Goal: Task Accomplishment & Management: Use online tool/utility

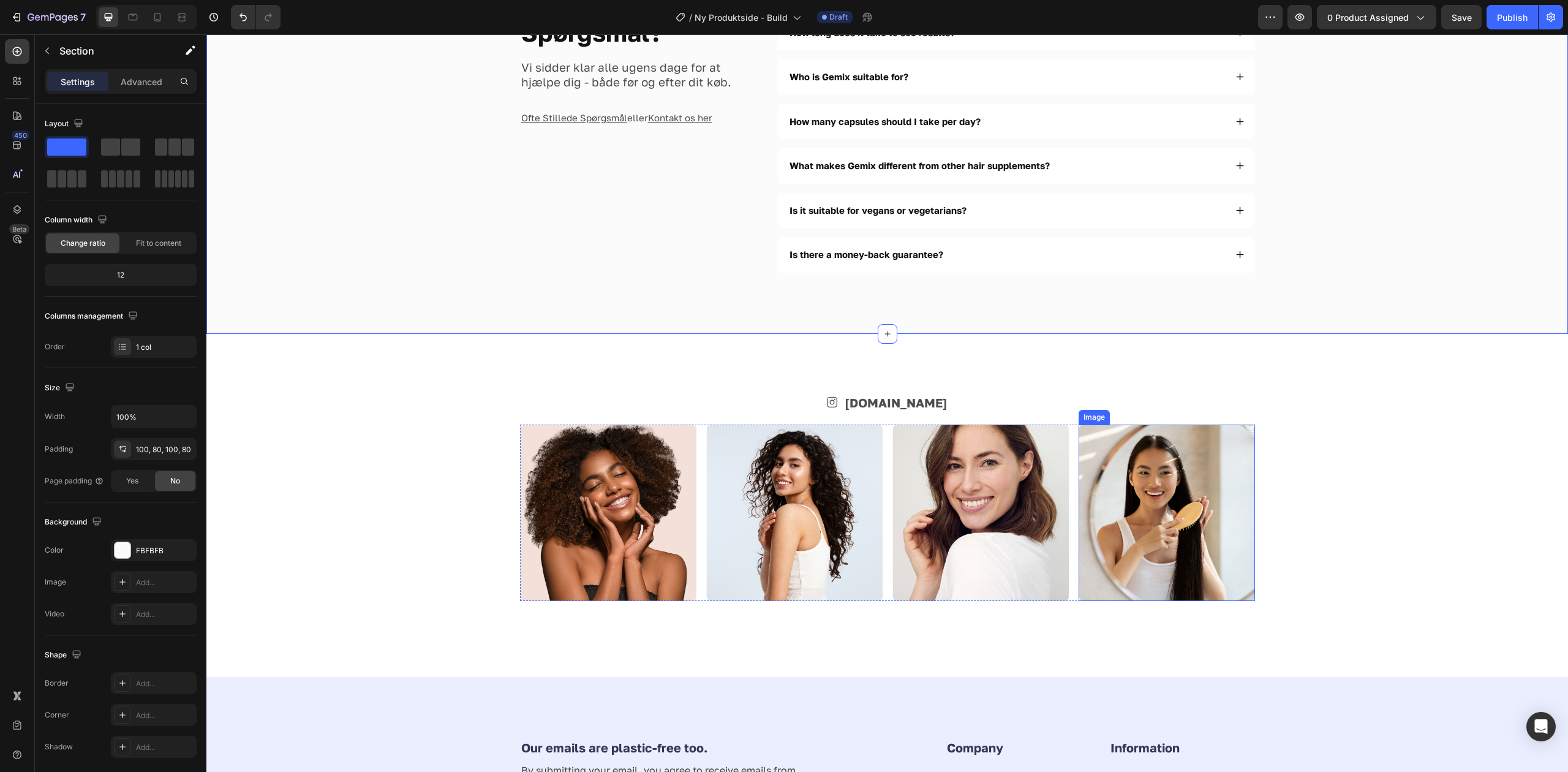
scroll to position [3359, 0]
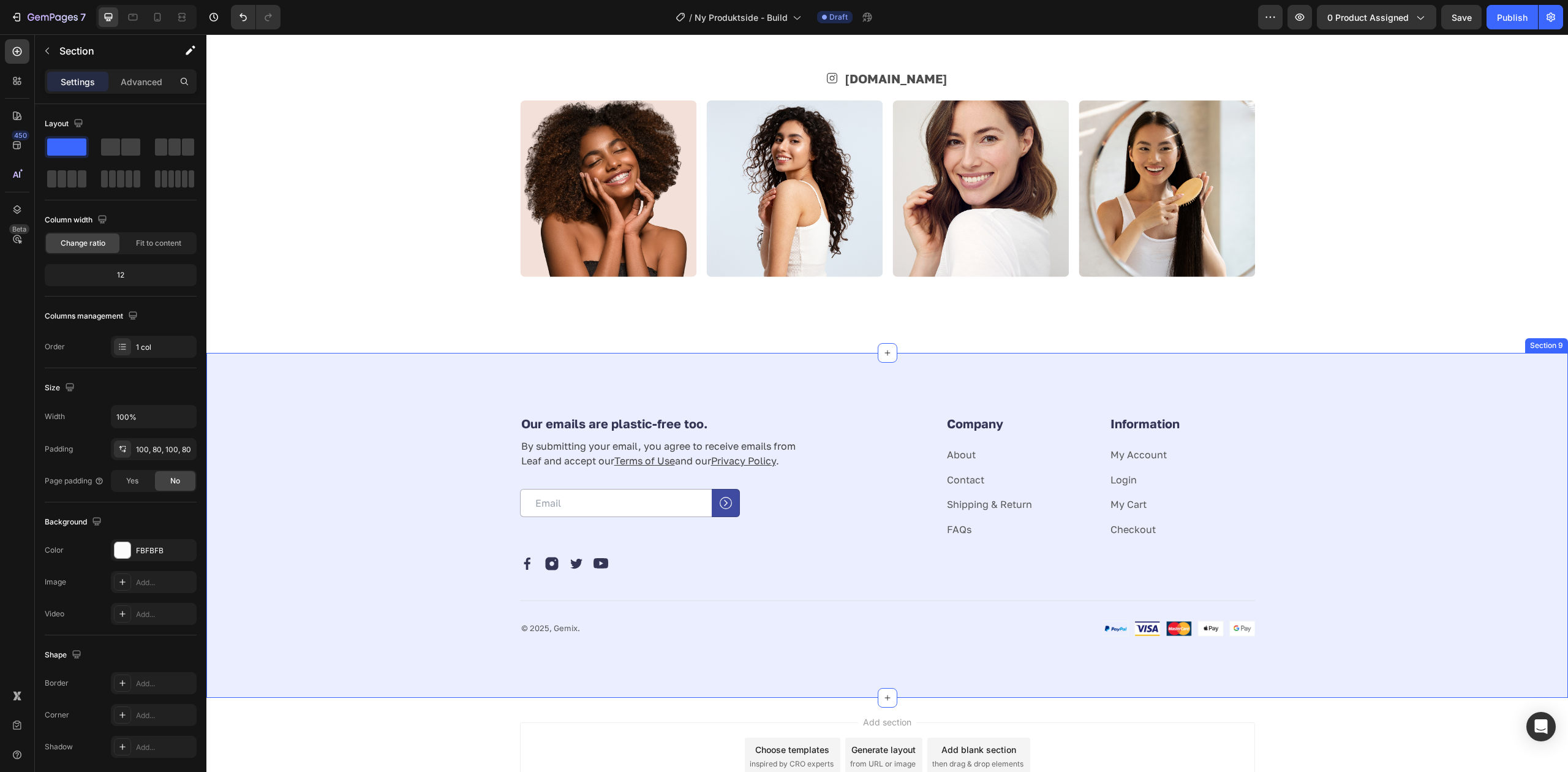
click at [546, 631] on p "© 2025, Gemix." at bounding box center [699, 628] width 356 height 12
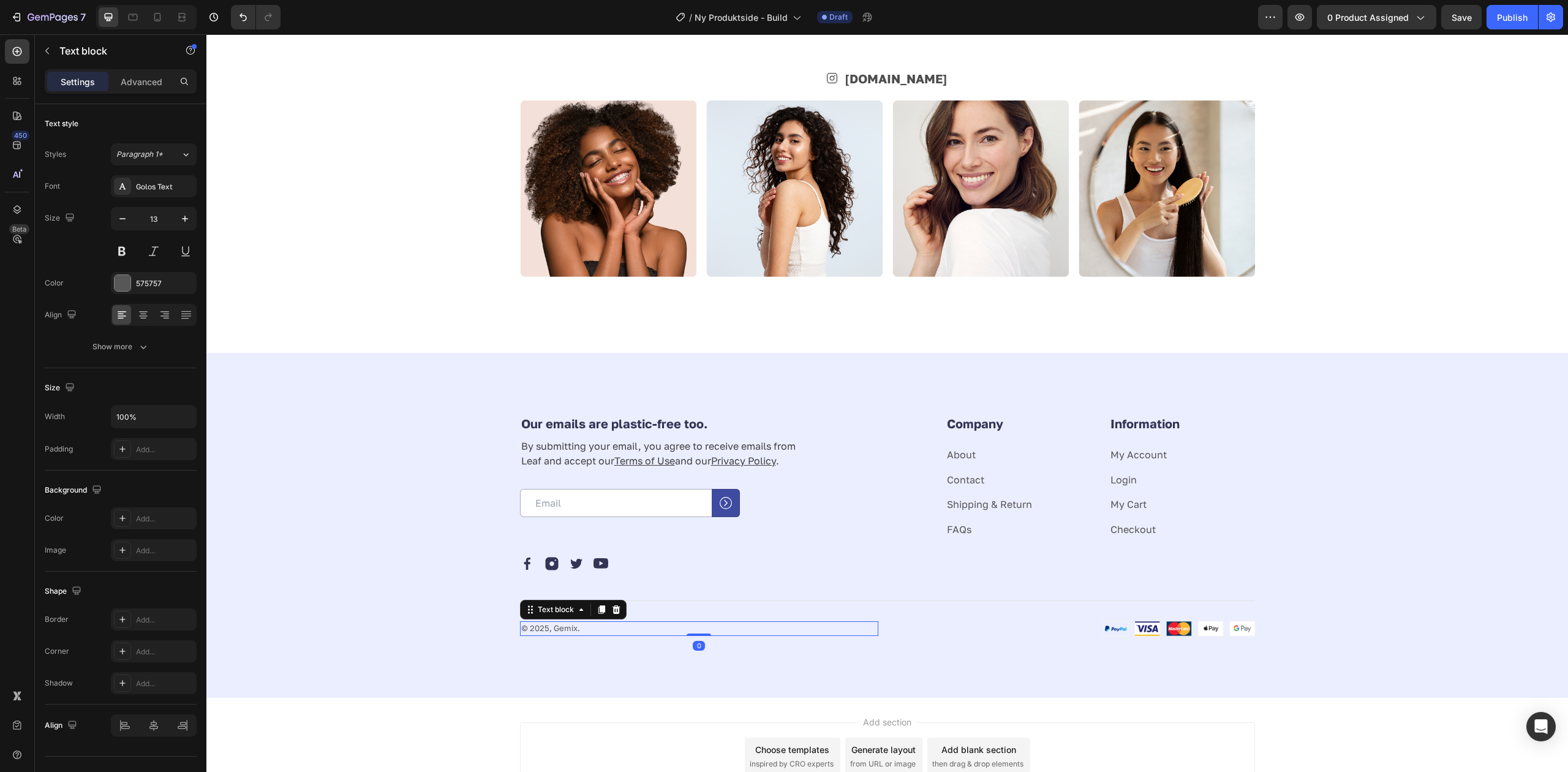
click at [575, 627] on p "© 2025, Gemix." at bounding box center [699, 628] width 356 height 12
click at [306, 384] on div "Our emails are plastic-free too. Heading By submitting your email, you agree to…" at bounding box center [888, 526] width 1362 height 346
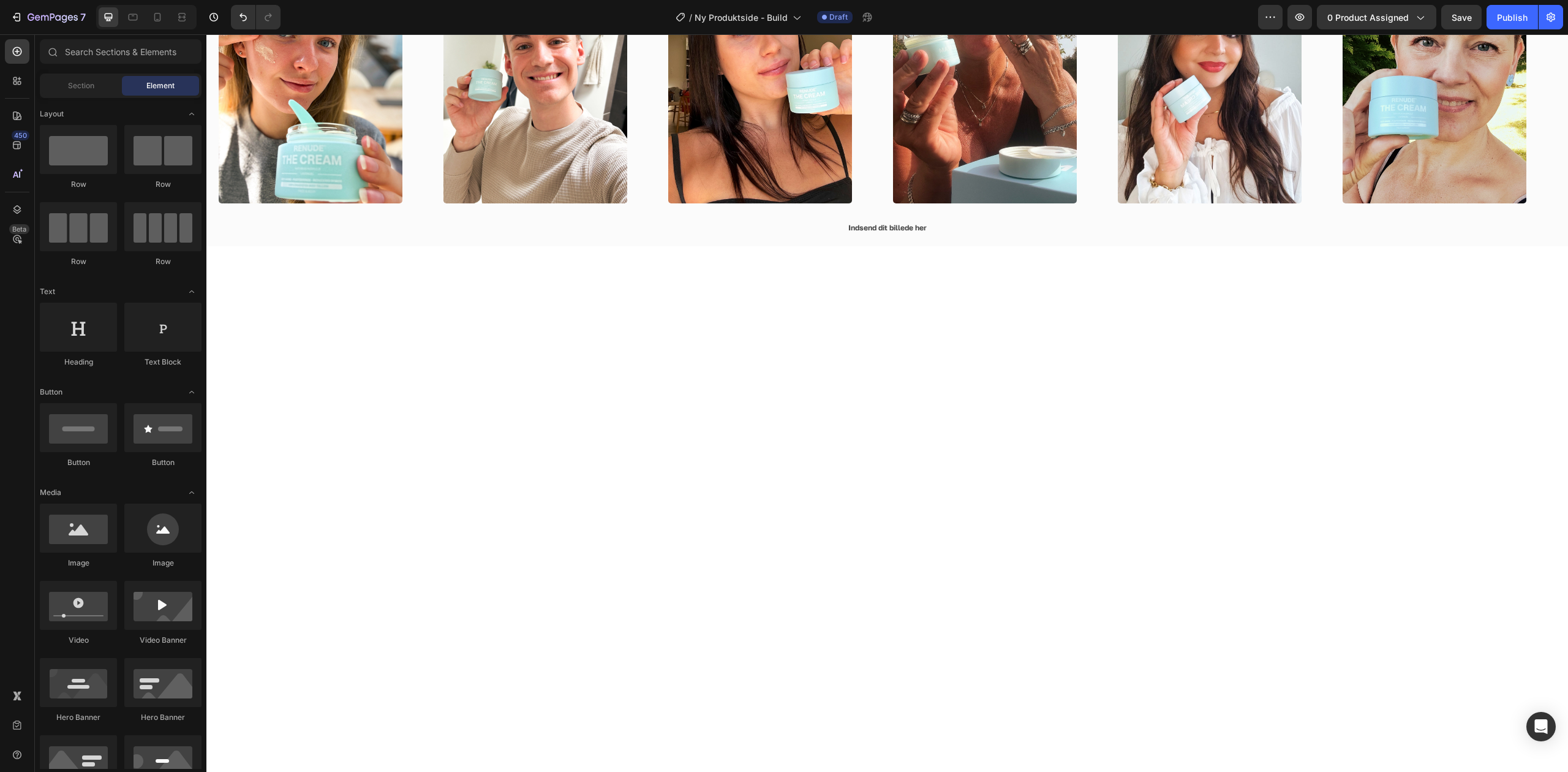
scroll to position [1336, 0]
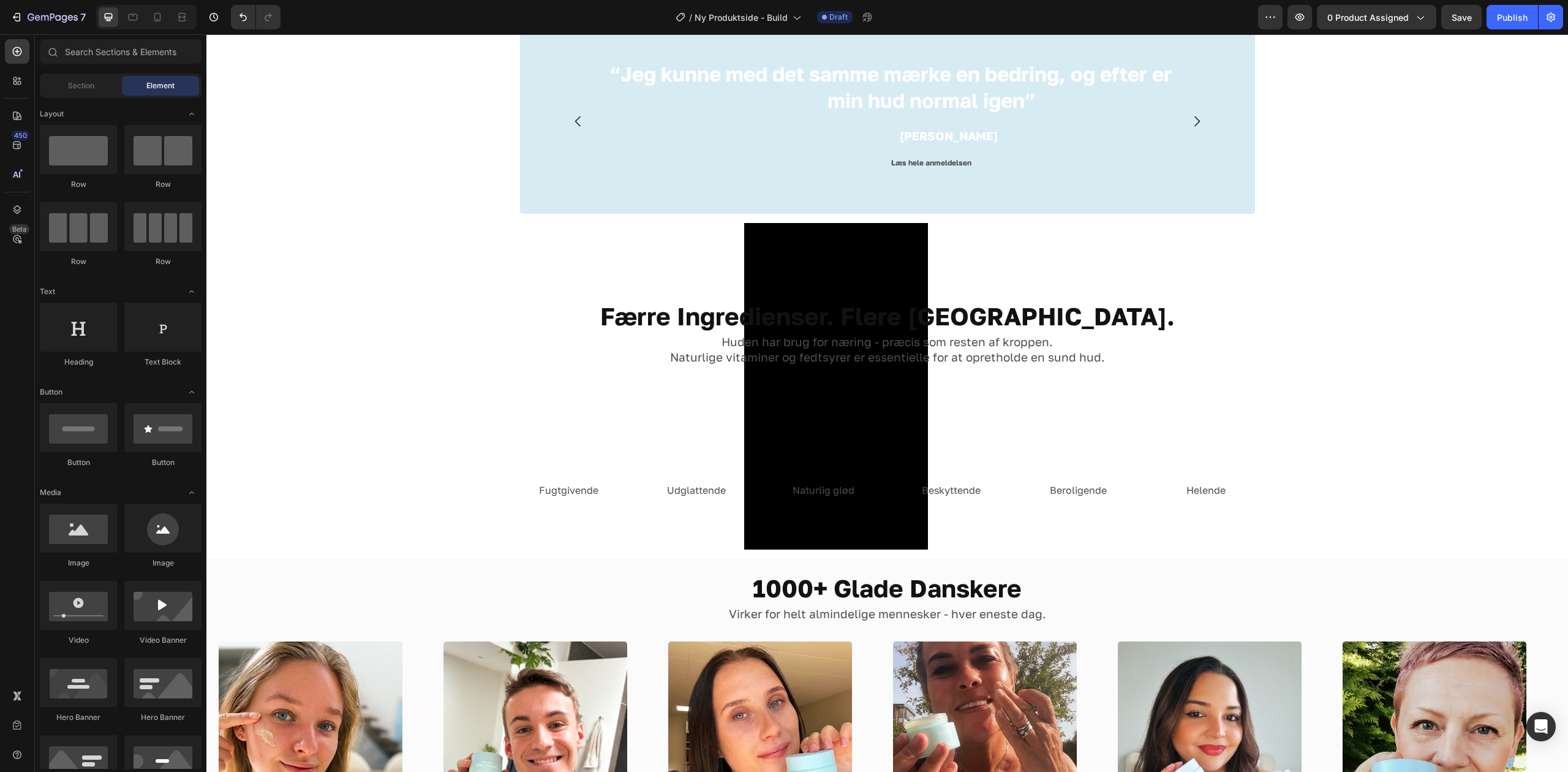
drag, startPoint x: 1559, startPoint y: 378, endPoint x: 1186, endPoint y: 34, distance: 507.4
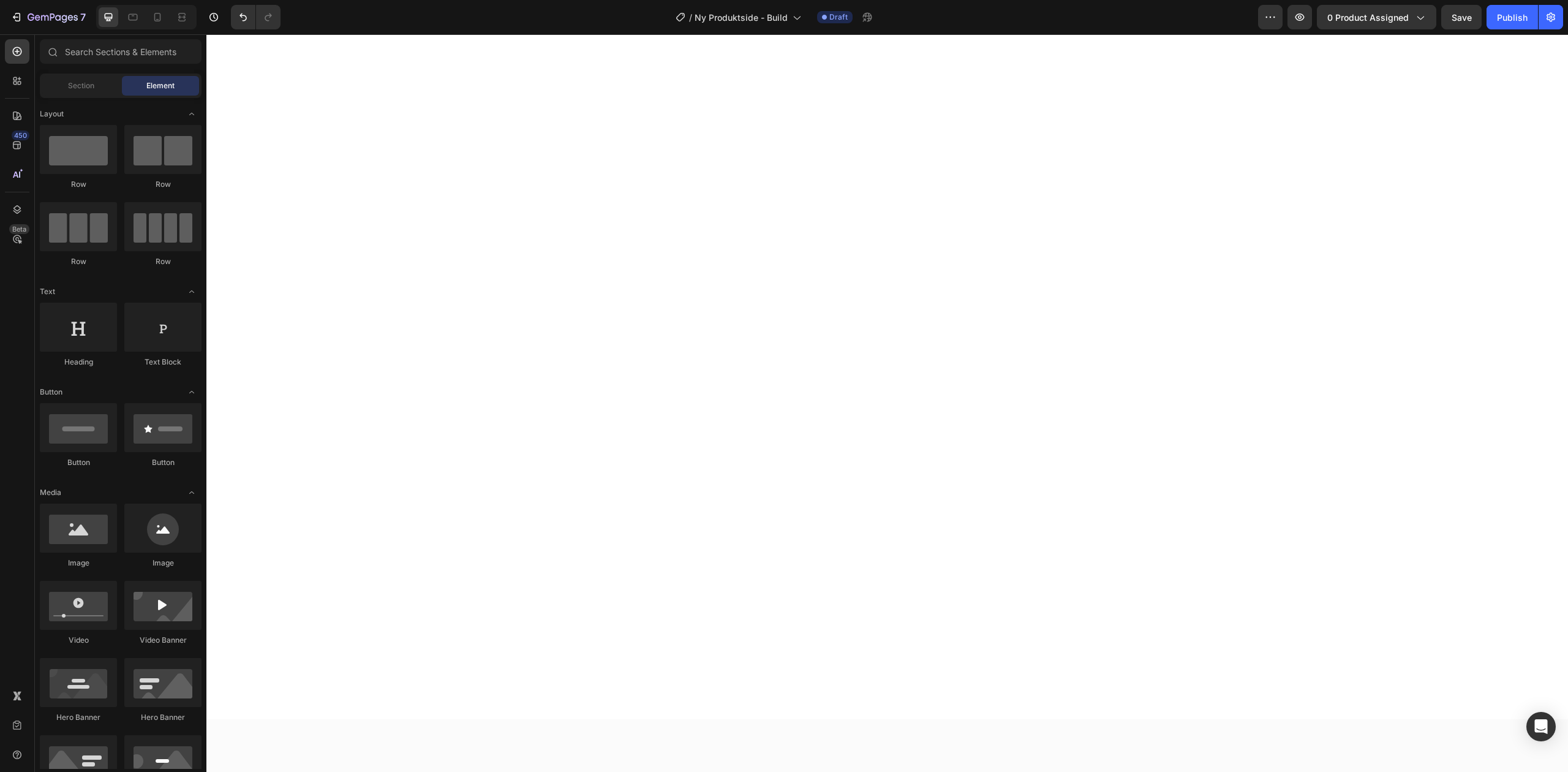
scroll to position [0, 0]
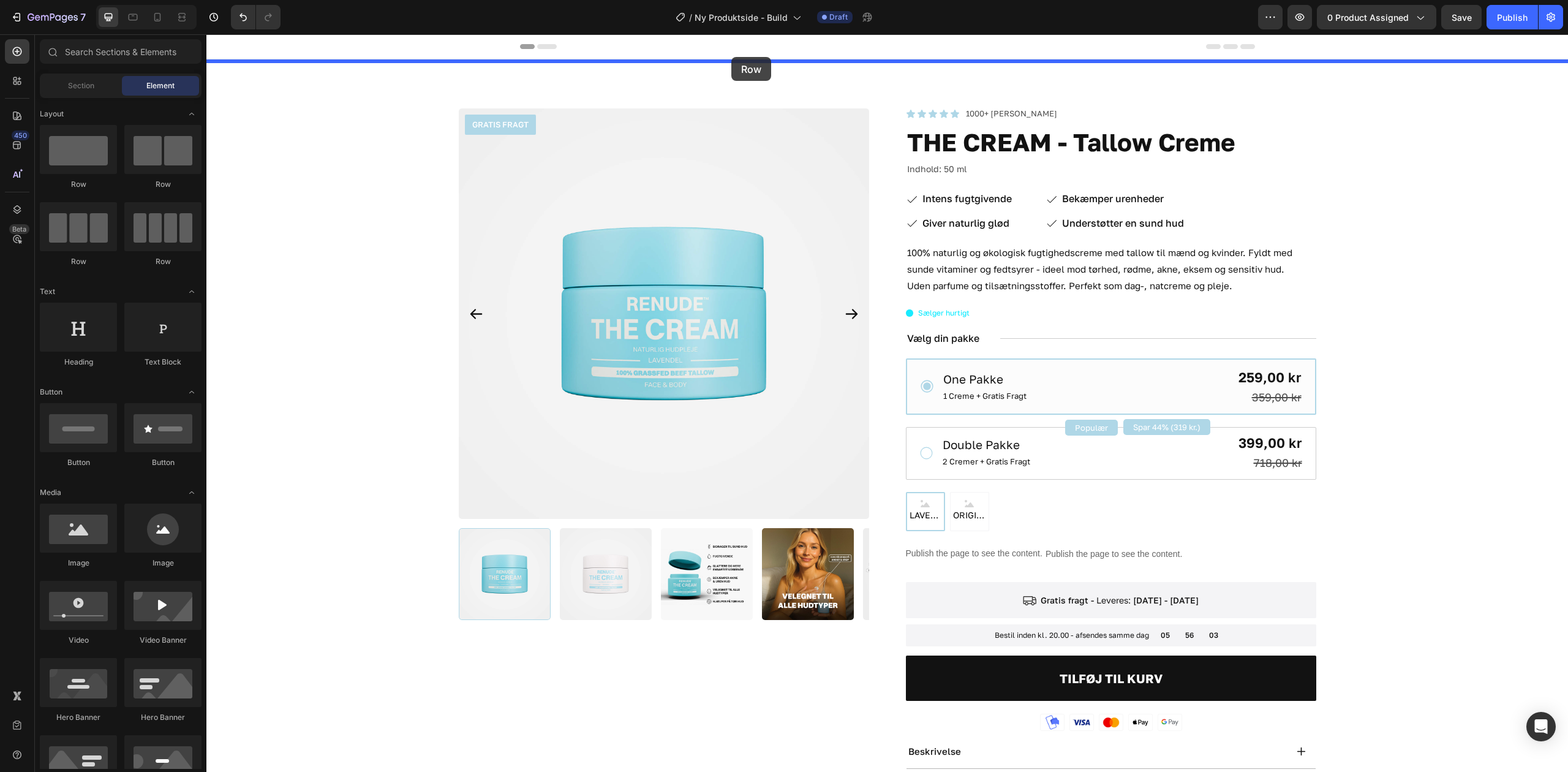
drag, startPoint x: 305, startPoint y: 181, endPoint x: 727, endPoint y: 57, distance: 439.8
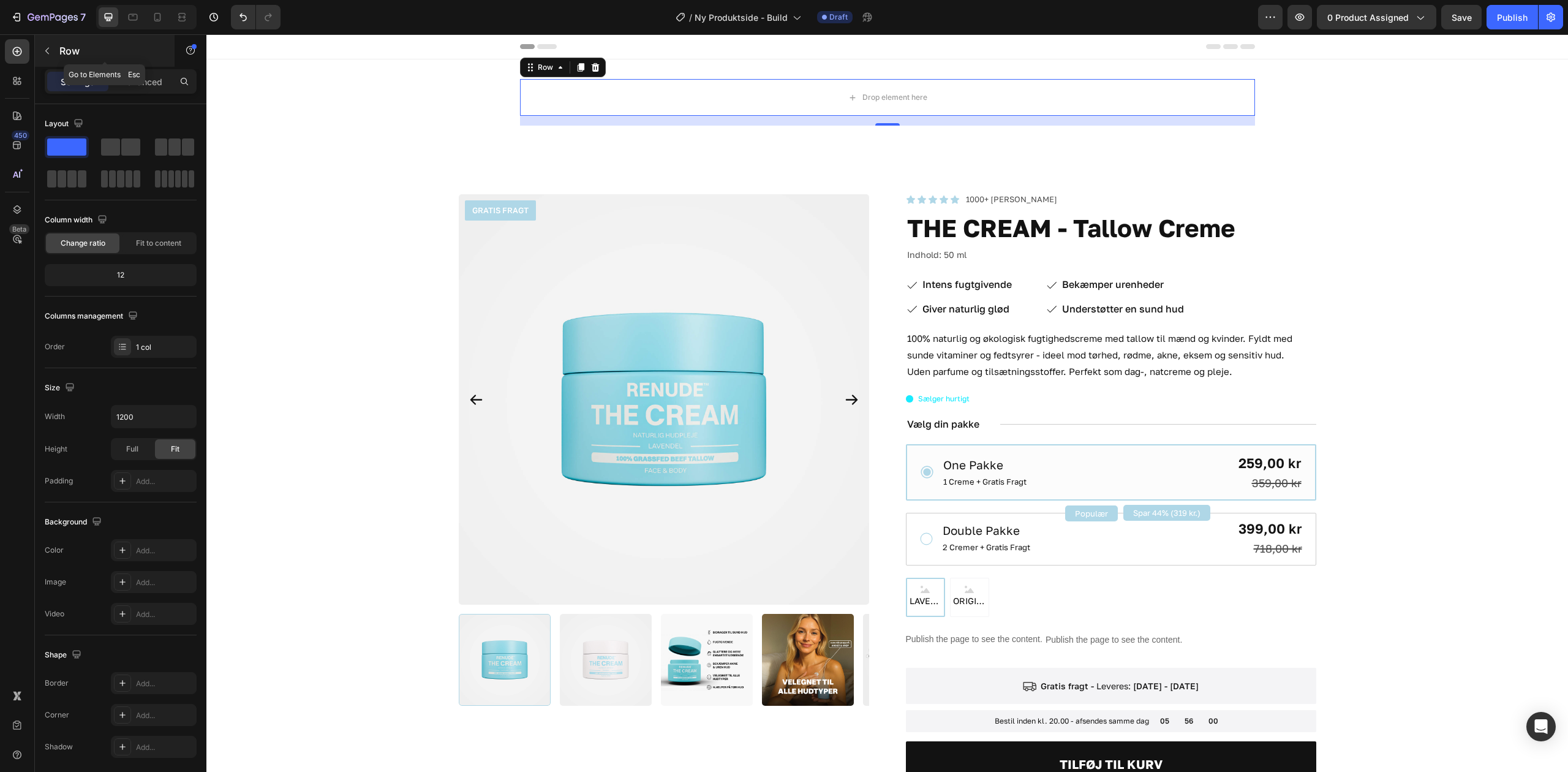
click at [47, 43] on button "button" at bounding box center [47, 50] width 20 height 20
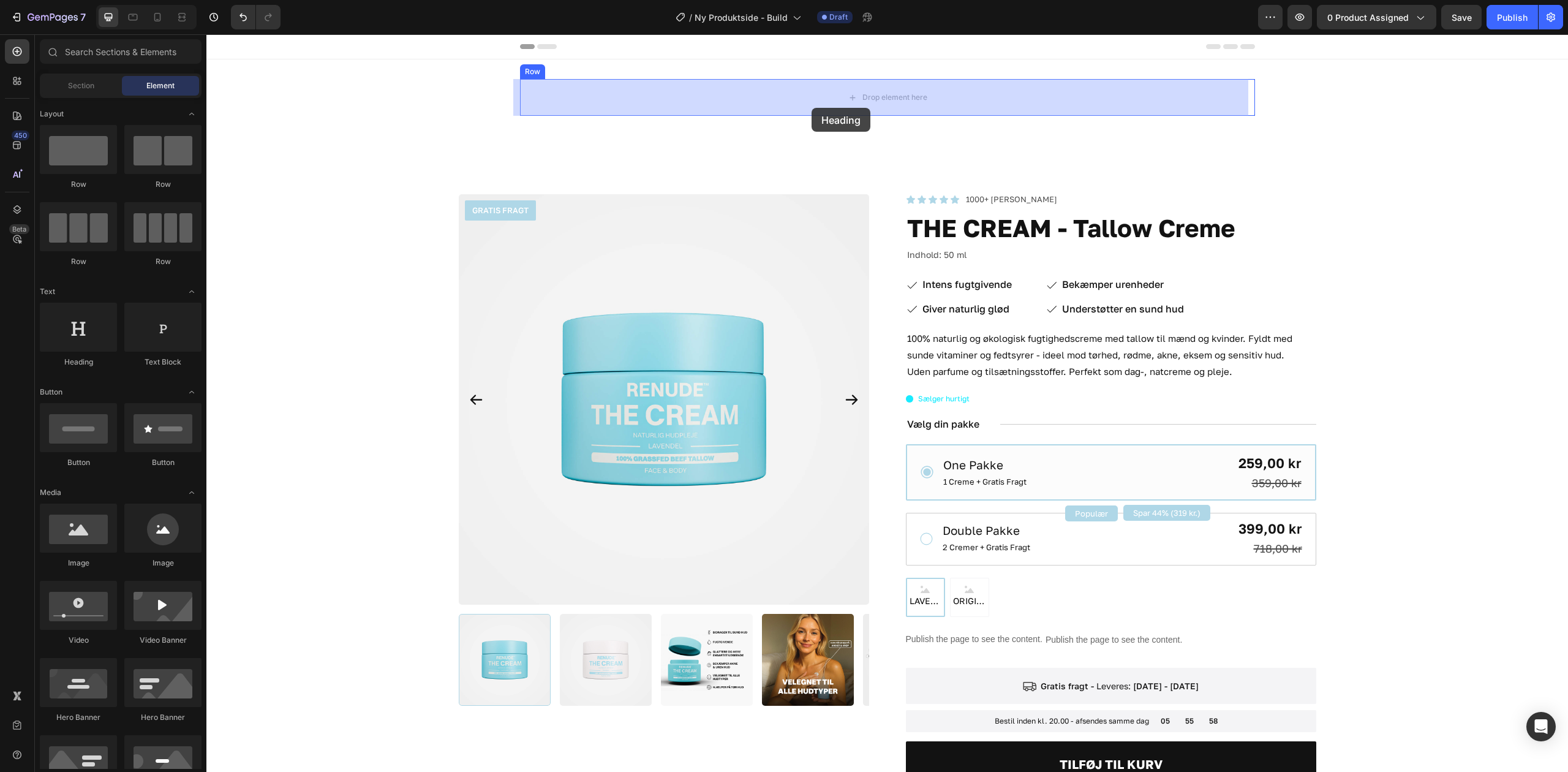
drag, startPoint x: 288, startPoint y: 373, endPoint x: 812, endPoint y: 108, distance: 587.2
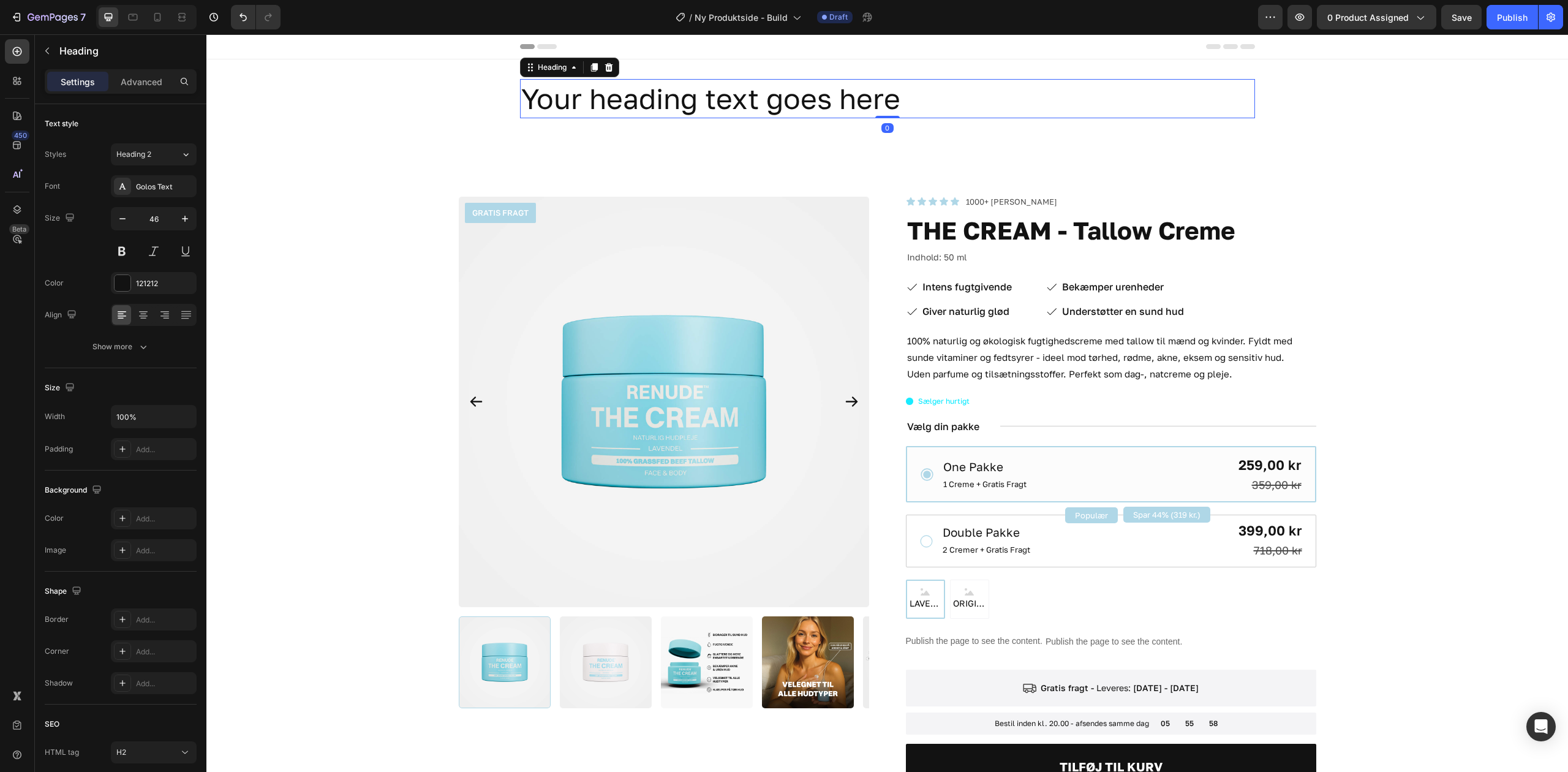
click at [758, 106] on h2 "Your heading text goes here" at bounding box center [888, 99] width 735 height 39
click at [756, 106] on p "Your heading text goes here" at bounding box center [887, 98] width 733 height 37
click at [207, 123] on div "kurv Heading 0 Row" at bounding box center [888, 104] width 1362 height 49
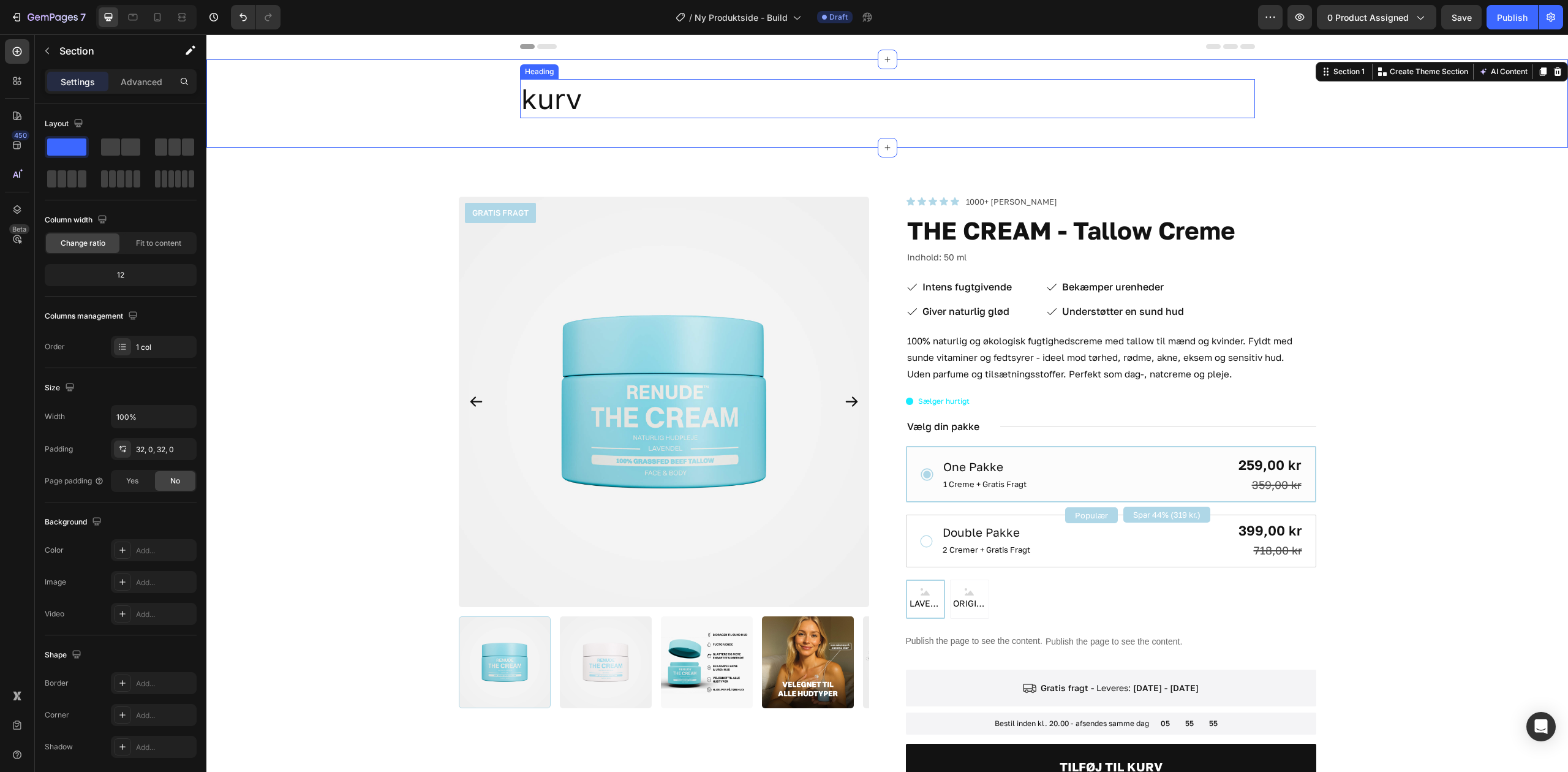
click at [576, 89] on p "kurv" at bounding box center [887, 98] width 733 height 37
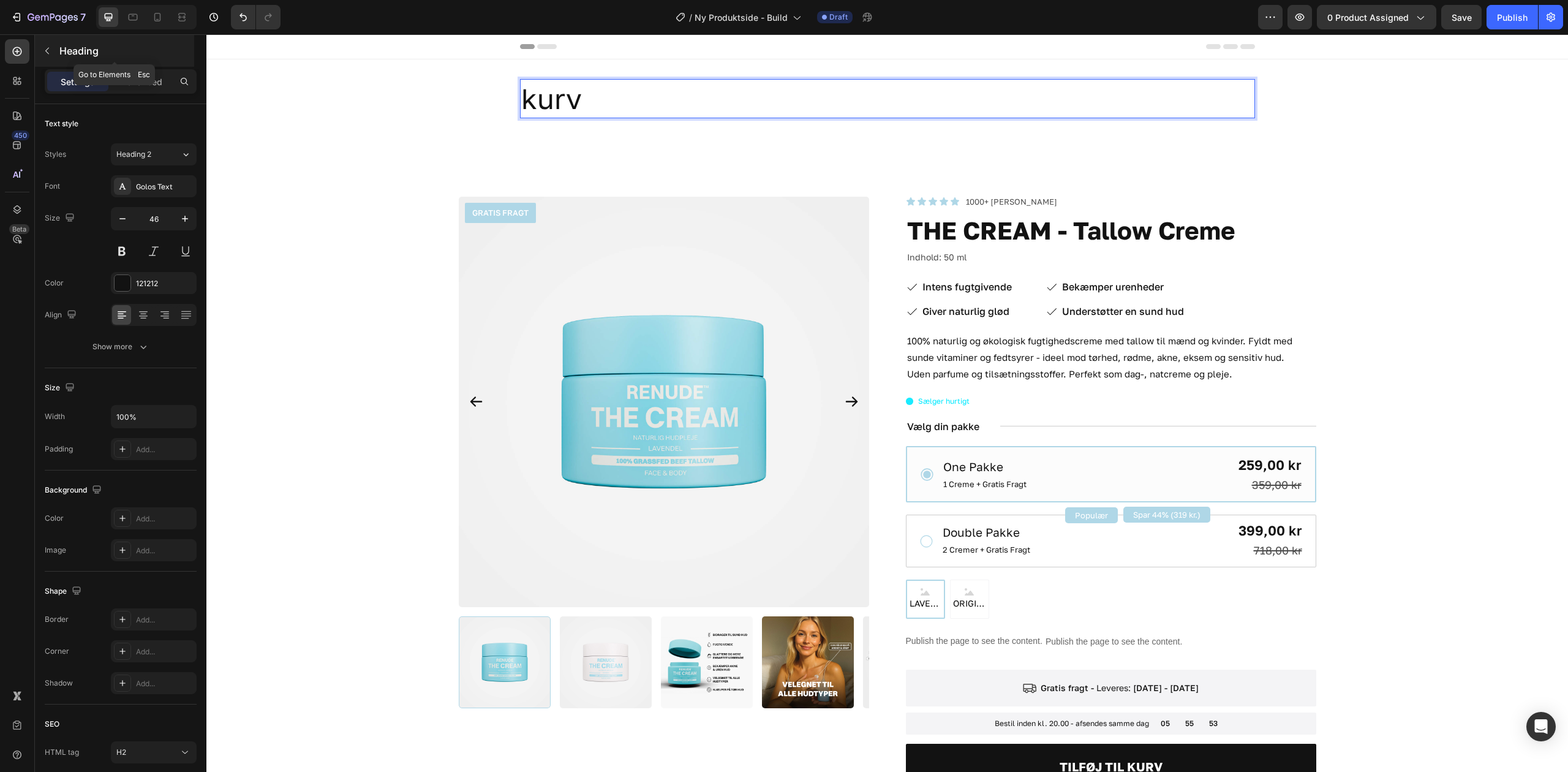
click at [47, 47] on icon "button" at bounding box center [48, 51] width 10 height 10
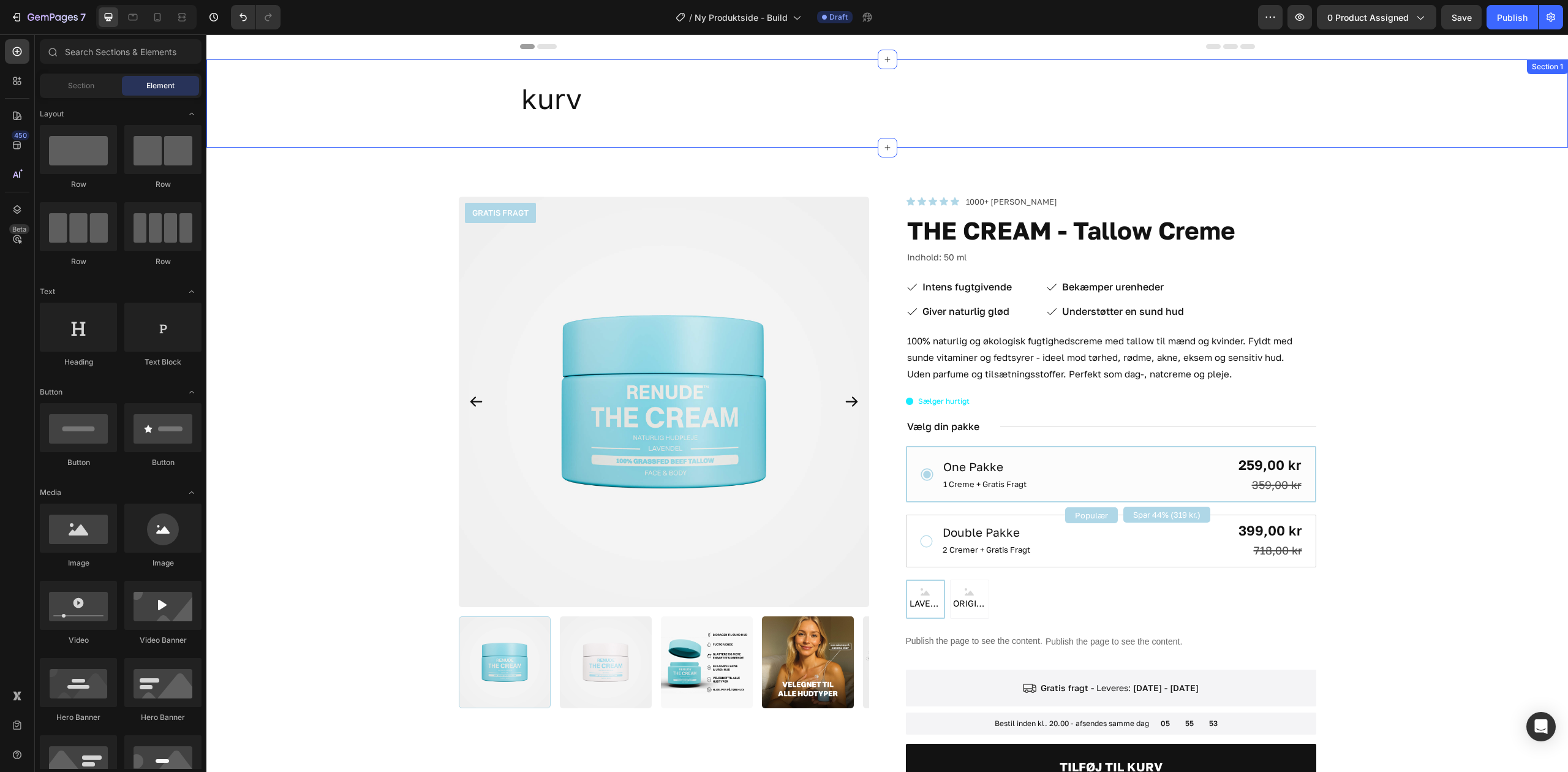
click at [564, 101] on p "kurv" at bounding box center [887, 98] width 733 height 37
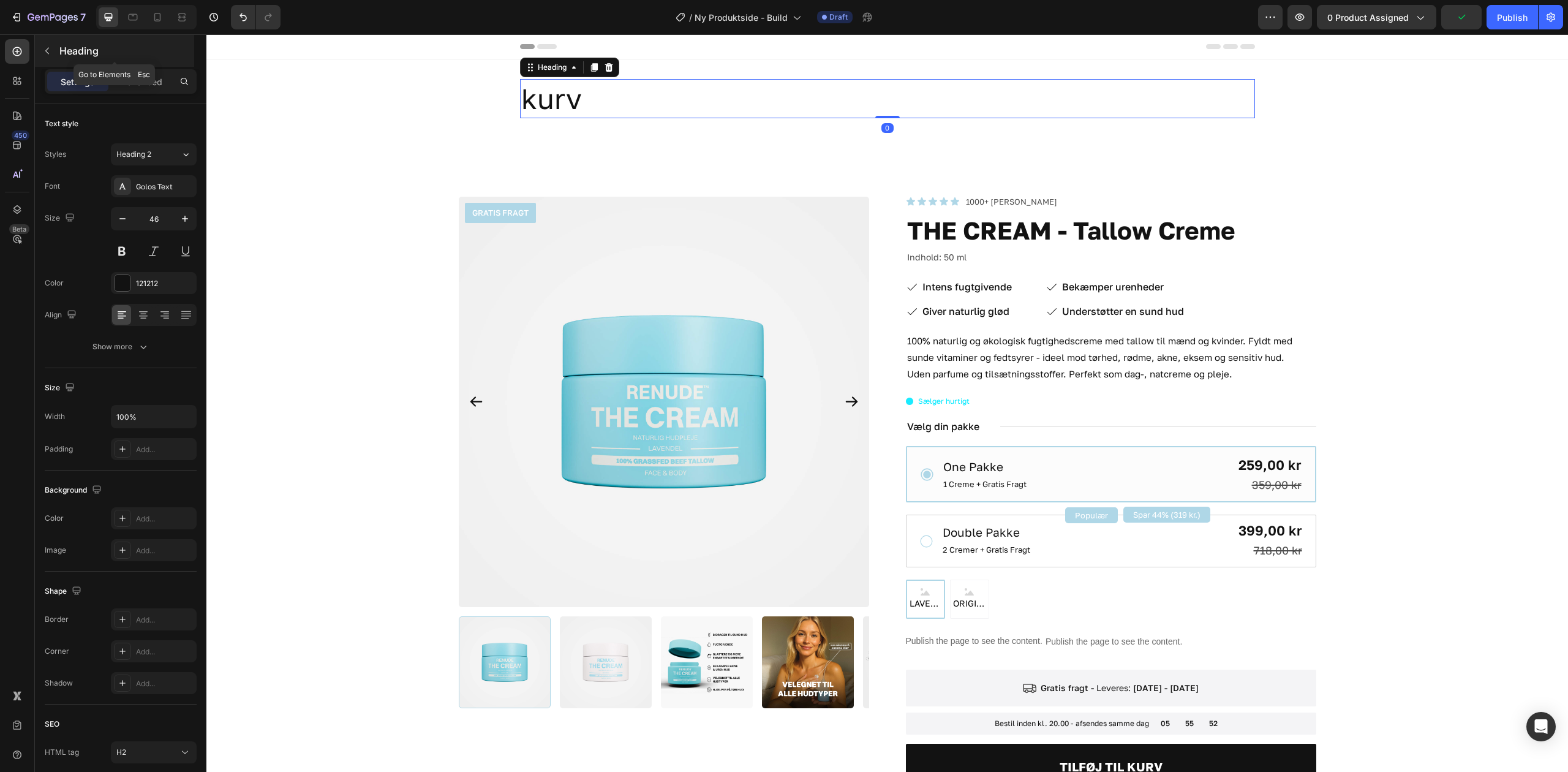
click at [54, 50] on button "button" at bounding box center [47, 50] width 20 height 20
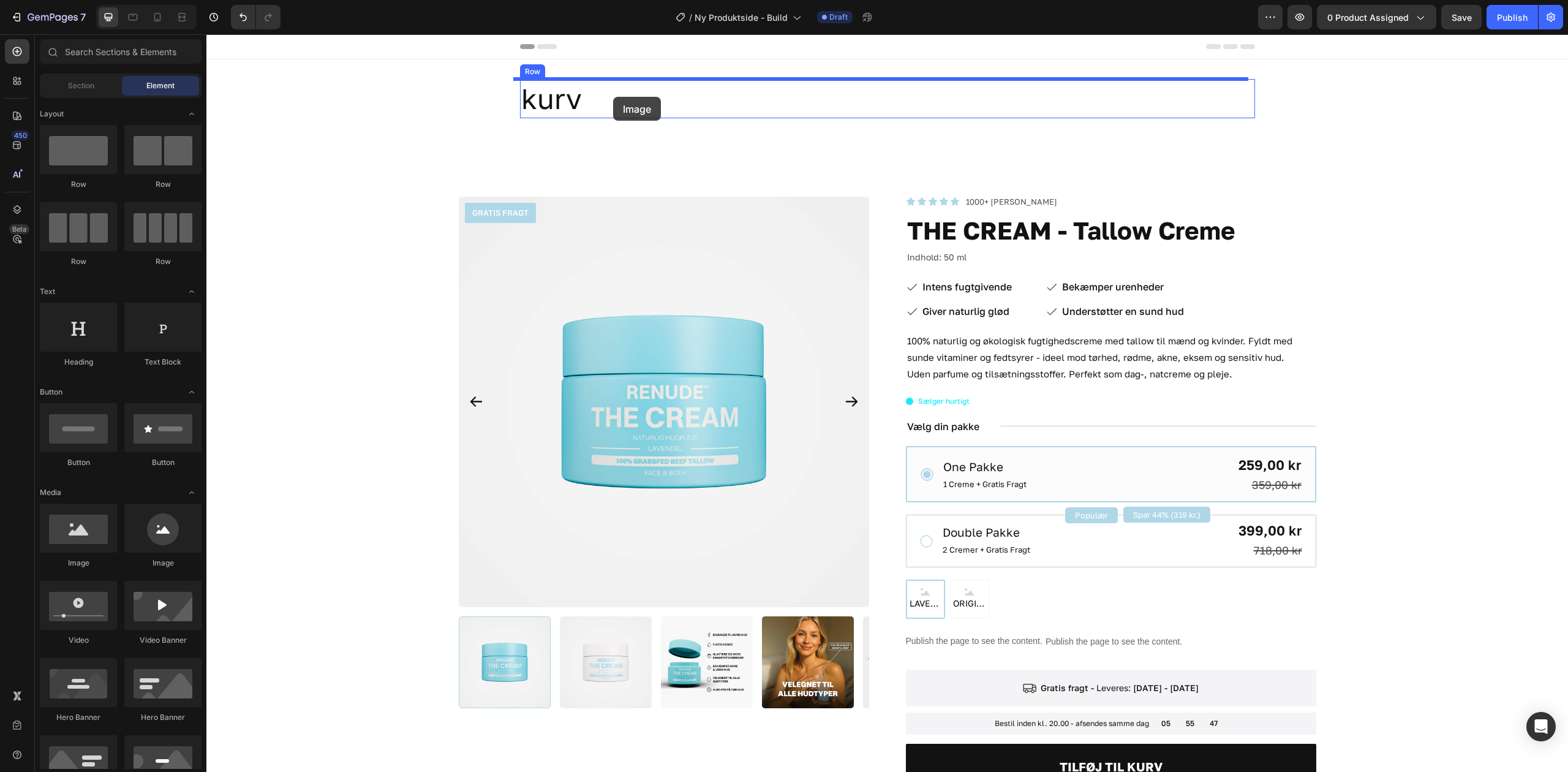
drag, startPoint x: 354, startPoint y: 564, endPoint x: 613, endPoint y: 99, distance: 532.3
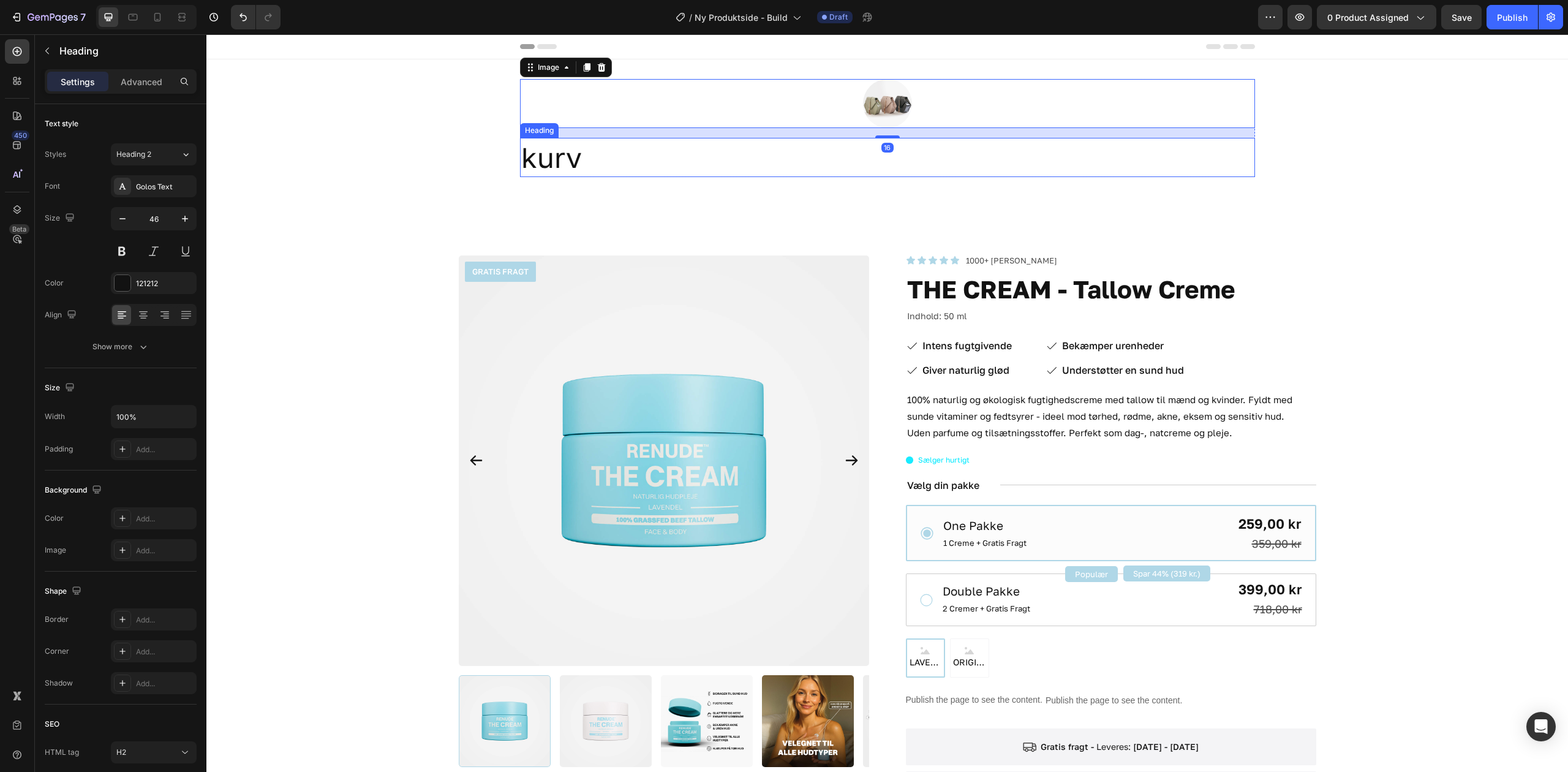
click at [565, 153] on p "kurv" at bounding box center [887, 157] width 733 height 37
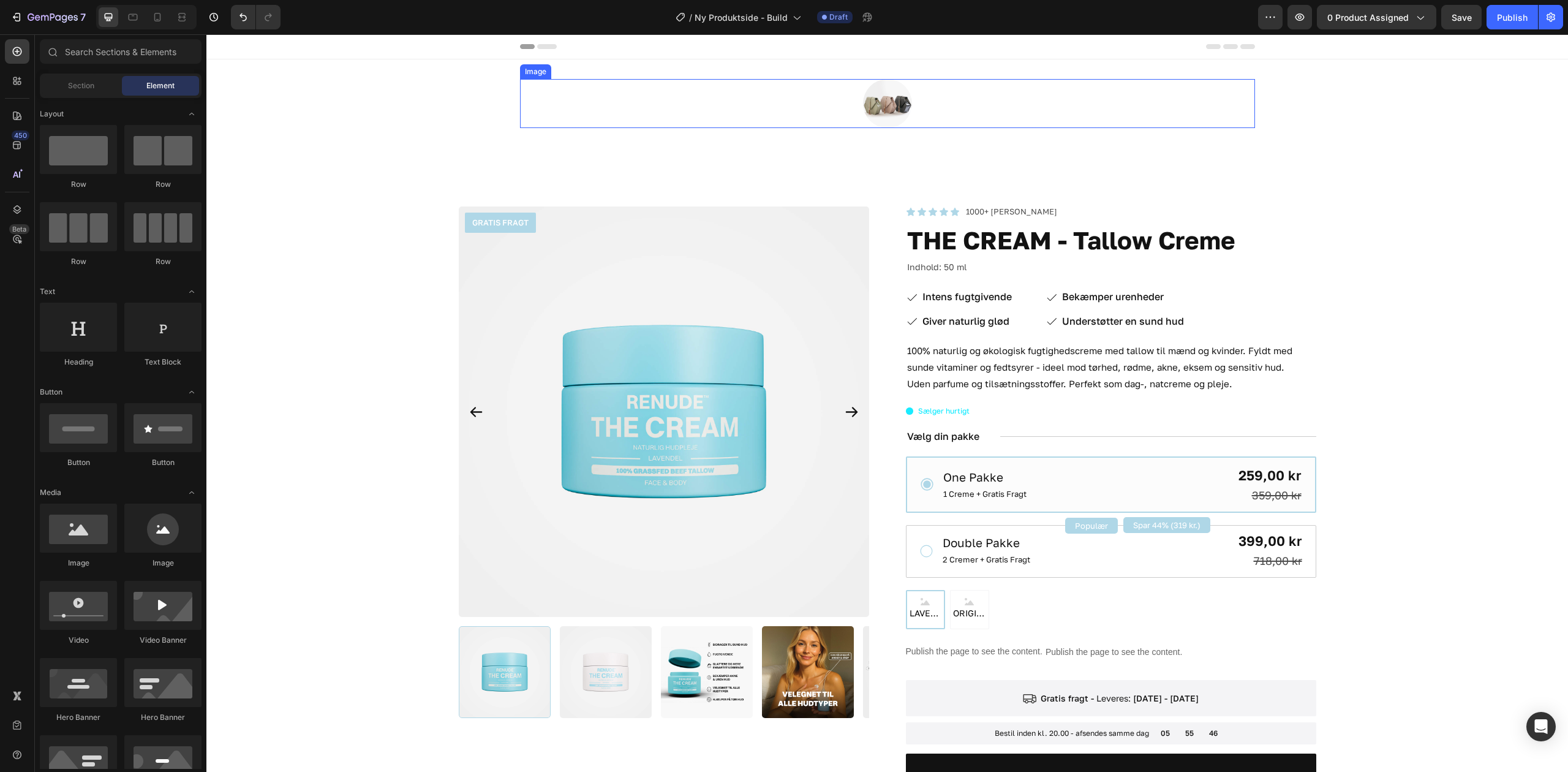
click at [887, 100] on img at bounding box center [888, 104] width 49 height 49
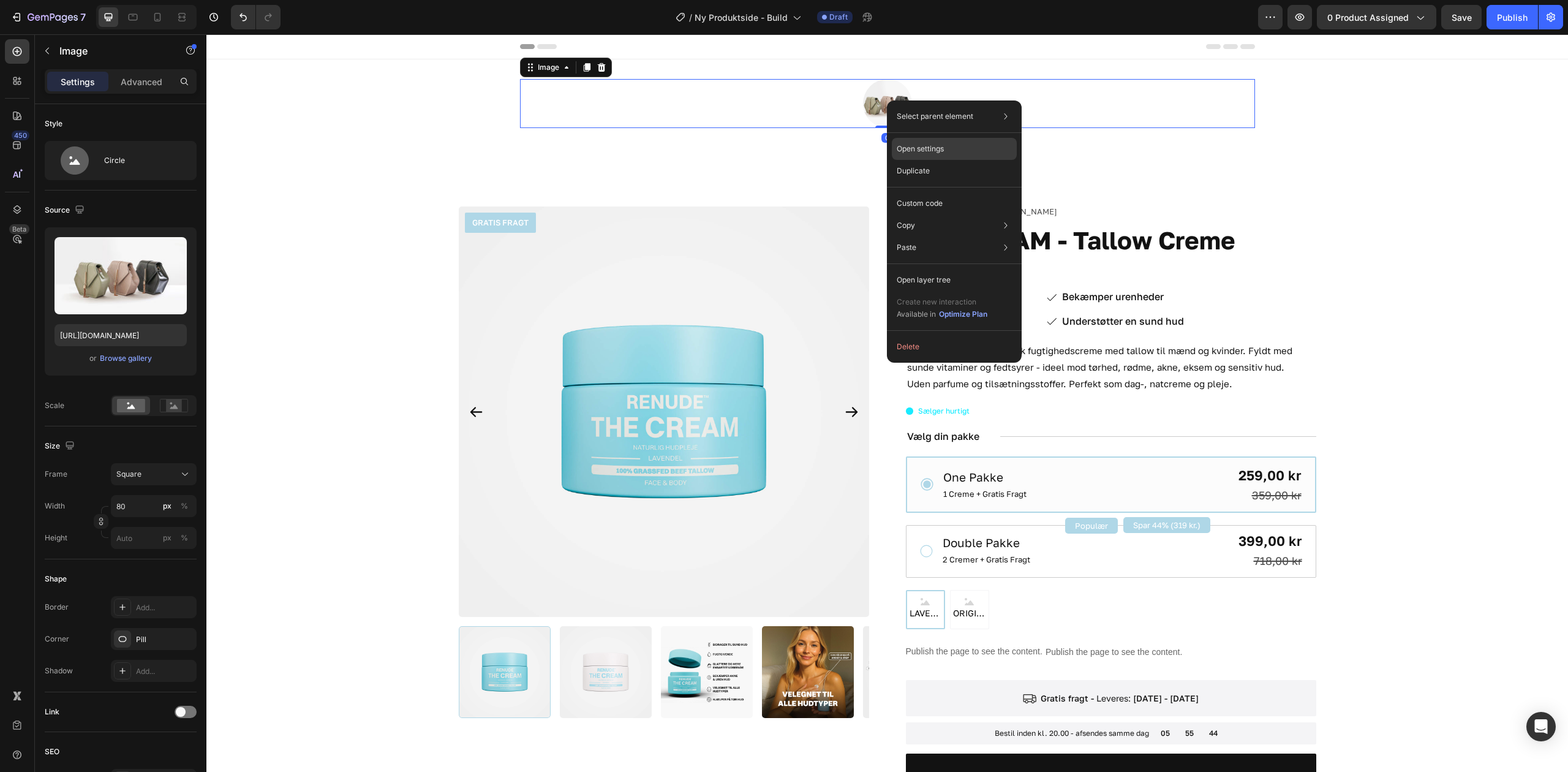
click at [953, 150] on div "Open settings" at bounding box center [954, 149] width 125 height 22
click at [952, 195] on div "Custom code" at bounding box center [954, 200] width 125 height 22
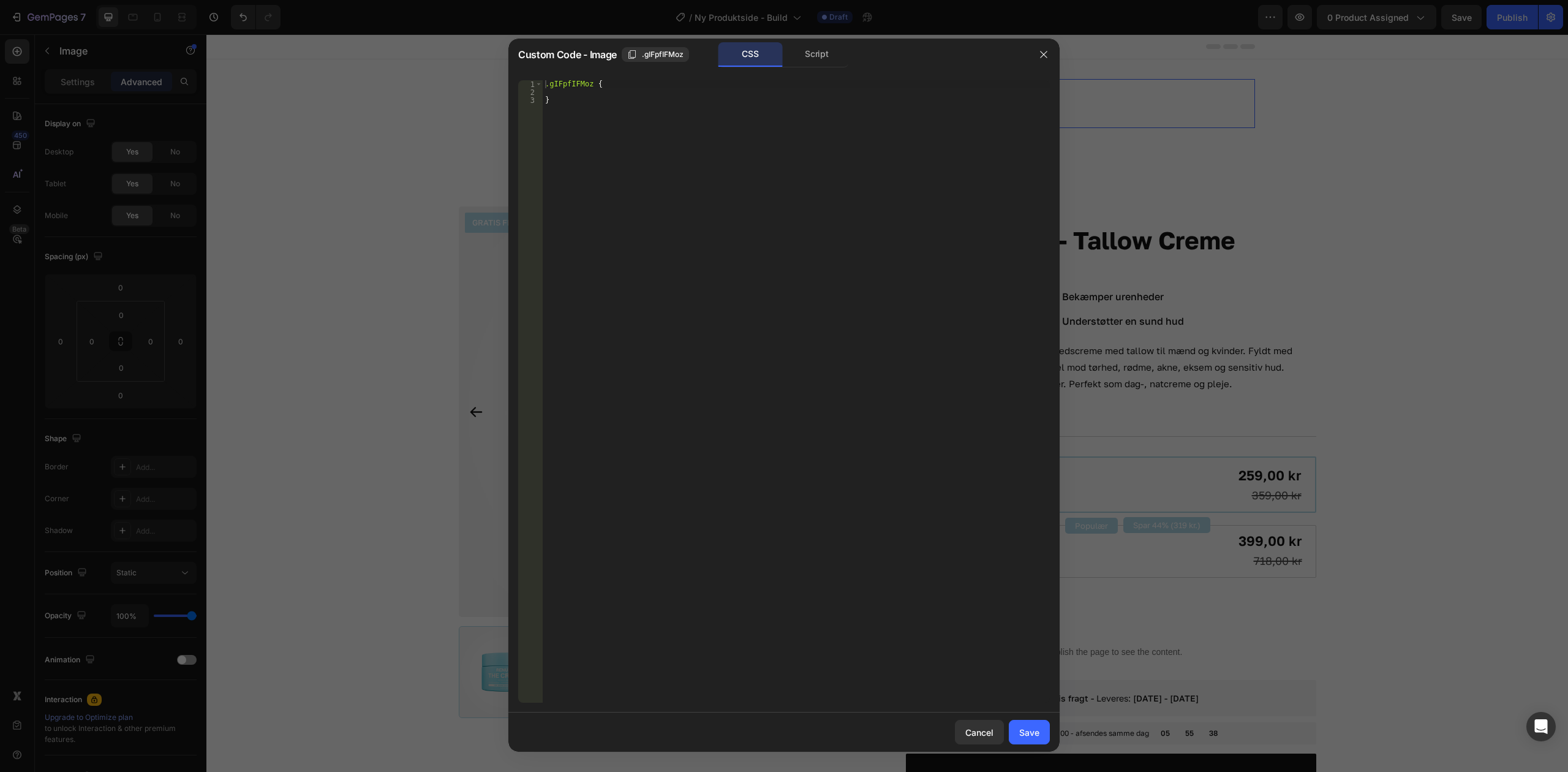
drag, startPoint x: 867, startPoint y: 130, endPoint x: 569, endPoint y: 53, distance: 307.8
click at [858, 130] on div ".gIFpfIFMoz { }" at bounding box center [797, 399] width 507 height 638
type textarea "}"
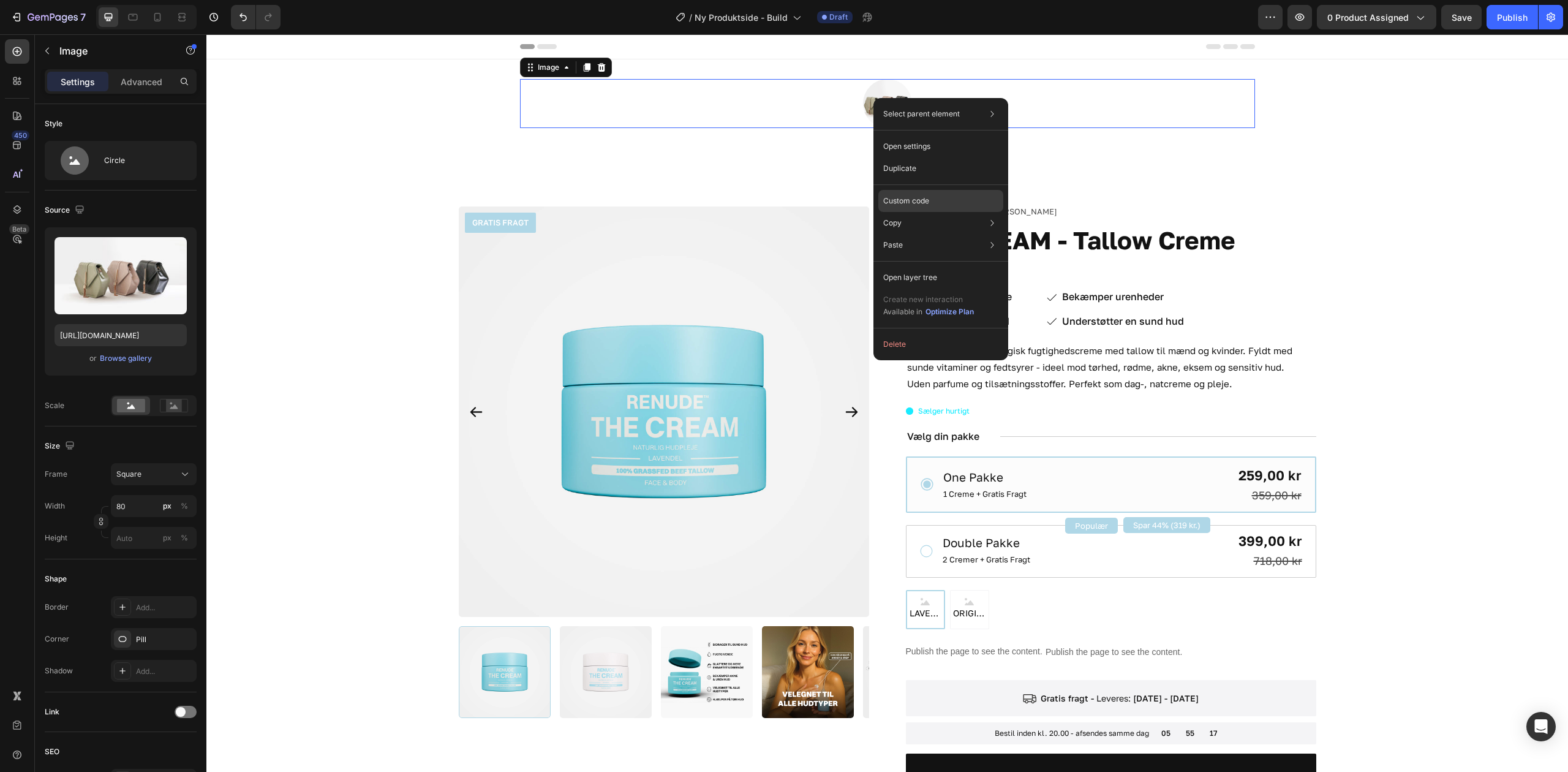
click at [950, 197] on div "Custom code" at bounding box center [941, 201] width 125 height 22
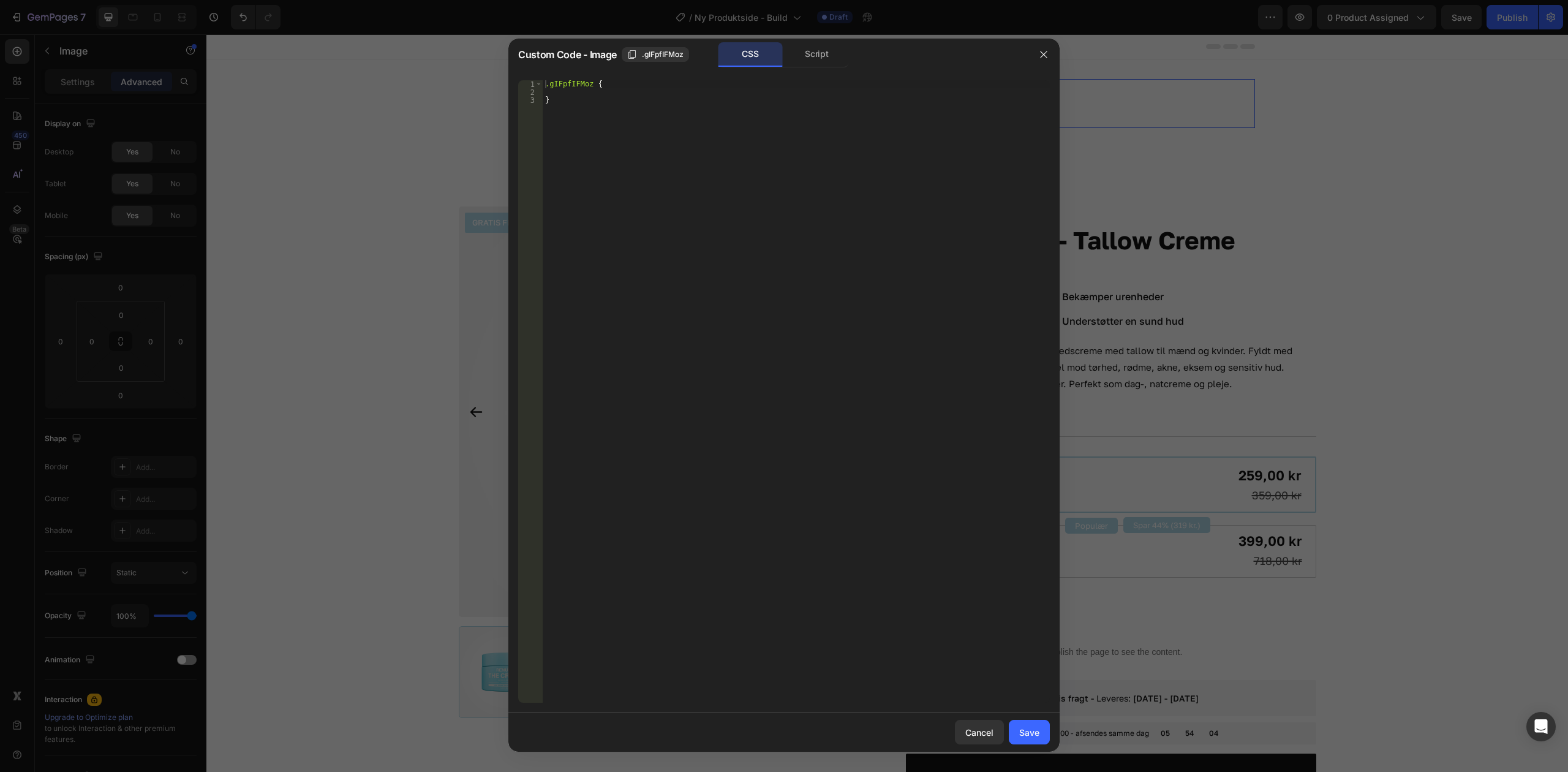
click at [717, 111] on div ".gIFpfIFMoz { }" at bounding box center [797, 399] width 507 height 638
type textarea "}"
paste textarea
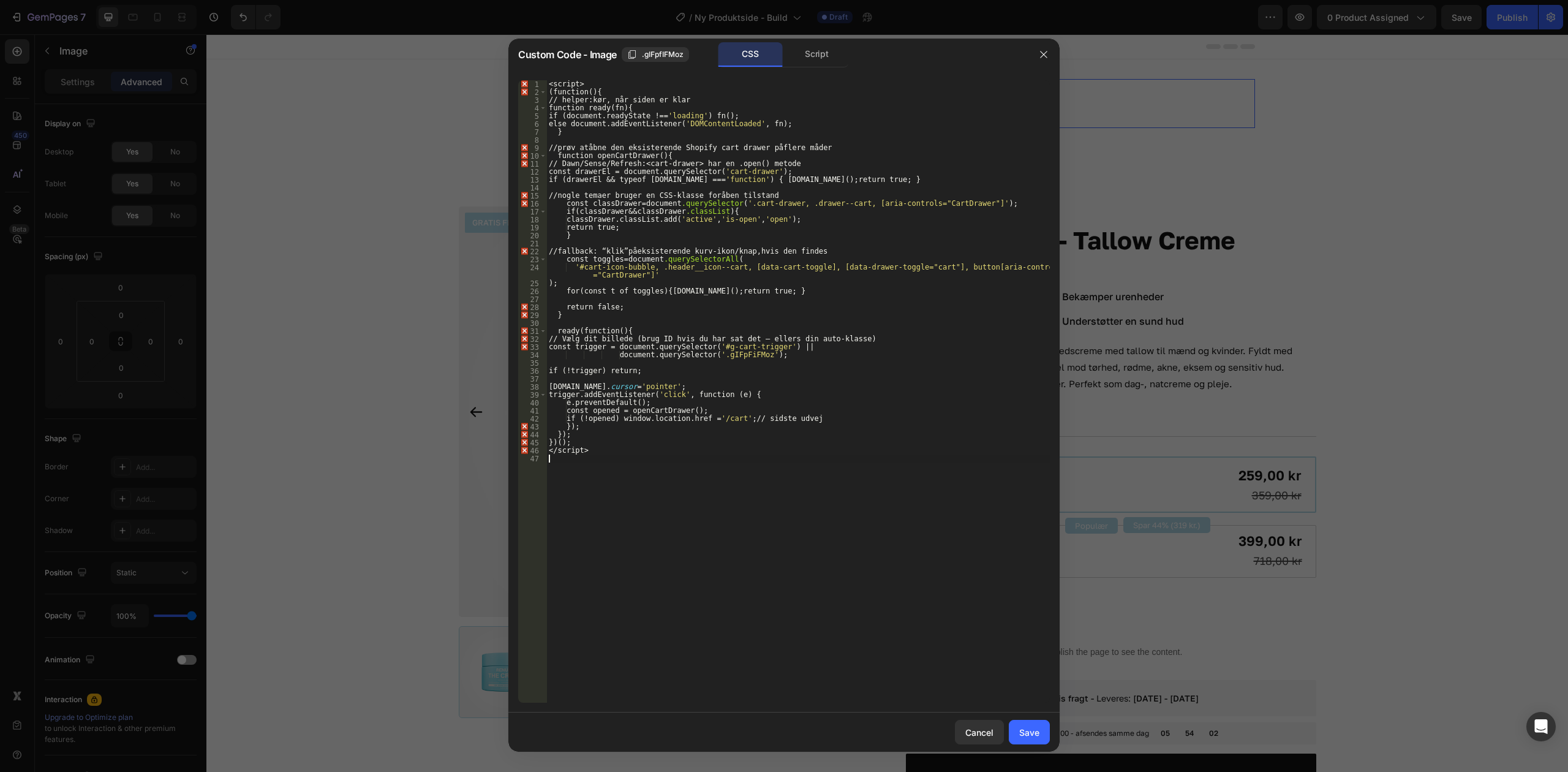
type textarea "}"
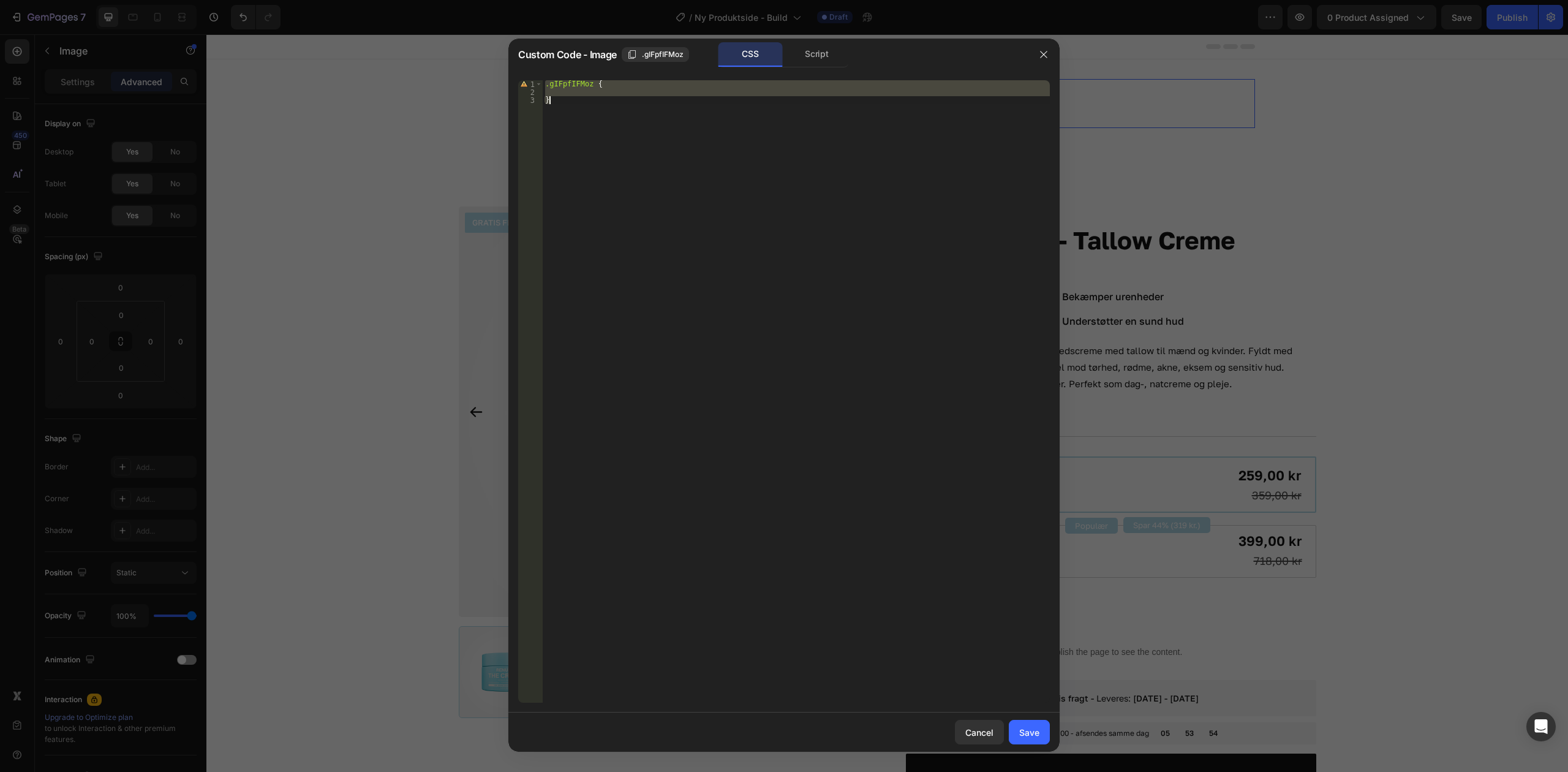
paste textarea
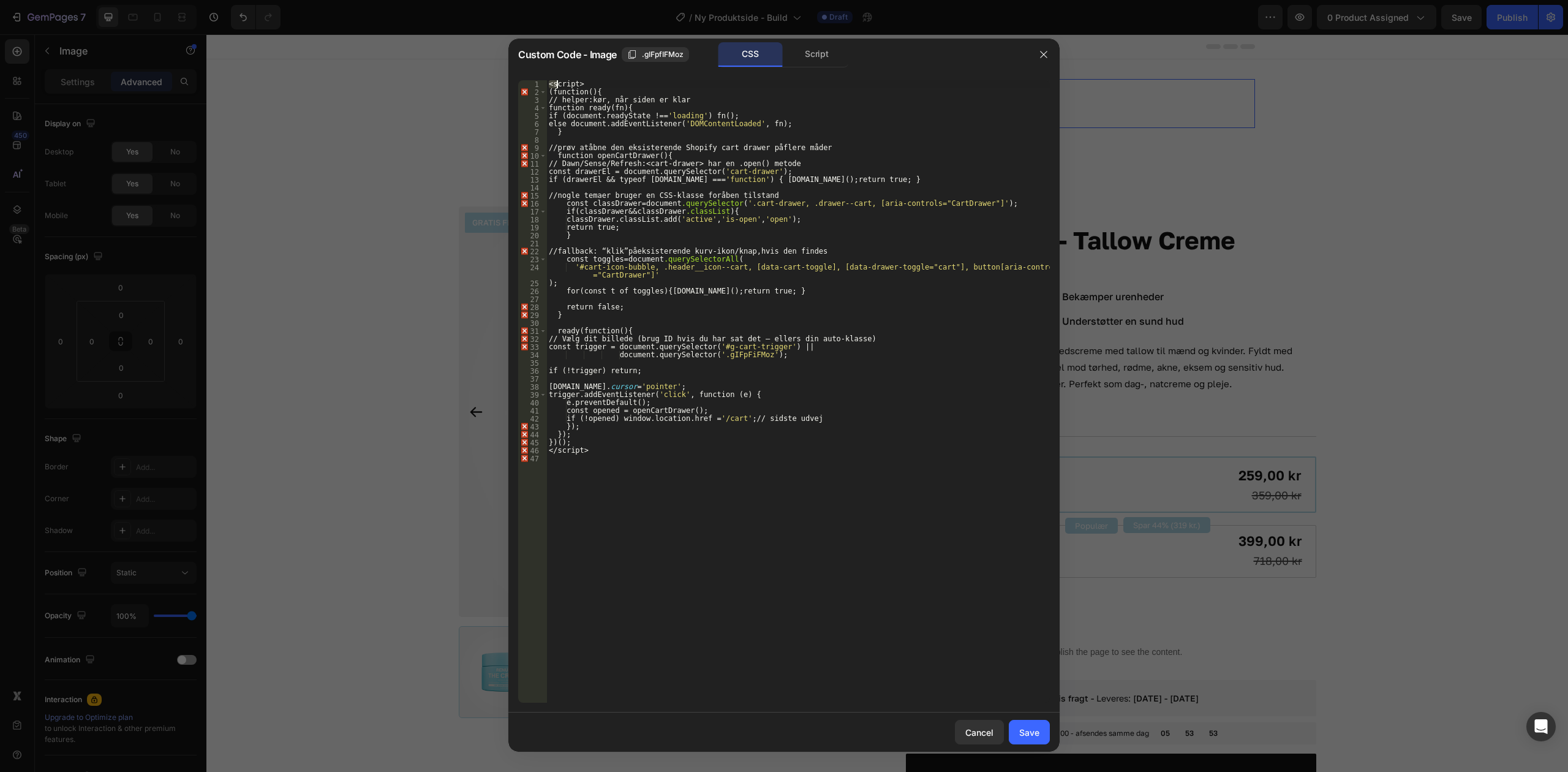
drag, startPoint x: 543, startPoint y: 81, endPoint x: 518, endPoint y: 80, distance: 25.0
click at [518, 80] on div "1 2 3 4 5 6 7 8 9 10 11 12 13 14 15 16 17 18 19 20 21 22 23 24 25 26 27 28 29 3…" at bounding box center [784, 391] width 532 height 622
type textarea "<script>"
drag, startPoint x: 610, startPoint y: 78, endPoint x: 602, endPoint y: 82, distance: 8.9
click at [602, 82] on div "<script> 1 2 3 4 5 6 7 8 9 10 11 12 13 14 15 16 17 18 19 20 21 22 23 24 25 26 2…" at bounding box center [784, 392] width 552 height 642
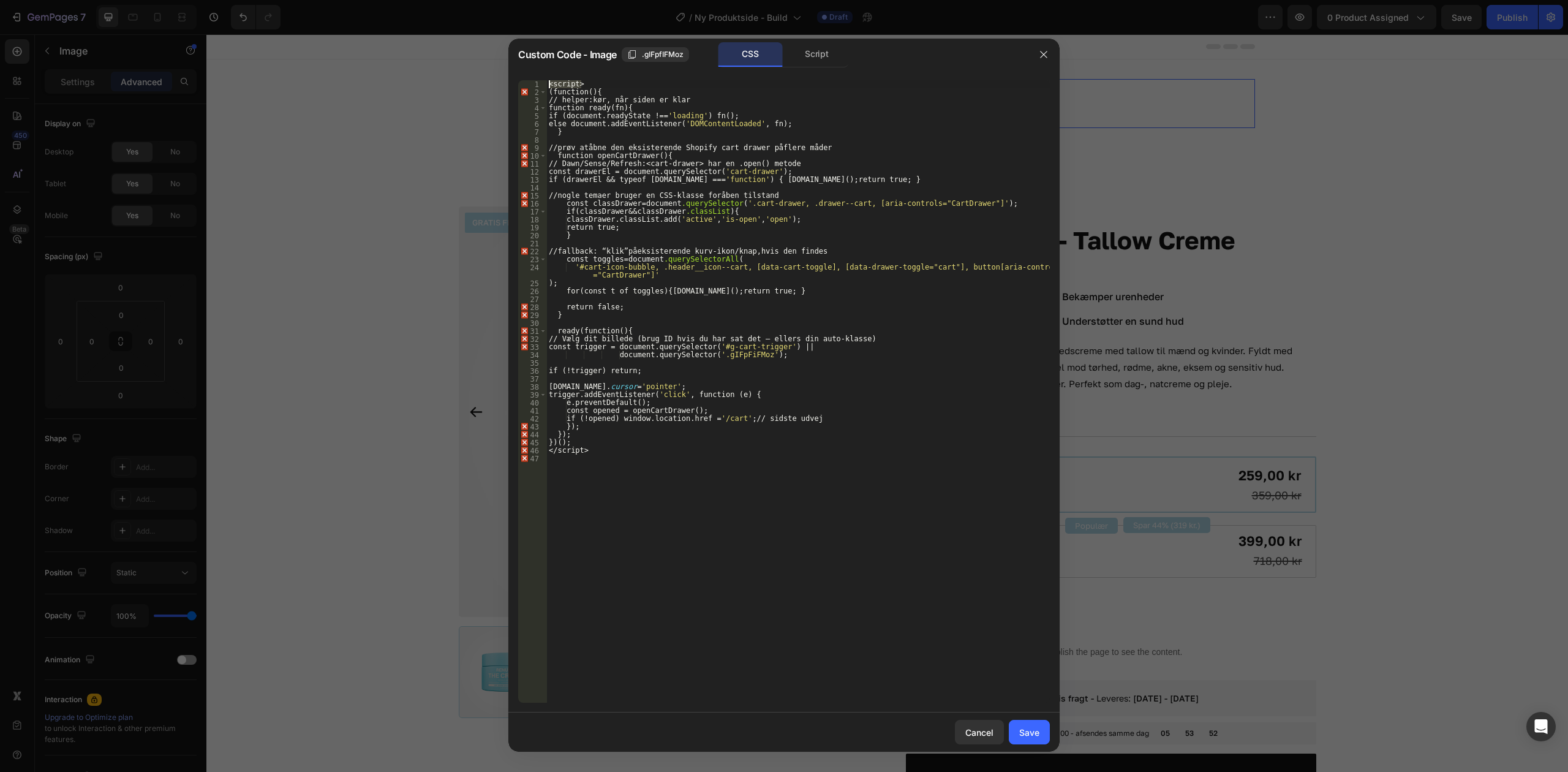
drag, startPoint x: 597, startPoint y: 84, endPoint x: 544, endPoint y: 82, distance: 53.0
click at [544, 82] on div "<script> 1 2 3 4 5 6 7 8 9 10 11 12 13 14 15 16 17 18 19 20 21 22 23 24 25 26 2…" at bounding box center [784, 391] width 532 height 622
type textarea "(function () {"
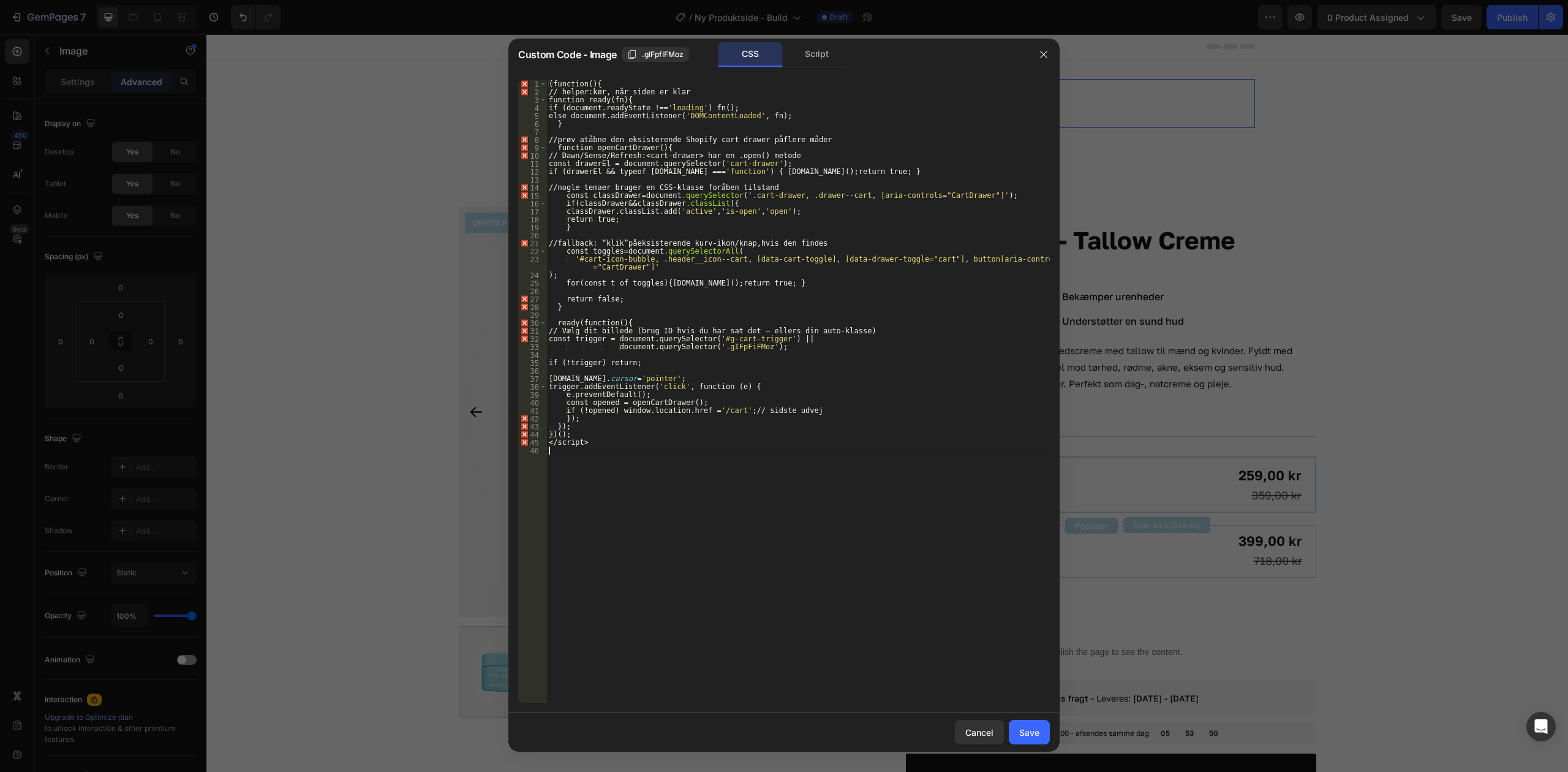
drag, startPoint x: 650, startPoint y: 528, endPoint x: 607, endPoint y: 476, distance: 67.5
click at [650, 527] on div "( function () { // helper : kør, når siden er klar function ready(fn){ if (docu…" at bounding box center [798, 399] width 504 height 638
drag, startPoint x: 592, startPoint y: 446, endPoint x: 532, endPoint y: 445, distance: 60.0
click at [532, 445] on div "1 2 3 4 5 6 7 8 9 10 11 12 13 14 15 16 17 18 19 20 21 22 23 24 25 26 27 28 29 3…" at bounding box center [784, 391] width 532 height 622
type textarea "</script>"
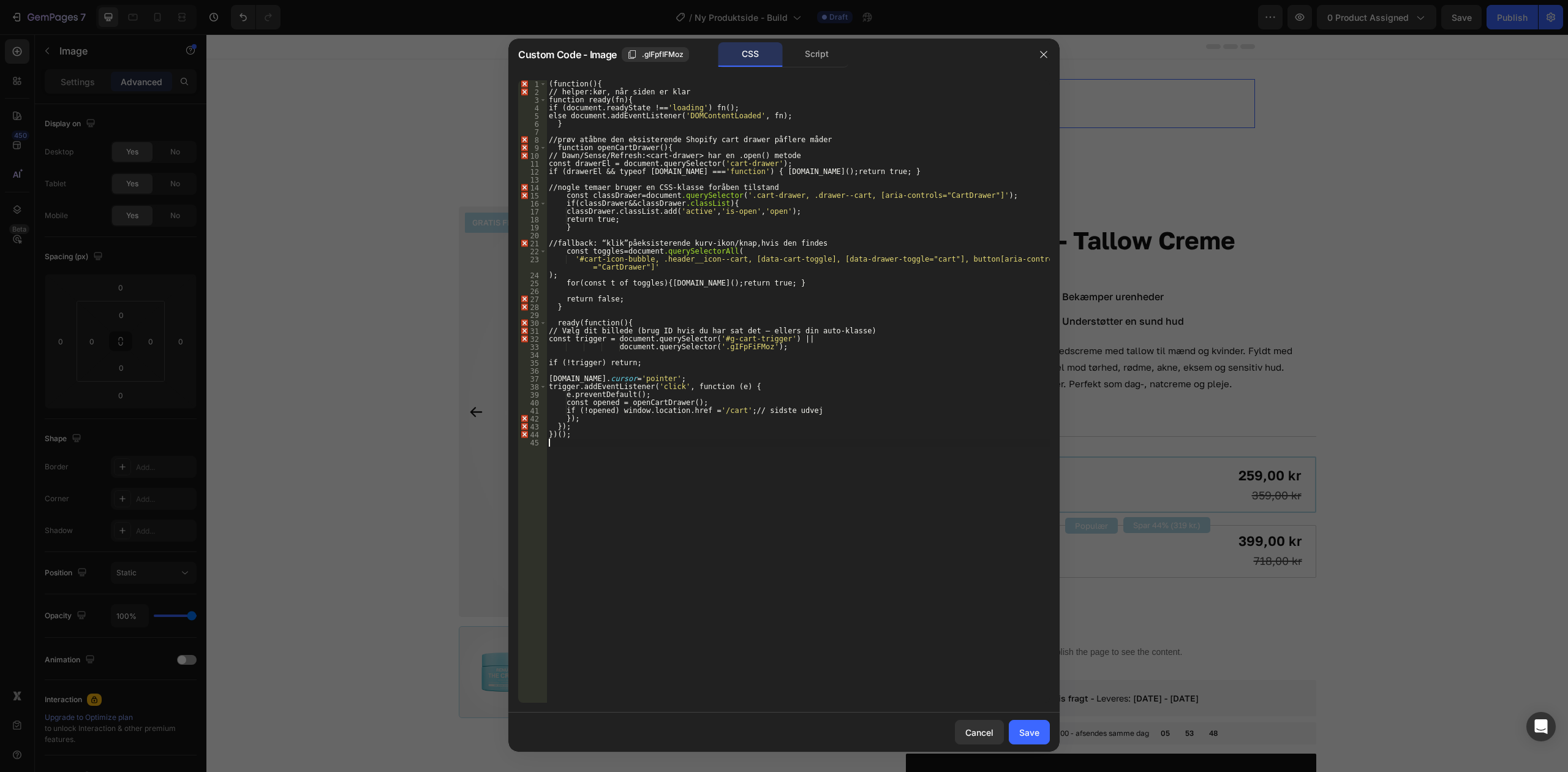
click at [626, 499] on div "( function () { // helper : kør, når siden er klar function ready(fn){ if (docu…" at bounding box center [798, 399] width 504 height 638
click at [503, 495] on div at bounding box center [784, 386] width 1568 height 772
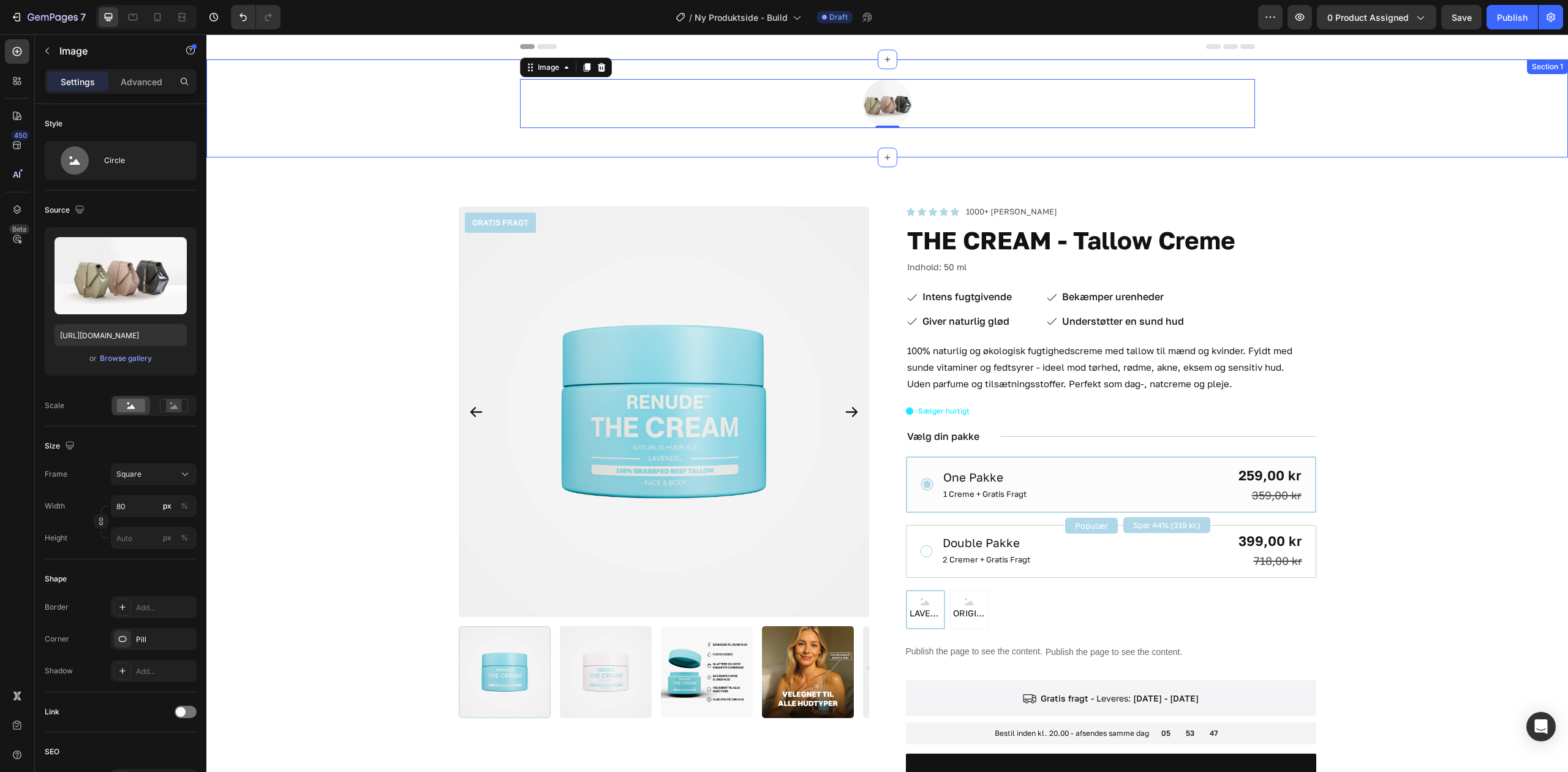
drag, startPoint x: 856, startPoint y: 116, endPoint x: 864, endPoint y: 113, distance: 8.5
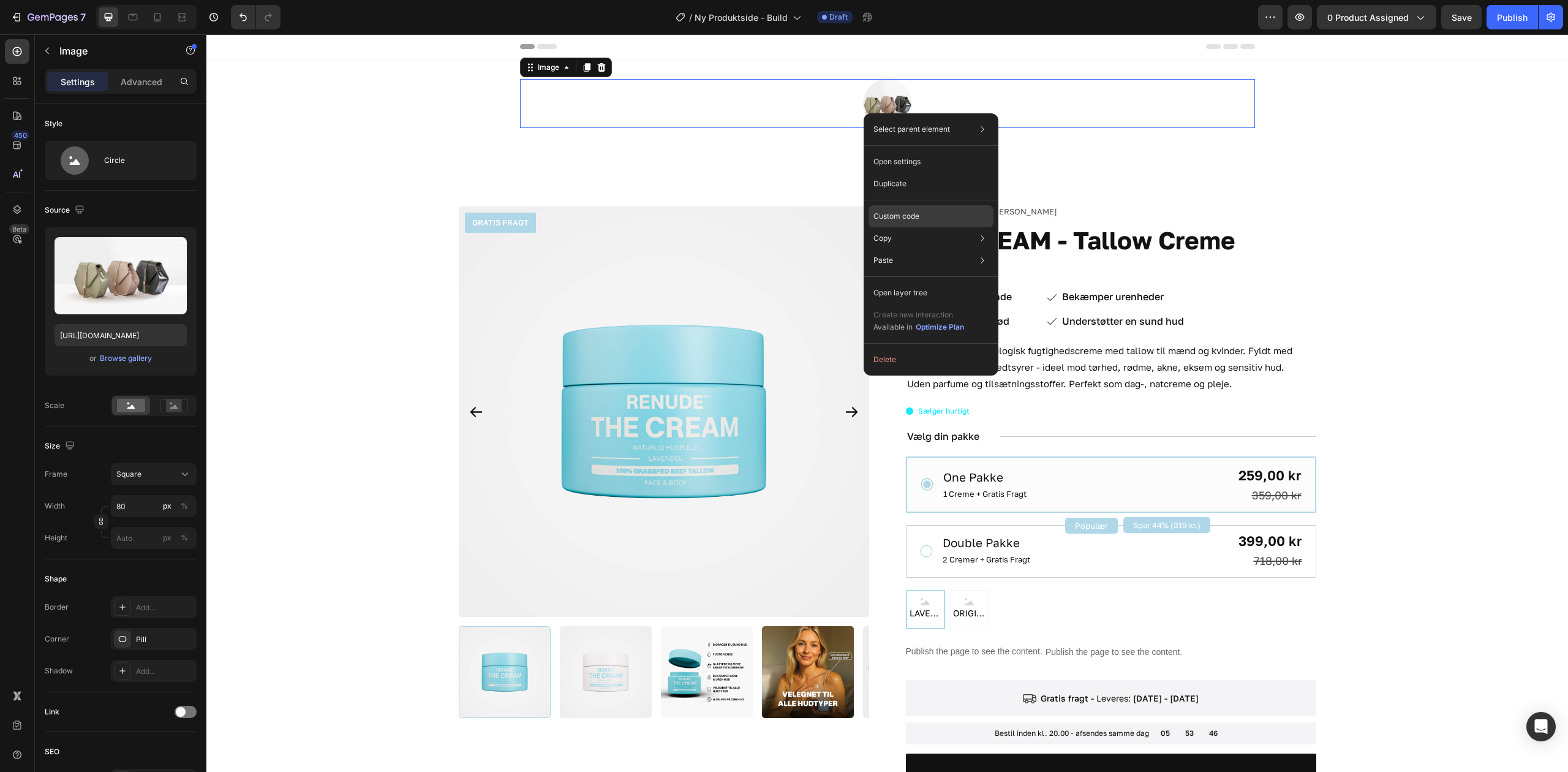
click at [919, 215] on p "Custom code" at bounding box center [896, 216] width 46 height 11
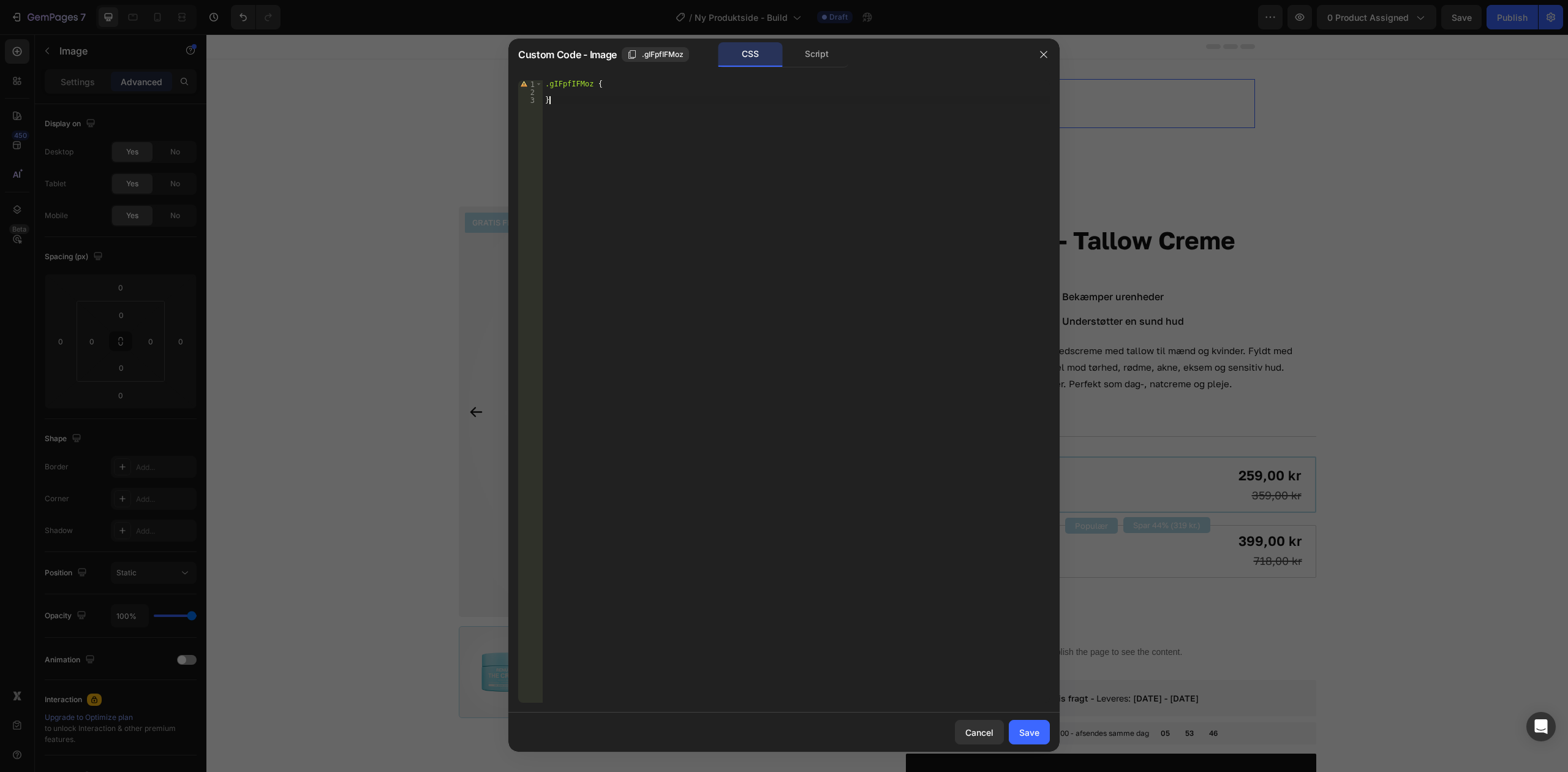
click at [741, 101] on div ".gIFpfIFMoz { }" at bounding box center [797, 399] width 507 height 638
type textarea "}"
paste textarea
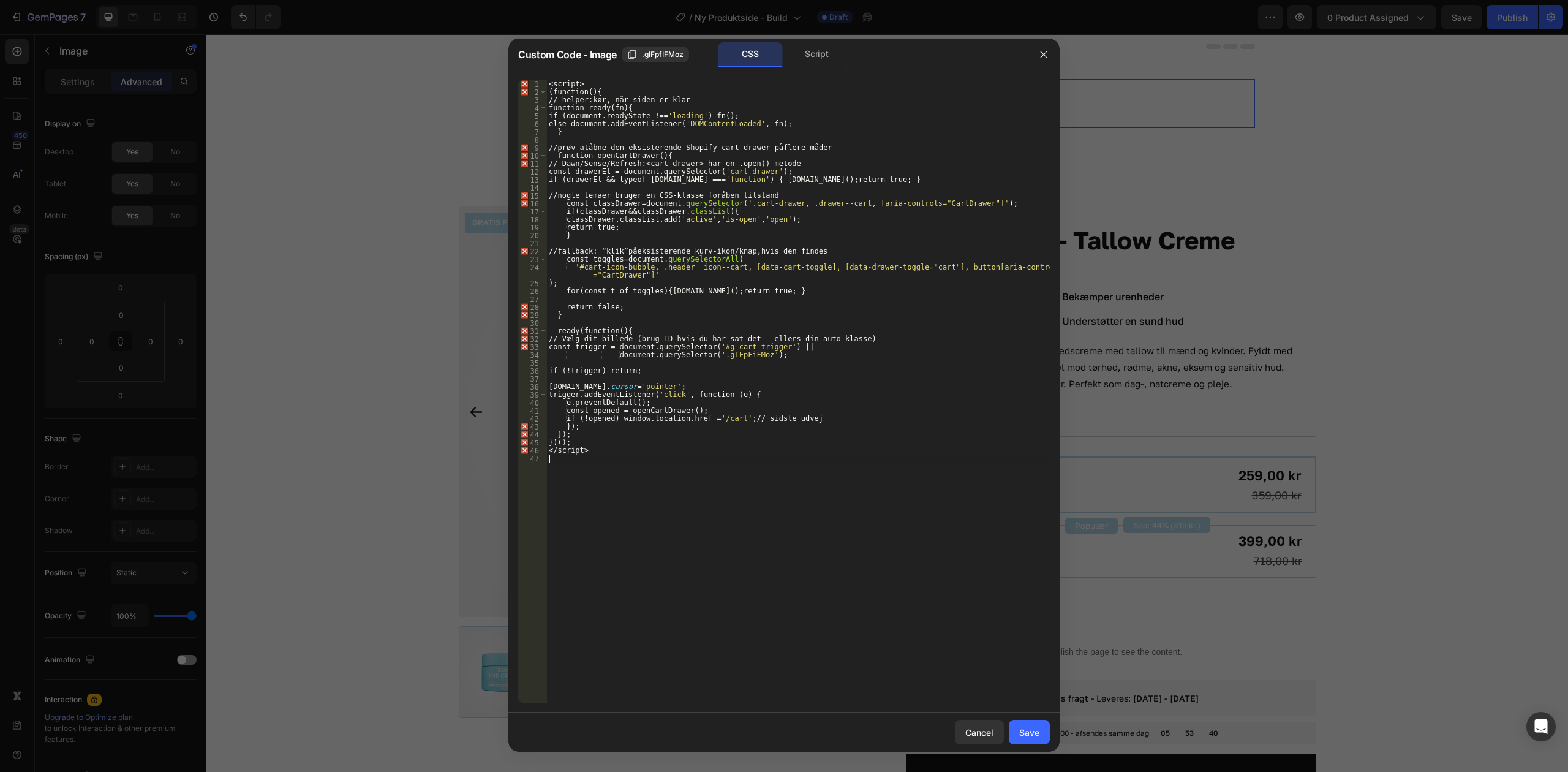
click at [793, 231] on div "< script > ( function () { // helper : kør, når siden er klar function ready(fn…" at bounding box center [798, 399] width 504 height 638
drag, startPoint x: 614, startPoint y: 81, endPoint x: 530, endPoint y: 79, distance: 84.0
click at [530, 79] on div "return true; 1 2 3 4 5 6 7 8 9 10 11 12 13 14 15 16 17 18 19 20 21 22 23 24 25 …" at bounding box center [784, 392] width 552 height 642
click at [530, 79] on div "<script> 1 2 3 4 5 6 7 8 9 10 11 12 13 14 15 16 17 18 19 20 21 22 23 24 25 26 2…" at bounding box center [784, 392] width 552 height 642
type textarea "</script>"
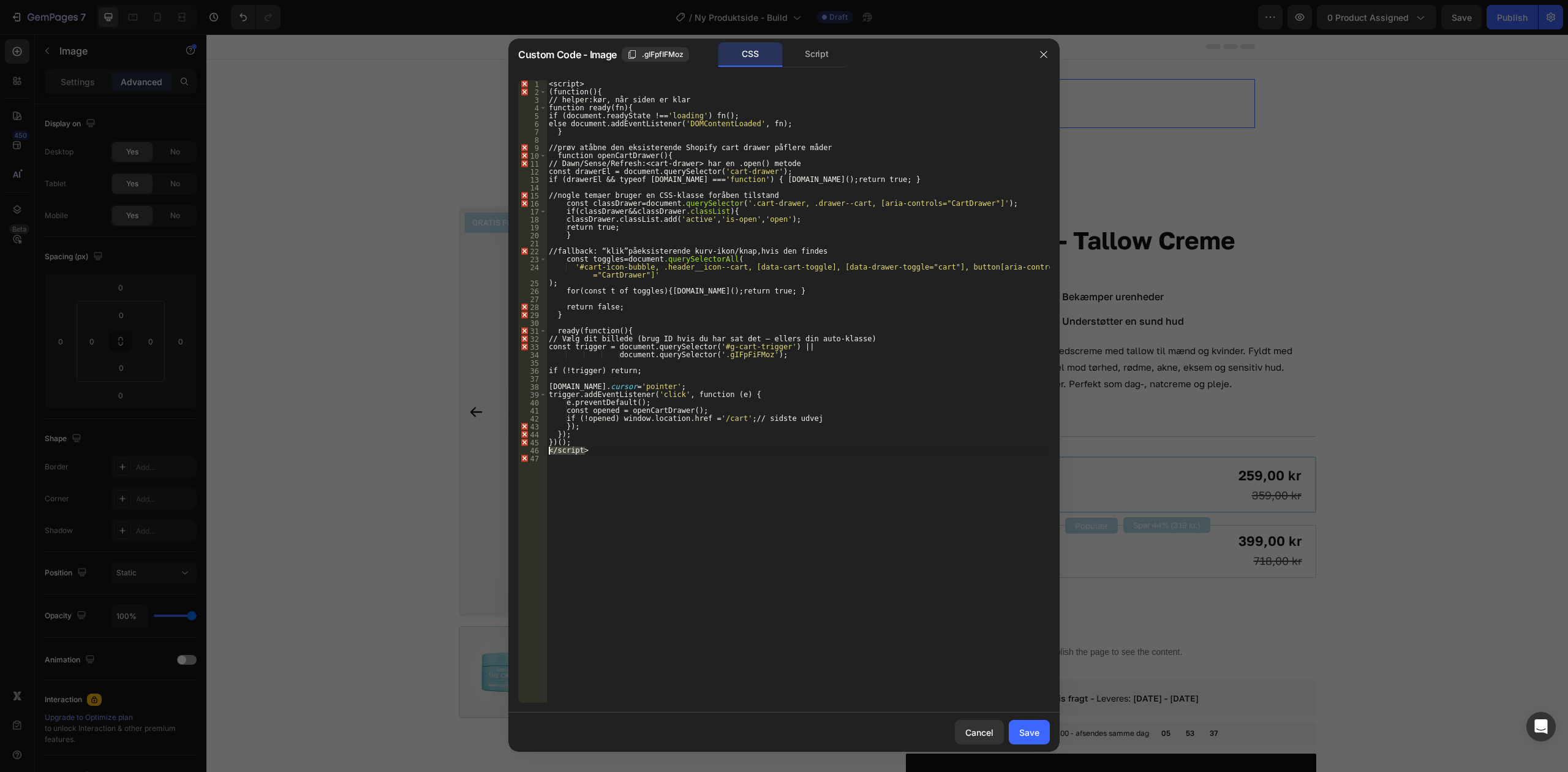
drag, startPoint x: 587, startPoint y: 454, endPoint x: 533, endPoint y: 449, distance: 54.2
click at [533, 449] on div "</script> 1 2 3 4 5 6 7 8 9 10 11 12 13 14 15 16 17 18 19 20 21 22 23 24 25 26 …" at bounding box center [784, 391] width 532 height 622
click at [821, 62] on div "Script" at bounding box center [817, 54] width 65 height 25
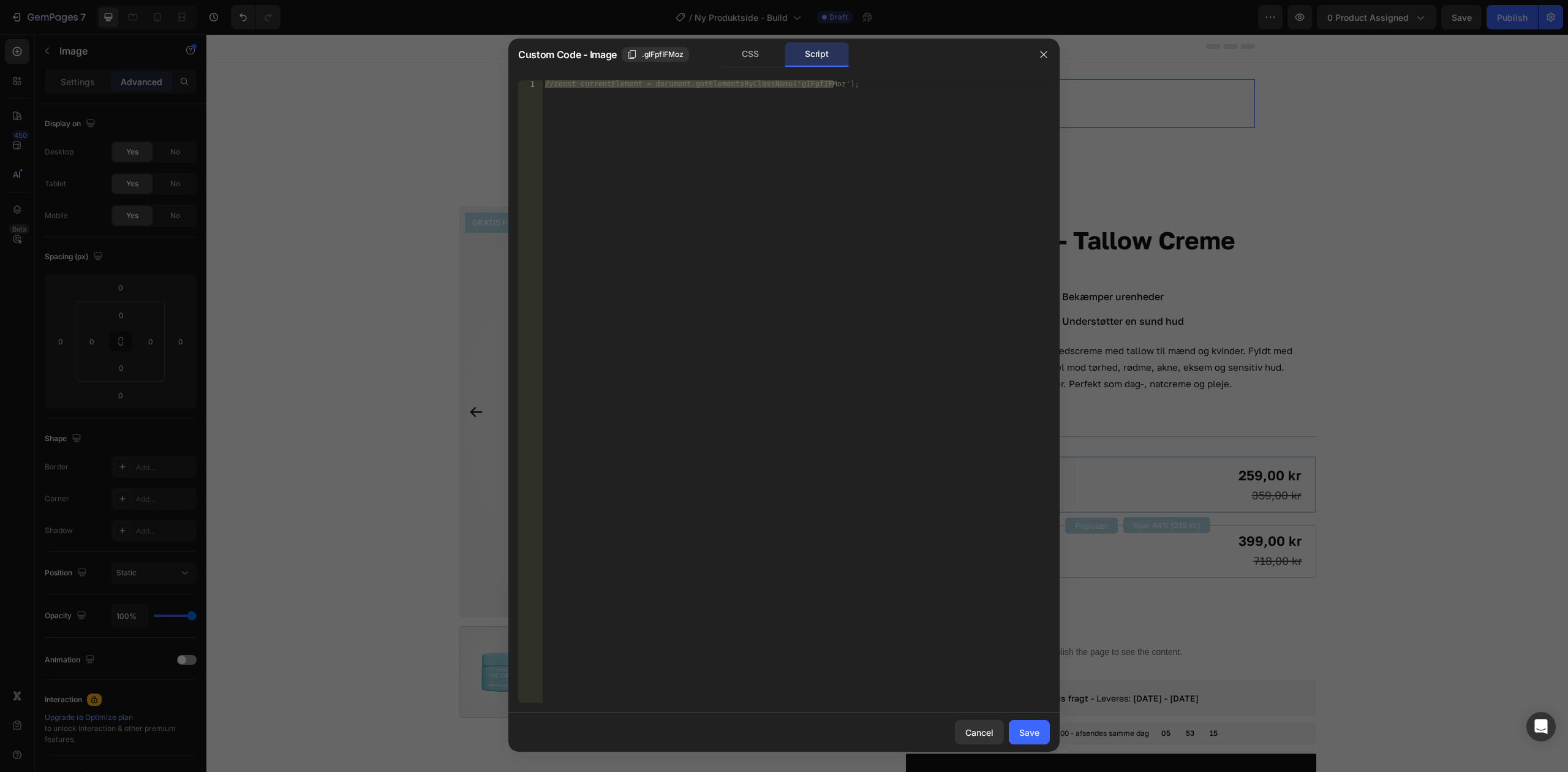
type textarea "//const currentElement = document.getElementsByClassName('gIFpfIFMoz');"
click at [782, 89] on div "//const currentElement = document.getElementsByClassName('gIFpfIFMoz');" at bounding box center [797, 391] width 507 height 622
click at [758, 49] on div "CSS" at bounding box center [751, 54] width 65 height 25
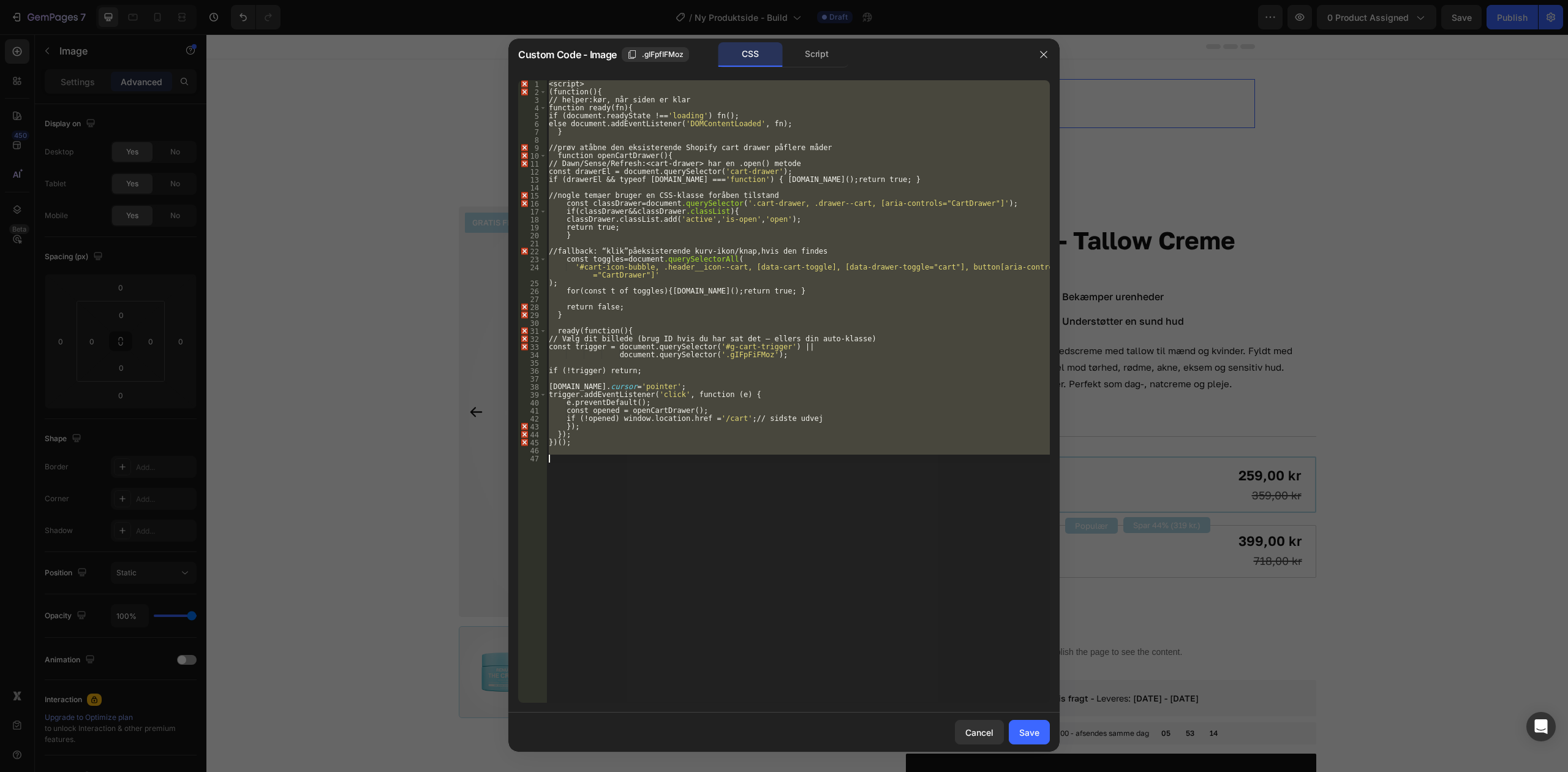
click at [761, 155] on div "< script > ( function () { // helper : kør, når siden er klar function ready(fn…" at bounding box center [798, 391] width 504 height 622
type textarea "function openCartDrawer() {"
click at [829, 48] on div "Script" at bounding box center [817, 54] width 65 height 25
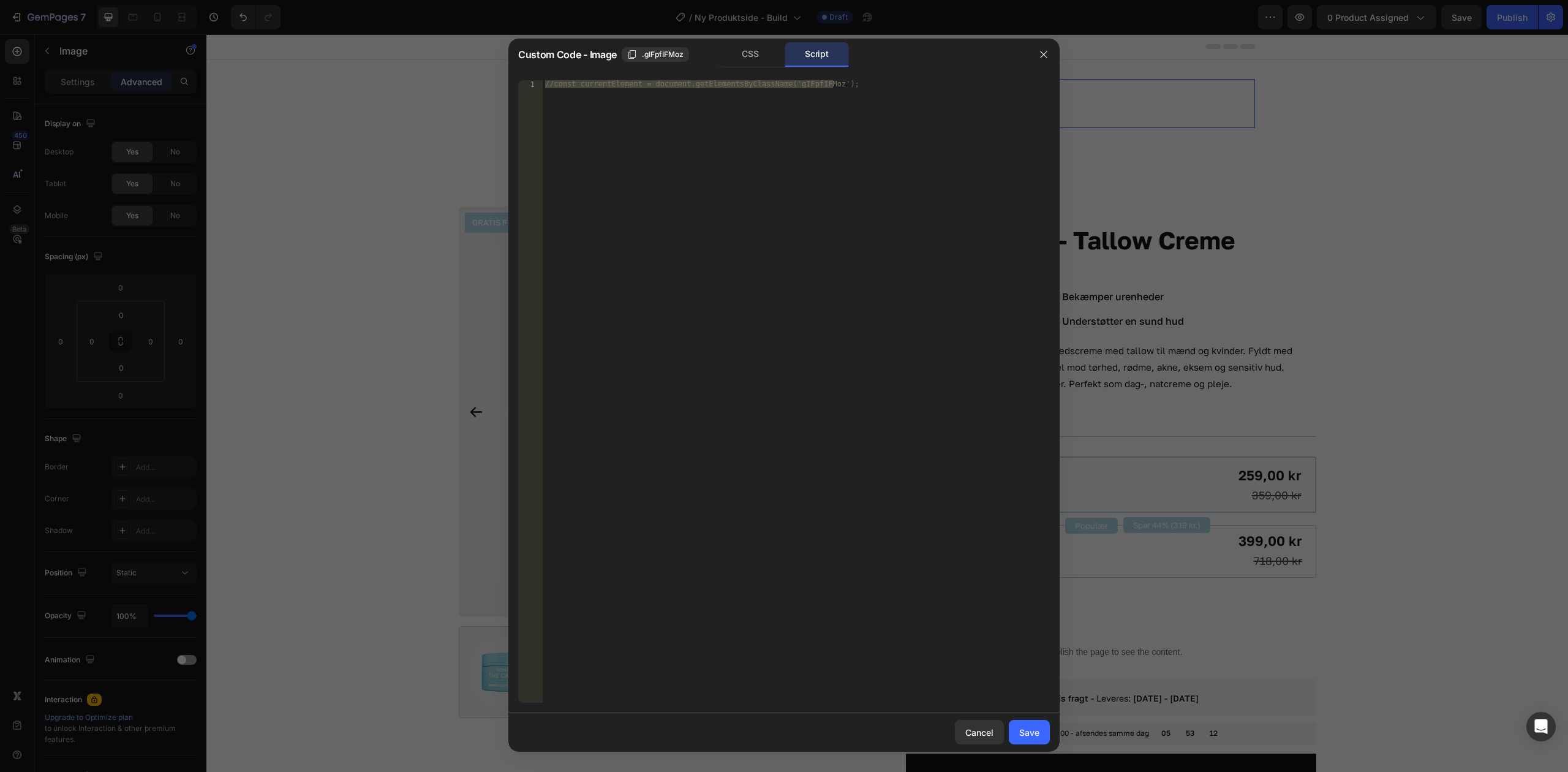
type textarea "//const currentElement = document.getElementsByClassName('gIFpfIFMoz');"
click at [823, 126] on div "//const currentElement = document.getElementsByClassName('gIFpfIFMoz');" at bounding box center [797, 391] width 507 height 622
paste textarea
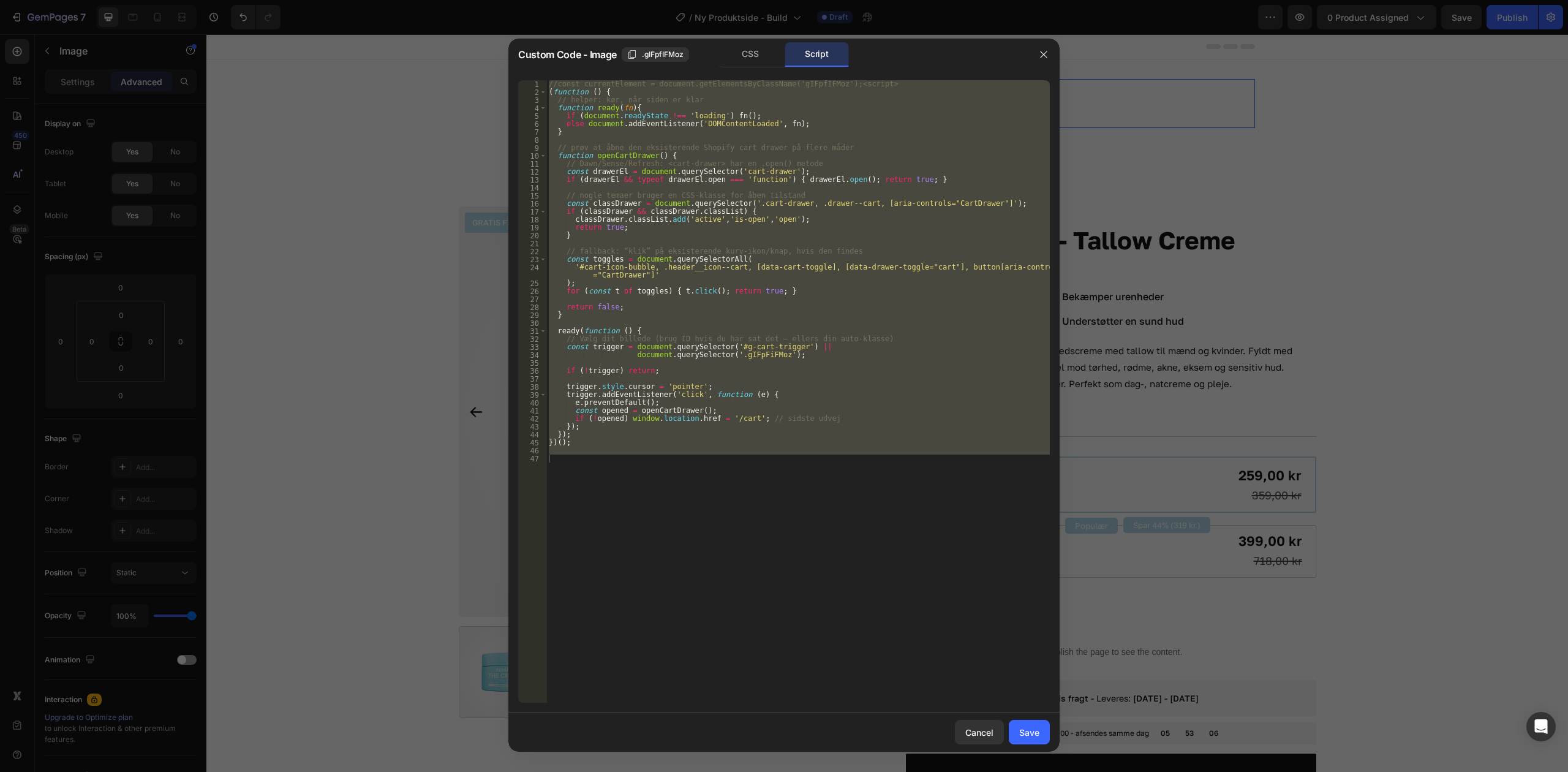
click at [824, 47] on div "Script" at bounding box center [817, 54] width 65 height 25
click at [819, 167] on div "//const currentElement = document.getElementsByClassName('gIFpfIFMoz');<script>…" at bounding box center [798, 391] width 504 height 622
type textarea "// Dawn/Sense/Refresh: <cart-drawer> har en .open() metode"
paste textarea
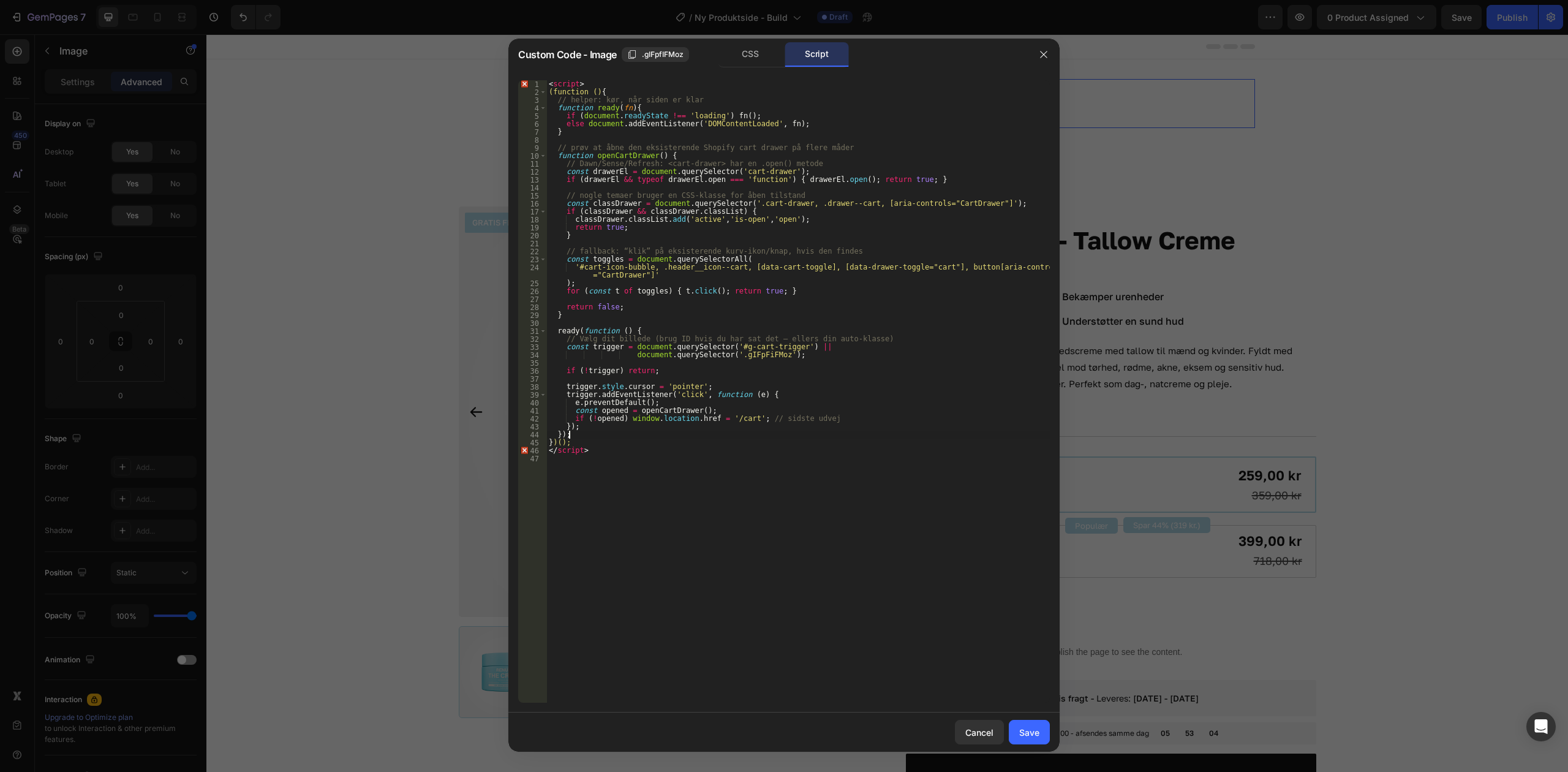
click at [808, 432] on div "< script > (function () { // helper: kør, når siden er klar function ready ( fn…" at bounding box center [798, 399] width 504 height 638
drag, startPoint x: 610, startPoint y: 86, endPoint x: 537, endPoint y: 82, distance: 73.1
click at [537, 82] on div "}); 1 2 3 4 5 6 7 8 9 10 11 12 13 14 15 16 17 18 19 20 21 22 23 24 25 26 27 28 …" at bounding box center [784, 391] width 532 height 622
type textarea "<script>"
click at [547, 96] on div "3" at bounding box center [533, 100] width 29 height 8
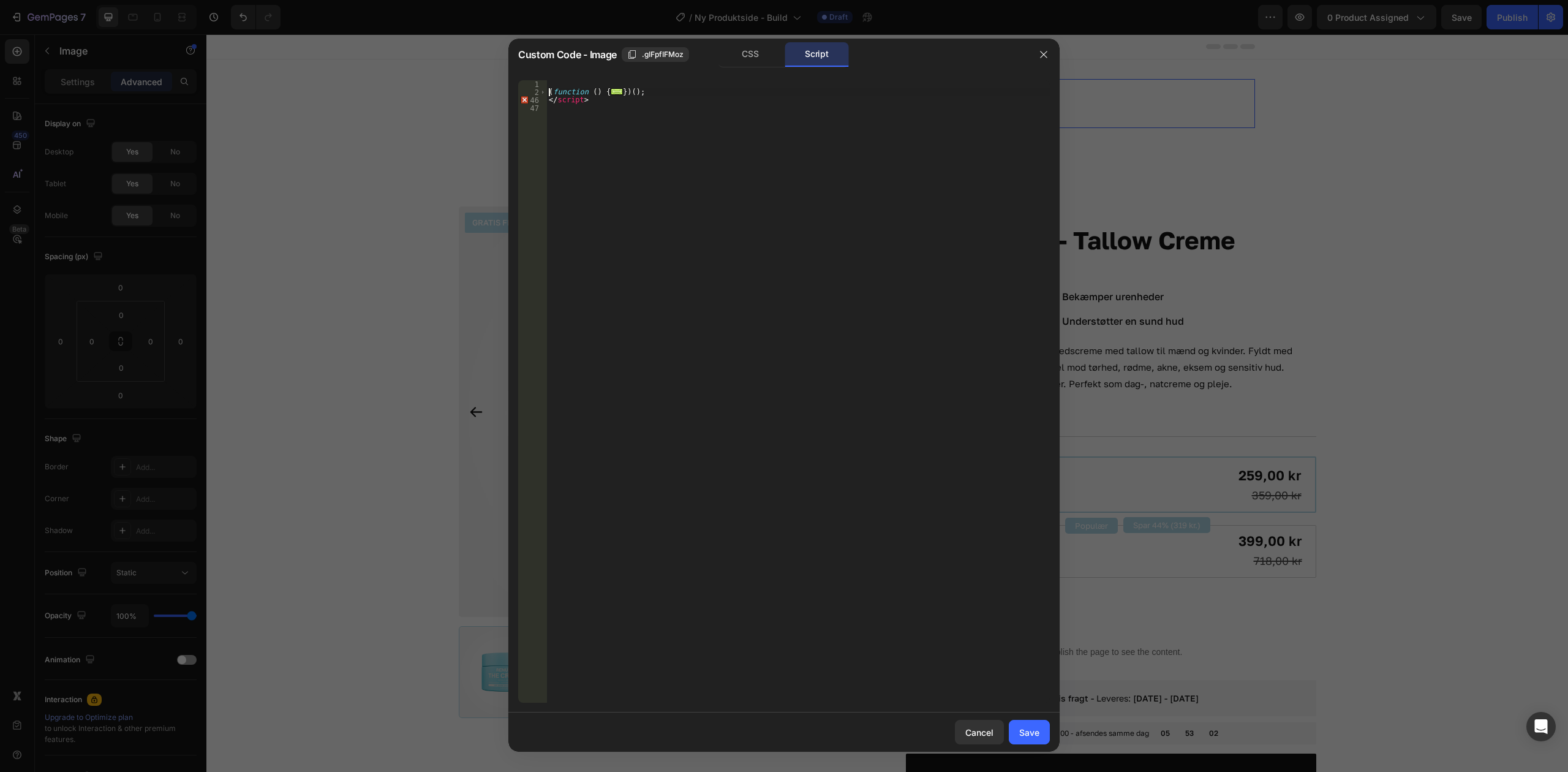
click at [547, 91] on div "( function ( ) { ... }) ( ) ; </ script >" at bounding box center [798, 399] width 504 height 638
type textarea "(function () {"
click at [657, 129] on div "( function ( ) { ... }) ( ) ; </ script >" at bounding box center [798, 399] width 504 height 638
type textarea "</script>"
paste textarea
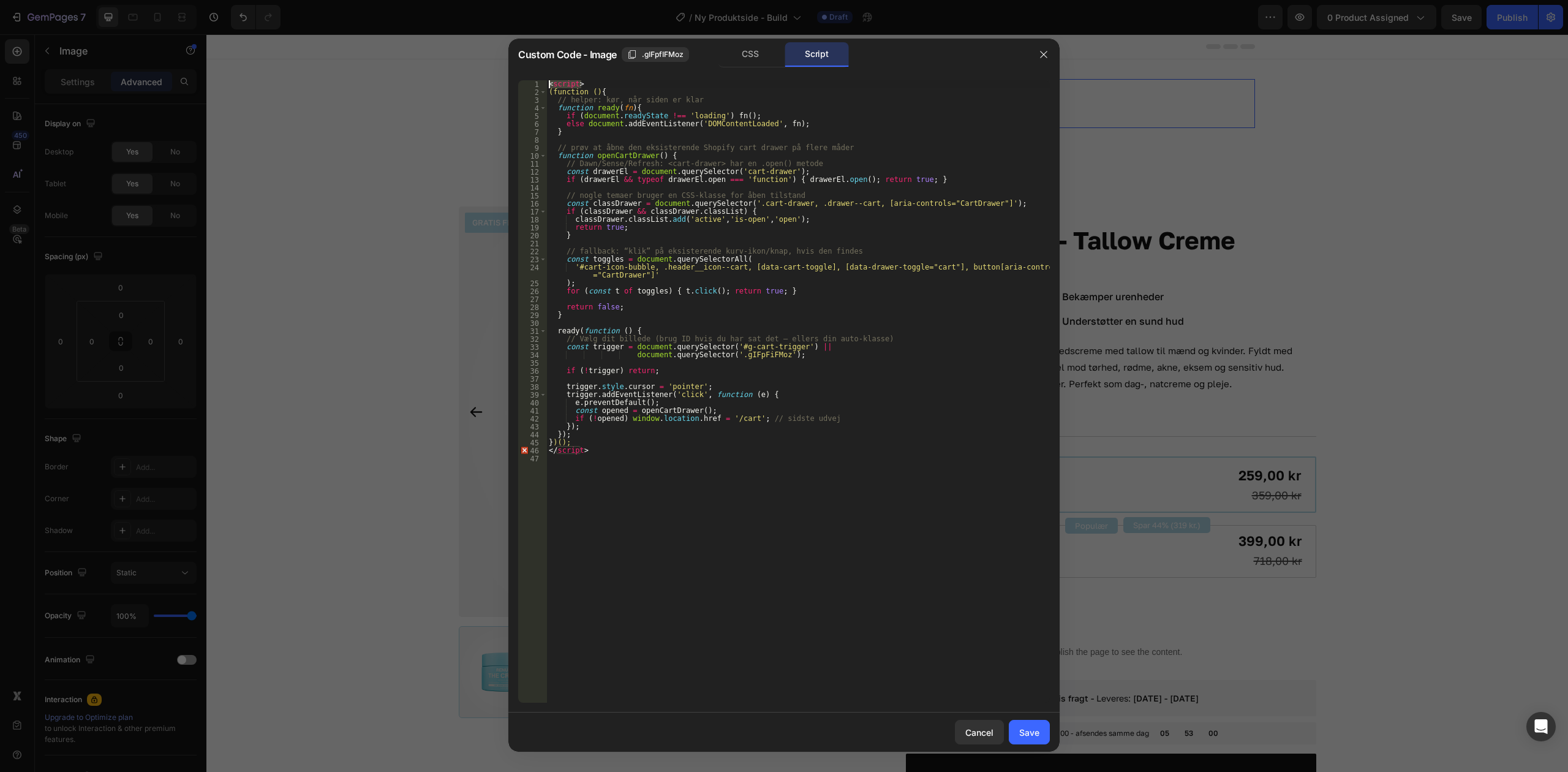
drag, startPoint x: 594, startPoint y: 81, endPoint x: 547, endPoint y: 82, distance: 47.0
click at [547, 82] on div "< script > (function () { // helper: kør, når siden er klar function ready ( fn…" at bounding box center [798, 399] width 504 height 638
type textarea "<script>"
drag, startPoint x: 593, startPoint y: 452, endPoint x: 539, endPoint y: 455, distance: 54.1
click at [539, 455] on div "1 2 3 4 5 6 7 8 9 10 11 12 13 14 15 16 17 18 19 20 21 22 23 24 25 26 27 28 29 3…" at bounding box center [784, 391] width 532 height 622
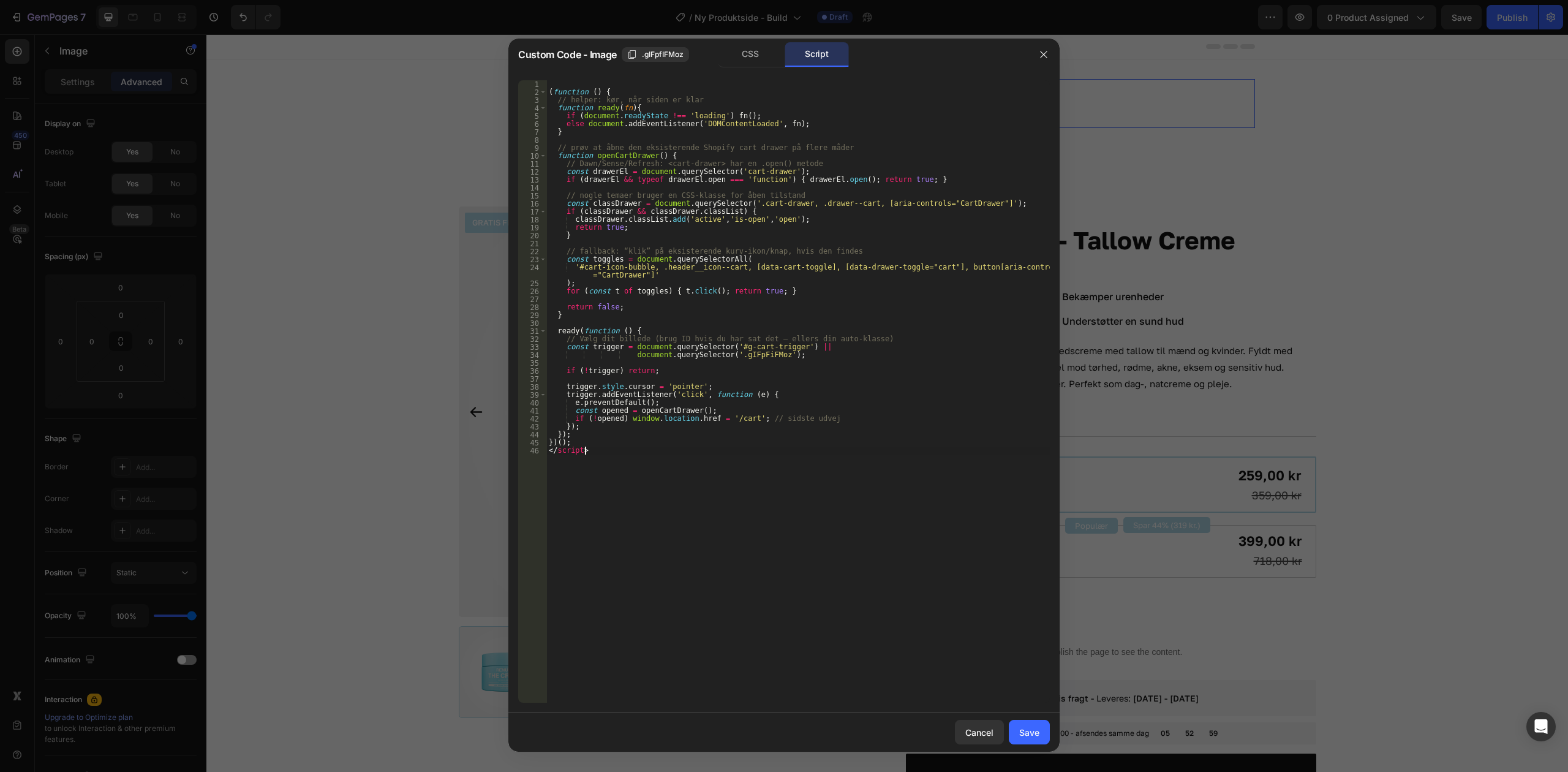
type textarea "</script>"
drag, startPoint x: 599, startPoint y: 449, endPoint x: 539, endPoint y: 451, distance: 60.0
click at [539, 451] on div "</script> 1 2 3 4 5 6 7 8 9 10 11 12 13 14 15 16 17 18 19 20 21 22 23 24 25 26 …" at bounding box center [784, 391] width 532 height 622
click at [747, 43] on div "CSS" at bounding box center [751, 54] width 65 height 25
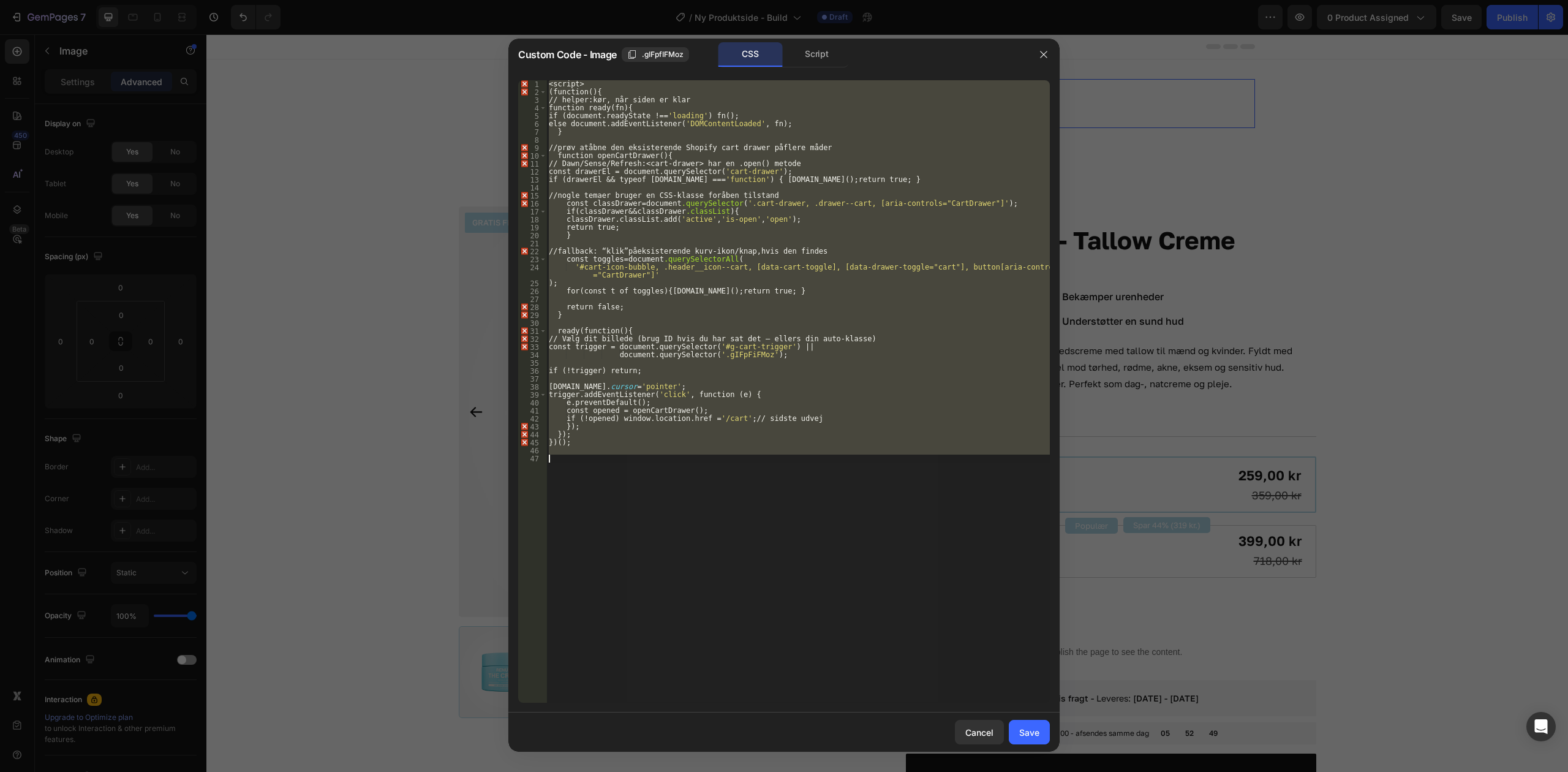
click at [613, 91] on div "< script > ( function () { // helper : kør, når siden er klar function ready(fn…" at bounding box center [798, 391] width 504 height 622
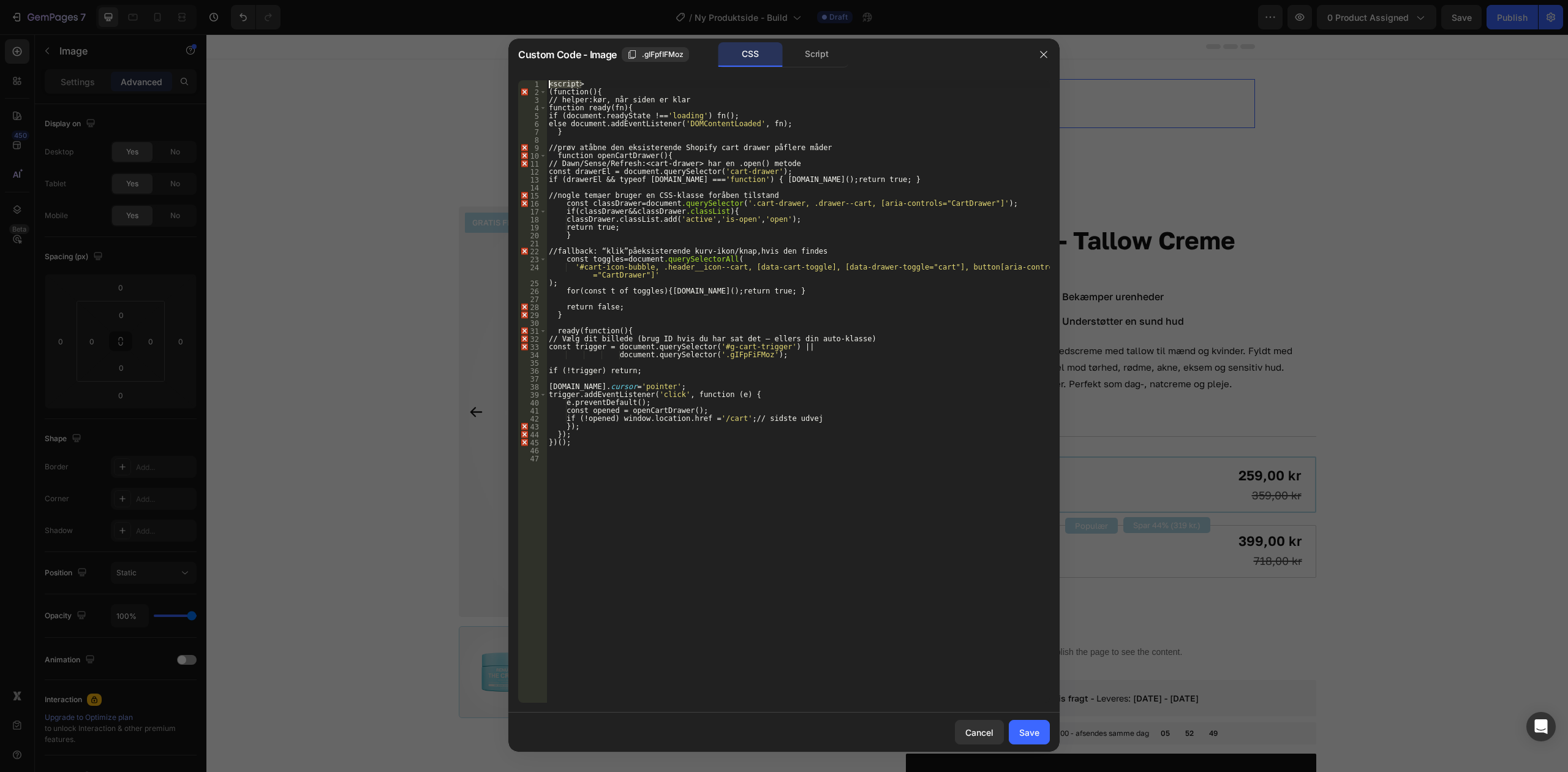
drag, startPoint x: 611, startPoint y: 84, endPoint x: 520, endPoint y: 80, distance: 91.1
click at [520, 80] on div "(function () { 1 2 3 4 5 6 7 8 9 10 11 12 13 14 15 16 17 18 19 20 21 22 23 24 2…" at bounding box center [784, 391] width 532 height 622
type textarea "<script>"
click at [824, 52] on div "Script" at bounding box center [817, 54] width 65 height 25
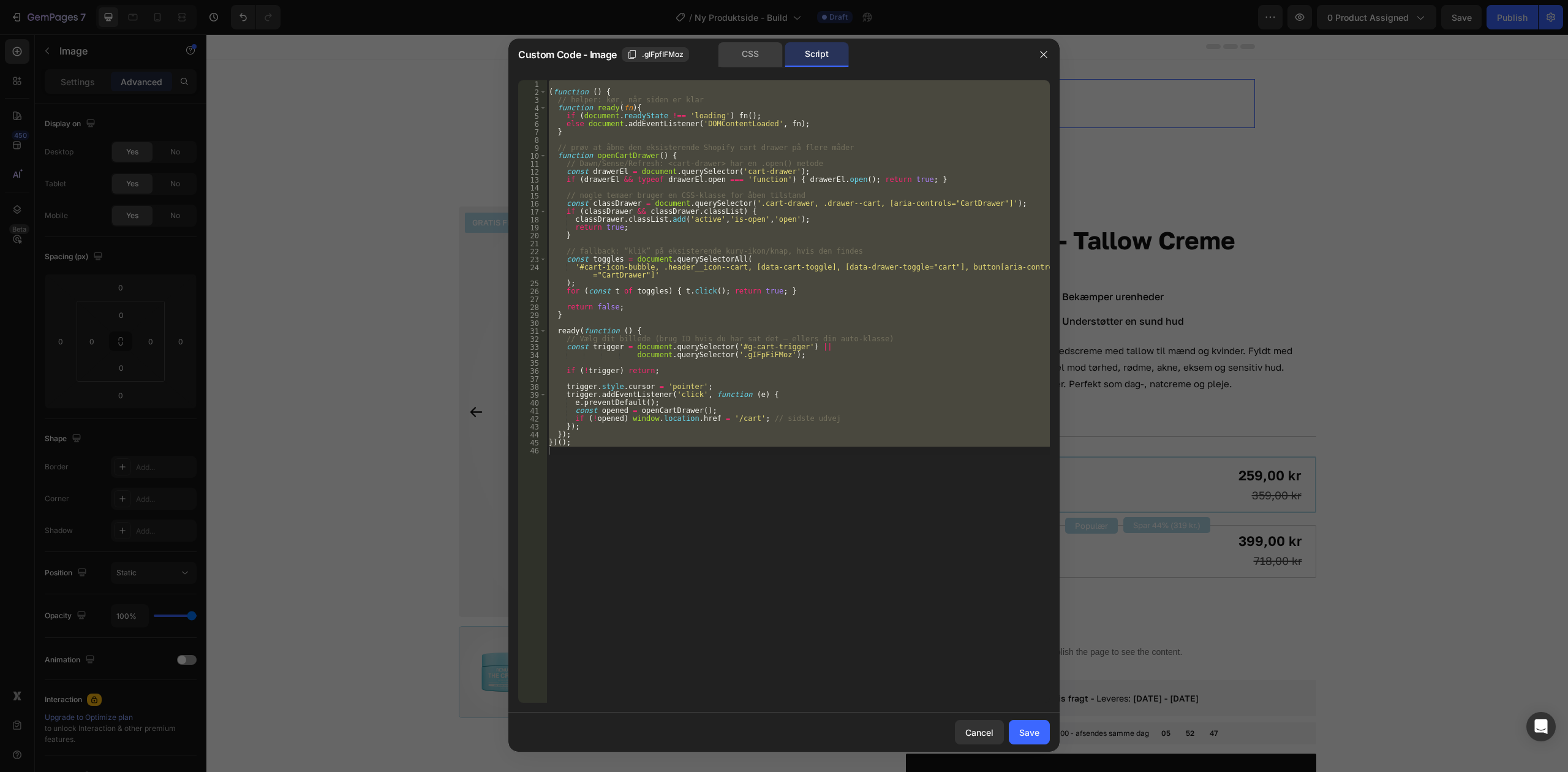
click at [763, 52] on div "CSS" at bounding box center [751, 54] width 65 height 25
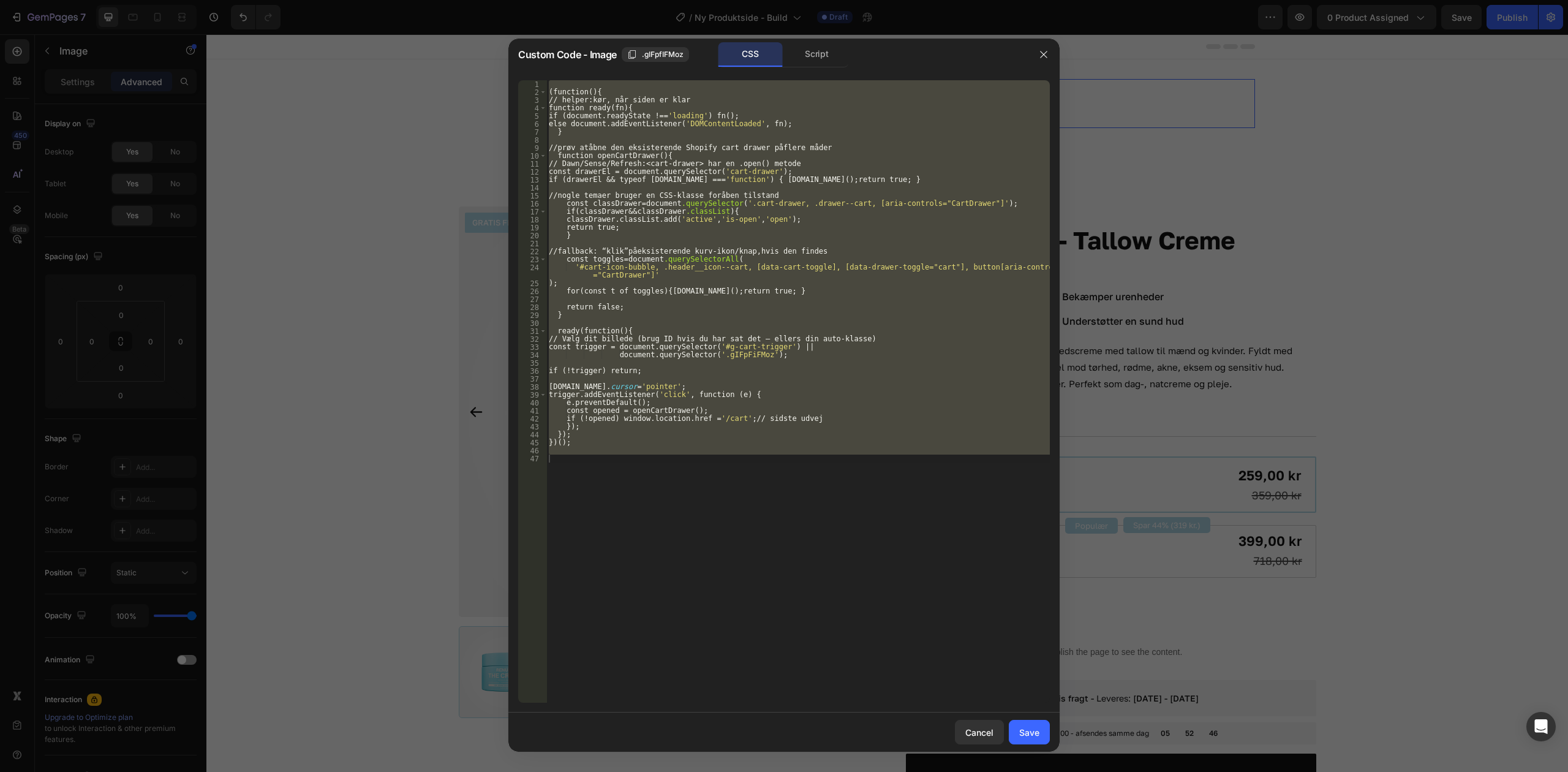
click at [742, 146] on div "( function () { // helper : kør, når siden er klar function ready(fn){ if (docu…" at bounding box center [798, 391] width 504 height 622
type textarea "// prøv at åbne den eksisterende Shopify cart drawer på flere måder"
paste textarea
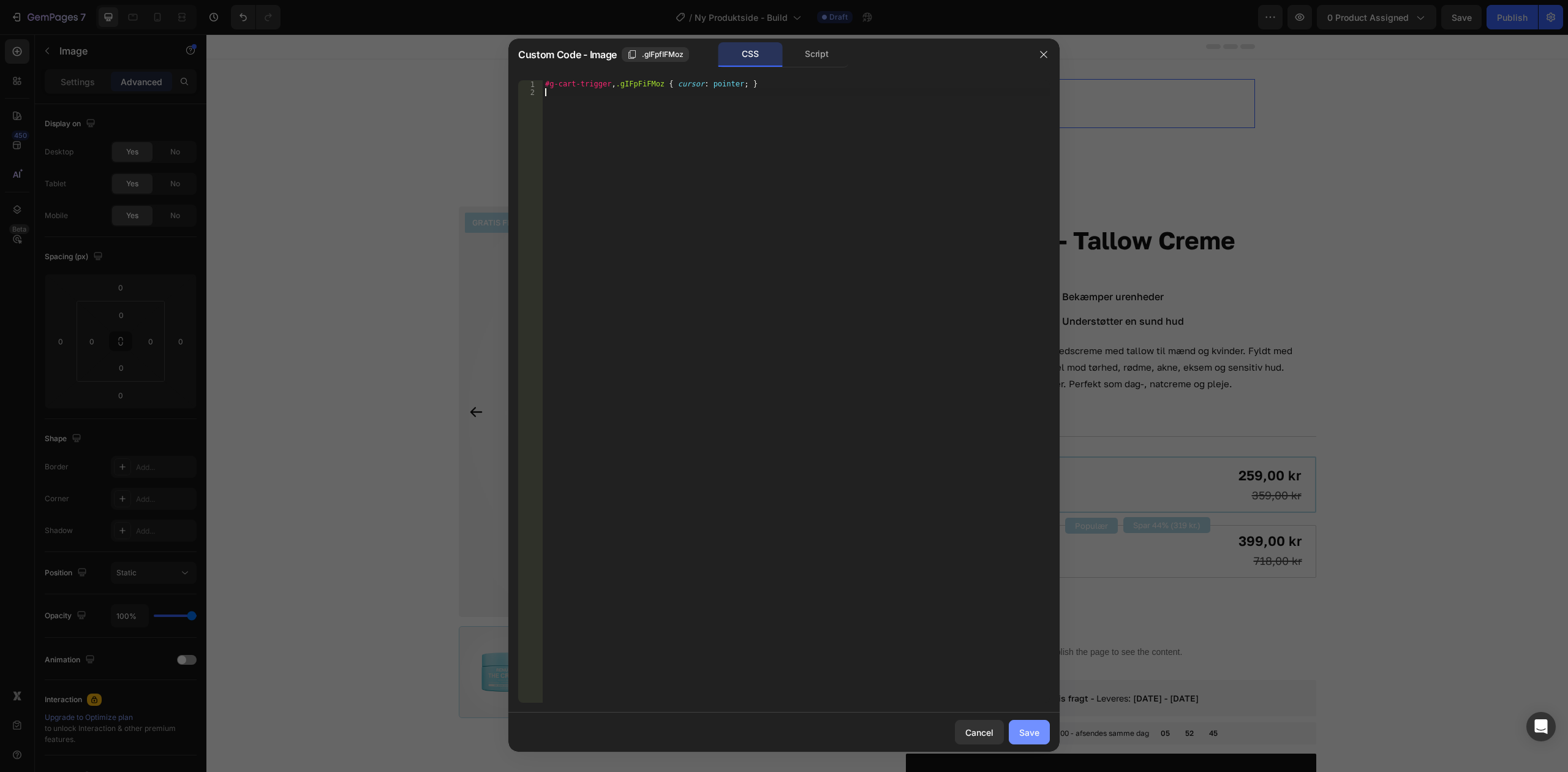
click at [1035, 738] on div "Save" at bounding box center [1030, 732] width 20 height 13
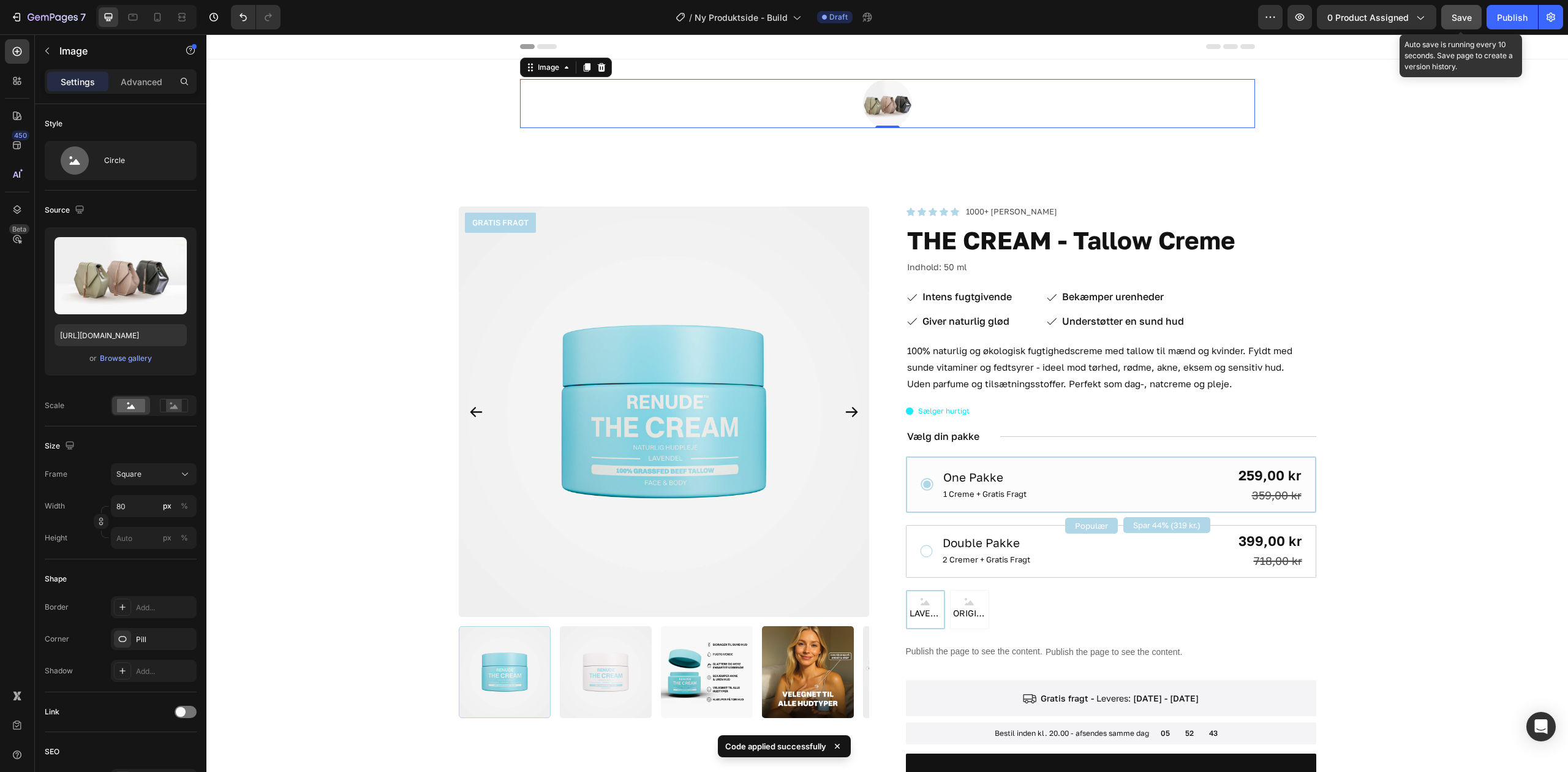
click at [1462, 23] on button "Save" at bounding box center [1462, 17] width 41 height 25
click at [1306, 8] on button "button" at bounding box center [1300, 17] width 25 height 25
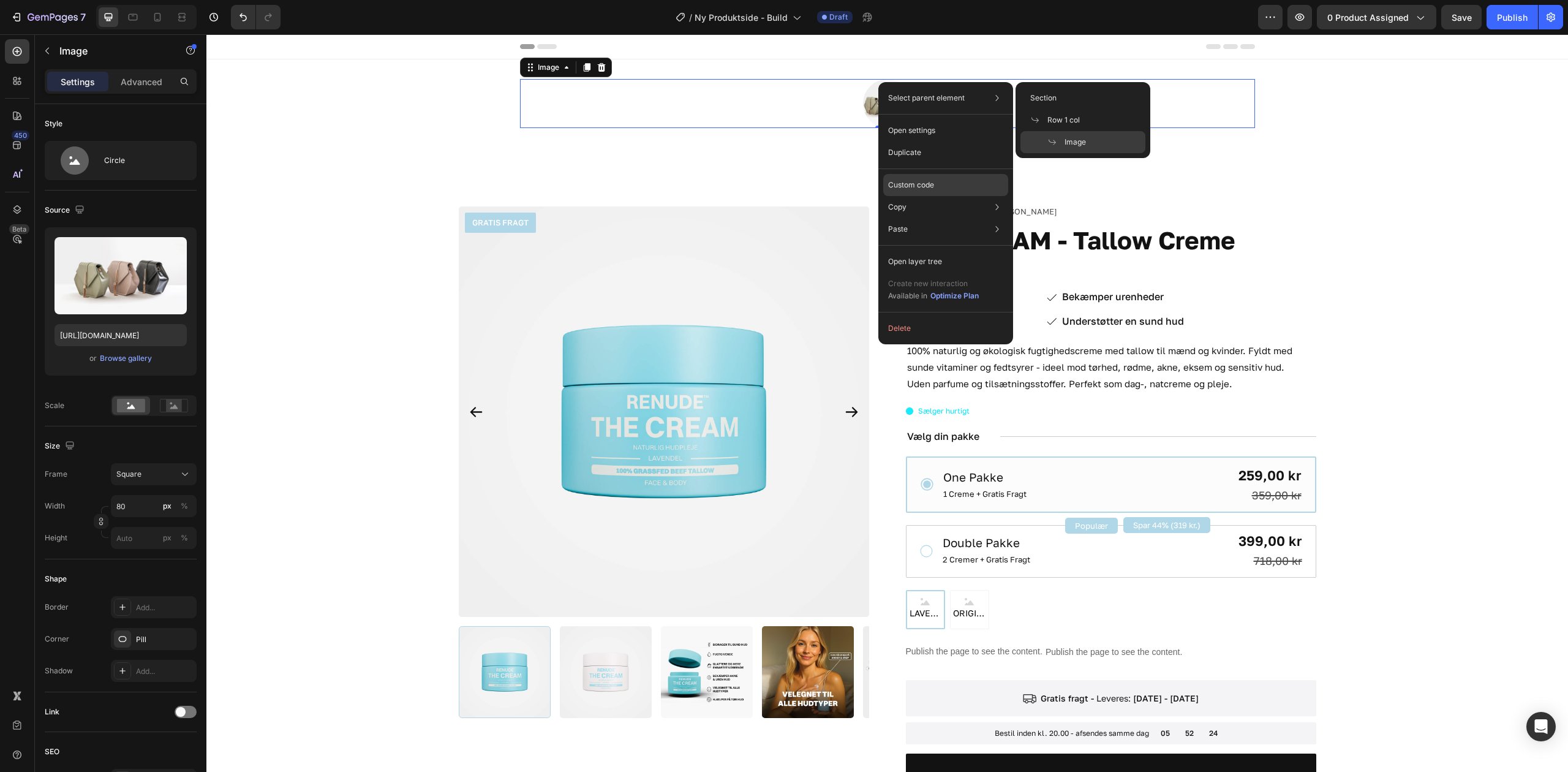
click at [947, 184] on div "Custom code" at bounding box center [946, 185] width 125 height 22
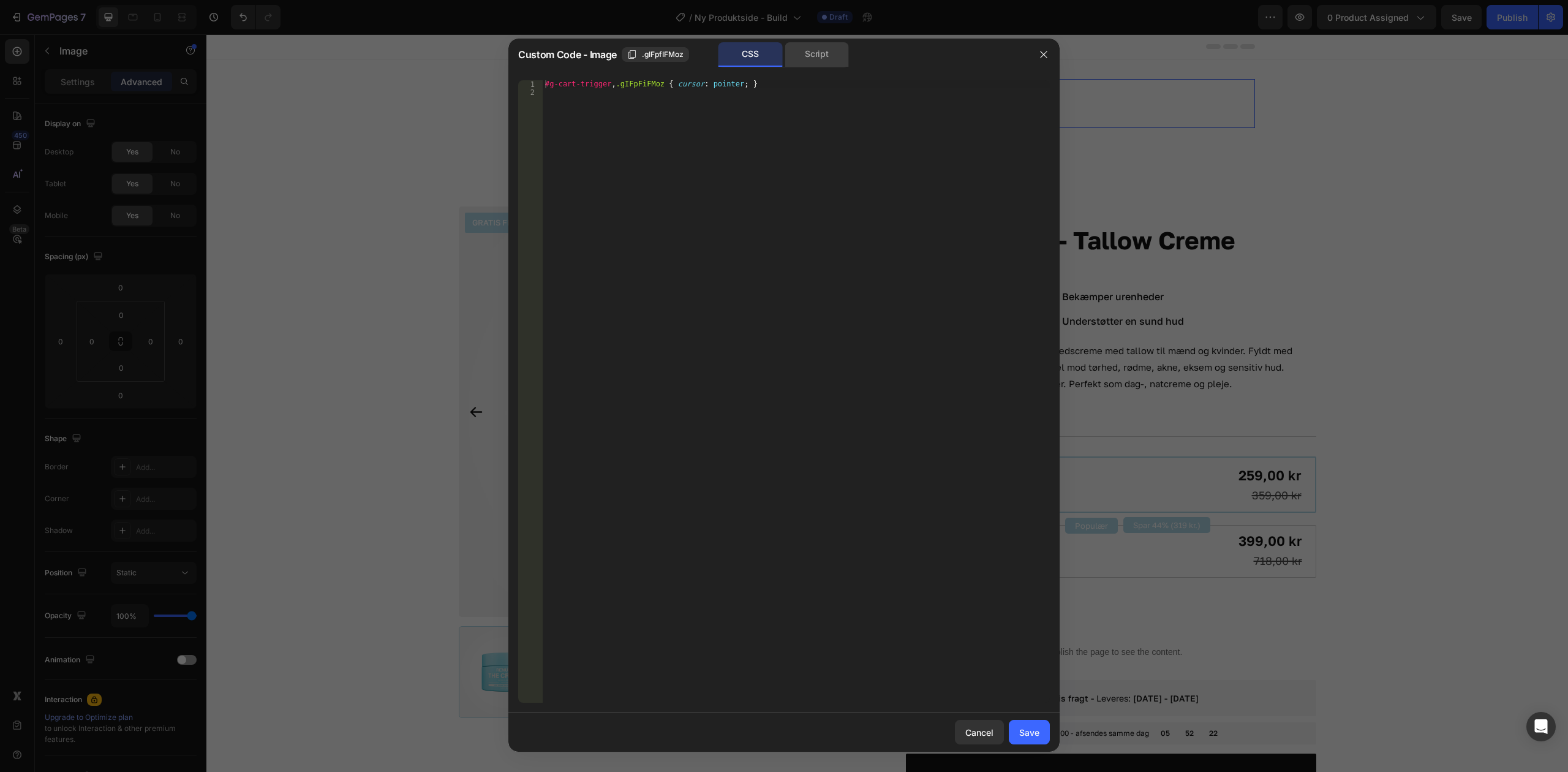
click at [817, 49] on div "Script" at bounding box center [817, 54] width 65 height 25
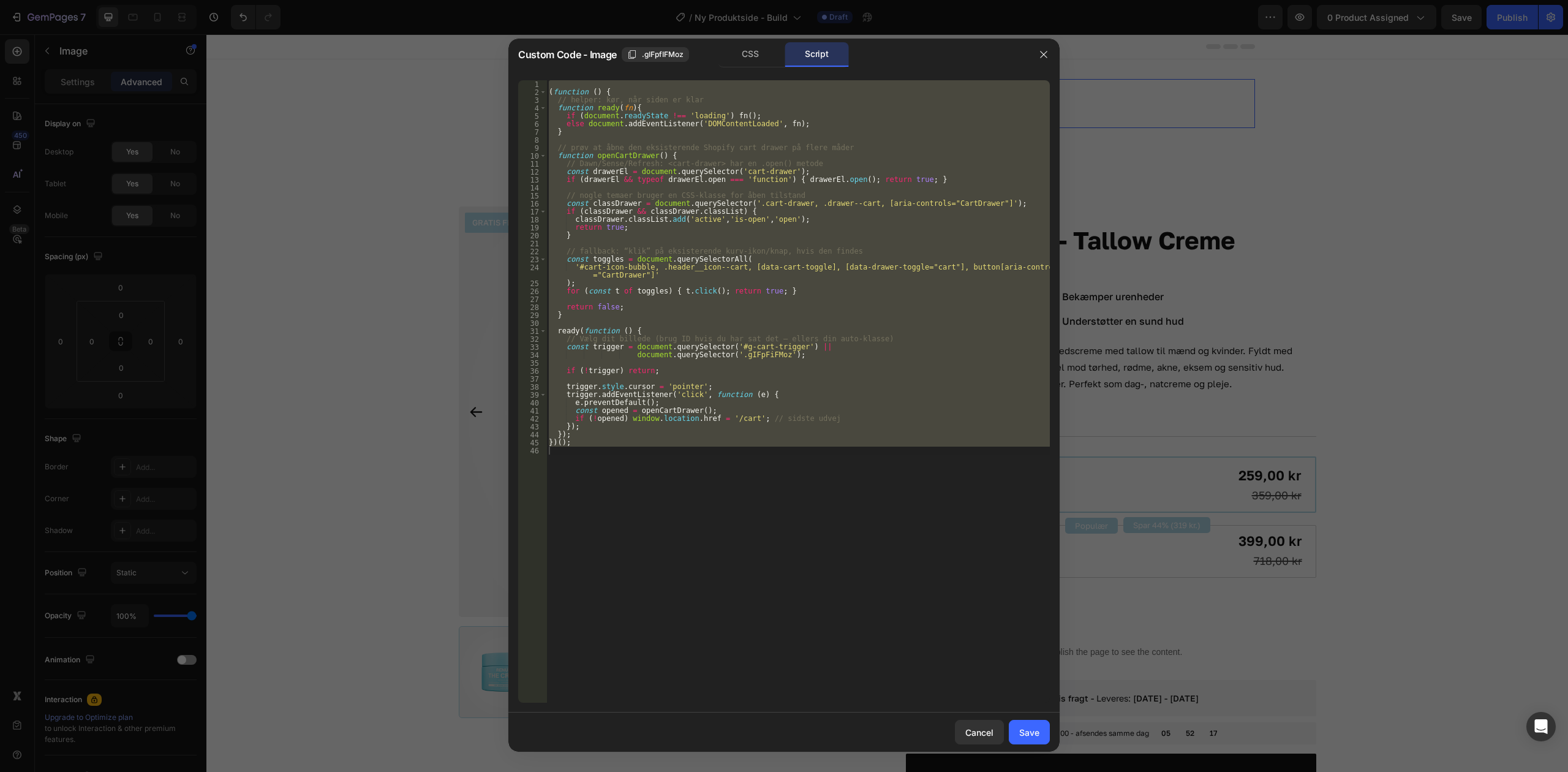
click at [770, 173] on div "( function ( ) { // helper: kør, når siden er klar function ready ( fn ) { if (…" at bounding box center [798, 391] width 504 height 622
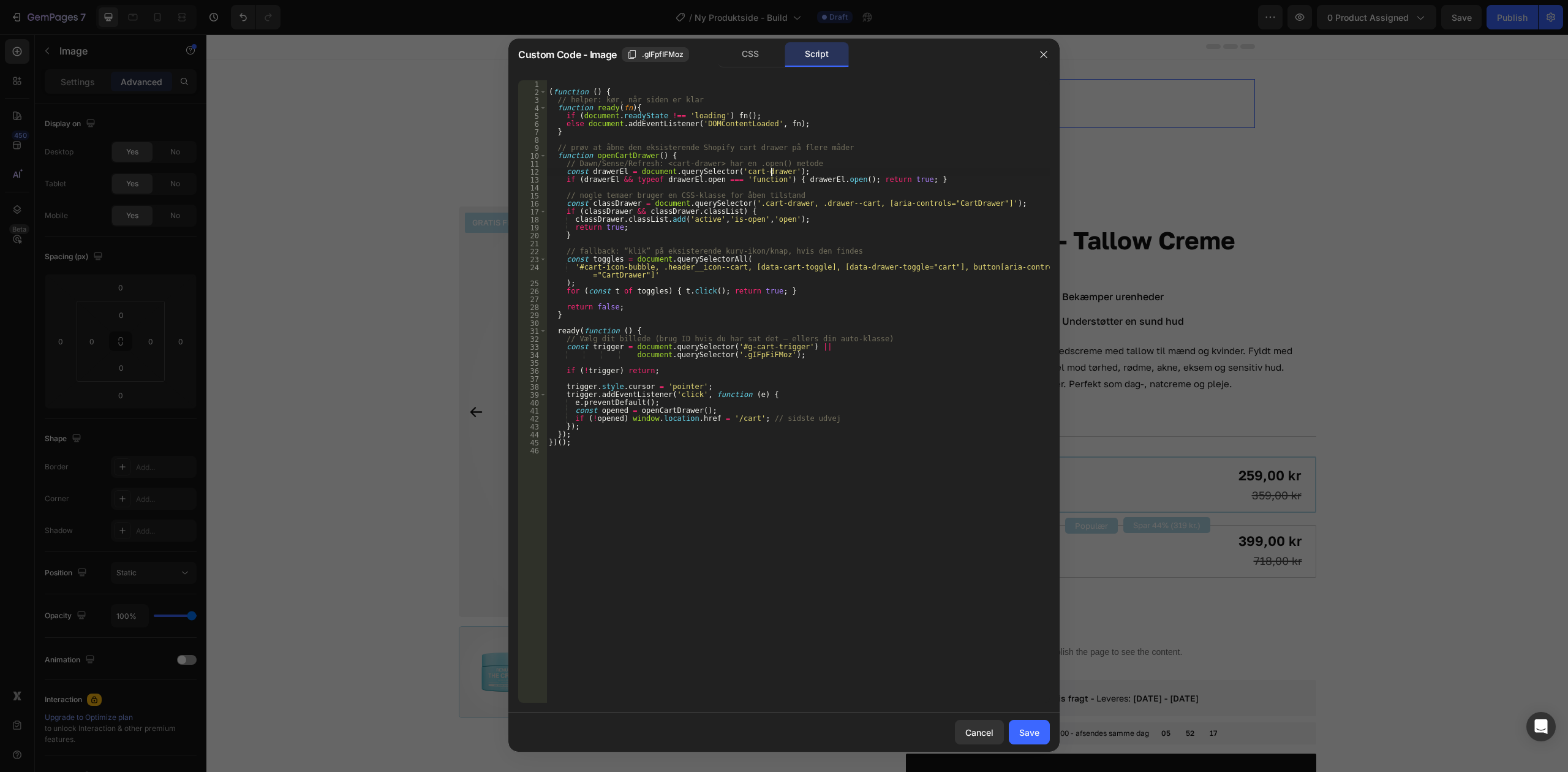
type textarea "})();"
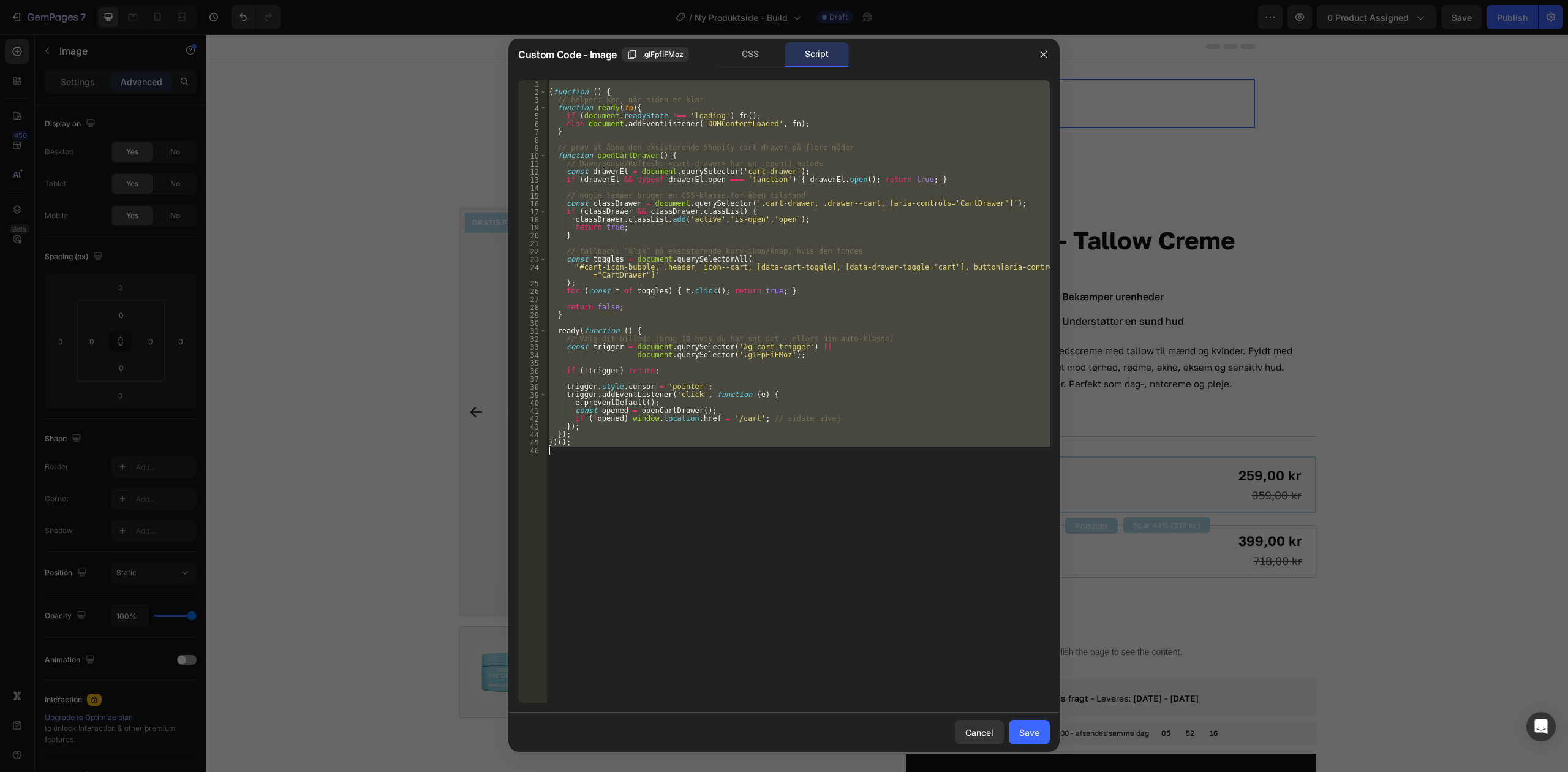
paste textarea
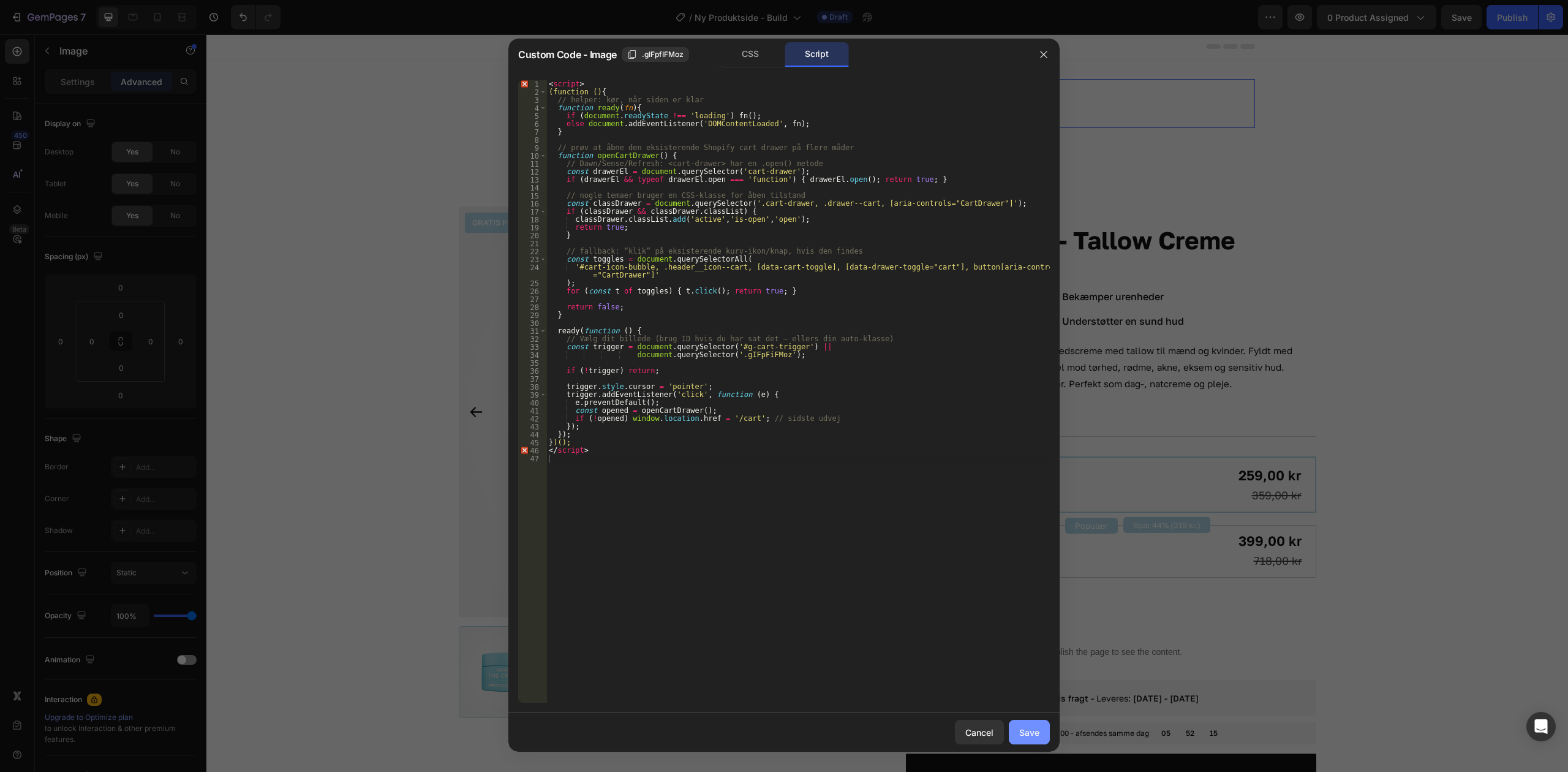
click at [1027, 733] on div "Save" at bounding box center [1030, 732] width 20 height 13
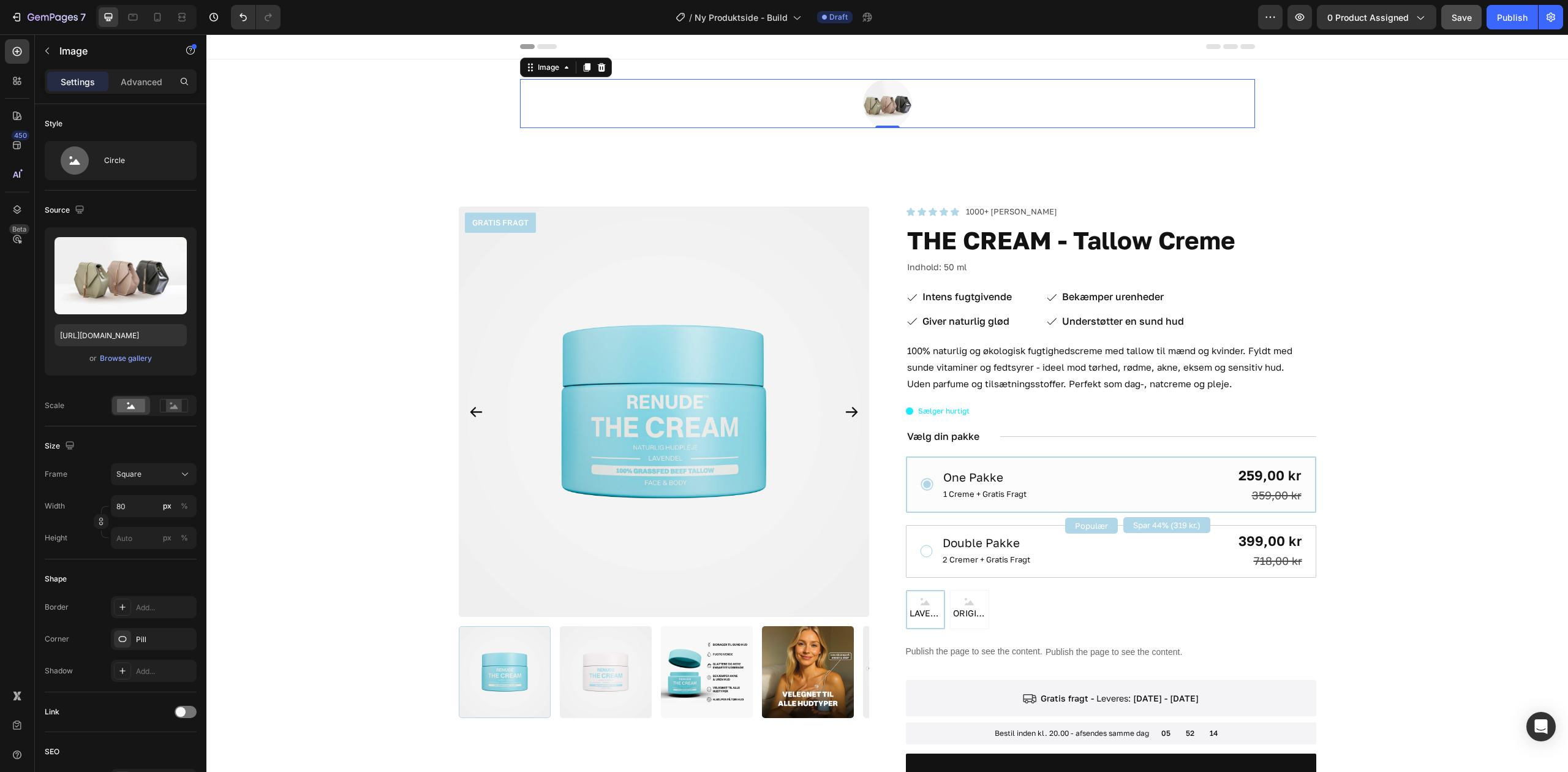
click at [1453, 14] on span "Save" at bounding box center [1462, 17] width 20 height 10
click at [1297, 11] on icon "button" at bounding box center [1300, 17] width 12 height 12
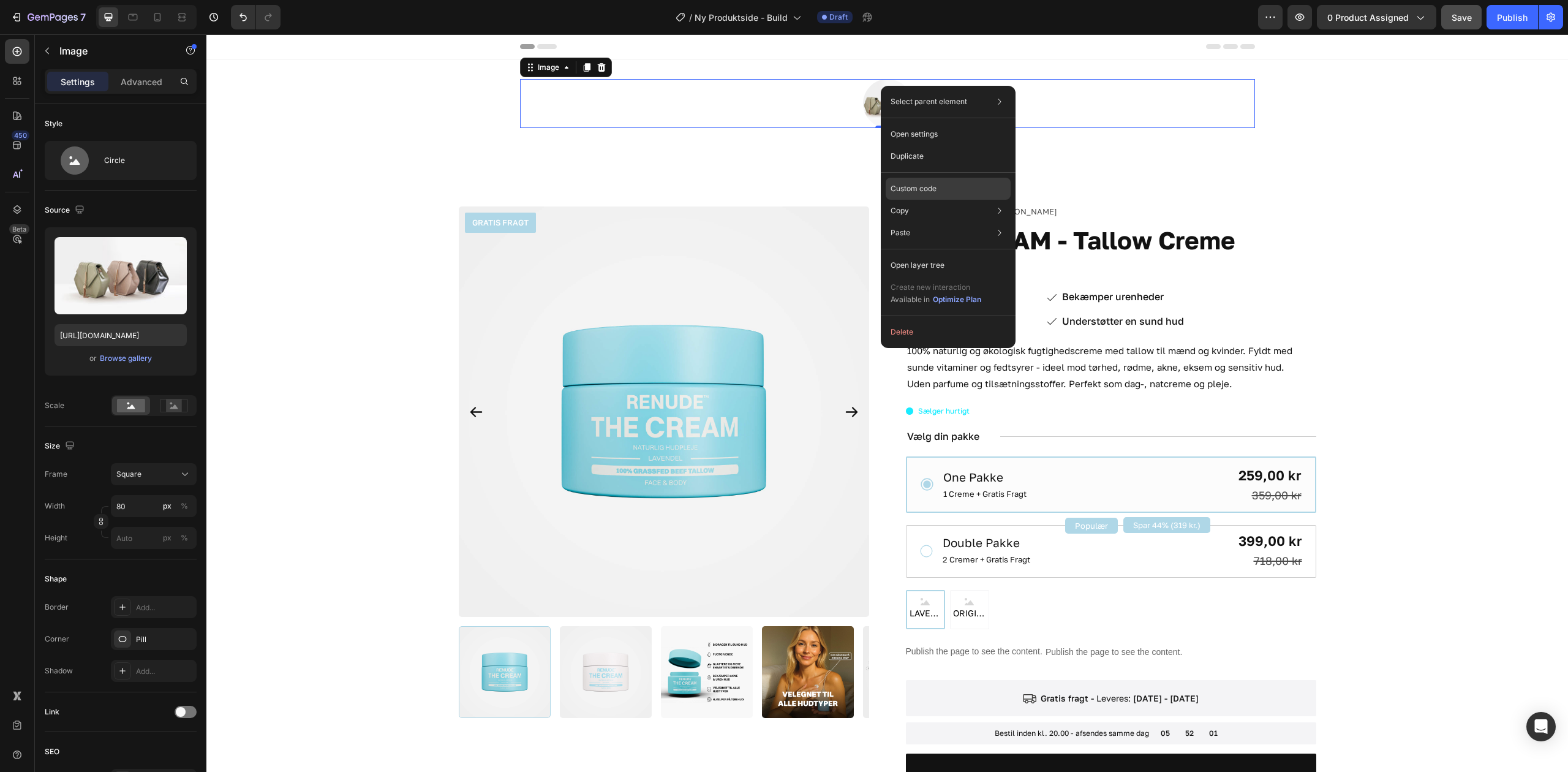
click at [962, 184] on div "Custom code" at bounding box center [948, 189] width 125 height 22
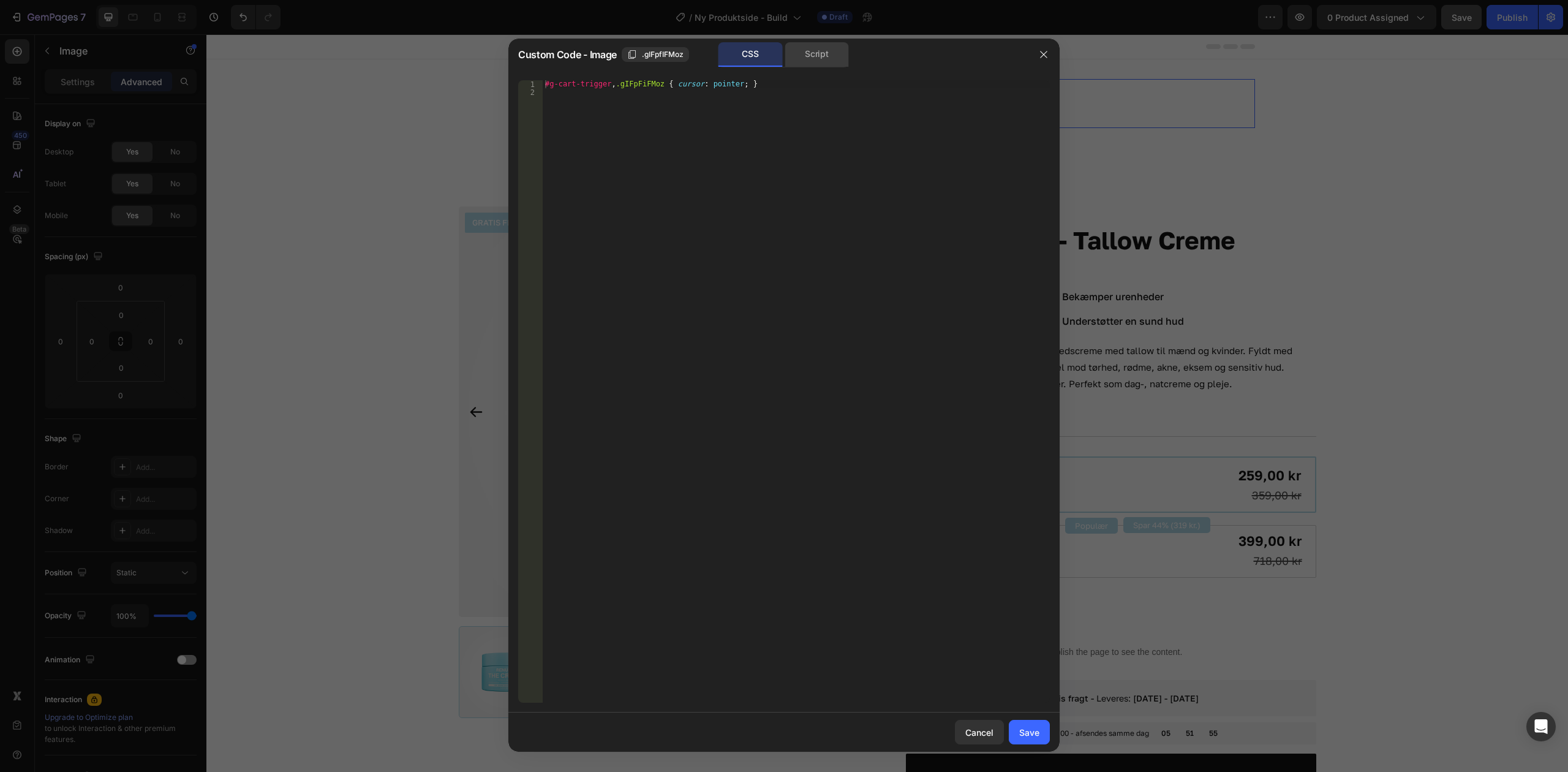
click at [827, 49] on div "Script" at bounding box center [817, 54] width 65 height 25
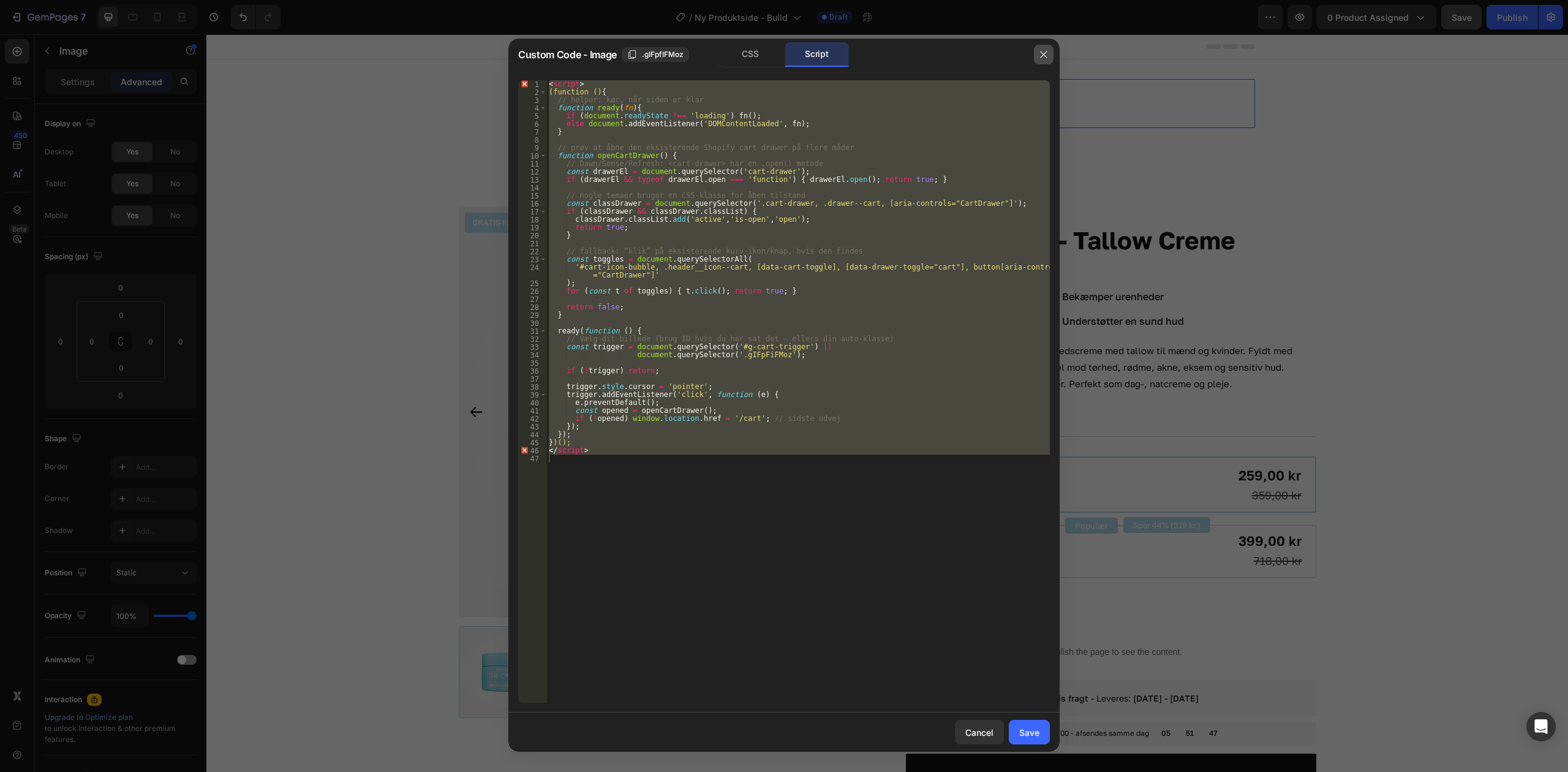
click at [1042, 51] on icon "button" at bounding box center [1044, 54] width 10 height 10
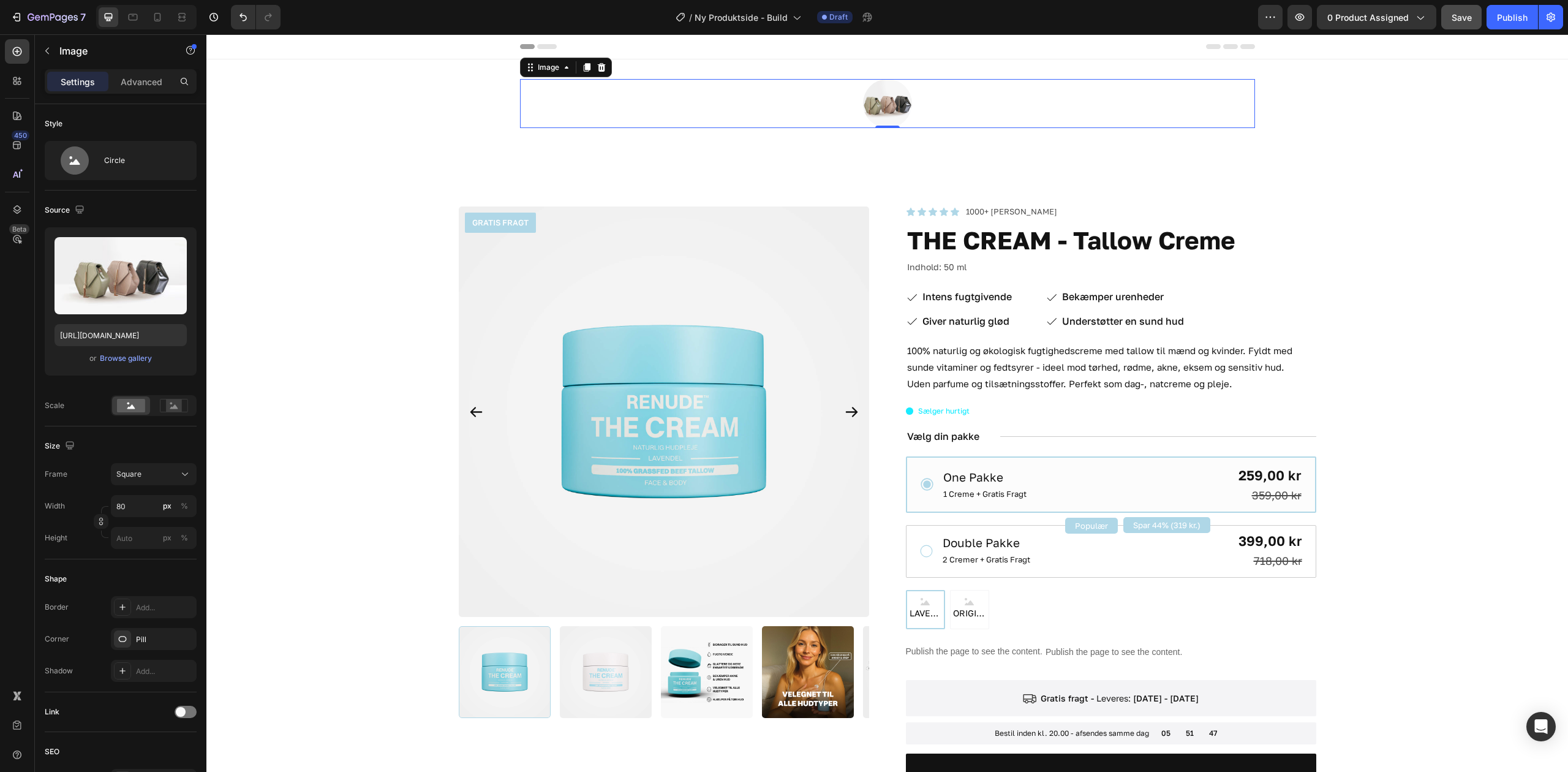
click at [884, 100] on img at bounding box center [888, 104] width 49 height 49
click at [62, 45] on p "Image" at bounding box center [112, 50] width 104 height 14
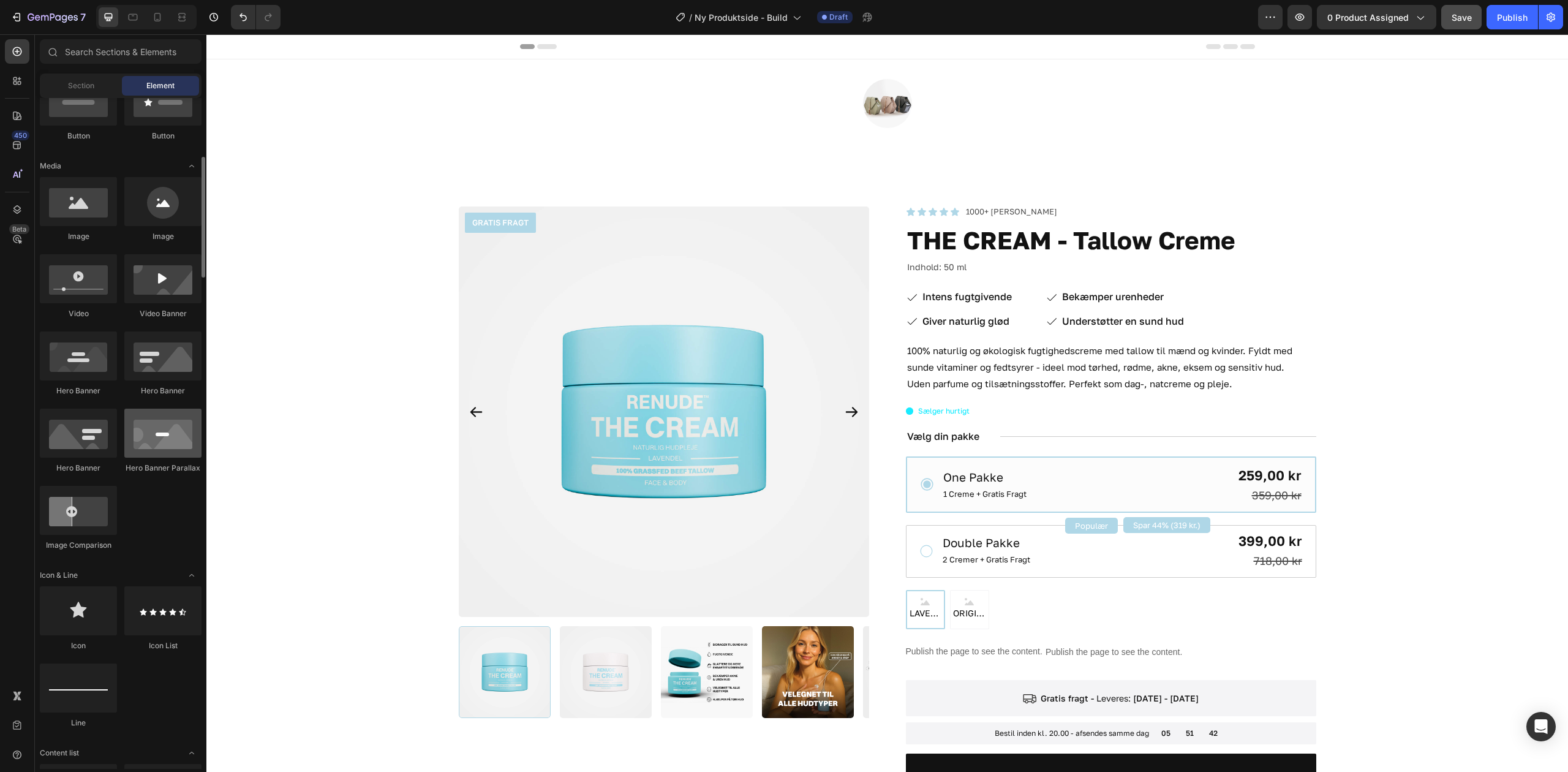
scroll to position [408, 0]
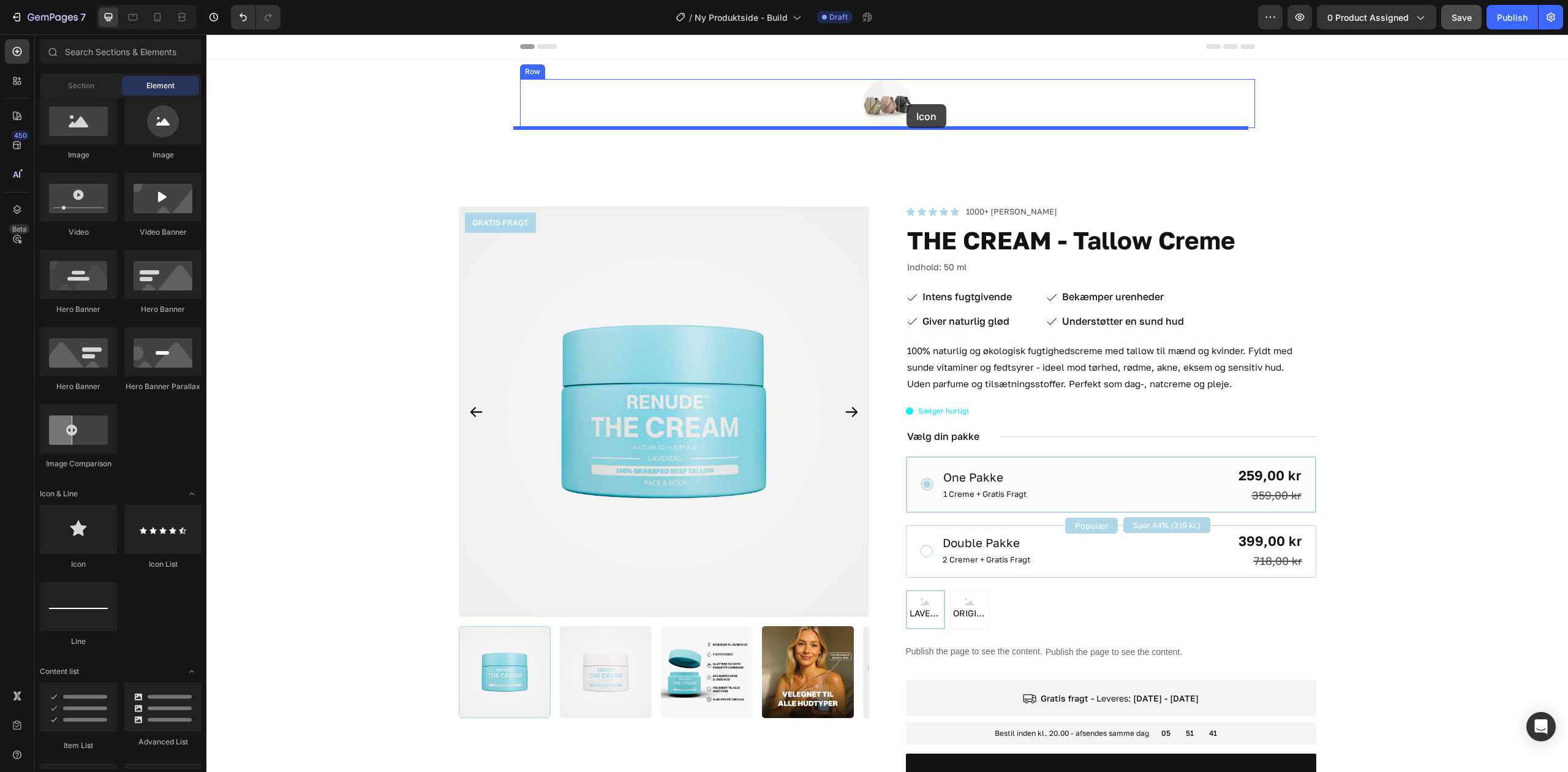
drag, startPoint x: 308, startPoint y: 574, endPoint x: 907, endPoint y: 104, distance: 761.4
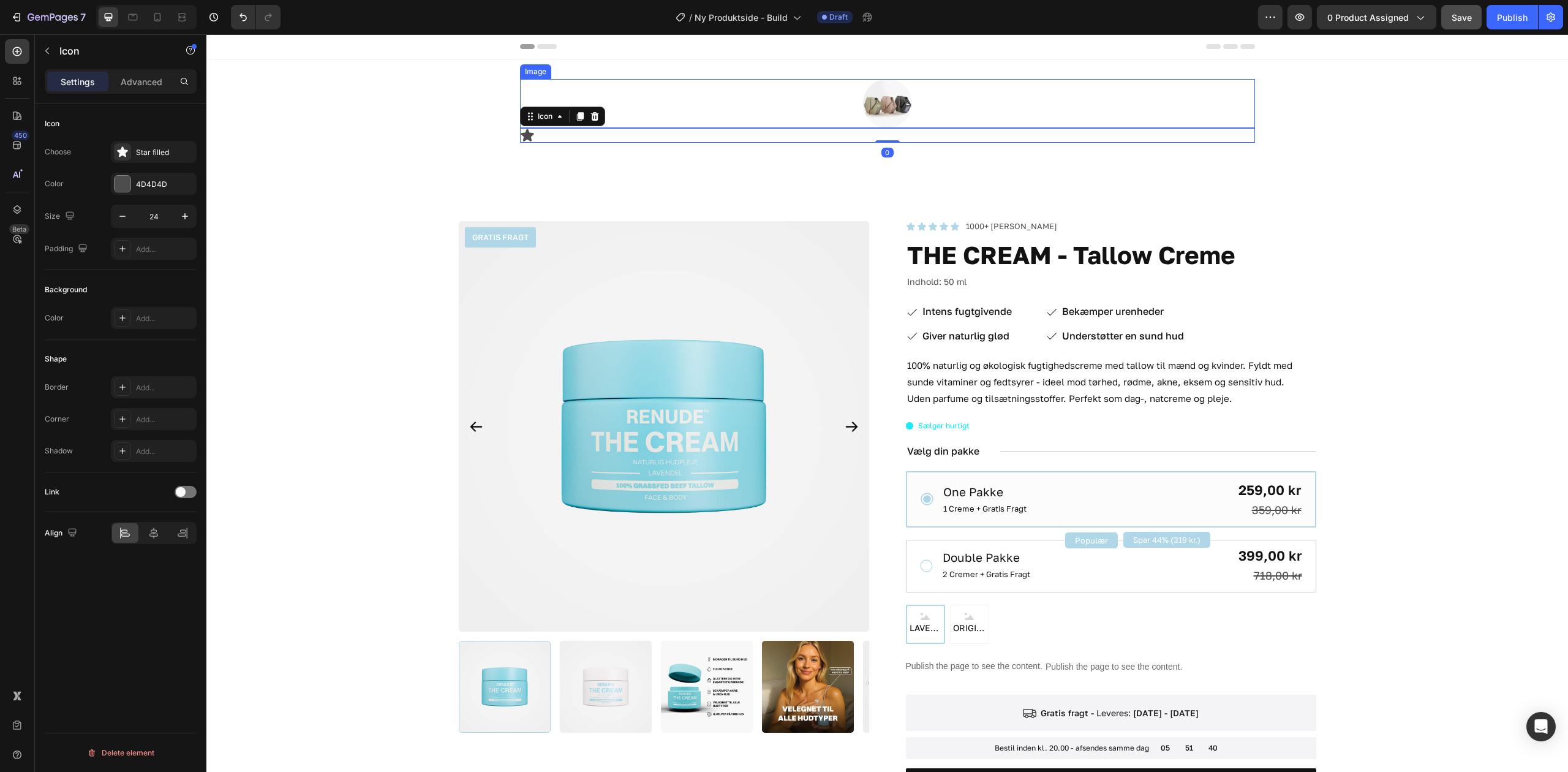
click at [878, 96] on img at bounding box center [888, 104] width 49 height 49
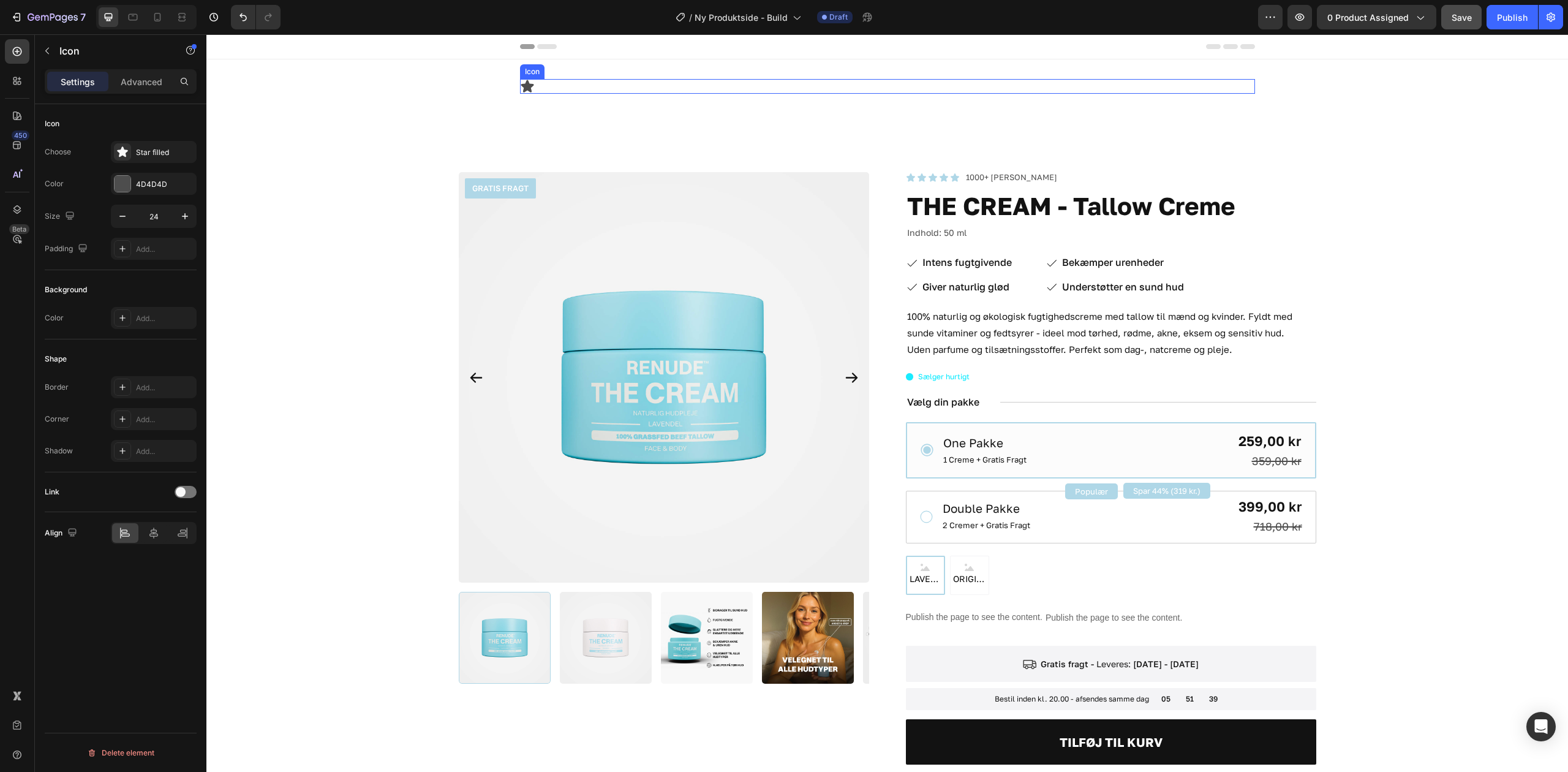
click at [521, 84] on icon at bounding box center [527, 86] width 13 height 12
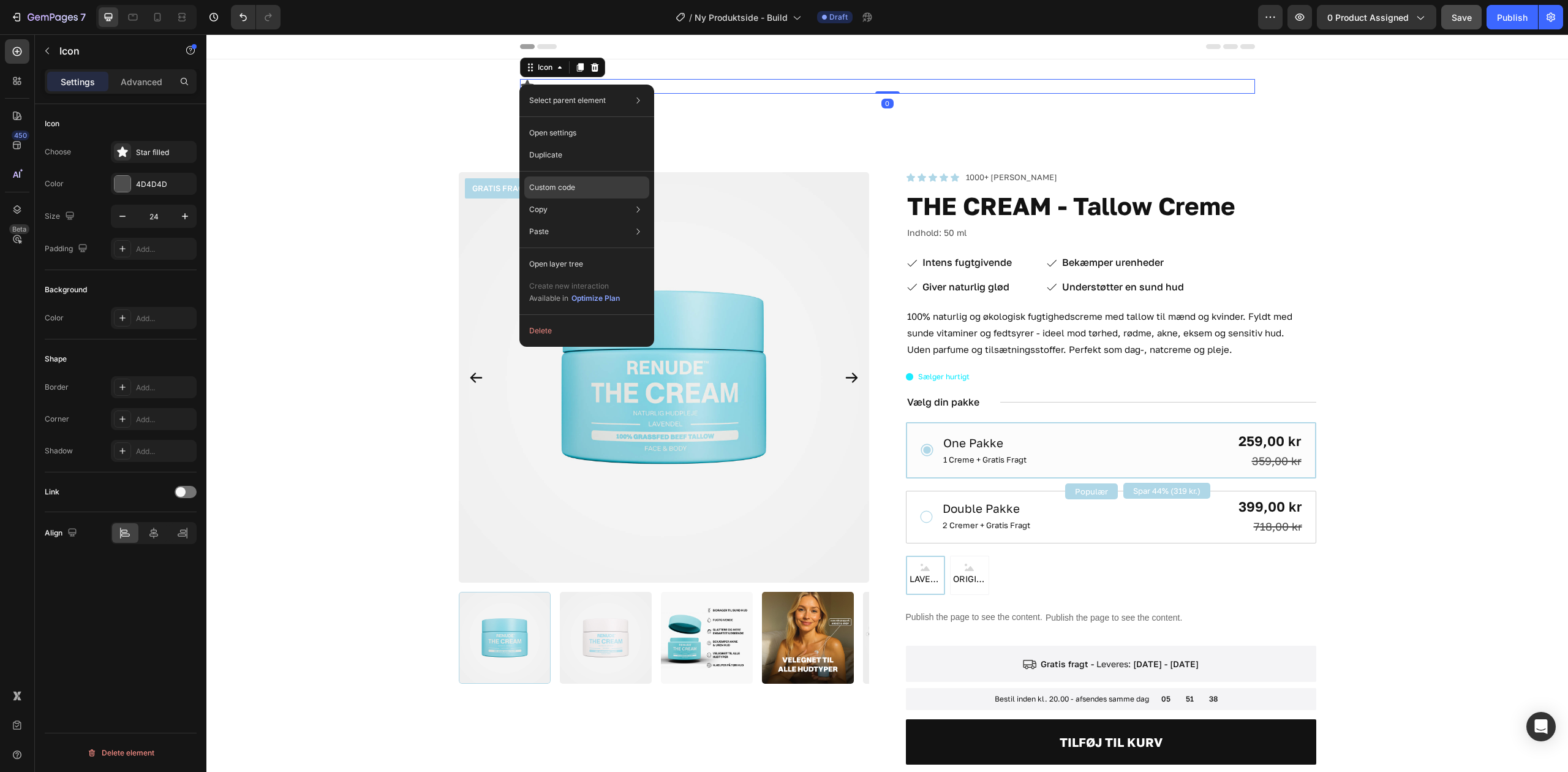
click at [584, 185] on div "Custom code" at bounding box center [587, 187] width 125 height 22
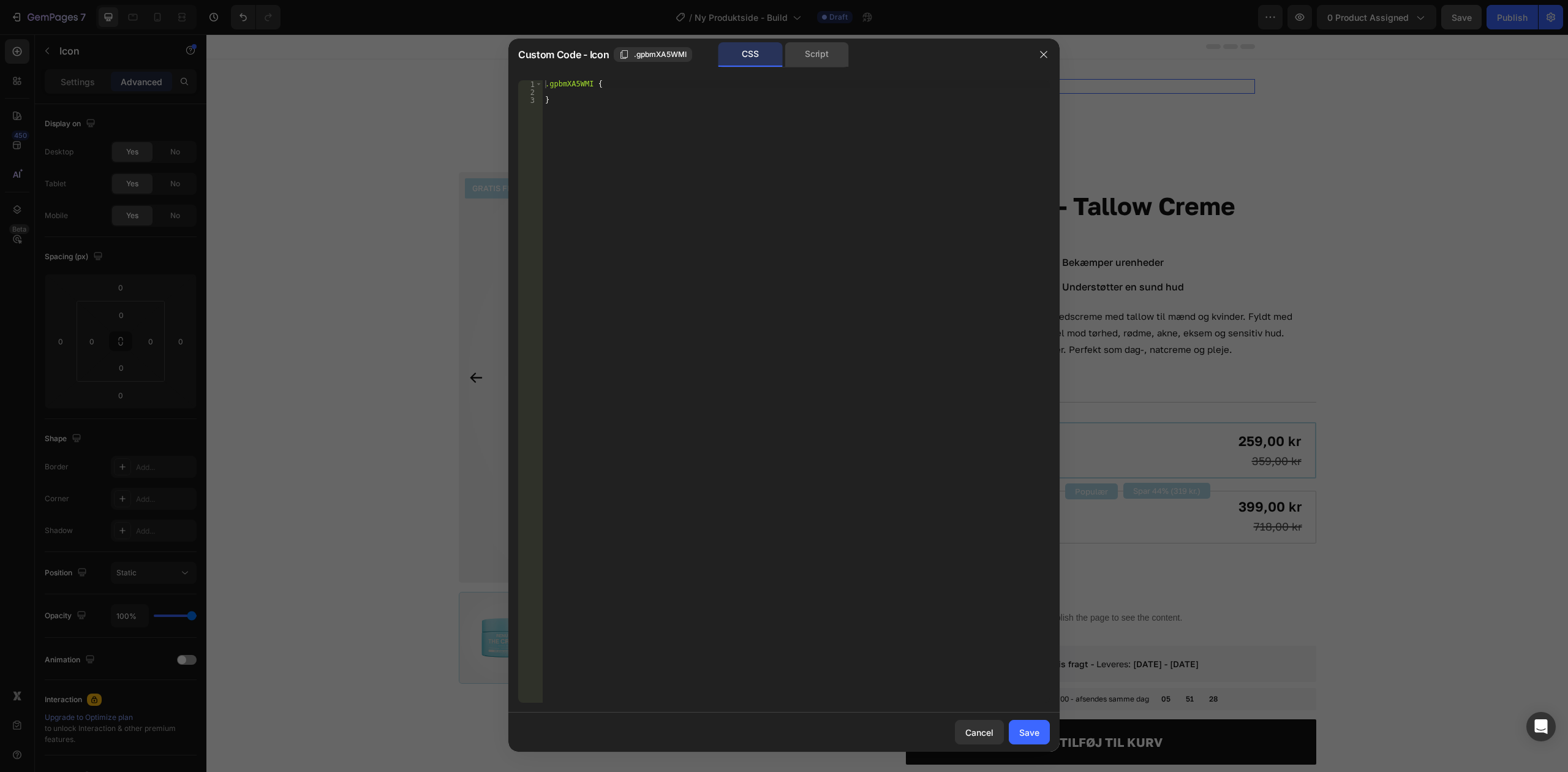
click at [827, 49] on div "Script" at bounding box center [817, 54] width 65 height 25
click at [804, 151] on div "//const currentElement = document.getElementsByClassName('gpbmXA5WMI');" at bounding box center [797, 391] width 507 height 622
click at [854, 98] on div "//const currentElement = document.getElementsByClassName('gpbmXA5WMI');" at bounding box center [797, 399] width 507 height 638
paste textarea "})("
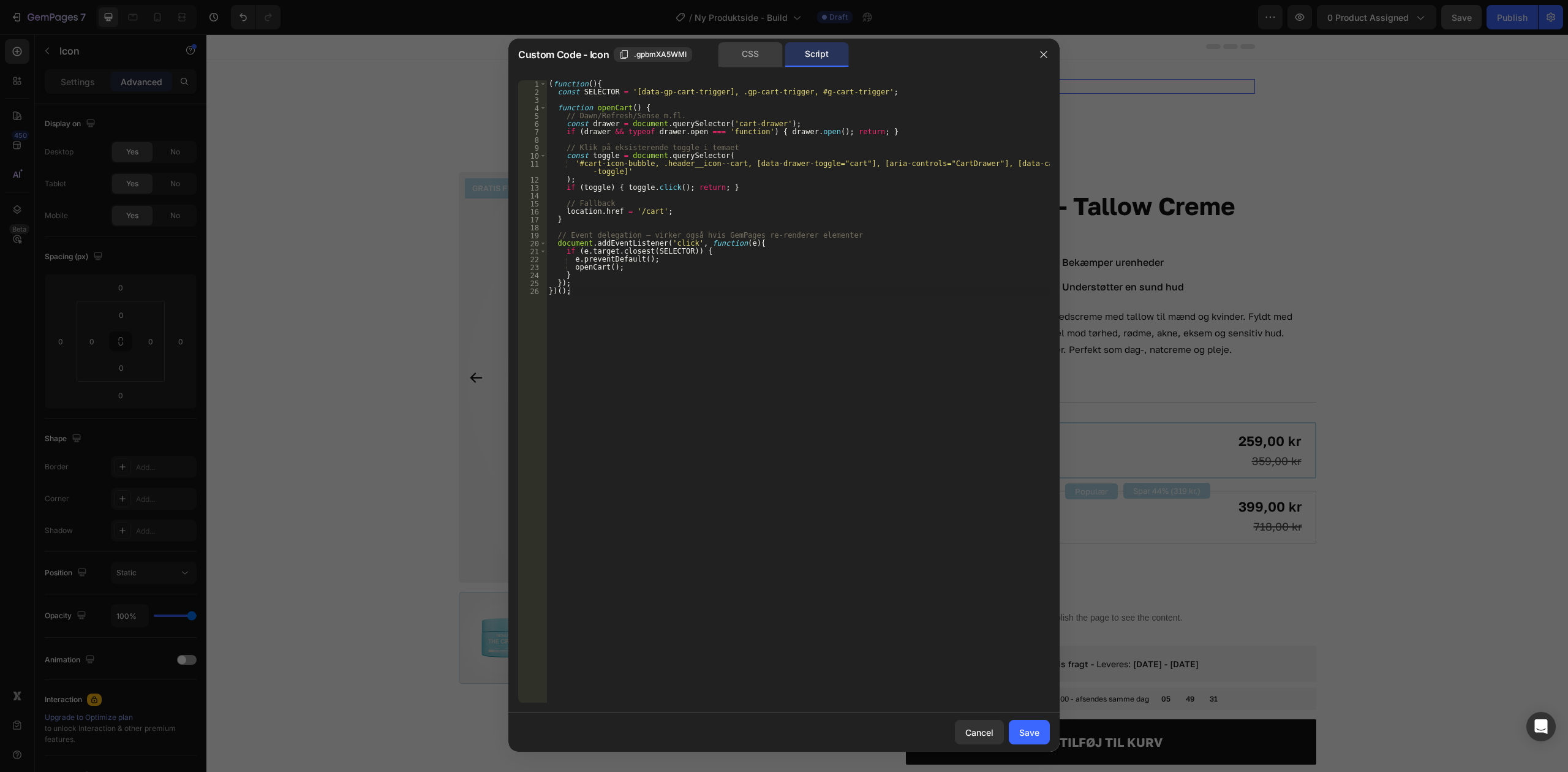
click at [775, 55] on div "CSS" at bounding box center [751, 54] width 65 height 25
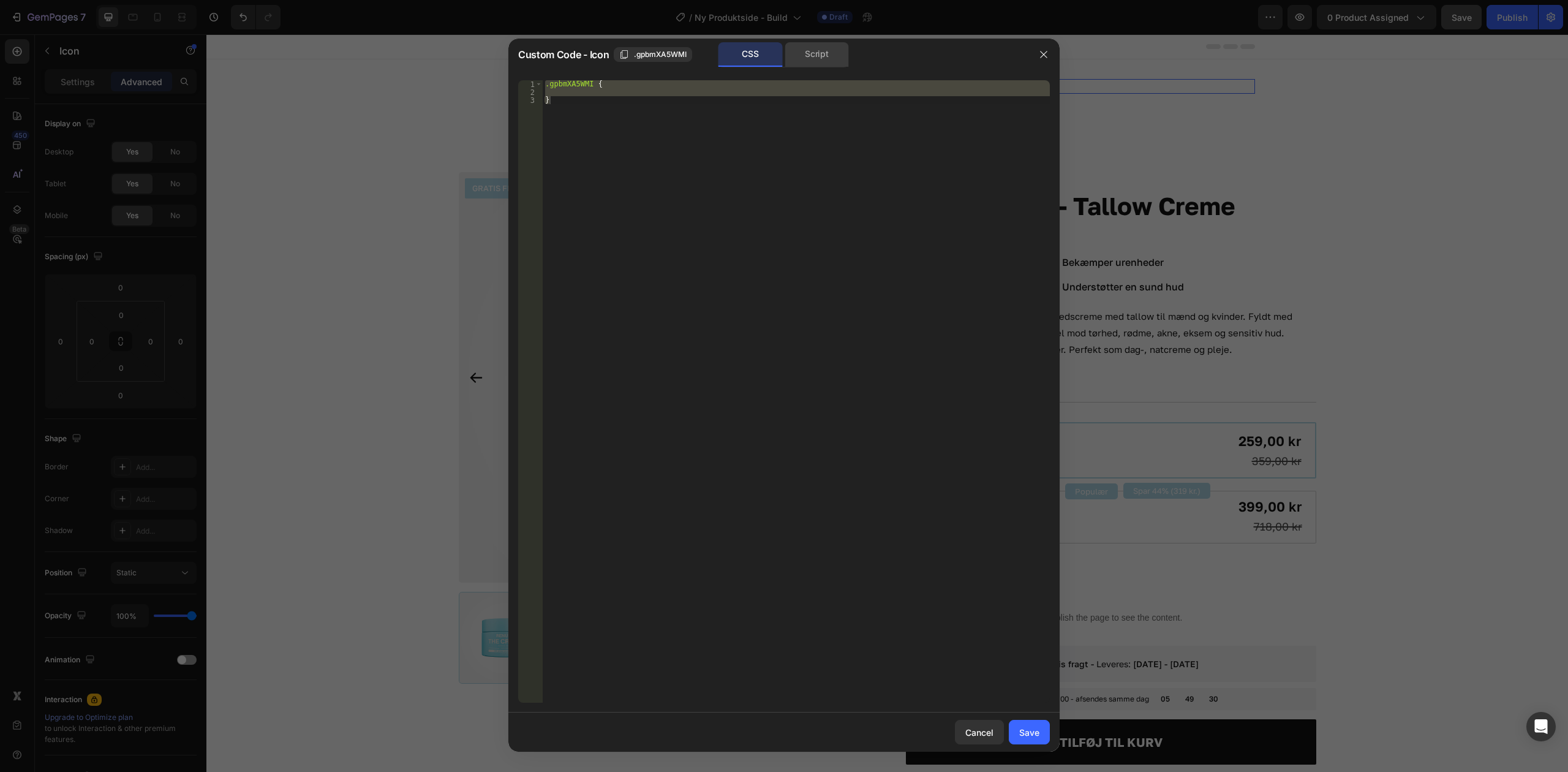
click at [821, 55] on div "Script" at bounding box center [817, 54] width 65 height 25
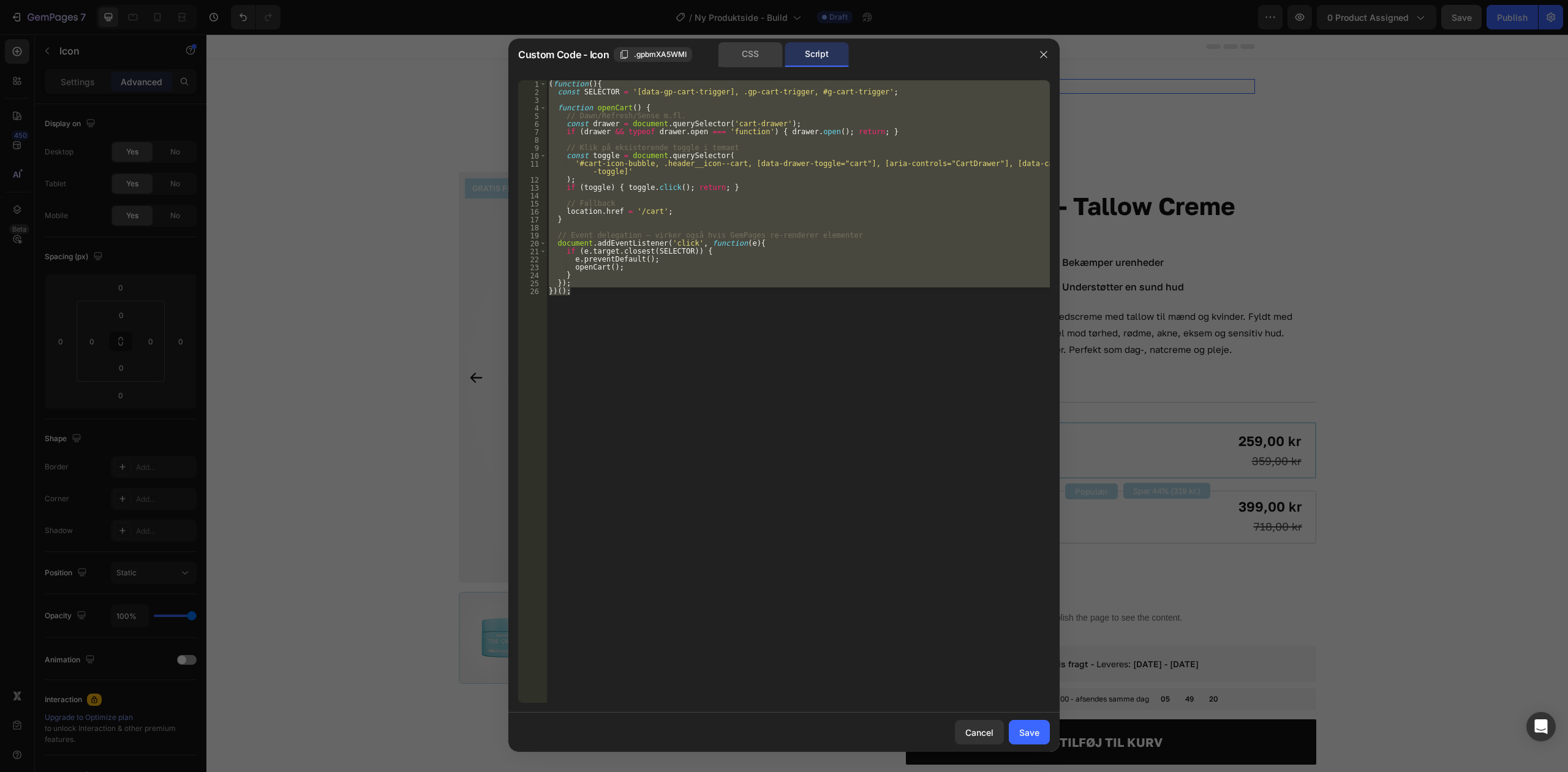
click at [748, 49] on div "CSS" at bounding box center [751, 54] width 65 height 25
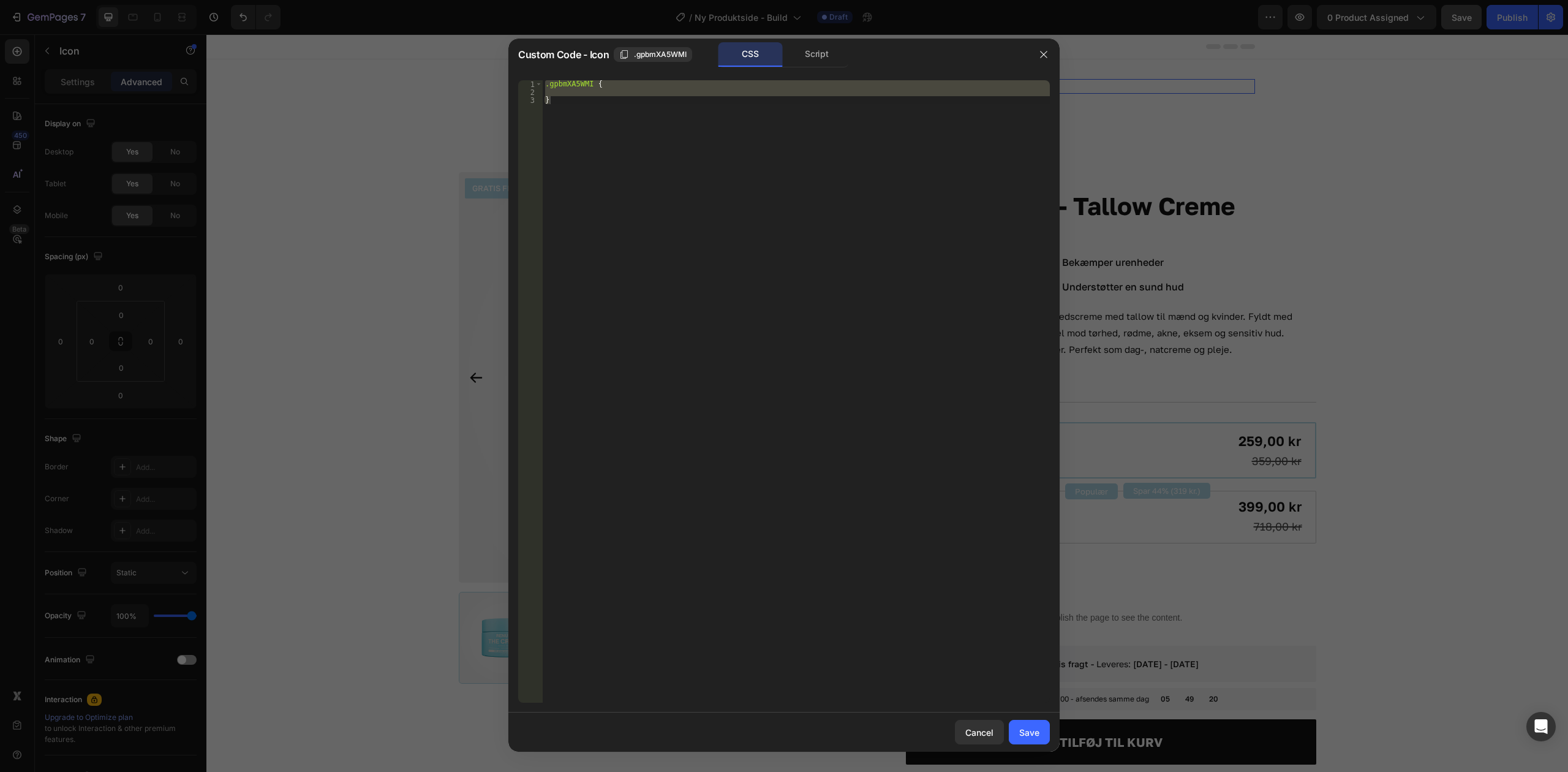
click at [747, 152] on div ".gpbmXA5WMI { }" at bounding box center [797, 391] width 507 height 622
type textarea "}"
paste textarea
click at [512, 49] on div "Custom Code - Icon .gpbmXA5WMI CSS Script" at bounding box center [768, 54] width 519 height 31
click at [690, 142] on div "[ data-gp-cart-trigger ], .gp-cart-trigger , #g-cart-trigger { cursor : pointer…" at bounding box center [797, 399] width 507 height 638
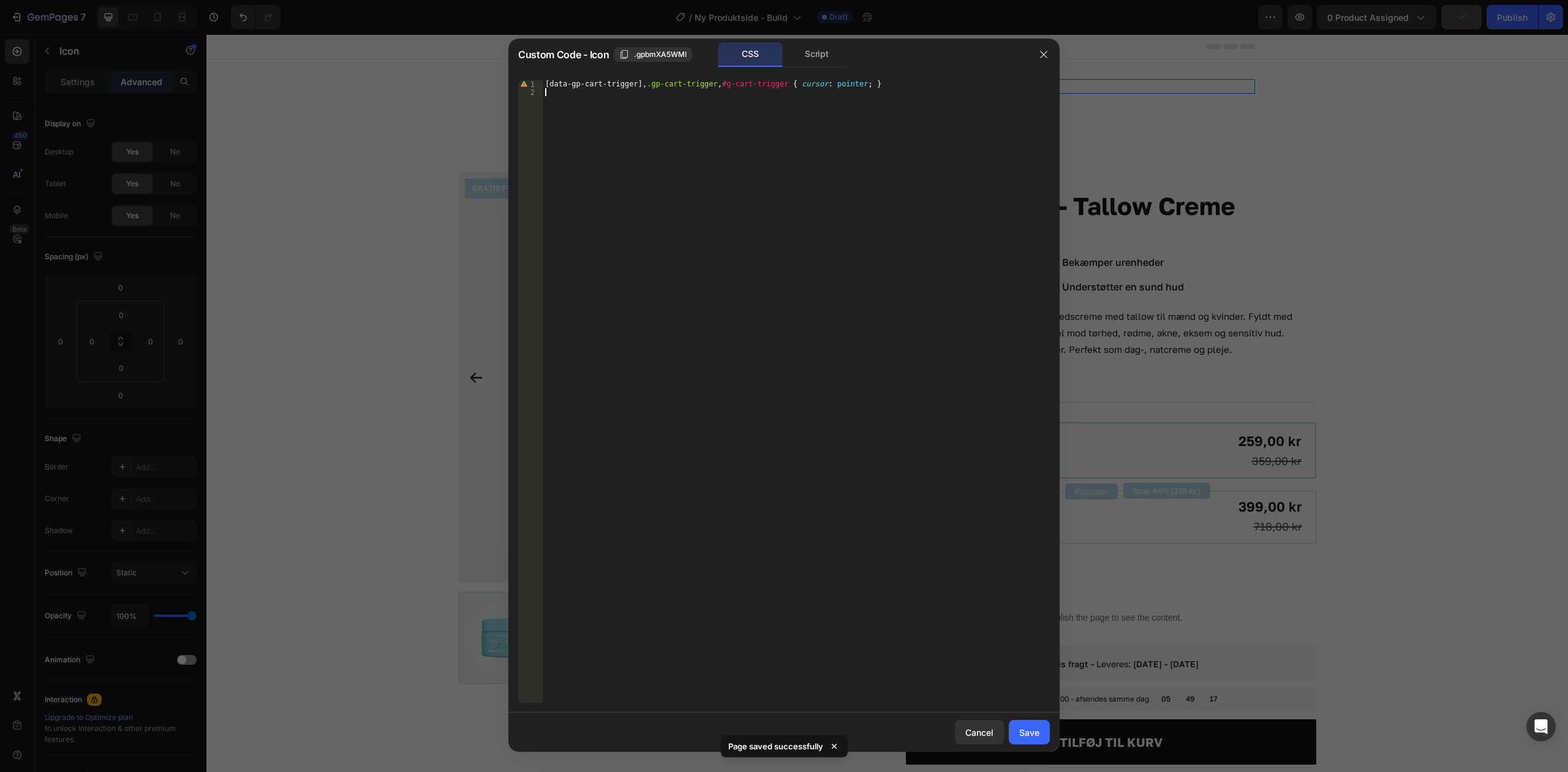
type textarea "}"
paste textarea
click at [805, 65] on div "Script" at bounding box center [817, 54] width 65 height 25
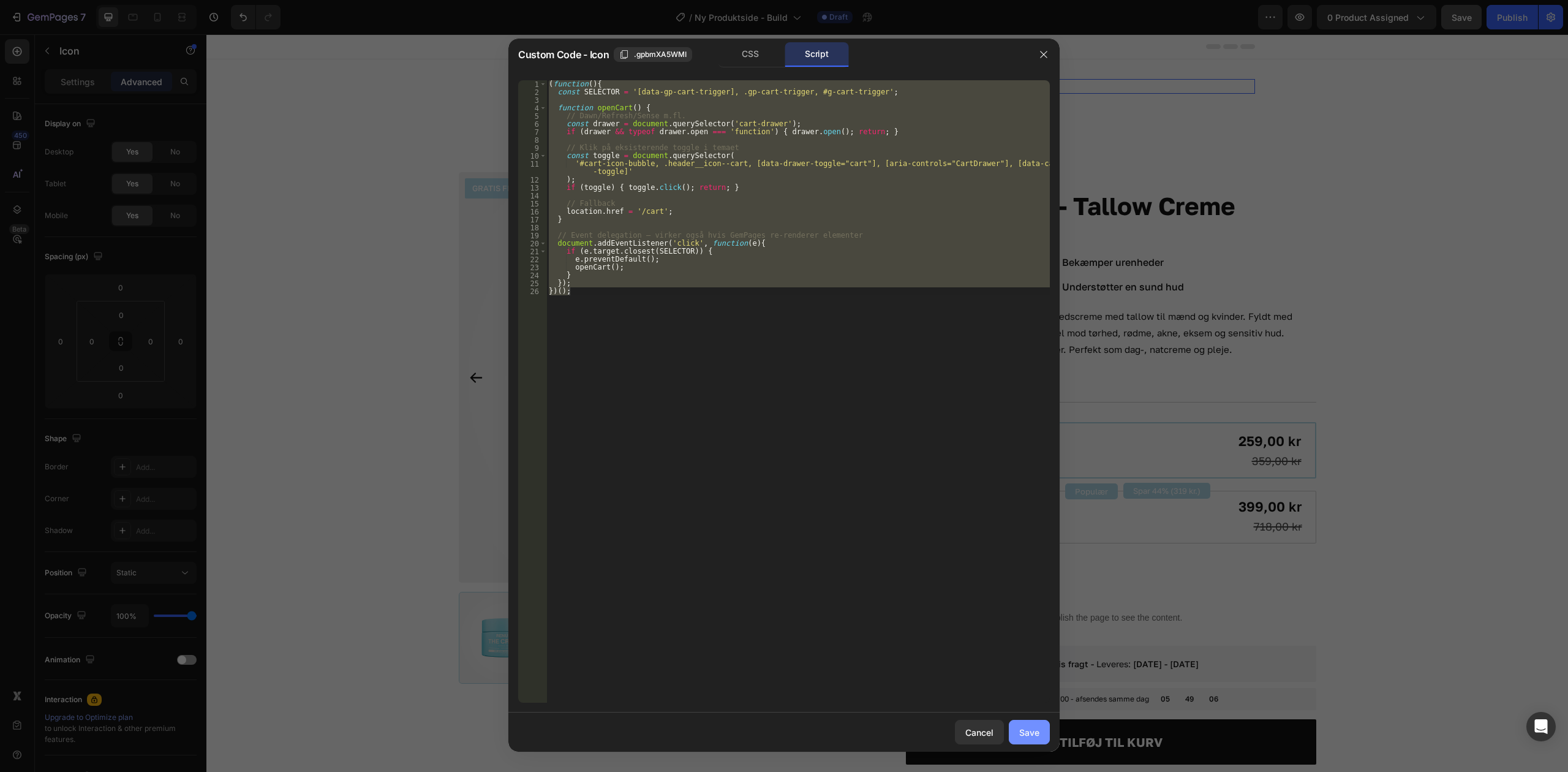
click at [1022, 731] on div "Save" at bounding box center [1030, 732] width 20 height 13
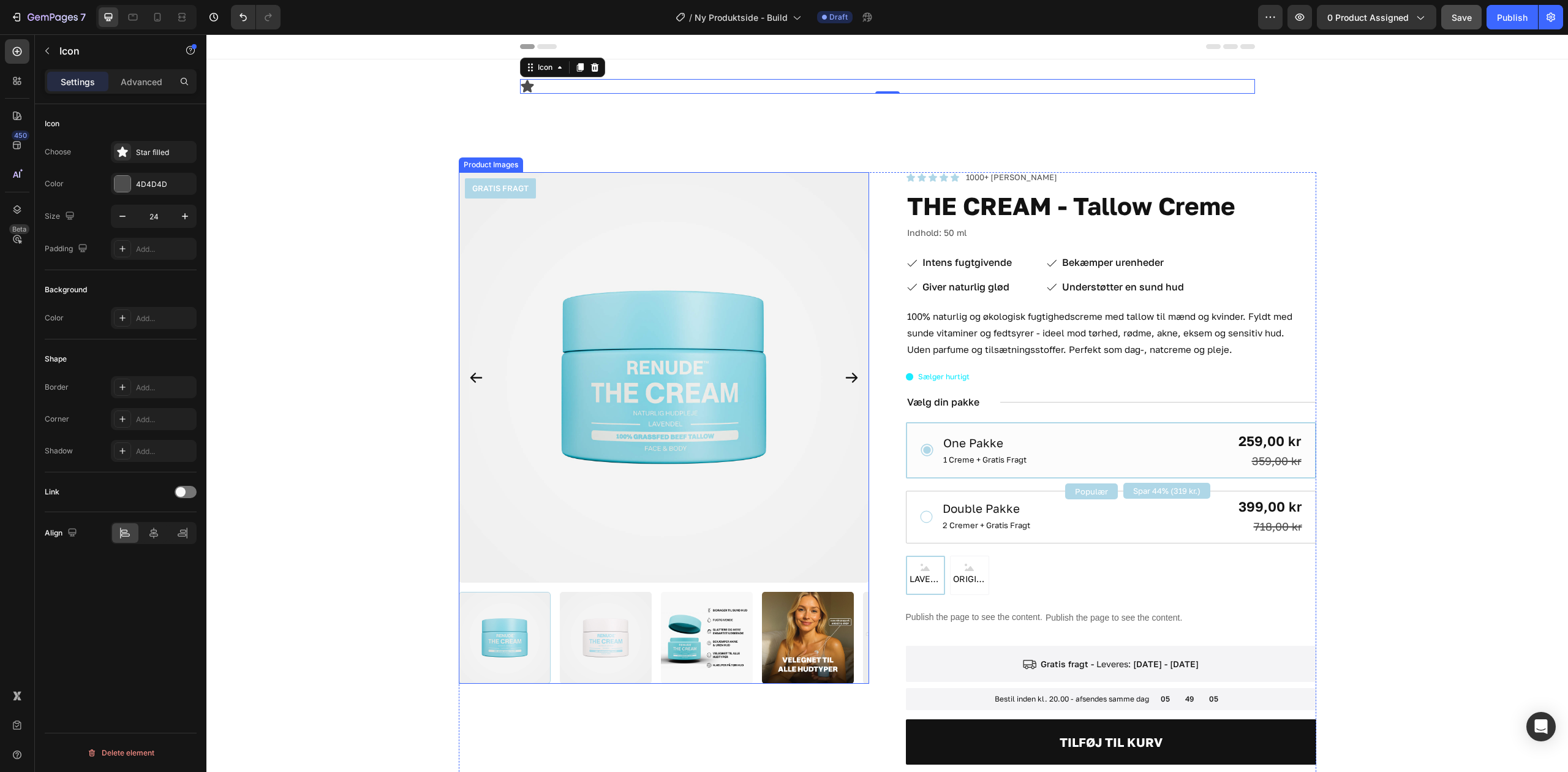
click at [398, 163] on div "GRATIS FRAGT Product Badge Product Images Icon Icon Icon Icon Icon Icon List 10…" at bounding box center [888, 567] width 1362 height 888
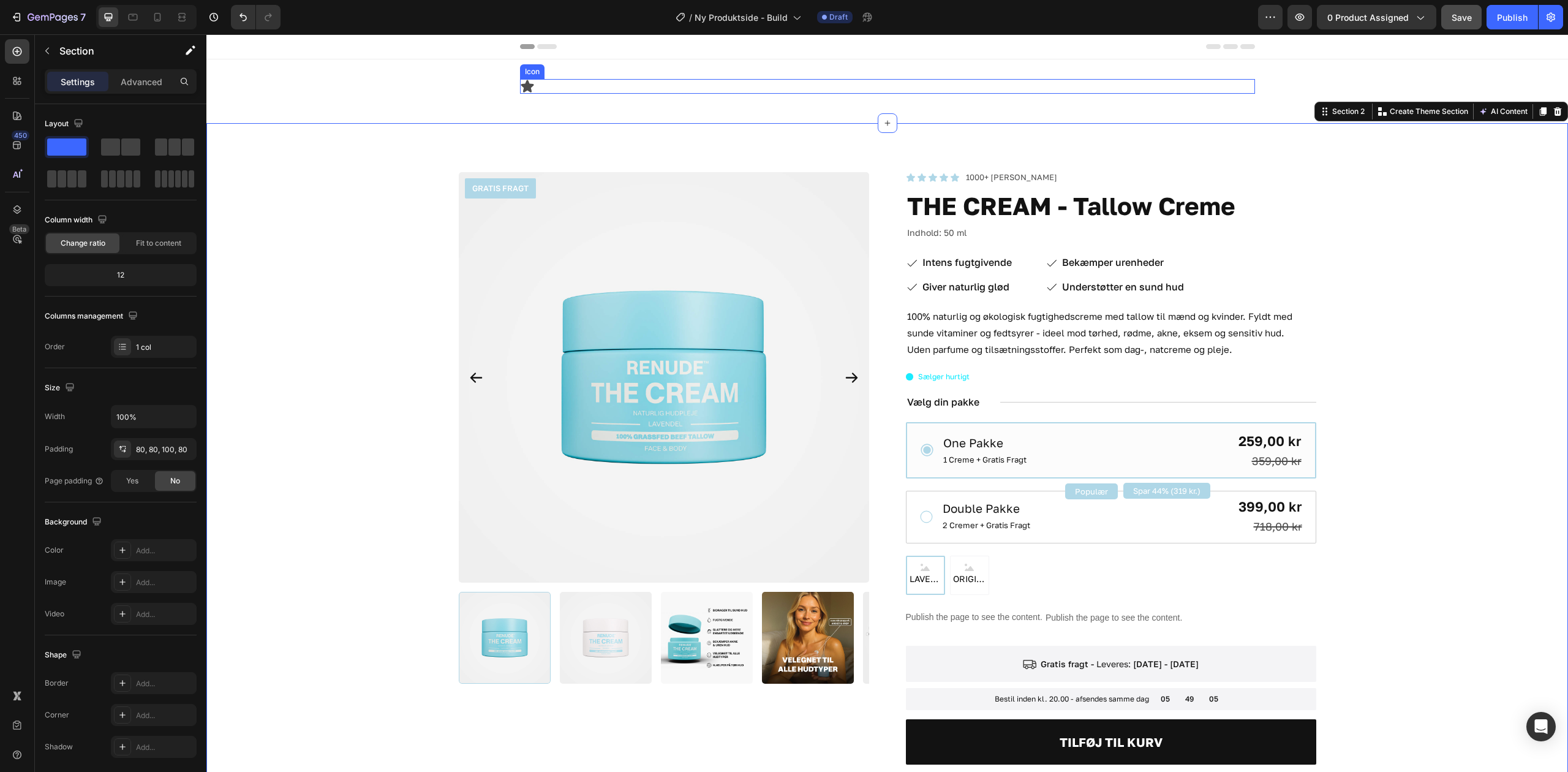
click at [530, 84] on div "Icon" at bounding box center [888, 86] width 735 height 14
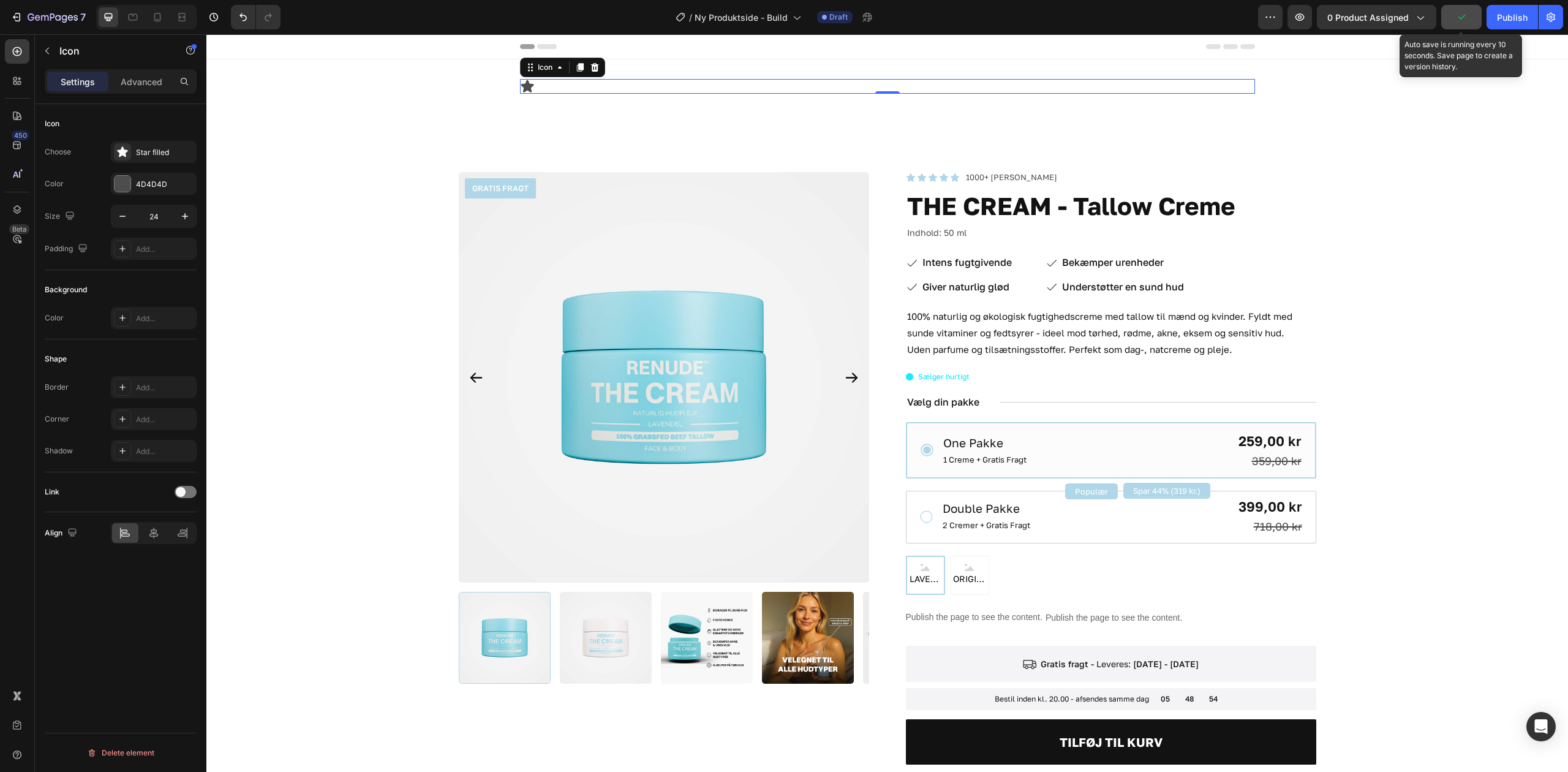
click at [1464, 14] on icon "button" at bounding box center [1462, 17] width 12 height 12
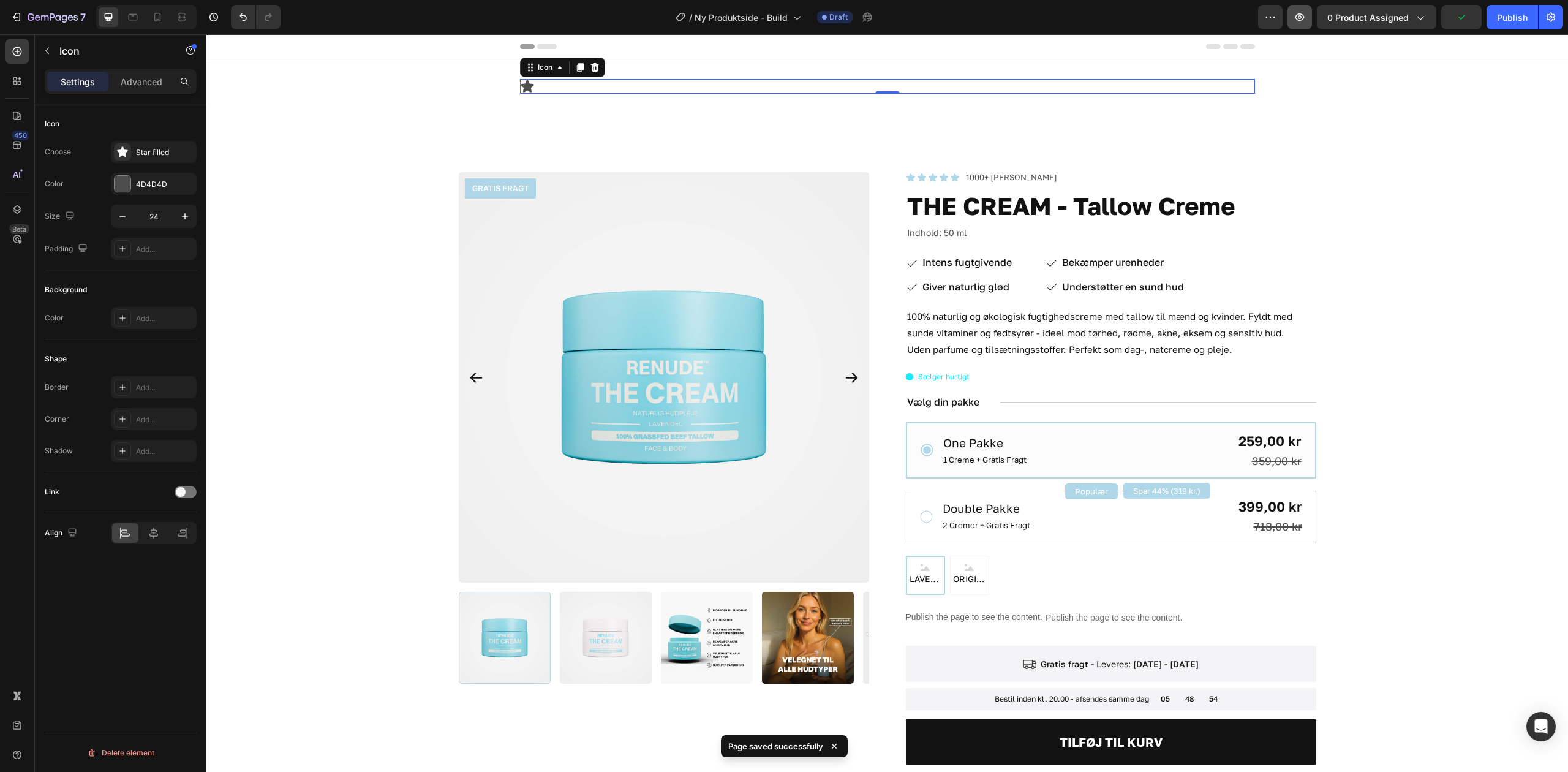
click at [1302, 13] on icon "button" at bounding box center [1300, 17] width 12 height 12
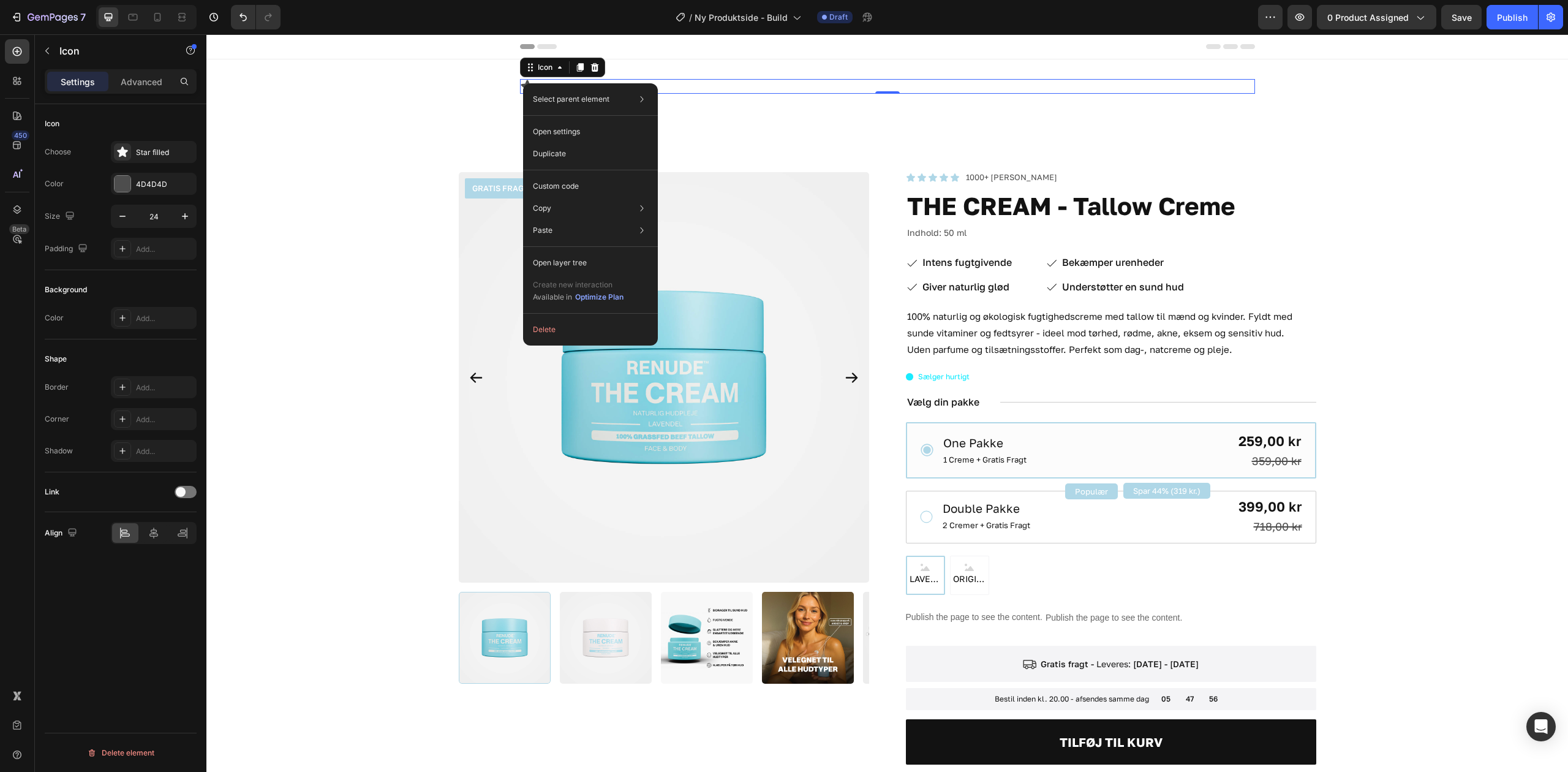
click at [413, 86] on div "Icon 0 Row" at bounding box center [888, 91] width 1362 height 25
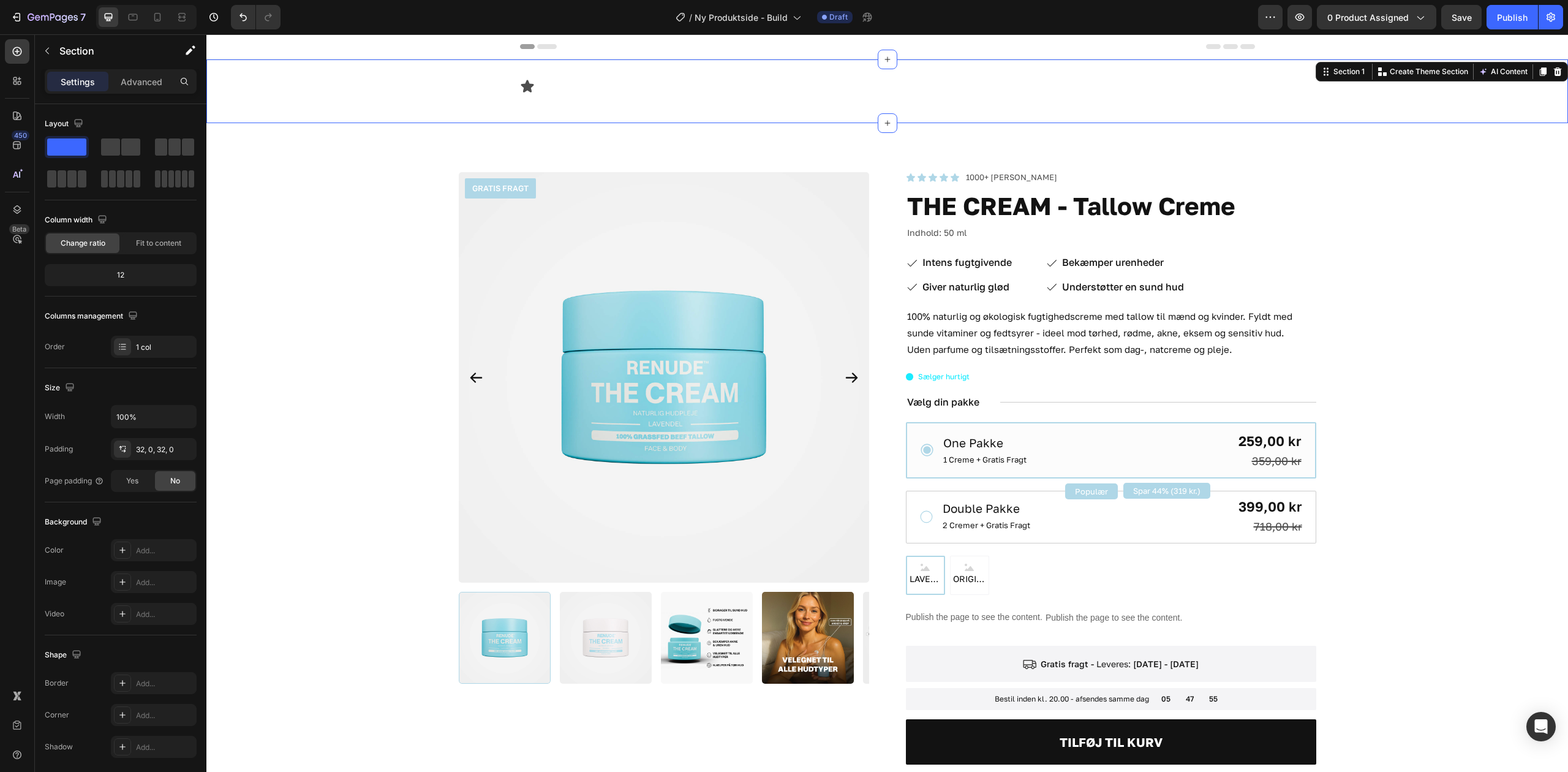
click at [520, 89] on icon at bounding box center [527, 86] width 14 height 14
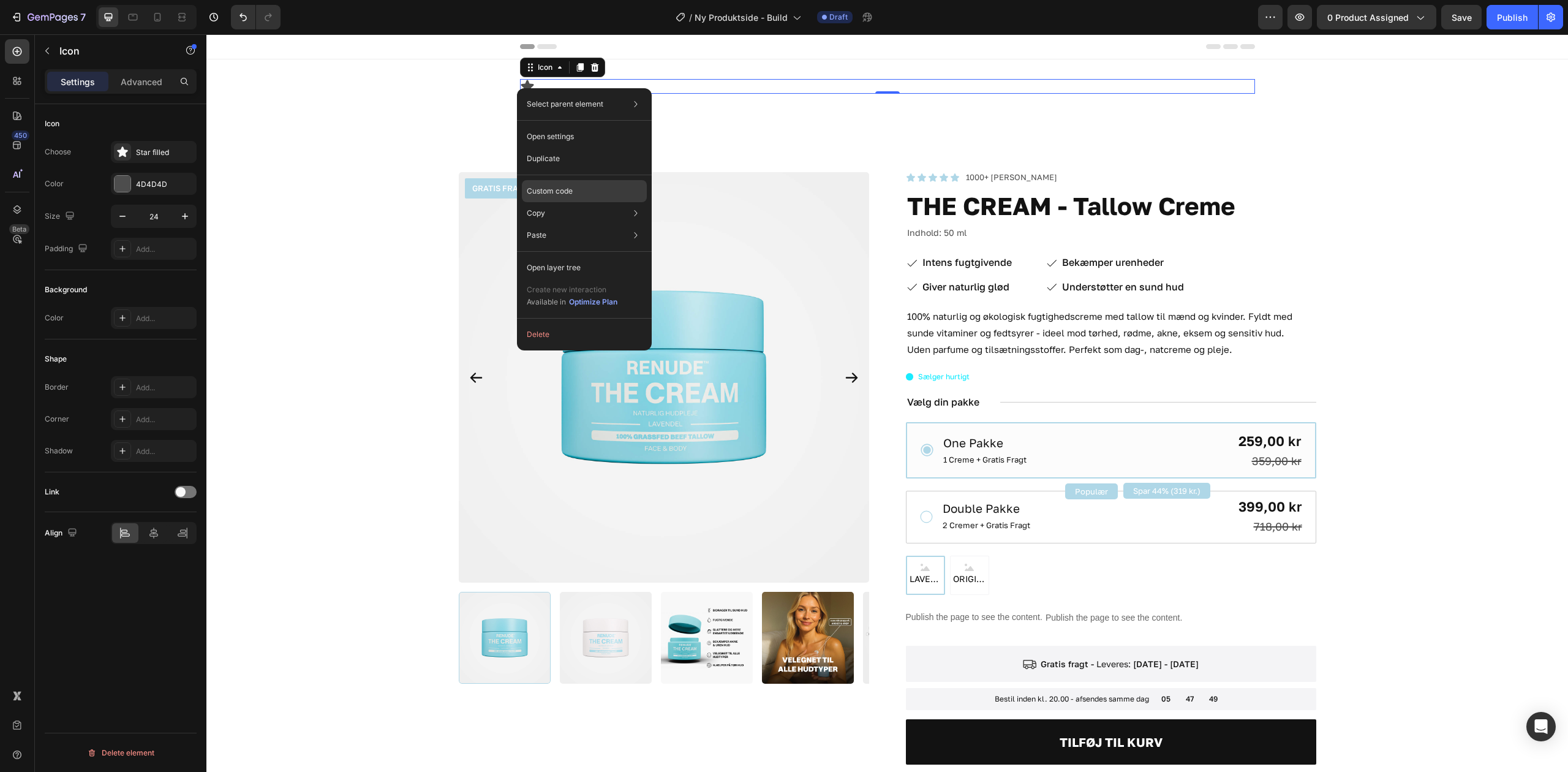
click at [572, 190] on p "Custom code" at bounding box center [550, 191] width 46 height 11
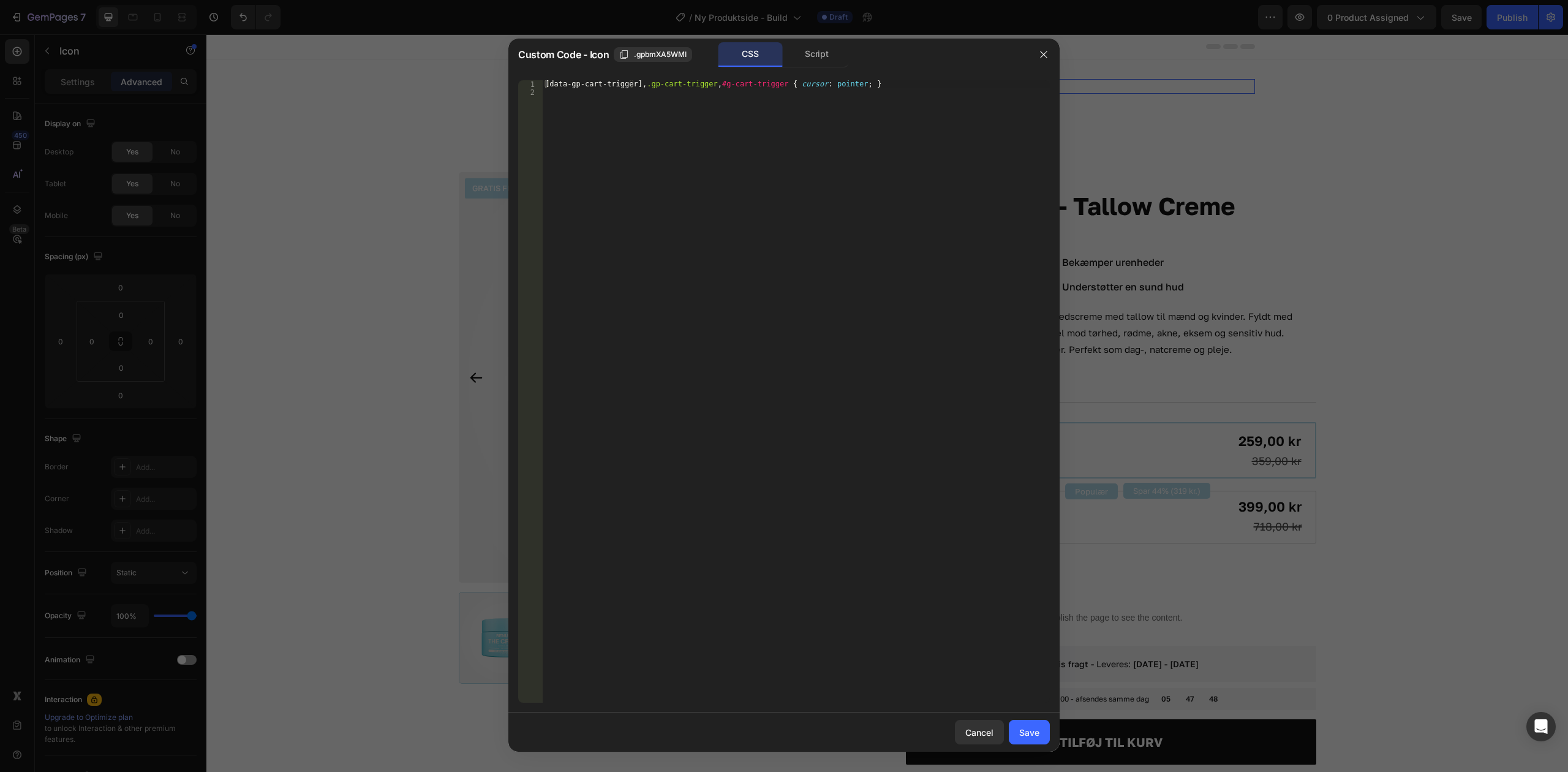
click at [817, 104] on div "[ data-gp-cart-trigger ], .gp-cart-trigger , #g-cart-trigger { cursor : pointer…" at bounding box center [797, 399] width 507 height 638
type textarea "[data-gp-cart-trigger], .gp-cart-trigger, #g-cart-trigger { cursor: pointer; }"
click at [816, 60] on div "Script" at bounding box center [817, 54] width 65 height 25
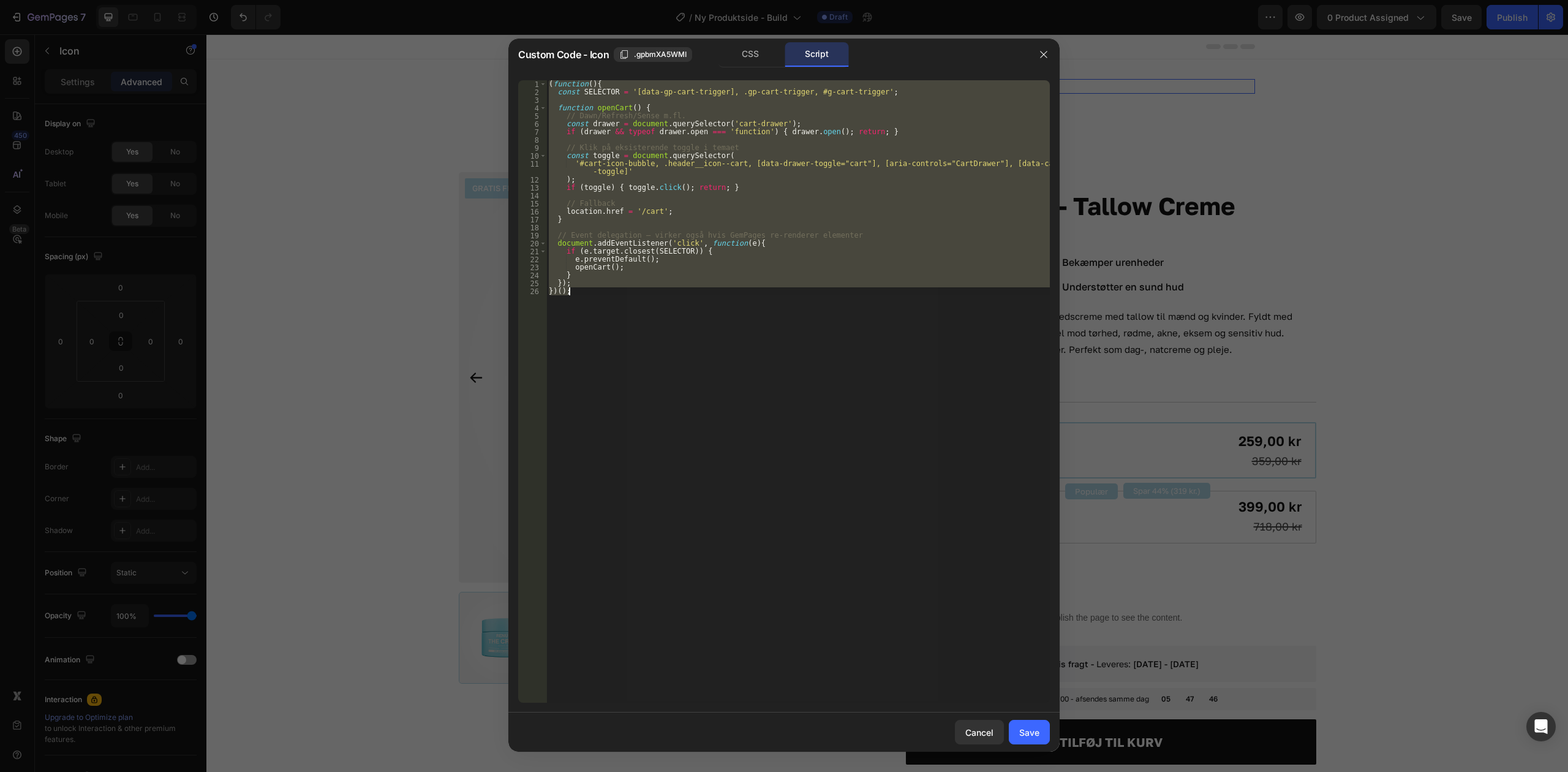
click at [738, 156] on div "( function ( ) { const SELECTOR = '[data-gp-cart-trigger], .gp-cart-trigger, #g…" at bounding box center [798, 391] width 504 height 622
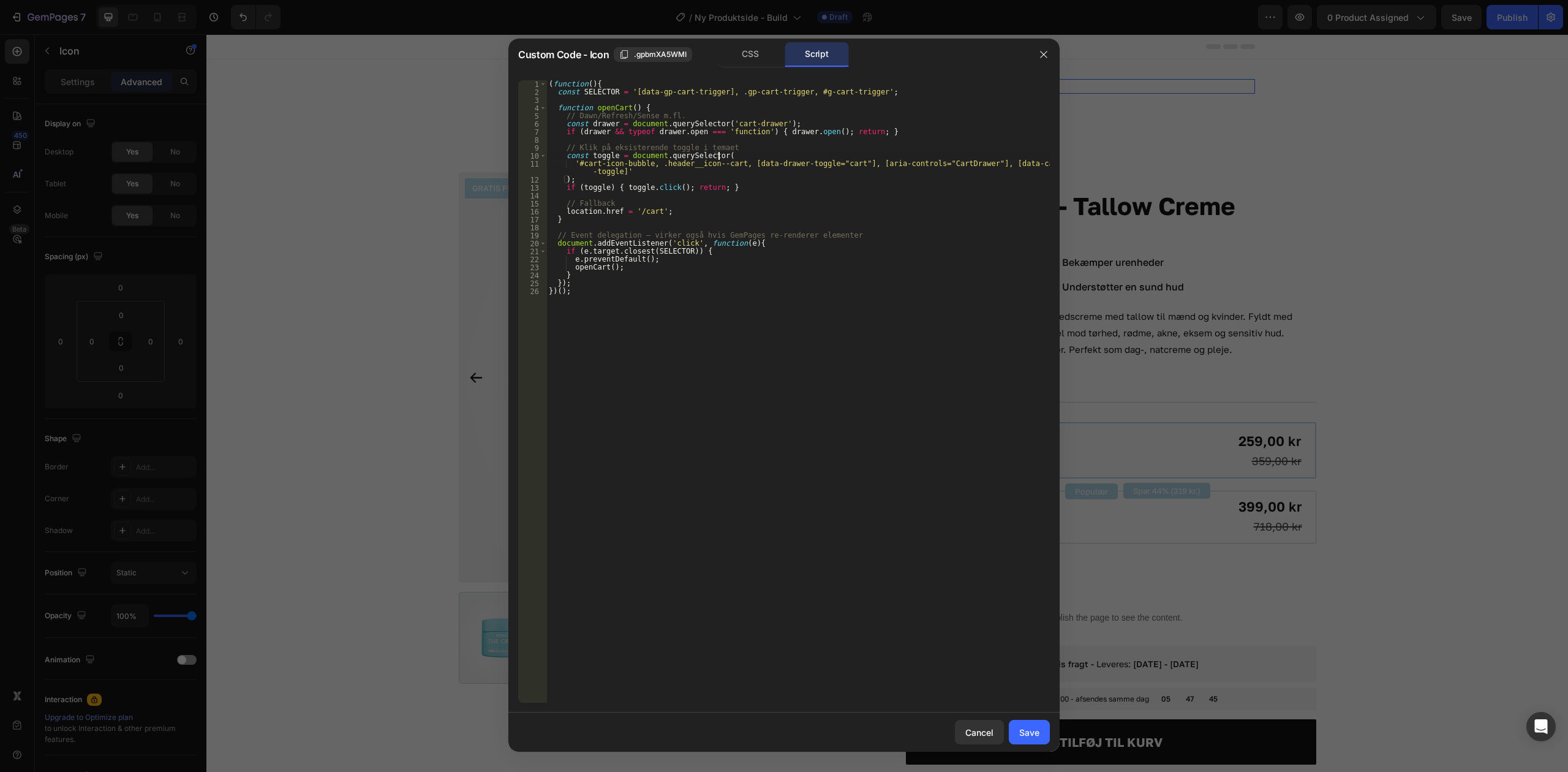
type textarea "}); })();"
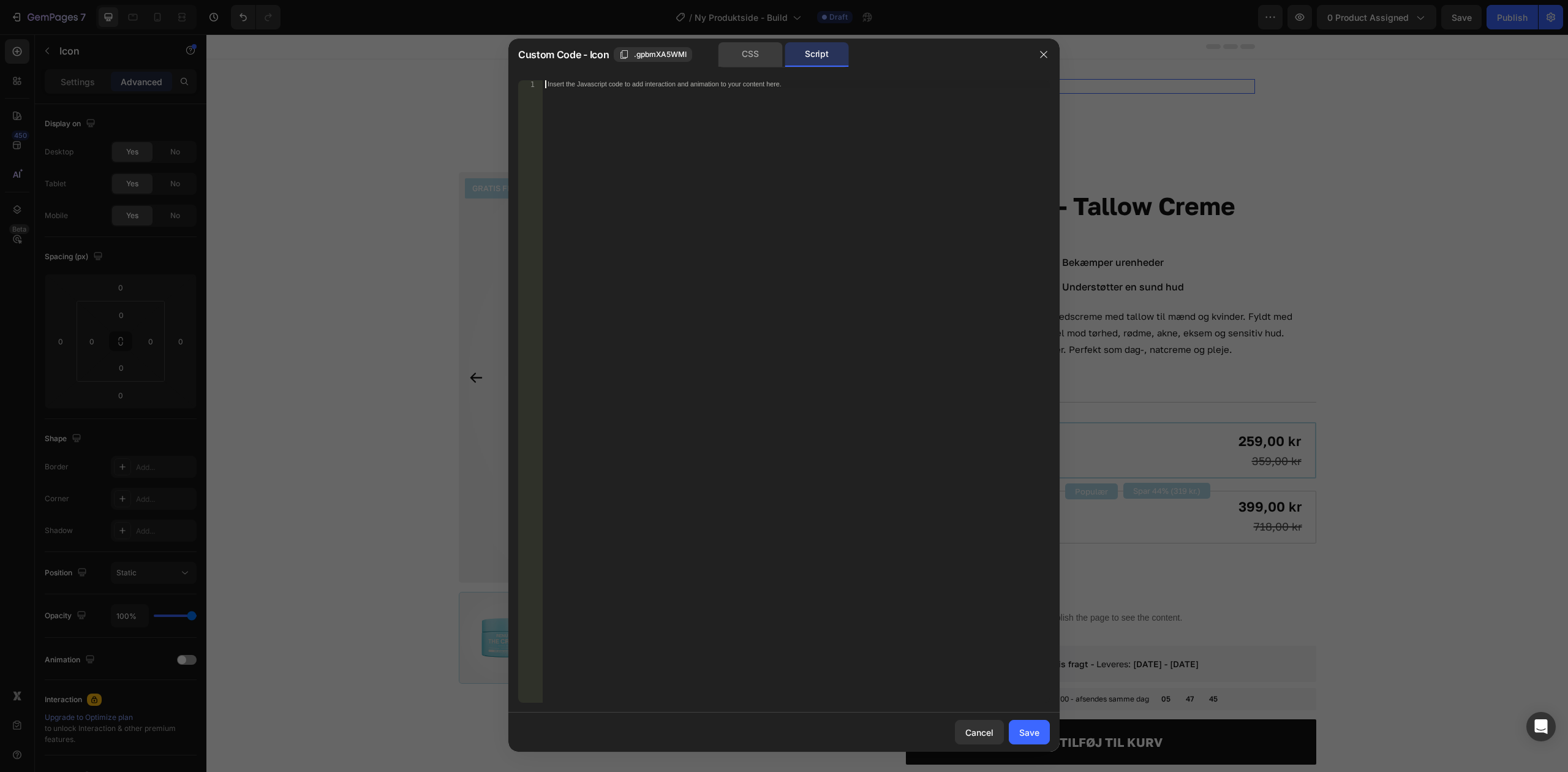
click at [743, 56] on div "CSS" at bounding box center [751, 54] width 65 height 25
click at [817, 60] on div "Script" at bounding box center [817, 54] width 65 height 25
click at [758, 60] on div "CSS" at bounding box center [751, 54] width 65 height 25
click at [806, 56] on div "Script" at bounding box center [817, 54] width 65 height 25
click at [756, 49] on div "CSS" at bounding box center [751, 54] width 65 height 25
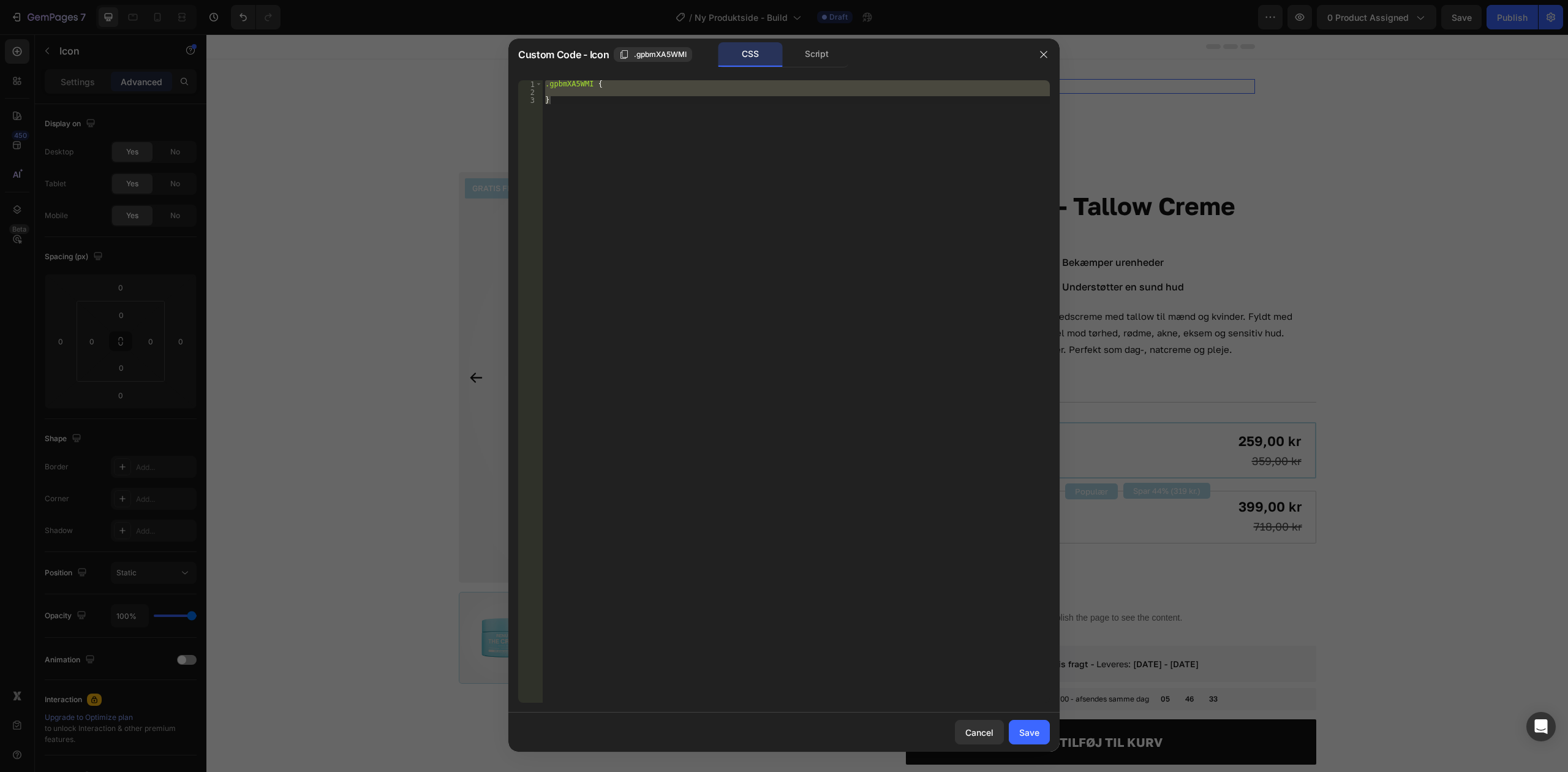
click at [751, 140] on div ".gpbmXA5WMI { }" at bounding box center [797, 391] width 507 height 622
type textarea "}"
paste textarea
click at [825, 62] on div "Script" at bounding box center [817, 54] width 65 height 25
type textarea "//const currentElement = document.getElementsByClassName('gpbmXA5WMI');"
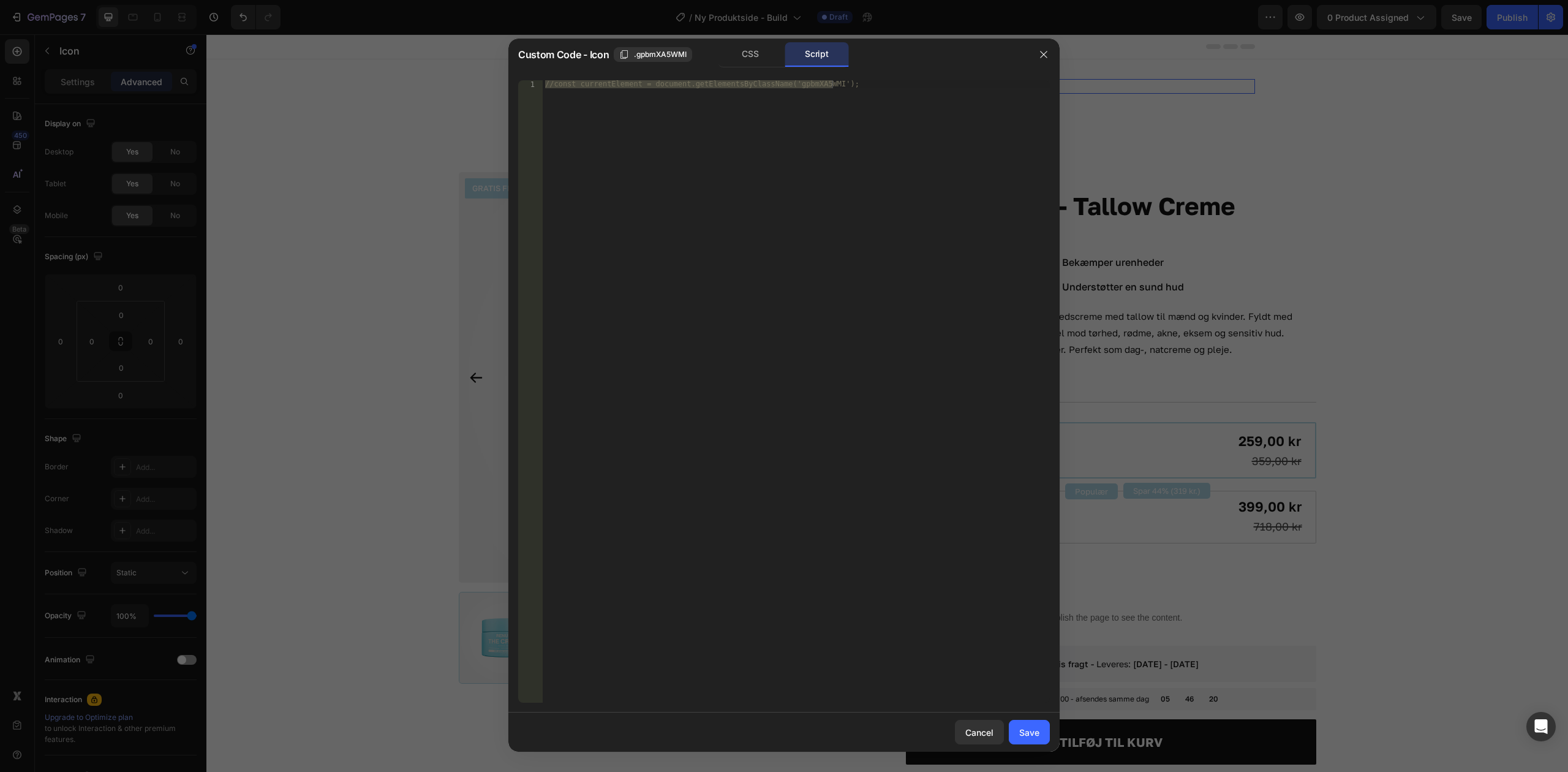
click at [823, 139] on div "//const currentElement = document.getElementsByClassName('gpbmXA5WMI');" at bounding box center [797, 391] width 507 height 622
paste textarea
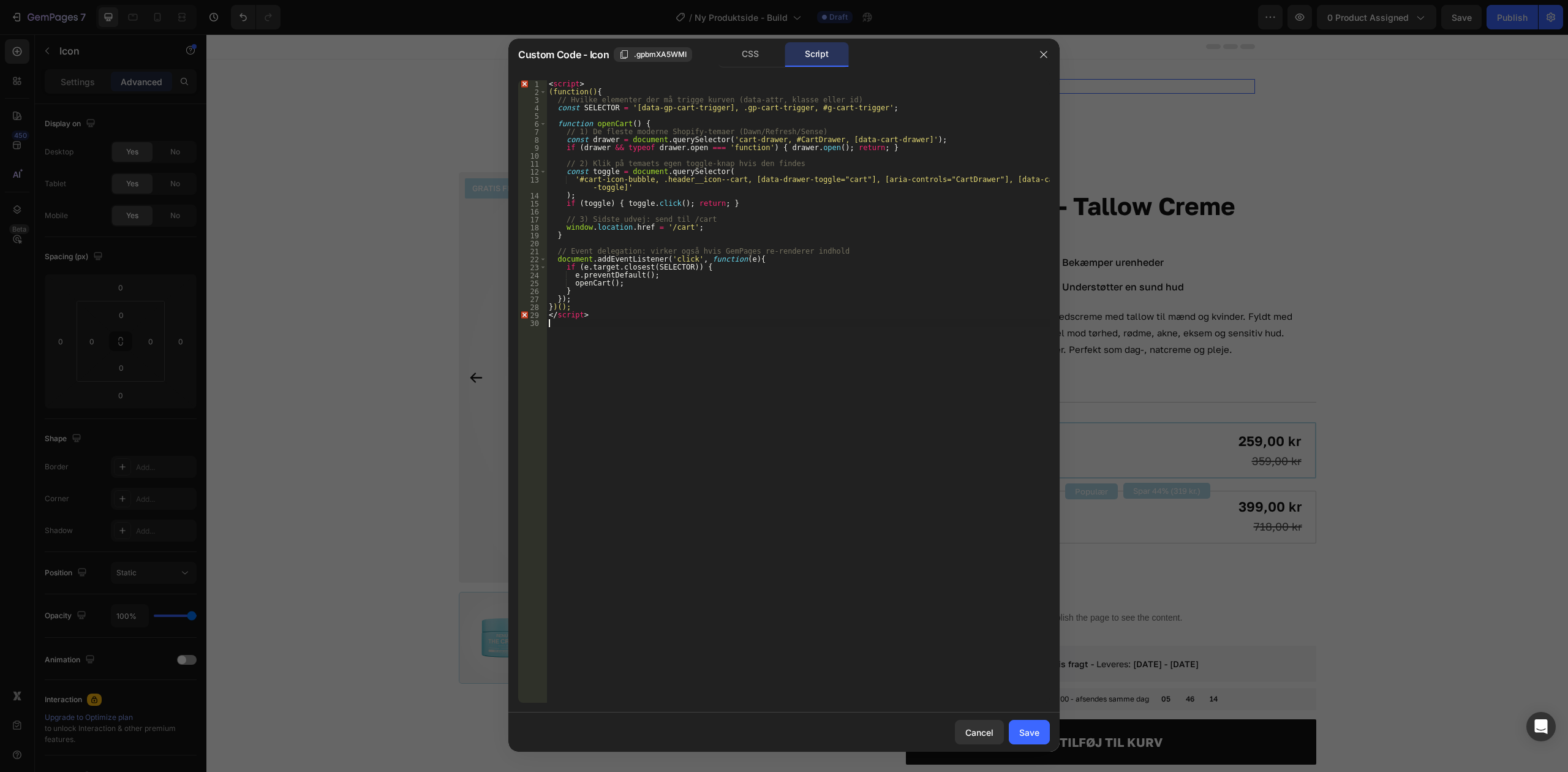
click at [900, 300] on div "< script > (function() { // Hvilke elementer der må trigge kurven (data-attr, k…" at bounding box center [798, 399] width 504 height 638
drag, startPoint x: 628, startPoint y: 318, endPoint x: 528, endPoint y: 317, distance: 100.0
click at [528, 317] on div "}); 1 2 3 4 5 6 7 8 9 10 11 12 13 14 15 16 17 18 19 20 21 22 23 24 25 26 27 28 …" at bounding box center [784, 391] width 532 height 622
type textarea "</script>"
drag, startPoint x: 592, startPoint y: 78, endPoint x: 523, endPoint y: 71, distance: 69.4
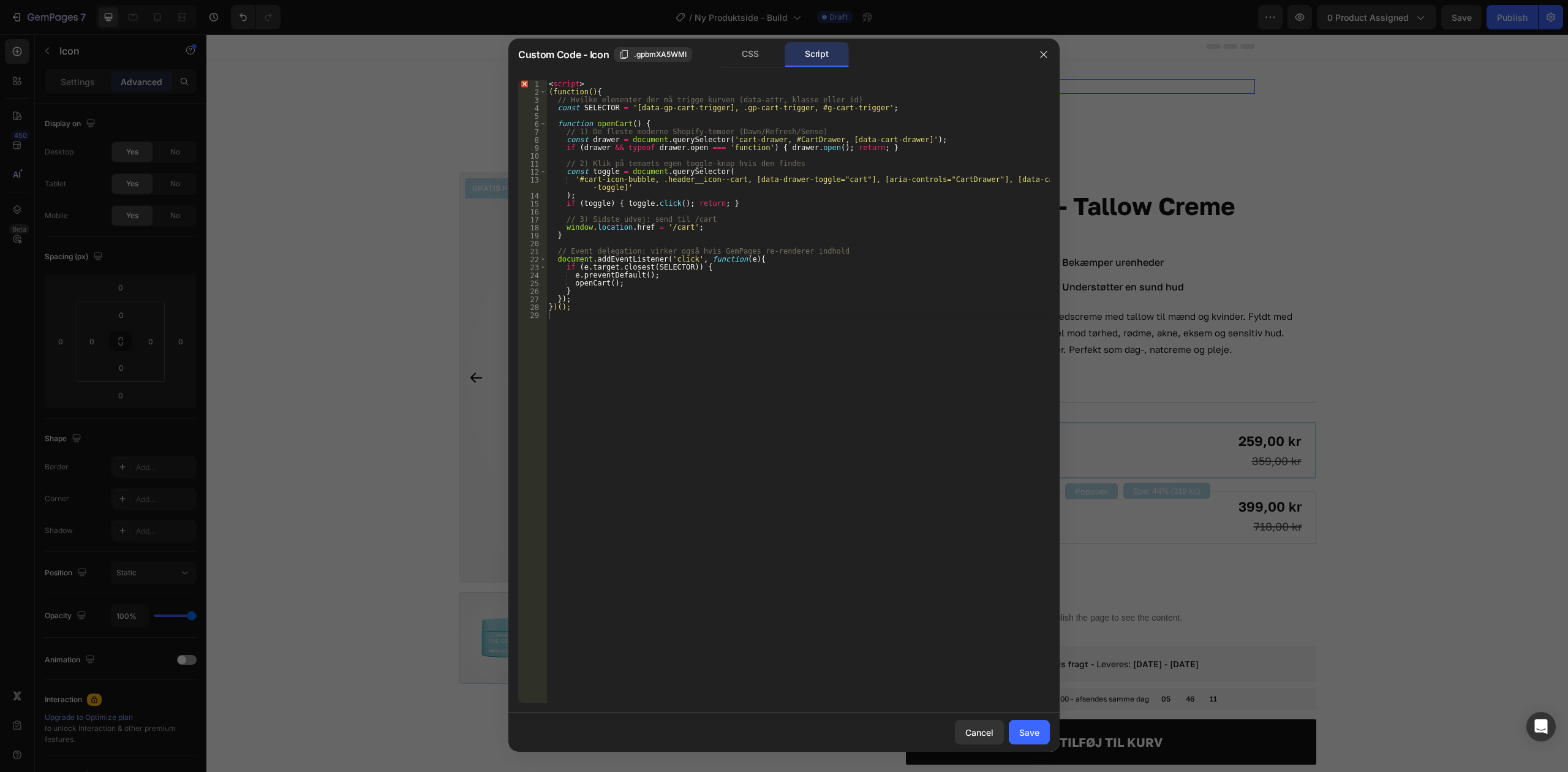
click at [523, 71] on div "1 2 3 4 5 6 7 8 9 10 11 12 13 14 15 16 17 18 19 20 21 22 23 24 25 26 27 28 29 <…" at bounding box center [784, 392] width 552 height 642
type textarea "<script>"
drag, startPoint x: 602, startPoint y: 82, endPoint x: 493, endPoint y: 76, distance: 109.2
click at [494, 77] on div "Custom Code - Icon .gpbmXA5WMI CSS Script <script> 1 2 3 4 5 6 7 8 9 10 11 12 1…" at bounding box center [784, 386] width 1568 height 772
click at [684, 329] on div "(function() { // Hvilke elementer der må trigge kurven (data-attr, klasse eller…" at bounding box center [798, 399] width 504 height 638
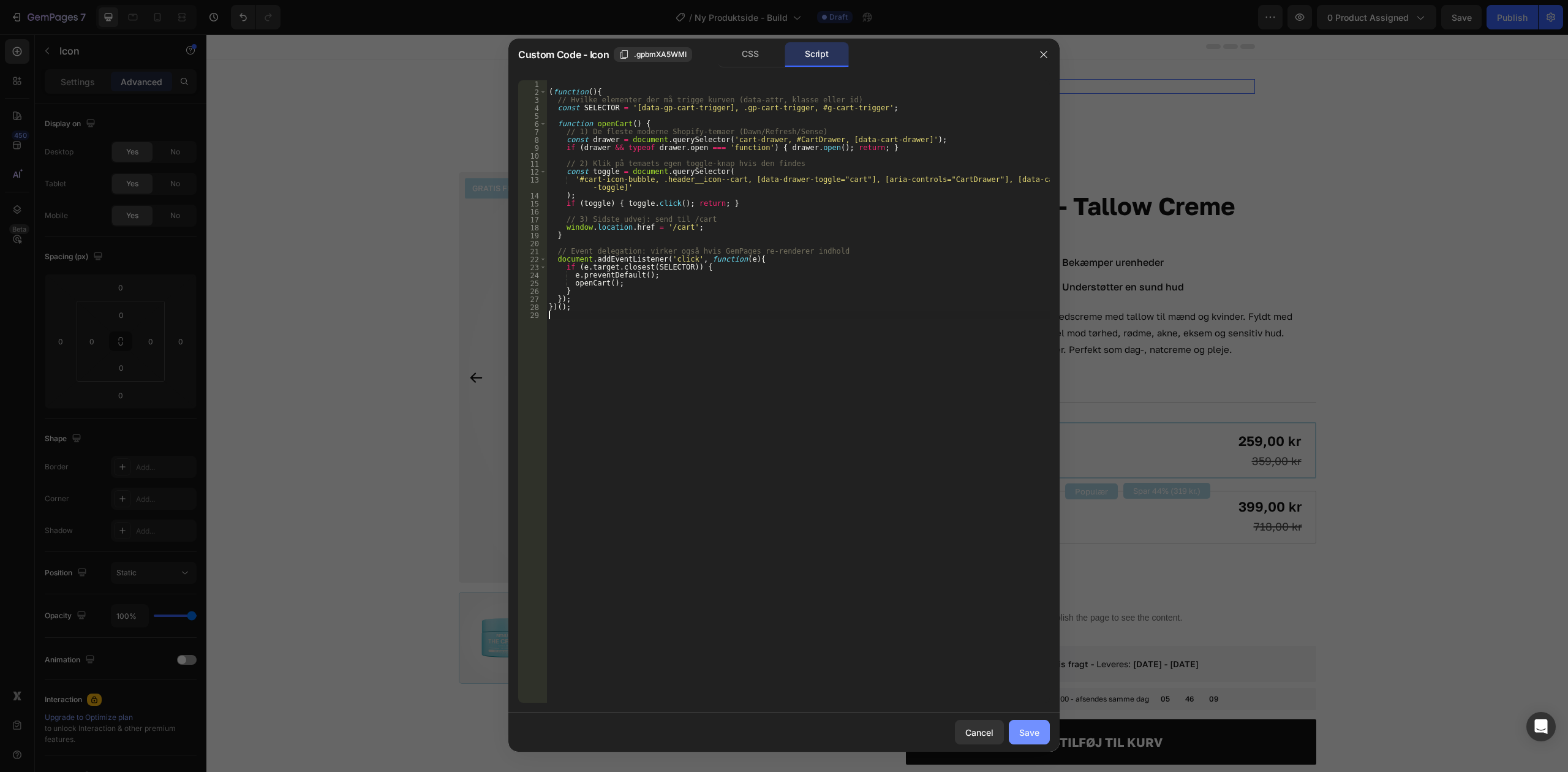
click at [1035, 727] on div "Save" at bounding box center [1030, 732] width 20 height 13
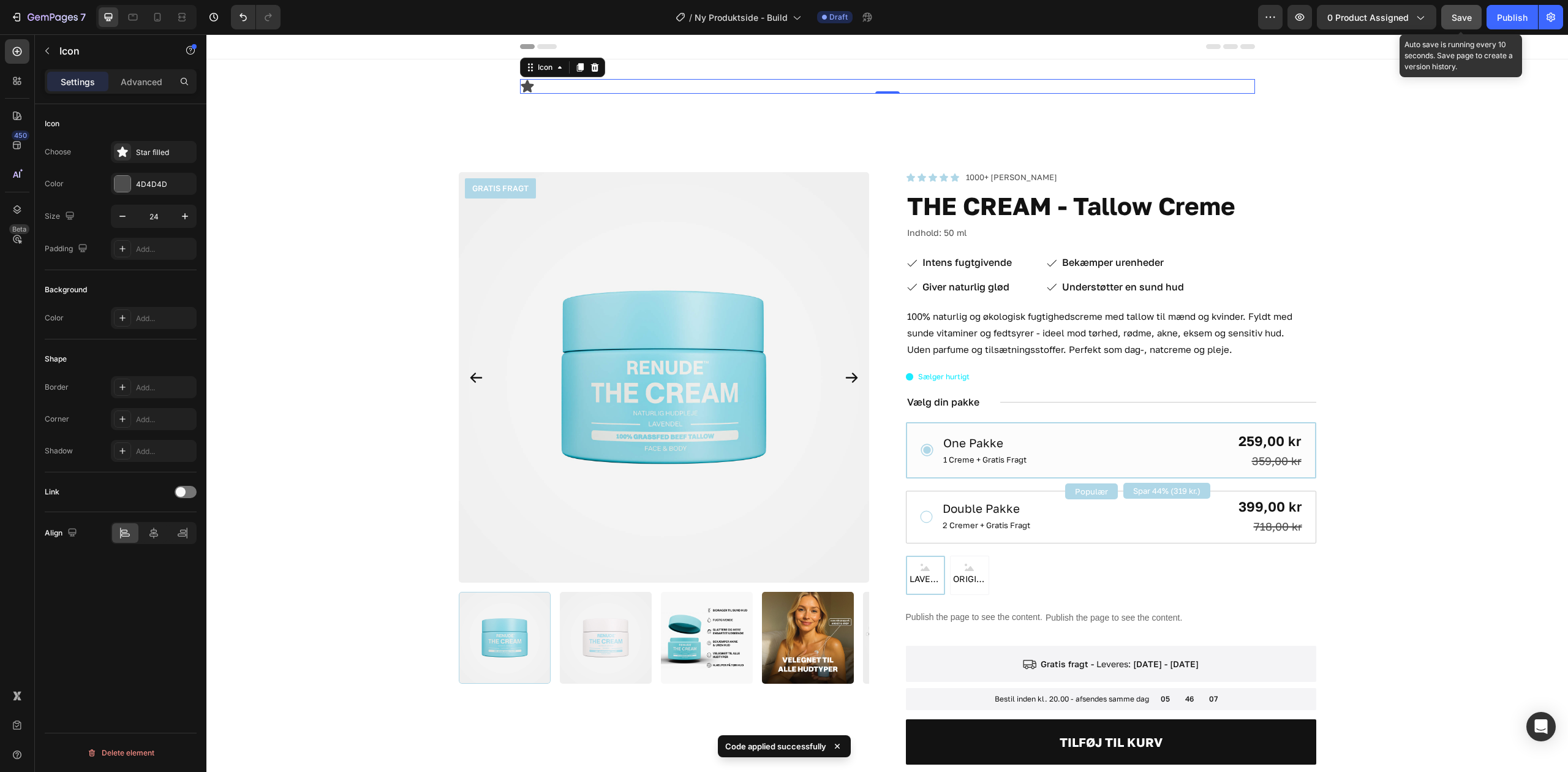
click at [1467, 17] on span "Save" at bounding box center [1462, 17] width 20 height 10
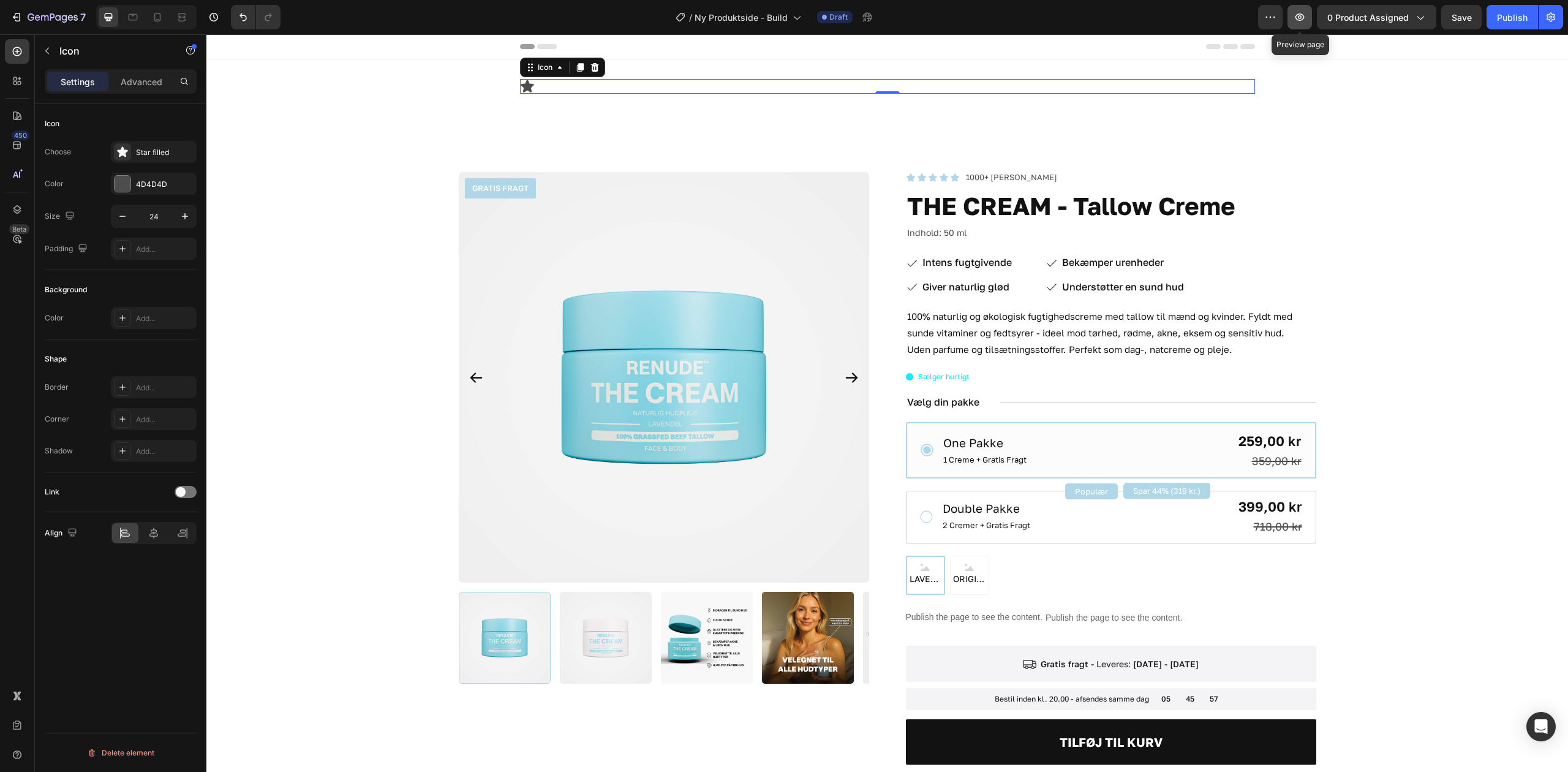
click at [1300, 20] on icon "button" at bounding box center [1300, 17] width 12 height 12
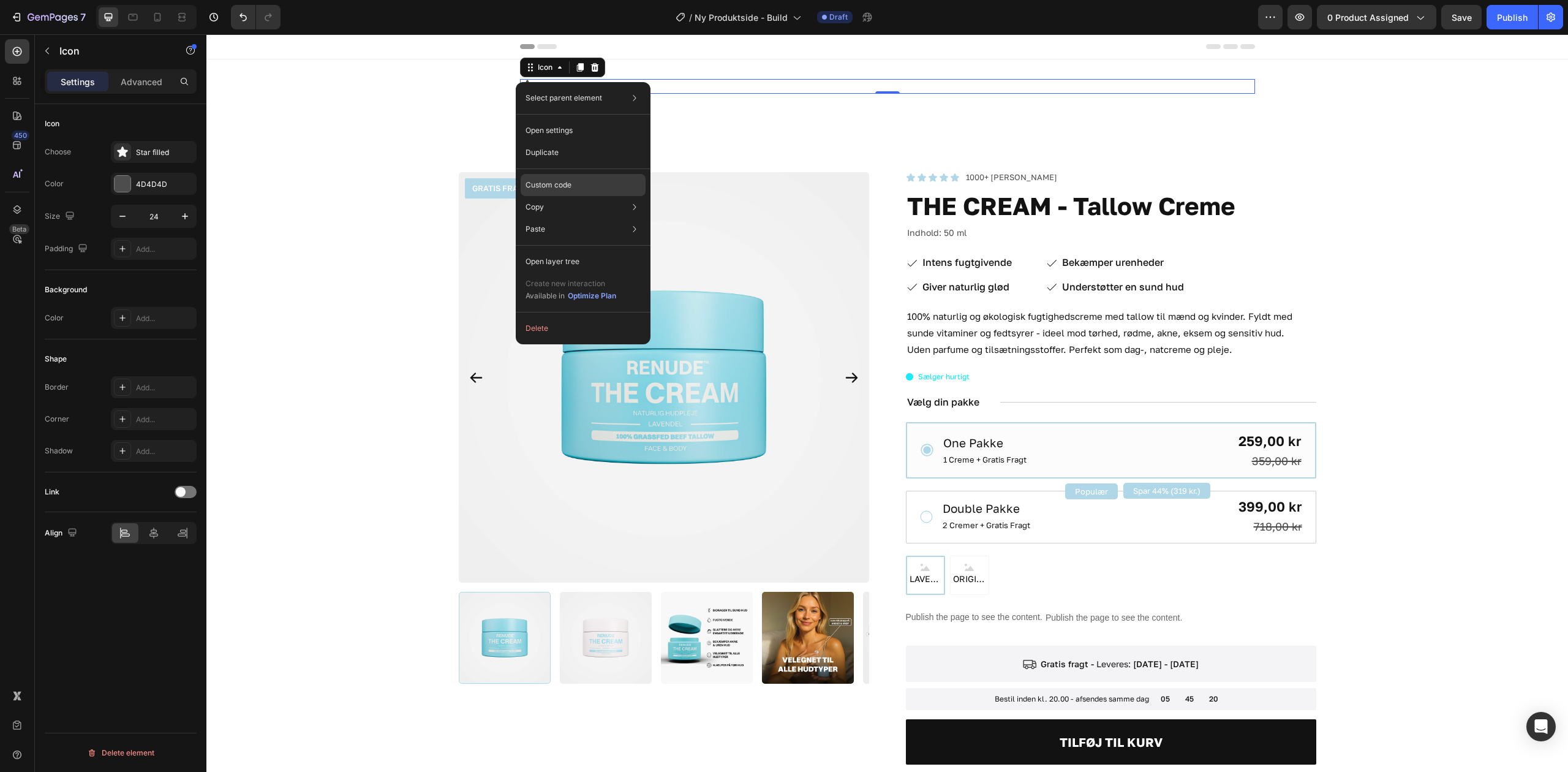
click at [563, 182] on p "Custom code" at bounding box center [549, 185] width 46 height 11
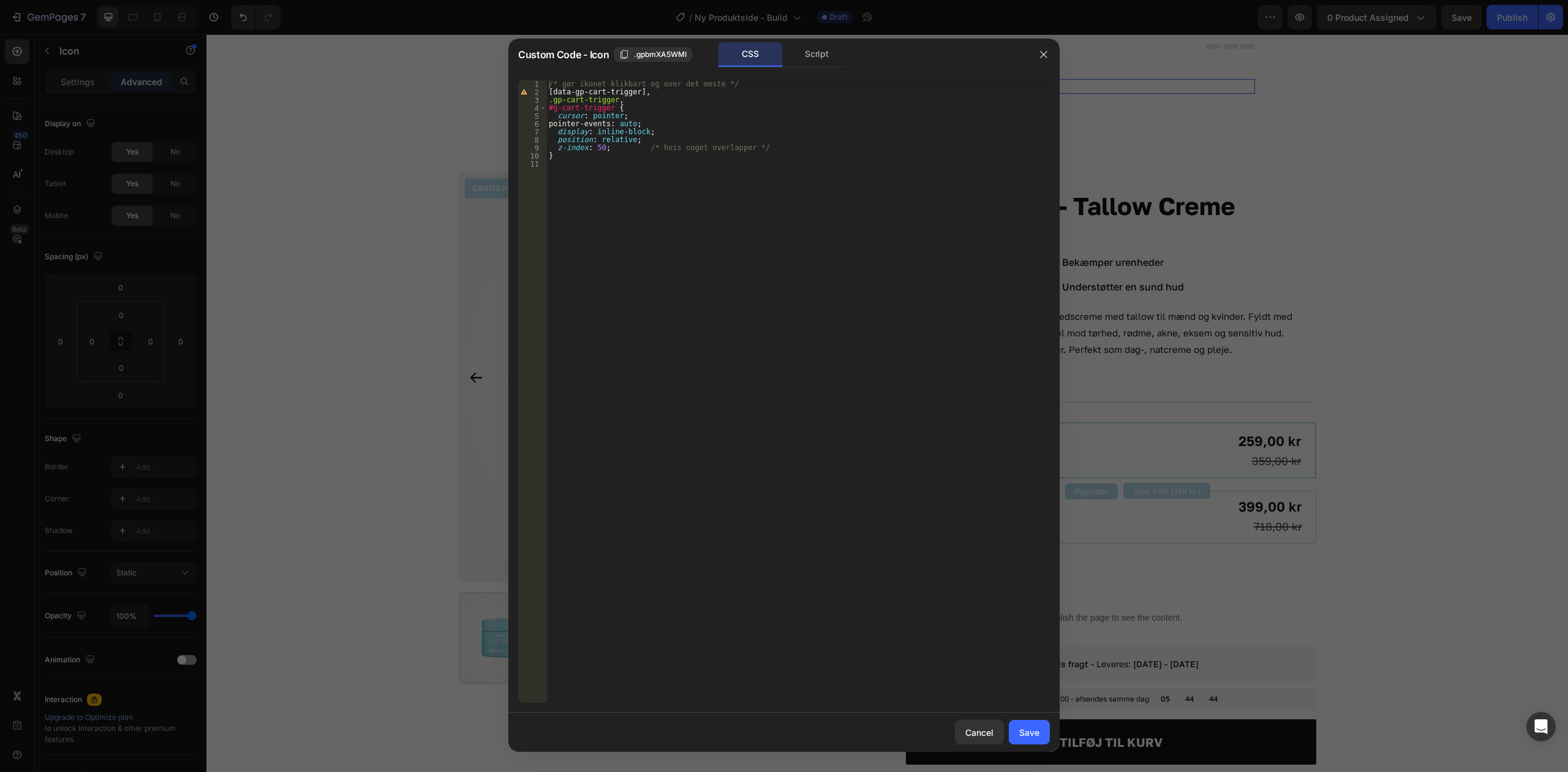
drag, startPoint x: 390, startPoint y: 157, endPoint x: 414, endPoint y: 89, distance: 72.1
click at [390, 157] on div at bounding box center [784, 386] width 1568 height 772
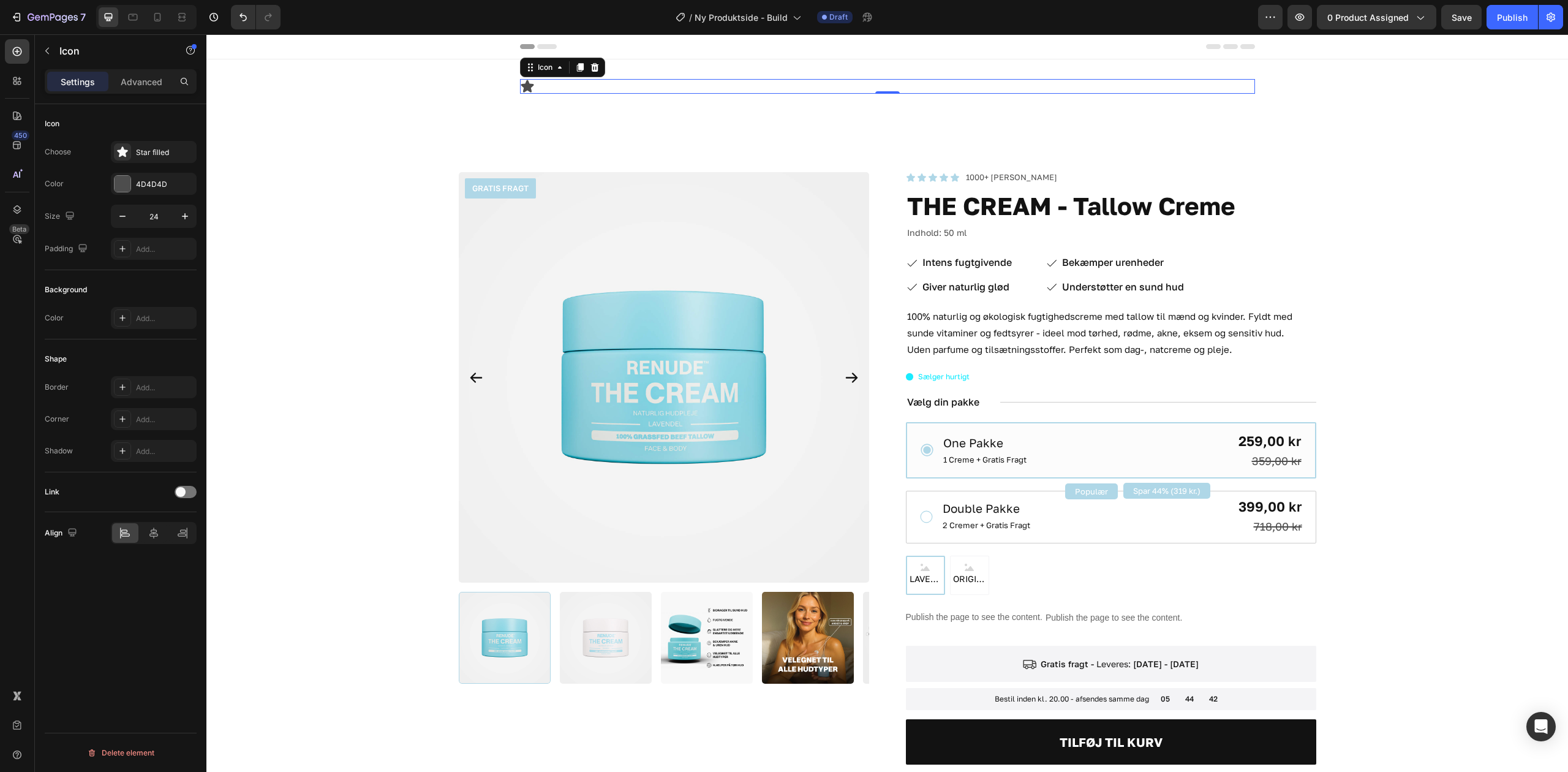
click at [185, 503] on div "Link" at bounding box center [121, 492] width 152 height 40
click at [185, 500] on div "Link" at bounding box center [121, 491] width 152 height 20
click at [185, 496] on div at bounding box center [186, 492] width 22 height 12
click at [165, 518] on div "Open page" at bounding box center [147, 522] width 62 height 11
click at [168, 599] on p "Open popup" at bounding box center [152, 600] width 70 height 11
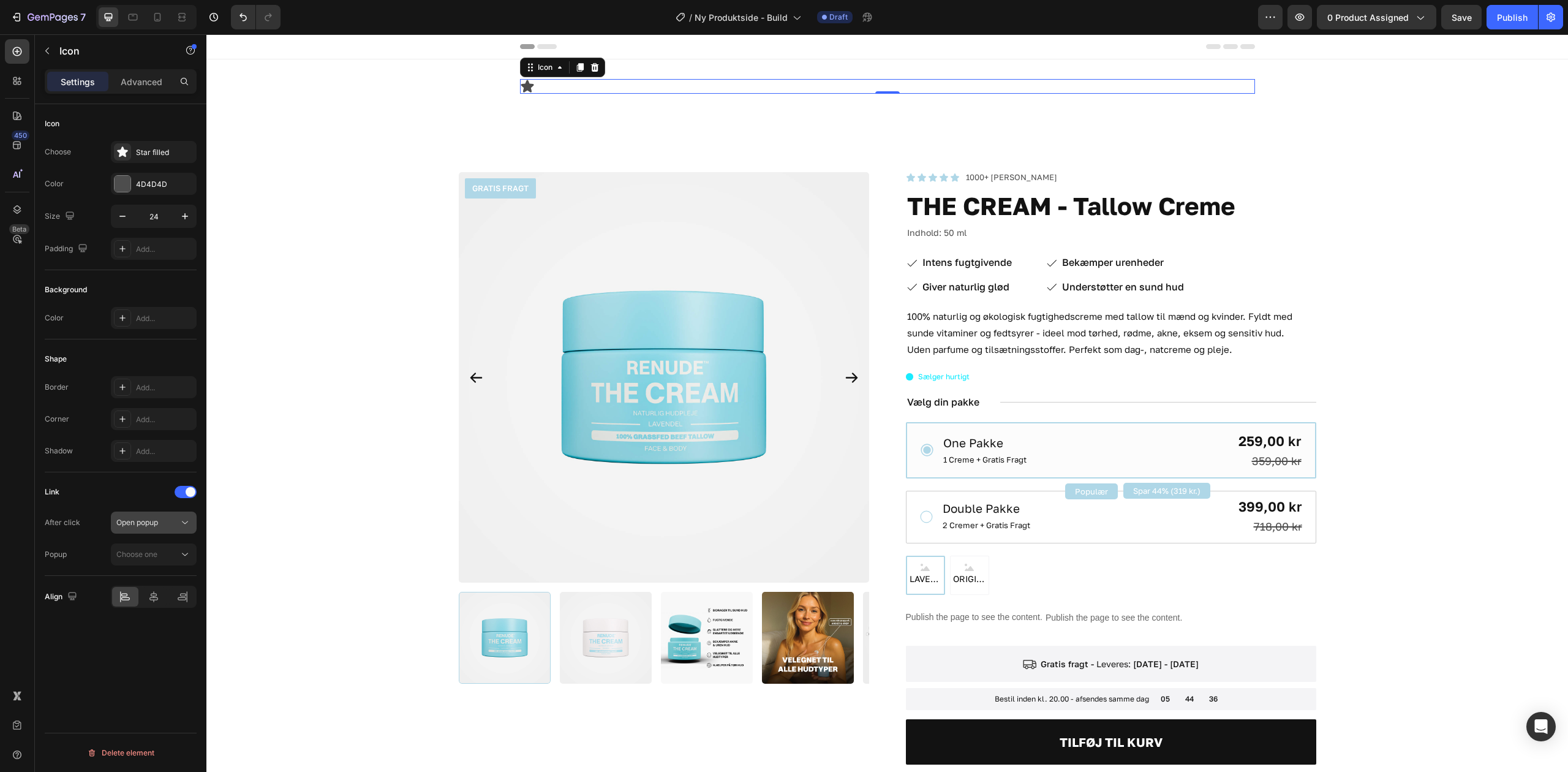
click at [165, 528] on div "Open popup" at bounding box center [147, 522] width 62 height 11
click at [154, 558] on span "Choose one" at bounding box center [137, 554] width 41 height 9
click at [157, 528] on span "Open popup" at bounding box center [137, 522] width 42 height 11
click at [157, 552] on p "Open page" at bounding box center [152, 553] width 70 height 11
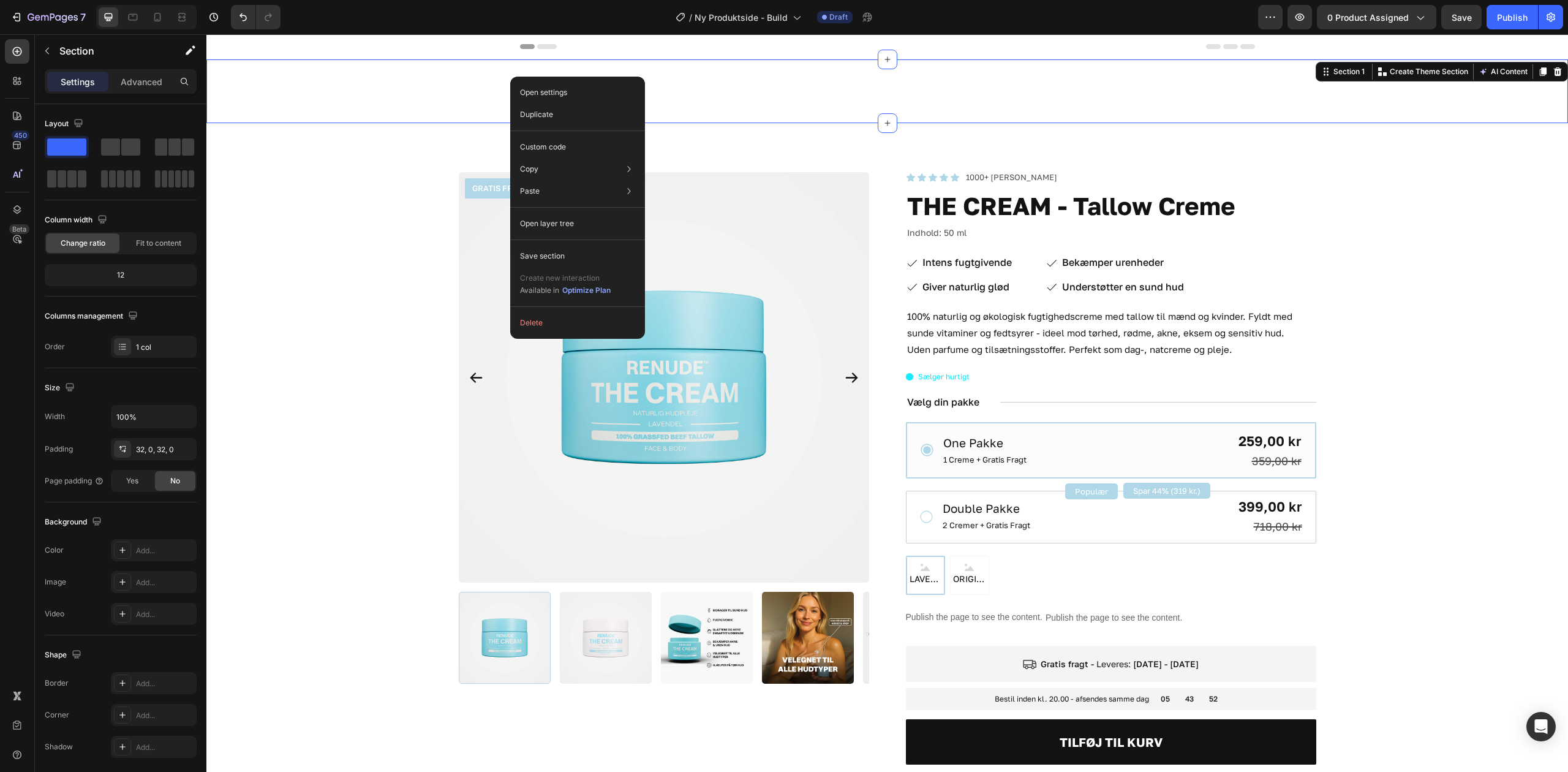
click at [478, 82] on div "Icon Row" at bounding box center [888, 91] width 1362 height 25
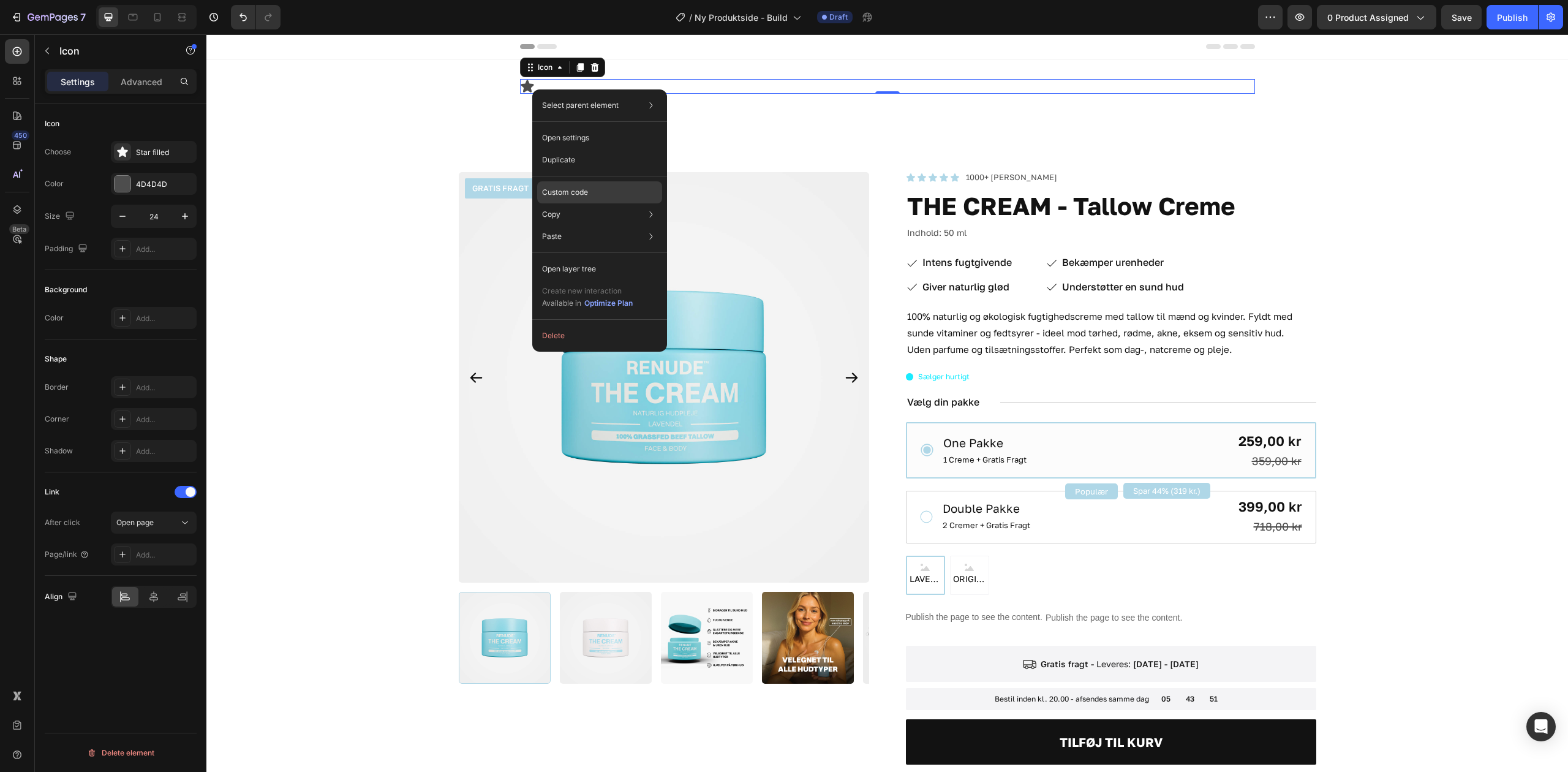
click at [609, 197] on div "Custom code" at bounding box center [599, 192] width 125 height 22
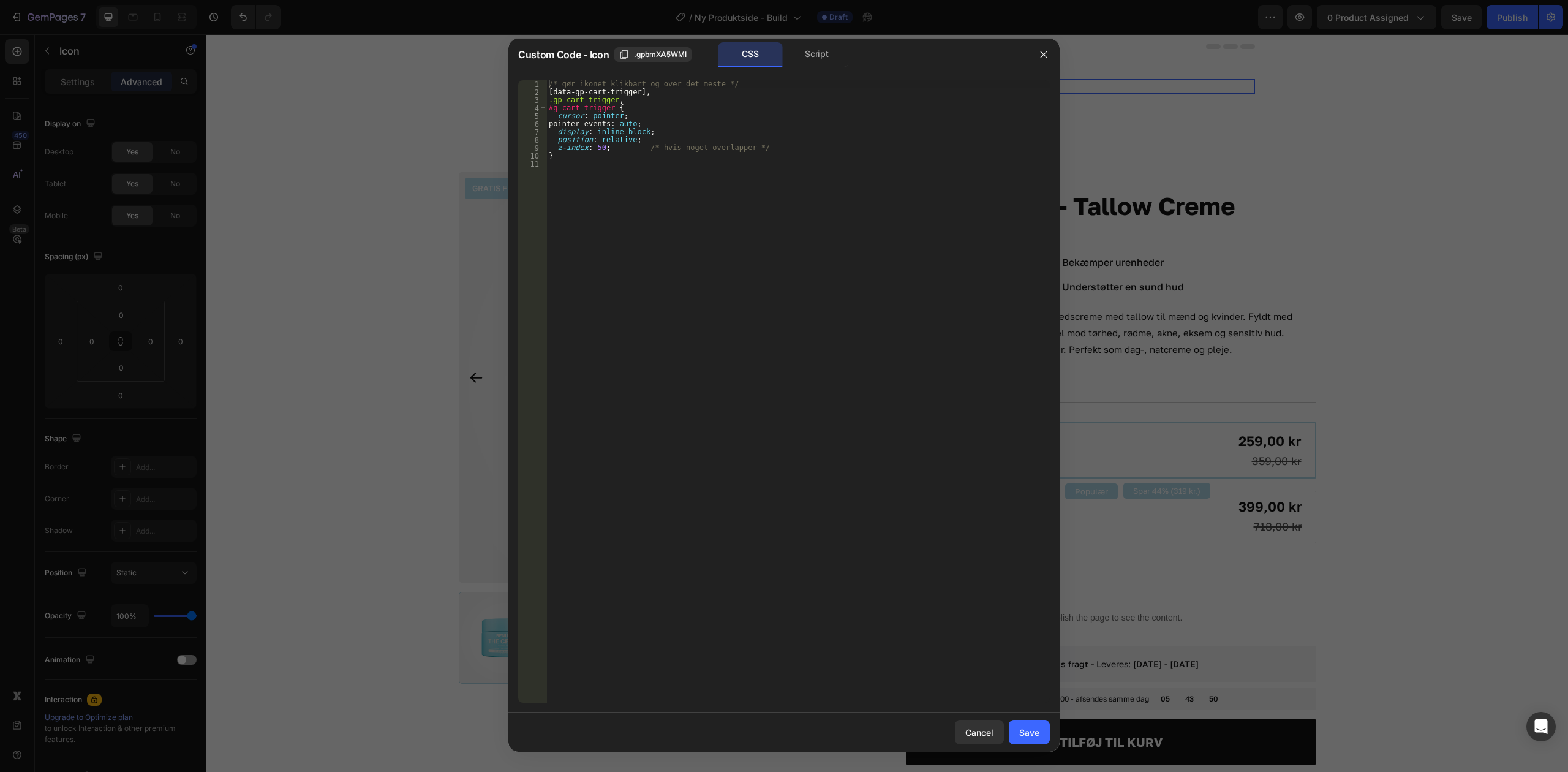
click at [726, 131] on div "/* gør ikonet klikbart og over det meste */ [ data-gp-cart-trigger ], .gp-cart-…" at bounding box center [798, 399] width 504 height 638
type textarea "}"
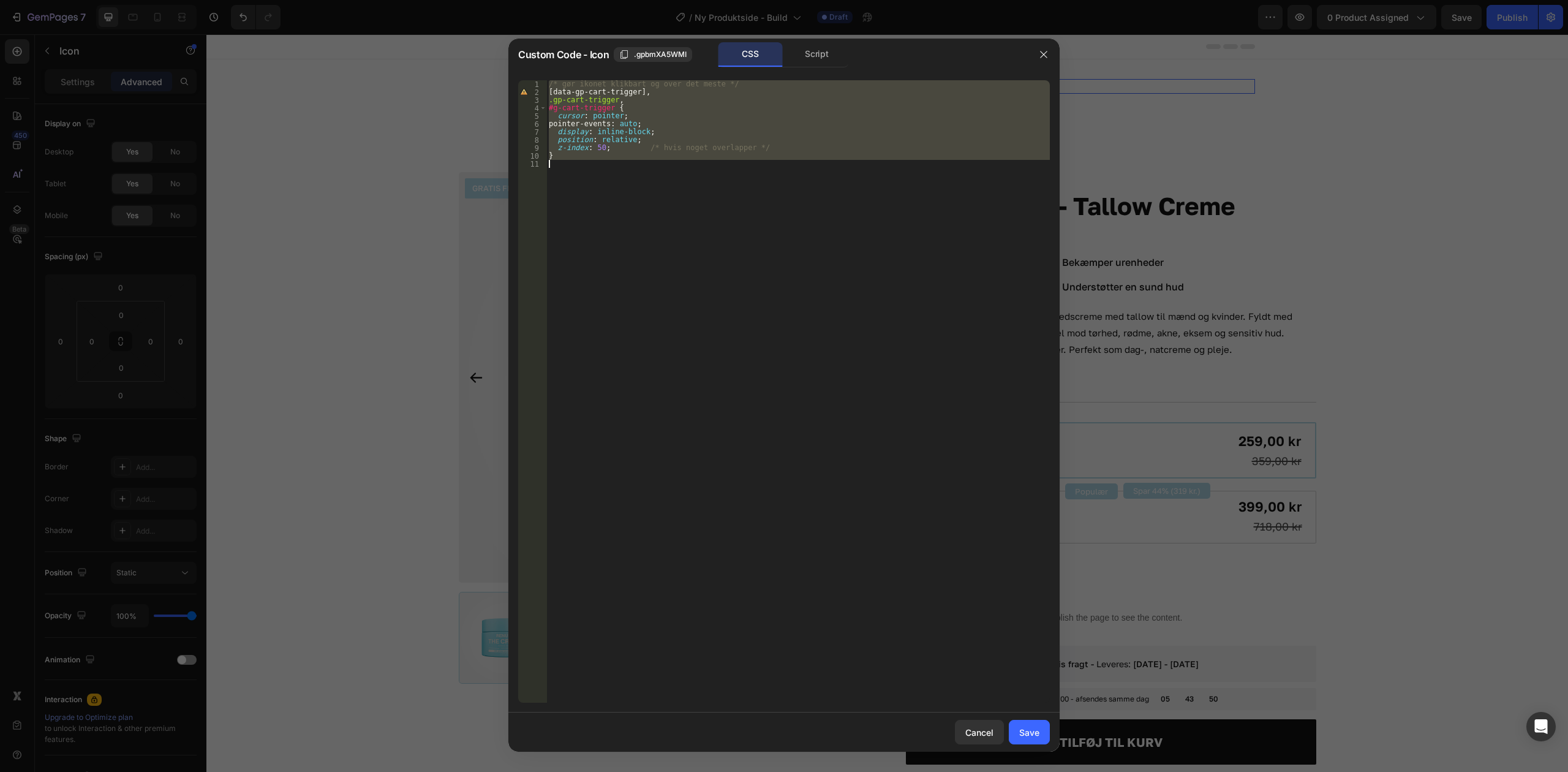
paste textarea
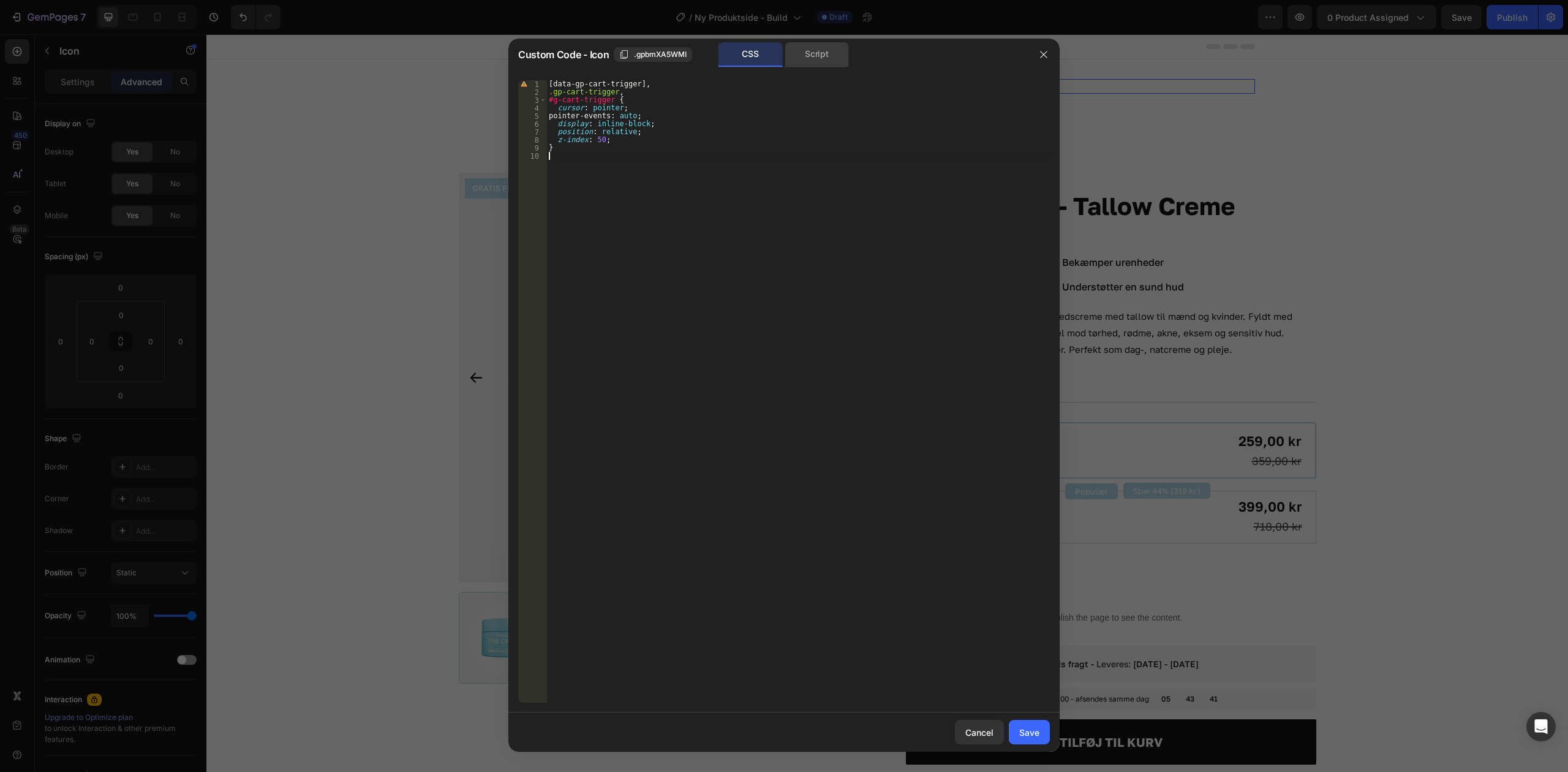
click at [822, 55] on div "Script" at bounding box center [817, 54] width 65 height 25
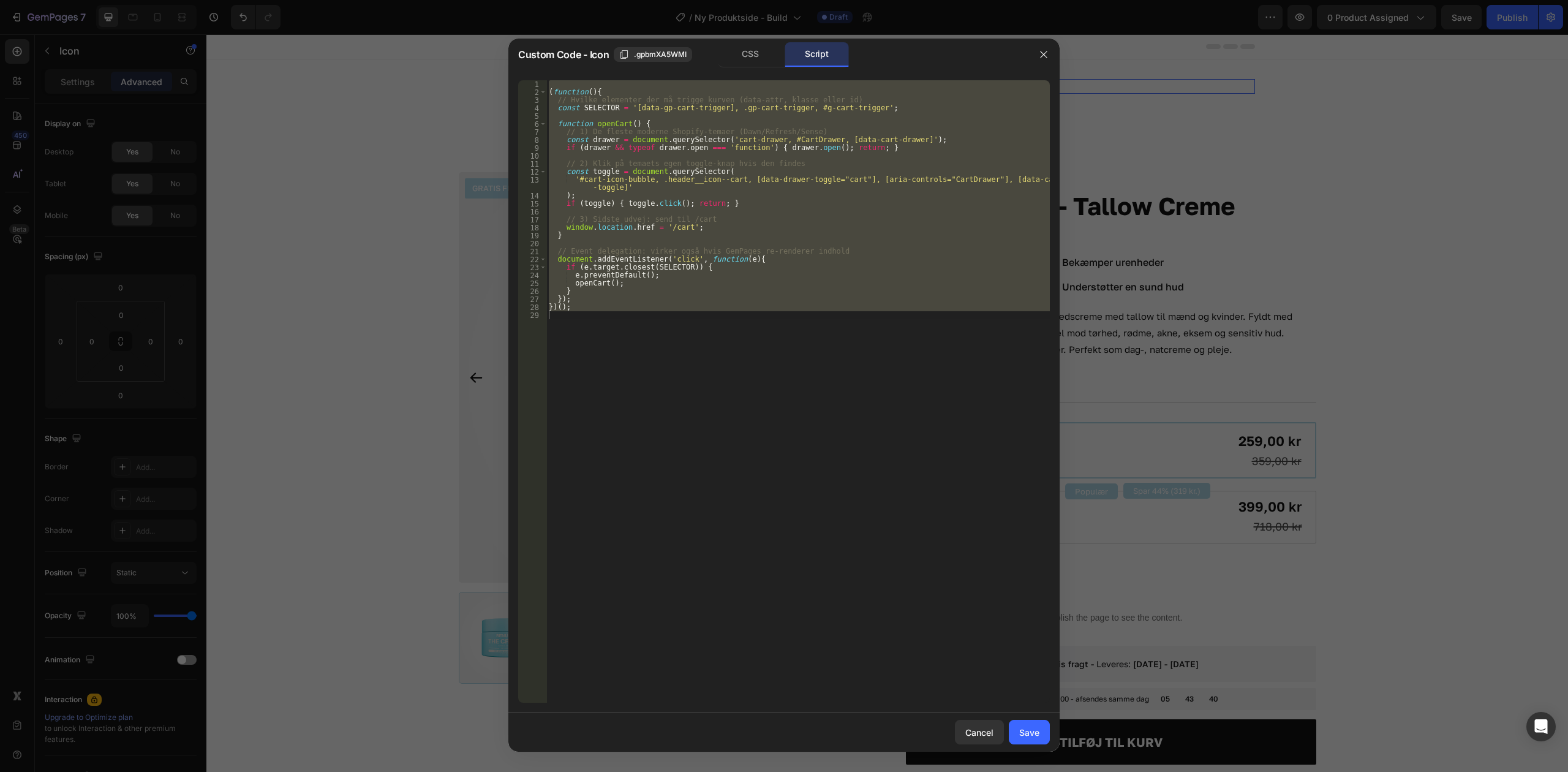
type textarea "})();"
click at [792, 158] on div "( function ( ) { // Hvilke elementer der må trigge kurven (data-attr, klasse el…" at bounding box center [798, 391] width 504 height 622
type textarea "})();"
paste textarea
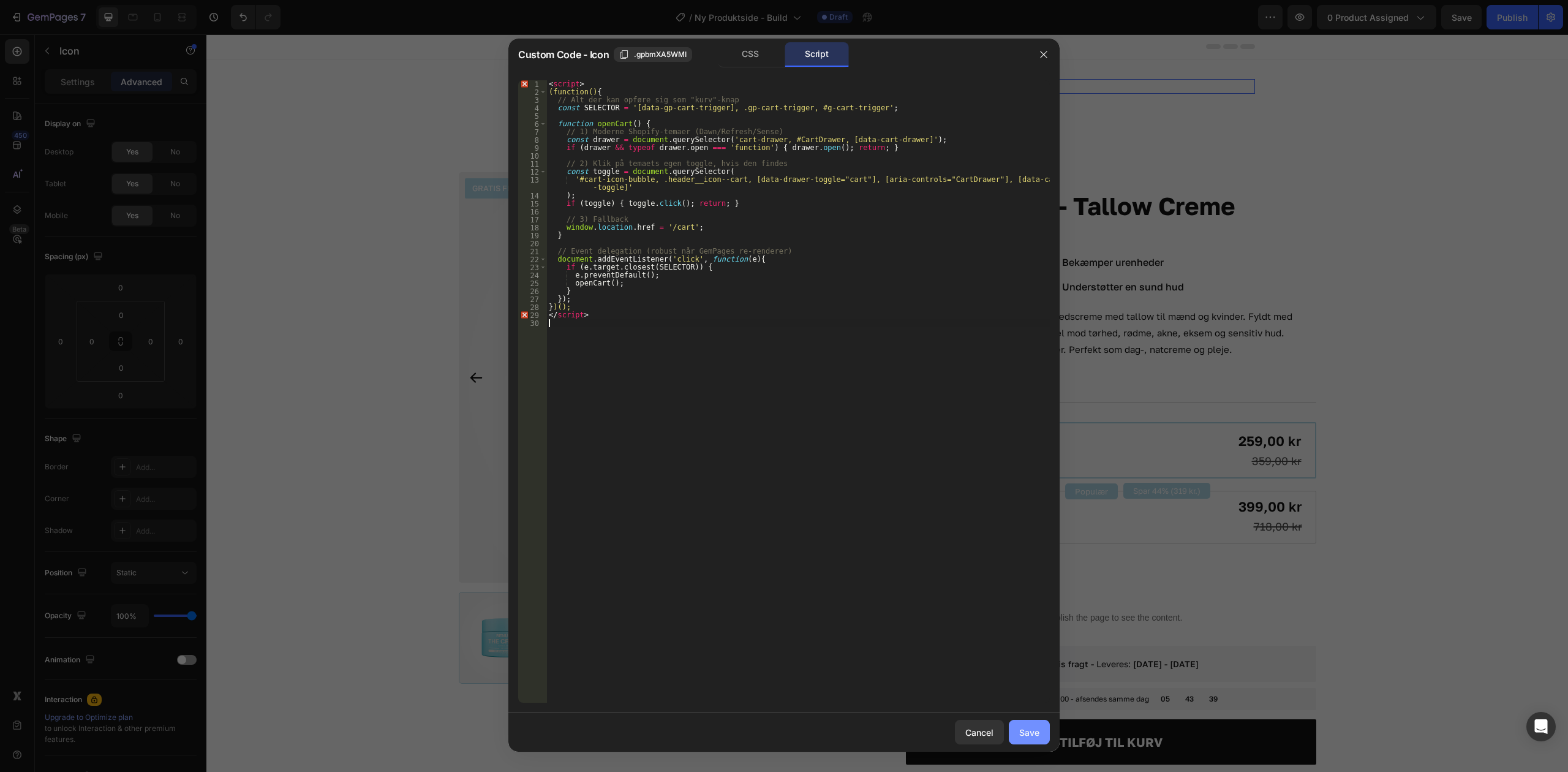
click at [1034, 734] on div "Save" at bounding box center [1030, 732] width 20 height 13
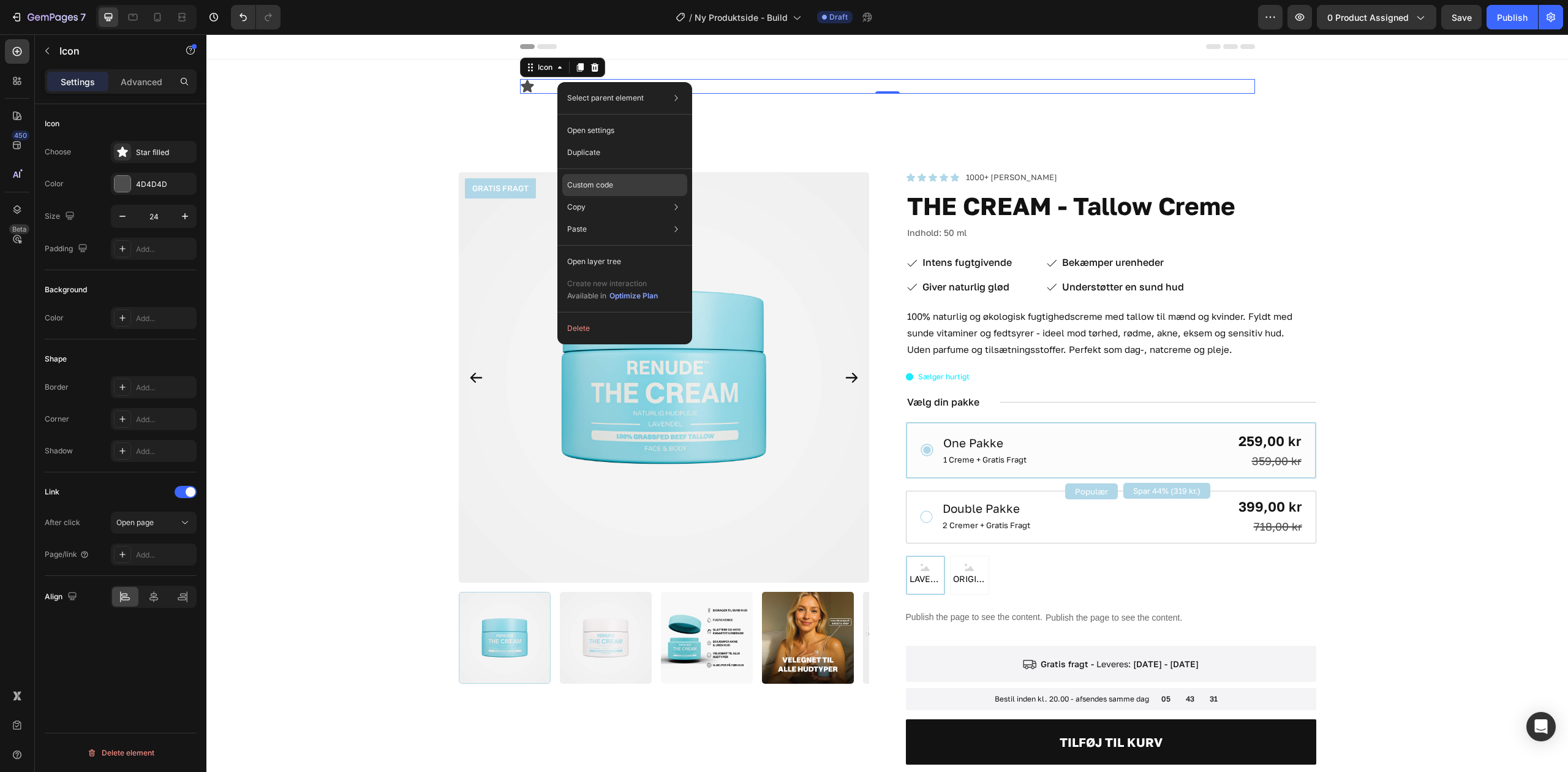
click at [662, 184] on div "Custom code" at bounding box center [625, 185] width 125 height 22
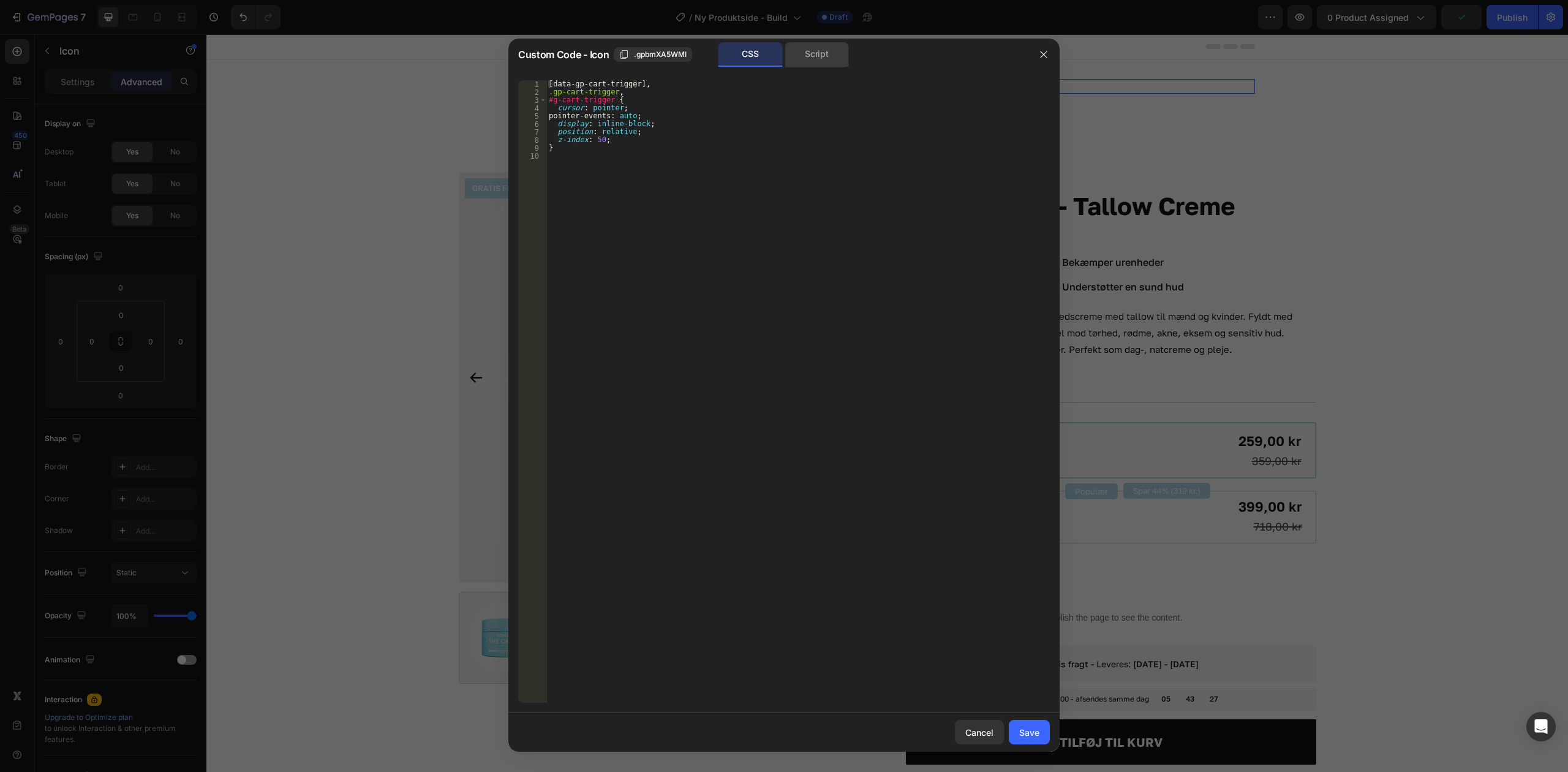
click at [821, 62] on div "Script" at bounding box center [817, 54] width 65 height 25
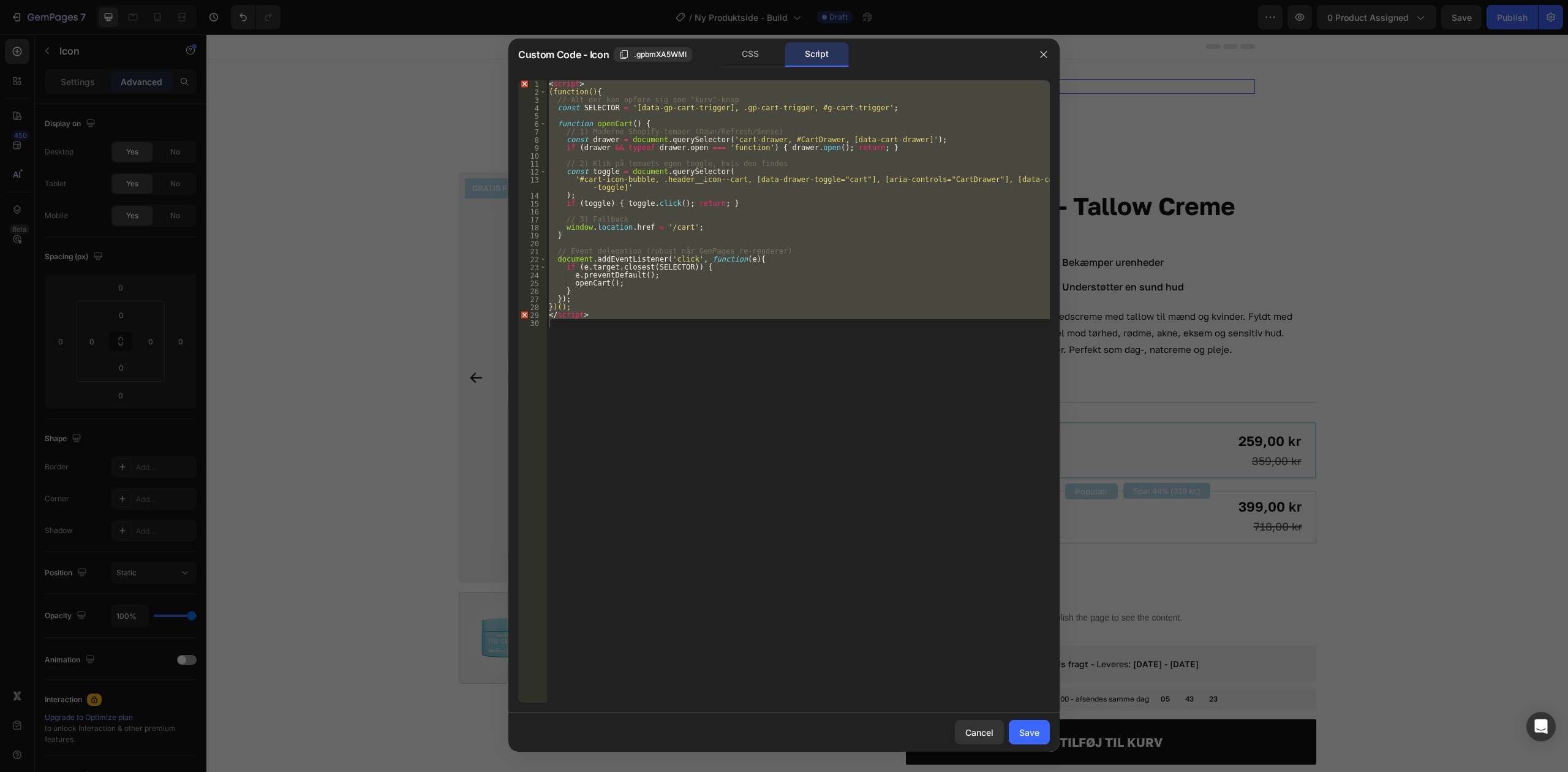
type textarea "</script>"
click at [756, 348] on div "< script > (function() { // Alt der kan opføre sig som "kurv"-knap const SELECT…" at bounding box center [798, 391] width 504 height 622
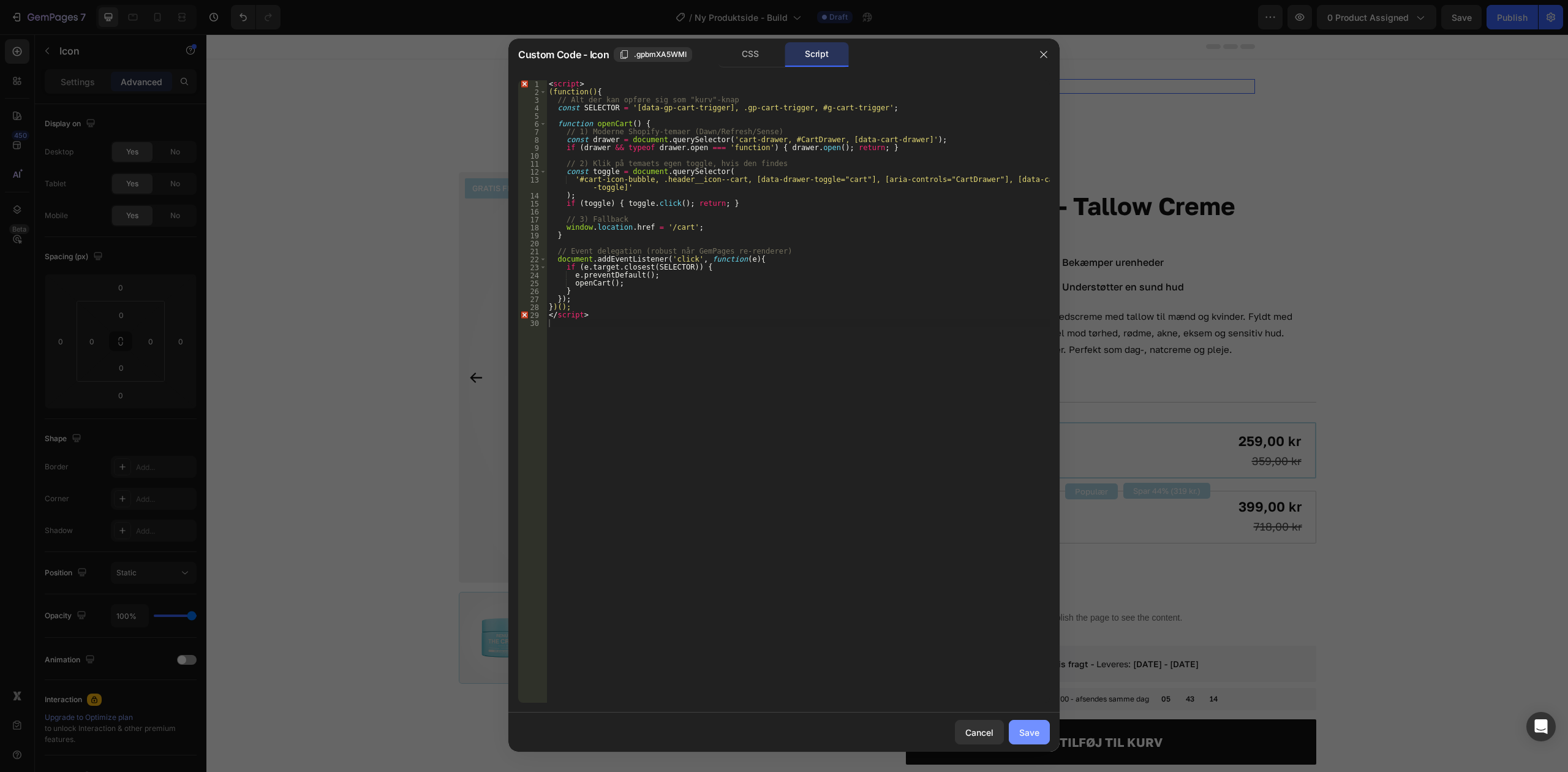
drag, startPoint x: 1035, startPoint y: 736, endPoint x: 967, endPoint y: 495, distance: 250.4
click at [1035, 736] on div "Save" at bounding box center [1030, 732] width 20 height 13
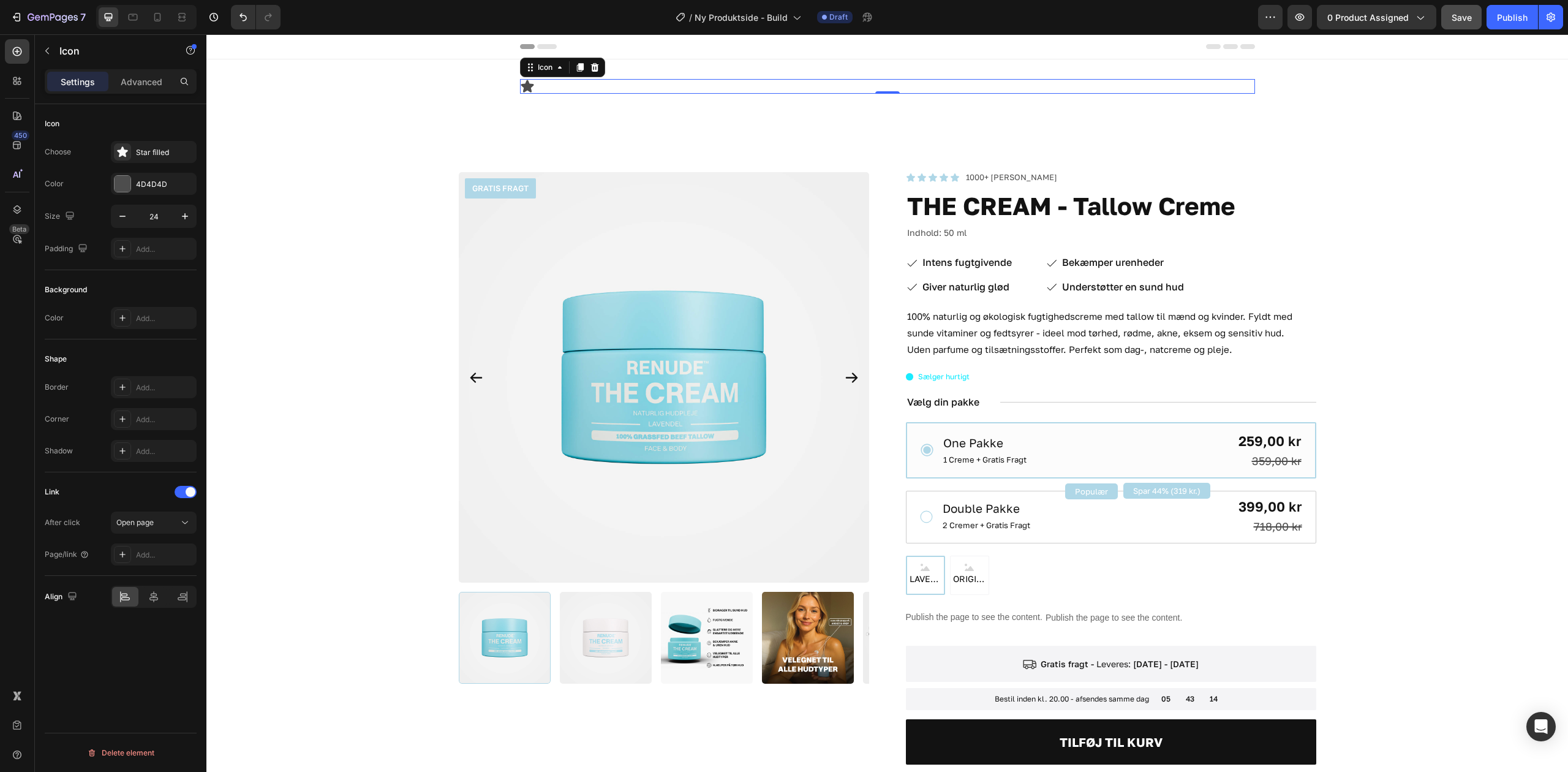
click at [1459, 20] on span "Save" at bounding box center [1462, 17] width 20 height 10
click at [1302, 8] on button "button" at bounding box center [1300, 17] width 25 height 25
click at [1256, 5] on div "/ Ny Produktside - Build Draft" at bounding box center [774, 17] width 968 height 25
drag, startPoint x: 1261, startPoint y: 6, endPoint x: 1265, endPoint y: 16, distance: 10.8
click at [1262, 8] on button "button" at bounding box center [1270, 17] width 25 height 25
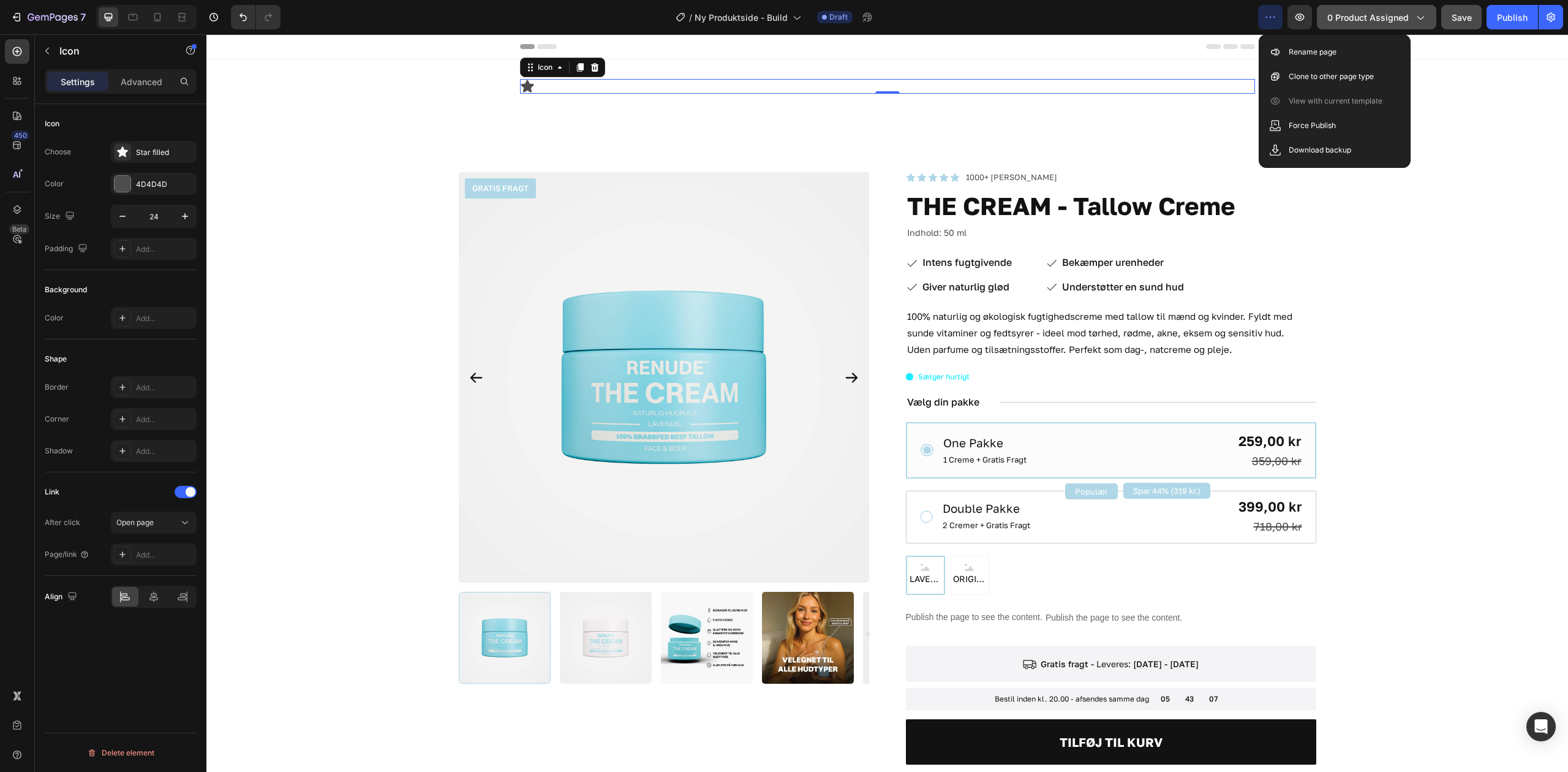
click at [1356, 15] on span "0 product assigned" at bounding box center [1369, 17] width 82 height 13
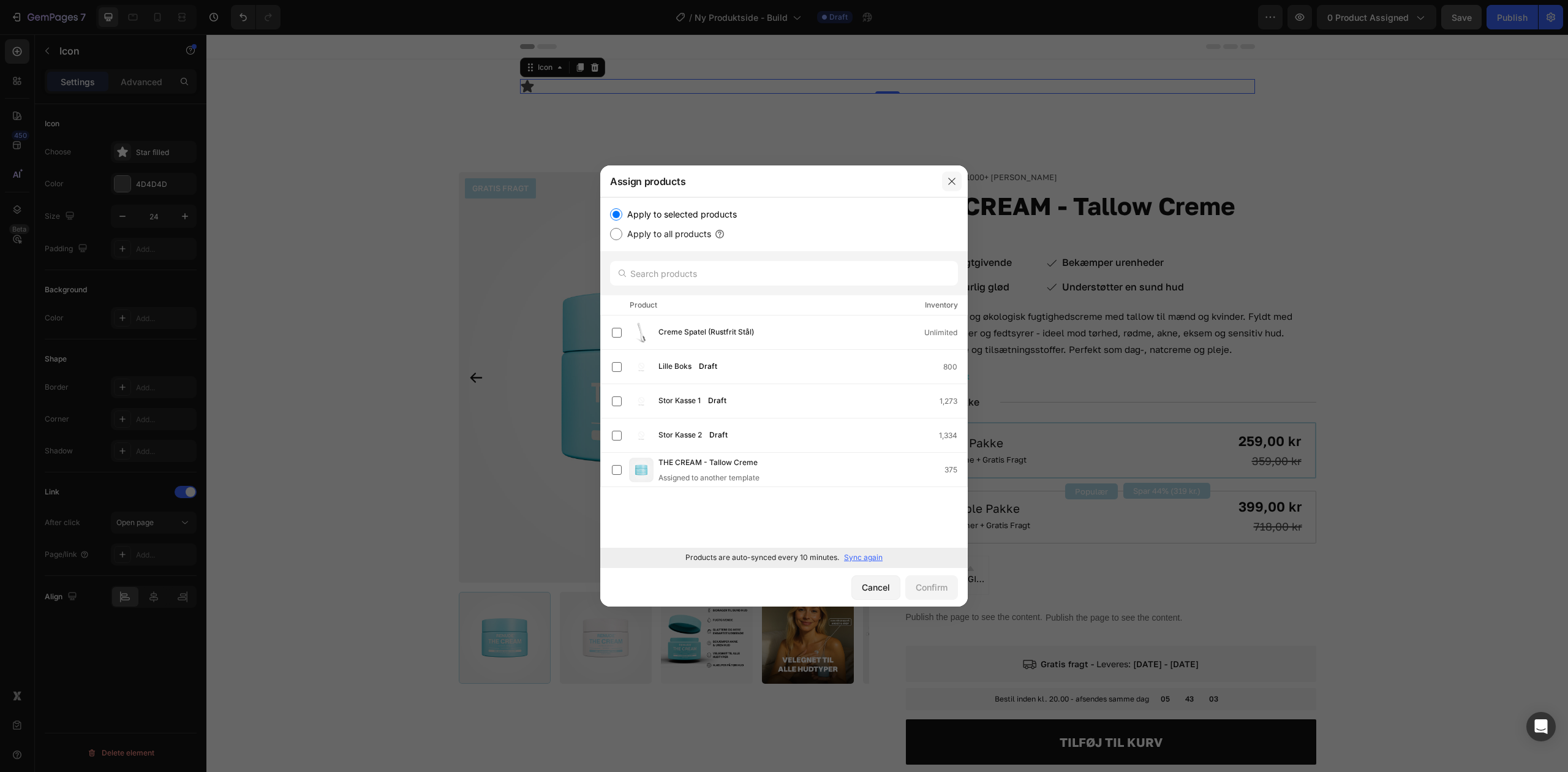
click at [948, 182] on icon "button" at bounding box center [953, 181] width 10 height 10
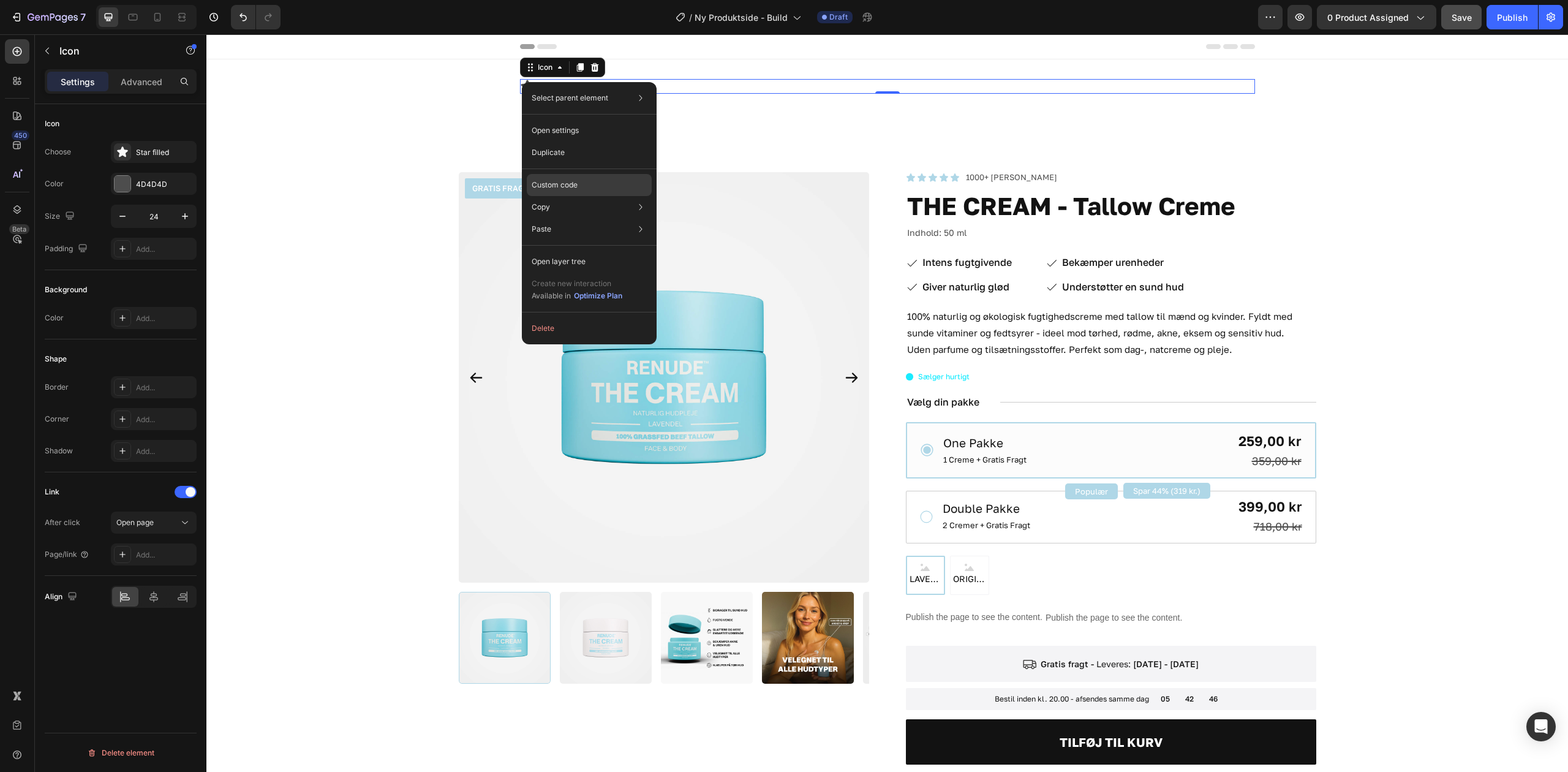
click at [567, 174] on div "Custom code" at bounding box center [589, 185] width 125 height 22
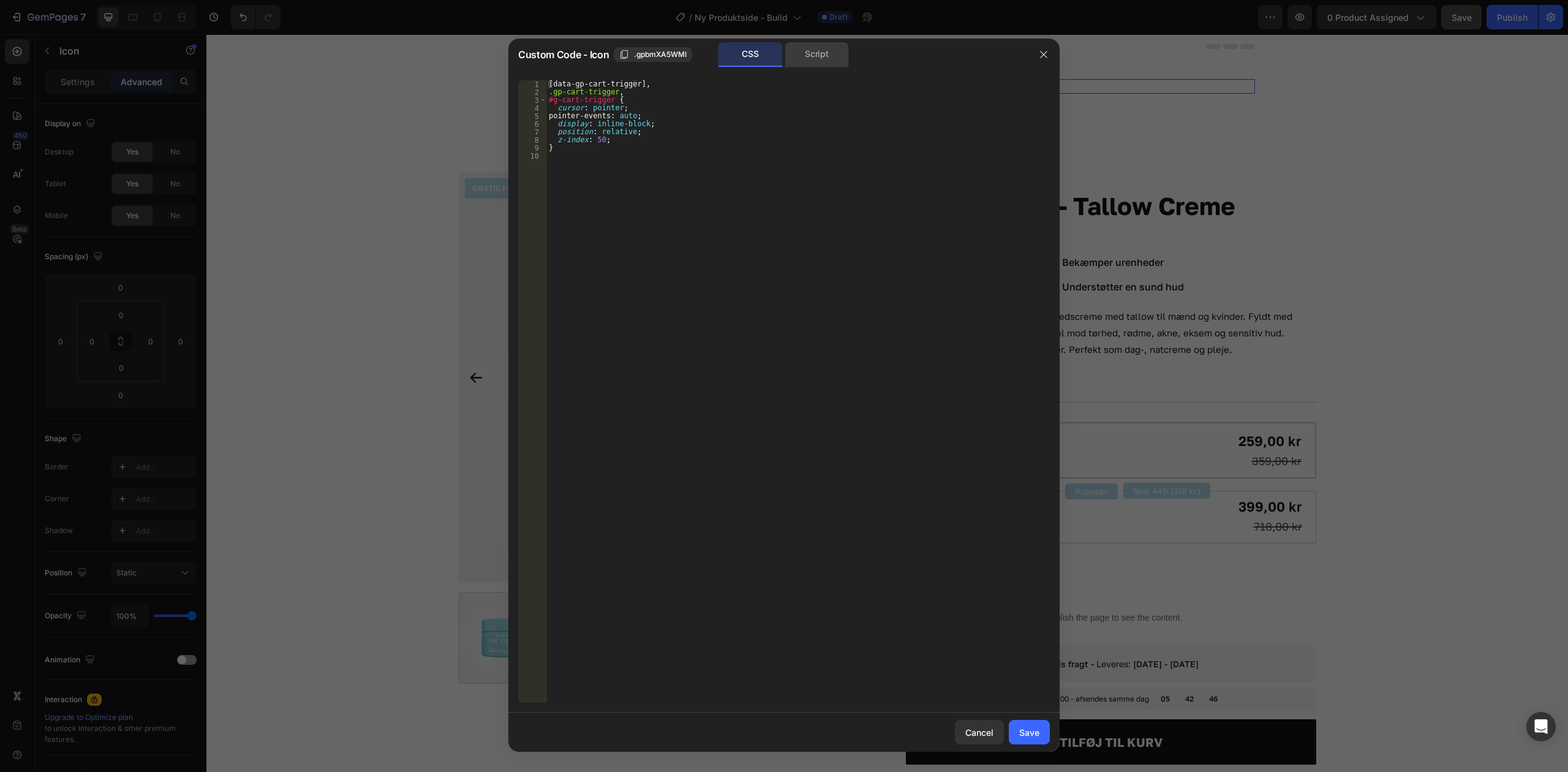
click at [807, 56] on div "Script" at bounding box center [817, 54] width 65 height 25
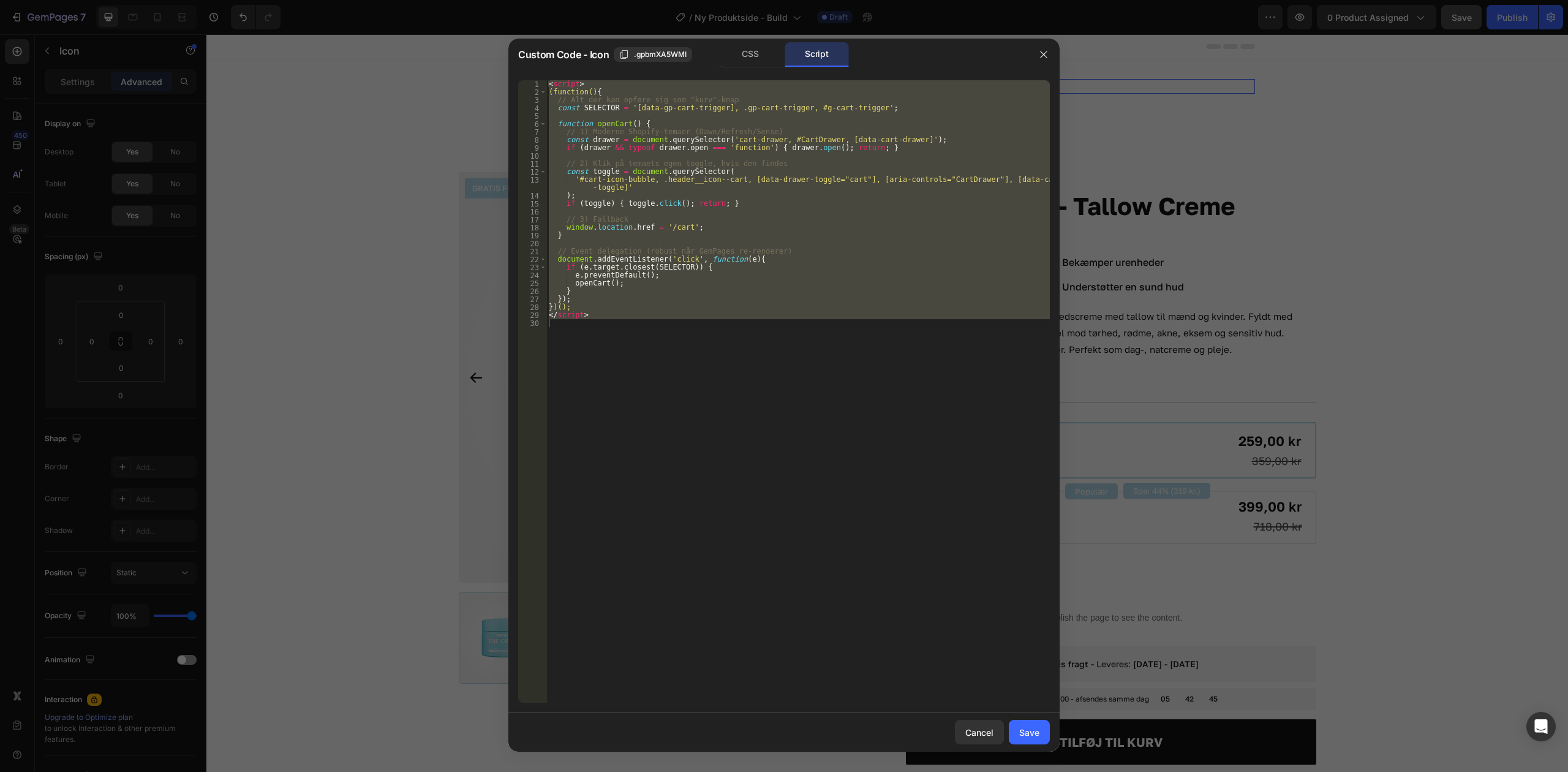
click at [799, 146] on div "< script > (function() { // Alt der kan opføre sig som "kurv"-knap const SELECT…" at bounding box center [798, 391] width 504 height 622
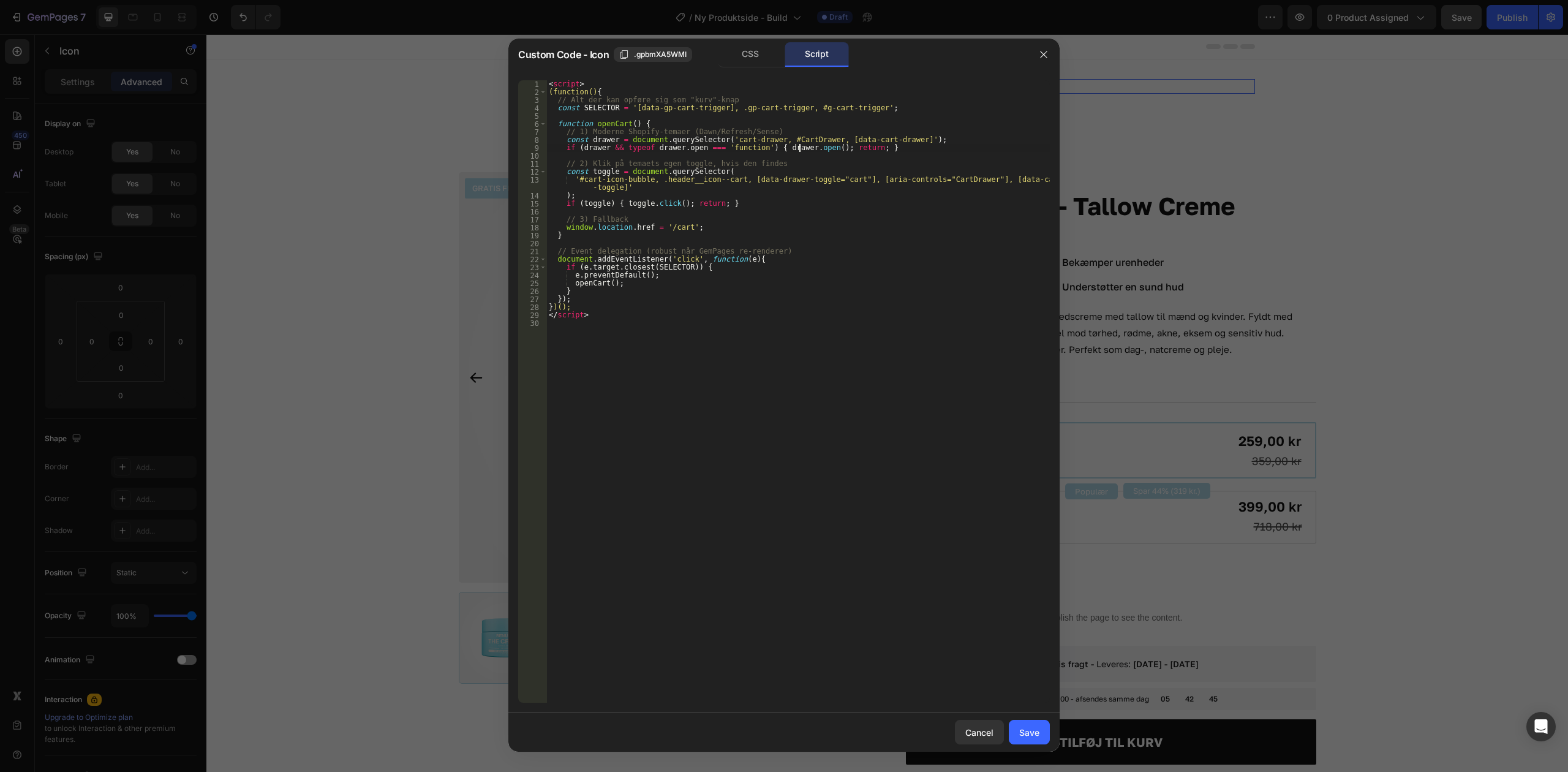
type textarea "</script>"
paste textarea
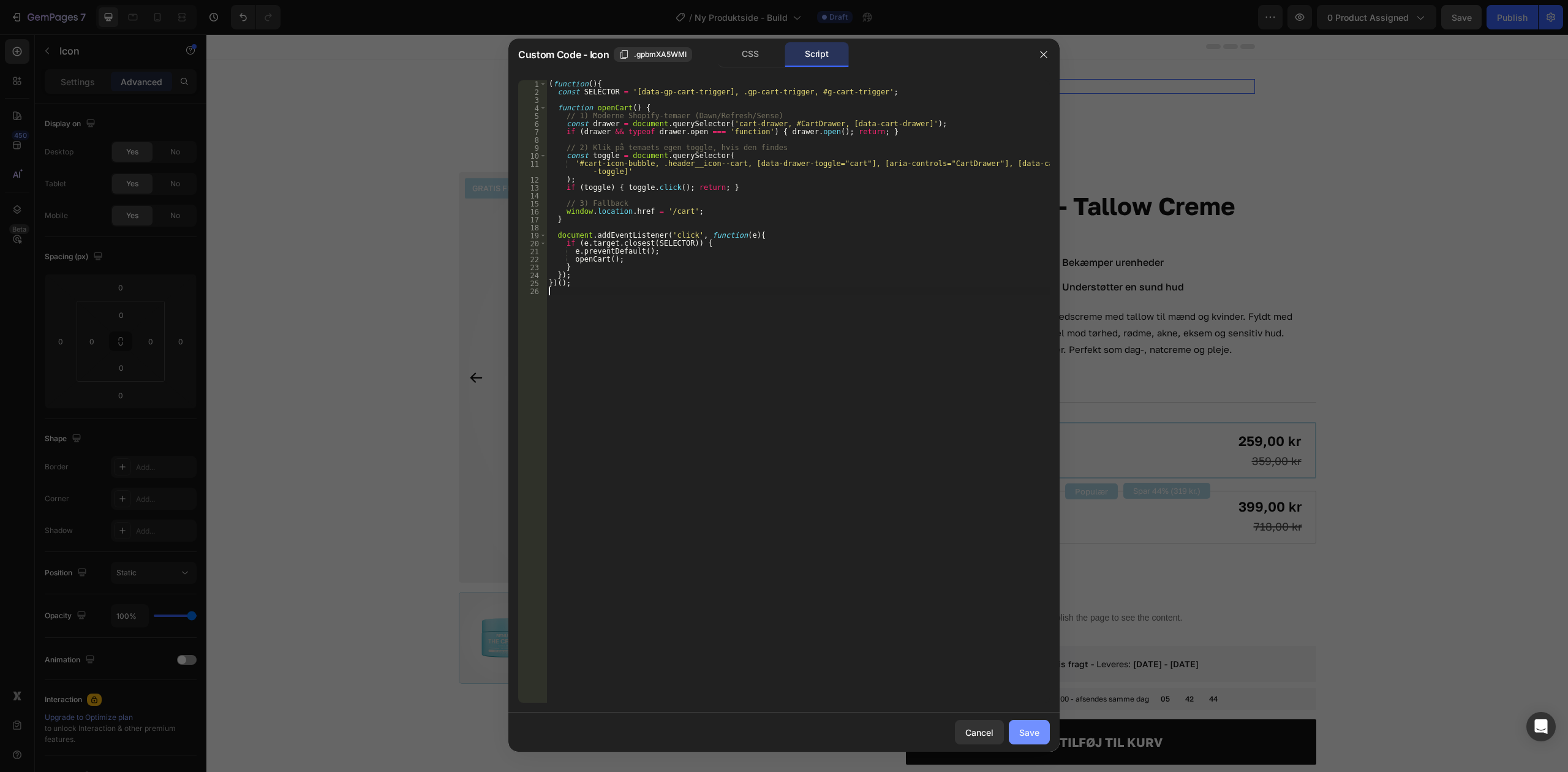
click at [1028, 731] on div "Save" at bounding box center [1030, 732] width 20 height 13
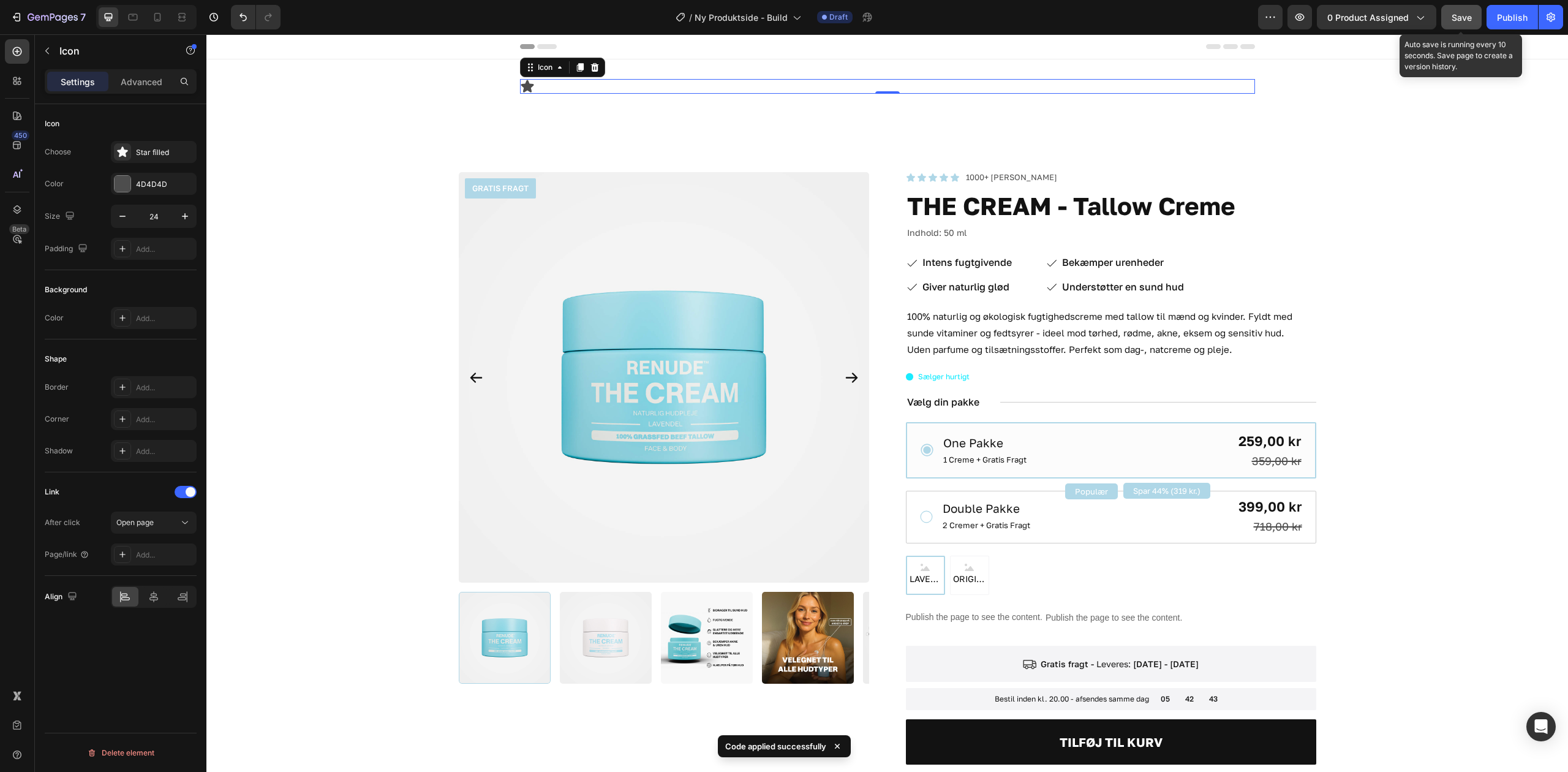
click at [1455, 14] on span "Save" at bounding box center [1462, 17] width 20 height 10
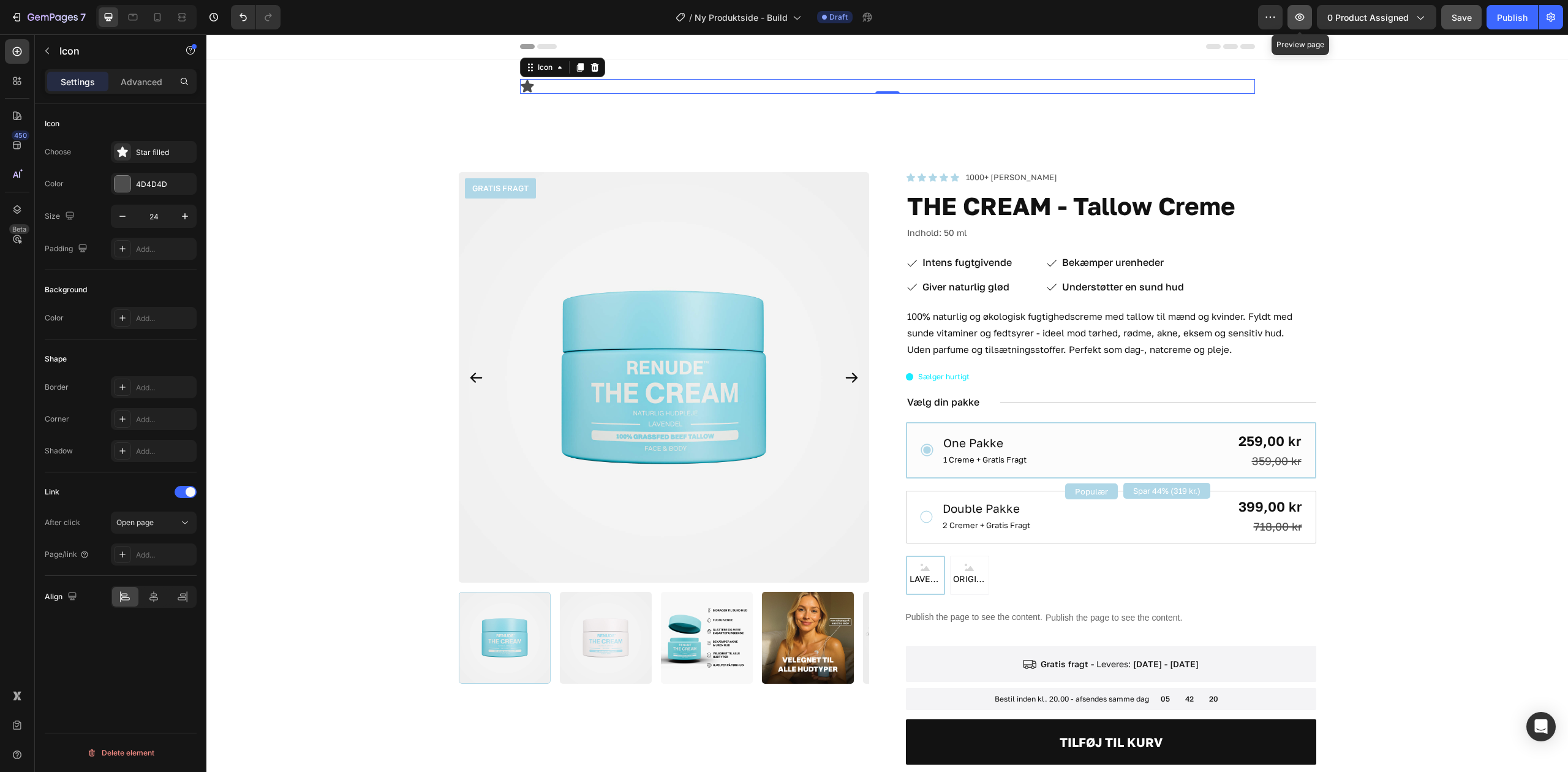
click at [1300, 20] on icon "button" at bounding box center [1300, 17] width 12 height 12
click at [491, 122] on div "Icon 0 Row Section 1" at bounding box center [888, 91] width 1362 height 64
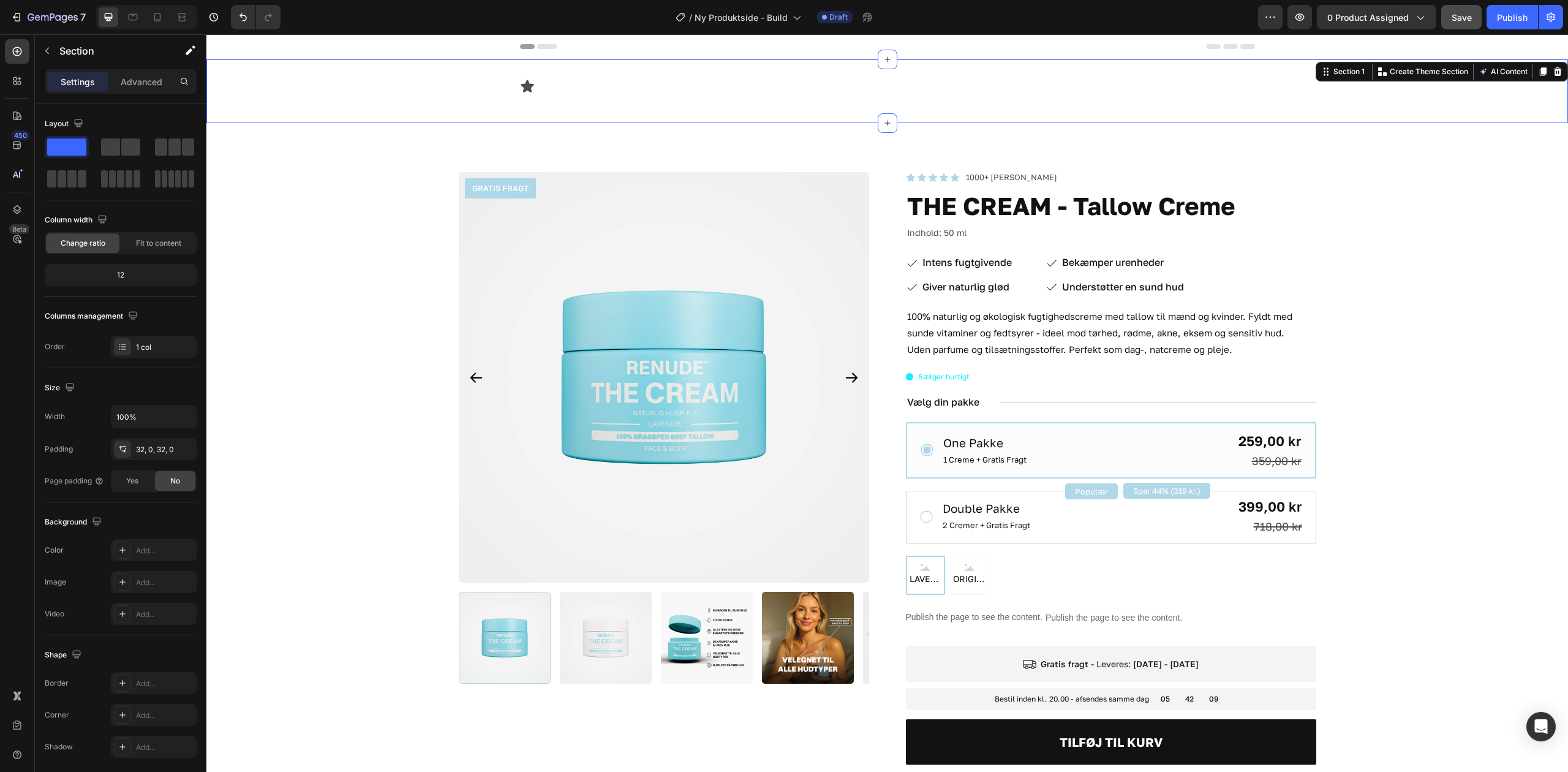
click at [1021, 108] on div "Icon Row Section 1 Create Theme Section AI Content Write with GemAI What would …" at bounding box center [888, 91] width 1362 height 64
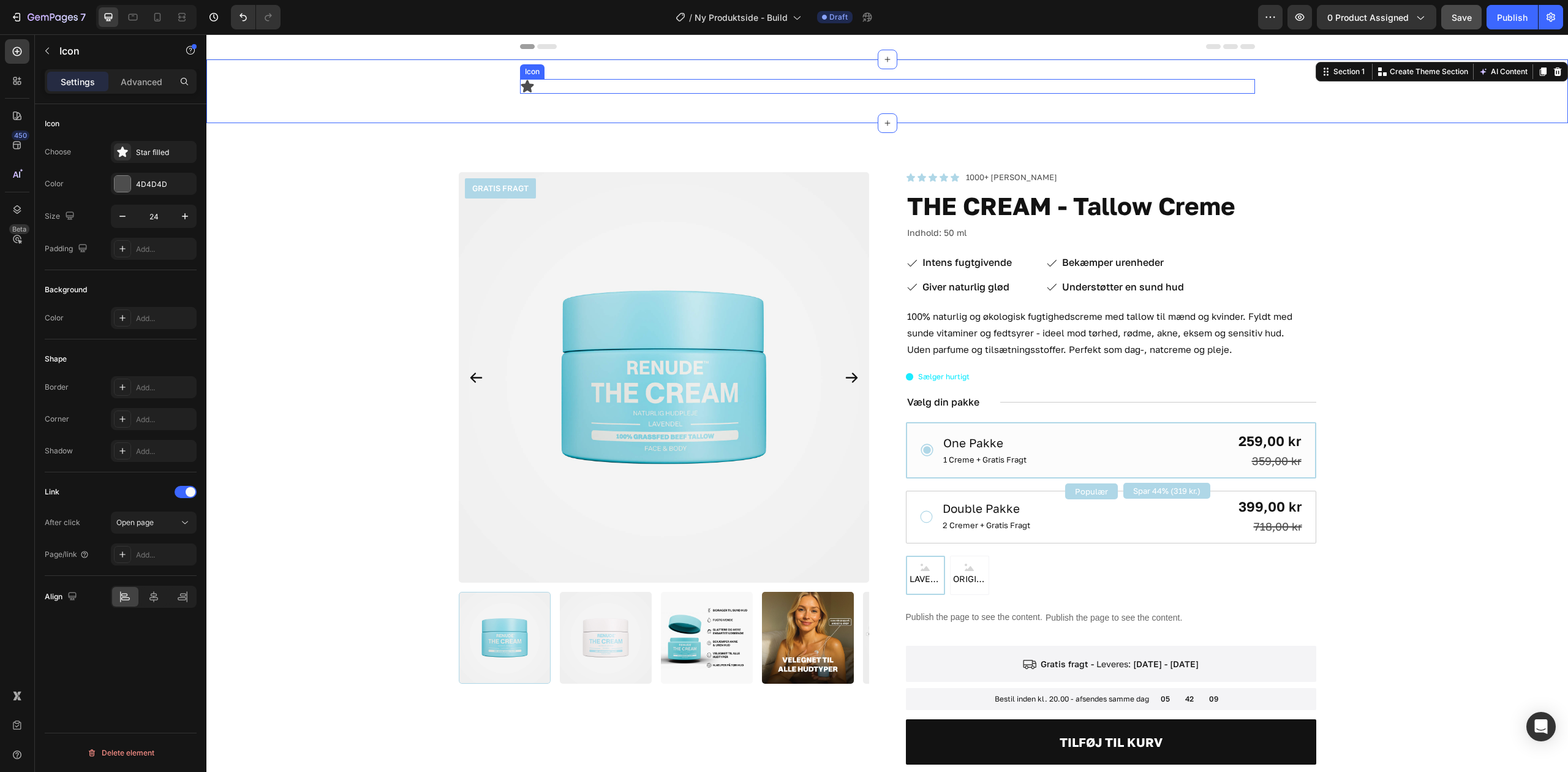
click at [1028, 83] on div "Icon" at bounding box center [888, 86] width 735 height 14
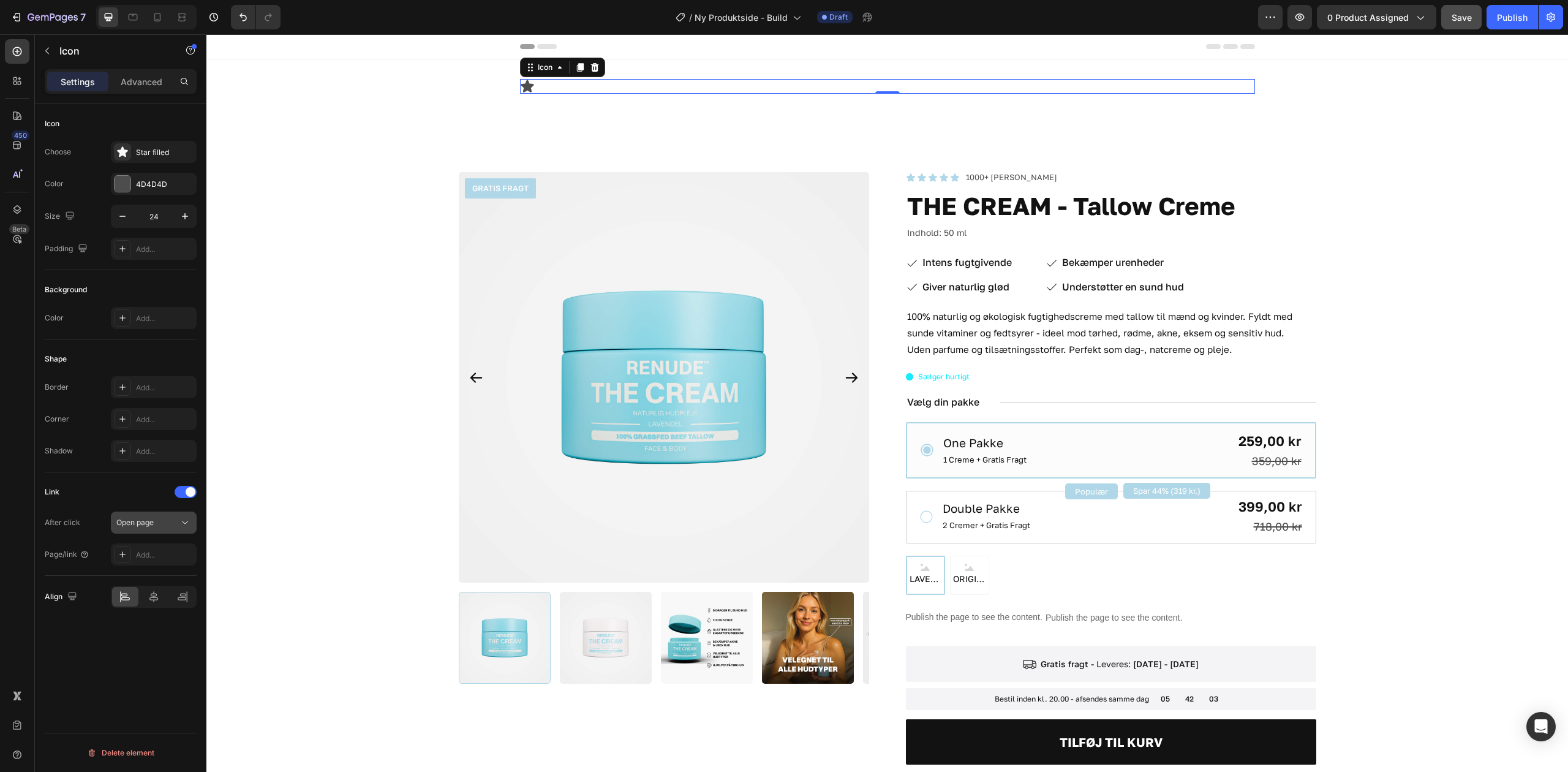
click at [168, 518] on button "Open page" at bounding box center [153, 523] width 86 height 22
click at [168, 518] on div "Open page" at bounding box center [147, 522] width 62 height 11
click at [165, 520] on div "Open page" at bounding box center [147, 522] width 62 height 11
click at [153, 554] on span "Open page" at bounding box center [135, 553] width 37 height 11
click at [139, 560] on div "Add..." at bounding box center [165, 555] width 58 height 11
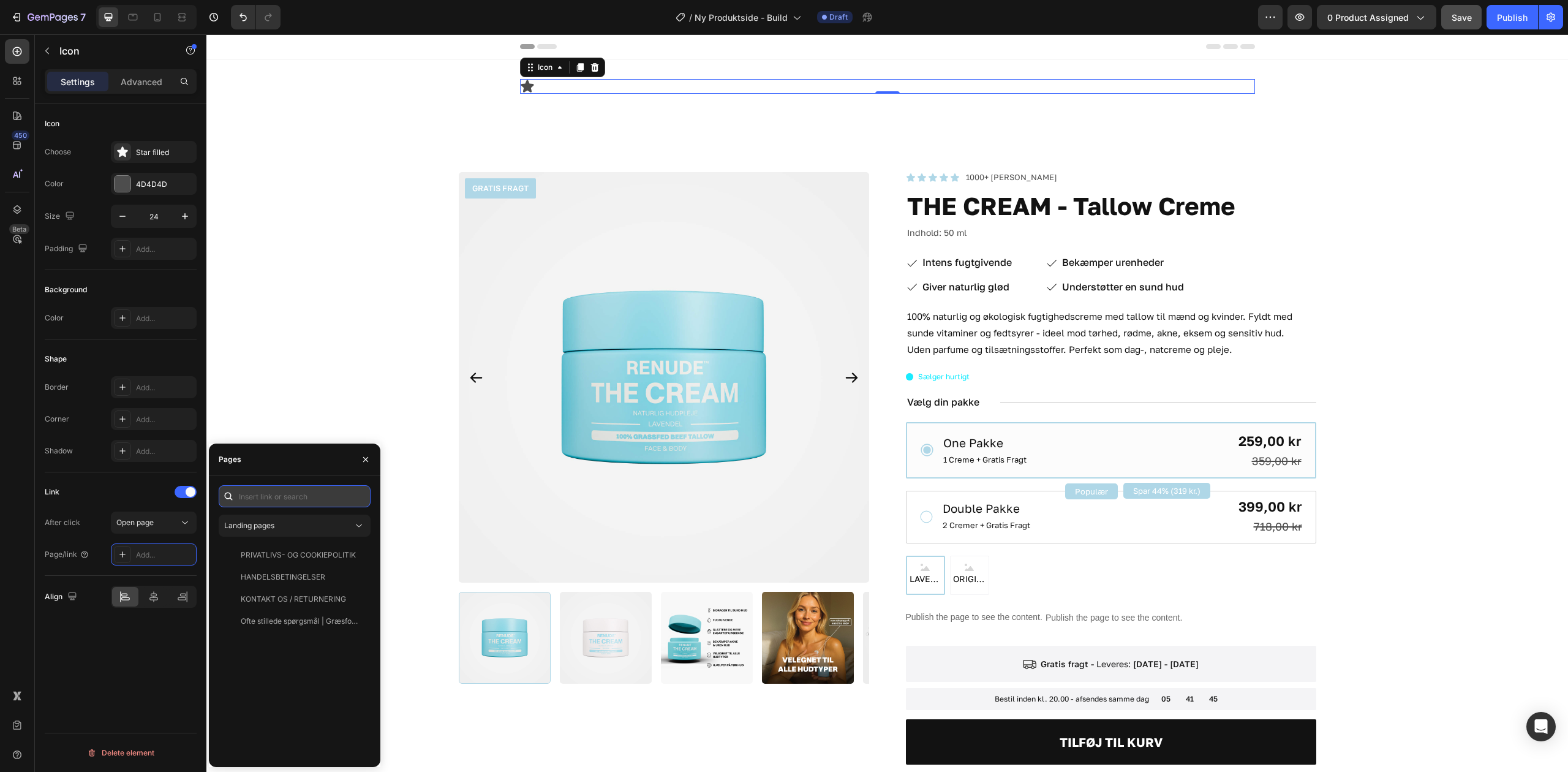
click at [288, 488] on input "text" at bounding box center [295, 496] width 152 height 22
paste input "https://renude.dk/cart"
type input "https://renude.dk/cart"
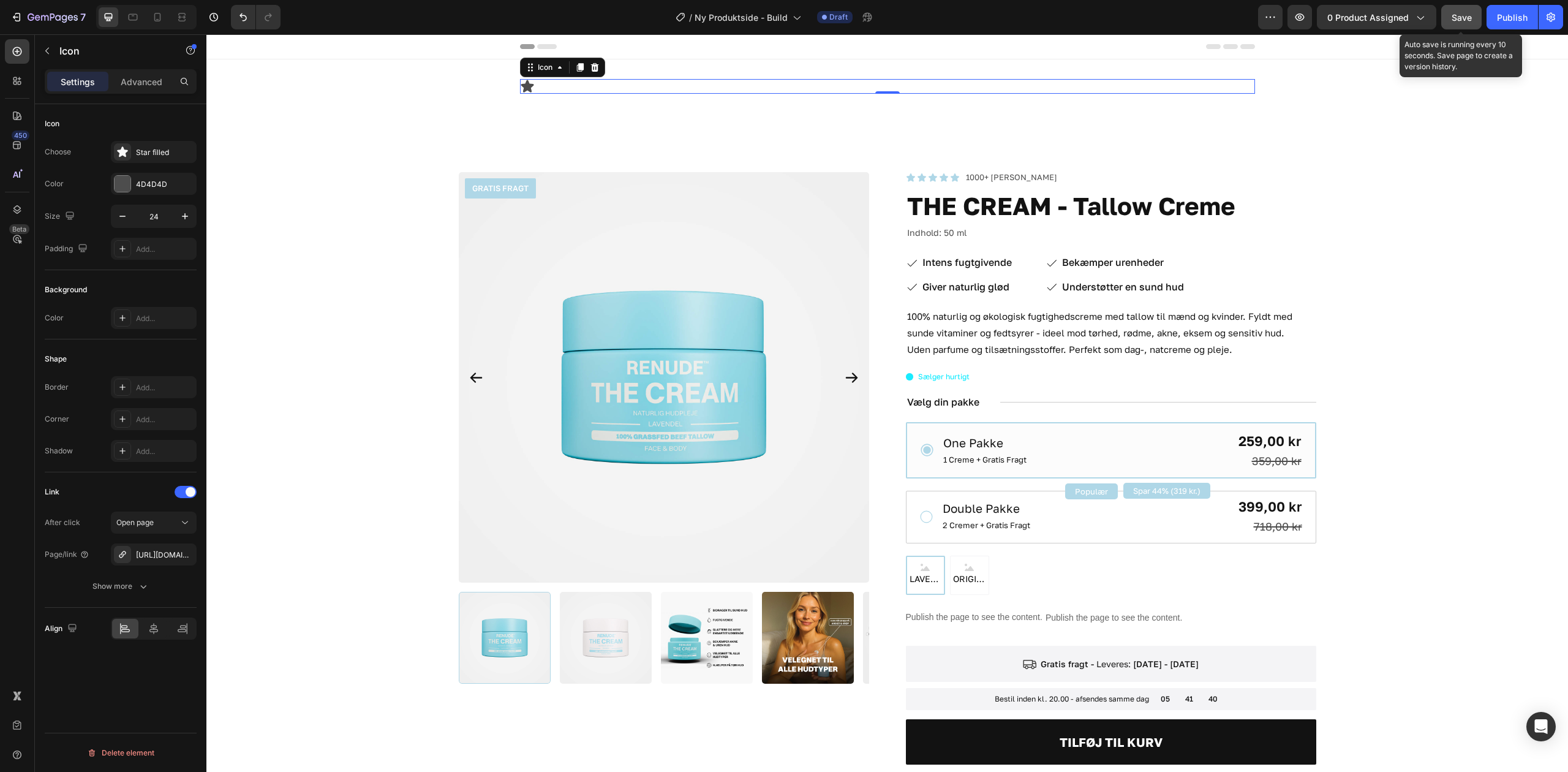
click at [1459, 19] on span "Save" at bounding box center [1462, 17] width 20 height 10
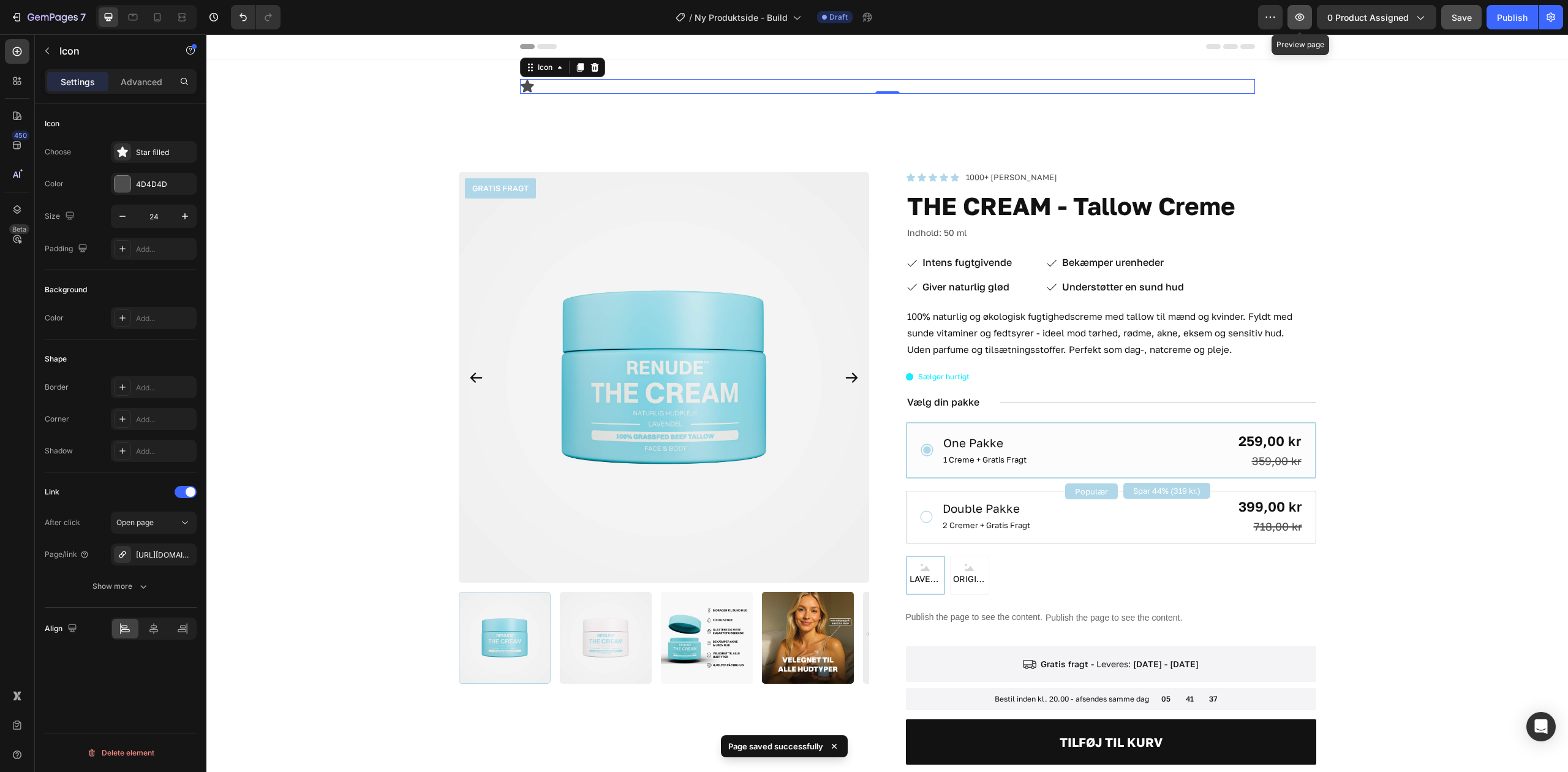
click at [1304, 27] on button "button" at bounding box center [1300, 17] width 25 height 25
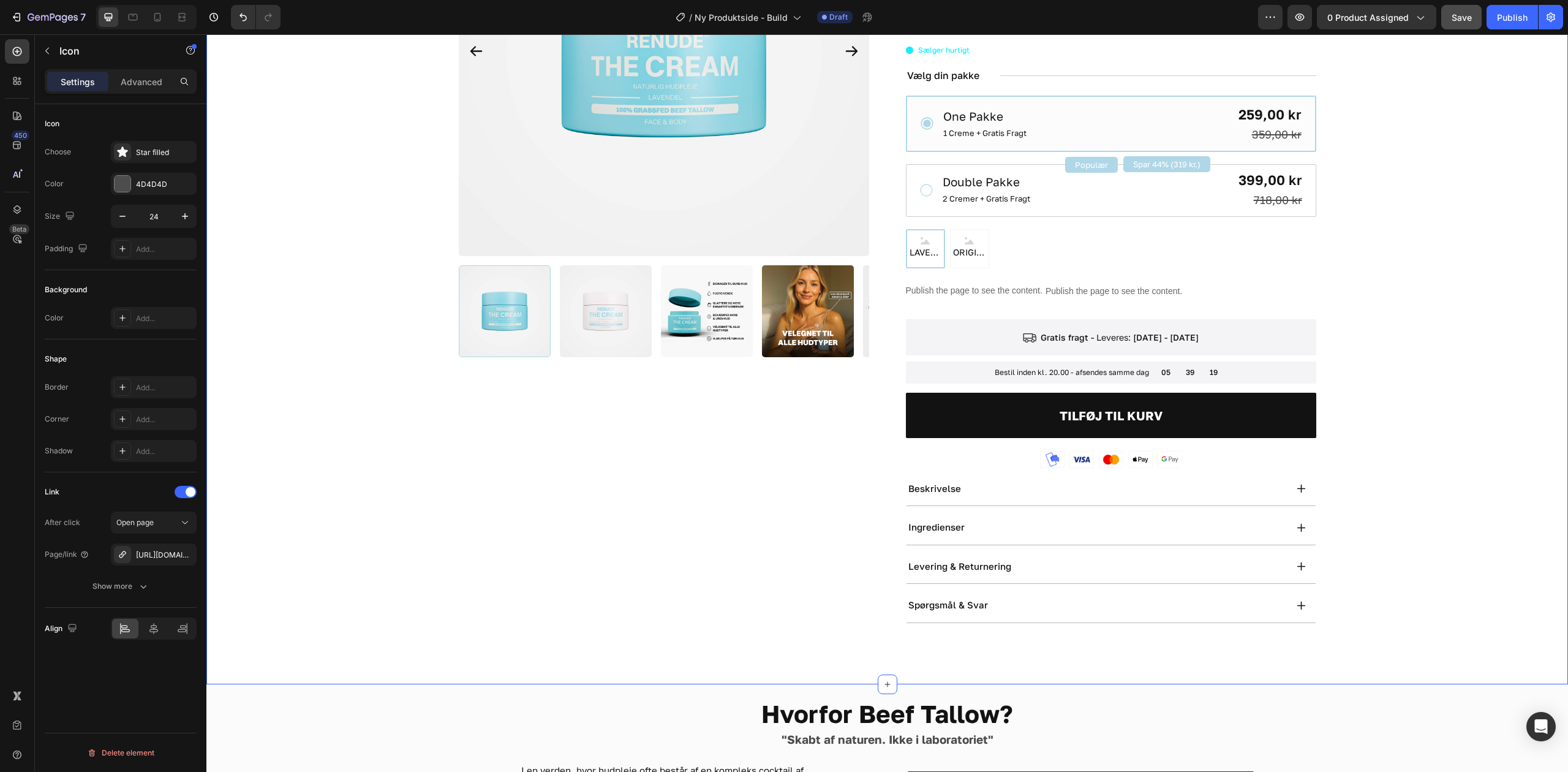
scroll to position [0, 0]
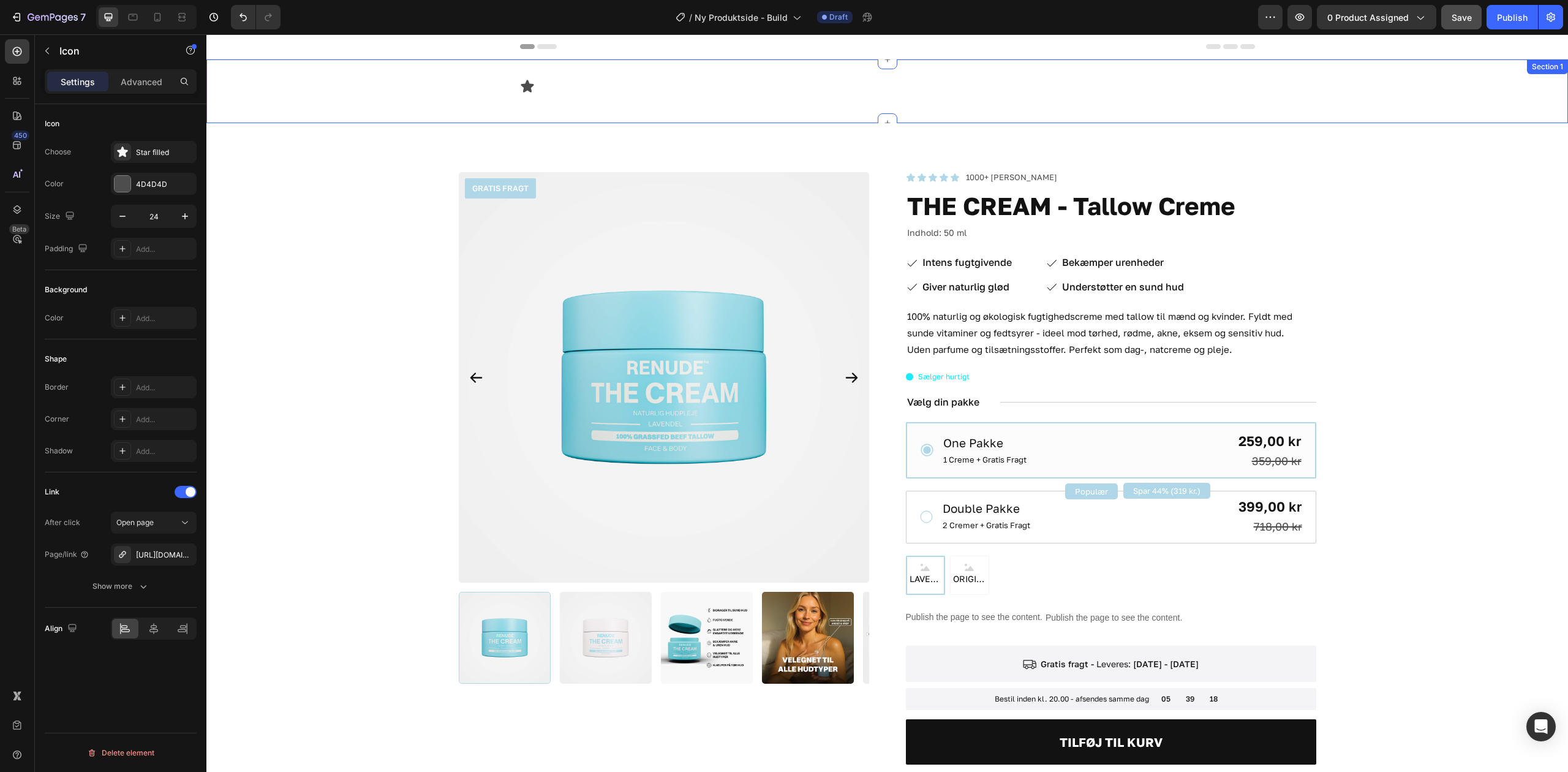
click at [383, 91] on div "Icon Row" at bounding box center [888, 91] width 1362 height 25
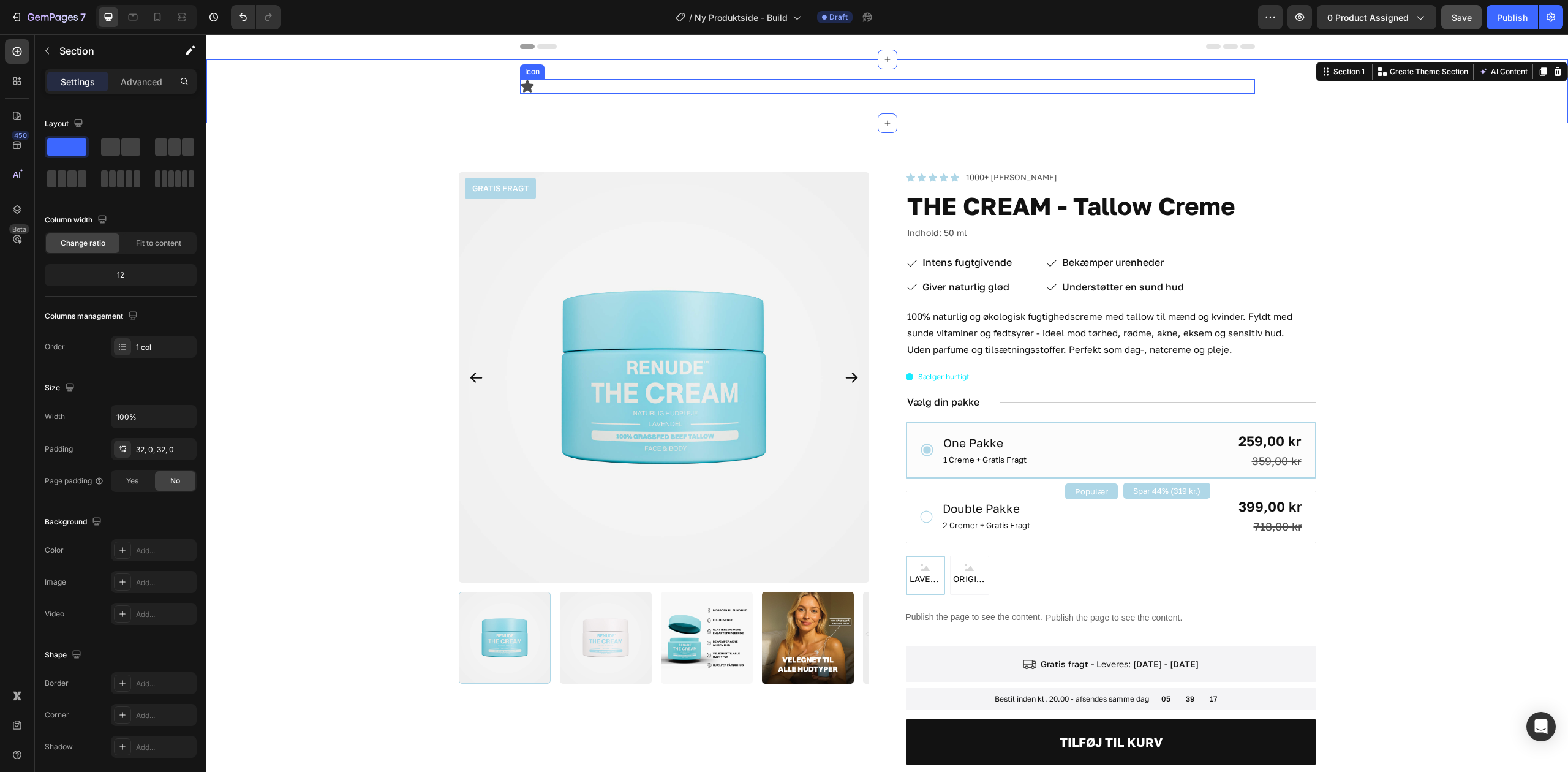
click at [530, 91] on div "Icon" at bounding box center [888, 86] width 735 height 14
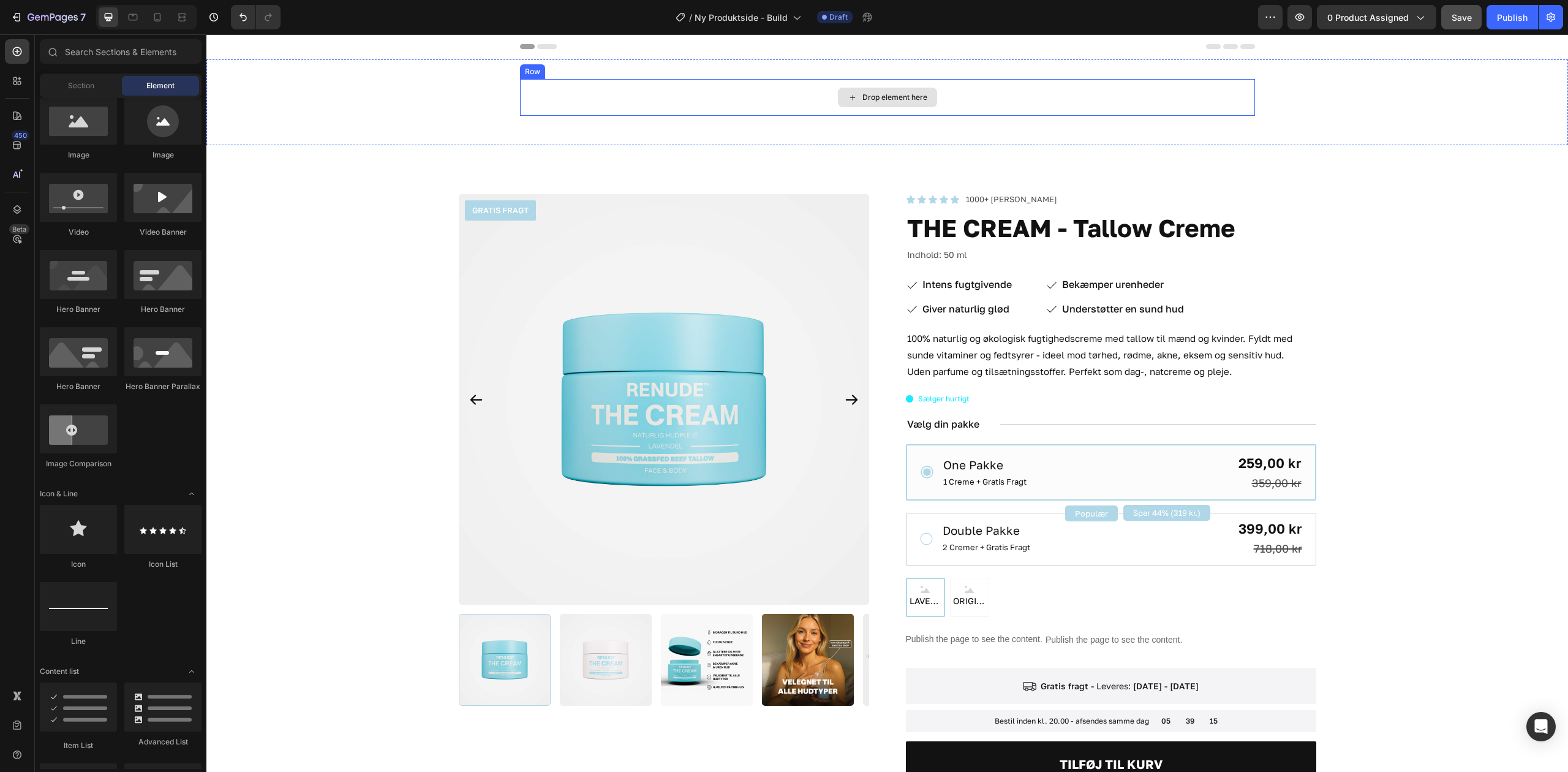
click at [648, 101] on div "Drop element here" at bounding box center [888, 97] width 735 height 37
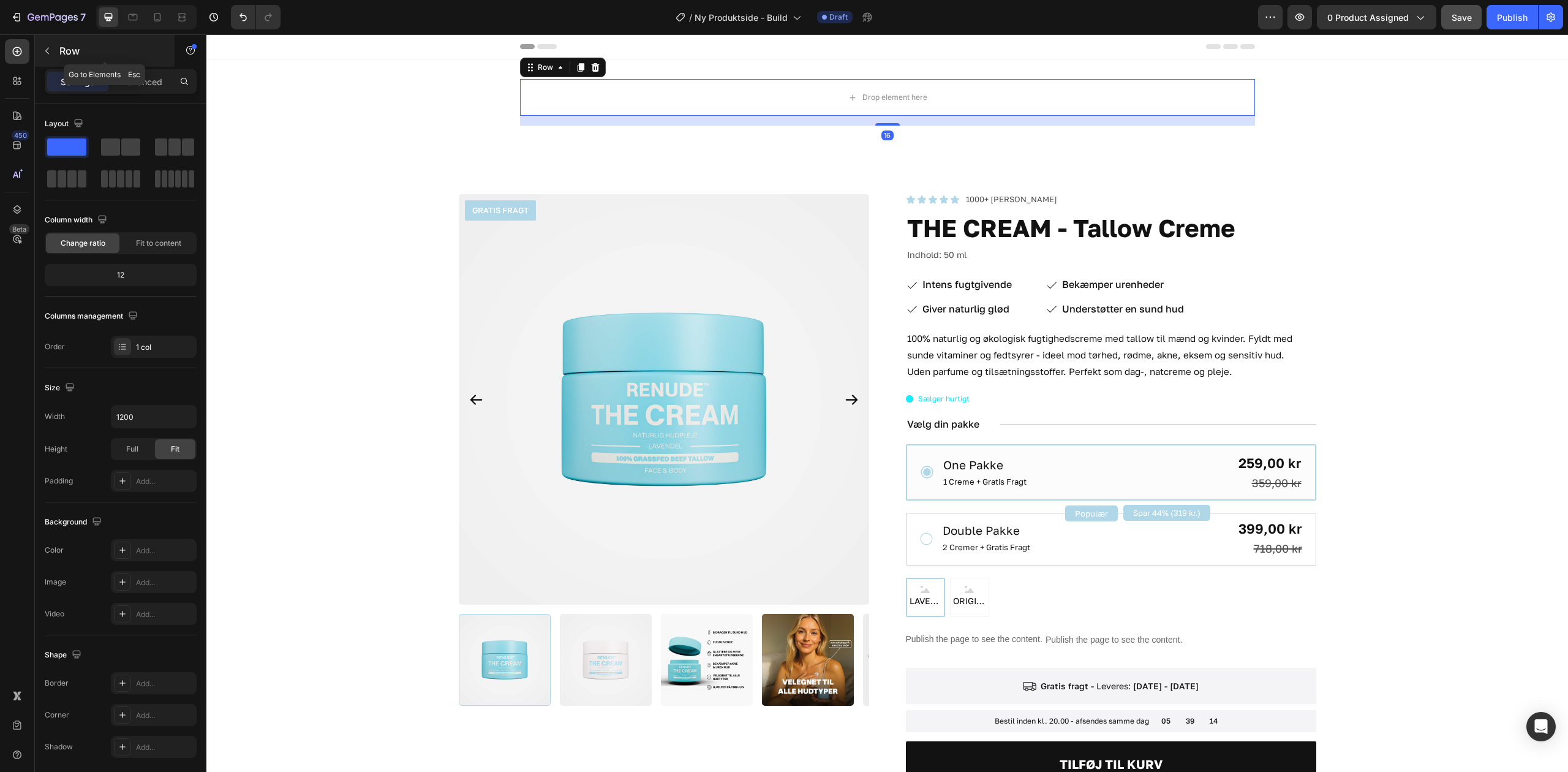
click at [50, 49] on icon "button" at bounding box center [48, 51] width 10 height 10
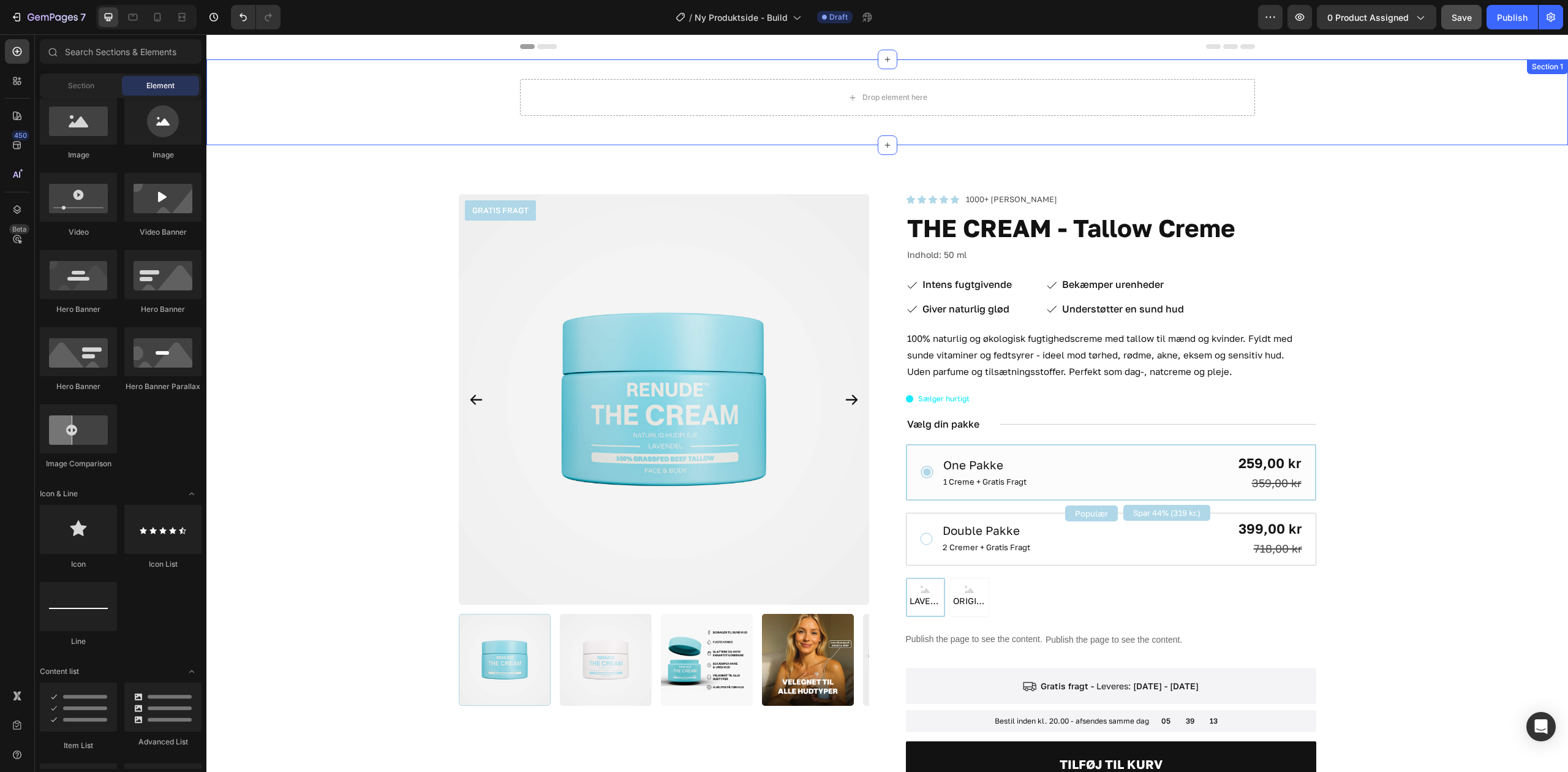
click at [729, 106] on div "Drop element here" at bounding box center [888, 97] width 735 height 37
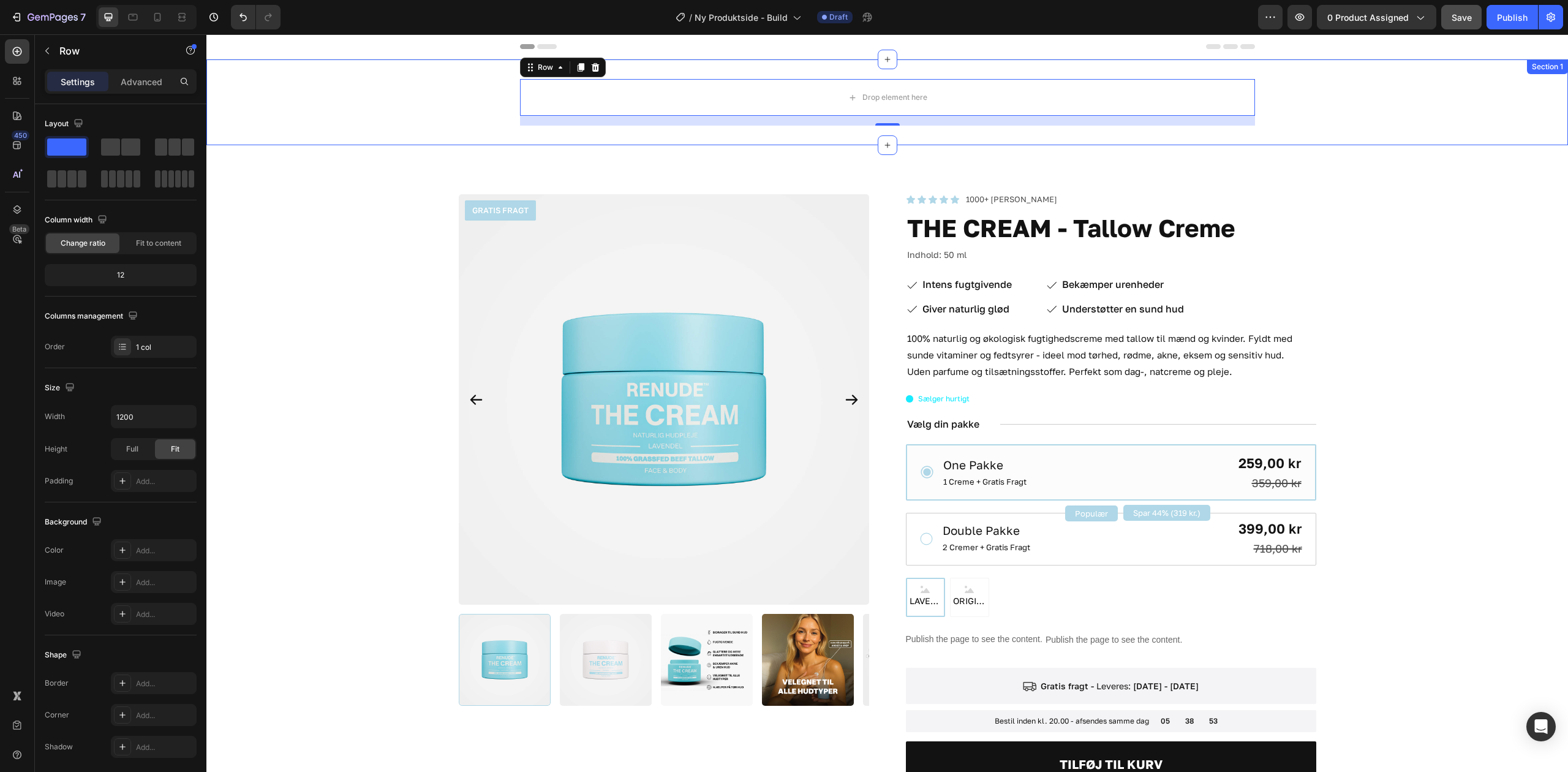
click at [409, 106] on div "Drop element here Row 16" at bounding box center [888, 102] width 1362 height 47
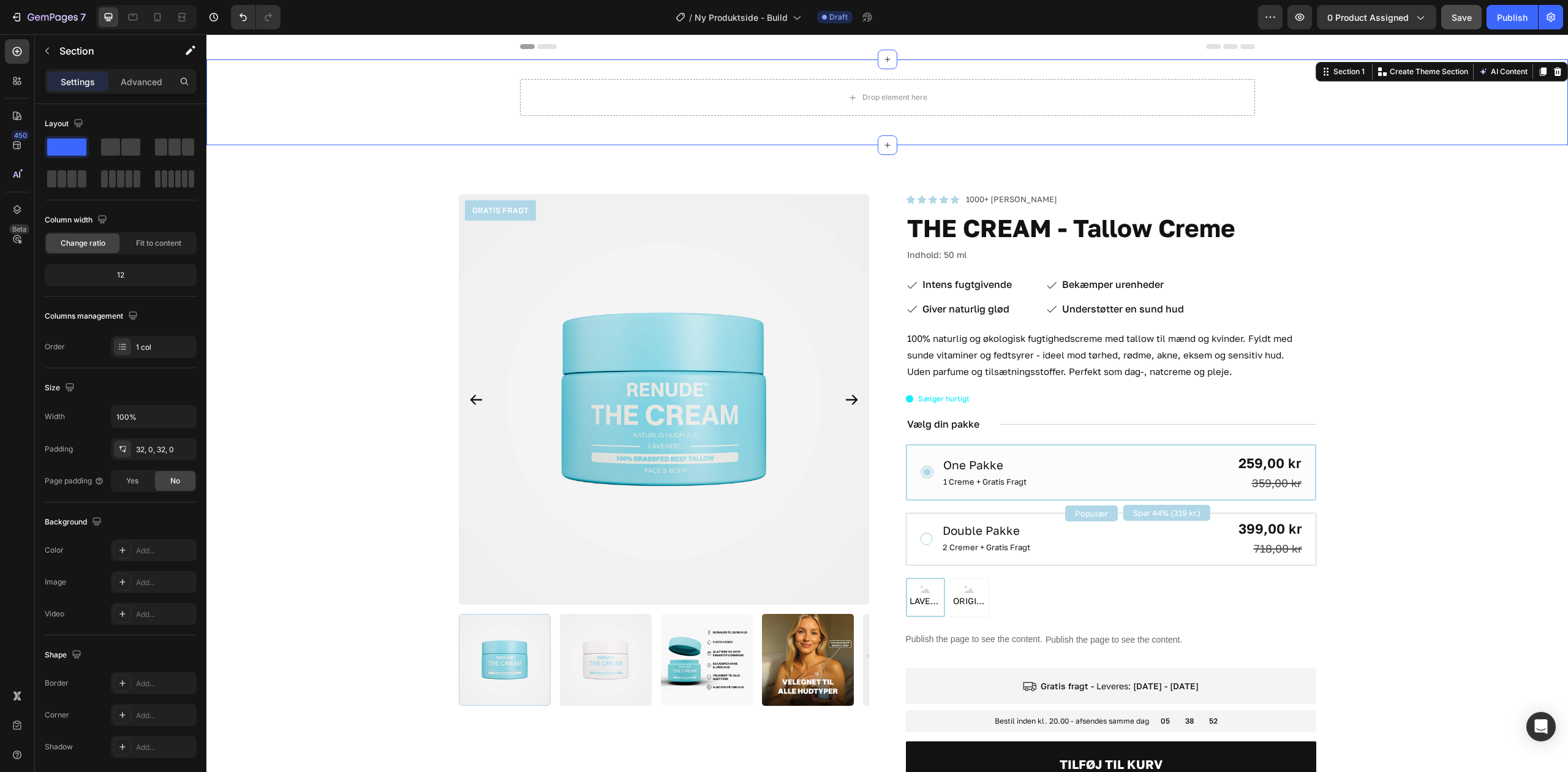
click at [419, 106] on div "Drop element here Row" at bounding box center [888, 102] width 1362 height 47
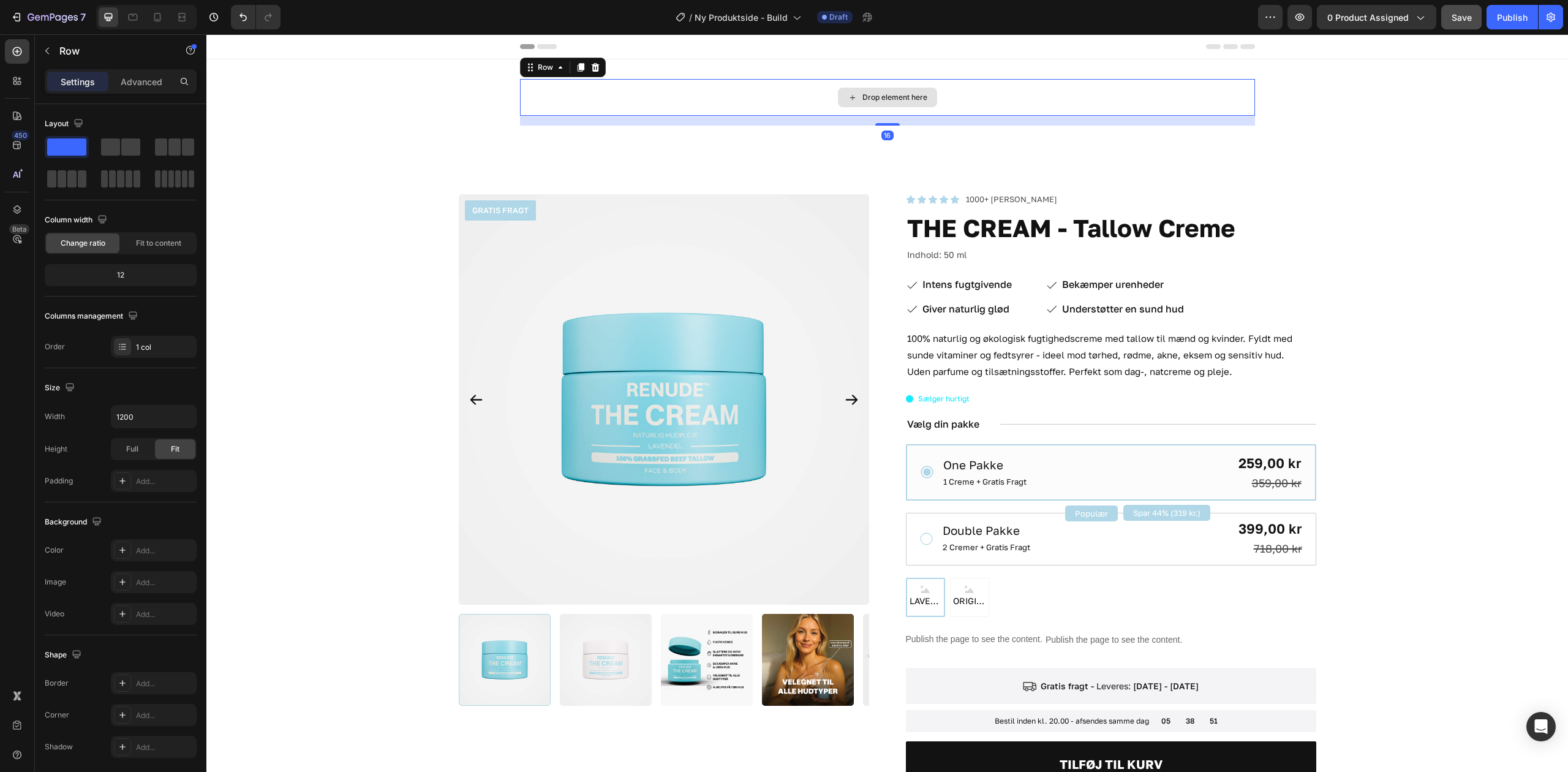
click at [619, 101] on div "Drop element here" at bounding box center [888, 97] width 735 height 37
click at [45, 54] on icon "button" at bounding box center [48, 51] width 10 height 10
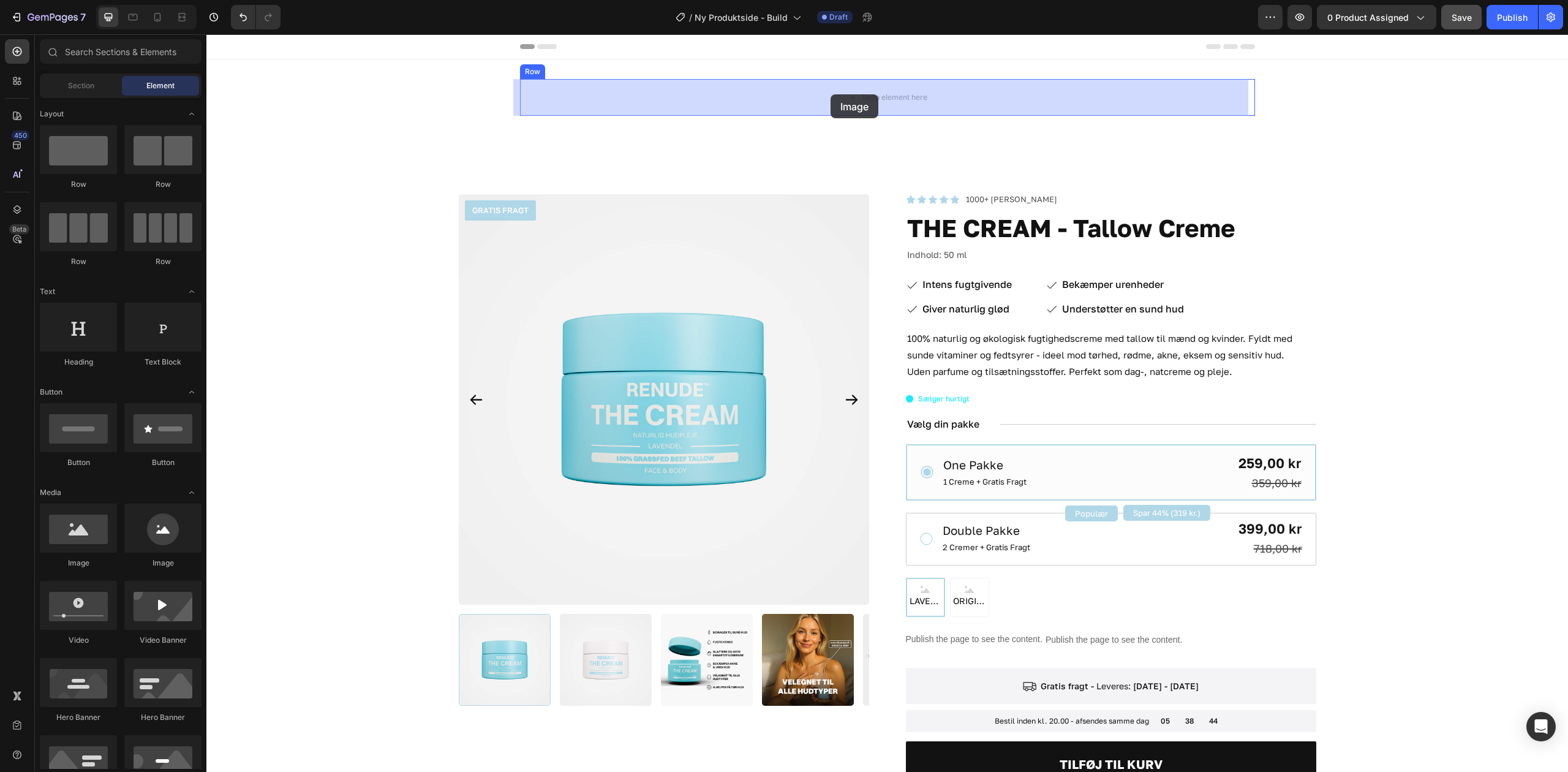
drag, startPoint x: 373, startPoint y: 562, endPoint x: 829, endPoint y: 95, distance: 652.7
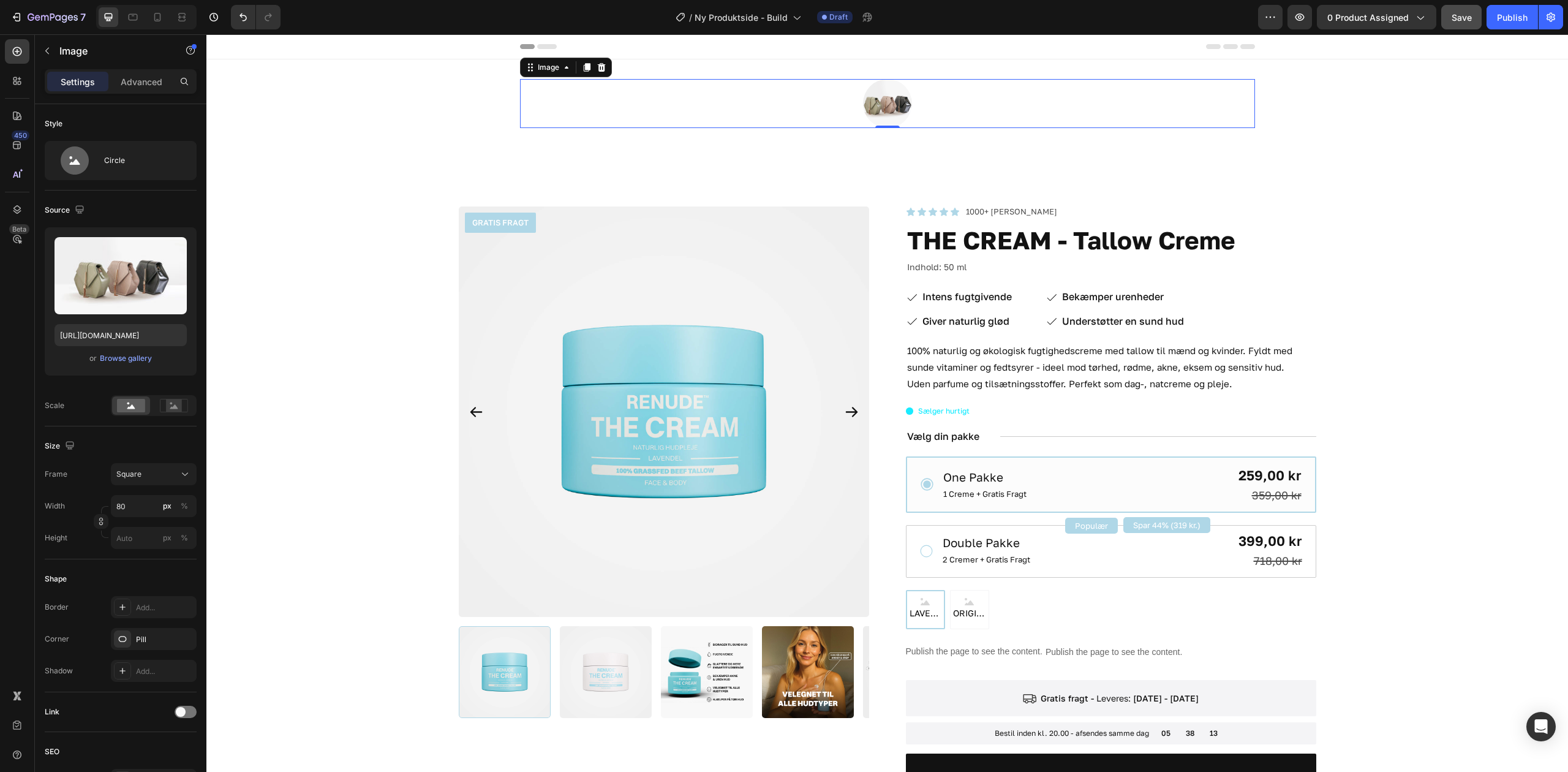
click at [889, 104] on img at bounding box center [888, 104] width 49 height 49
click at [106, 343] on input "https://cdn.shopify.com/s/files/1/2005/9307/files/image_demo.jpg" at bounding box center [120, 335] width 132 height 22
paste input "0855/1274/9380/files/renude-naturlig-skincare-dansk-hudpleje-logo.png?v=1747580…"
type input "[URL][DOMAIN_NAME]"
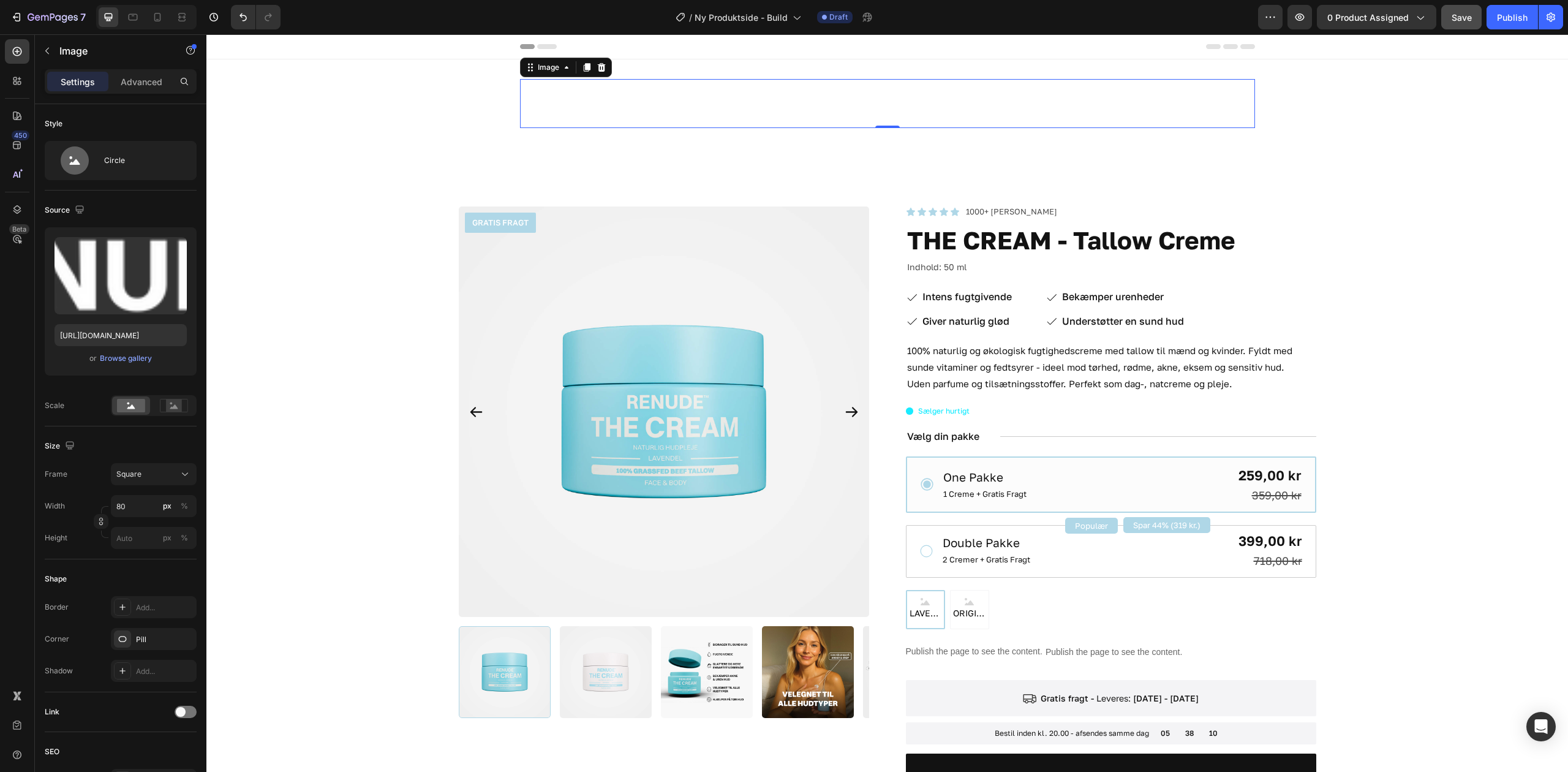
scroll to position [0, 0]
click at [858, 117] on div at bounding box center [888, 104] width 735 height 49
click at [392, 86] on div "Image 0 Row" at bounding box center [888, 108] width 1362 height 59
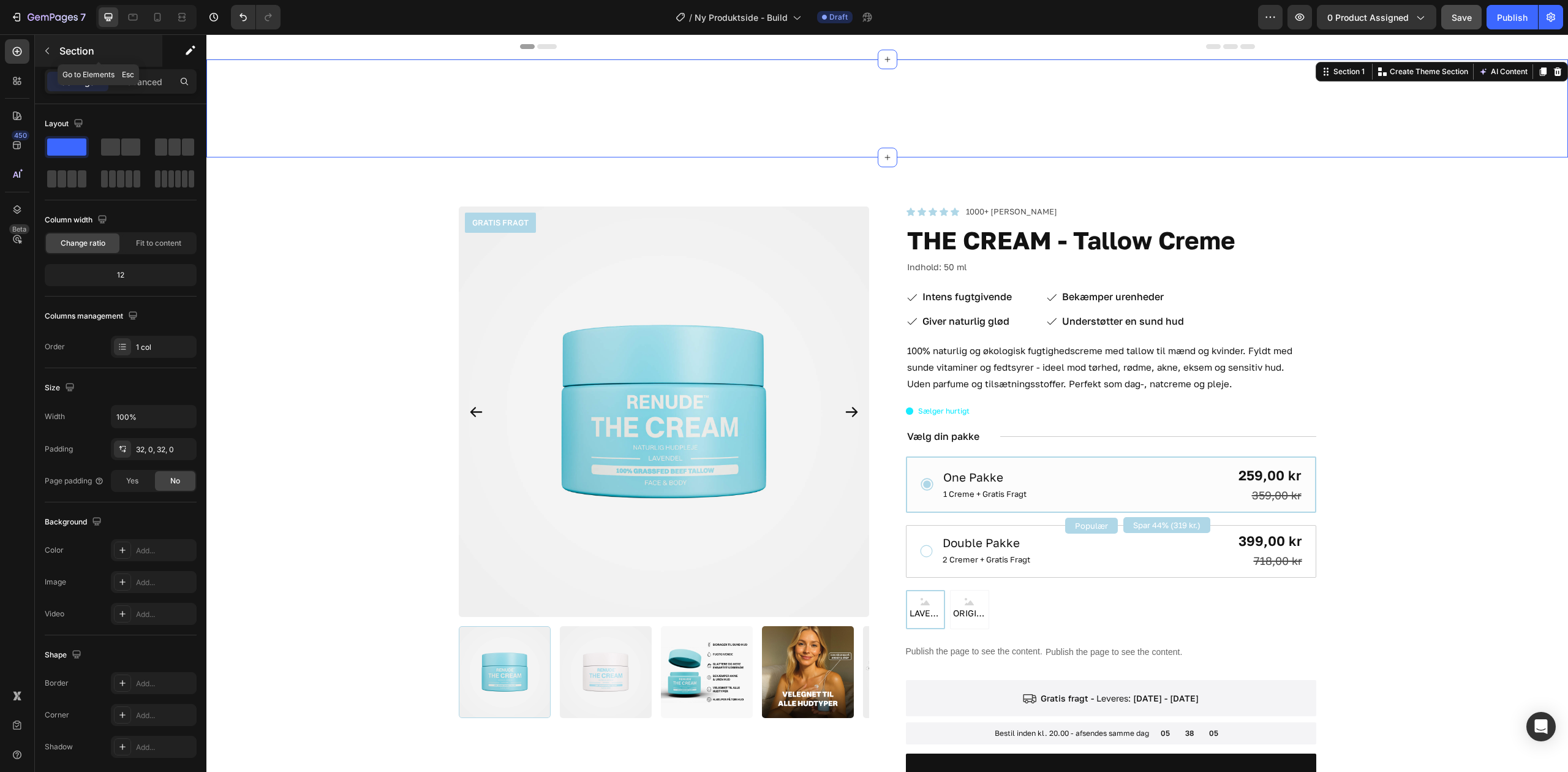
click at [38, 43] on button "button" at bounding box center [47, 50] width 20 height 20
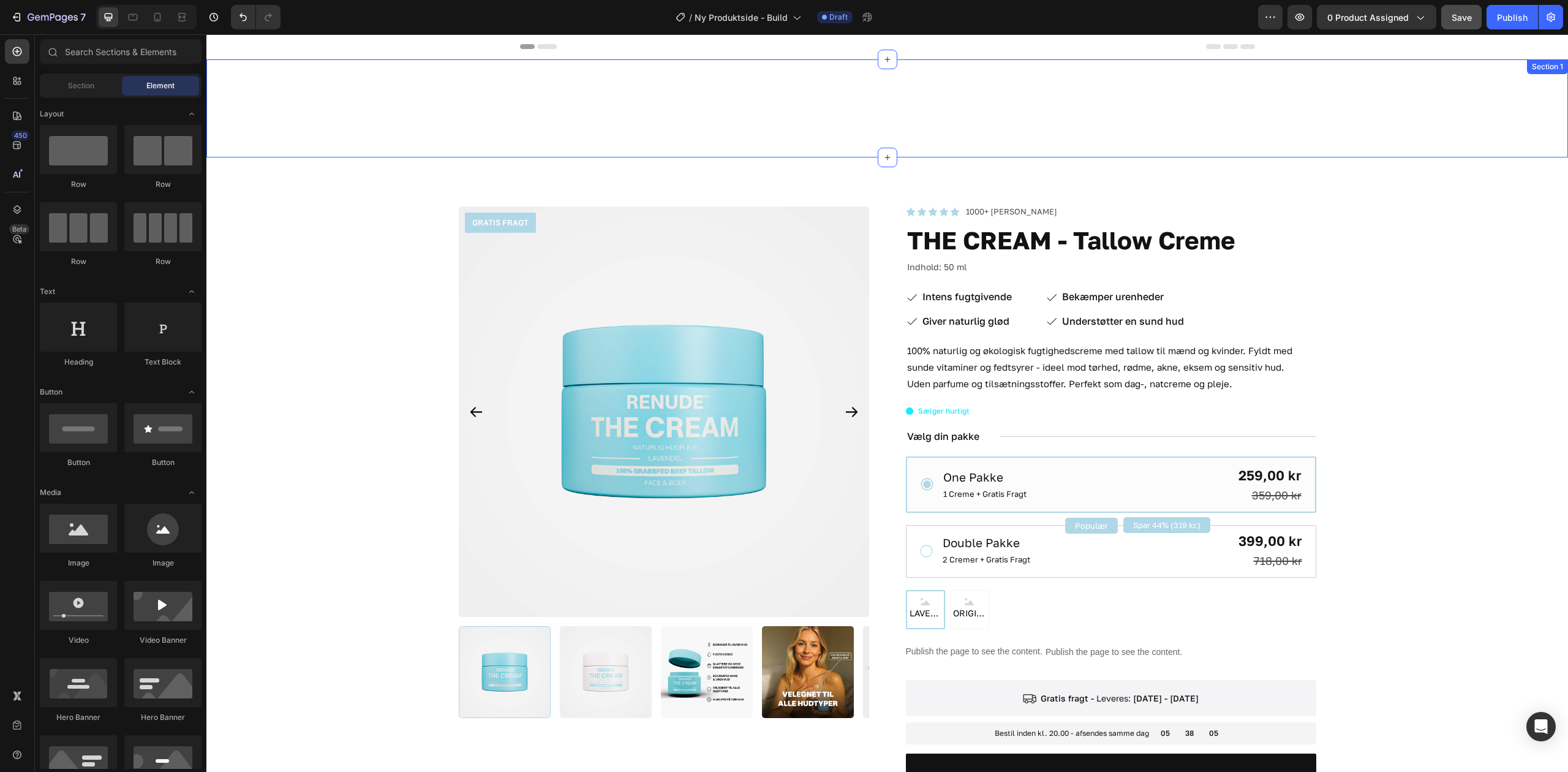
click at [484, 104] on div "Image Row" at bounding box center [888, 108] width 1362 height 59
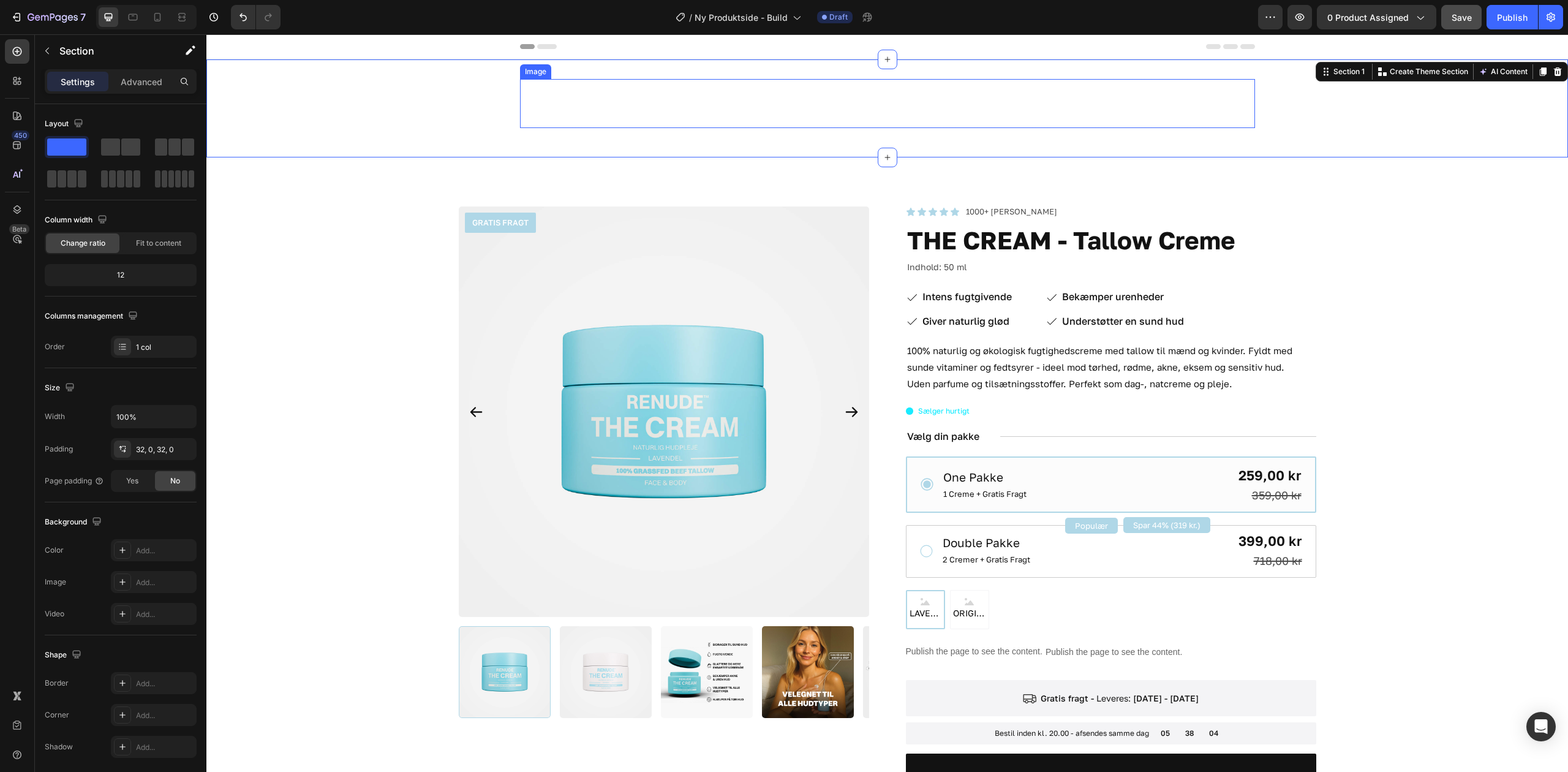
click at [797, 104] on div at bounding box center [888, 104] width 735 height 49
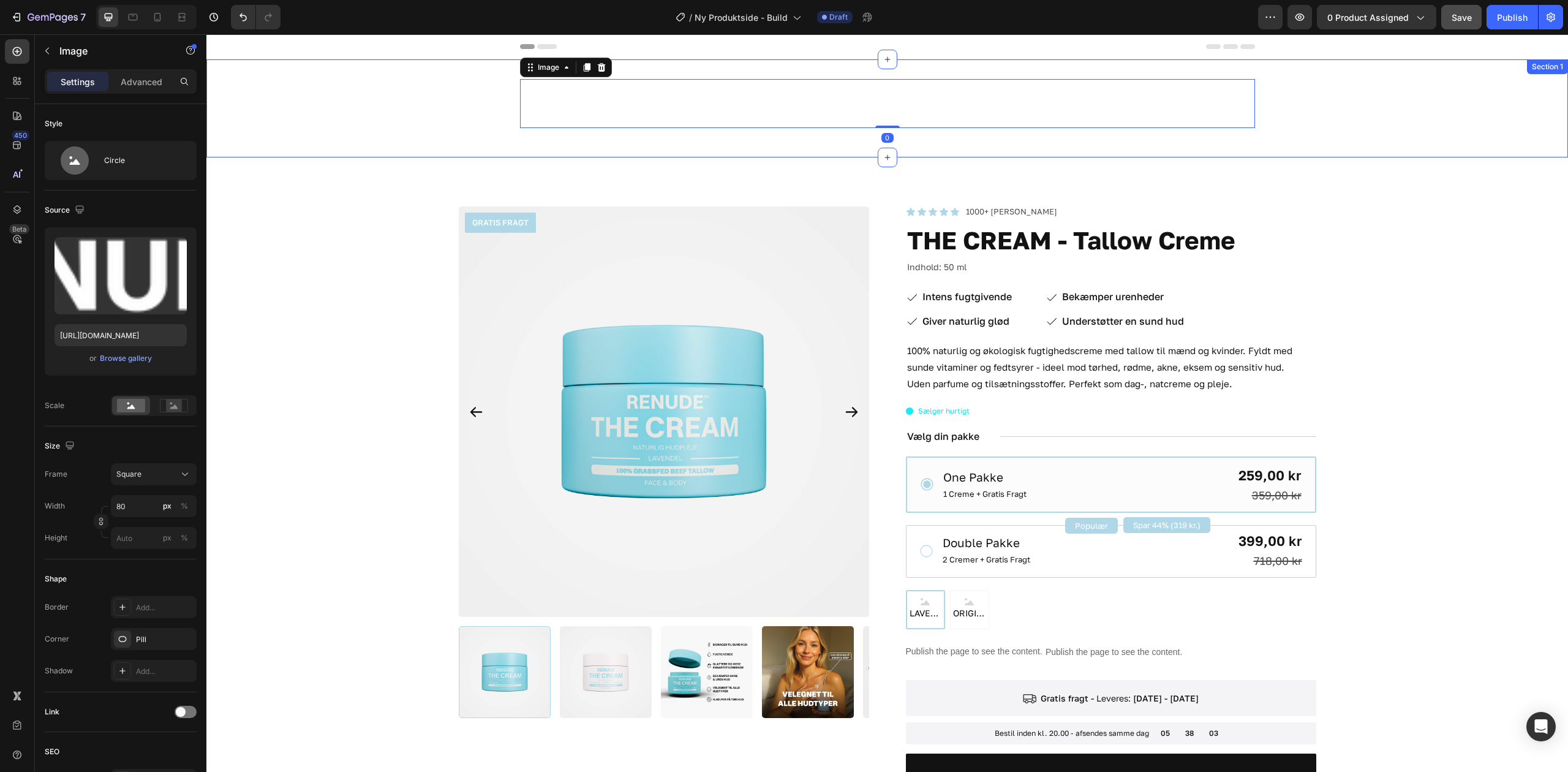
click at [340, 125] on div "Image 0 Row" at bounding box center [888, 108] width 1362 height 59
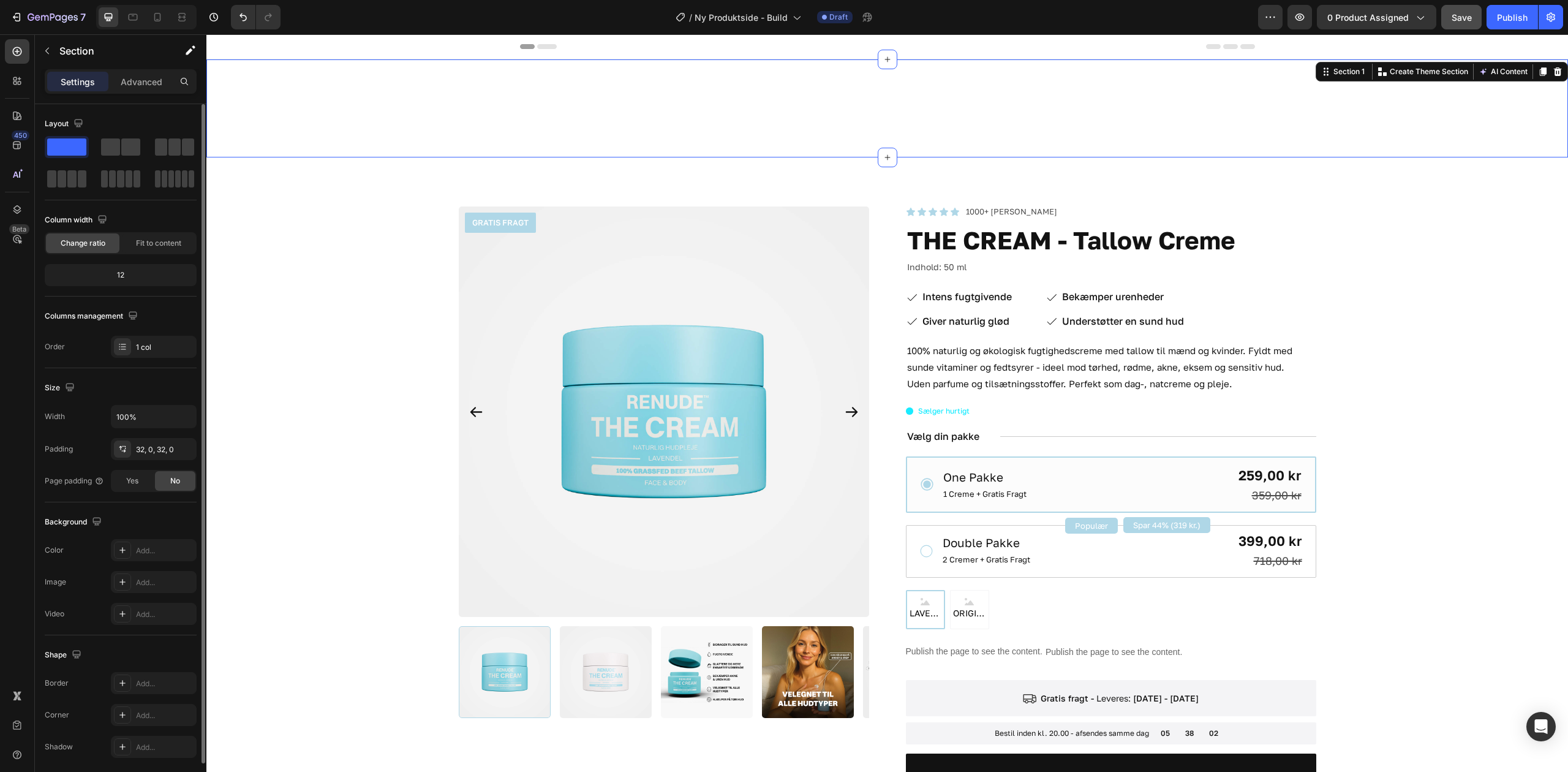
scroll to position [47, 0]
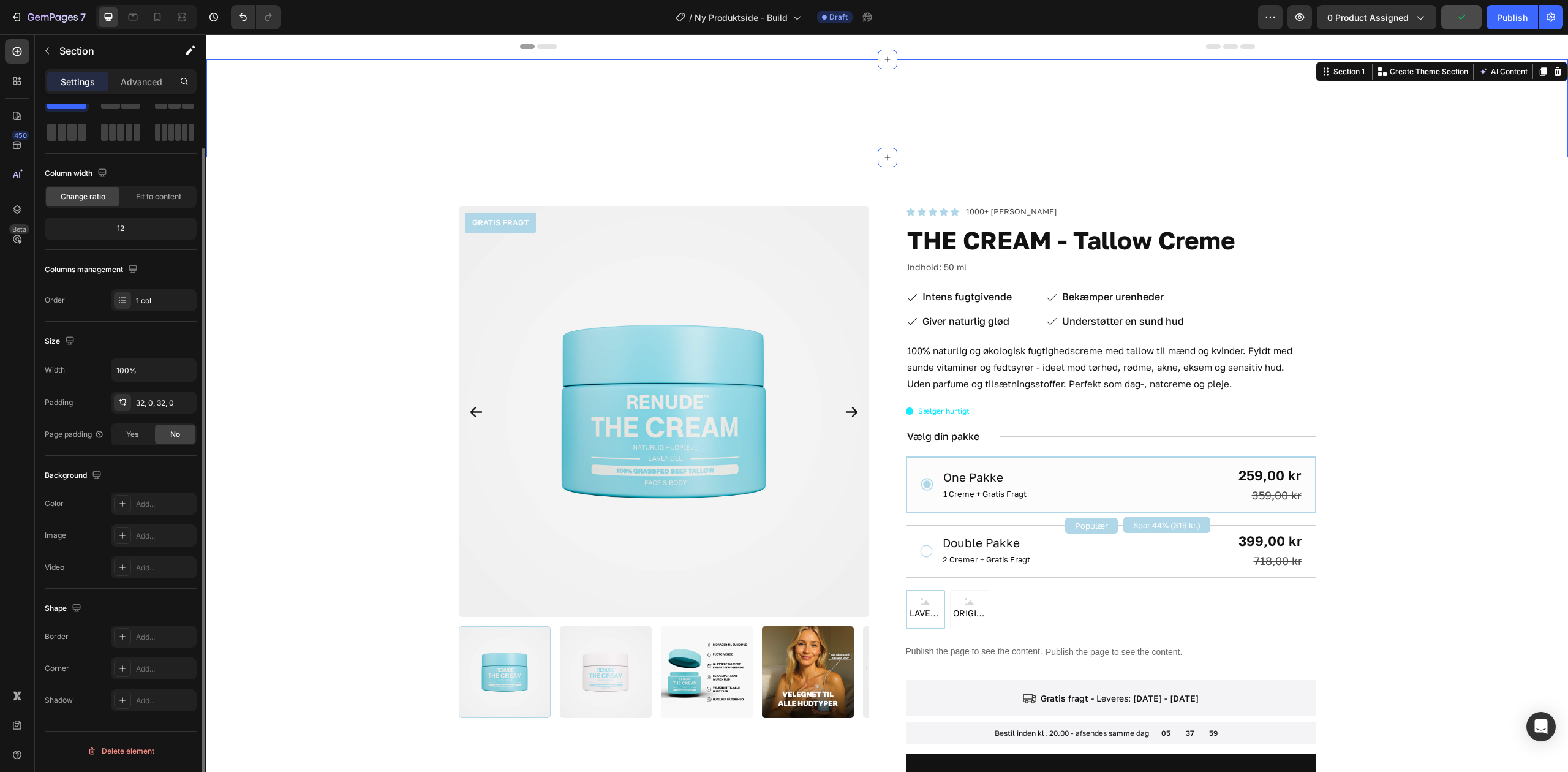
click at [143, 493] on div "Background The changes might be hidden by the video. Color Add... Image Add... …" at bounding box center [121, 522] width 152 height 133
click at [145, 497] on div "Add..." at bounding box center [153, 504] width 86 height 22
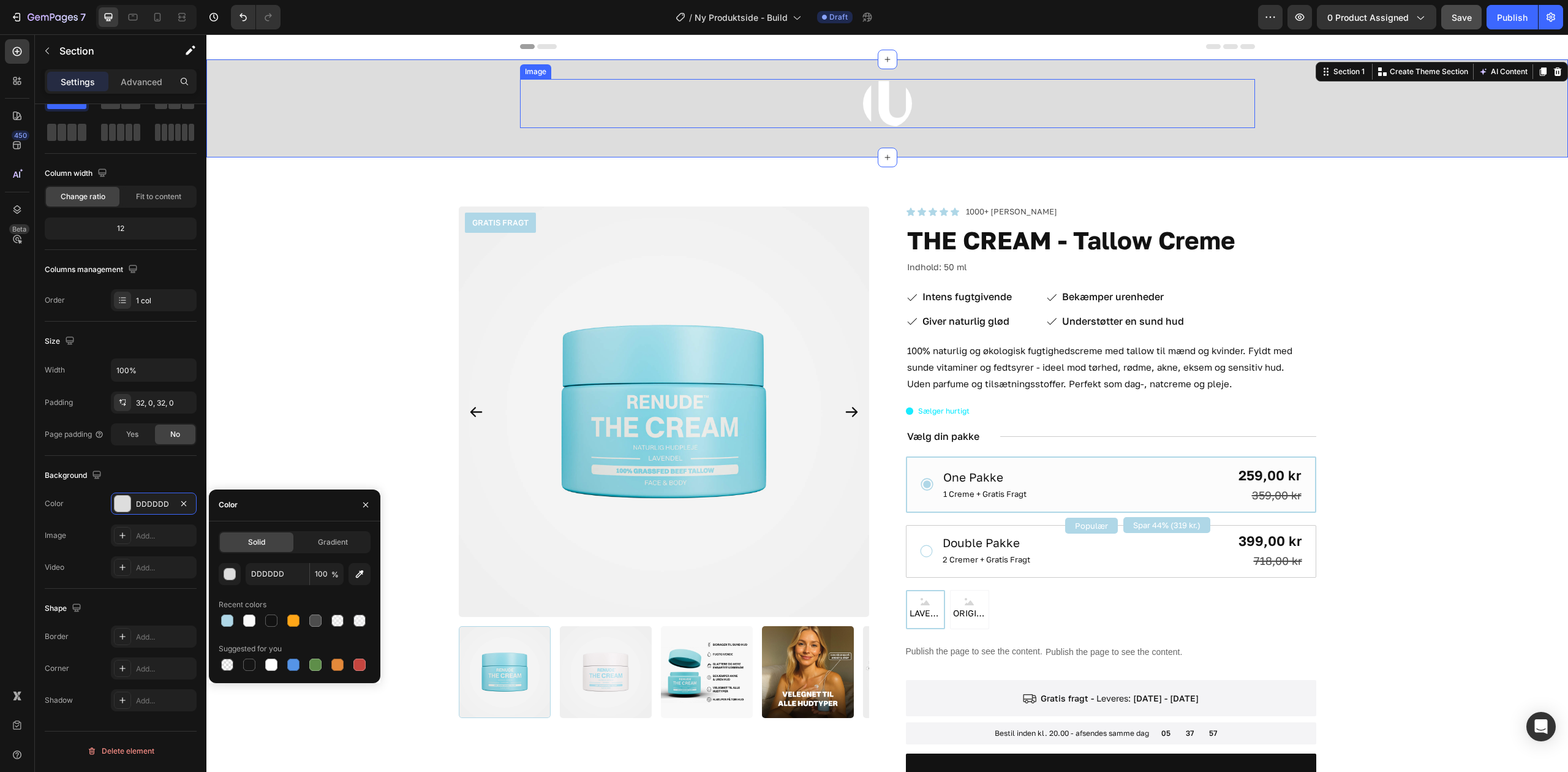
click at [873, 118] on img at bounding box center [888, 104] width 49 height 49
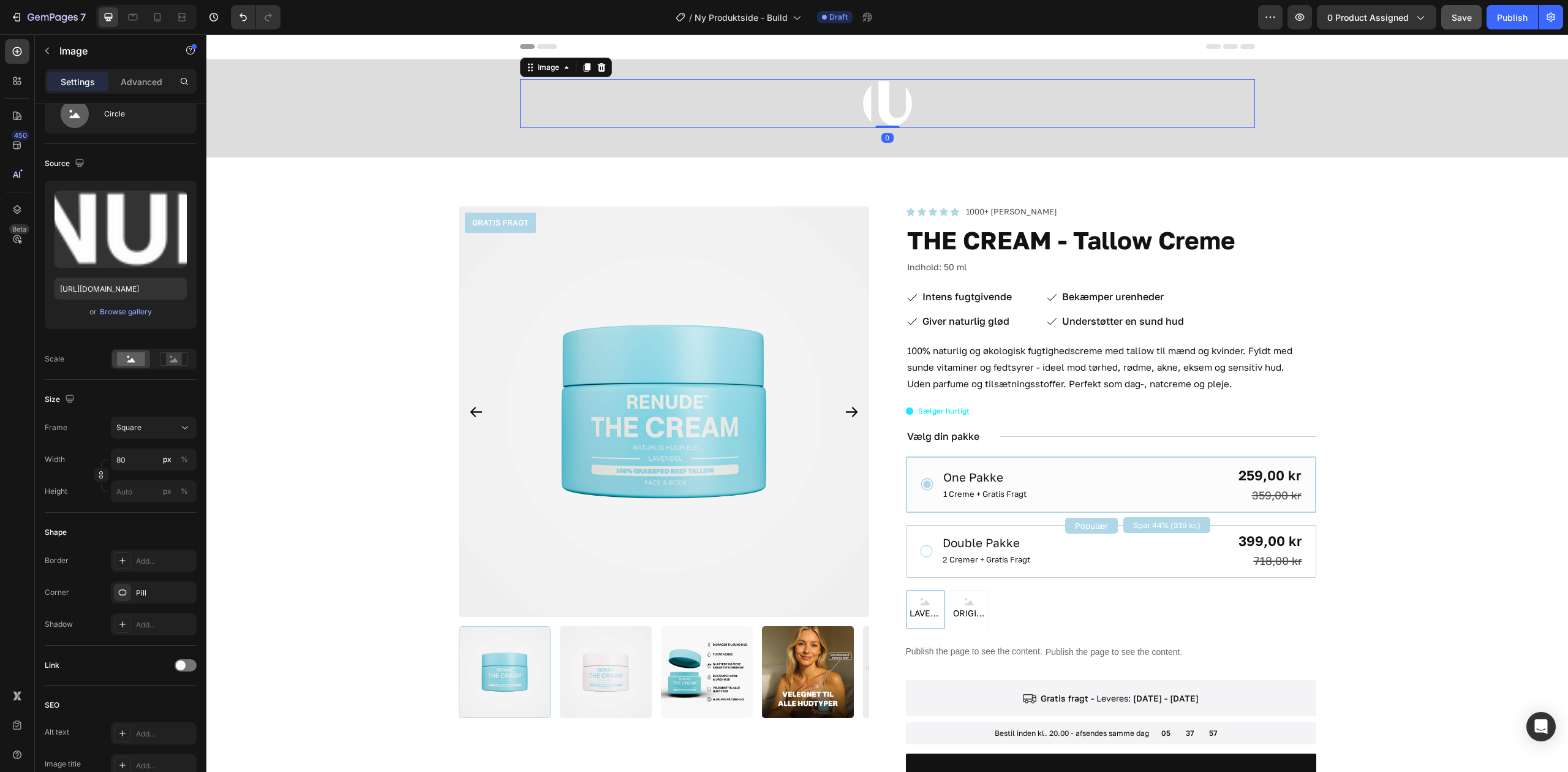
scroll to position [0, 0]
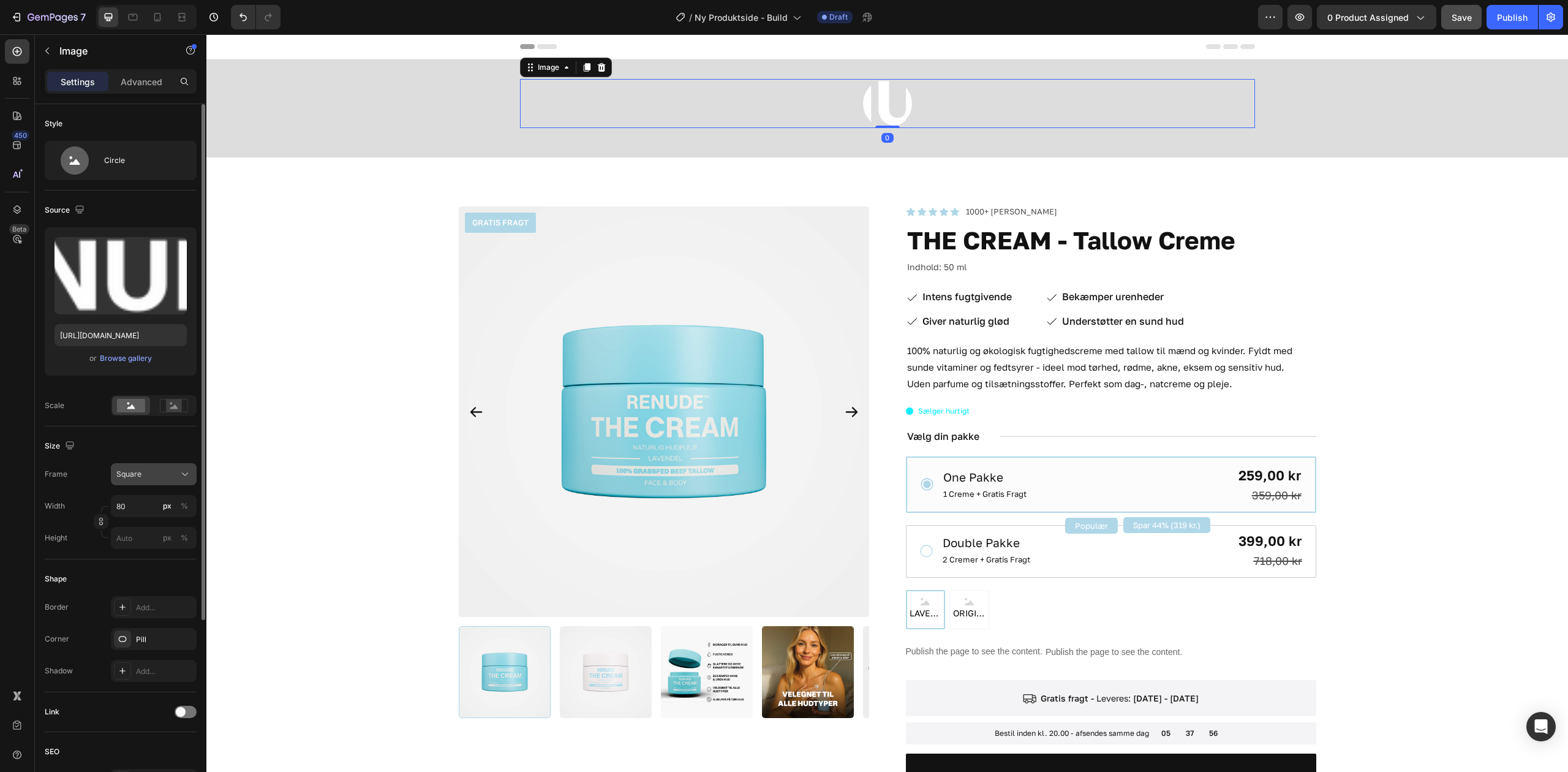
click at [147, 485] on button "Square" at bounding box center [153, 474] width 86 height 22
click at [156, 503] on div "Square" at bounding box center [151, 504] width 71 height 12
click at [152, 473] on div "Square" at bounding box center [146, 474] width 60 height 11
click at [156, 580] on div "Original" at bounding box center [142, 574] width 98 height 22
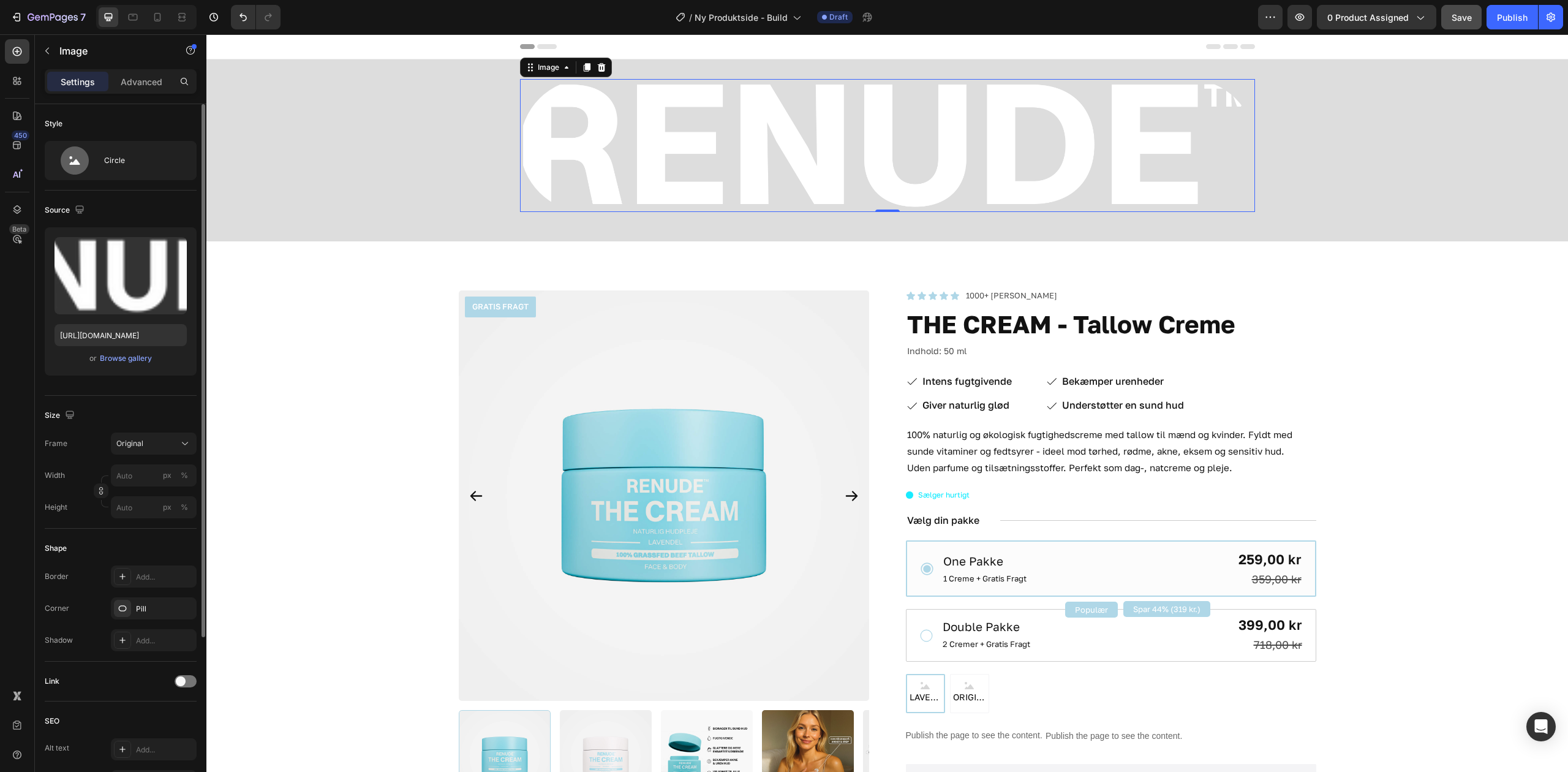
scroll to position [163, 0]
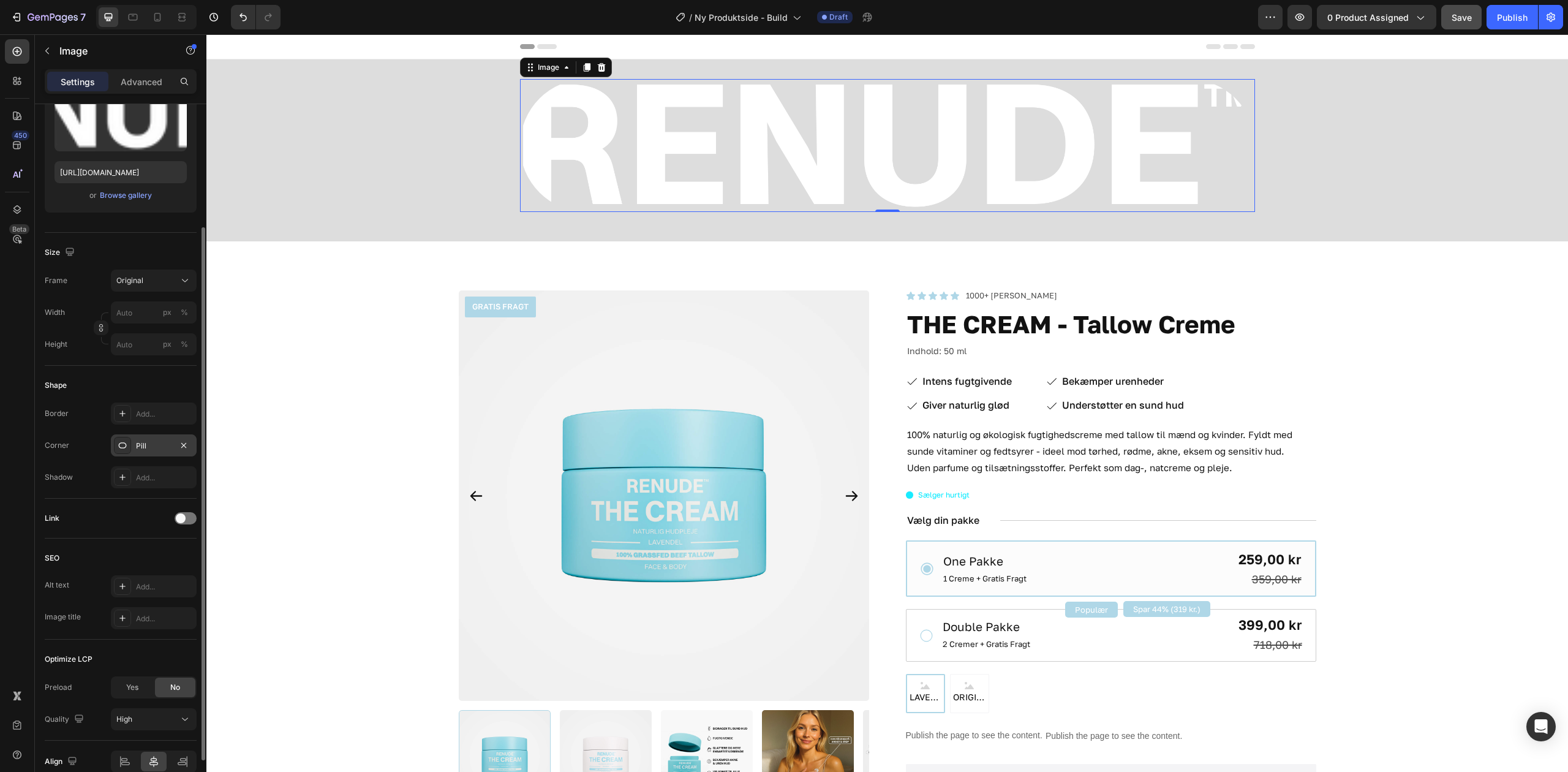
click at [151, 447] on div "Pill" at bounding box center [154, 445] width 36 height 11
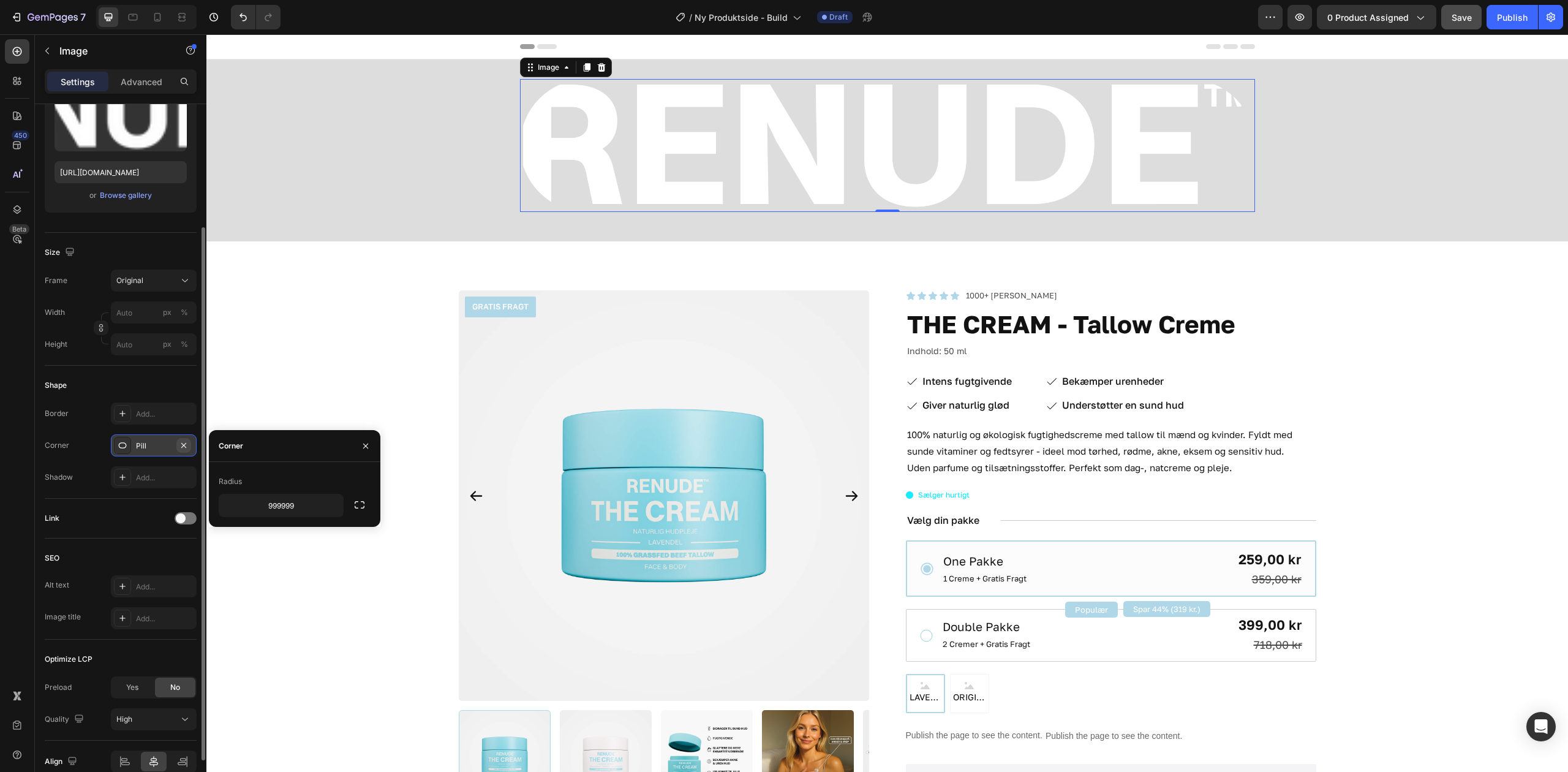
click at [187, 444] on icon "button" at bounding box center [184, 445] width 10 height 10
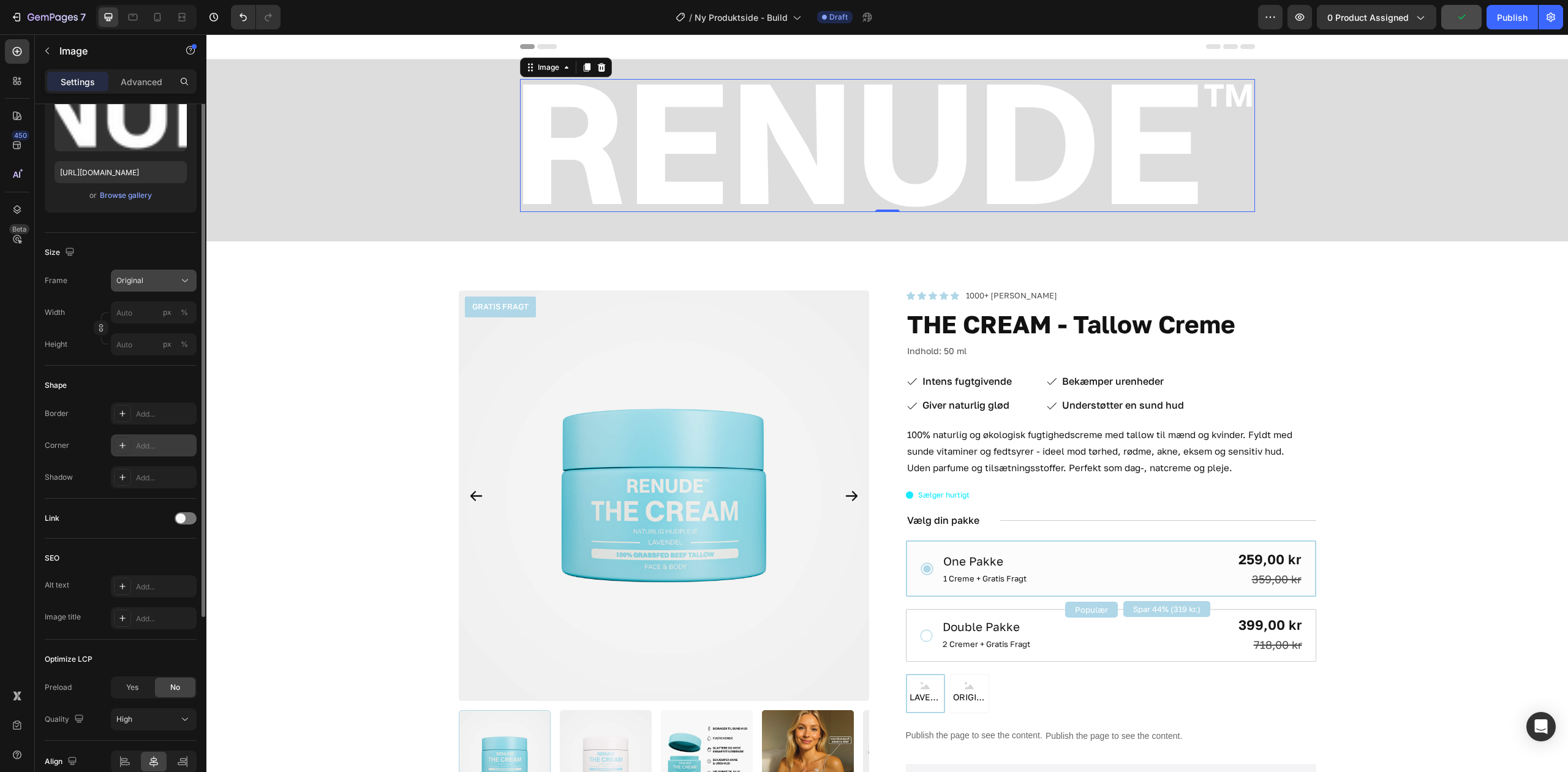
scroll to position [0, 0]
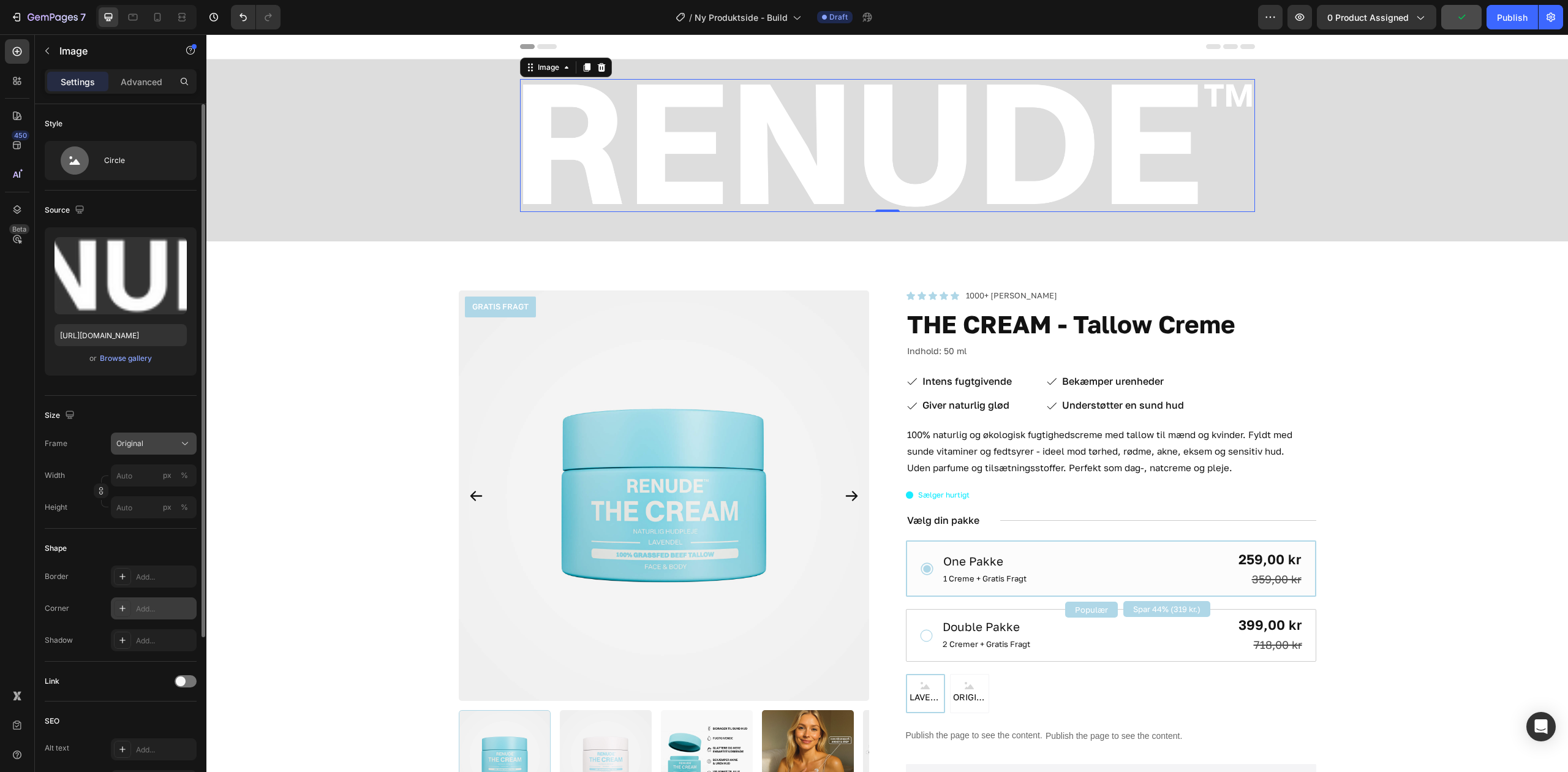
click at [150, 454] on button "Original" at bounding box center [153, 443] width 86 height 22
click at [153, 443] on div "Original" at bounding box center [146, 443] width 60 height 11
click at [146, 471] on input "px %" at bounding box center [153, 476] width 86 height 22
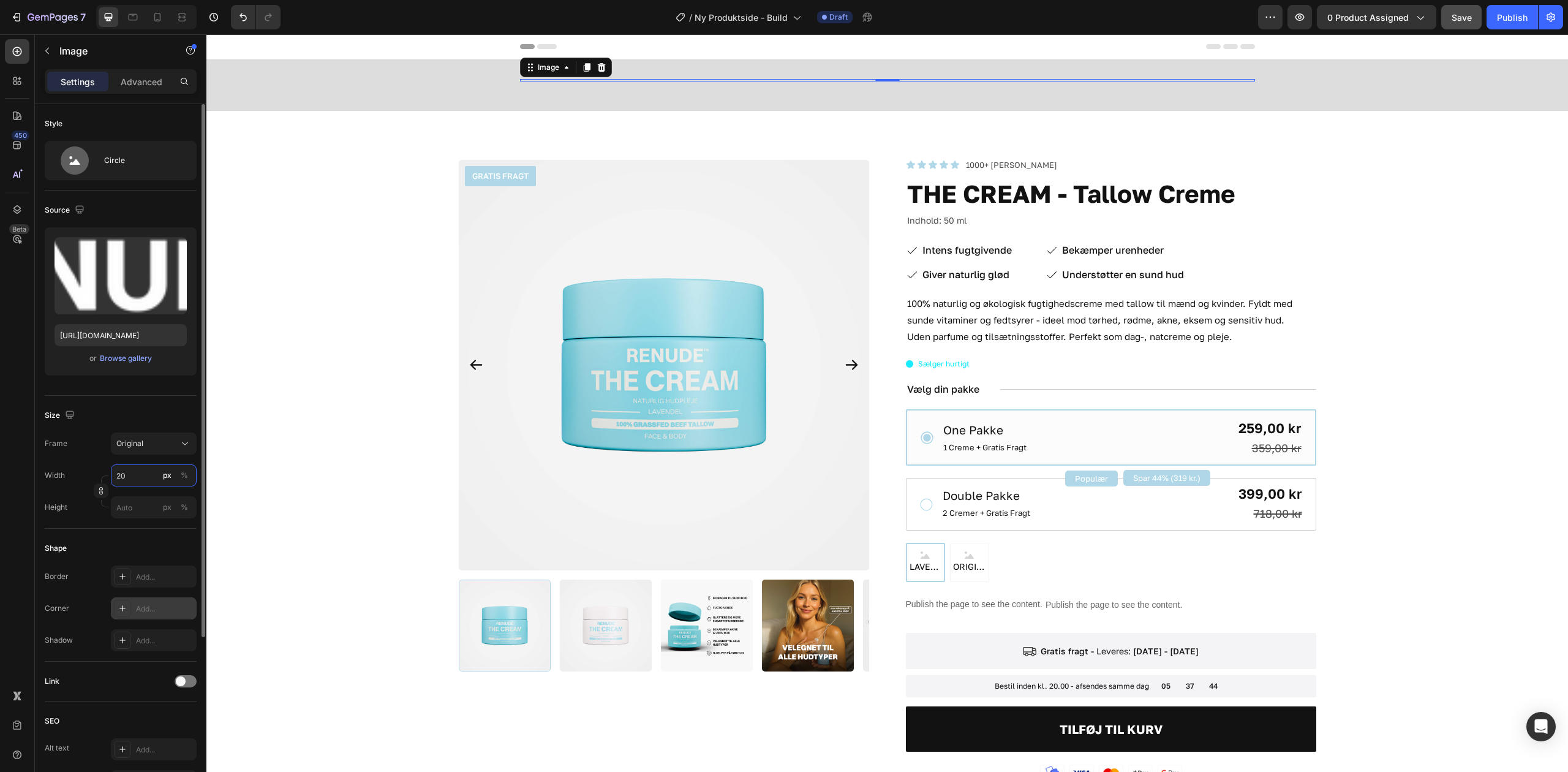
type input "2"
type input "3"
type input "200"
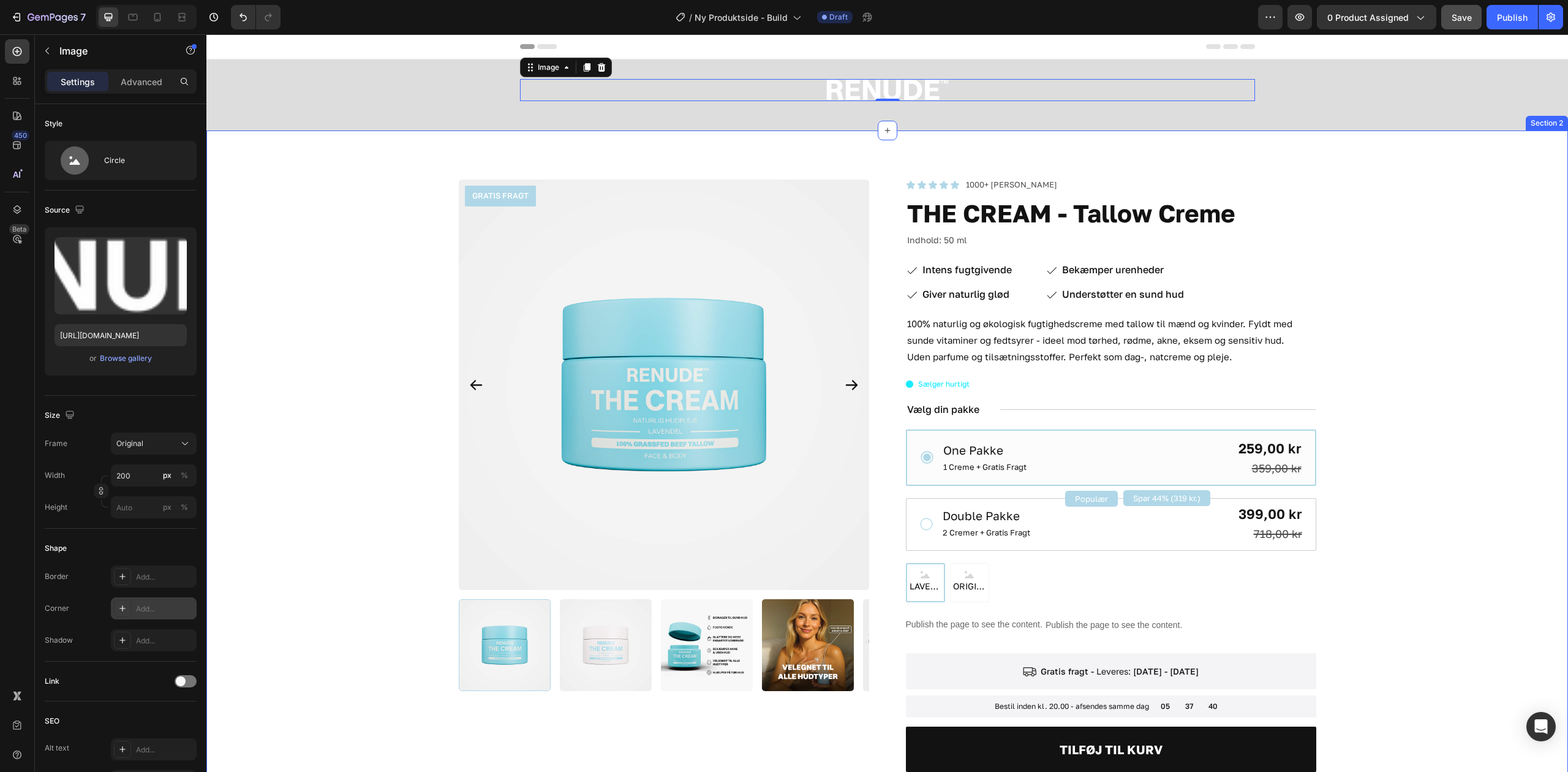
click at [216, 392] on div "GRATIS FRAGT Product Badge Product Images Icon Icon Icon Icon Icon Icon List 10…" at bounding box center [888, 574] width 1362 height 888
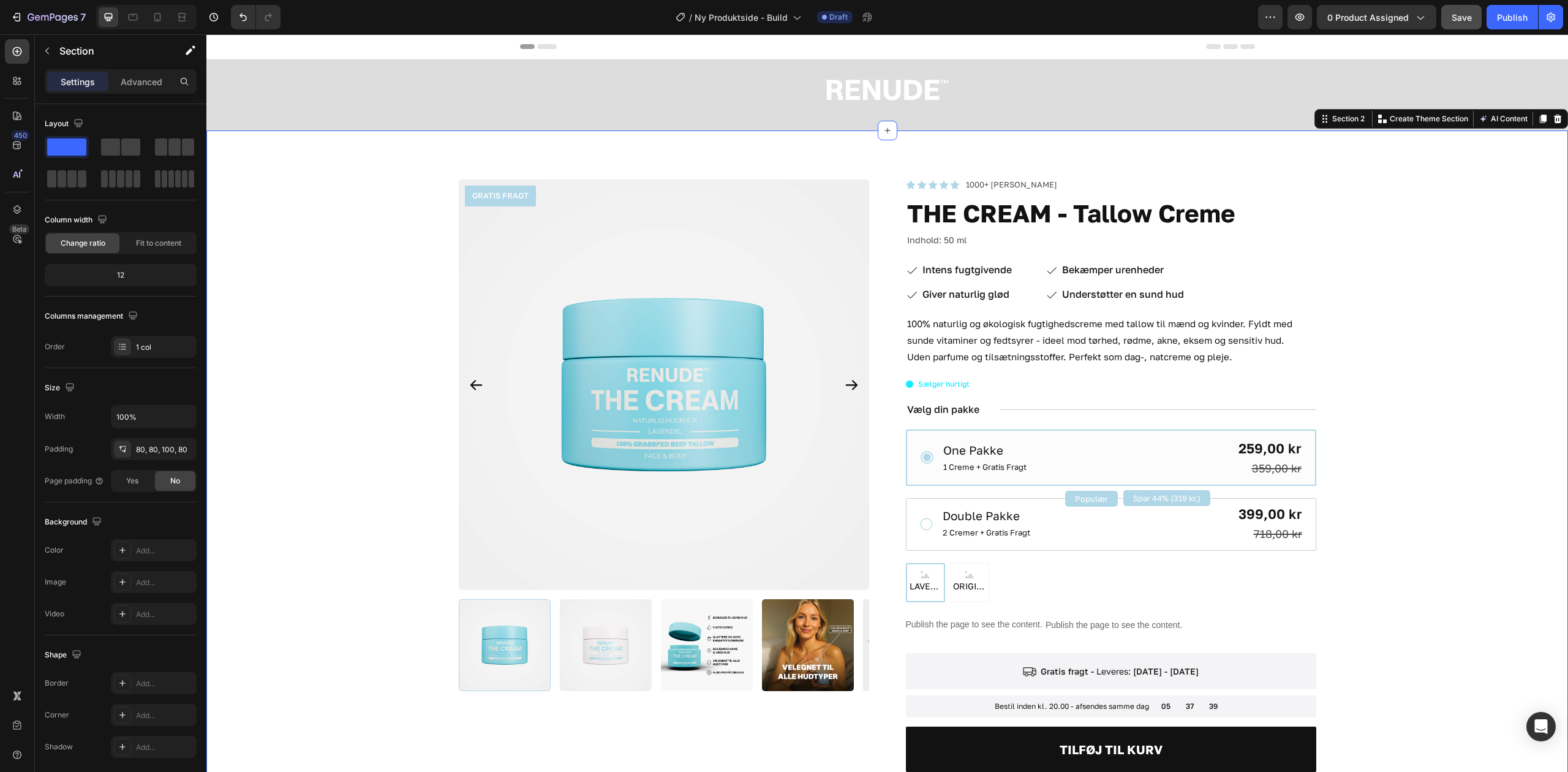
click at [290, 279] on div "GRATIS FRAGT Product Badge Product Images Icon Icon Icon Icon Icon Icon List 10…" at bounding box center [887, 568] width 1264 height 777
click at [929, 72] on div "Image Row Section 1" at bounding box center [888, 94] width 1362 height 71
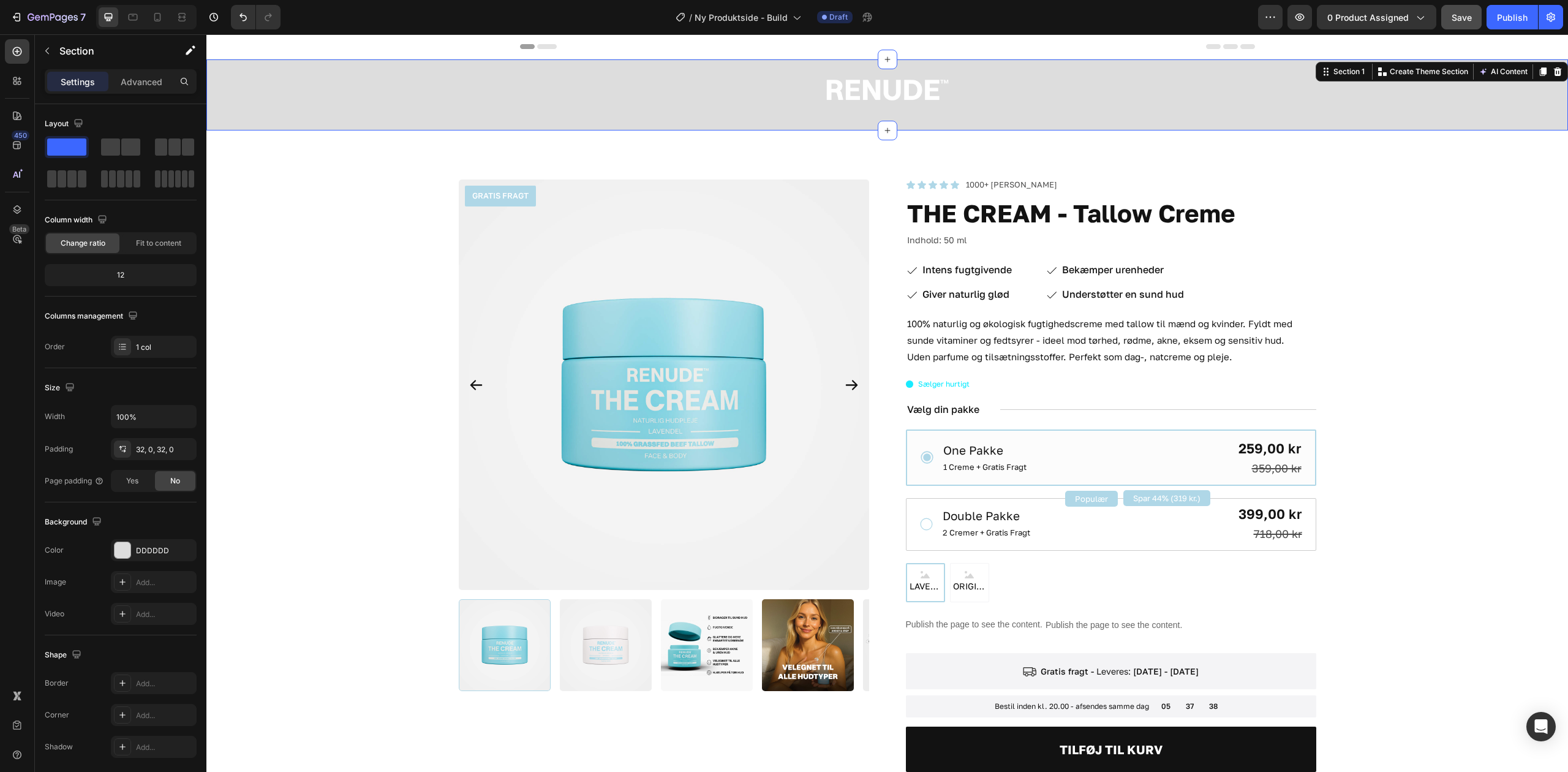
click at [900, 89] on img at bounding box center [888, 90] width 123 height 22
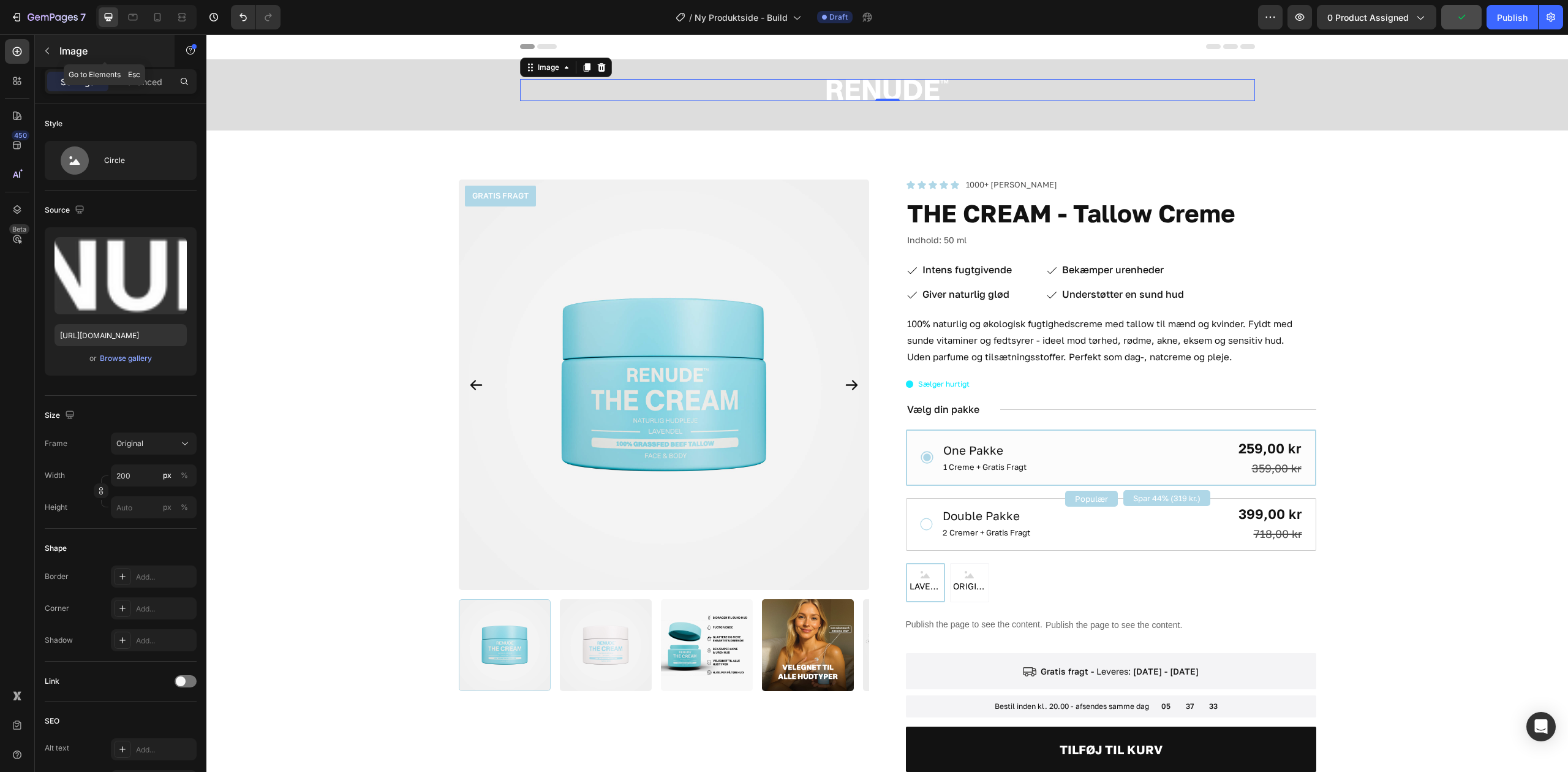
click at [47, 51] on icon "button" at bounding box center [48, 51] width 10 height 10
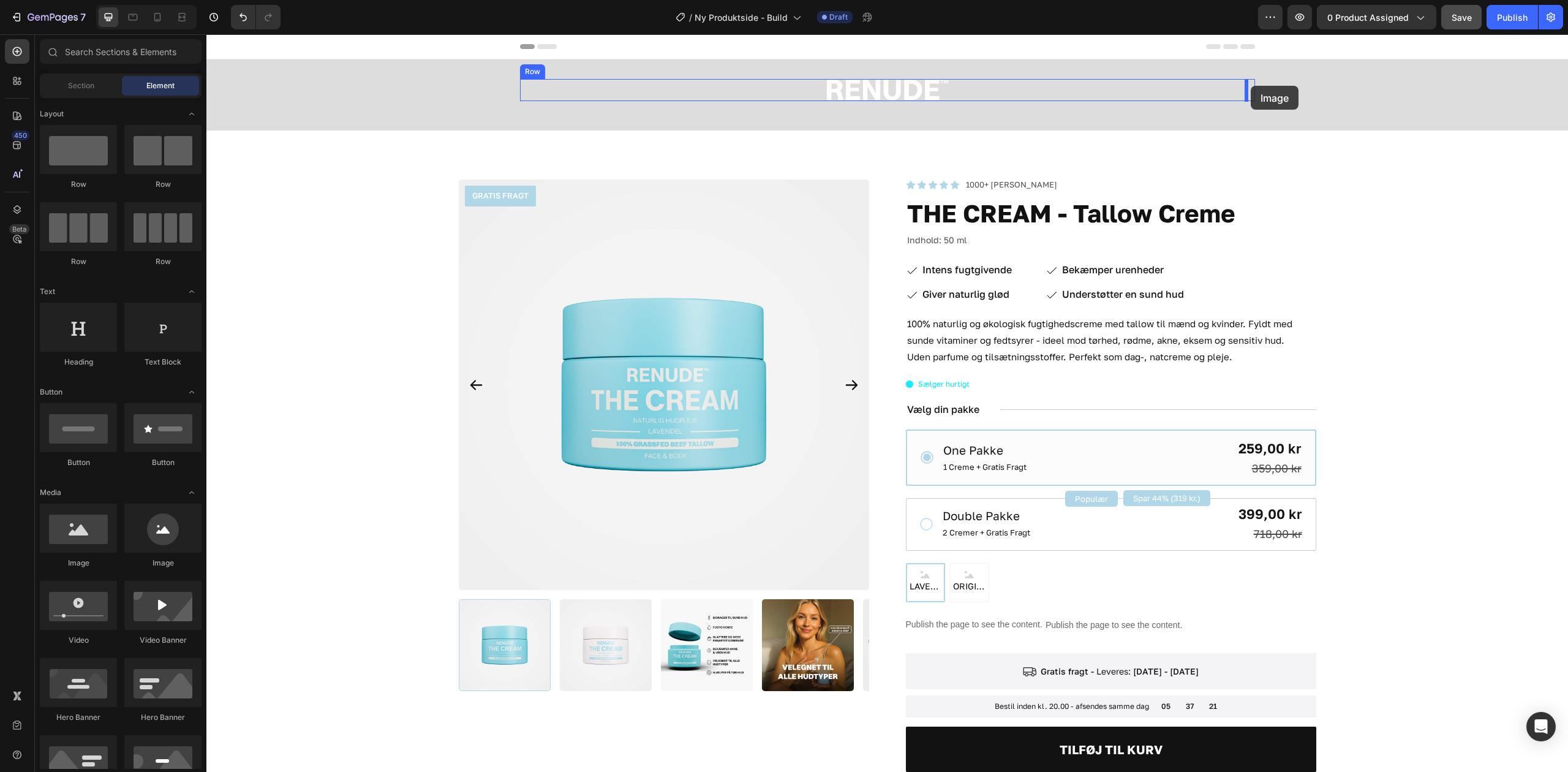
drag, startPoint x: 364, startPoint y: 569, endPoint x: 1251, endPoint y: 86, distance: 1010.0
click at [1319, 89] on div "Image Row" at bounding box center [888, 94] width 1362 height 31
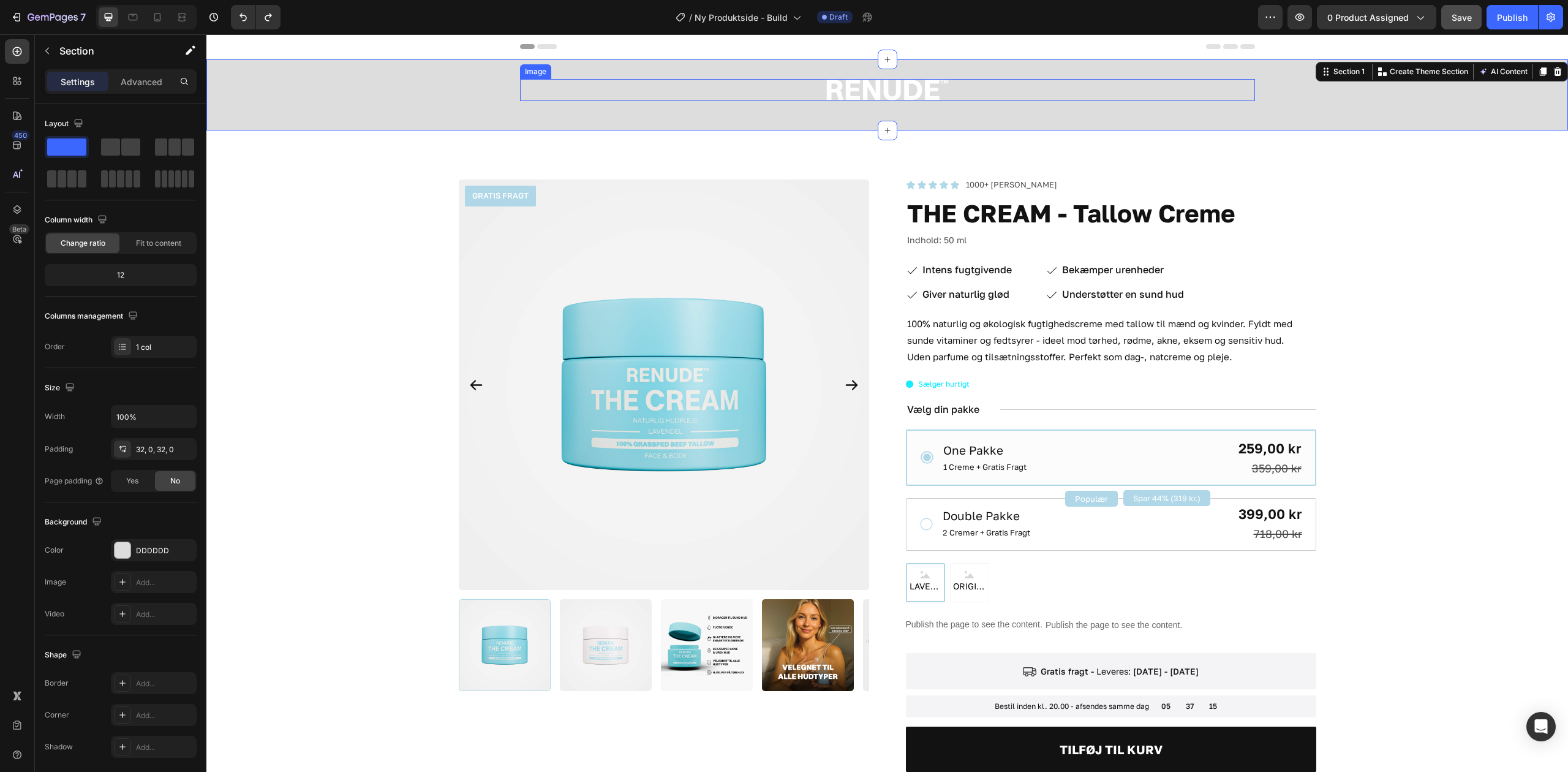
click at [1216, 97] on div at bounding box center [888, 90] width 735 height 22
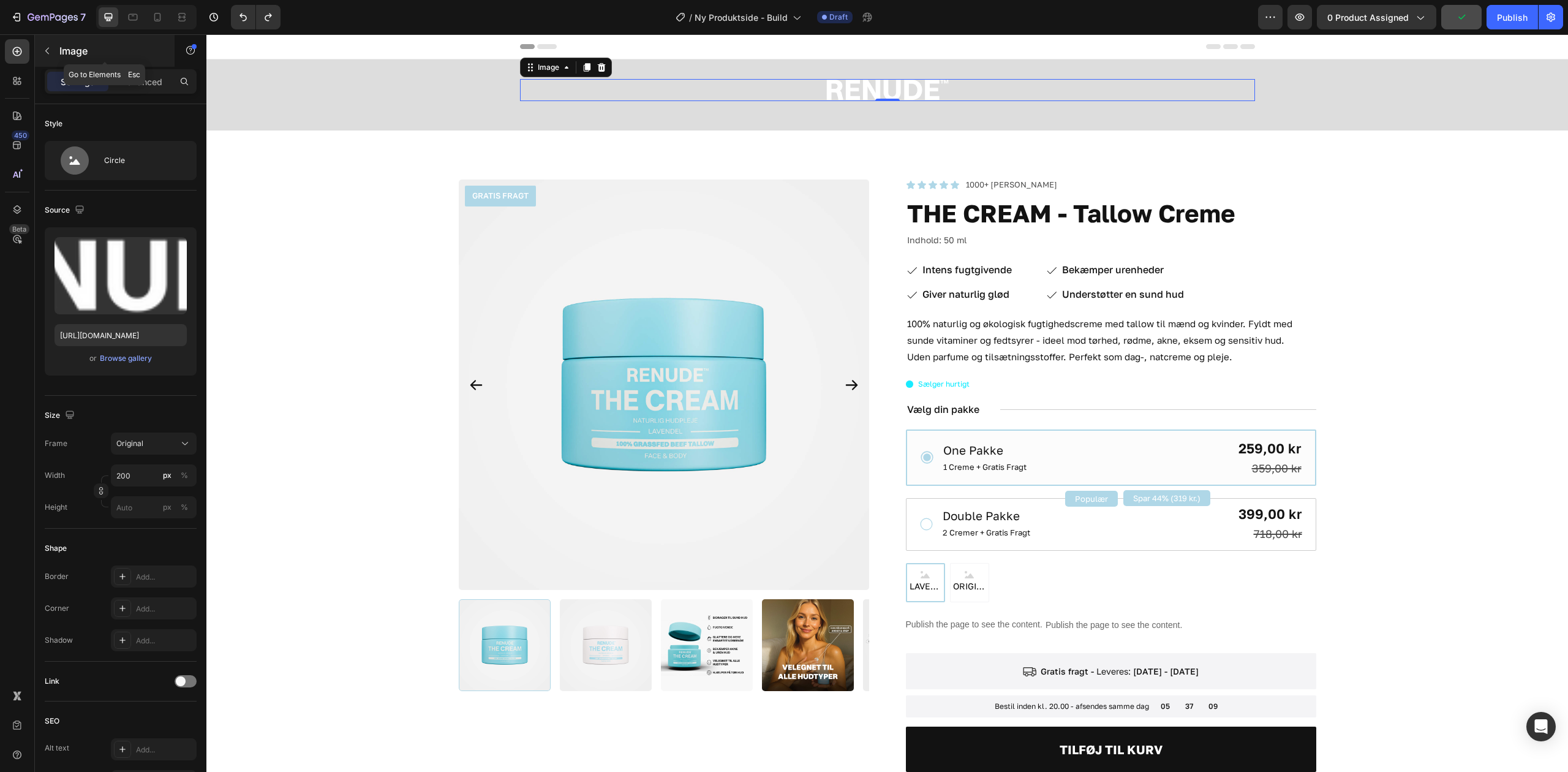
click at [43, 44] on button "button" at bounding box center [47, 50] width 20 height 20
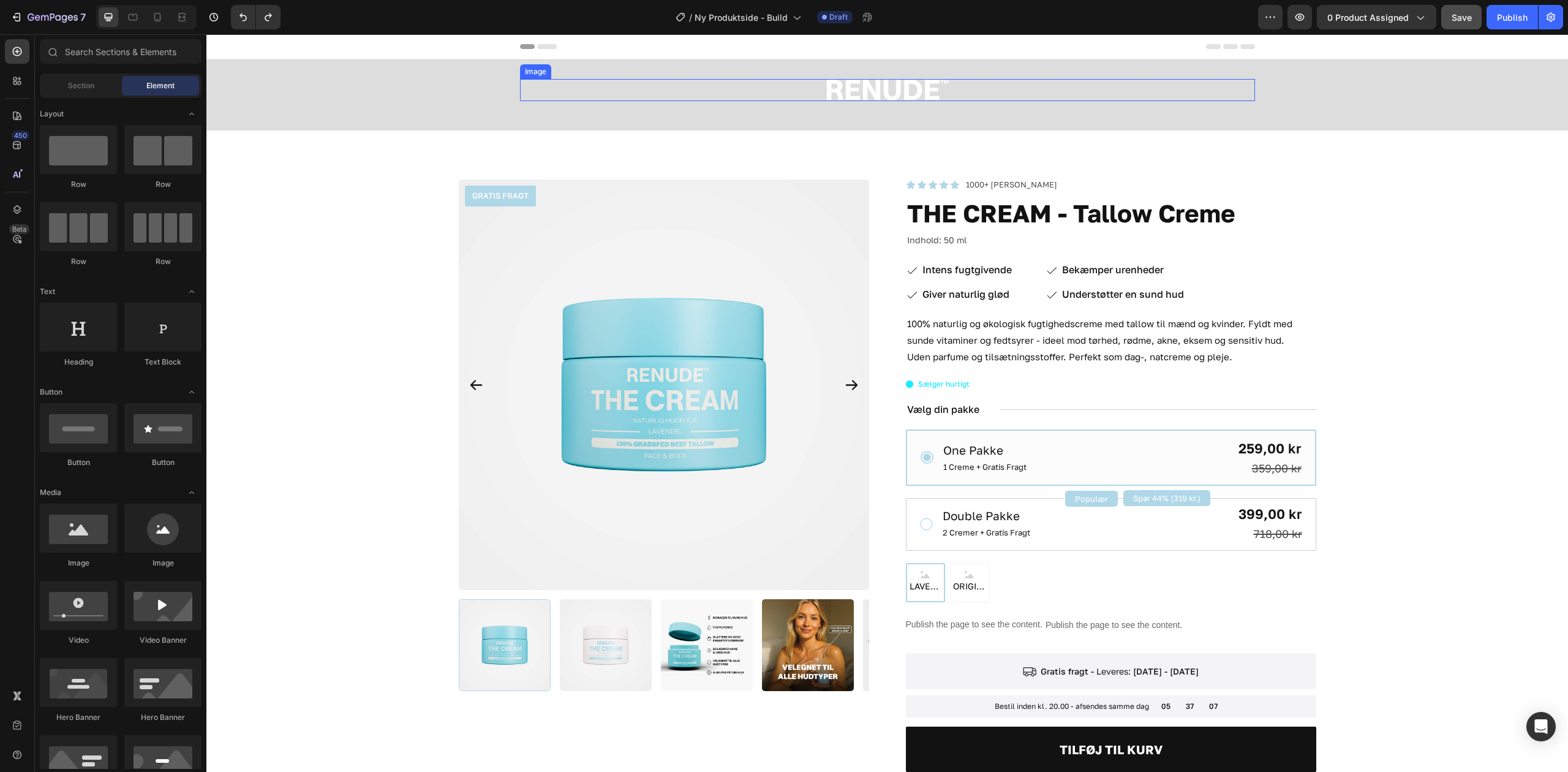
click at [734, 84] on div at bounding box center [888, 90] width 735 height 22
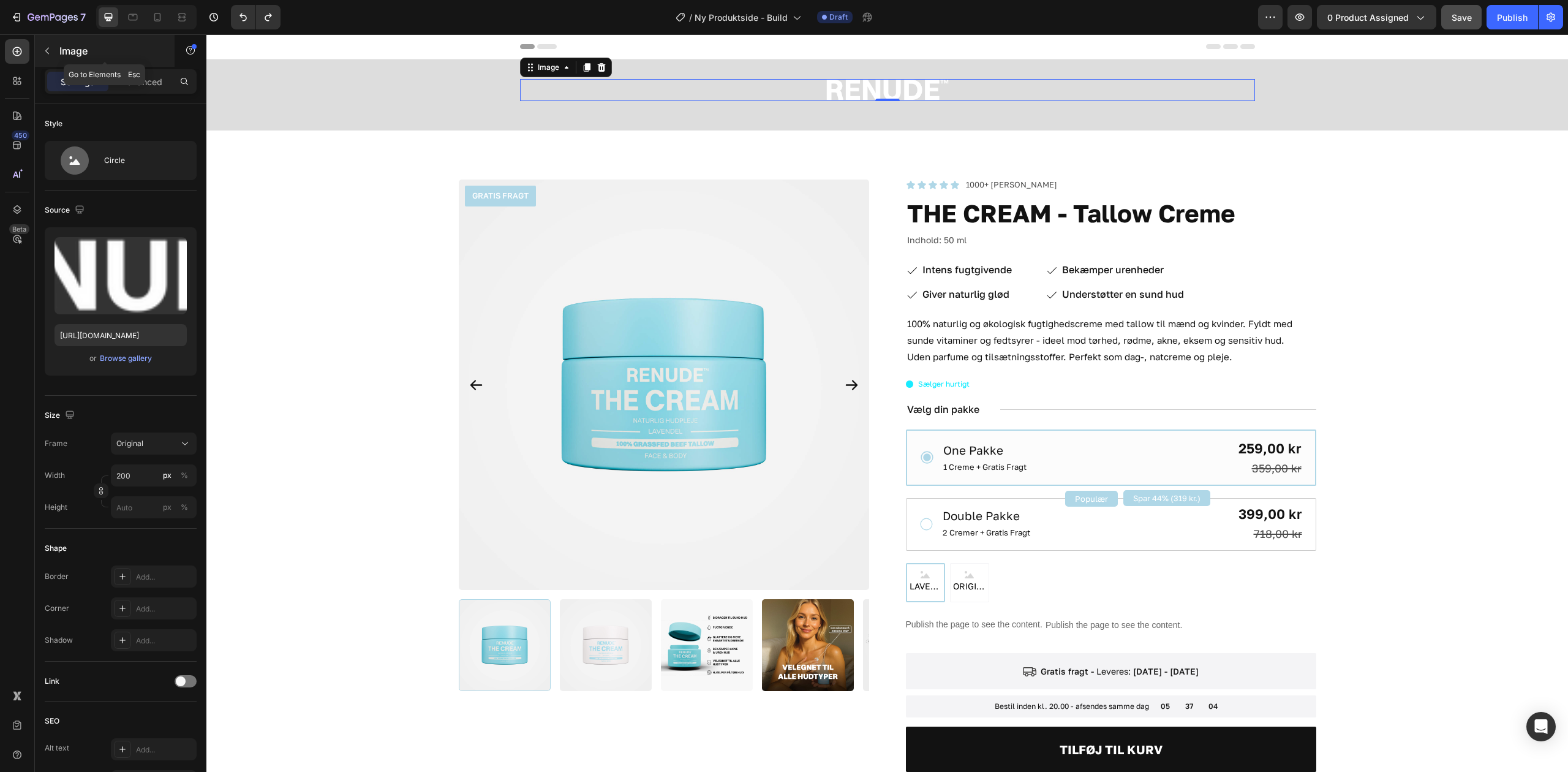
click at [51, 44] on button "button" at bounding box center [47, 50] width 20 height 20
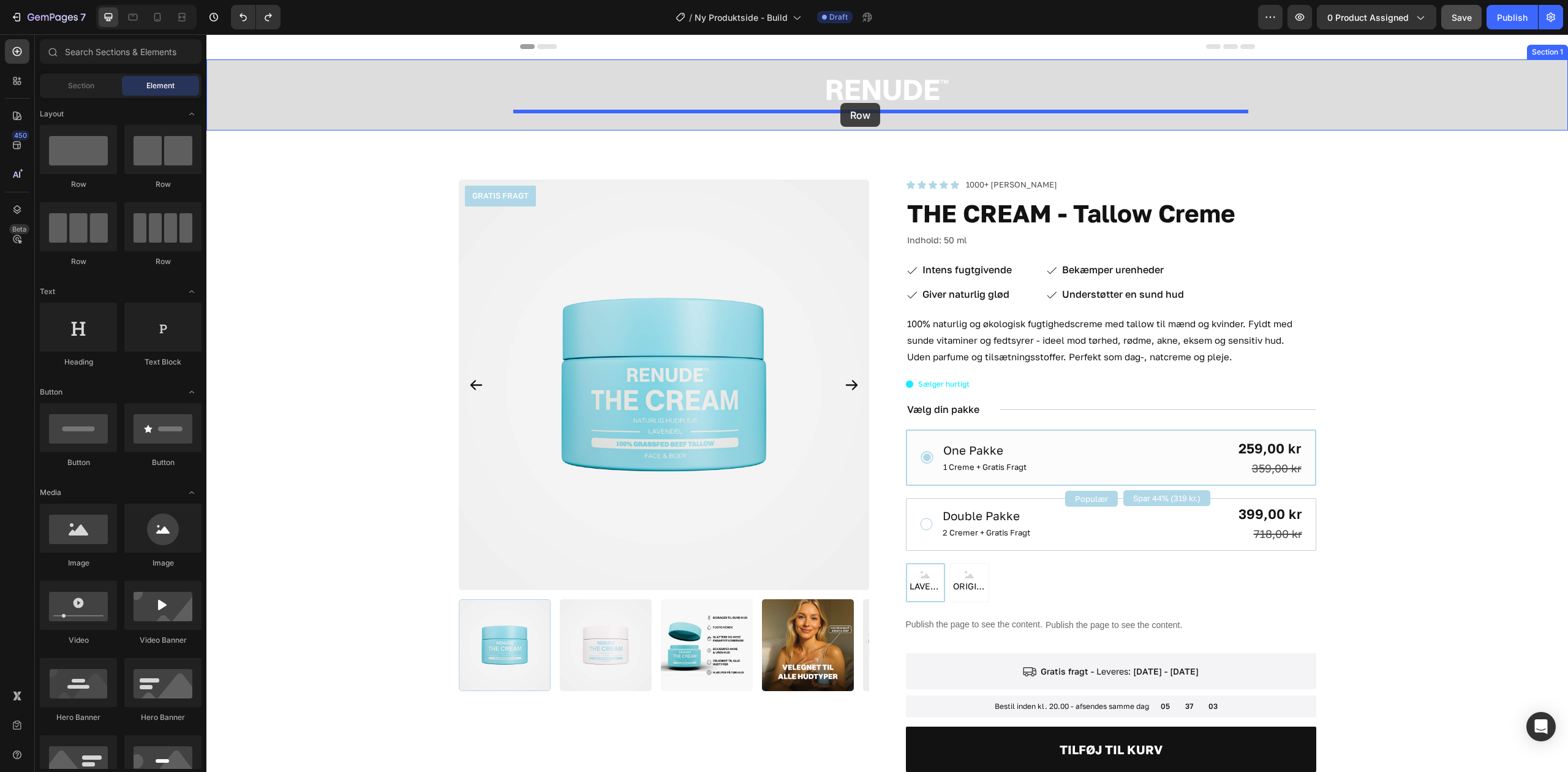
drag, startPoint x: 300, startPoint y: 283, endPoint x: 840, endPoint y: 103, distance: 569.2
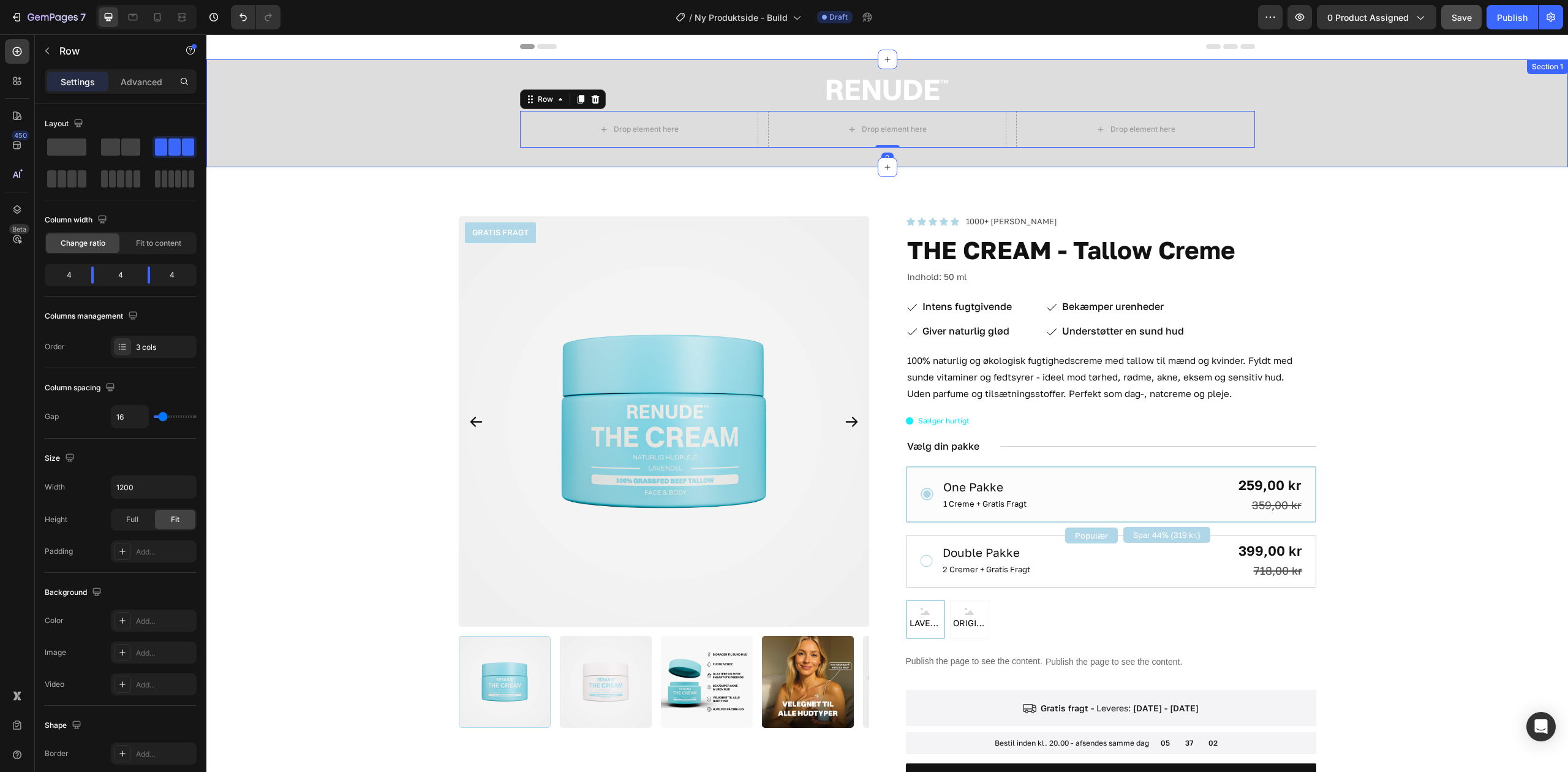
click at [847, 91] on img at bounding box center [888, 90] width 123 height 22
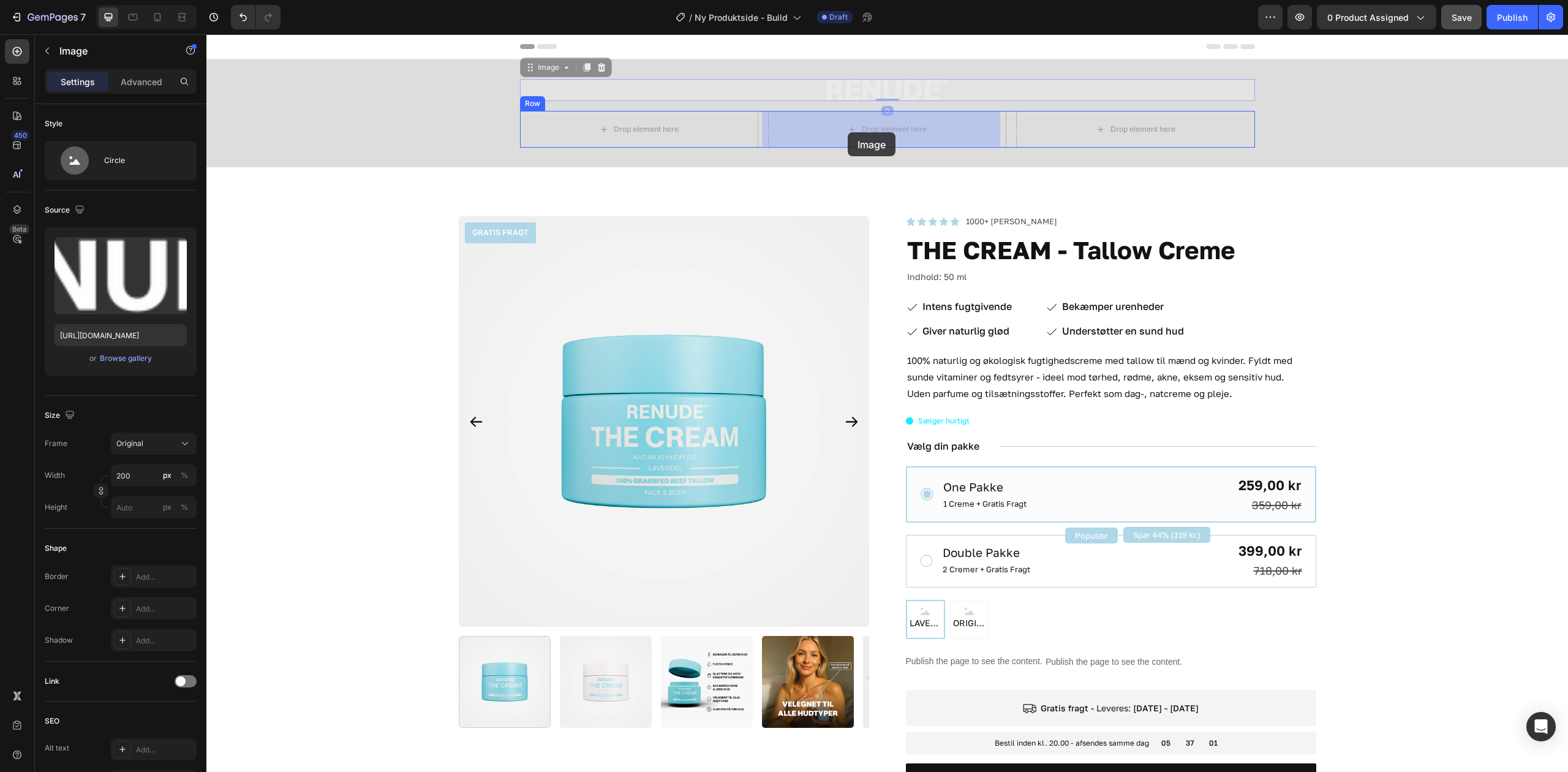
drag, startPoint x: 856, startPoint y: 87, endPoint x: 847, endPoint y: 131, distance: 44.9
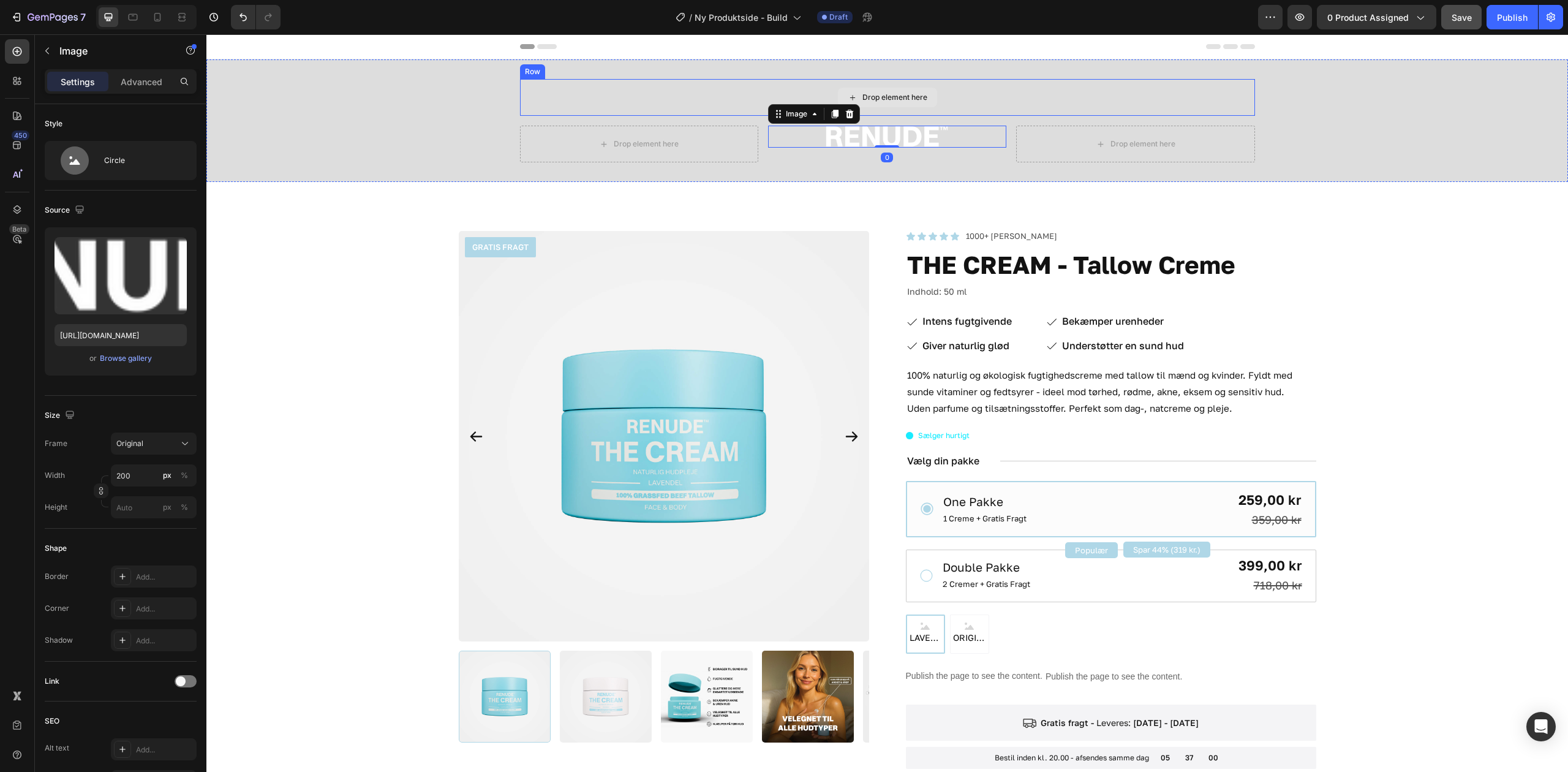
drag, startPoint x: 778, startPoint y: 91, endPoint x: 726, endPoint y: 91, distance: 52.0
click at [777, 91] on div "Drop element here" at bounding box center [888, 97] width 735 height 37
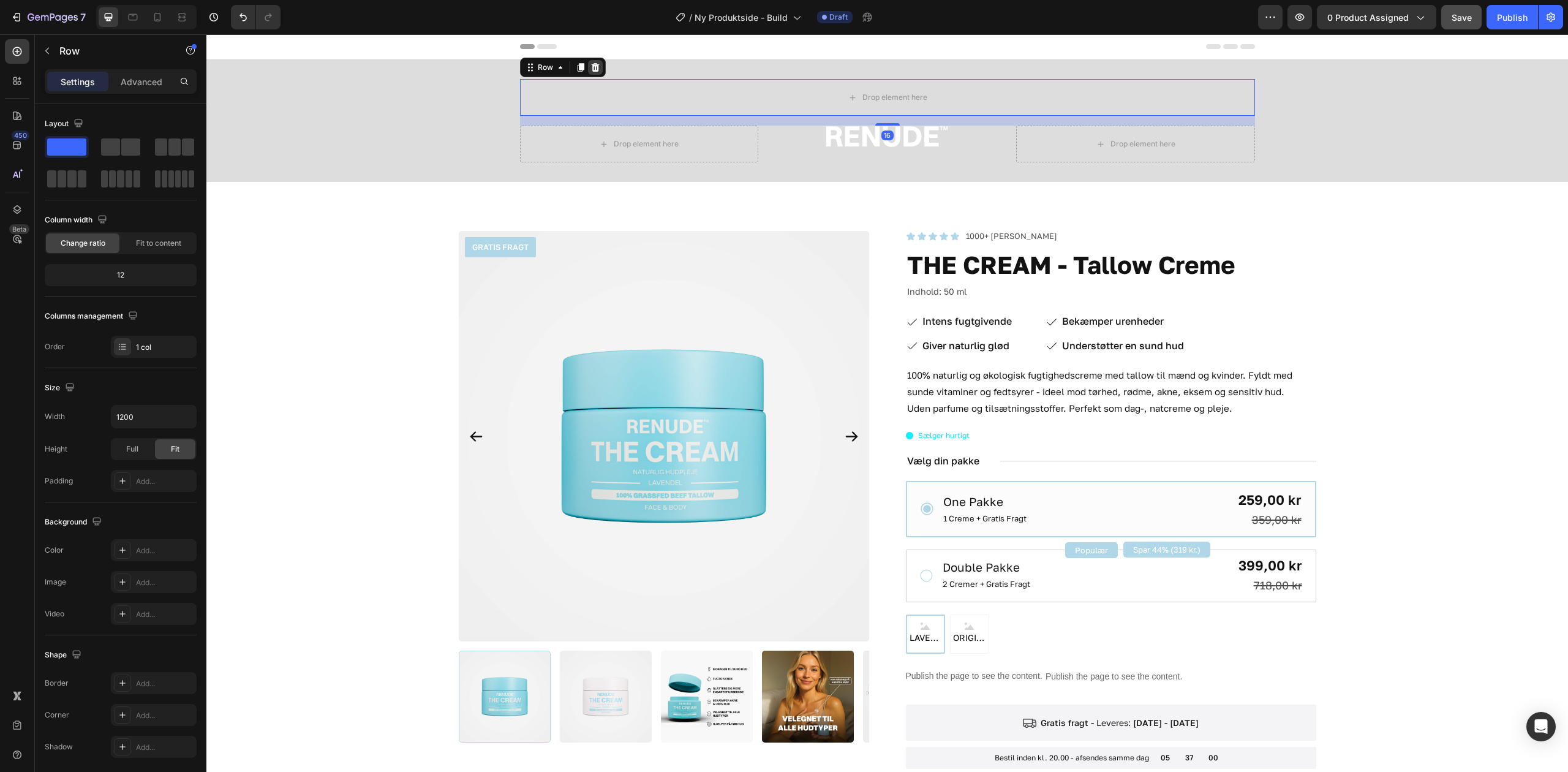
click at [592, 67] on icon at bounding box center [595, 67] width 8 height 9
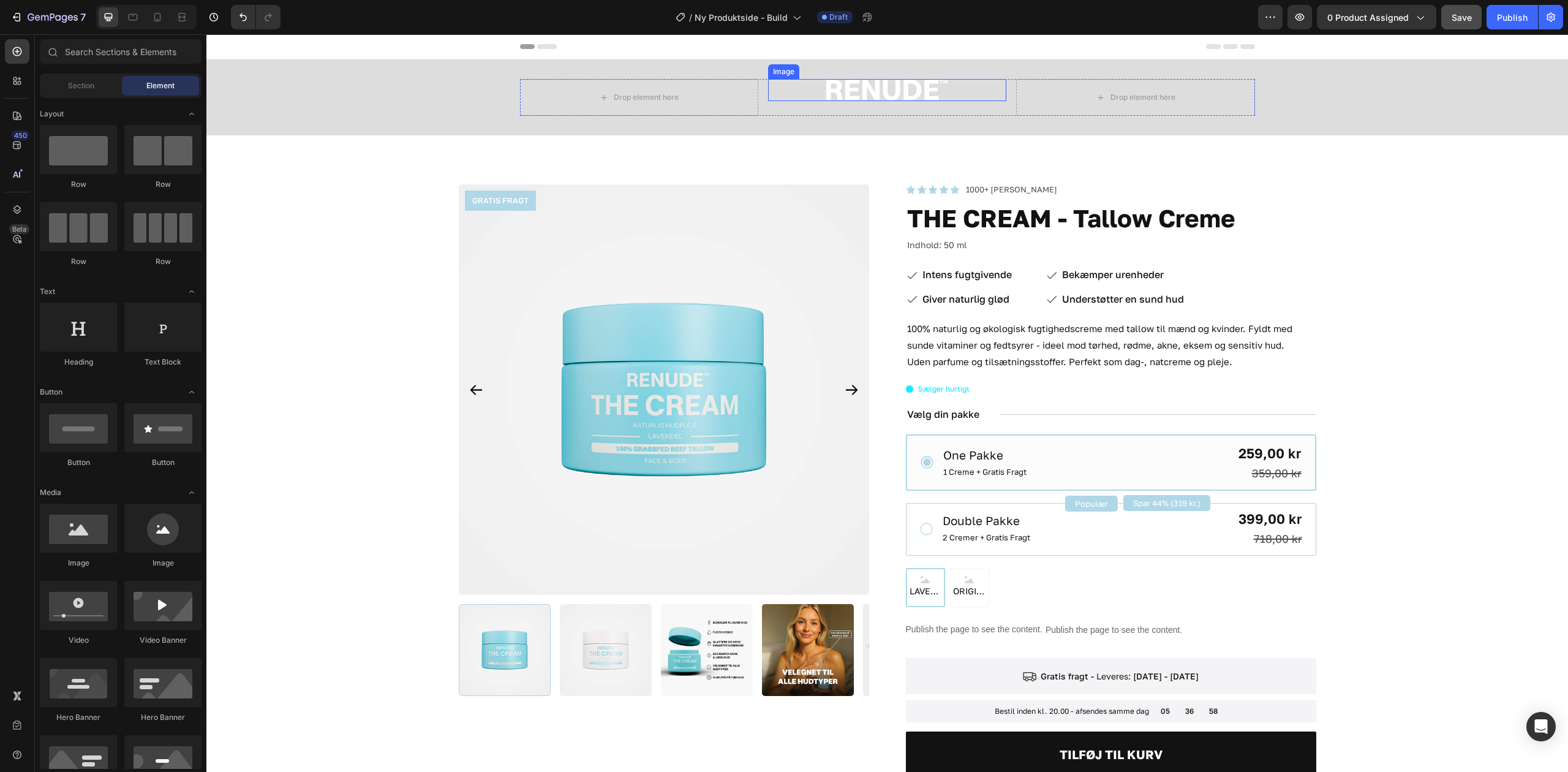
click at [795, 106] on div "Image" at bounding box center [888, 97] width 238 height 37
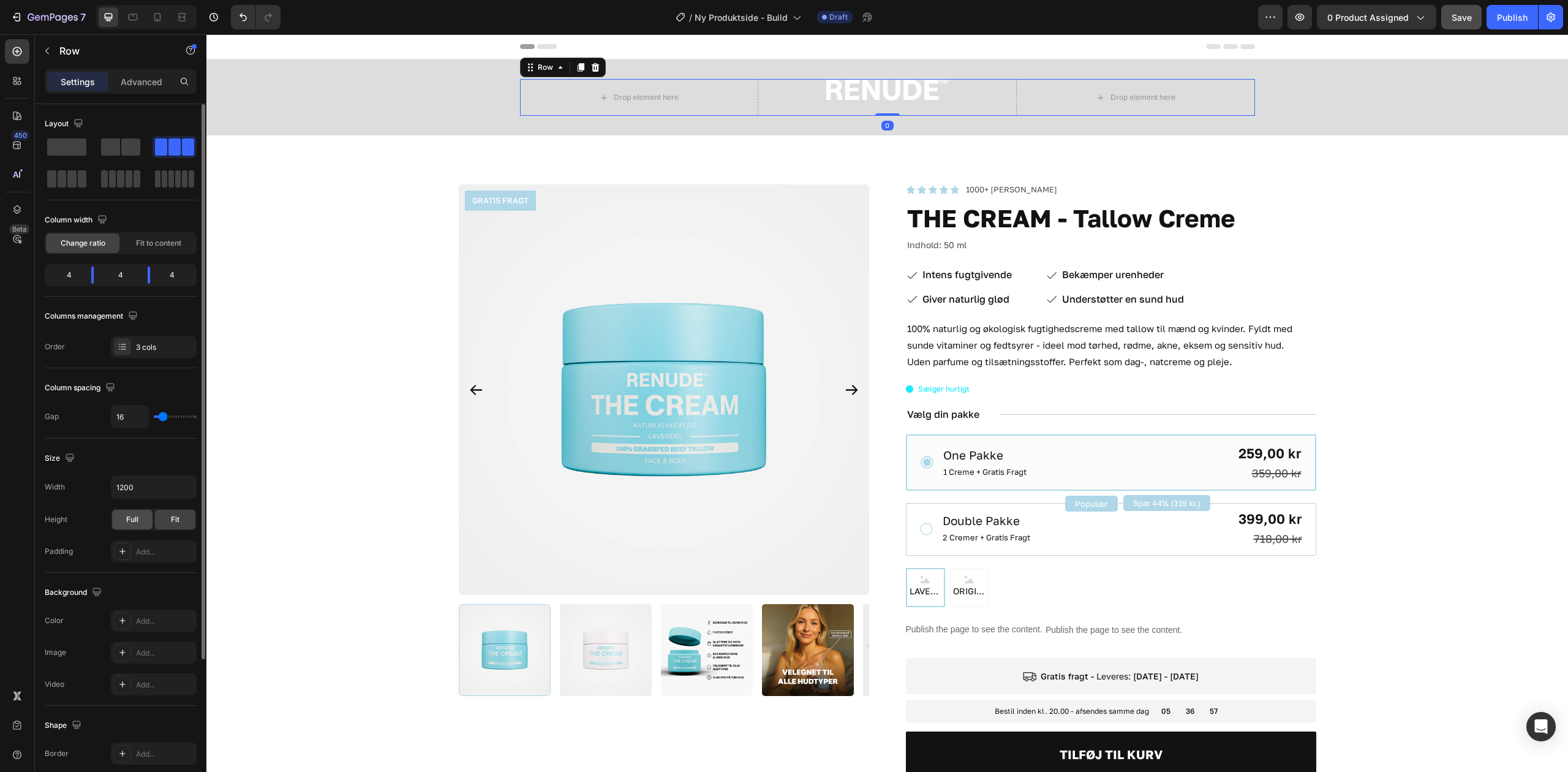
scroll to position [187, 0]
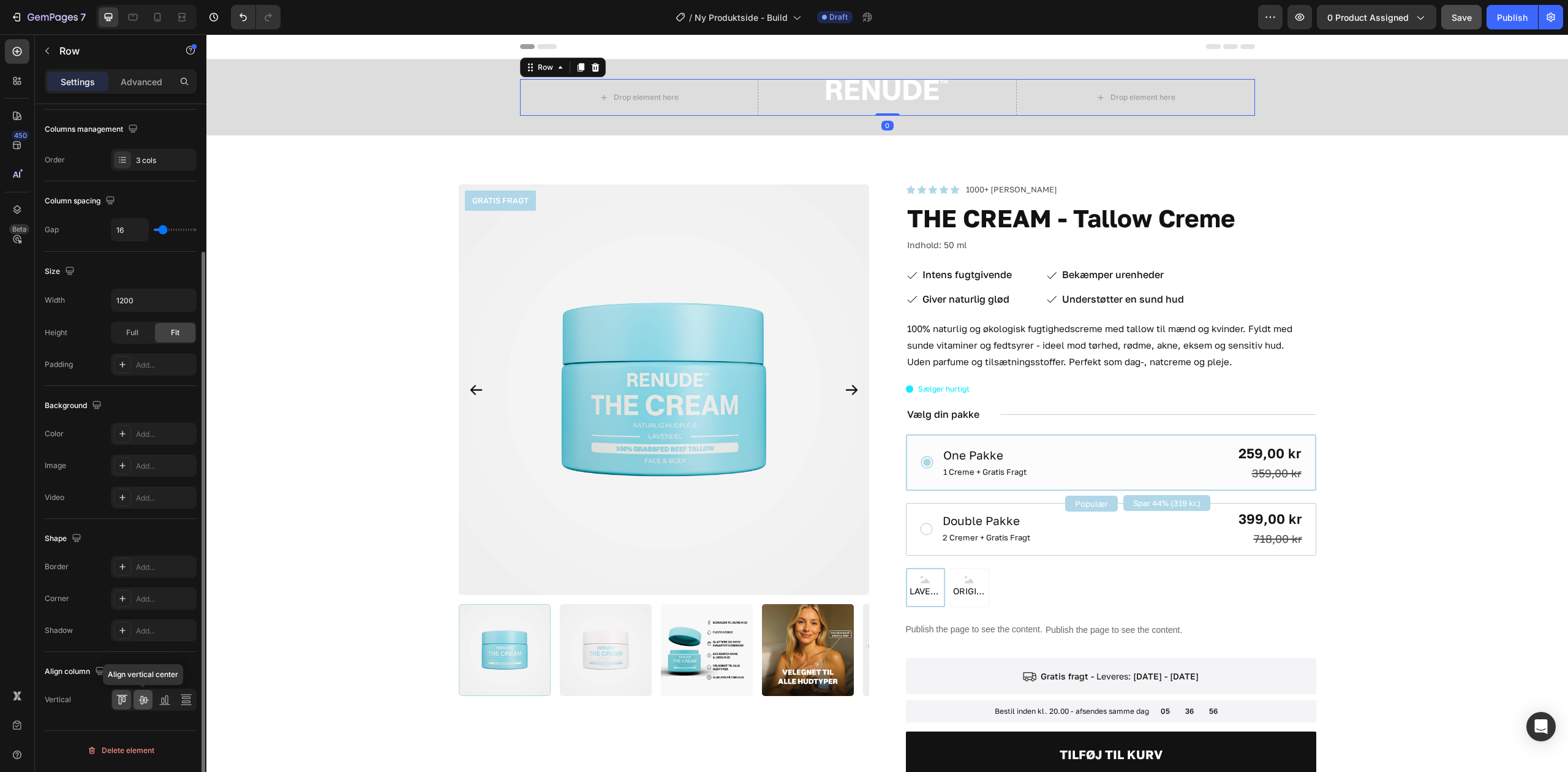
click at [146, 694] on div at bounding box center [143, 699] width 19 height 20
click at [1103, 100] on div "Drop element here" at bounding box center [1136, 97] width 100 height 20
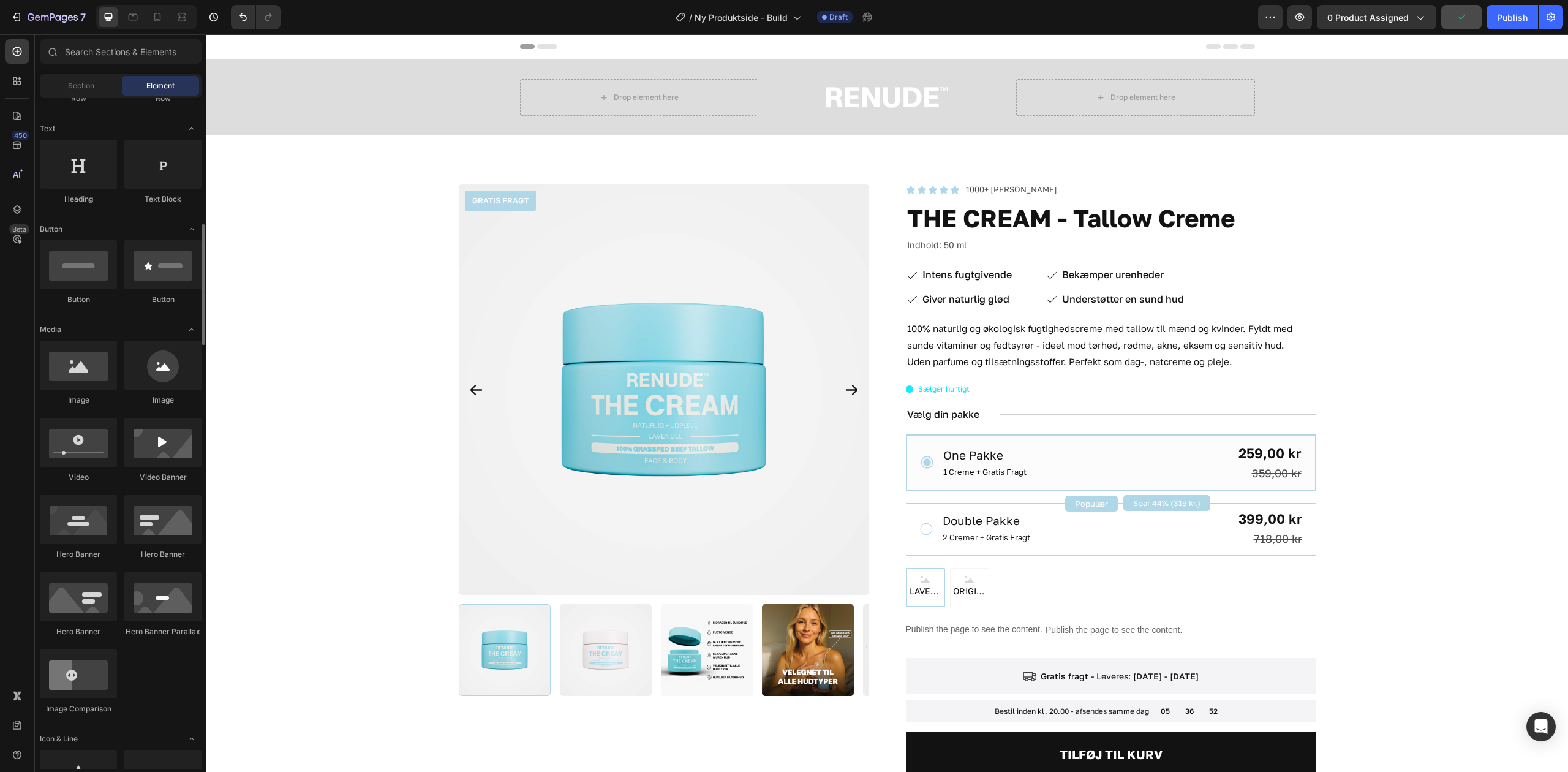
scroll to position [327, 0]
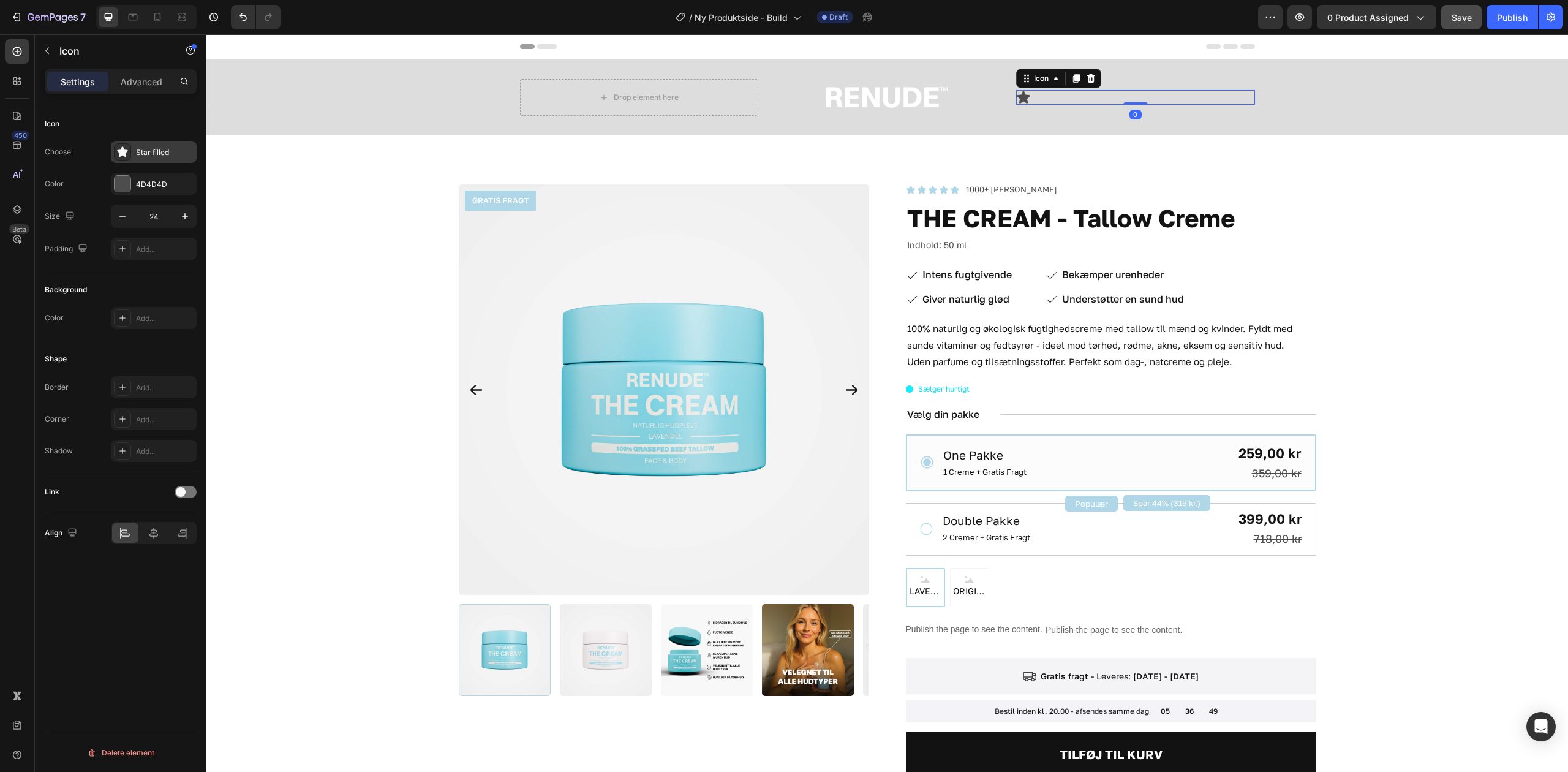
click at [152, 156] on div "Star filled" at bounding box center [165, 152] width 58 height 11
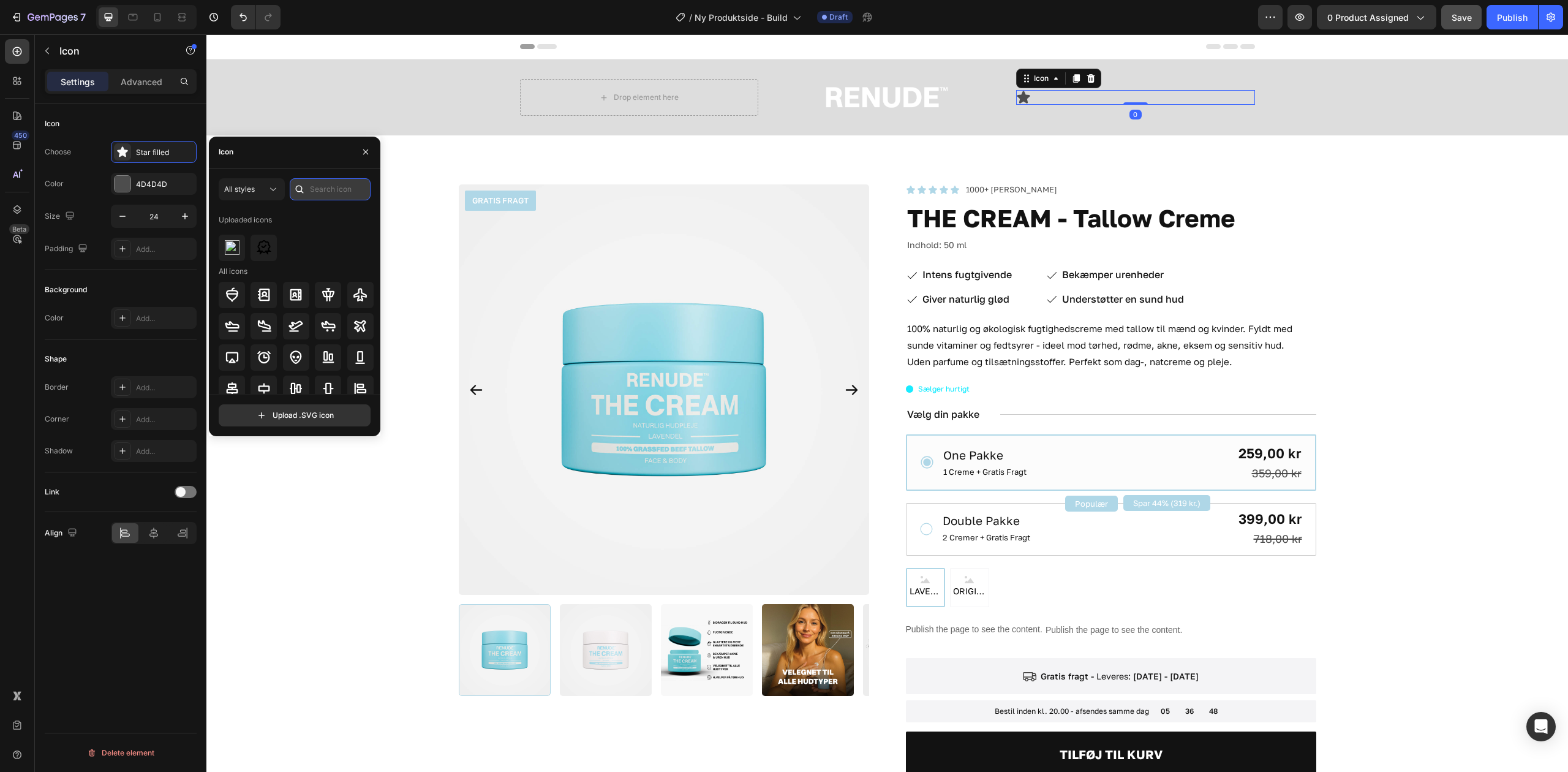
click at [335, 189] on input "text" at bounding box center [329, 189] width 81 height 22
type input "cart"
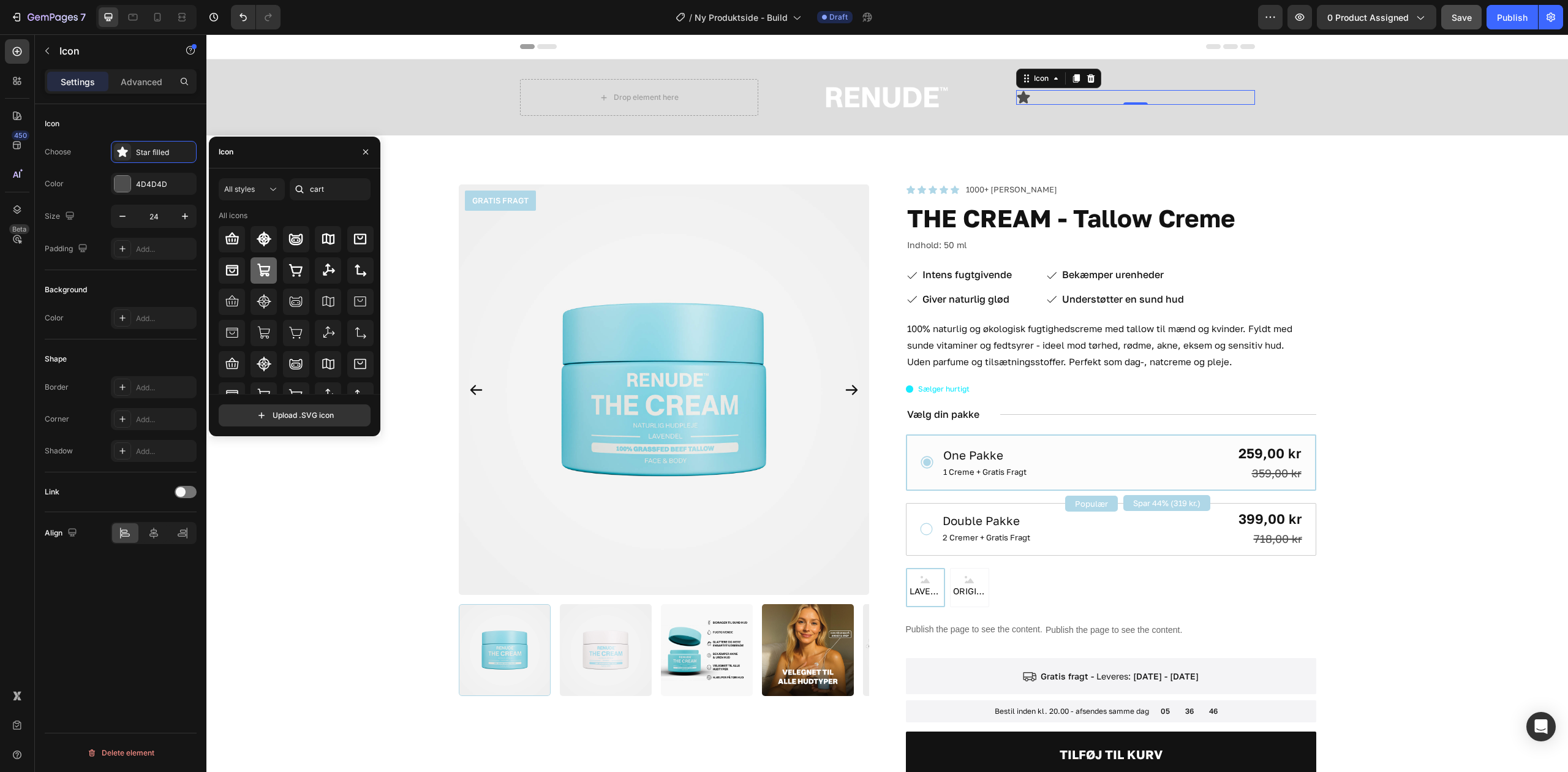
click at [270, 268] on icon at bounding box center [264, 270] width 14 height 14
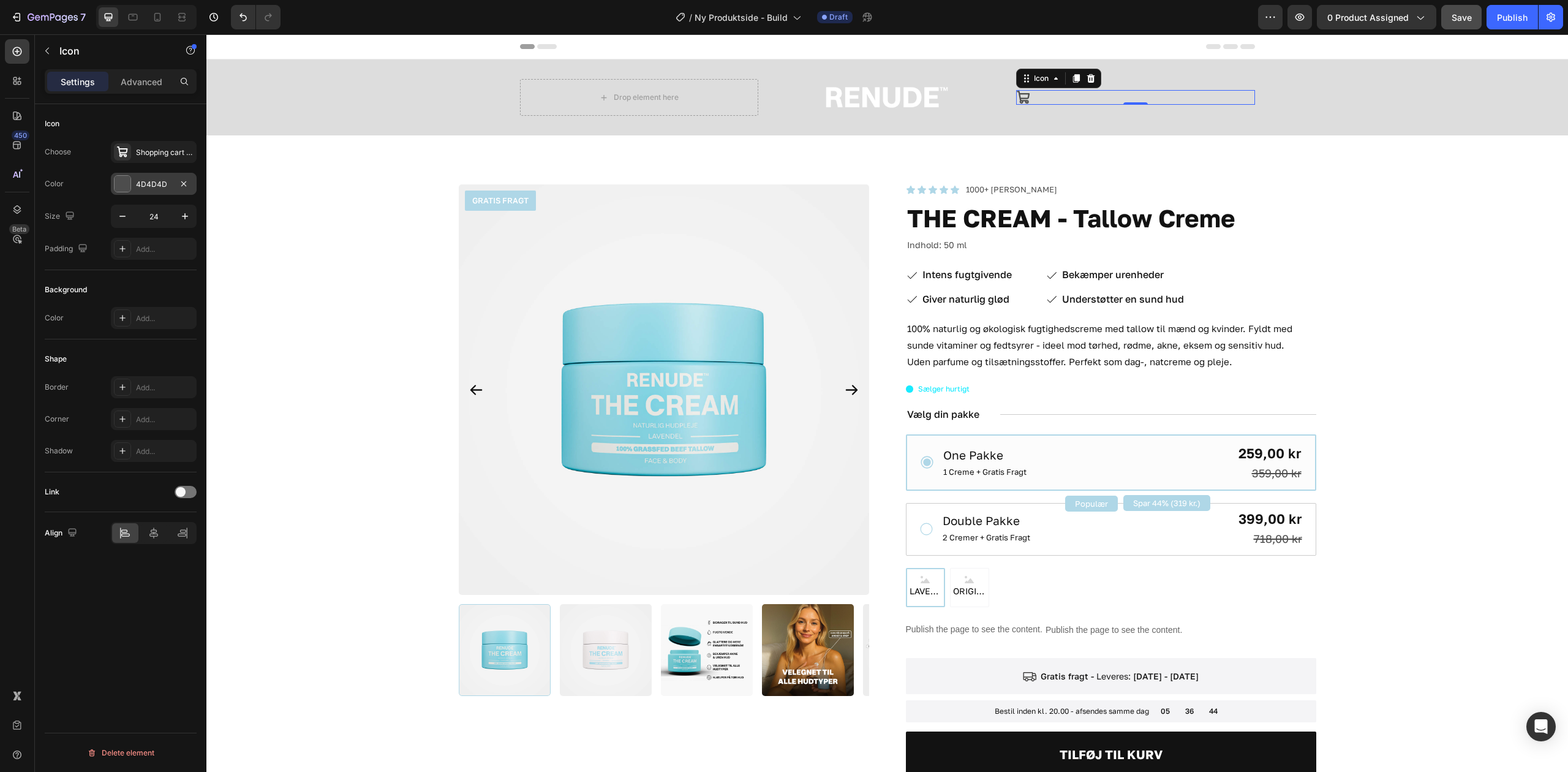
click at [123, 185] on div at bounding box center [123, 184] width 16 height 16
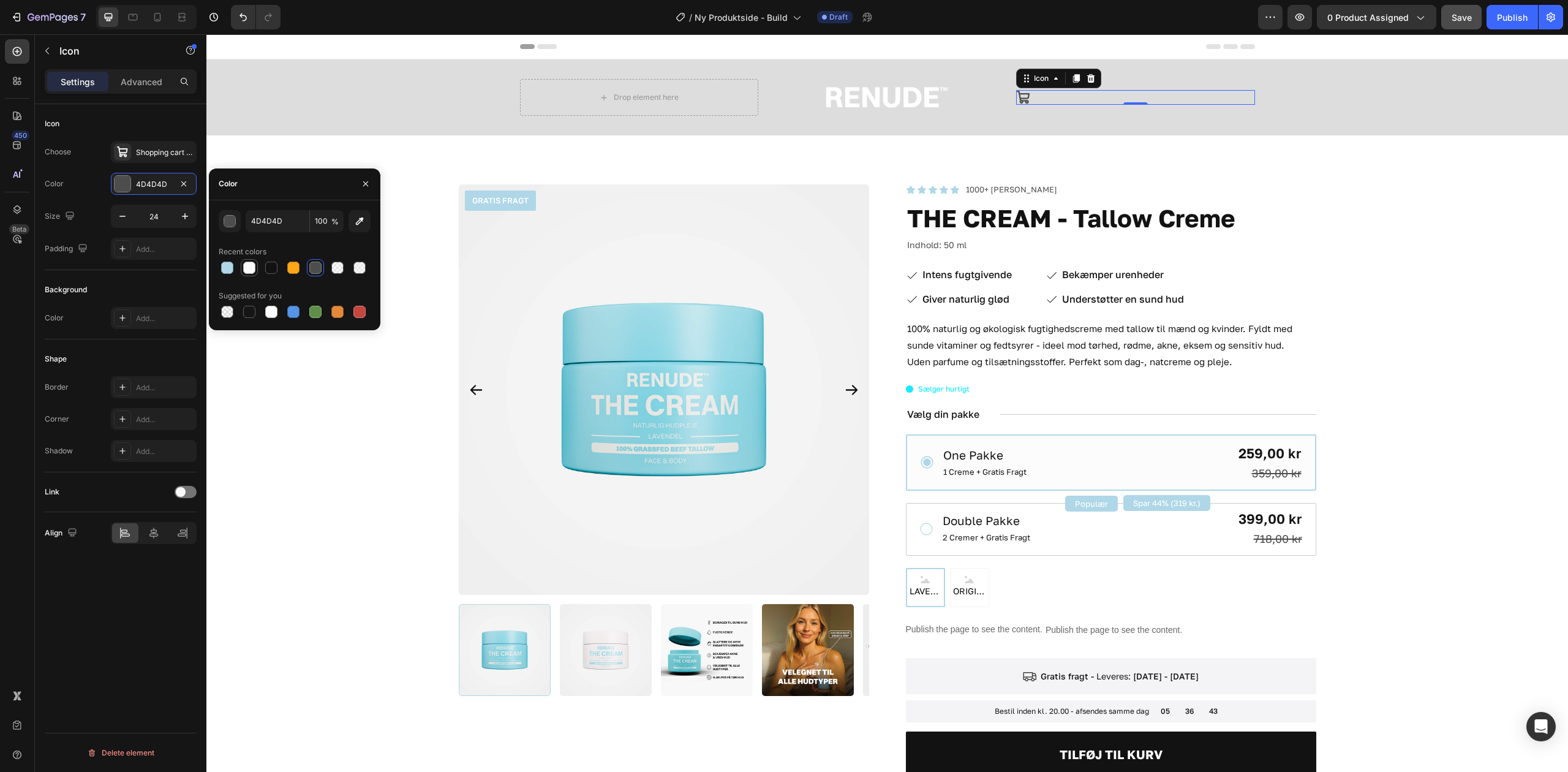
click at [251, 266] on div at bounding box center [249, 267] width 12 height 12
type input "FBFBFB"
click at [189, 532] on div at bounding box center [182, 533] width 26 height 20
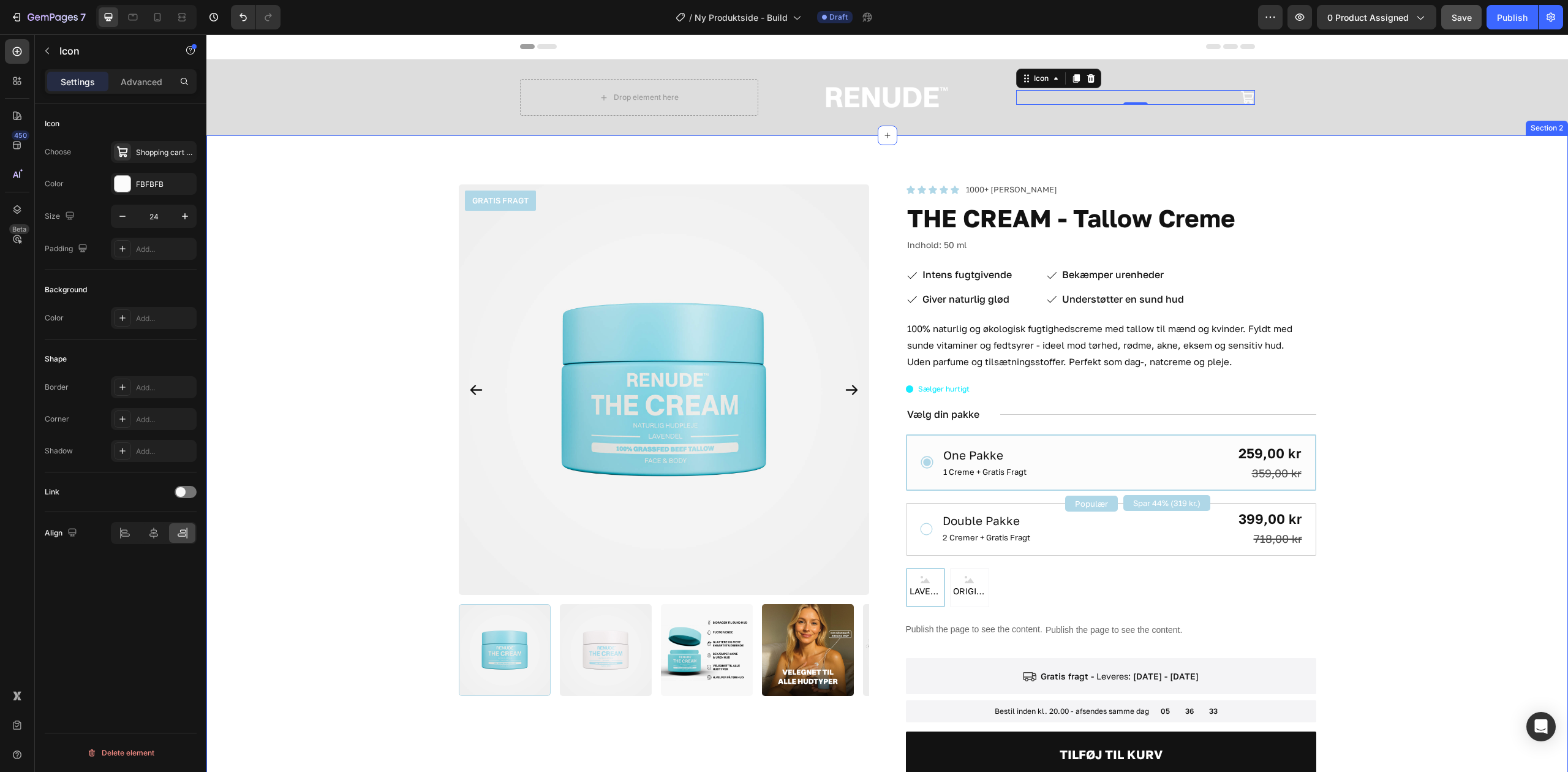
click at [329, 398] on div "GRATIS FRAGT Product Badge Product Images Icon Icon Icon Icon Icon Icon List 10…" at bounding box center [887, 573] width 1264 height 777
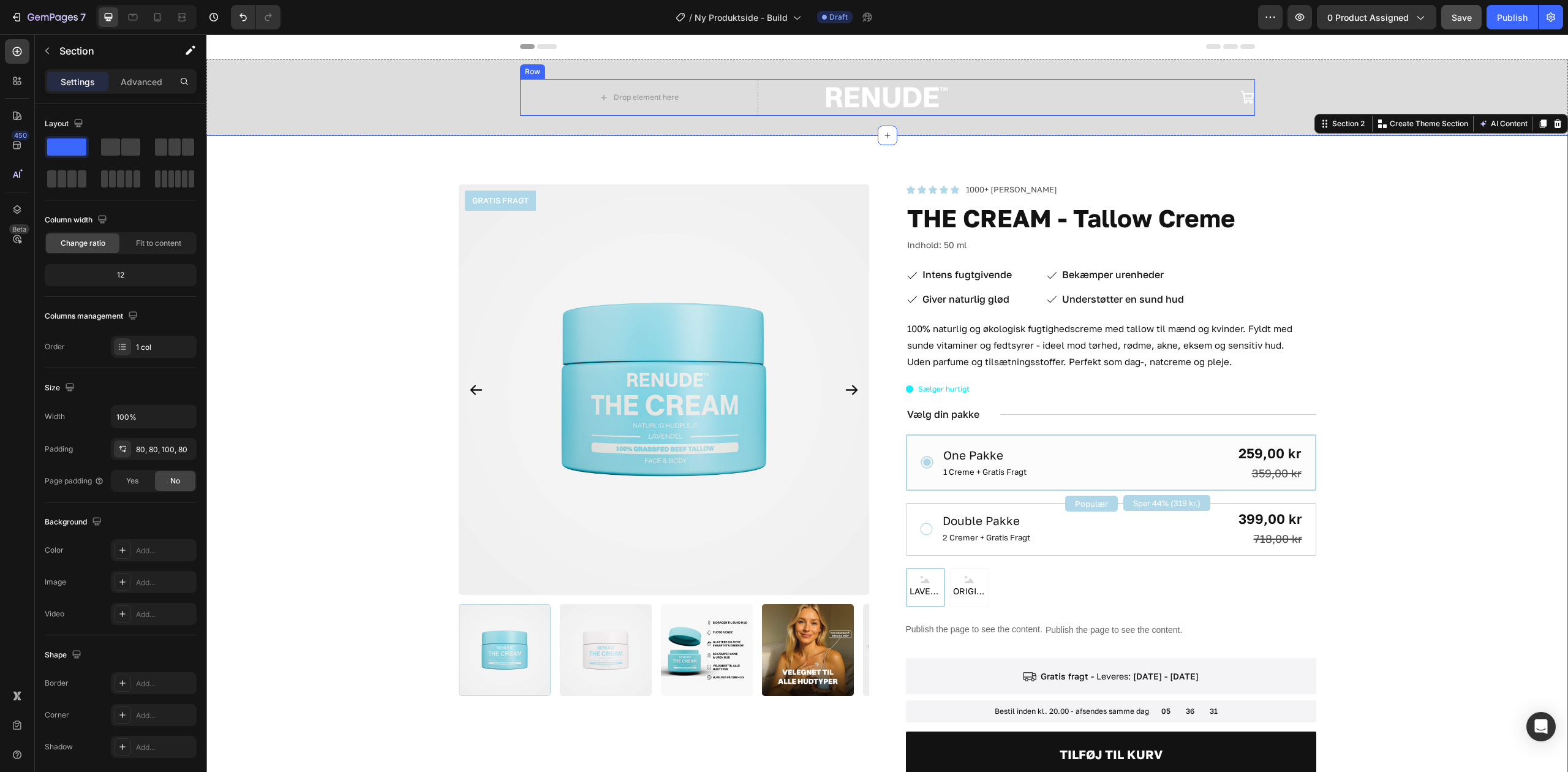
click at [982, 109] on div "Image" at bounding box center [888, 97] width 238 height 37
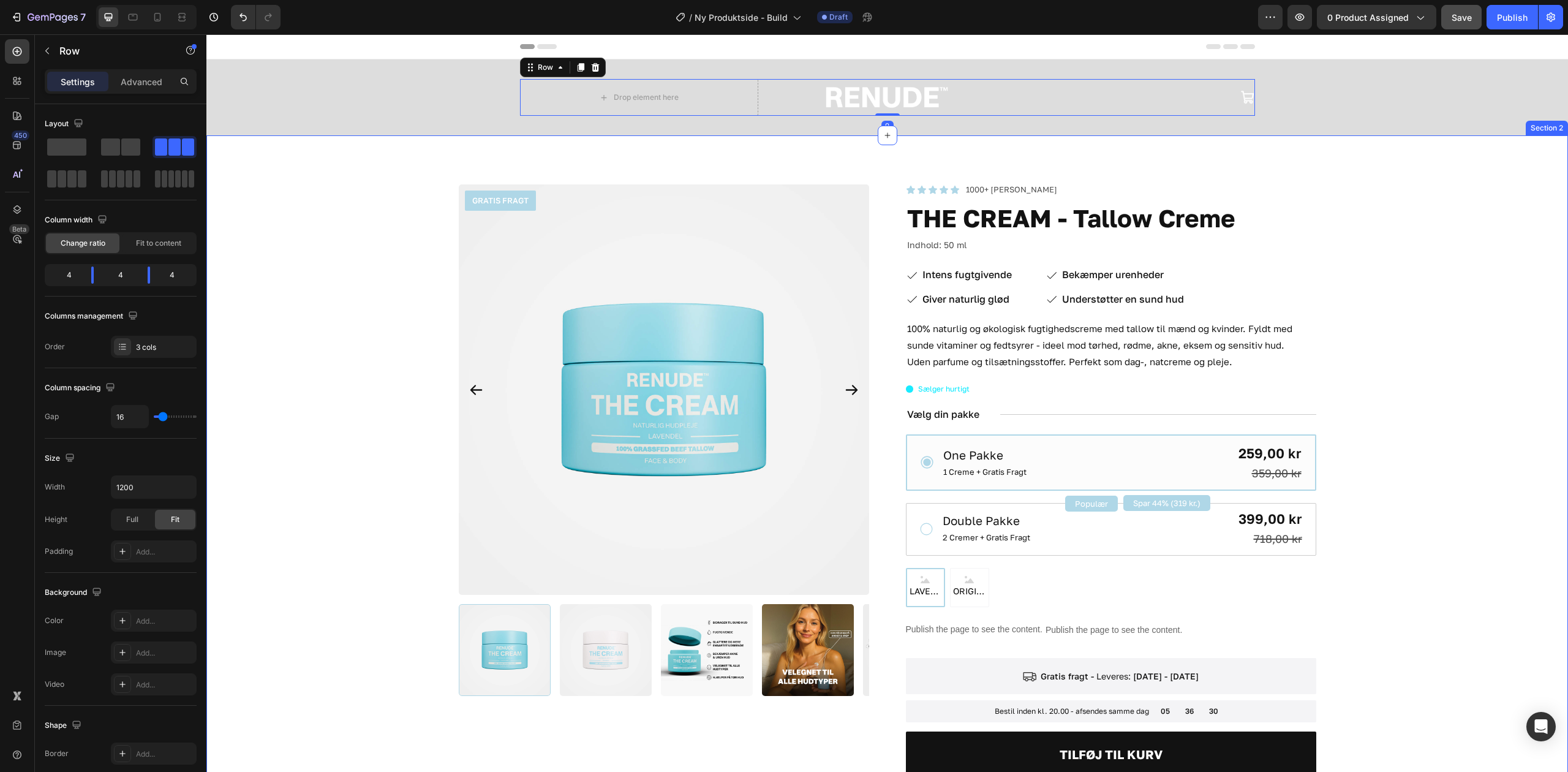
click at [387, 108] on div "Drop element here Image Icon Row 0" at bounding box center [888, 97] width 1362 height 37
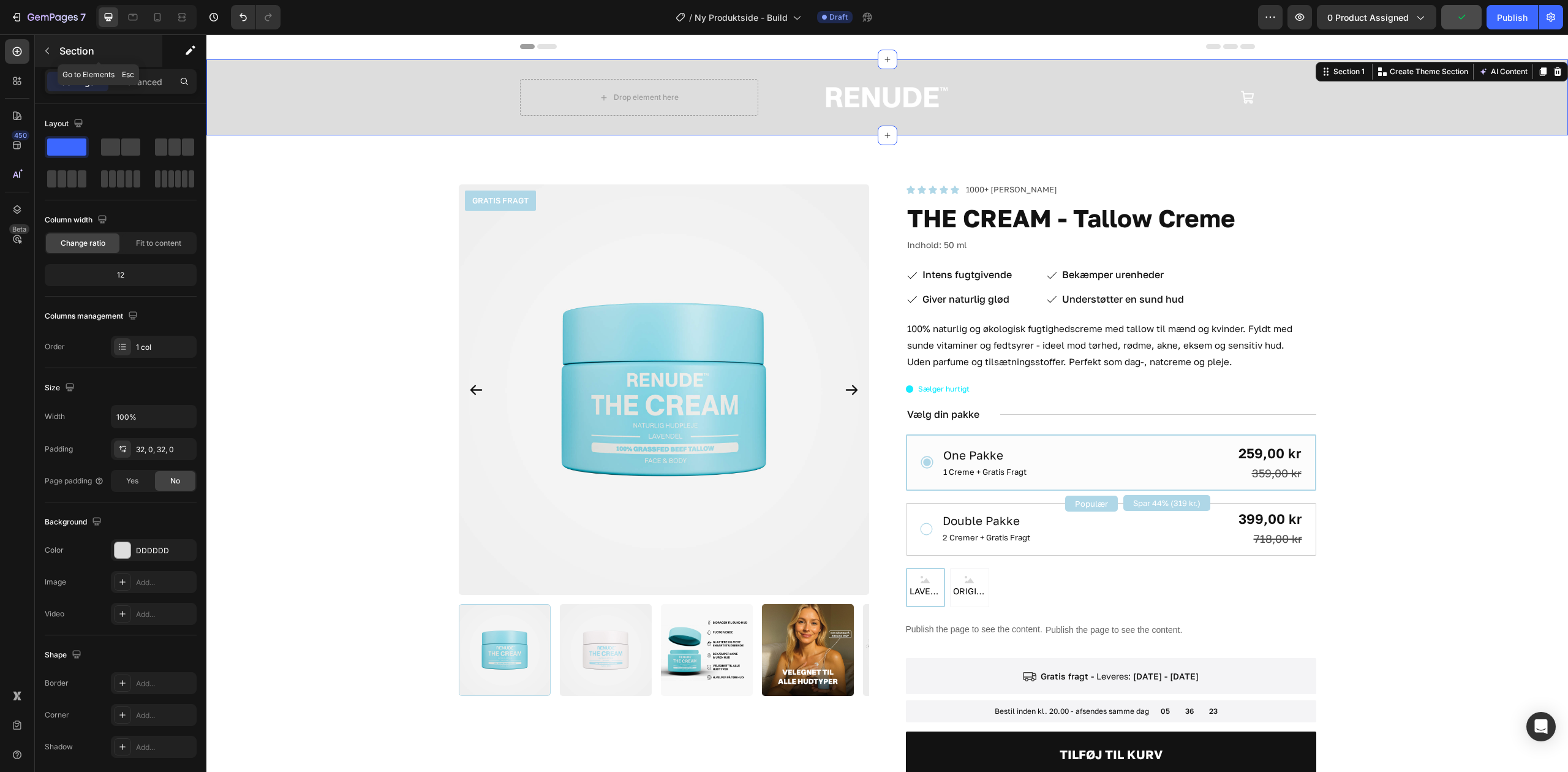
click at [48, 49] on icon "button" at bounding box center [48, 51] width 10 height 10
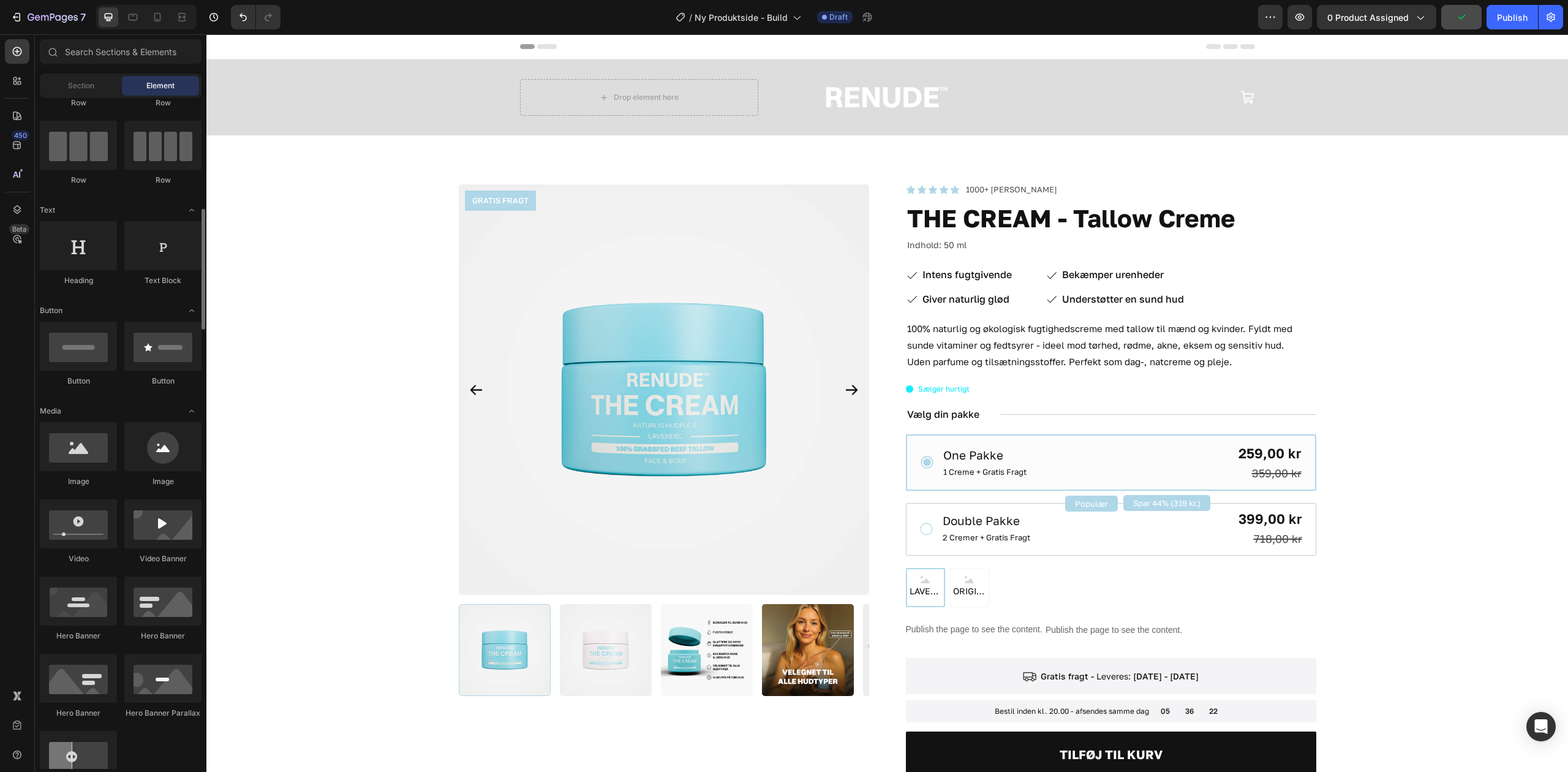
scroll to position [0, 0]
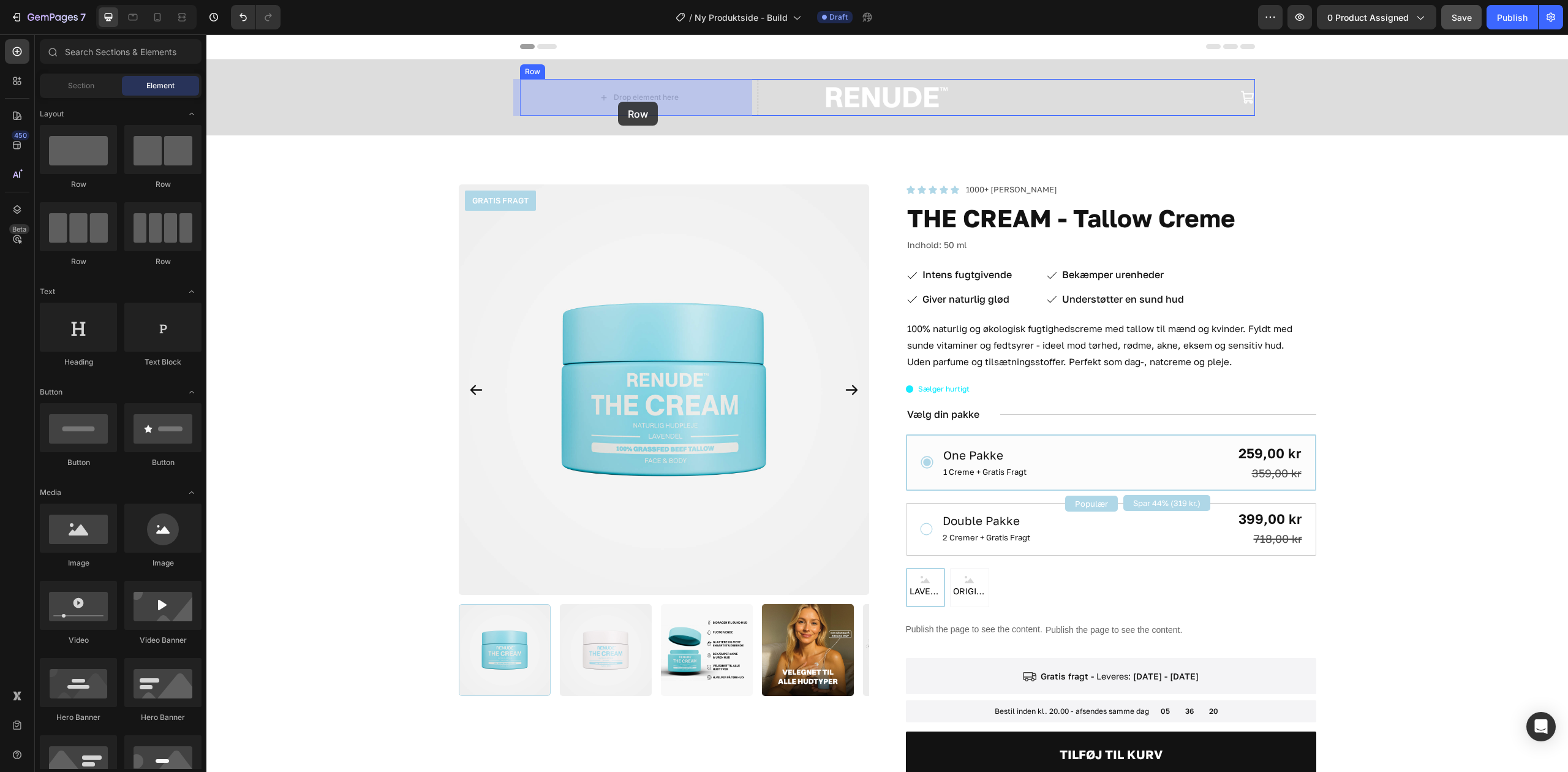
drag, startPoint x: 375, startPoint y: 255, endPoint x: 618, endPoint y: 101, distance: 287.7
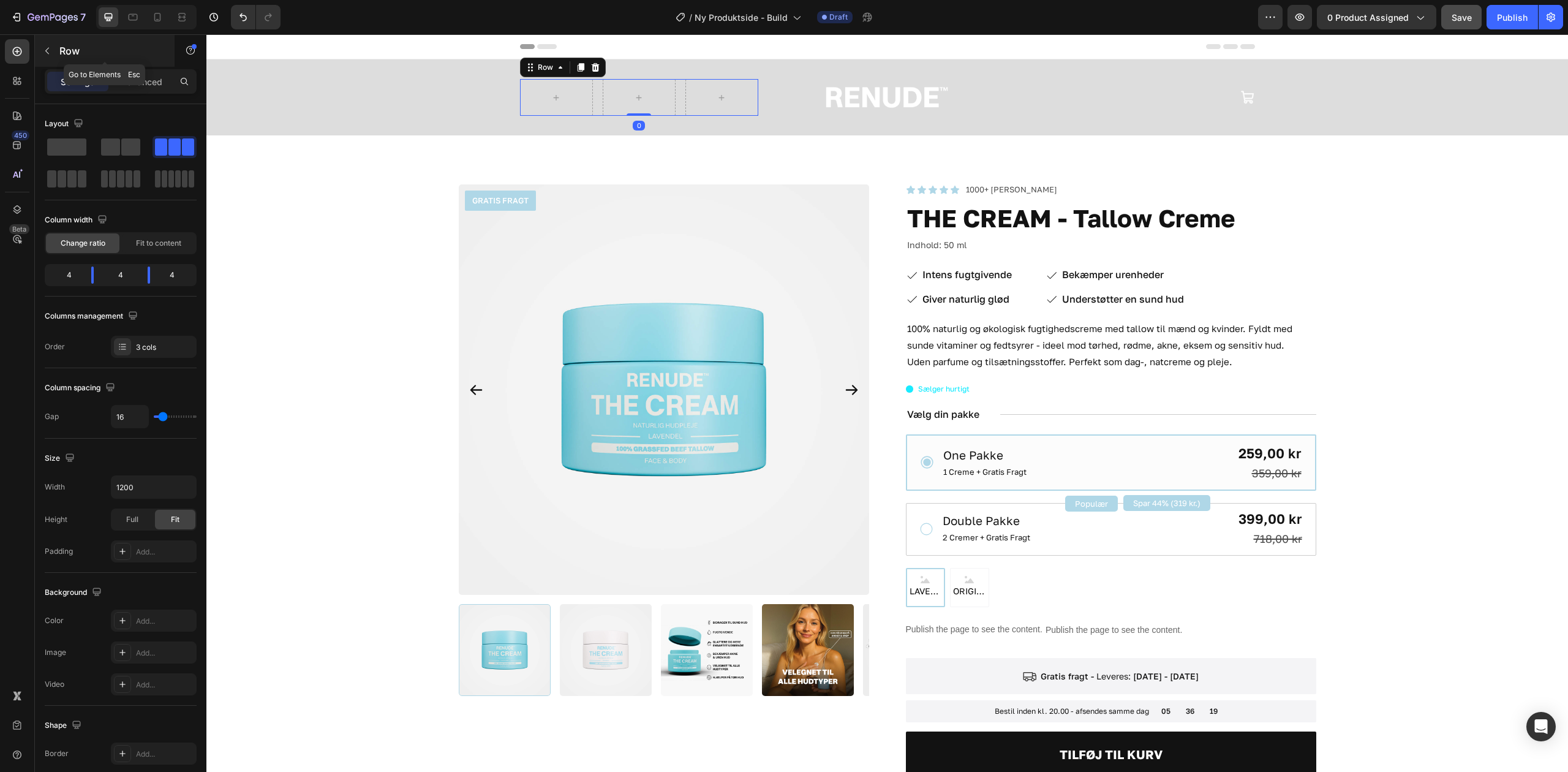
click at [59, 43] on div "Row" at bounding box center [105, 50] width 140 height 31
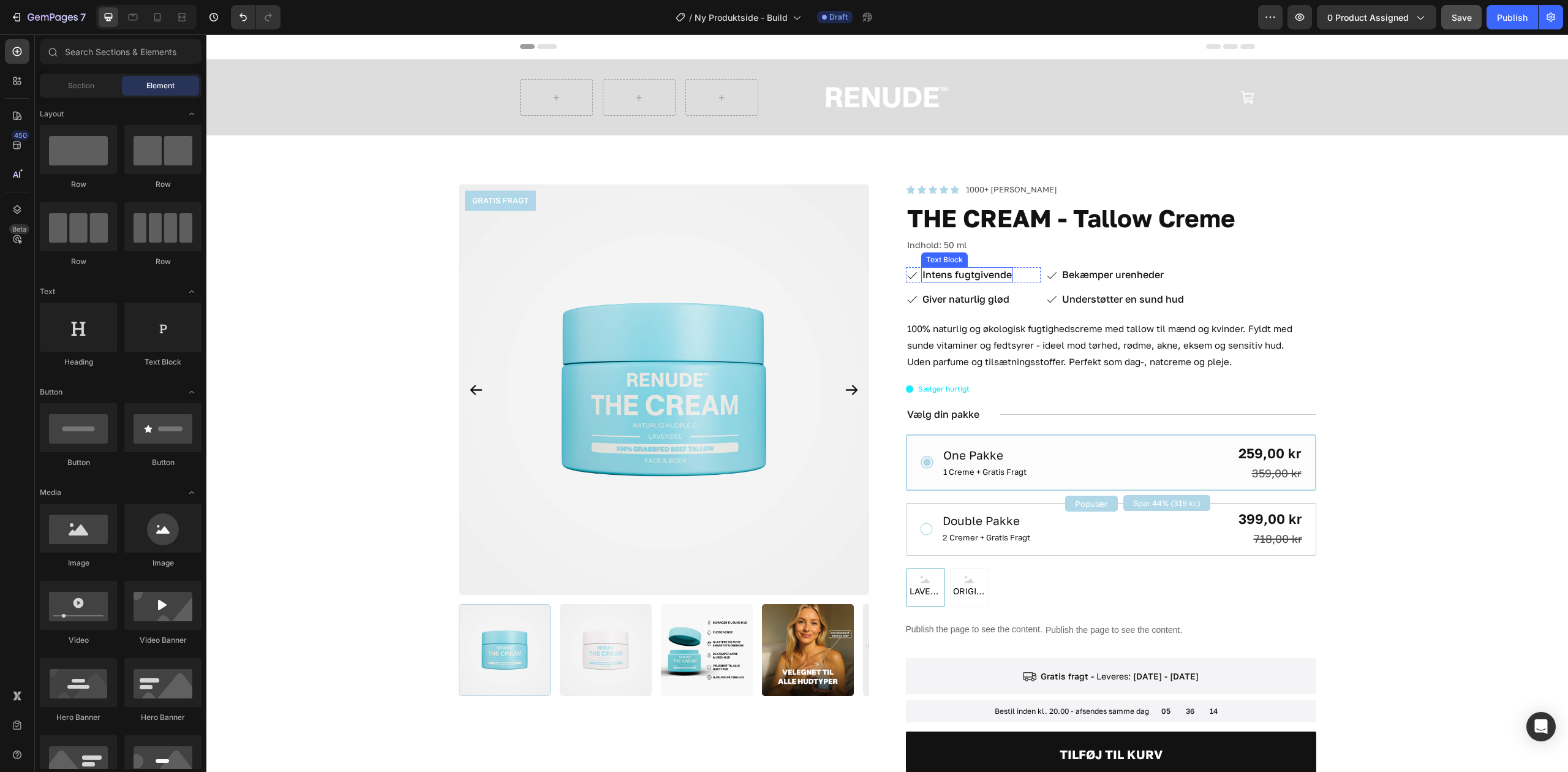
click at [962, 272] on p "Intens fugtgivende" at bounding box center [967, 274] width 89 height 13
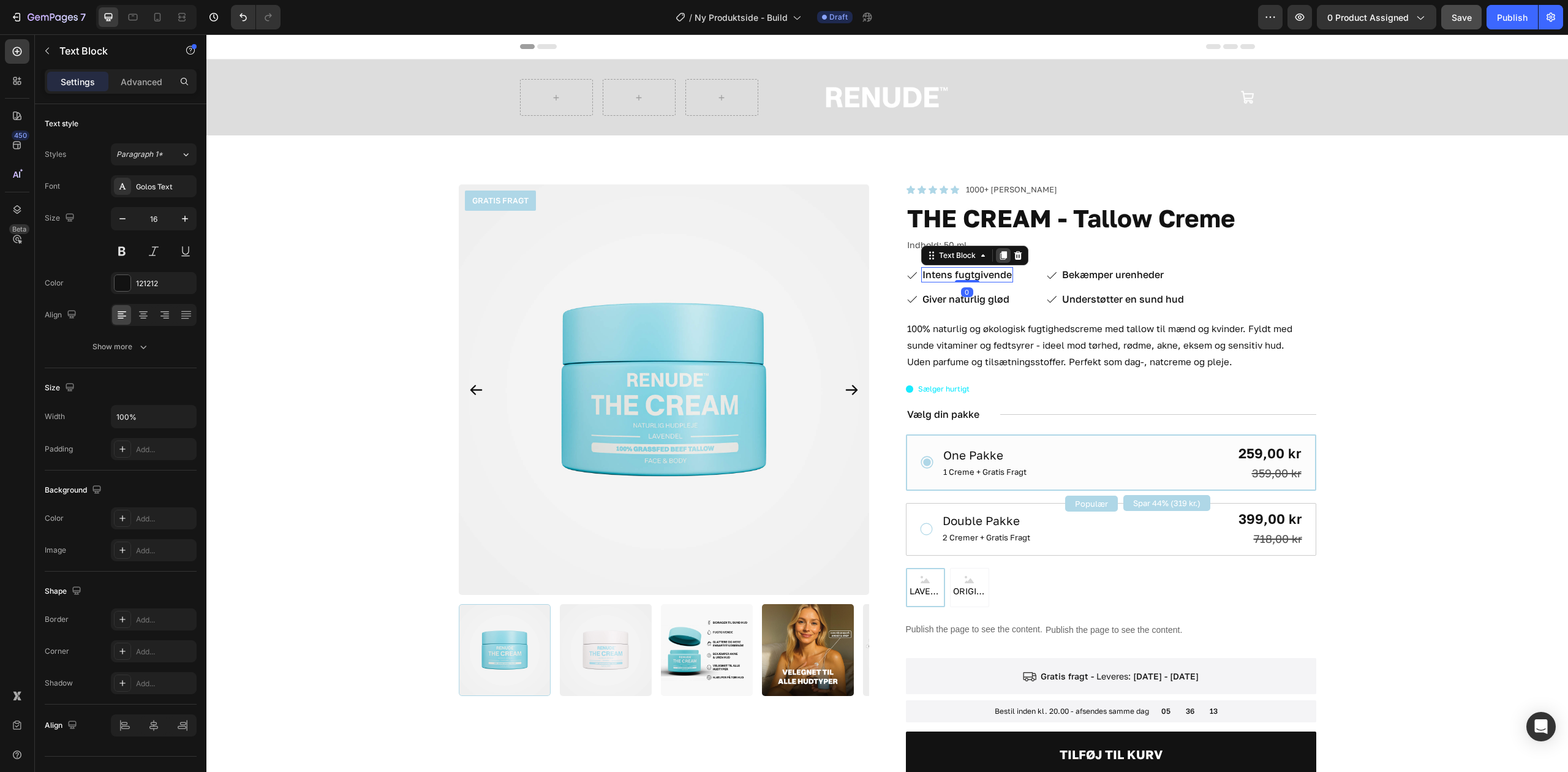
click at [1000, 254] on icon at bounding box center [1004, 255] width 7 height 9
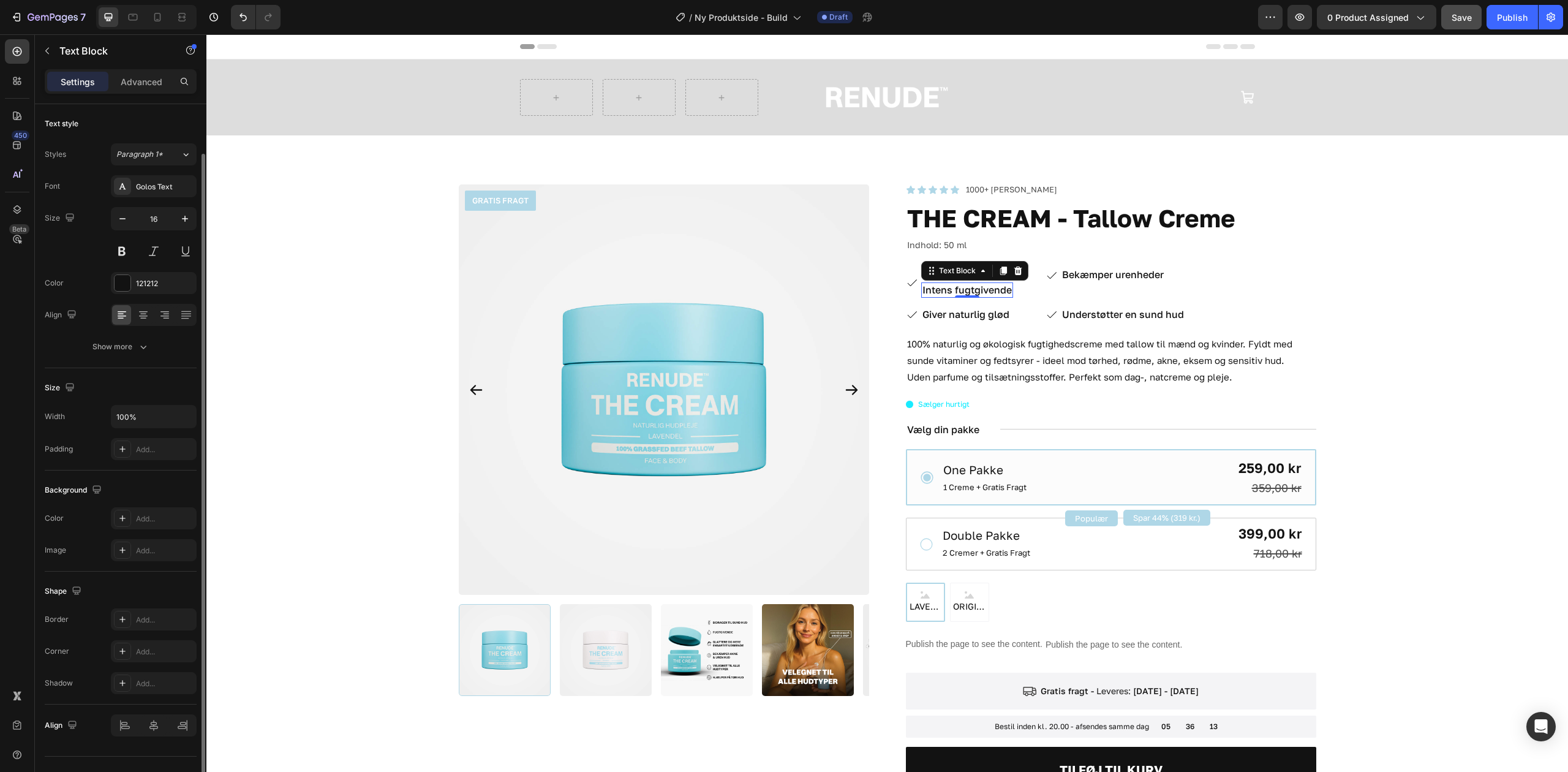
scroll to position [26, 0]
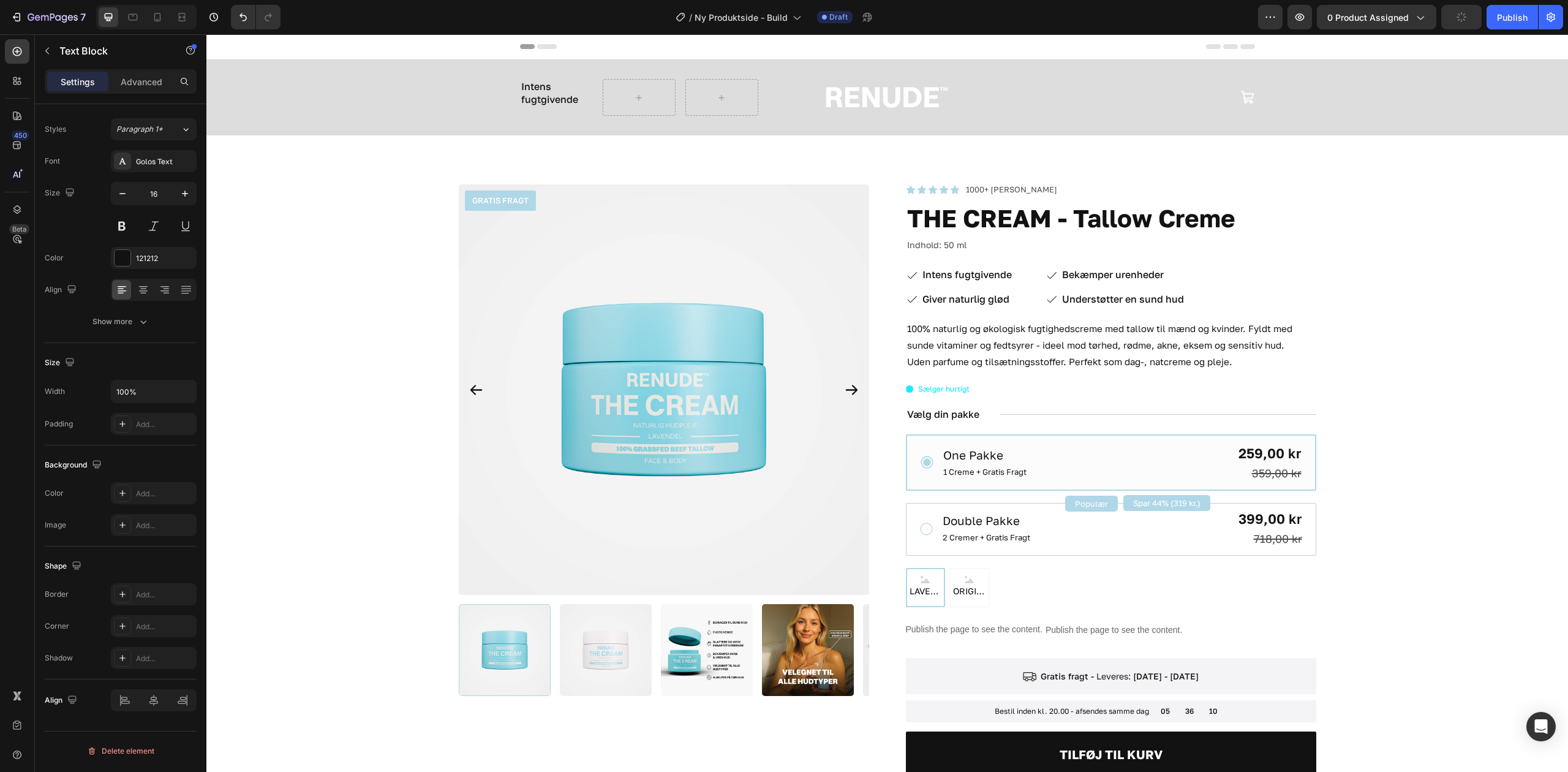
click at [554, 100] on p "Intens fugtgivende" at bounding box center [556, 93] width 71 height 26
click at [572, 95] on p "Intens fugtgivende" at bounding box center [556, 93] width 71 height 26
click at [574, 89] on div "Rich Text Editor. Editing area: main" at bounding box center [557, 87] width 73 height 15
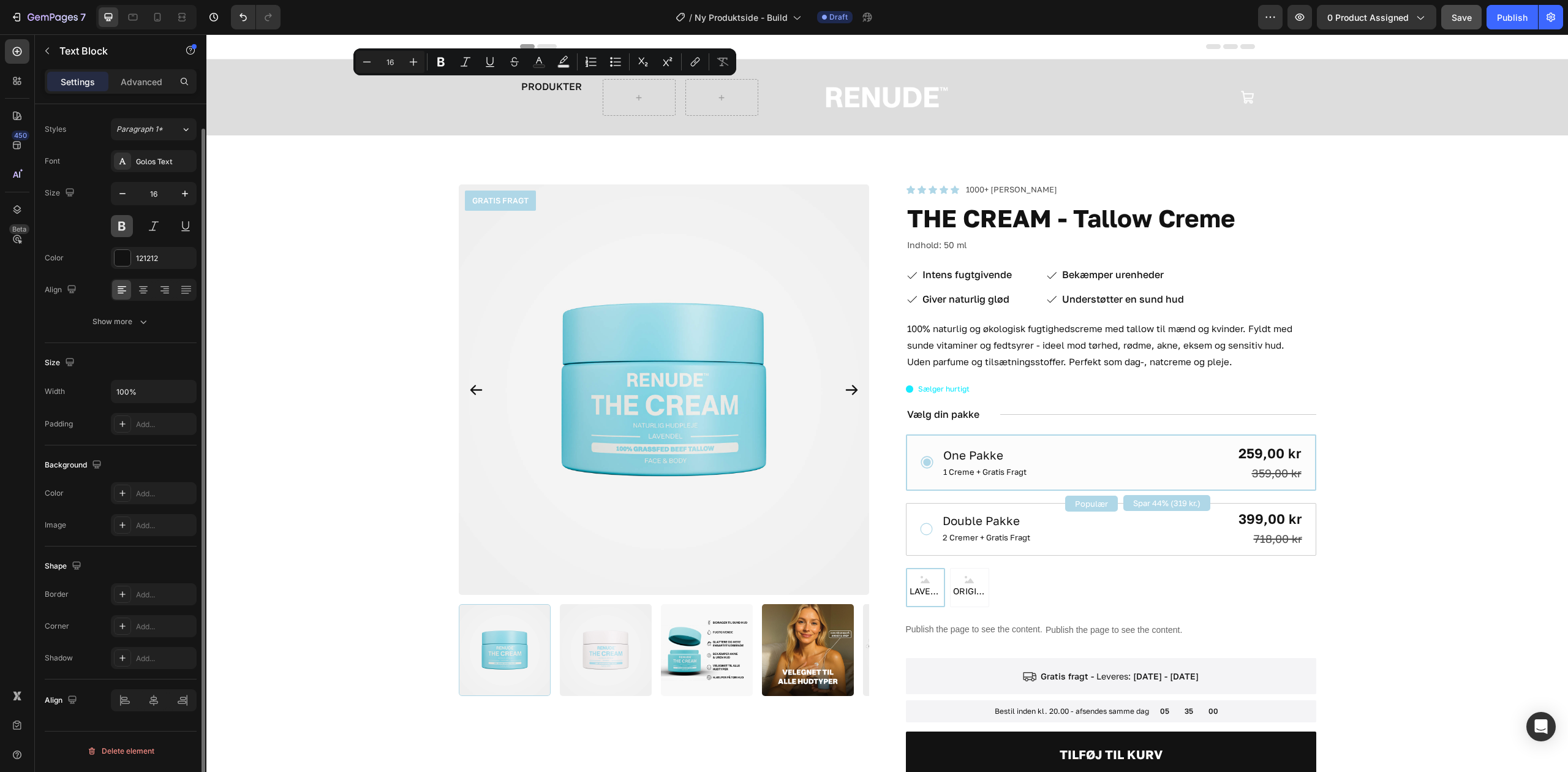
click at [120, 226] on button at bounding box center [122, 226] width 22 height 22
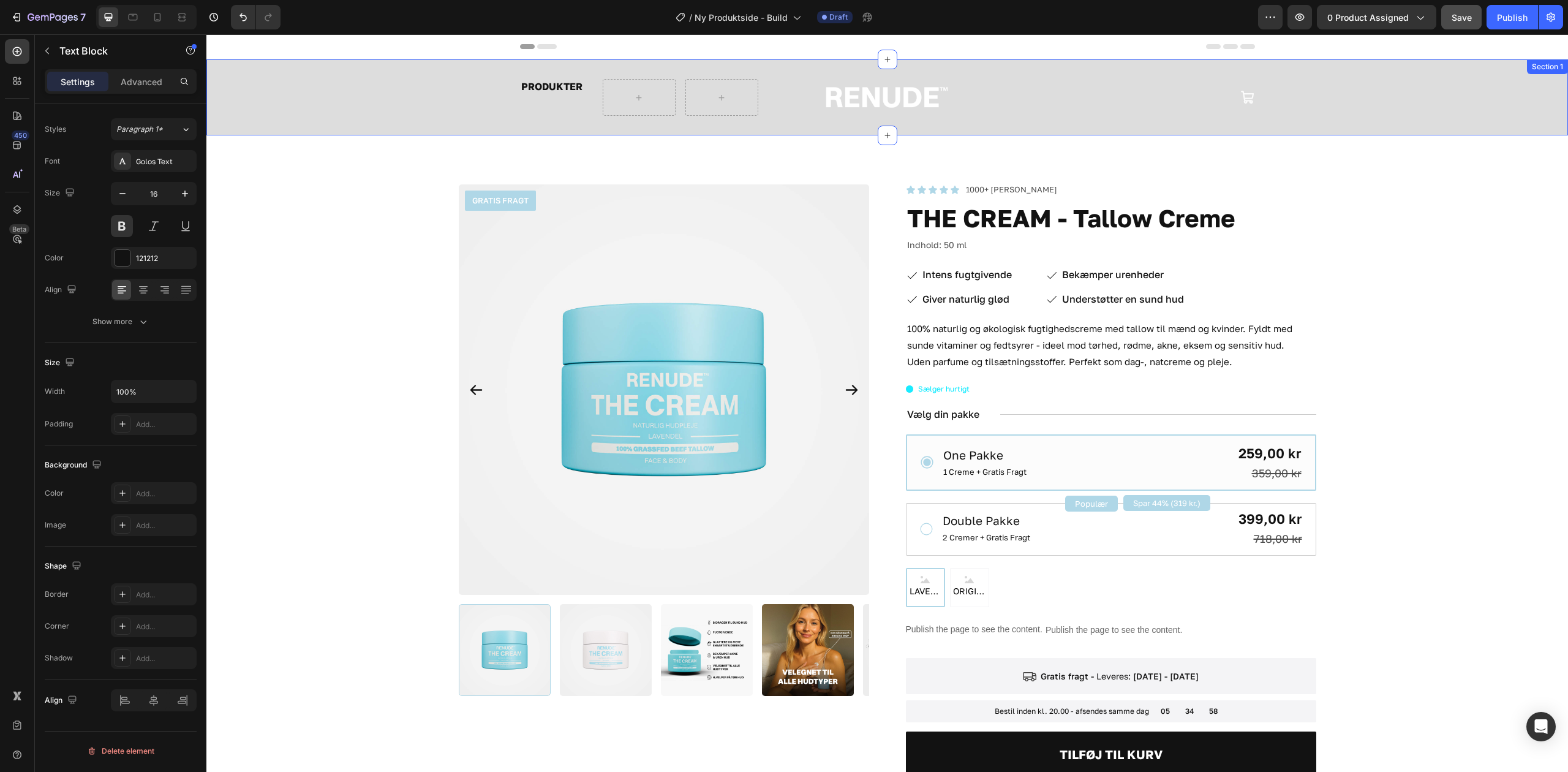
click at [552, 89] on p "PRODUKTER" at bounding box center [556, 86] width 71 height 13
click at [545, 117] on div "Produkter Text Block 0 Row Image Icon Row Section 1" at bounding box center [888, 97] width 1362 height 76
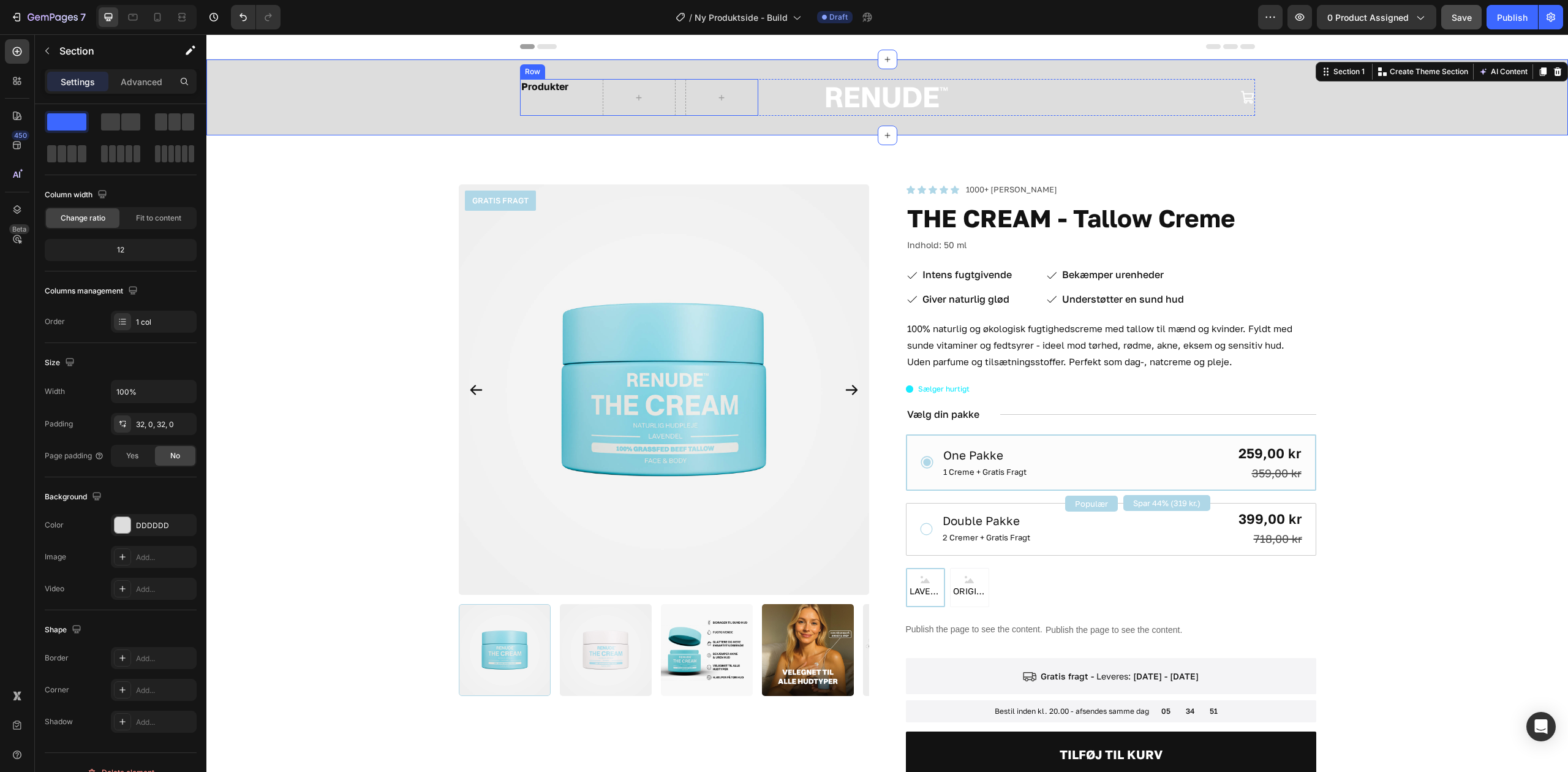
scroll to position [0, 0]
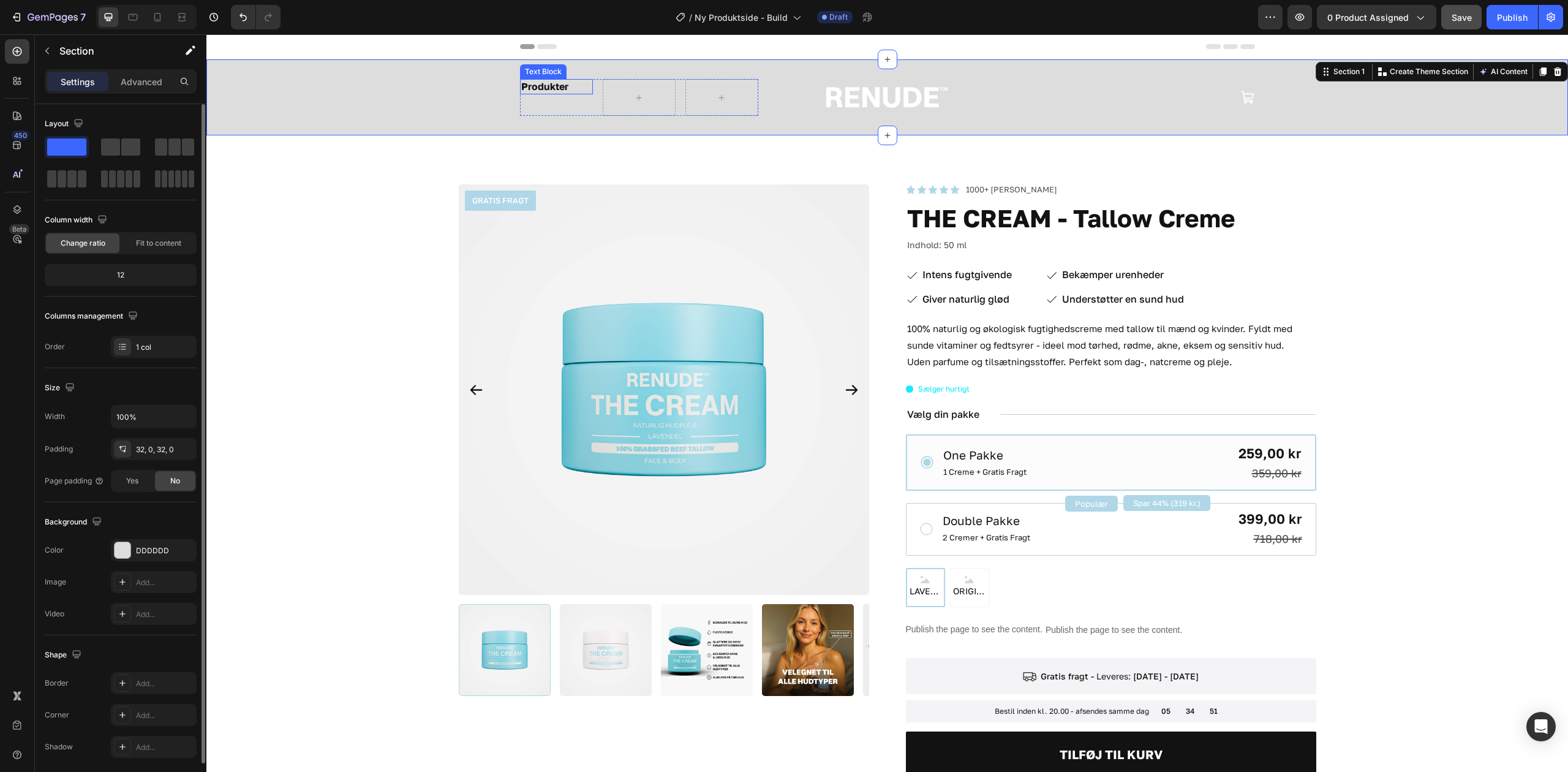
click at [552, 89] on p "Produkter" at bounding box center [556, 86] width 71 height 13
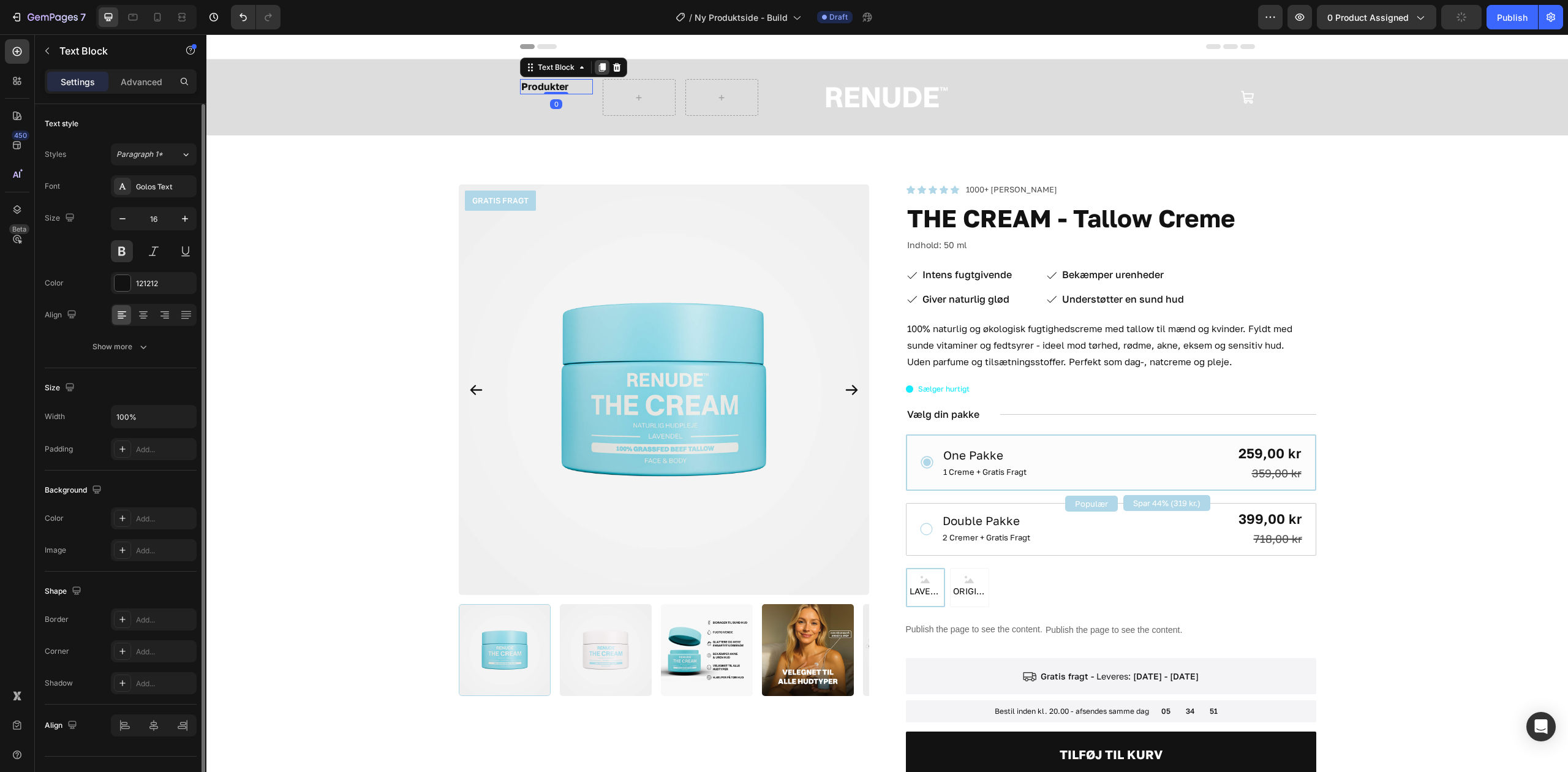
click at [598, 64] on icon at bounding box center [603, 67] width 10 height 10
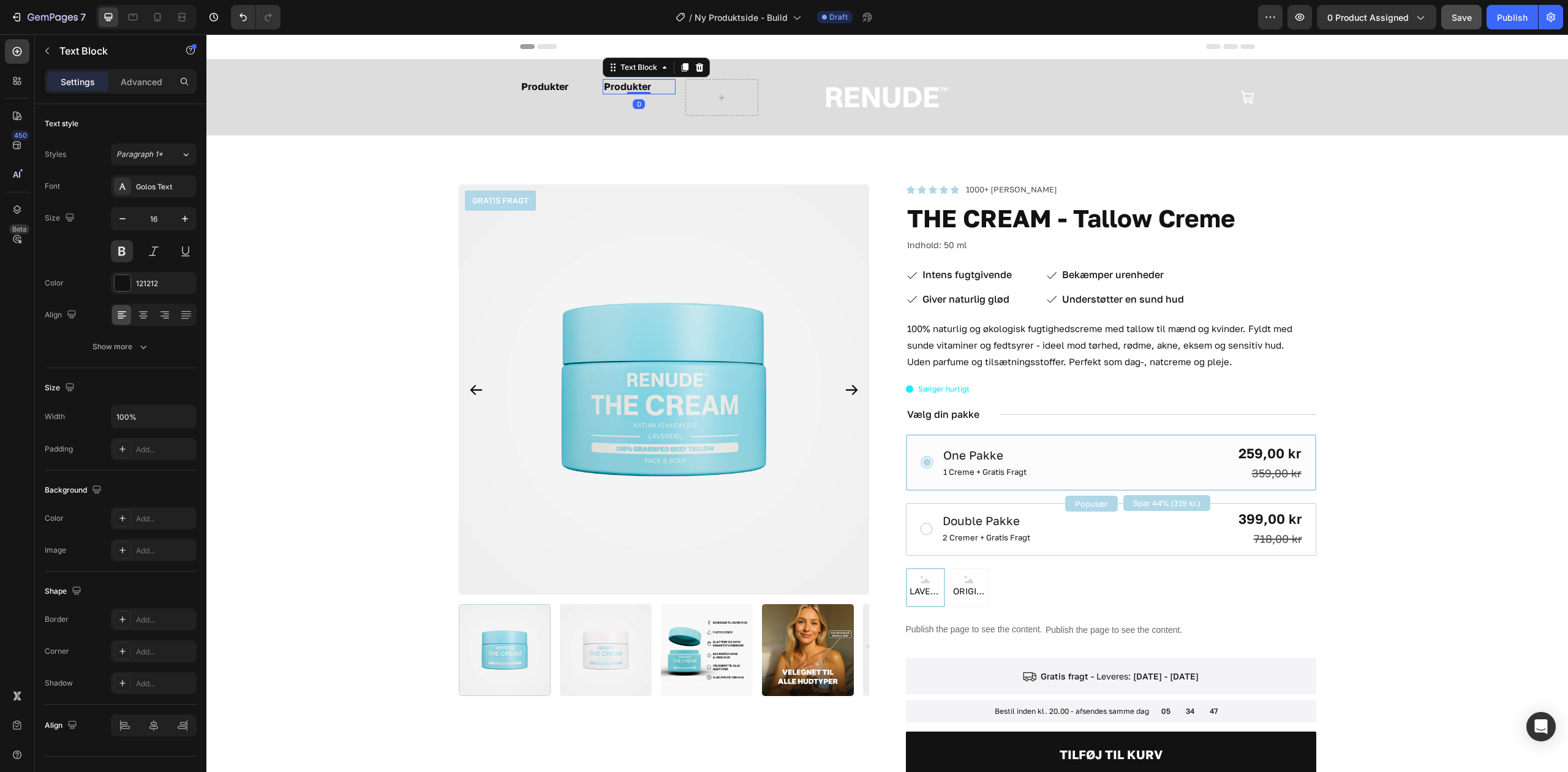
click at [623, 84] on p "Produkter" at bounding box center [639, 86] width 71 height 13
click at [554, 134] on div "Produkter Text Block Information Text Block 0 Row Image Icon Row Section 1" at bounding box center [888, 97] width 1362 height 76
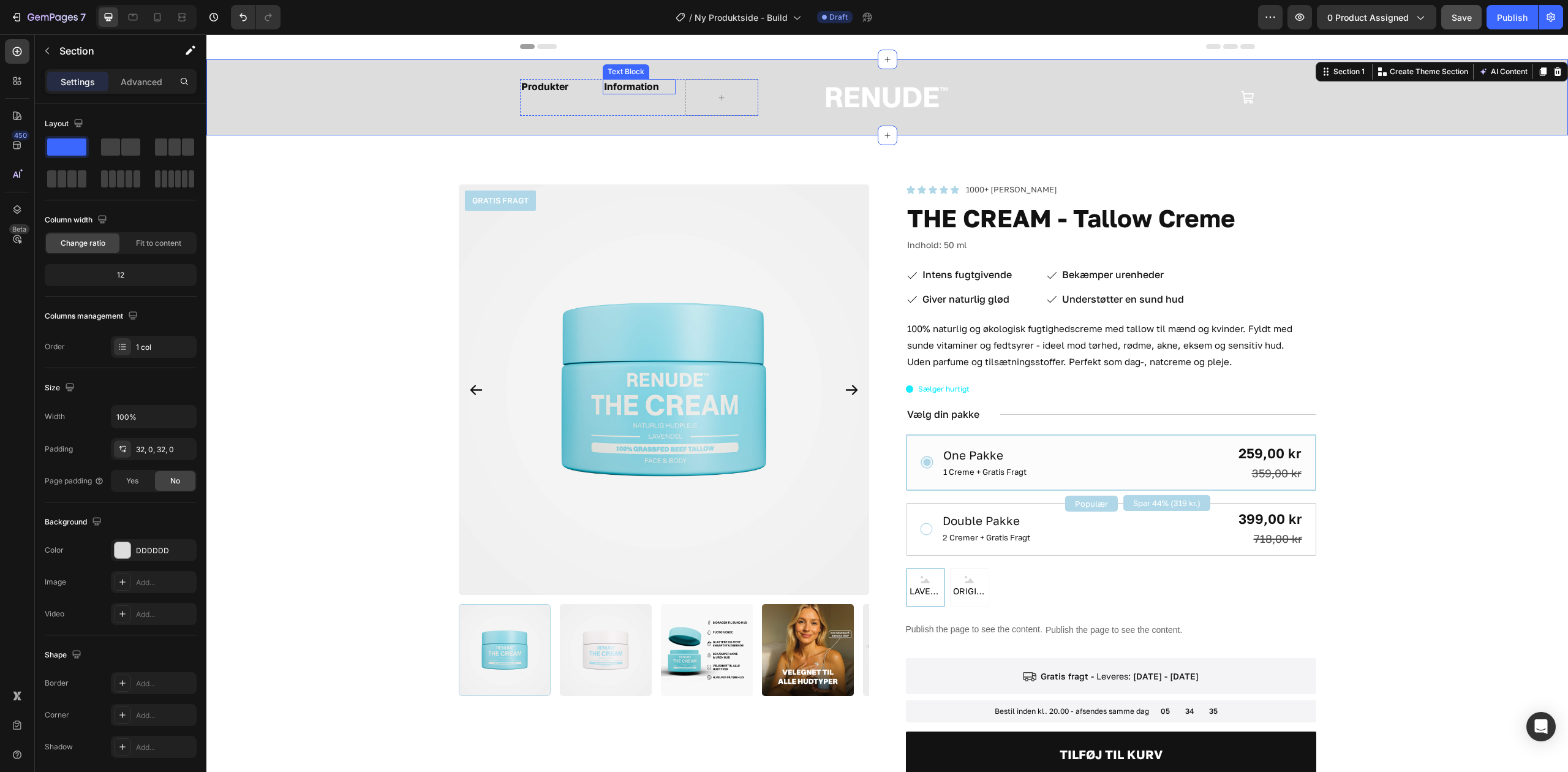
click at [626, 84] on p "Information" at bounding box center [639, 86] width 71 height 13
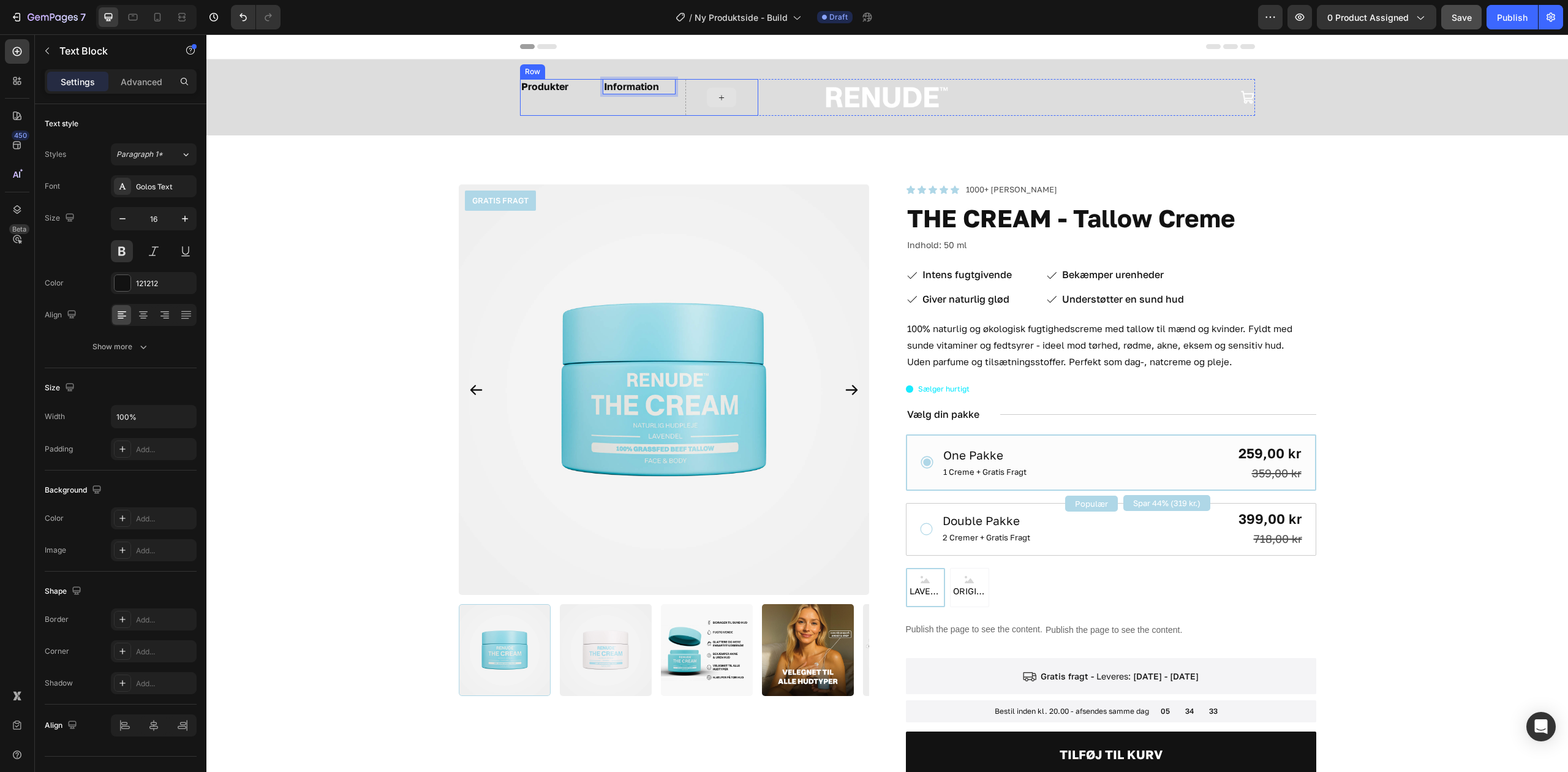
drag, startPoint x: 631, startPoint y: 81, endPoint x: 662, endPoint y: 89, distance: 32.0
click at [632, 104] on div "Information Text Block 0" at bounding box center [639, 97] width 73 height 37
drag, startPoint x: 696, startPoint y: 92, endPoint x: 714, endPoint y: 89, distance: 18.2
click at [730, 89] on p "Information" at bounding box center [722, 86] width 71 height 13
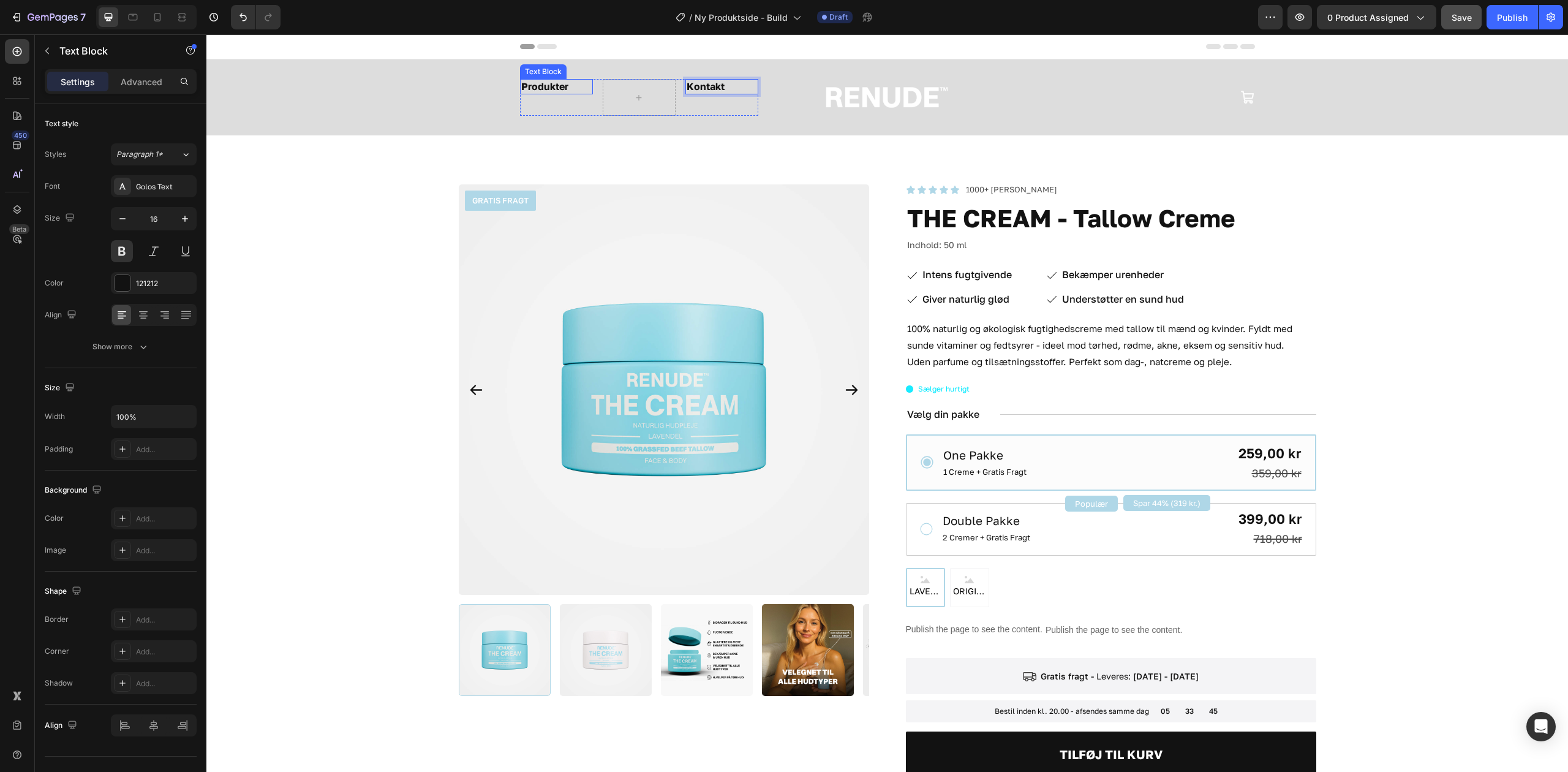
click at [545, 87] on p "Produkter" at bounding box center [556, 86] width 71 height 13
drag, startPoint x: 538, startPoint y: 87, endPoint x: 628, endPoint y: 100, distance: 90.9
click at [560, 106] on div "Produkter Text Block 0" at bounding box center [557, 97] width 73 height 37
drag, startPoint x: 532, startPoint y: 86, endPoint x: 638, endPoint y: 93, distance: 106.2
click at [638, 83] on p "Produkter" at bounding box center [639, 86] width 71 height 13
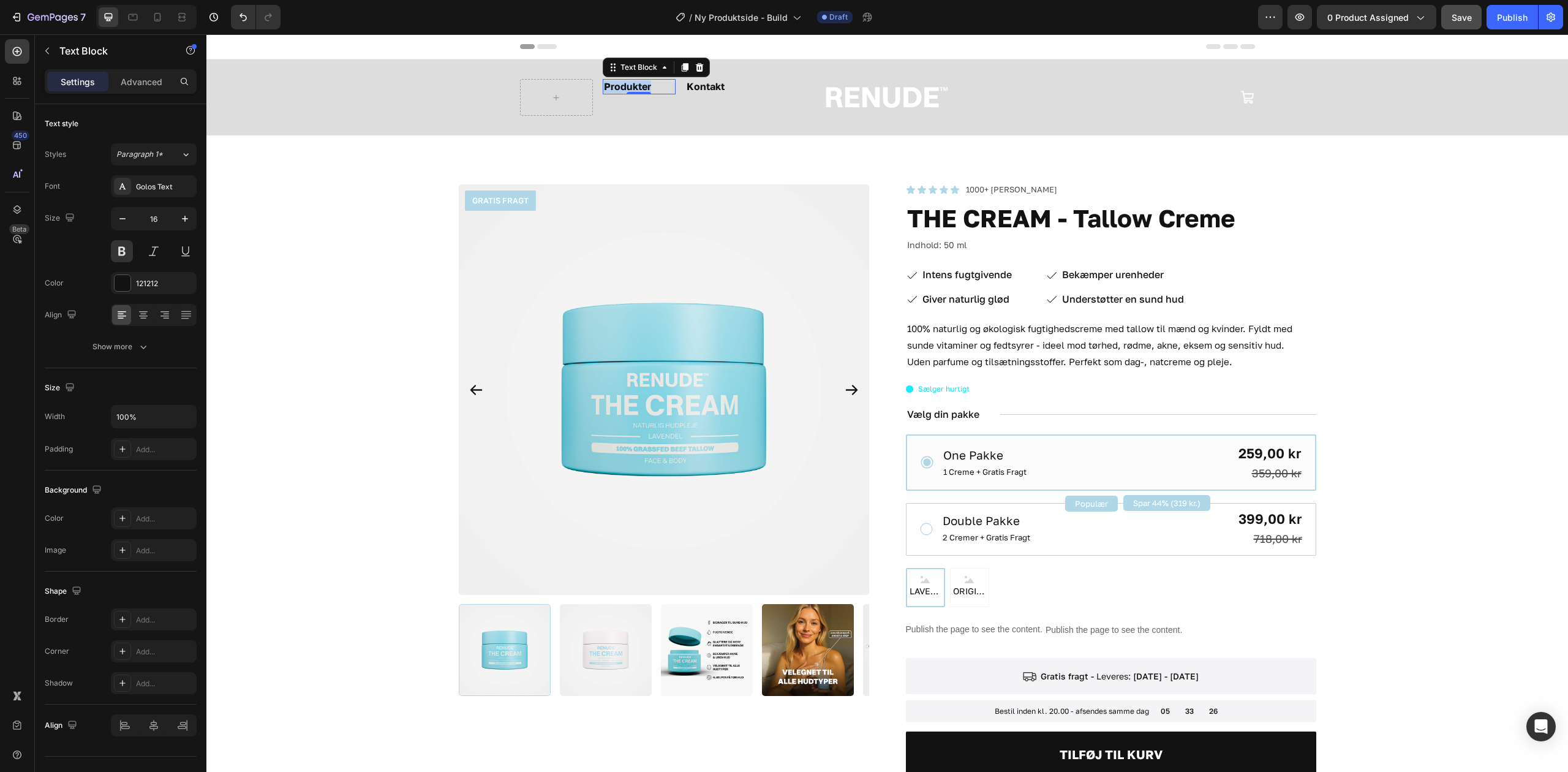
click at [638, 83] on p "Produkter" at bounding box center [639, 86] width 71 height 13
click at [703, 86] on p "Kontakt" at bounding box center [722, 86] width 71 height 13
click at [719, 86] on p "Kontakt" at bounding box center [722, 86] width 71 height 13
click at [719, 84] on p "Kontakt" at bounding box center [722, 86] width 71 height 13
click at [631, 84] on p "Om os" at bounding box center [639, 86] width 71 height 13
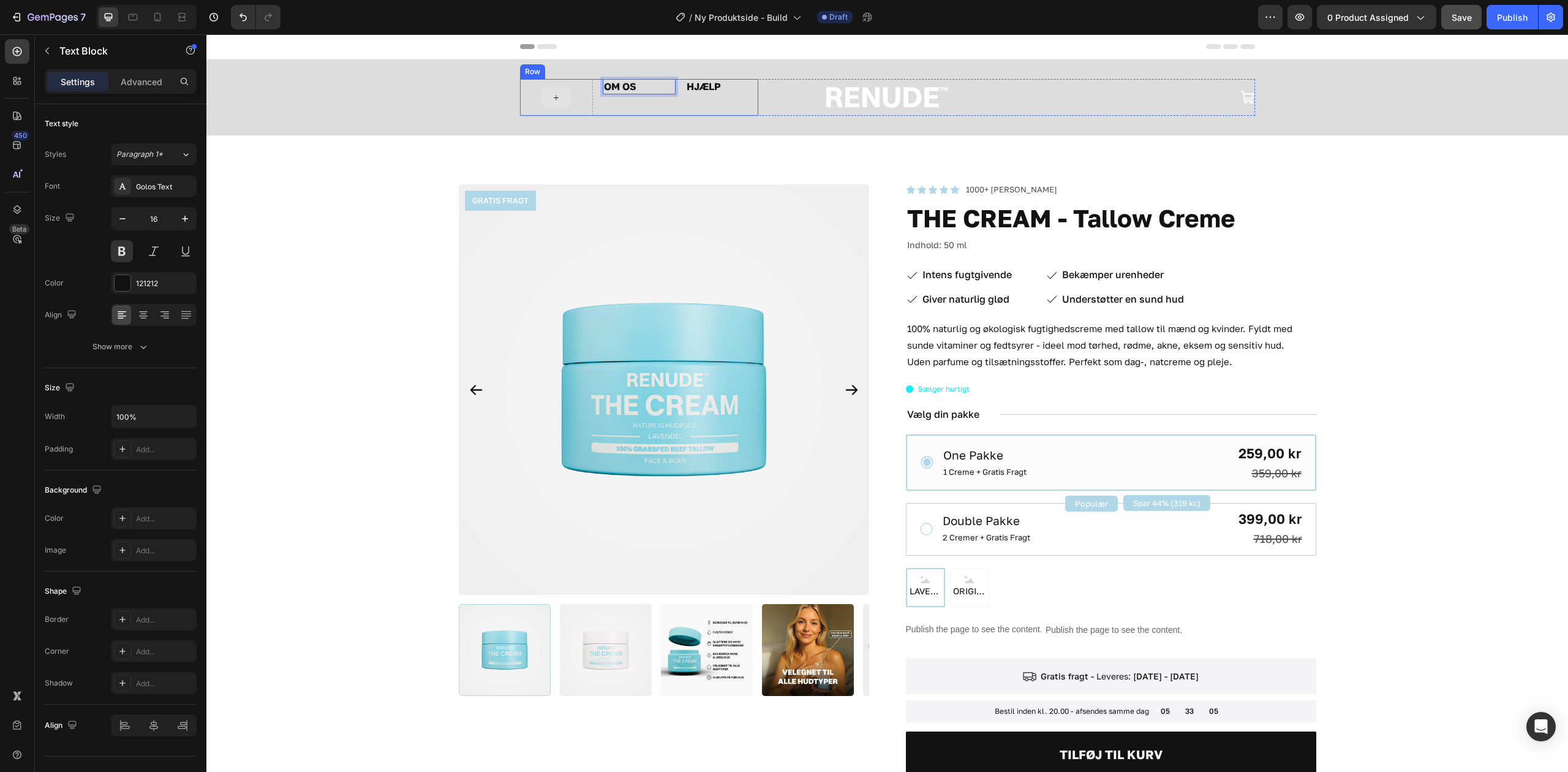
click at [552, 100] on icon at bounding box center [557, 98] width 10 height 10
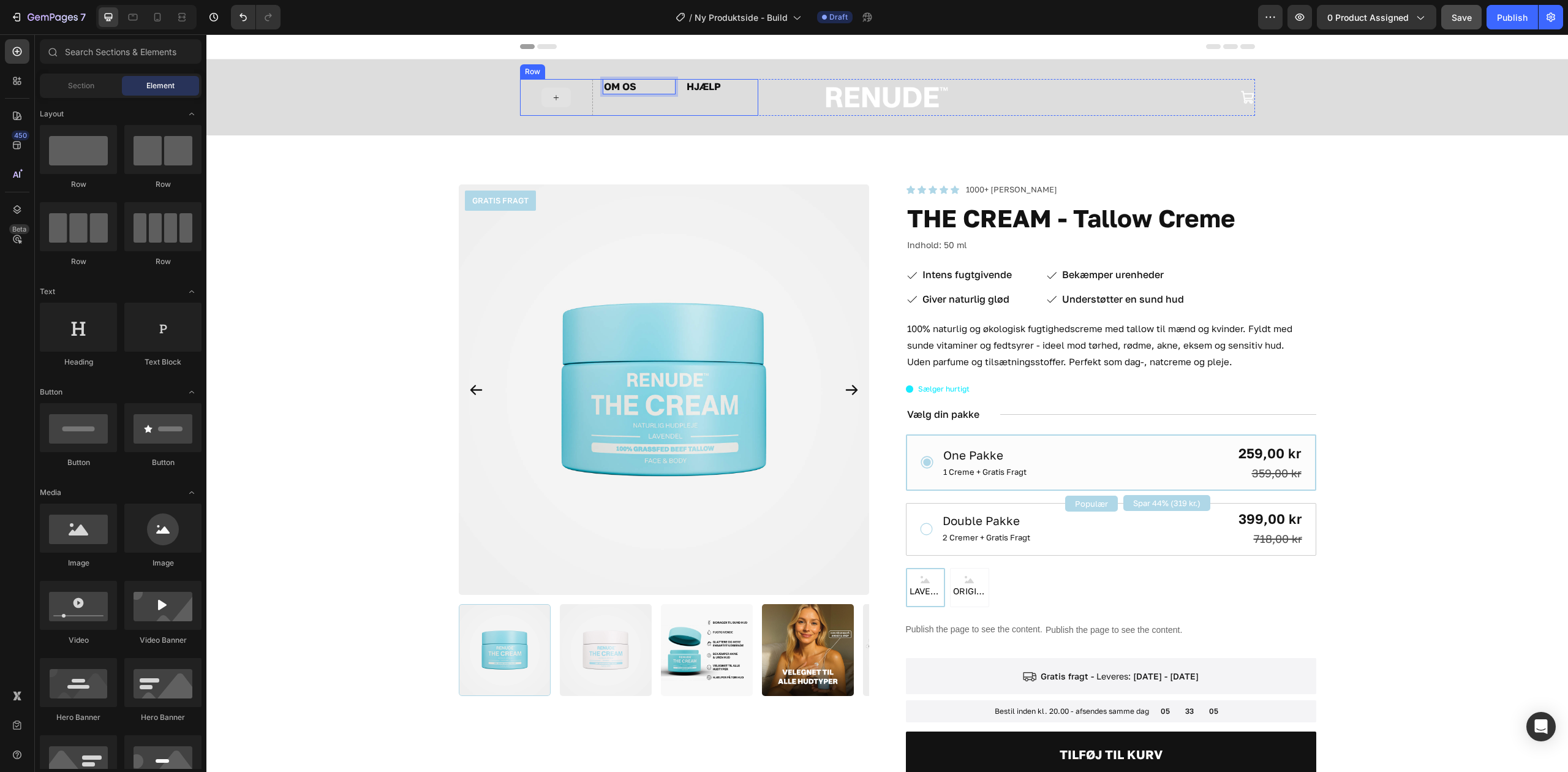
click at [552, 100] on icon at bounding box center [557, 98] width 10 height 10
click at [628, 86] on p "OM OS" at bounding box center [639, 86] width 71 height 13
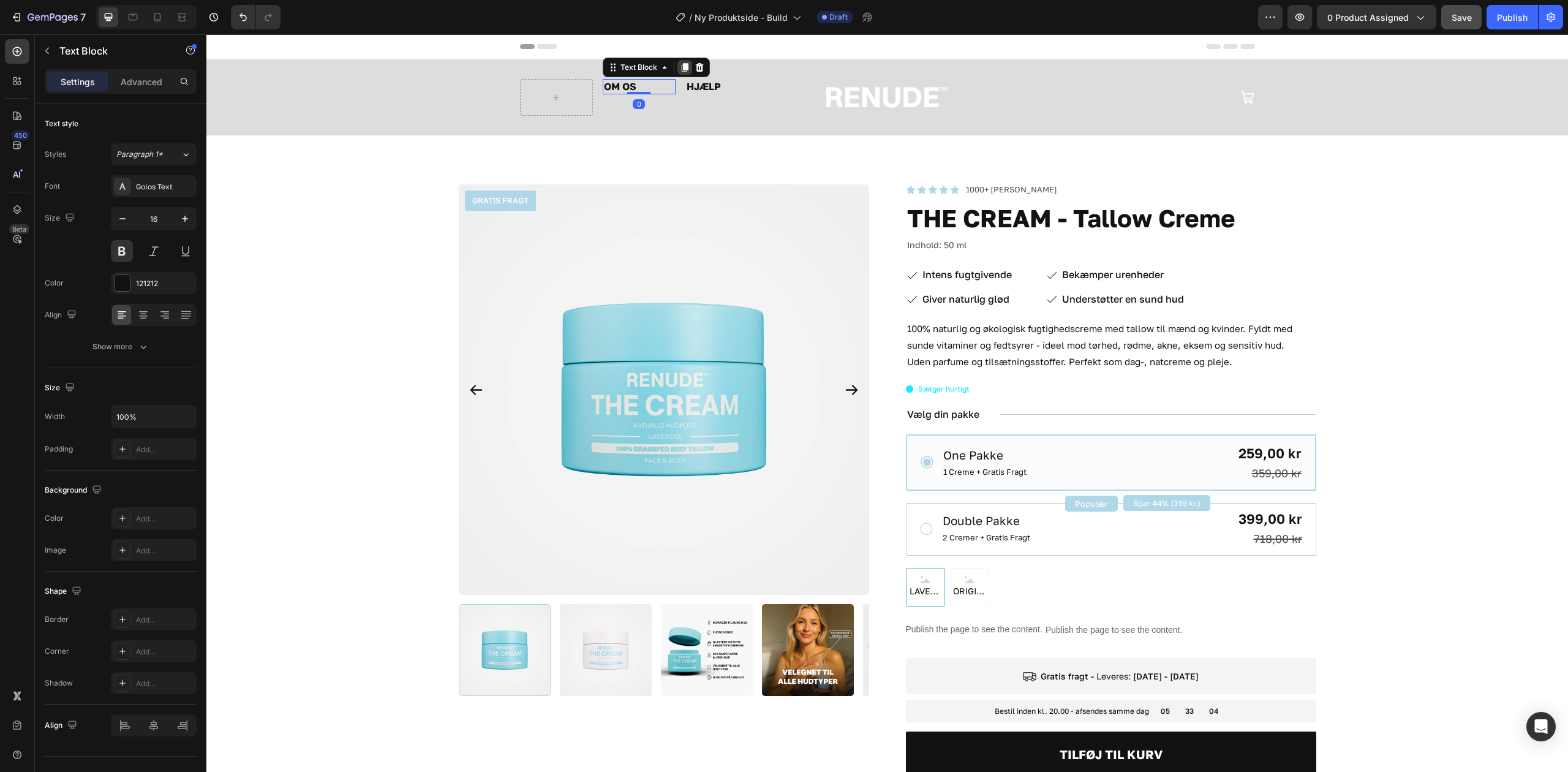
click at [681, 66] on icon at bounding box center [684, 67] width 7 height 9
drag, startPoint x: 604, startPoint y: 80, endPoint x: 535, endPoint y: 94, distance: 70.4
click at [535, 94] on div "OM OS Text Block OM OS Text Block 0 HJÆLP Text Block Row" at bounding box center [639, 97] width 238 height 37
drag, startPoint x: 620, startPoint y: 84, endPoint x: 537, endPoint y: 89, distance: 83.2
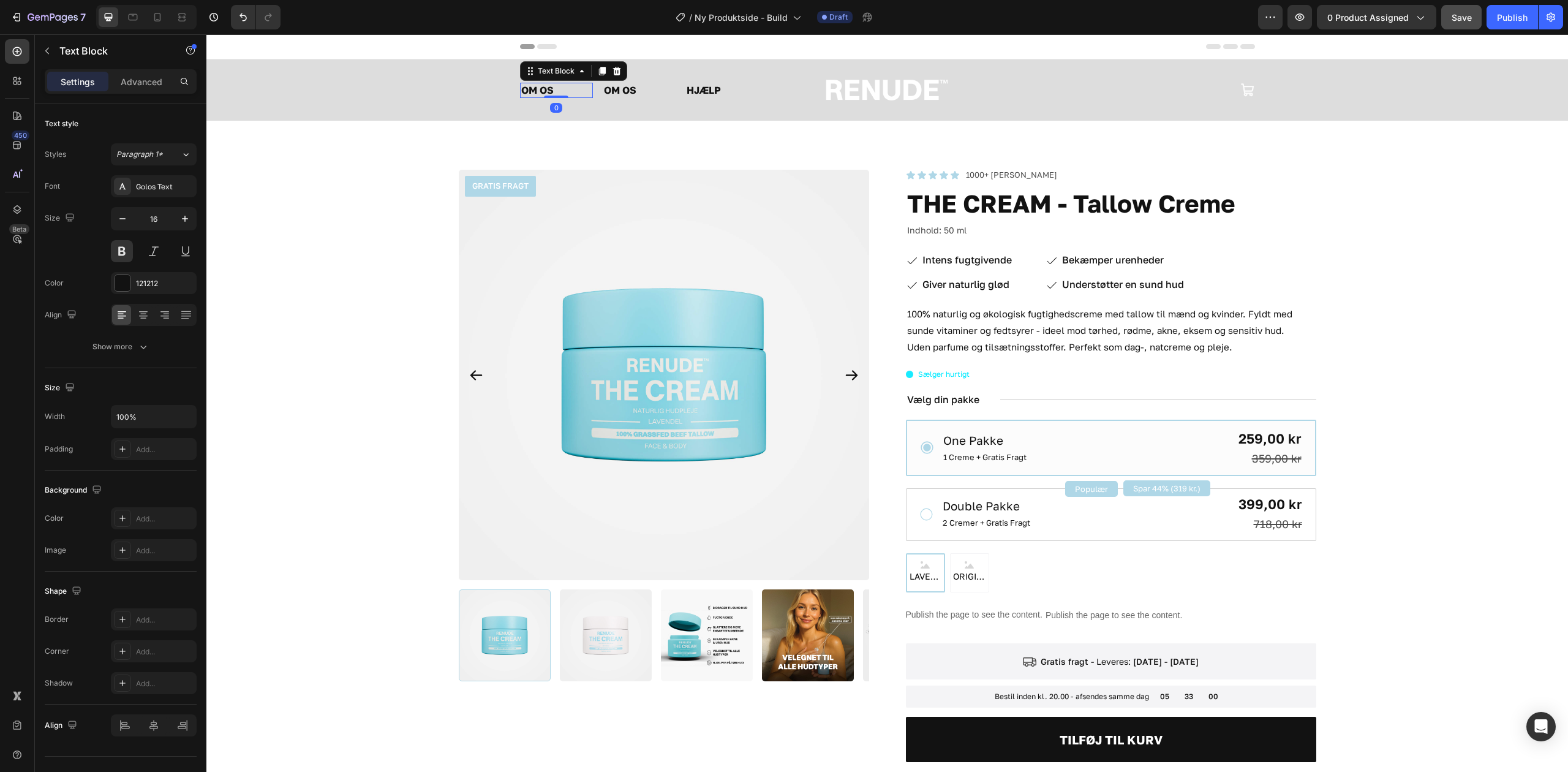
click at [552, 86] on p "OM OS" at bounding box center [556, 90] width 71 height 13
click at [374, 221] on div "GRATIS FRAGT Product Badge Product Images Icon Icon Icon Icon Icon Icon List 10…" at bounding box center [887, 558] width 1264 height 777
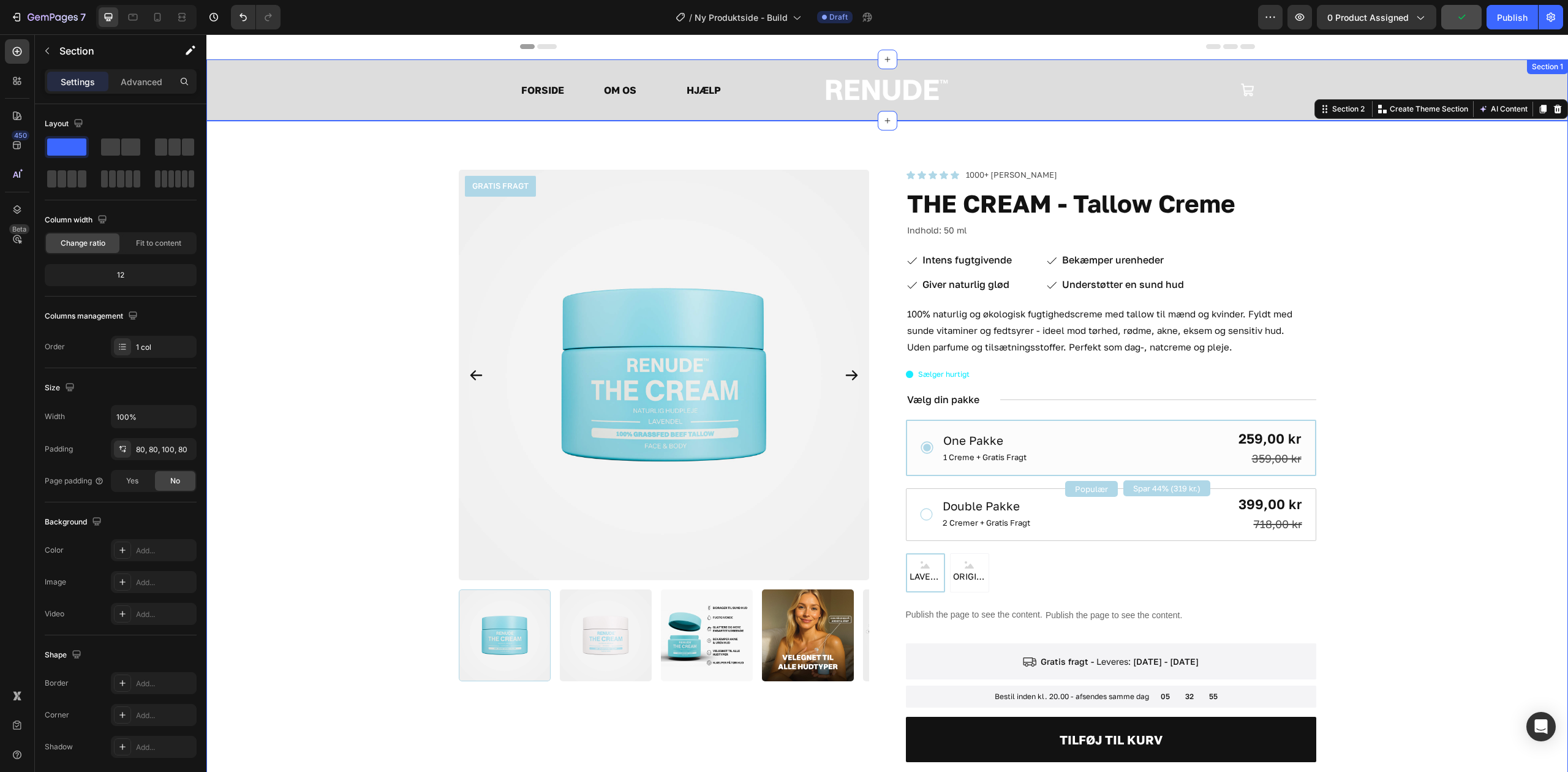
click at [524, 84] on p "FORSIDE" at bounding box center [556, 90] width 71 height 13
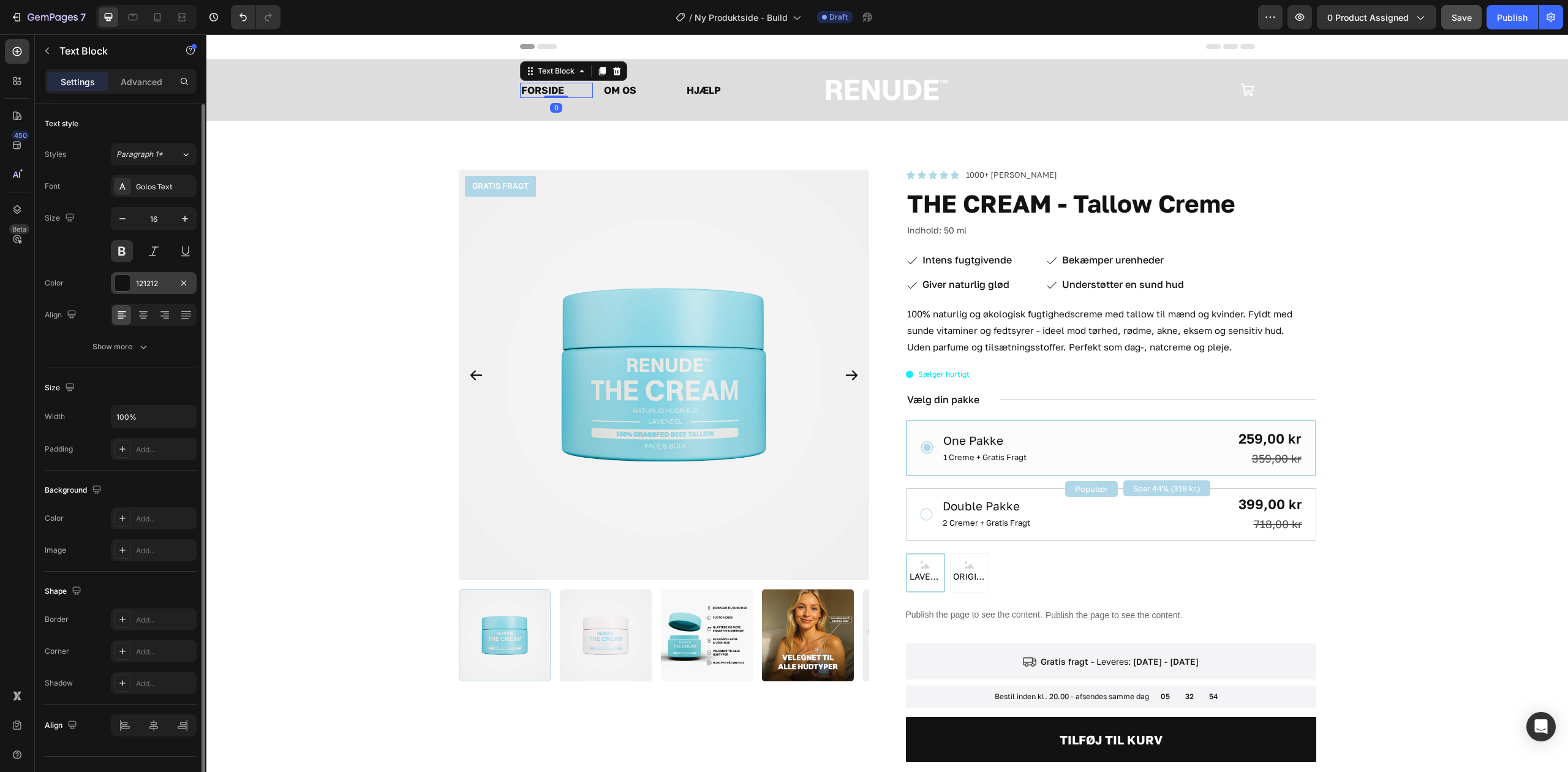
click at [143, 293] on div "121212" at bounding box center [153, 283] width 86 height 22
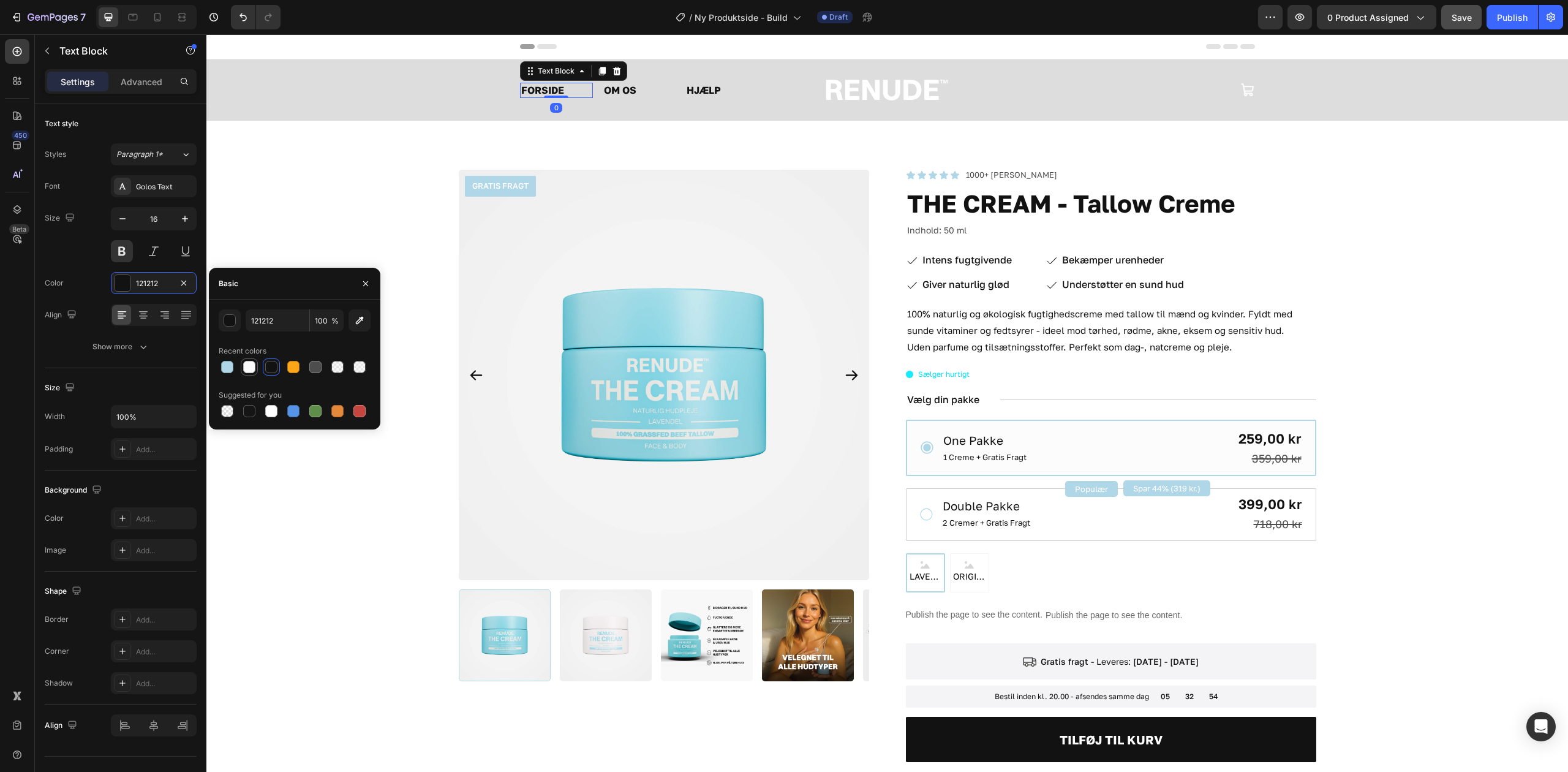
click at [248, 369] on div at bounding box center [249, 367] width 12 height 12
type input "FBFBFB"
click at [615, 89] on p "OM OS" at bounding box center [639, 90] width 71 height 13
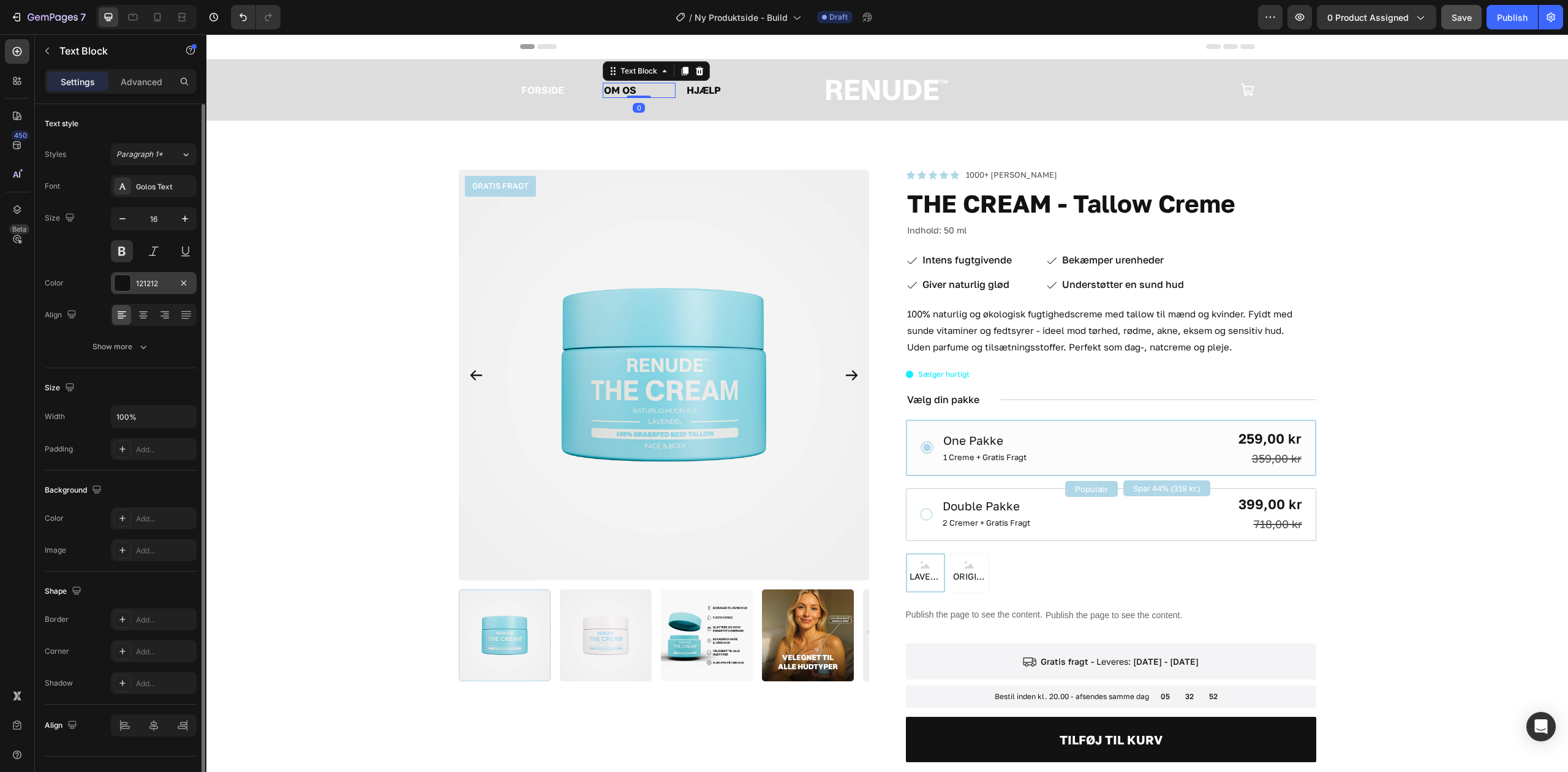
click at [139, 285] on div "121212" at bounding box center [154, 283] width 36 height 11
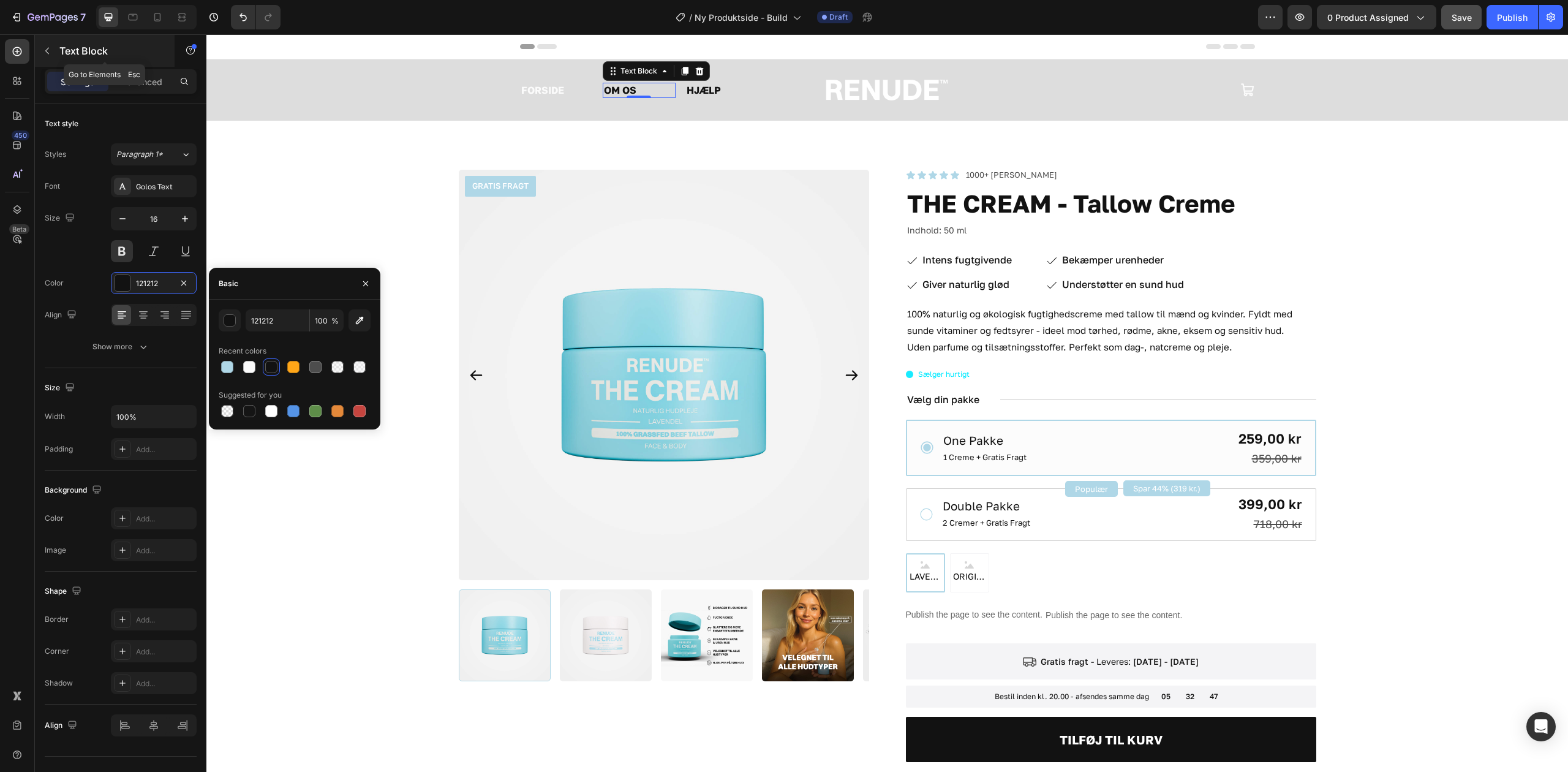
click at [44, 48] on icon "button" at bounding box center [48, 51] width 10 height 10
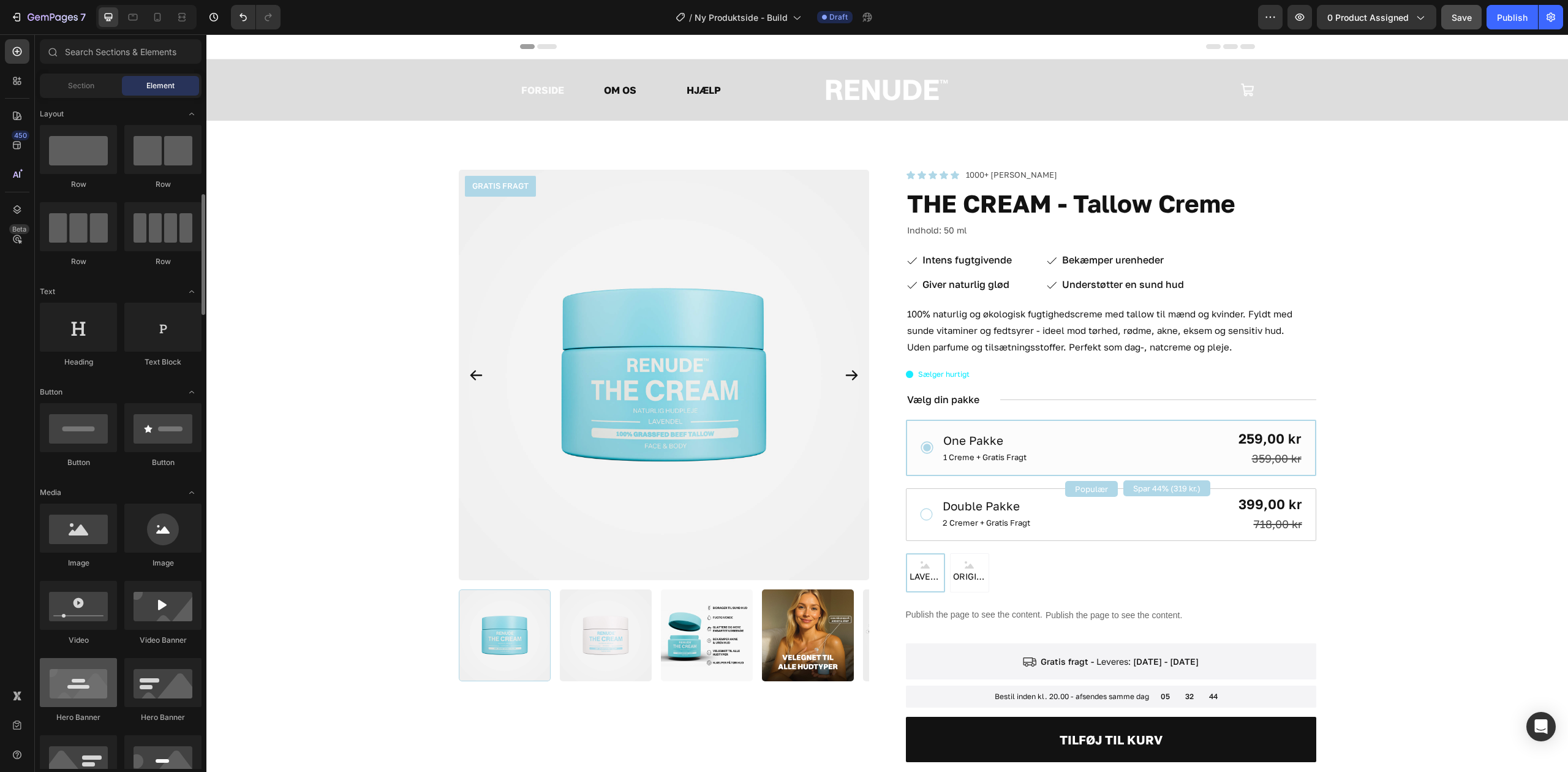
scroll to position [82, 0]
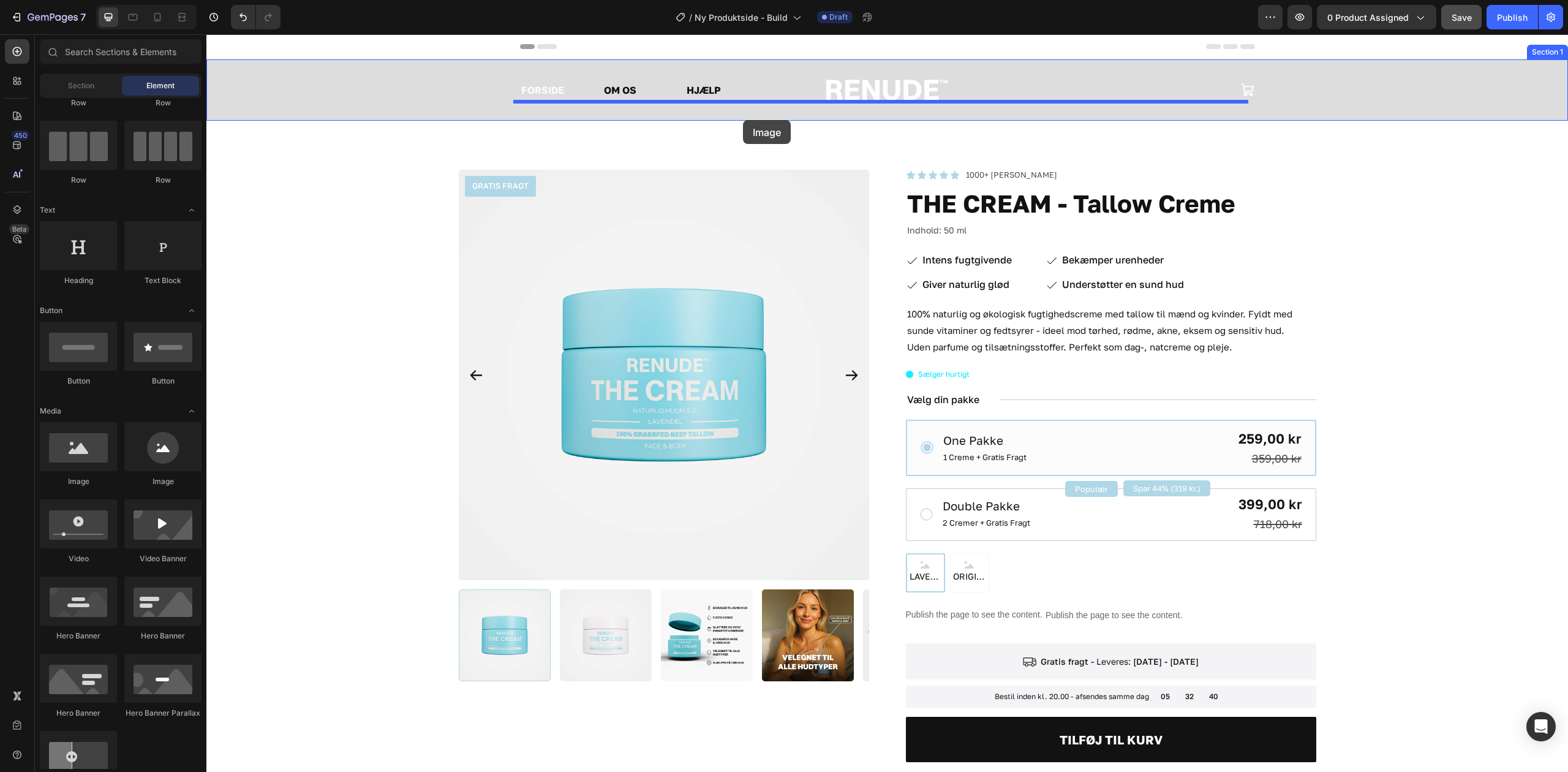
drag, startPoint x: 283, startPoint y: 502, endPoint x: 734, endPoint y: 128, distance: 585.9
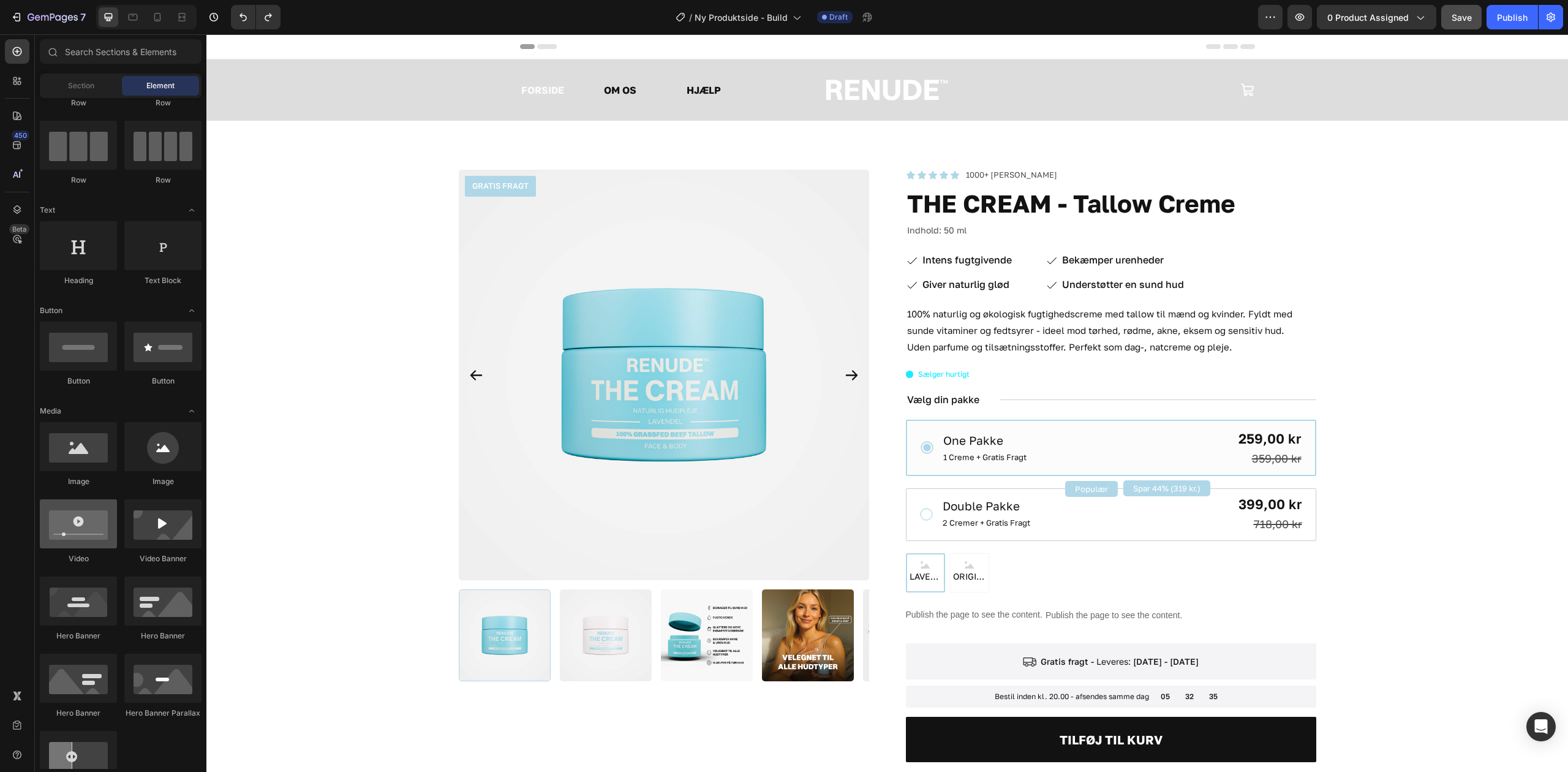
scroll to position [163, 0]
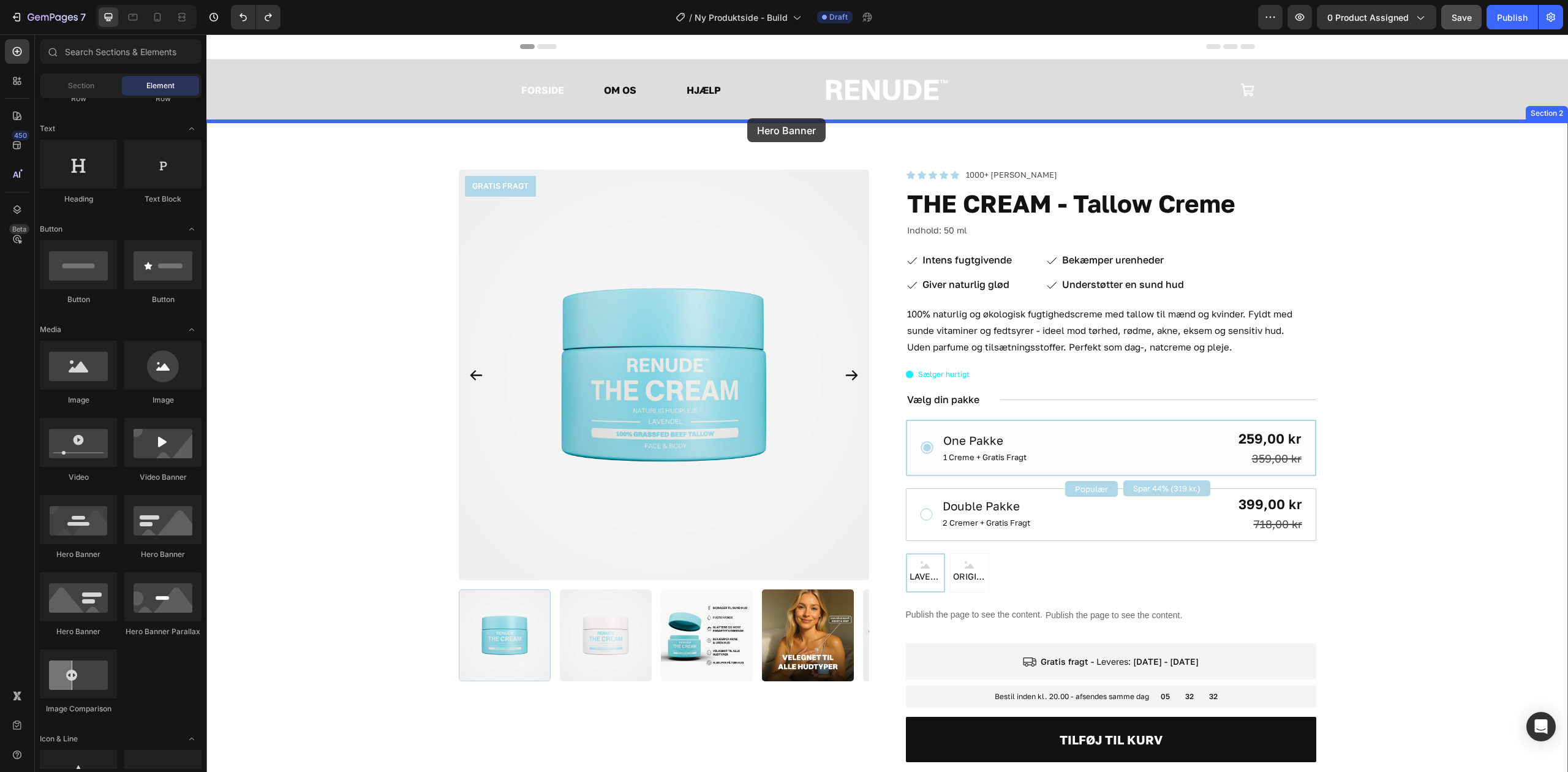
drag, startPoint x: 305, startPoint y: 549, endPoint x: 747, endPoint y: 118, distance: 617.4
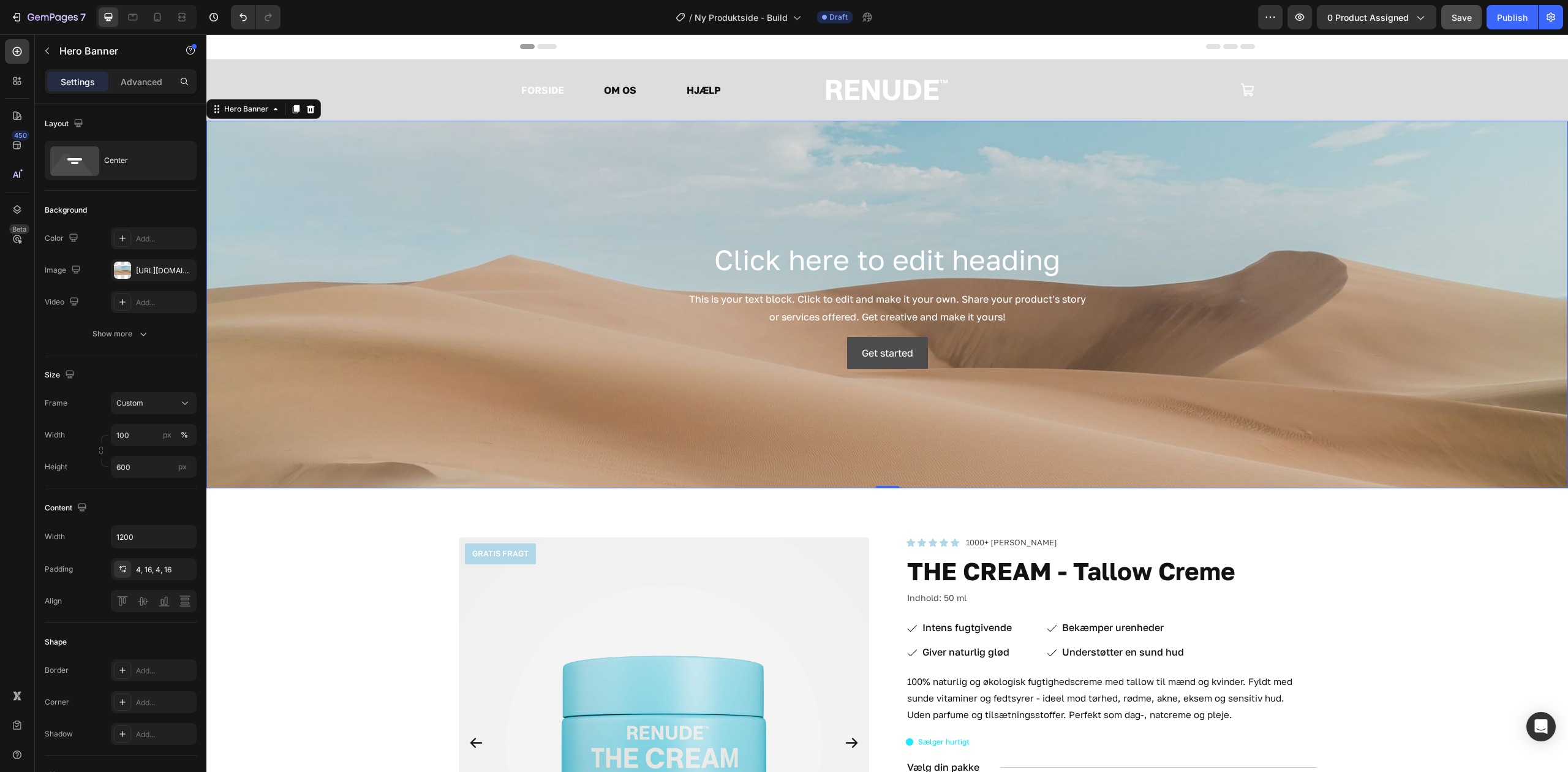
drag, startPoint x: 667, startPoint y: 203, endPoint x: 850, endPoint y: 336, distance: 226.2
click at [667, 203] on div "Background Image" at bounding box center [888, 305] width 1362 height 368
click at [633, 248] on h2 "Click here to edit heading" at bounding box center [888, 260] width 716 height 39
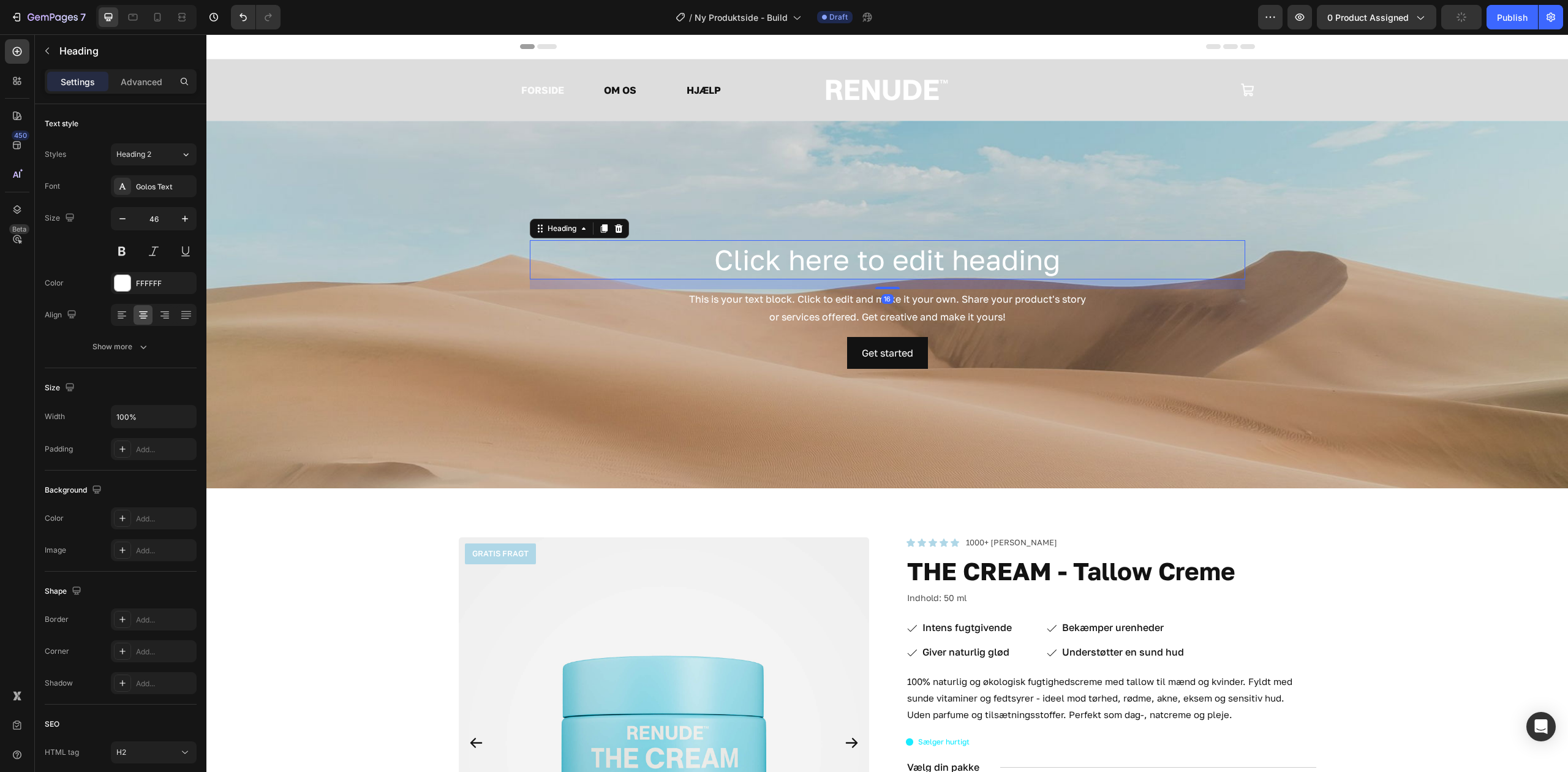
click at [307, 326] on div "Background Image" at bounding box center [888, 305] width 1362 height 368
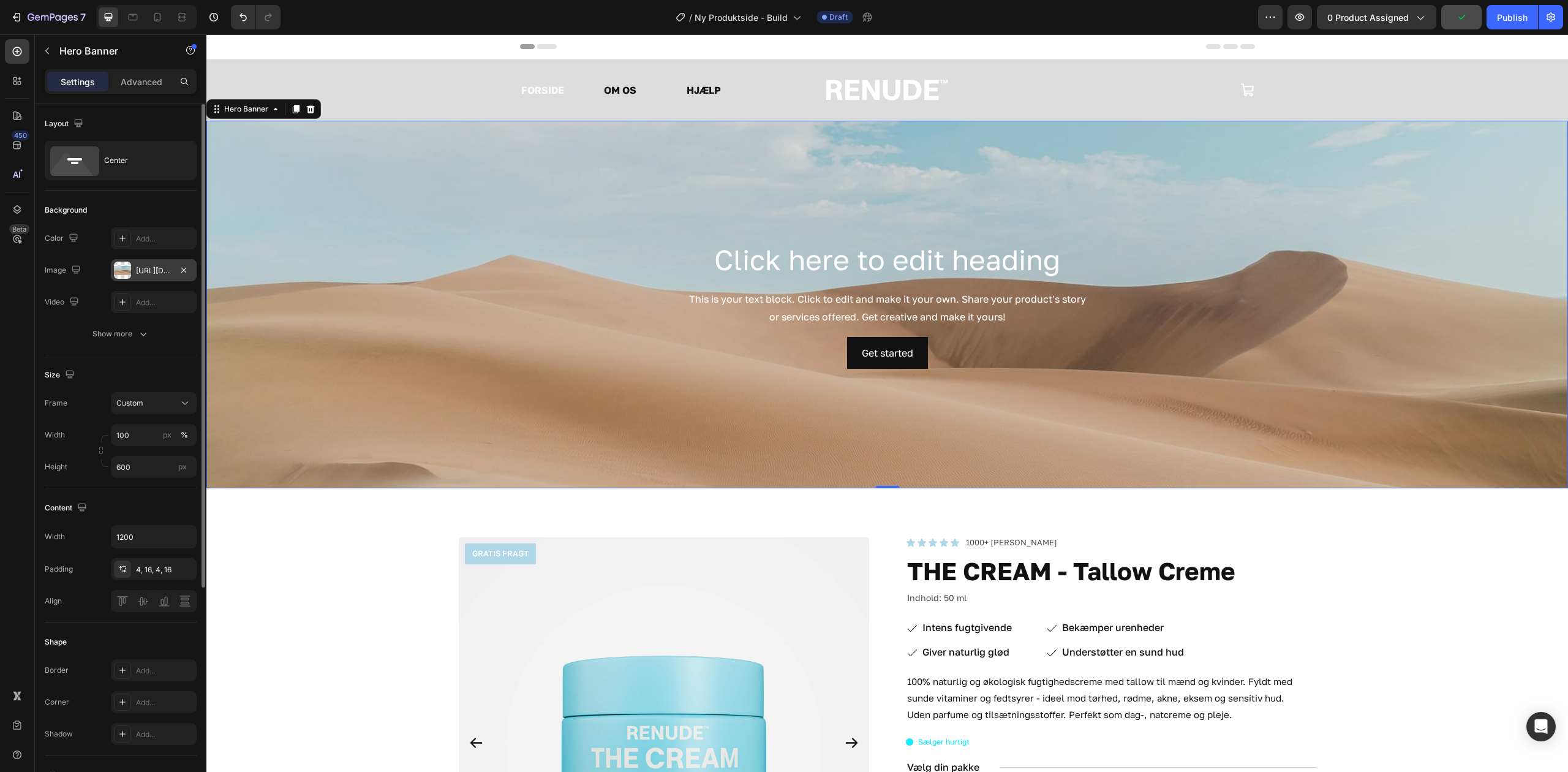
click at [163, 272] on div "https://cdn.shopify.com/s/files/1/2005/9307/files/background_settings.jpg" at bounding box center [154, 271] width 36 height 11
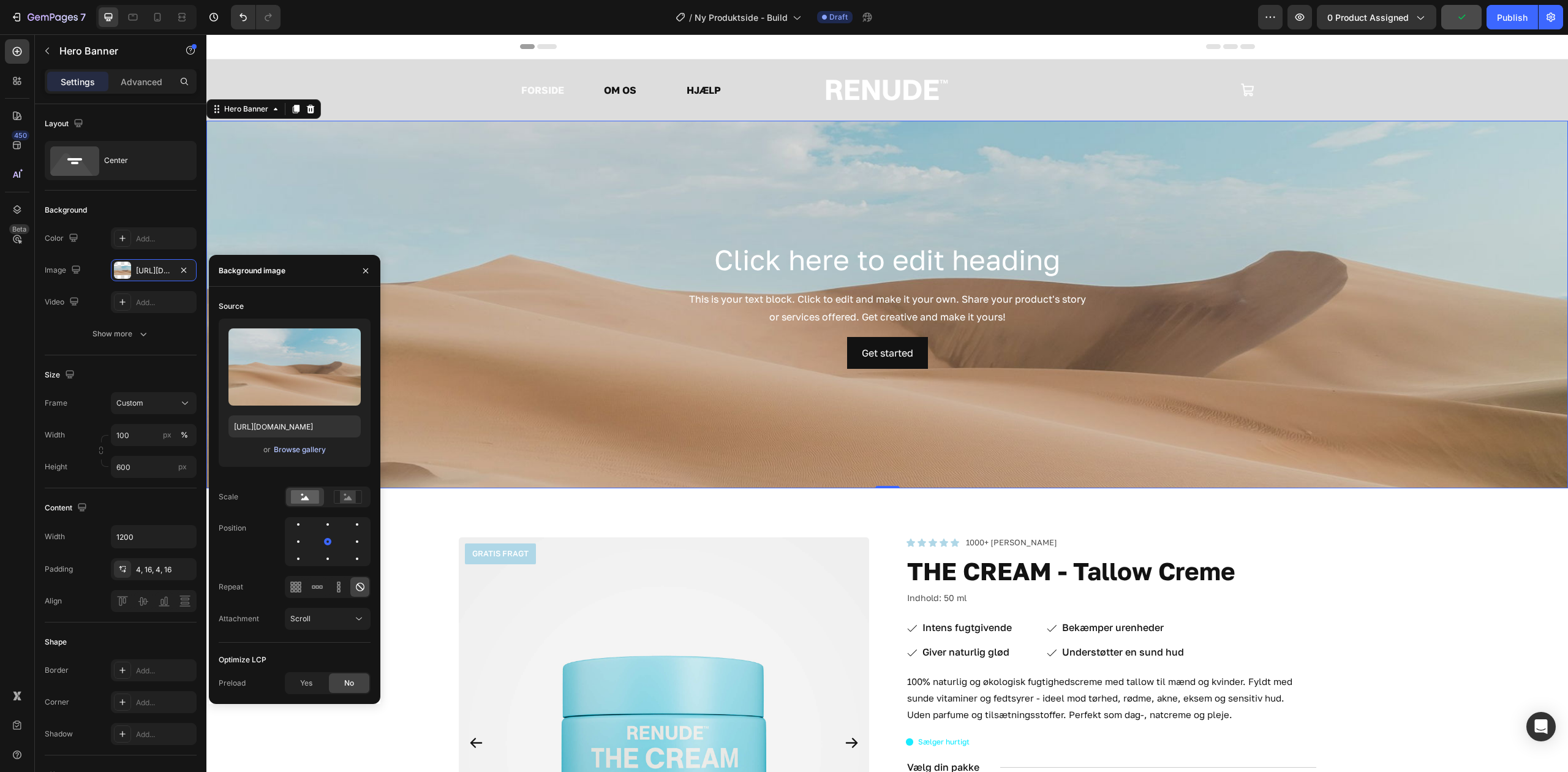
click at [310, 451] on div "Browse gallery" at bounding box center [300, 449] width 52 height 11
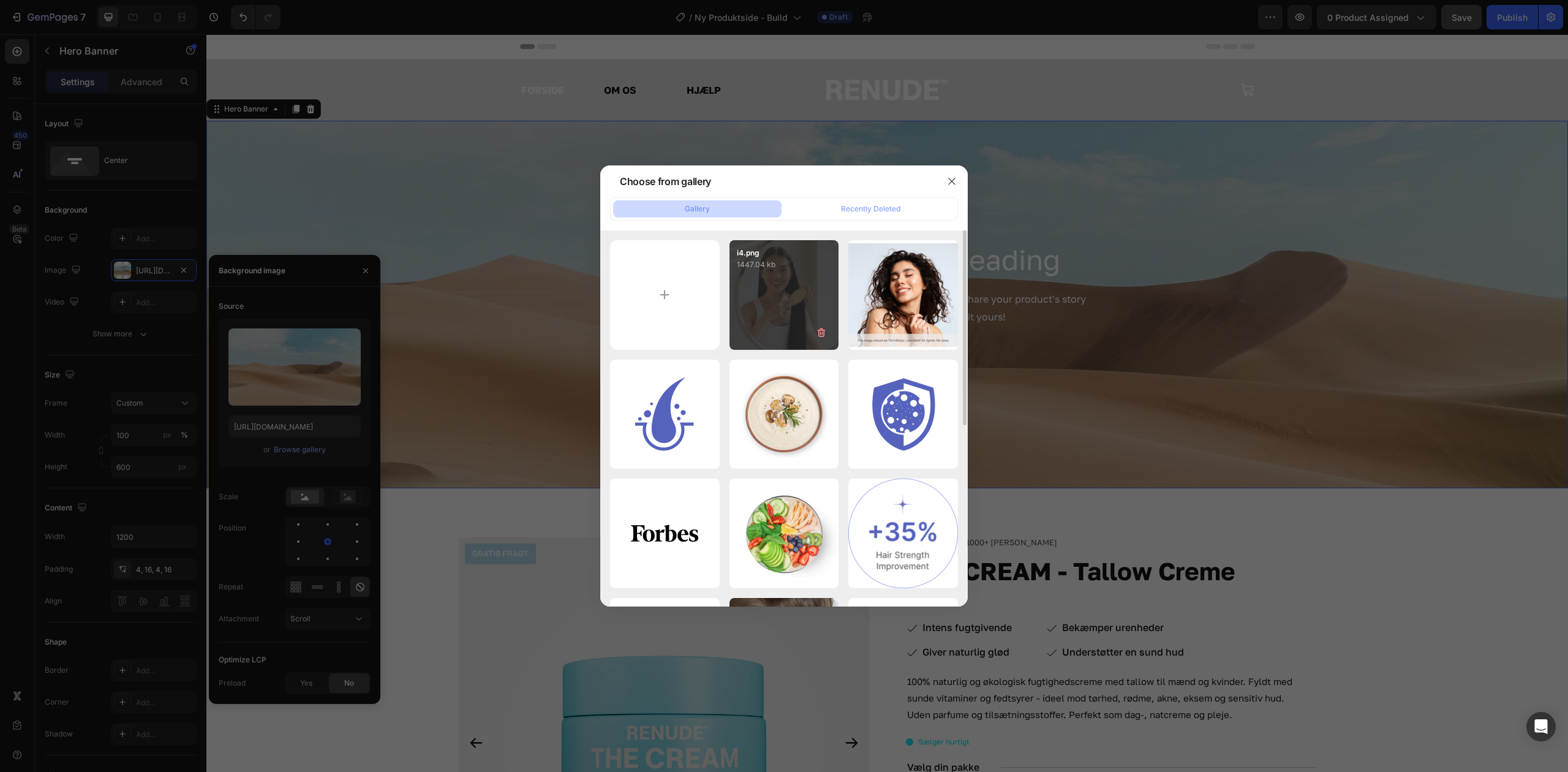
click at [815, 299] on div "i4.png 1447.04 kb" at bounding box center [784, 295] width 110 height 110
type input "https://cdn.shopify.com/s/files/1/0855/1274/9380/files/i4.png"
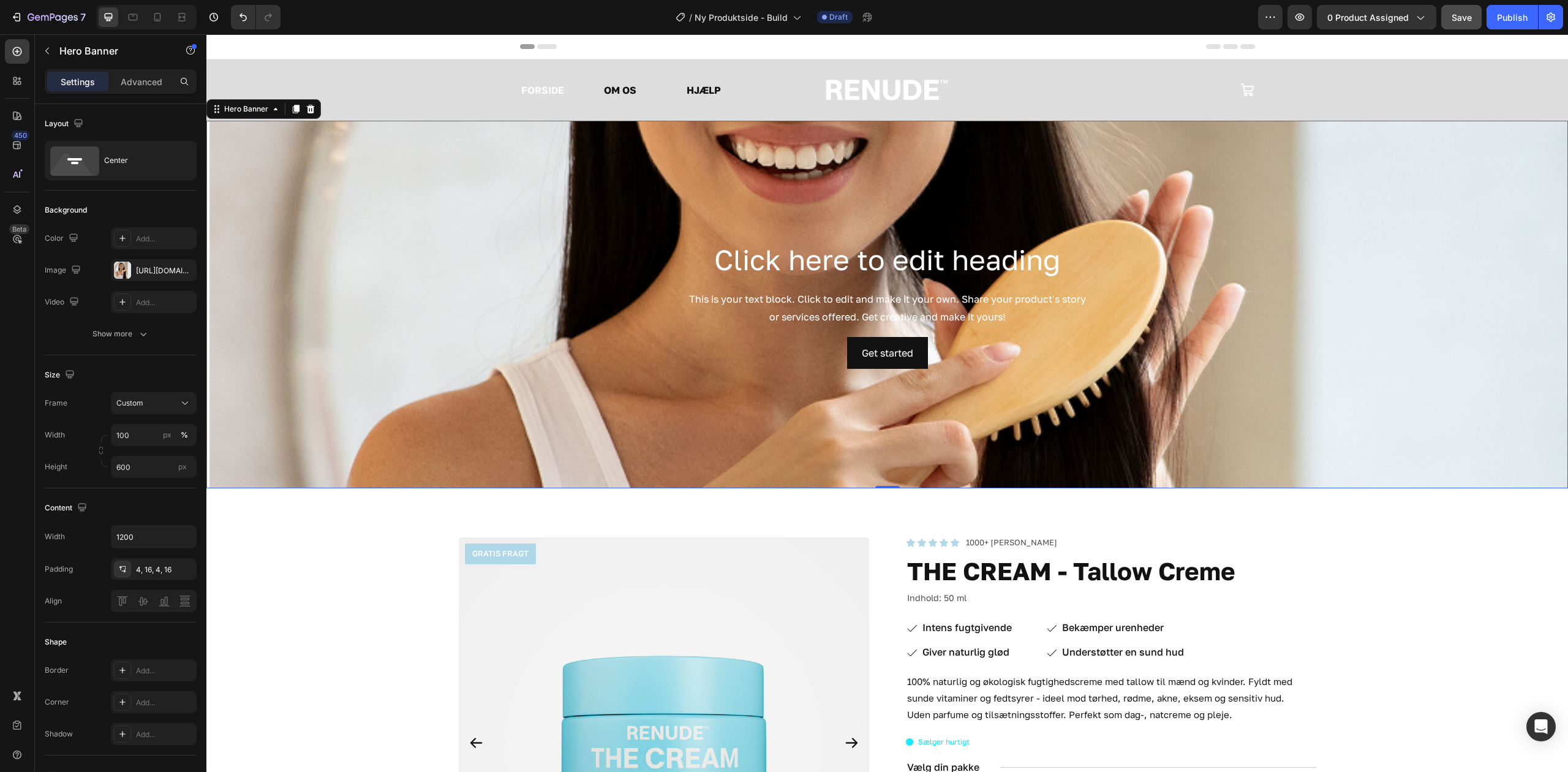
click at [578, 189] on div "Background Image" at bounding box center [888, 305] width 1362 height 368
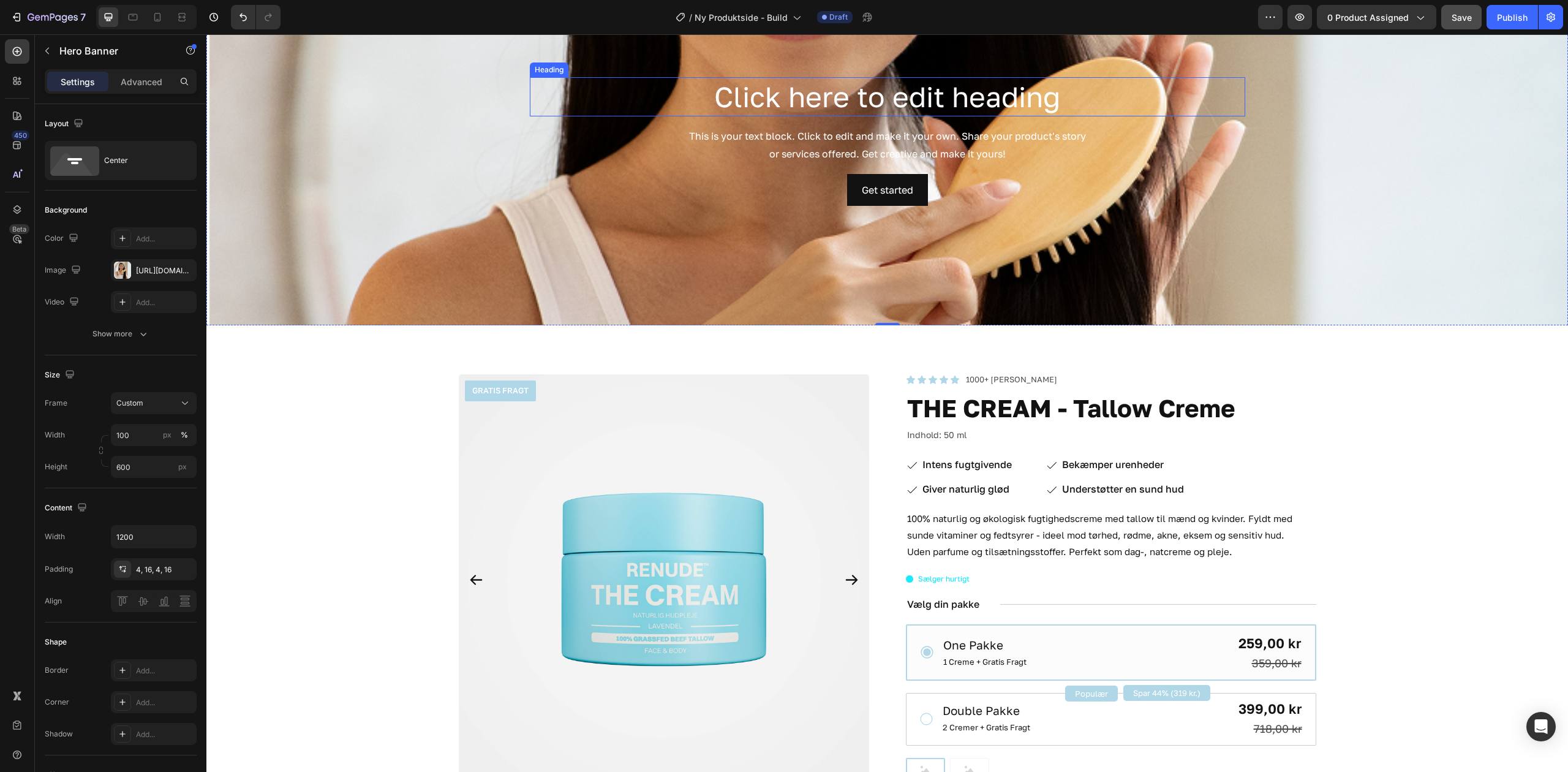
scroll to position [0, 0]
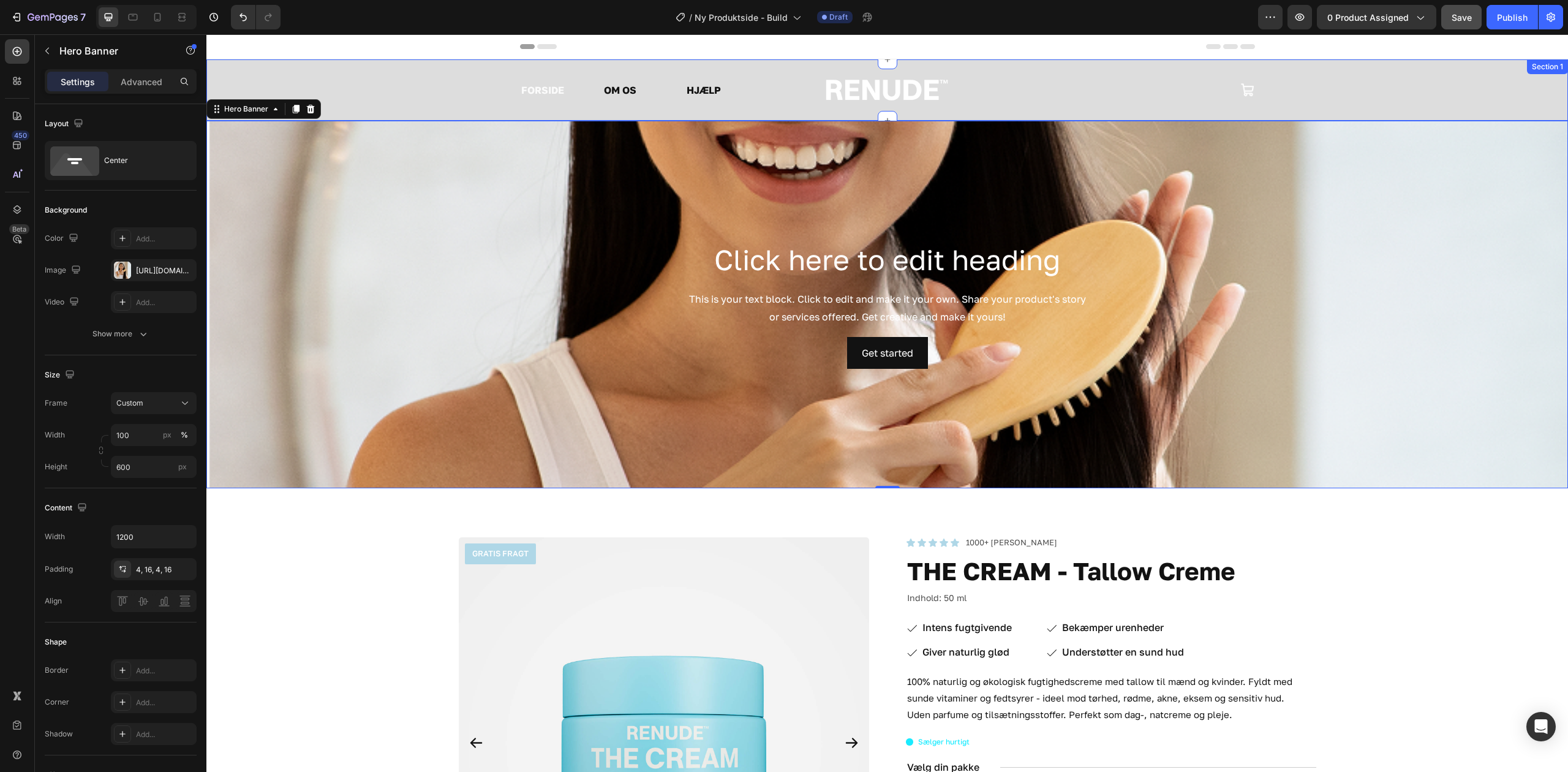
click at [432, 100] on div "FORSIDE Text Block OM OS Text Block HJÆLP Text Block Row Image Icon Row" at bounding box center [888, 90] width 1362 height 22
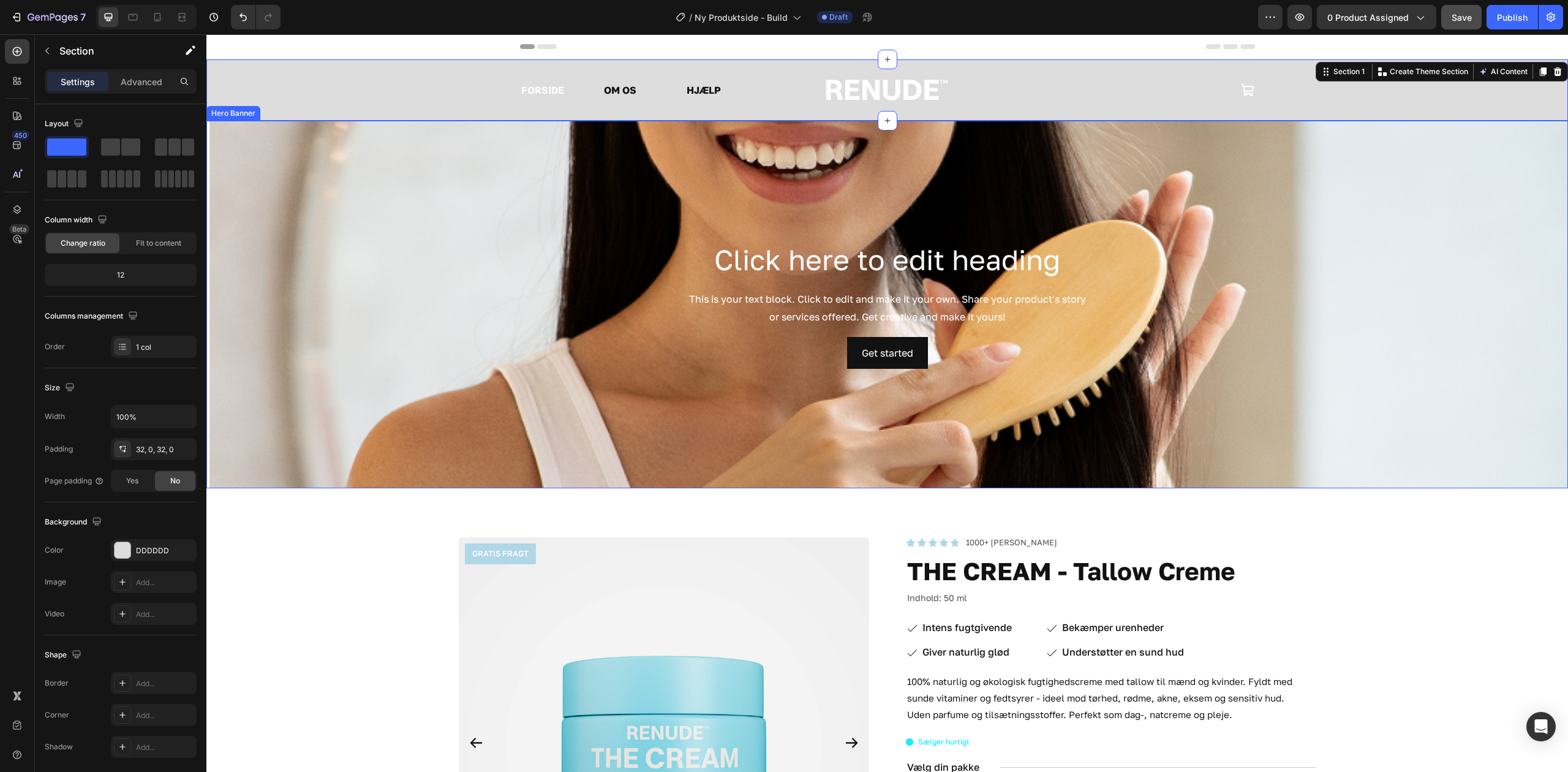
click at [334, 154] on div "Background Image" at bounding box center [888, 305] width 1362 height 368
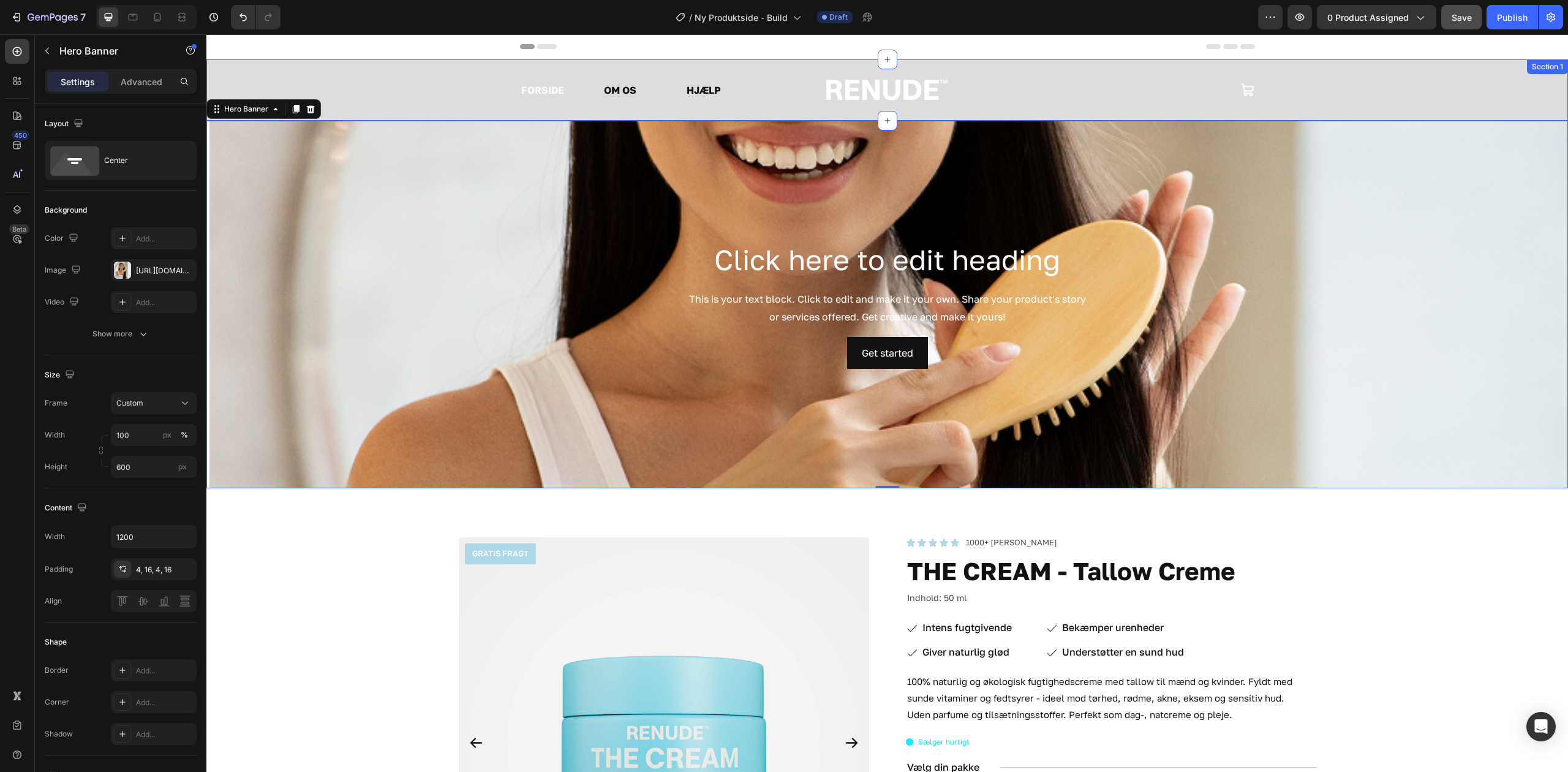
click at [421, 73] on div "FORSIDE Text Block OM OS Text Block HJÆLP Text Block Row Image Icon Row Section…" at bounding box center [888, 90] width 1362 height 61
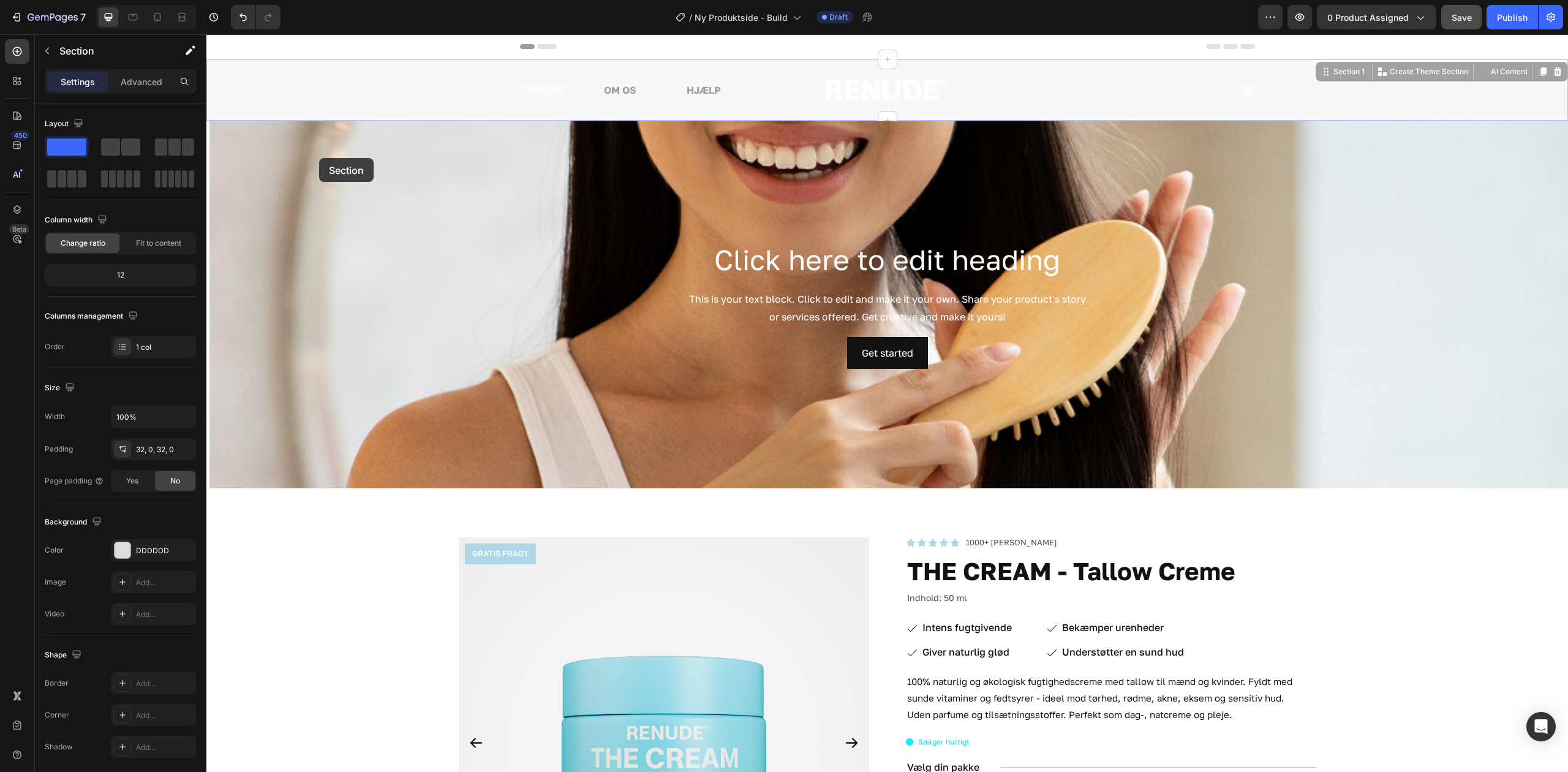
drag, startPoint x: 375, startPoint y: 74, endPoint x: 320, endPoint y: 156, distance: 98.7
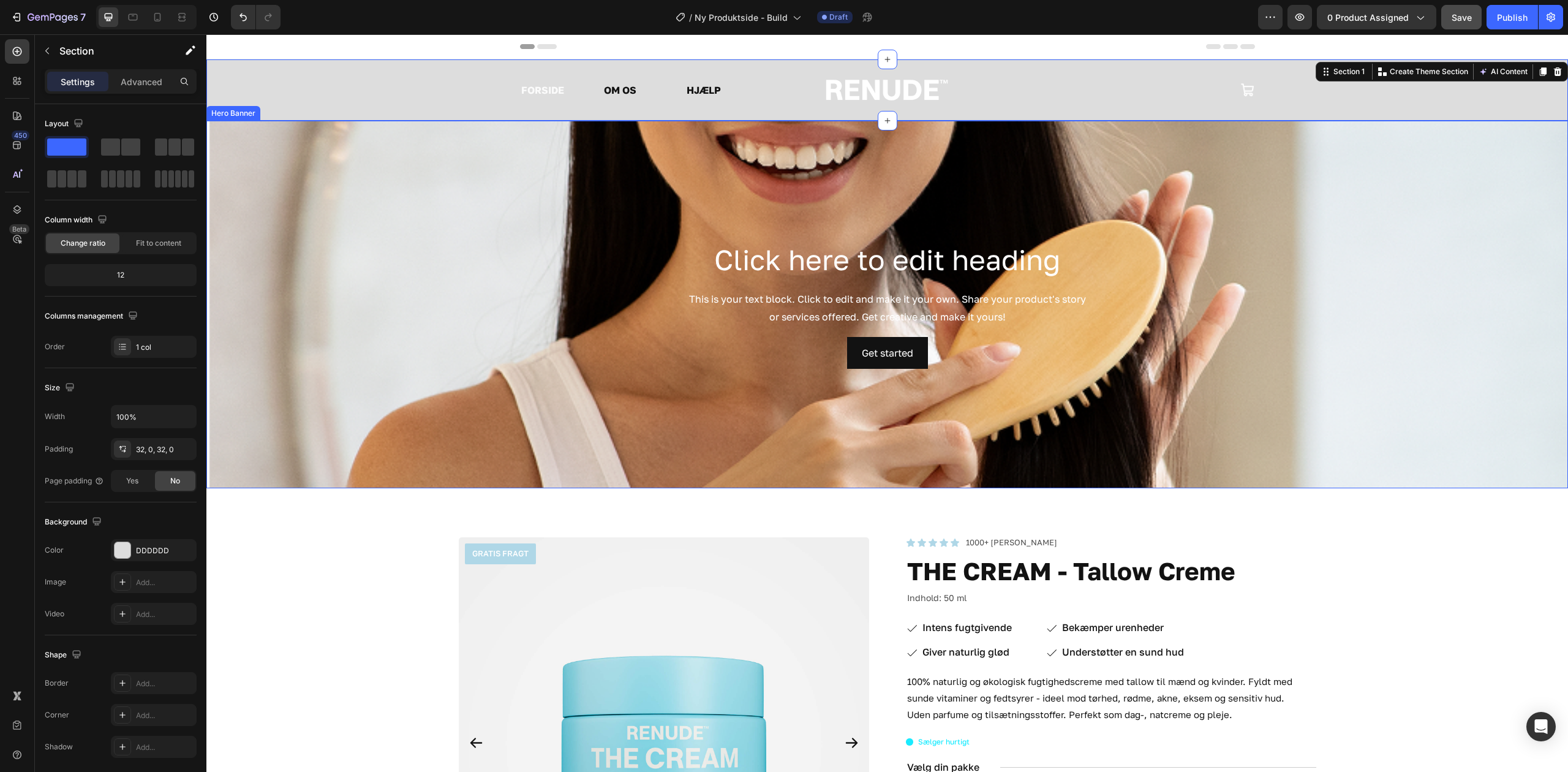
click at [250, 173] on div "Background Image" at bounding box center [888, 305] width 1362 height 368
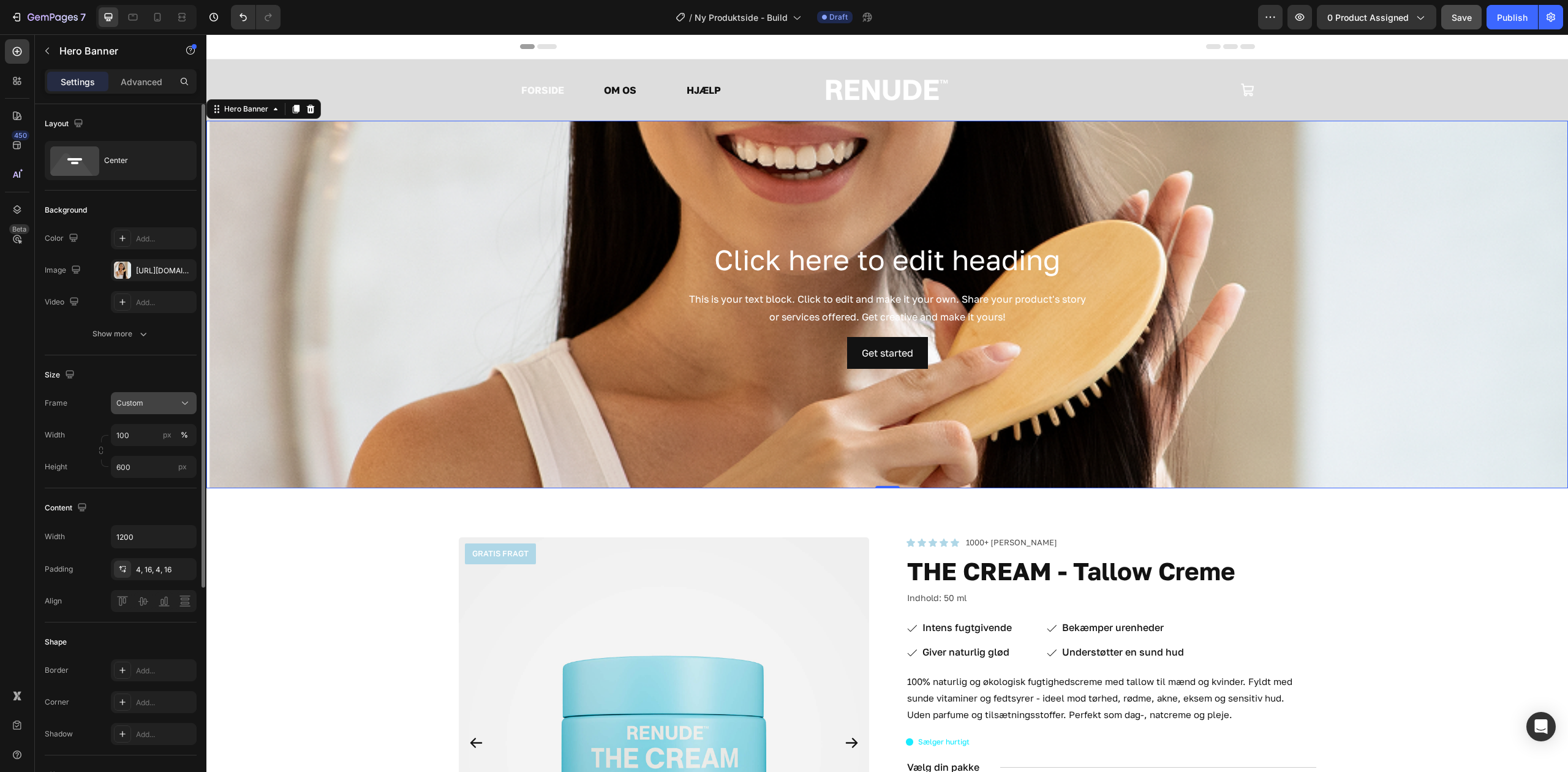
click at [163, 410] on button "Custom" at bounding box center [153, 403] width 86 height 22
click at [169, 417] on div "Frame Custom Width 100 px % Height 600 px" at bounding box center [121, 435] width 152 height 86
click at [172, 407] on div "Custom" at bounding box center [146, 403] width 60 height 11
click at [167, 432] on span "As banner source" at bounding box center [146, 432] width 60 height 11
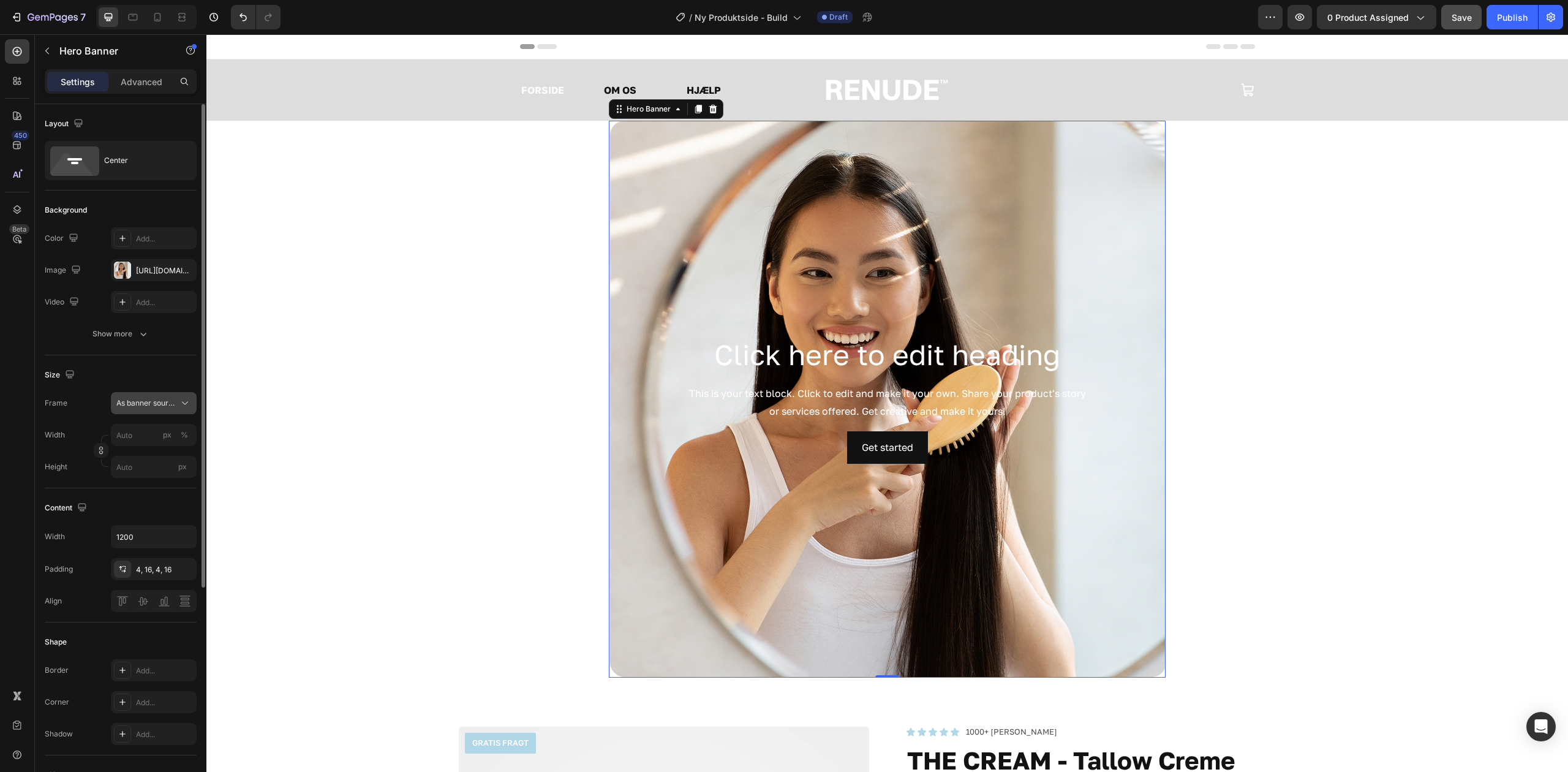
click at [141, 409] on span "As banner source" at bounding box center [146, 403] width 60 height 11
click at [146, 454] on div "Custom" at bounding box center [151, 455] width 71 height 11
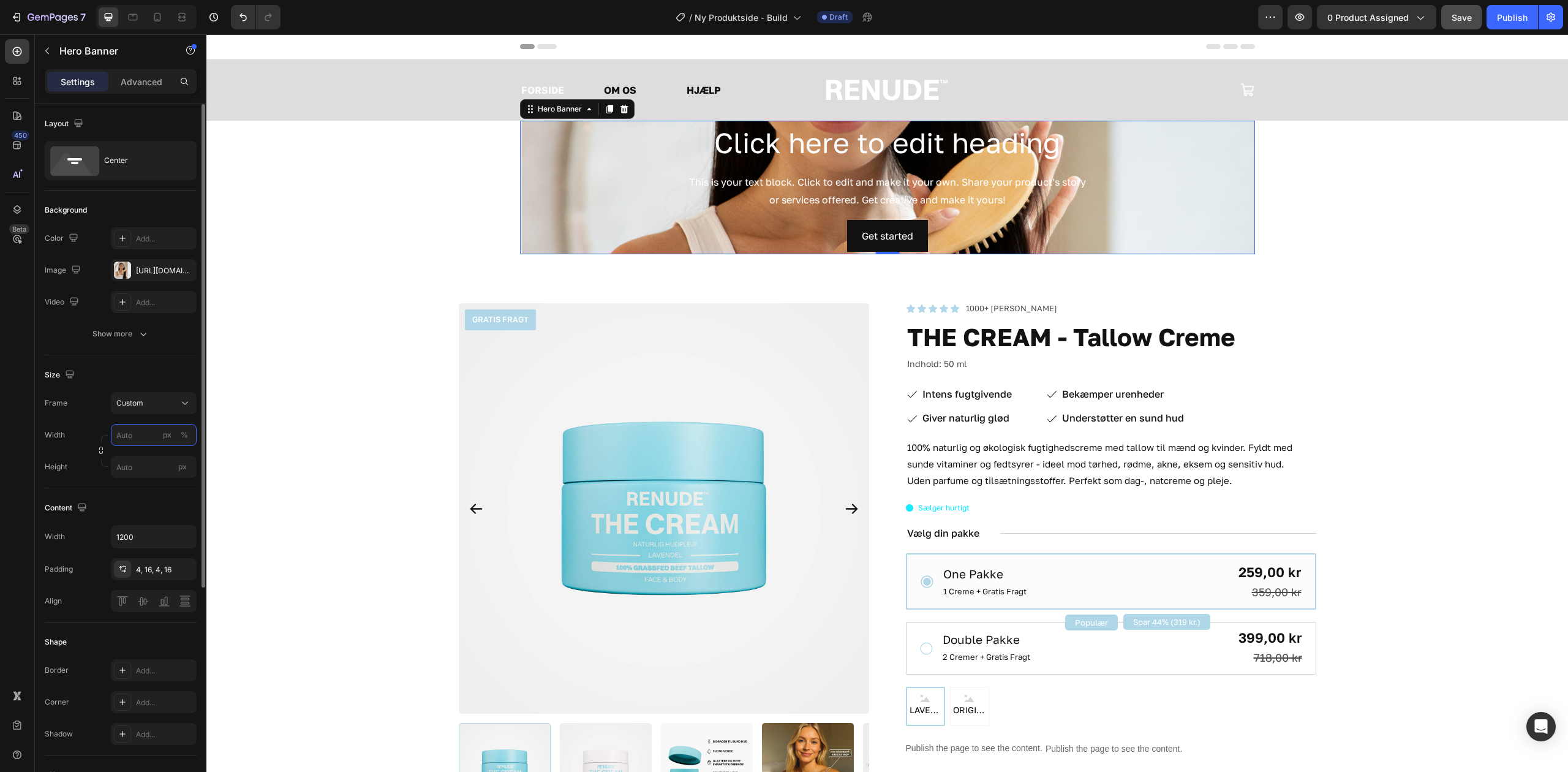
click at [143, 441] on input "px %" at bounding box center [153, 435] width 86 height 22
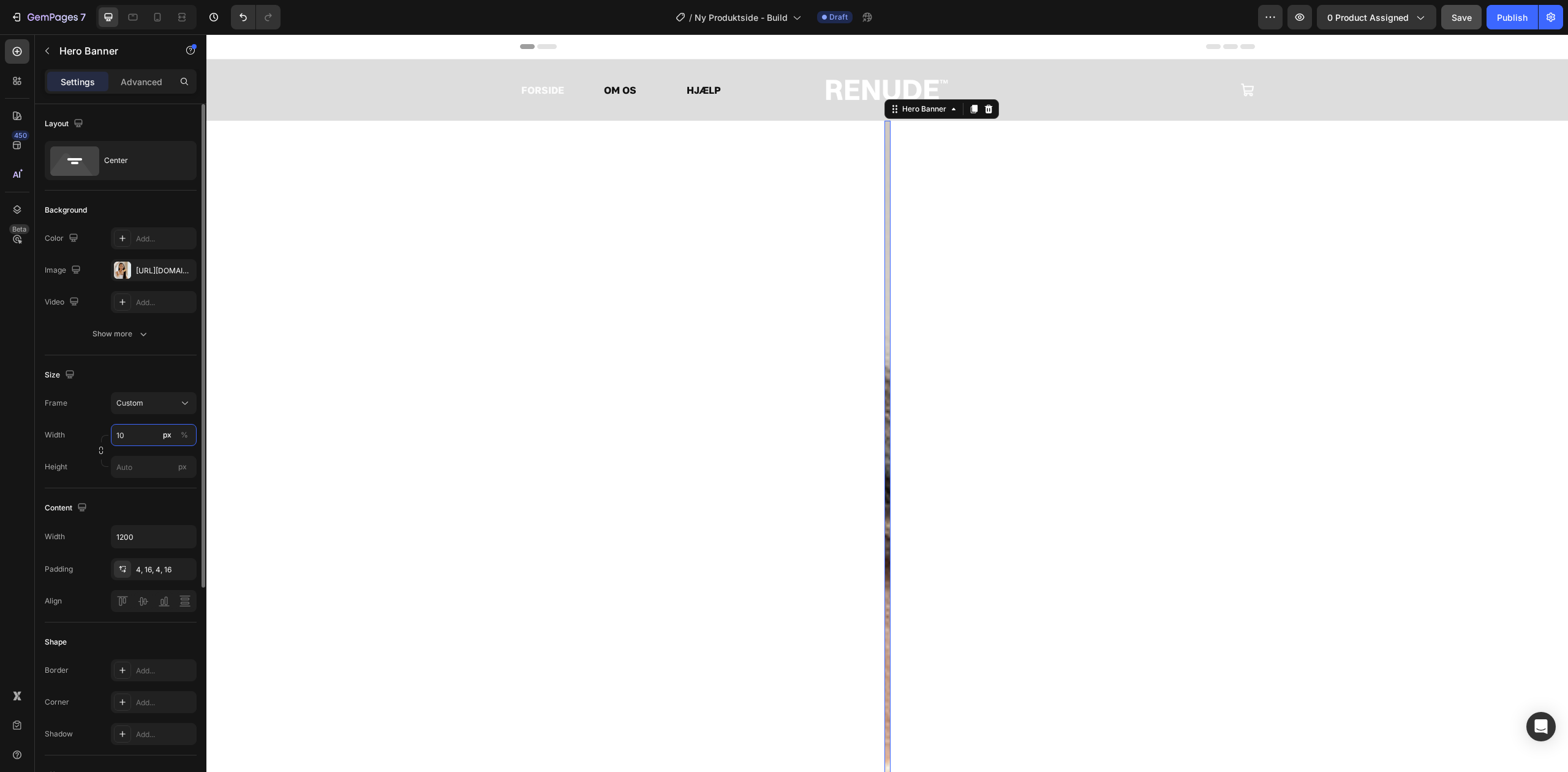
type input "100"
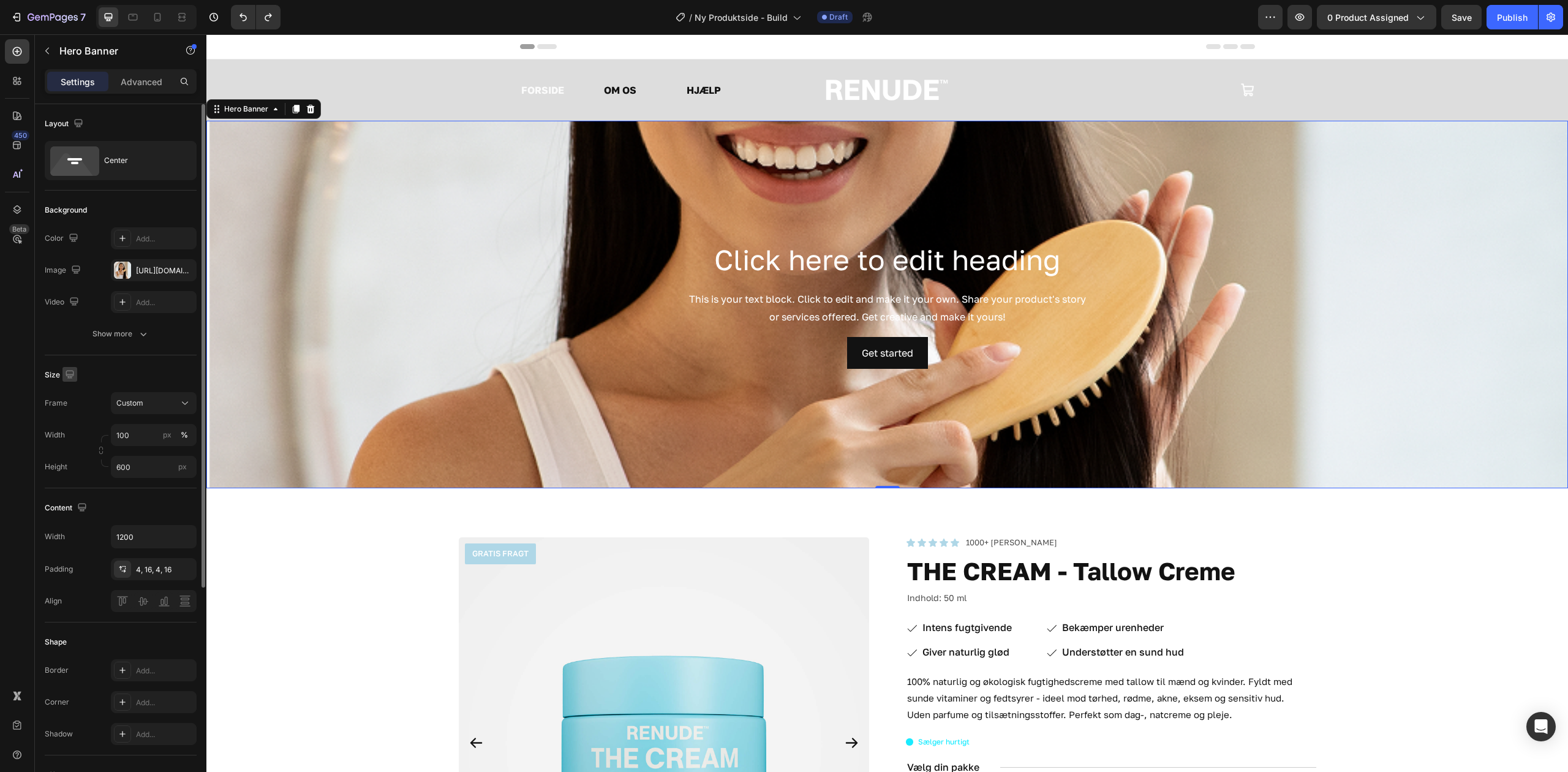
click at [74, 373] on icon "button" at bounding box center [70, 375] width 12 height 12
click at [128, 370] on div "Size" at bounding box center [121, 375] width 152 height 20
click at [115, 157] on div "Center" at bounding box center [141, 160] width 75 height 28
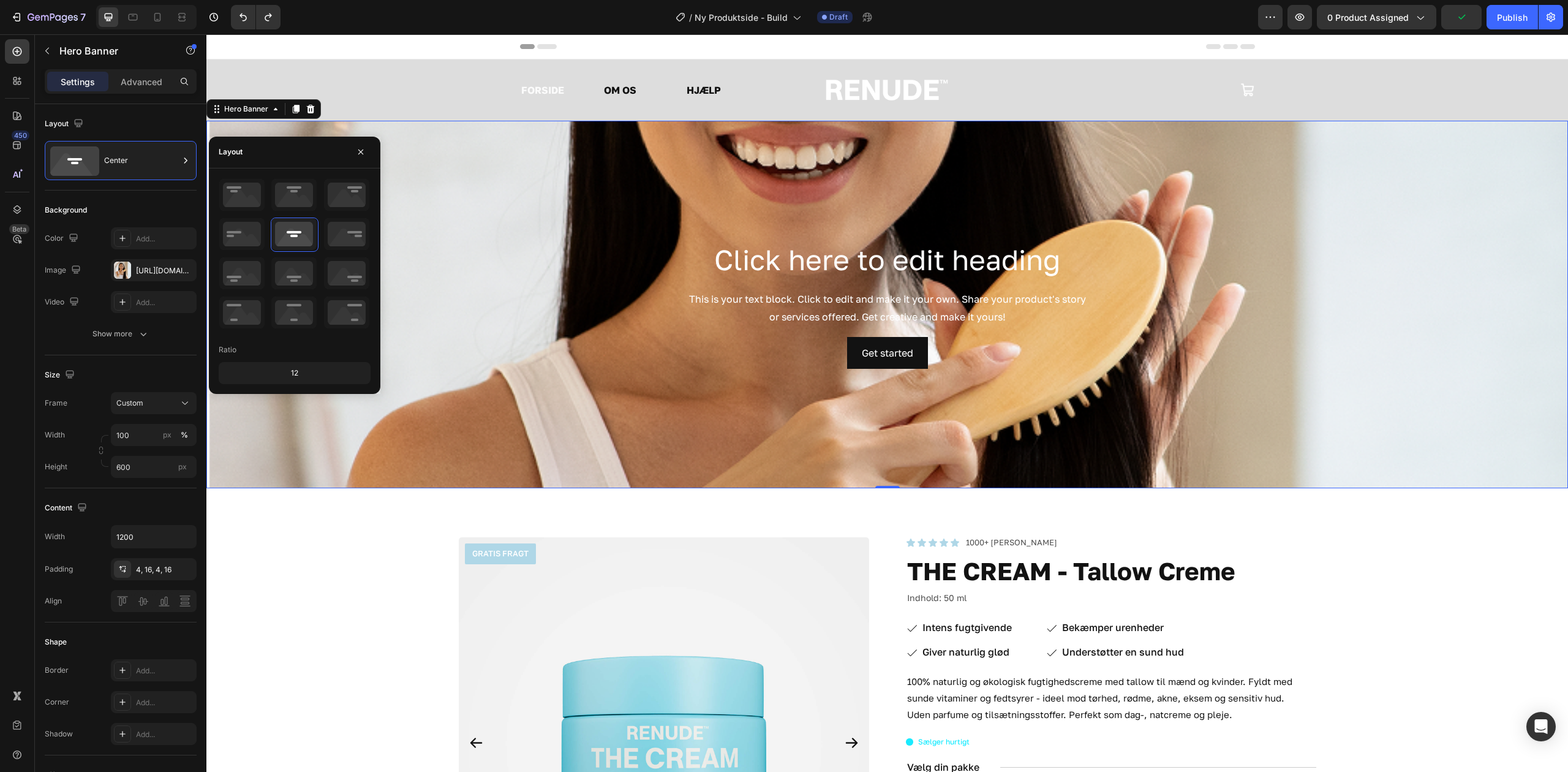
click at [301, 374] on div "12" at bounding box center [295, 373] width 147 height 17
click at [341, 313] on icon at bounding box center [346, 312] width 45 height 31
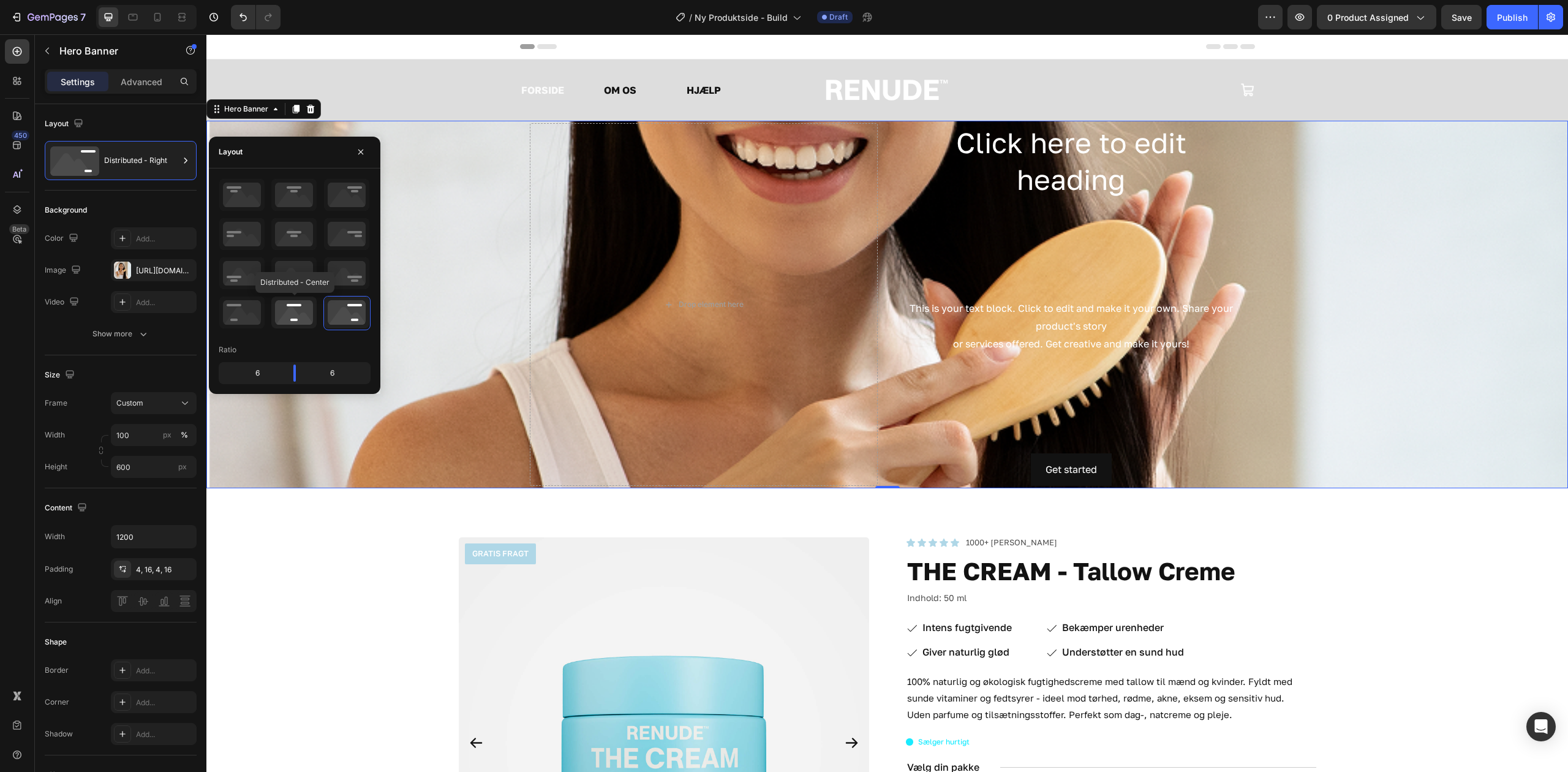
click at [287, 310] on icon at bounding box center [294, 312] width 45 height 31
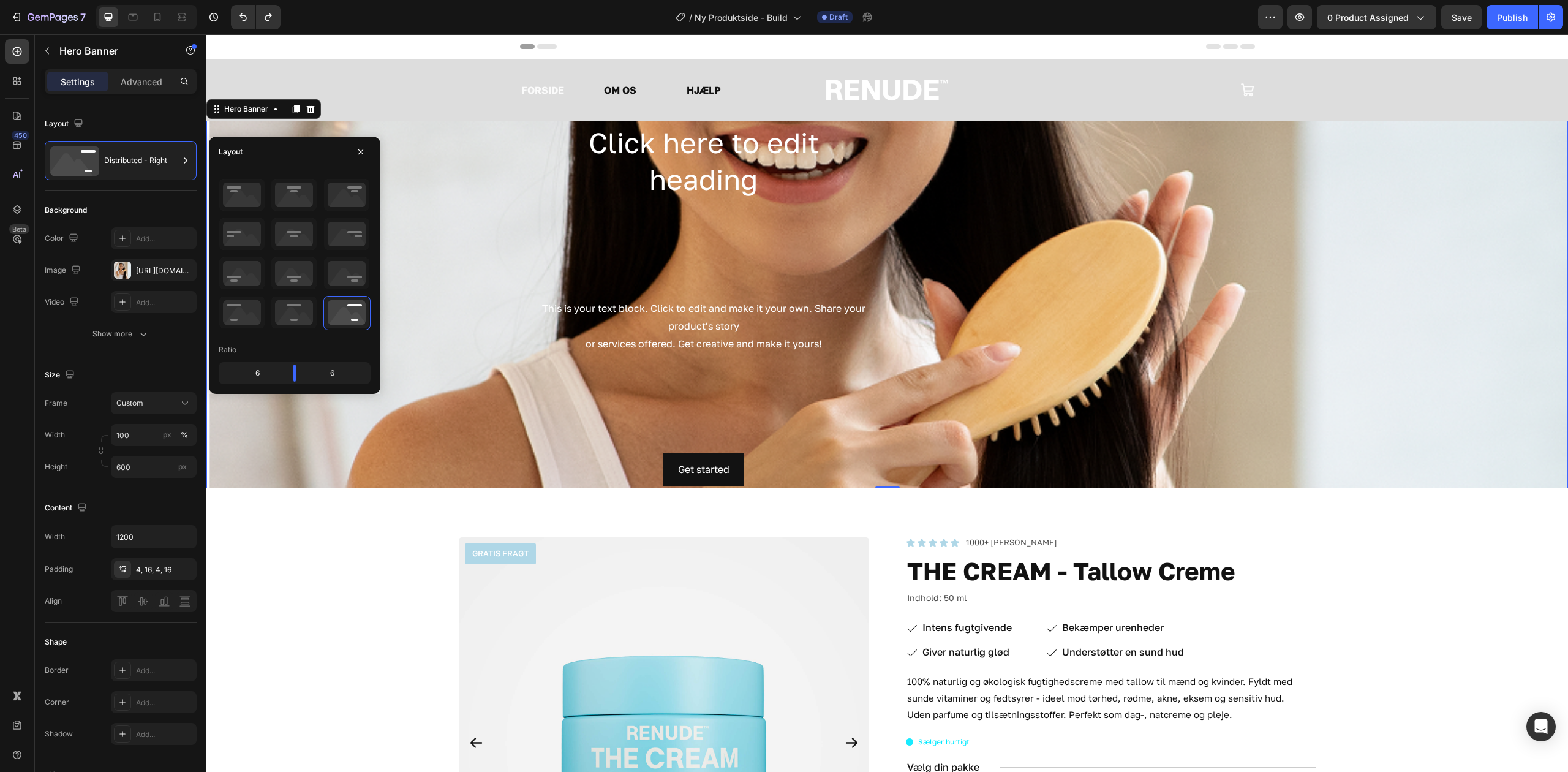
click at [501, 185] on div "Background Image" at bounding box center [888, 305] width 1362 height 368
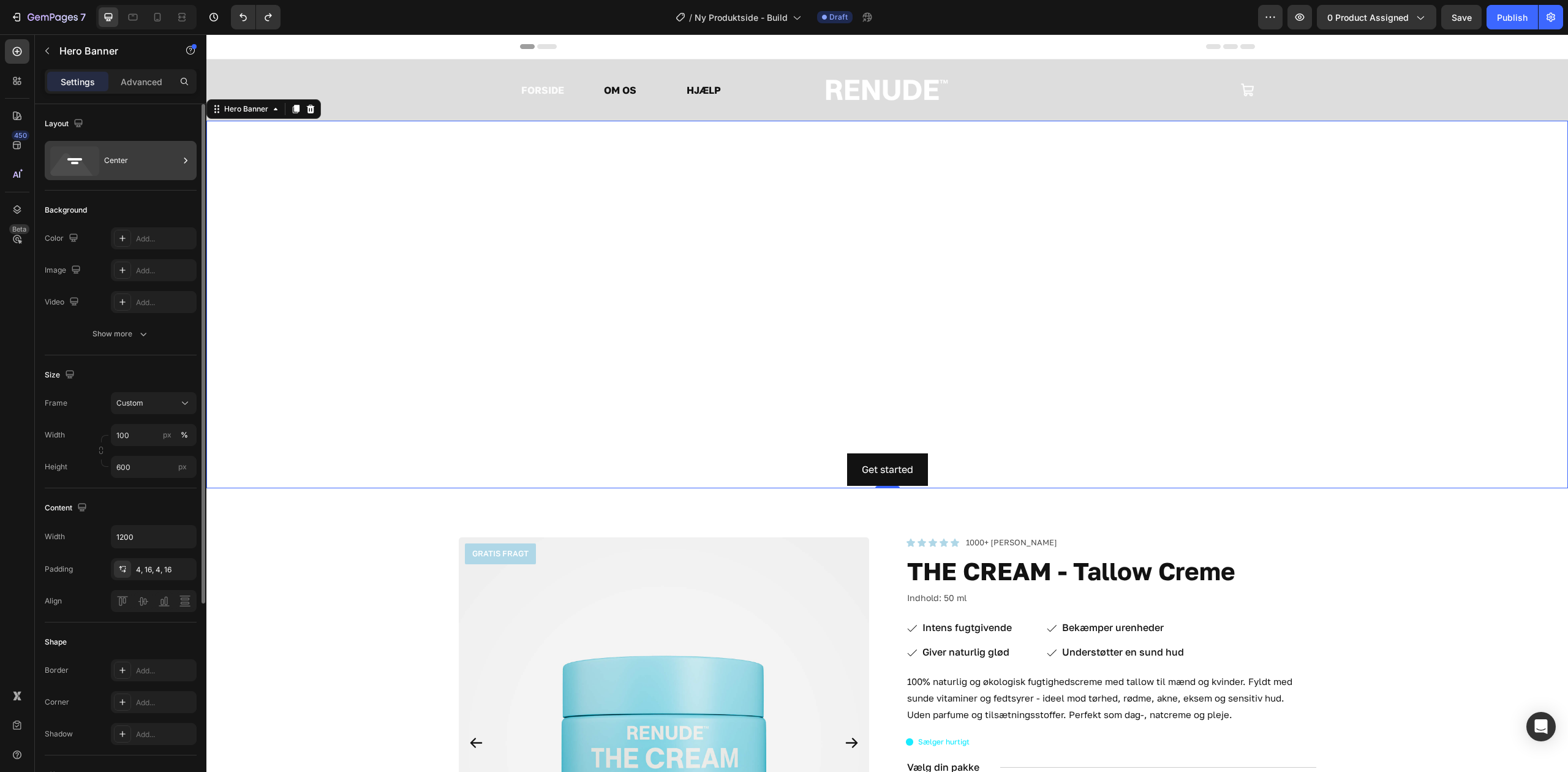
click at [122, 163] on div "Center" at bounding box center [141, 160] width 75 height 28
click at [456, 147] on div "Background Image" at bounding box center [888, 305] width 1362 height 368
click at [135, 162] on div "Center" at bounding box center [141, 160] width 75 height 28
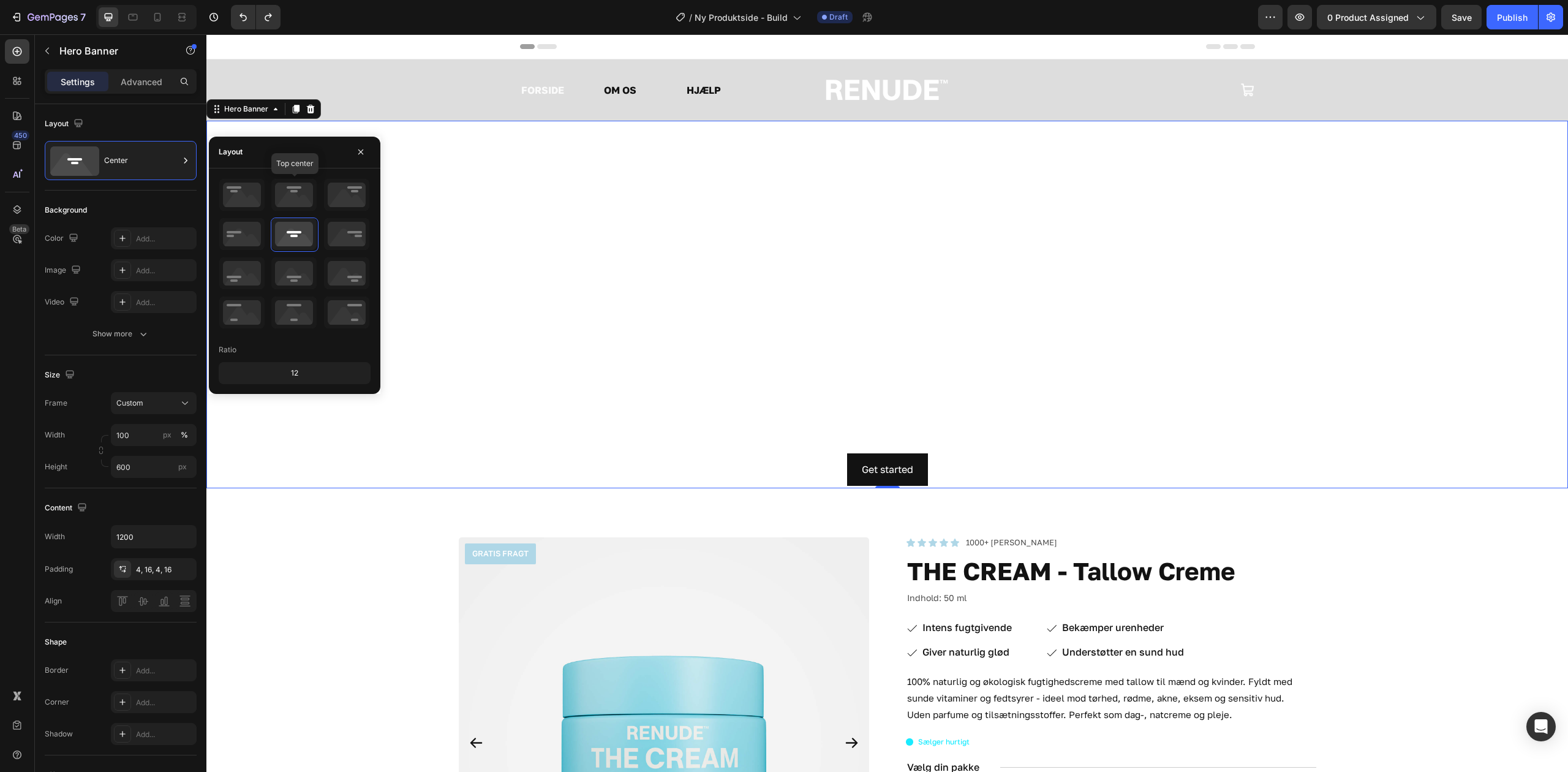
click at [482, 155] on div "Background Image" at bounding box center [888, 305] width 1362 height 368
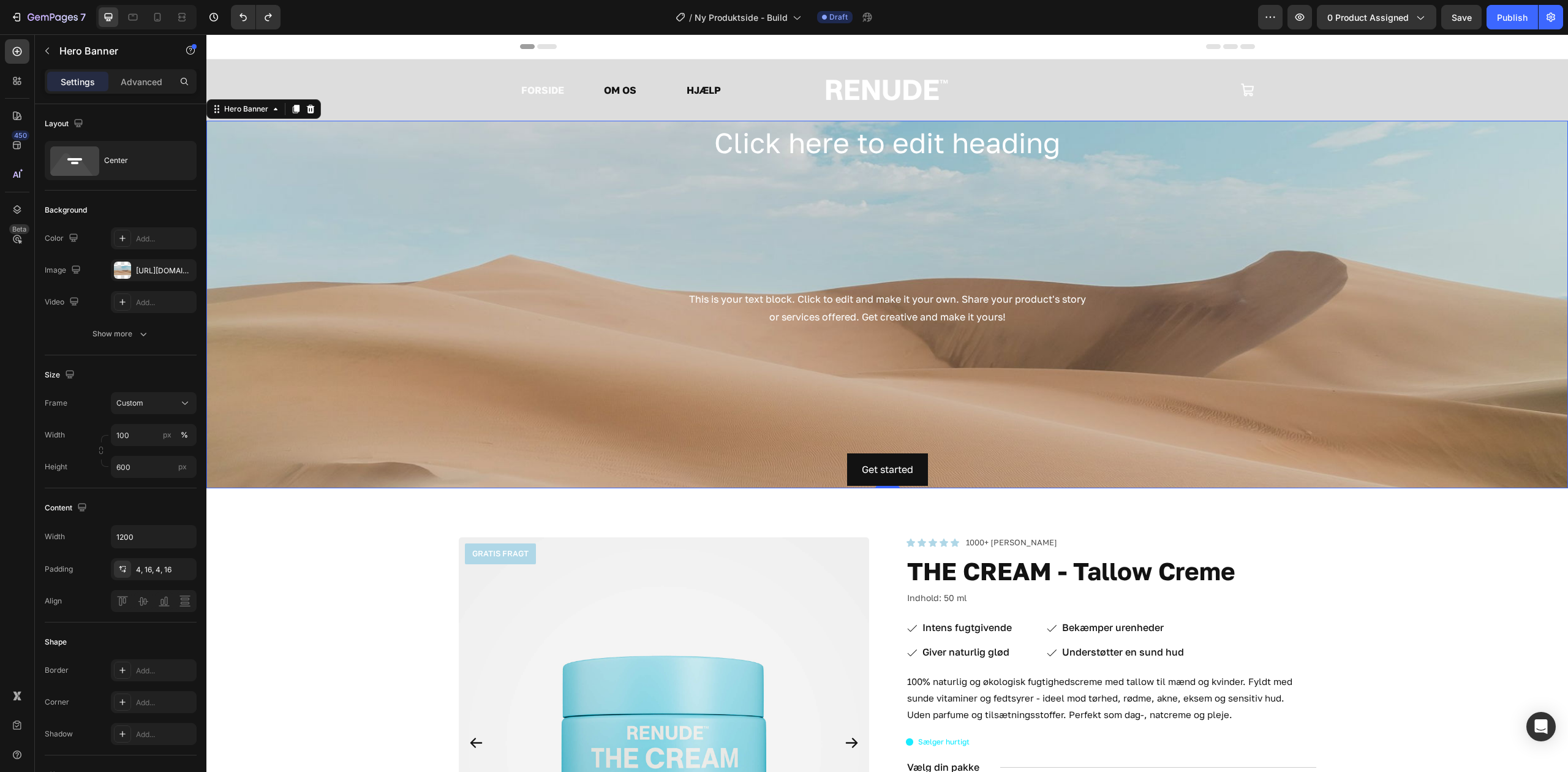
click at [426, 375] on div "Background Image" at bounding box center [888, 305] width 1362 height 368
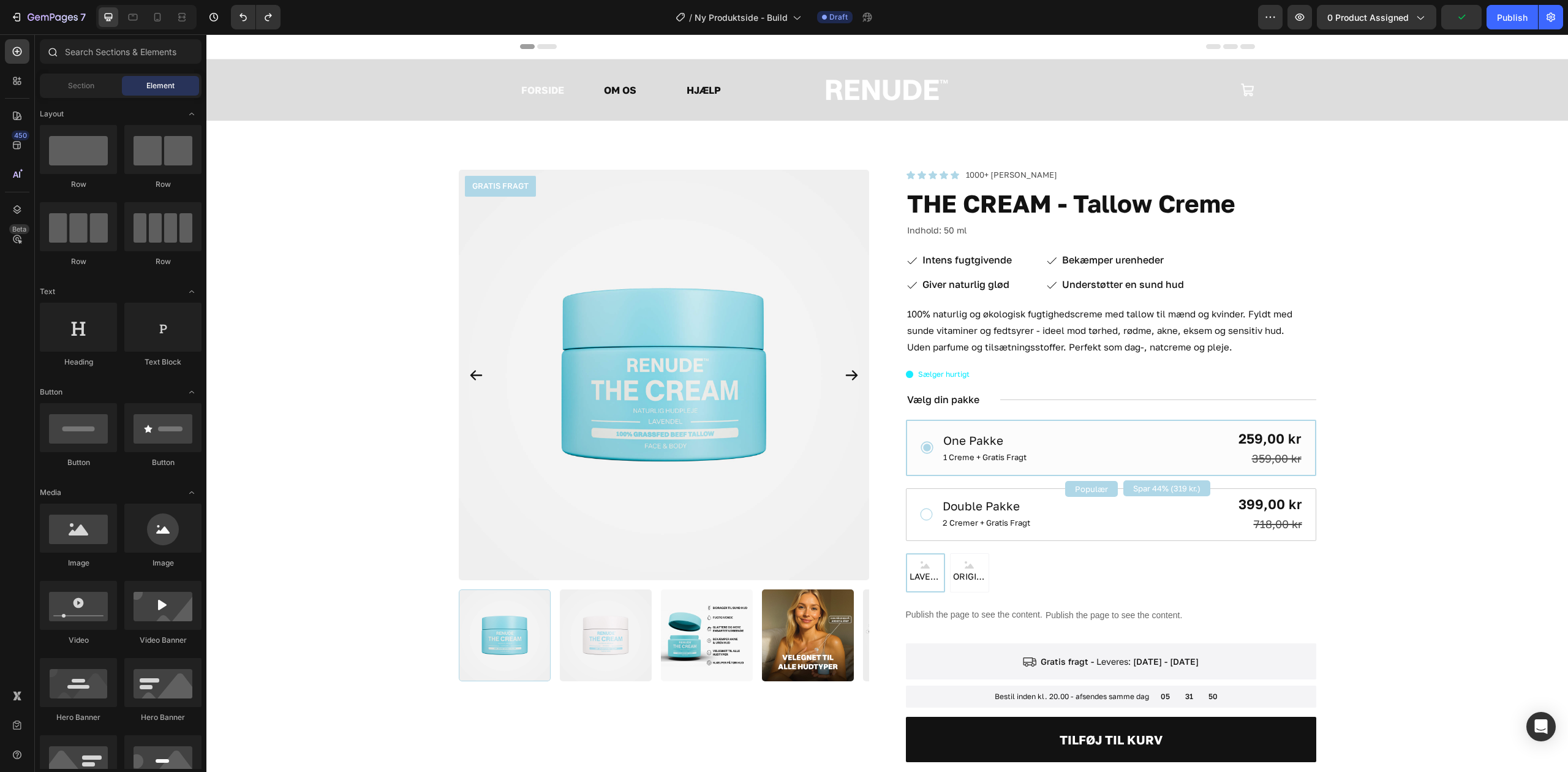
click at [47, 53] on icon at bounding box center [52, 52] width 10 height 10
click at [61, 69] on div "Sections(18) Elements(84) Section Element Hero Section Product Detail Brands Tr…" at bounding box center [121, 403] width 172 height 729
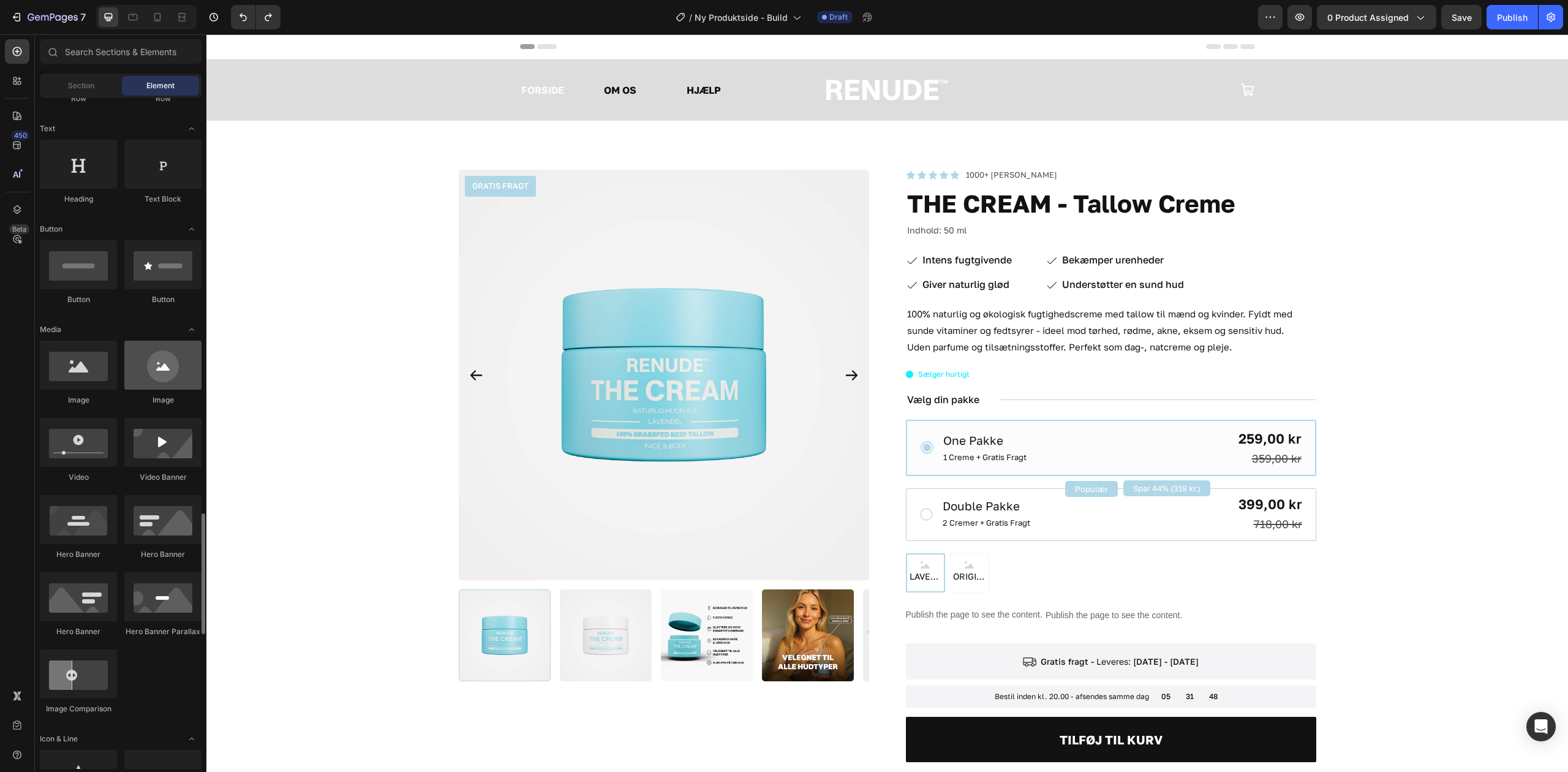
scroll to position [82, 0]
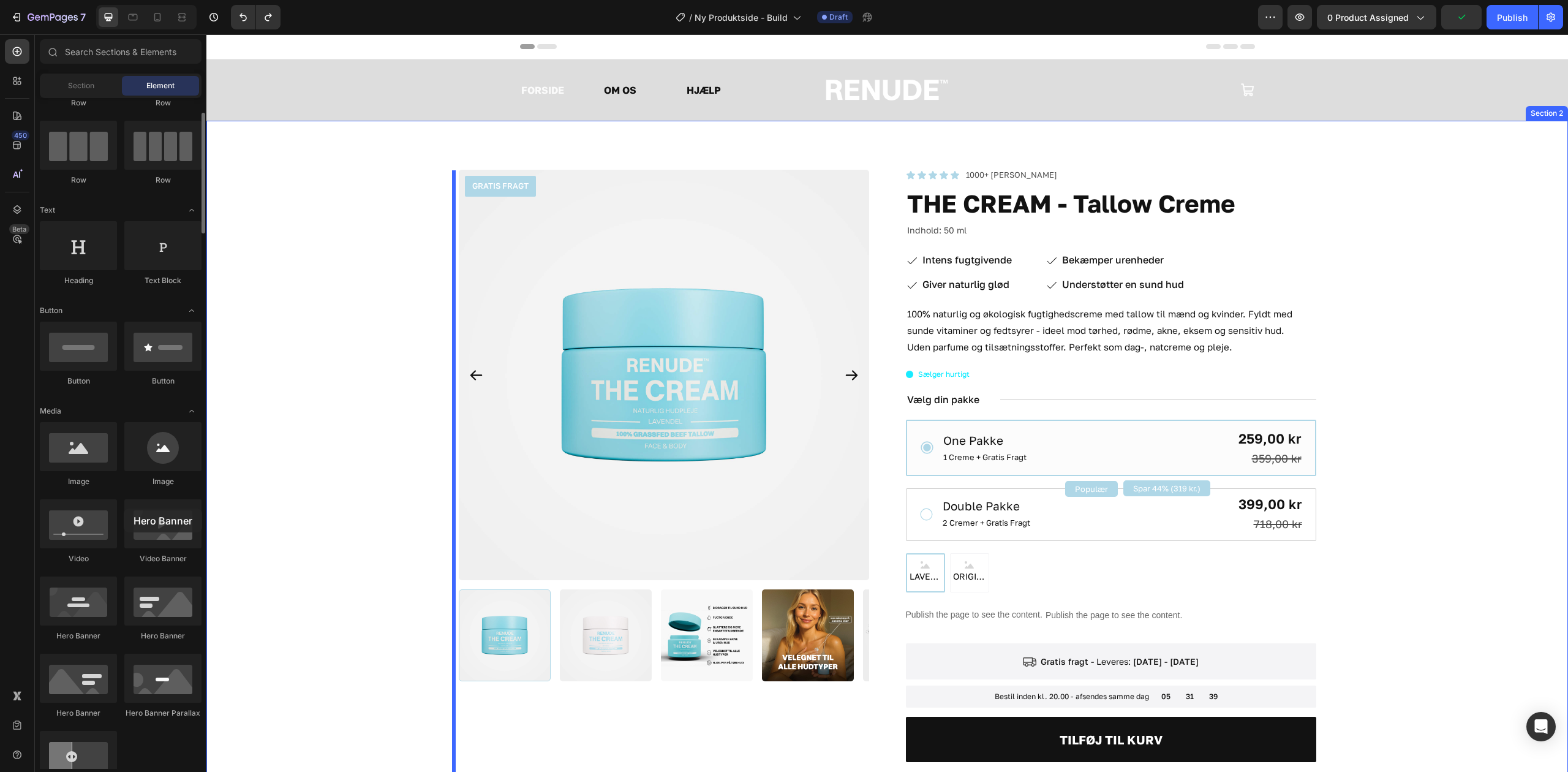
drag, startPoint x: 94, startPoint y: 603, endPoint x: 132, endPoint y: 484, distance: 124.9
click at [132, 484] on div "Image Image Video Video Banner Hero Banner Hero Banner Hero Banner Hero Banner …" at bounding box center [121, 615] width 162 height 385
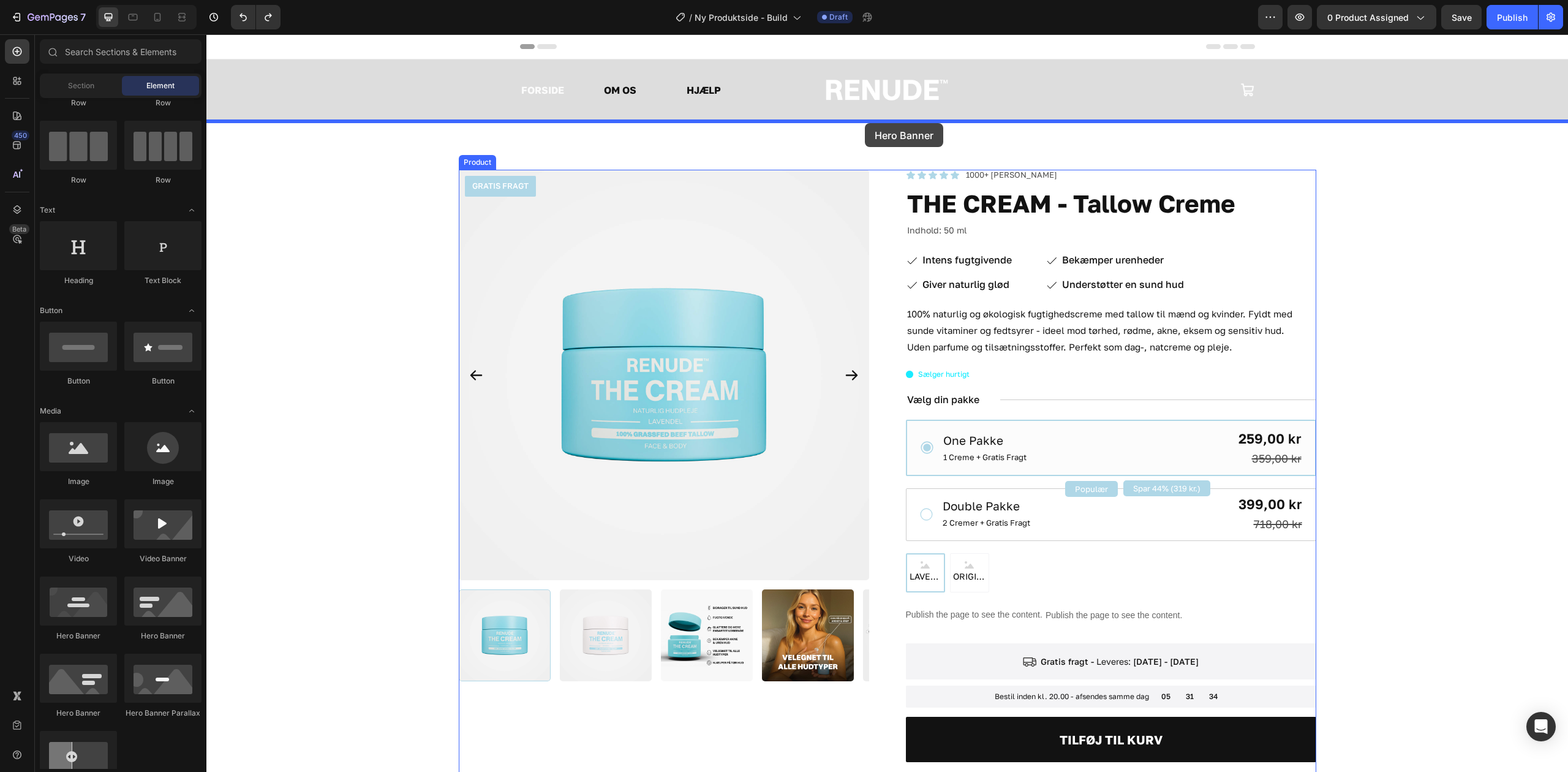
drag, startPoint x: 296, startPoint y: 638, endPoint x: 864, endPoint y: 123, distance: 766.7
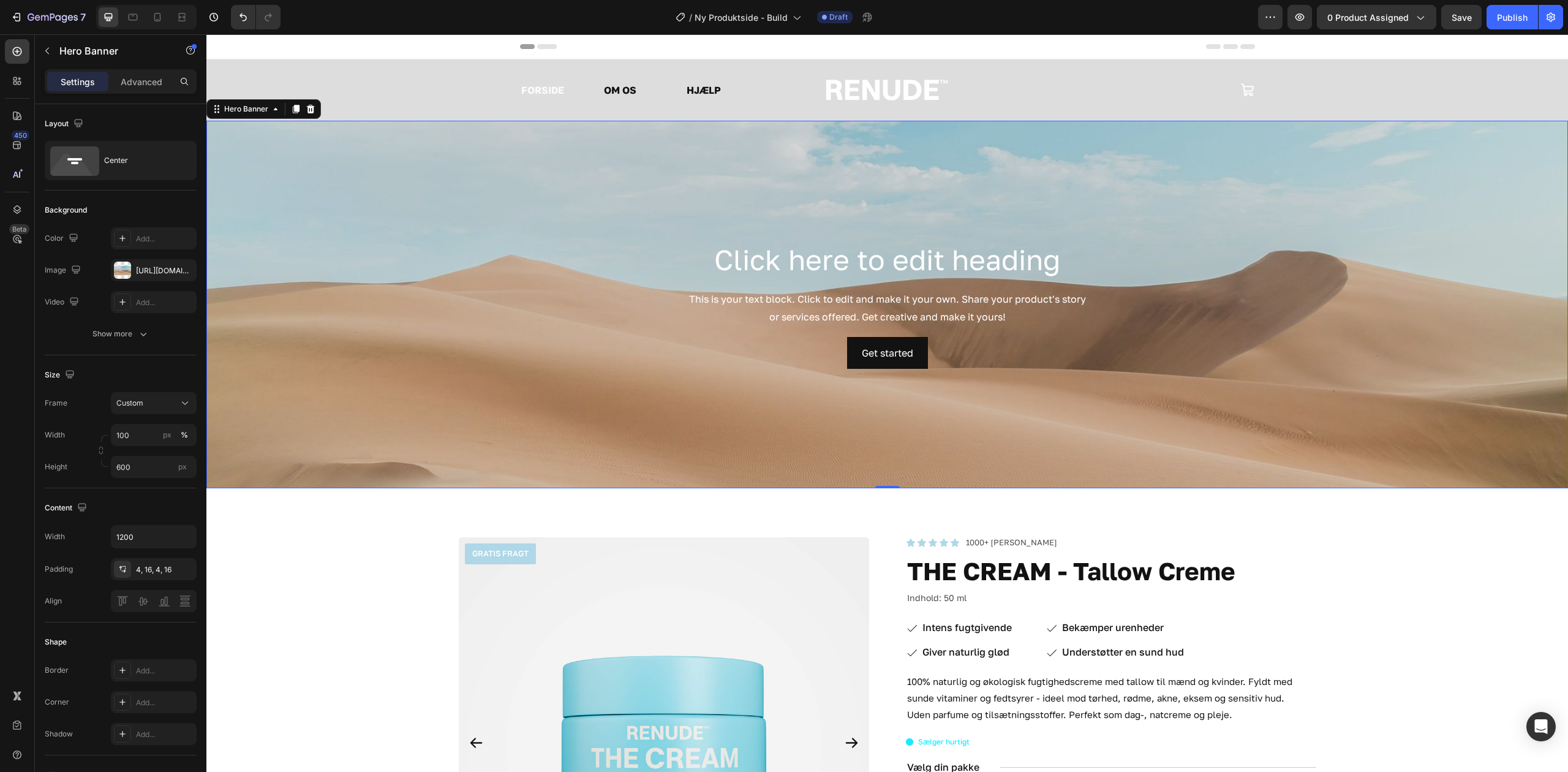
click at [426, 224] on div "Background Image" at bounding box center [888, 305] width 1362 height 368
click at [150, 270] on div "https://cdn.shopify.com/s/files/1/2005/9307/files/background_settings.jpg" at bounding box center [154, 271] width 36 height 11
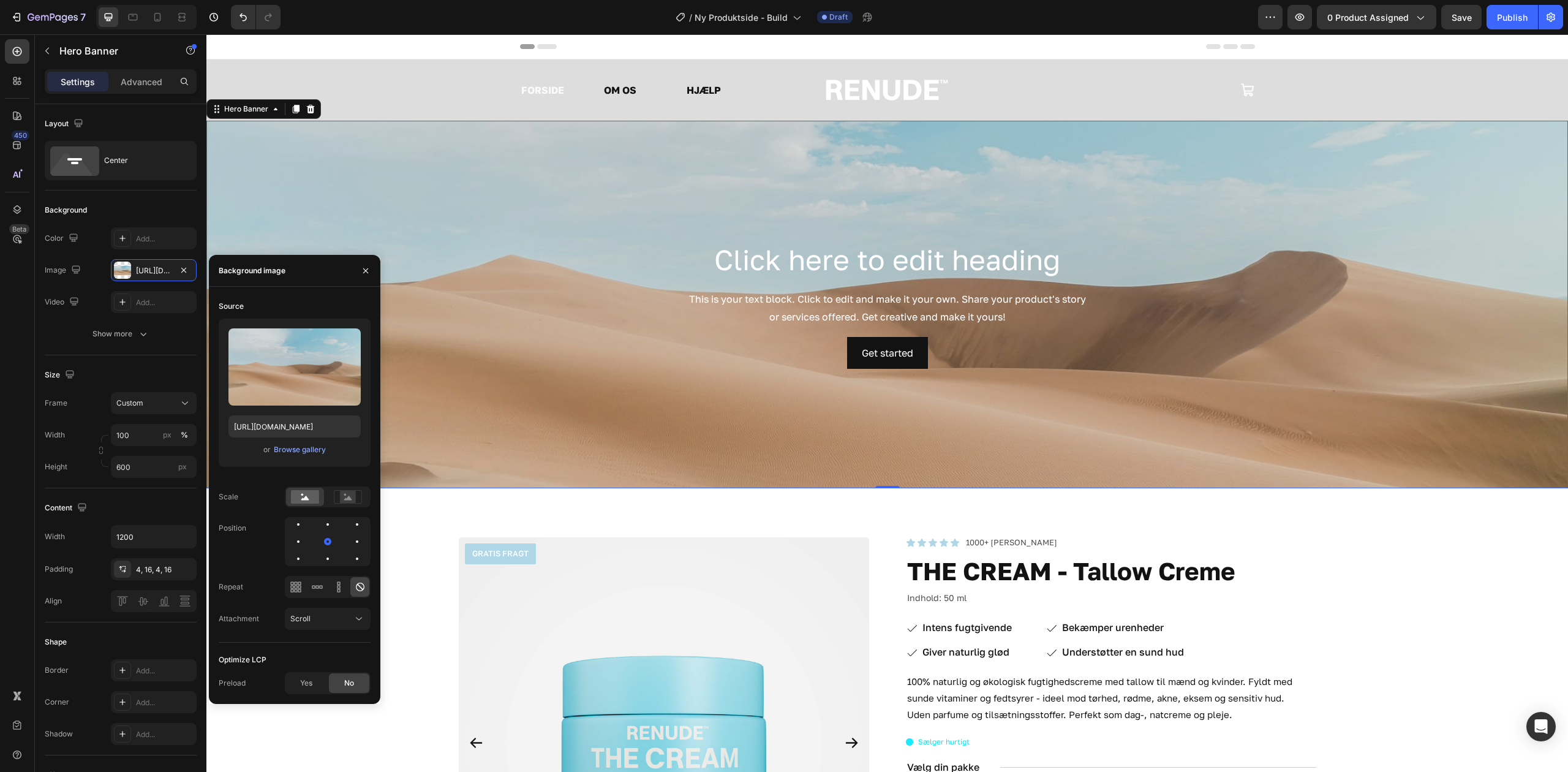
click at [297, 458] on div "Upload Image https://cdn.shopify.com/s/files/1/2005/9307/files/background_setti…" at bounding box center [295, 392] width 152 height 148
click at [295, 455] on div "or Browse gallery" at bounding box center [294, 449] width 132 height 14
click at [293, 449] on div "Browse gallery" at bounding box center [300, 449] width 52 height 11
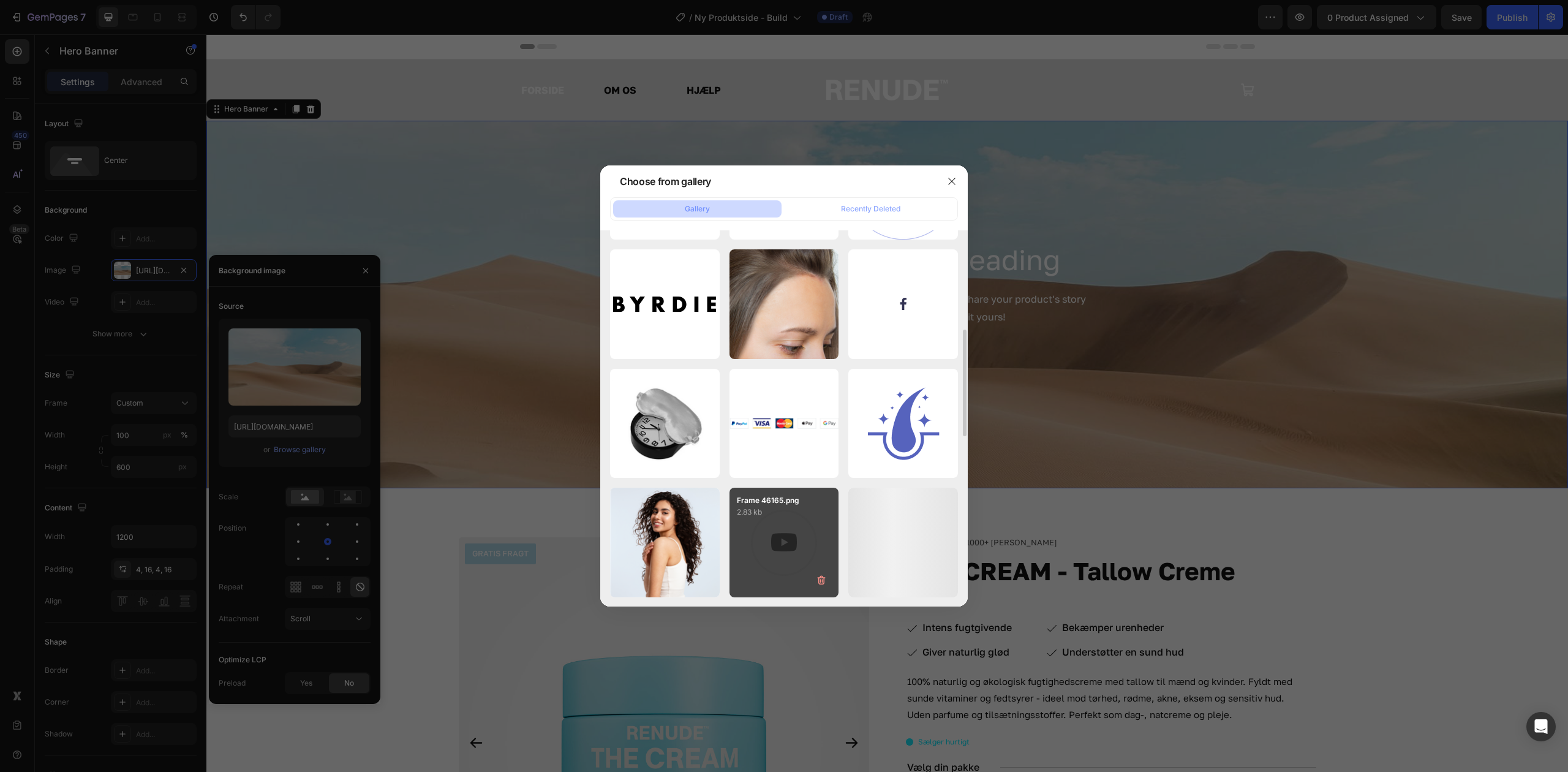
scroll to position [512, 0]
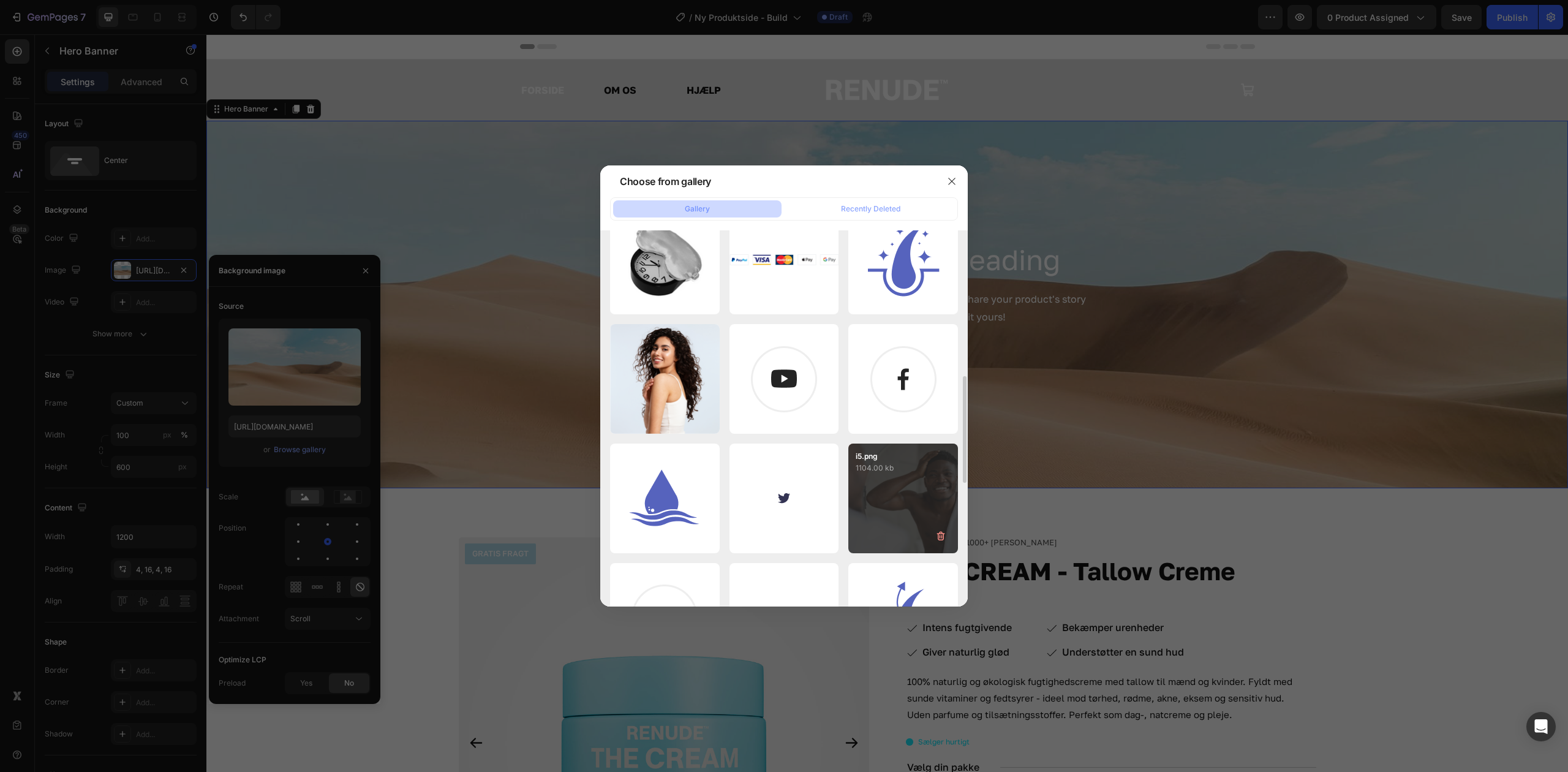
click at [924, 477] on div "i5.png 1104.00 kb" at bounding box center [903, 498] width 110 height 110
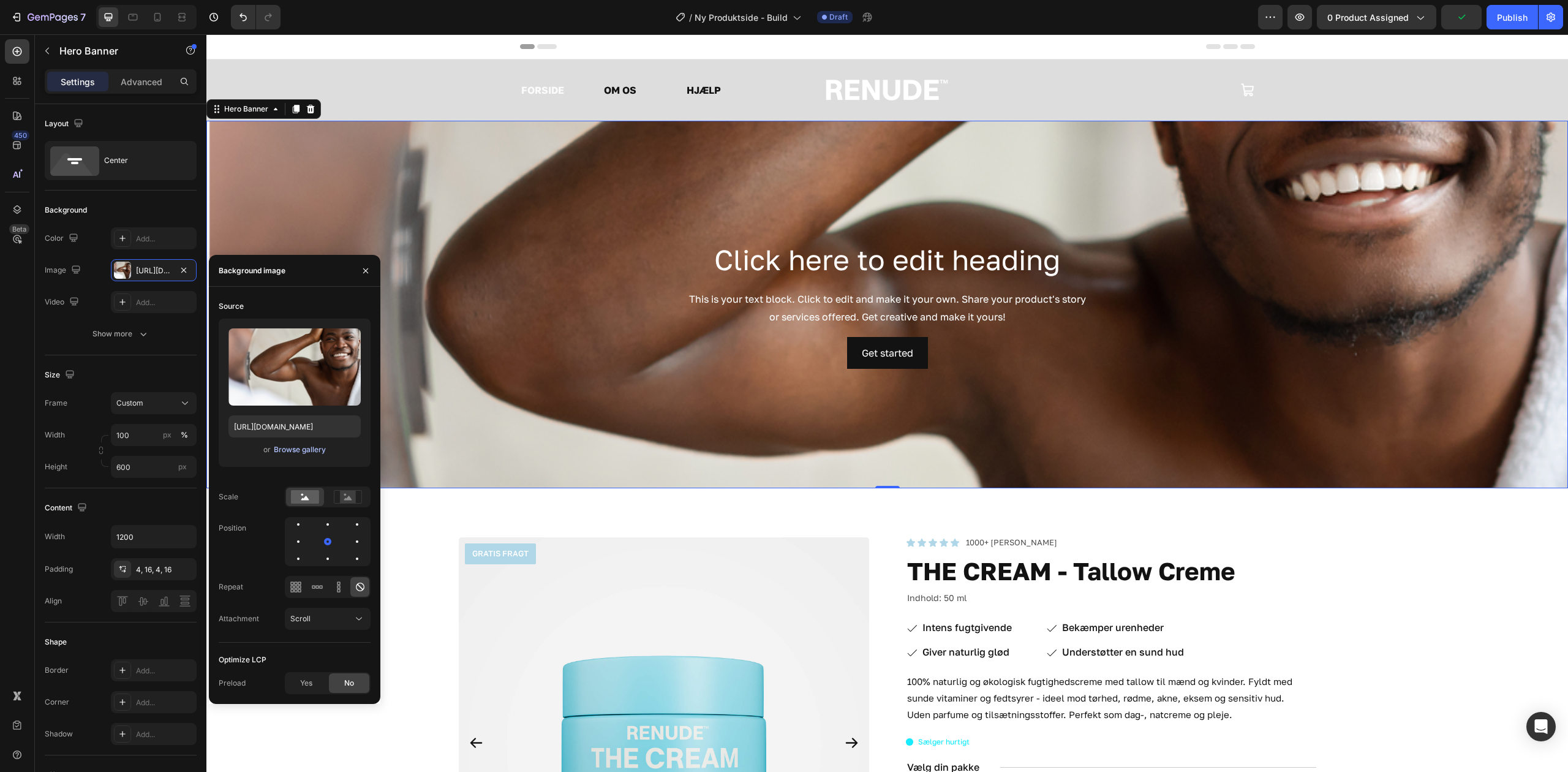
click at [301, 452] on div "Browse gallery" at bounding box center [300, 449] width 52 height 11
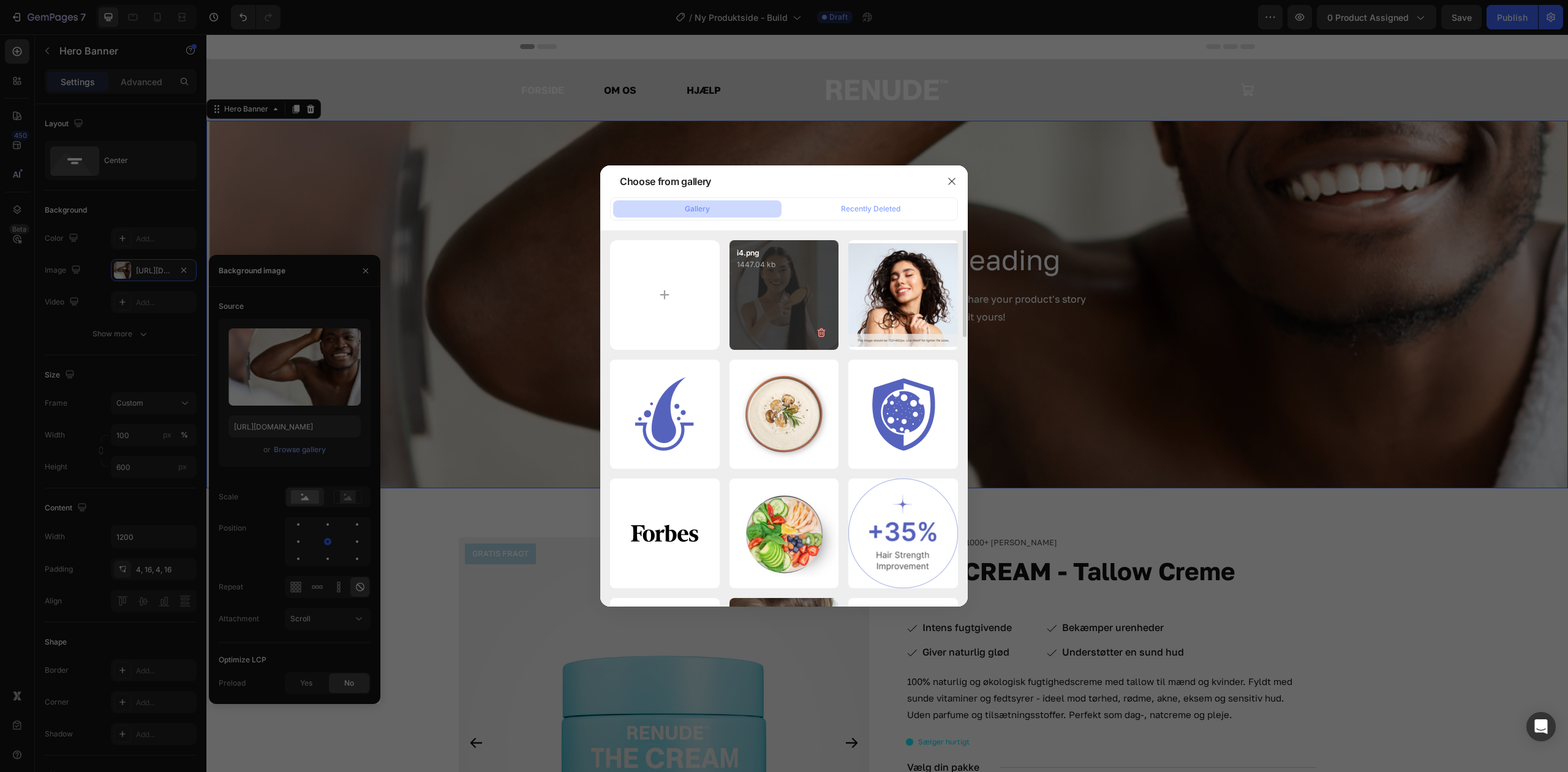
click at [784, 279] on div "i4.png 1447.04 kb" at bounding box center [784, 295] width 110 height 110
type input "https://cdn.shopify.com/s/files/1/0855/1274/9380/files/i4.png"
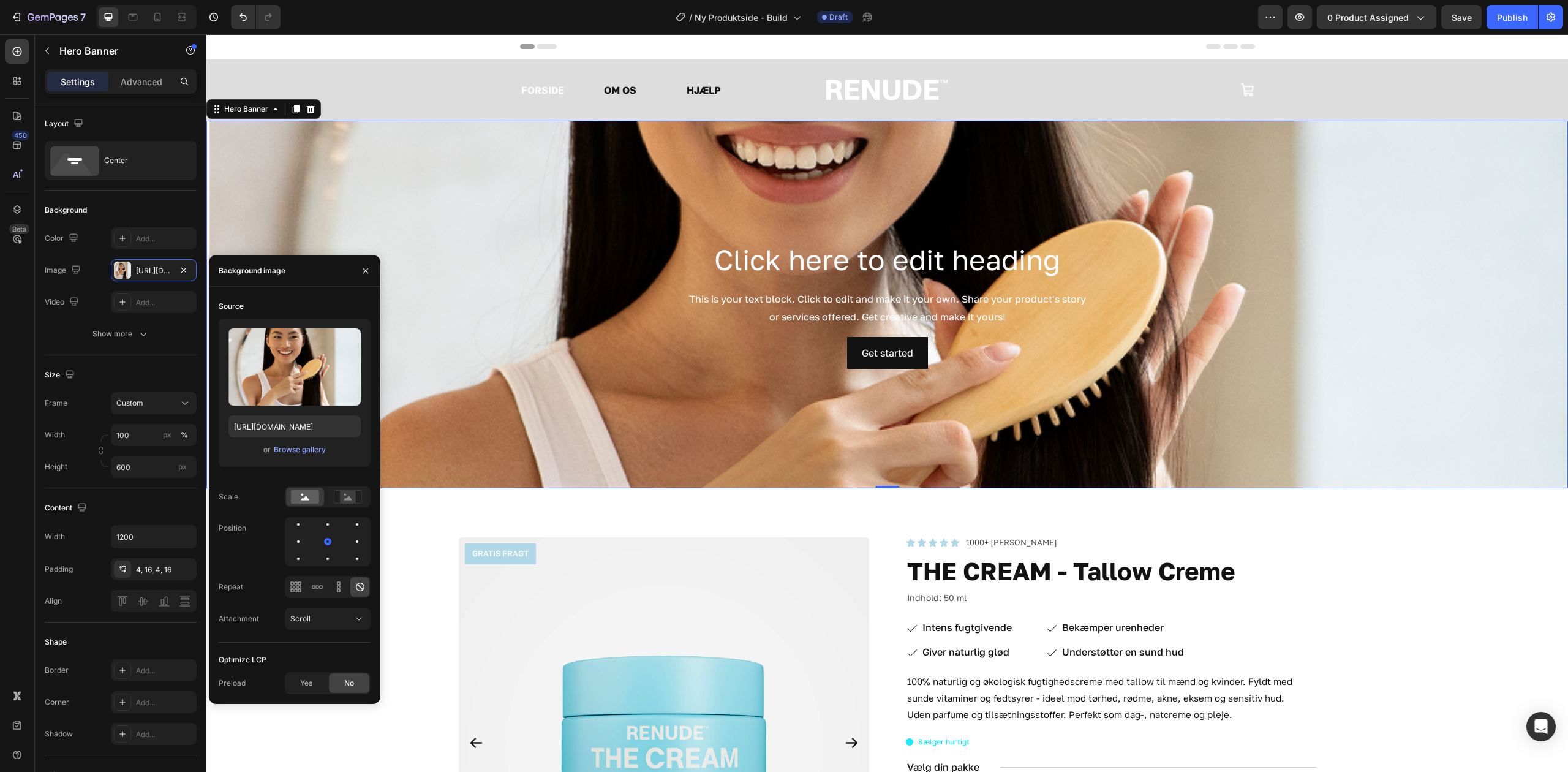
click at [1348, 237] on div "Background Image" at bounding box center [888, 305] width 1362 height 368
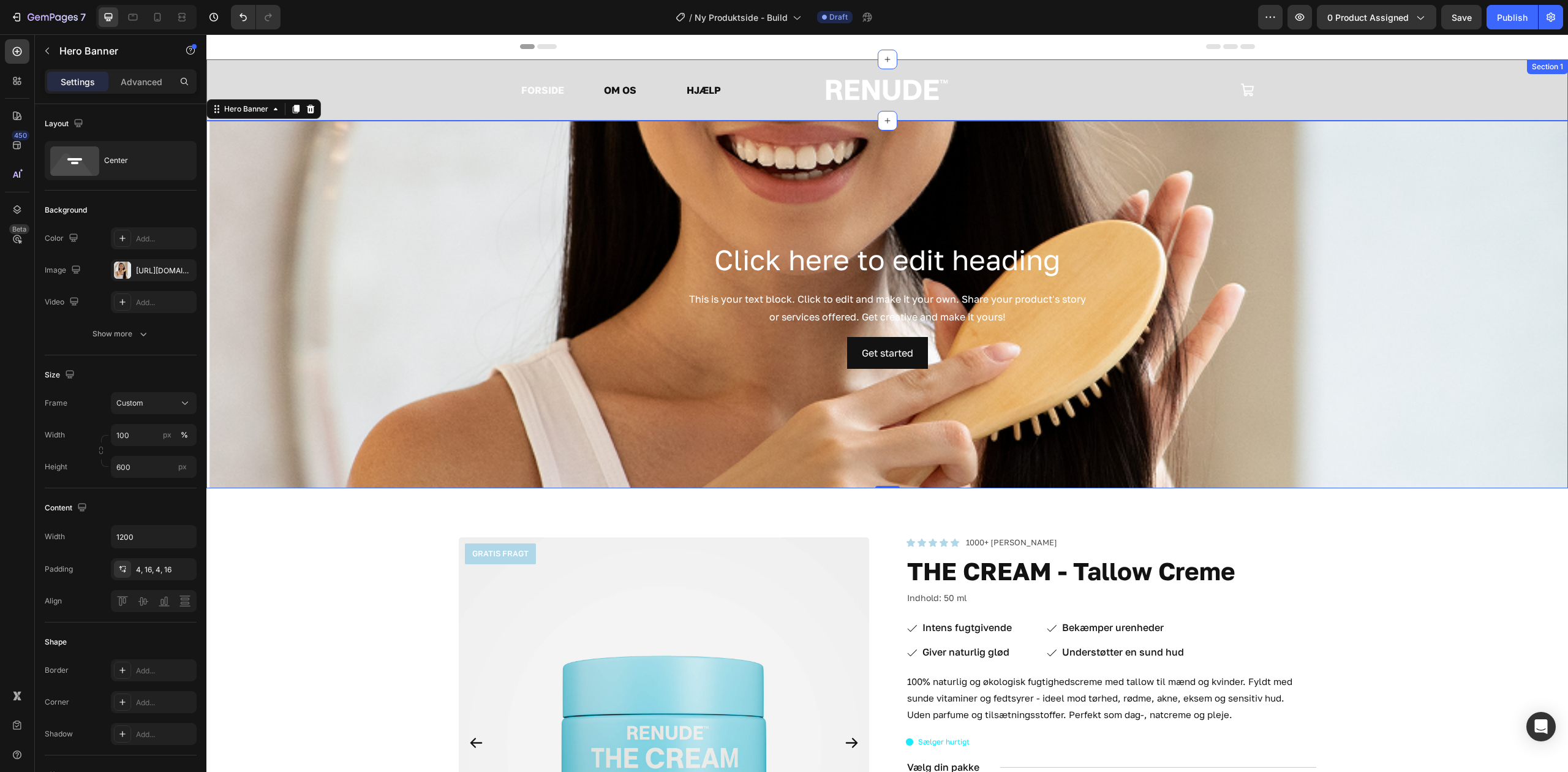
click at [329, 72] on div "FORSIDE Text Block OM OS Text Block HJÆLP Text Block Row Image Icon Row Section…" at bounding box center [888, 90] width 1362 height 61
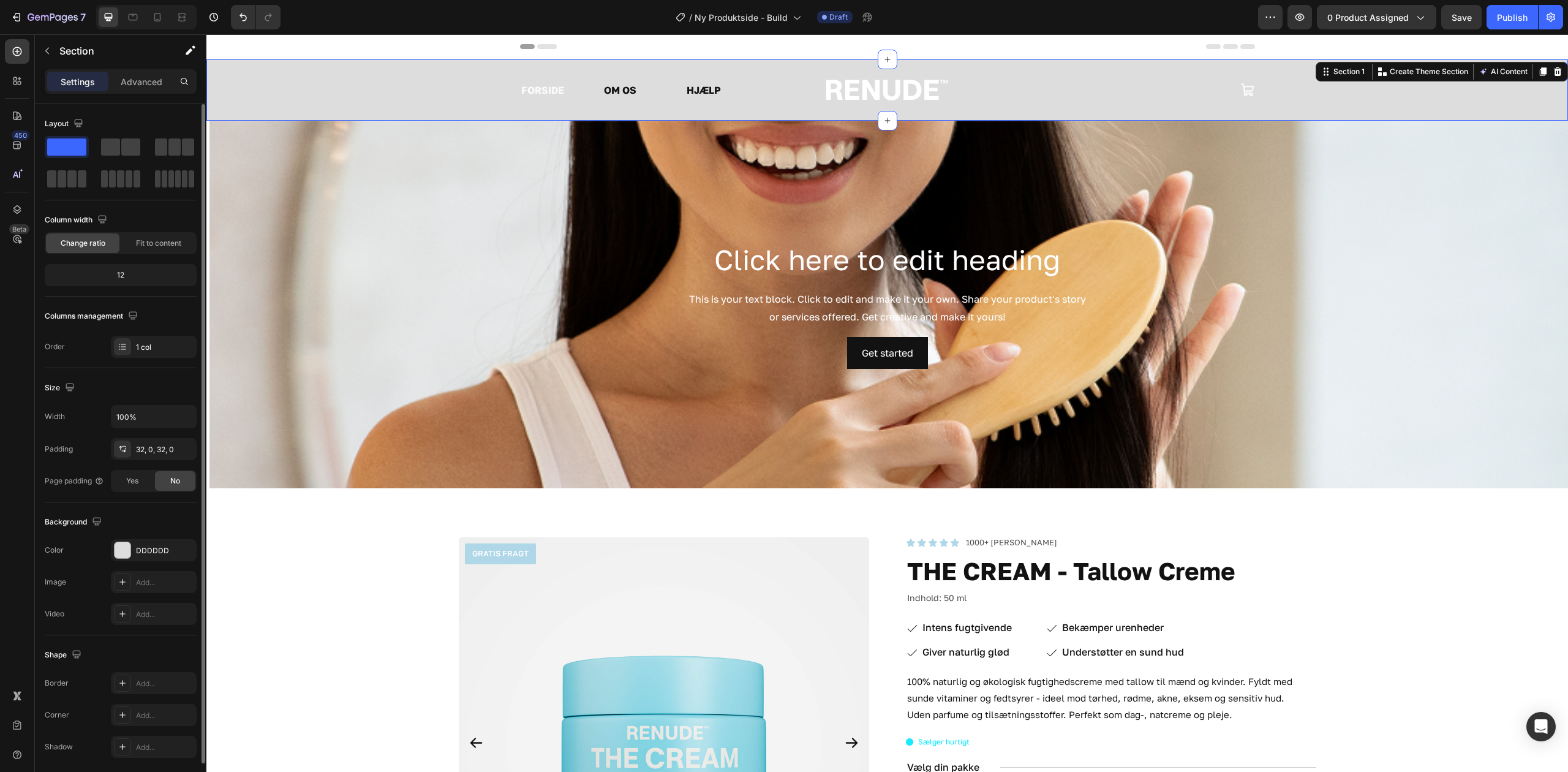
scroll to position [47, 0]
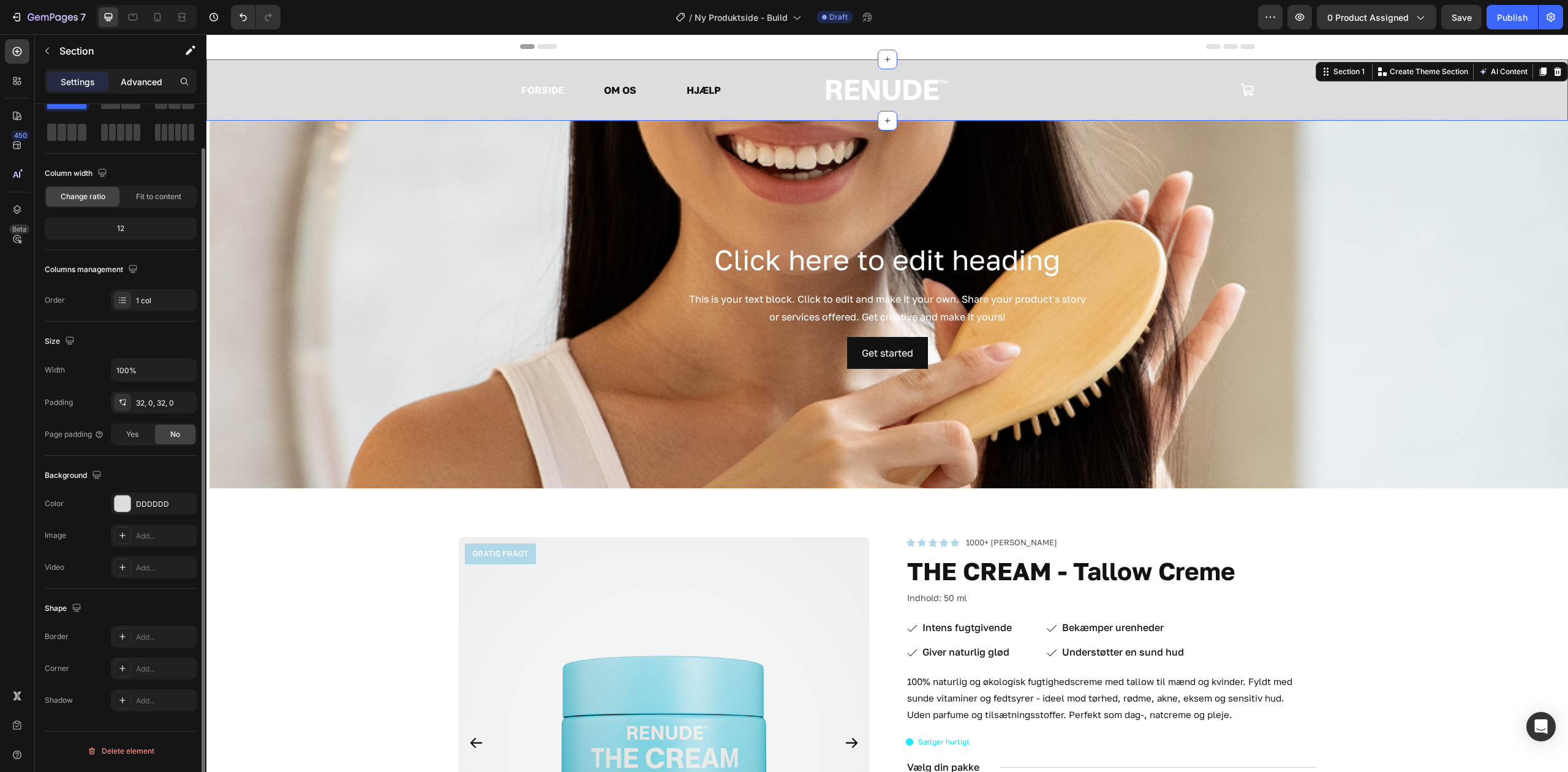
drag, startPoint x: 123, startPoint y: 75, endPoint x: 131, endPoint y: 89, distance: 16.1
click at [123, 74] on div "Advanced" at bounding box center [141, 81] width 61 height 20
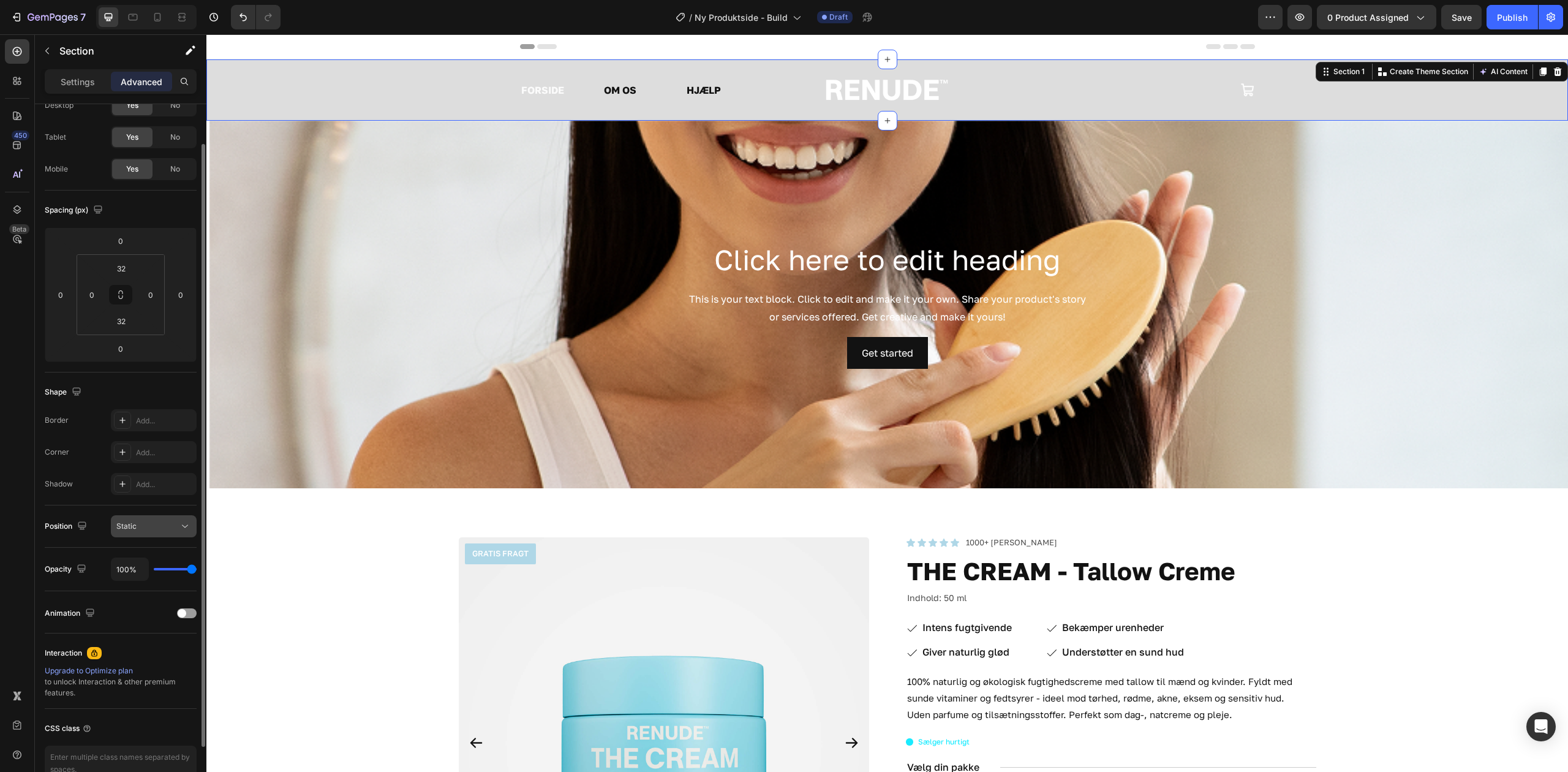
click at [157, 528] on div "Static" at bounding box center [147, 526] width 62 height 11
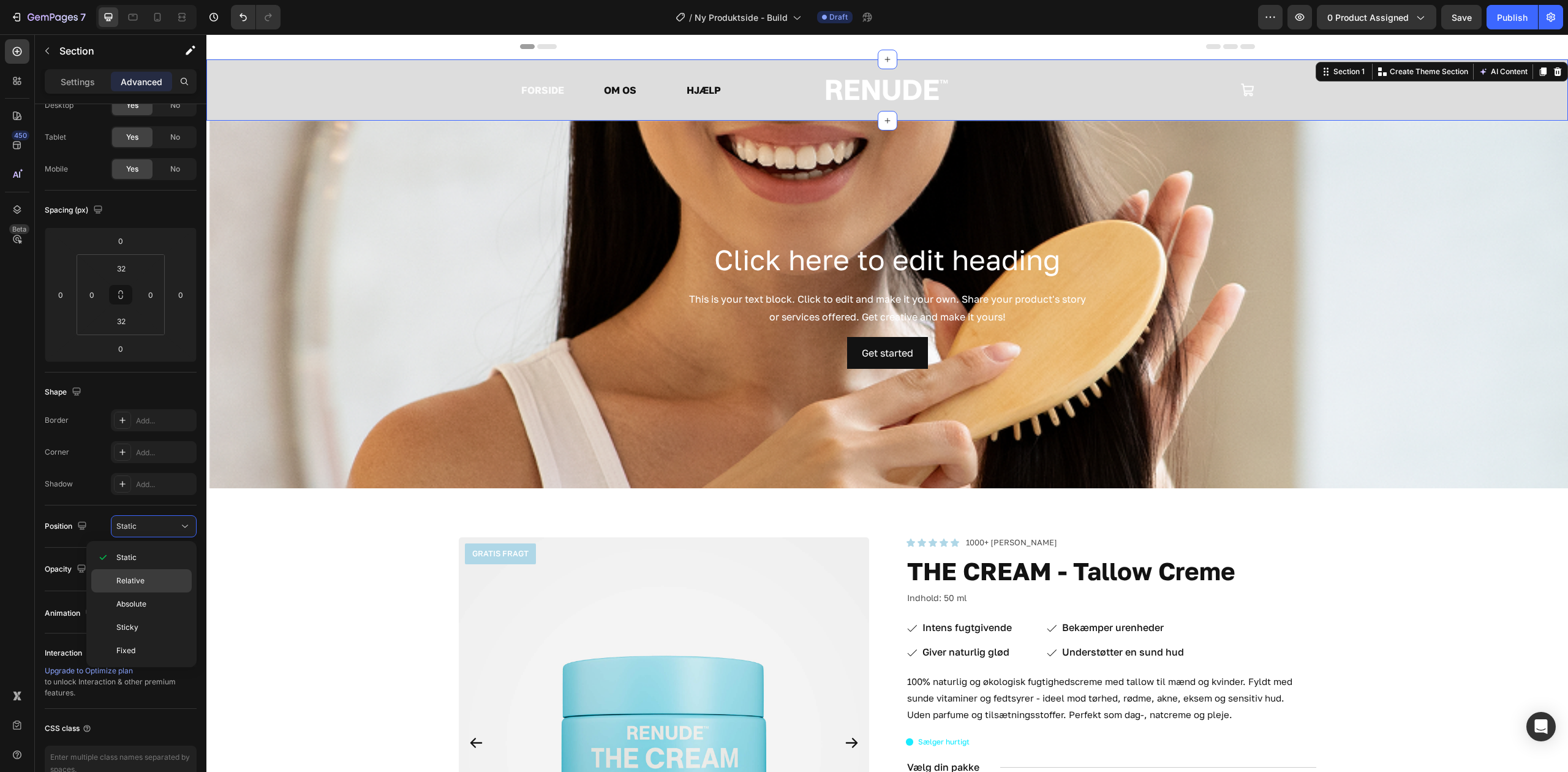
click at [157, 583] on p "Relative" at bounding box center [152, 580] width 70 height 11
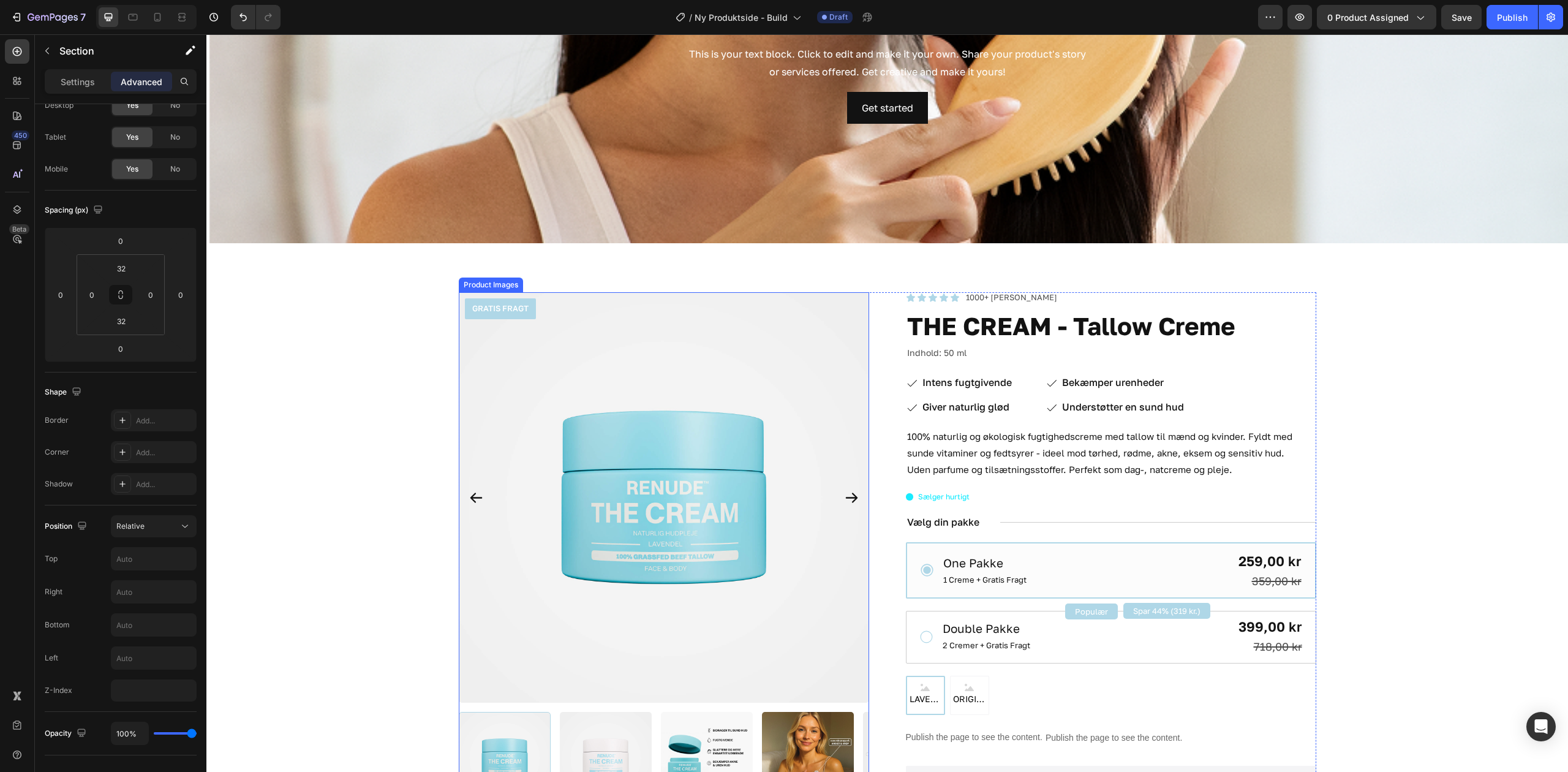
scroll to position [0, 0]
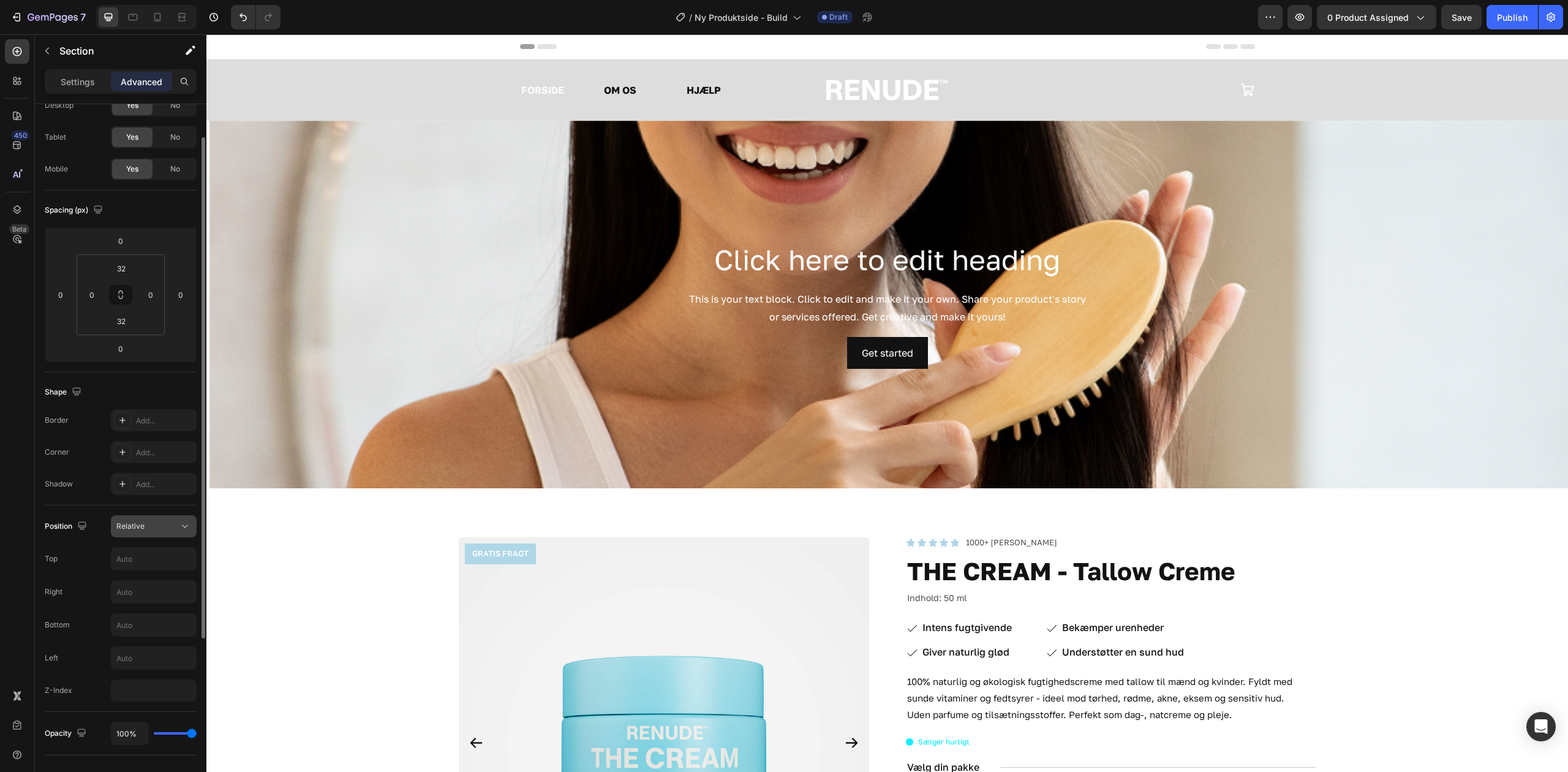
click at [165, 523] on div "Relative" at bounding box center [147, 526] width 62 height 11
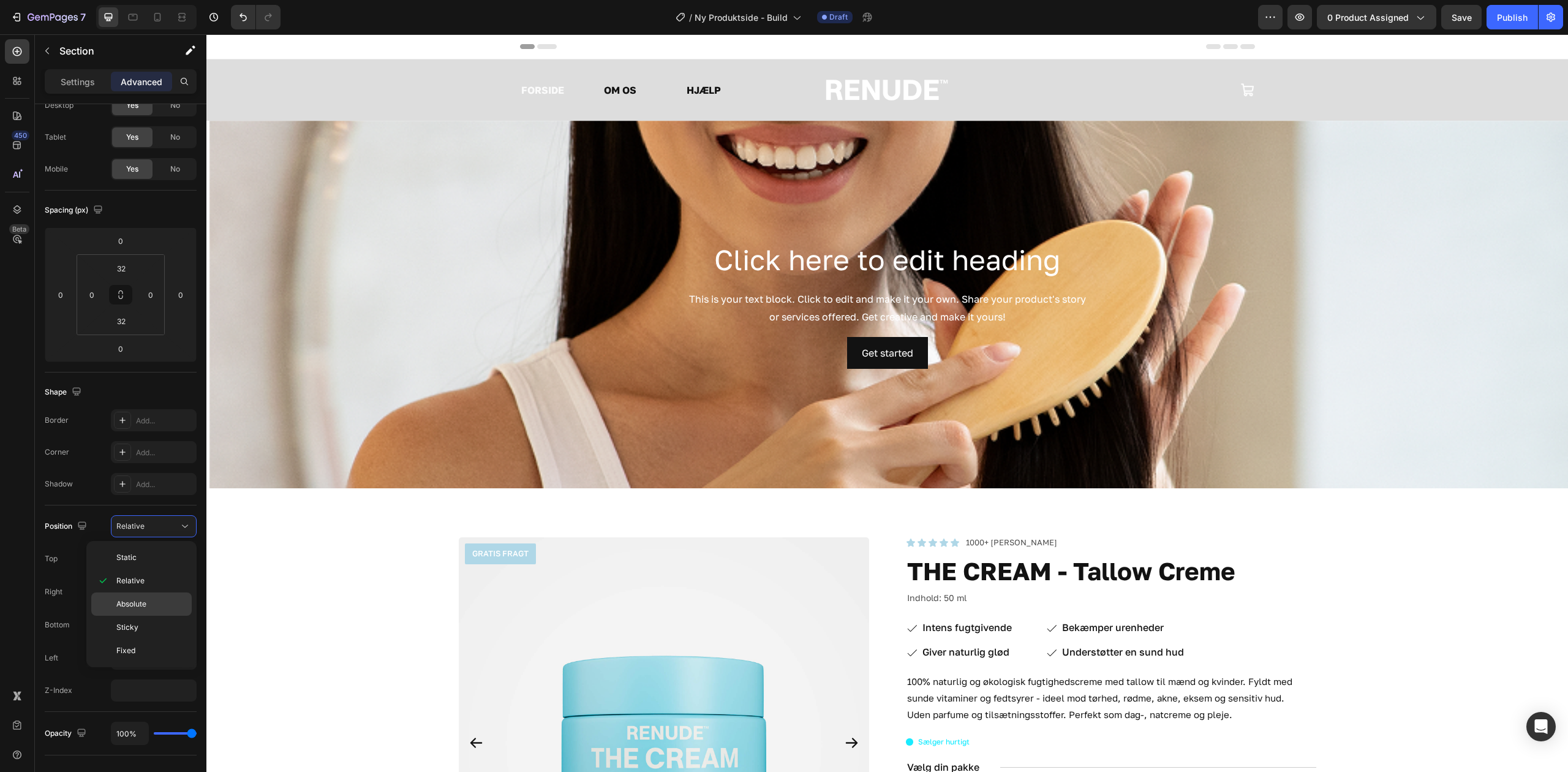
click at [158, 598] on div "Absolute" at bounding box center [141, 603] width 100 height 23
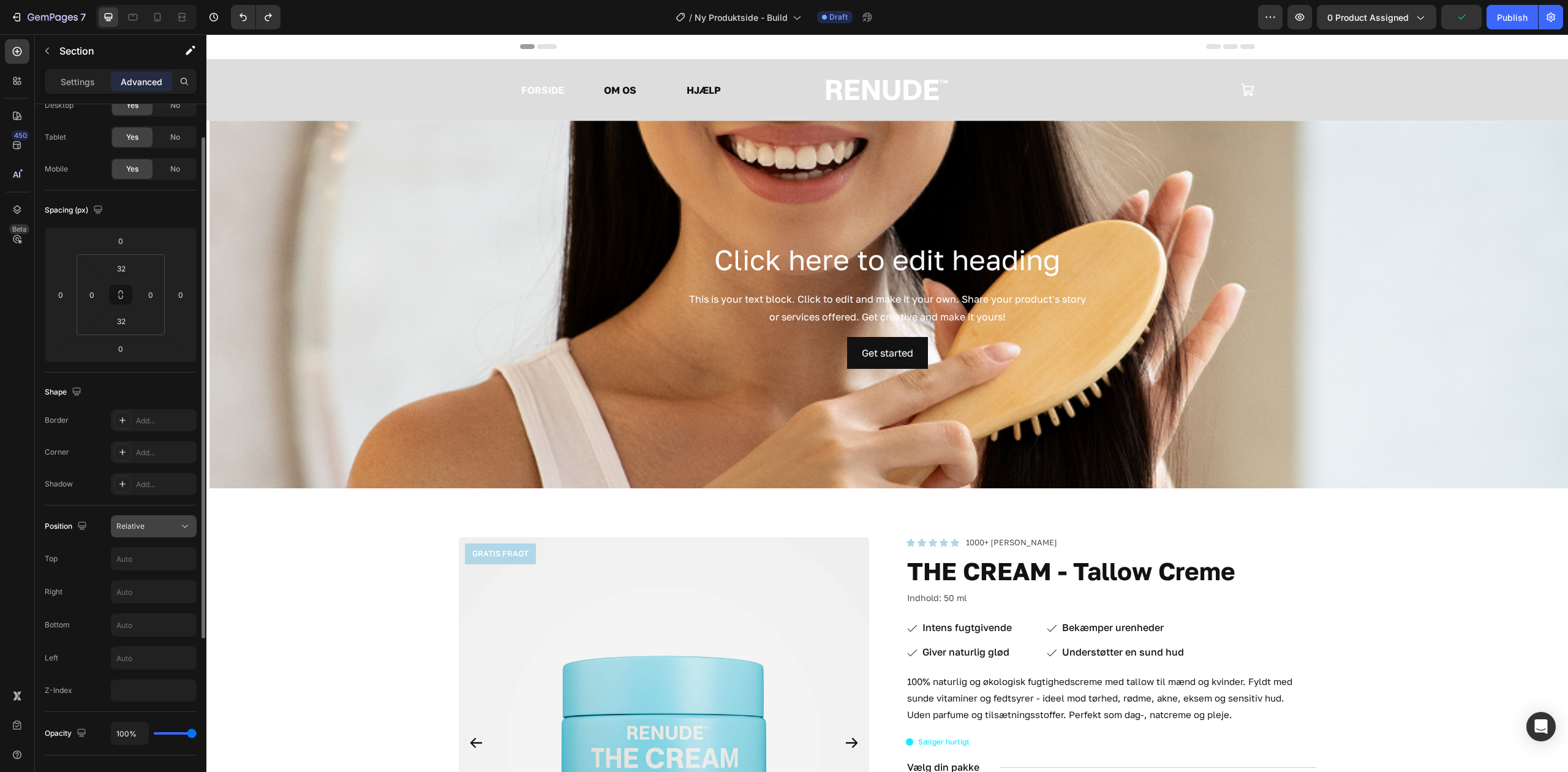
click at [170, 527] on div "Relative" at bounding box center [147, 526] width 62 height 11
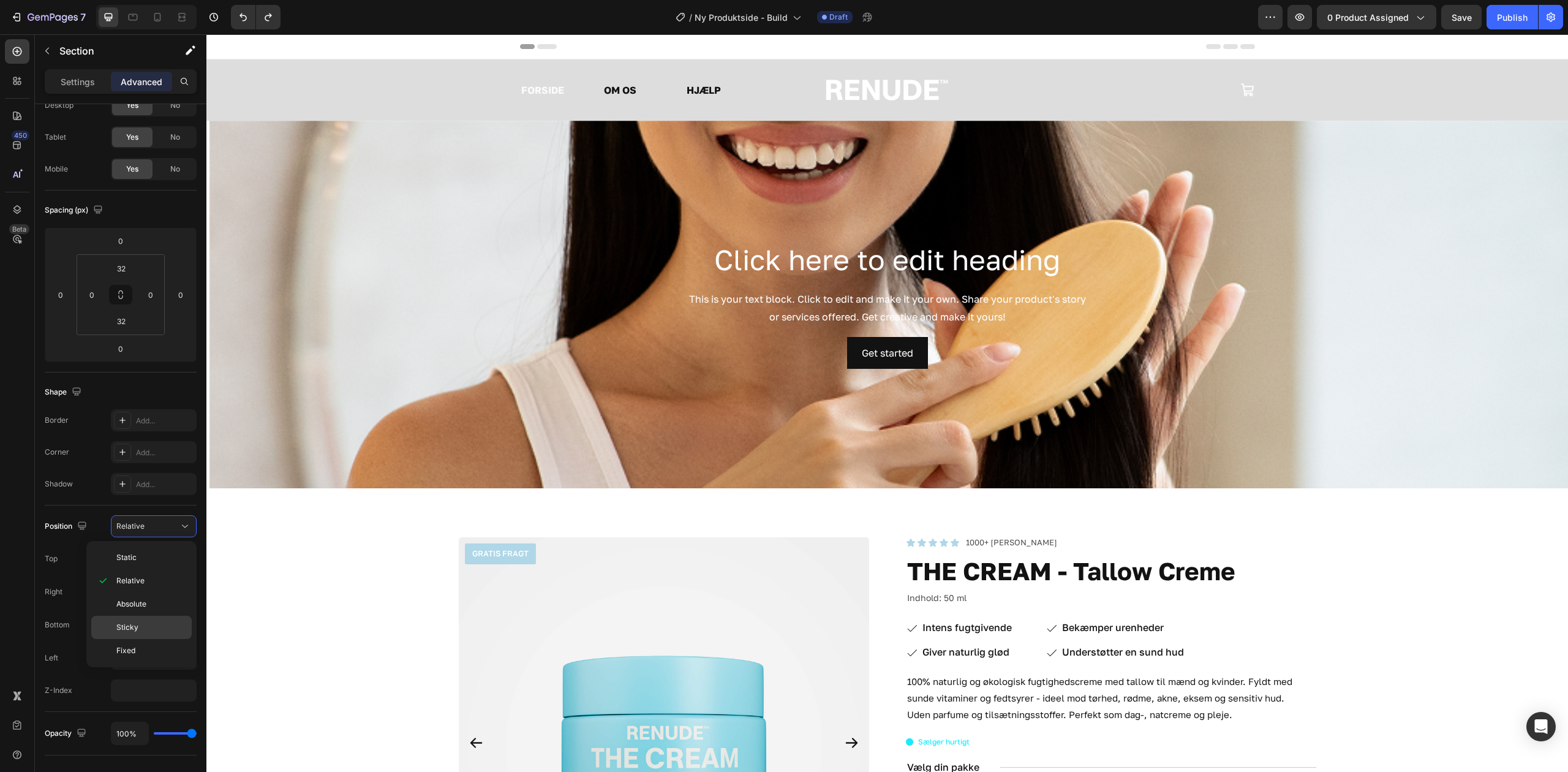
click at [147, 624] on p "Sticky" at bounding box center [152, 627] width 70 height 11
type input "0"
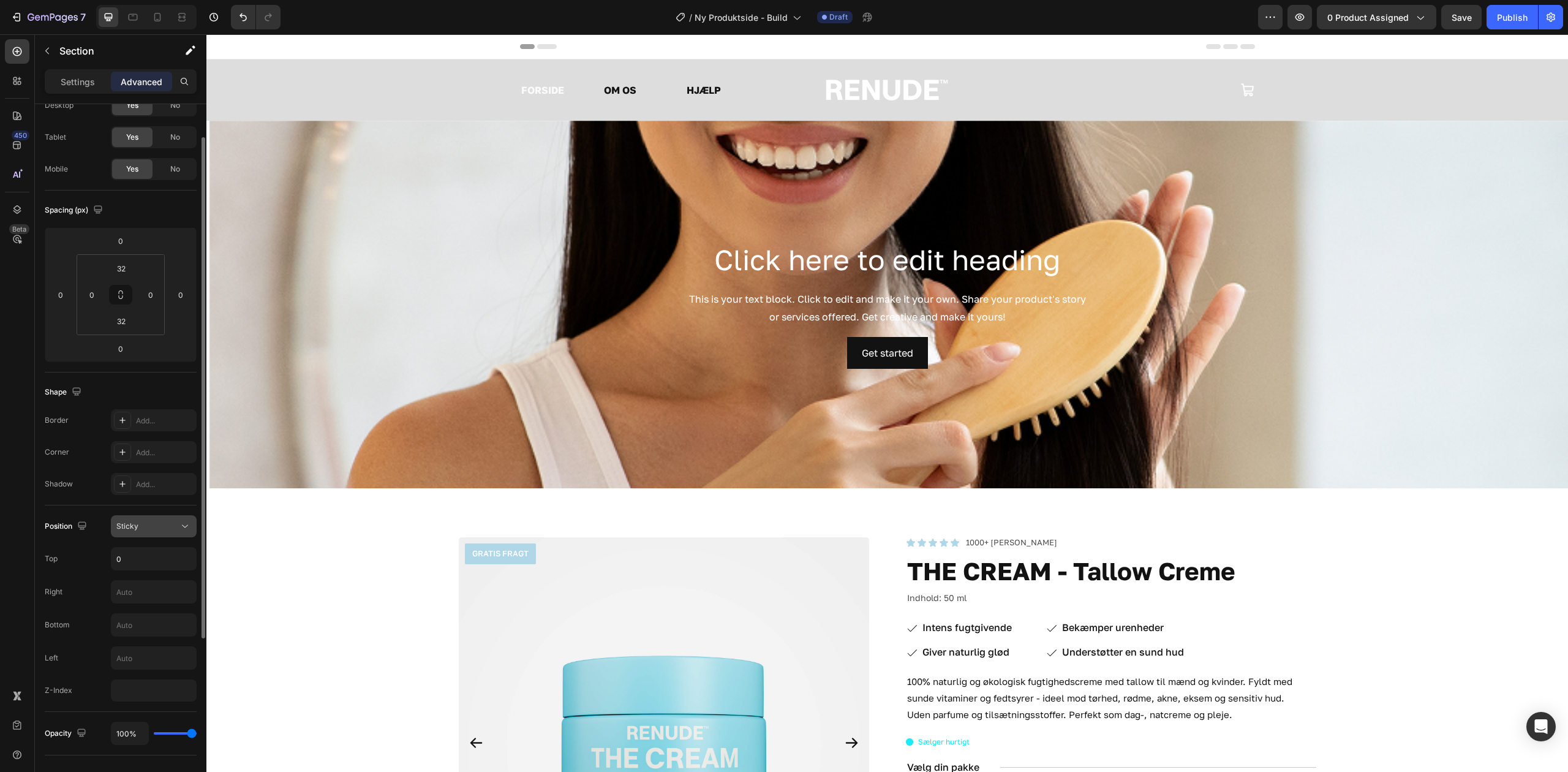
click at [162, 527] on div "Sticky" at bounding box center [147, 526] width 62 height 11
click at [140, 650] on p "Fixed" at bounding box center [152, 650] width 70 height 11
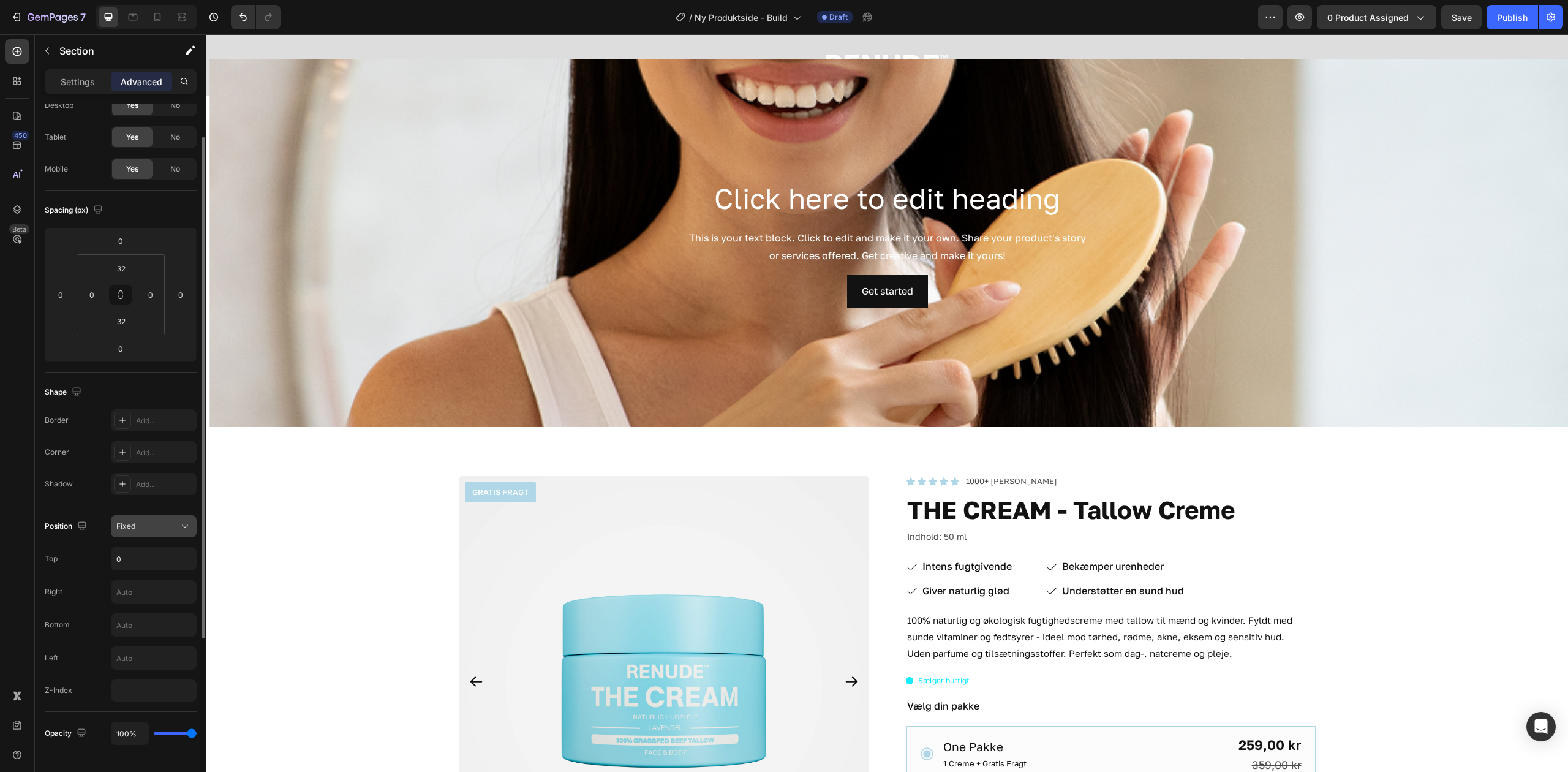
click at [150, 523] on div "Fixed" at bounding box center [147, 526] width 62 height 11
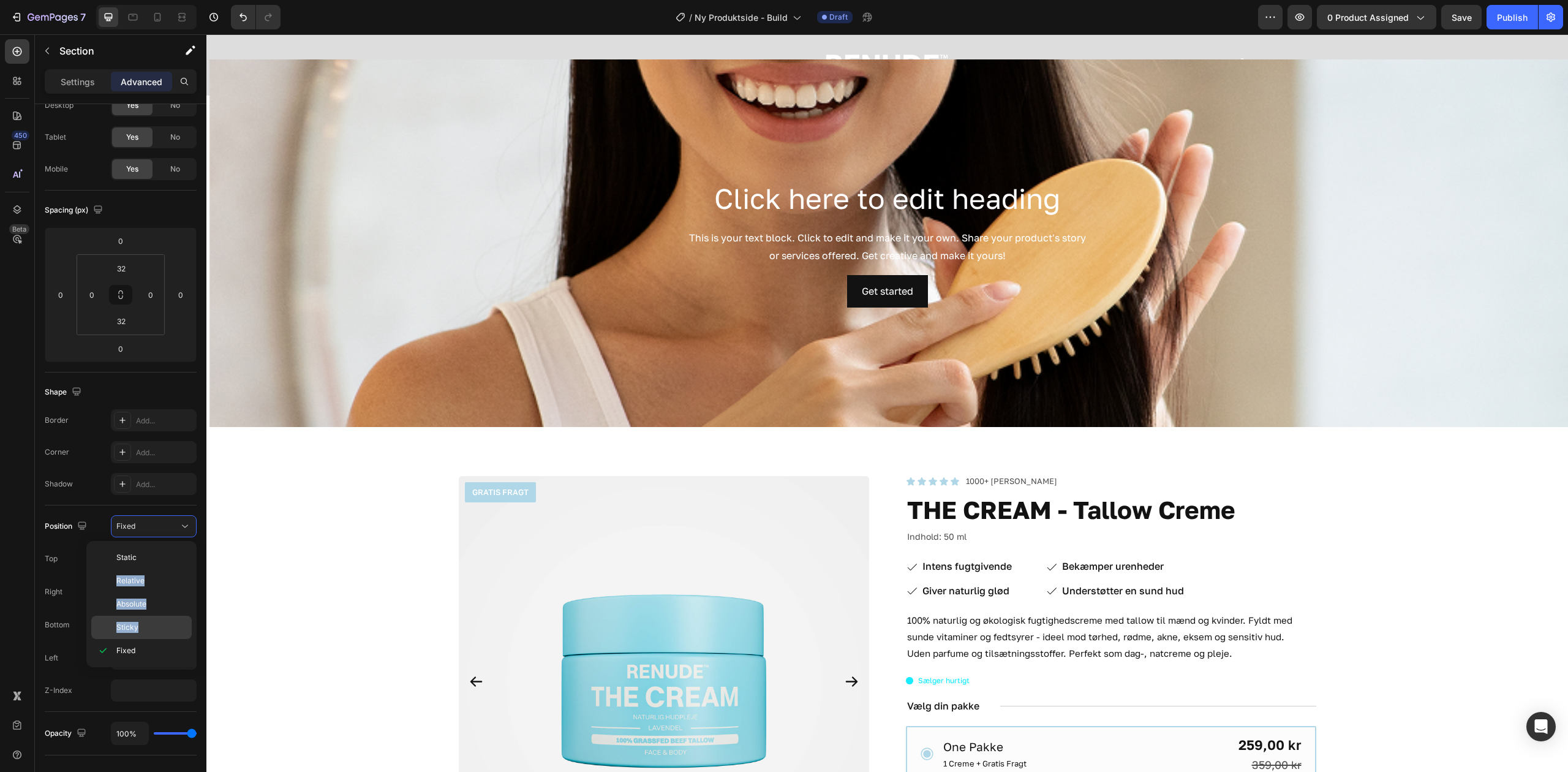
drag, startPoint x: 160, startPoint y: 562, endPoint x: 143, endPoint y: 619, distance: 59.5
click at [143, 619] on div "Static Relative Absolute Sticky Fixed" at bounding box center [141, 603] width 100 height 117
click at [143, 620] on div "Sticky" at bounding box center [141, 626] width 100 height 23
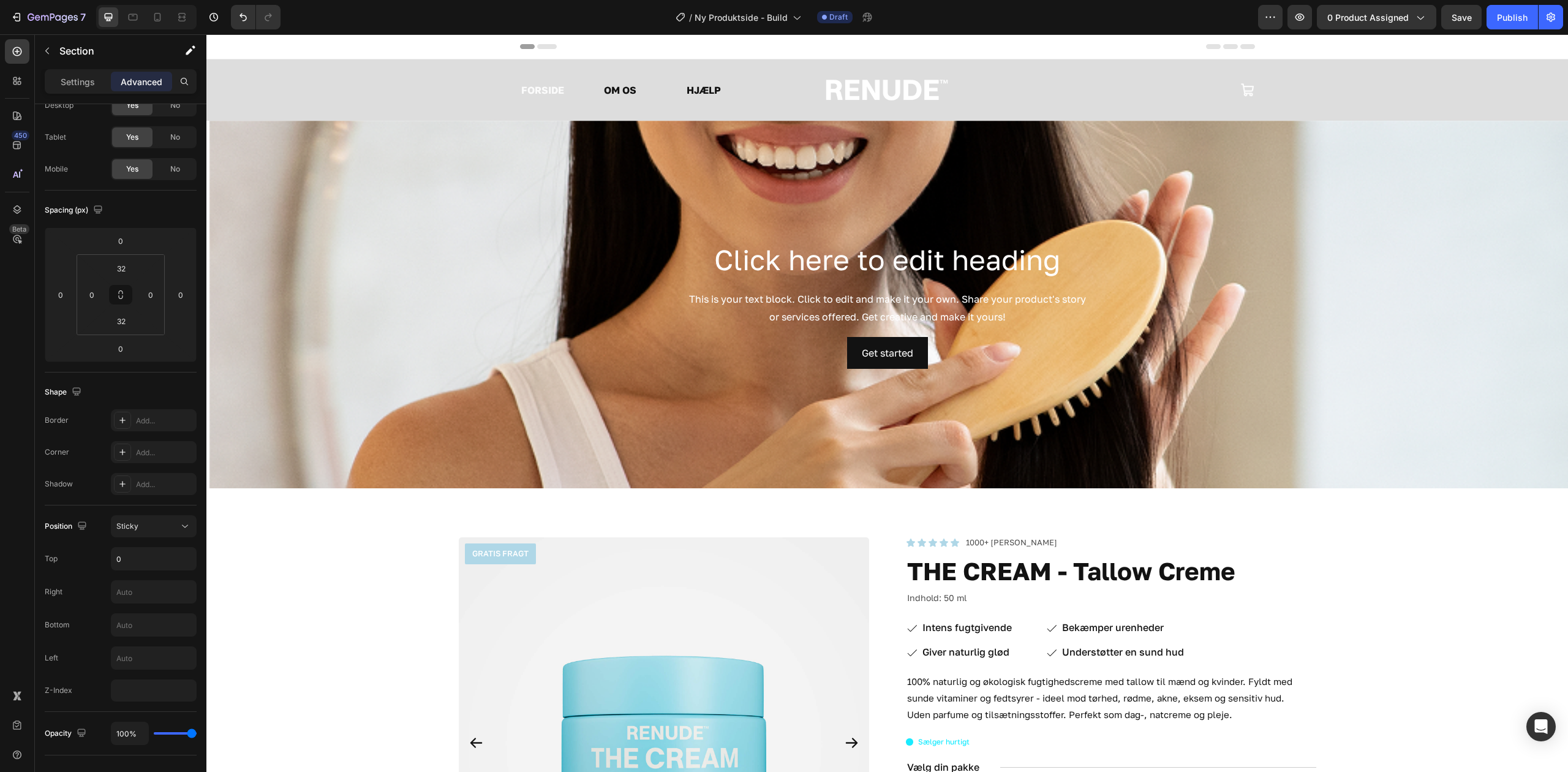
click at [317, 86] on div "FORSIDE Text Block OM OS Text Block HJÆLP Text Block Row Image Icon Row" at bounding box center [888, 90] width 1362 height 22
click at [272, 91] on div "FORSIDE Text Block OM OS Text Block HJÆLP Text Block Row Image Icon Row" at bounding box center [888, 90] width 1362 height 22
click at [1402, 89] on div "FORSIDE Text Block OM OS Text Block HJÆLP Text Block Row Image Icon Row" at bounding box center [888, 90] width 1362 height 22
click at [170, 523] on div "Sticky" at bounding box center [147, 526] width 62 height 11
click at [169, 557] on p "Static" at bounding box center [152, 557] width 70 height 11
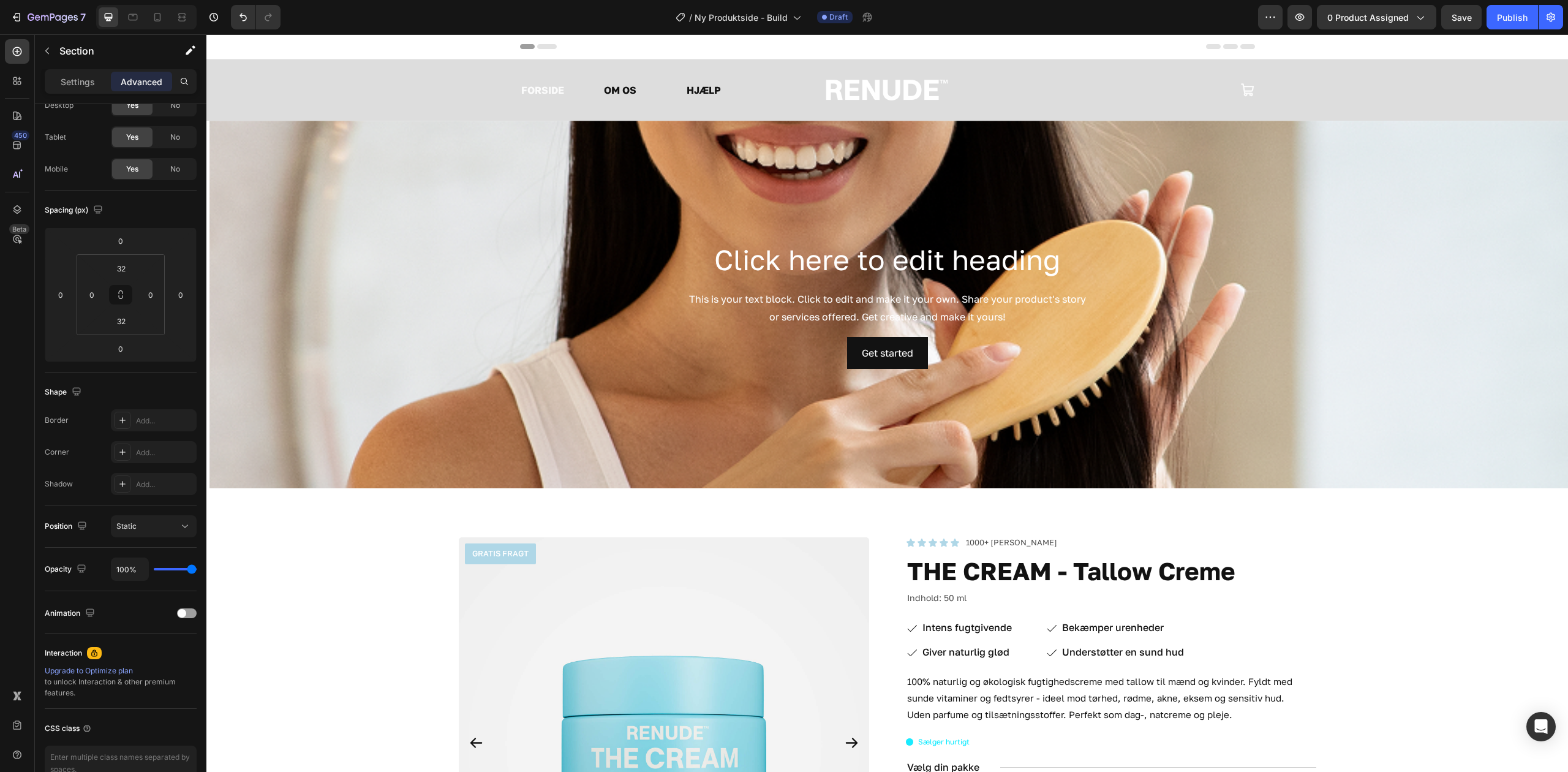
click at [319, 86] on div "FORSIDE Text Block OM OS Text Block HJÆLP Text Block Row Image Icon Row" at bounding box center [888, 90] width 1362 height 22
click at [232, 94] on div "FORSIDE Text Block OM OS Text Block HJÆLP Text Block Row Image Icon Row" at bounding box center [888, 90] width 1362 height 22
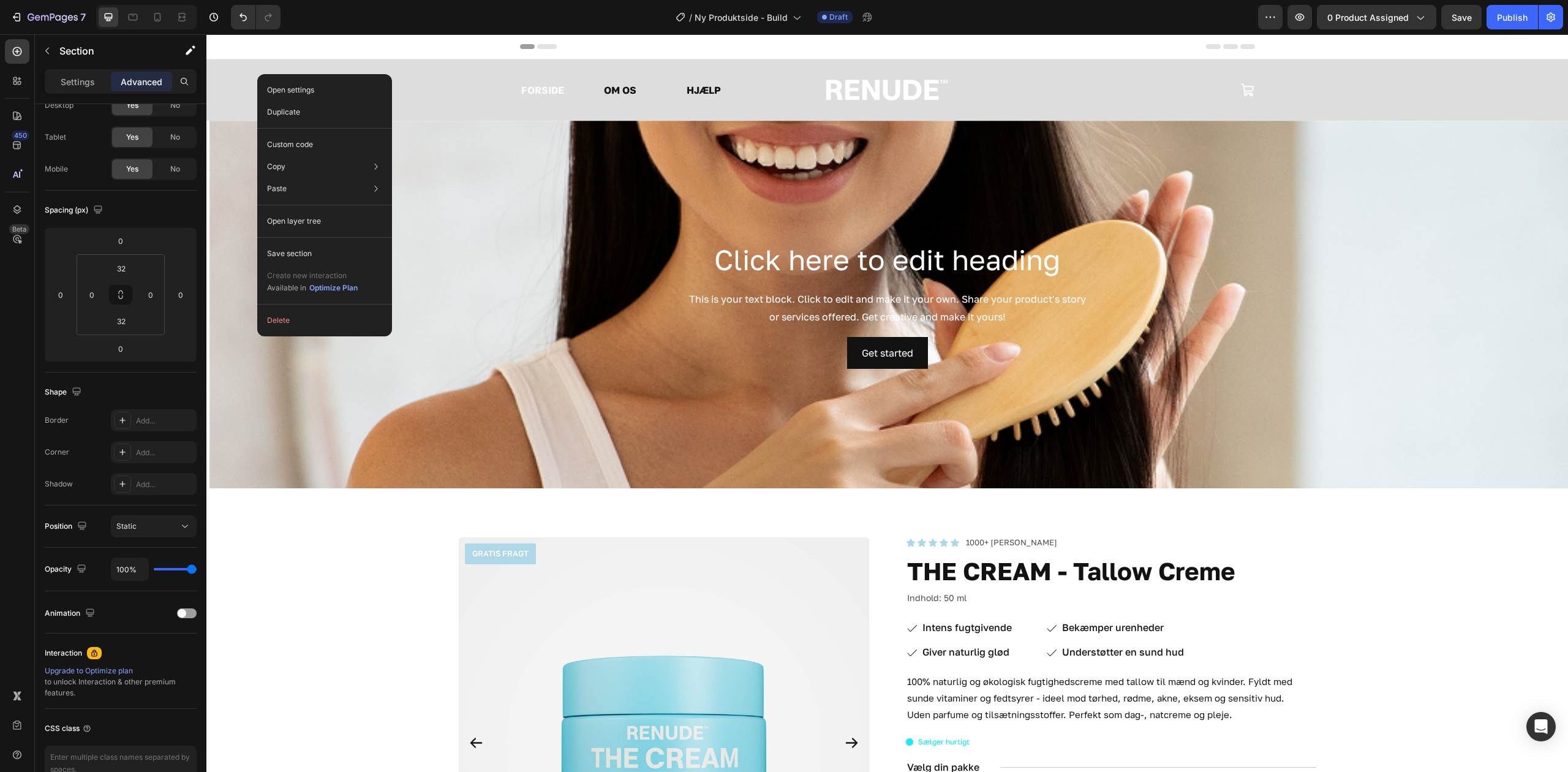
click at [608, 140] on div "Background Image" at bounding box center [888, 305] width 1362 height 368
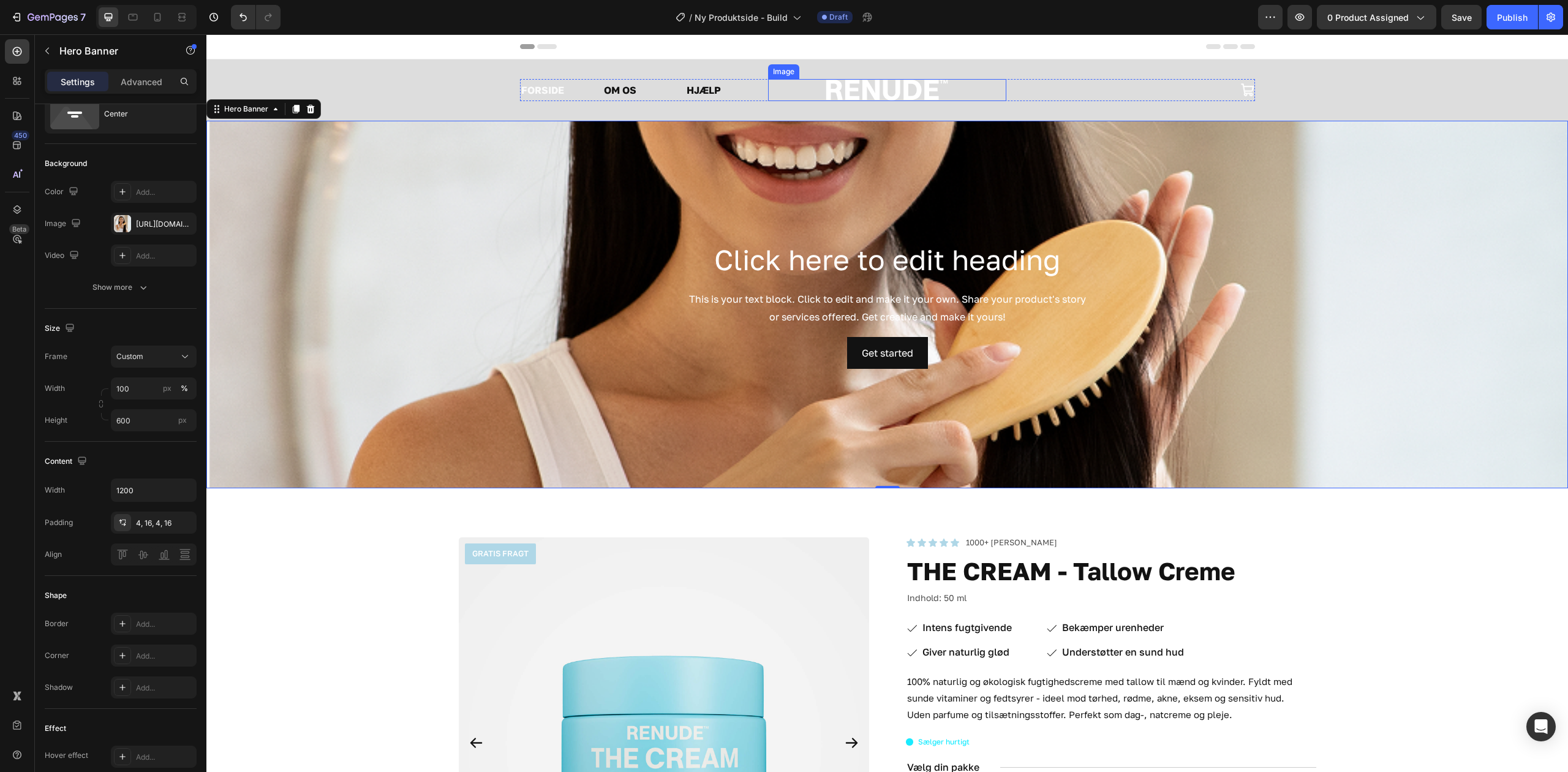
click at [873, 82] on img at bounding box center [887, 90] width 123 height 22
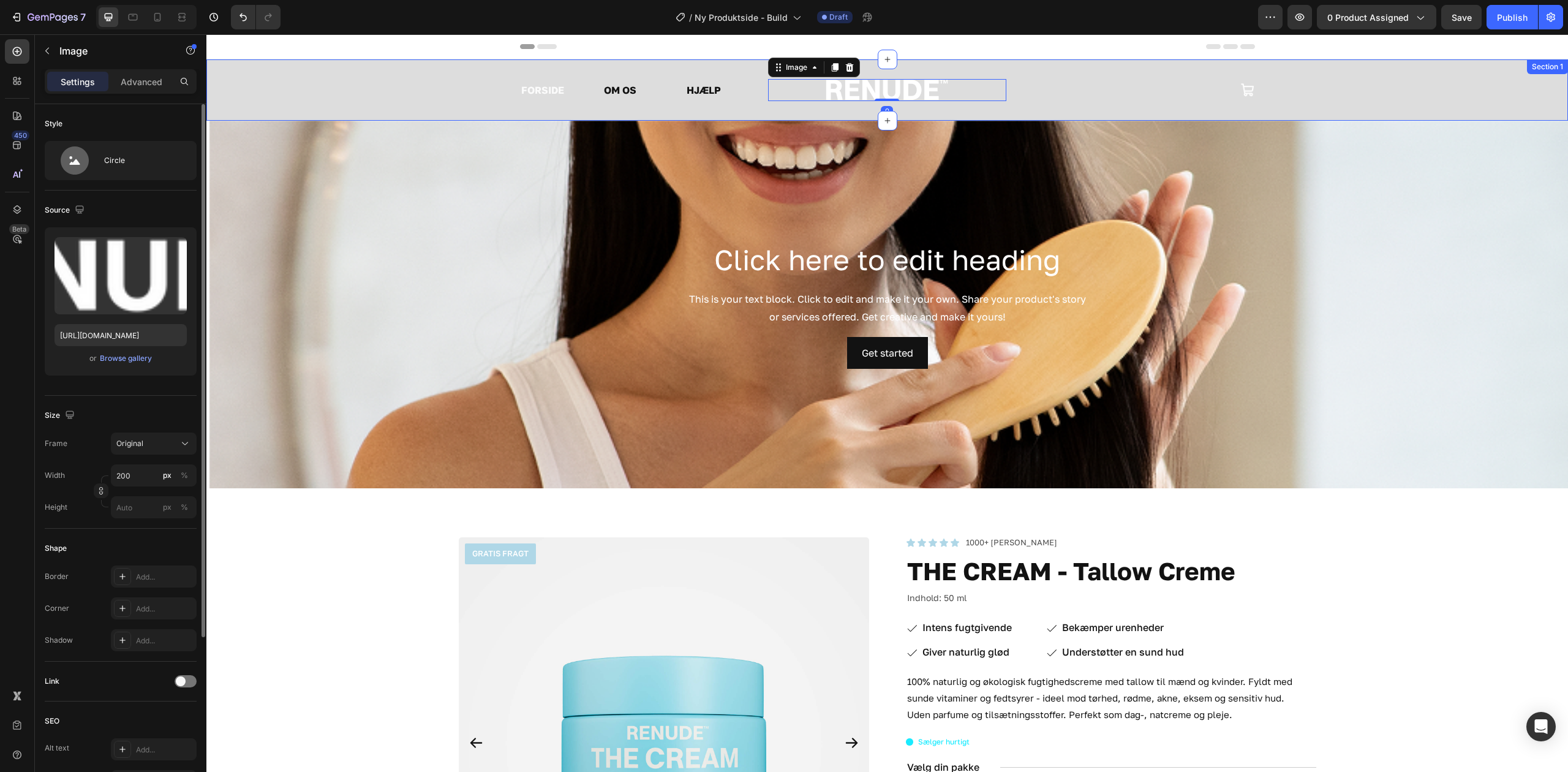
click at [1302, 104] on div "FORSIDE Text Block OM OS Text Block HJÆLP Text Block Row Image 0 Icon Row Secti…" at bounding box center [888, 90] width 1362 height 61
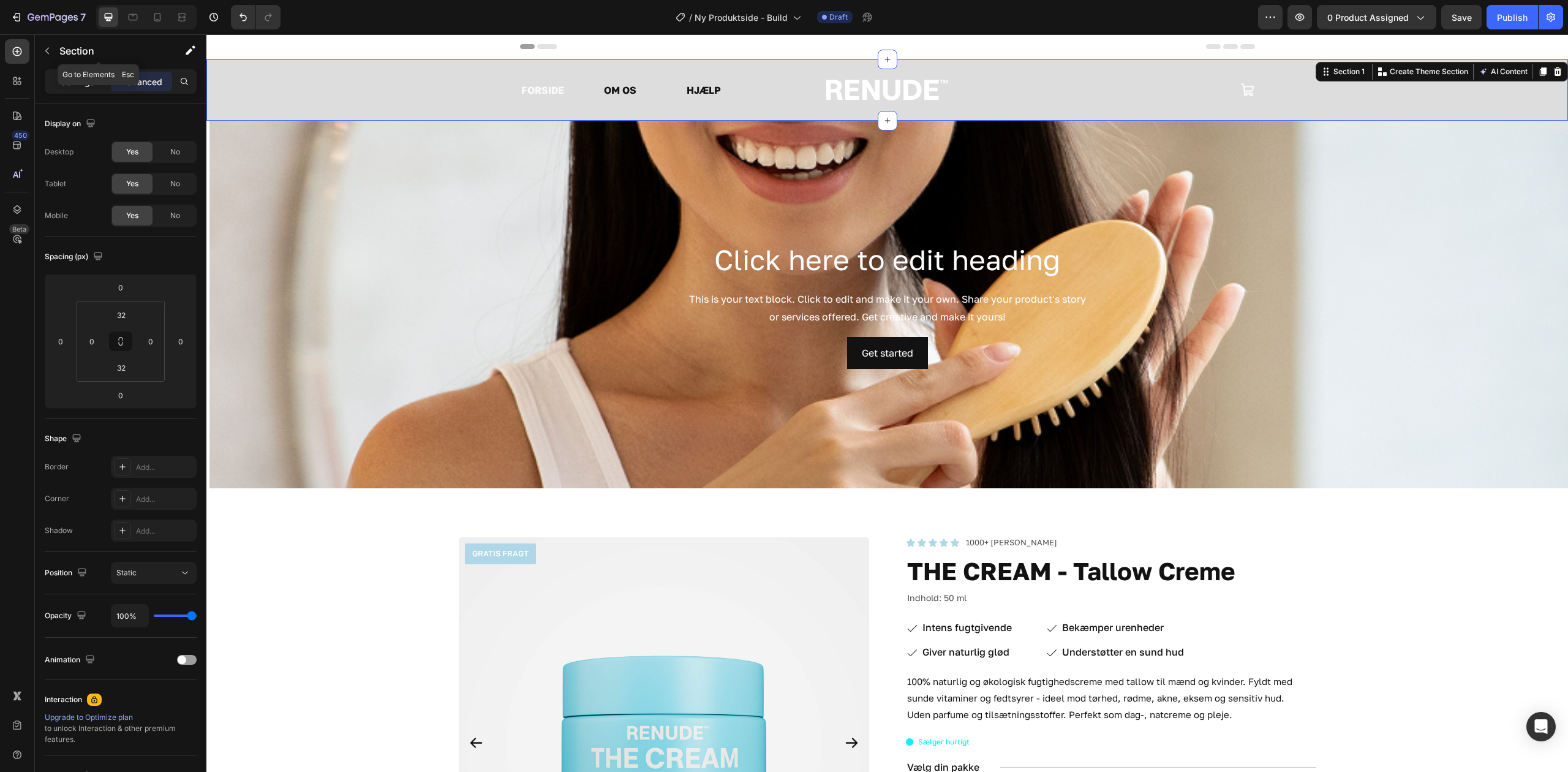
click at [62, 72] on div "Settings" at bounding box center [77, 81] width 61 height 20
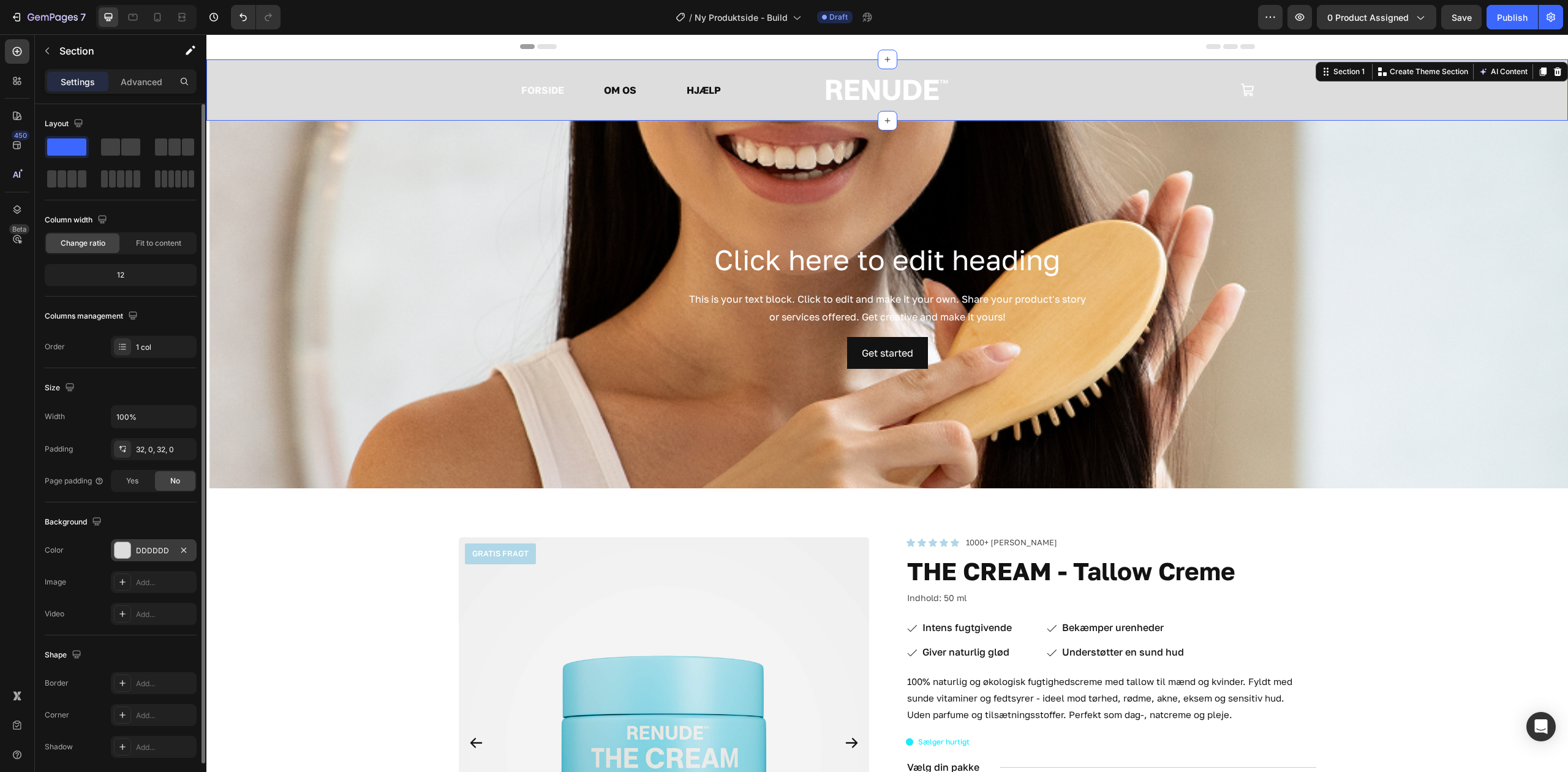
click at [152, 557] on div "DDDDDD" at bounding box center [154, 551] width 36 height 11
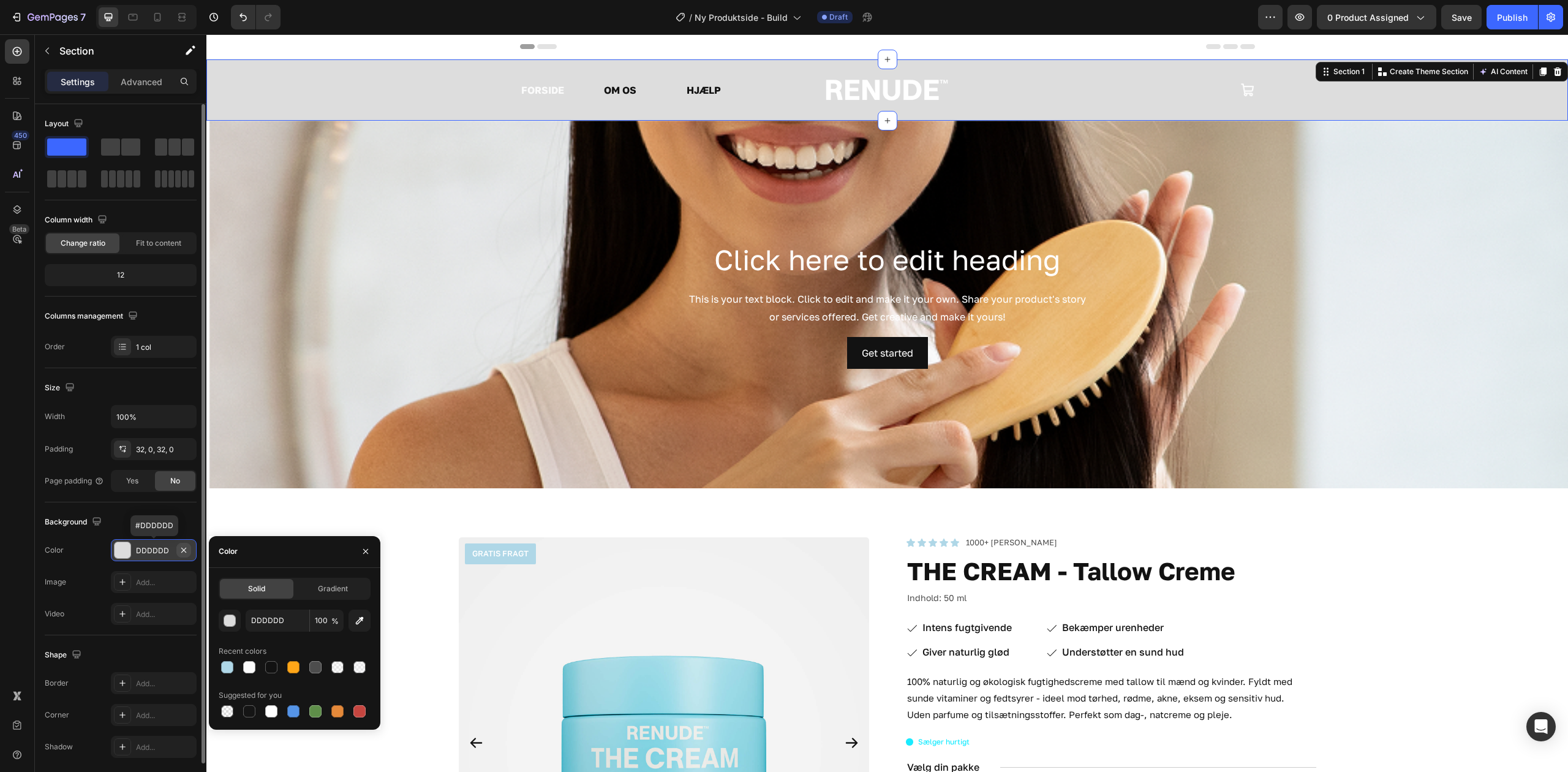
click at [187, 552] on icon "button" at bounding box center [184, 551] width 10 height 10
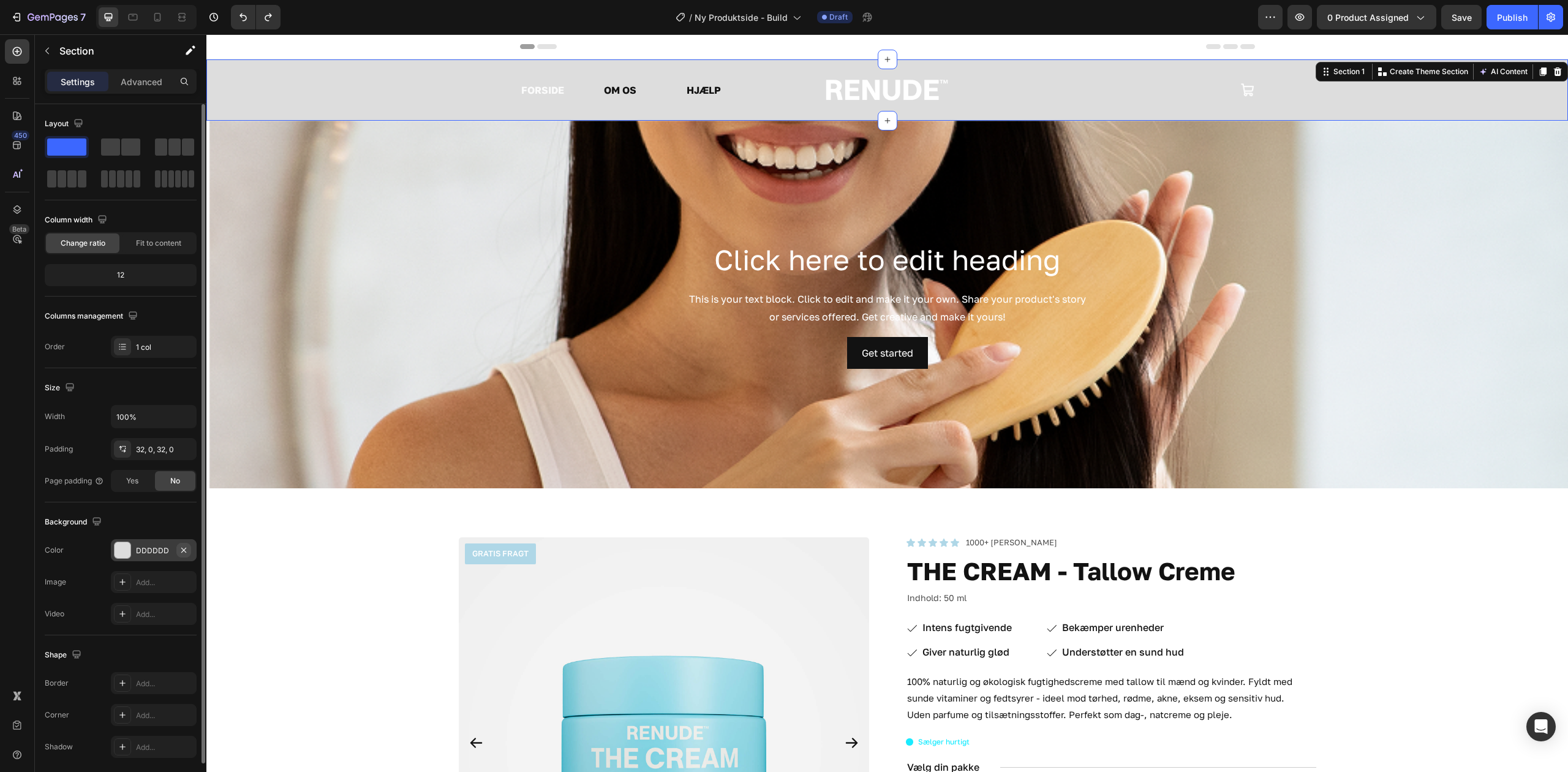
click at [186, 550] on icon "button" at bounding box center [184, 551] width 10 height 10
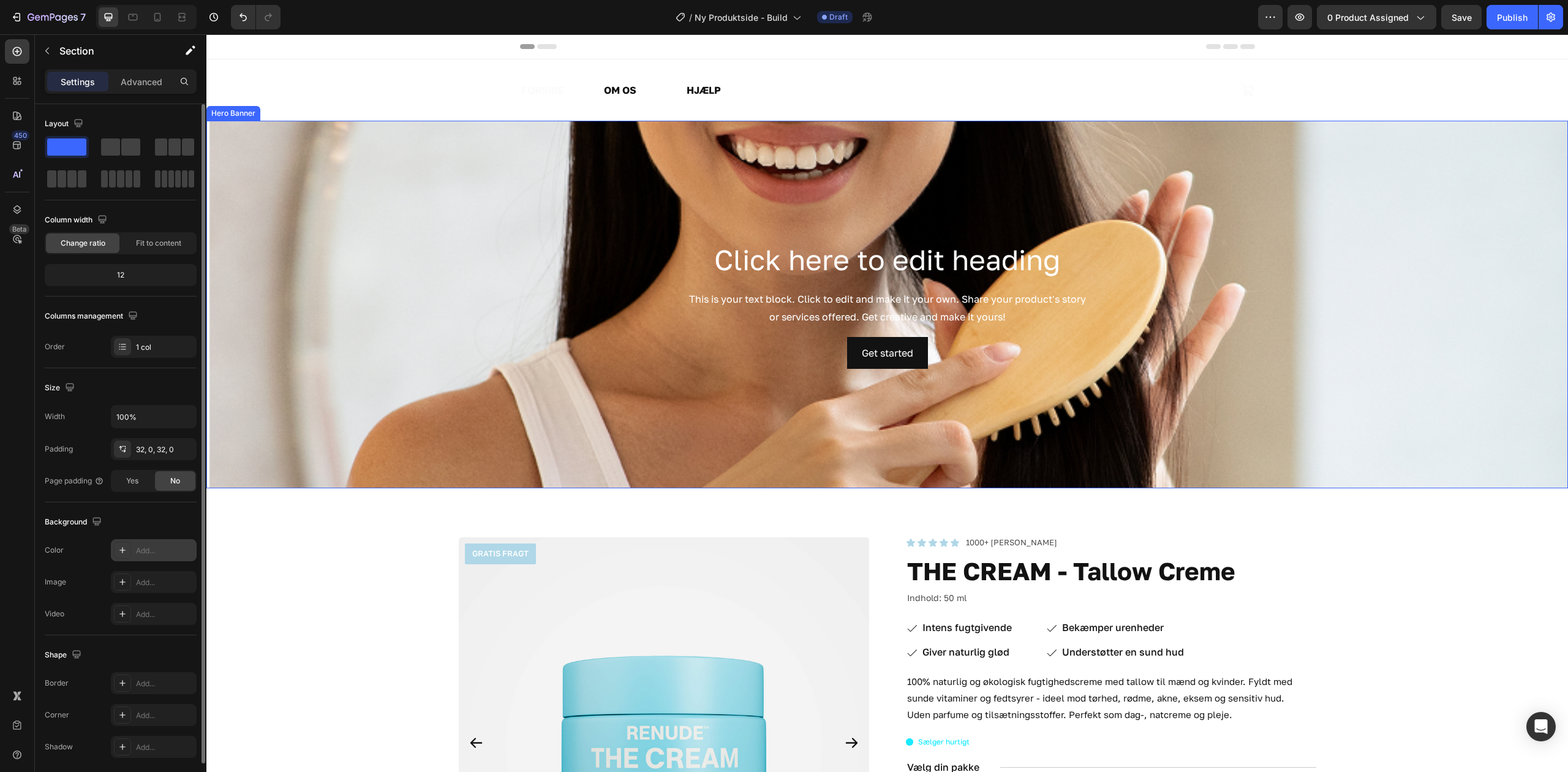
type input "DDDDDD"
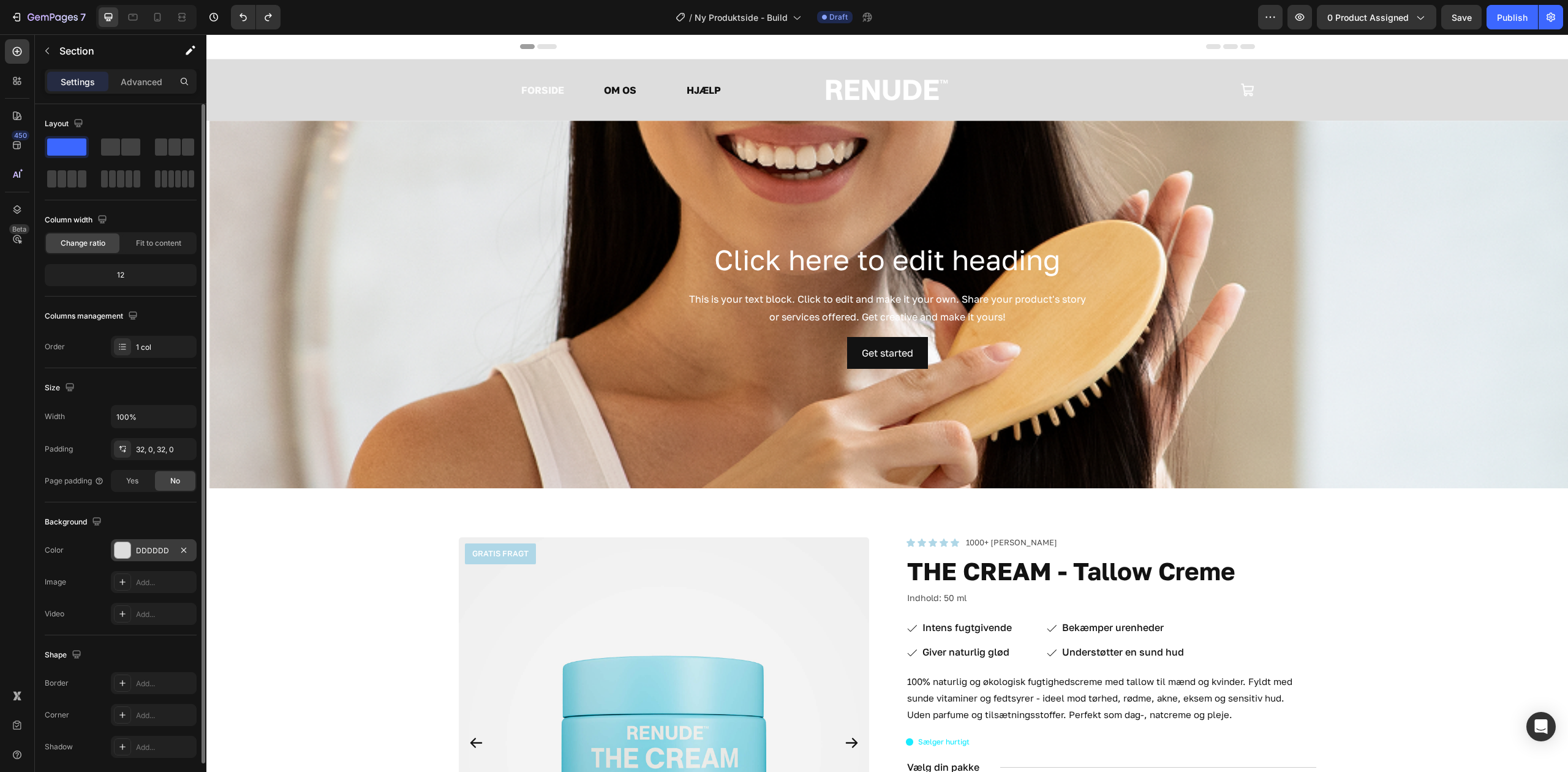
click at [152, 552] on div "DDDDDD" at bounding box center [154, 551] width 36 height 11
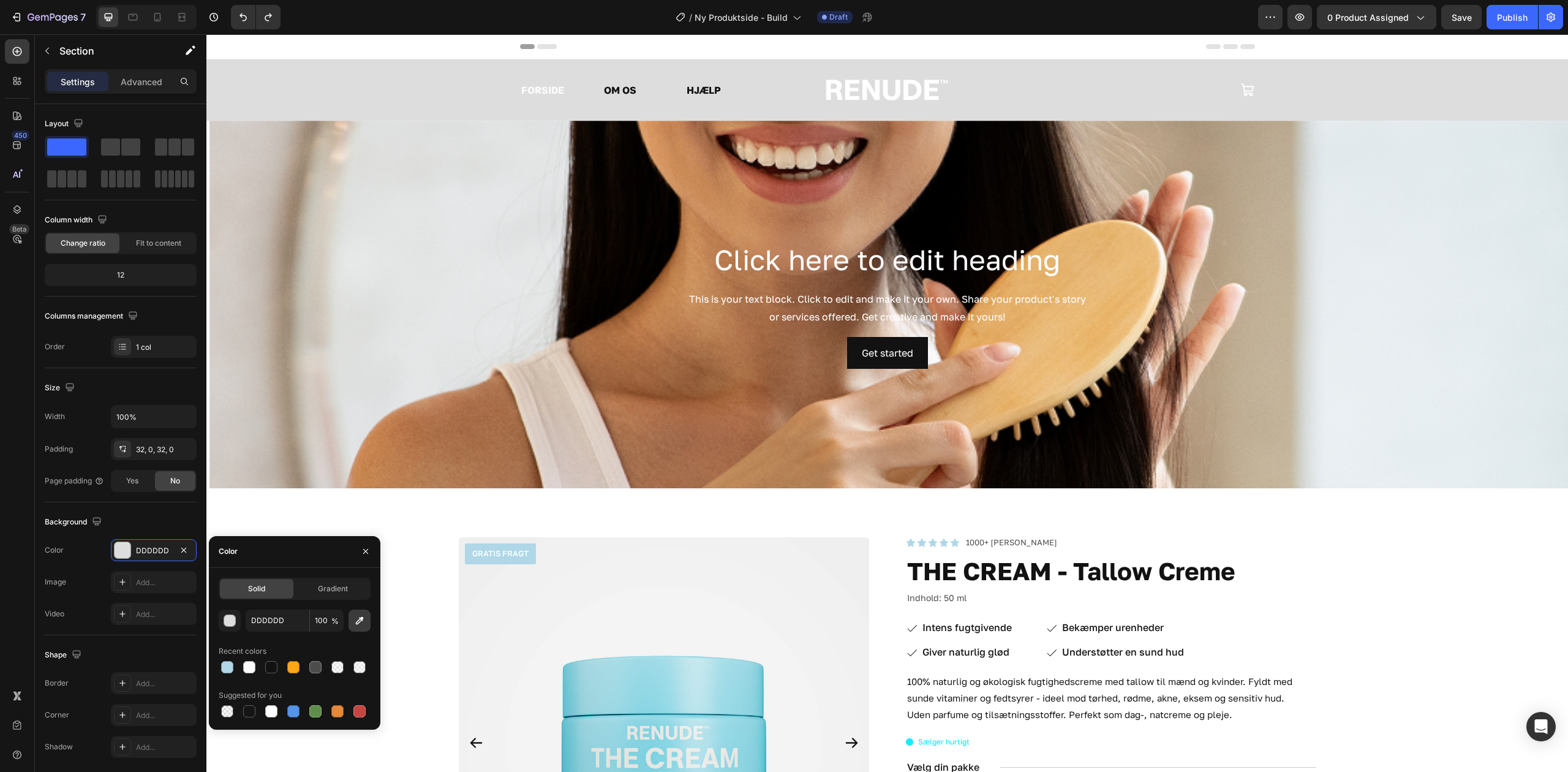
click at [361, 622] on icon "button" at bounding box center [359, 620] width 12 height 12
click at [240, 623] on button "button" at bounding box center [230, 620] width 22 height 22
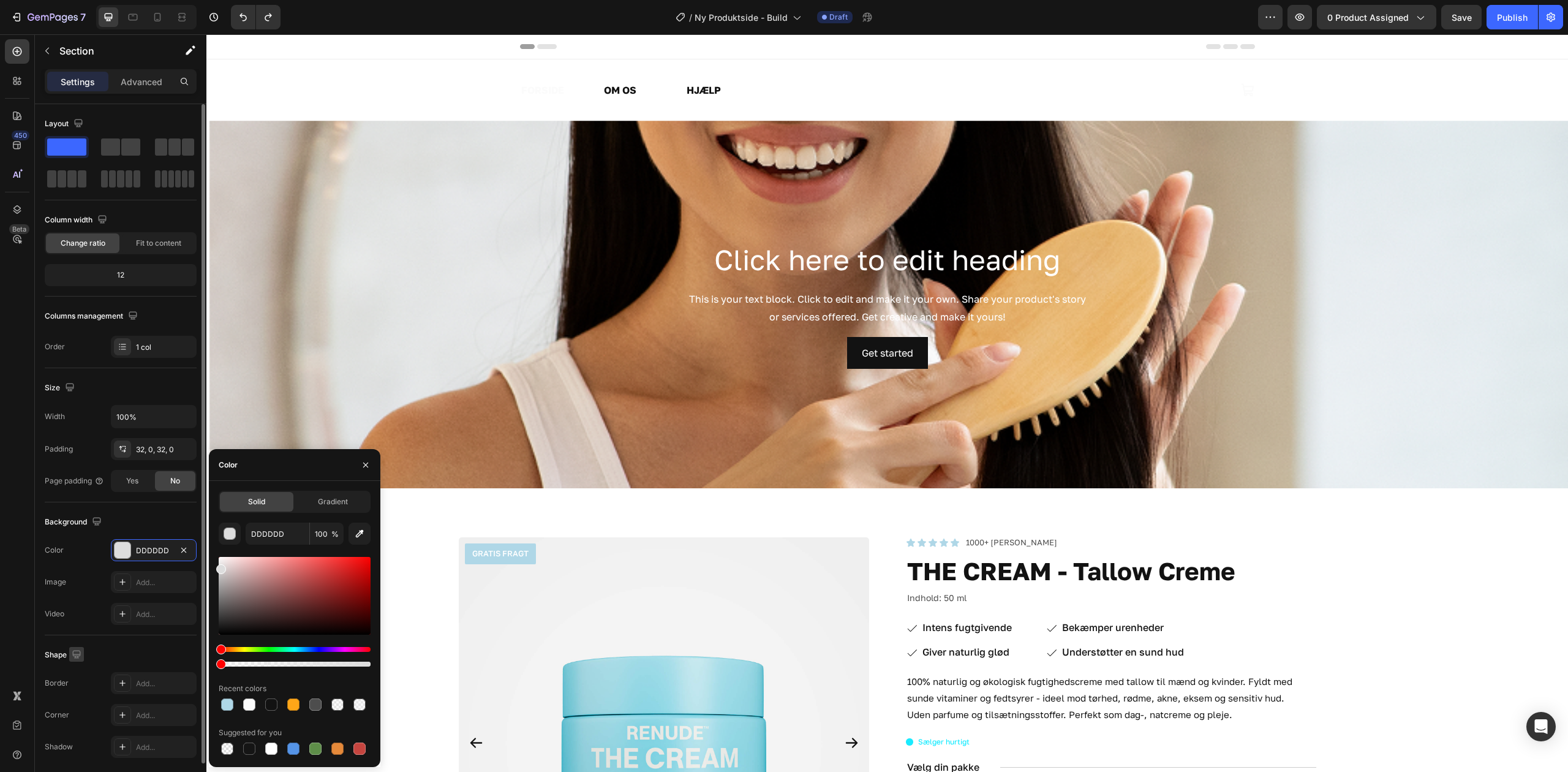
drag, startPoint x: 114, startPoint y: 663, endPoint x: 77, endPoint y: 660, distance: 37.1
click at [77, 663] on div "450 Beta Sections(18) Elements(84) Section Element Hero Section Product Detail …" at bounding box center [103, 403] width 207 height 738
type input "0"
click at [351, 202] on div "Background Image" at bounding box center [888, 305] width 1362 height 368
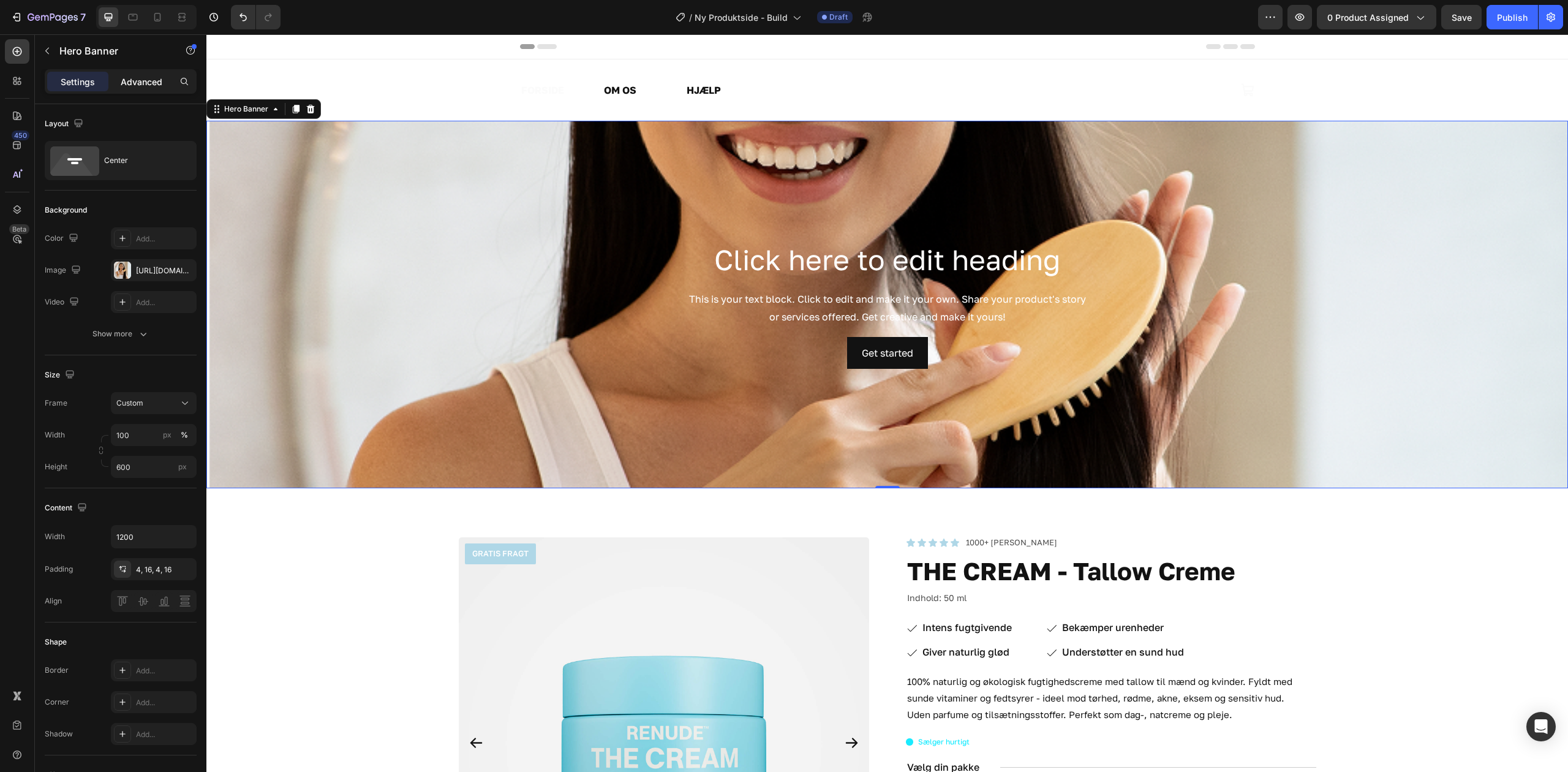
click at [156, 82] on p "Advanced" at bounding box center [141, 82] width 42 height 13
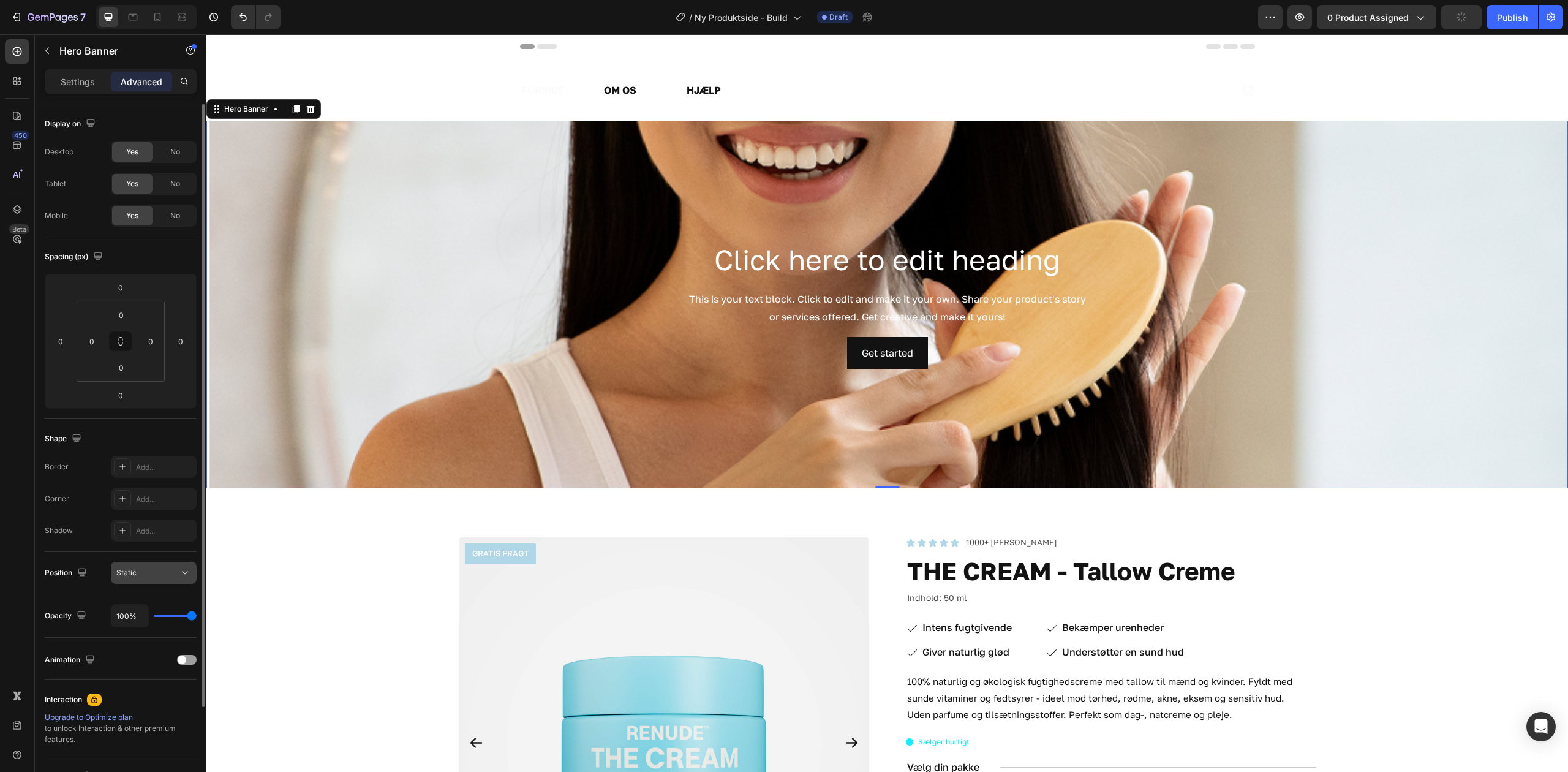
click at [140, 574] on div "Static" at bounding box center [147, 572] width 62 height 11
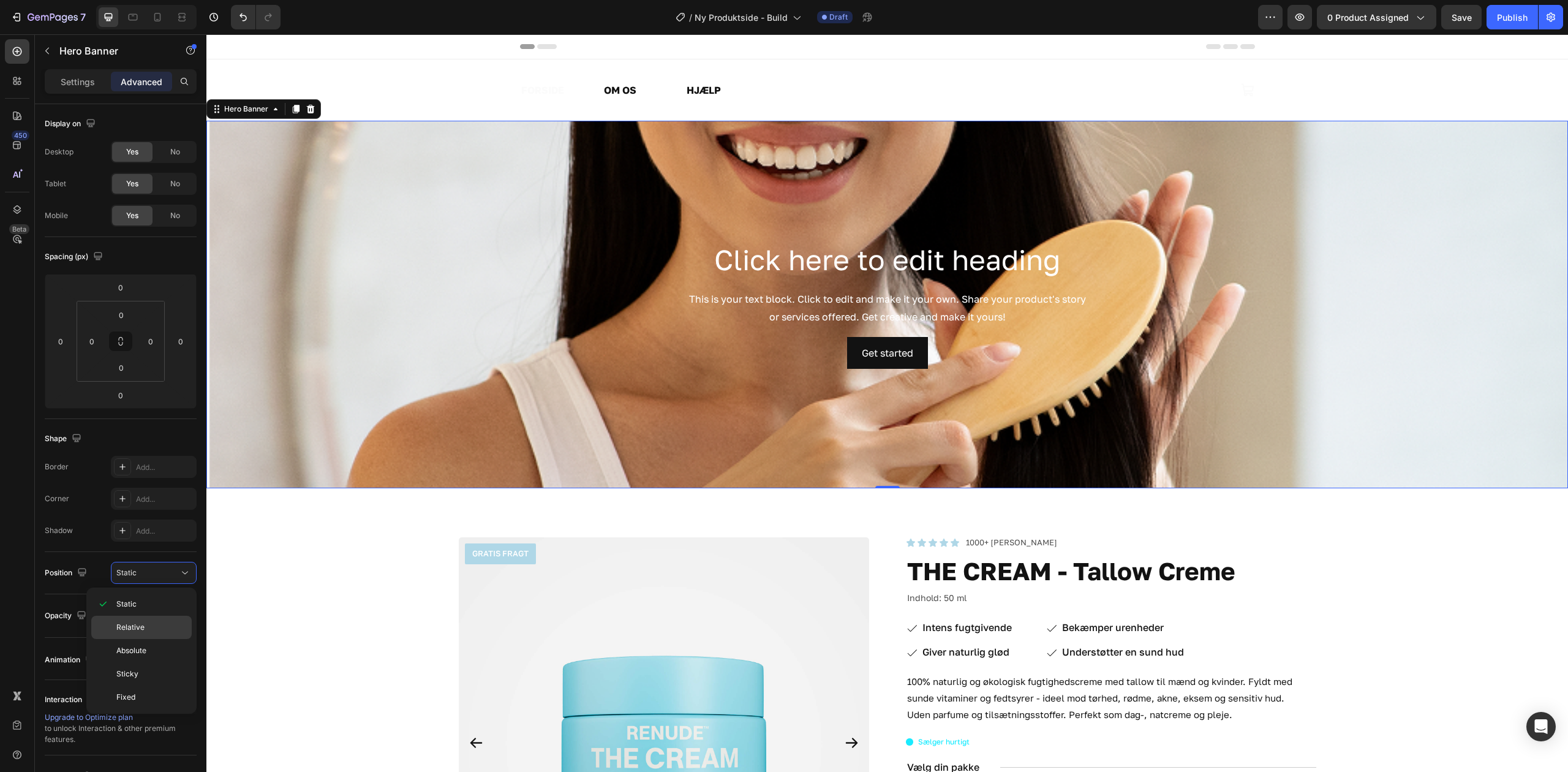
click at [143, 630] on span "Relative" at bounding box center [130, 627] width 28 height 11
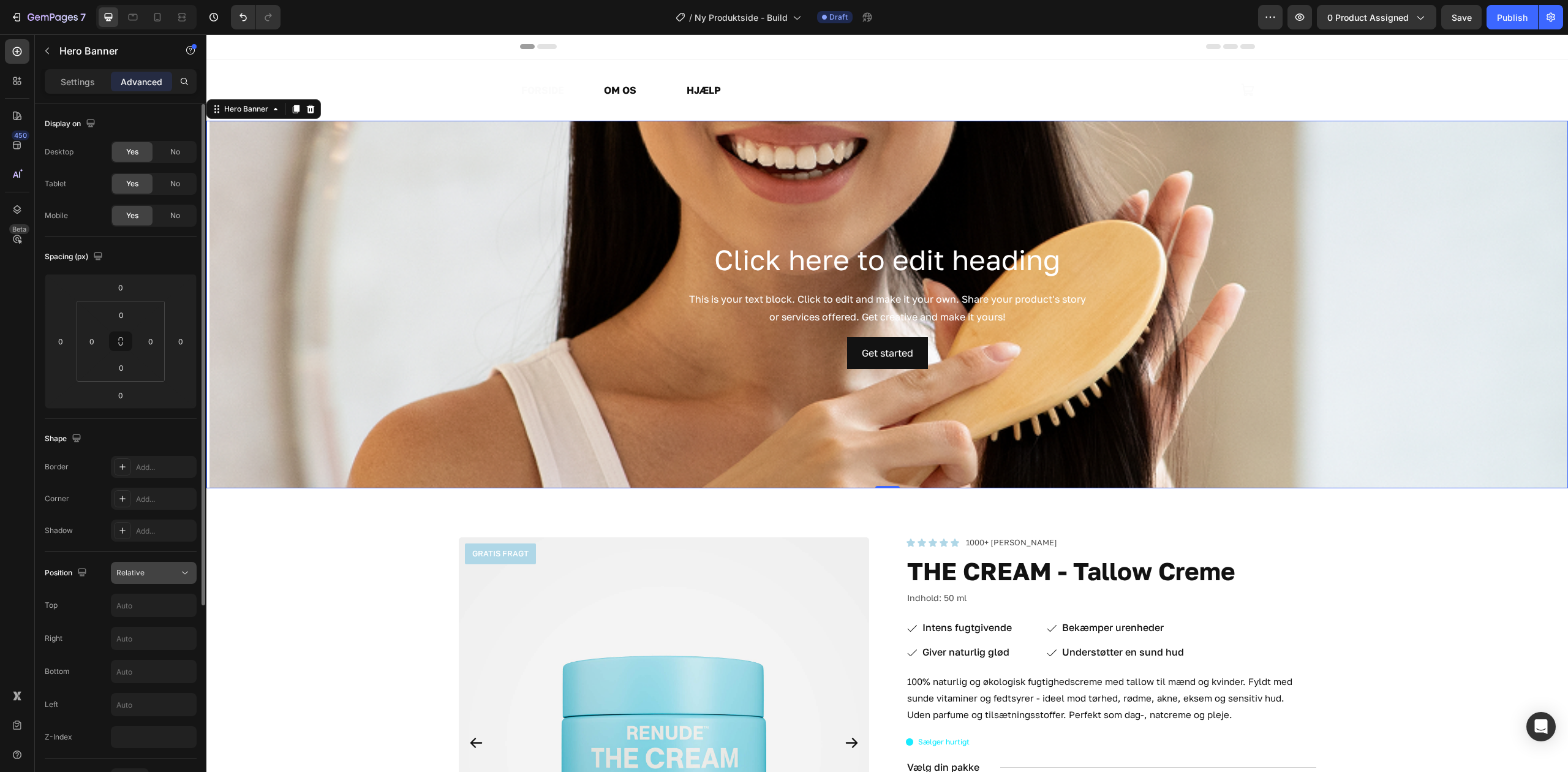
click at [156, 581] on button "Relative" at bounding box center [153, 573] width 86 height 22
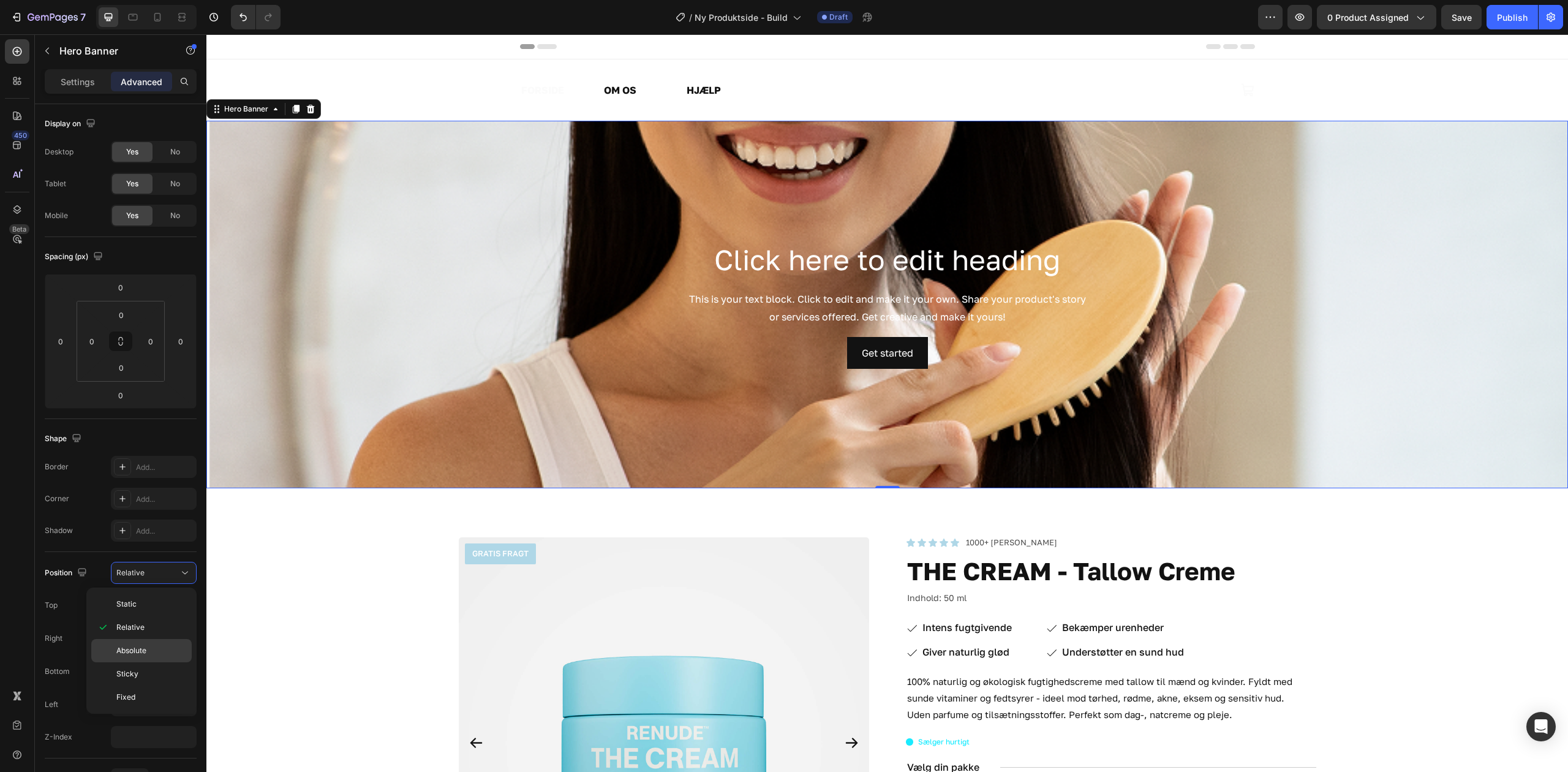
click at [152, 650] on p "Absolute" at bounding box center [152, 650] width 70 height 11
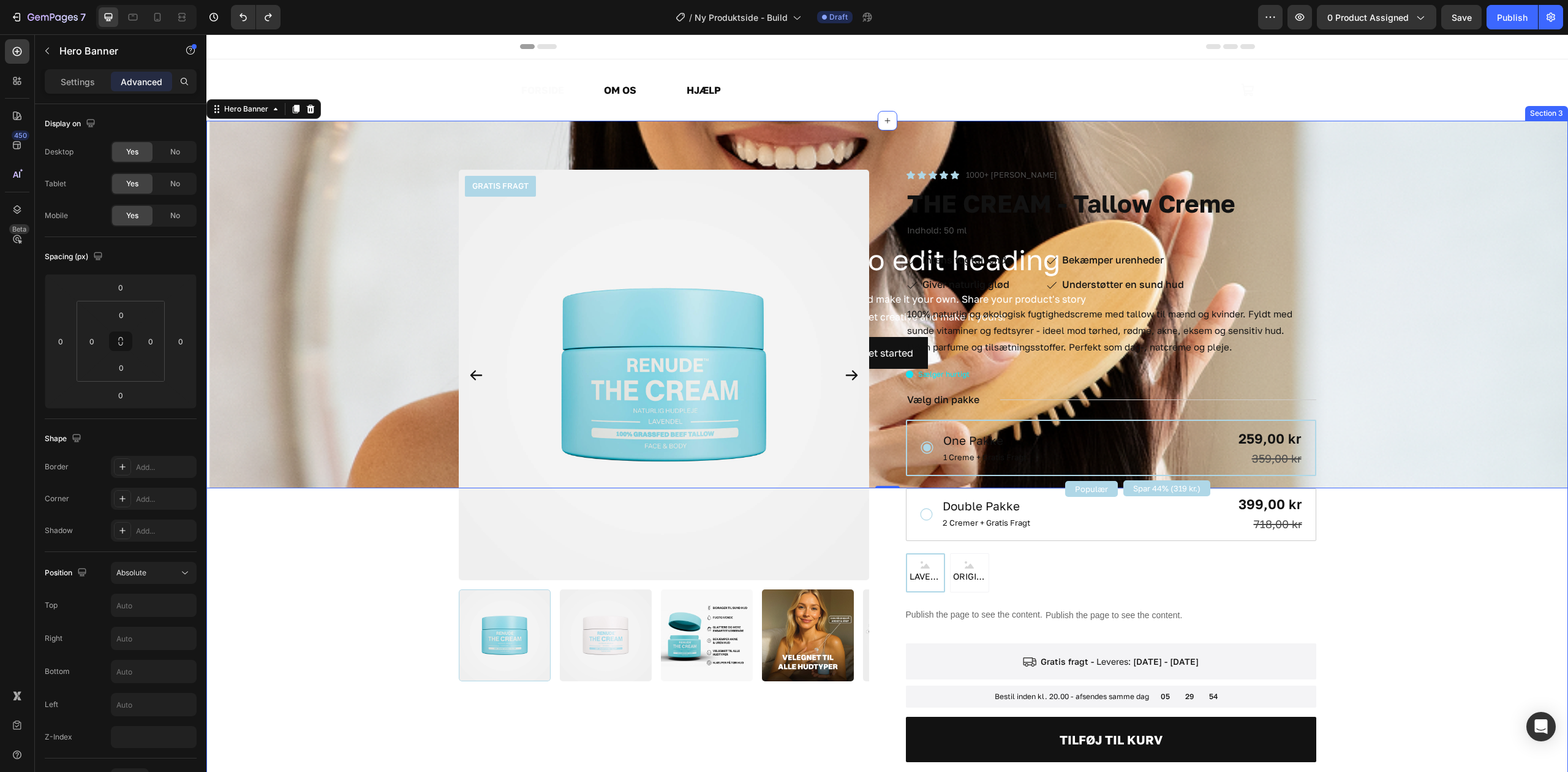
click at [309, 415] on div "GRATIS FRAGT Product Badge Product Images Icon Icon Icon Icon Icon Icon List 10…" at bounding box center [887, 558] width 1264 height 777
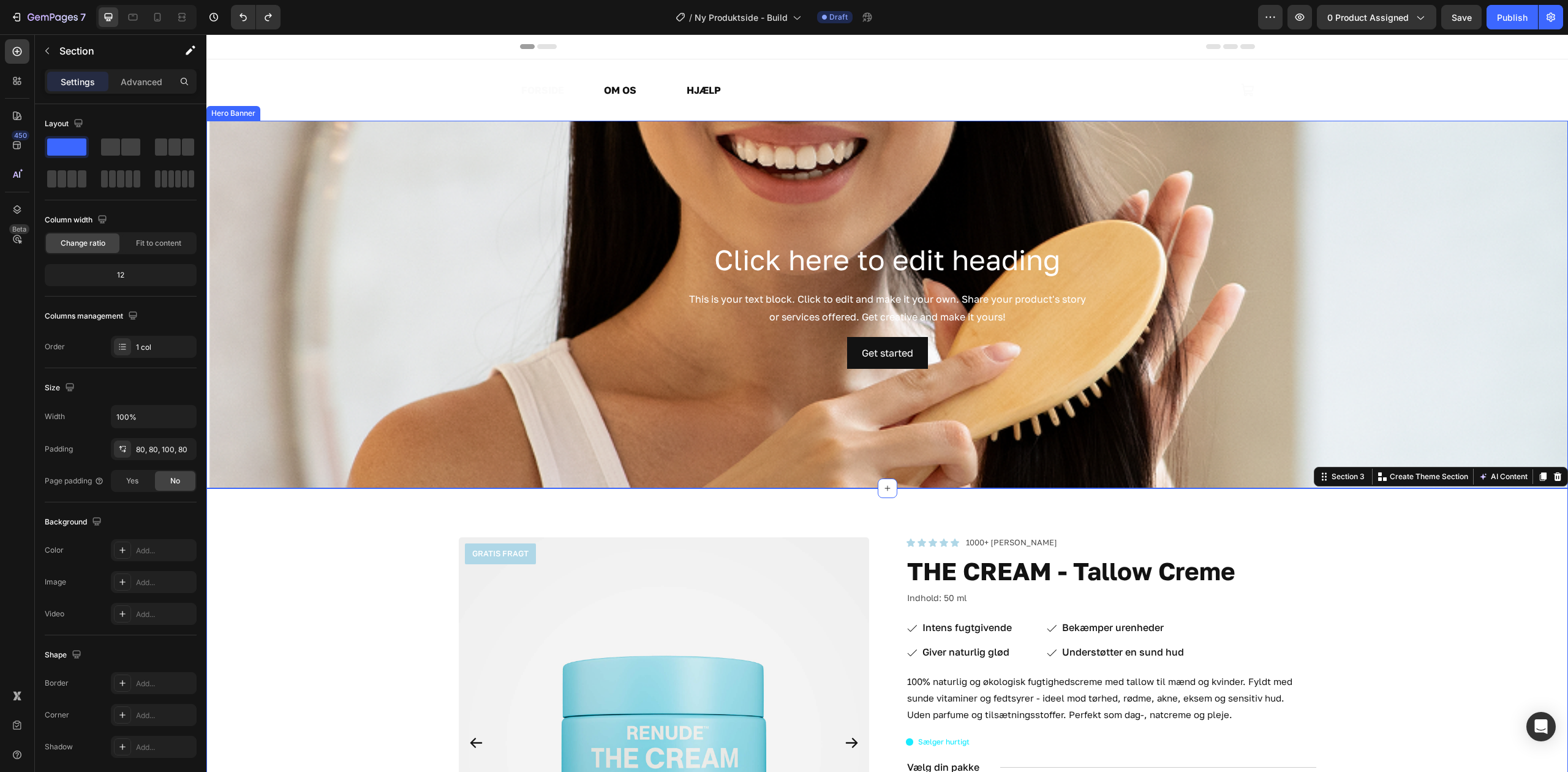
click at [329, 323] on div "Background Image" at bounding box center [888, 305] width 1362 height 368
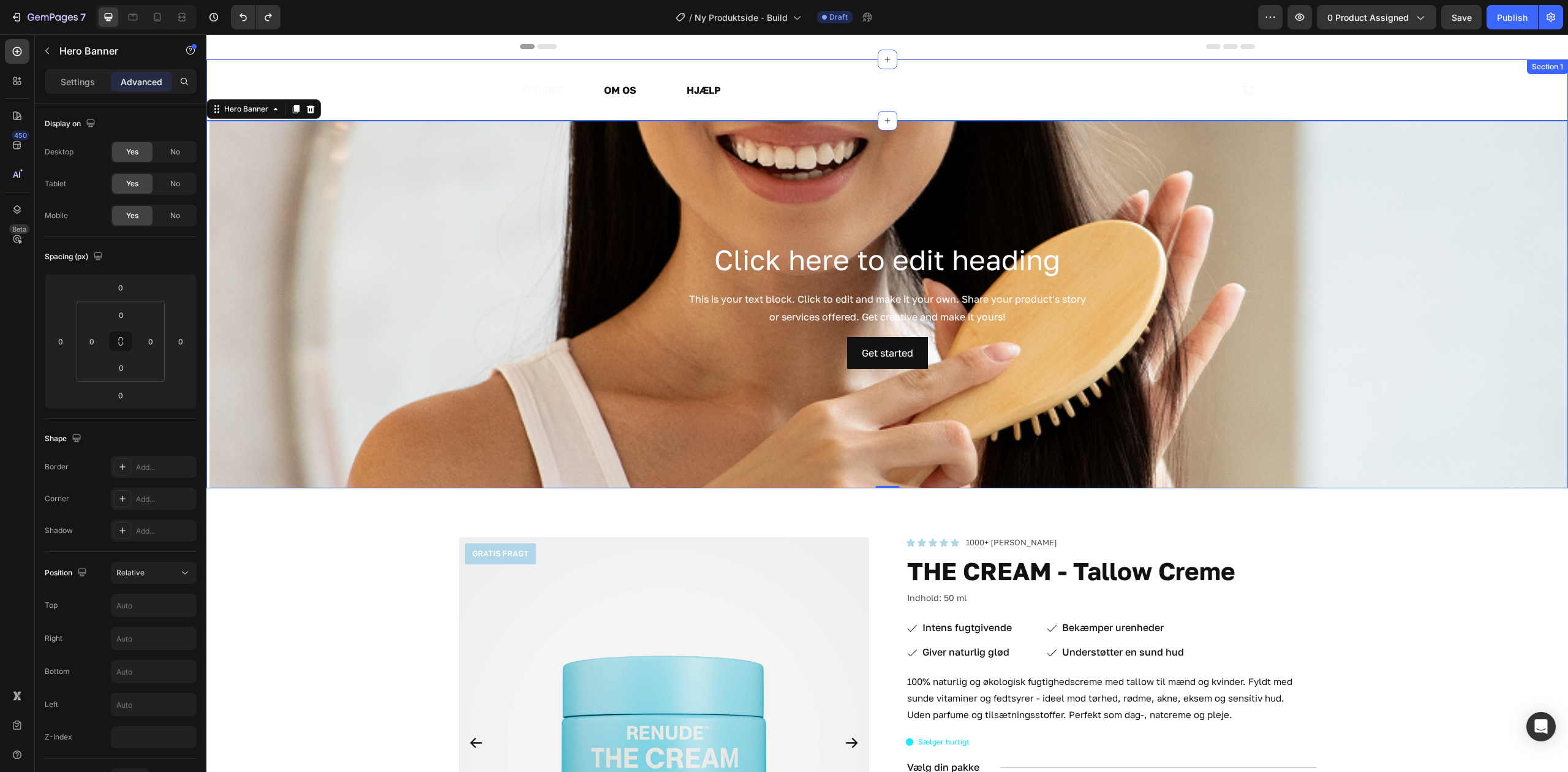
click at [322, 77] on div "FORSIDE Text Block OM OS Text Block HJÆLP Text Block Row Image Icon Row Section…" at bounding box center [888, 90] width 1362 height 61
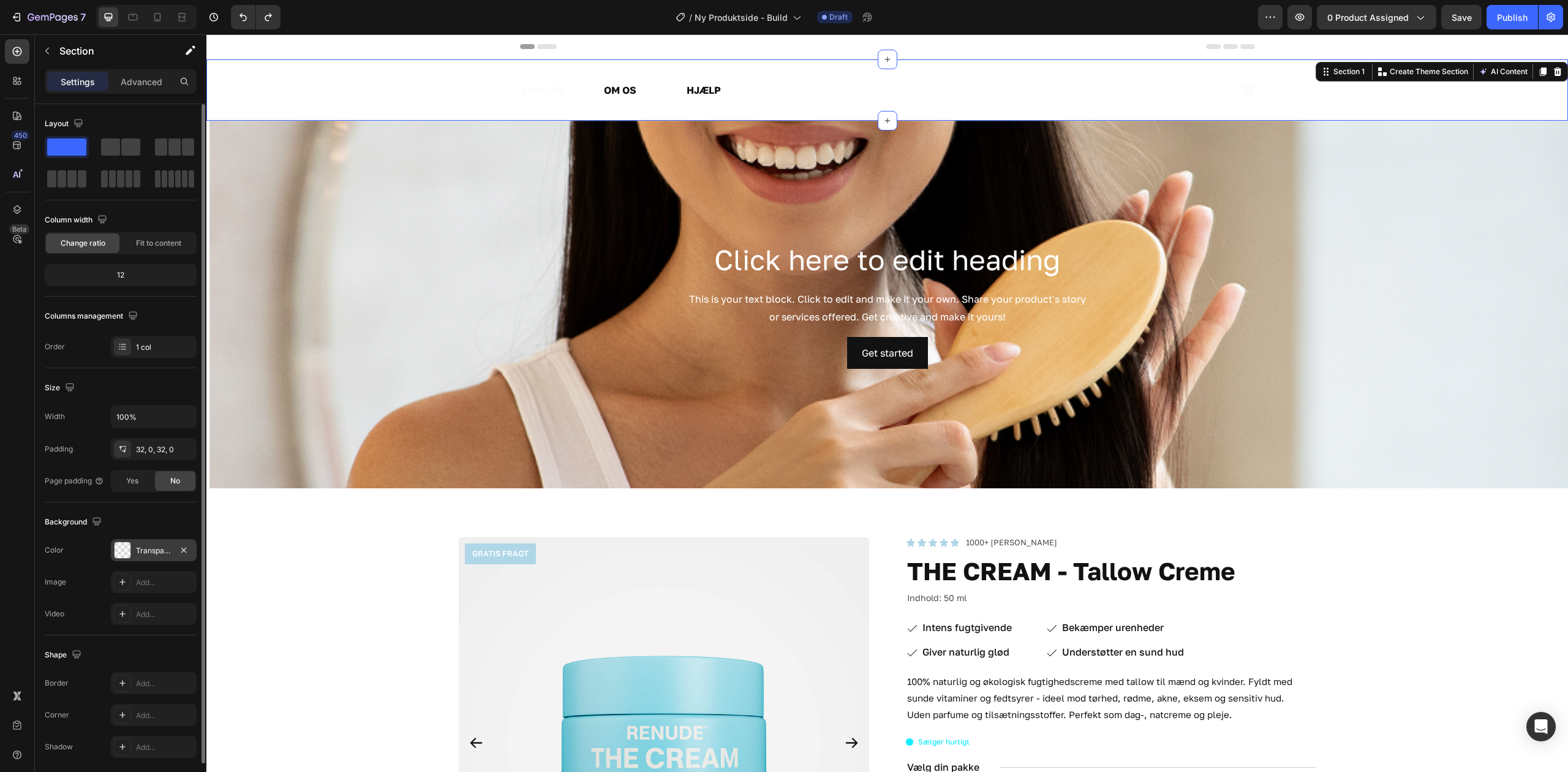
click at [130, 550] on div at bounding box center [123, 550] width 17 height 17
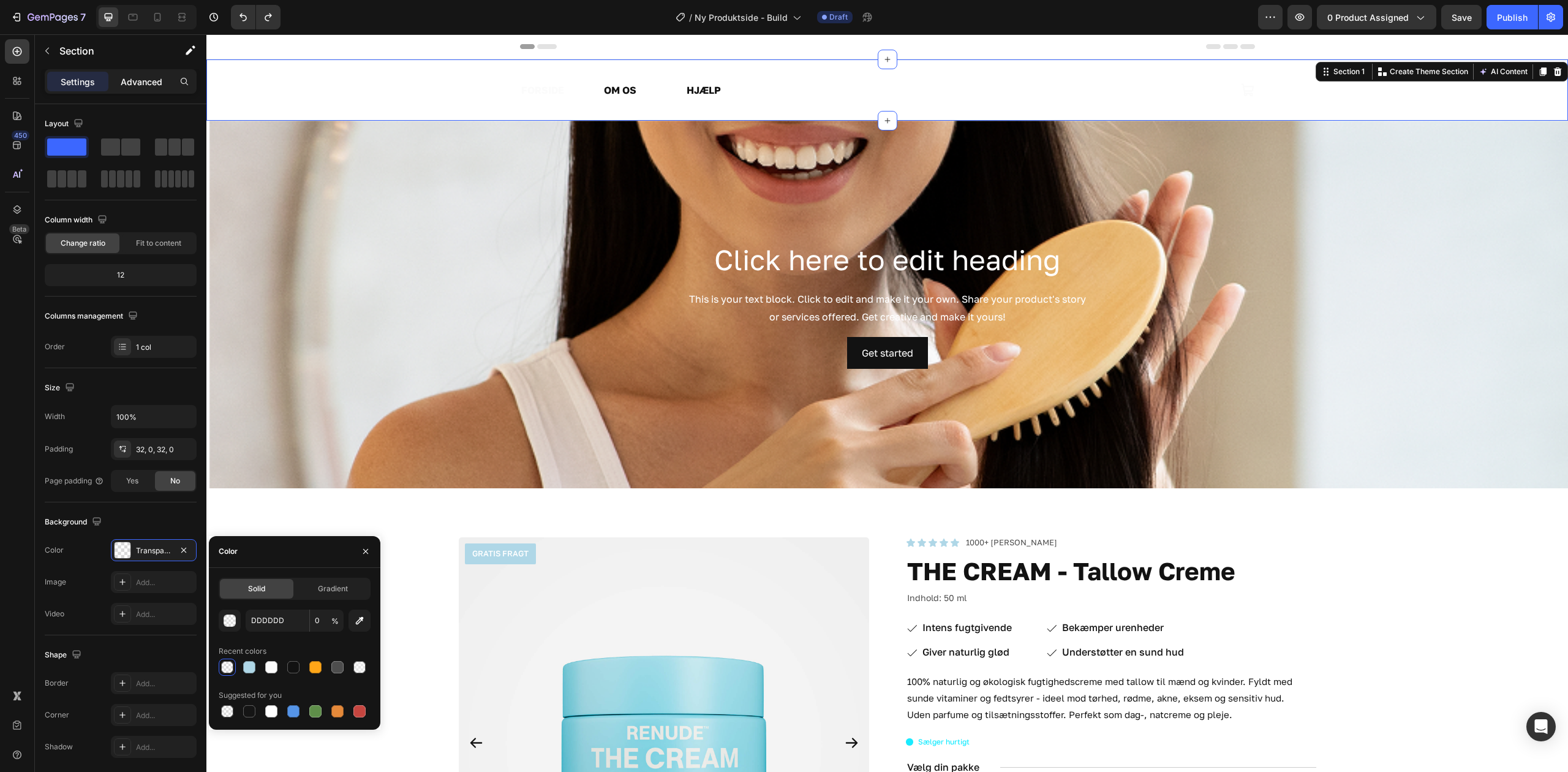
click at [133, 80] on p "Advanced" at bounding box center [141, 82] width 42 height 13
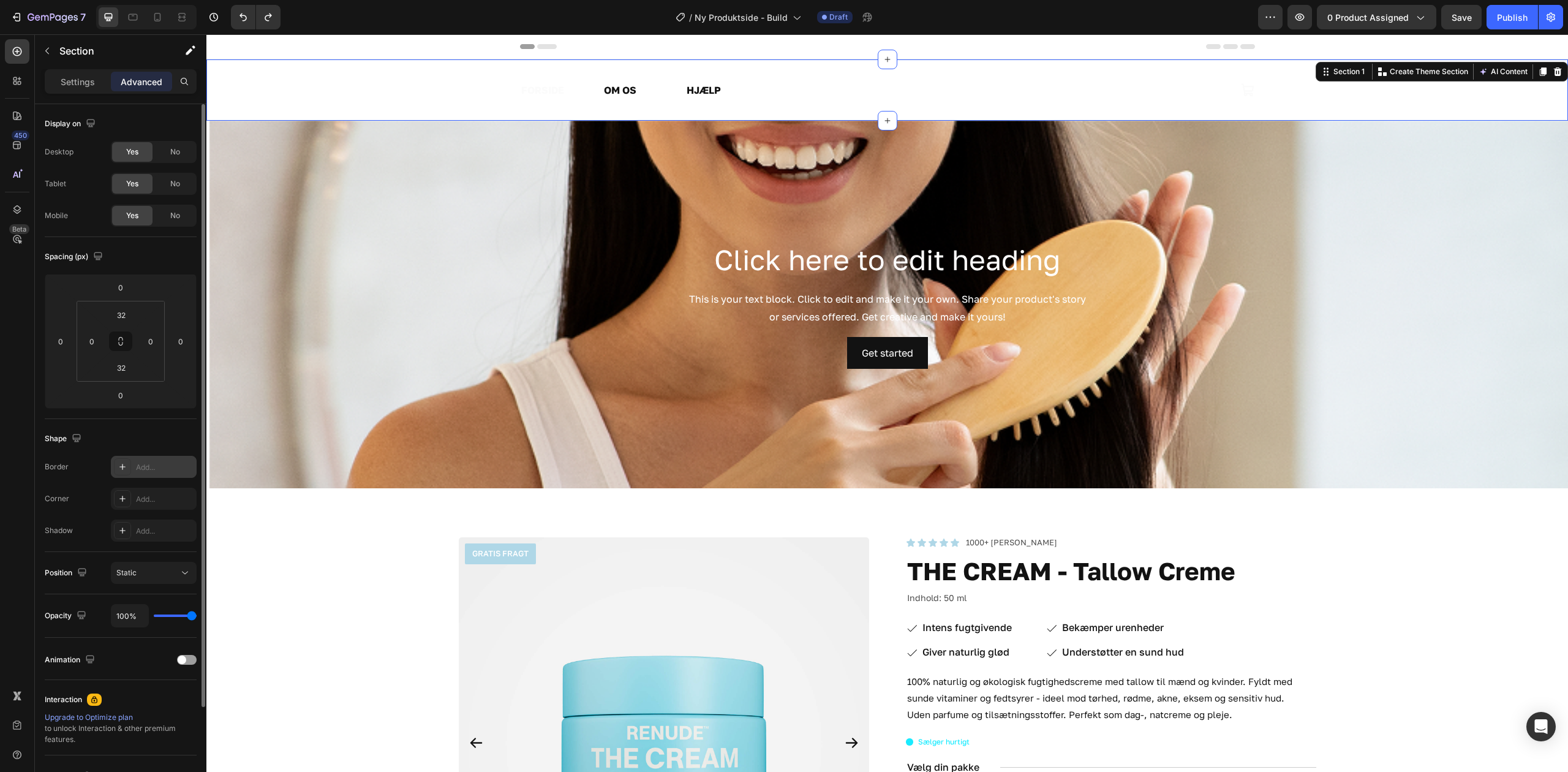
click at [182, 458] on div "Add..." at bounding box center [153, 466] width 86 height 22
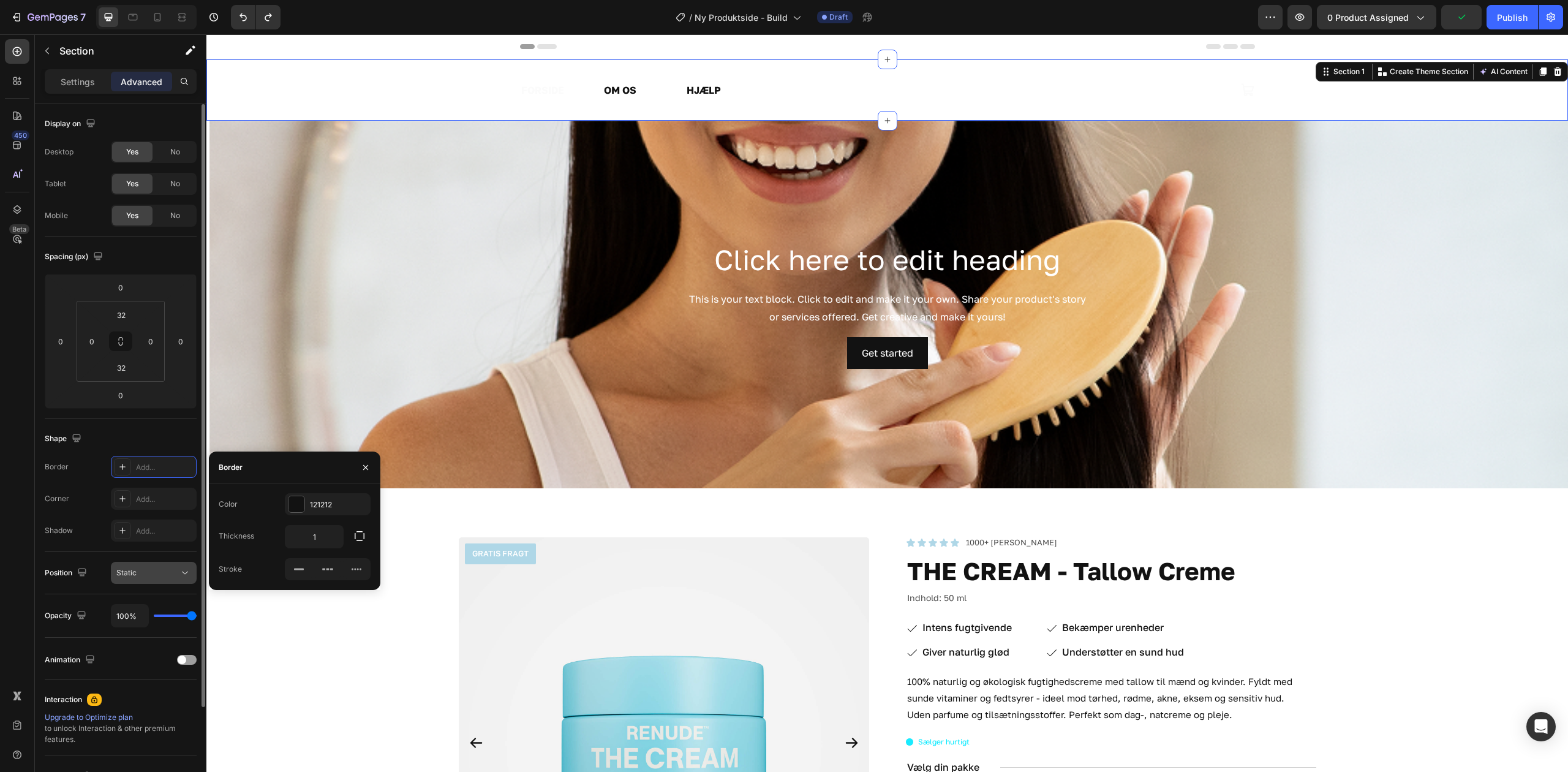
click at [173, 576] on div "Static" at bounding box center [147, 572] width 62 height 11
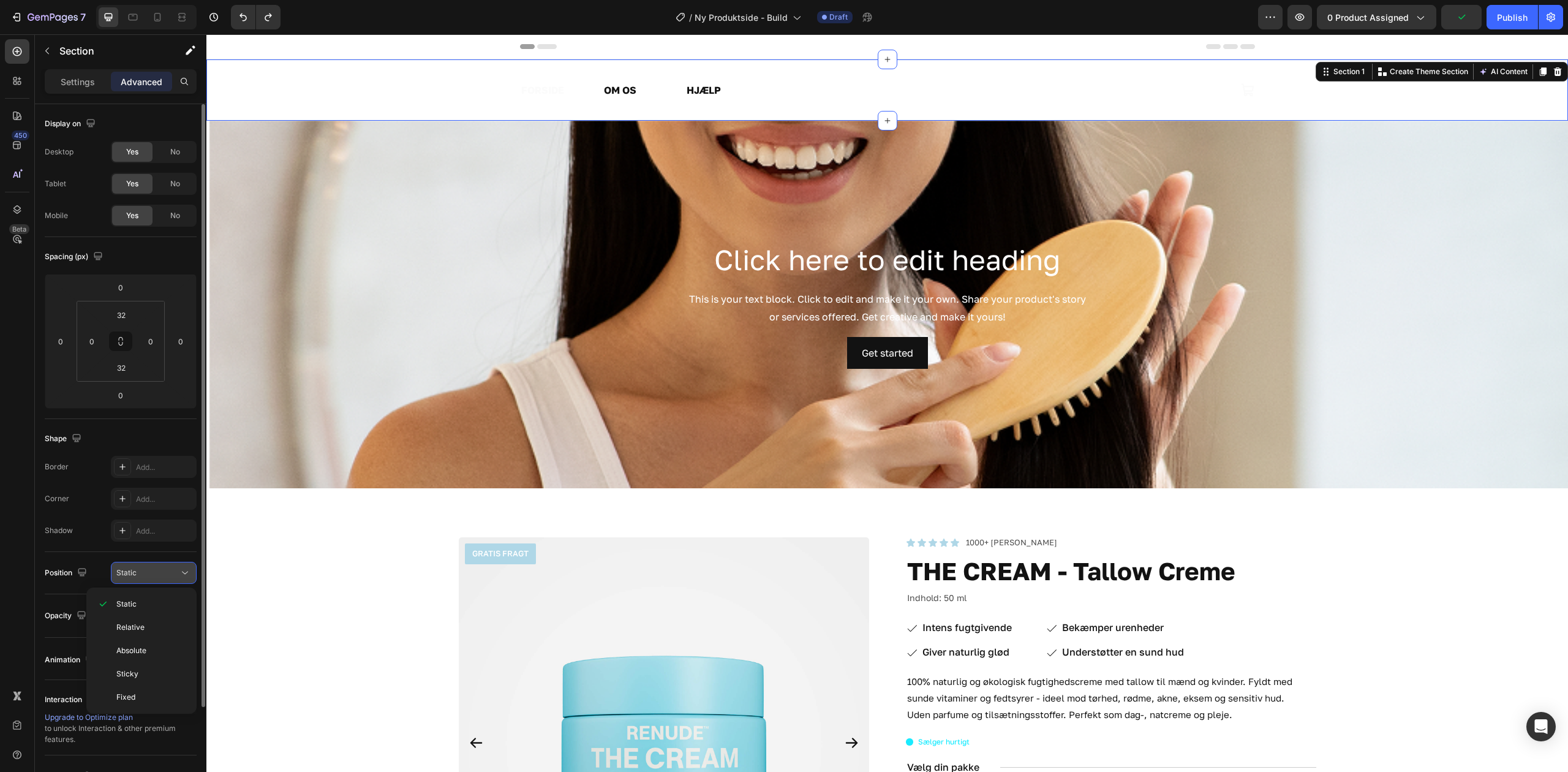
click at [173, 576] on div "Static" at bounding box center [147, 572] width 62 height 11
click at [146, 574] on div "Static" at bounding box center [147, 572] width 62 height 11
click at [159, 649] on p "Absolute" at bounding box center [152, 650] width 70 height 11
click at [175, 569] on div "Static" at bounding box center [147, 572] width 62 height 11
click at [161, 627] on p "Relative" at bounding box center [152, 627] width 70 height 11
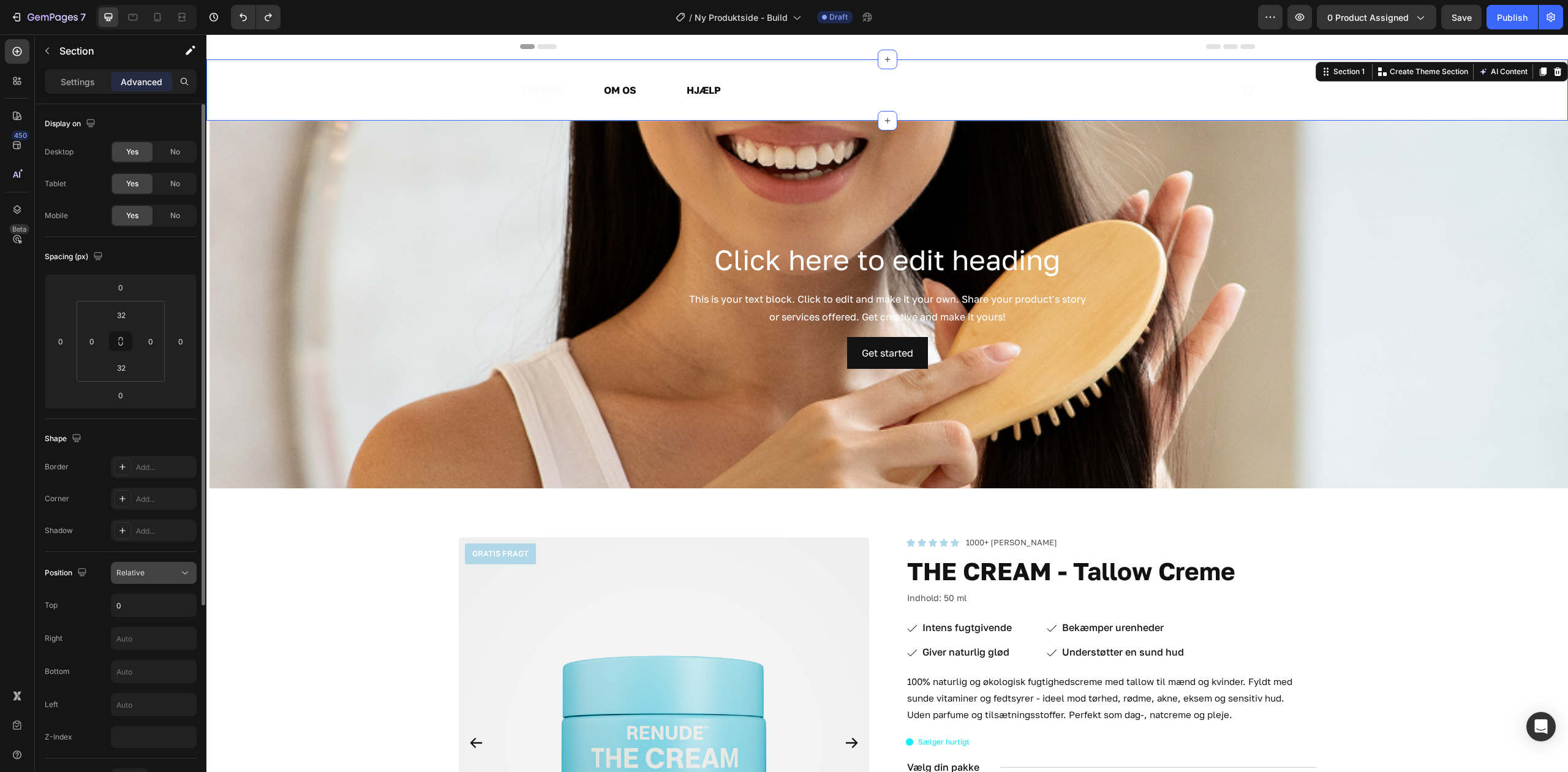
click at [172, 574] on div "Relative" at bounding box center [147, 572] width 62 height 11
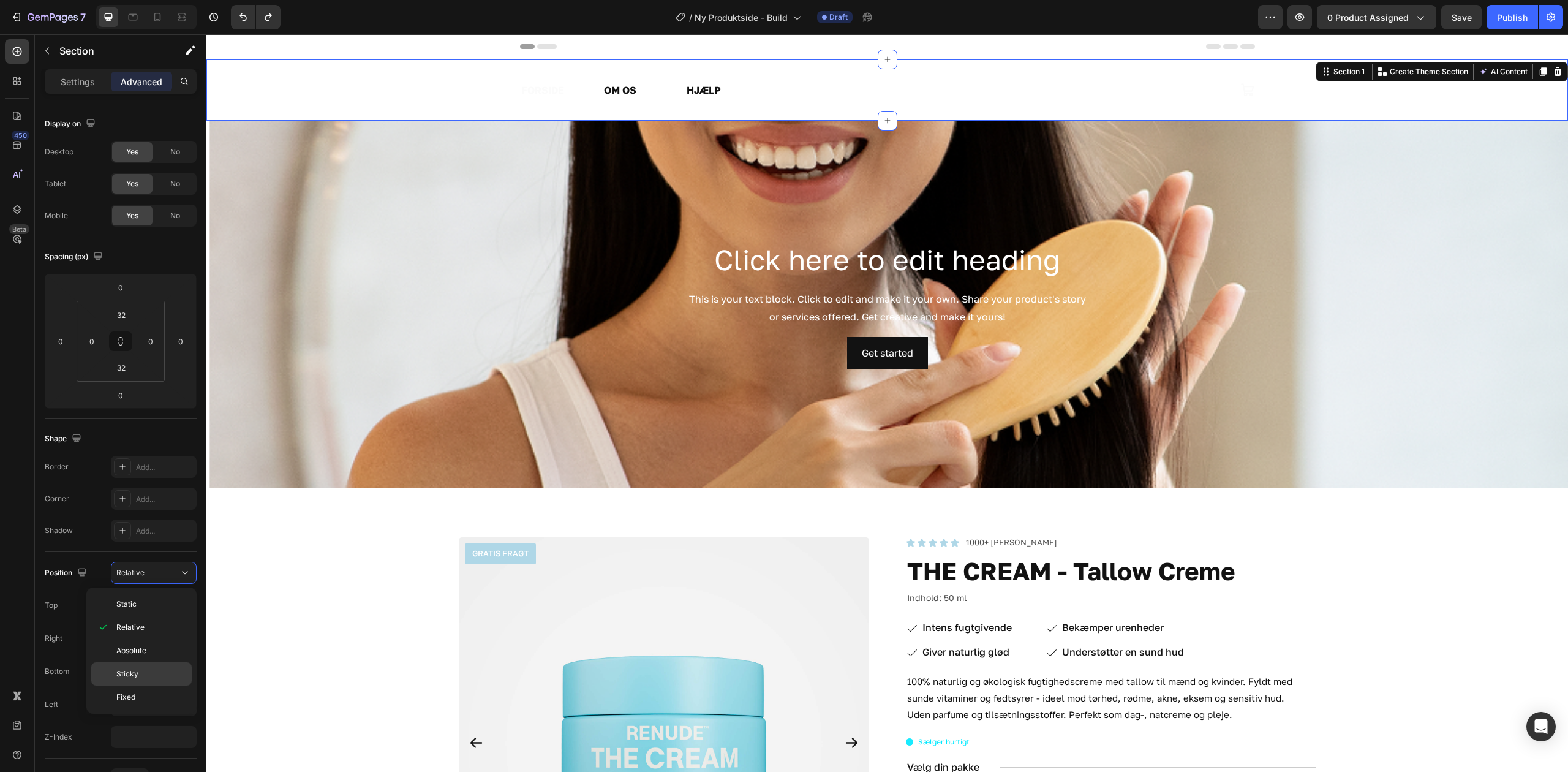
click at [152, 667] on div "Sticky" at bounding box center [141, 673] width 100 height 23
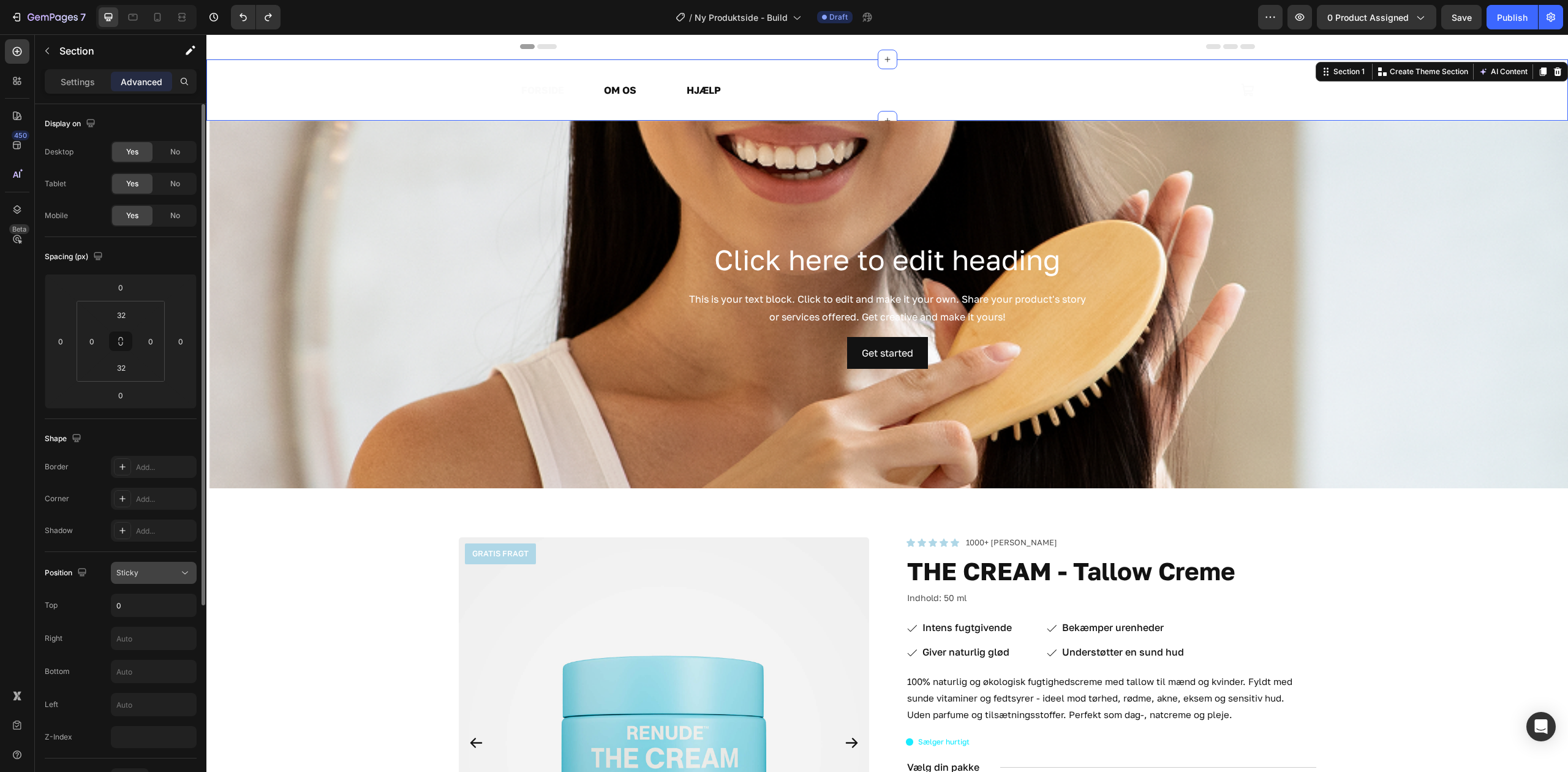
click at [159, 574] on div "Sticky" at bounding box center [147, 572] width 62 height 11
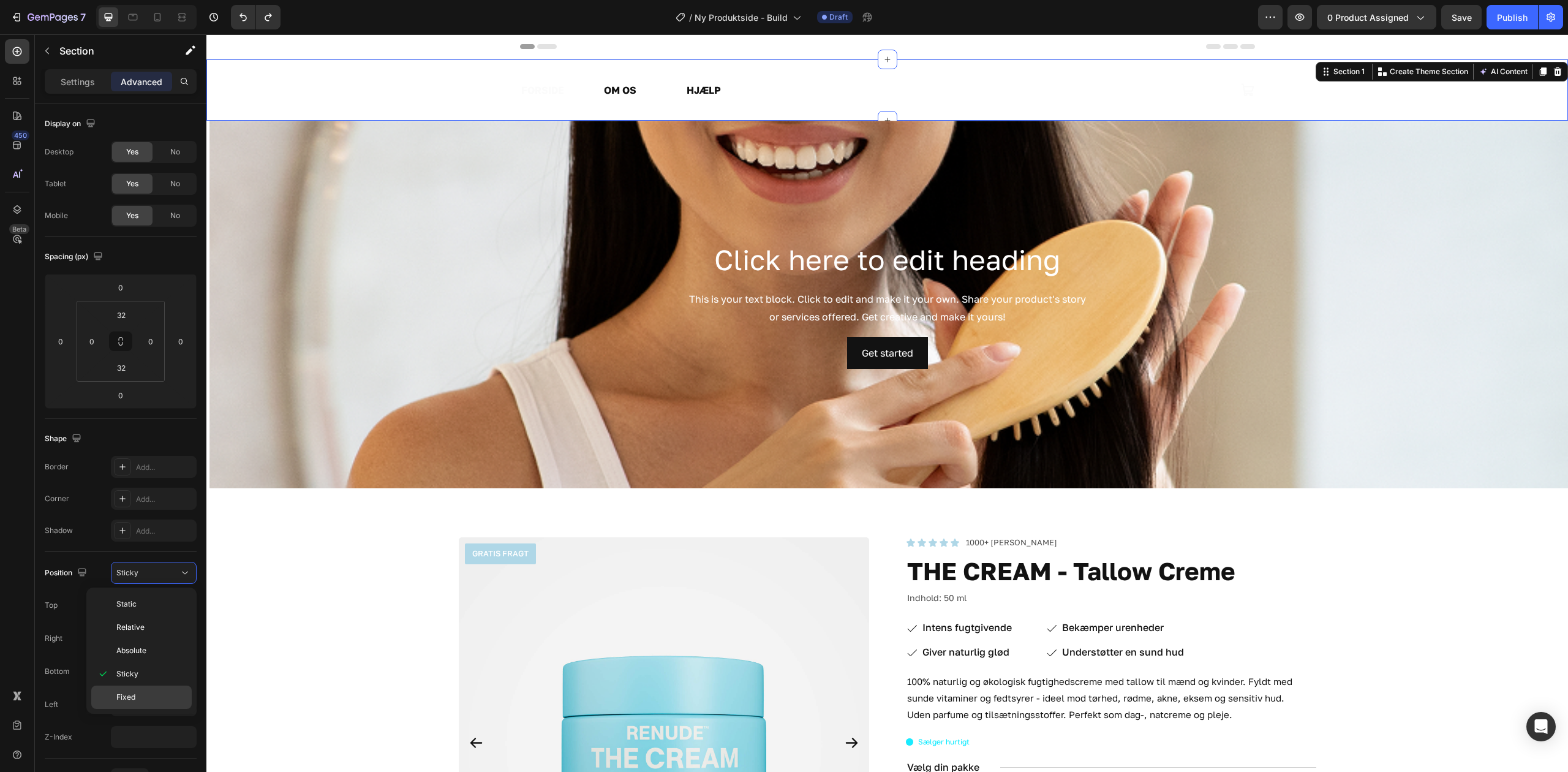
click at [137, 692] on div "Fixed" at bounding box center [141, 696] width 100 height 23
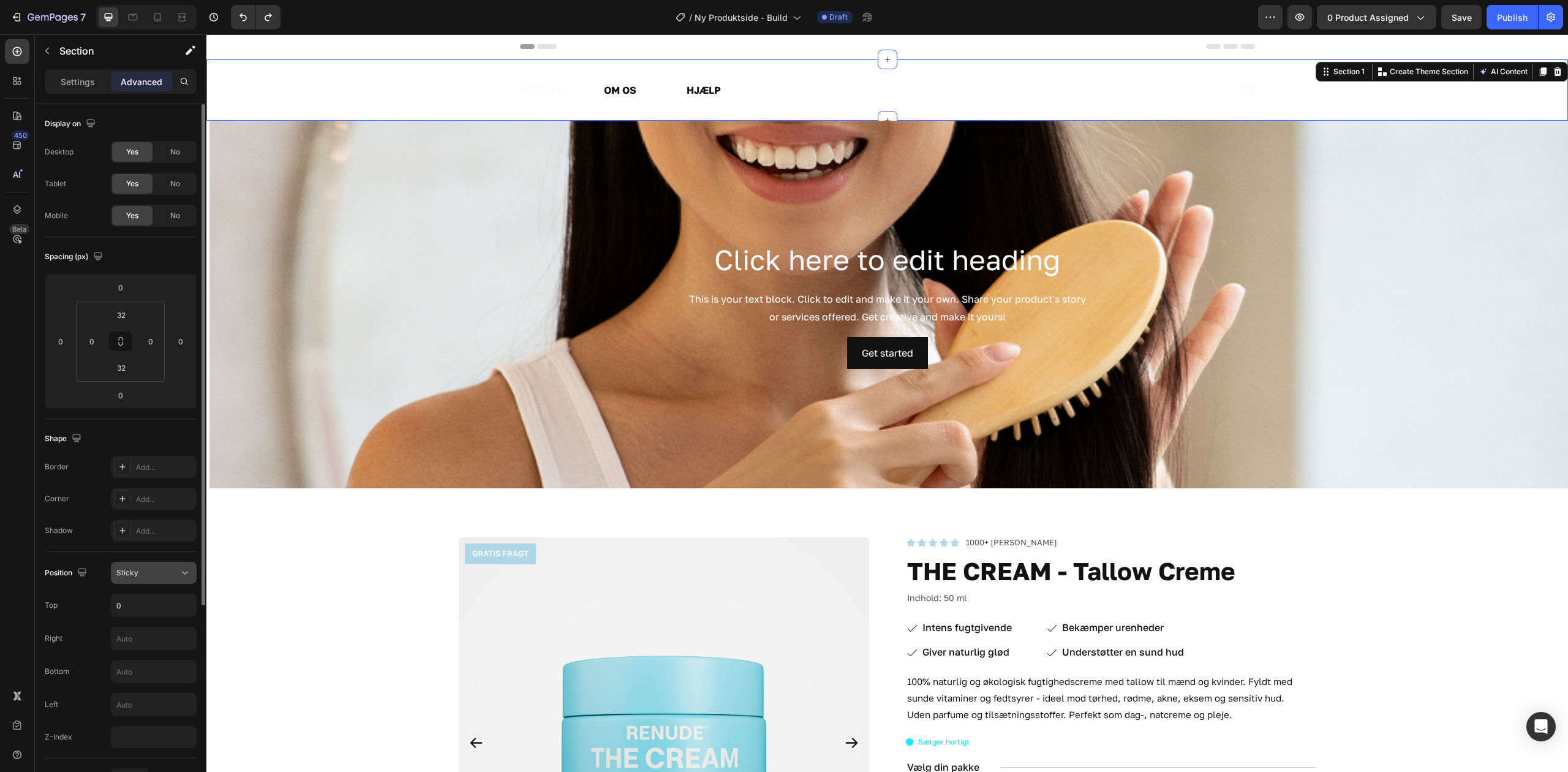
click at [169, 571] on div "Sticky" at bounding box center [147, 572] width 62 height 11
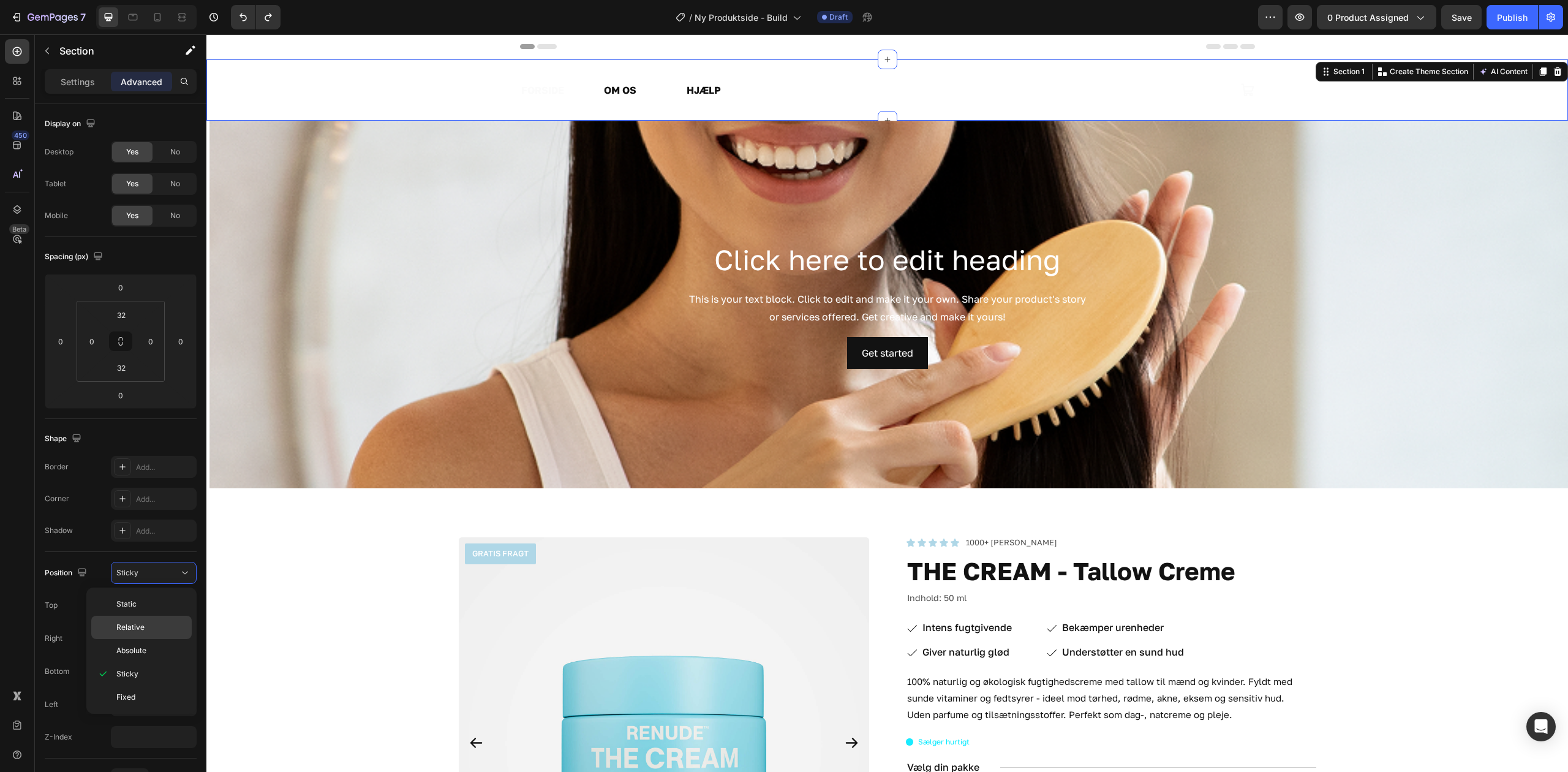
click at [150, 631] on p "Relative" at bounding box center [152, 627] width 70 height 11
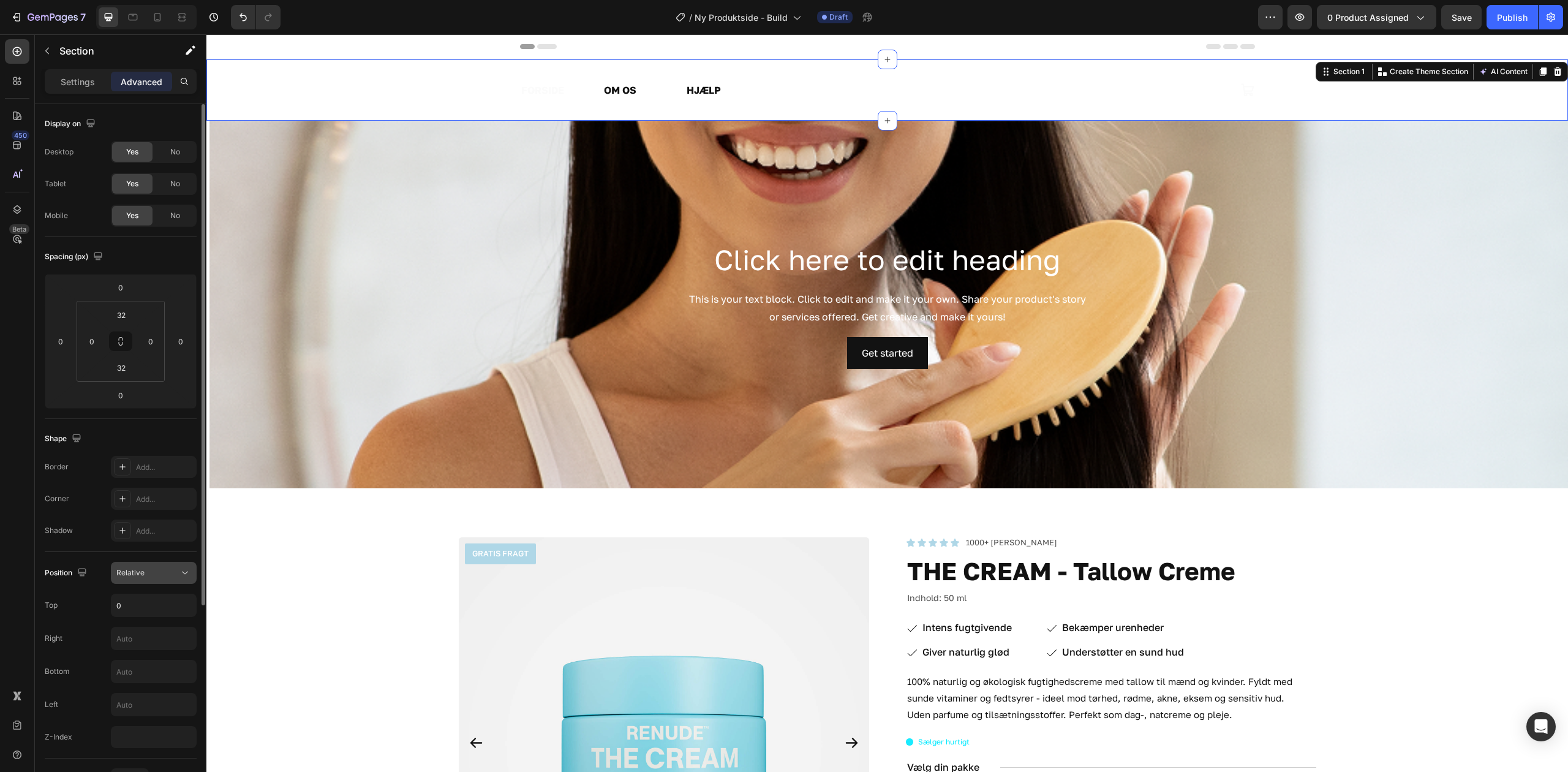
click at [169, 569] on div "Relative" at bounding box center [147, 572] width 62 height 11
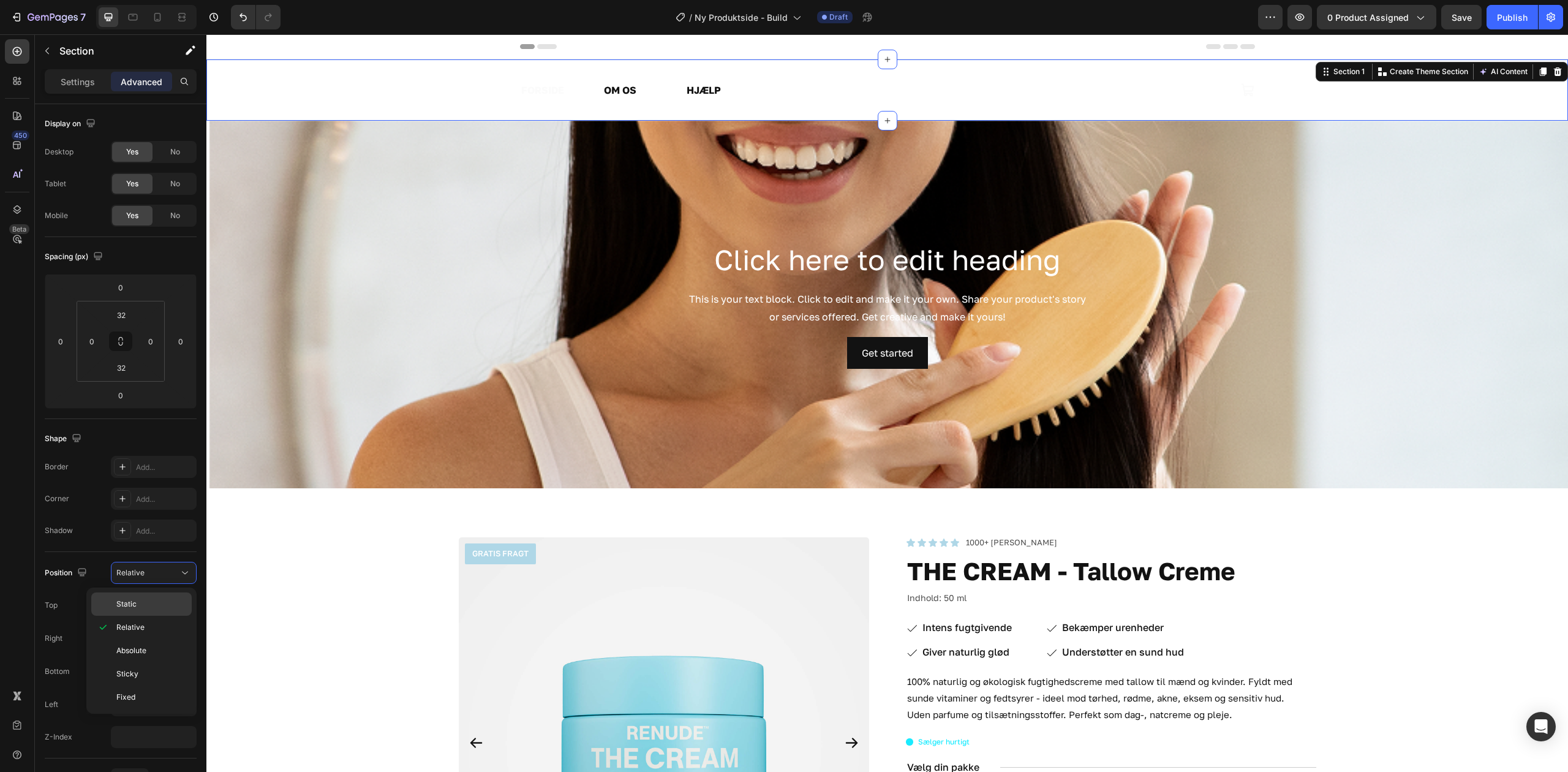
click at [159, 611] on div "Static" at bounding box center [141, 603] width 100 height 23
drag, startPoint x: 279, startPoint y: 91, endPoint x: 259, endPoint y: 156, distance: 68.0
click at [279, 89] on div "FORSIDE Text Block OM OS Text Block HJÆLP Text Block Row Image Icon Row" at bounding box center [888, 90] width 1362 height 22
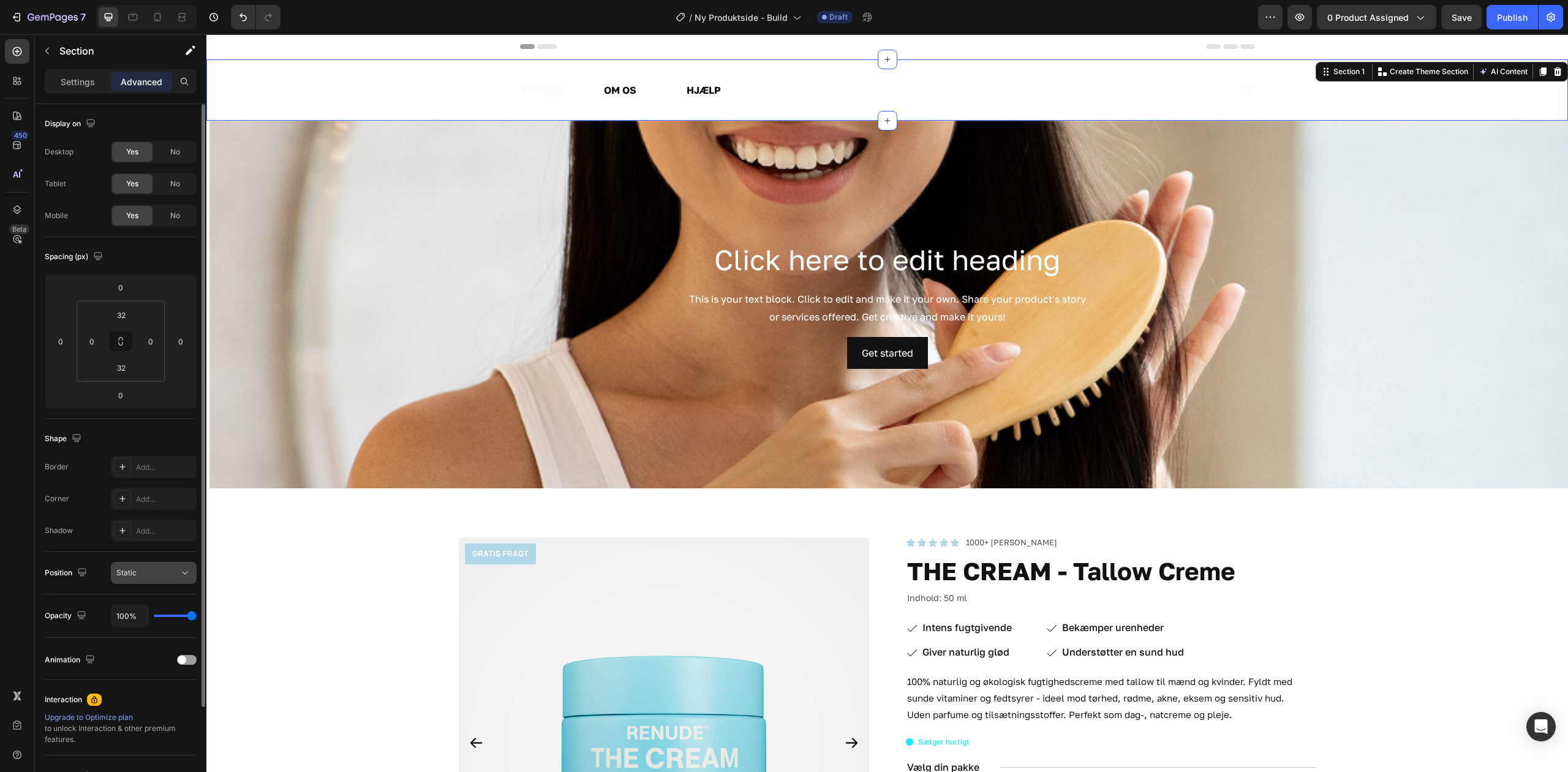
click at [160, 567] on button "Static" at bounding box center [153, 573] width 86 height 22
click at [126, 580] on button "Static" at bounding box center [153, 573] width 86 height 22
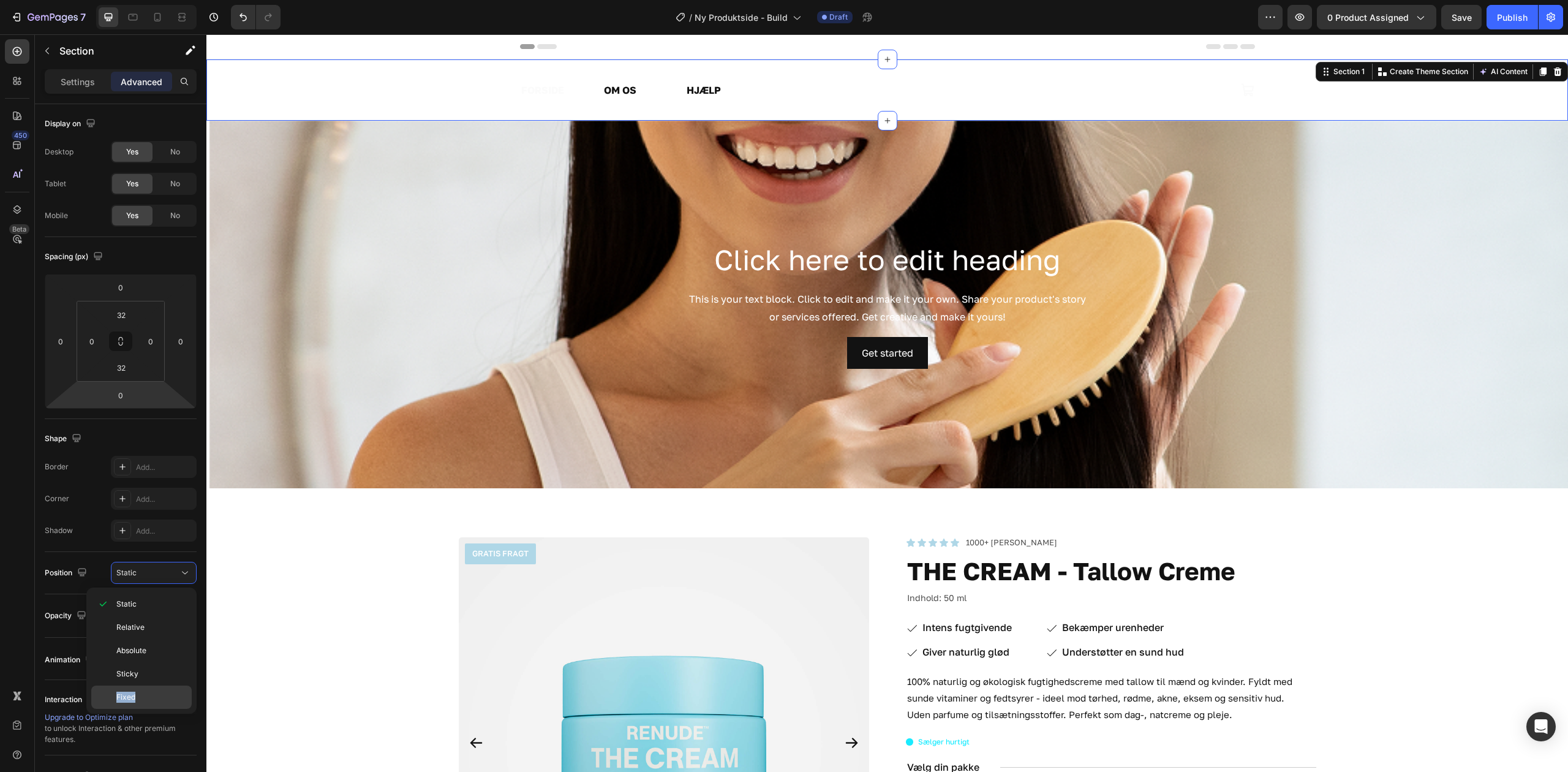
drag, startPoint x: 152, startPoint y: 674, endPoint x: 142, endPoint y: 697, distance: 25.1
click at [142, 697] on div "Static Relative Absolute Sticky Fixed" at bounding box center [141, 650] width 100 height 117
click at [142, 697] on p "Fixed" at bounding box center [152, 697] width 70 height 11
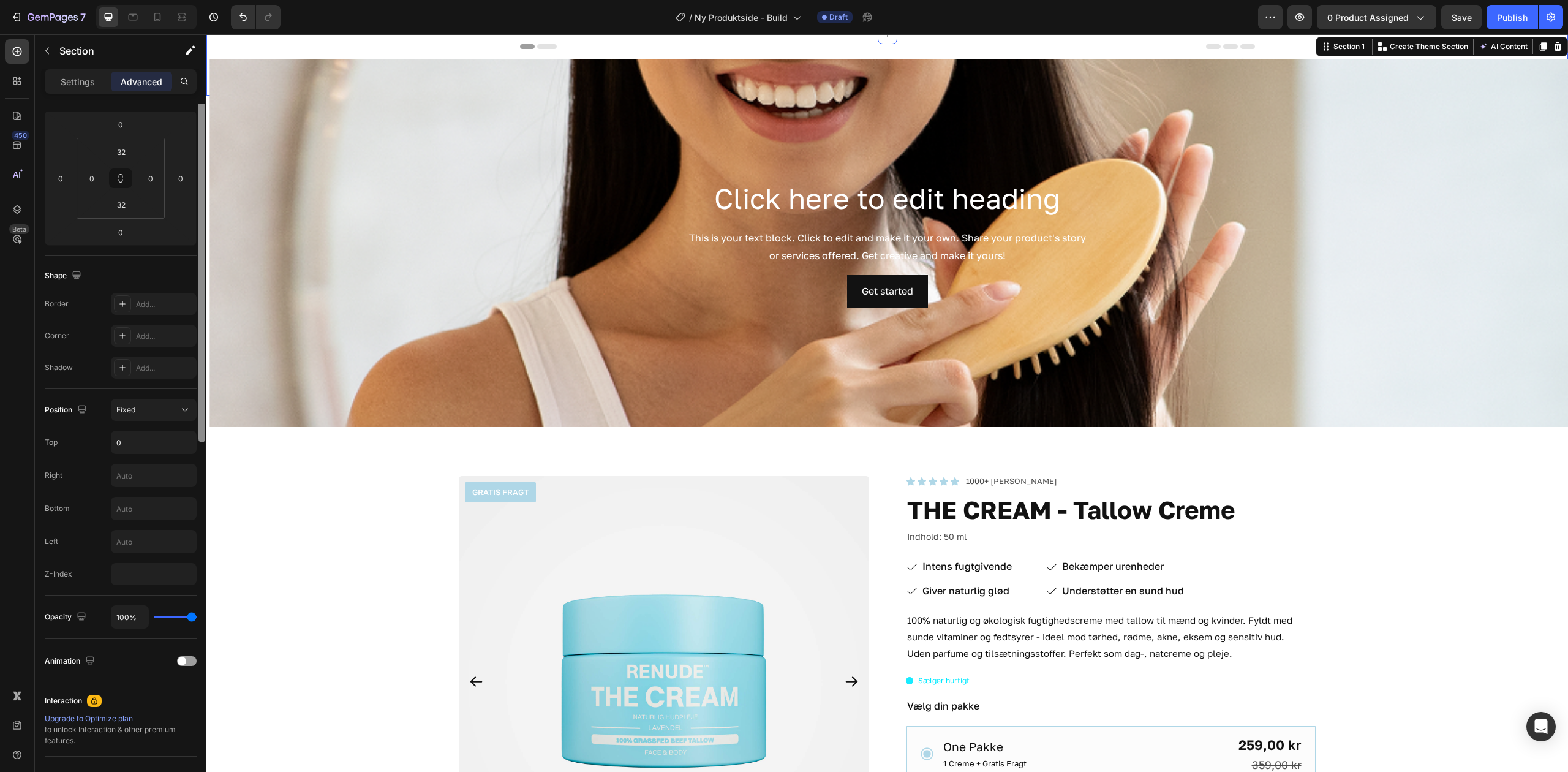
scroll to position [245, 0]
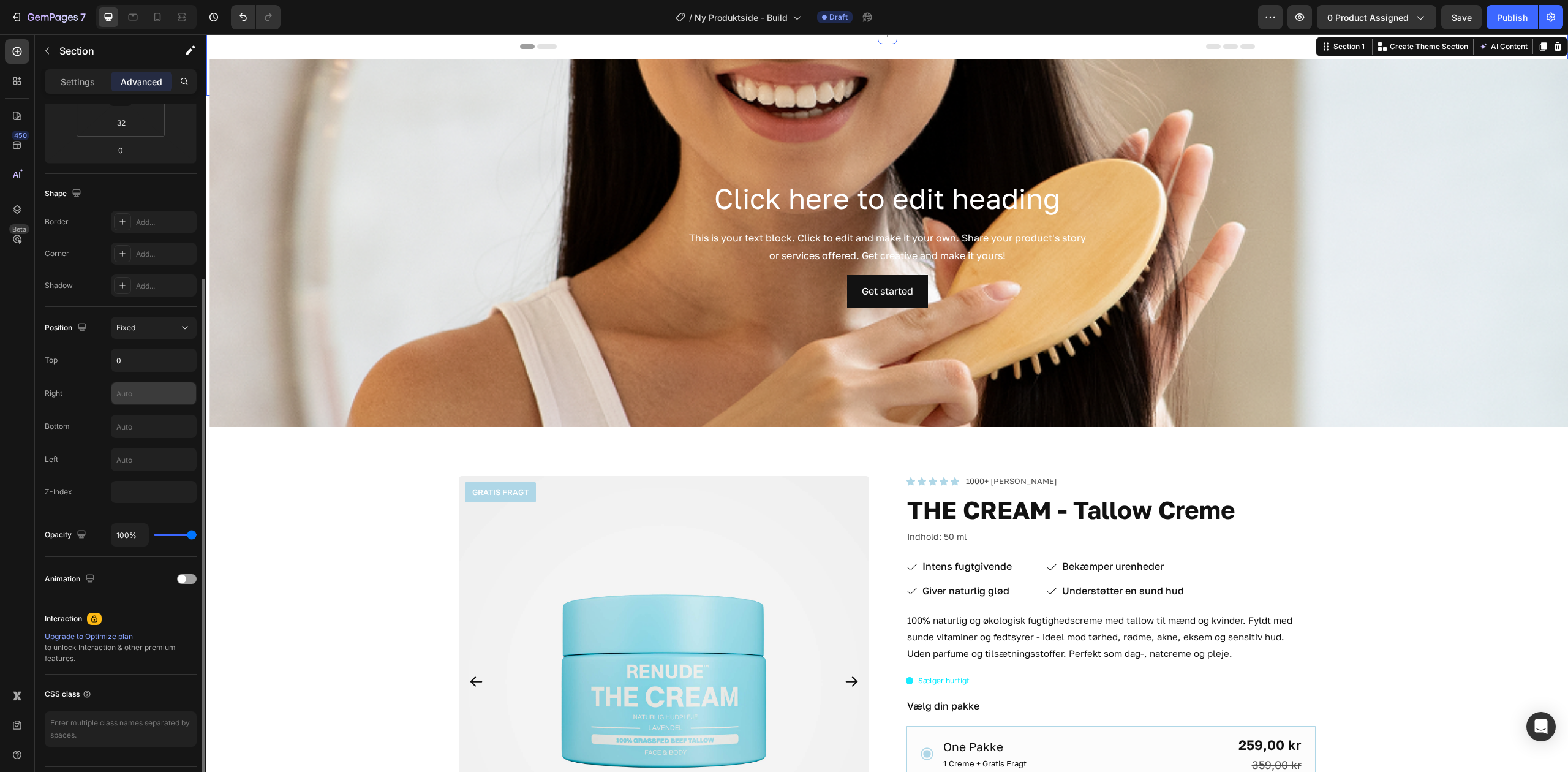
click at [134, 404] on input "text" at bounding box center [153, 393] width 84 height 22
click at [156, 465] on input "text" at bounding box center [153, 460] width 84 height 22
type input "0"
click at [155, 335] on button "Fixed" at bounding box center [153, 328] width 86 height 22
click at [156, 331] on div "Fixed" at bounding box center [147, 328] width 62 height 11
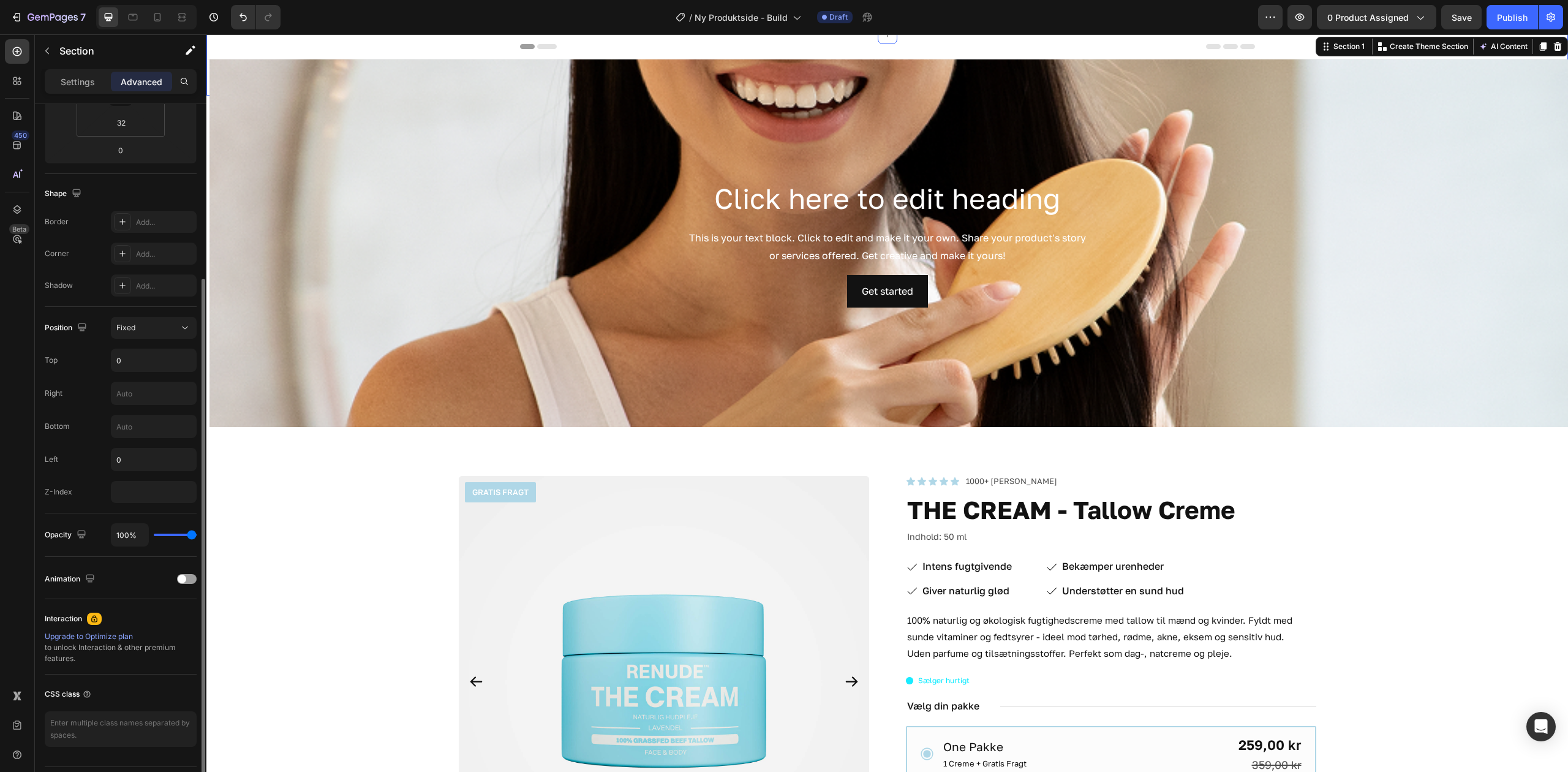
click at [156, 511] on div "Position Fixed Top 0 Right Bottom Left 0 Z-Index" at bounding box center [121, 410] width 152 height 207
click at [150, 503] on input "number" at bounding box center [153, 492] width 86 height 22
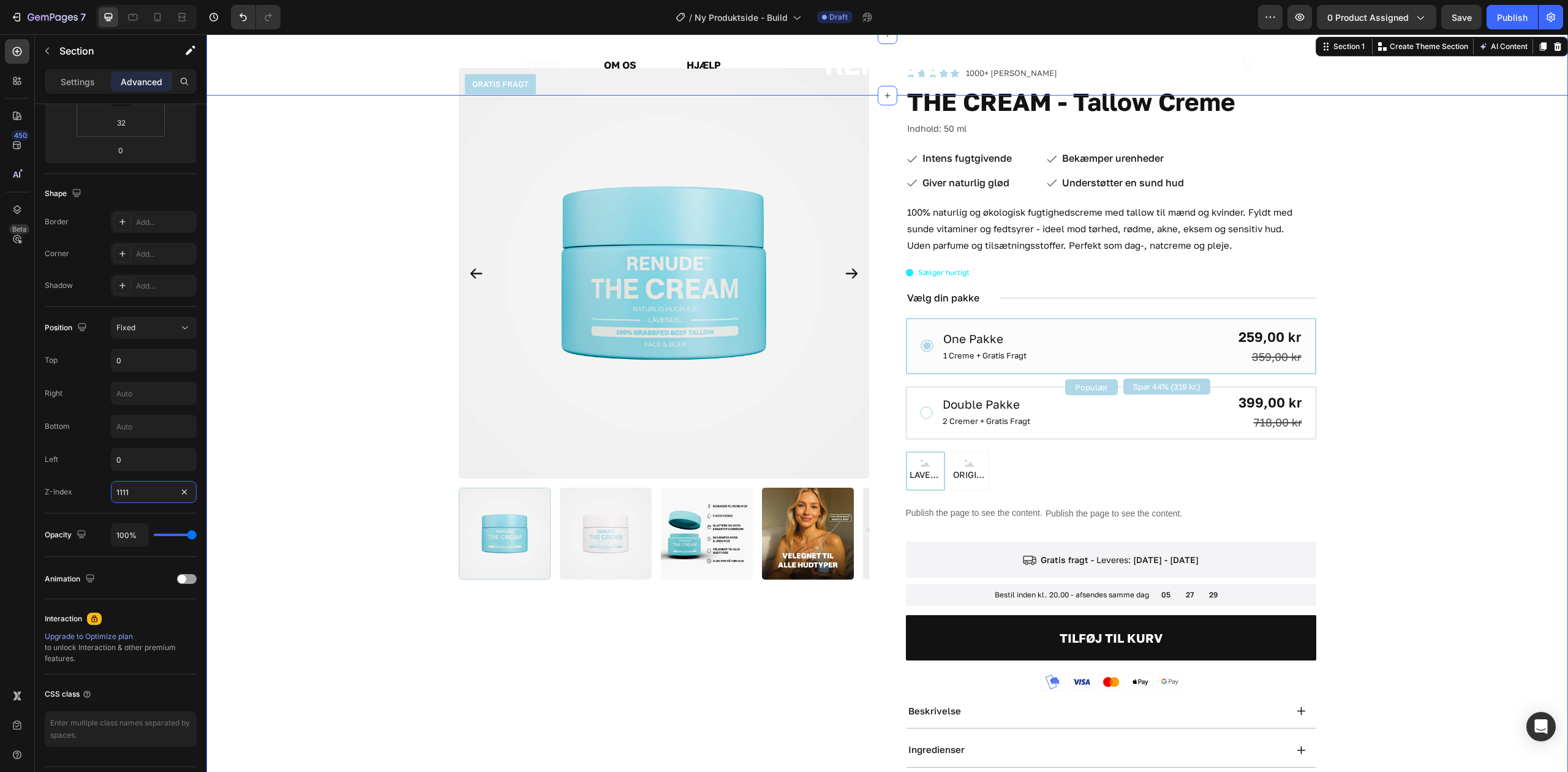
scroll to position [0, 0]
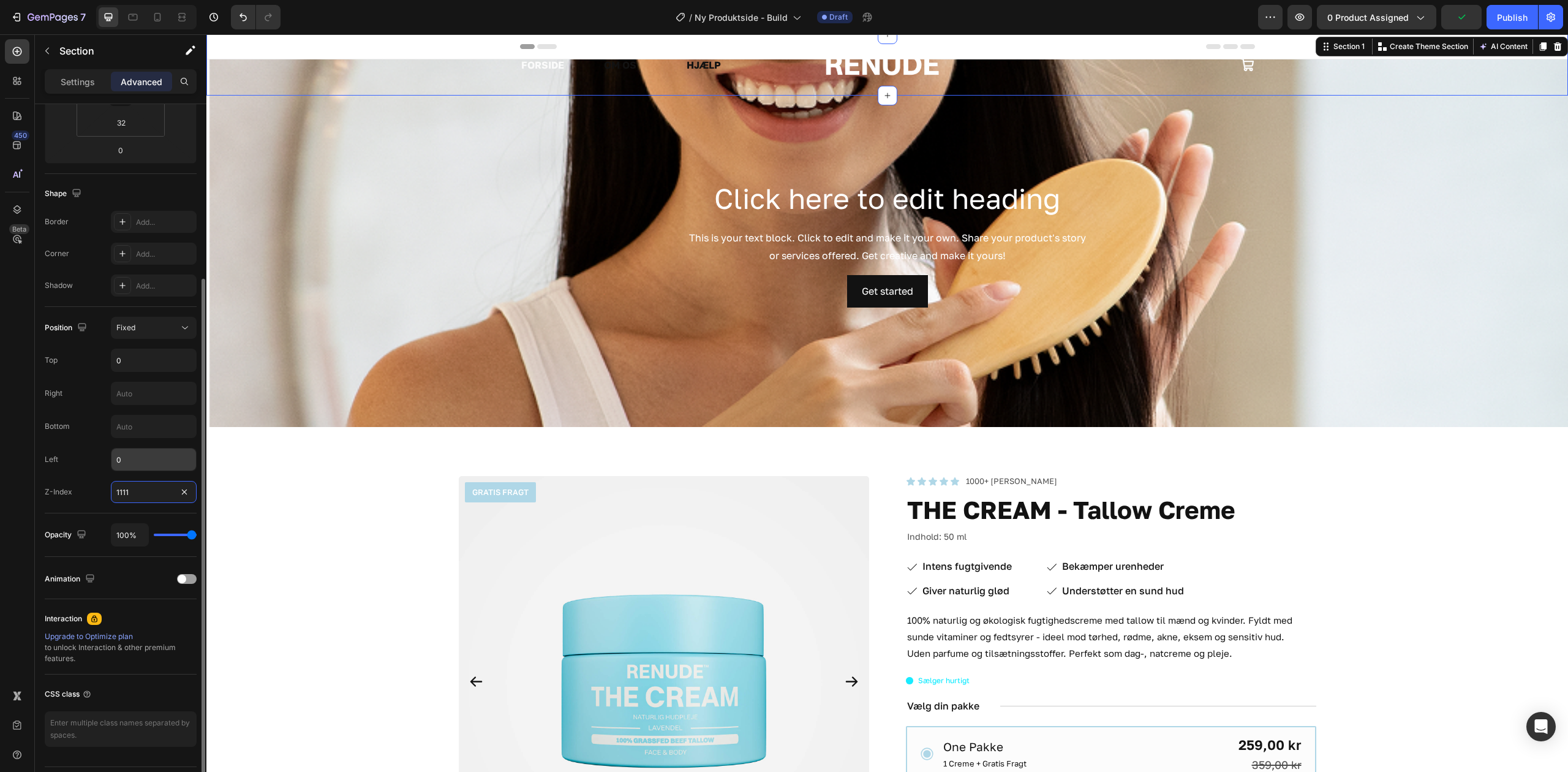
type input "1111"
click at [155, 460] on input "0" at bounding box center [153, 460] width 84 height 22
click at [150, 435] on input "text" at bounding box center [153, 426] width 84 height 22
type input "0"
click at [157, 392] on input "text" at bounding box center [153, 393] width 84 height 22
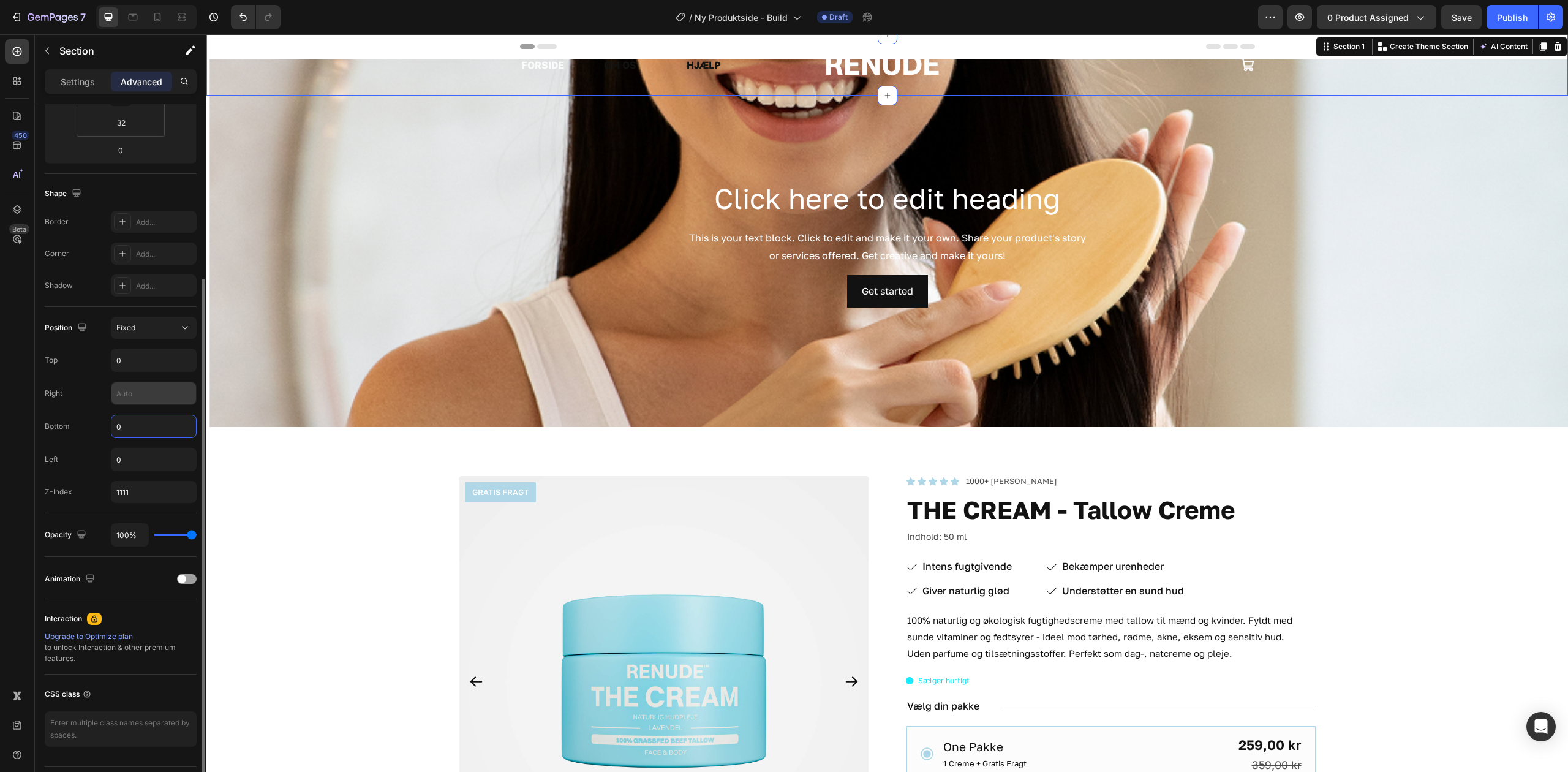
type input "0"
click at [627, 66] on p "OM OS" at bounding box center [639, 65] width 71 height 13
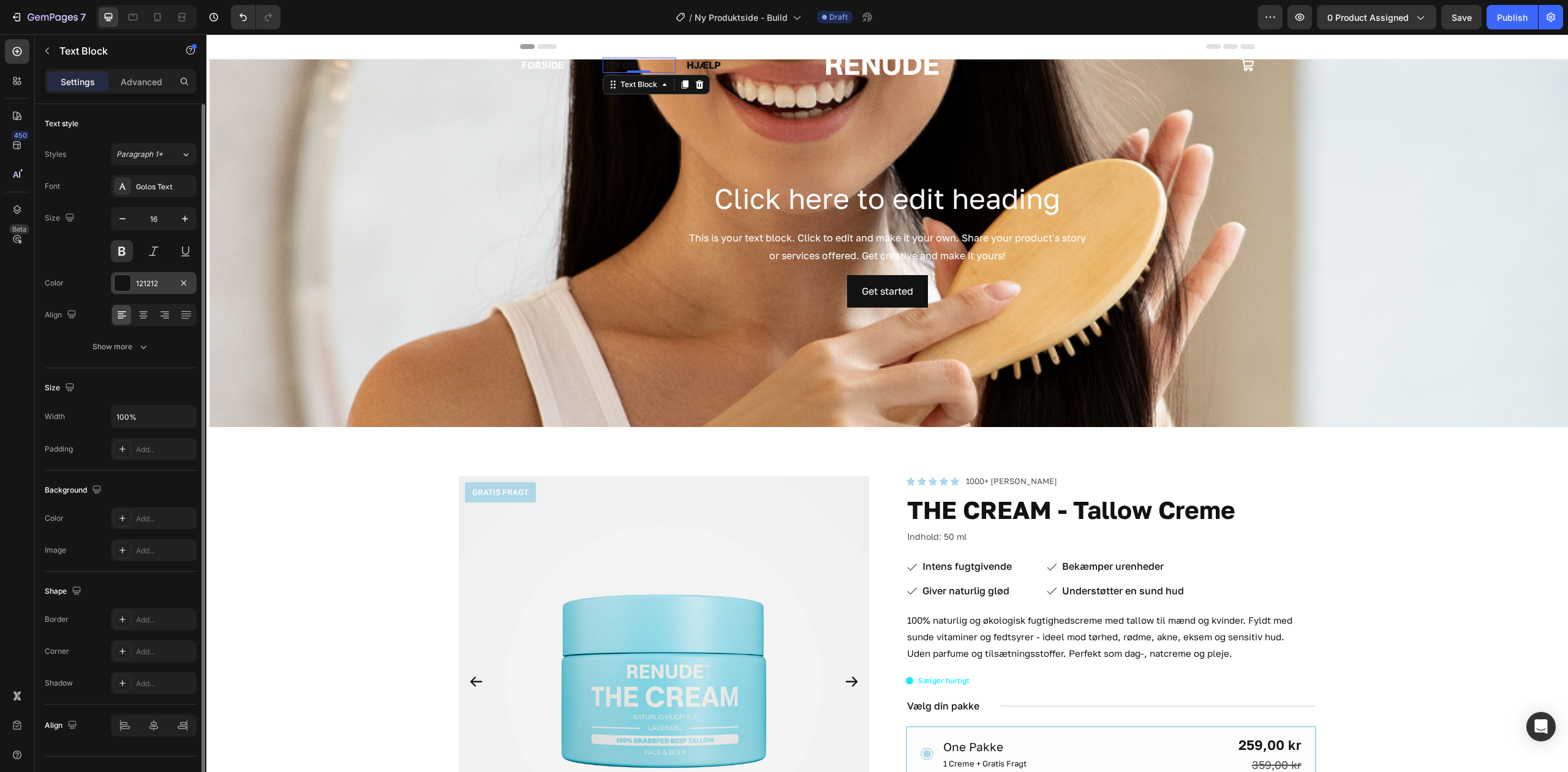
click at [140, 289] on div "121212" at bounding box center [153, 283] width 86 height 22
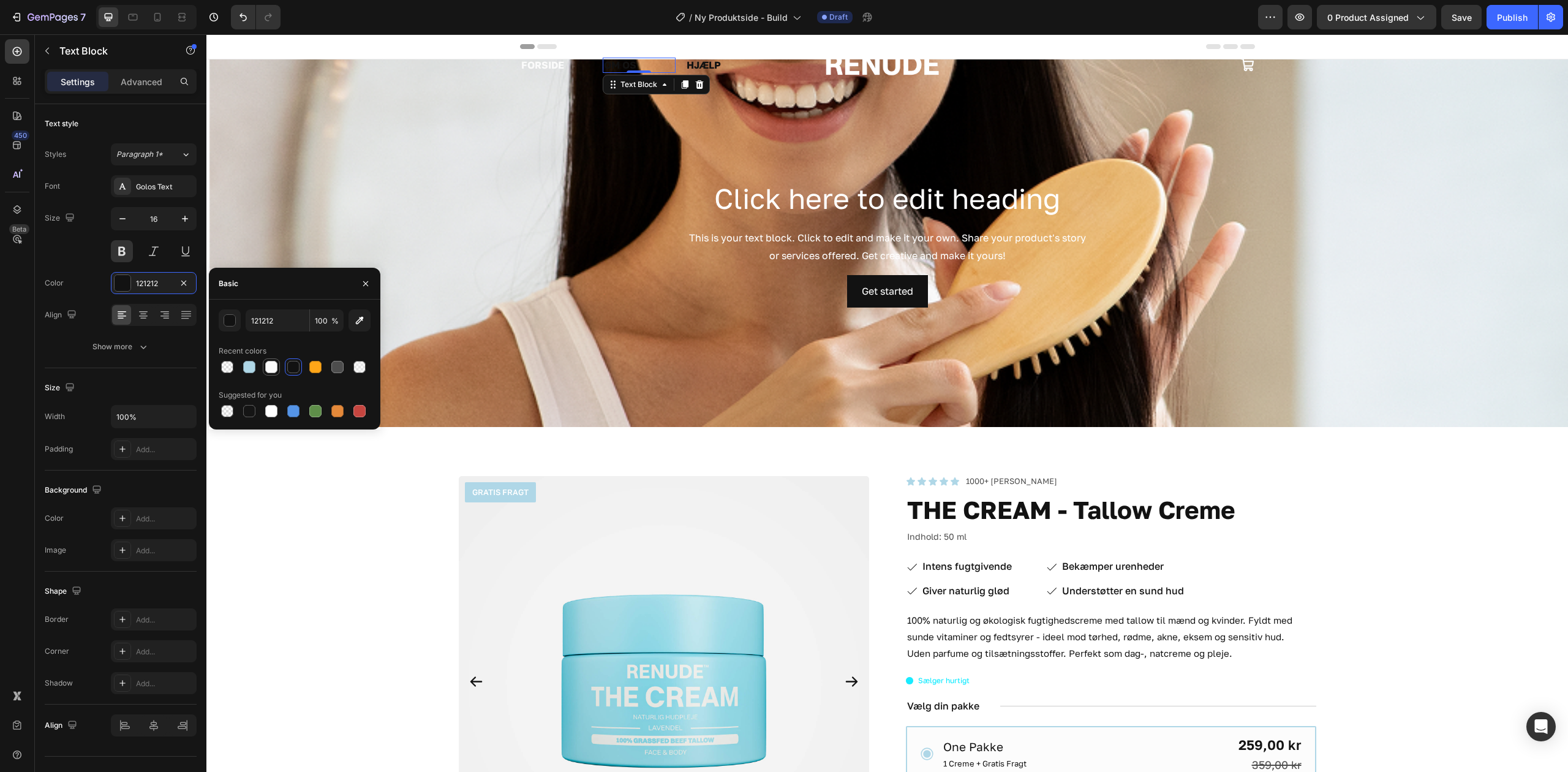
click at [272, 369] on div at bounding box center [272, 367] width 12 height 12
type input "FBFBFB"
click at [701, 65] on p "HJÆLP" at bounding box center [722, 65] width 71 height 13
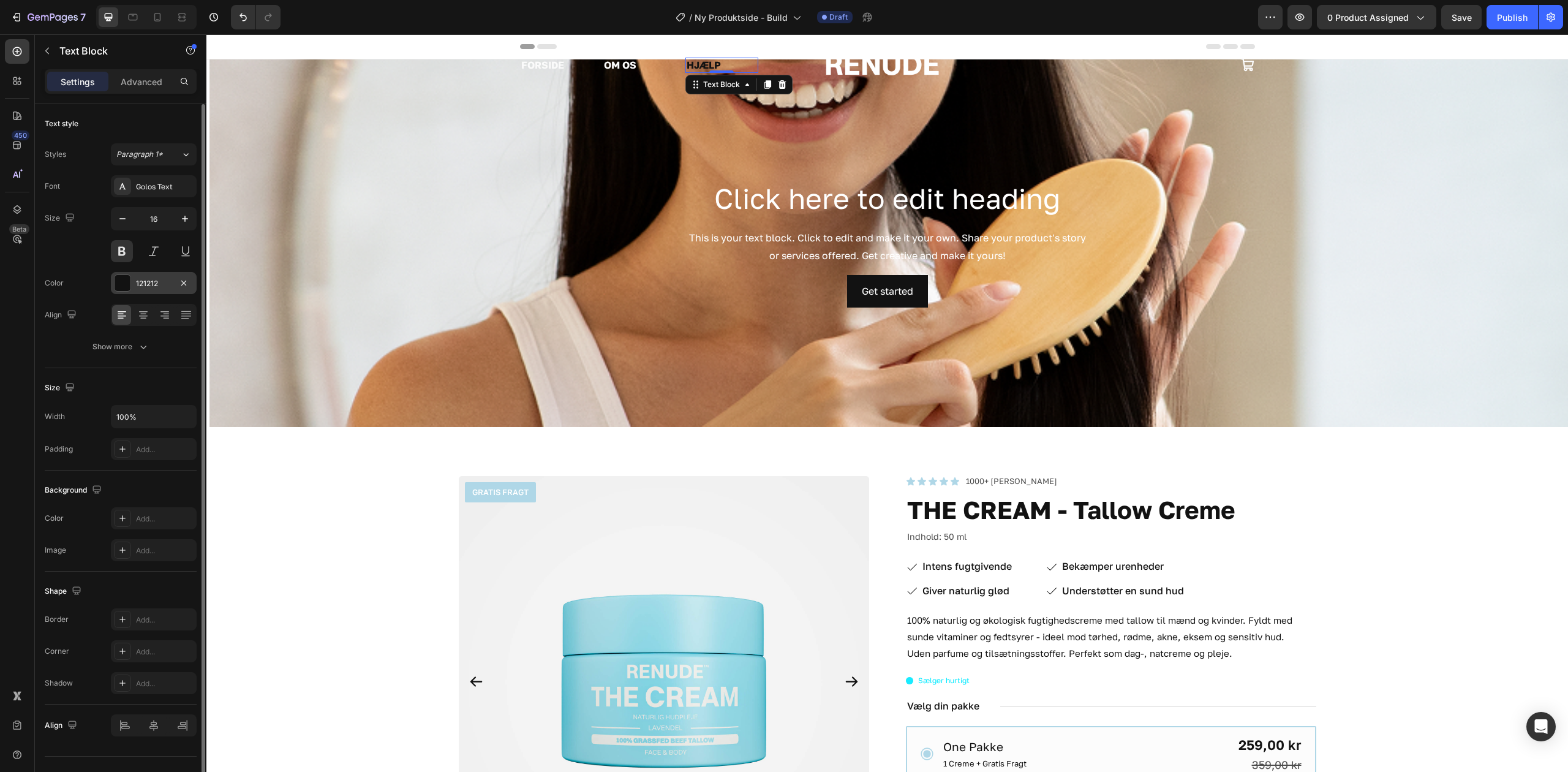
drag, startPoint x: 150, startPoint y: 288, endPoint x: 182, endPoint y: 292, distance: 32.2
click at [150, 288] on div "121212" at bounding box center [154, 283] width 36 height 11
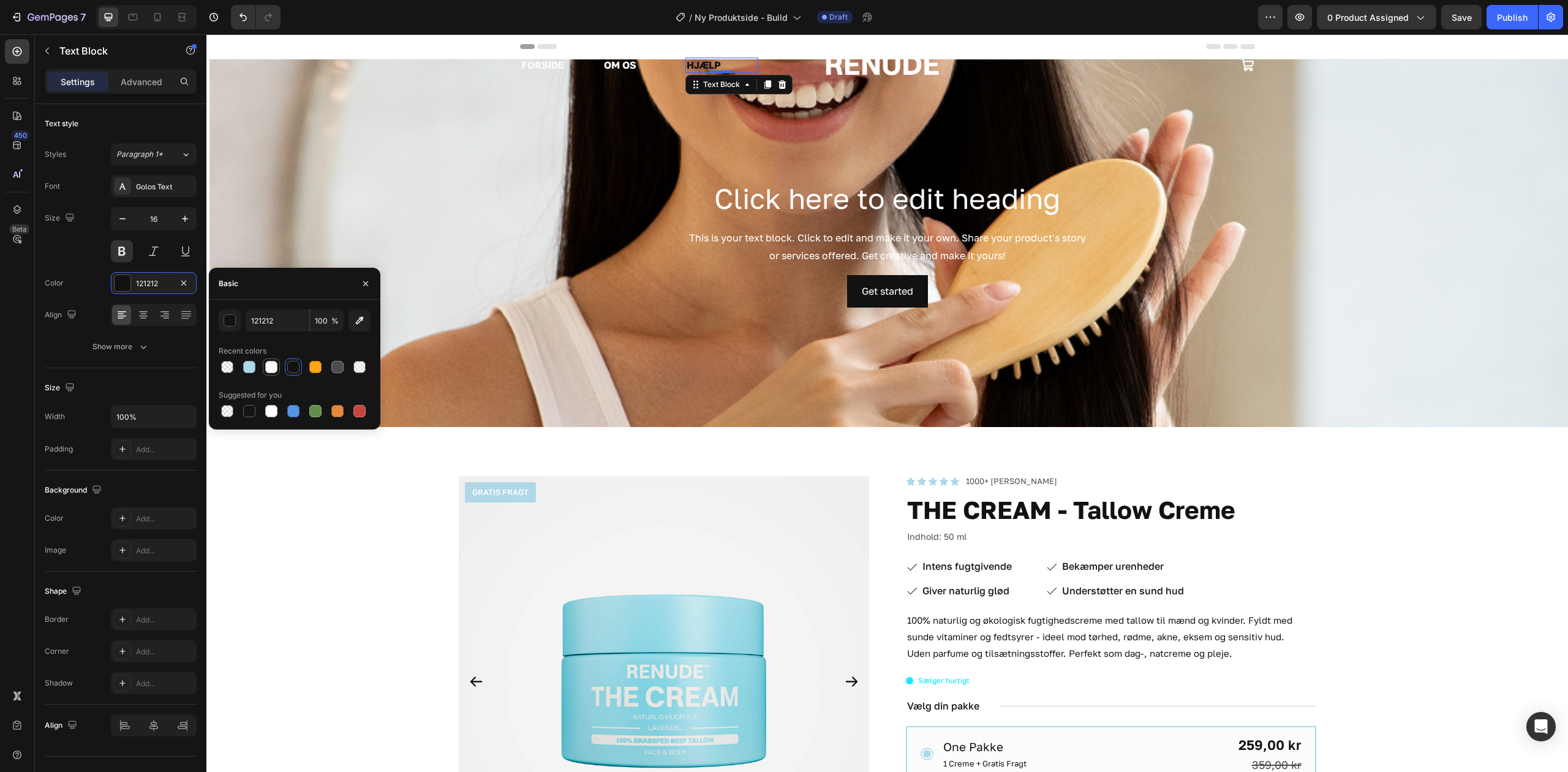
click at [275, 369] on div at bounding box center [272, 367] width 12 height 12
type input "FBFBFB"
click at [361, 178] on section "FORSIDE Text Block OM OS Text Block HJÆLP Text Block 0 Row Image Icon Row Secti…" at bounding box center [888, 403] width 1362 height 738
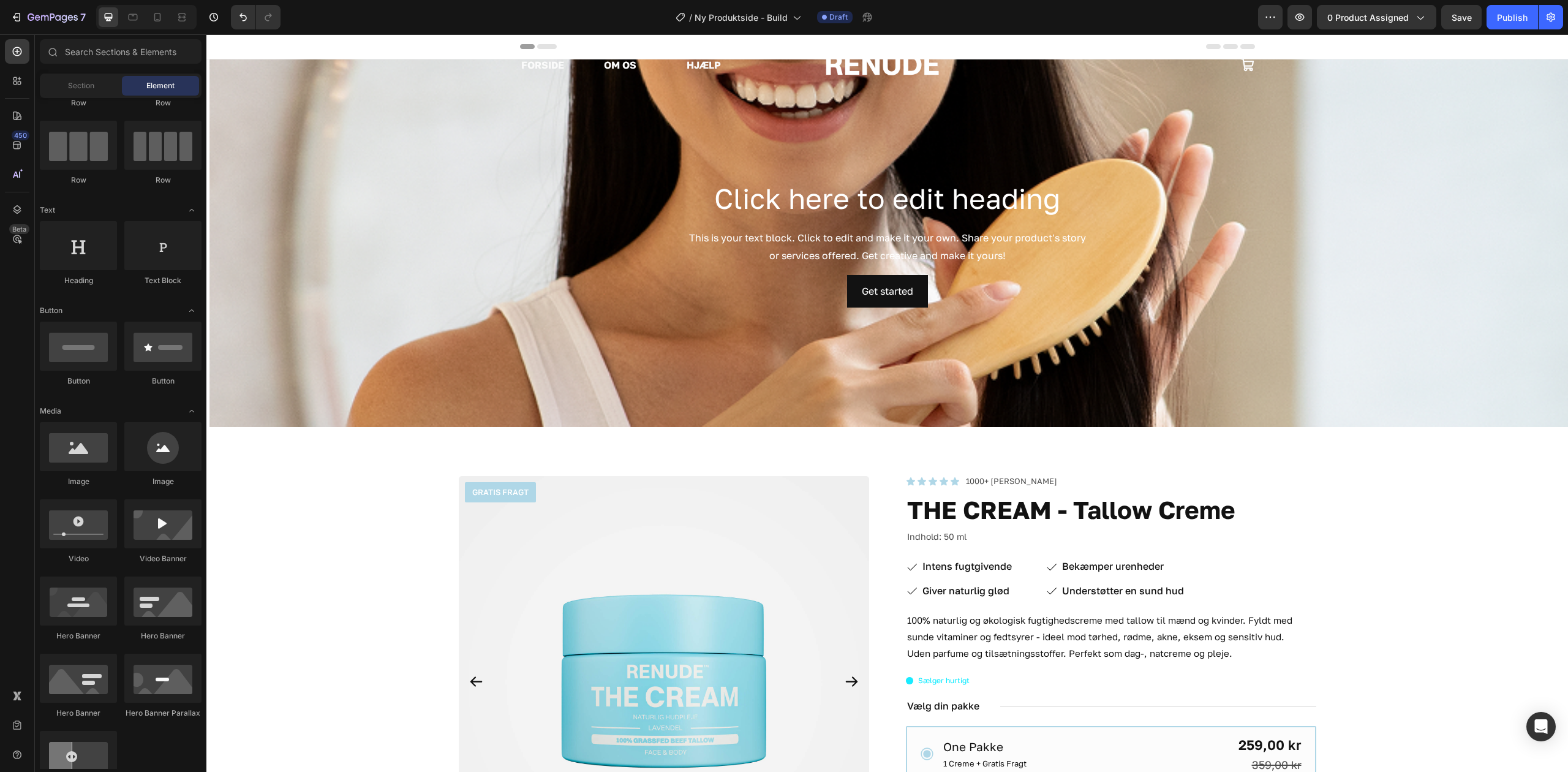
click at [339, 182] on section "FORSIDE Text Block OM OS Text Block HJÆLP Text Block Row Image Icon Row Section…" at bounding box center [888, 403] width 1362 height 738
click at [246, 51] on div "FORSIDE Text Block OM OS Text Block HJÆLP Text Block Row Image Icon Row Section…" at bounding box center [888, 65] width 1362 height 61
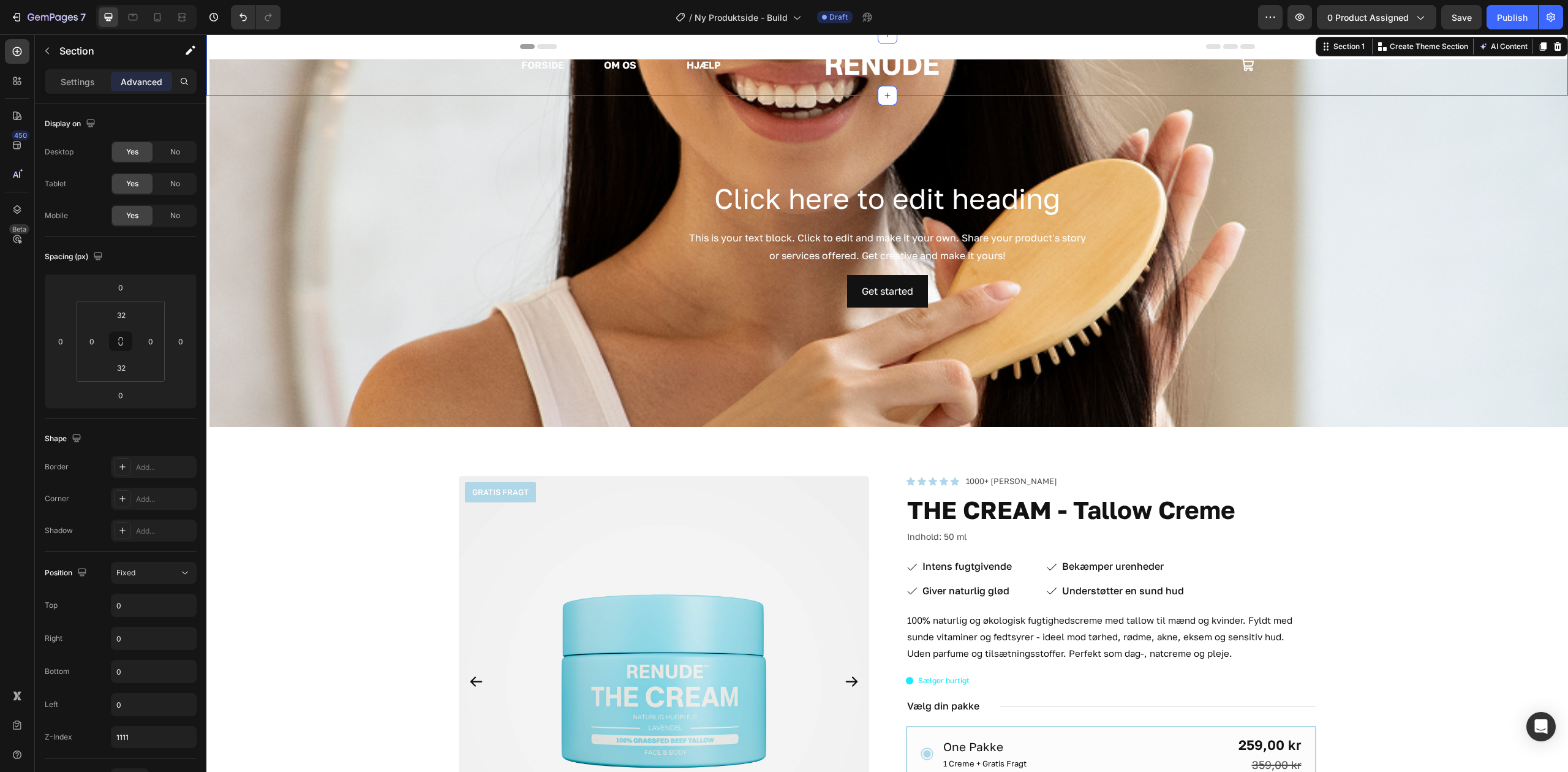
click at [255, 147] on section "FORSIDE Text Block OM OS Text Block HJÆLP Text Block Row Image Icon Row Section…" at bounding box center [888, 403] width 1362 height 738
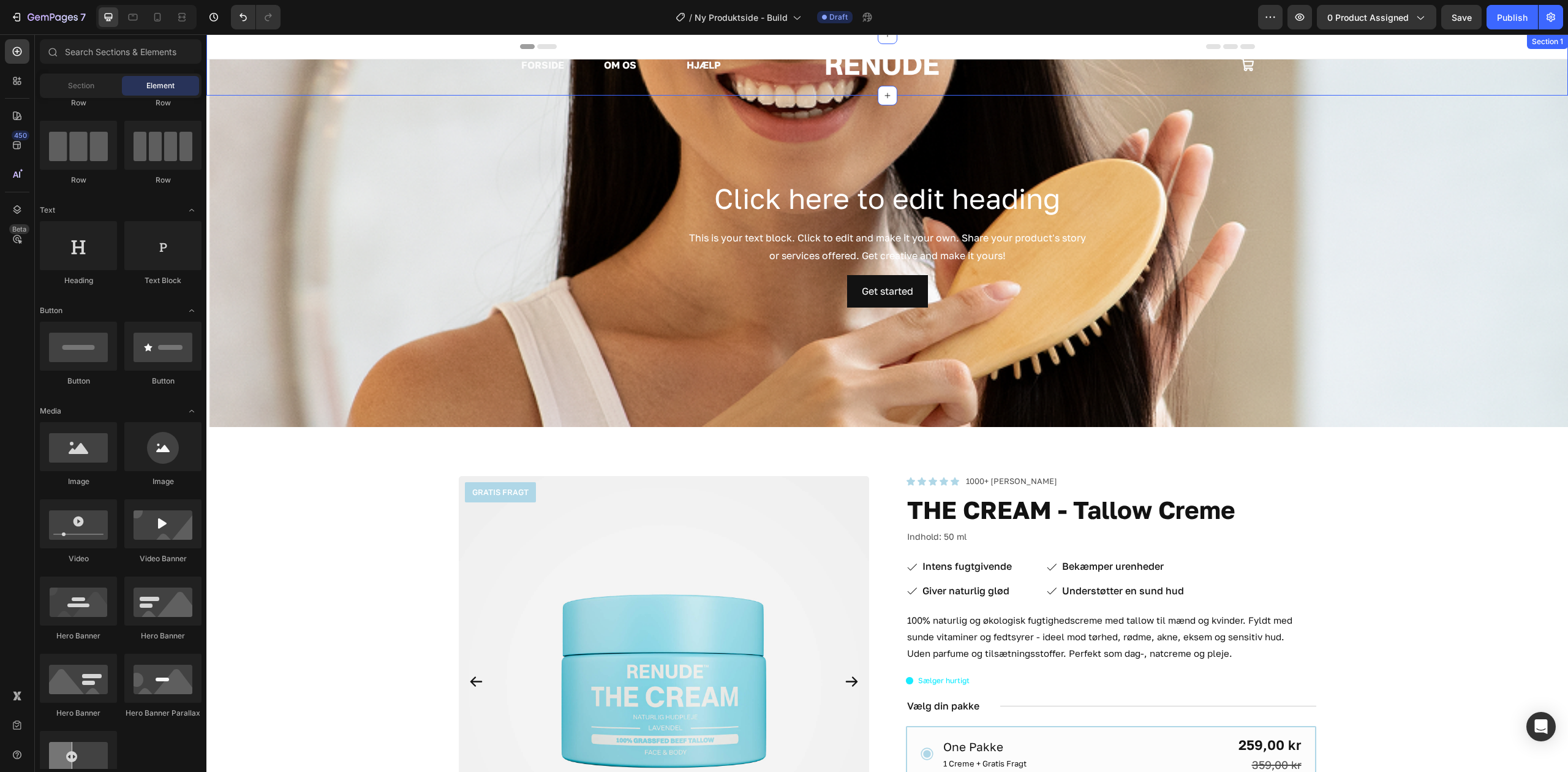
click at [237, 43] on div "FORSIDE Text Block OM OS Text Block HJÆLP Text Block Row Image Icon Row Section…" at bounding box center [888, 65] width 1362 height 61
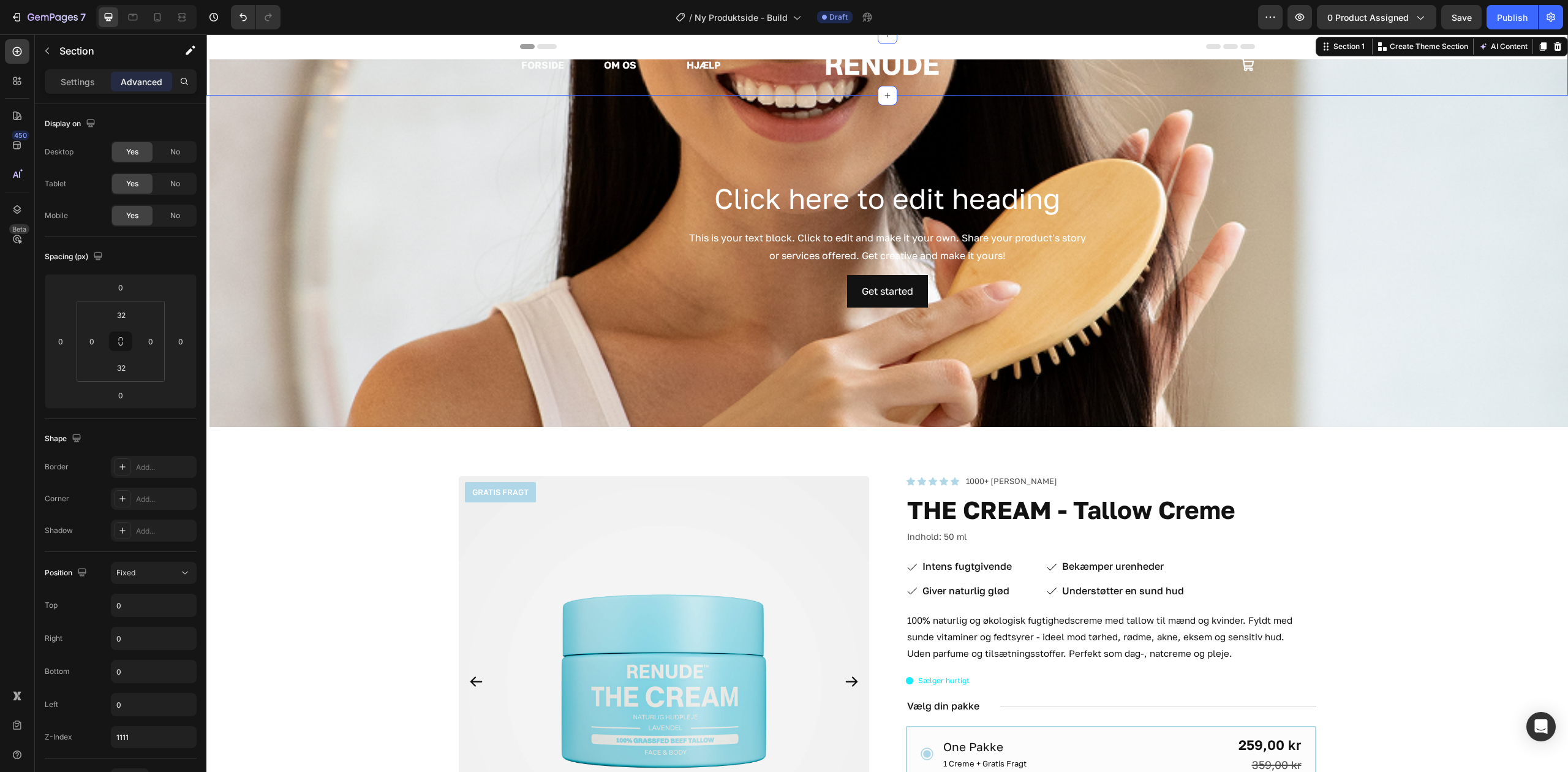
click at [272, 50] on div "FORSIDE Text Block OM OS Text Block HJÆLP Text Block Row Image Icon Row Section…" at bounding box center [888, 65] width 1362 height 61
click at [14, 106] on div at bounding box center [17, 116] width 25 height 25
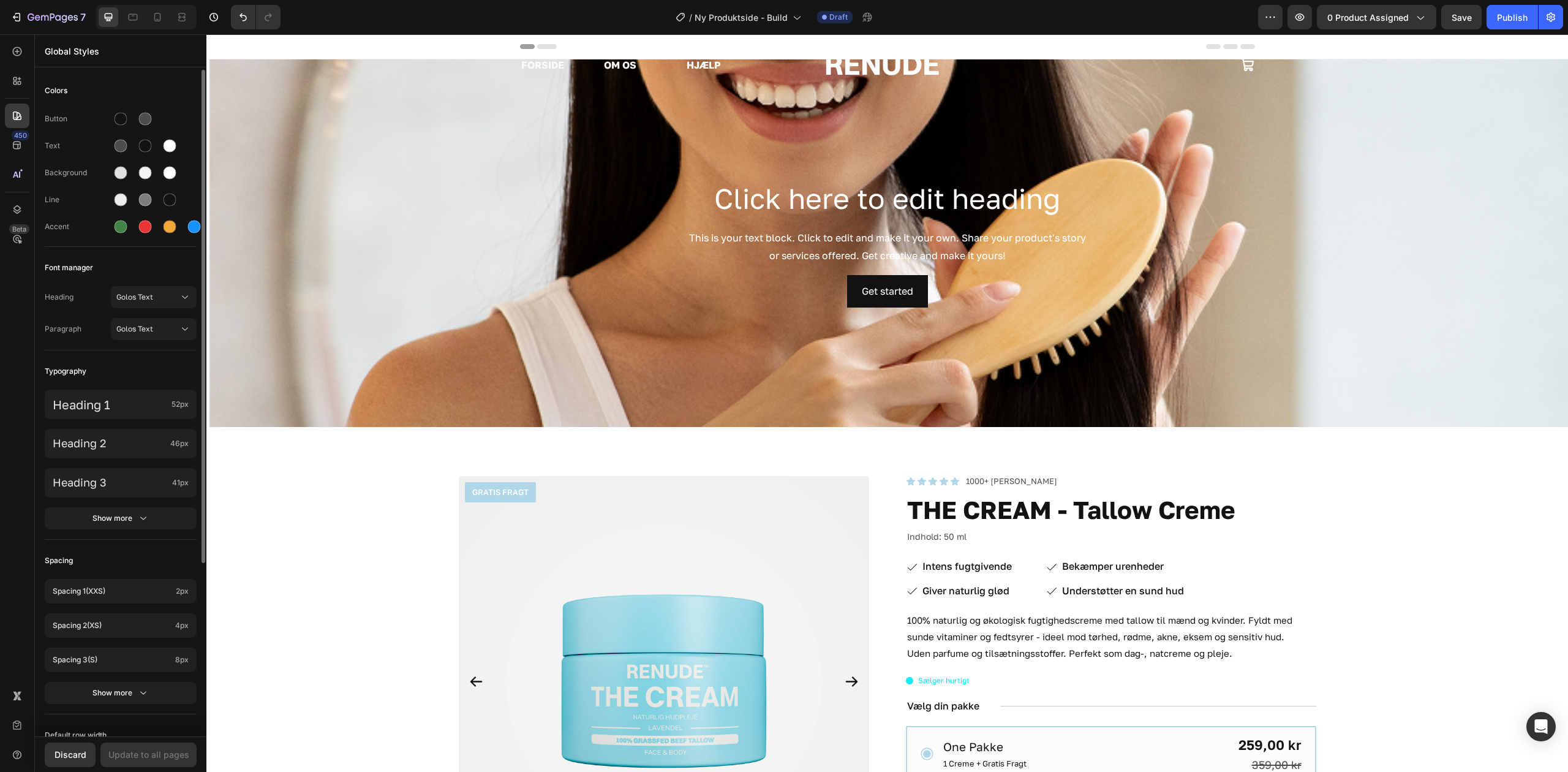
scroll to position [232, 0]
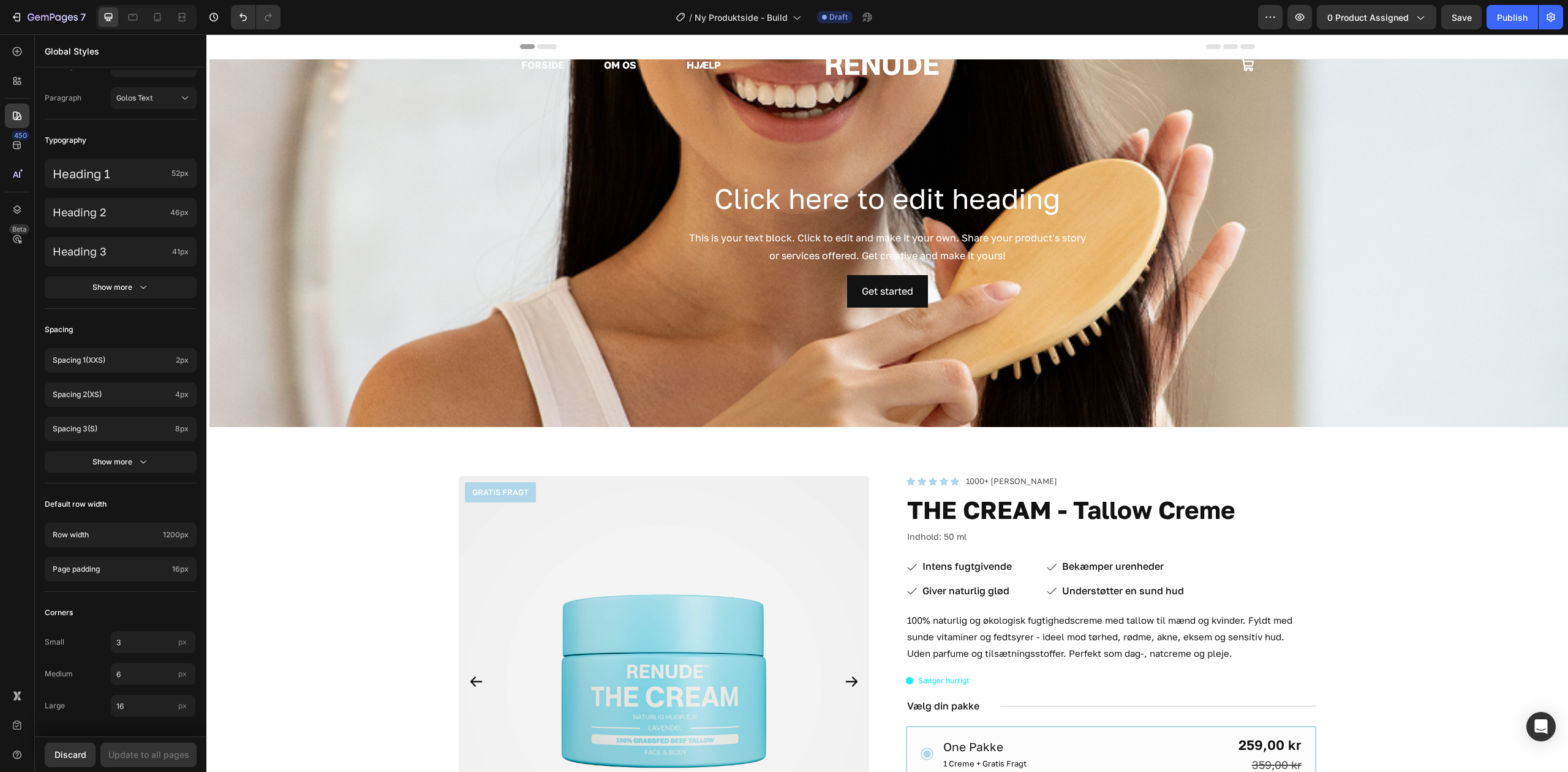
click at [268, 33] on div "7 Version history / Ny Produktside - Build Draft Preview 0 product assigned Sav…" at bounding box center [784, 17] width 1568 height 35
click at [1405, 22] on span "0 product assigned" at bounding box center [1369, 17] width 82 height 13
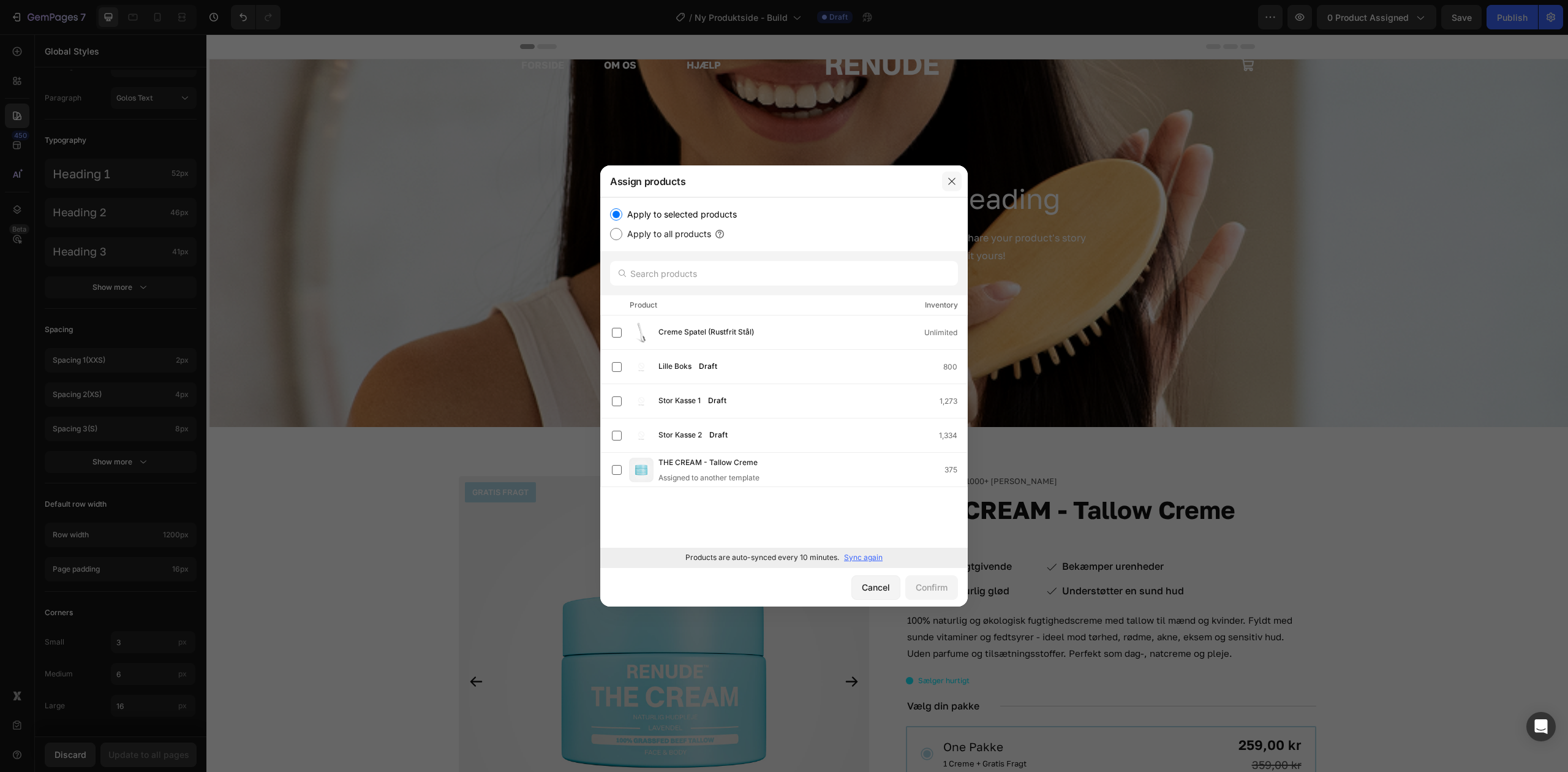
drag, startPoint x: 947, startPoint y: 181, endPoint x: 1056, endPoint y: 20, distance: 194.4
click at [947, 181] on icon "button" at bounding box center [953, 181] width 10 height 10
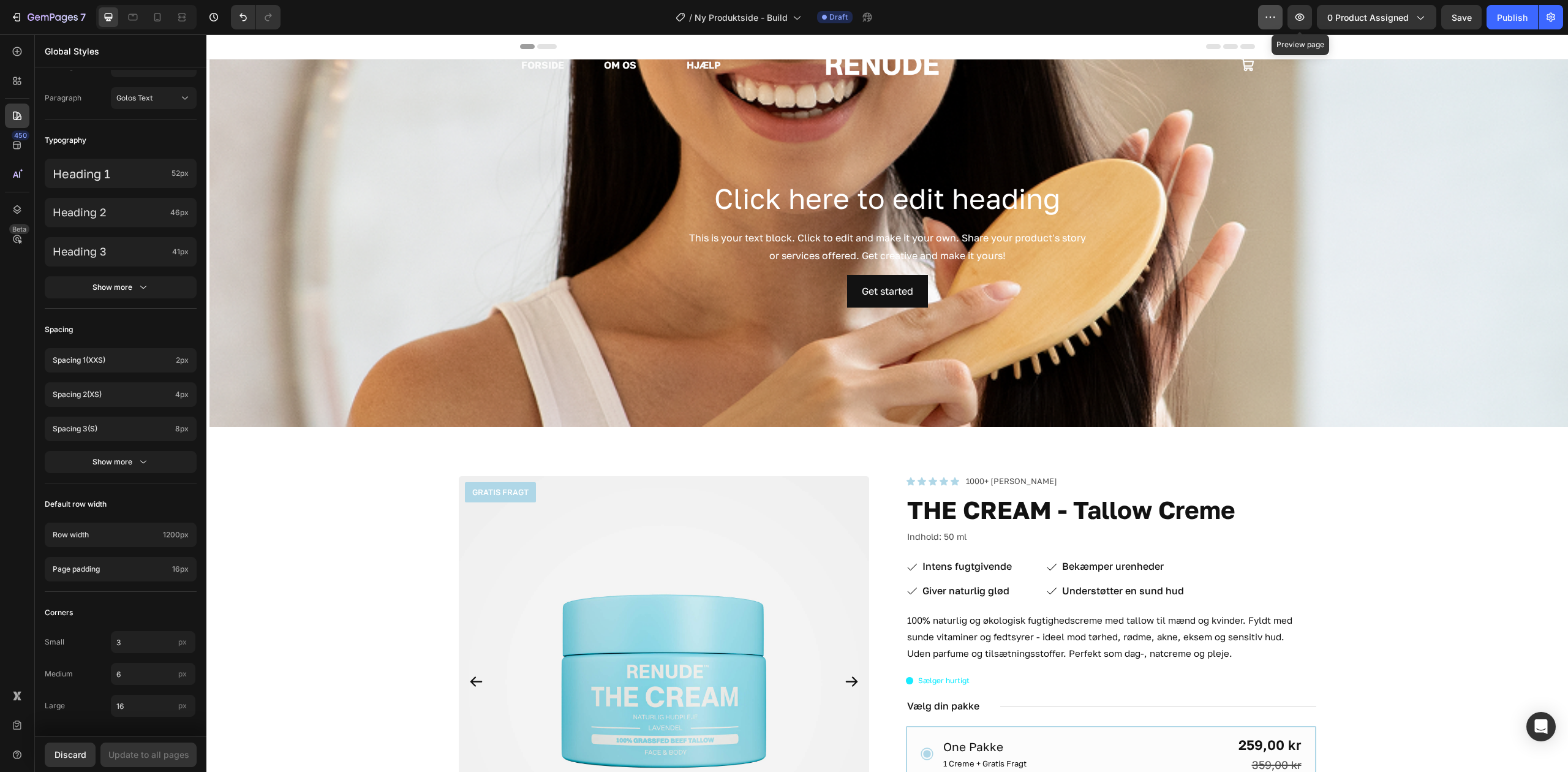
click at [1279, 14] on button "button" at bounding box center [1270, 17] width 25 height 25
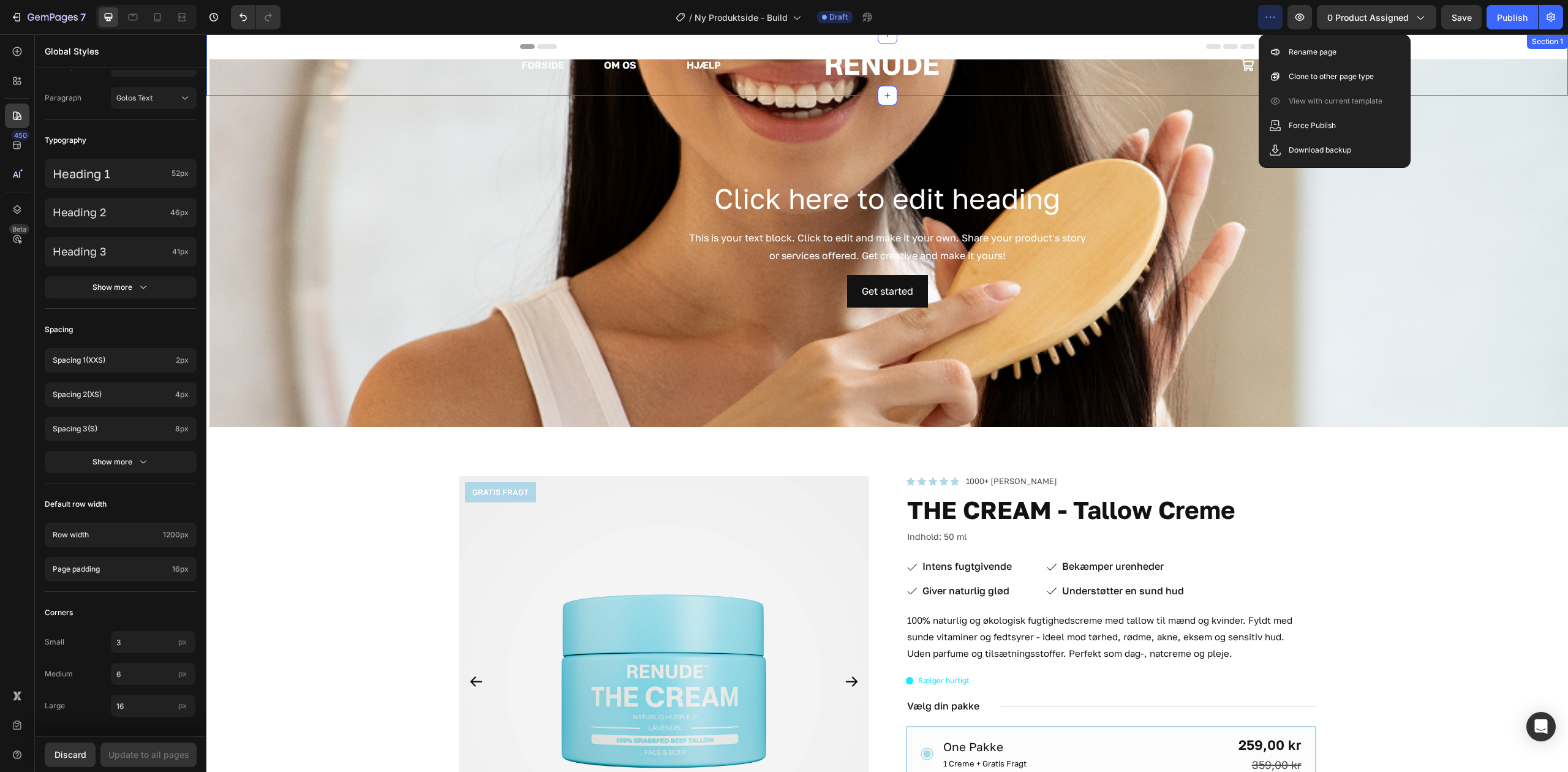
drag, startPoint x: 1758, startPoint y: 51, endPoint x: 1518, endPoint y: 78, distance: 241.5
click at [1518, 78] on div "FORSIDE Text Block OM OS Text Block HJÆLP Text Block Row Image Icon Row Section…" at bounding box center [888, 65] width 1362 height 61
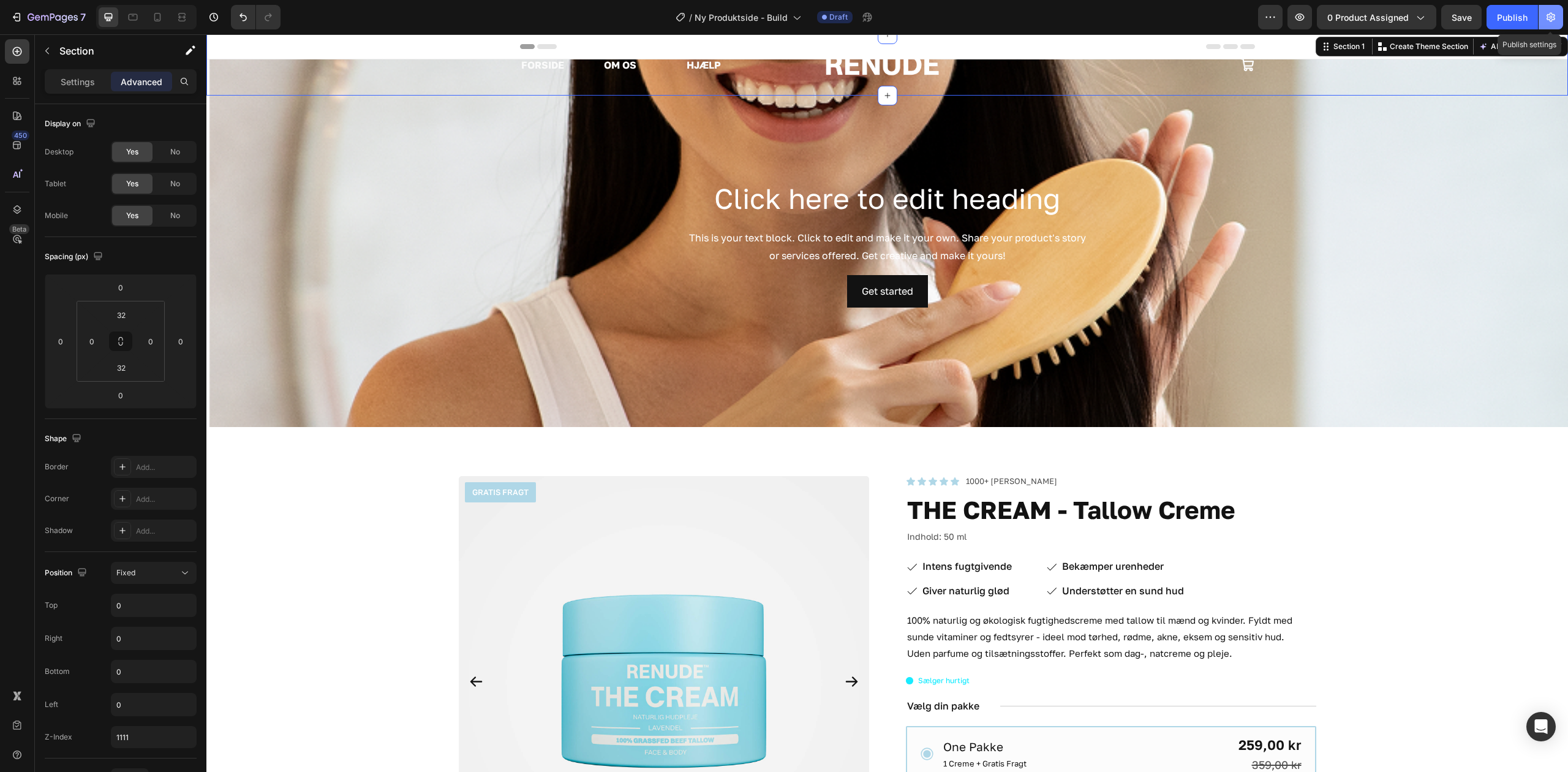
click at [1551, 17] on icon "button" at bounding box center [1551, 17] width 12 height 12
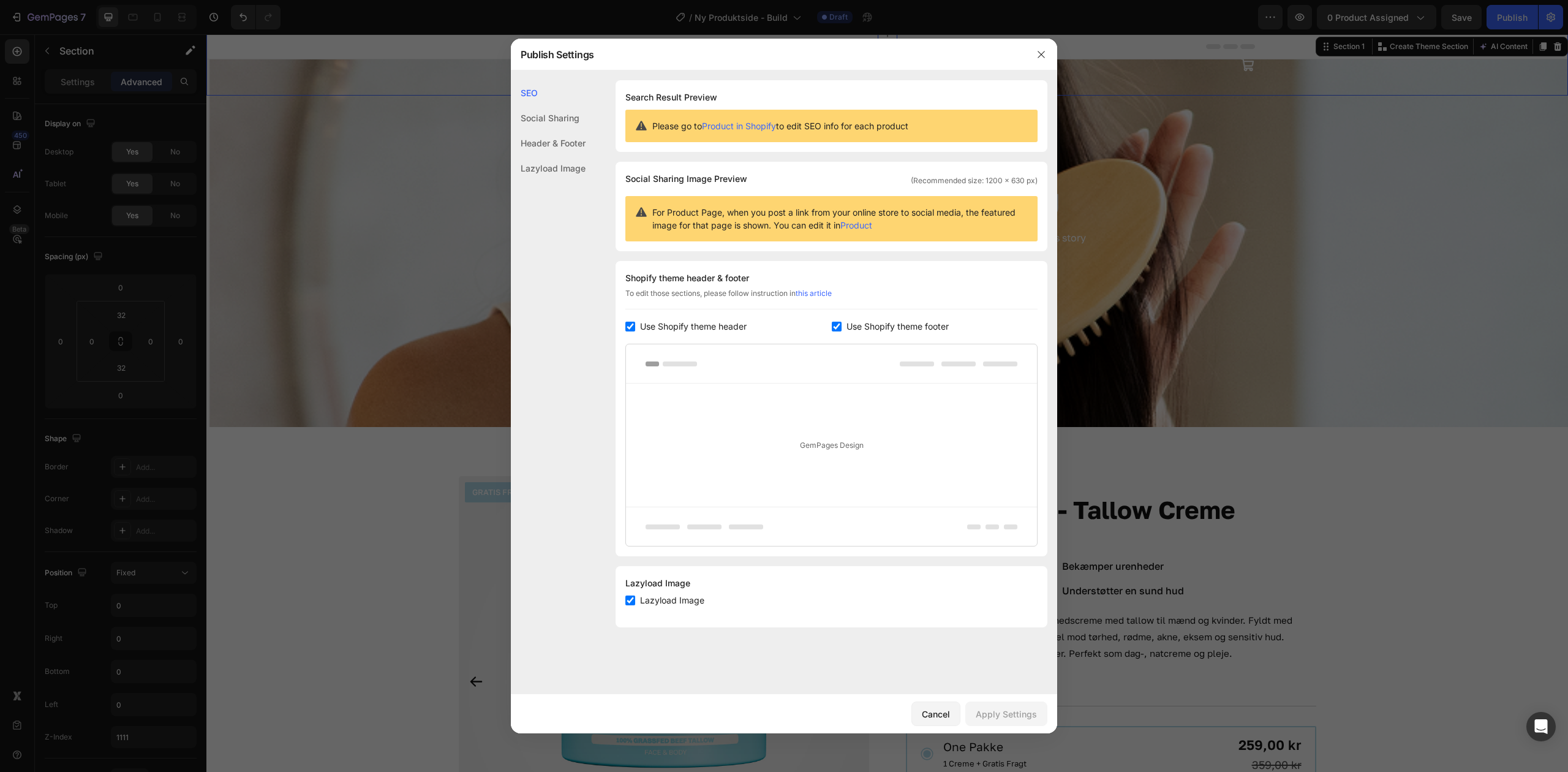
click at [632, 327] on input "checkbox" at bounding box center [631, 327] width 10 height 10
checkbox input "false"
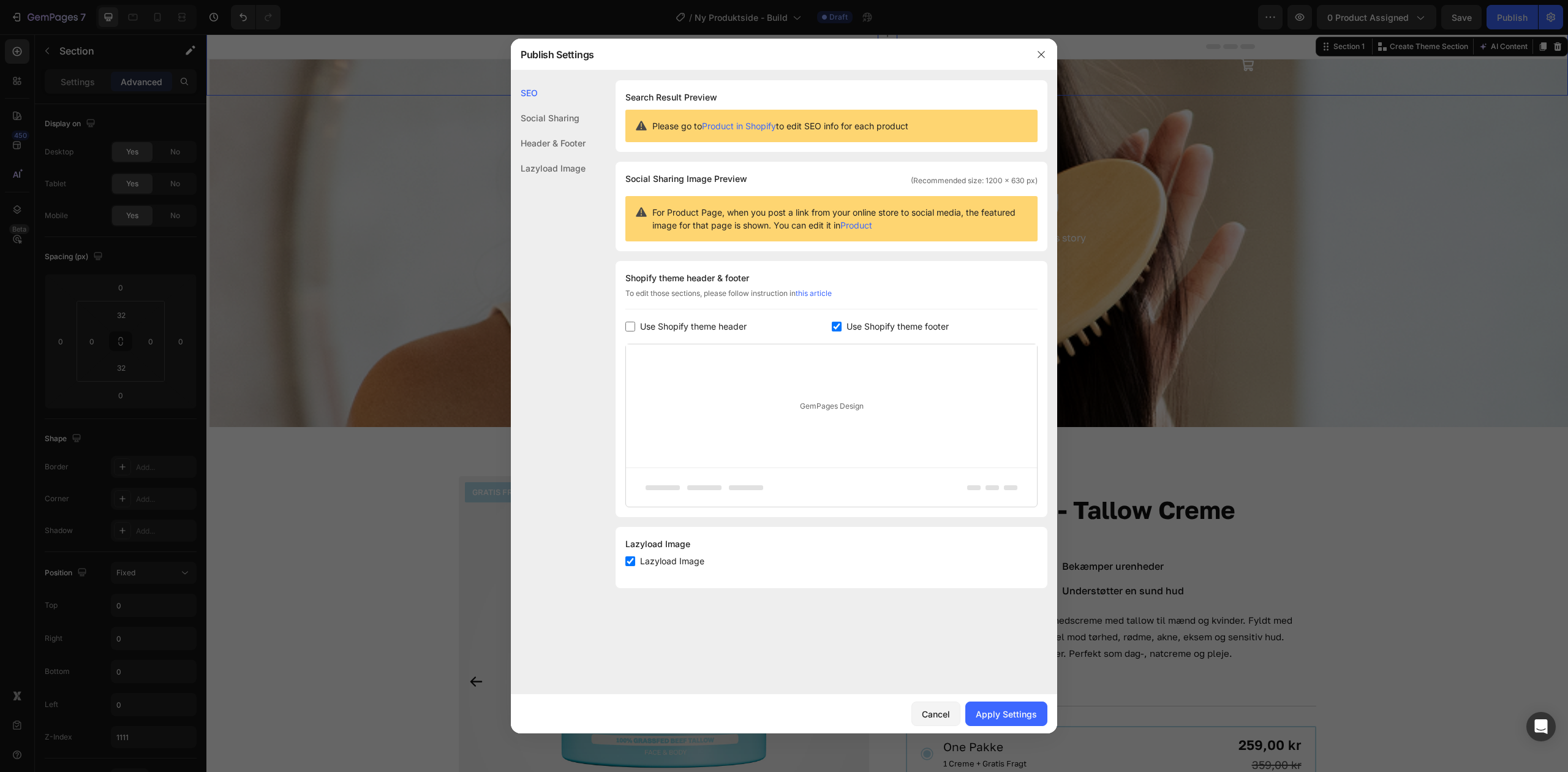
click at [838, 331] on input "checkbox" at bounding box center [837, 327] width 10 height 10
checkbox input "false"
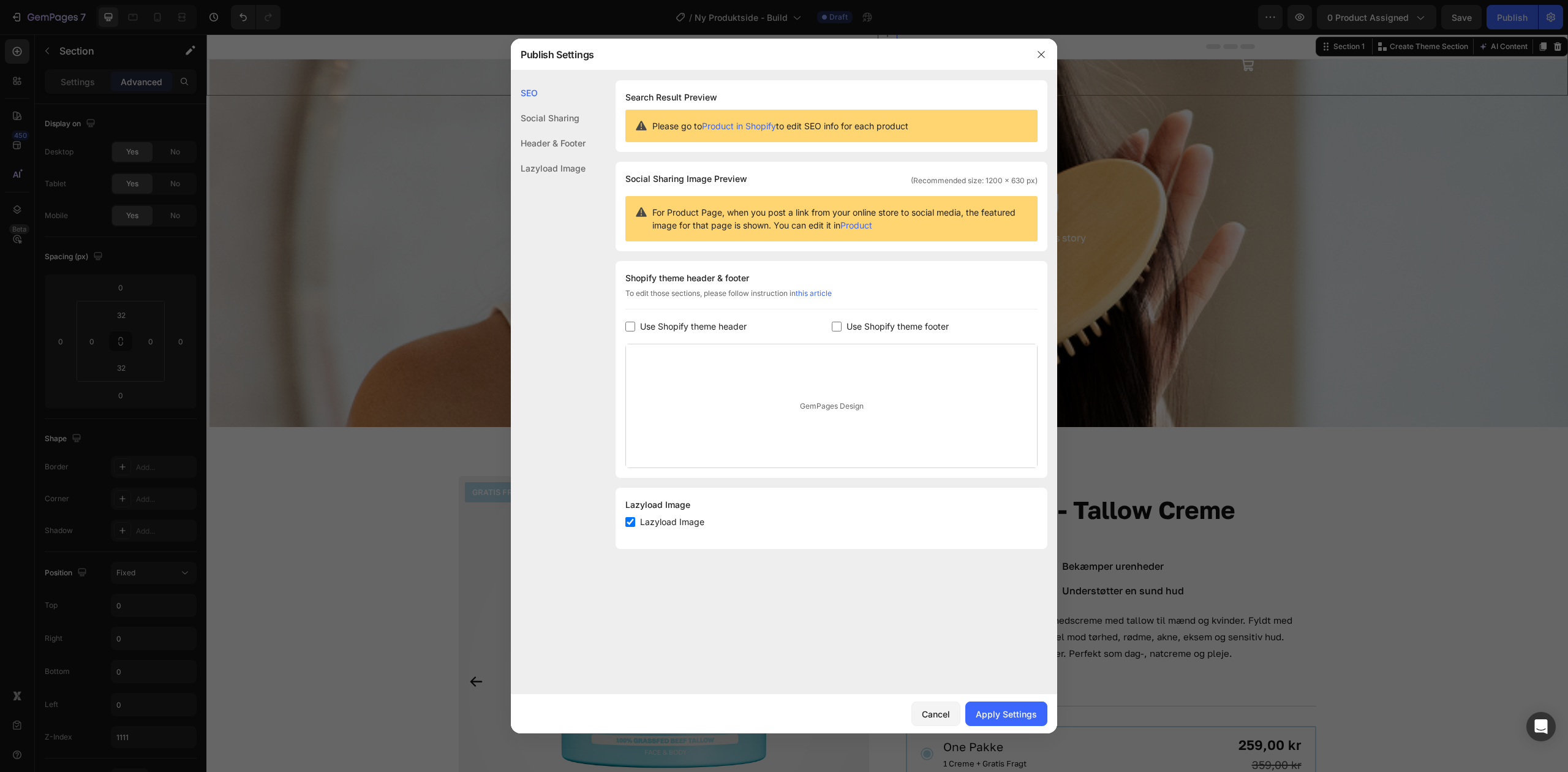
click at [639, 532] on div "Lazyload Image Lazyload Image" at bounding box center [831, 518] width 432 height 61
click at [633, 525] on input "checkbox" at bounding box center [631, 522] width 10 height 10
click at [635, 523] on label "Lazyload Image" at bounding box center [669, 522] width 69 height 14
checkbox input "true"
drag, startPoint x: 844, startPoint y: 402, endPoint x: 915, endPoint y: 416, distance: 72.4
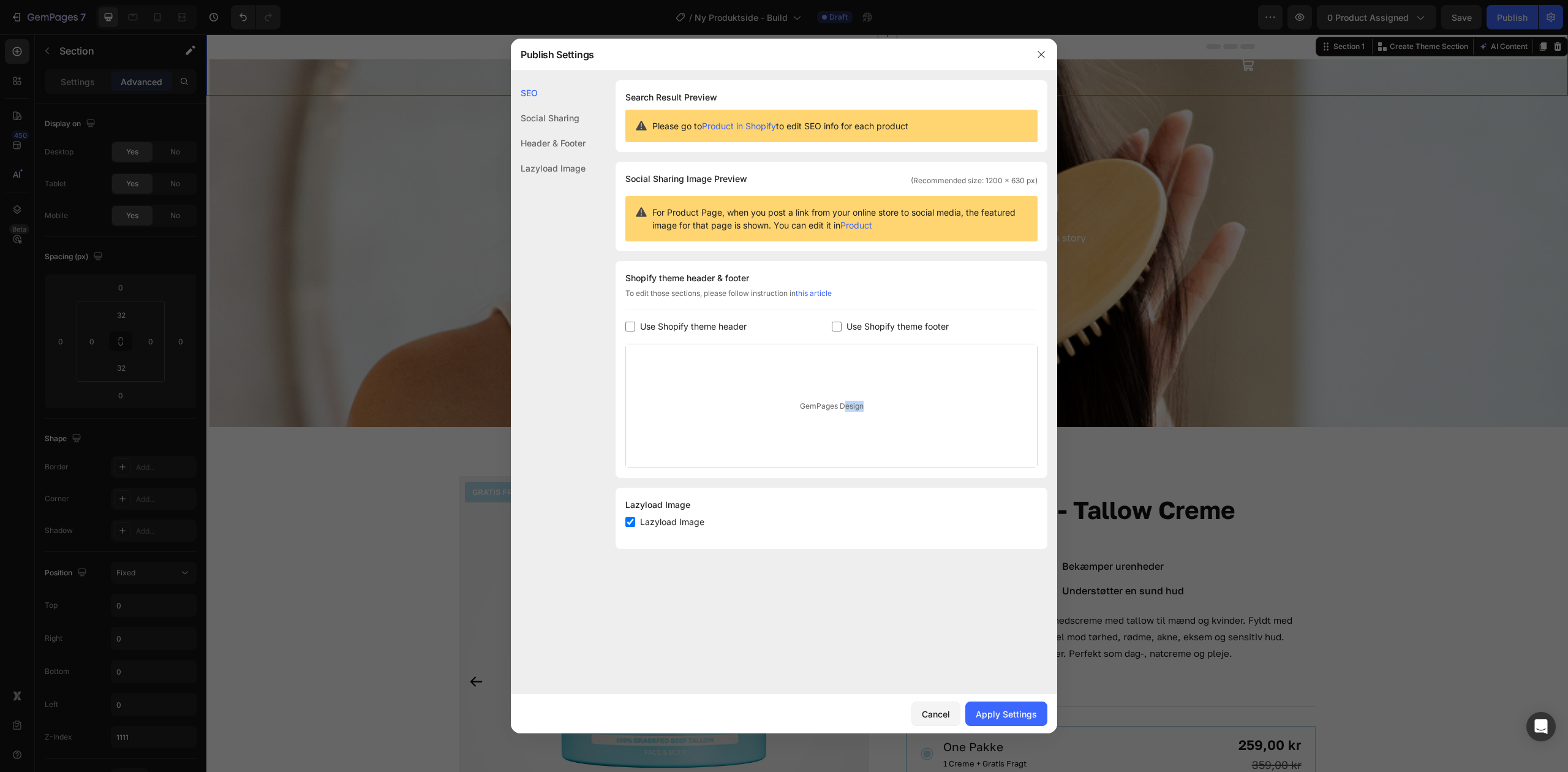
click at [915, 416] on div "GemPages Design" at bounding box center [832, 405] width 411 height 123
click at [873, 410] on div "GemPages Design" at bounding box center [832, 405] width 411 height 123
click at [1000, 709] on div "Apply Settings" at bounding box center [1007, 713] width 61 height 13
click at [1400, 145] on div at bounding box center [784, 386] width 1568 height 772
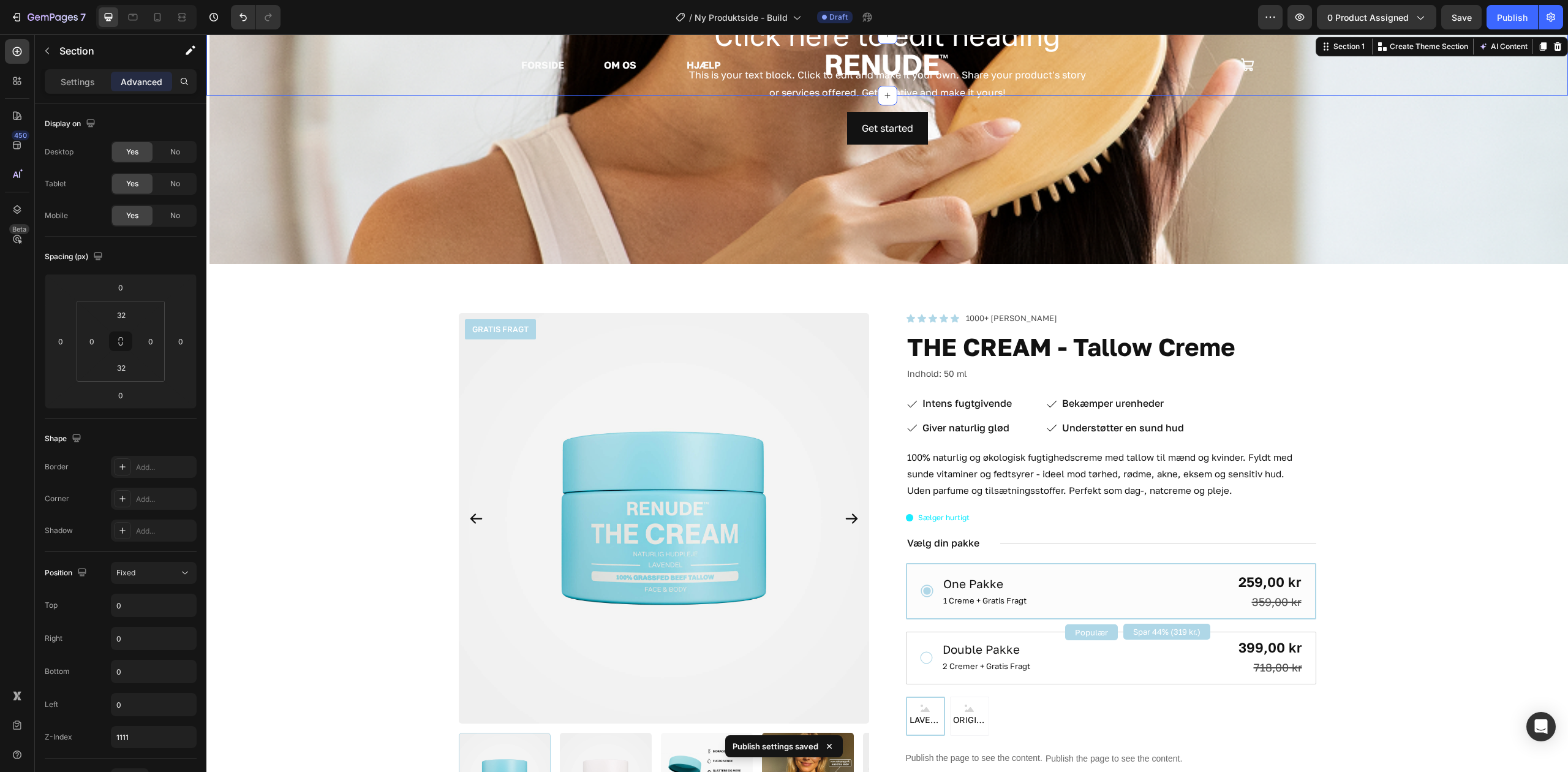
scroll to position [0, 0]
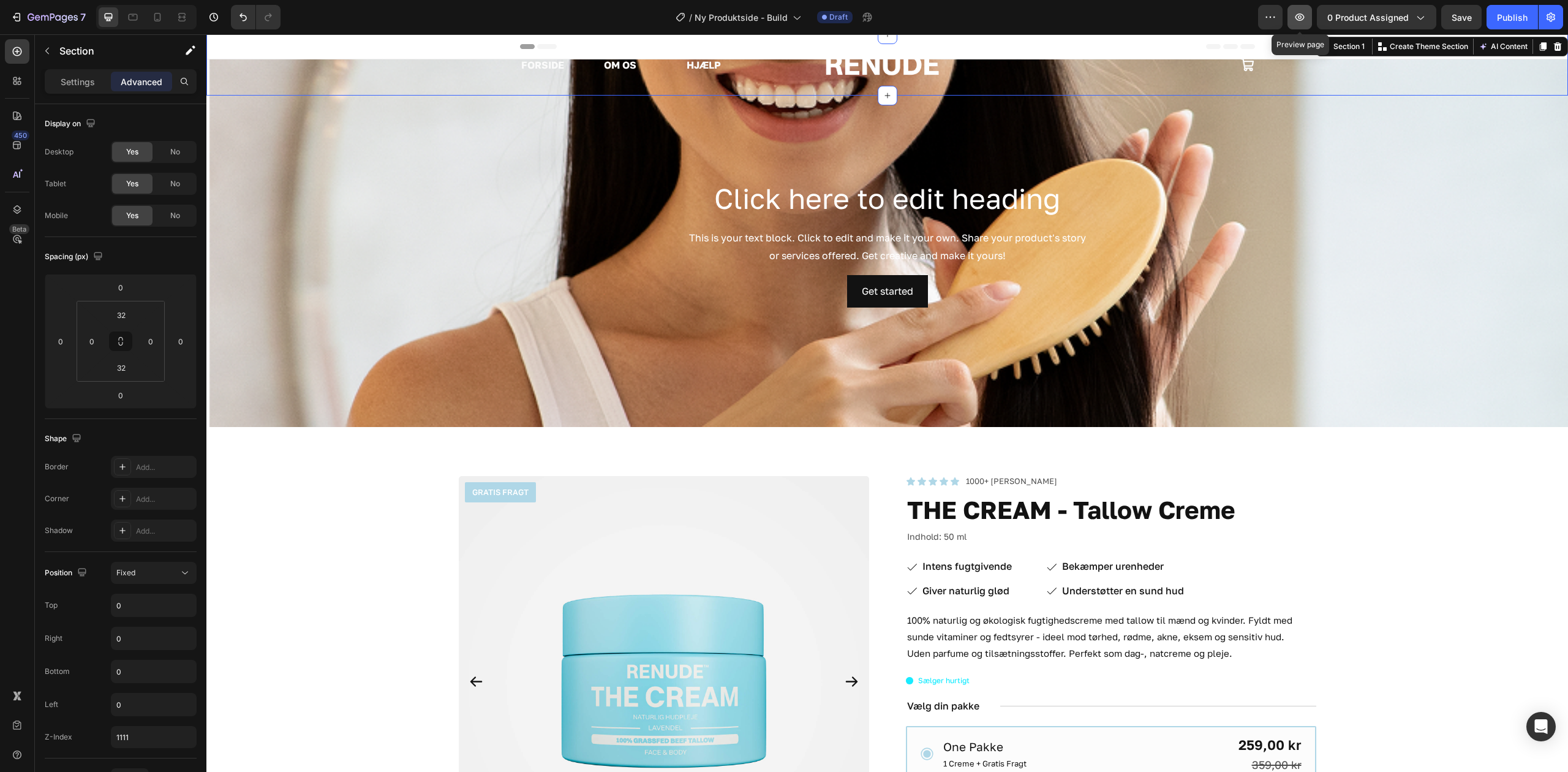
click at [1302, 8] on button "button" at bounding box center [1300, 17] width 25 height 25
click at [735, 185] on section "FORSIDE Text Block OM OS Text Block HJÆLP Text Block Row Image Icon Row Section…" at bounding box center [888, 403] width 1362 height 738
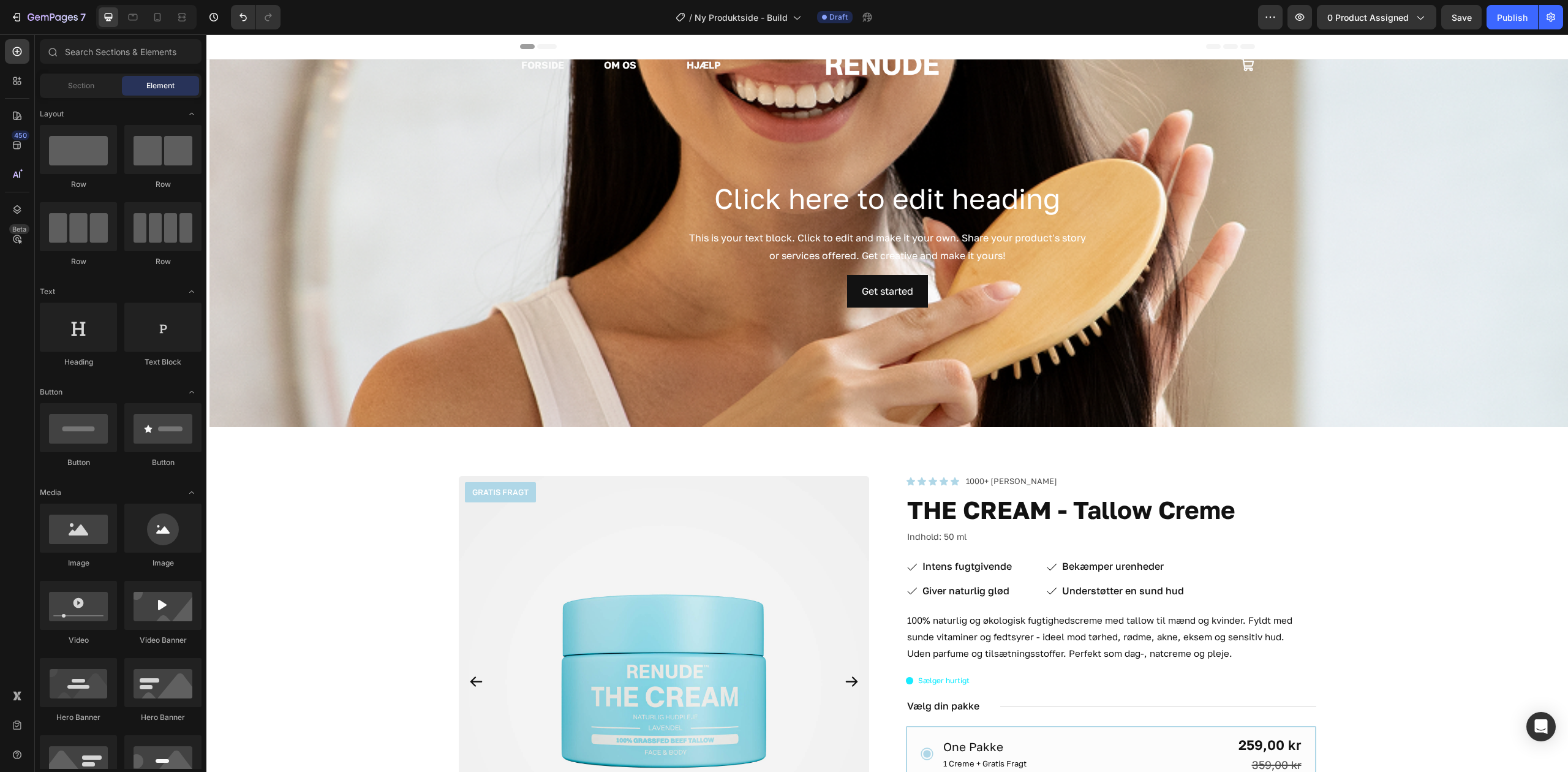
click at [769, 201] on section "FORSIDE Text Block OM OS Text Block HJÆLP Text Block Row Image Icon Row Section…" at bounding box center [888, 403] width 1362 height 738
click at [615, 199] on section "FORSIDE Text Block OM OS Text Block HJÆLP Text Block Row Image Icon Row Section…" at bounding box center [888, 403] width 1362 height 738
click at [930, 204] on section "FORSIDE Text Block OM OS Text Block HJÆLP Text Block Row Image Icon Row Section…" at bounding box center [888, 403] width 1362 height 738
click at [724, 295] on section "FORSIDE Text Block OM OS Text Block HJÆLP Text Block Row Image Icon Row Section…" at bounding box center [888, 403] width 1362 height 738
click at [379, 576] on section "FORSIDE Text Block OM OS Text Block HJÆLP Text Block Row Image Icon Row Section…" at bounding box center [888, 403] width 1362 height 738
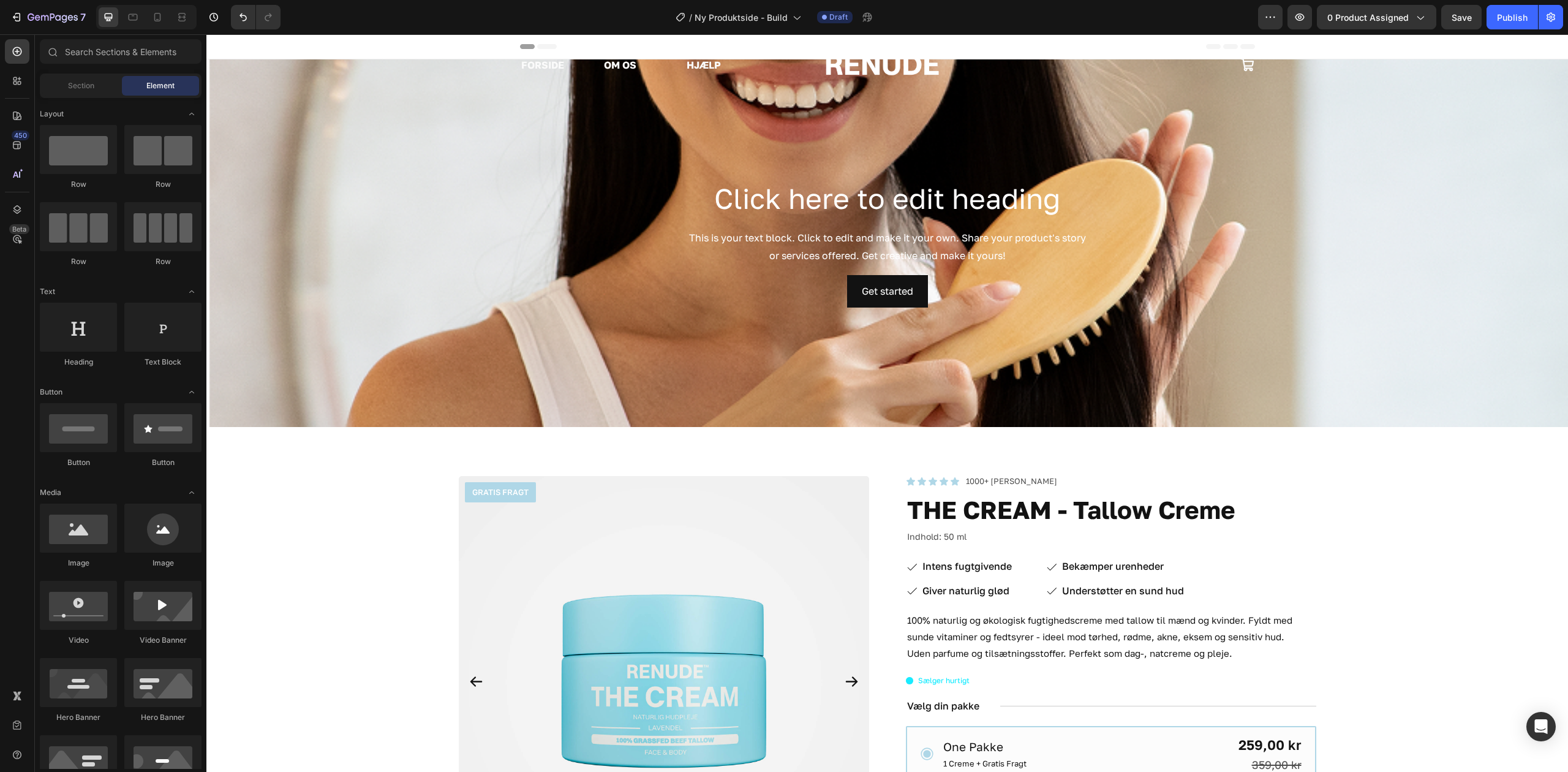
click at [889, 238] on section "FORSIDE Text Block OM OS Text Block HJÆLP Text Block Row Image Icon Row Section…" at bounding box center [888, 403] width 1362 height 738
click at [846, 66] on img at bounding box center [887, 65] width 123 height 22
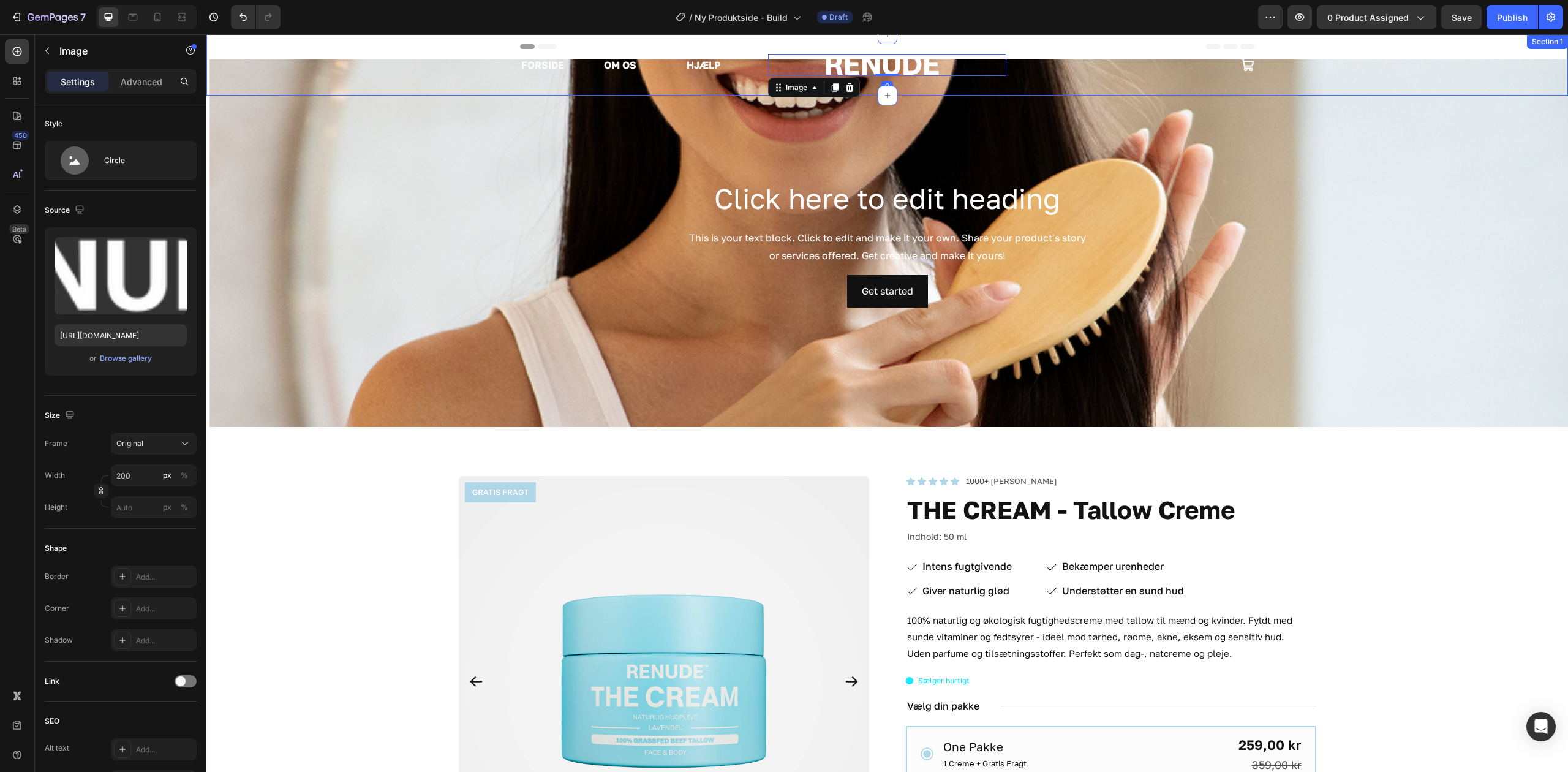
click at [465, 49] on div "FORSIDE Text Block OM OS Text Block HJÆLP Text Block Row Image 0 Icon Row Secti…" at bounding box center [888, 65] width 1362 height 61
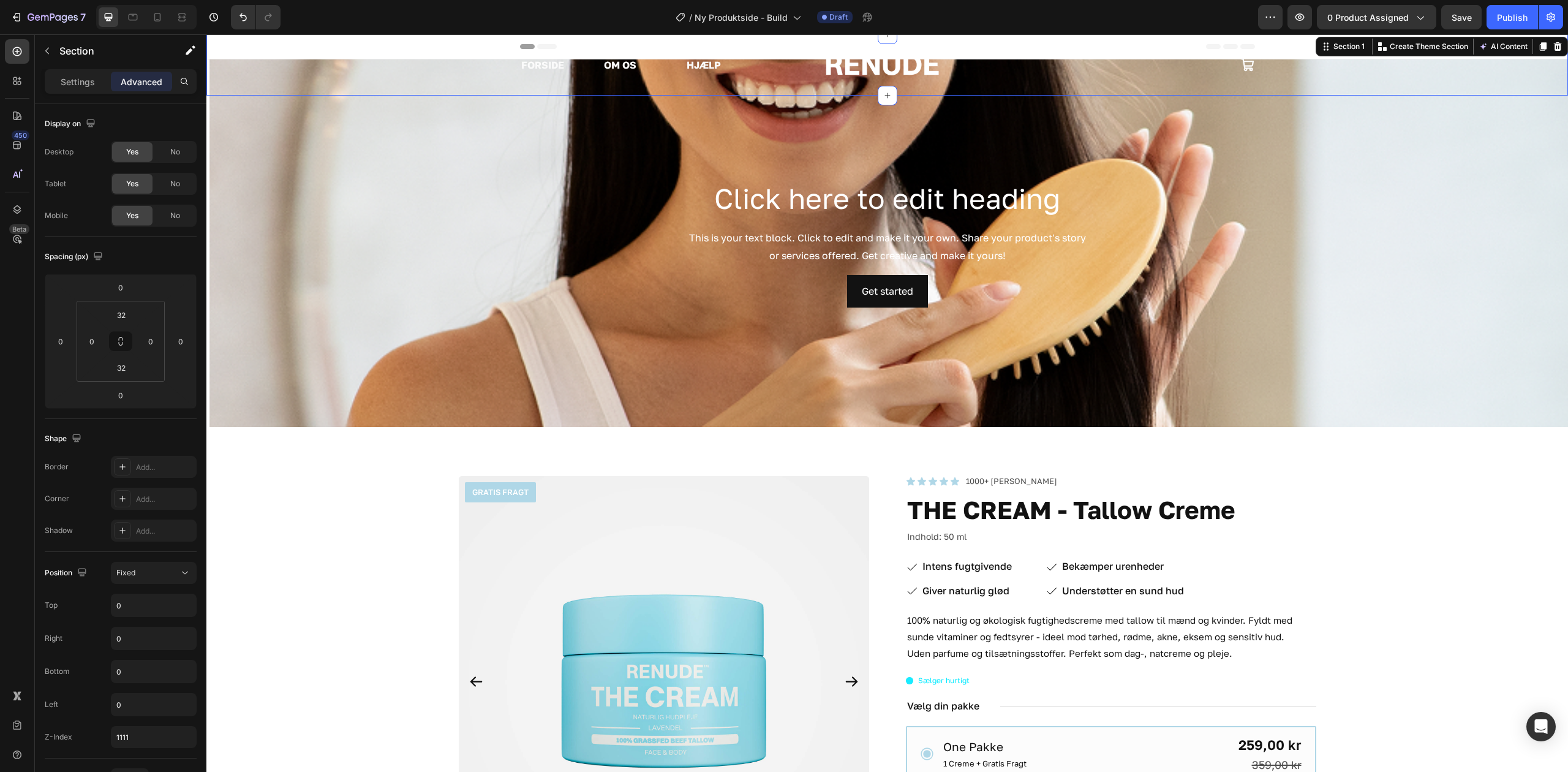
click at [666, 232] on section "FORSIDE Text Block OM OS Text Block HJÆLP Text Block Row Image Icon Row Section…" at bounding box center [888, 403] width 1362 height 738
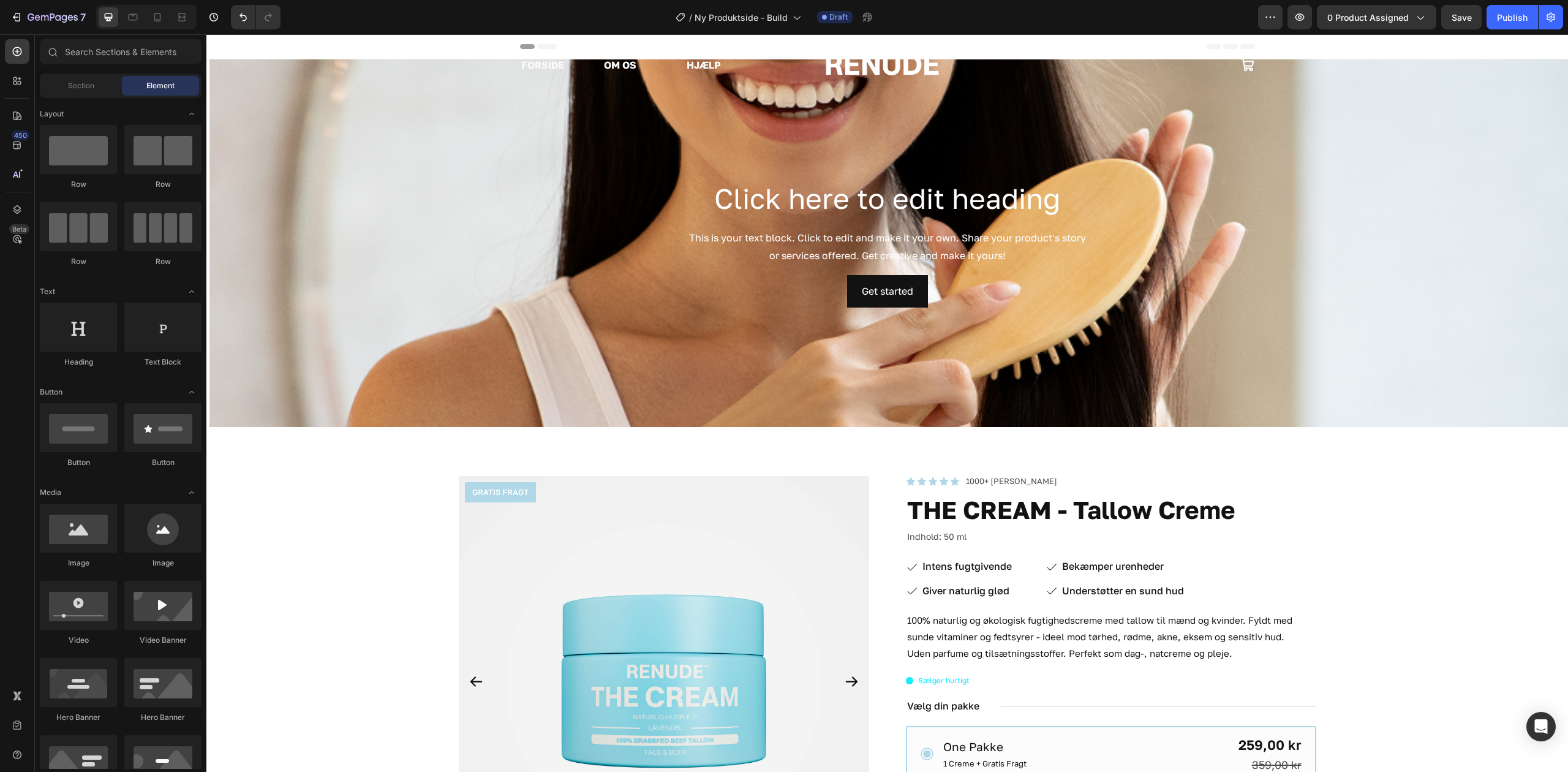
click at [439, 84] on div "FORSIDE Text Block OM OS Text Block HJÆLP Text Block Row Image Icon Row Section…" at bounding box center [888, 65] width 1362 height 61
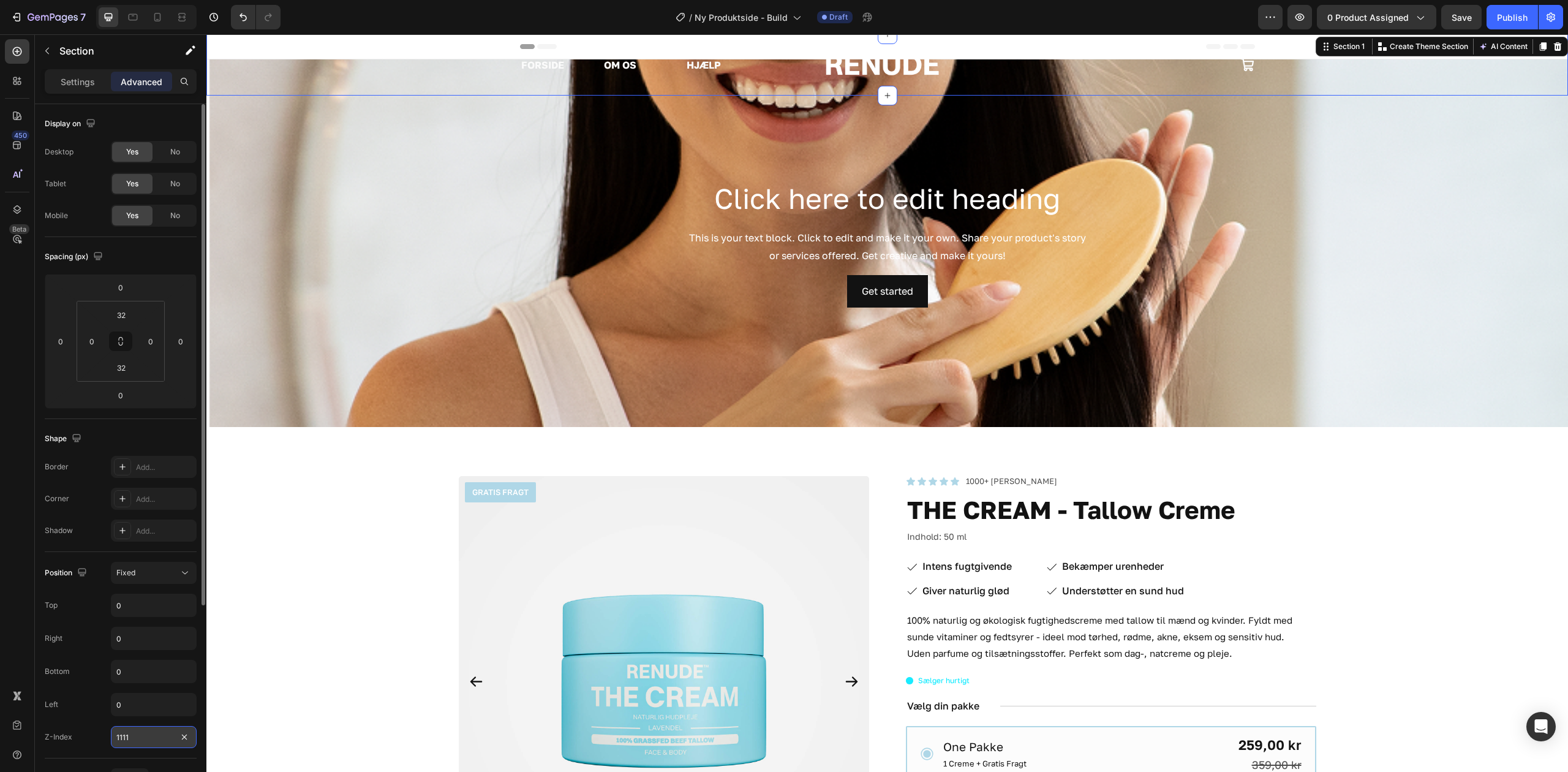
click at [137, 745] on input "1111" at bounding box center [153, 737] width 86 height 22
type input "0"
type input "1"
click at [495, 382] on section "FORSIDE Text Block OM OS Text Block HJÆLP Text Block Row Image Icon Row Section…" at bounding box center [888, 403] width 1362 height 738
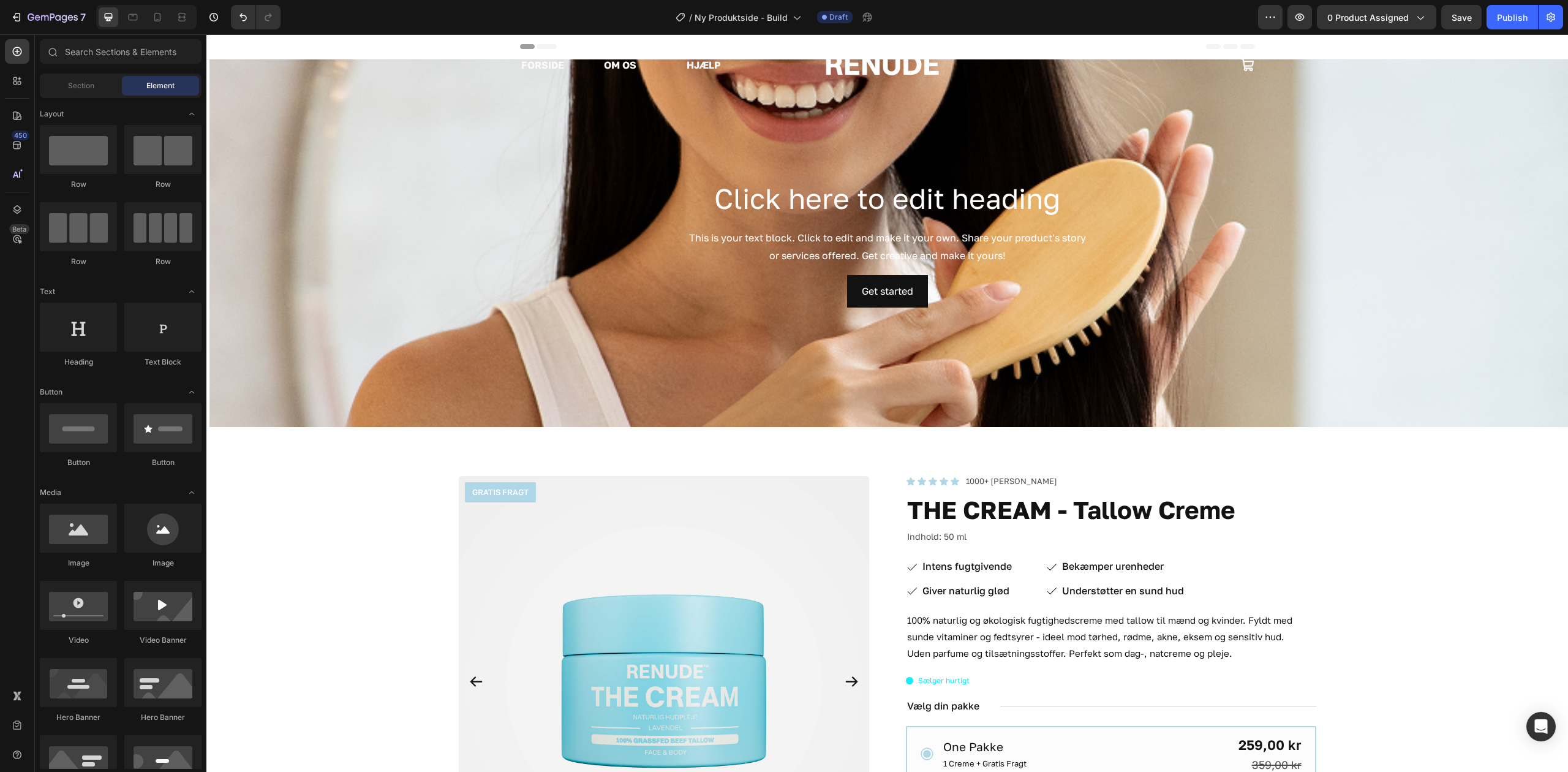
click at [592, 262] on section "FORSIDE Text Block OM OS Text Block HJÆLP Text Block Row Image Icon Row Section…" at bounding box center [888, 403] width 1362 height 738
click at [775, 260] on section "FORSIDE Text Block OM OS Text Block HJÆLP Text Block Row Image Icon Row Section…" at bounding box center [888, 403] width 1362 height 738
click at [890, 363] on section "FORSIDE Text Block OM OS Text Block HJÆLP Text Block Row Image Icon Row Section…" at bounding box center [888, 403] width 1362 height 738
click at [383, 47] on div "FORSIDE Text Block OM OS Text Block HJÆLP Text Block Row Image Icon Row Section…" at bounding box center [888, 65] width 1362 height 61
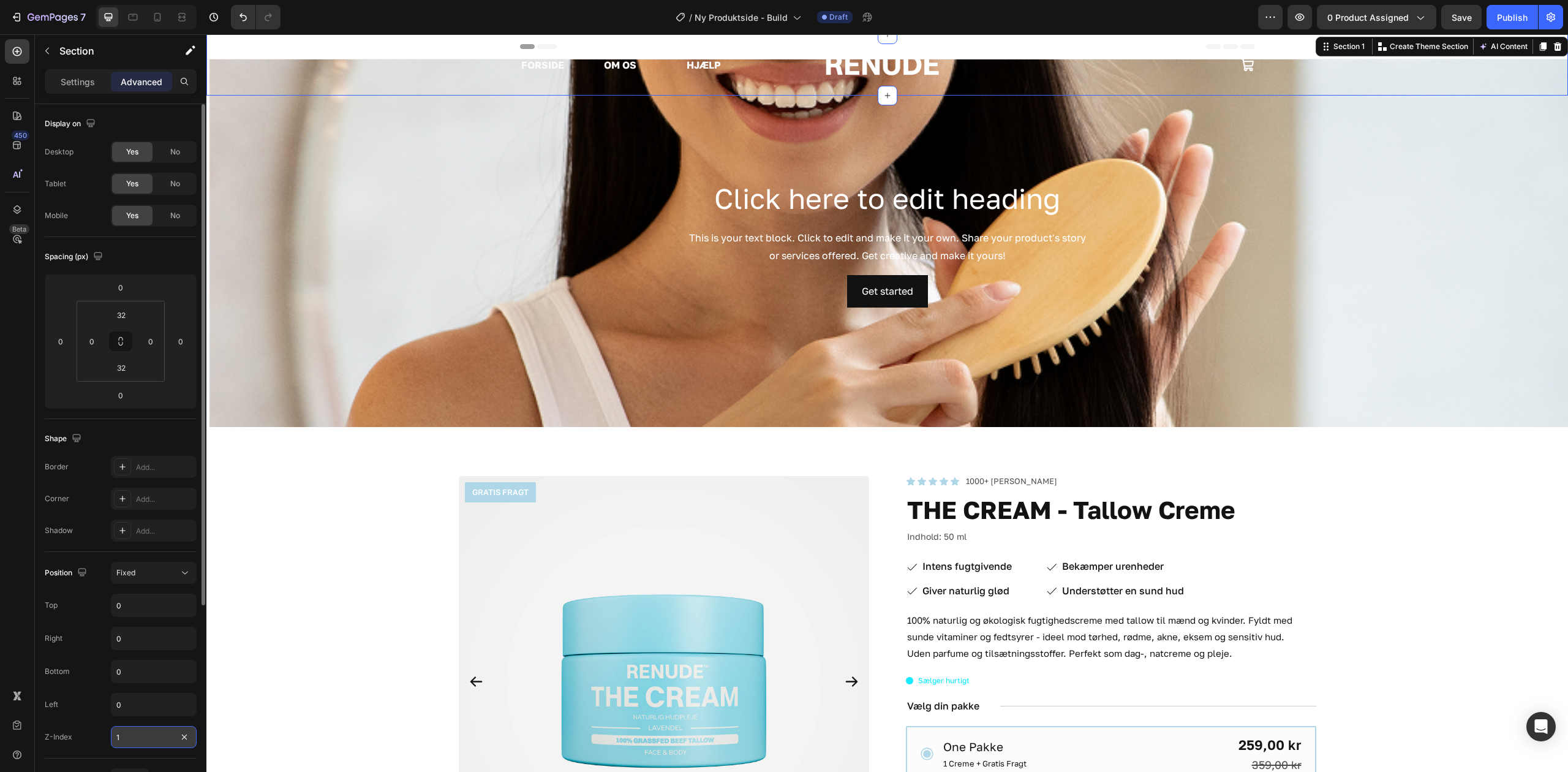
click at [143, 743] on input "1" at bounding box center [153, 737] width 86 height 22
type input "0"
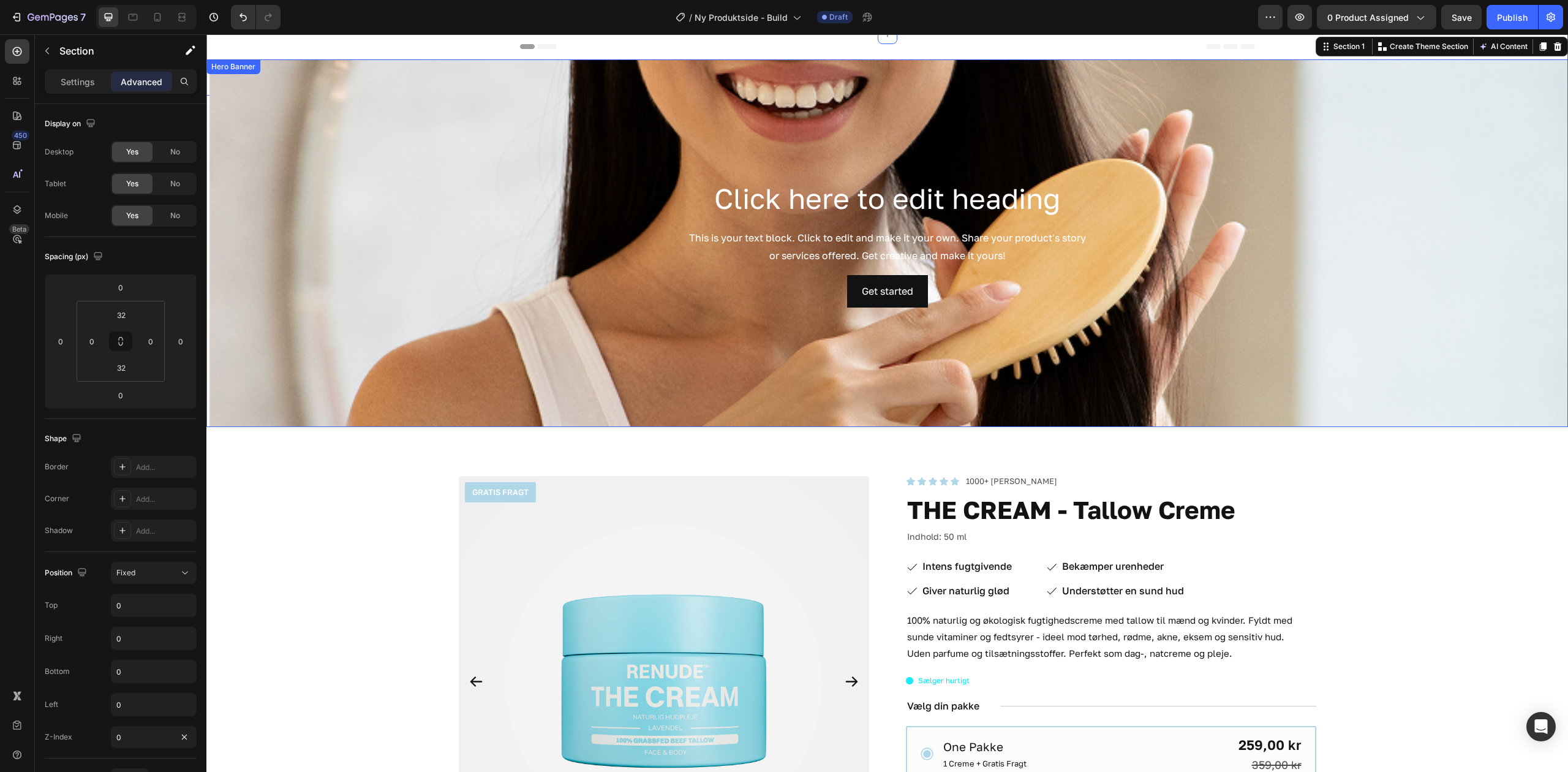
click at [443, 290] on div "Background Image" at bounding box center [888, 243] width 1362 height 368
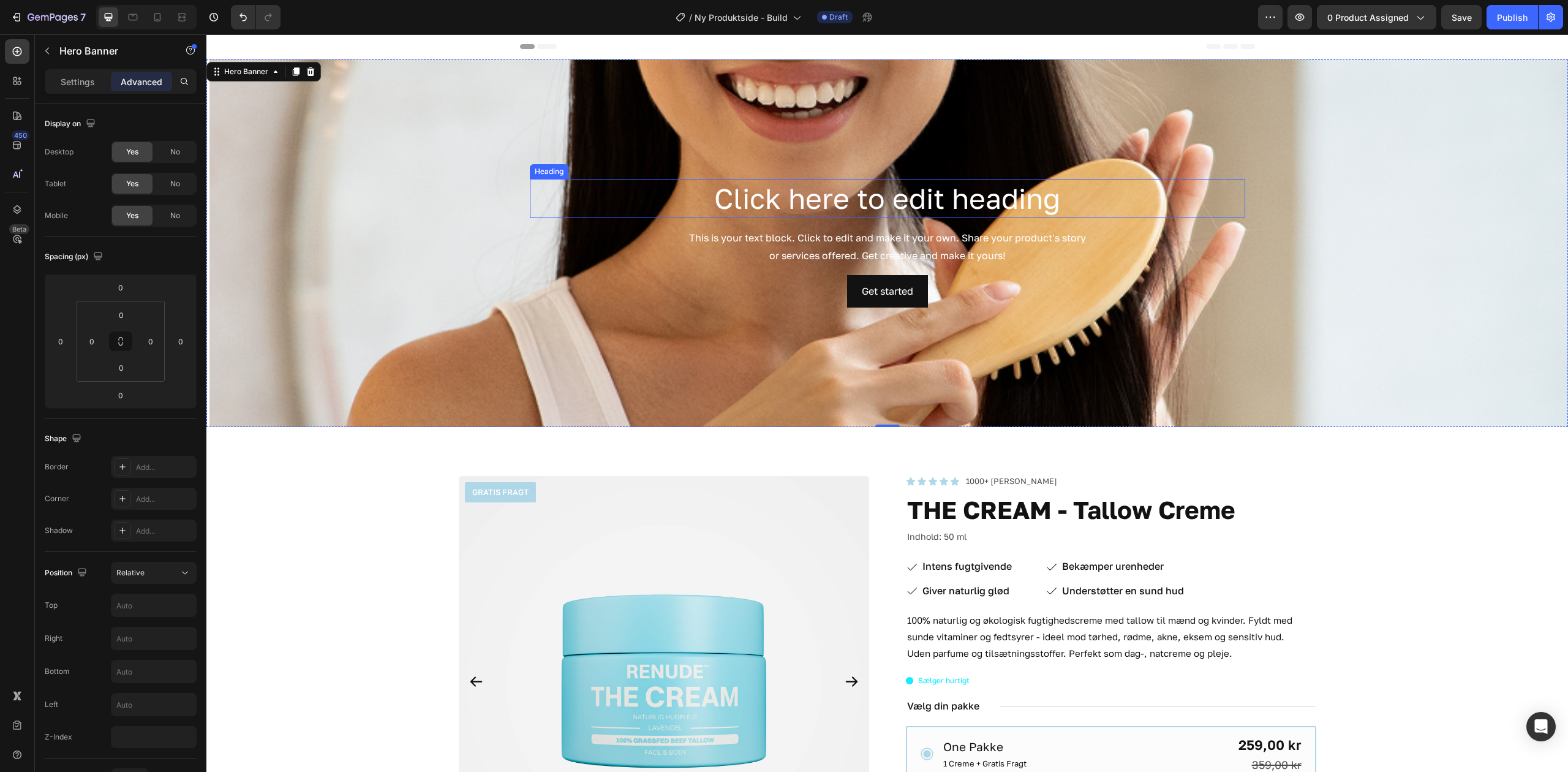
click at [823, 209] on h2 "Click here to edit heading" at bounding box center [888, 198] width 716 height 39
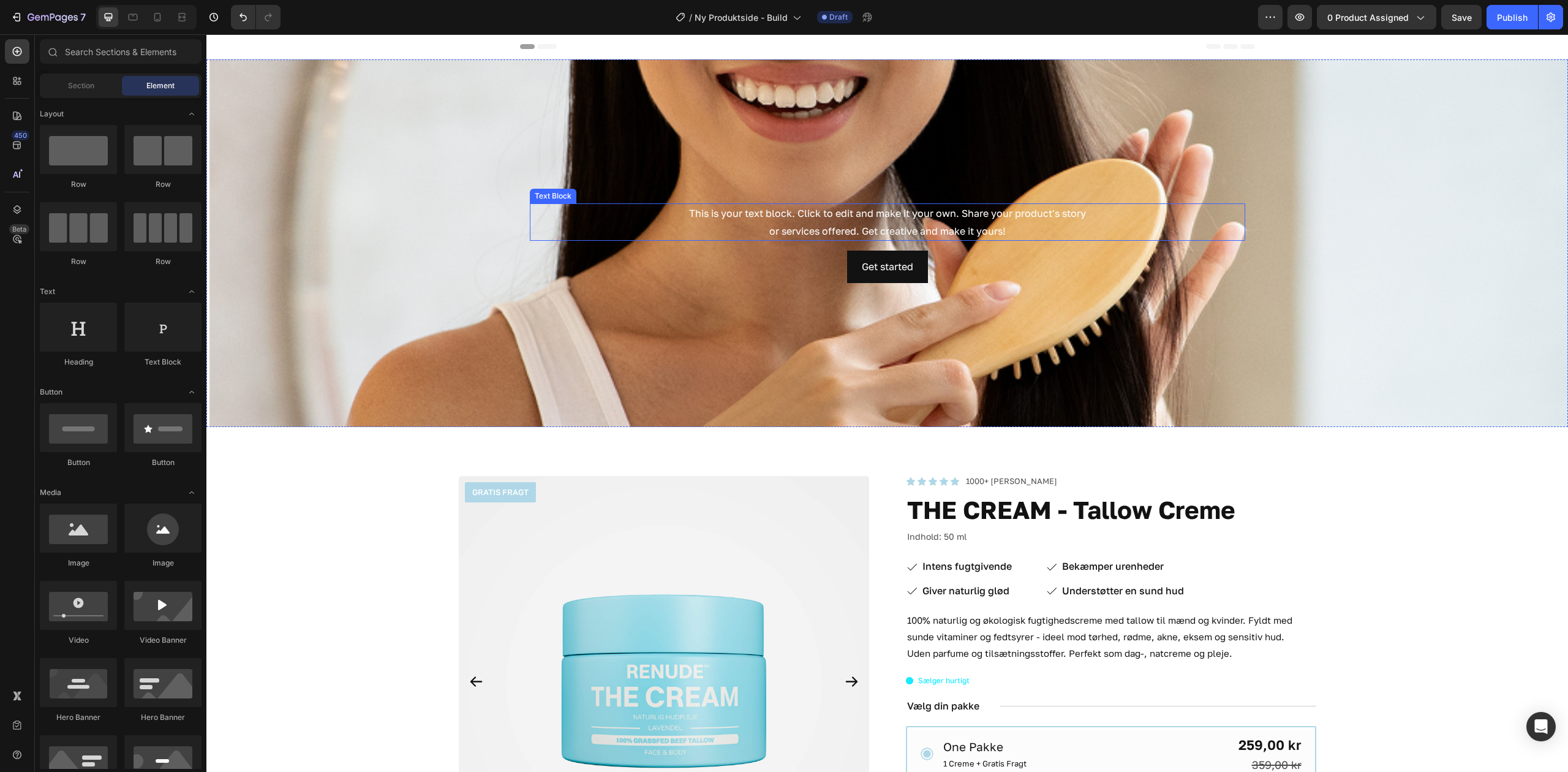
click at [856, 223] on div "This is your text block. Click to edit and make it your own. Share your product…" at bounding box center [888, 222] width 716 height 38
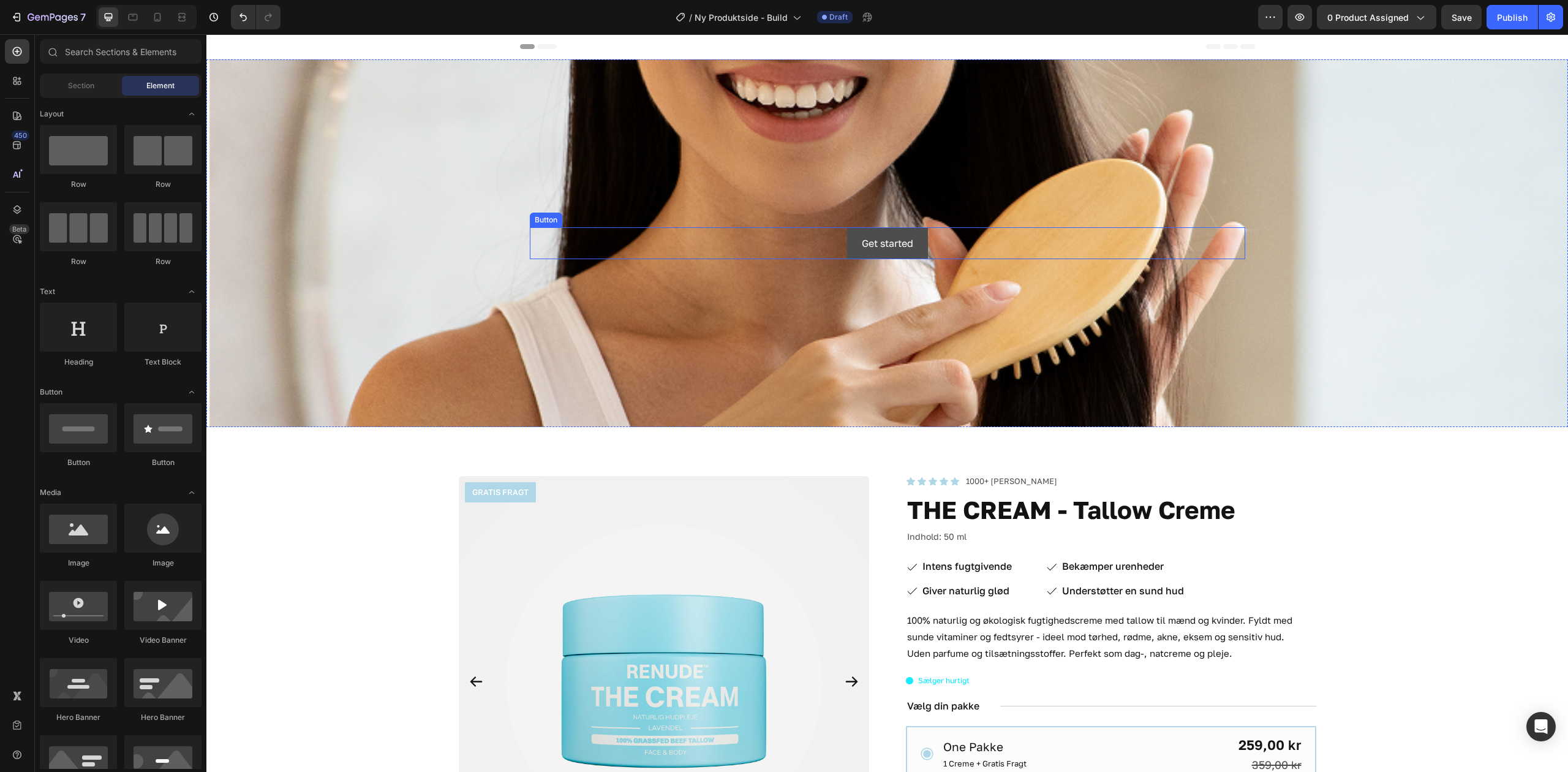
click at [847, 236] on button "Get started" at bounding box center [887, 243] width 81 height 32
click at [764, 237] on div "Drop element here" at bounding box center [888, 243] width 716 height 37
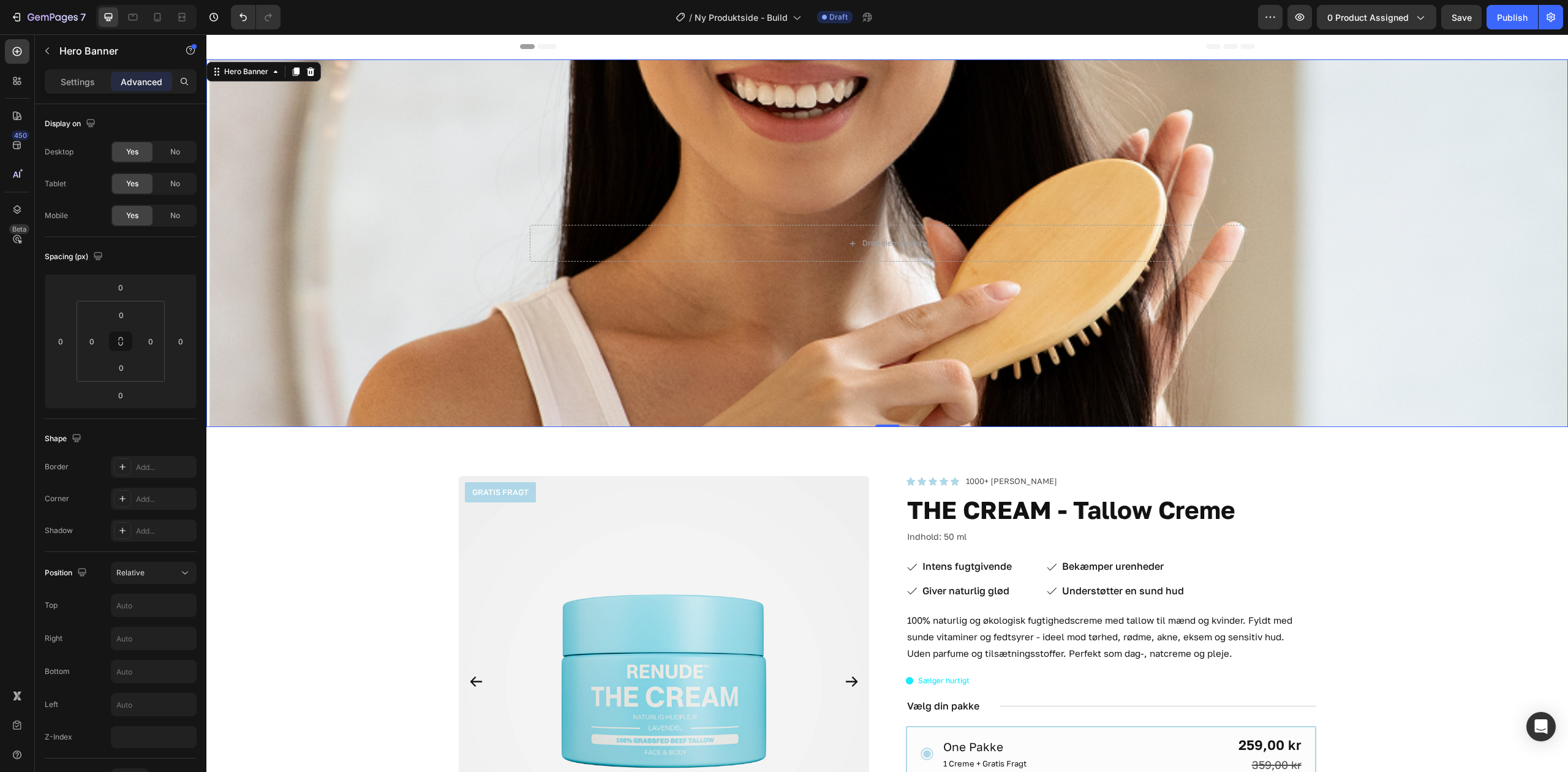
click at [704, 172] on div "Background Image" at bounding box center [888, 243] width 1362 height 368
drag, startPoint x: 329, startPoint y: 116, endPoint x: 336, endPoint y: 101, distance: 16.6
click at [331, 115] on div "Background Image" at bounding box center [888, 243] width 1362 height 368
click at [439, 36] on div "FORSIDE Text Block OM OS Text Block HJÆLP Text Block Row Image Icon Row Section…" at bounding box center [888, 65] width 1362 height 61
drag, startPoint x: 14, startPoint y: 231, endPoint x: 11, endPoint y: 206, distance: 25.2
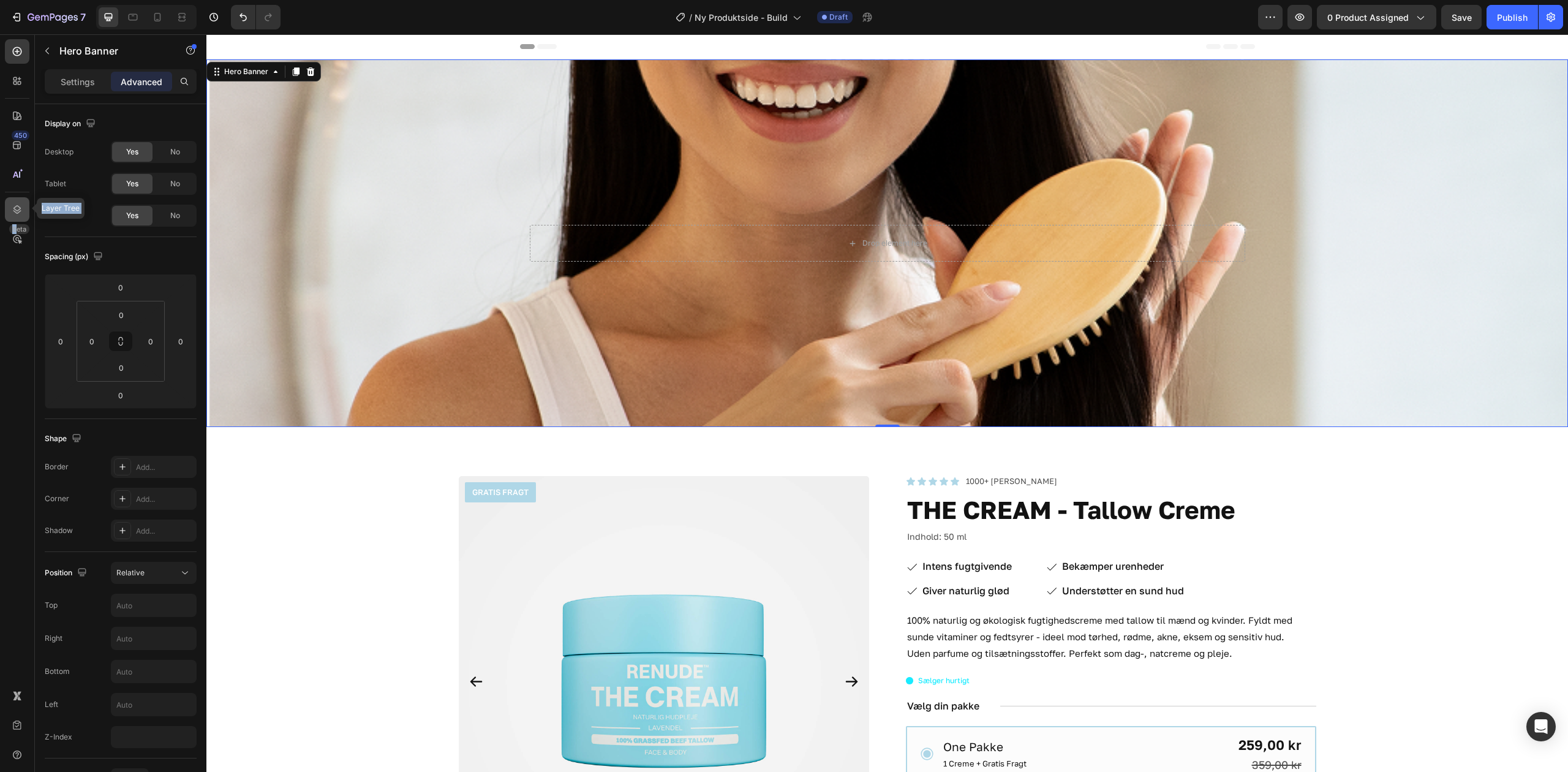
click at [11, 206] on div "450 Layer Tree Beta" at bounding box center [17, 361] width 25 height 644
click at [13, 204] on icon at bounding box center [17, 209] width 12 height 12
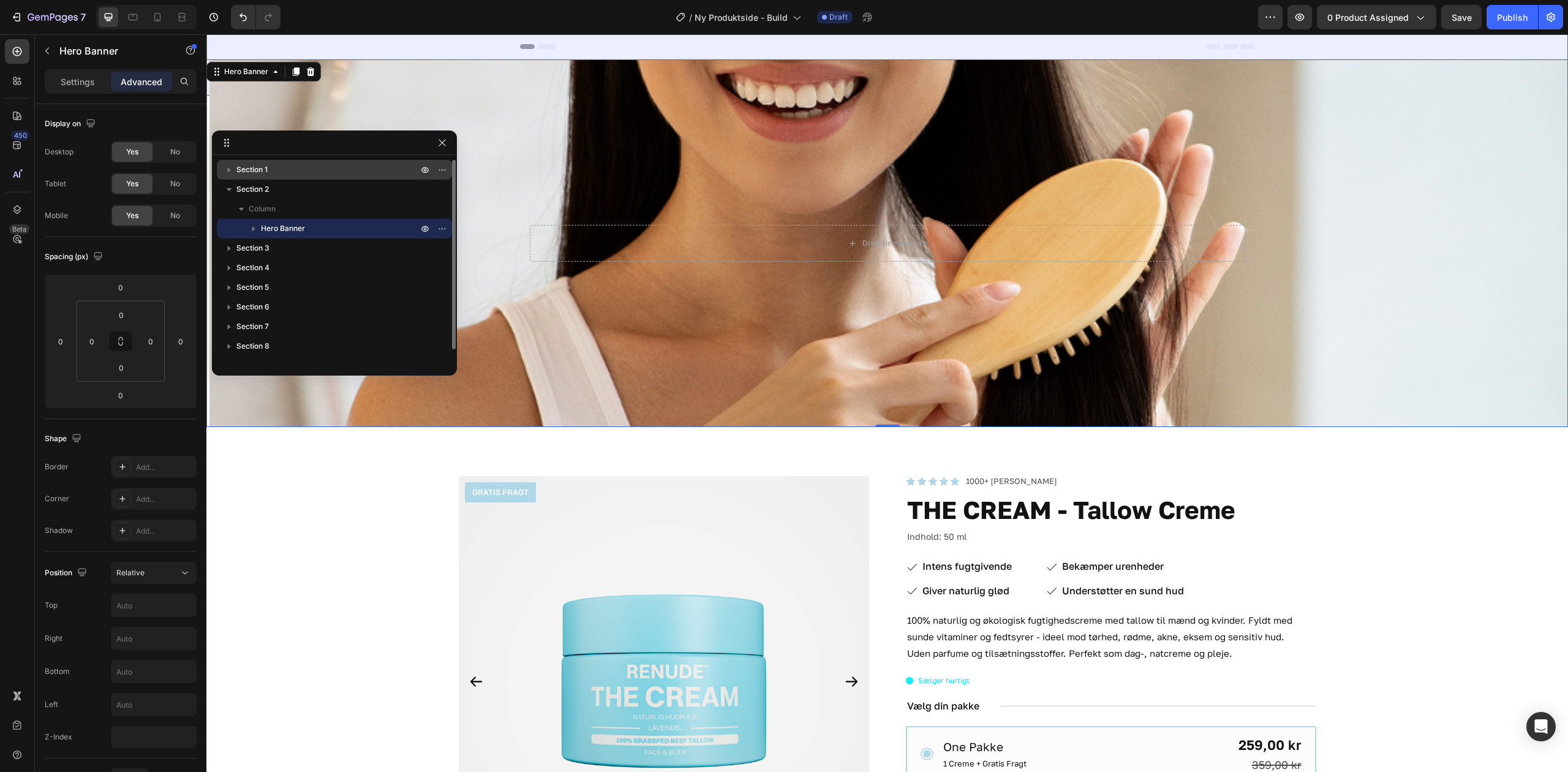
click at [283, 167] on p "Section 1" at bounding box center [329, 169] width 184 height 12
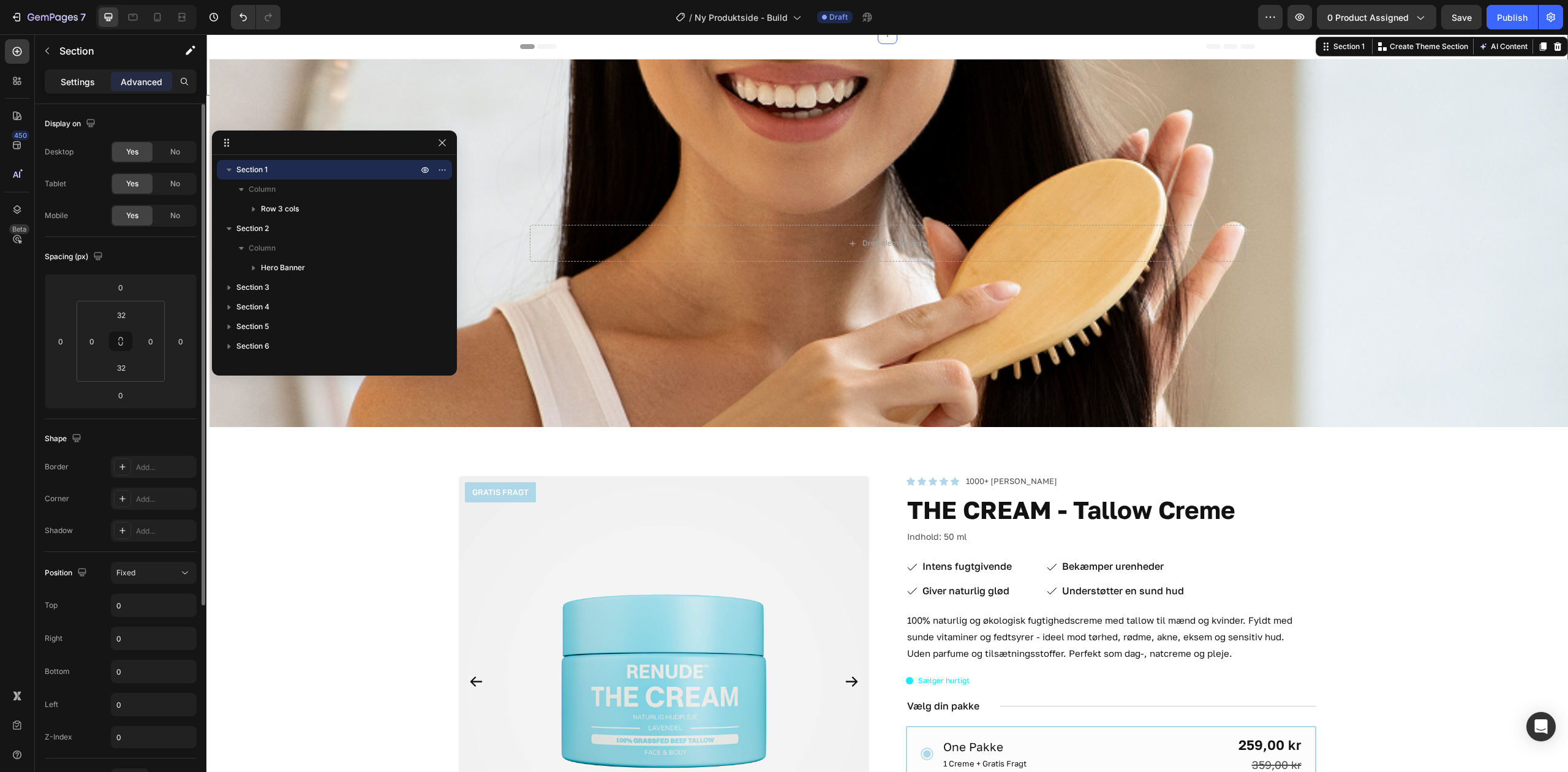
click at [74, 77] on p "Settings" at bounding box center [77, 82] width 34 height 13
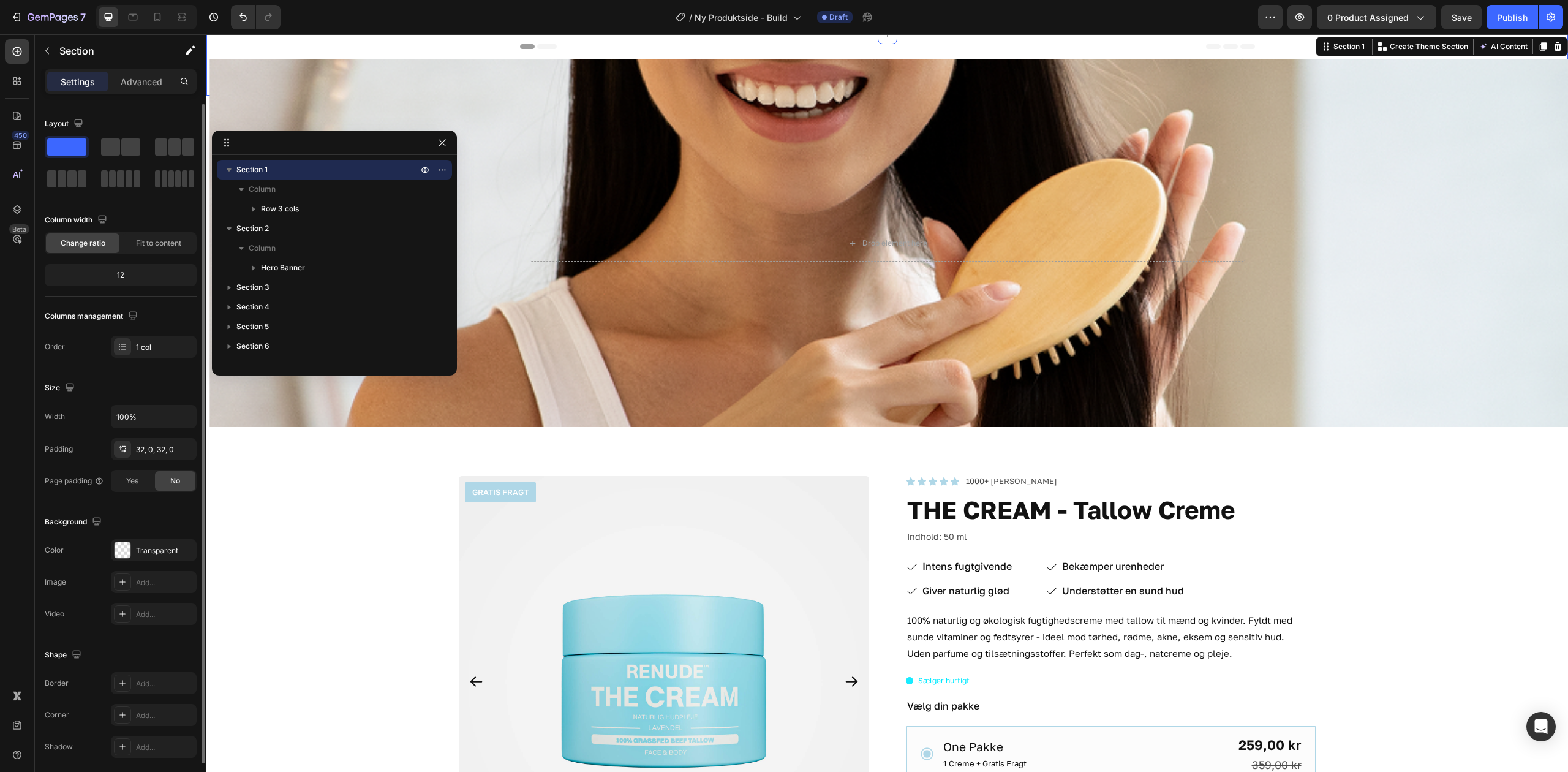
scroll to position [47, 0]
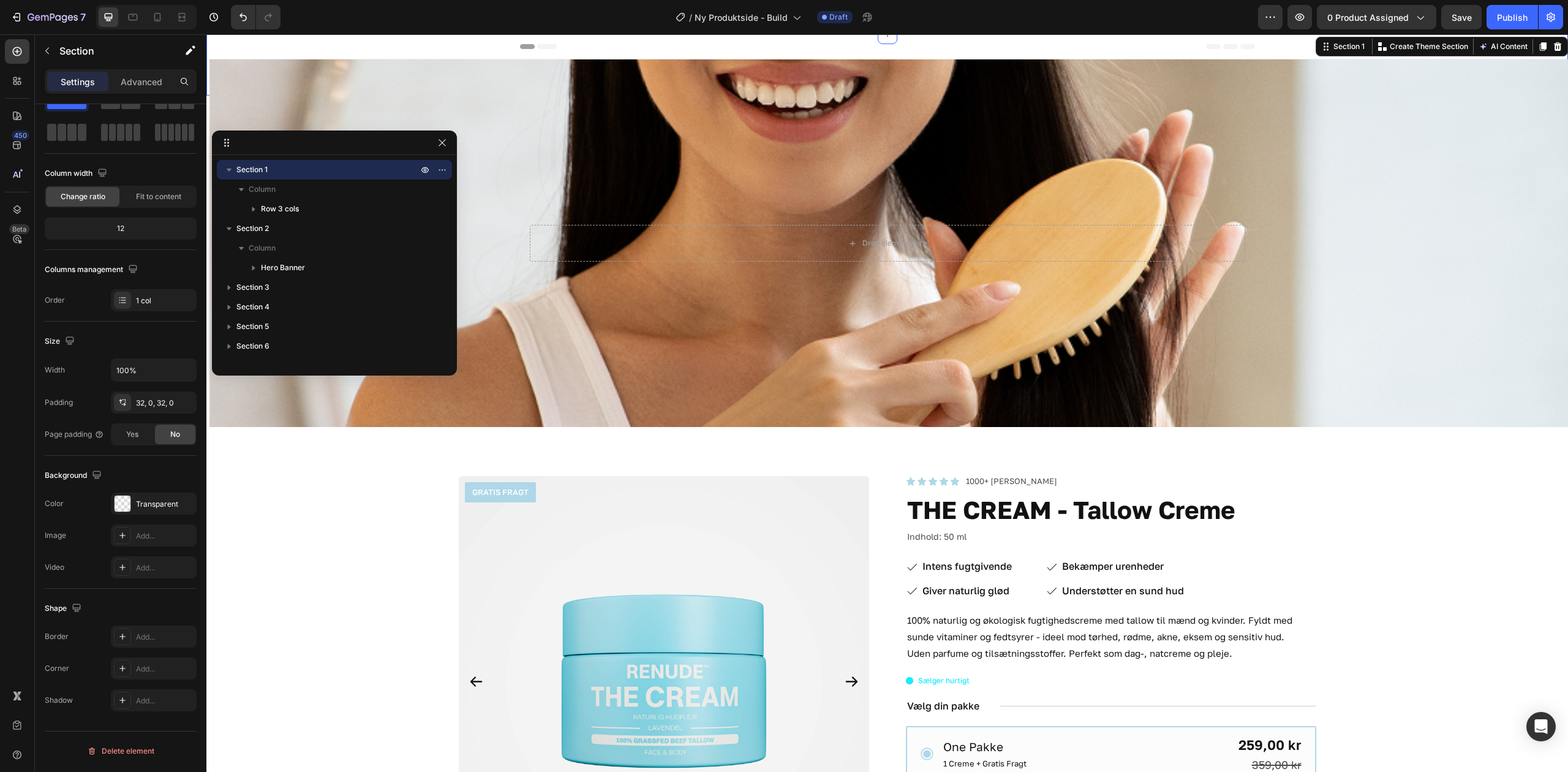
drag, startPoint x: 134, startPoint y: 83, endPoint x: 139, endPoint y: 96, distance: 13.9
click at [135, 81] on p "Advanced" at bounding box center [141, 82] width 42 height 13
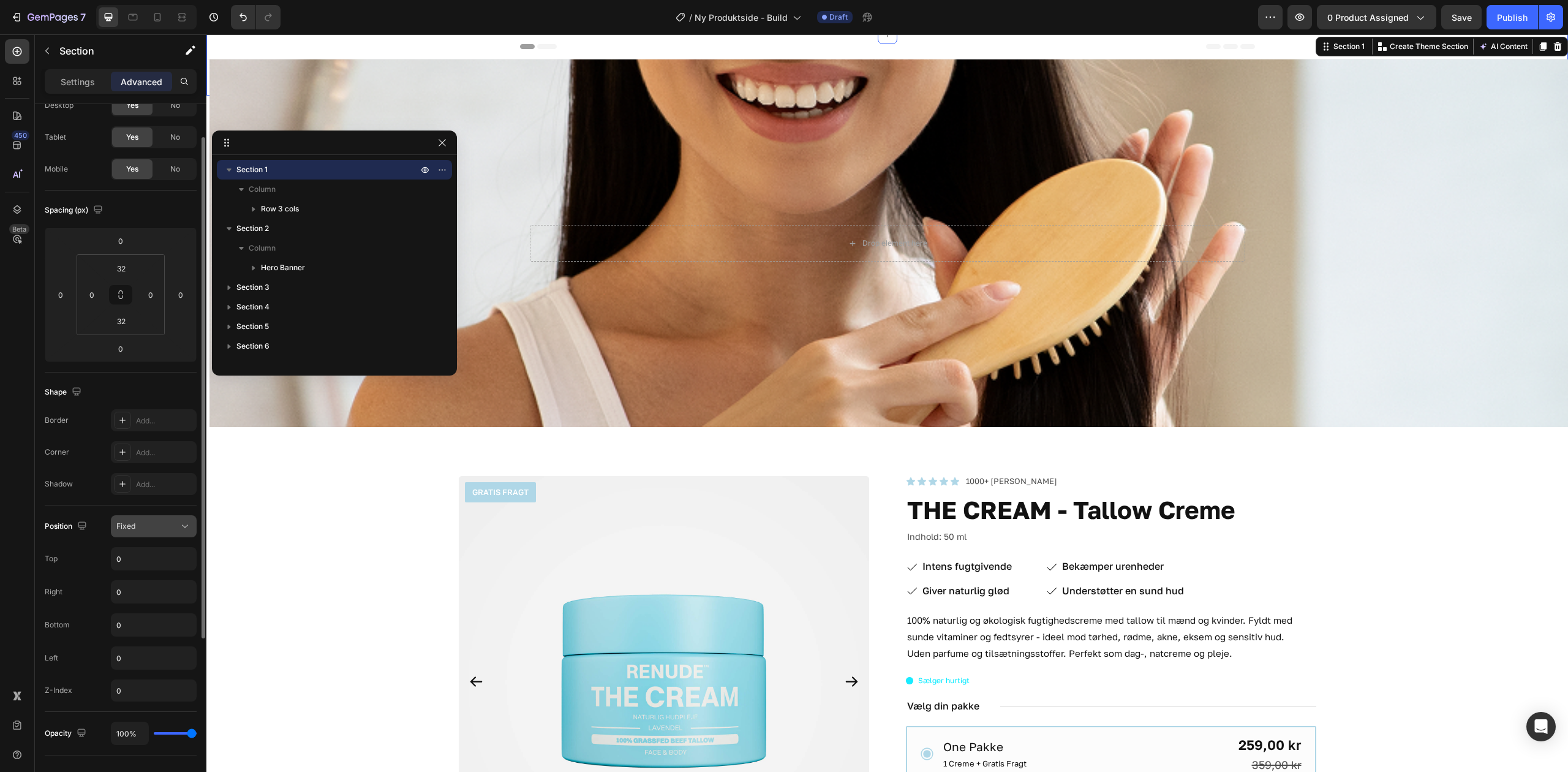
click at [177, 527] on div "Fixed" at bounding box center [147, 526] width 62 height 11
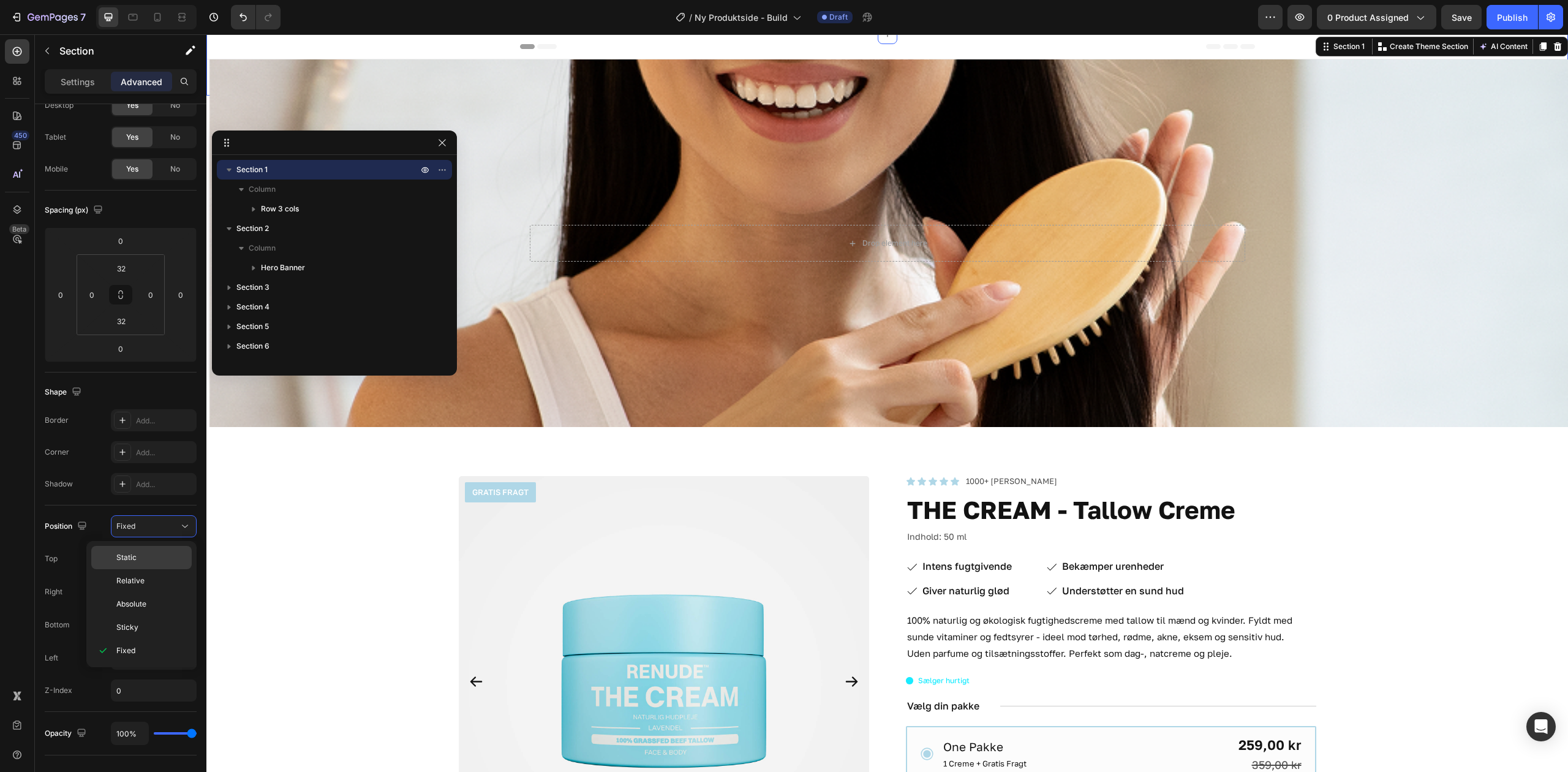
click at [163, 560] on p "Static" at bounding box center [152, 557] width 70 height 11
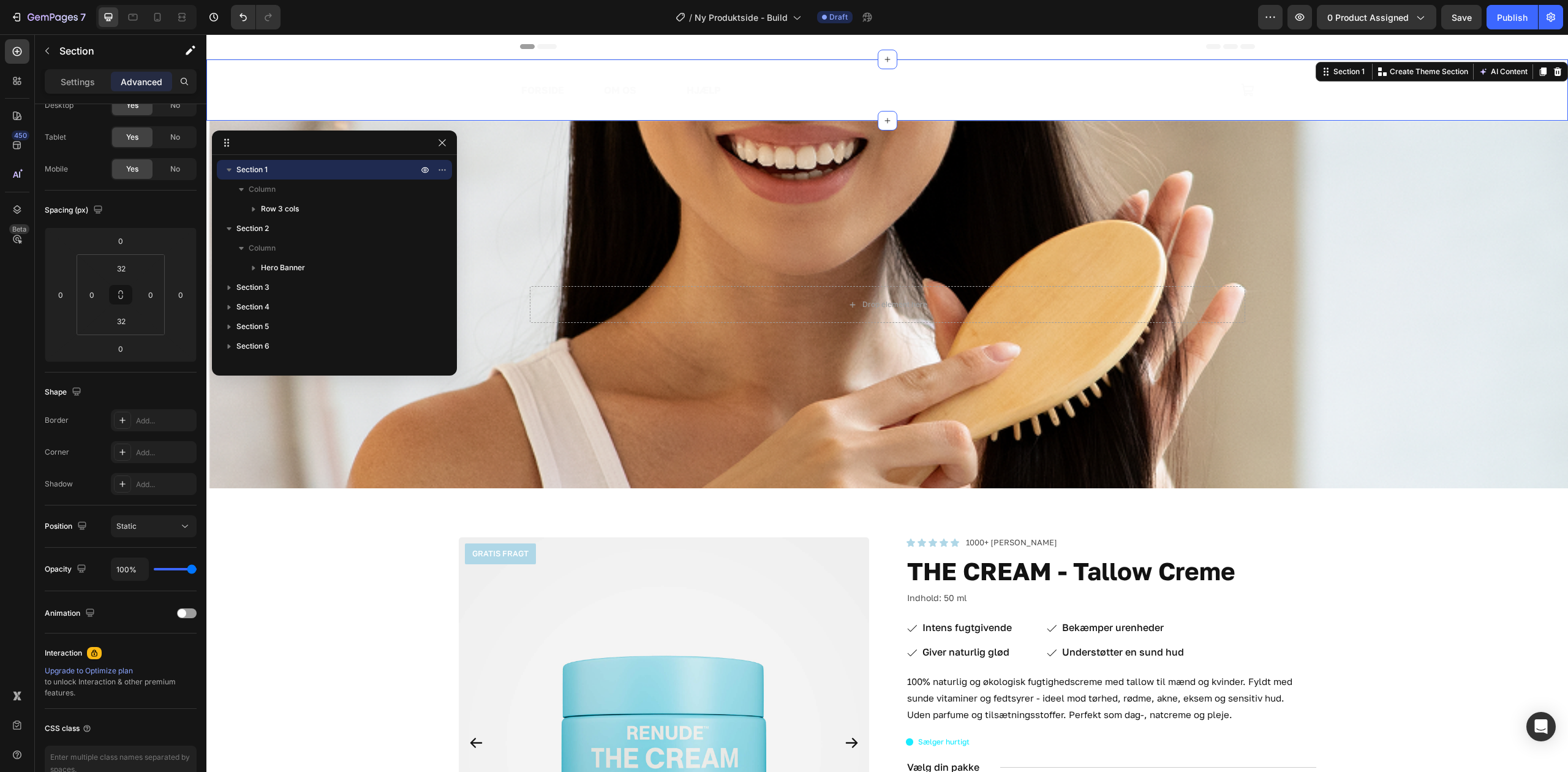
click at [329, 77] on div "FORSIDE Text Block OM OS Text Block HJÆLP Text Block Row Image Icon Row Section…" at bounding box center [888, 90] width 1362 height 61
click at [358, 439] on div "Background Image" at bounding box center [888, 305] width 1362 height 368
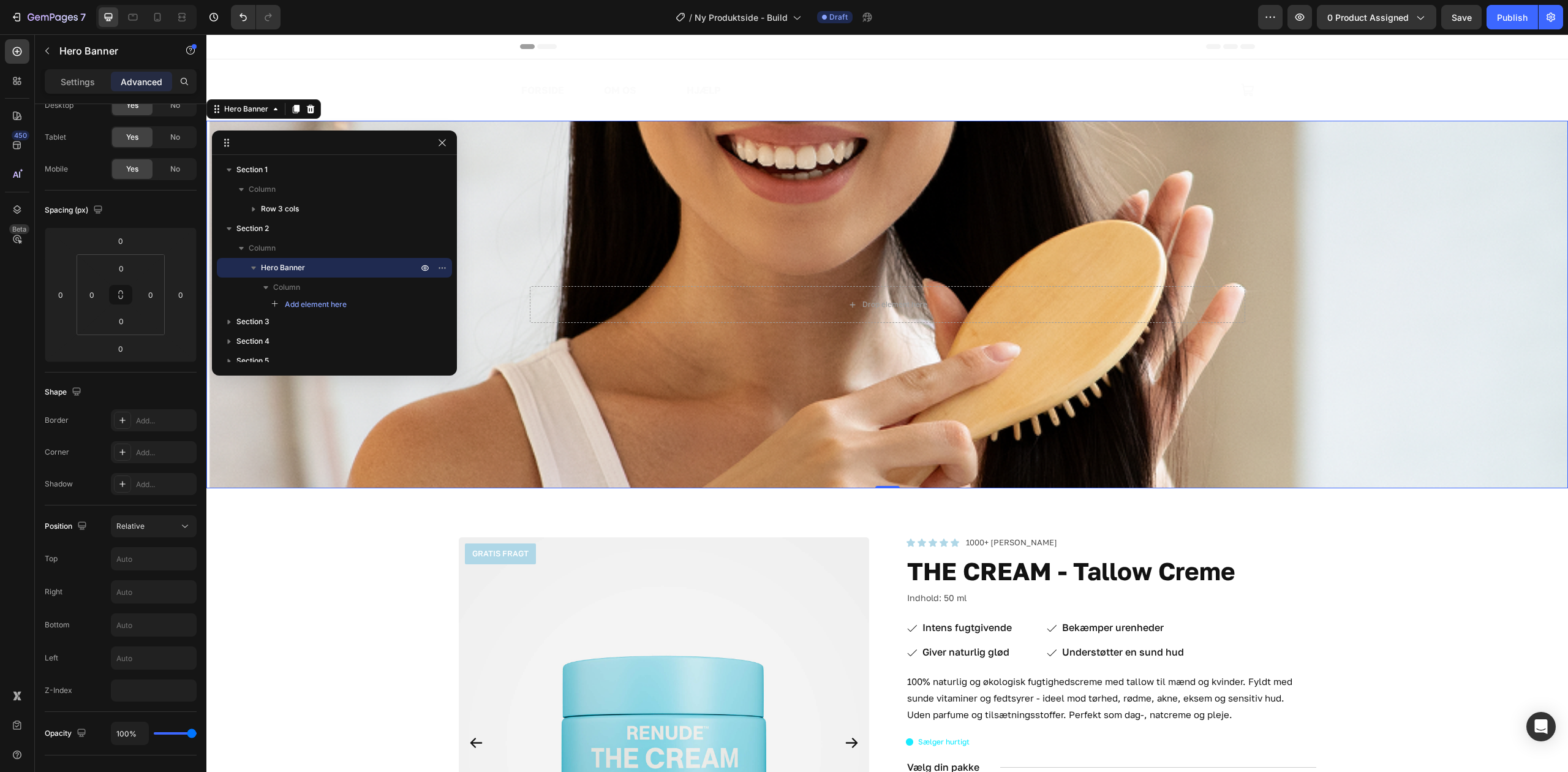
scroll to position [0, 0]
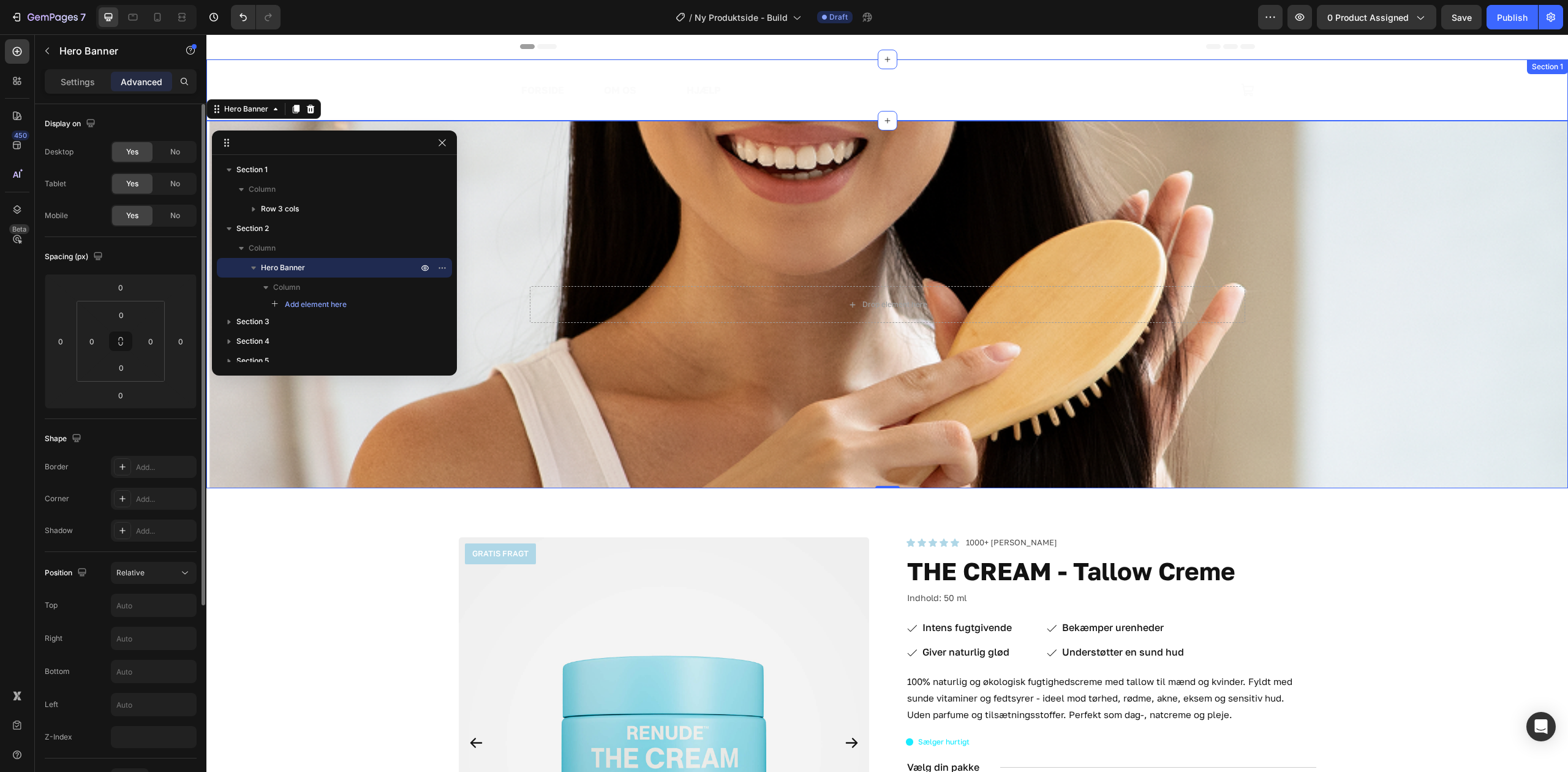
click at [324, 76] on div "FORSIDE Text Block OM OS Text Block HJÆLP Text Block Row Image Icon Row Section…" at bounding box center [888, 90] width 1362 height 61
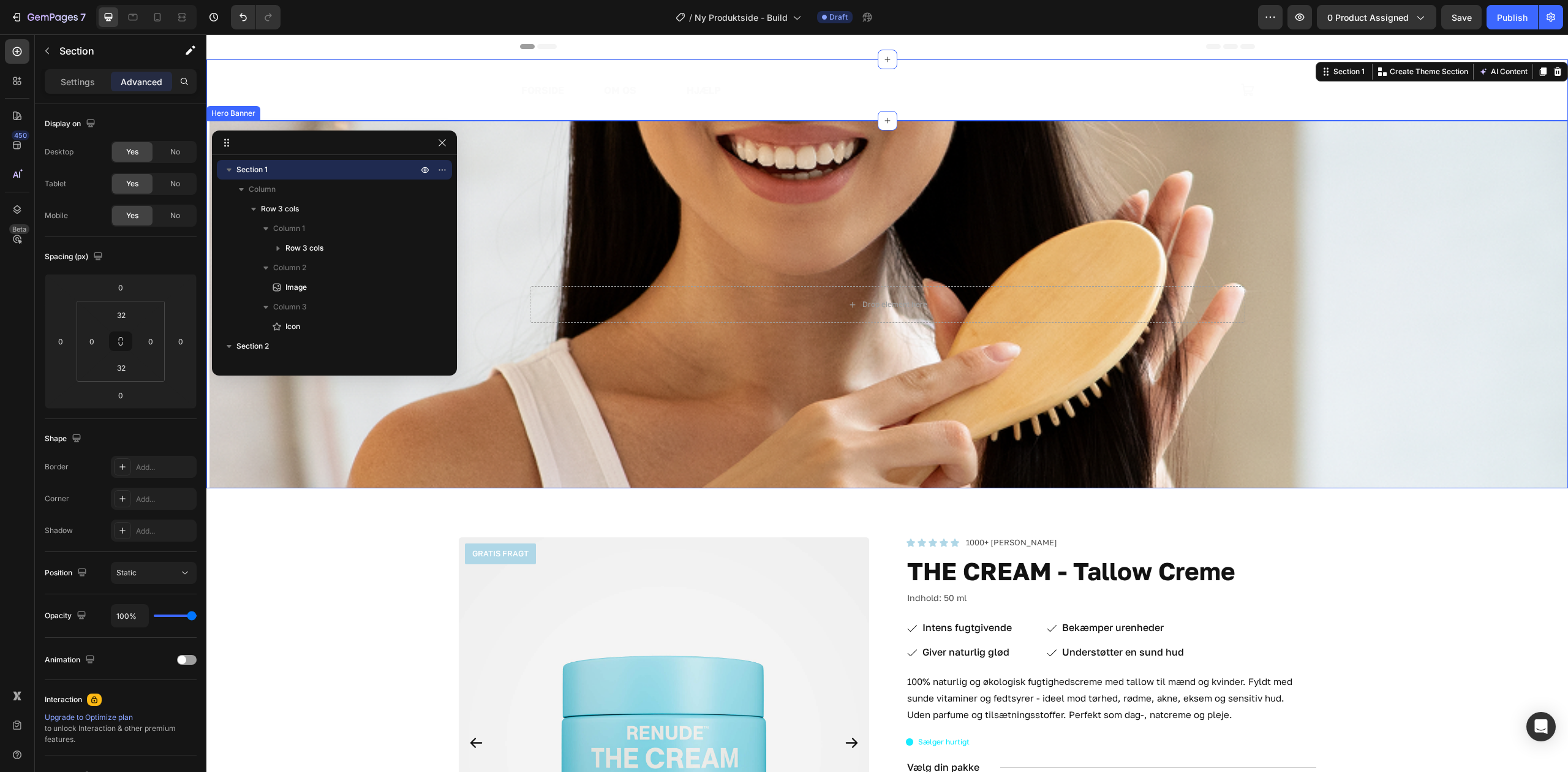
click at [290, 454] on div "Background Image" at bounding box center [888, 305] width 1362 height 368
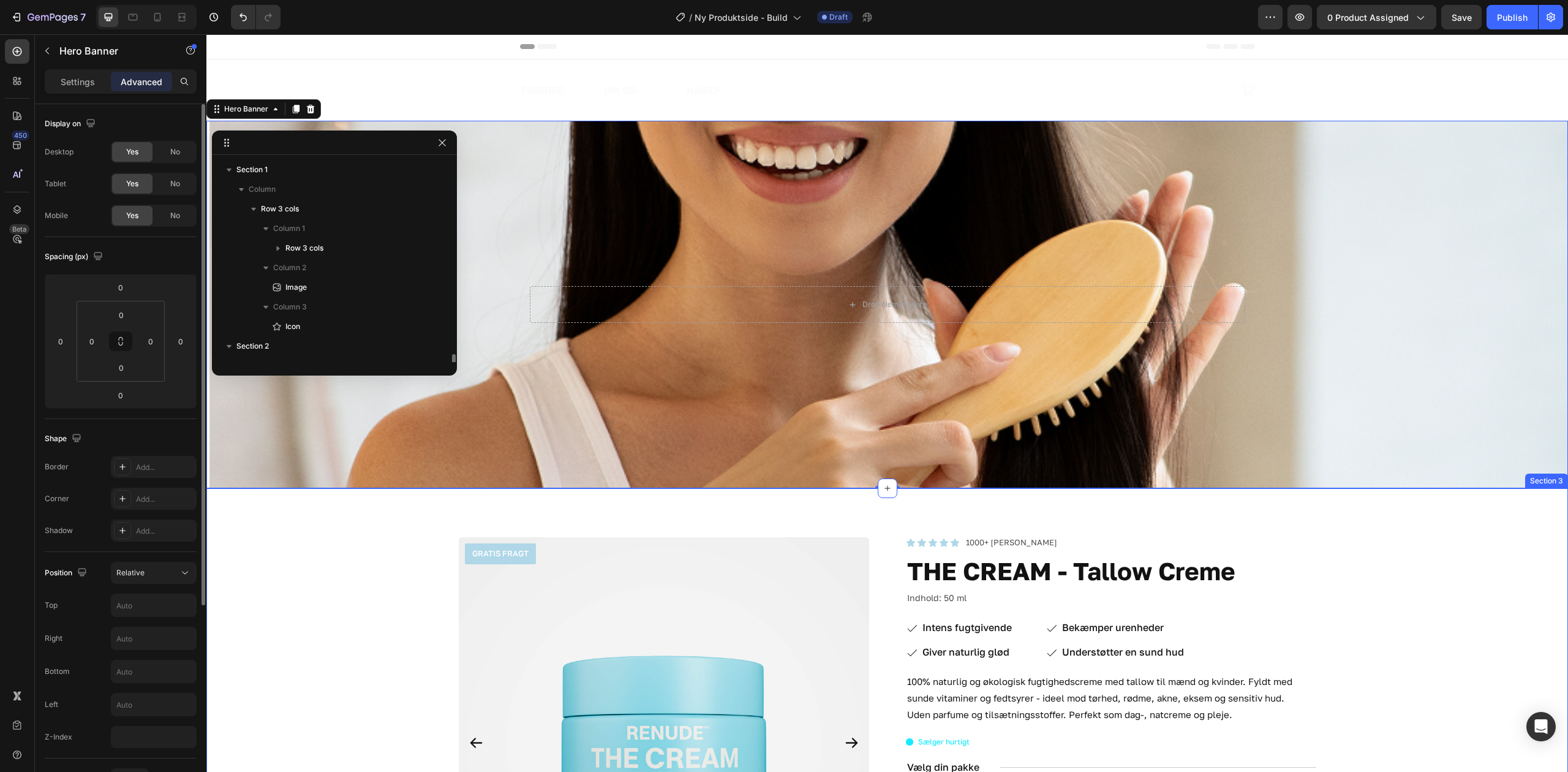
scroll to position [134, 0]
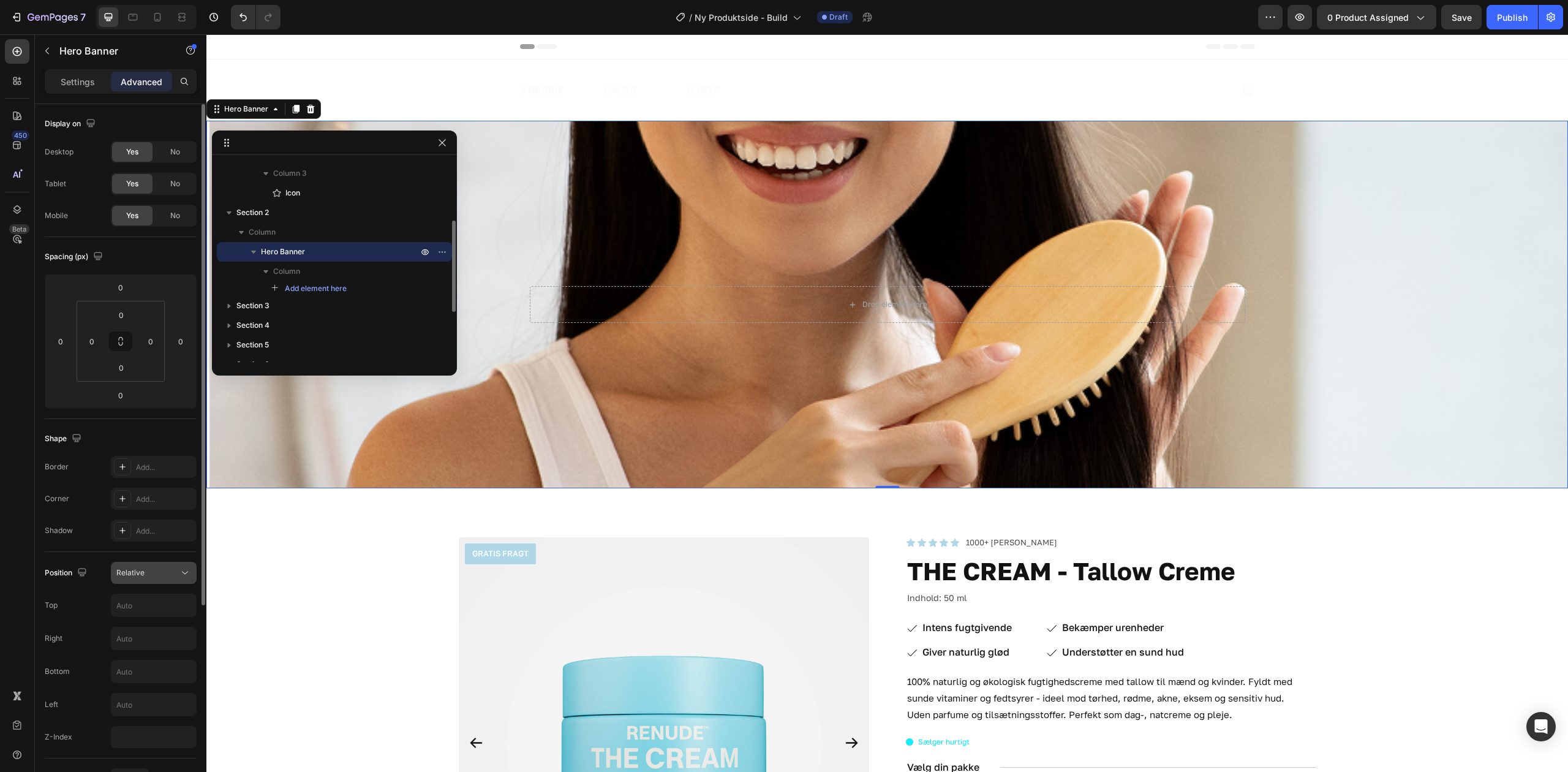
click at [163, 577] on div "Relative" at bounding box center [147, 572] width 62 height 11
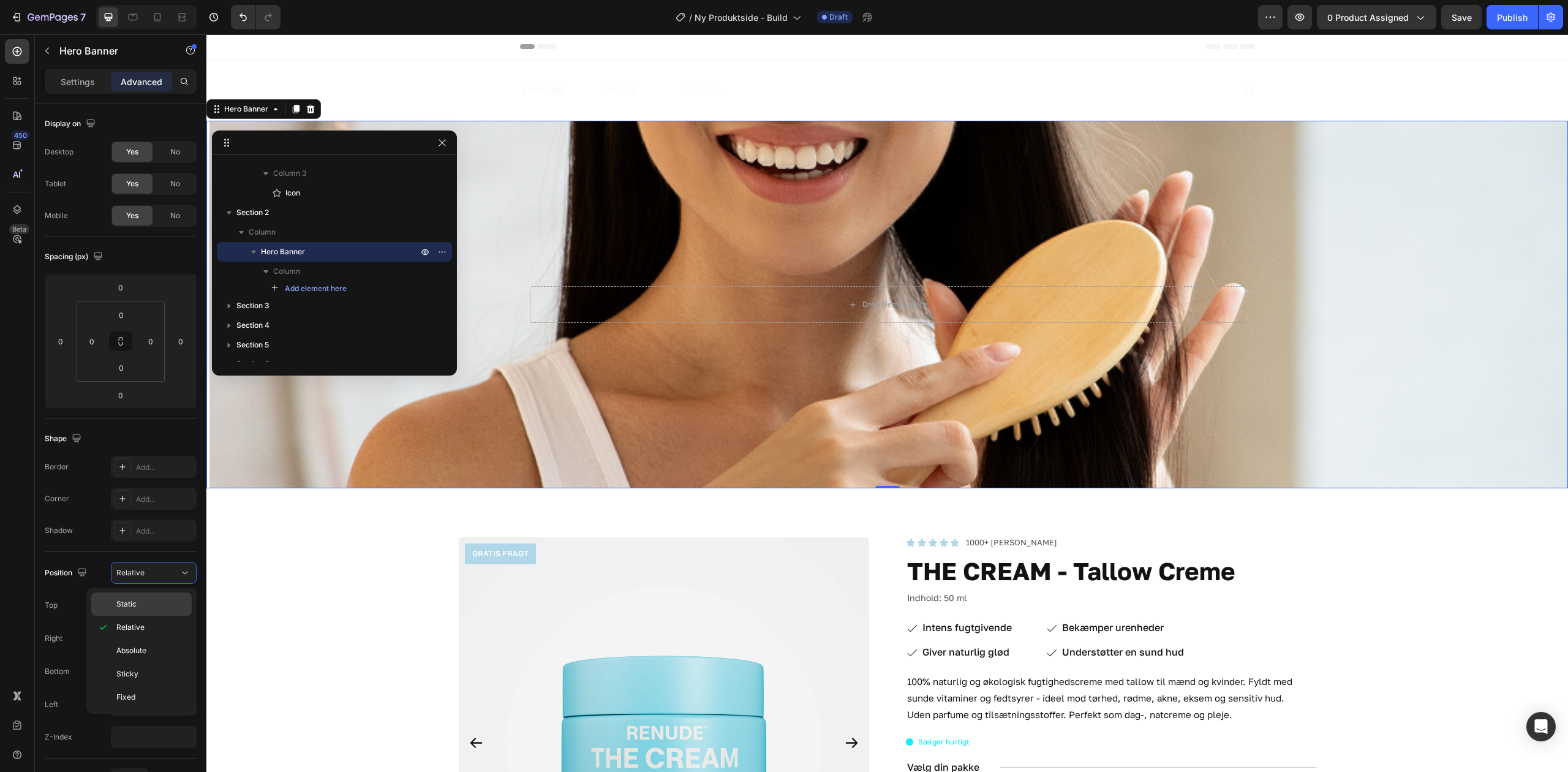
click at [159, 596] on div "Static" at bounding box center [141, 603] width 100 height 23
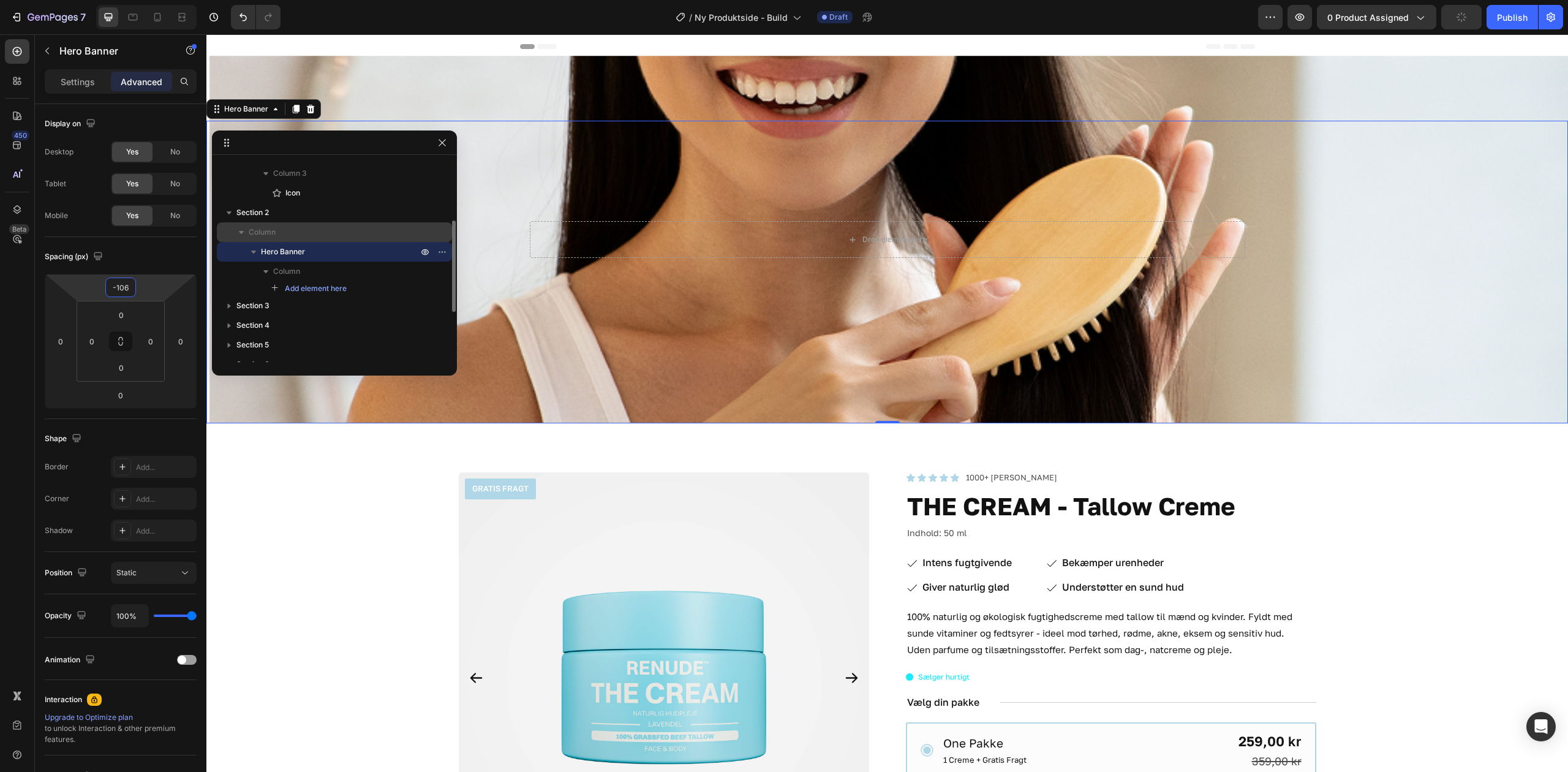
drag, startPoint x: 160, startPoint y: 297, endPoint x: 321, endPoint y: 240, distance: 170.8
click at [165, 0] on html "7 Version history / Ny Produktside - Build Draft Preview 0 product assigned Pub…" at bounding box center [784, 0] width 1568 height 0
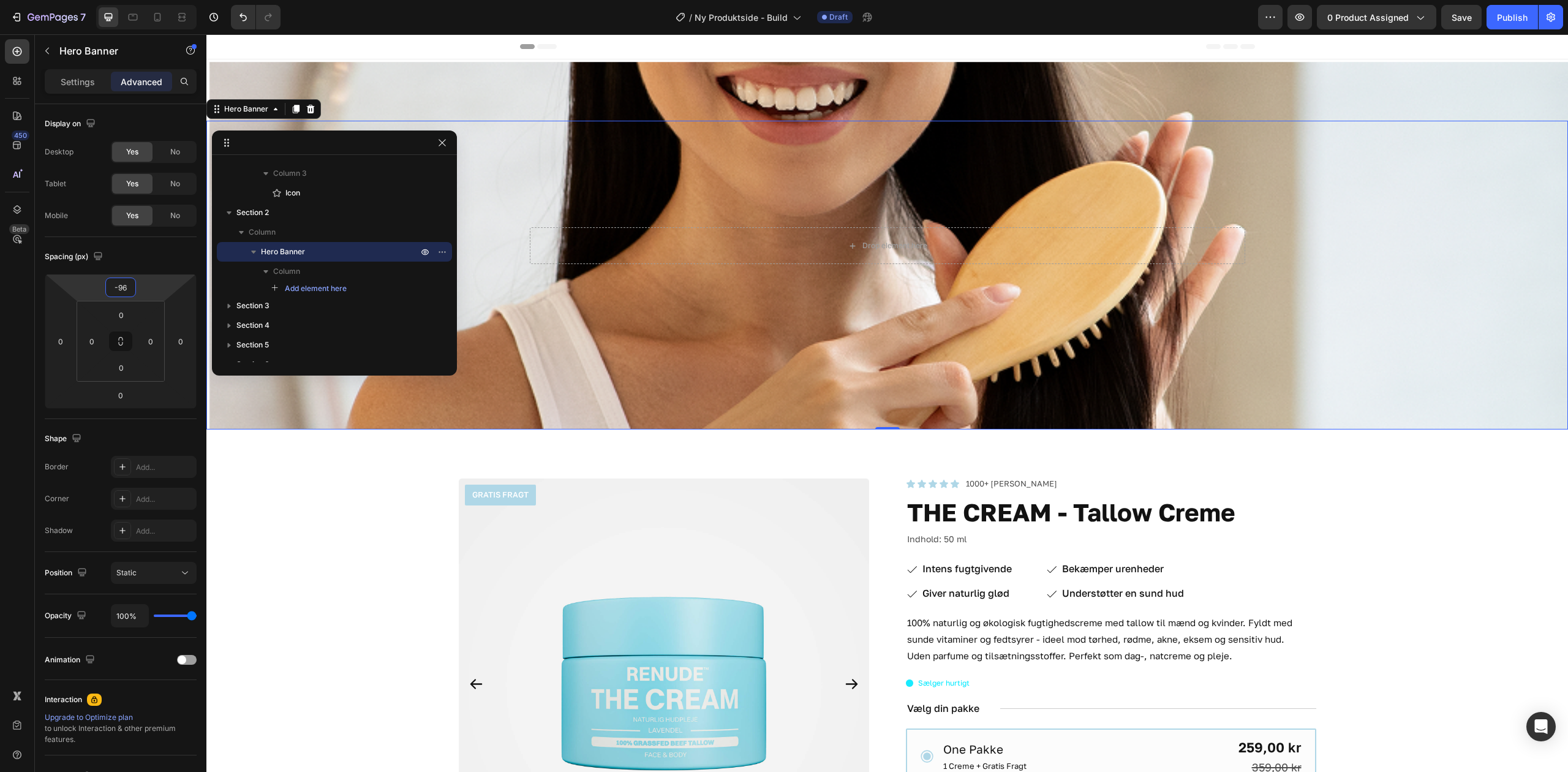
type input "0"
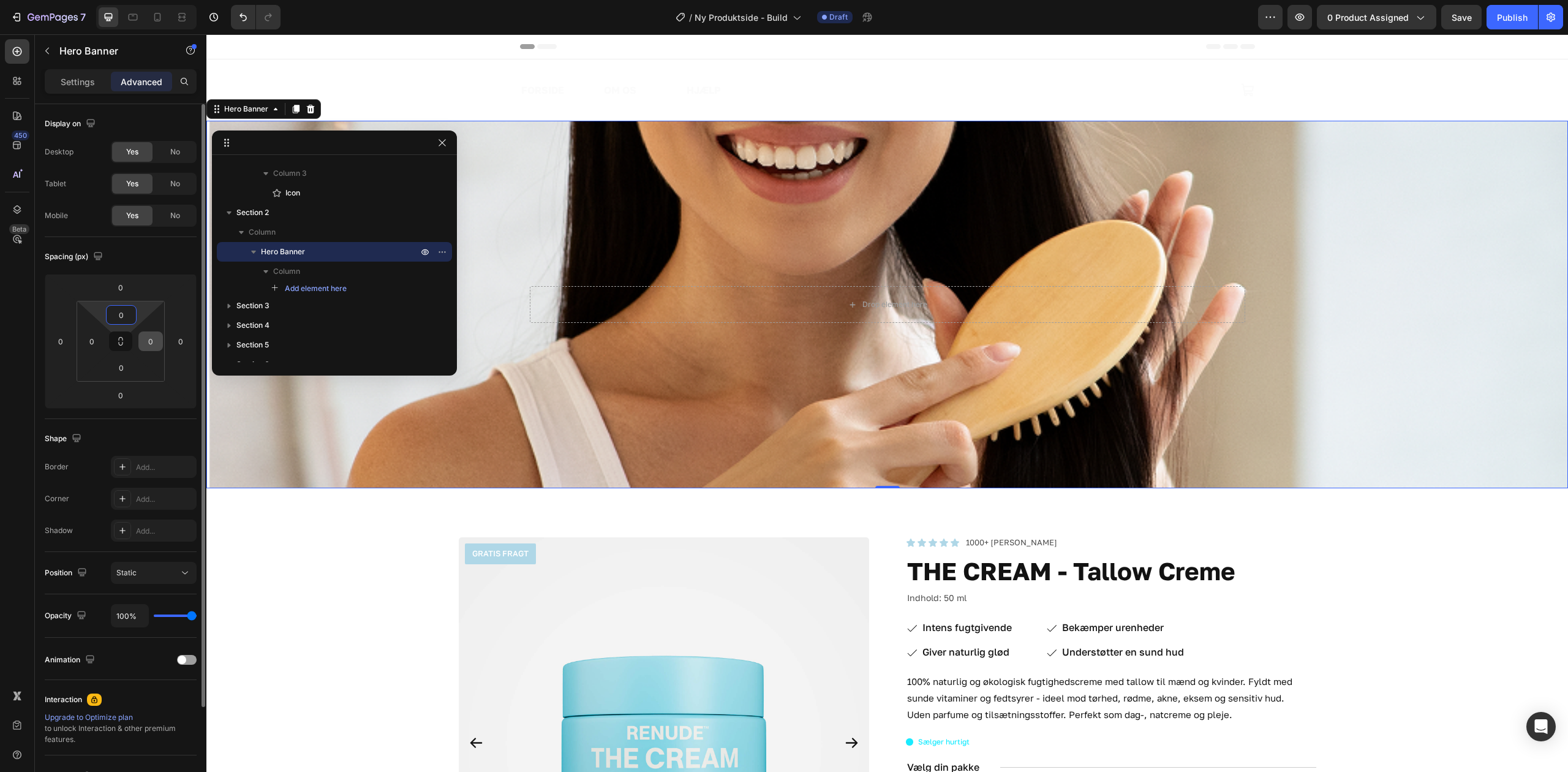
drag, startPoint x: 142, startPoint y: 309, endPoint x: 152, endPoint y: 339, distance: 31.6
click at [141, 0] on html "7 Version history / Ny Produktside - Build Draft Preview 0 product assigned Sav…" at bounding box center [784, 0] width 1568 height 0
click at [302, 71] on div "FORSIDE Text Block OM OS Text Block HJÆLP Text Block Row Image Icon Row Section…" at bounding box center [888, 90] width 1362 height 61
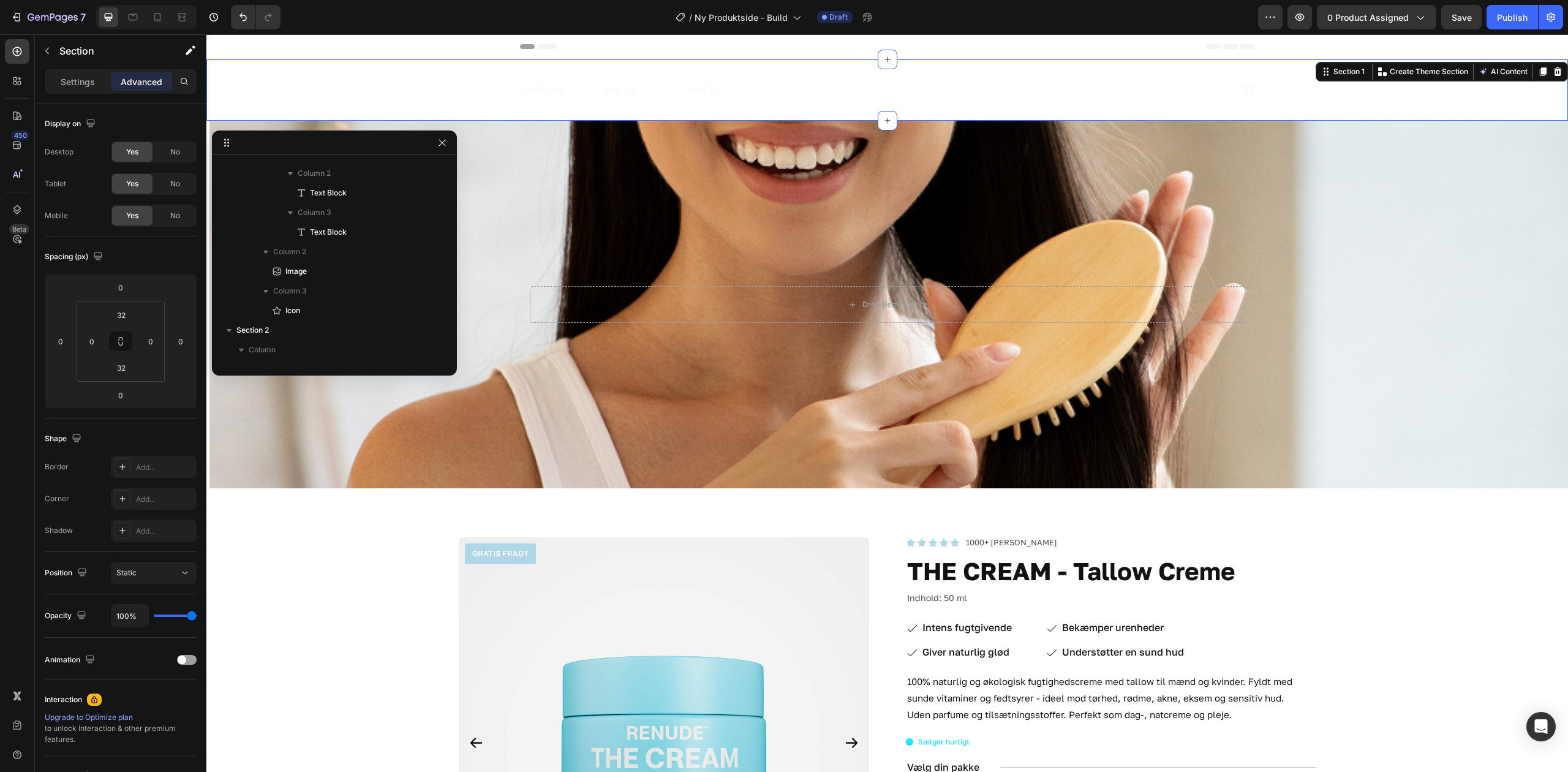
scroll to position [0, 0]
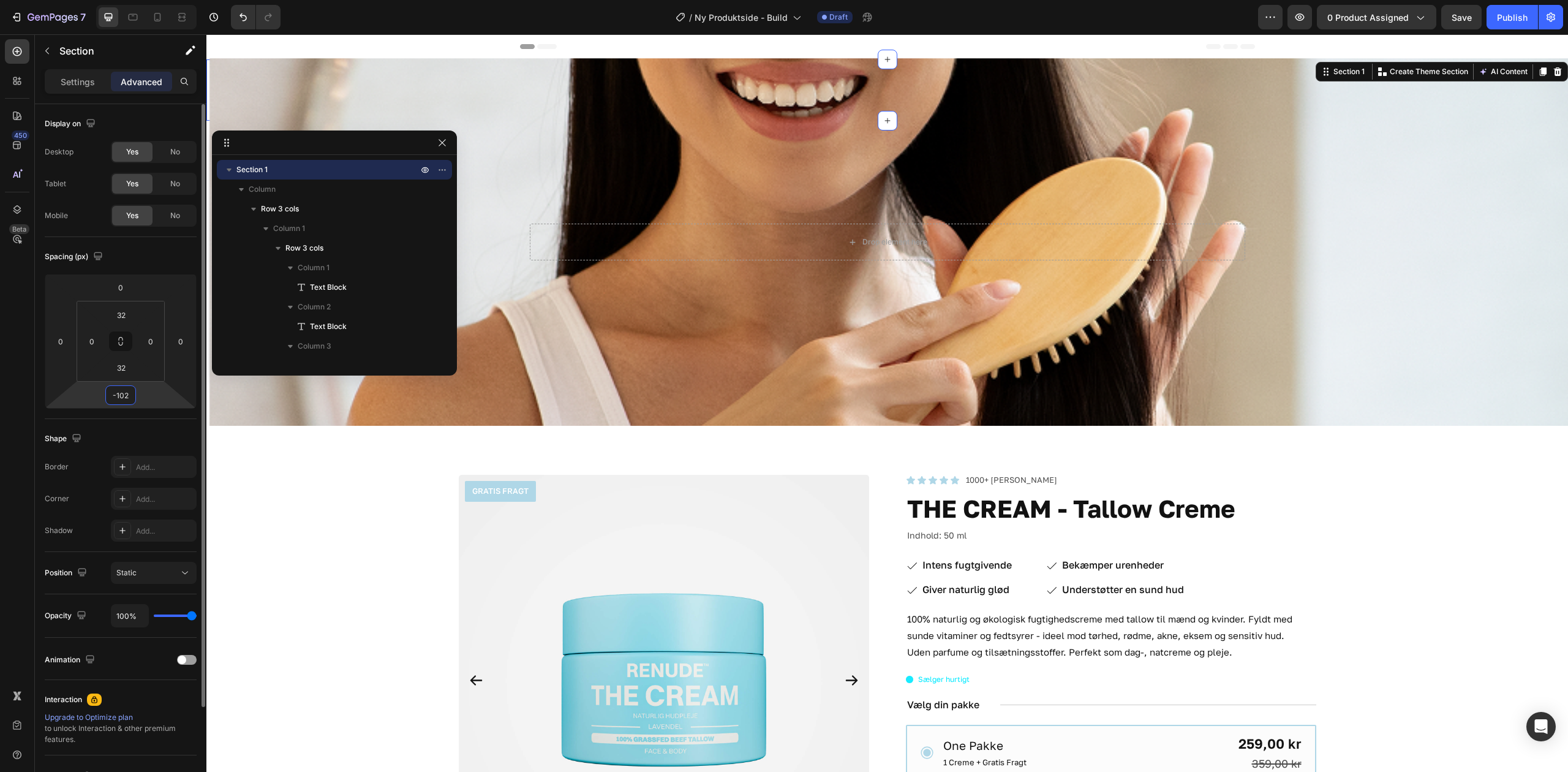
drag, startPoint x: 150, startPoint y: 418, endPoint x: 147, endPoint y: 404, distance: 14.3
click at [146, 0] on html "7 Version history / Ny Produktside - Build Draft Preview 0 product assigned Sav…" at bounding box center [784, 0] width 1568 height 0
type input "0"
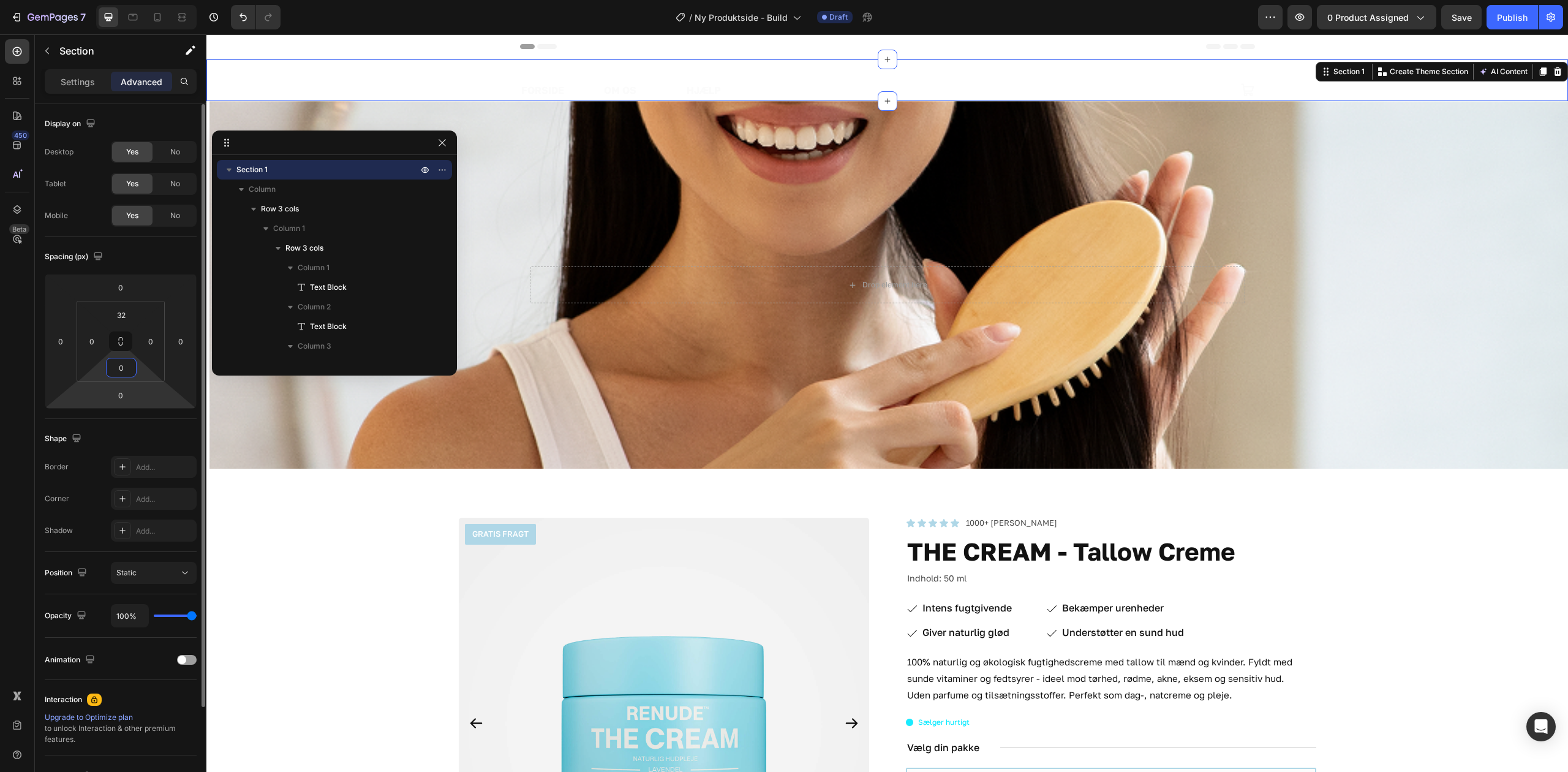
click at [138, 0] on html "7 Version history / Ny Produktside - Build Draft Preview 0 product assigned Sav…" at bounding box center [784, 0] width 1568 height 0
type input "2"
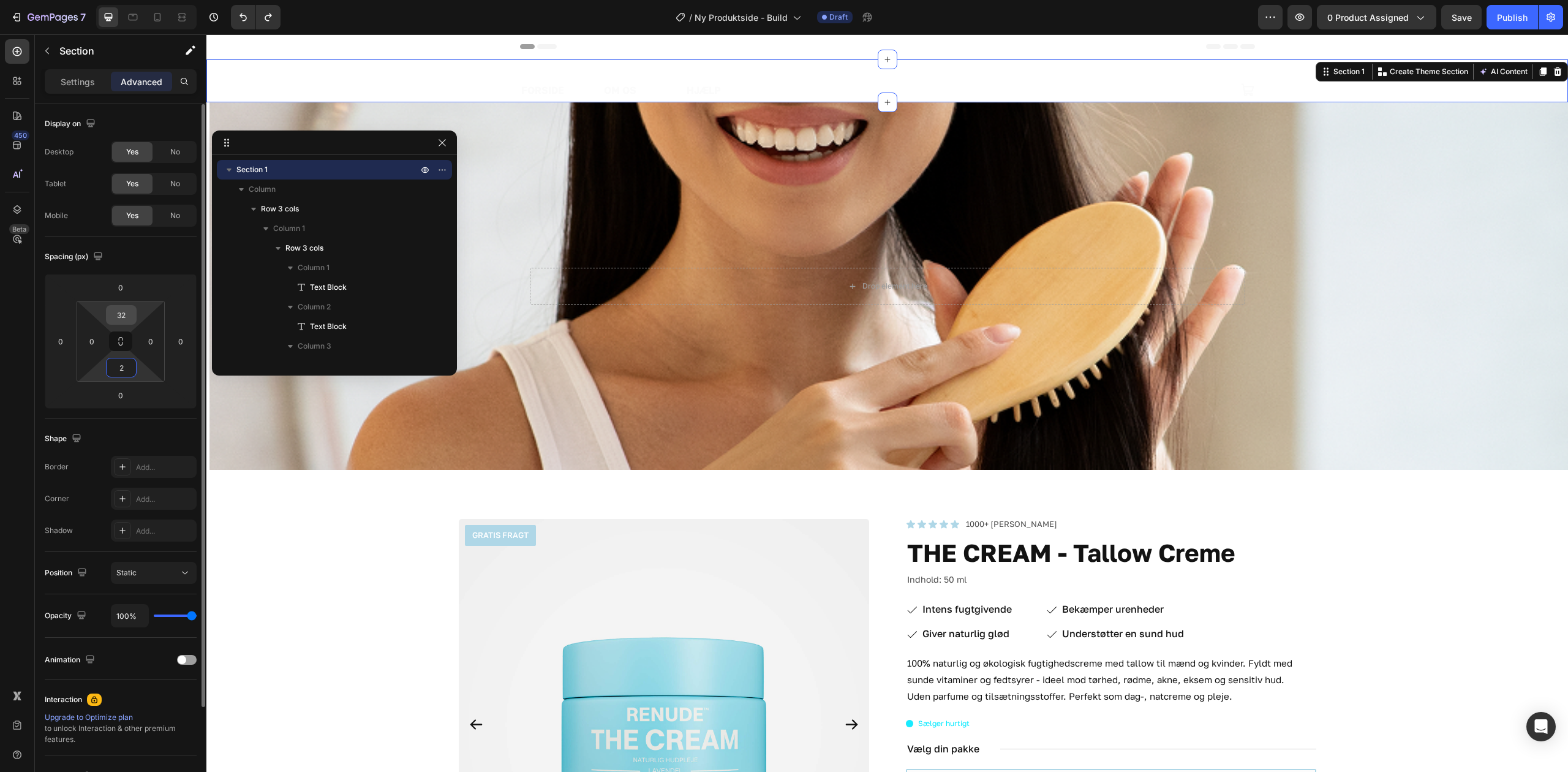
click at [123, 312] on input "32" at bounding box center [121, 315] width 25 height 19
type input "0"
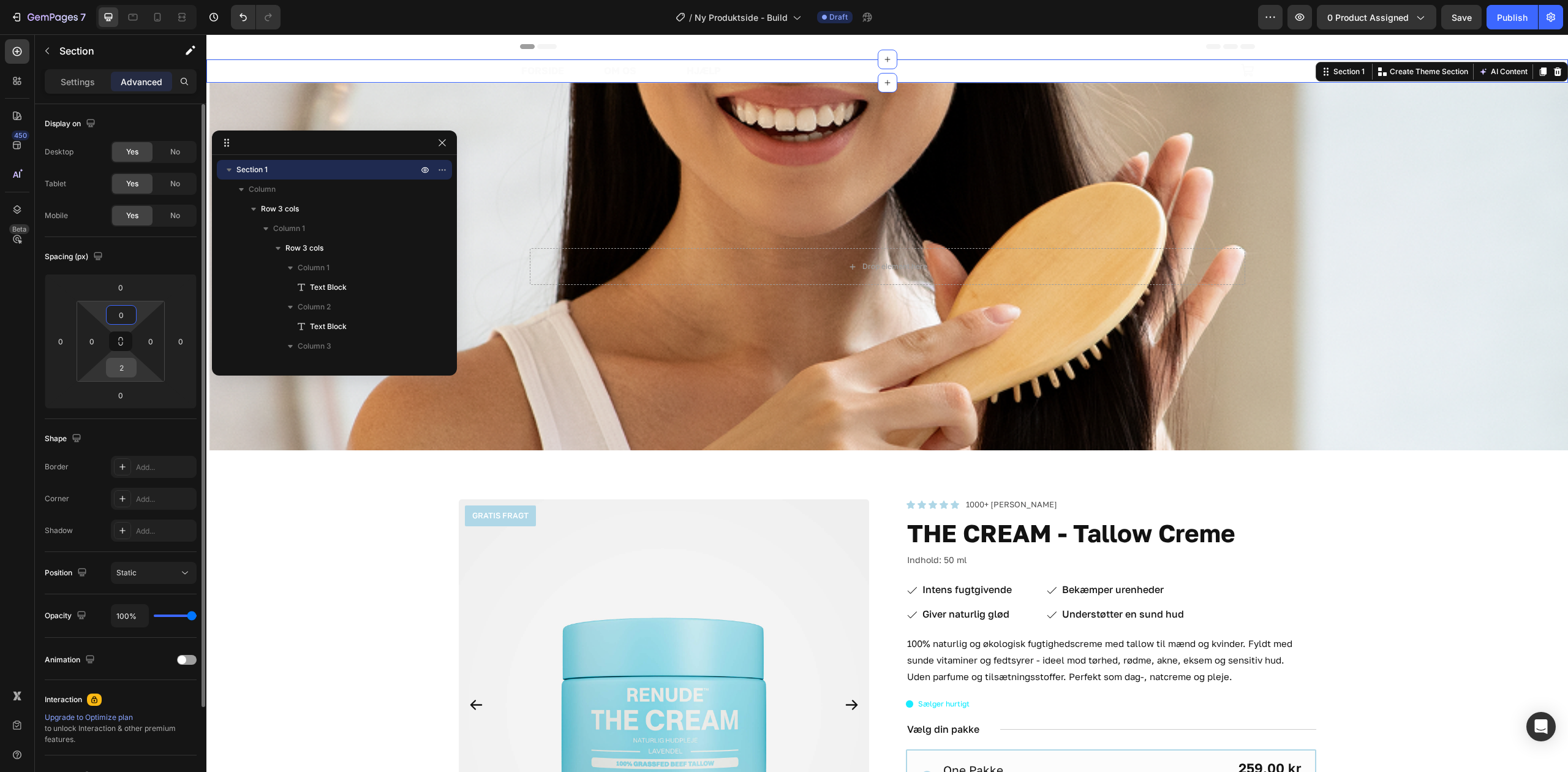
click at [122, 371] on input "2" at bounding box center [121, 368] width 25 height 19
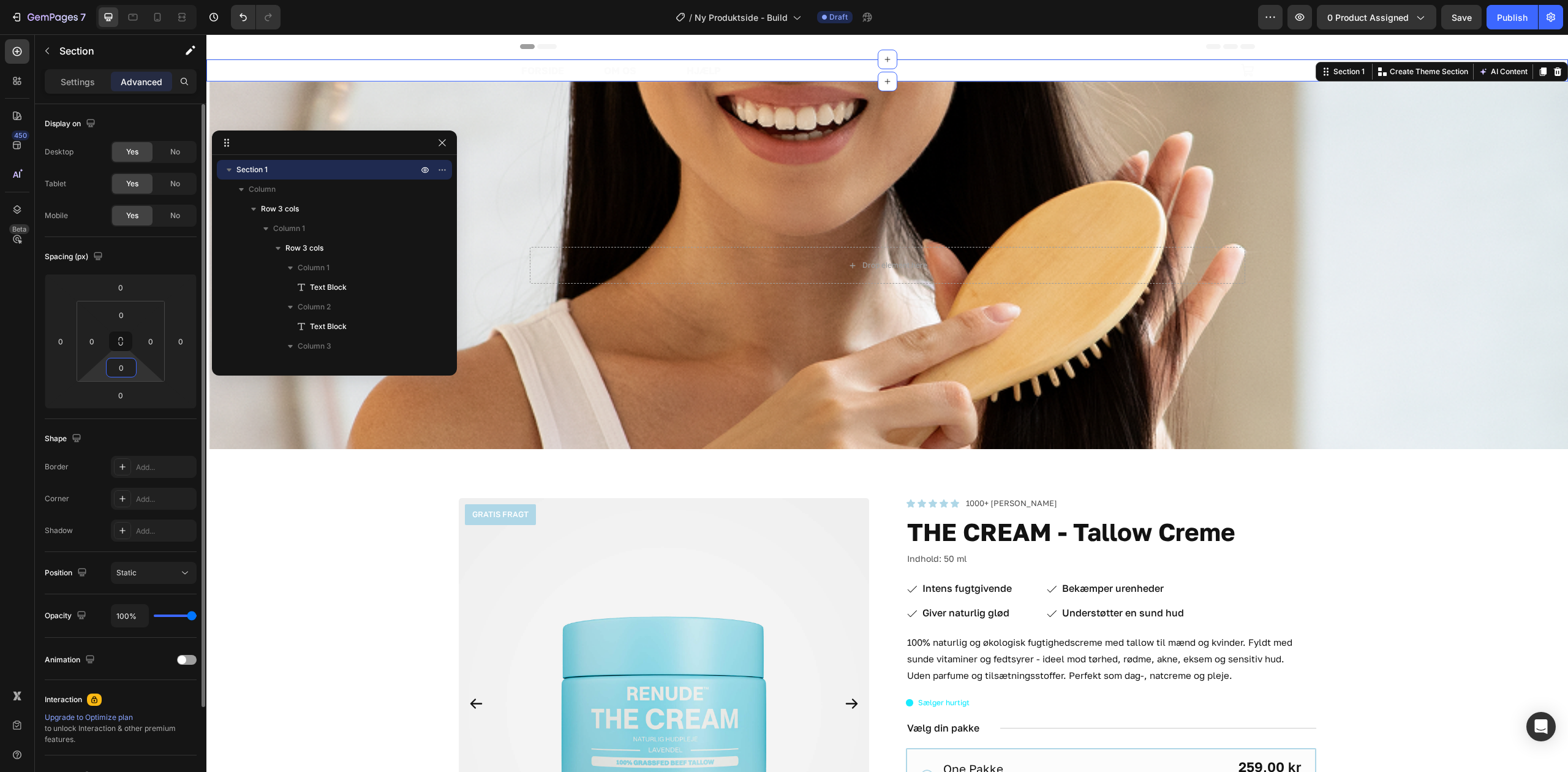
type input "0"
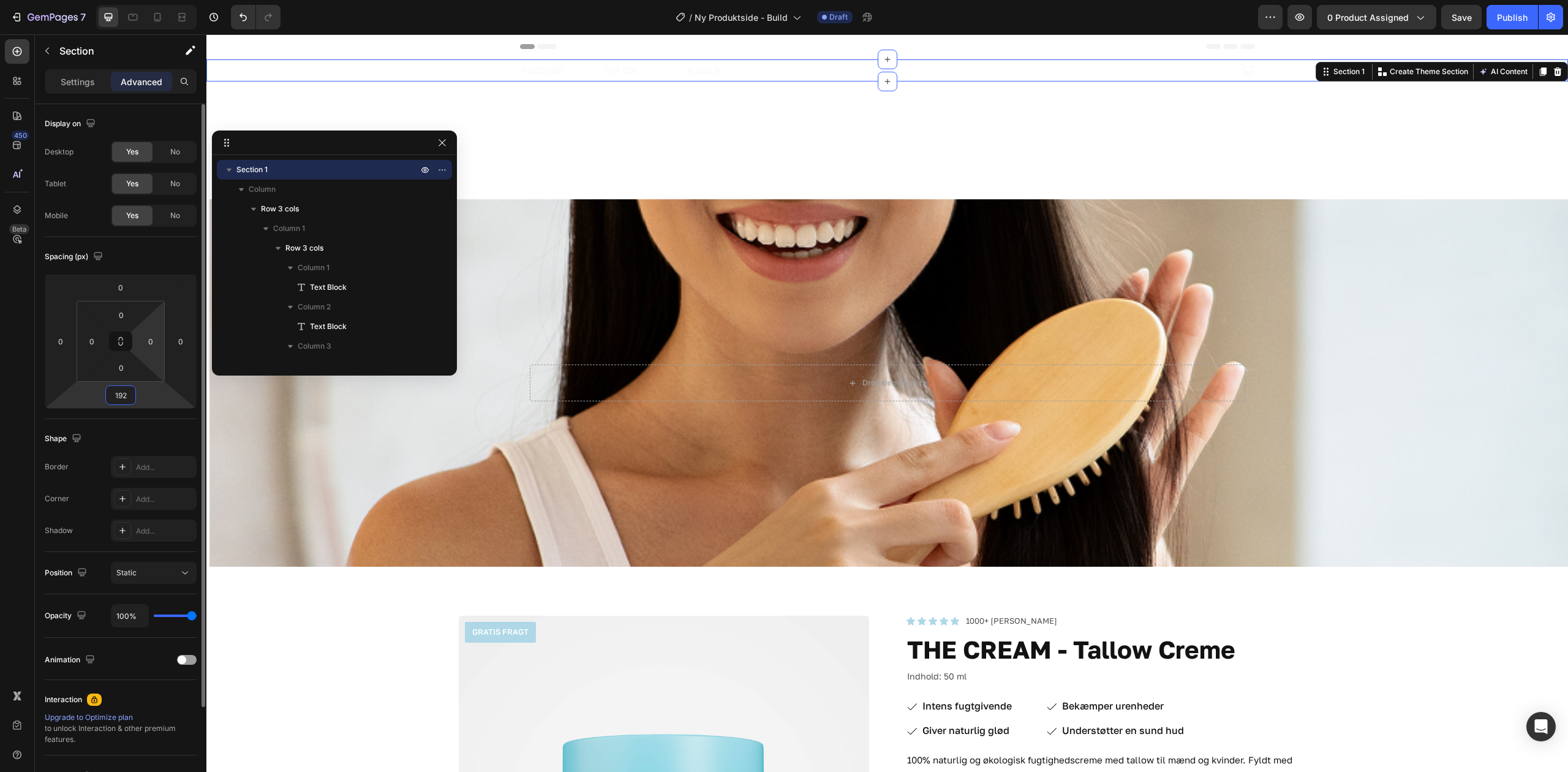
drag, startPoint x: 145, startPoint y: 397, endPoint x: 148, endPoint y: 318, distance: 79.1
click at [148, 0] on html "7 Version history / Ny Produktside - Build Draft Preview 0 product assigned Sav…" at bounding box center [784, 0] width 1568 height 0
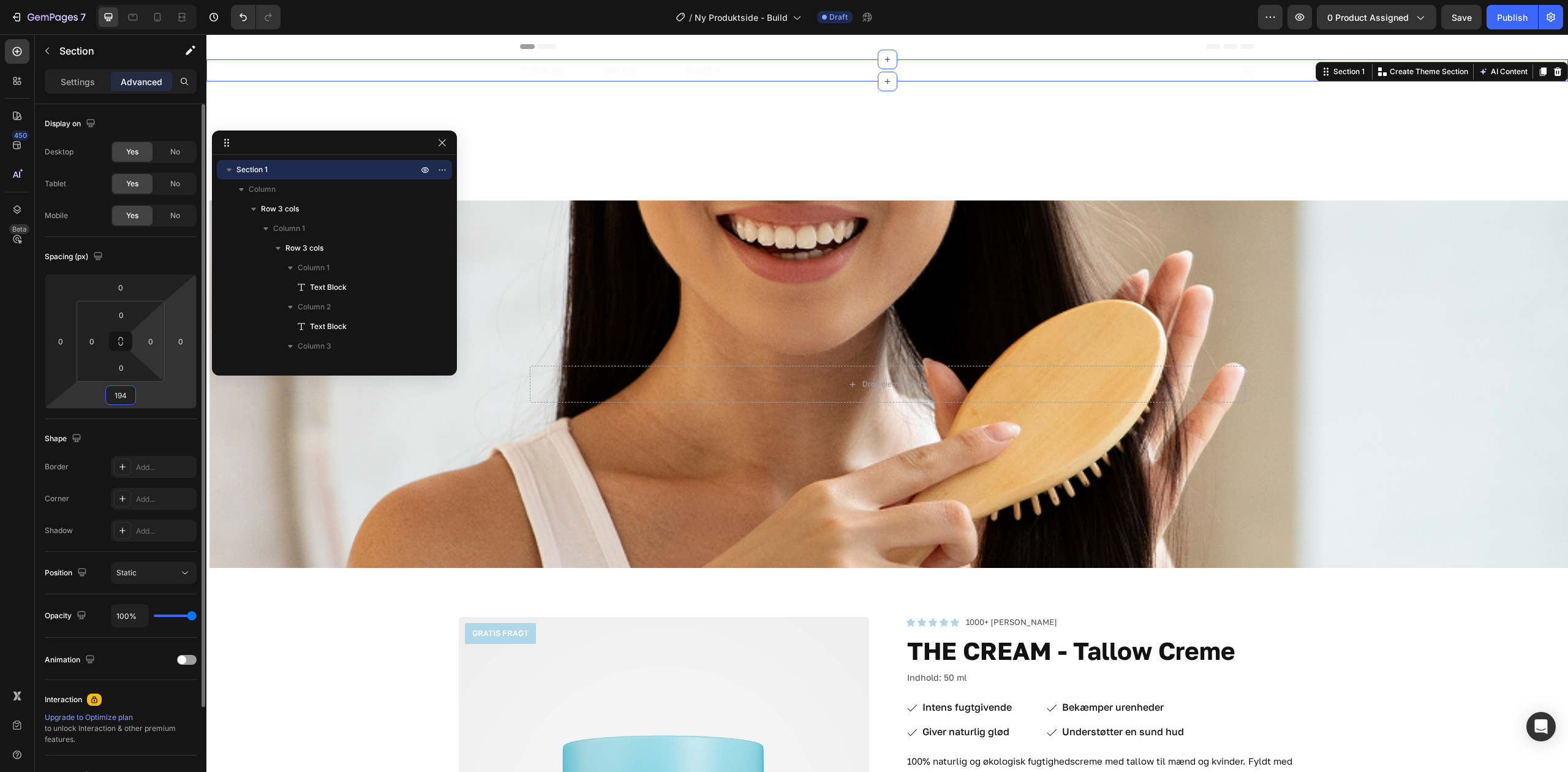
type input "0"
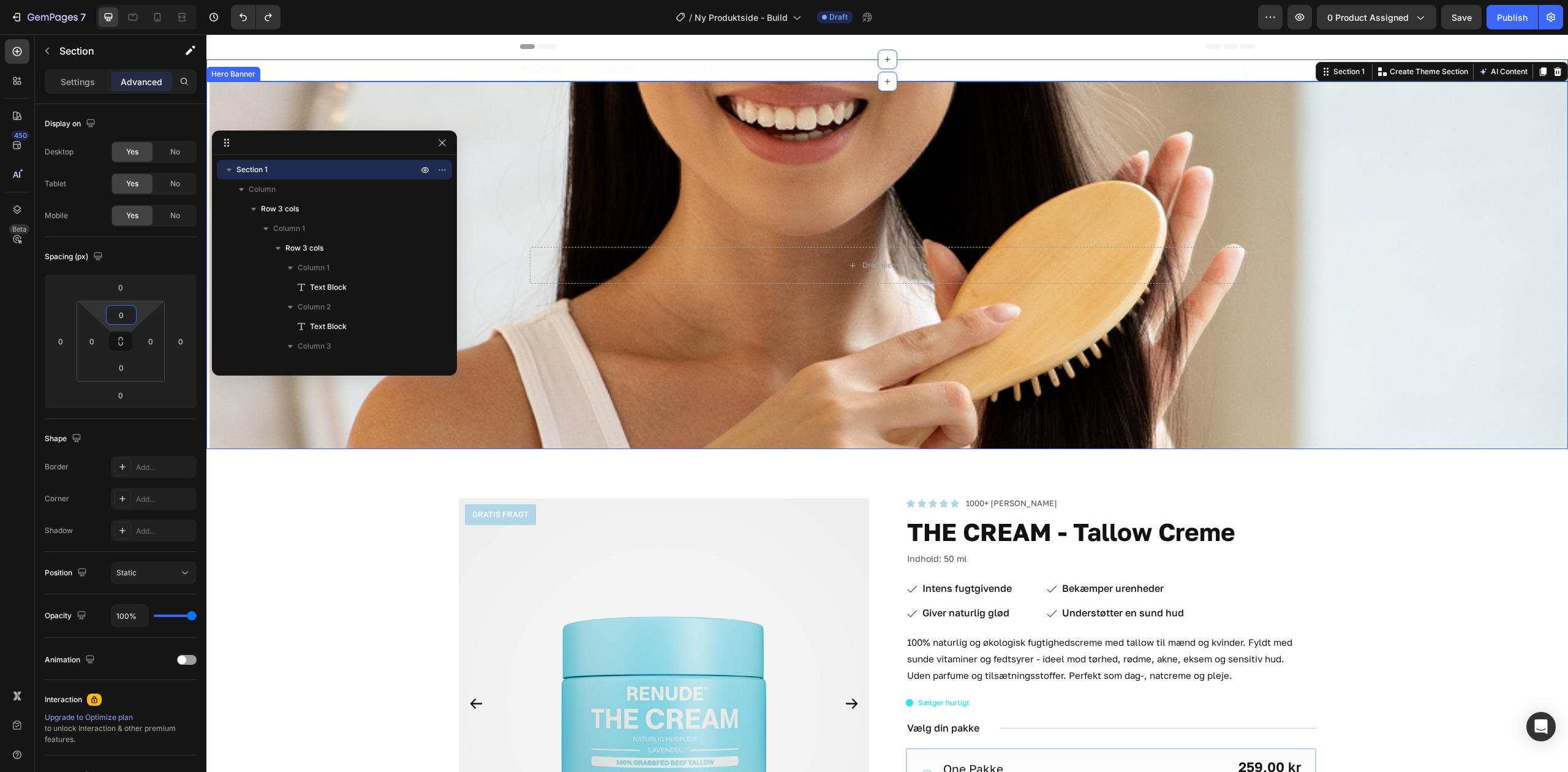
type input "2"
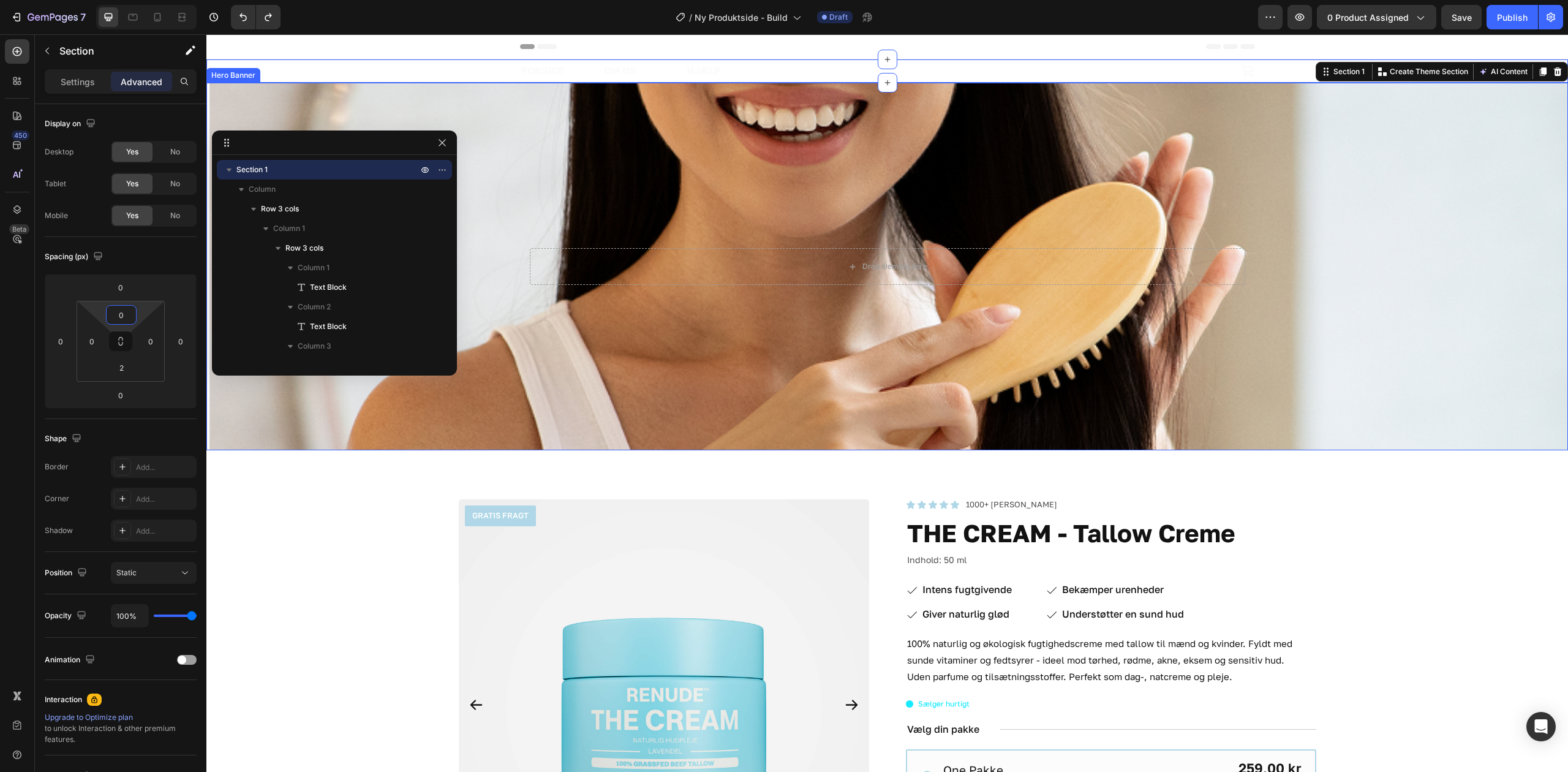
type input "32"
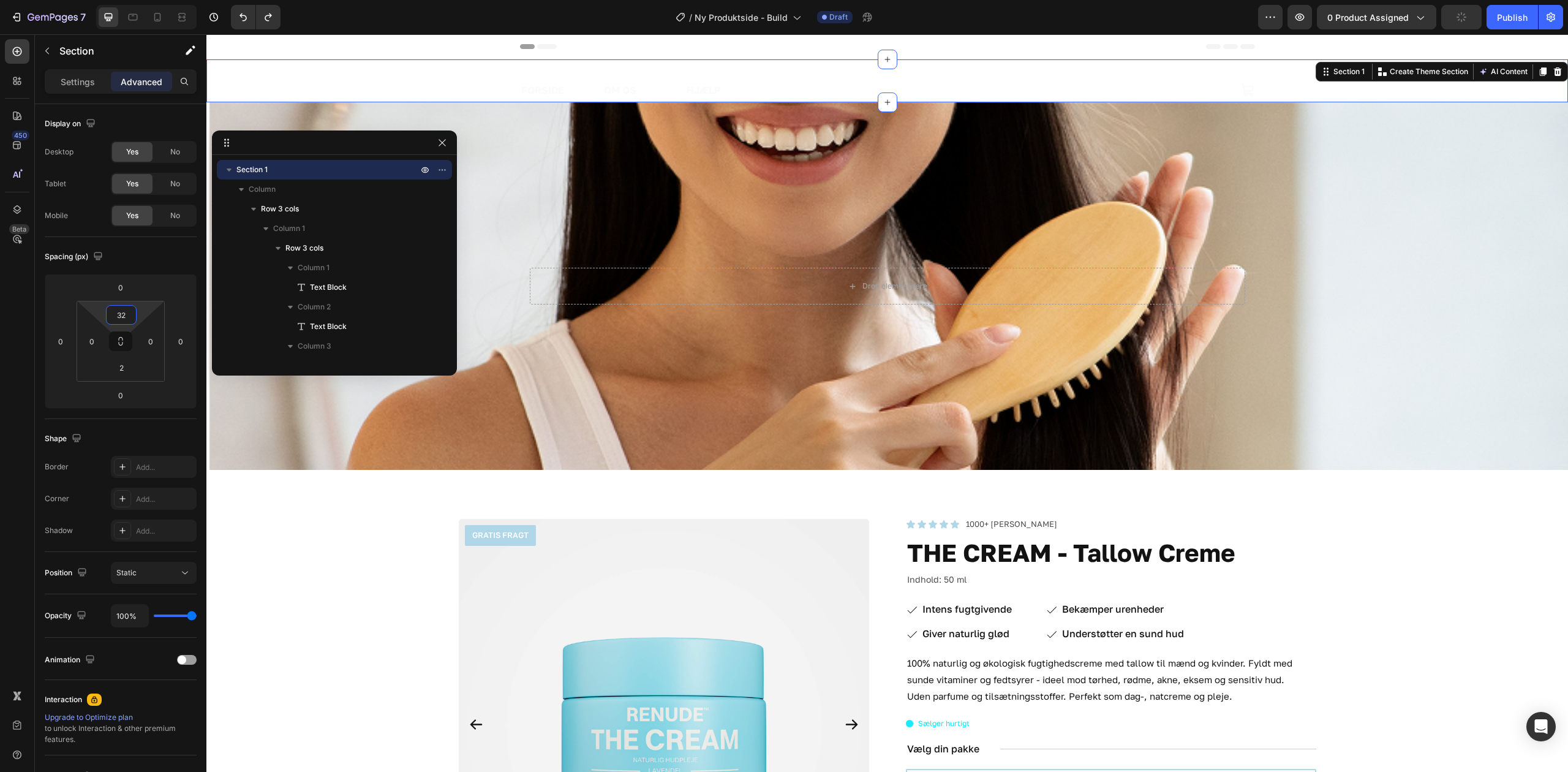
type input "32"
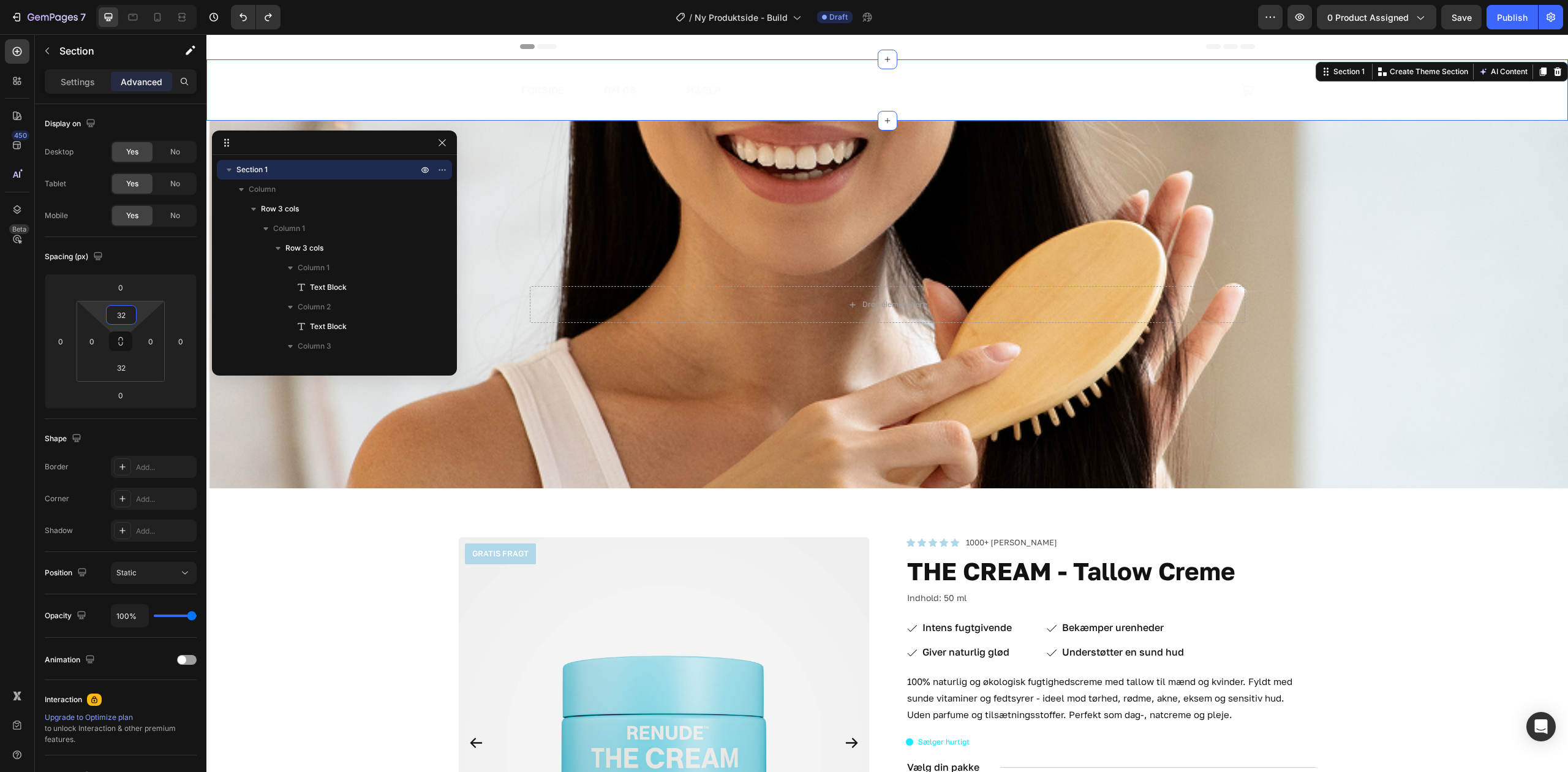
click at [298, 84] on div "FORSIDE Text Block OM OS Text Block HJÆLP Text Block Row Image Icon Row Section…" at bounding box center [888, 90] width 1362 height 61
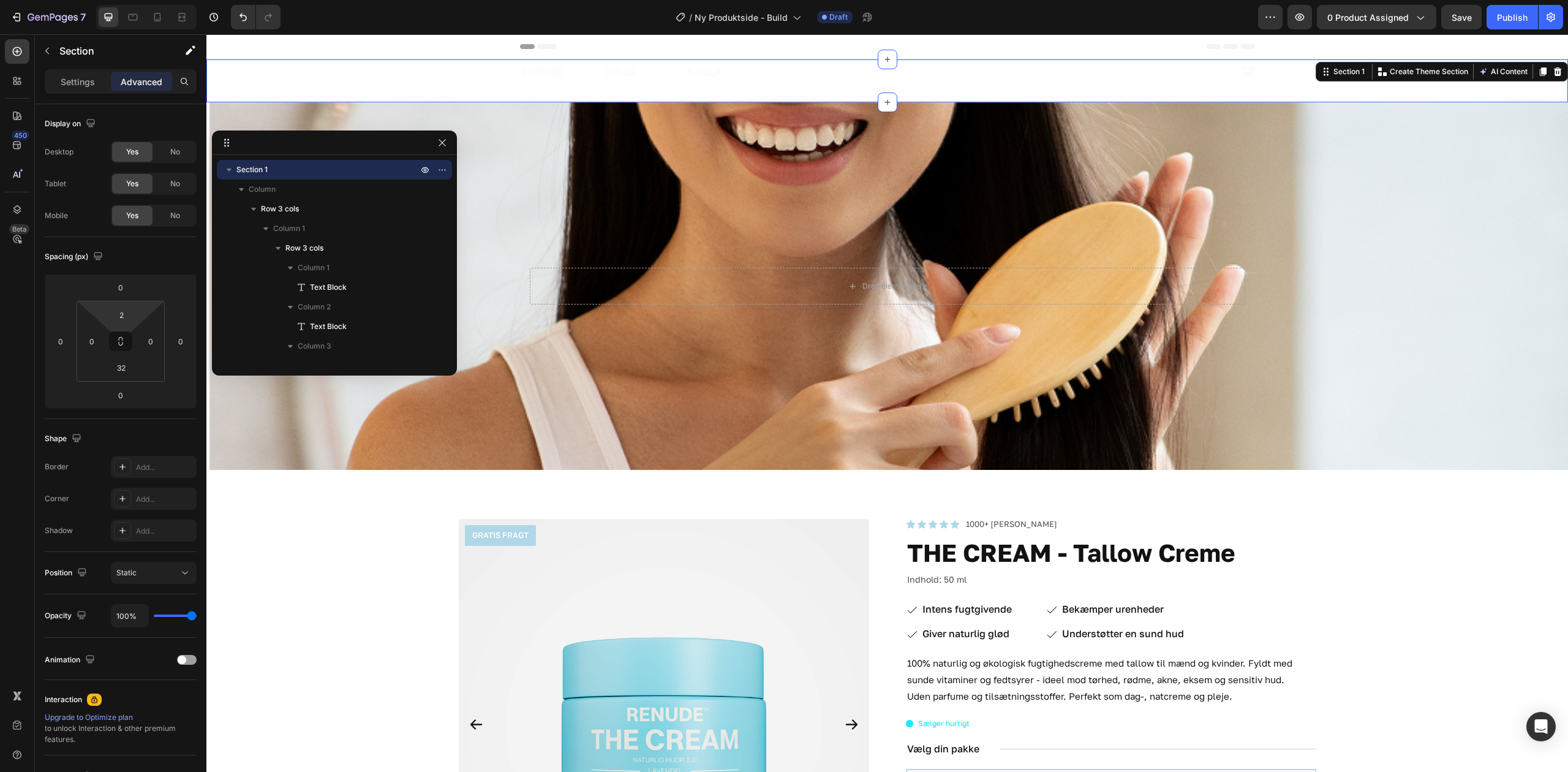
type input "32"
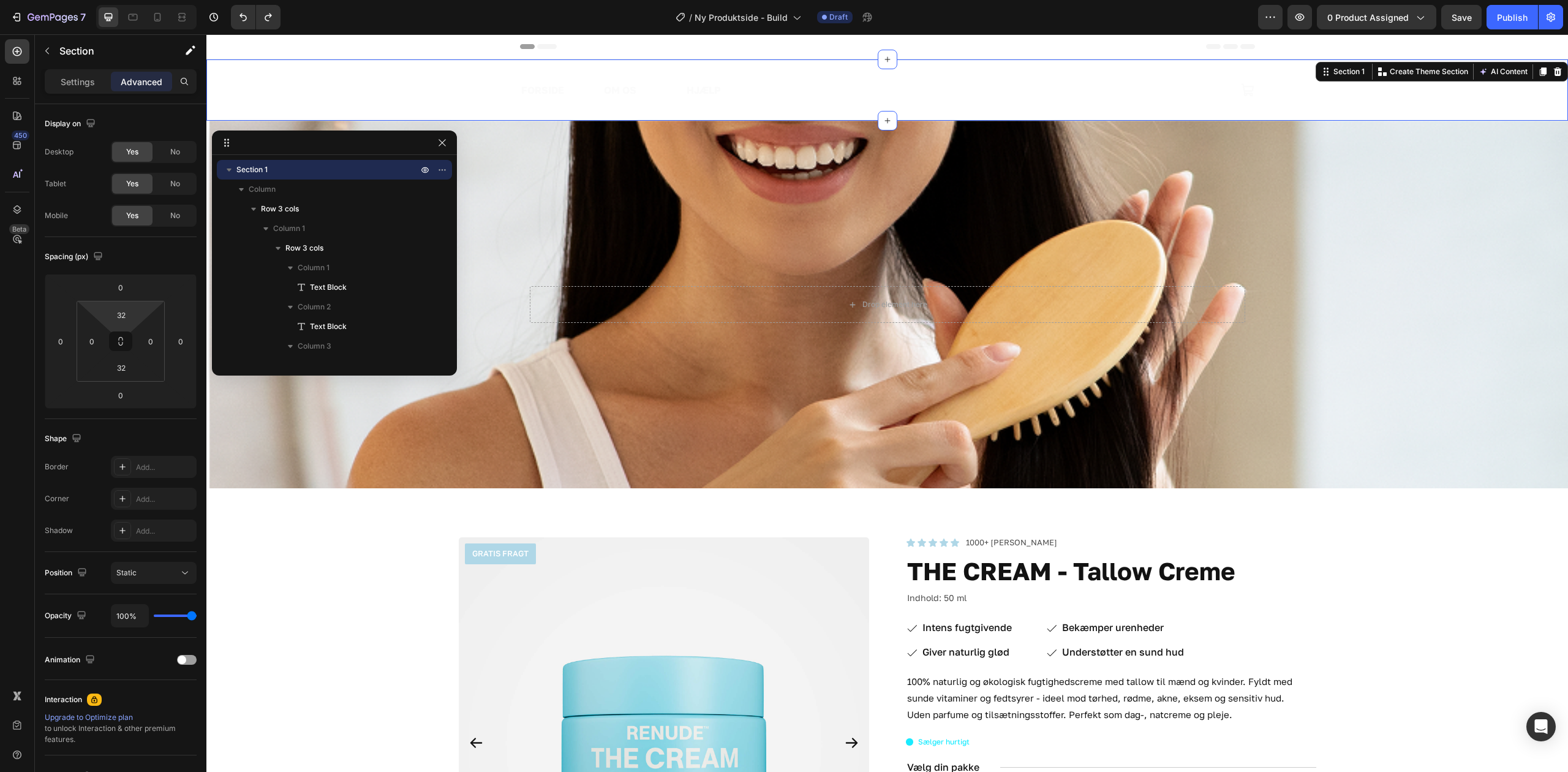
click at [317, 91] on div "FORSIDE Text Block OM OS Text Block HJÆLP Text Block Row Image Icon Row" at bounding box center [888, 90] width 1362 height 22
click at [439, 143] on icon "button" at bounding box center [443, 146] width 10 height 10
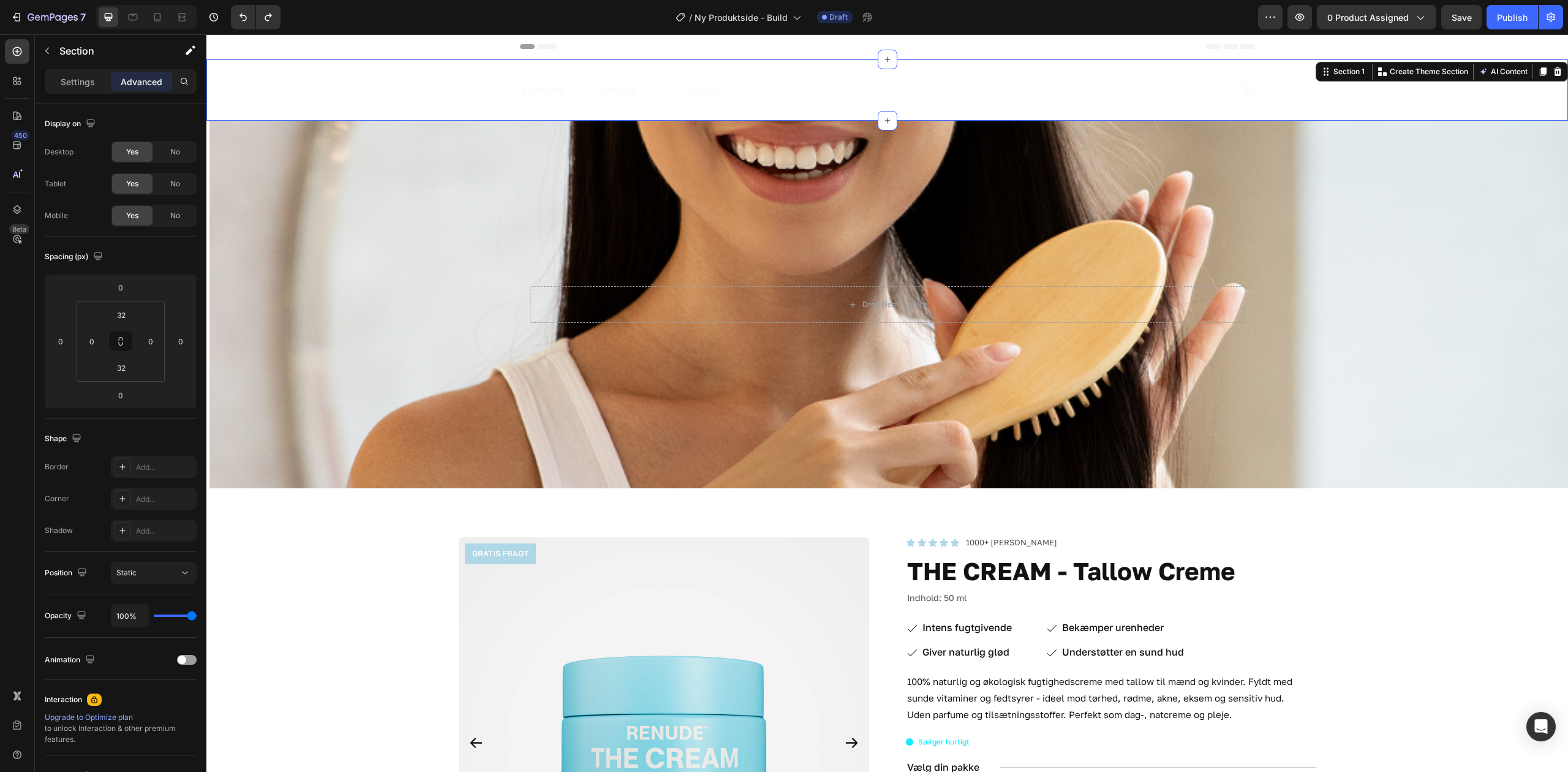
click at [288, 94] on div "FORSIDE Text Block OM OS Text Block HJÆLP Text Block Row Image Icon Row" at bounding box center [888, 90] width 1362 height 22
click at [267, 91] on div "FORSIDE Text Block OM OS Text Block HJÆLP Text Block Row Image Icon Row" at bounding box center [888, 90] width 1362 height 22
click at [268, 229] on div "Background Image" at bounding box center [888, 305] width 1362 height 368
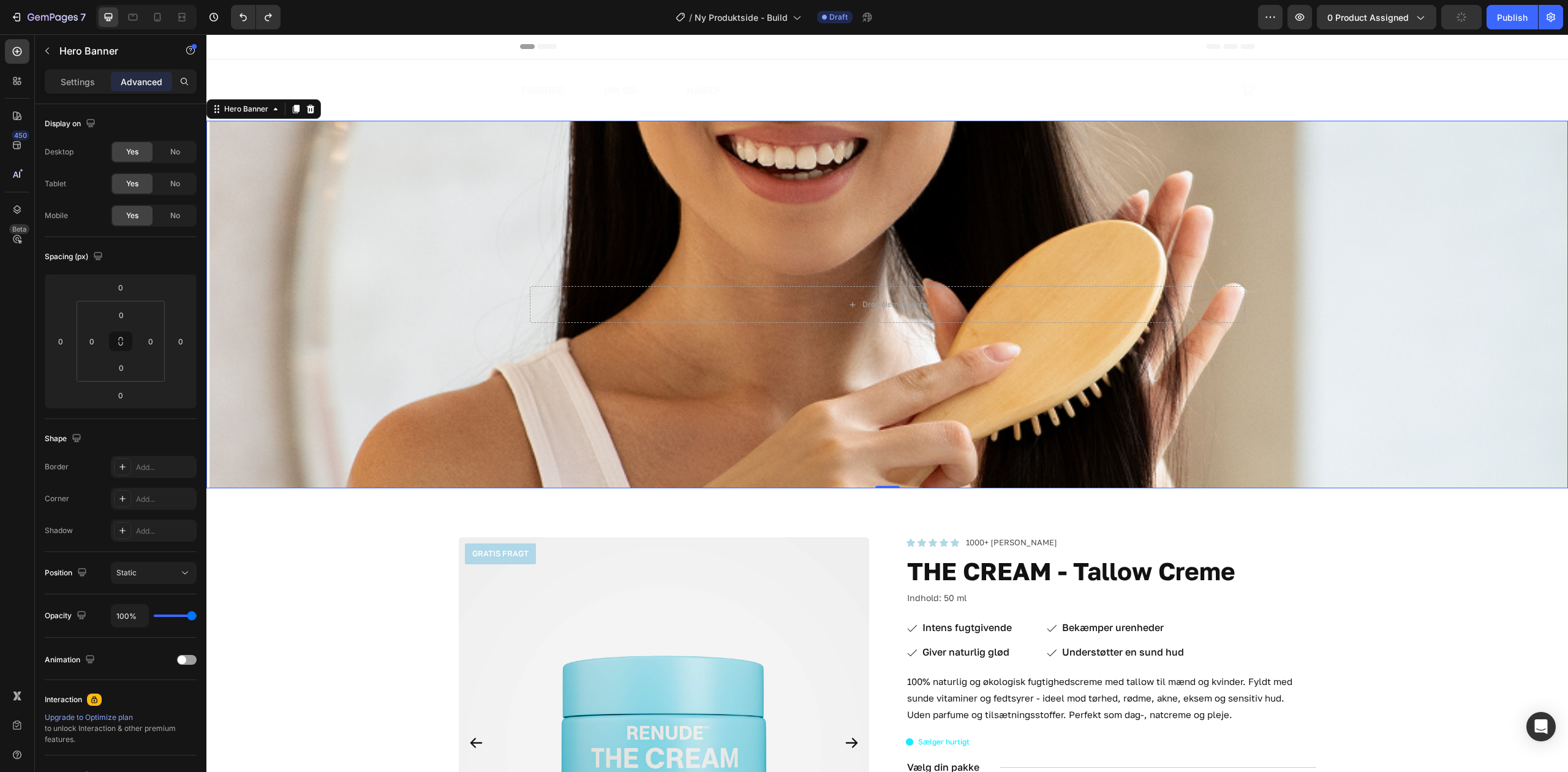
click at [272, 77] on div "FORSIDE Text Block OM OS Text Block HJÆLP Text Block Row Image Icon Row Section…" at bounding box center [888, 90] width 1362 height 61
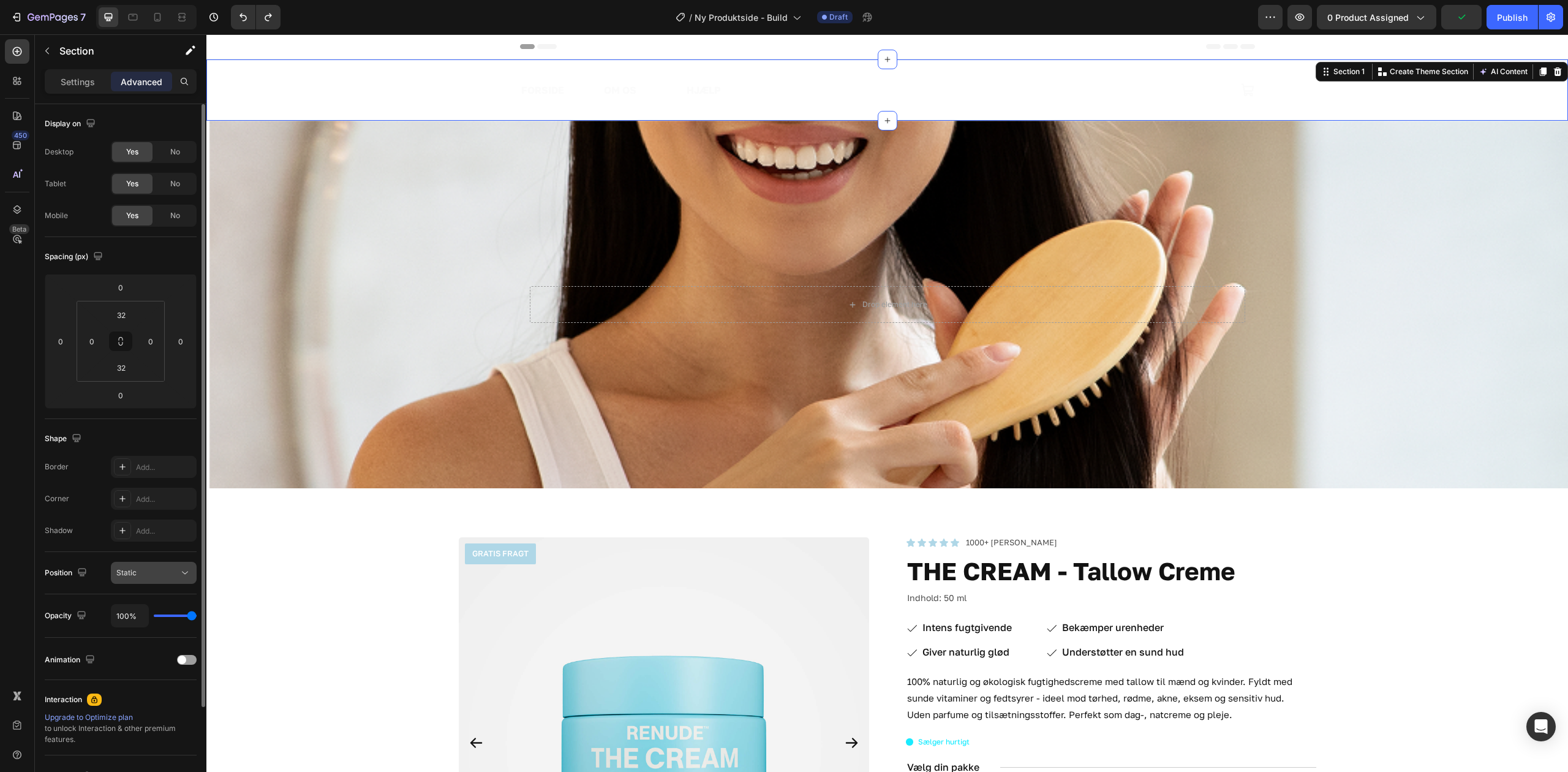
click at [155, 567] on button "Static" at bounding box center [153, 573] width 86 height 22
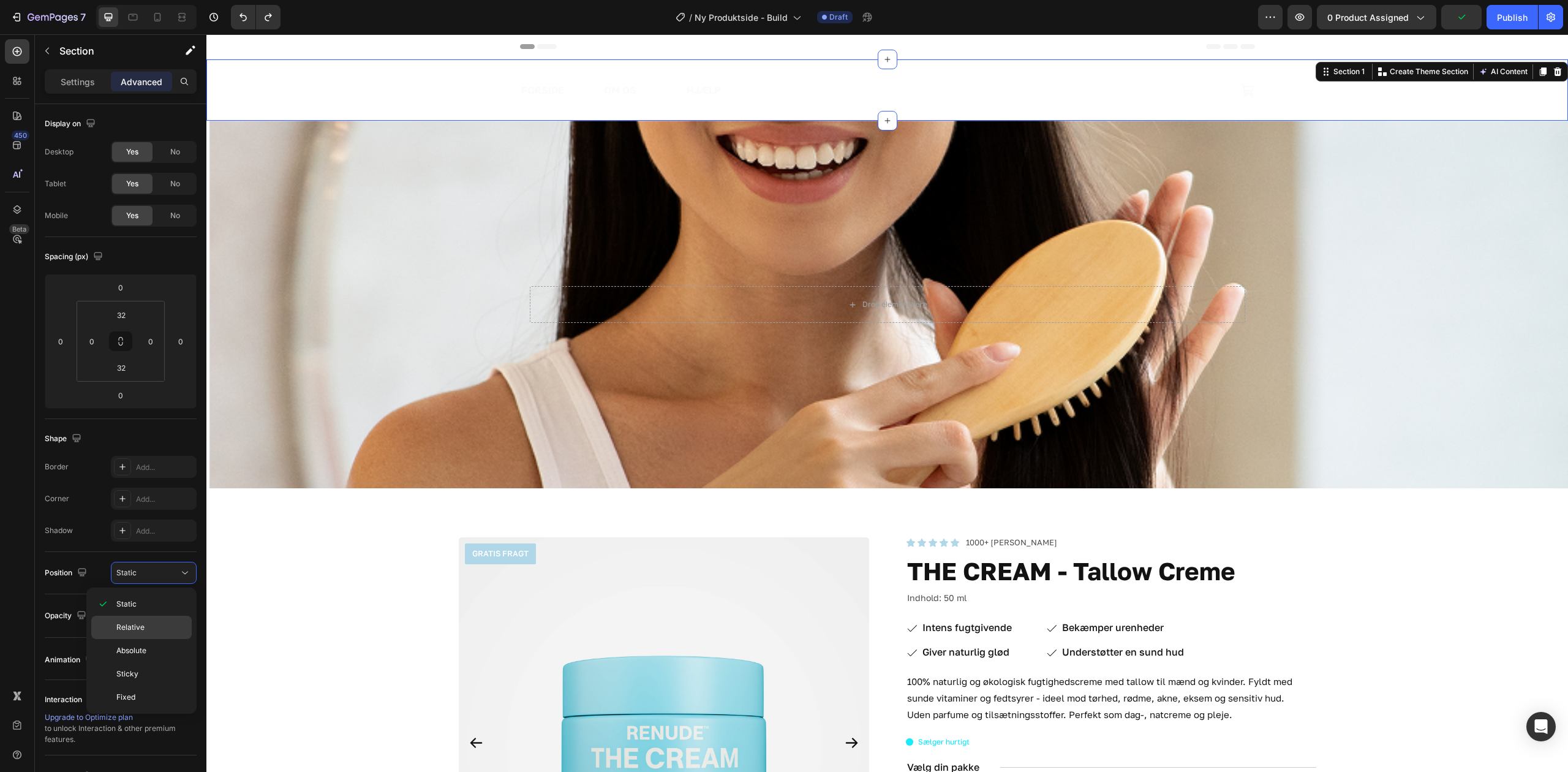
click at [163, 617] on div "Relative" at bounding box center [141, 626] width 100 height 23
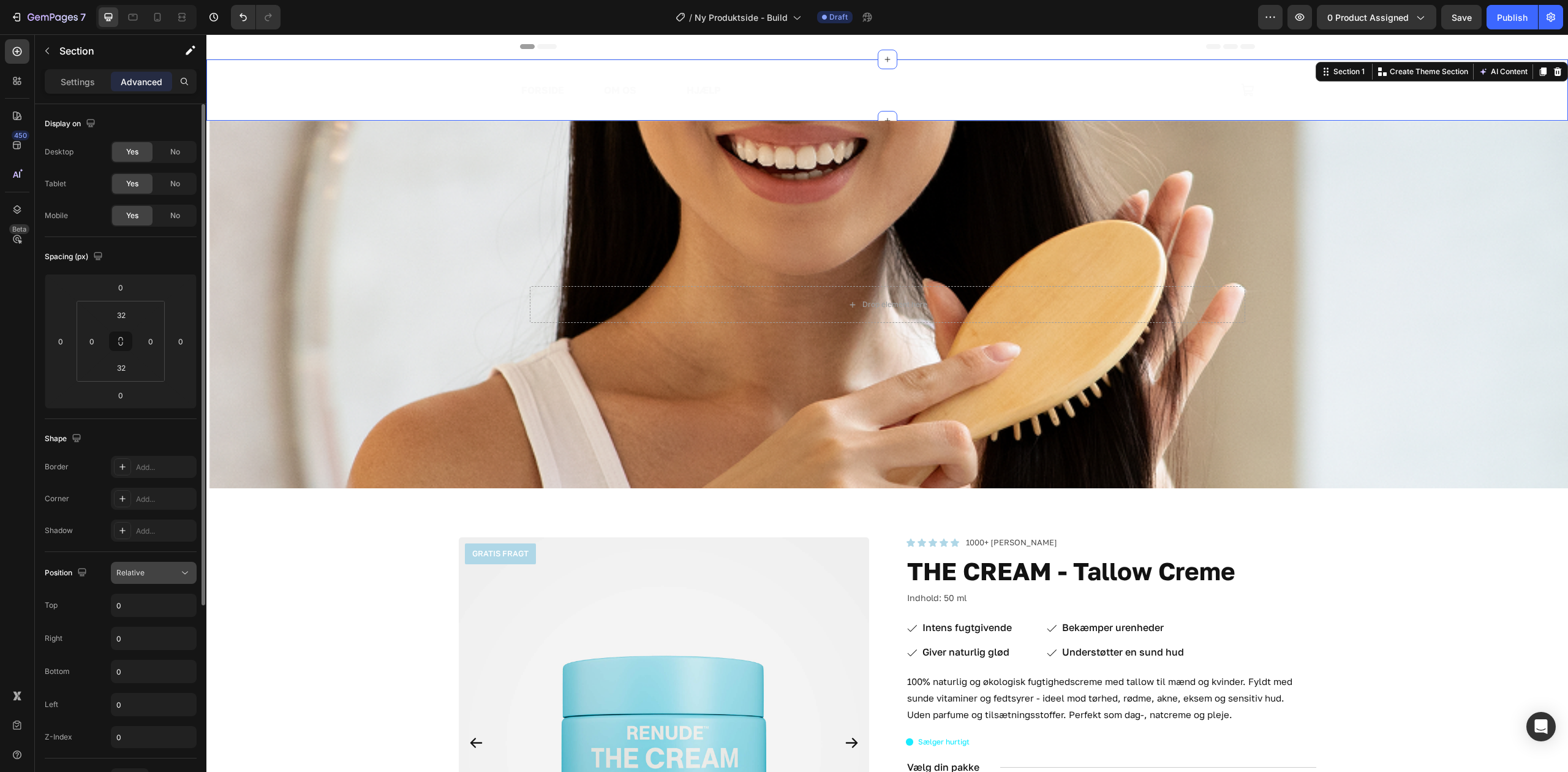
click at [165, 576] on div "Relative" at bounding box center [147, 572] width 62 height 11
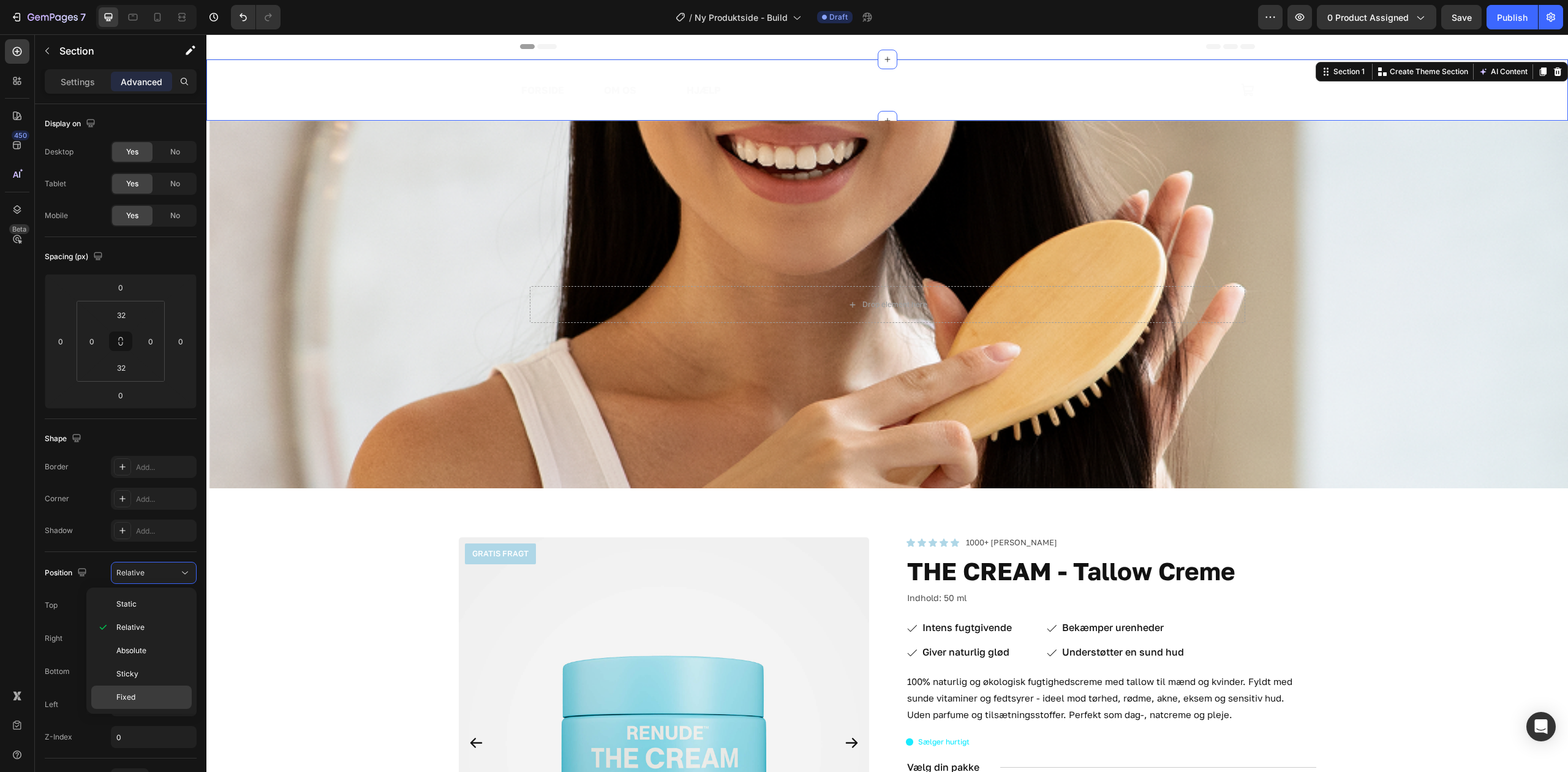
click at [164, 696] on p "Fixed" at bounding box center [152, 697] width 70 height 11
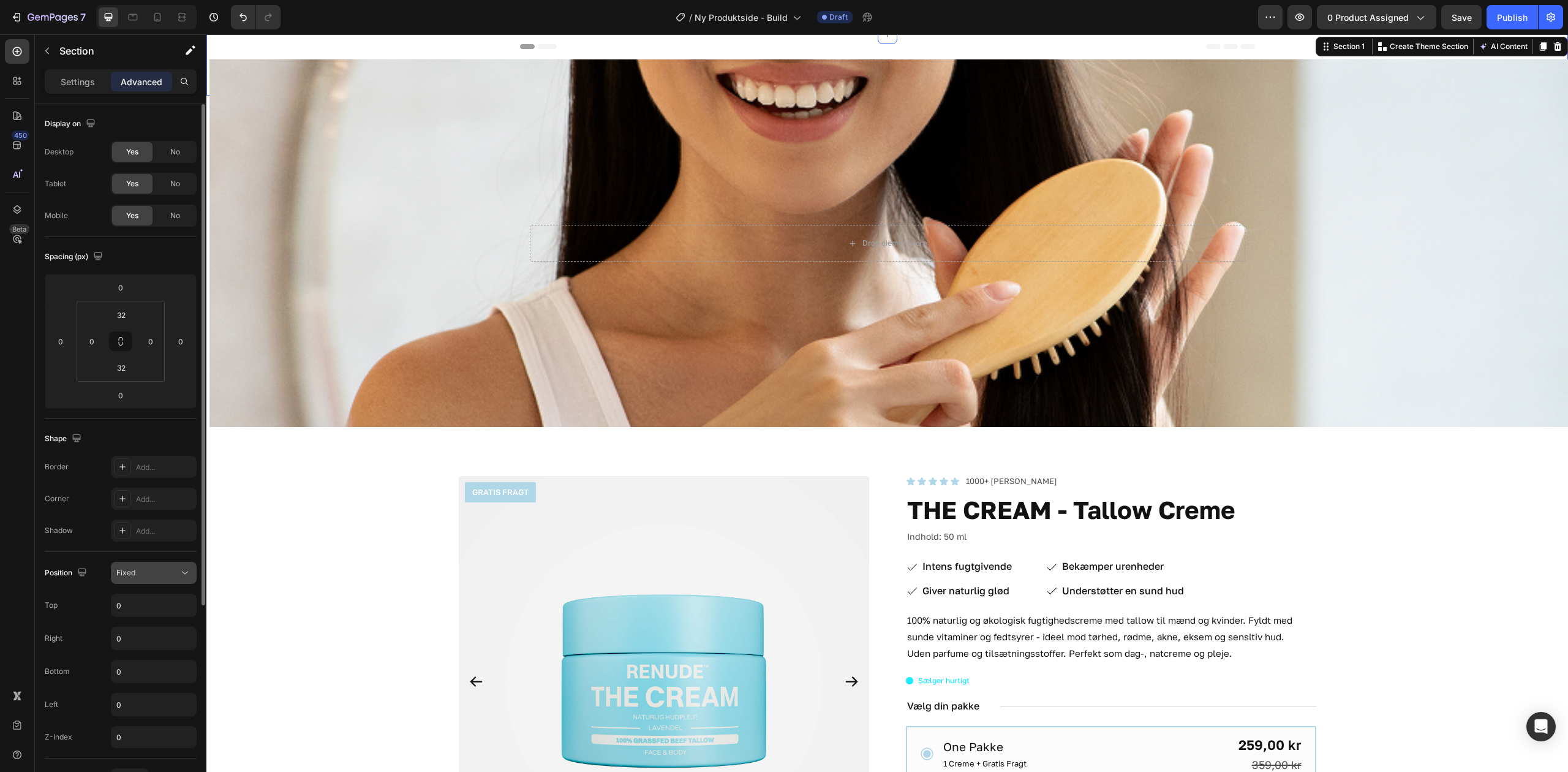
click at [155, 569] on div "Fixed" at bounding box center [147, 572] width 62 height 11
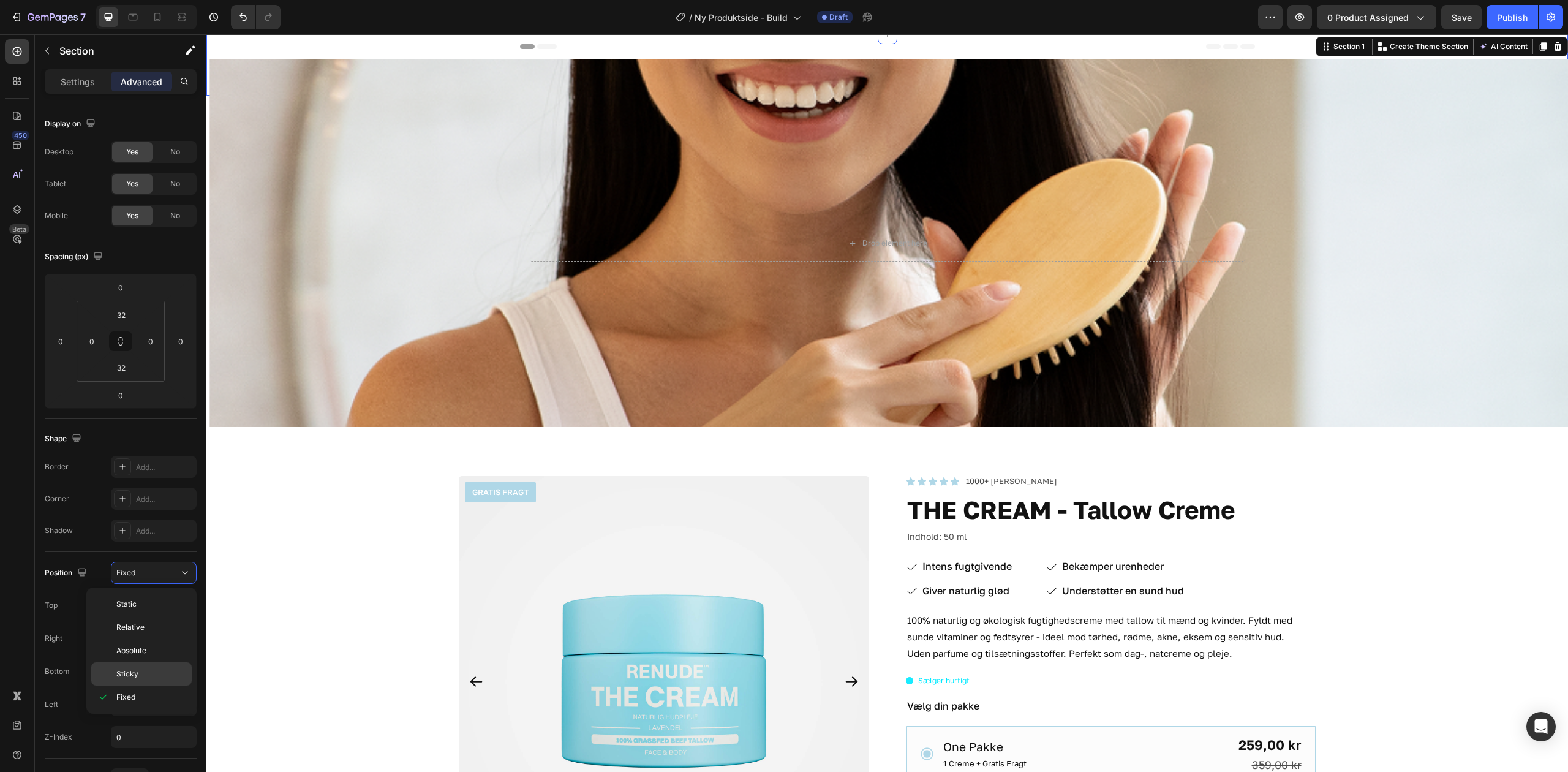
click at [159, 672] on p "Sticky" at bounding box center [152, 673] width 70 height 11
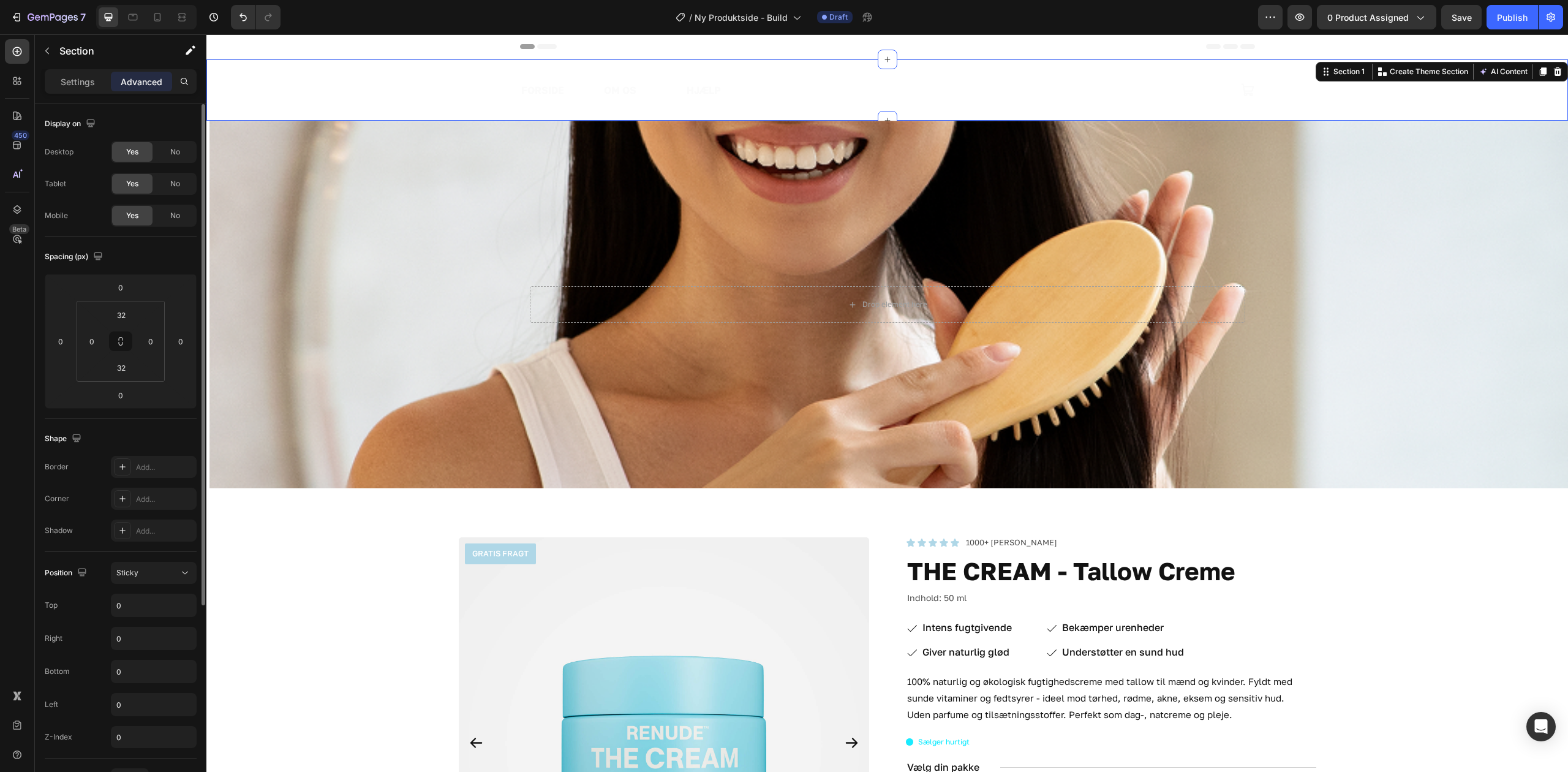
click at [139, 562] on div "Position Sticky Top 0 Right 0 Bottom 0 Left 0 Z-Index 0" at bounding box center [121, 655] width 152 height 207
click at [139, 572] on div "Sticky" at bounding box center [147, 572] width 62 height 11
click at [155, 643] on div "Absolute" at bounding box center [141, 650] width 100 height 23
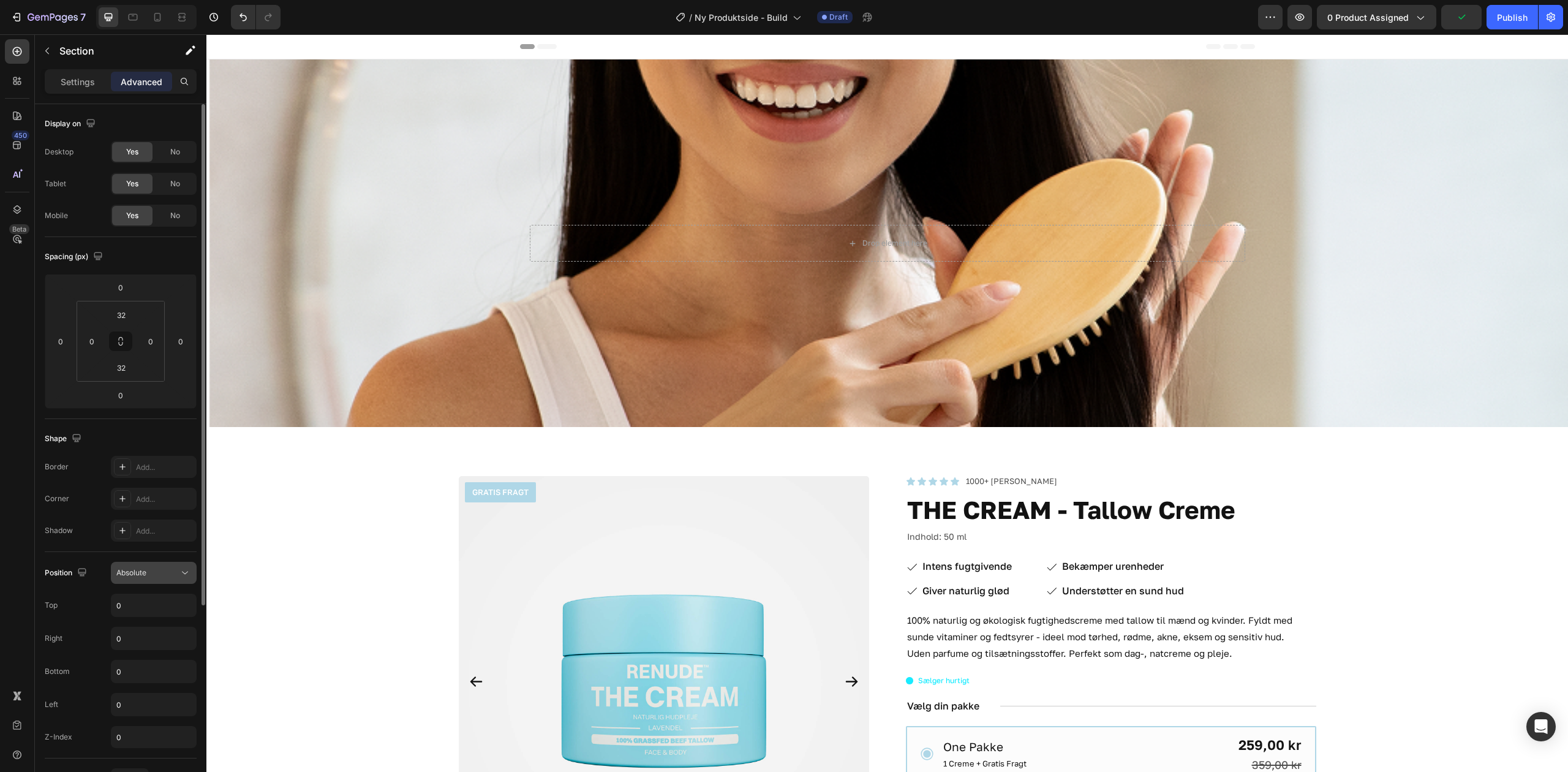
click at [163, 572] on div "Absolute" at bounding box center [147, 572] width 62 height 11
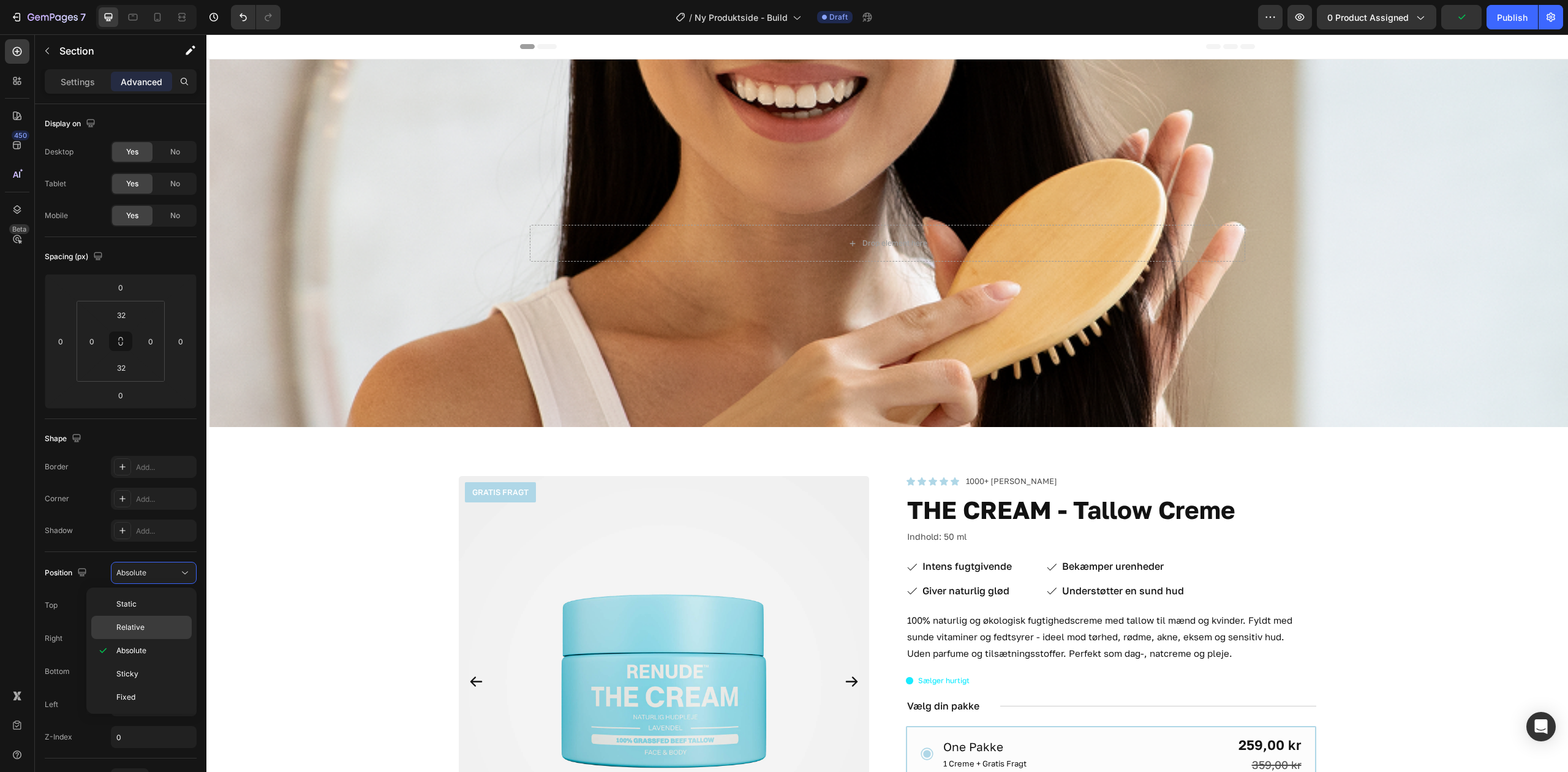
click at [163, 620] on div "Relative" at bounding box center [141, 626] width 100 height 23
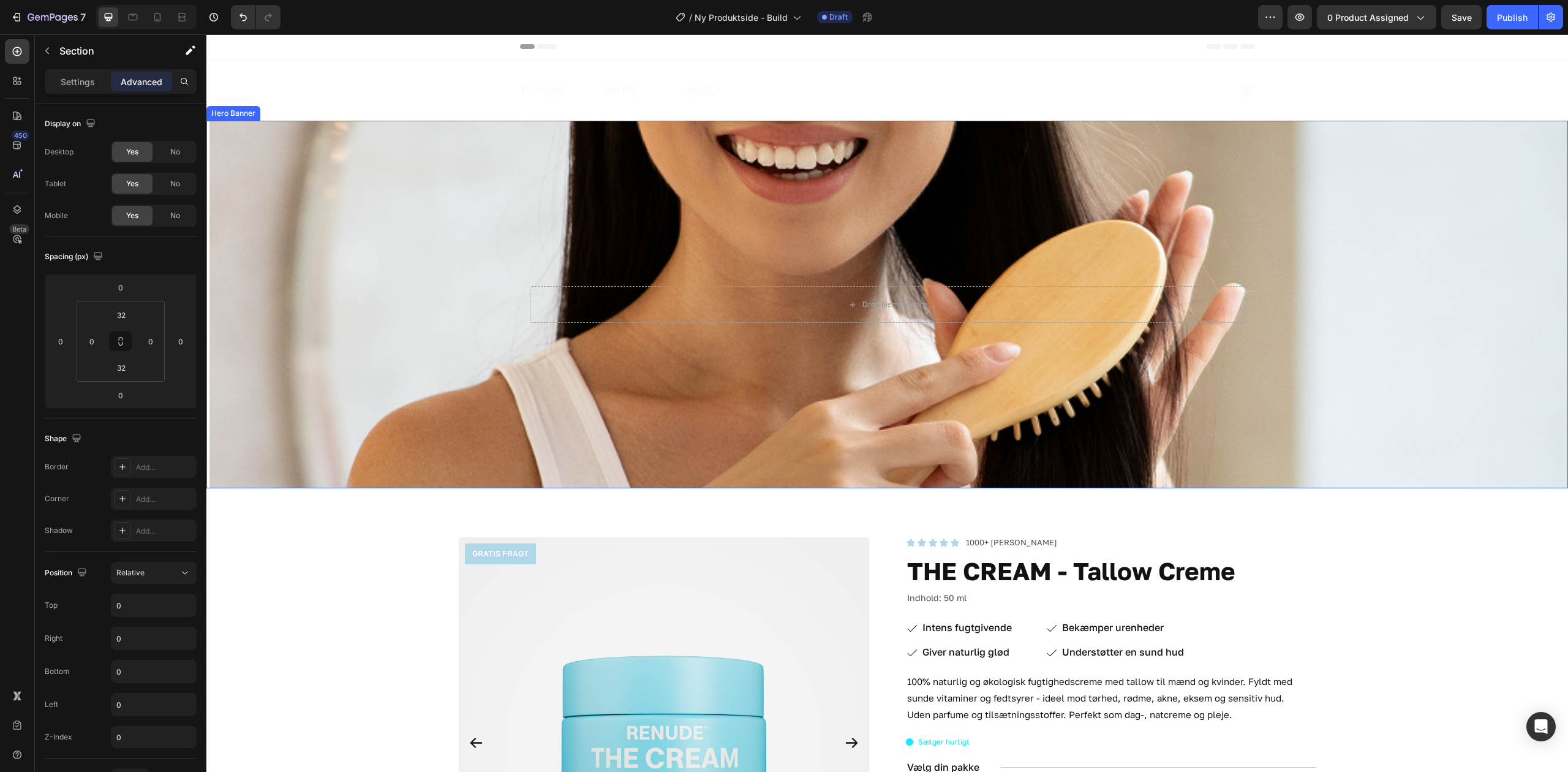
click at [390, 167] on div "Background Image" at bounding box center [888, 305] width 1362 height 368
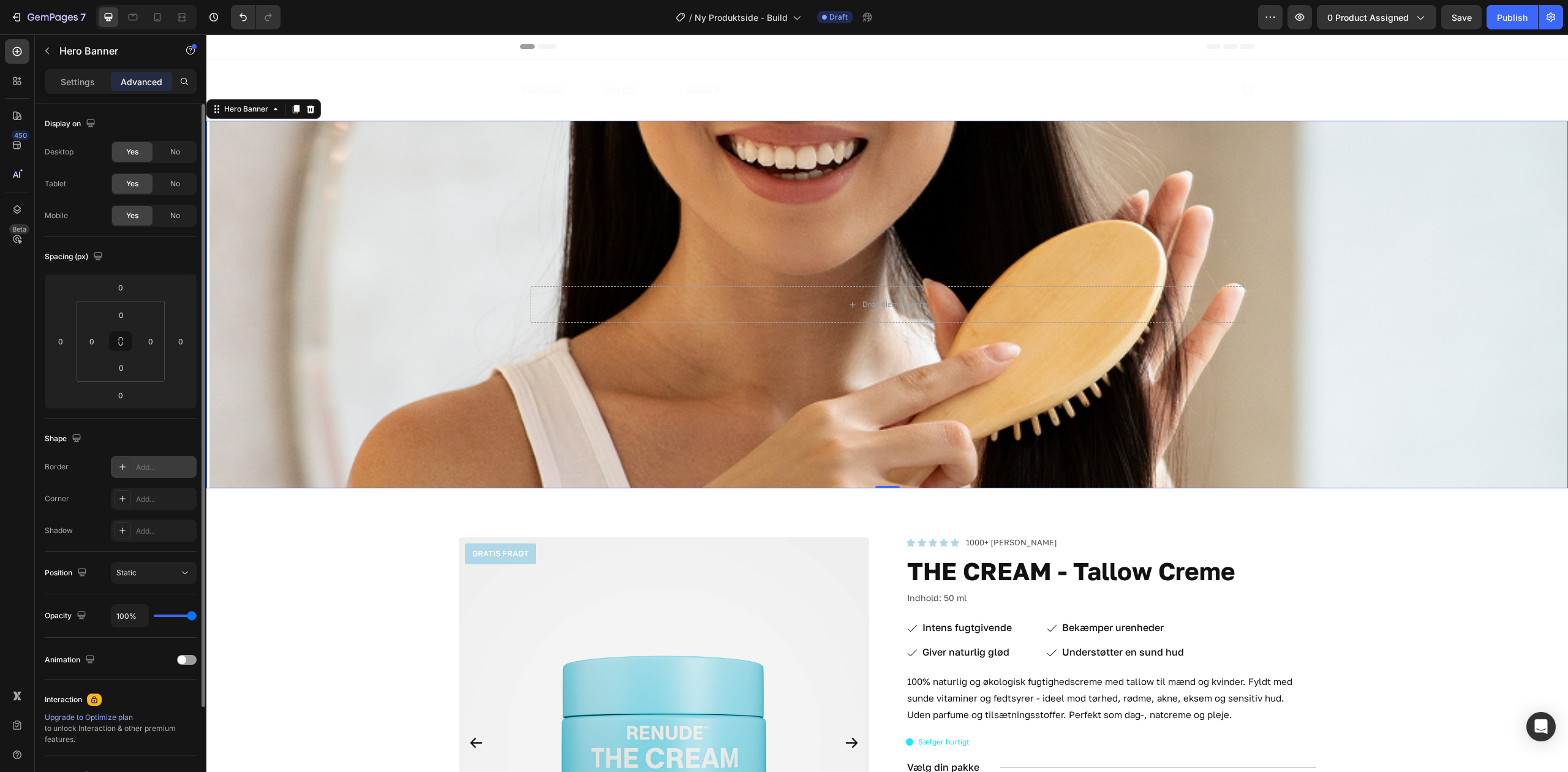
click at [163, 463] on div "Add..." at bounding box center [165, 467] width 58 height 11
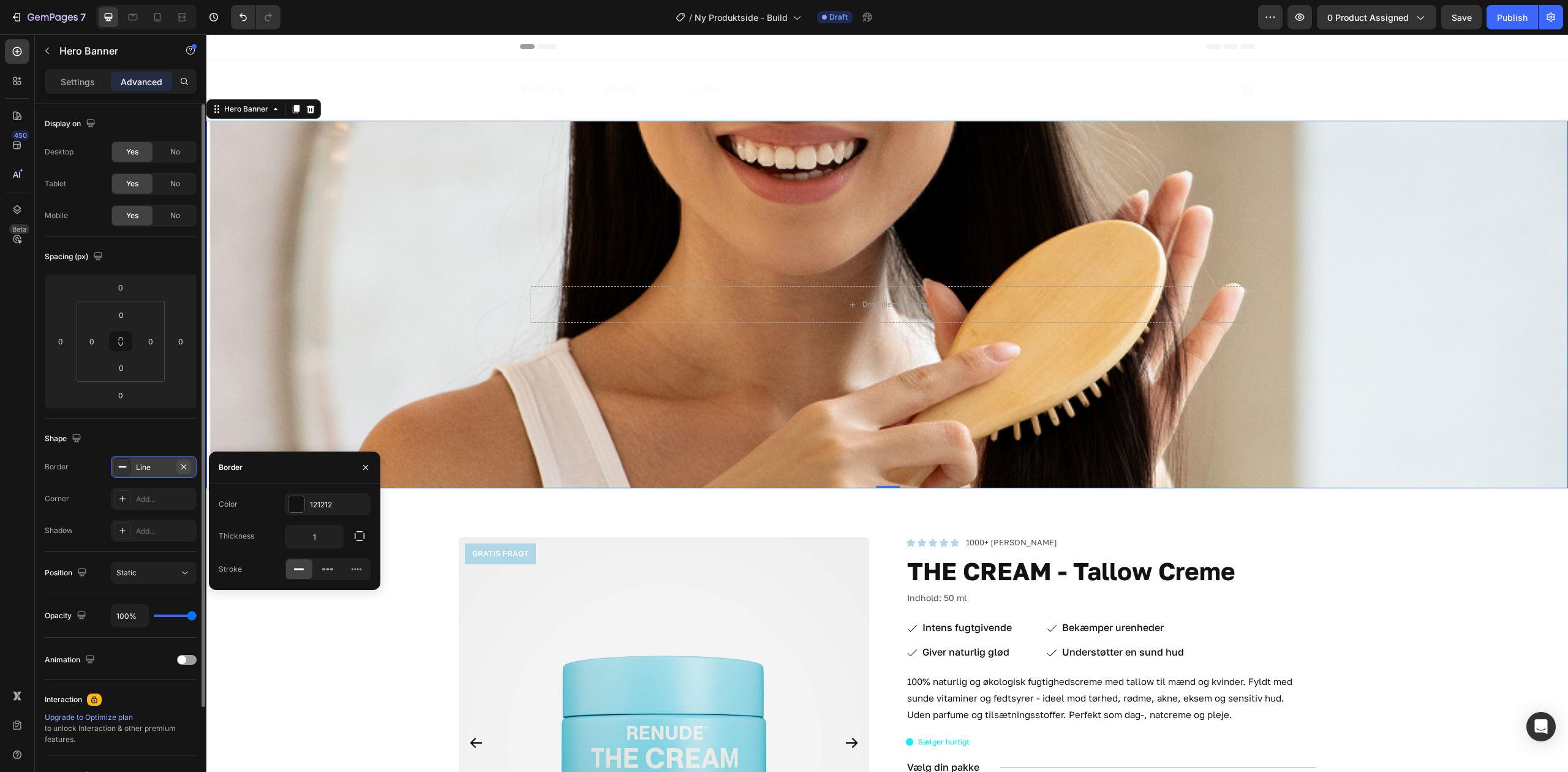
click at [189, 466] on button "button" at bounding box center [183, 466] width 14 height 14
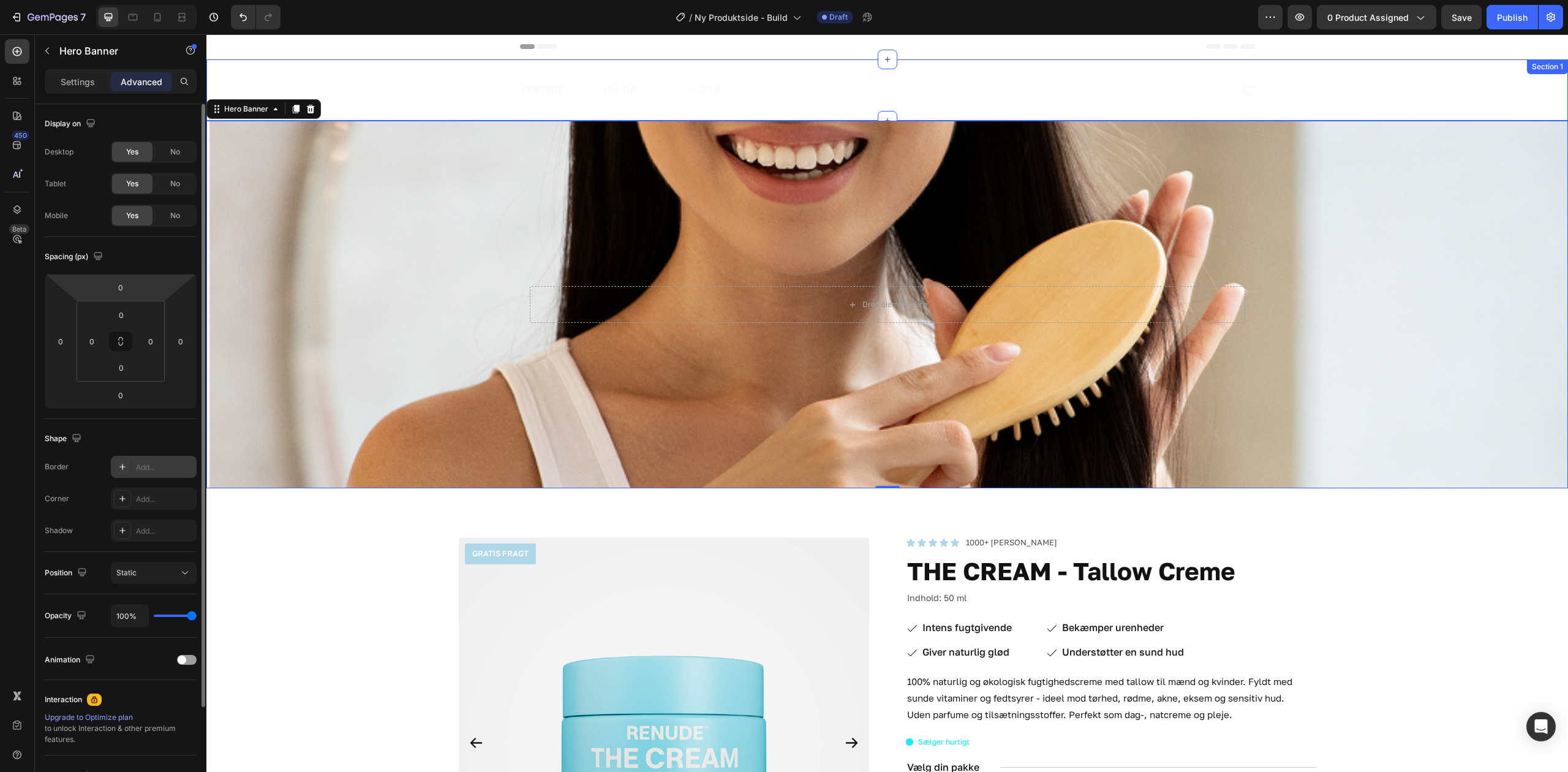
click at [362, 83] on div "FORSIDE Text Block OM OS Text Block HJÆLP Text Block Row Image Icon Row" at bounding box center [888, 90] width 1362 height 22
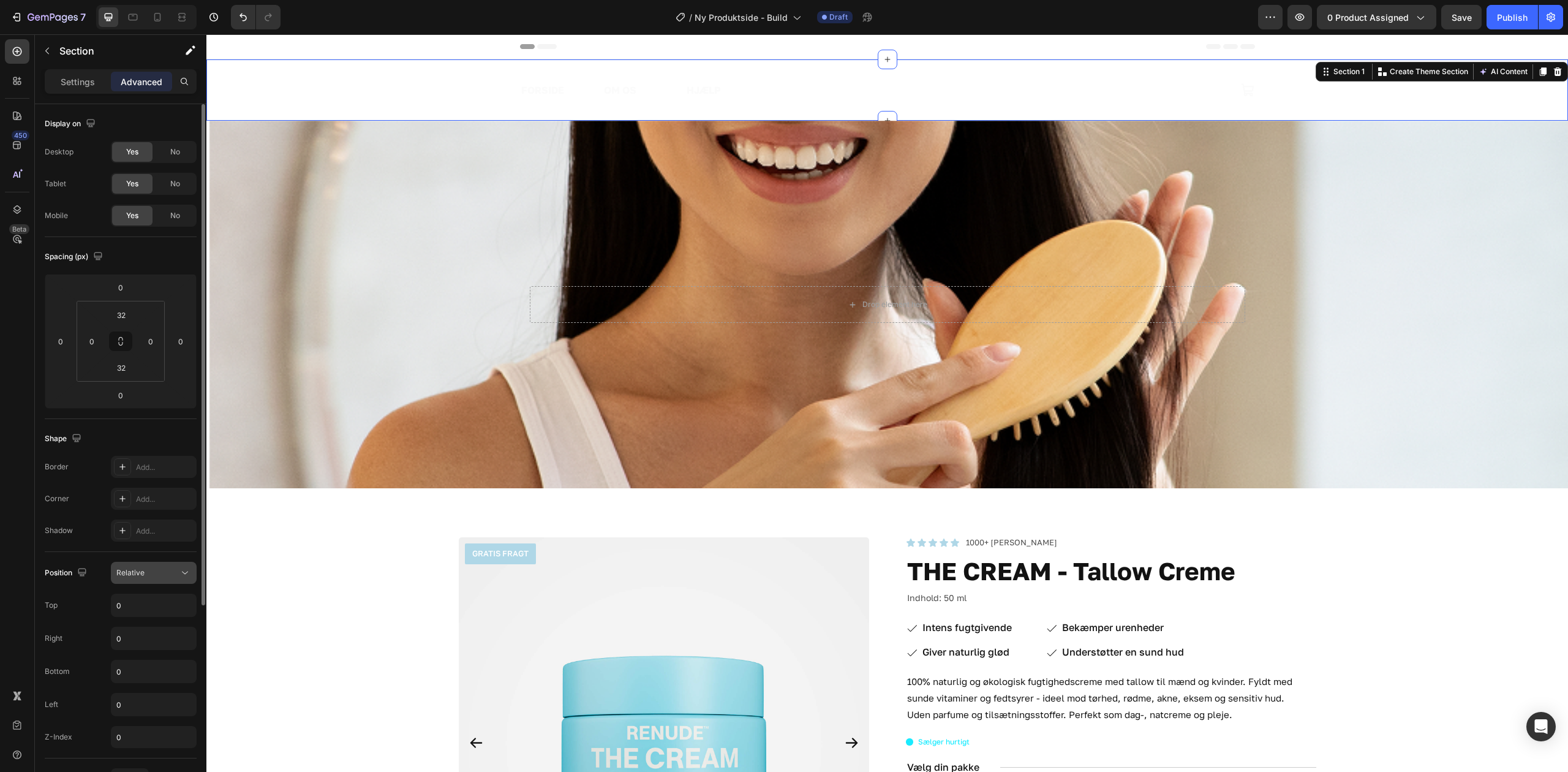
click at [157, 575] on div "Relative" at bounding box center [147, 572] width 62 height 11
click at [157, 574] on div "Relative" at bounding box center [147, 572] width 62 height 11
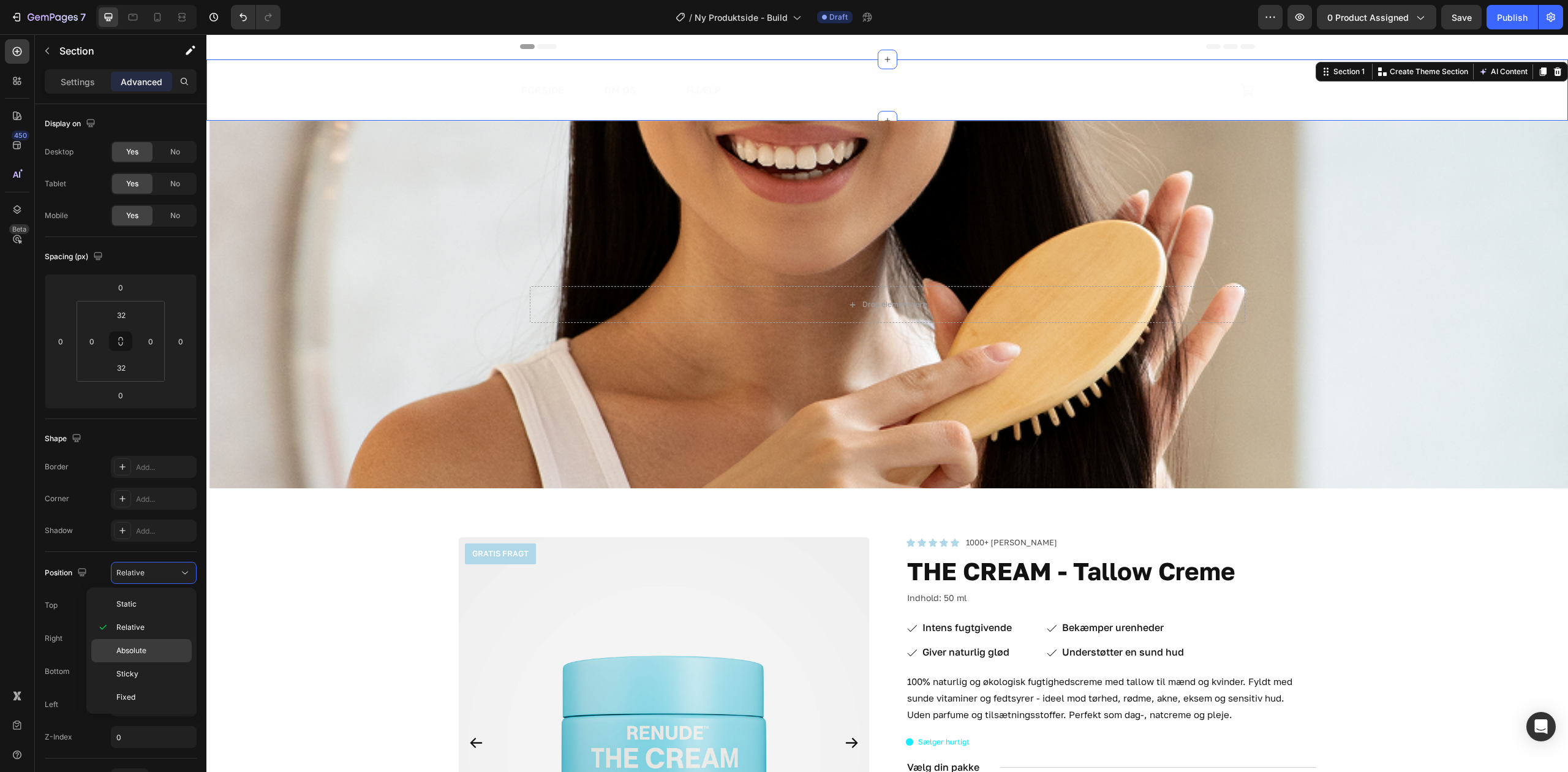
click at [148, 658] on div "Absolute" at bounding box center [141, 650] width 100 height 23
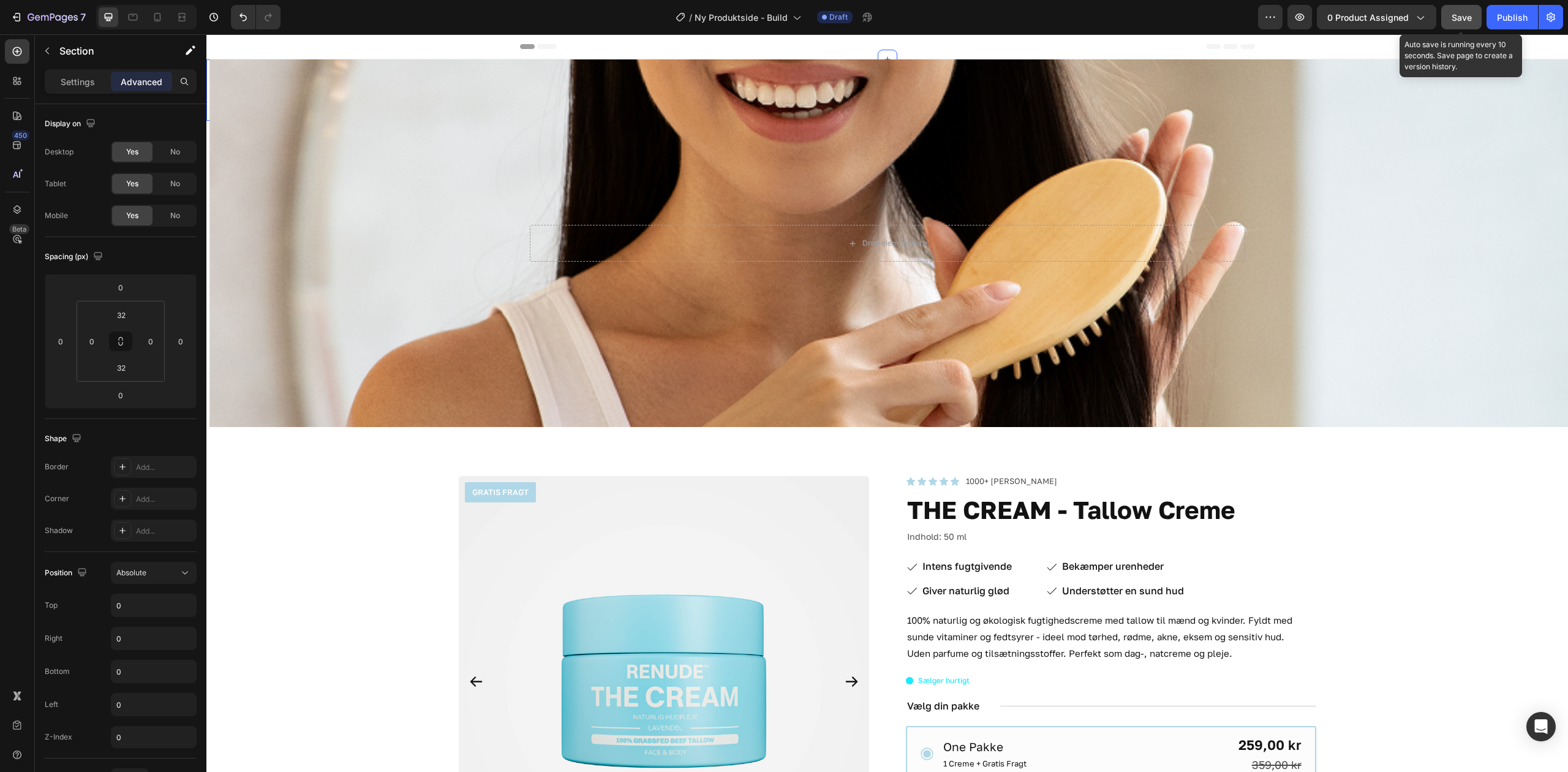
click at [1464, 20] on span "Save" at bounding box center [1462, 17] width 20 height 10
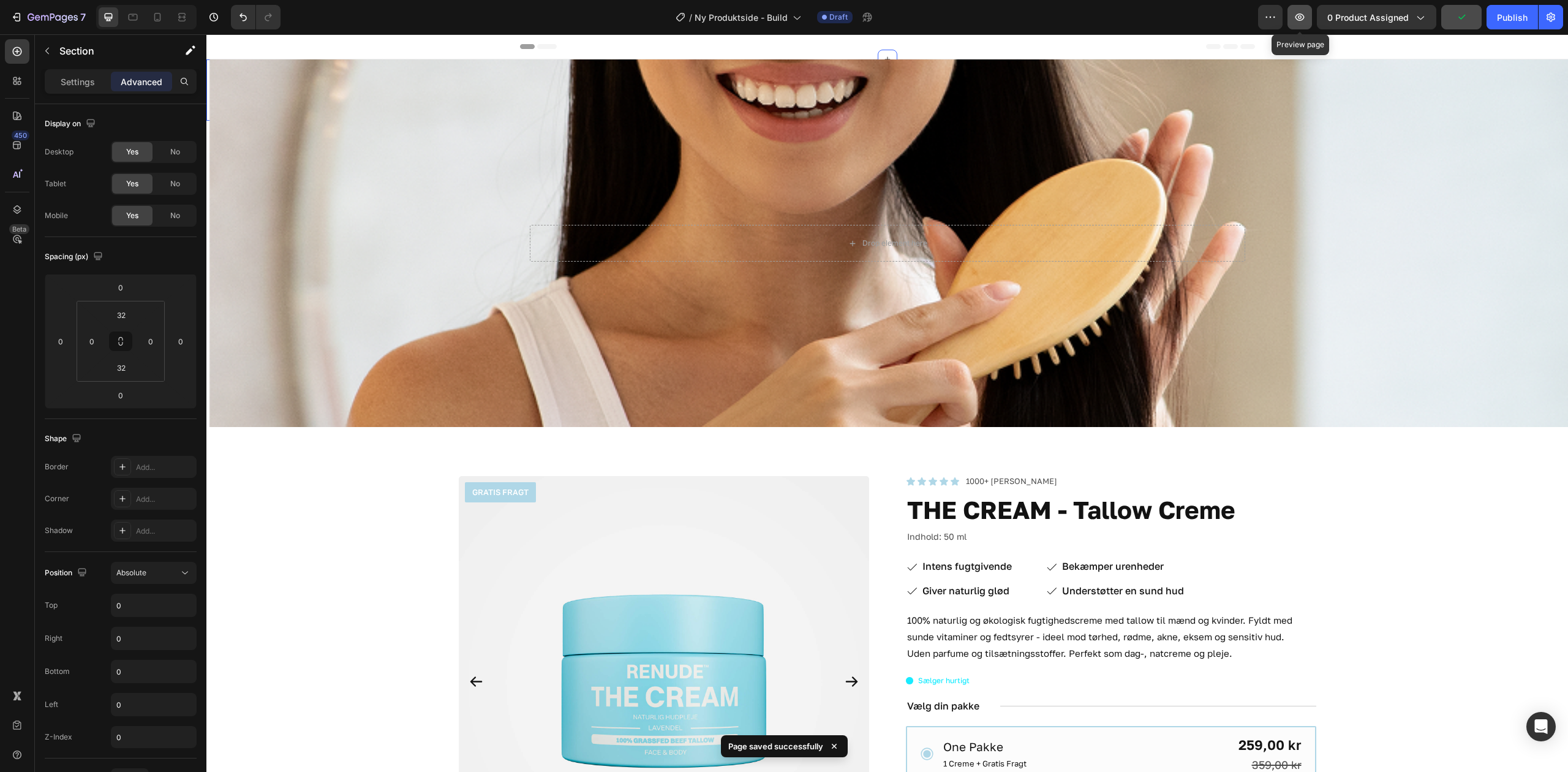
click at [1297, 14] on icon "button" at bounding box center [1300, 17] width 9 height 8
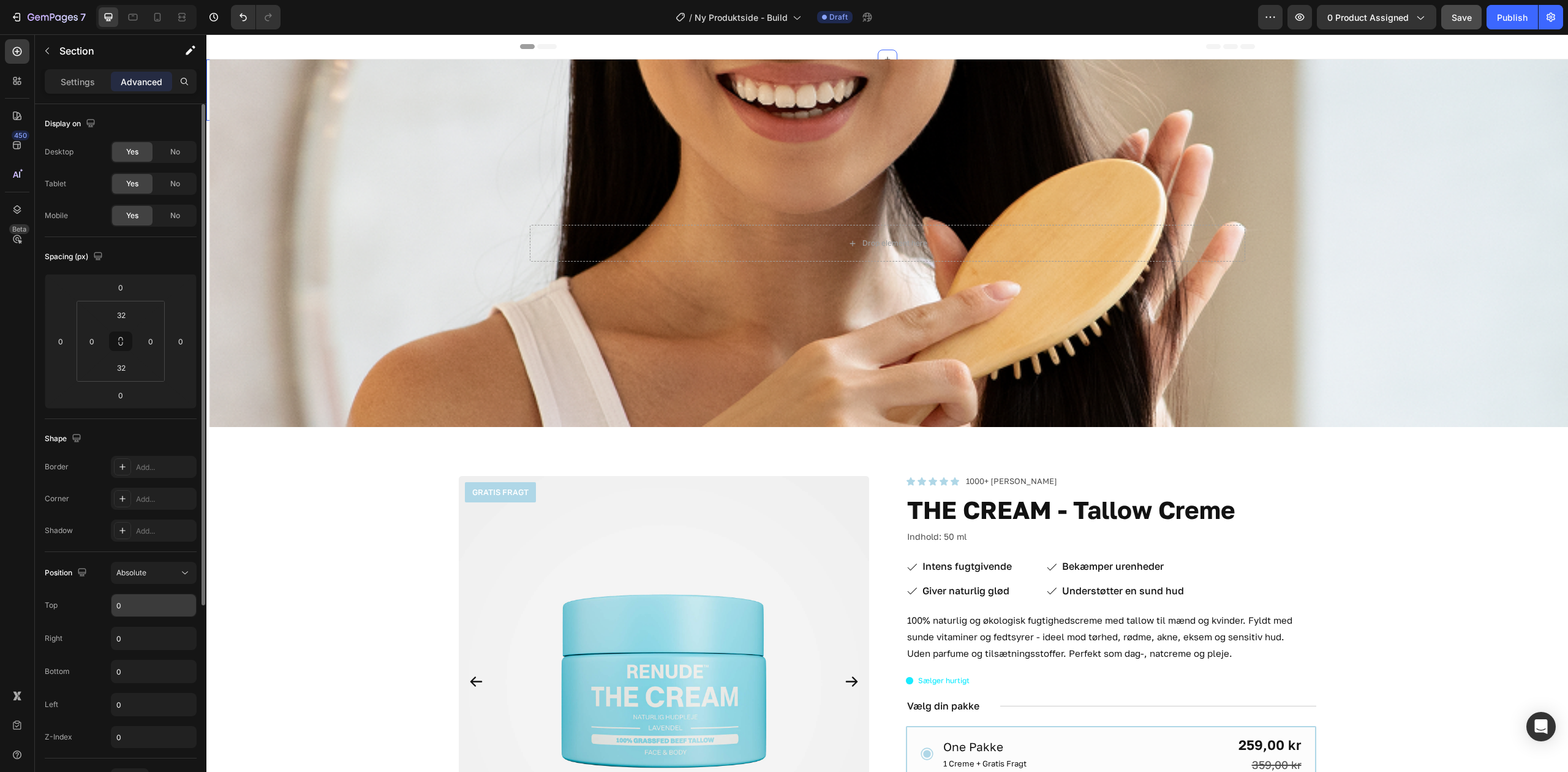
click at [164, 600] on input "0" at bounding box center [153, 605] width 84 height 22
type input "22"
click at [129, 742] on input "0" at bounding box center [153, 737] width 86 height 22
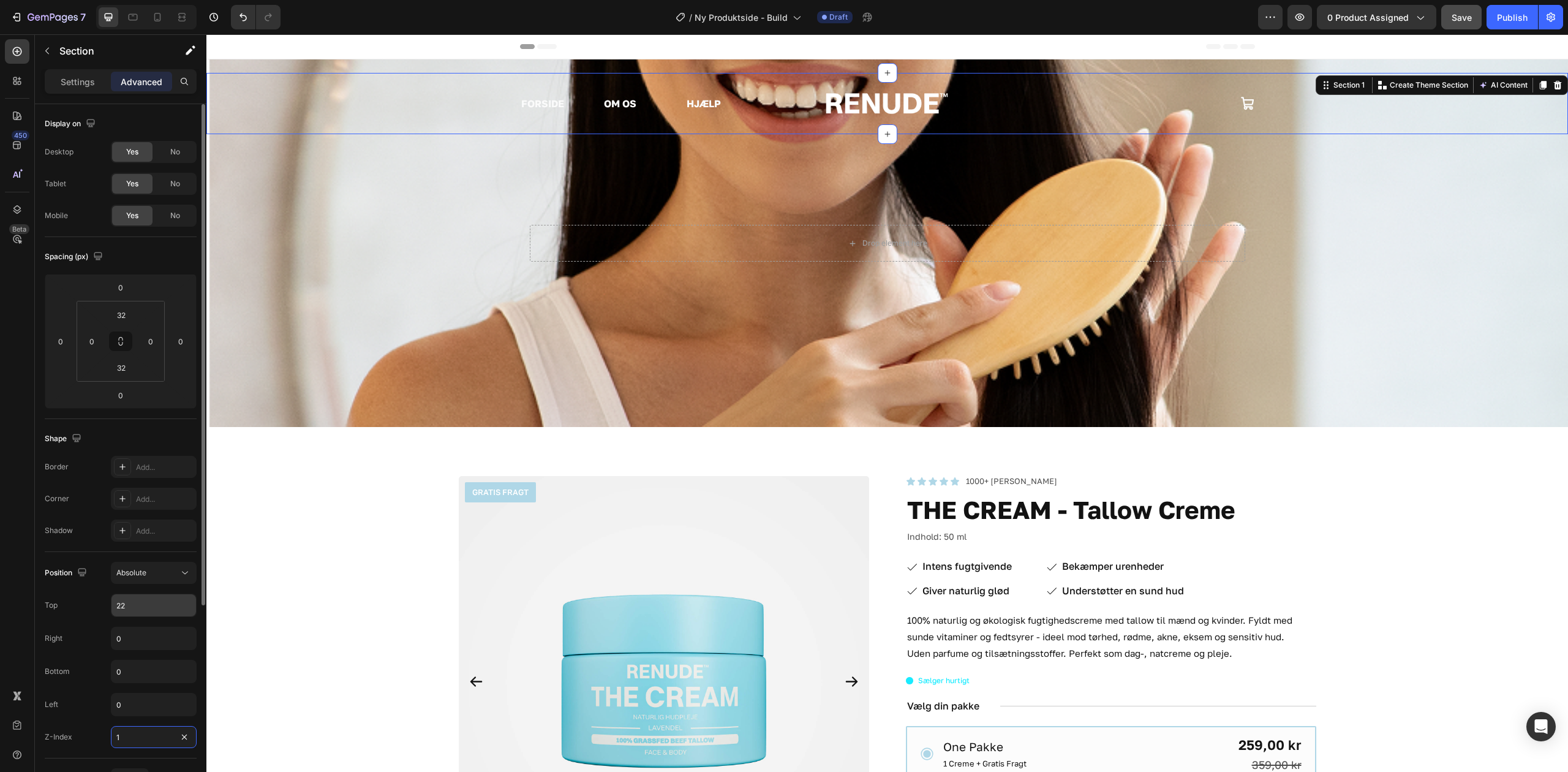
type input "1"
click at [156, 601] on input "22" at bounding box center [153, 605] width 84 height 22
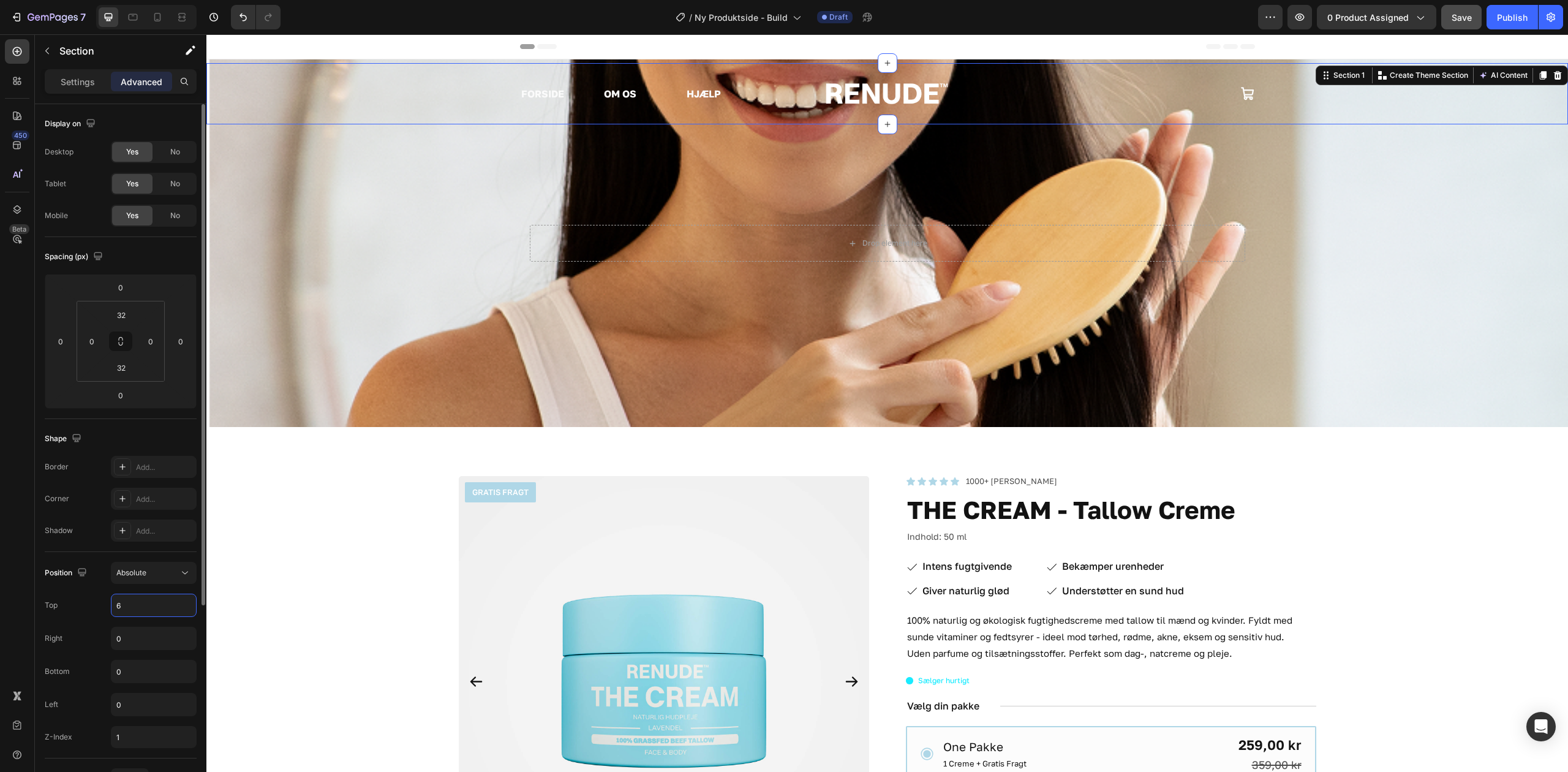
type input "5"
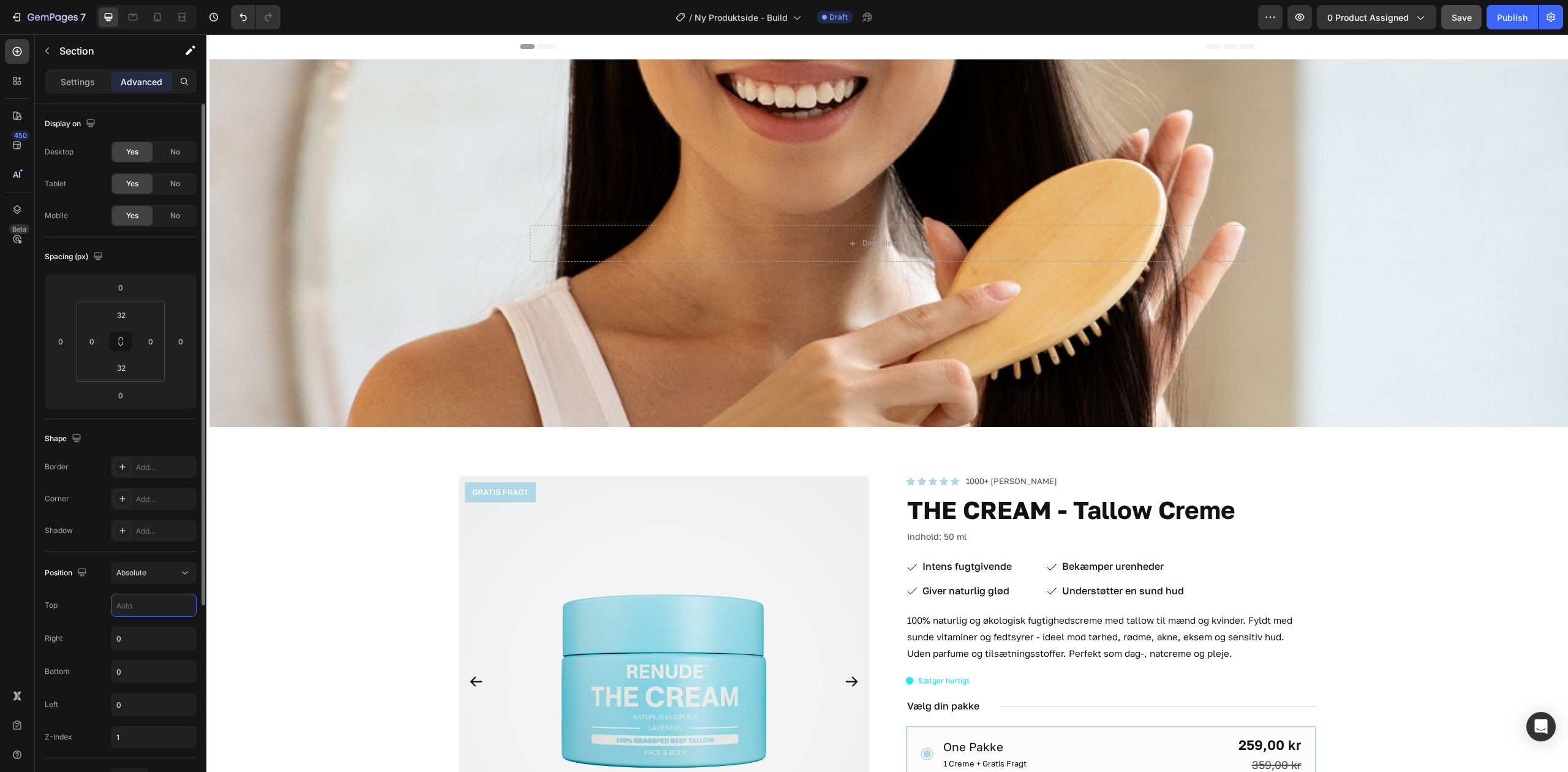
type input "0"
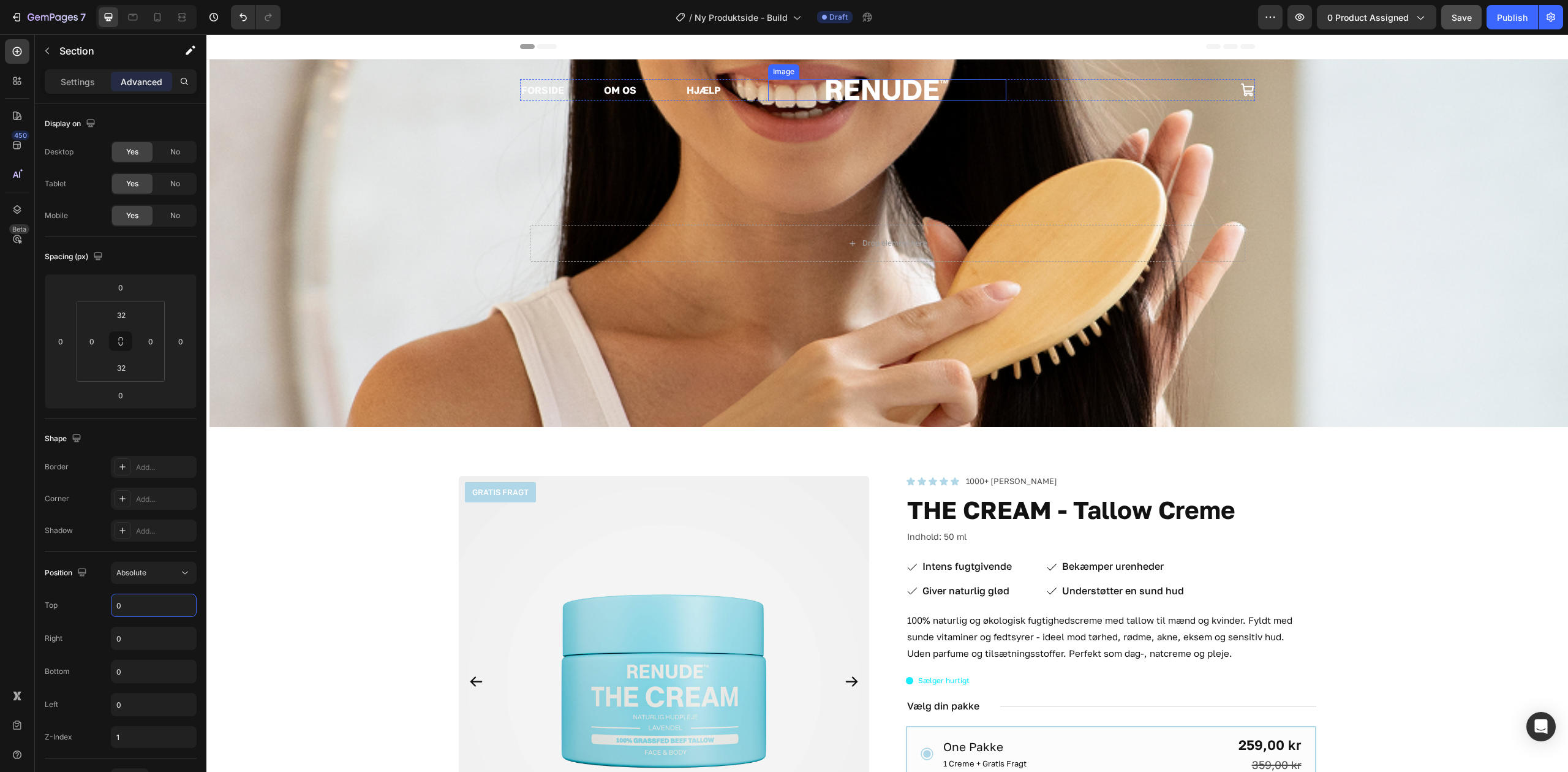
click at [901, 91] on img at bounding box center [887, 90] width 123 height 22
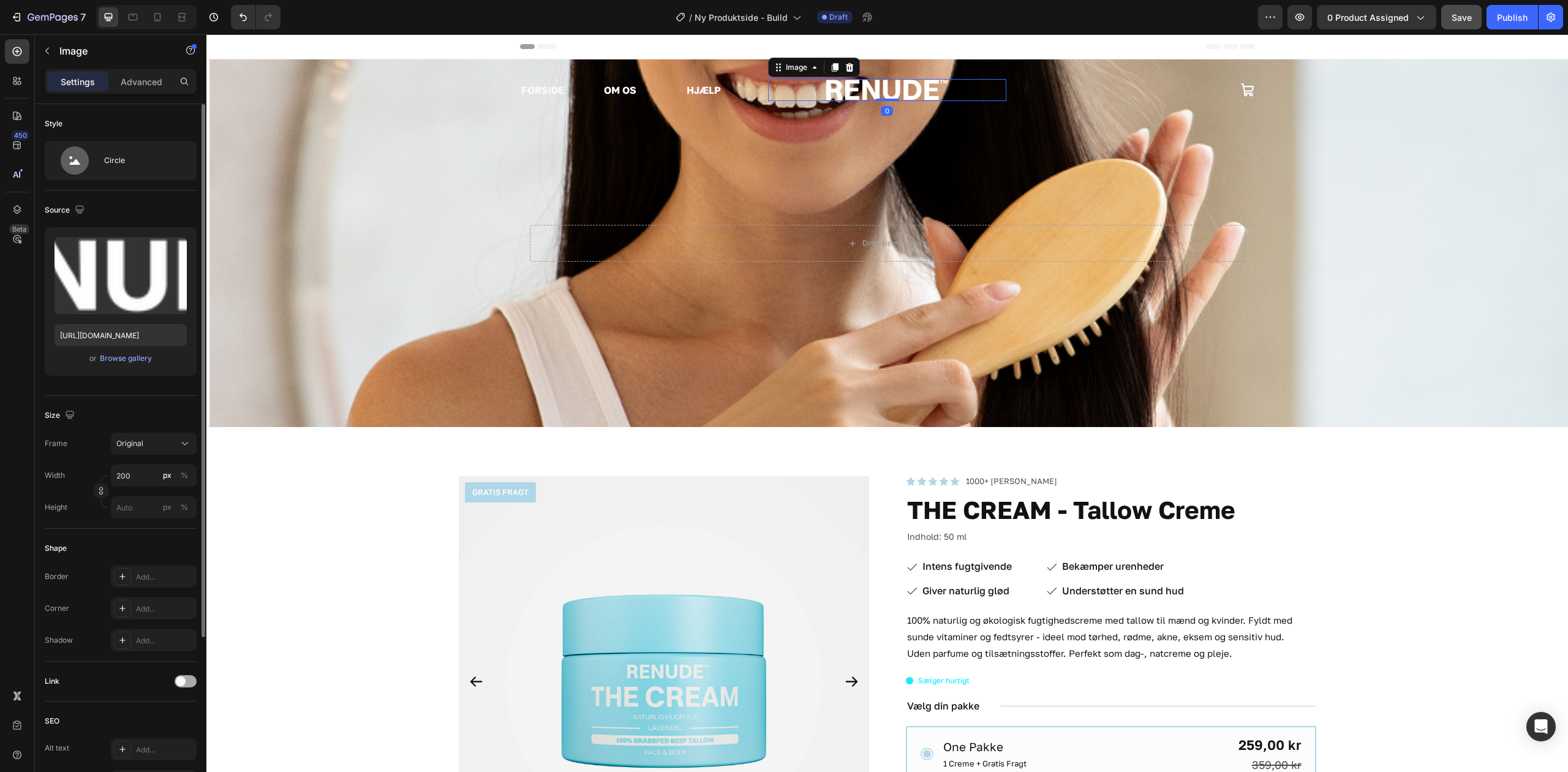
click at [189, 678] on div at bounding box center [186, 681] width 22 height 12
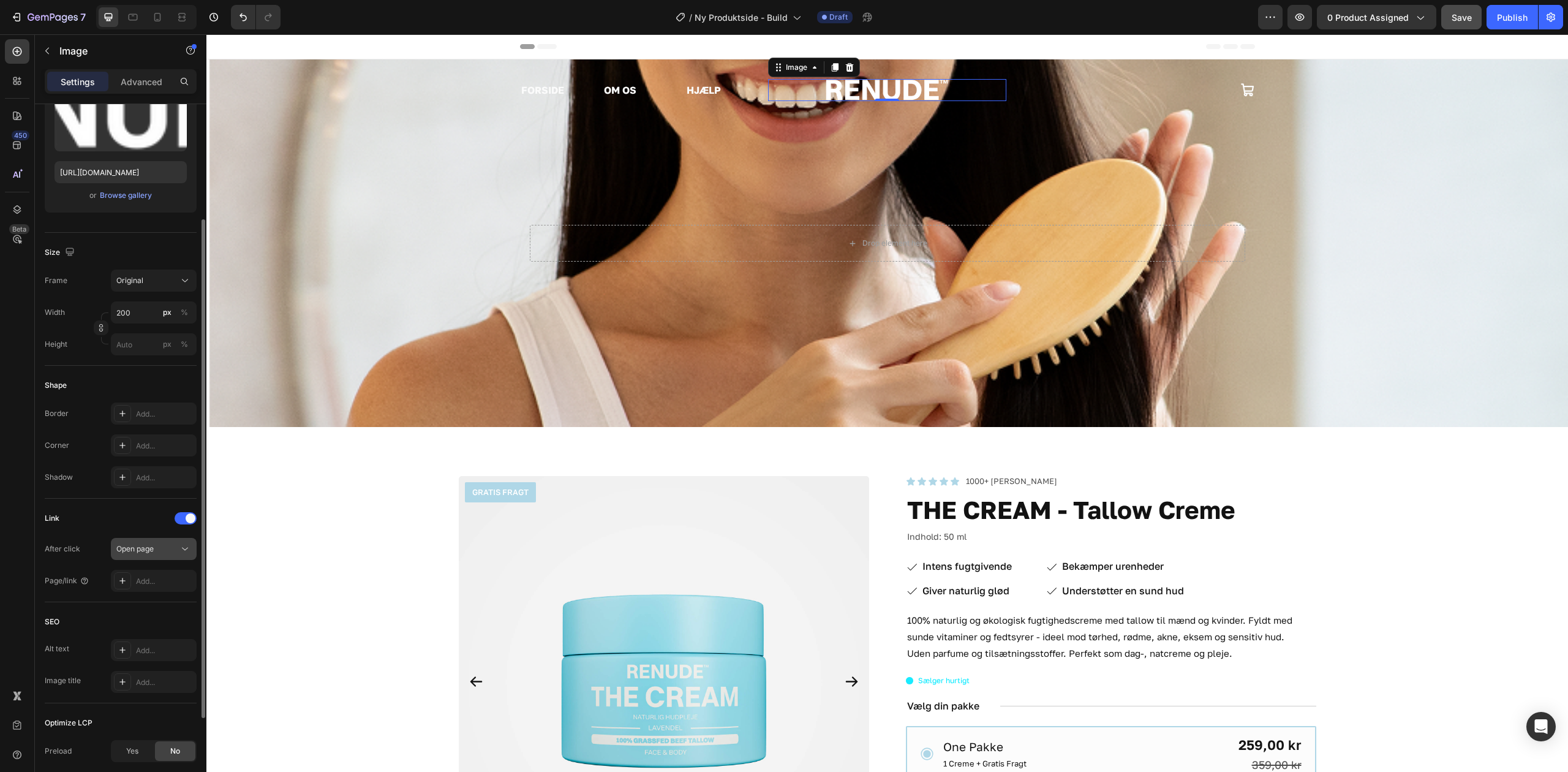
click at [146, 543] on div "Open page" at bounding box center [154, 549] width 75 height 12
click at [147, 543] on div "Open page" at bounding box center [154, 549] width 75 height 12
click at [165, 586] on div "Add..." at bounding box center [165, 581] width 58 height 11
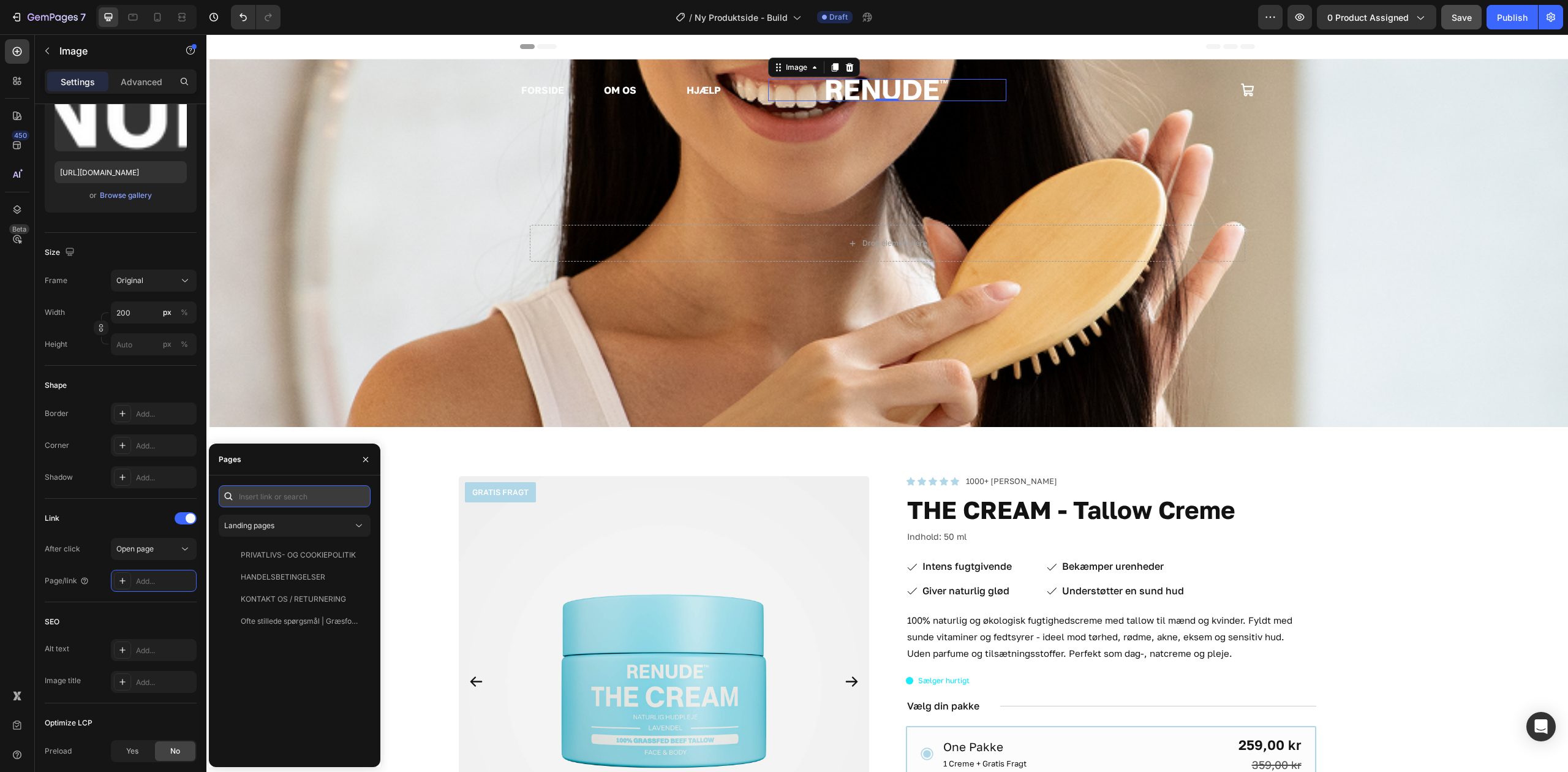
click at [289, 498] on input "text" at bounding box center [295, 496] width 152 height 22
paste input "[URL][DOMAIN_NAME]"
type input "[URL][DOMAIN_NAME]"
click at [331, 500] on input "[URL][DOMAIN_NAME]" at bounding box center [295, 496] width 152 height 22
click at [300, 499] on input "[URL][DOMAIN_NAME]" at bounding box center [295, 496] width 152 height 22
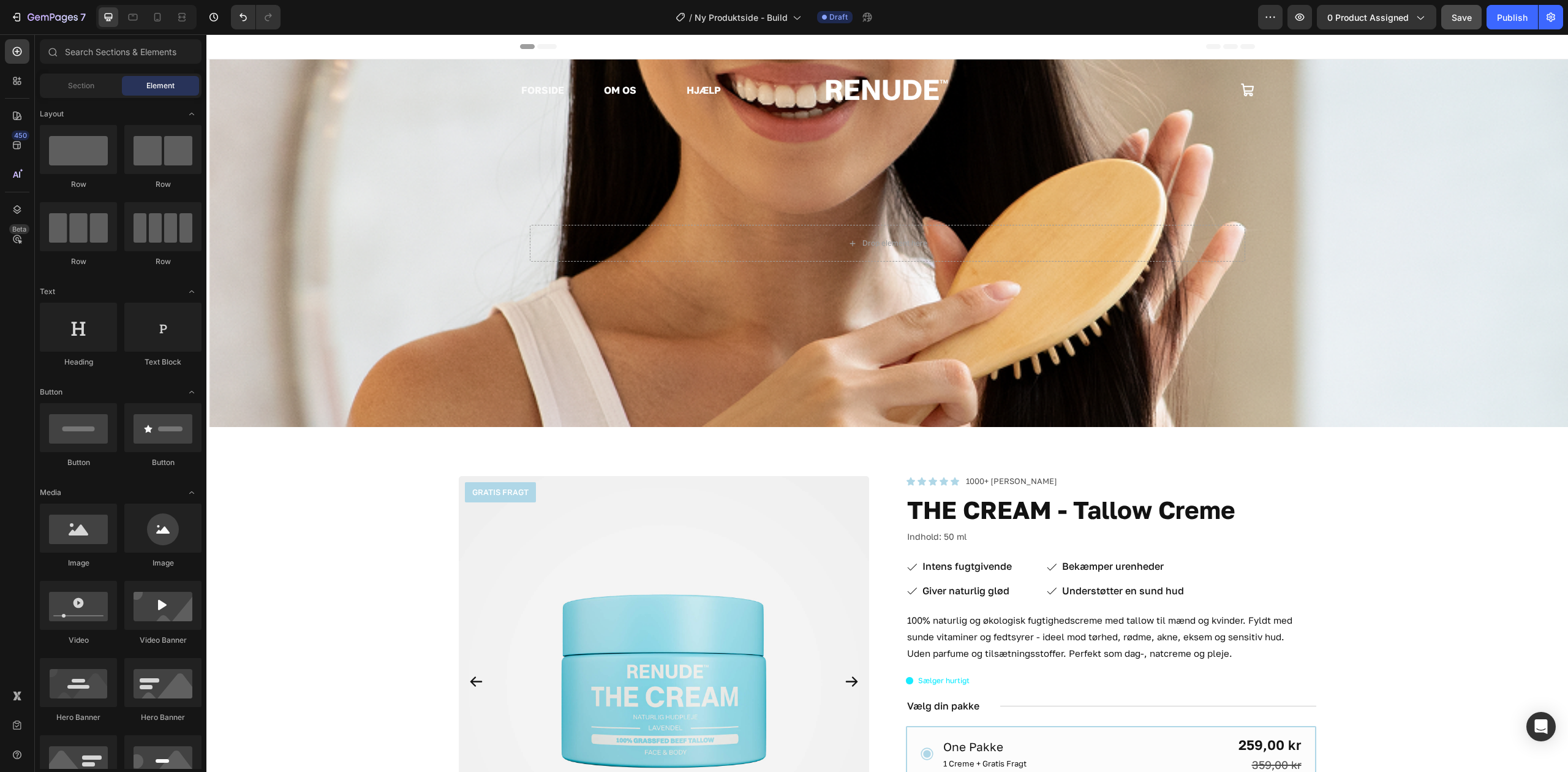
click at [903, 92] on img at bounding box center [887, 90] width 123 height 22
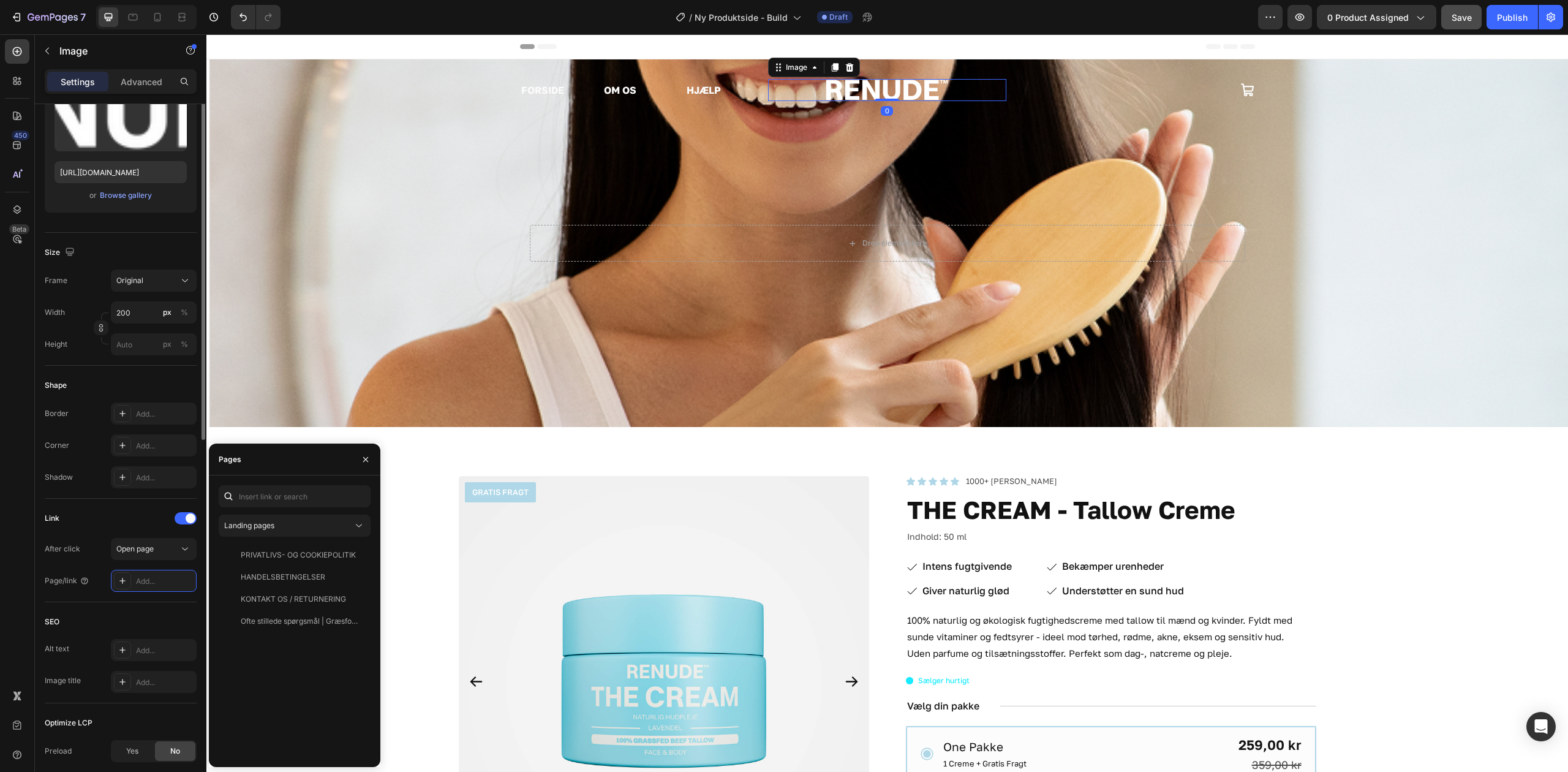
scroll to position [245, 0]
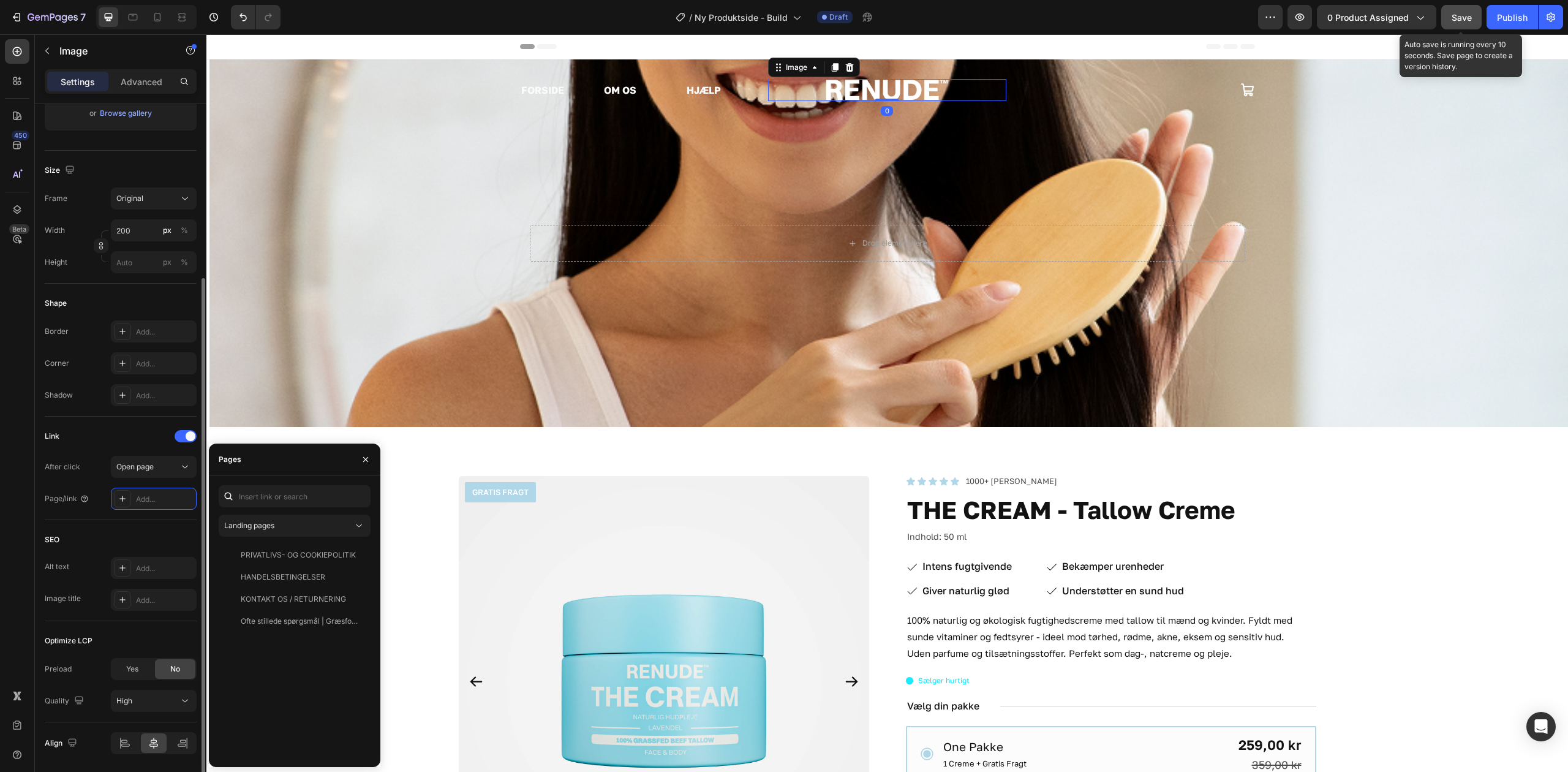
click at [1463, 12] on span "Save" at bounding box center [1462, 17] width 20 height 10
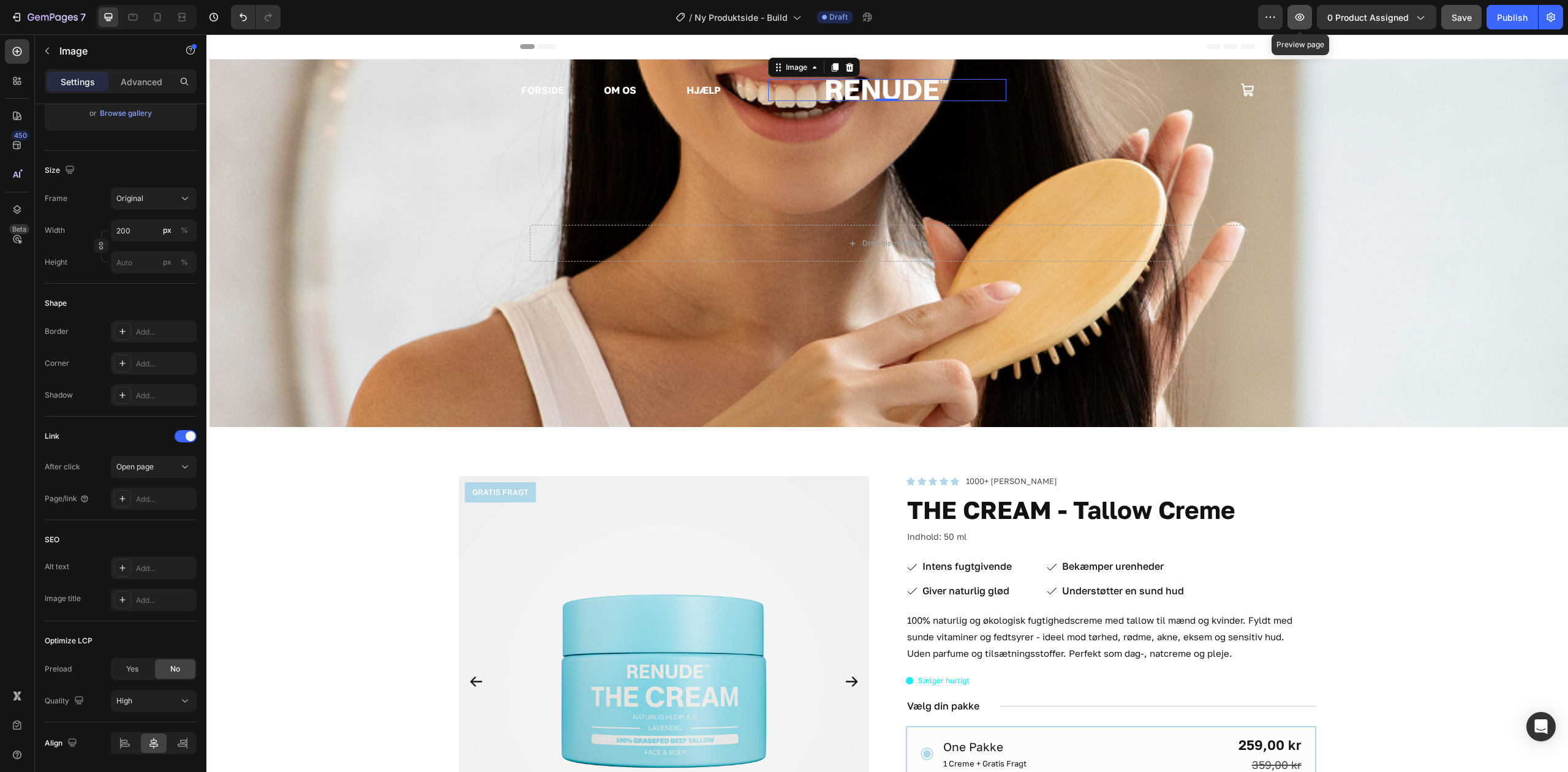
click at [1304, 16] on icon "button" at bounding box center [1300, 17] width 9 height 8
click at [164, 473] on div "Open page" at bounding box center [154, 466] width 75 height 12
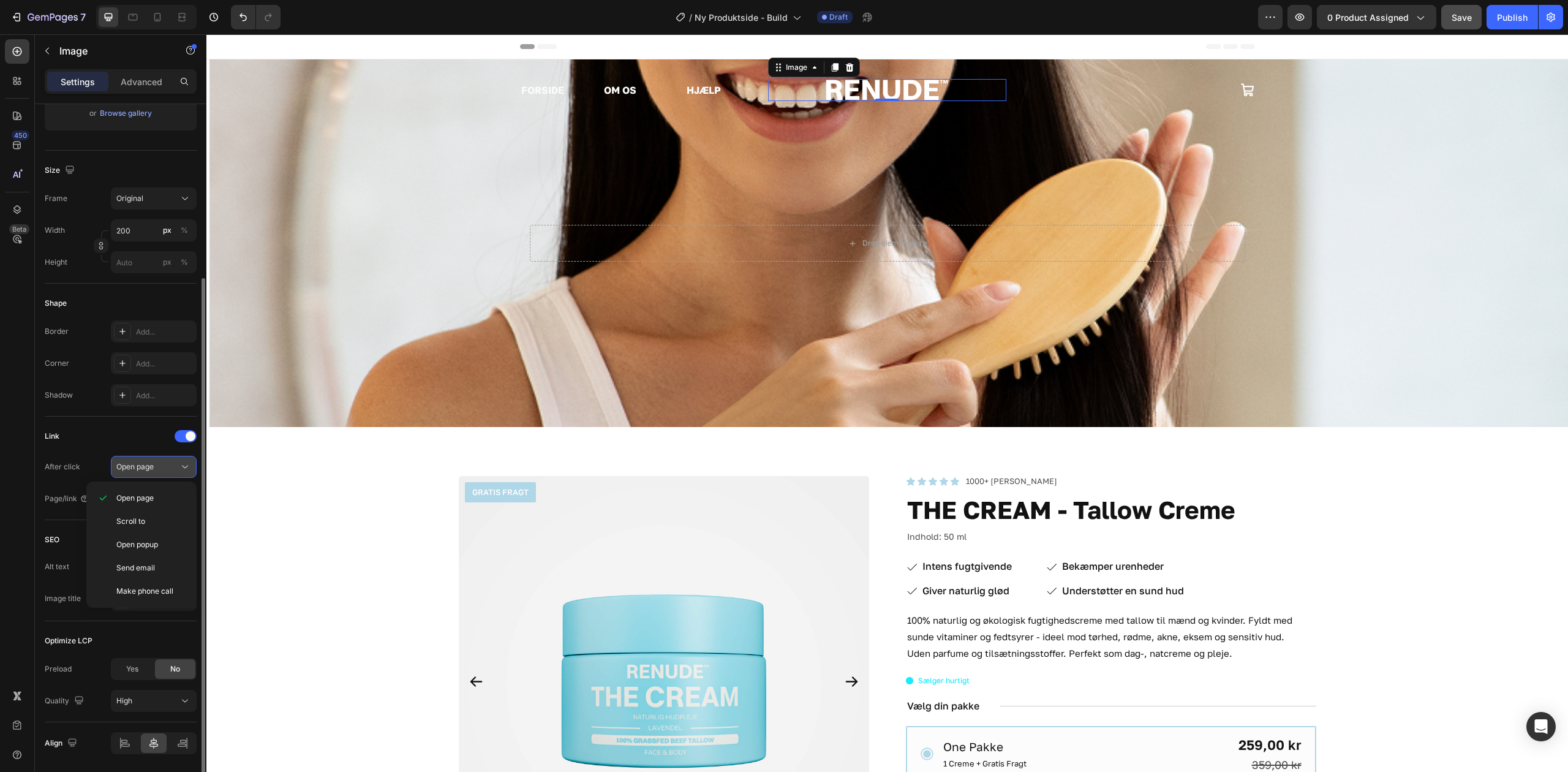
click at [167, 472] on div "Open page" at bounding box center [147, 466] width 62 height 11
click at [148, 505] on div "Add..." at bounding box center [165, 499] width 58 height 11
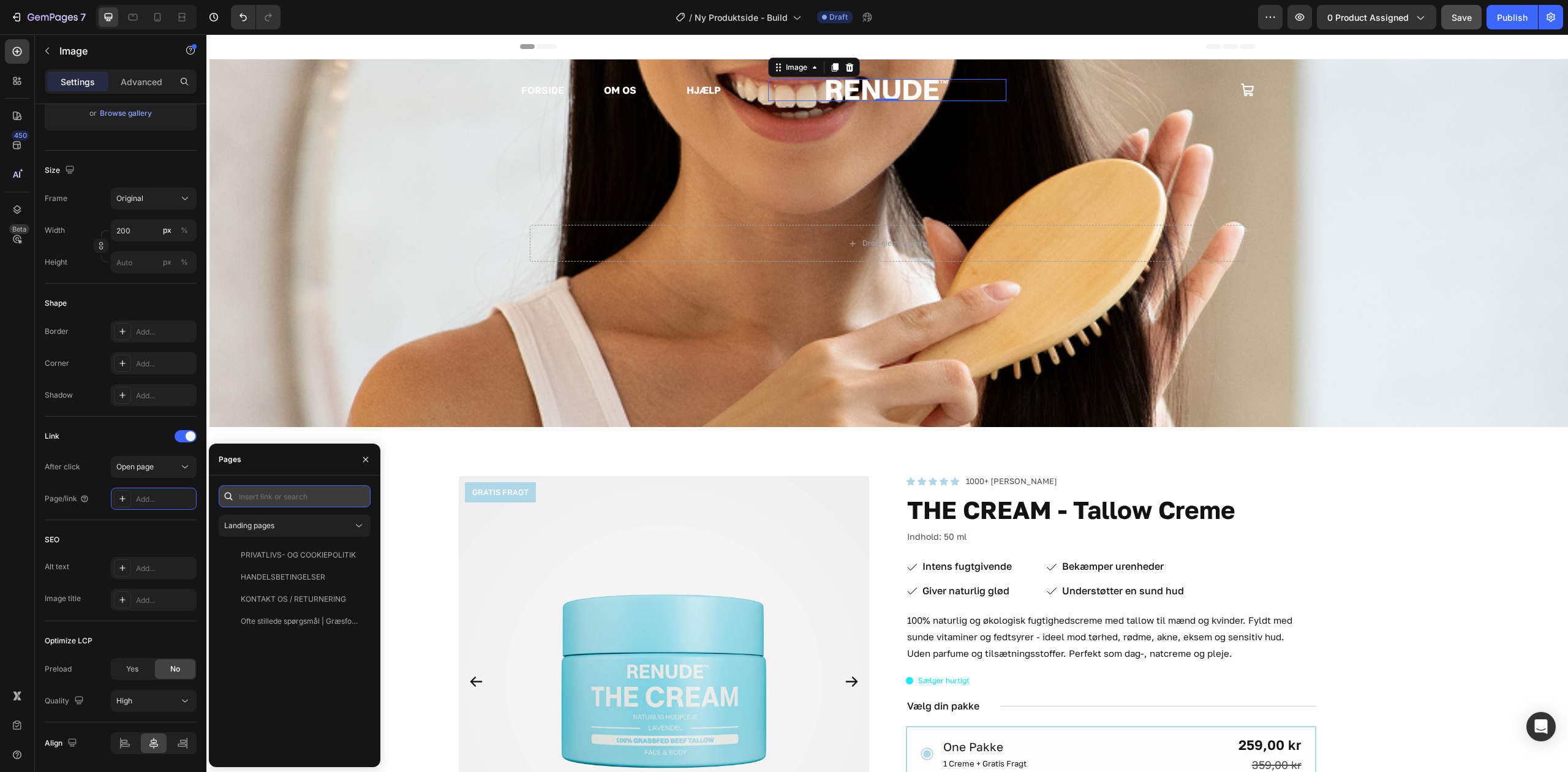
click at [289, 500] on input "text" at bounding box center [295, 496] width 152 height 22
paste input "[URL][DOMAIN_NAME]"
type input "[URL][DOMAIN_NAME]"
click at [309, 525] on div "[URL][DOMAIN_NAME]" at bounding box center [292, 525] width 137 height 11
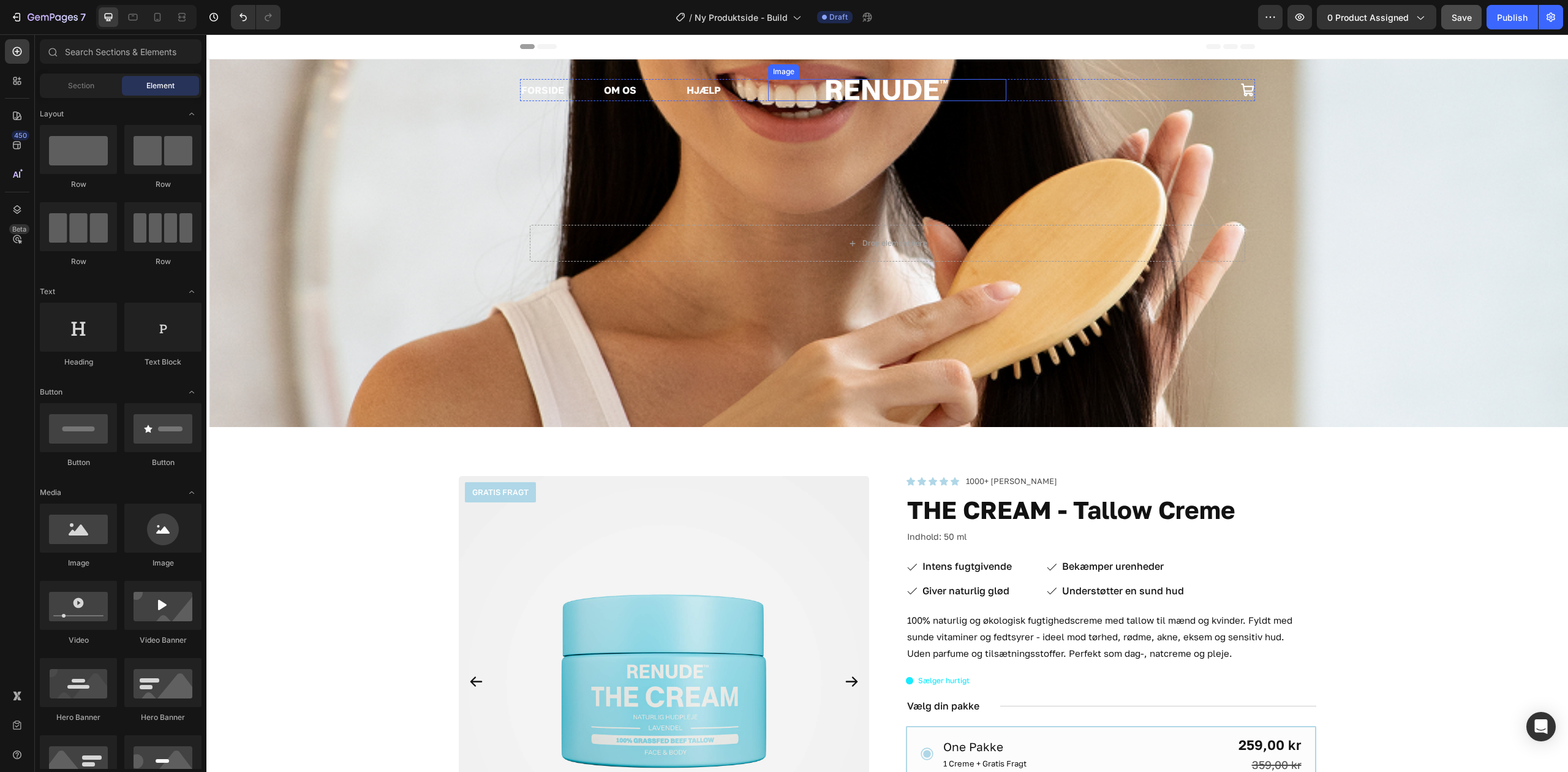
click at [856, 82] on img at bounding box center [887, 90] width 123 height 22
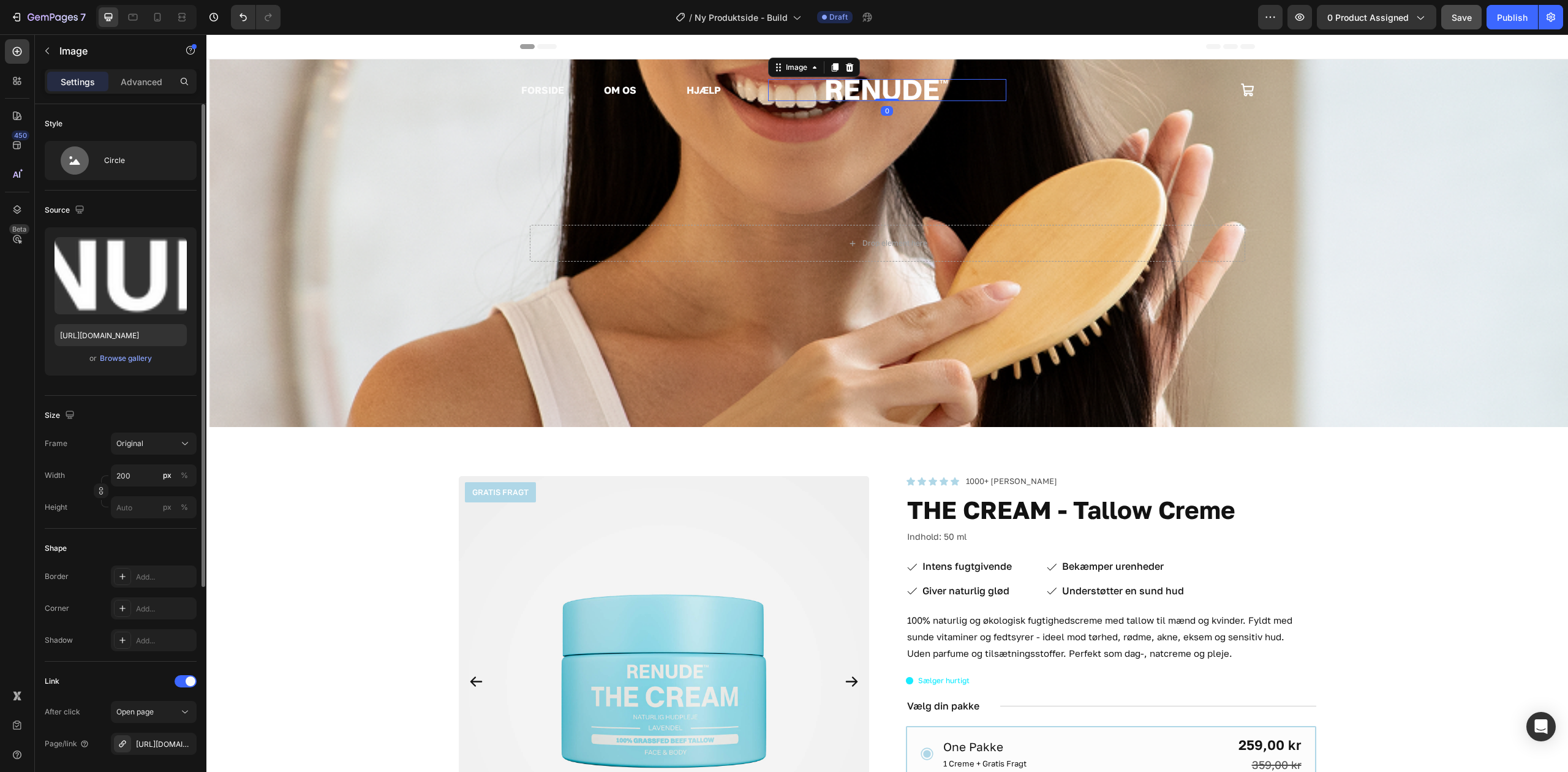
scroll to position [319, 0]
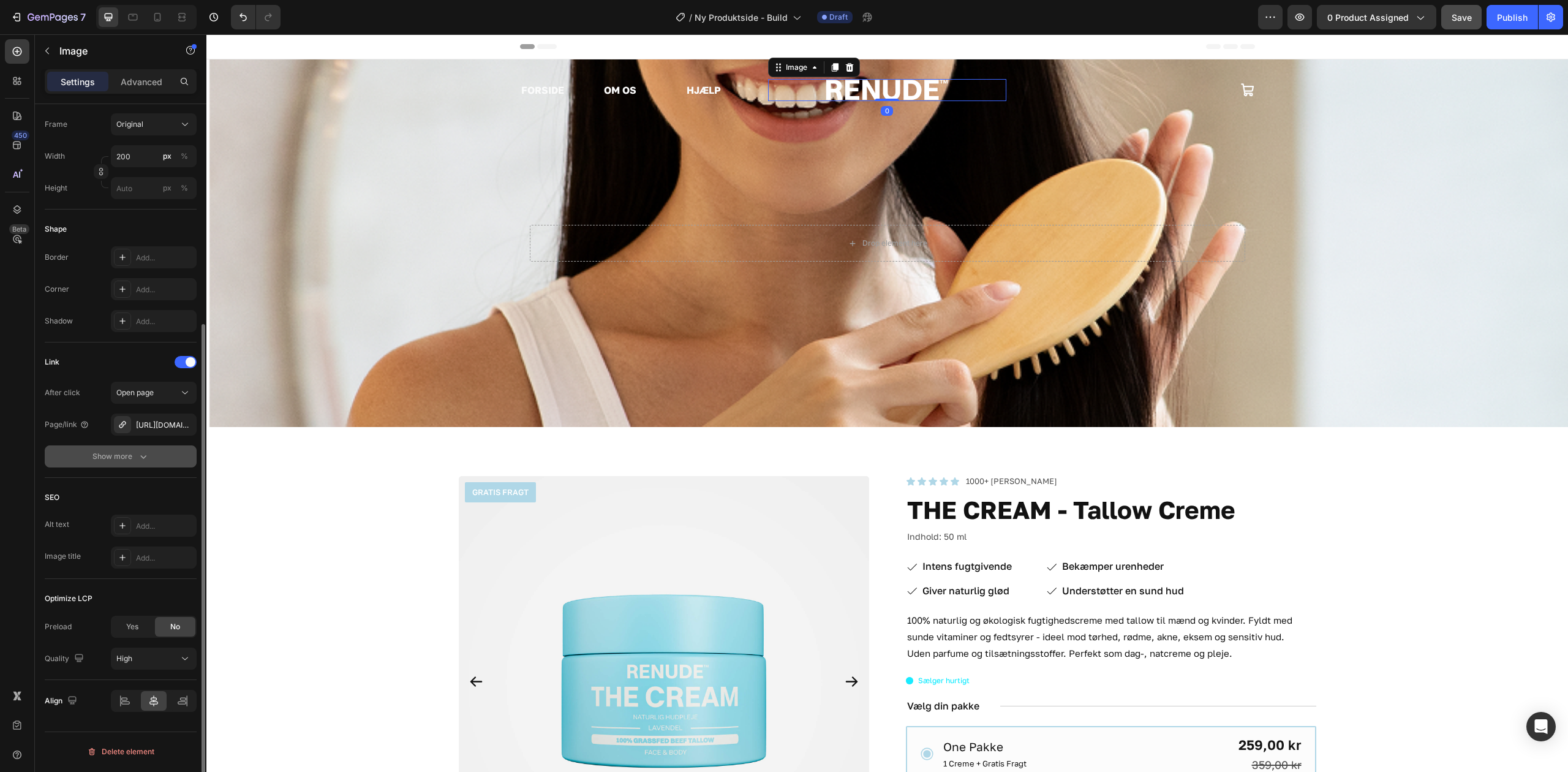
click at [143, 454] on icon "button" at bounding box center [143, 456] width 12 height 12
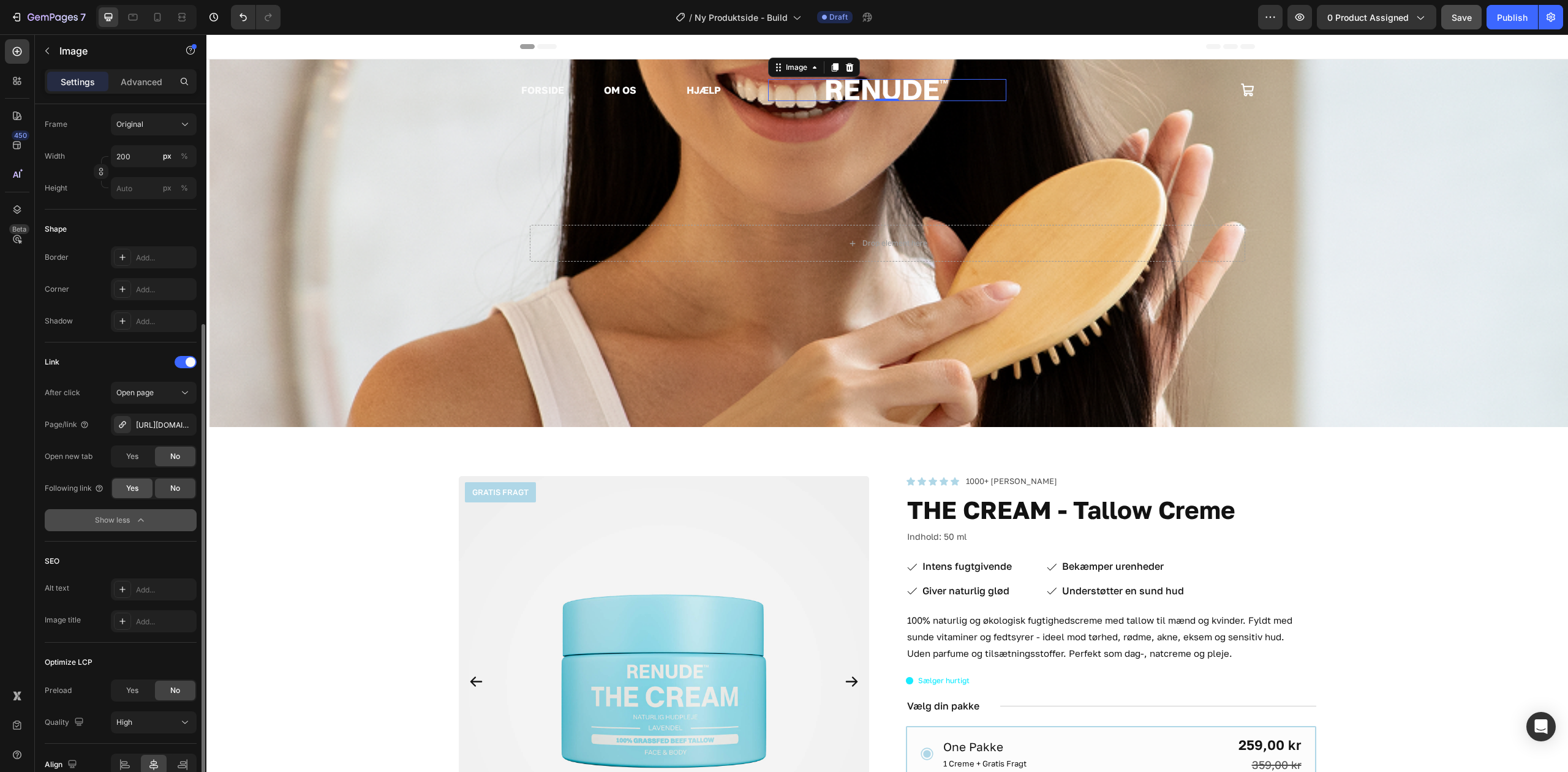
click at [138, 496] on div "Yes" at bounding box center [133, 488] width 41 height 20
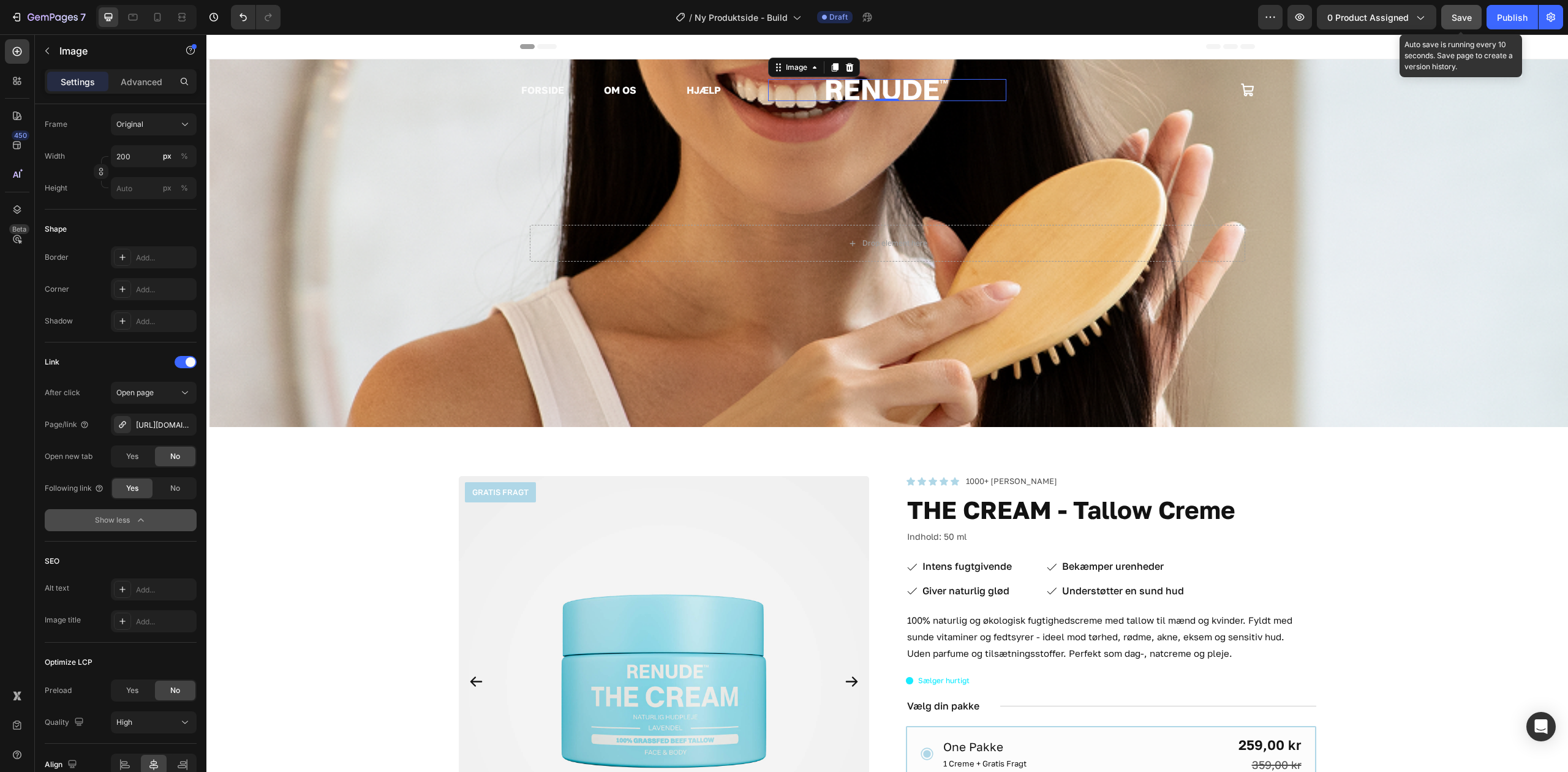
click at [1455, 20] on span "Save" at bounding box center [1462, 17] width 20 height 10
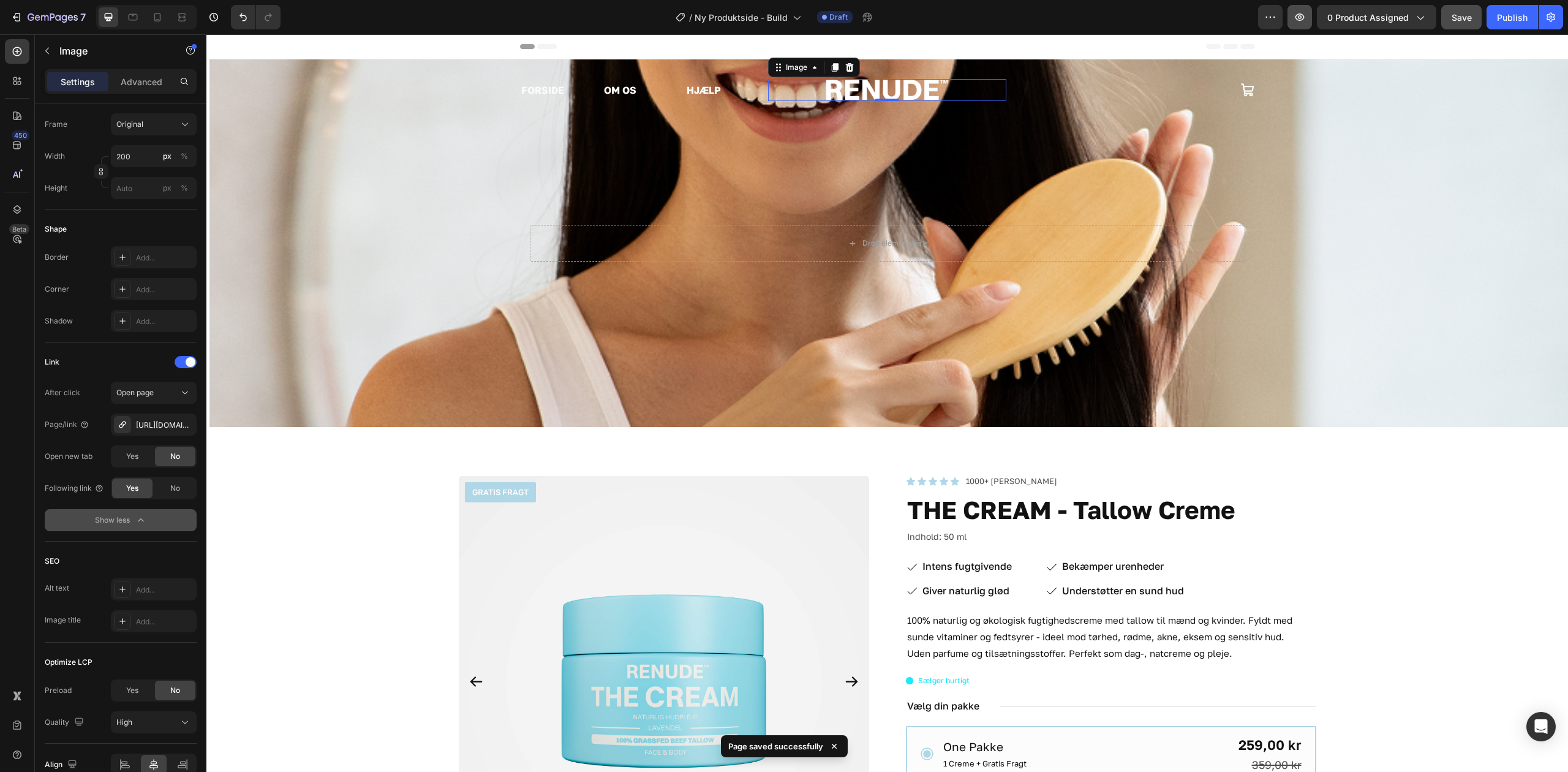
click at [1302, 12] on icon "button" at bounding box center [1300, 17] width 12 height 12
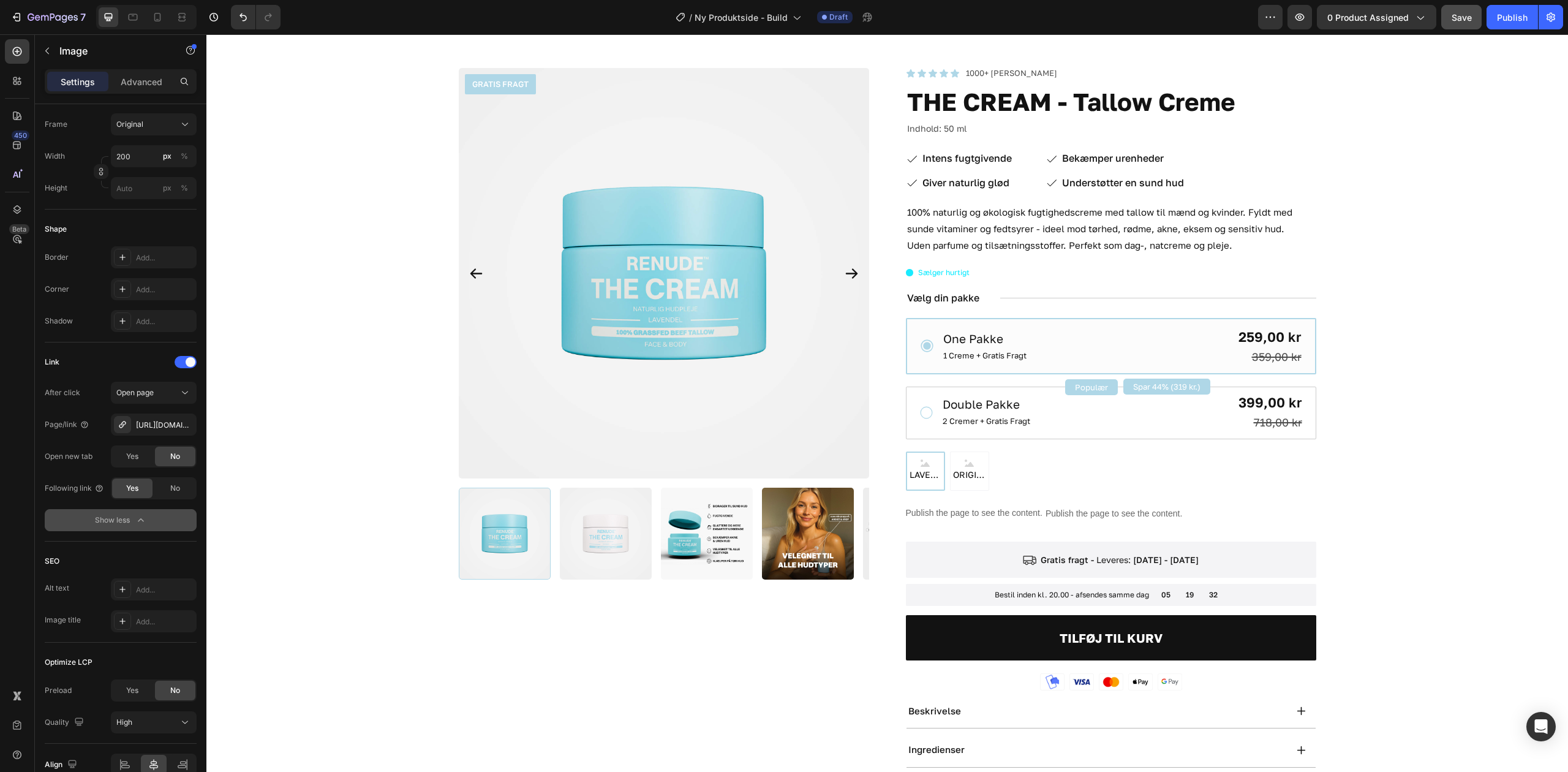
scroll to position [0, 0]
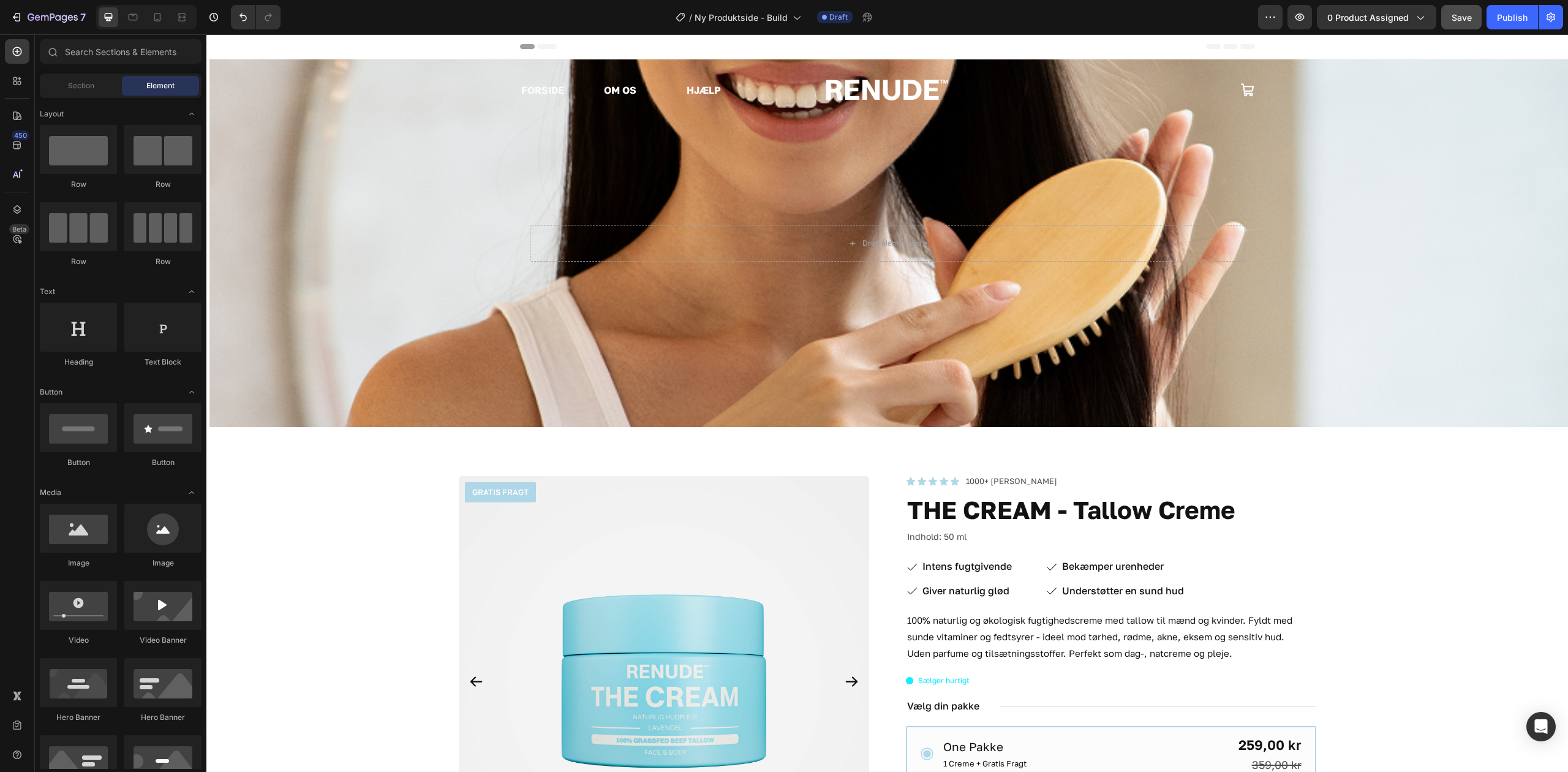
drag, startPoint x: 343, startPoint y: 226, endPoint x: 397, endPoint y: 317, distance: 105.8
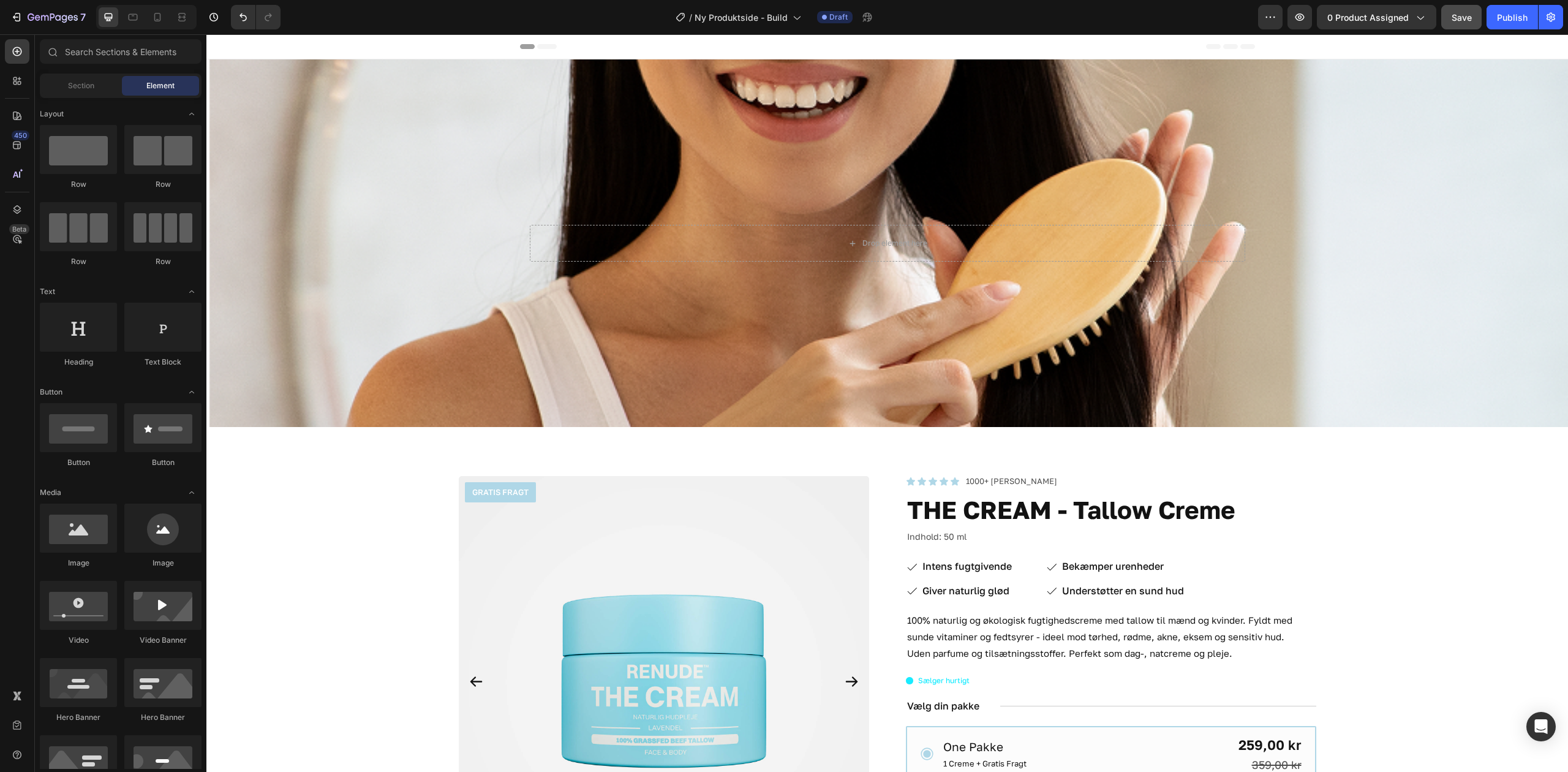
scroll to position [245, 0]
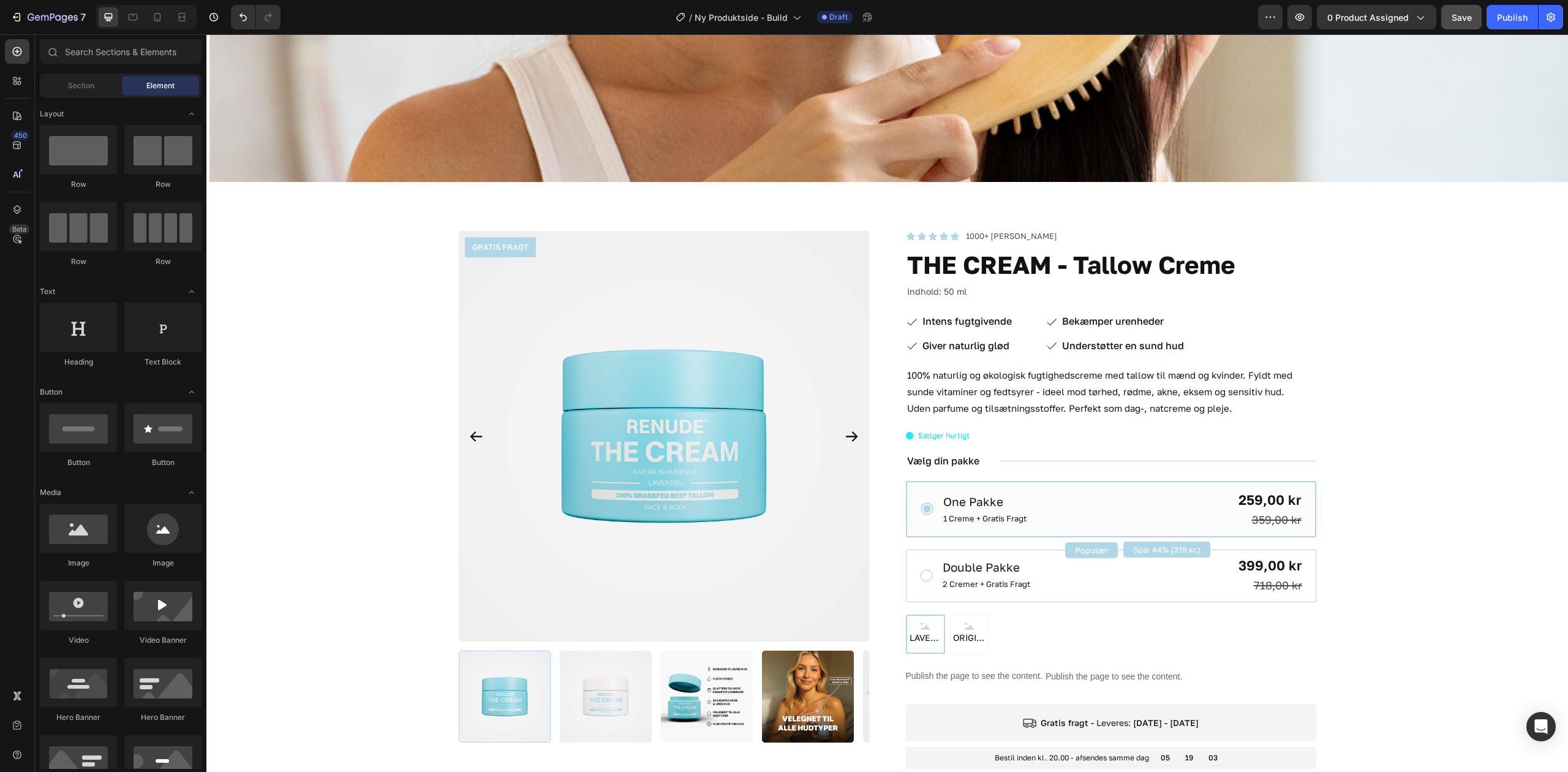
drag, startPoint x: 388, startPoint y: 272, endPoint x: 422, endPoint y: 274, distance: 34.1
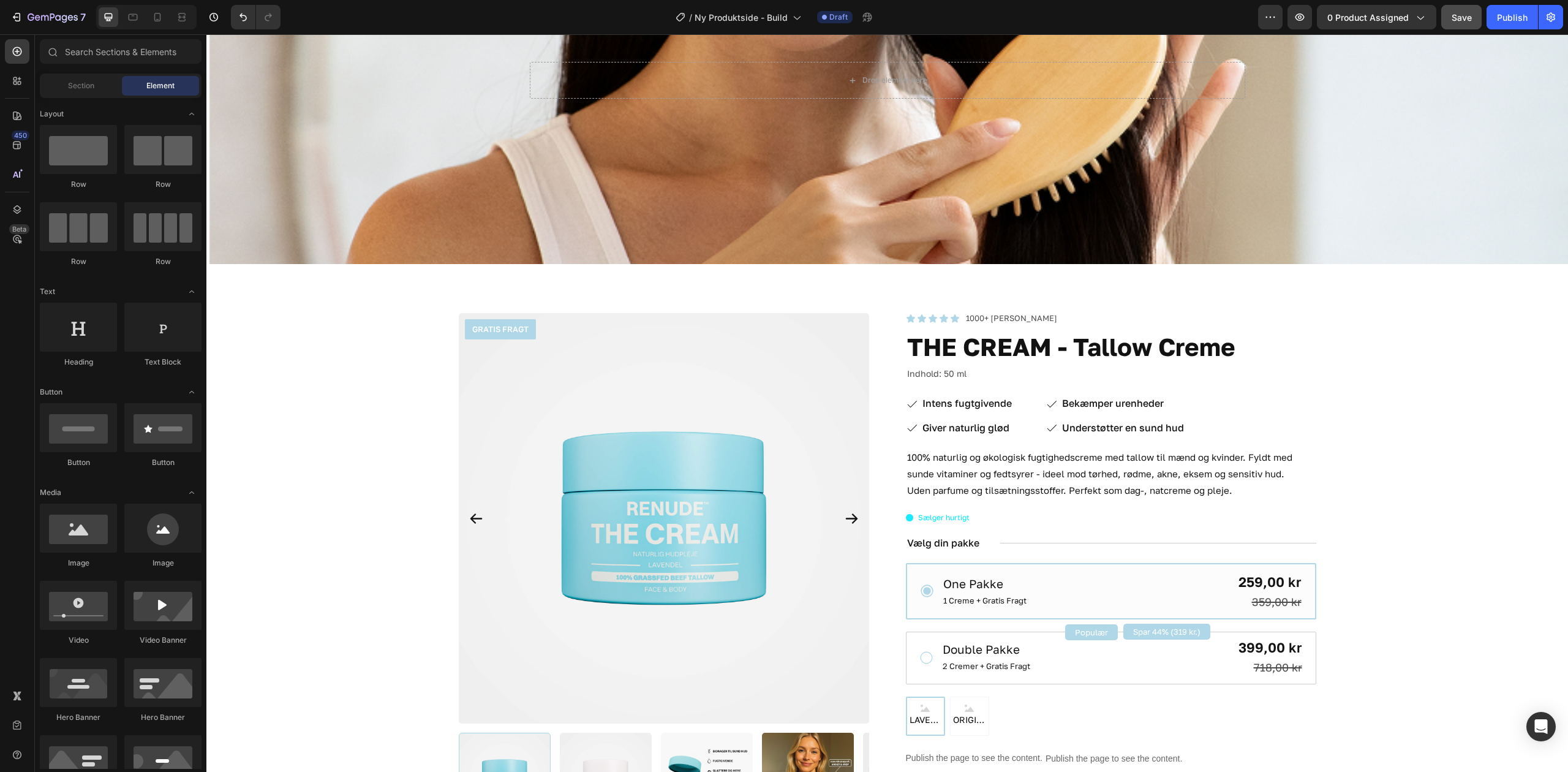
scroll to position [0, 0]
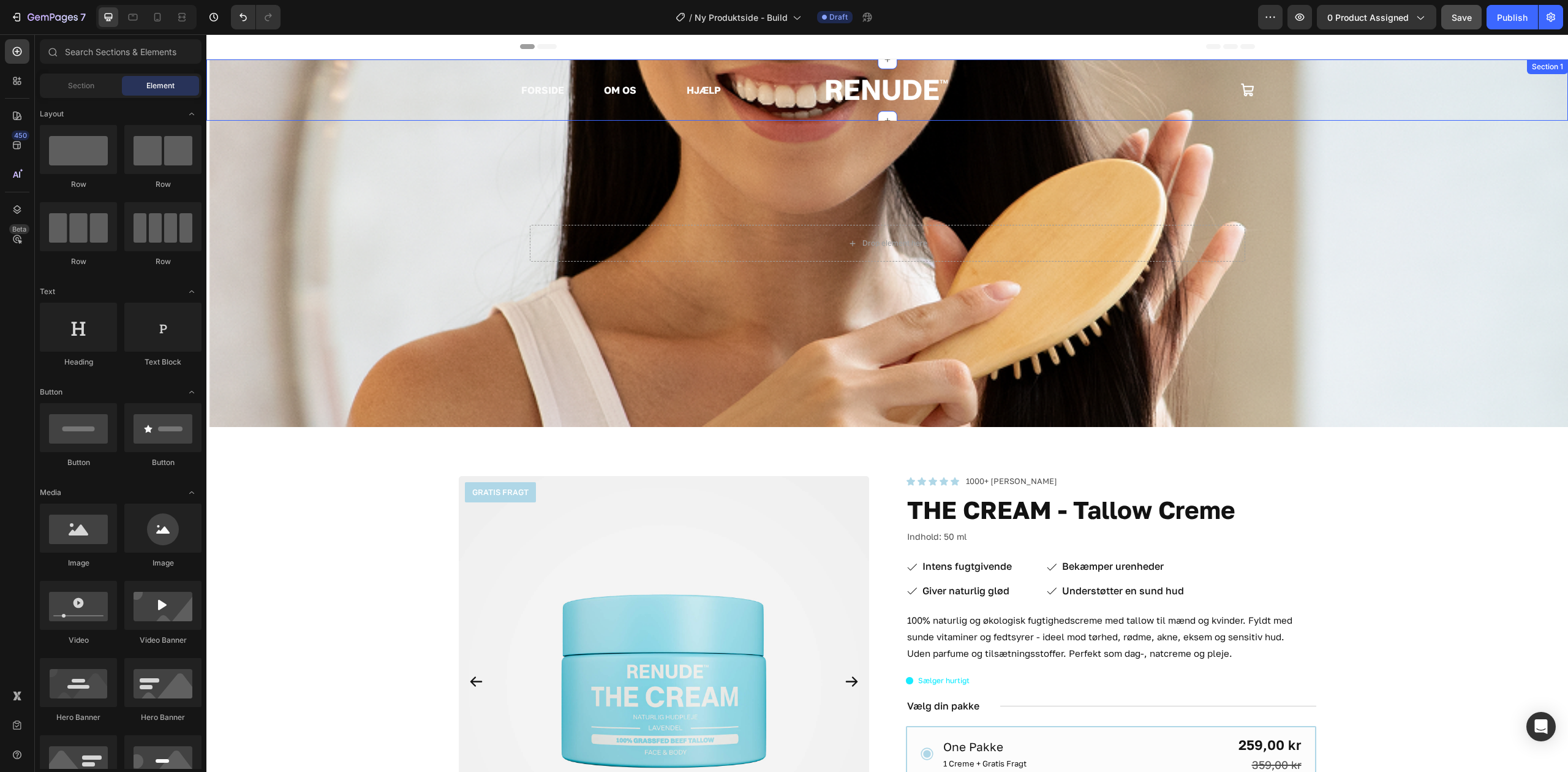
click at [508, 97] on div "FORSIDE Text Block OM OS Text Block HJÆLP Text Block Row Image Icon Row" at bounding box center [888, 90] width 1362 height 22
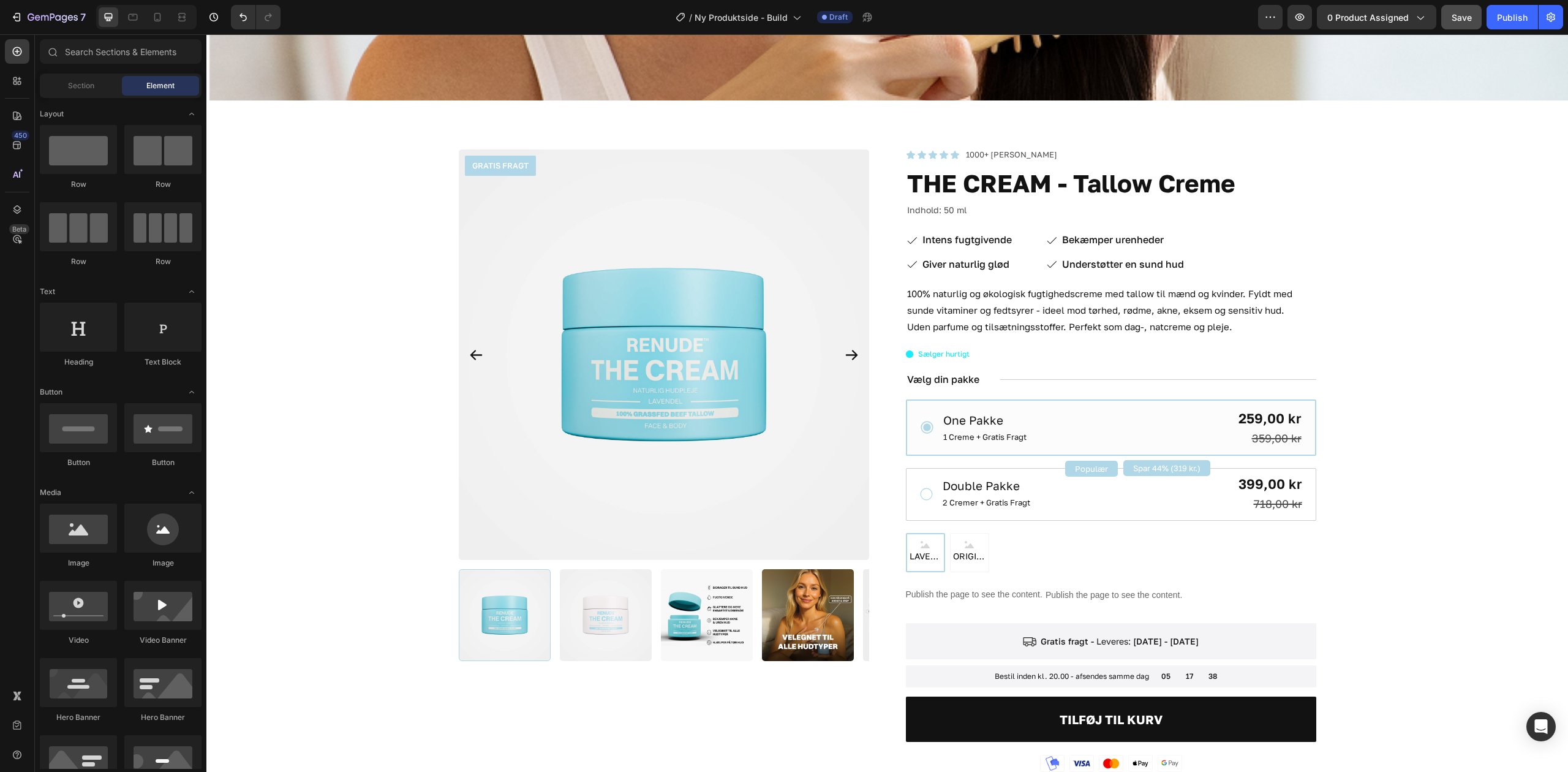
scroll to position [82, 0]
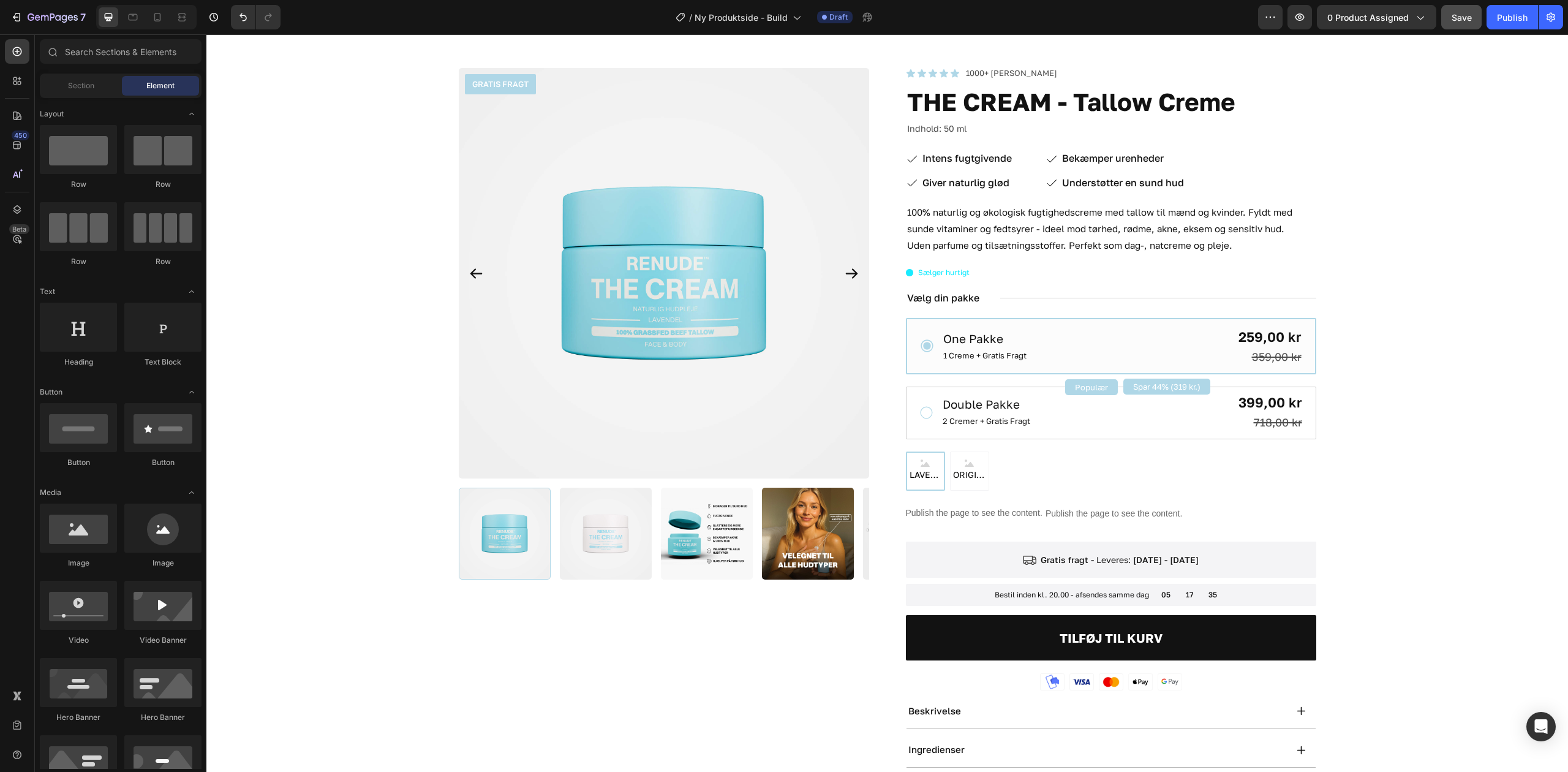
drag, startPoint x: 1212, startPoint y: 574, endPoint x: 1192, endPoint y: 632, distance: 61.4
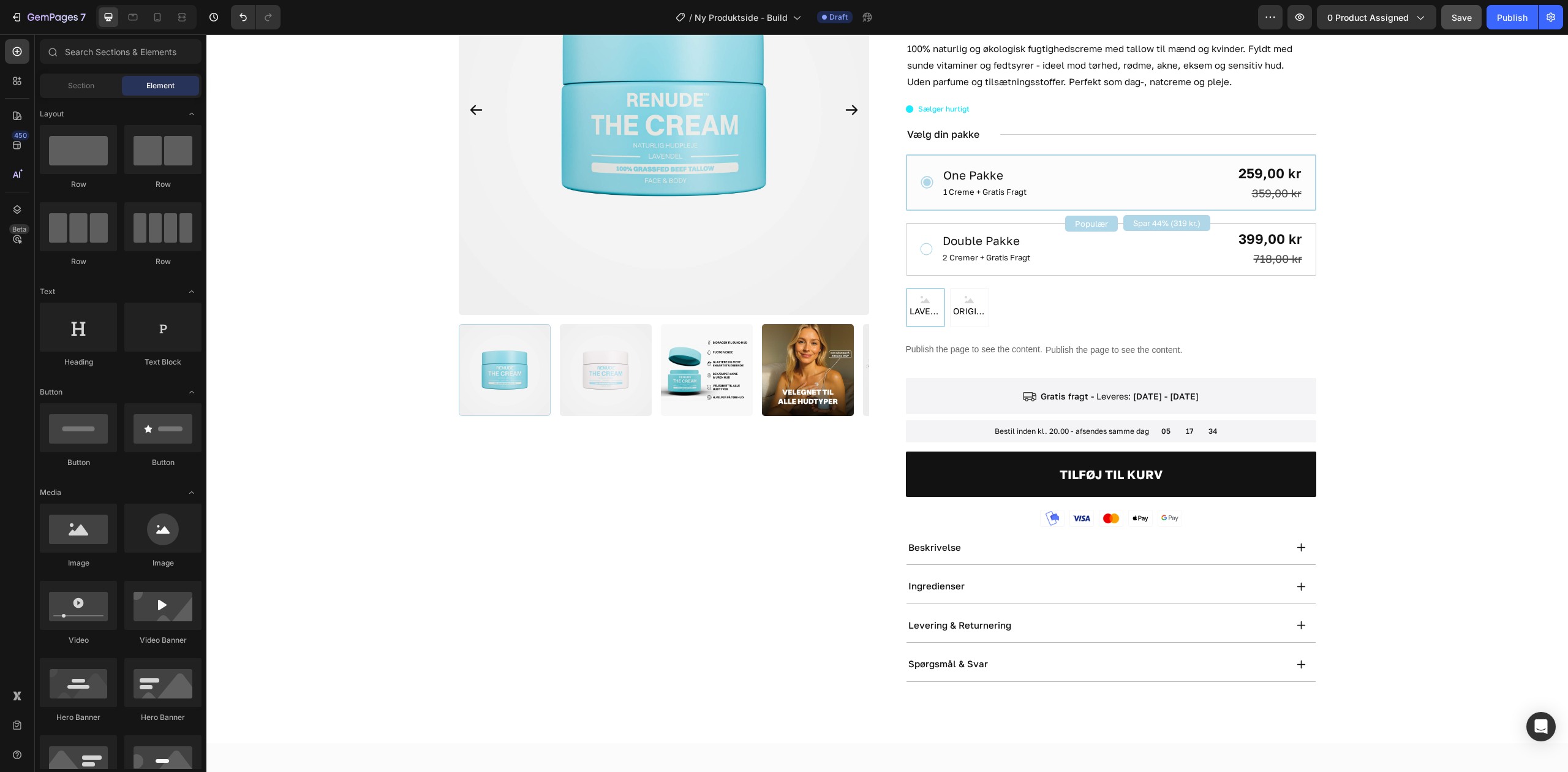
scroll to position [816, 0]
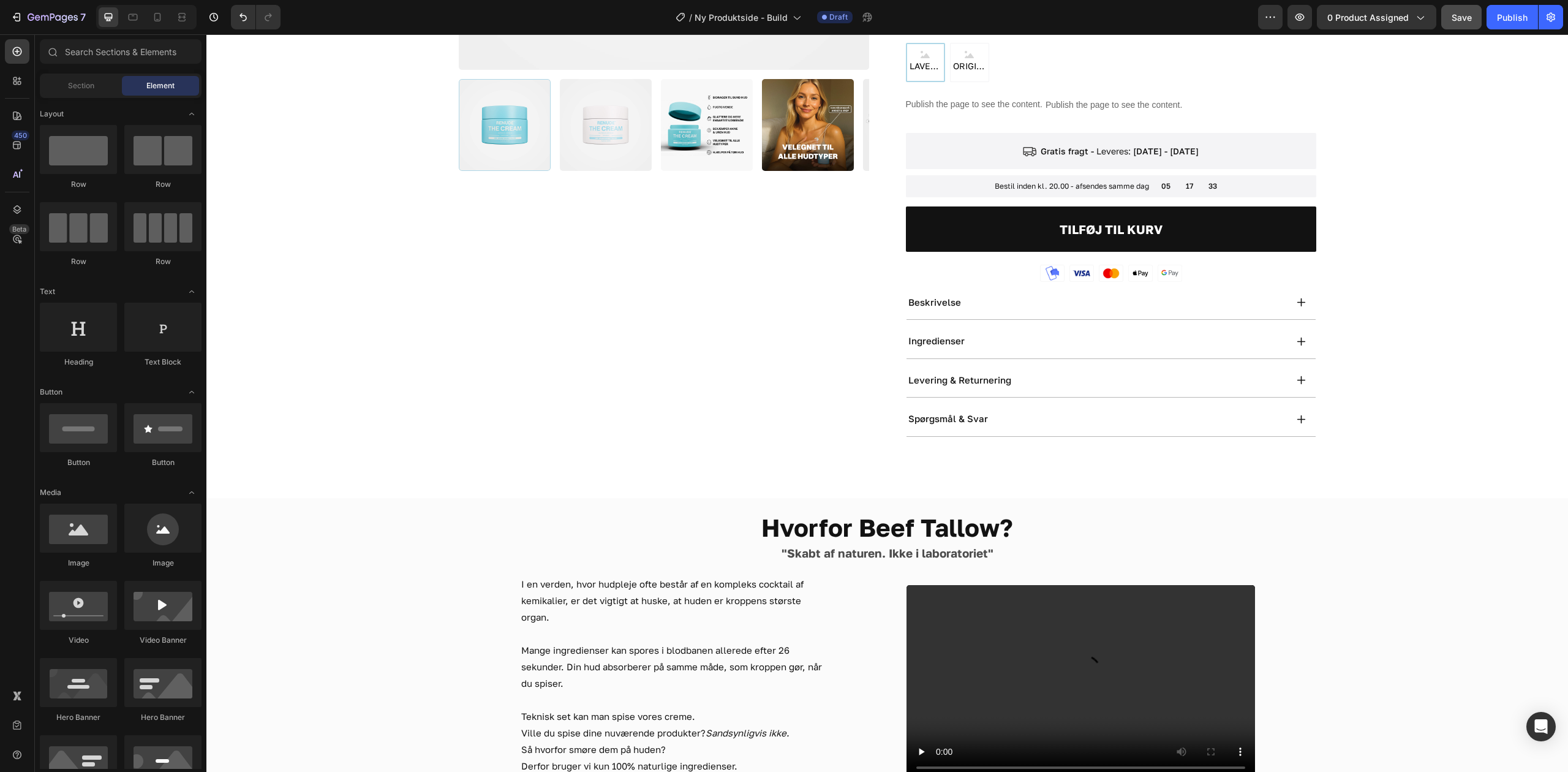
drag, startPoint x: 974, startPoint y: 529, endPoint x: 854, endPoint y: 515, distance: 120.8
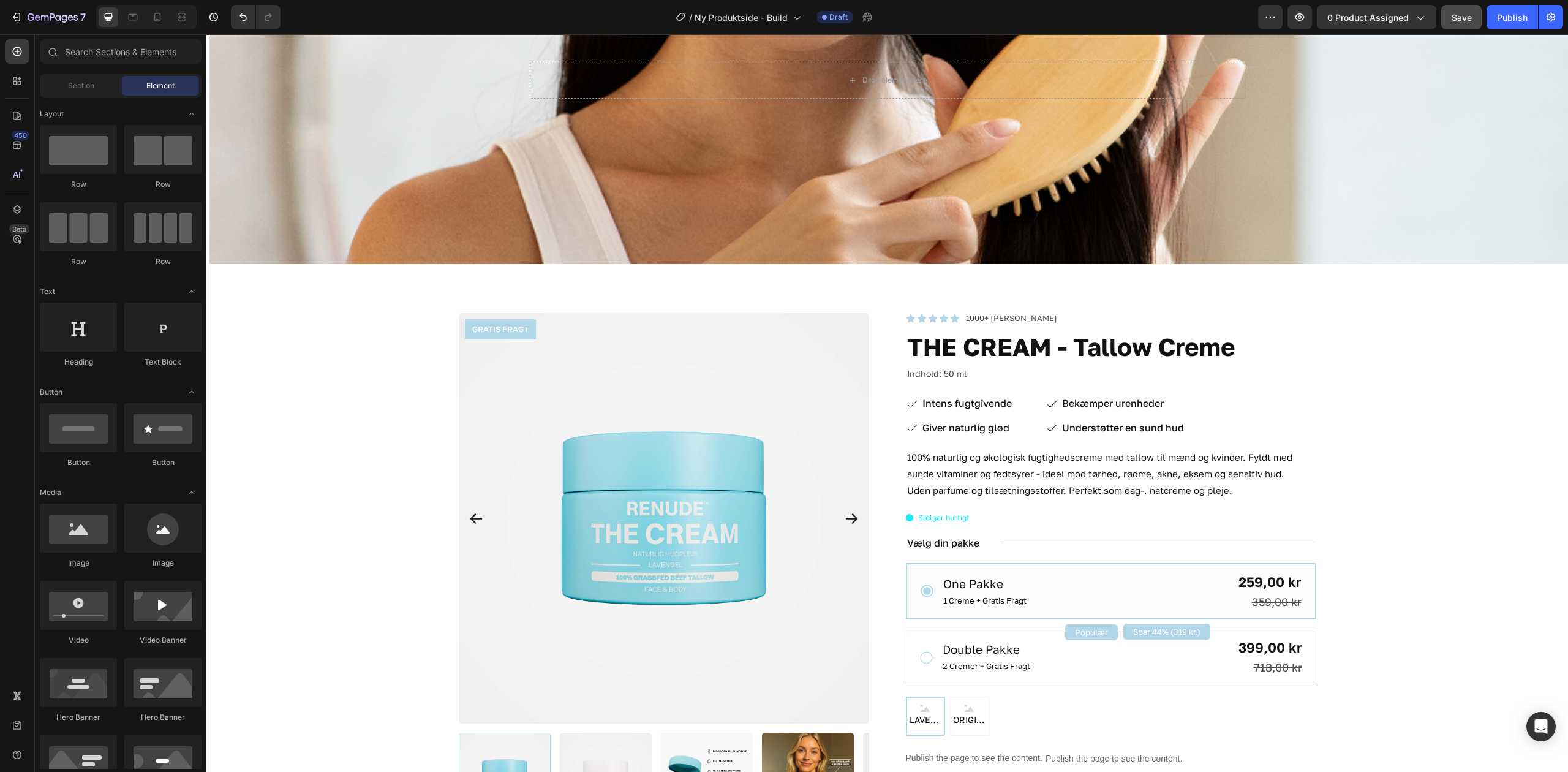
scroll to position [0, 0]
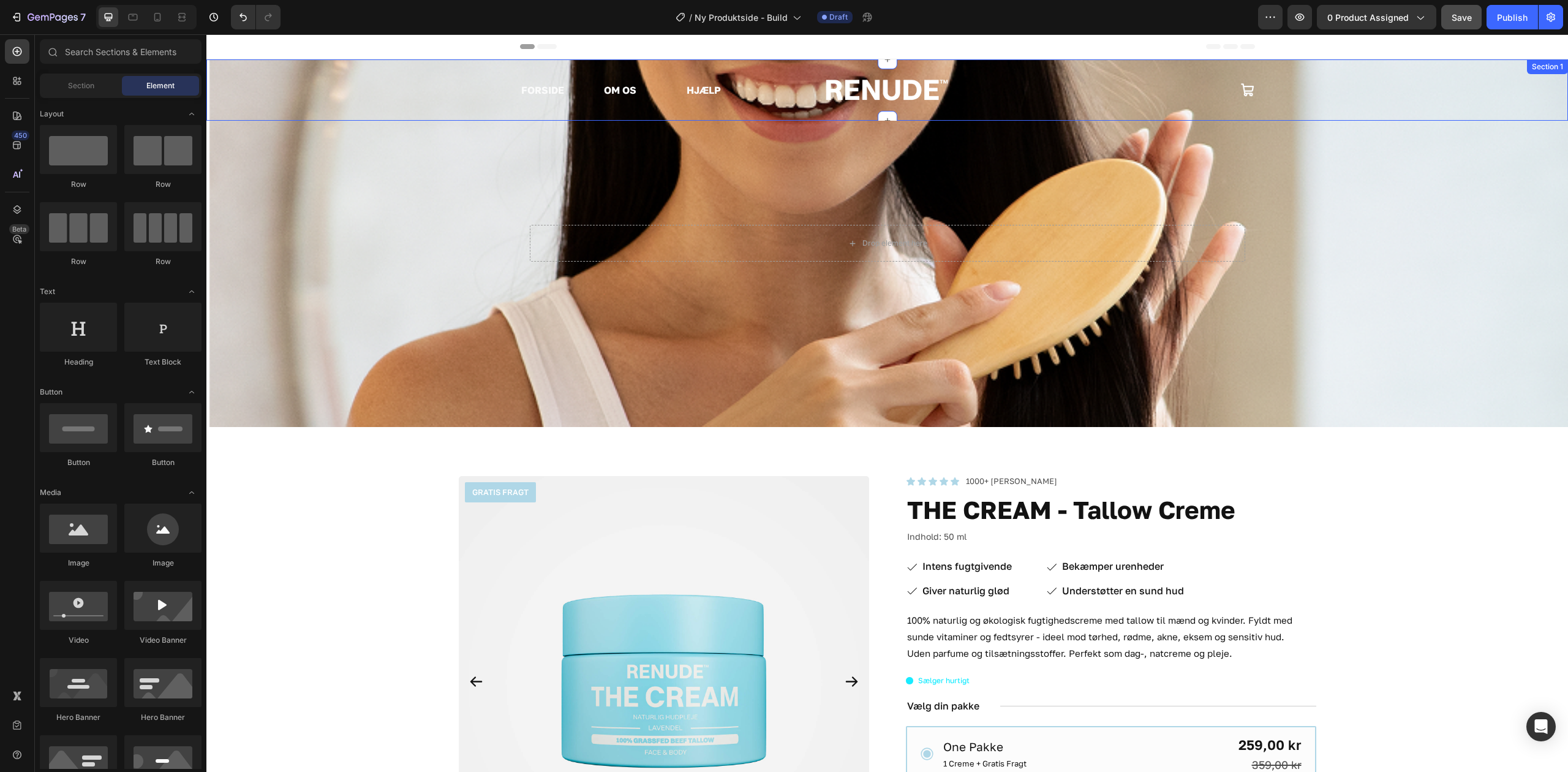
click at [501, 108] on div "FORSIDE Text Block OM OS Text Block HJÆLP Text Block Row Image Icon Row Section…" at bounding box center [888, 90] width 1362 height 61
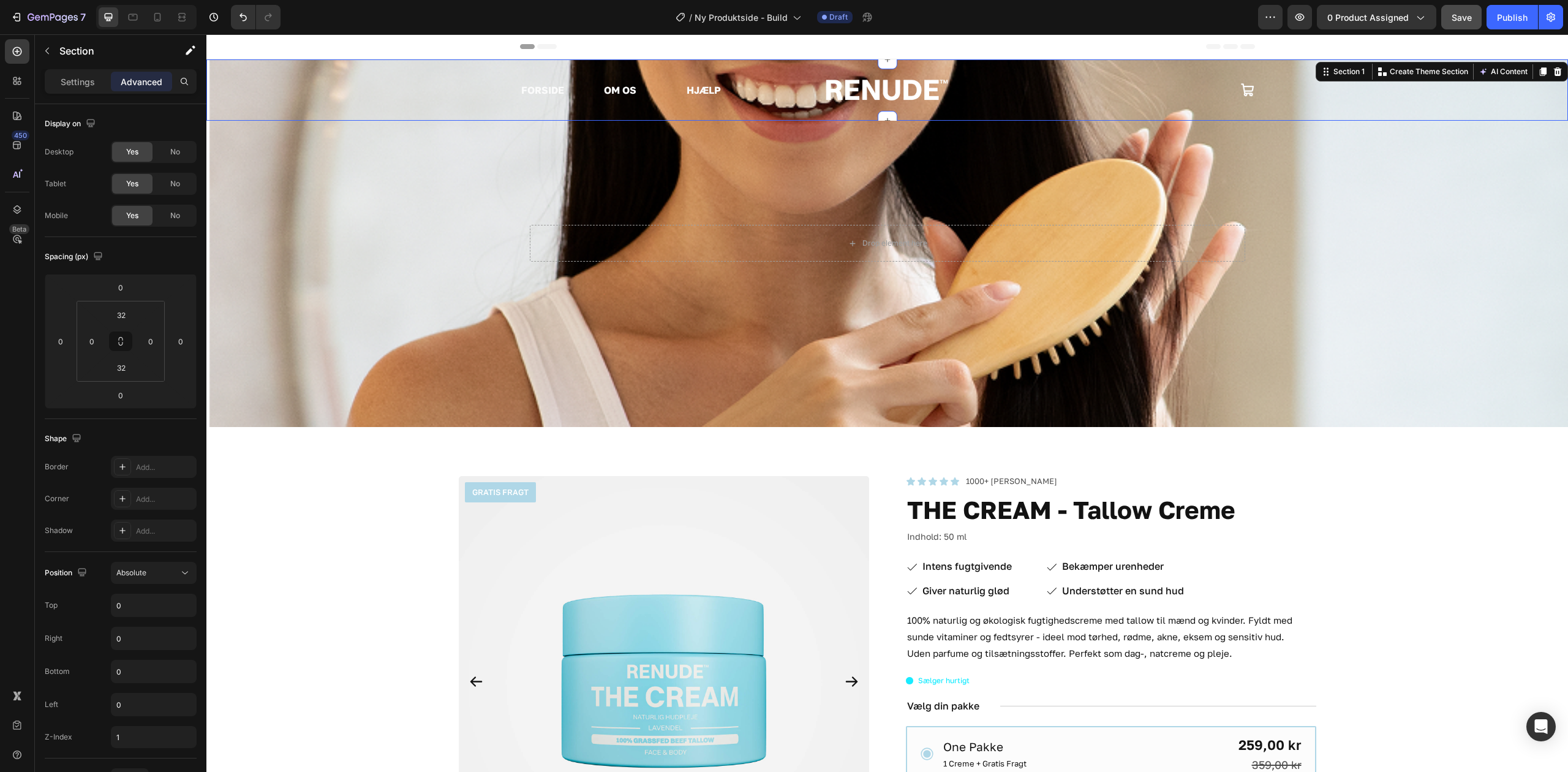
scroll to position [408, 0]
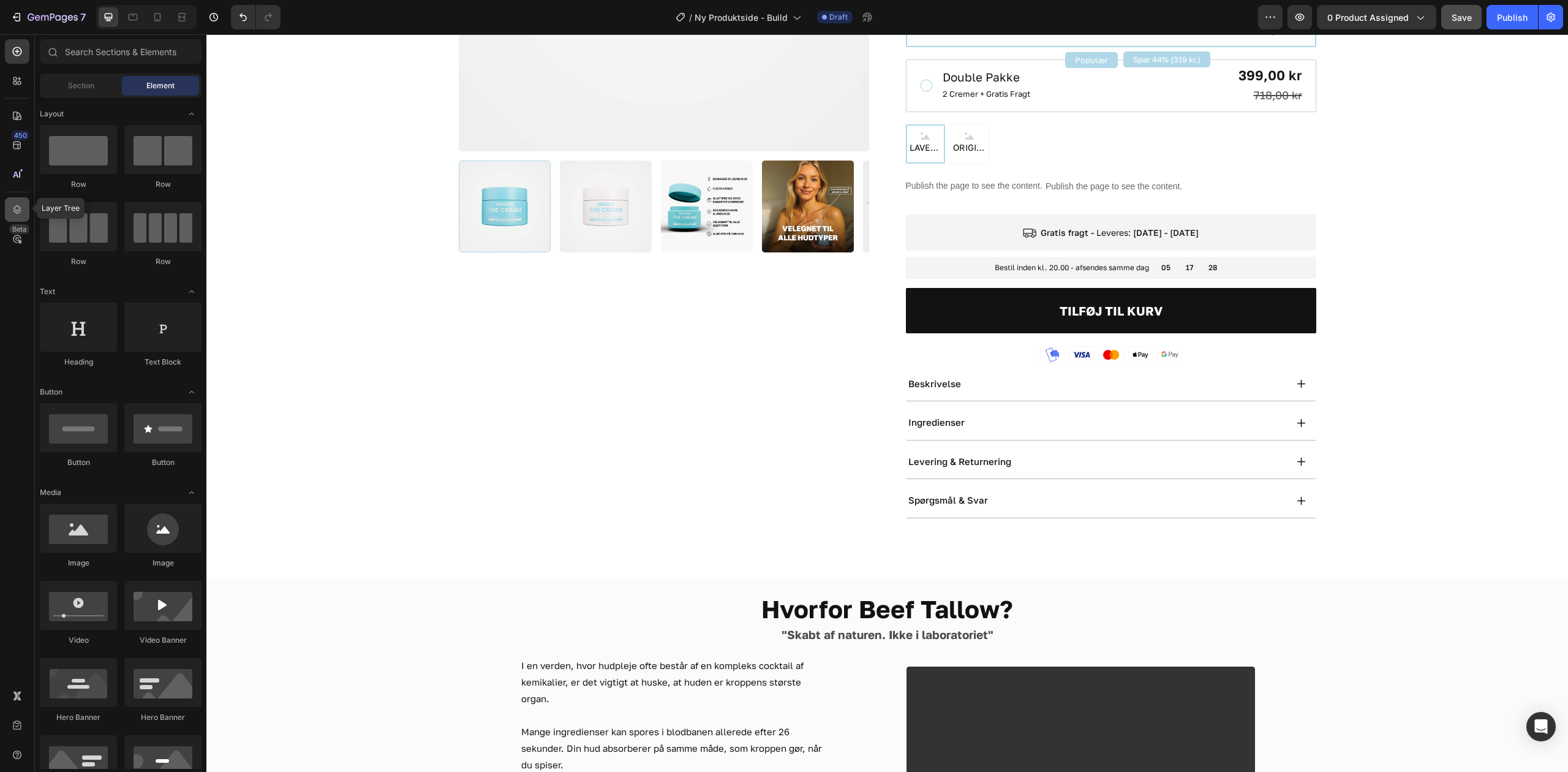
click at [19, 206] on icon at bounding box center [17, 209] width 8 height 9
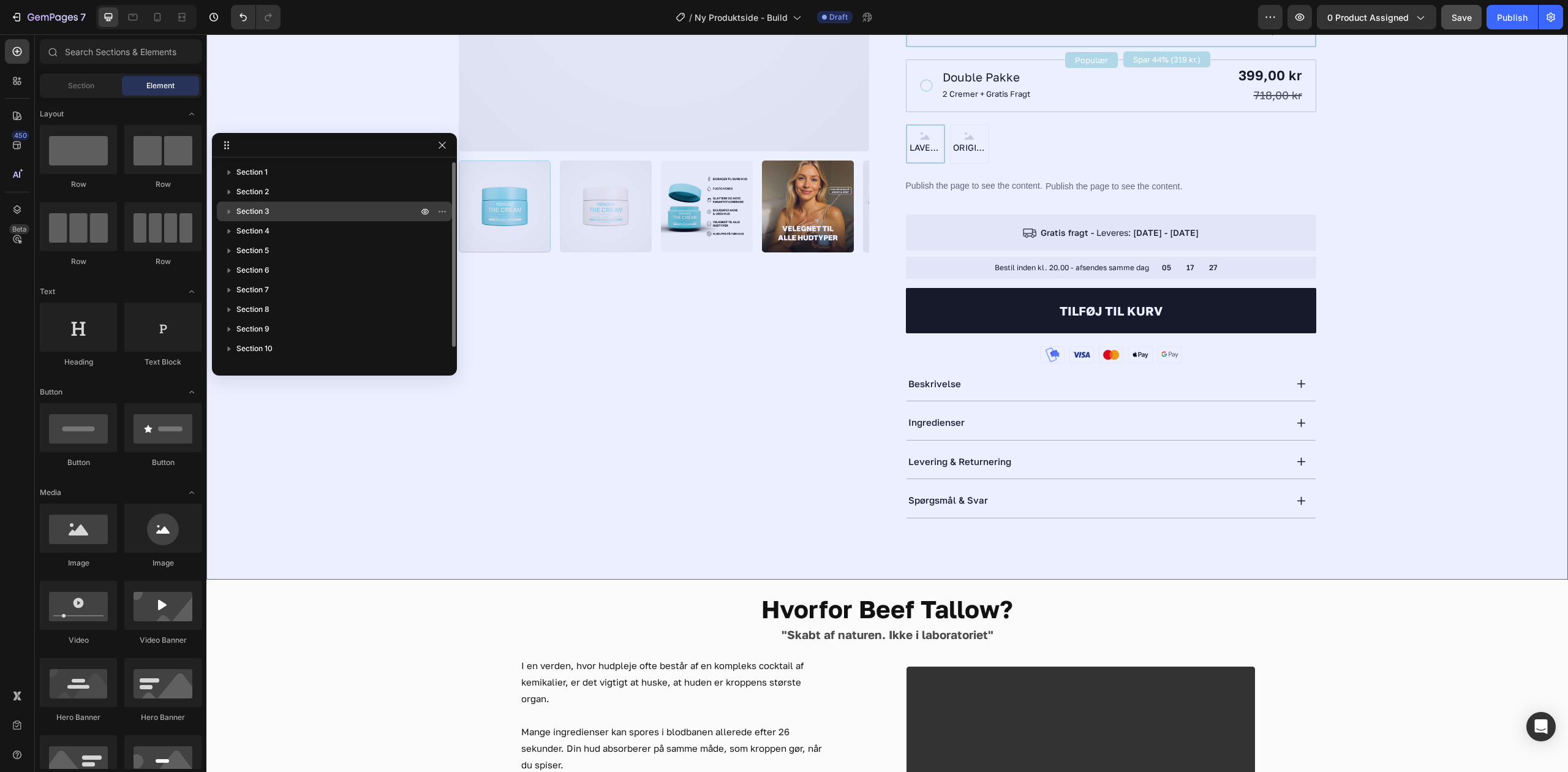
click at [306, 209] on p "Section 3" at bounding box center [329, 211] width 184 height 12
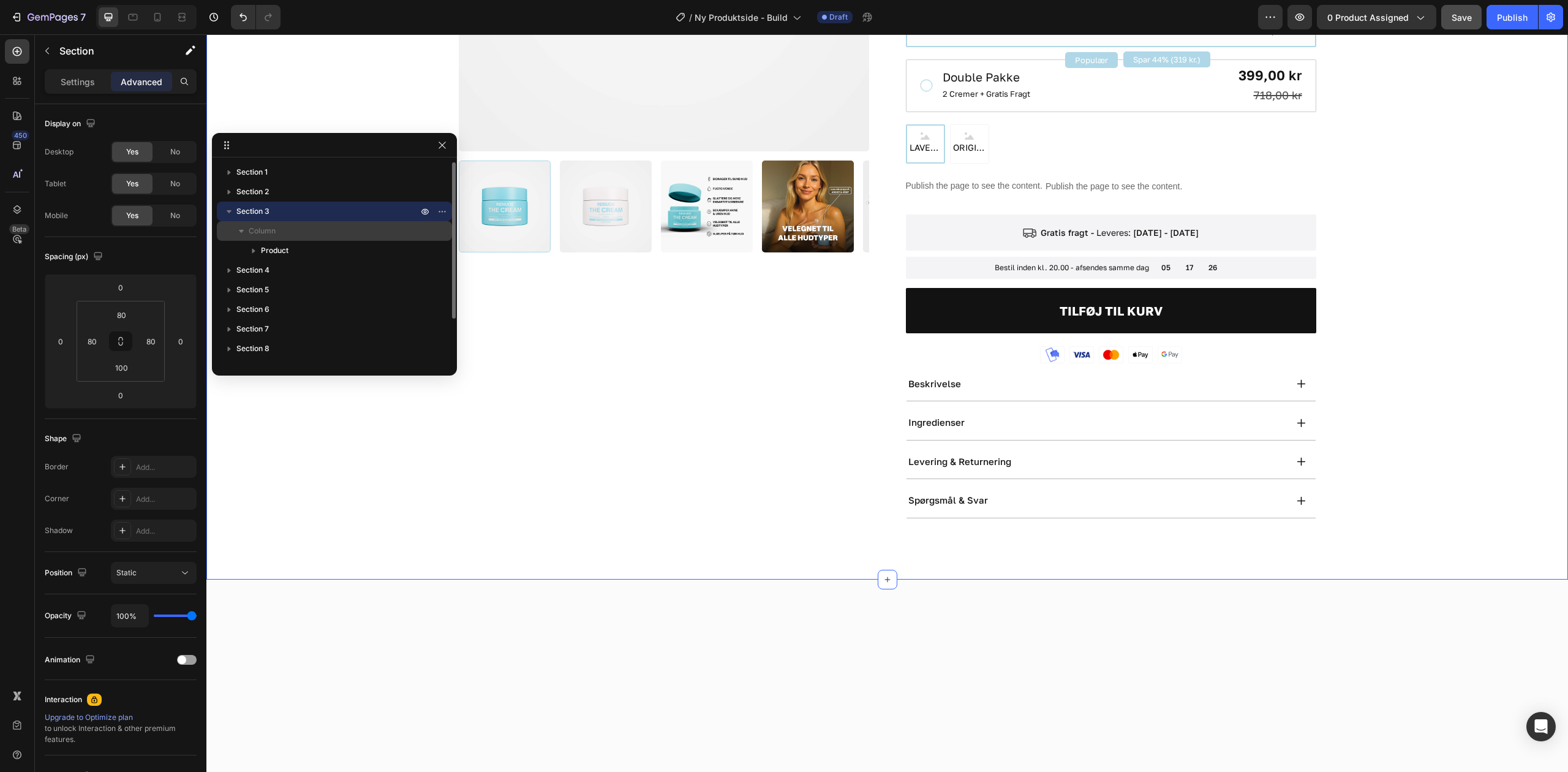
scroll to position [351, 0]
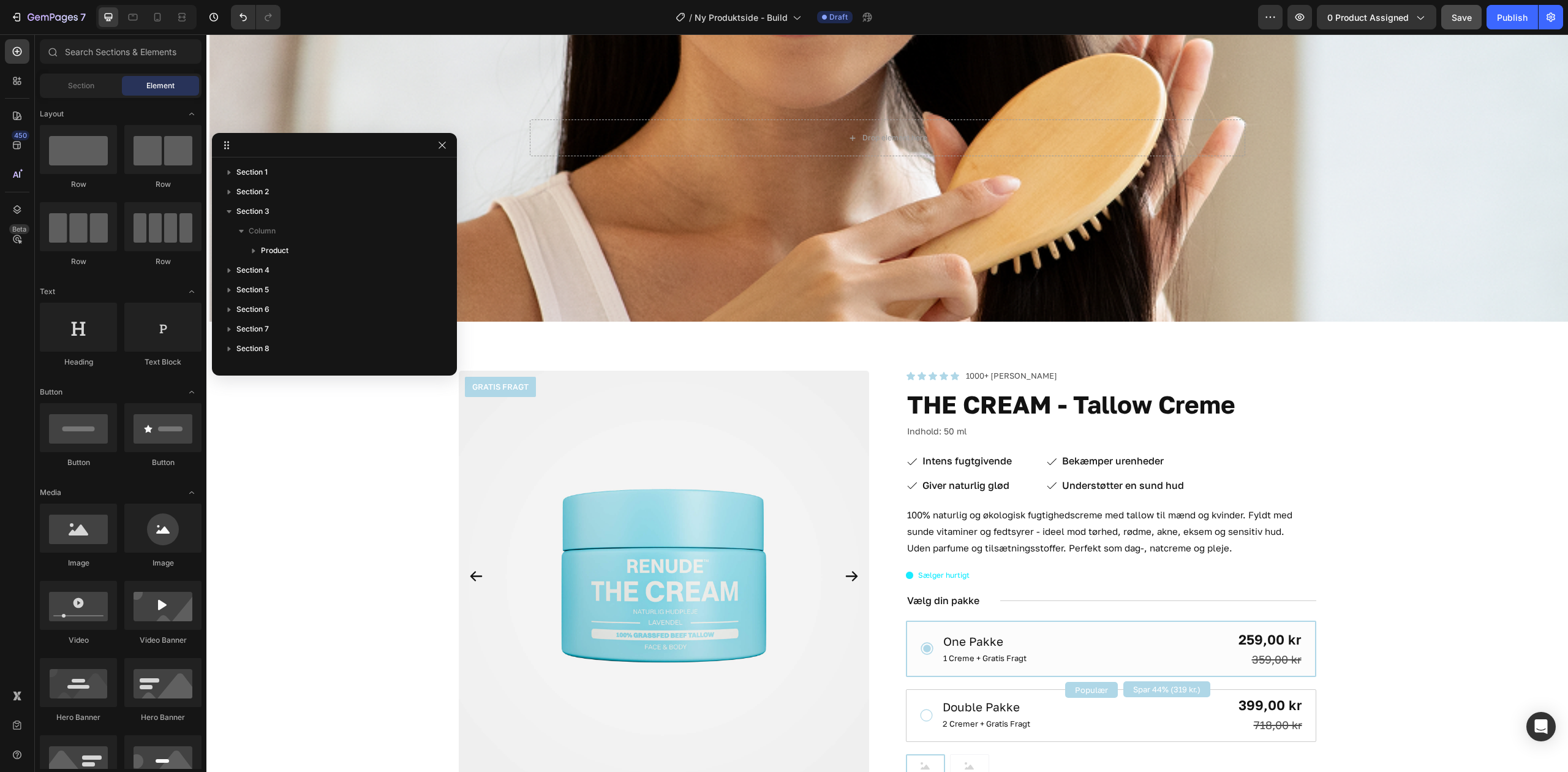
scroll to position [0, 0]
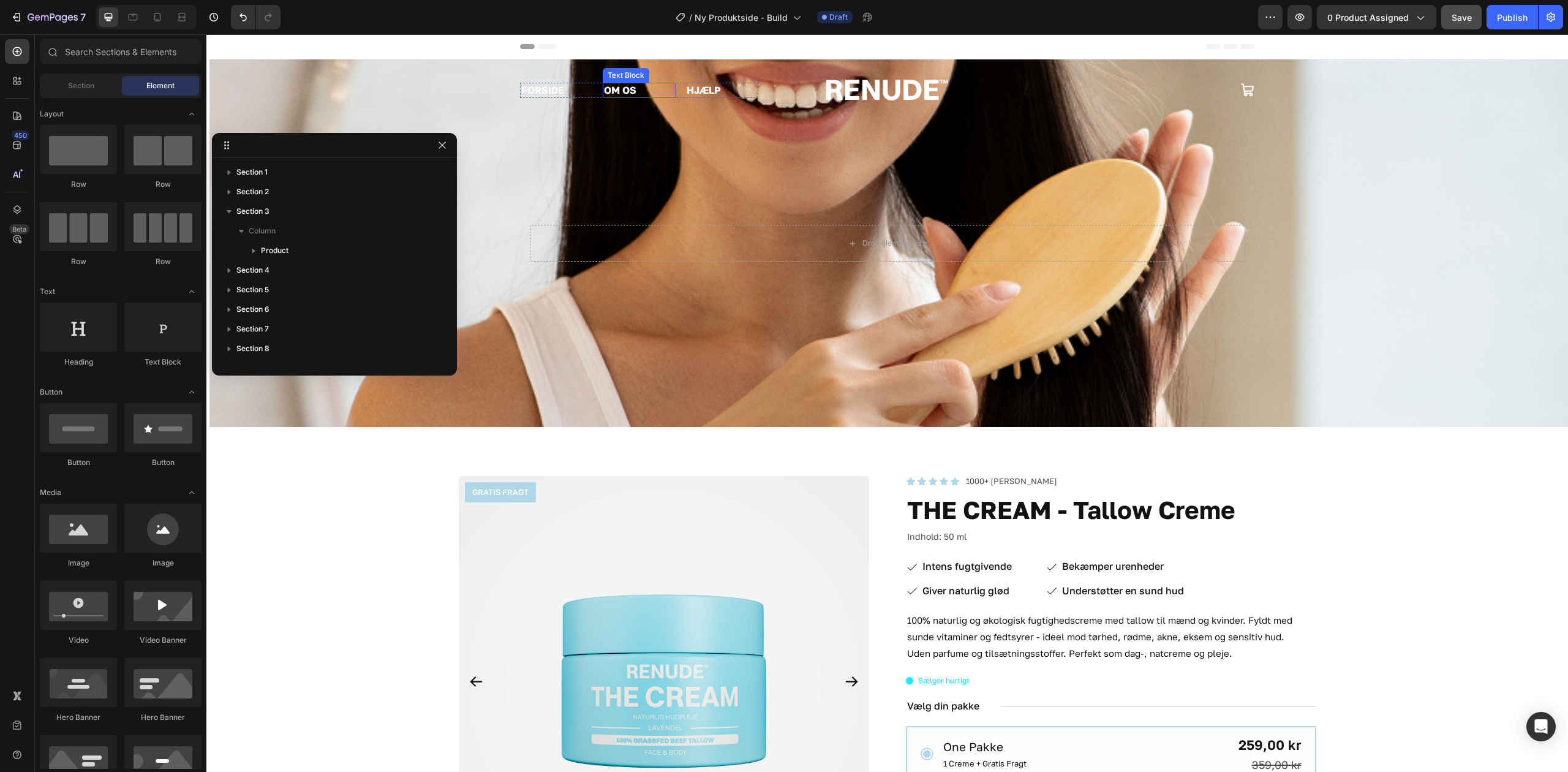
click at [641, 79] on div "Text Block" at bounding box center [626, 75] width 47 height 14
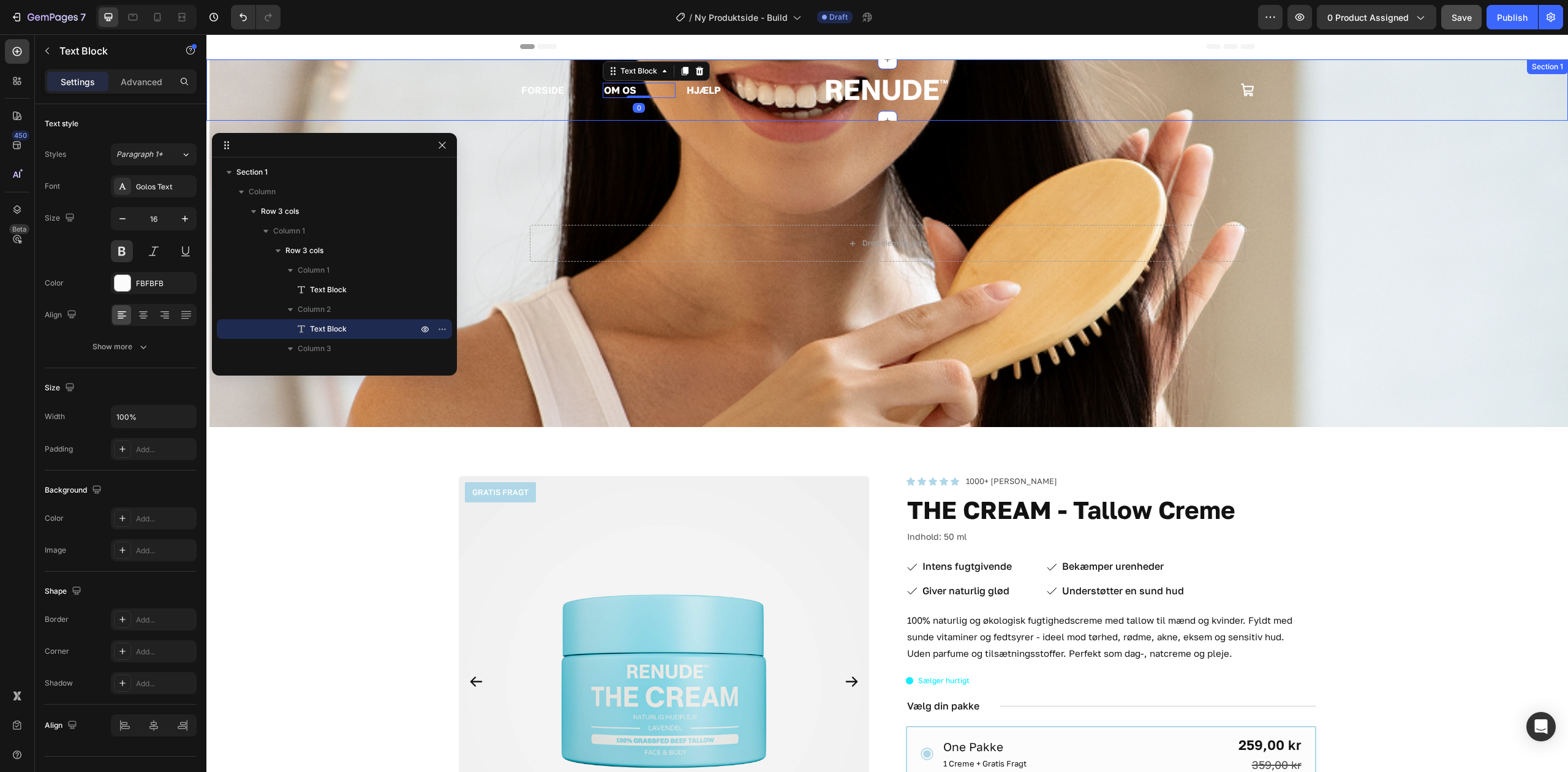
click at [476, 72] on div "FORSIDE Text Block OM OS Text Block 0 HJÆLP Text Block Row Image Icon Row Secti…" at bounding box center [888, 90] width 1362 height 61
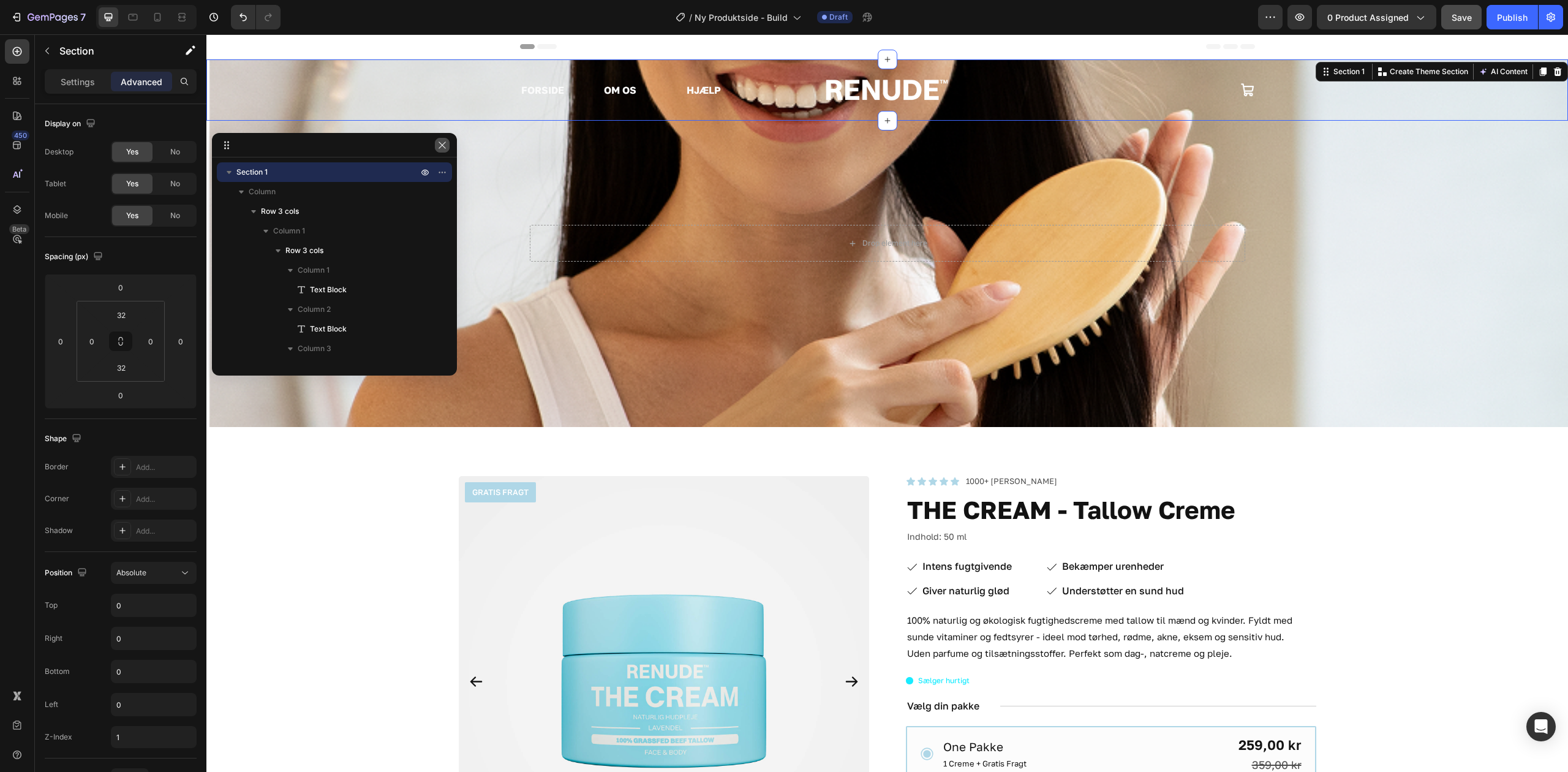
click at [442, 145] on icon "button" at bounding box center [442, 145] width 7 height 7
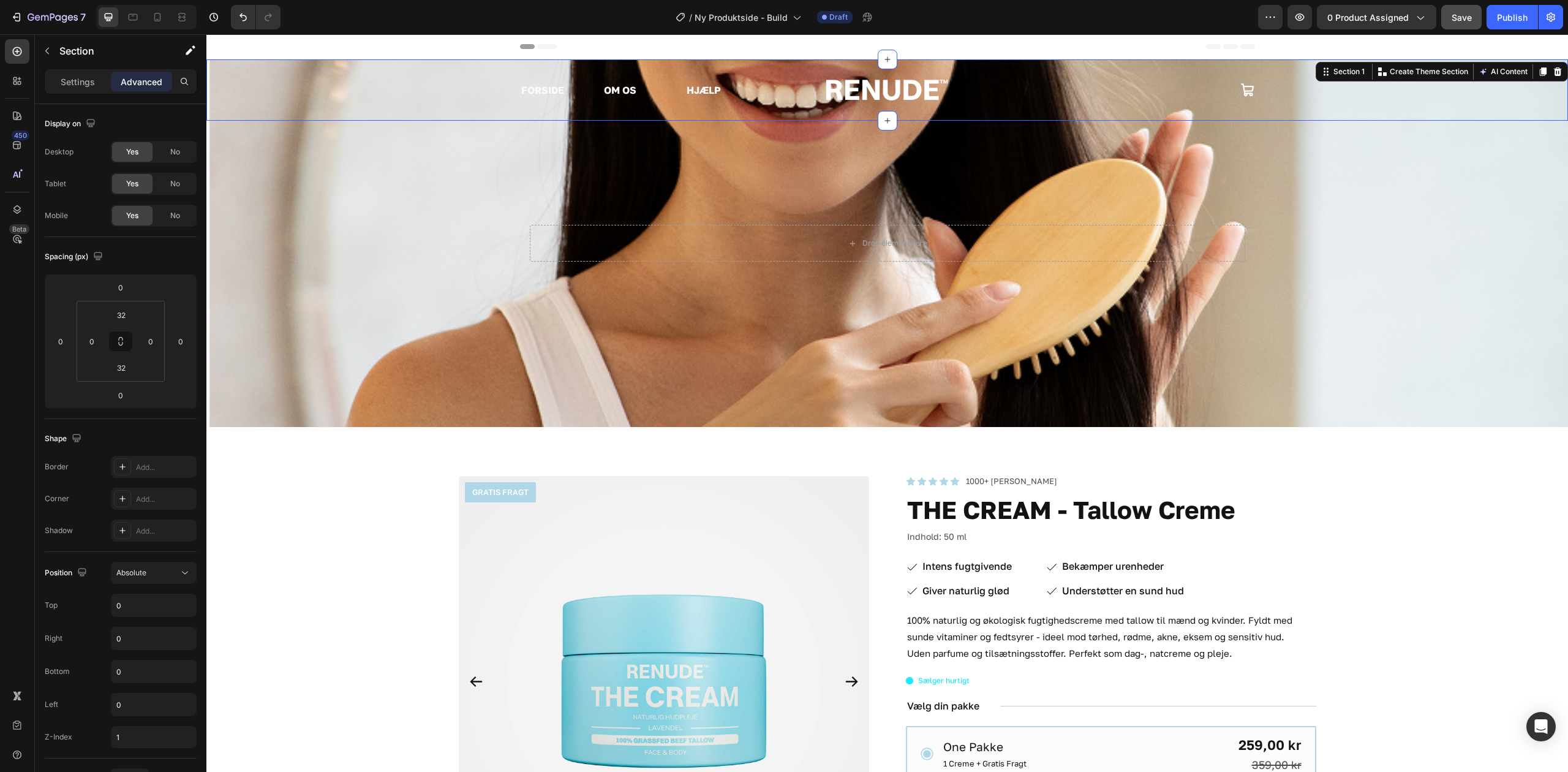
scroll to position [245, 0]
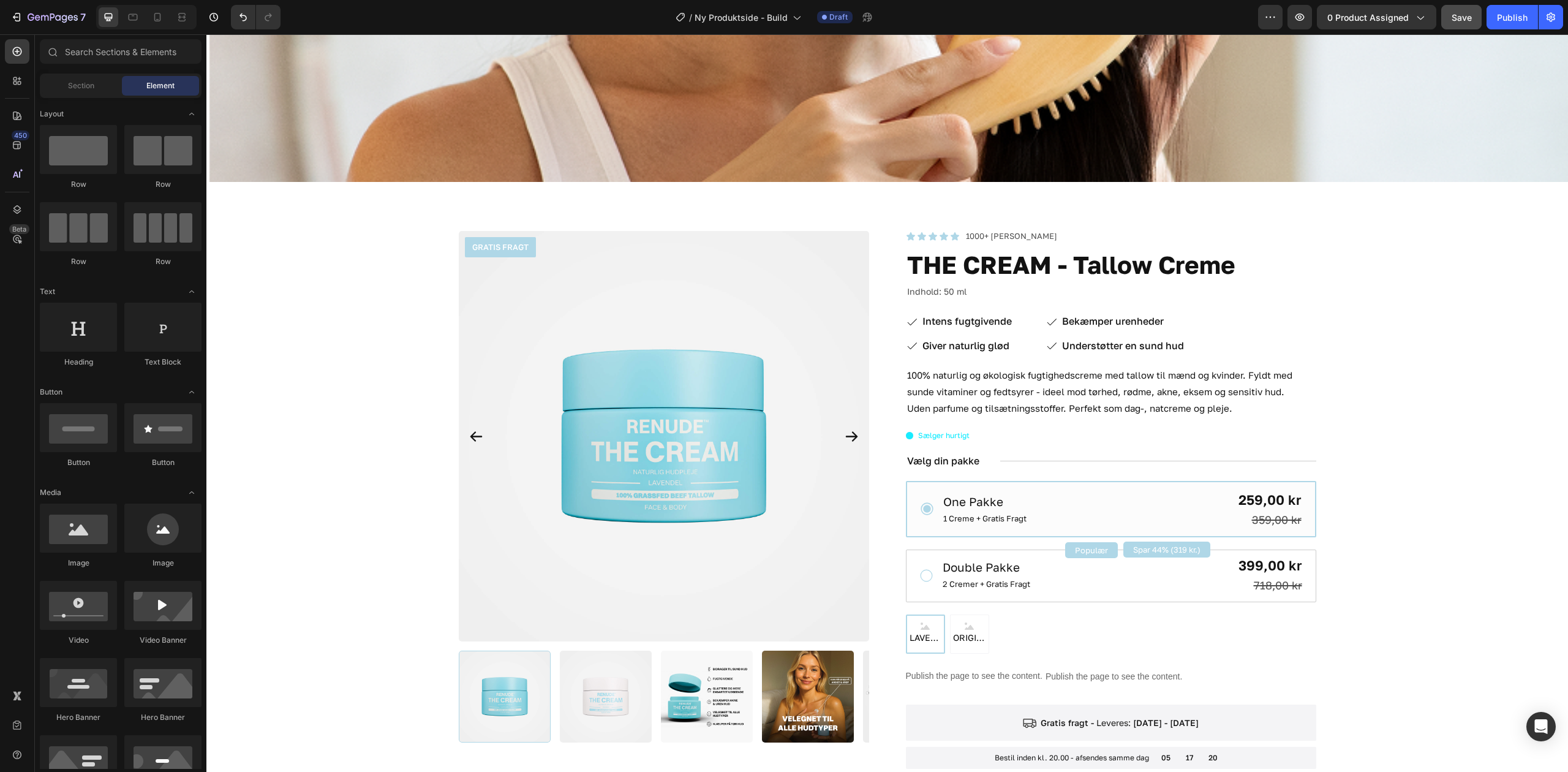
scroll to position [572, 0]
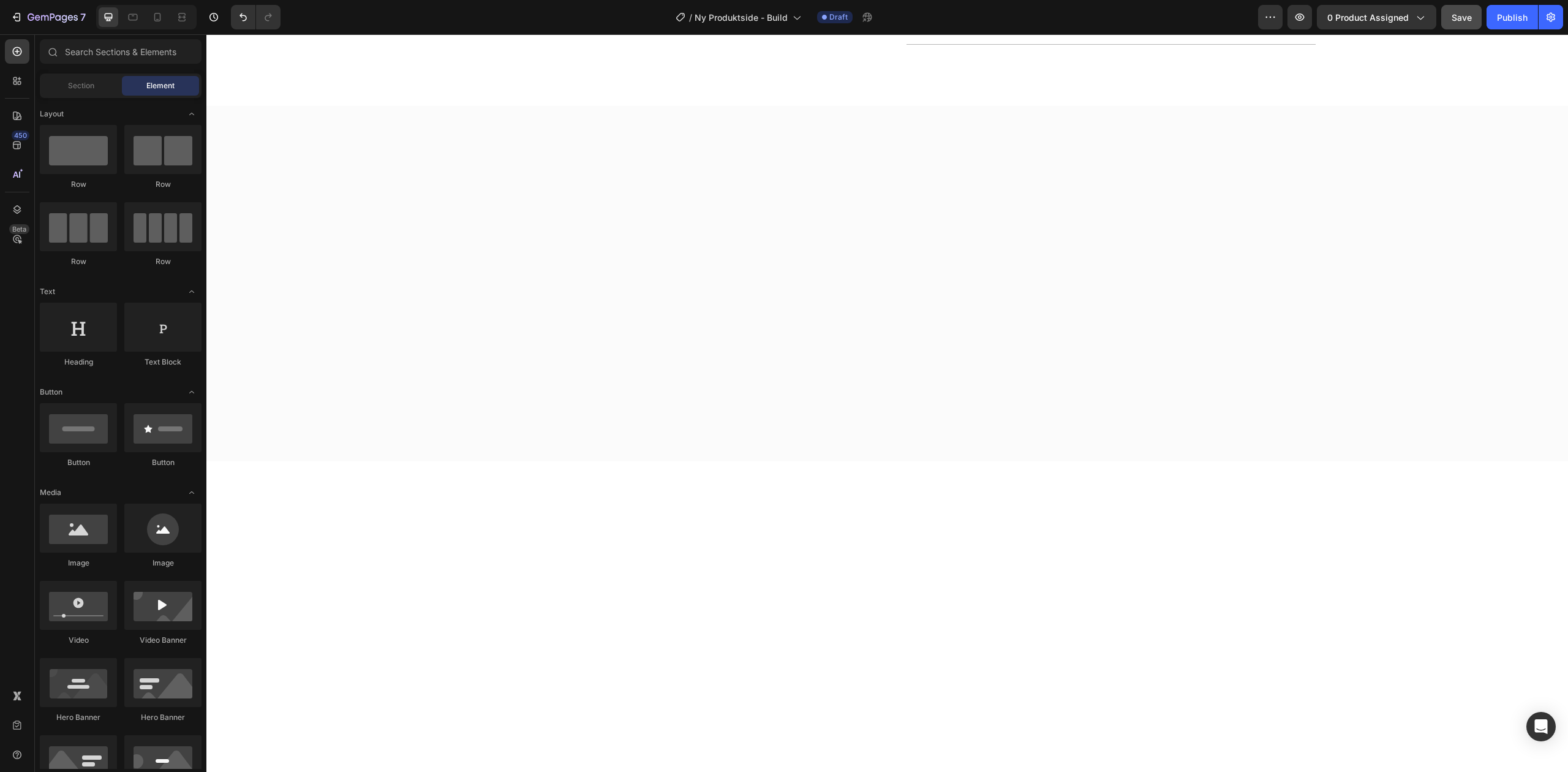
scroll to position [0, 0]
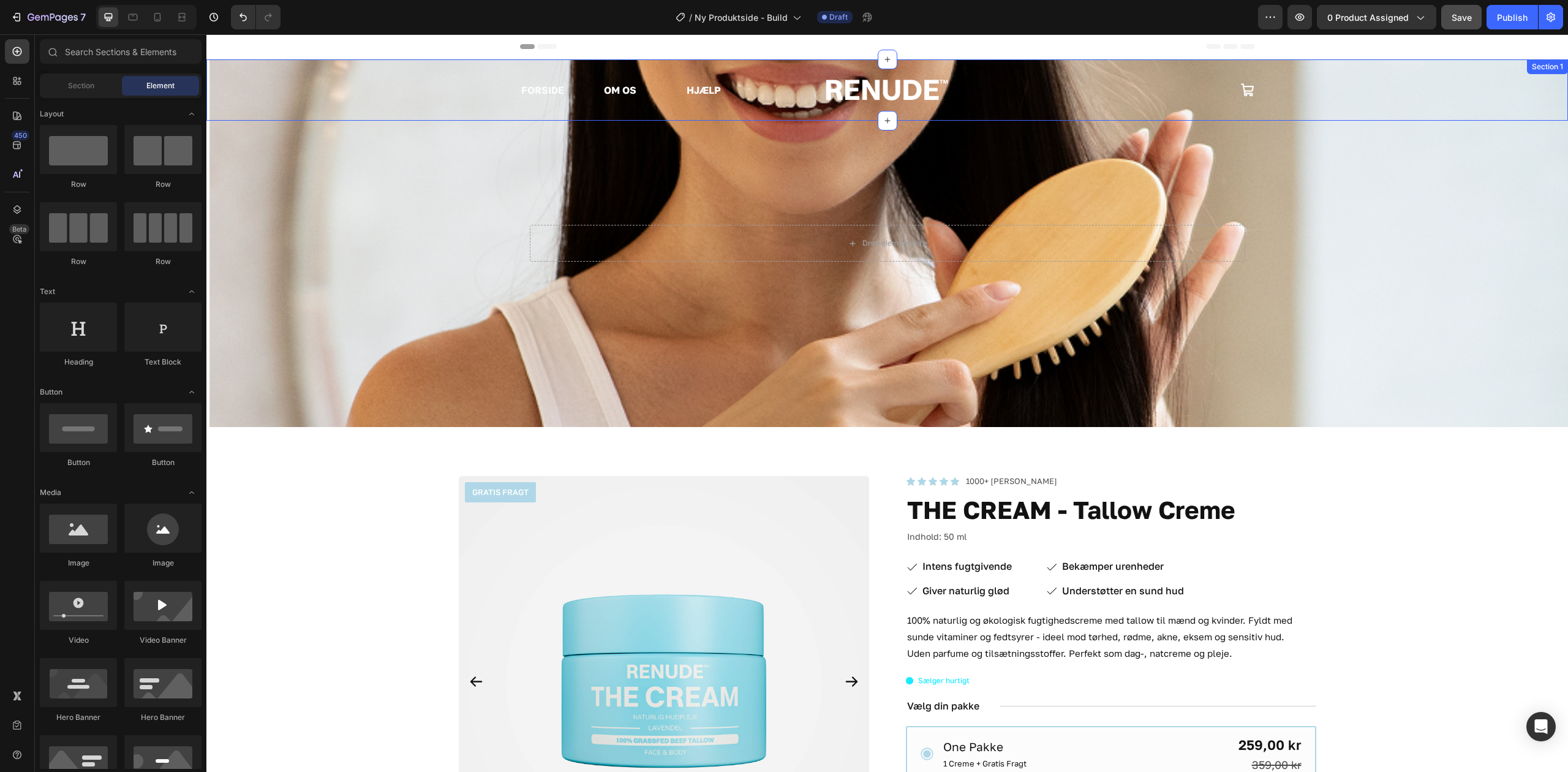
click at [415, 86] on div "FORSIDE Text Block OM OS Text Block HJÆLP Text Block Row Image Icon Row" at bounding box center [888, 90] width 1362 height 22
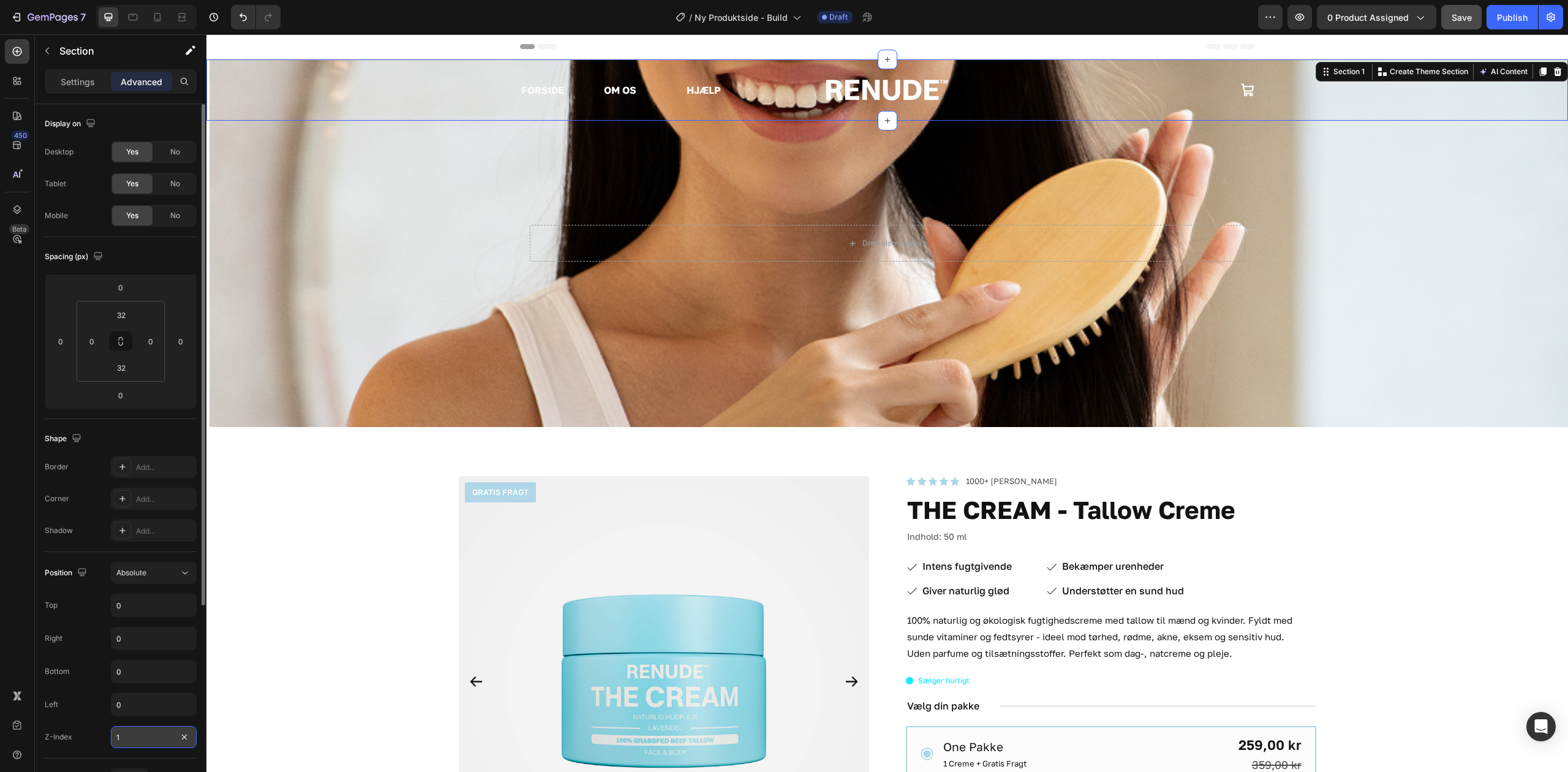
click at [143, 736] on input "1" at bounding box center [153, 737] width 86 height 22
type input "0"
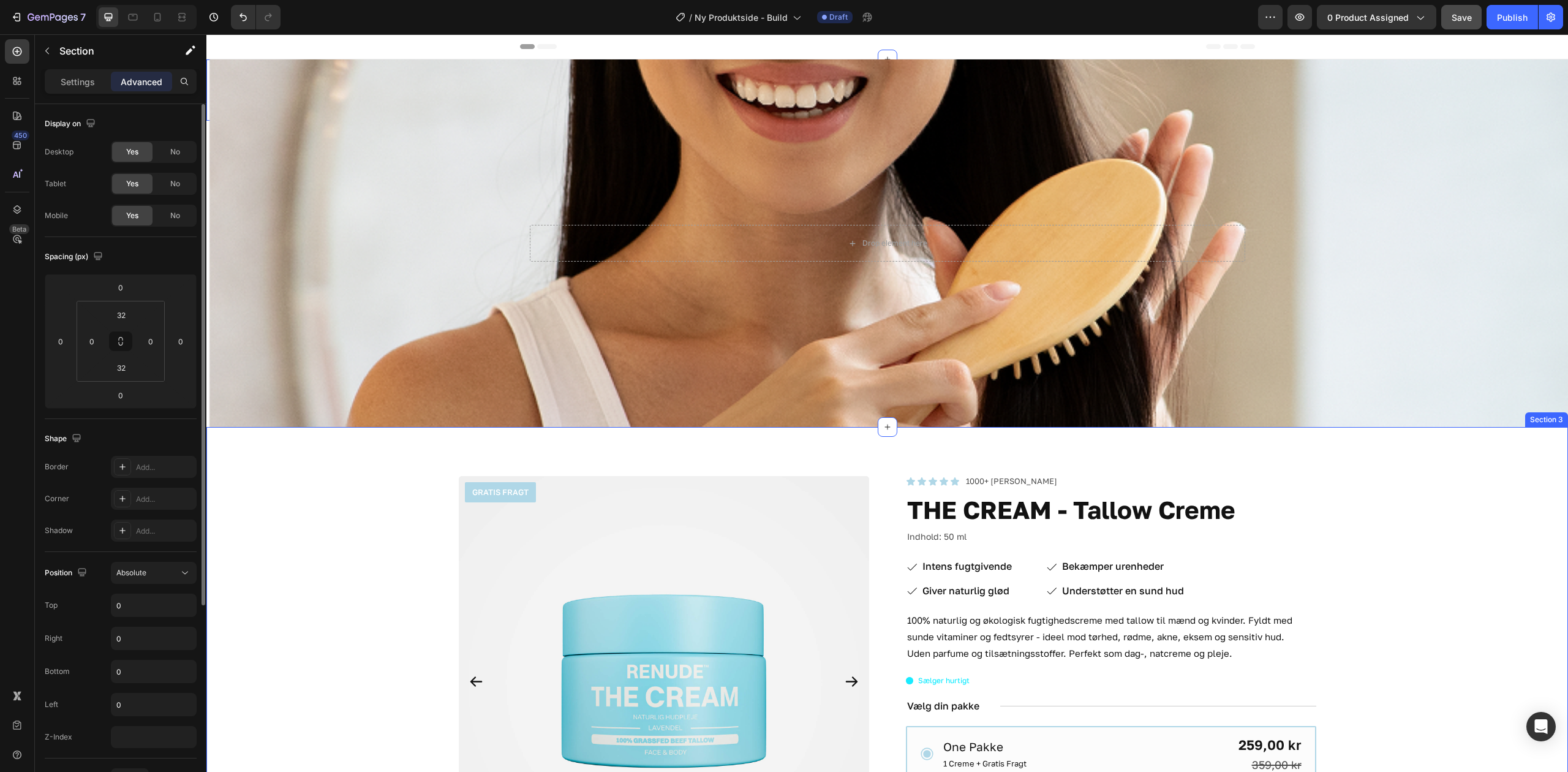
click at [290, 359] on div "Background Image" at bounding box center [888, 243] width 1362 height 368
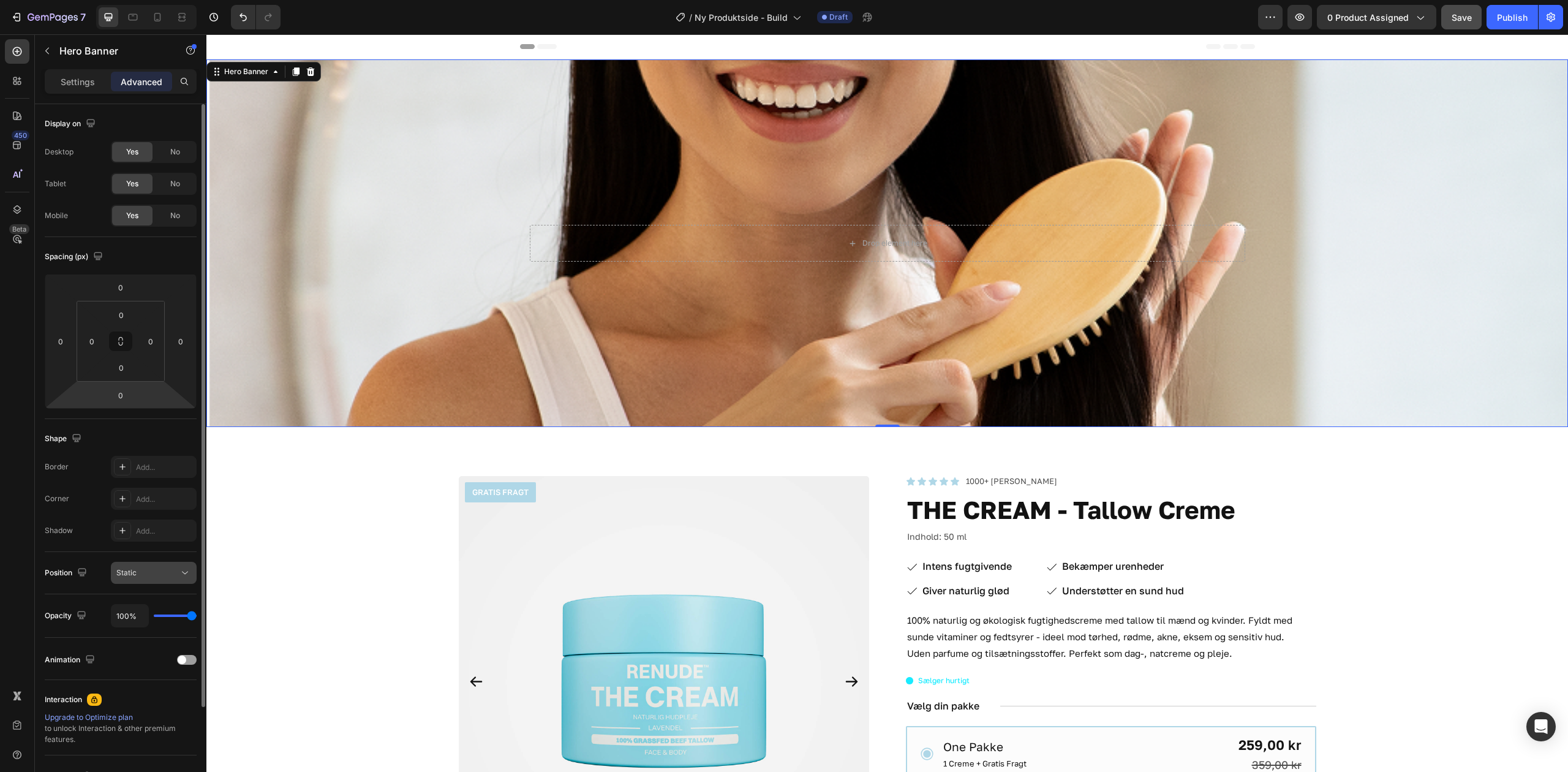
click at [147, 569] on div "Static" at bounding box center [147, 572] width 62 height 11
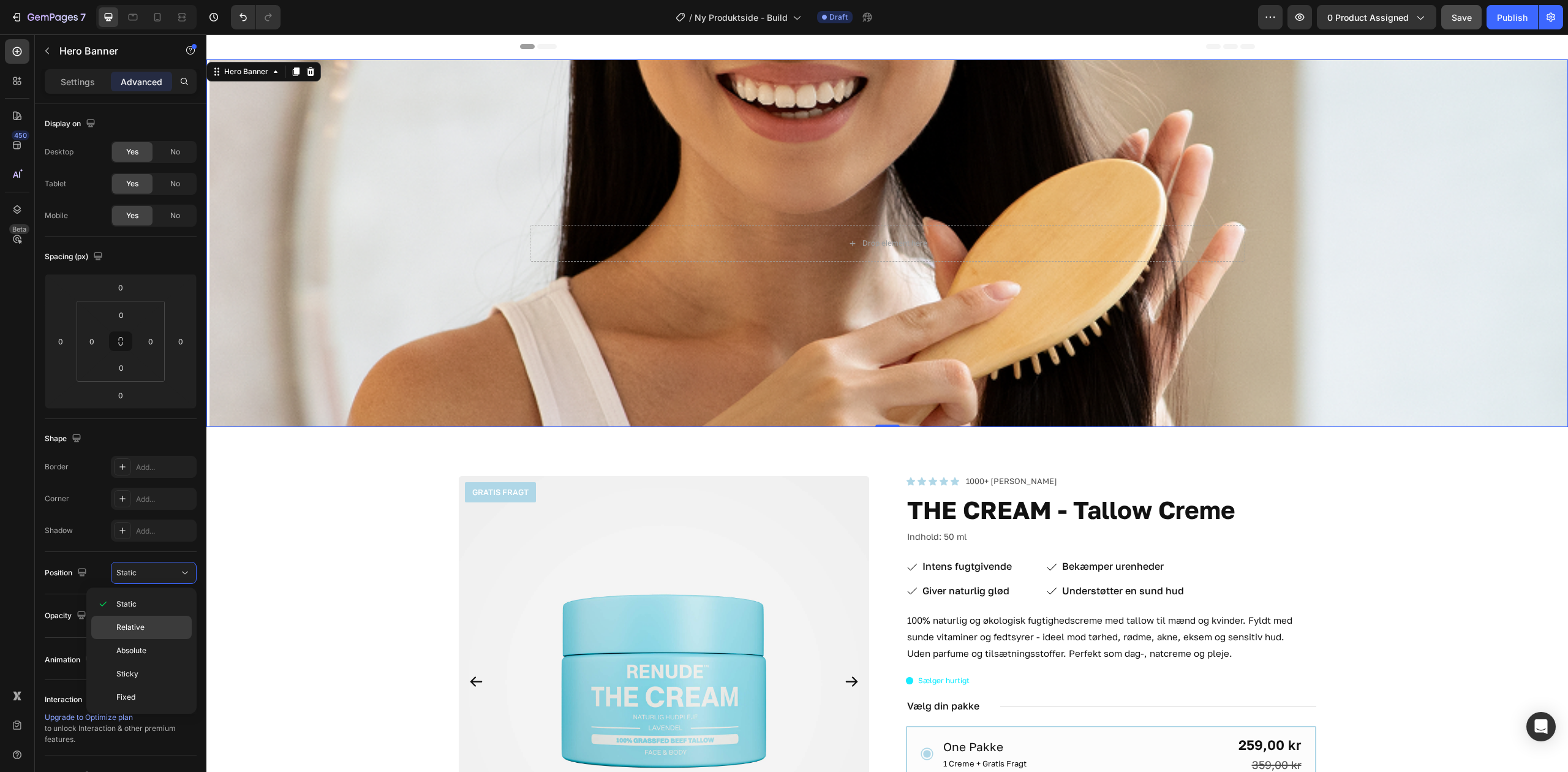
click at [167, 628] on p "Relative" at bounding box center [152, 627] width 70 height 11
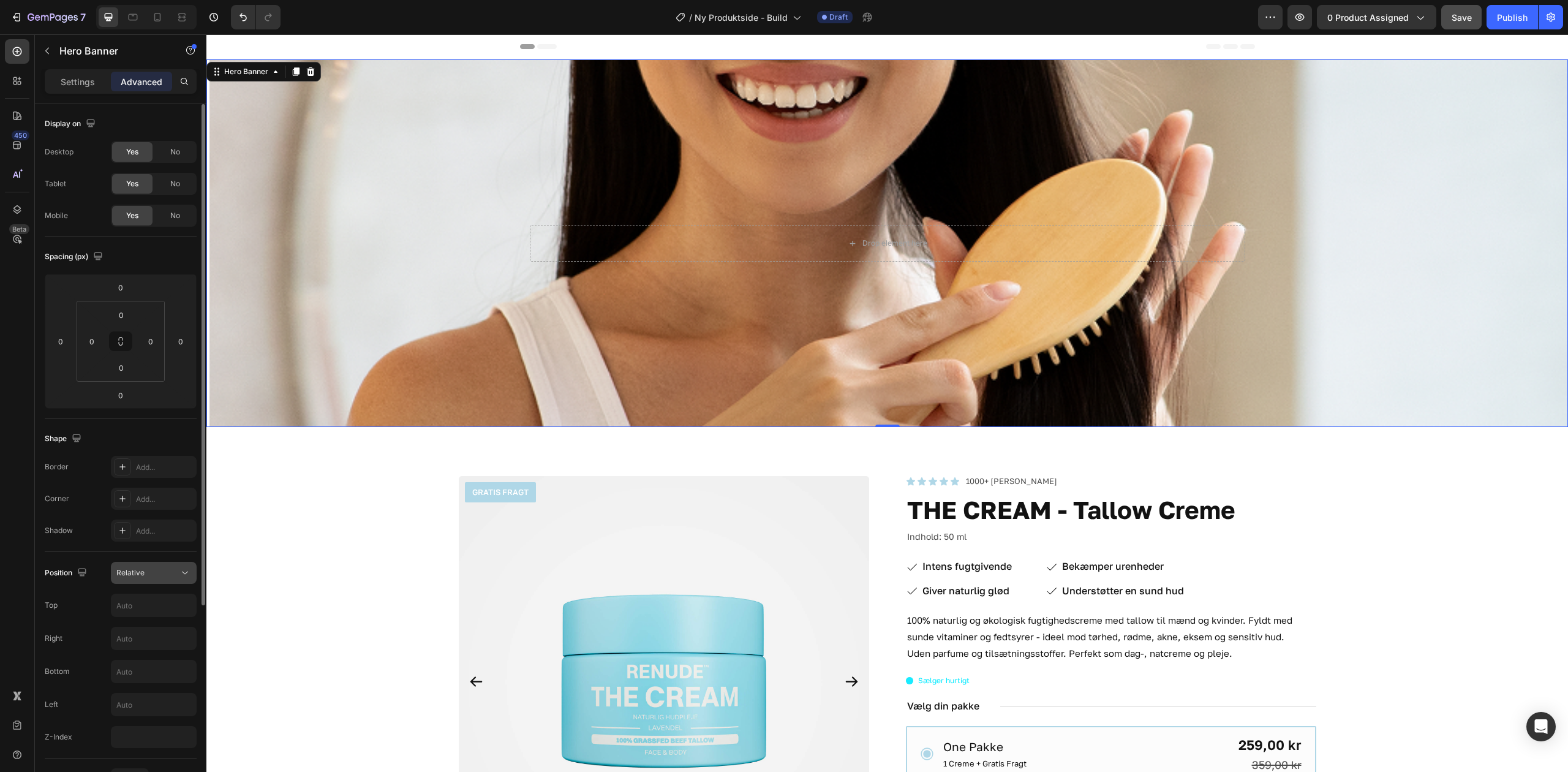
click at [168, 578] on div "Relative" at bounding box center [147, 572] width 62 height 11
click at [152, 580] on button "Relative" at bounding box center [153, 573] width 86 height 22
click at [148, 577] on div "Relative" at bounding box center [147, 572] width 62 height 11
click at [148, 576] on div "Relative" at bounding box center [147, 572] width 62 height 11
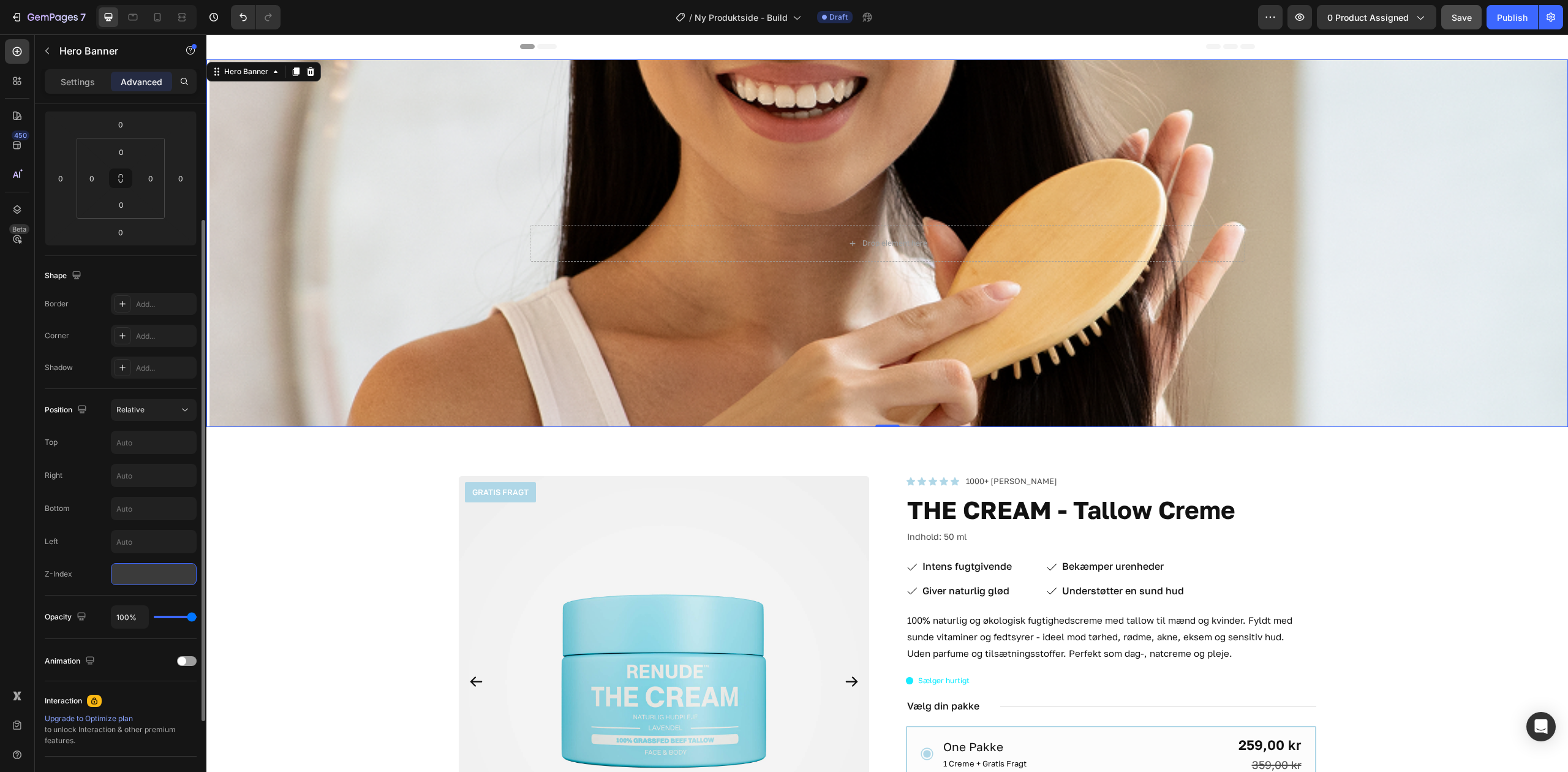
click at [161, 577] on input "number" at bounding box center [153, 574] width 86 height 22
type input "-1"
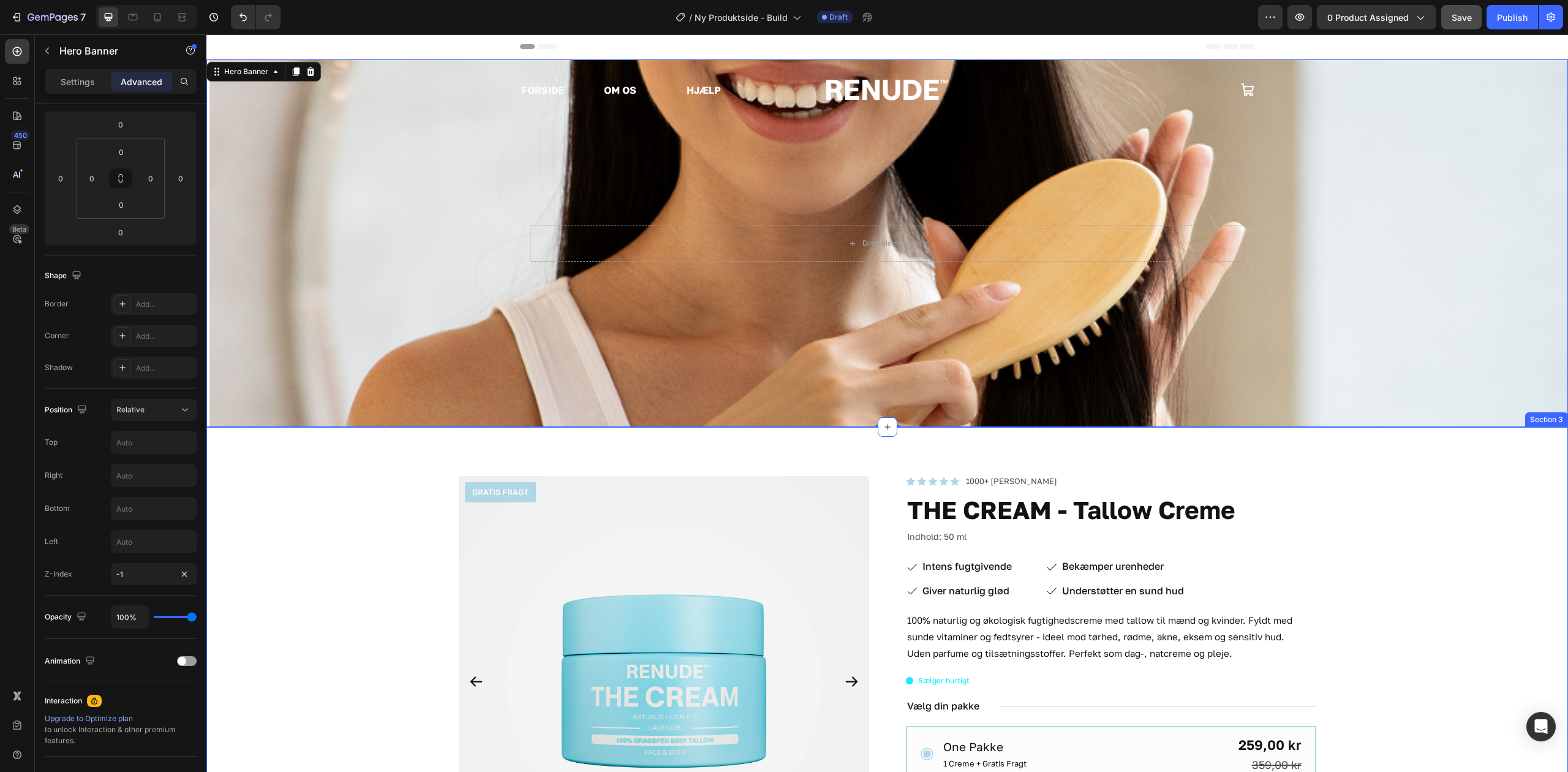
click at [329, 240] on div "Drop element here Hero Banner 0" at bounding box center [888, 243] width 1362 height 368
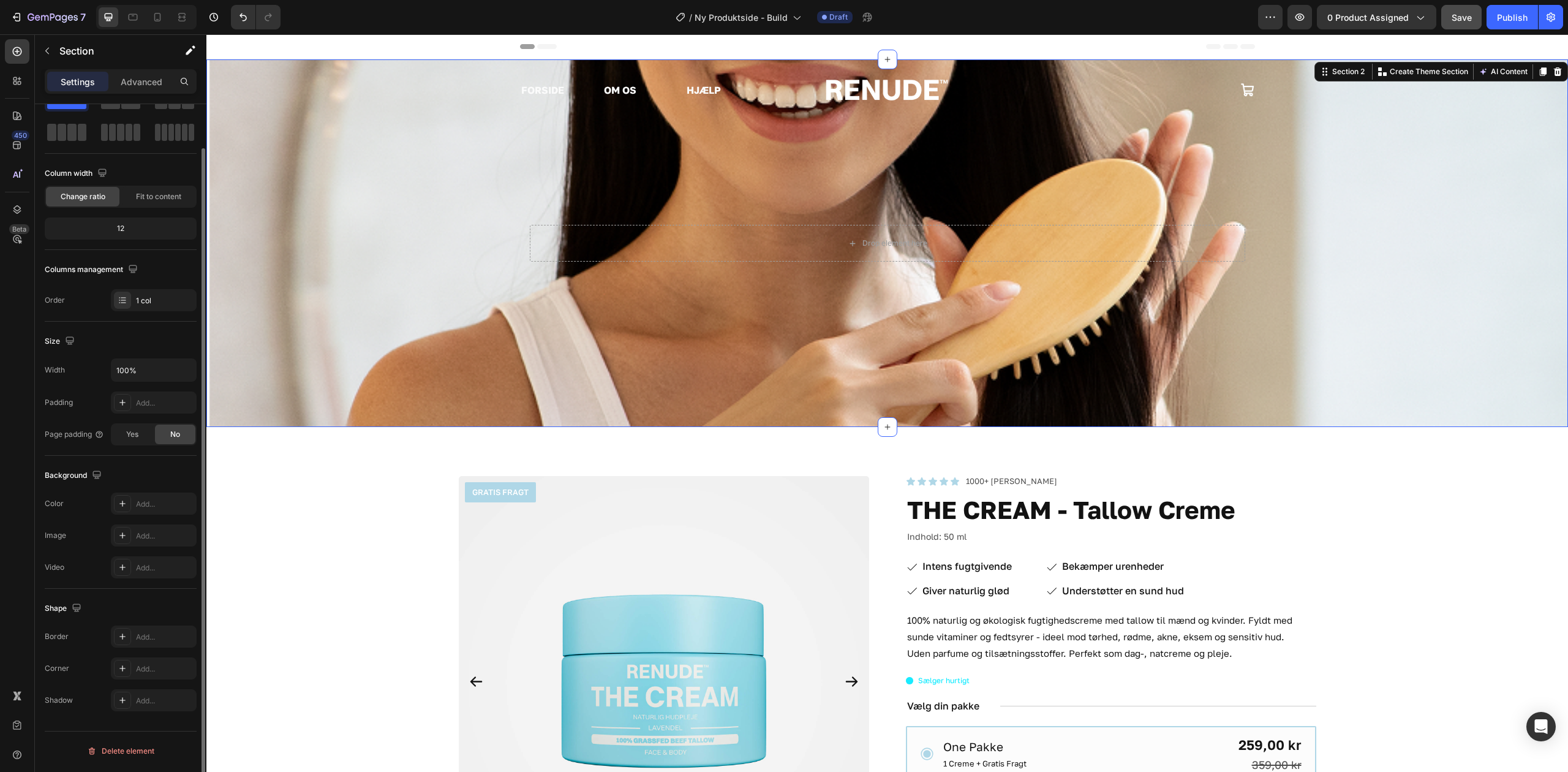
scroll to position [0, 0]
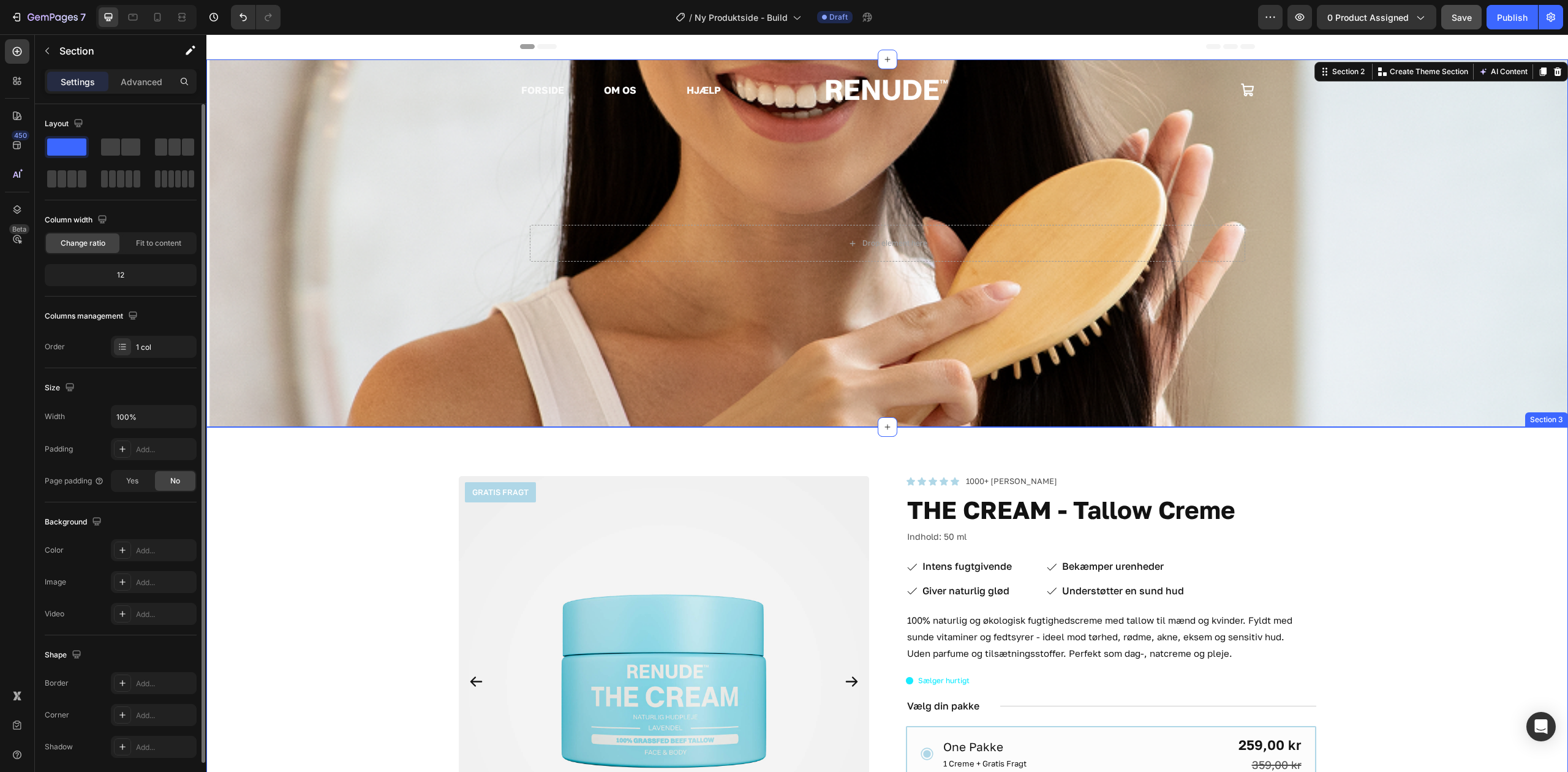
click at [970, 512] on h1 "THE CREAM - Tallow Creme" at bounding box center [1111, 510] width 410 height 34
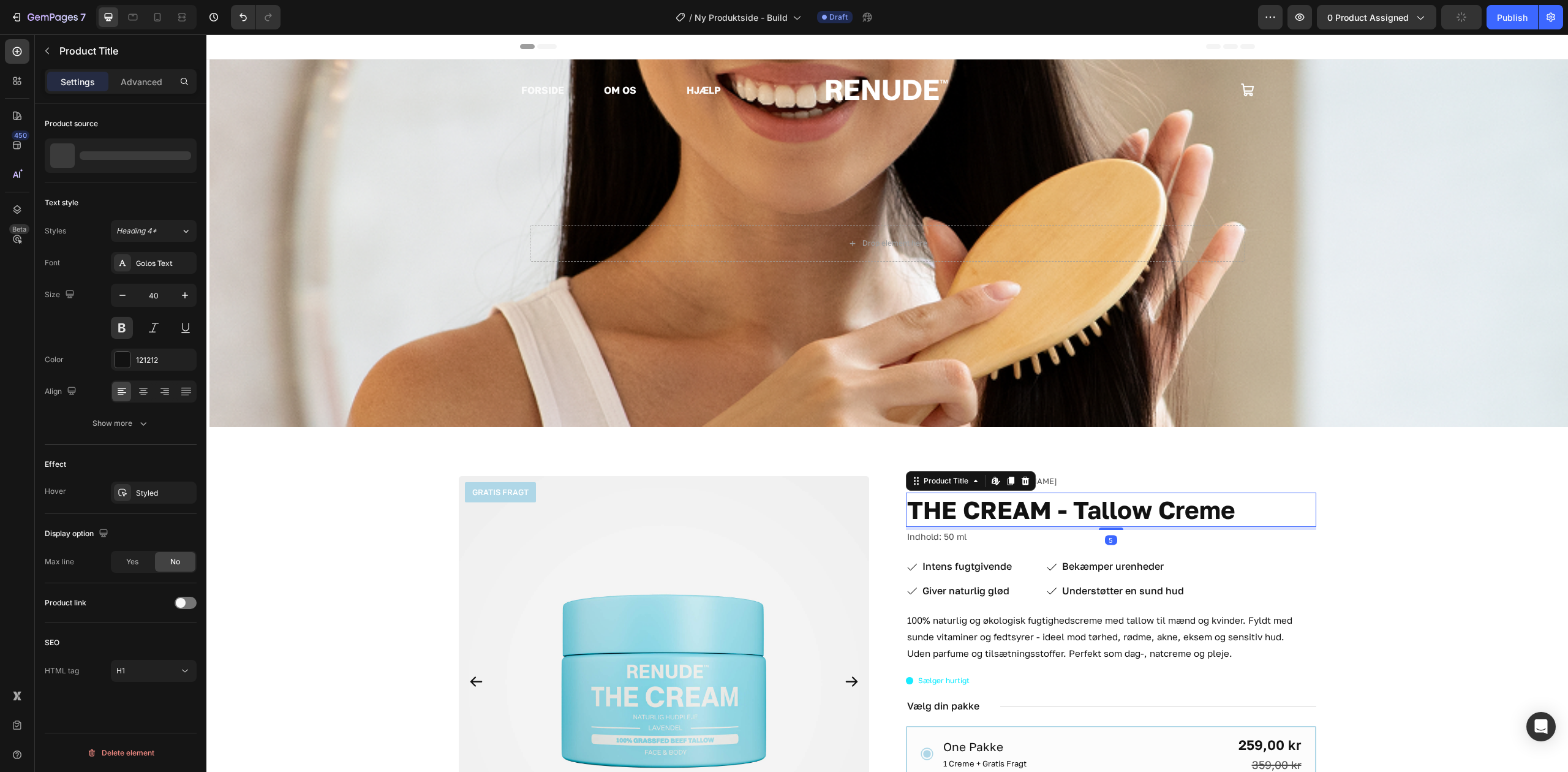
scroll to position [163, 0]
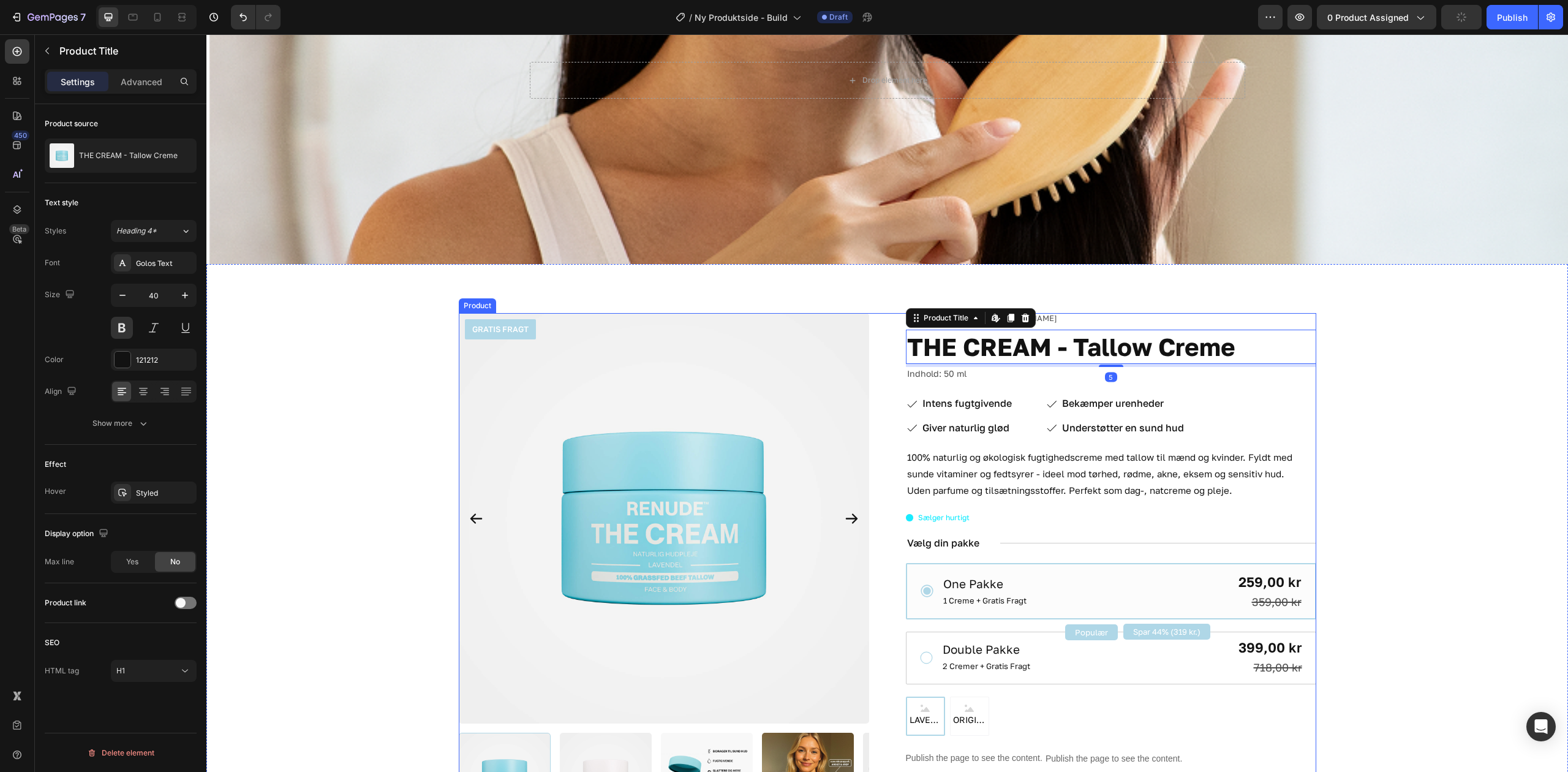
click at [878, 454] on div "GRATIS FRAGT Product Badge Product Images Icon Icon Icon Icon Icon Icon List 10…" at bounding box center [888, 701] width 858 height 777
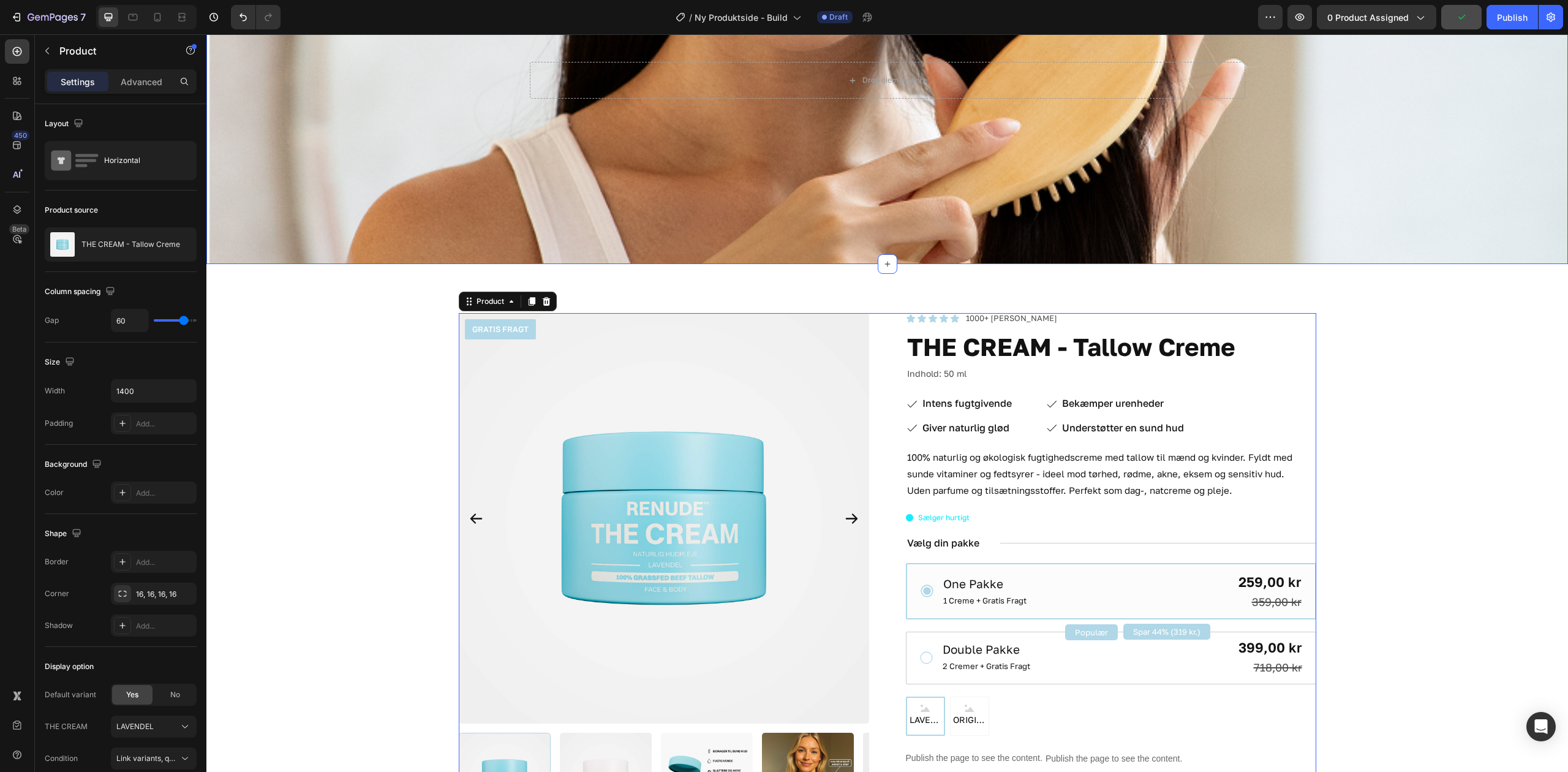
scroll to position [0, 0]
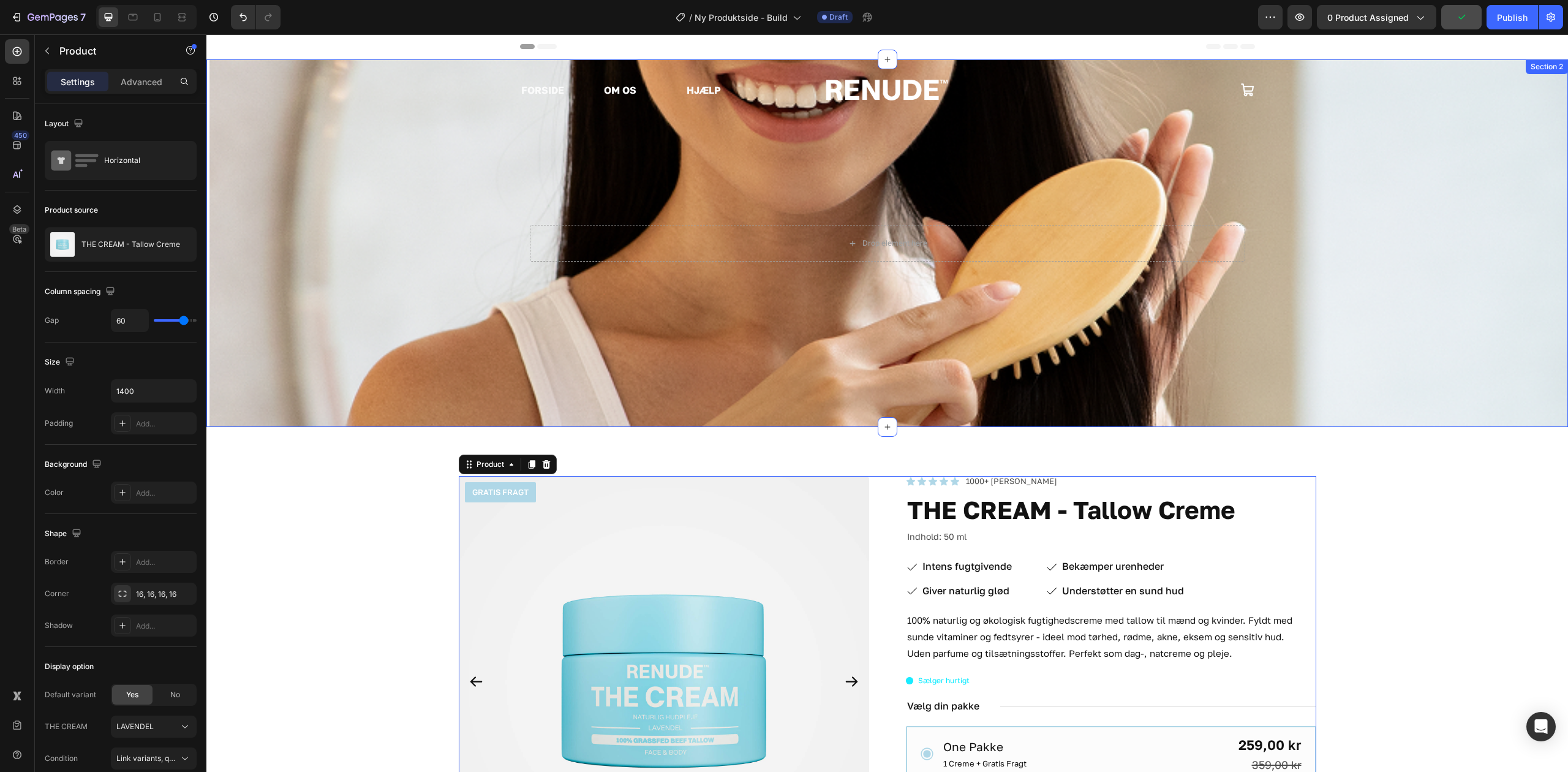
click at [696, 266] on div "Drop element here Hero Banner" at bounding box center [888, 243] width 1362 height 368
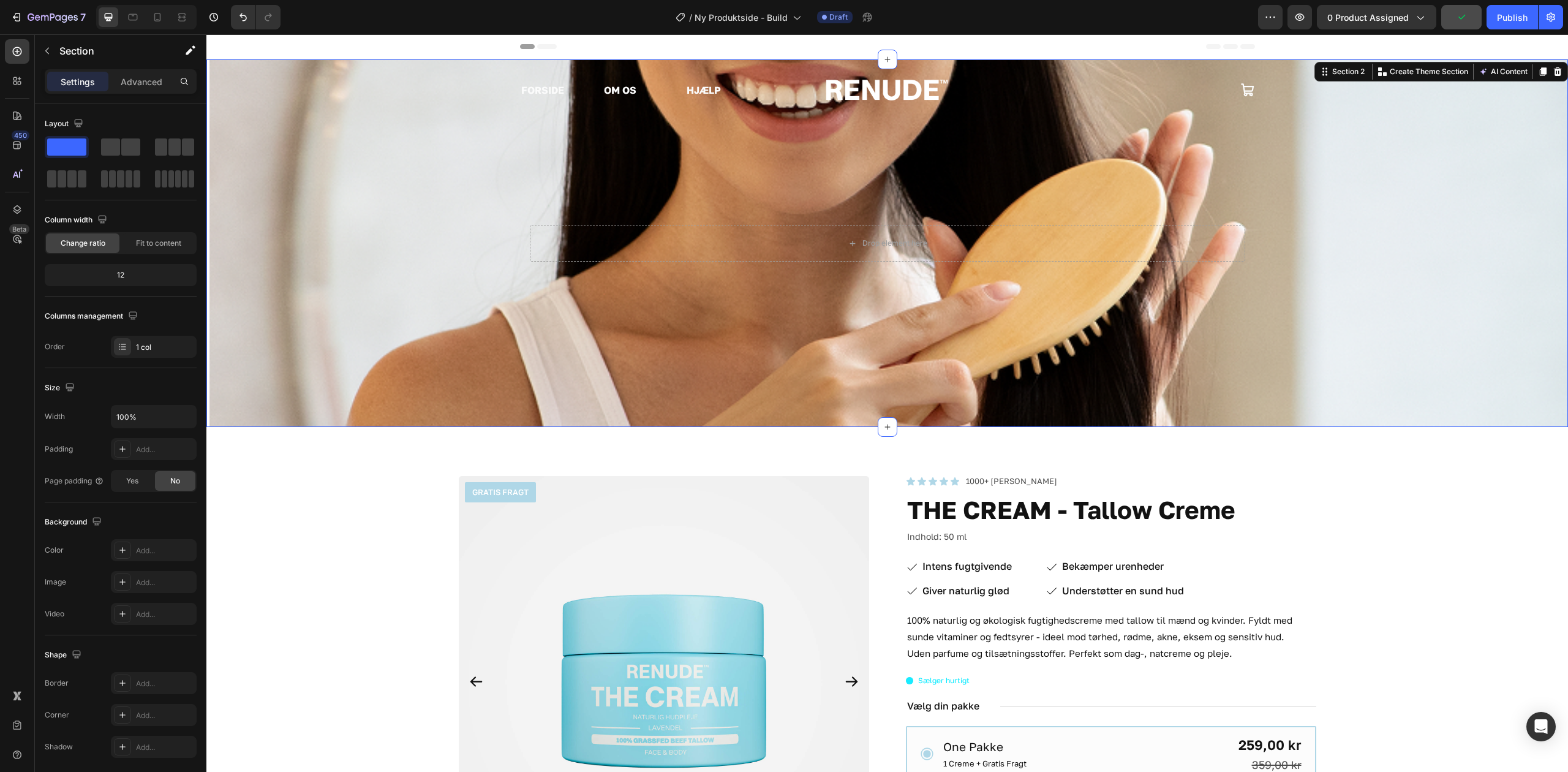
click at [461, 83] on div "Drop element here Hero Banner" at bounding box center [888, 243] width 1362 height 368
click at [793, 87] on div "Drop element here Hero Banner" at bounding box center [888, 243] width 1362 height 368
click at [1255, 99] on div "Drop element here Hero Banner" at bounding box center [888, 243] width 1362 height 368
click at [884, 89] on div "Drop element here Hero Banner" at bounding box center [888, 243] width 1362 height 368
click at [1402, 352] on div "Drop element here Hero Banner" at bounding box center [888, 243] width 1362 height 368
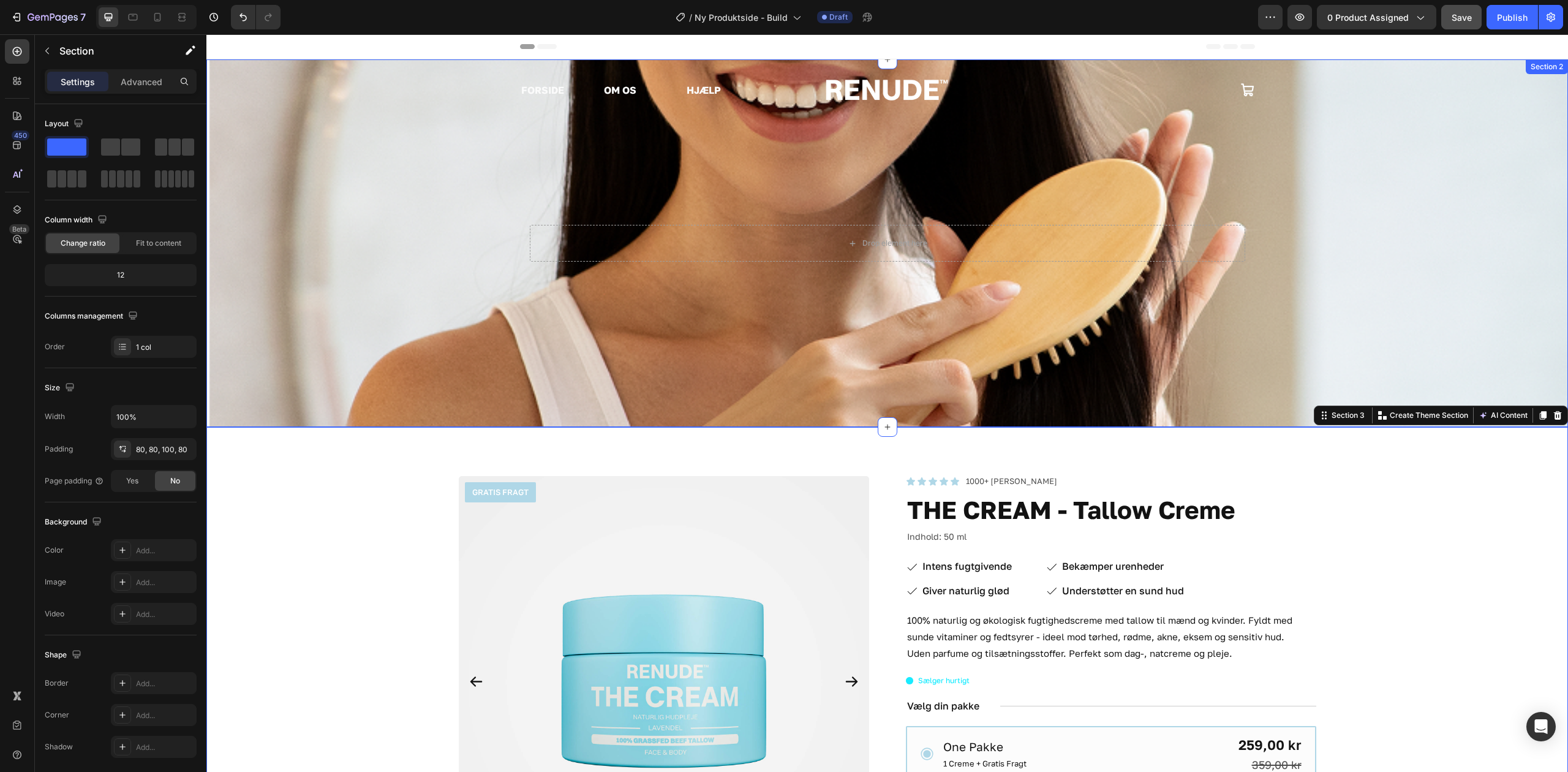
click at [502, 260] on div "Drop element here Hero Banner" at bounding box center [888, 243] width 1362 height 368
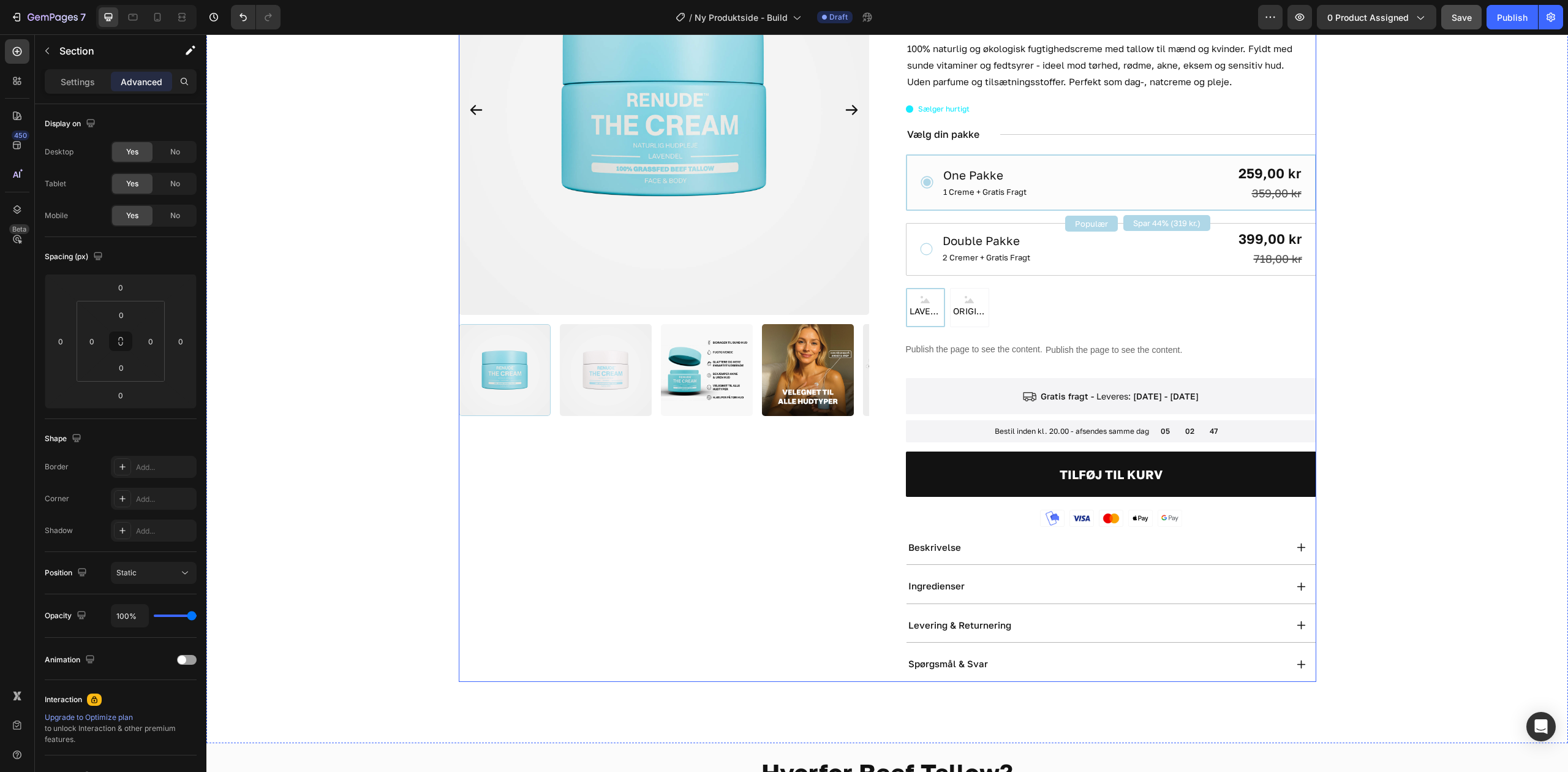
scroll to position [898, 0]
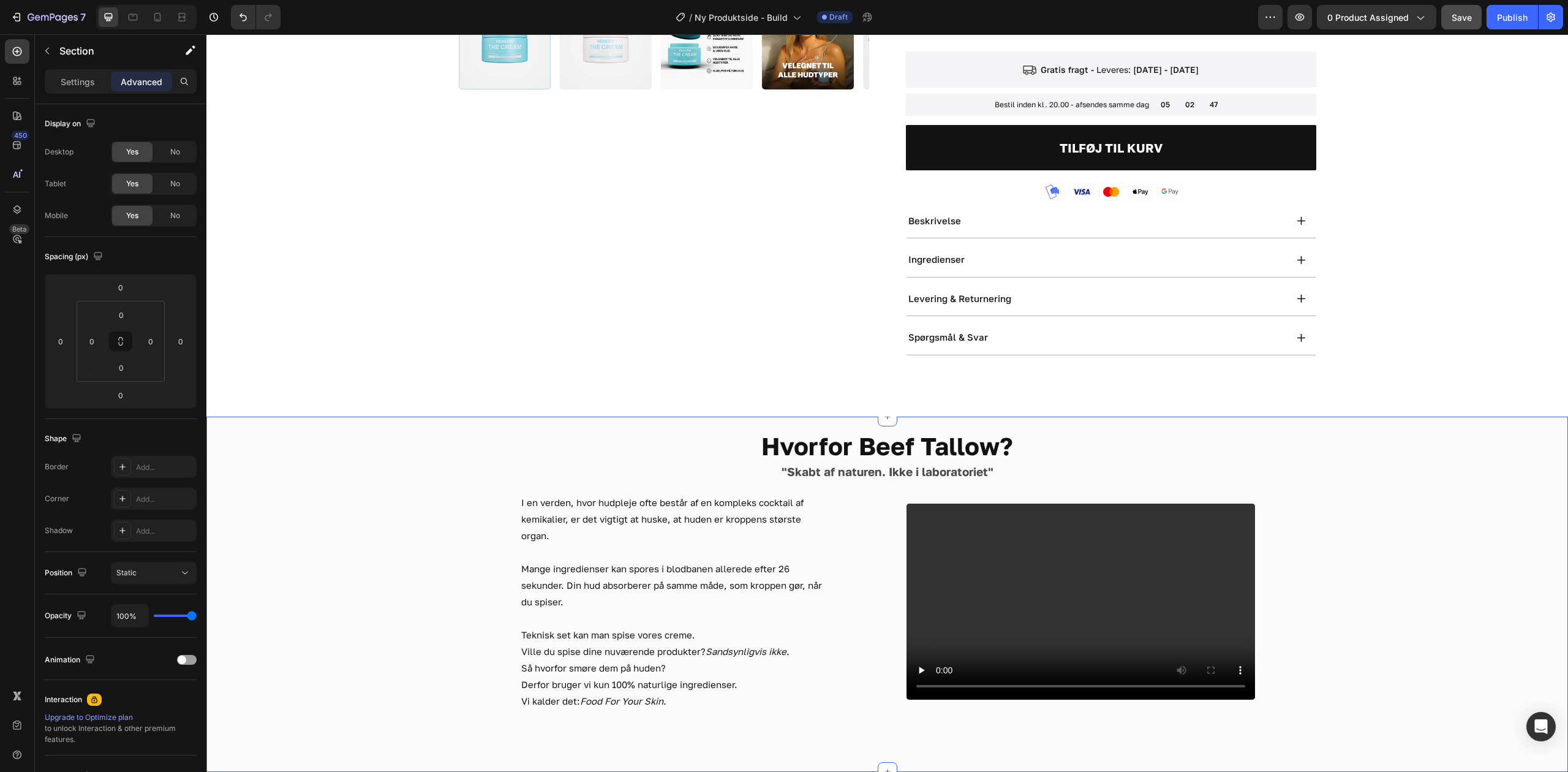
click at [859, 493] on div "I en verden, hvor hudpleje ofte består af en kompleks cocktail af kemikalier, e…" at bounding box center [695, 602] width 349 height 218
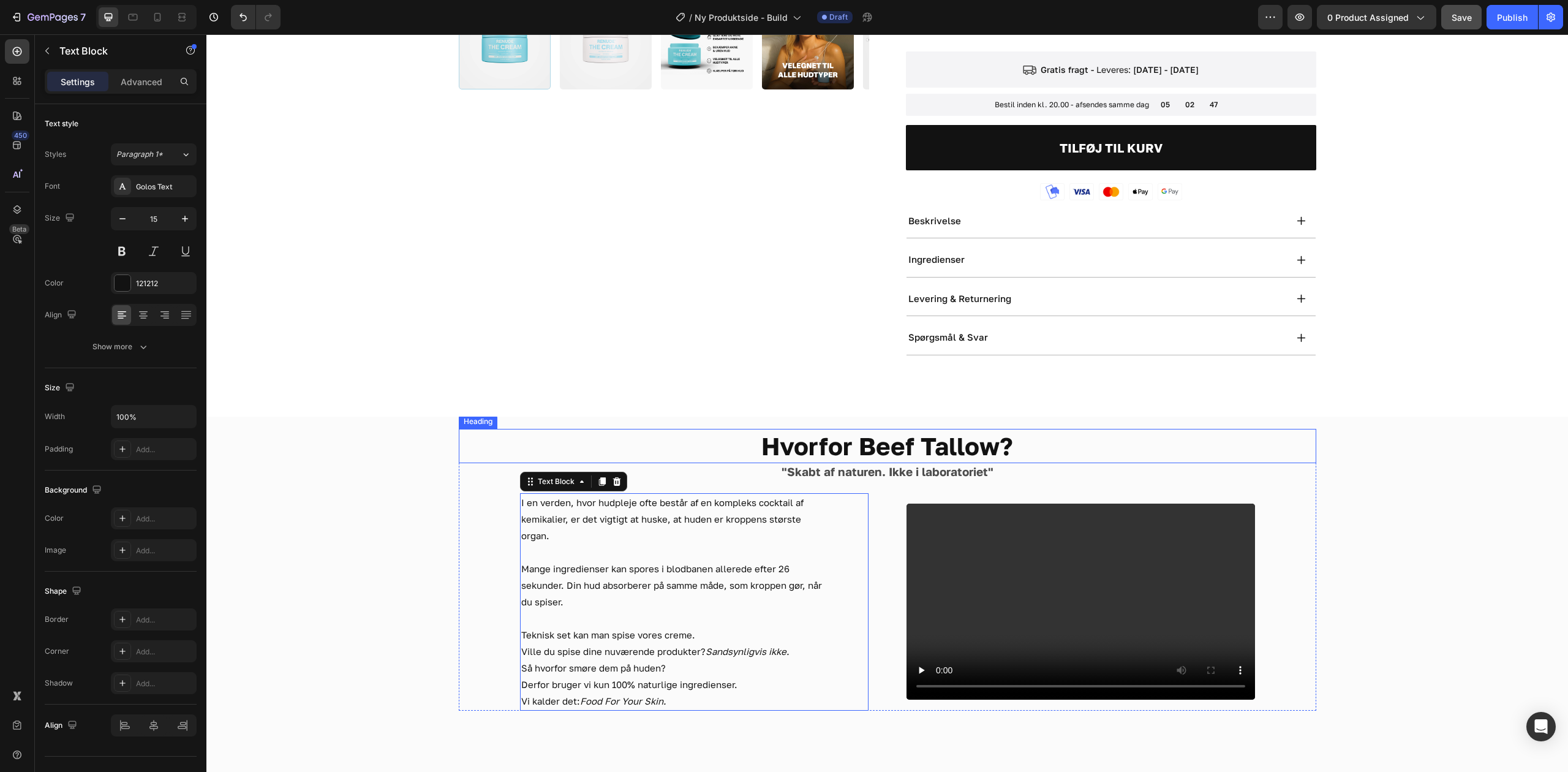
scroll to position [981, 0]
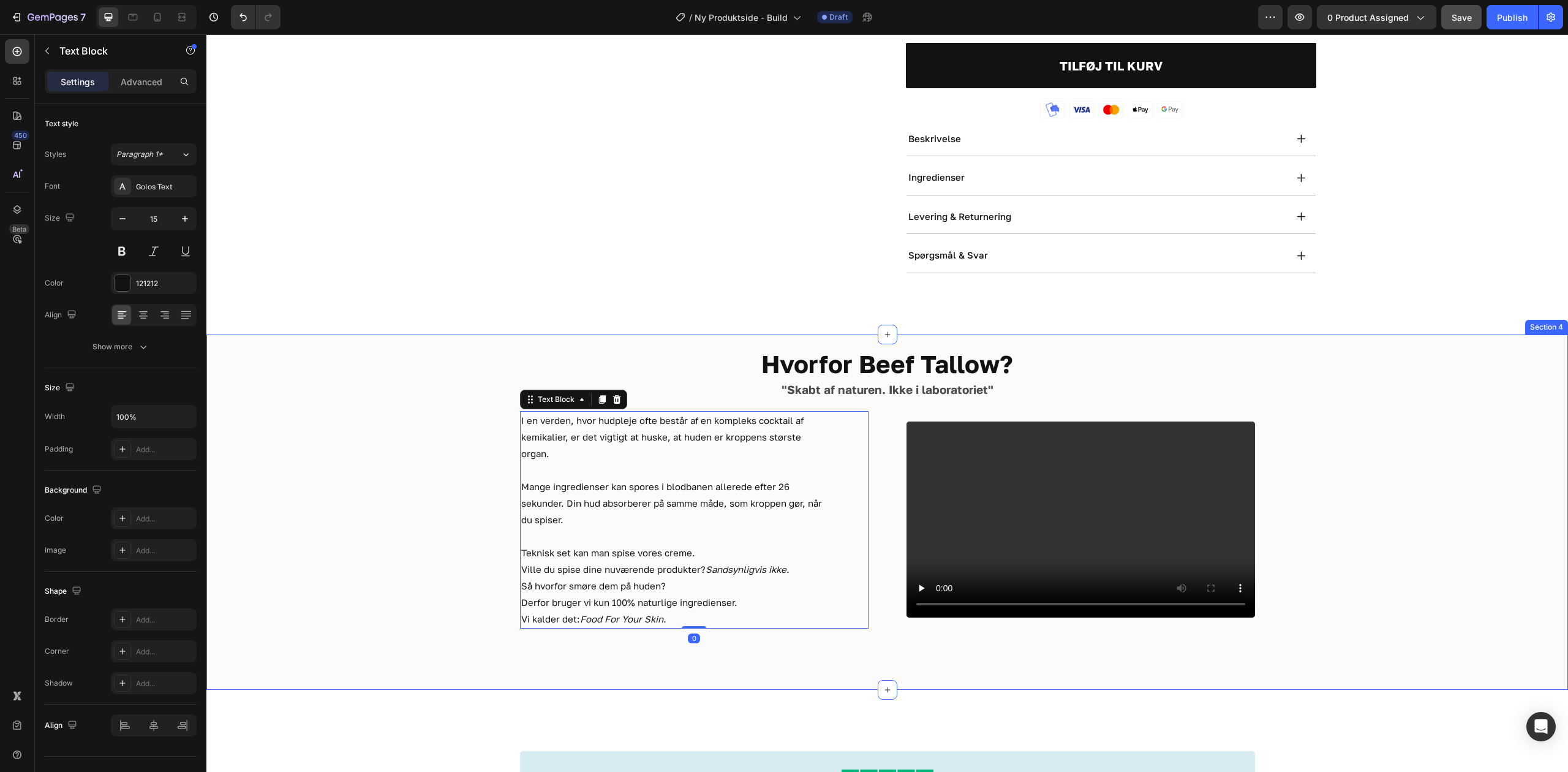
click at [1378, 385] on div "Hvorfor Beef Tallow? Heading "Skabt af naturen. Ikke i laboratoriet" Text Block…" at bounding box center [887, 487] width 1264 height 282
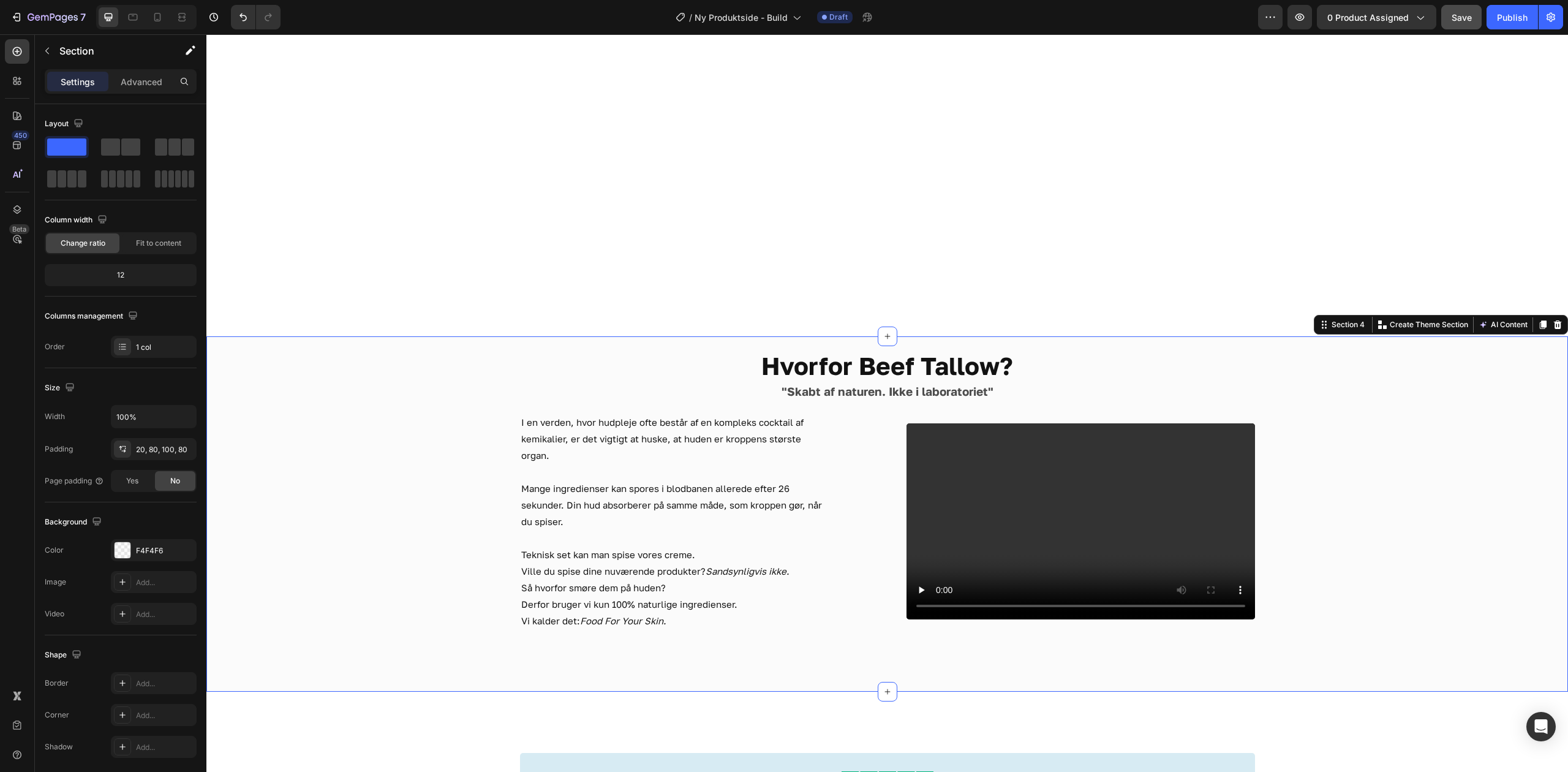
scroll to position [1388, 0]
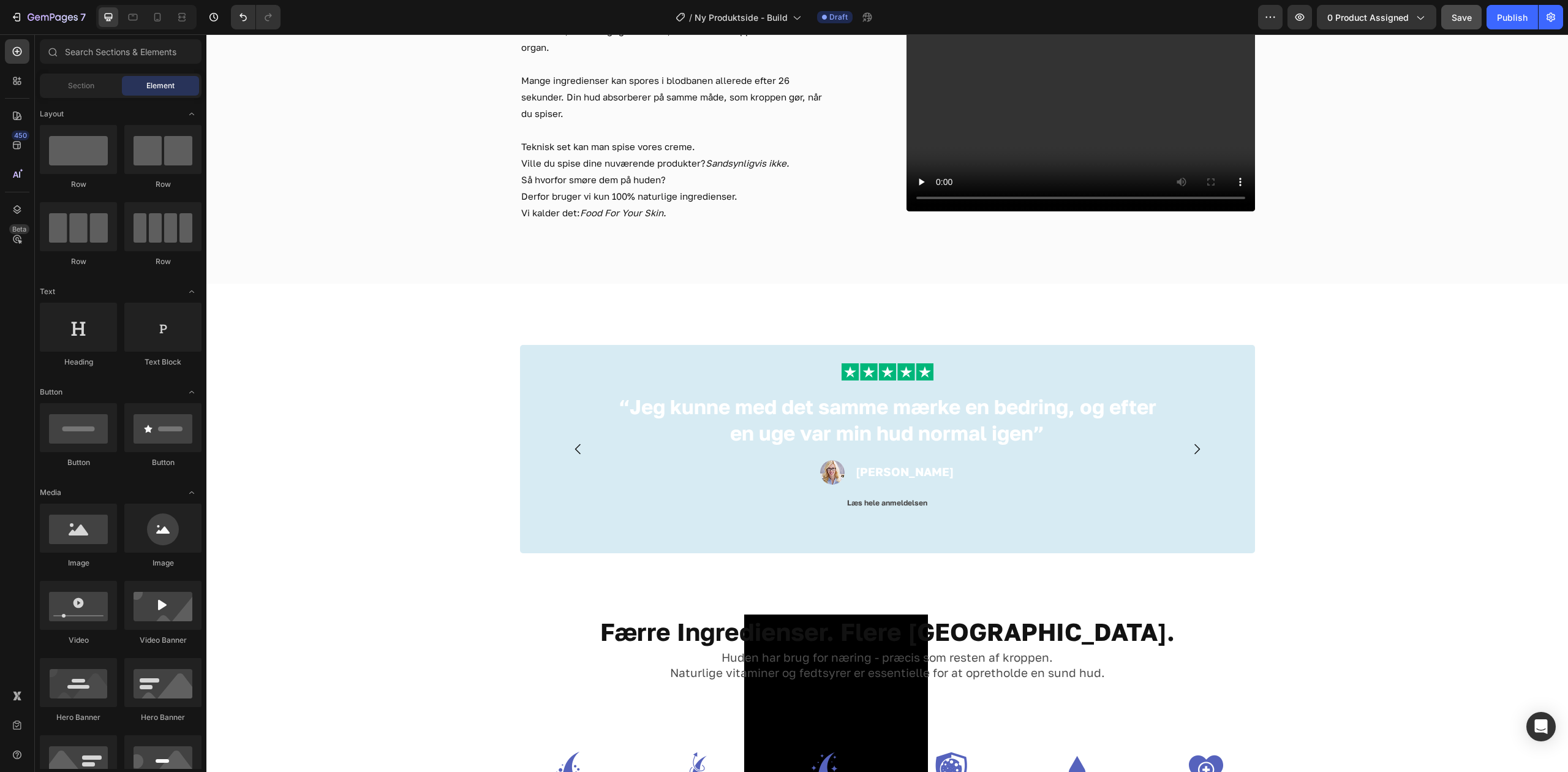
drag, startPoint x: 1564, startPoint y: 358, endPoint x: 1705, endPoint y: 59, distance: 330.6
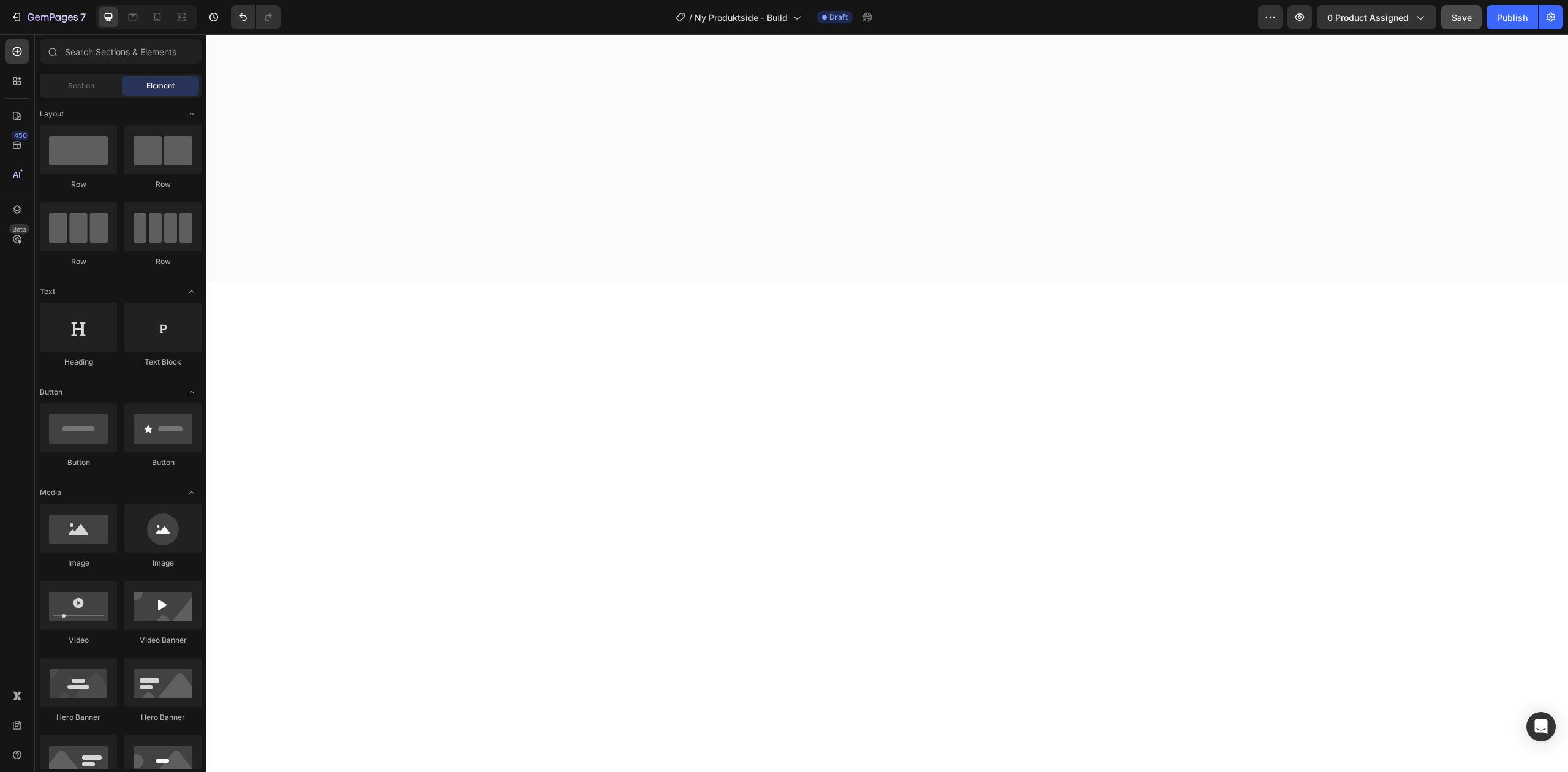
scroll to position [0, 0]
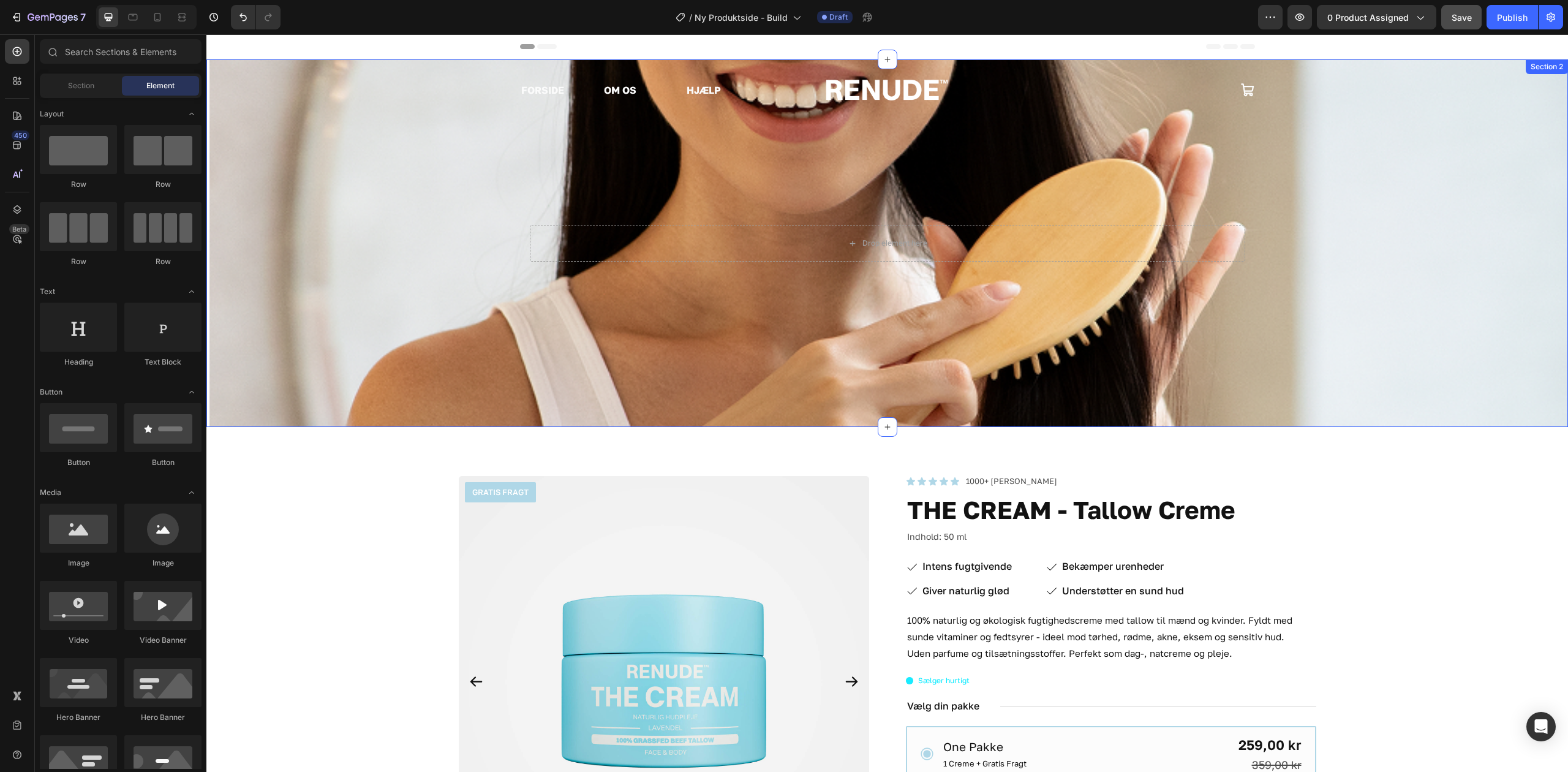
click at [533, 89] on div "Drop element here Hero Banner" at bounding box center [888, 243] width 1362 height 368
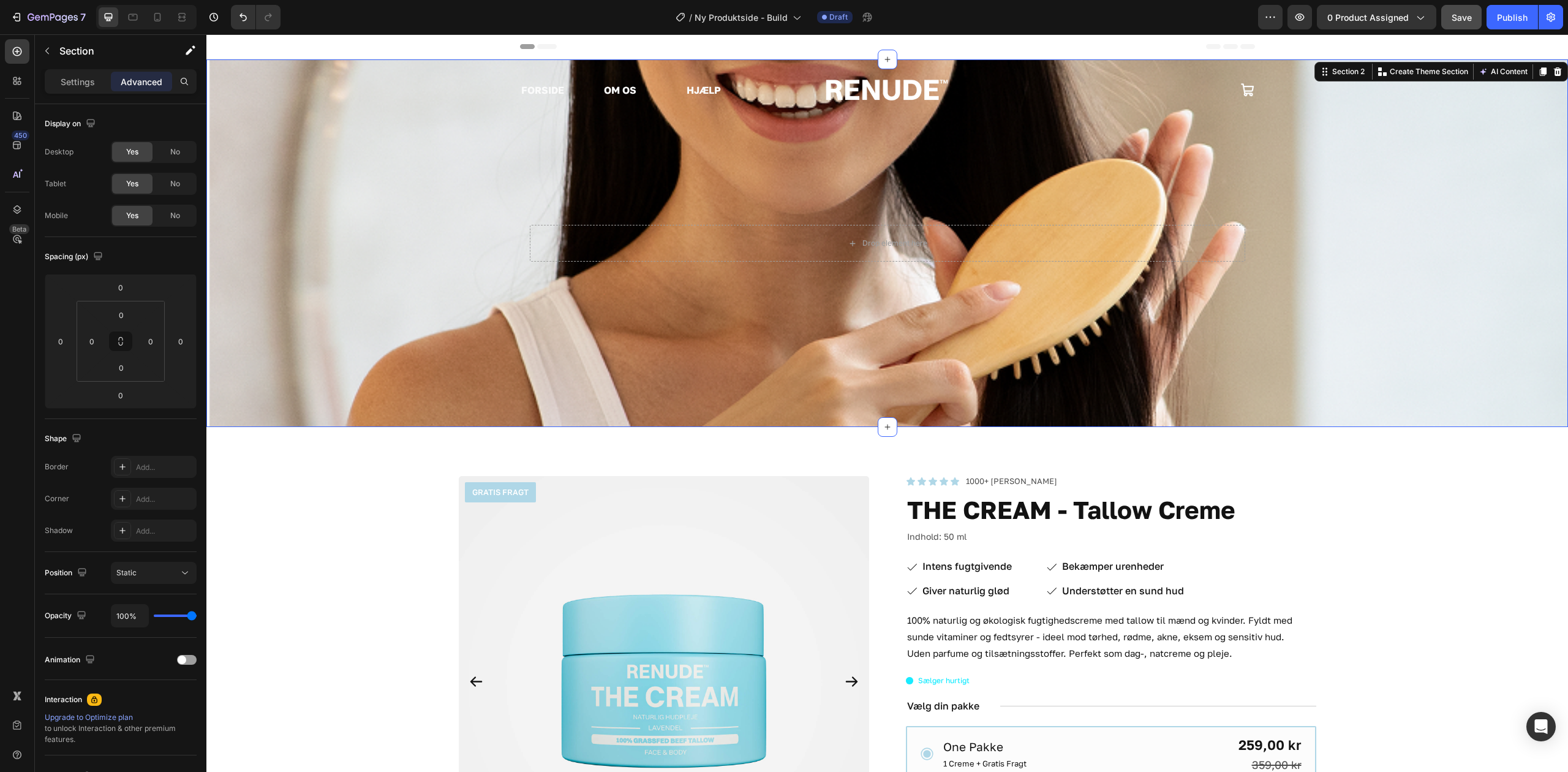
click at [541, 91] on div "Drop element here Hero Banner" at bounding box center [888, 243] width 1362 height 368
click at [332, 78] on div "Drop element here Hero Banner" at bounding box center [888, 243] width 1362 height 368
click at [1405, 214] on div "Drop element here Hero Banner" at bounding box center [888, 243] width 1362 height 368
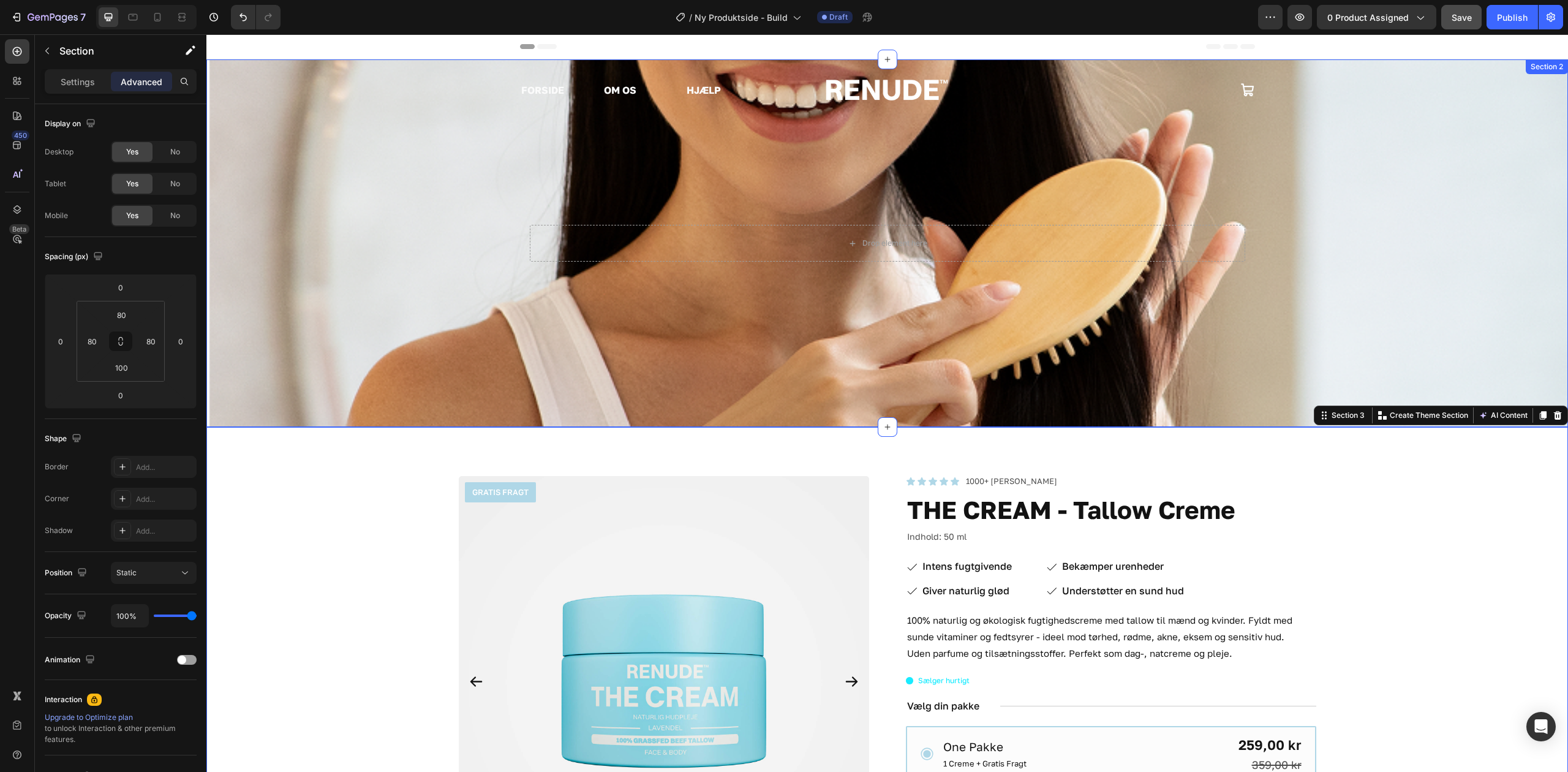
click at [832, 84] on div "Drop element here Hero Banner" at bounding box center [888, 243] width 1362 height 368
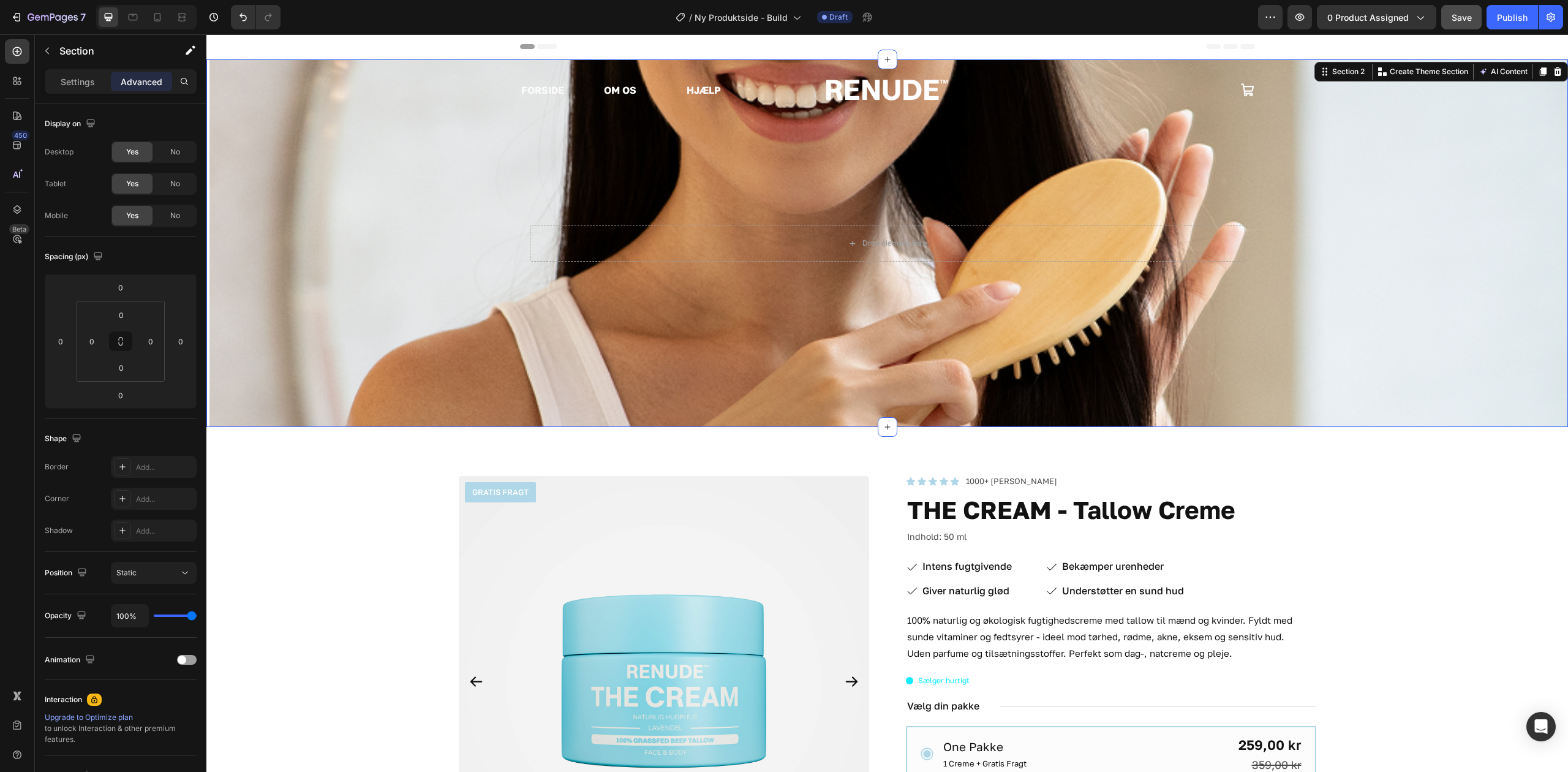
click at [765, 84] on div "Drop element here Hero Banner" at bounding box center [888, 243] width 1362 height 368
drag, startPoint x: 15, startPoint y: 234, endPoint x: 53, endPoint y: 198, distance: 52.3
click at [49, 198] on div "450 Beta Interactions Sections(18) Elements(84) Section Element Hero Section Pr…" at bounding box center [103, 403] width 207 height 738
click at [19, 204] on icon at bounding box center [17, 209] width 12 height 12
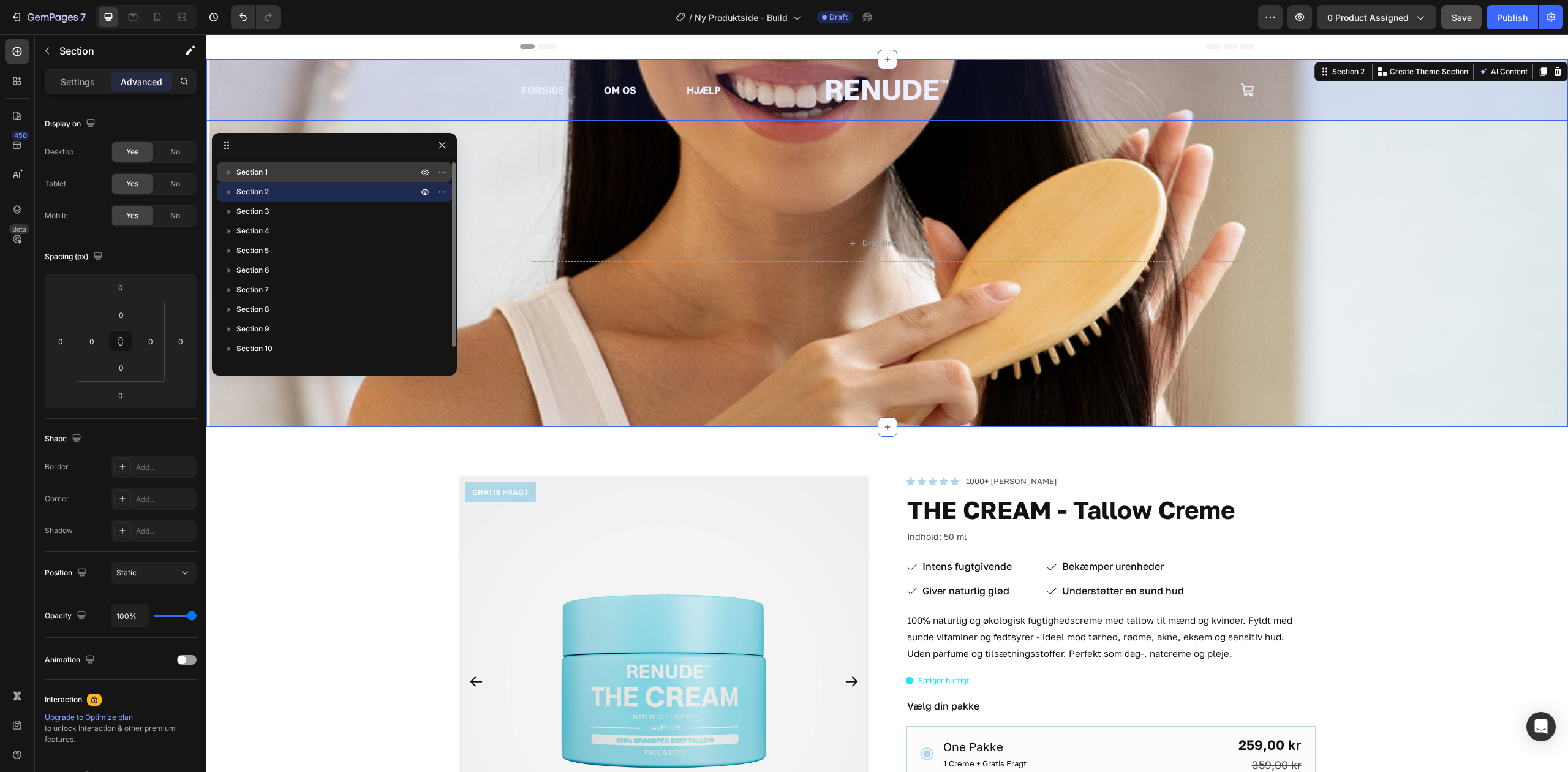
click at [239, 172] on span "Section 1" at bounding box center [252, 172] width 31 height 12
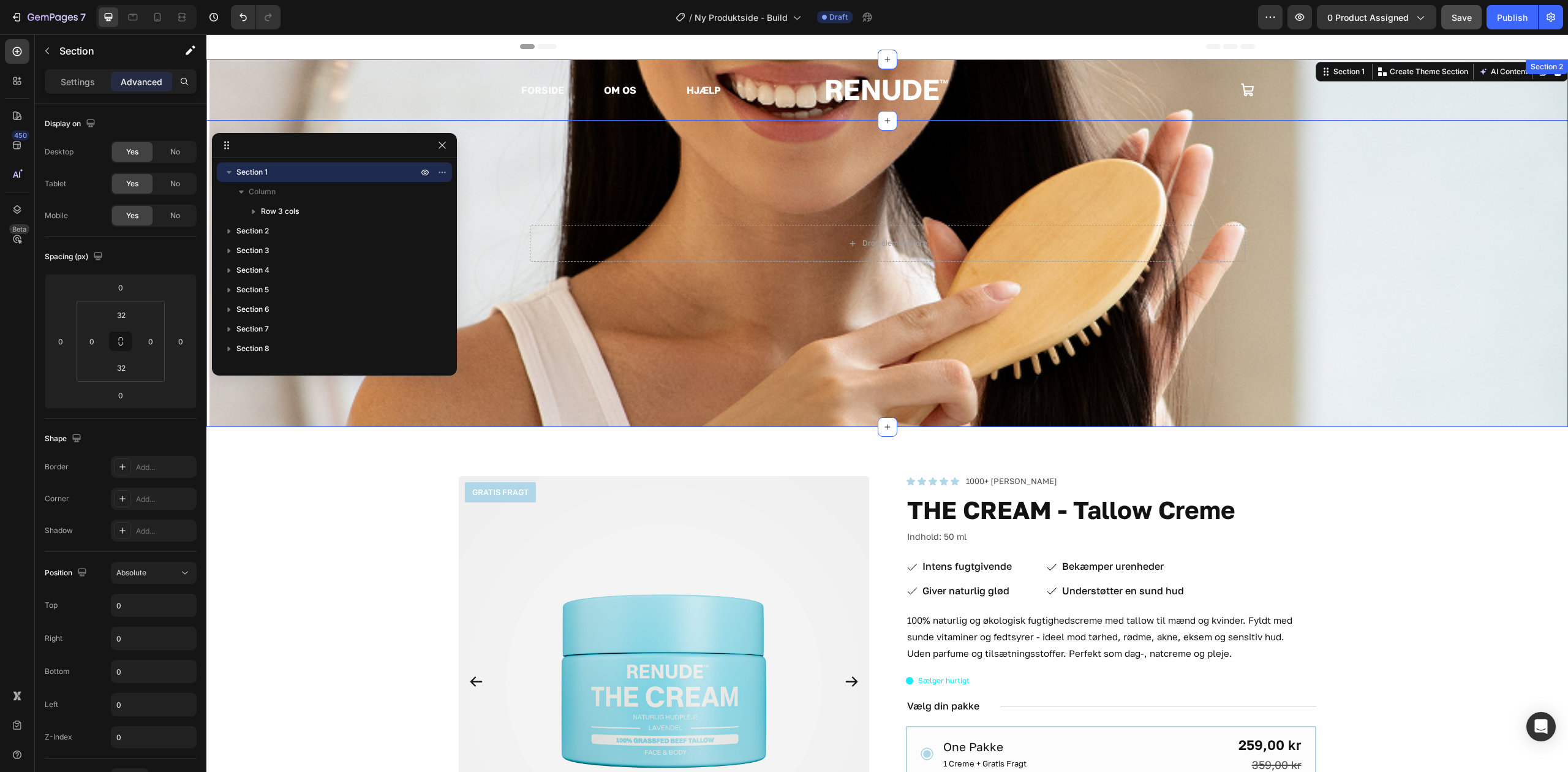
click at [426, 84] on div "Drop element here Hero Banner" at bounding box center [888, 243] width 1362 height 368
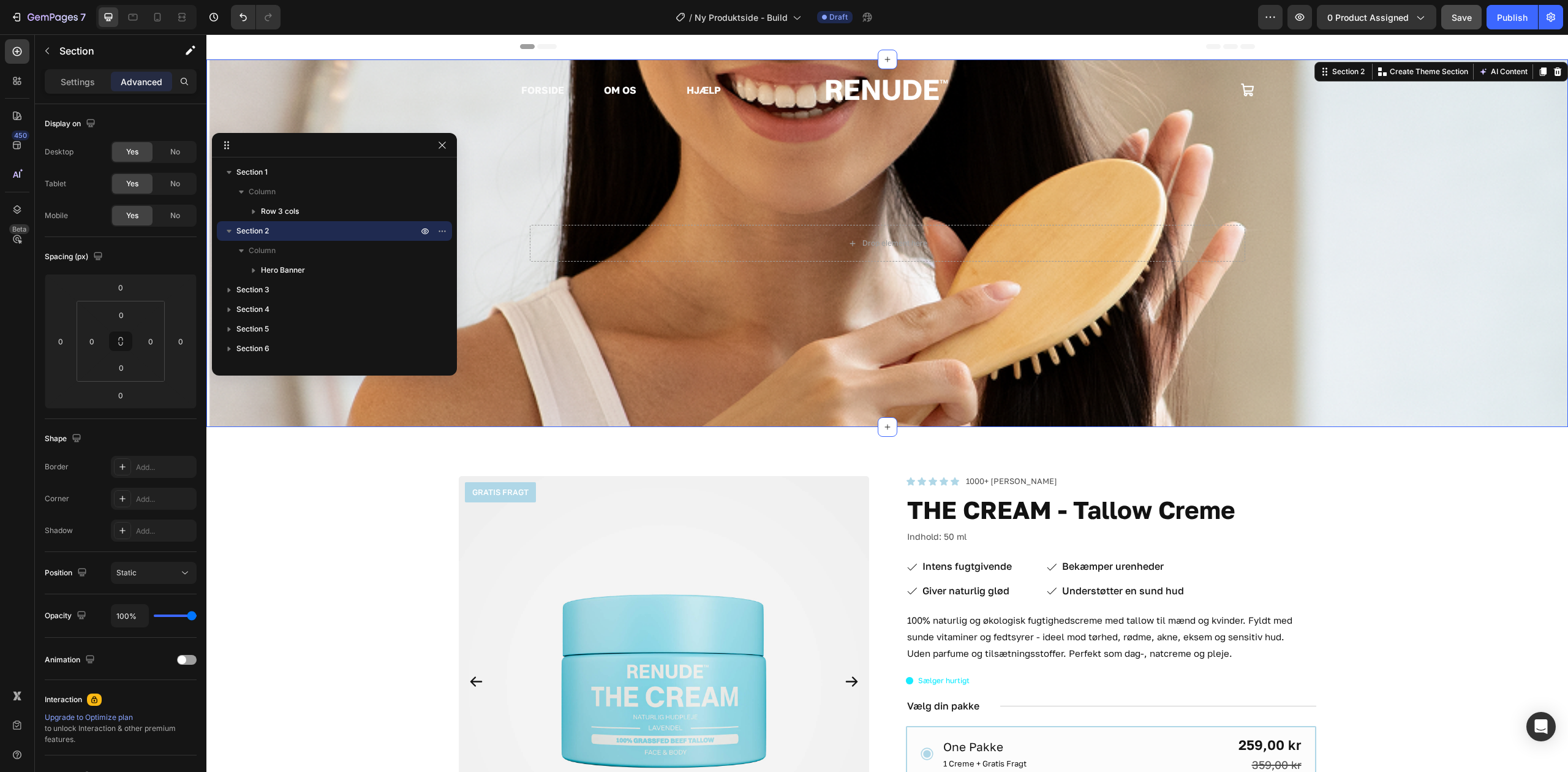
click at [558, 343] on div "Drop element here Hero Banner" at bounding box center [888, 243] width 1362 height 368
click at [584, 74] on div "Drop element here Hero Banner" at bounding box center [888, 243] width 1362 height 368
click at [798, 69] on div "Drop element here Hero Banner" at bounding box center [888, 243] width 1362 height 368
click at [447, 150] on icon "button" at bounding box center [443, 146] width 10 height 10
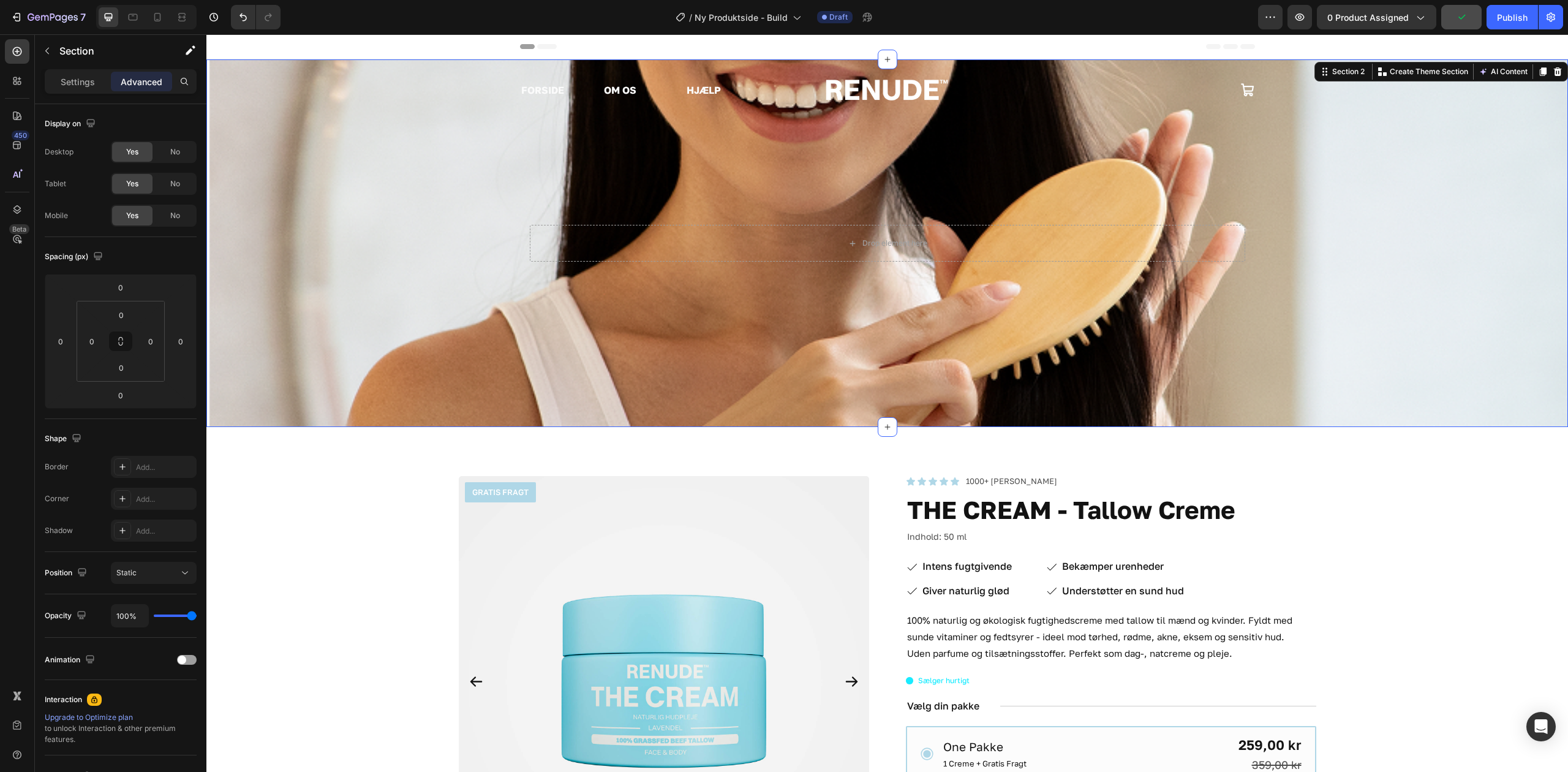
click at [481, 74] on div "Drop element here Hero Banner" at bounding box center [888, 243] width 1362 height 368
click at [547, 89] on div "Drop element here Hero Banner" at bounding box center [888, 243] width 1362 height 368
click at [388, 218] on div "Drop element here Hero Banner" at bounding box center [888, 243] width 1362 height 368
click at [172, 577] on div "Static" at bounding box center [147, 572] width 62 height 11
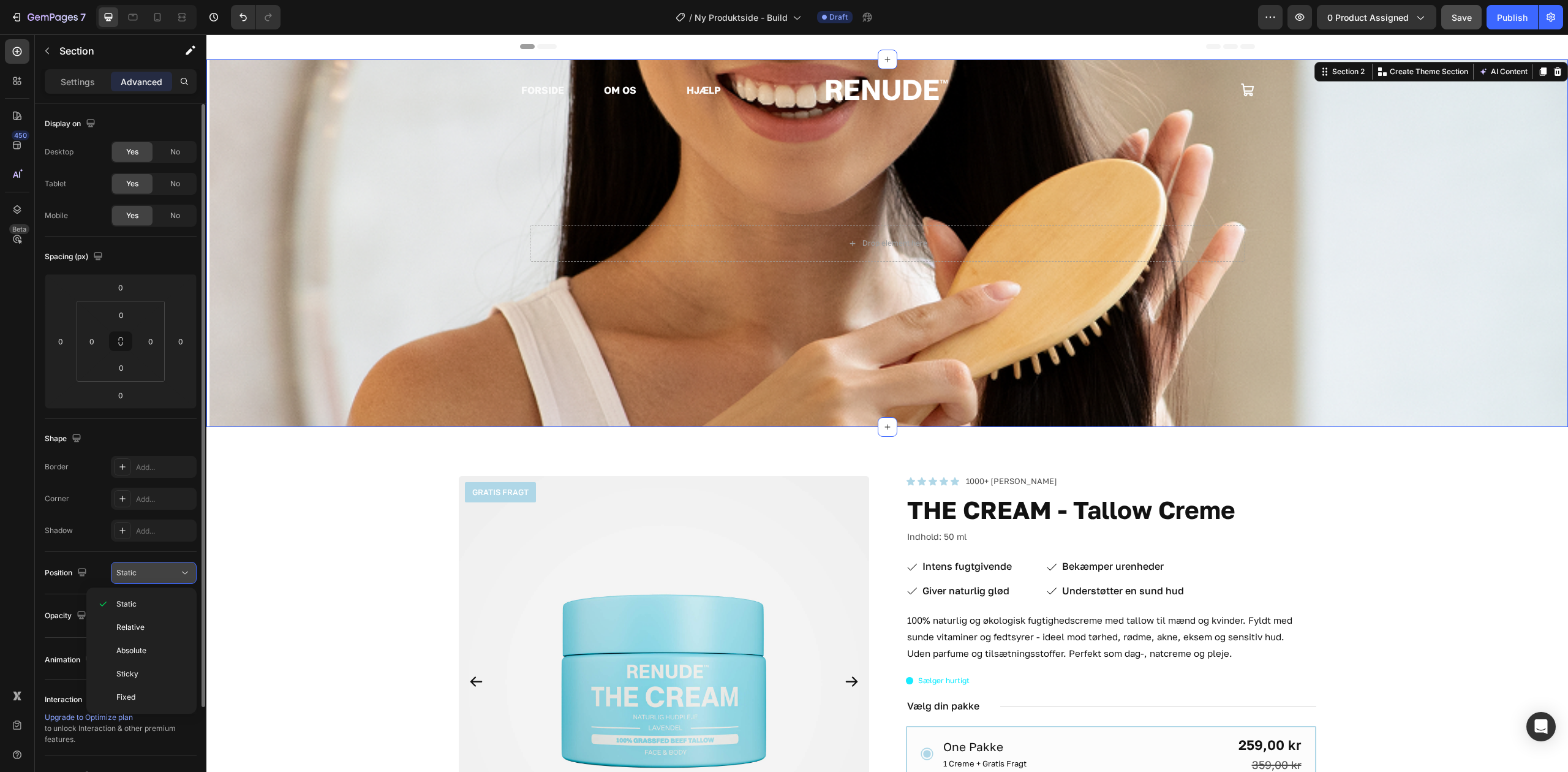
click at [175, 569] on div "Static" at bounding box center [147, 572] width 62 height 11
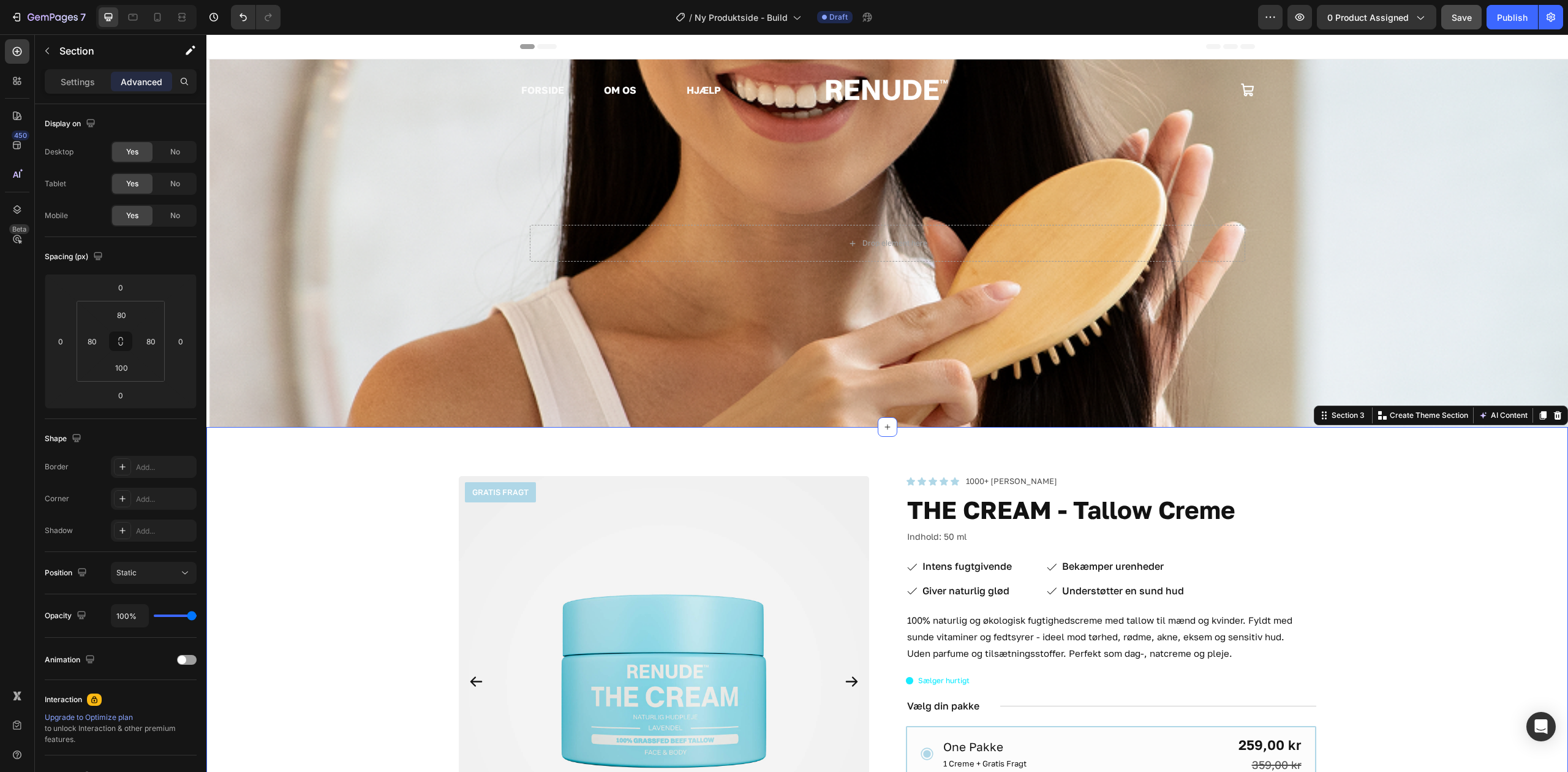
click at [331, 412] on div "Drop element here Hero Banner" at bounding box center [888, 243] width 1362 height 368
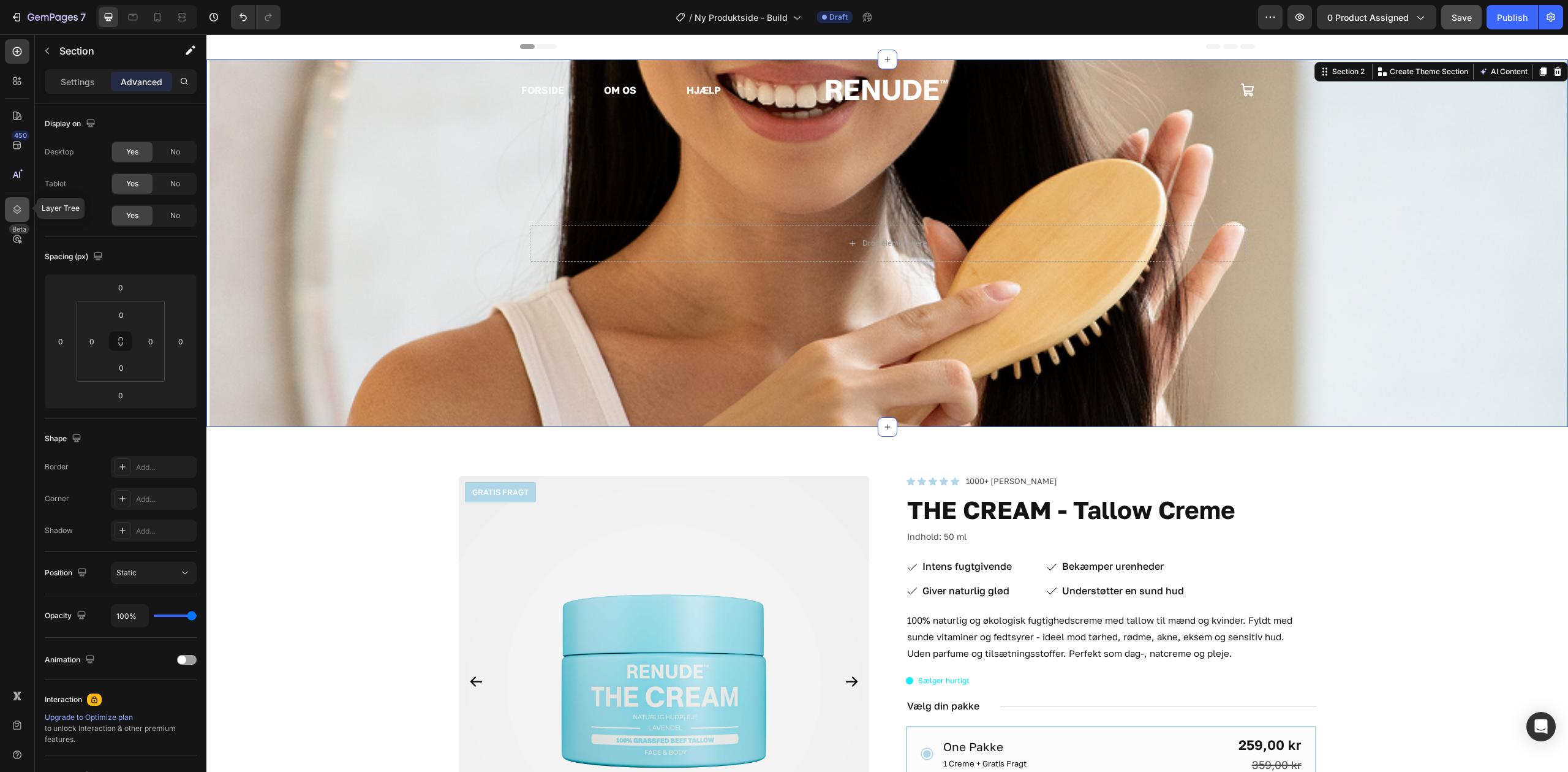
click at [18, 203] on icon at bounding box center [17, 209] width 12 height 12
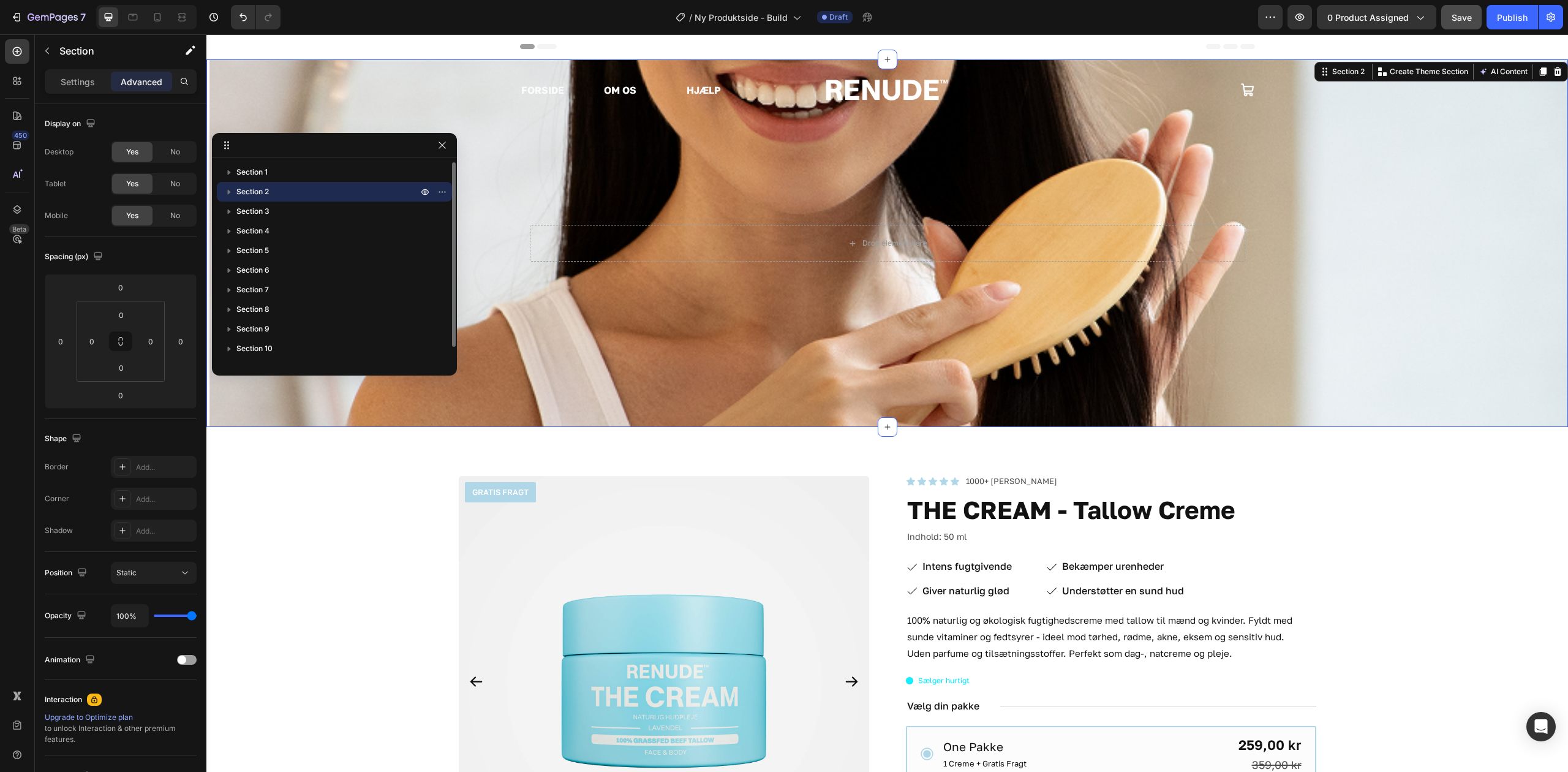
click at [296, 196] on p "Section 2" at bounding box center [329, 192] width 184 height 12
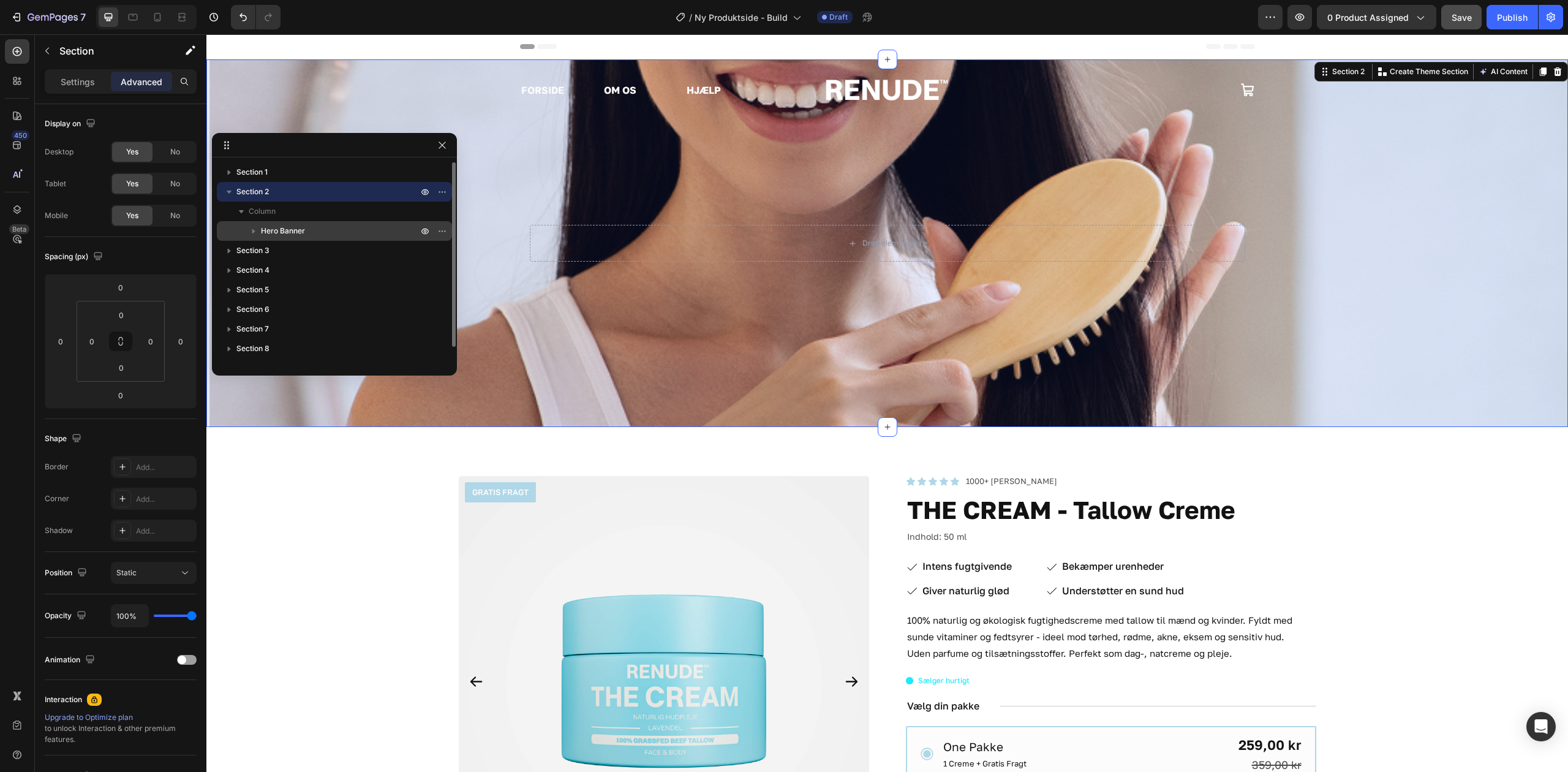
click at [289, 228] on span "Hero Banner" at bounding box center [283, 231] width 44 height 12
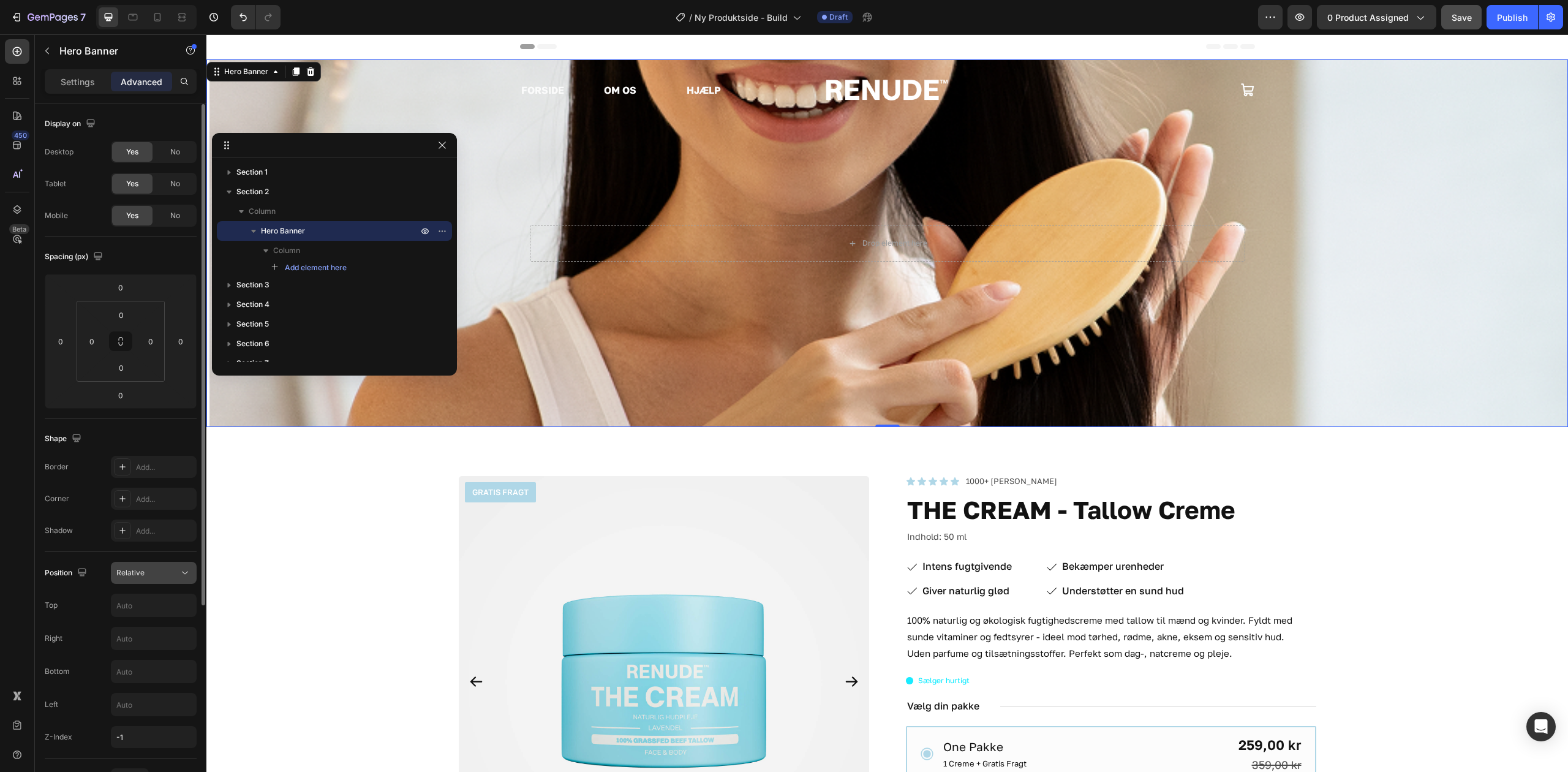
click at [143, 575] on span "Relative" at bounding box center [130, 572] width 28 height 9
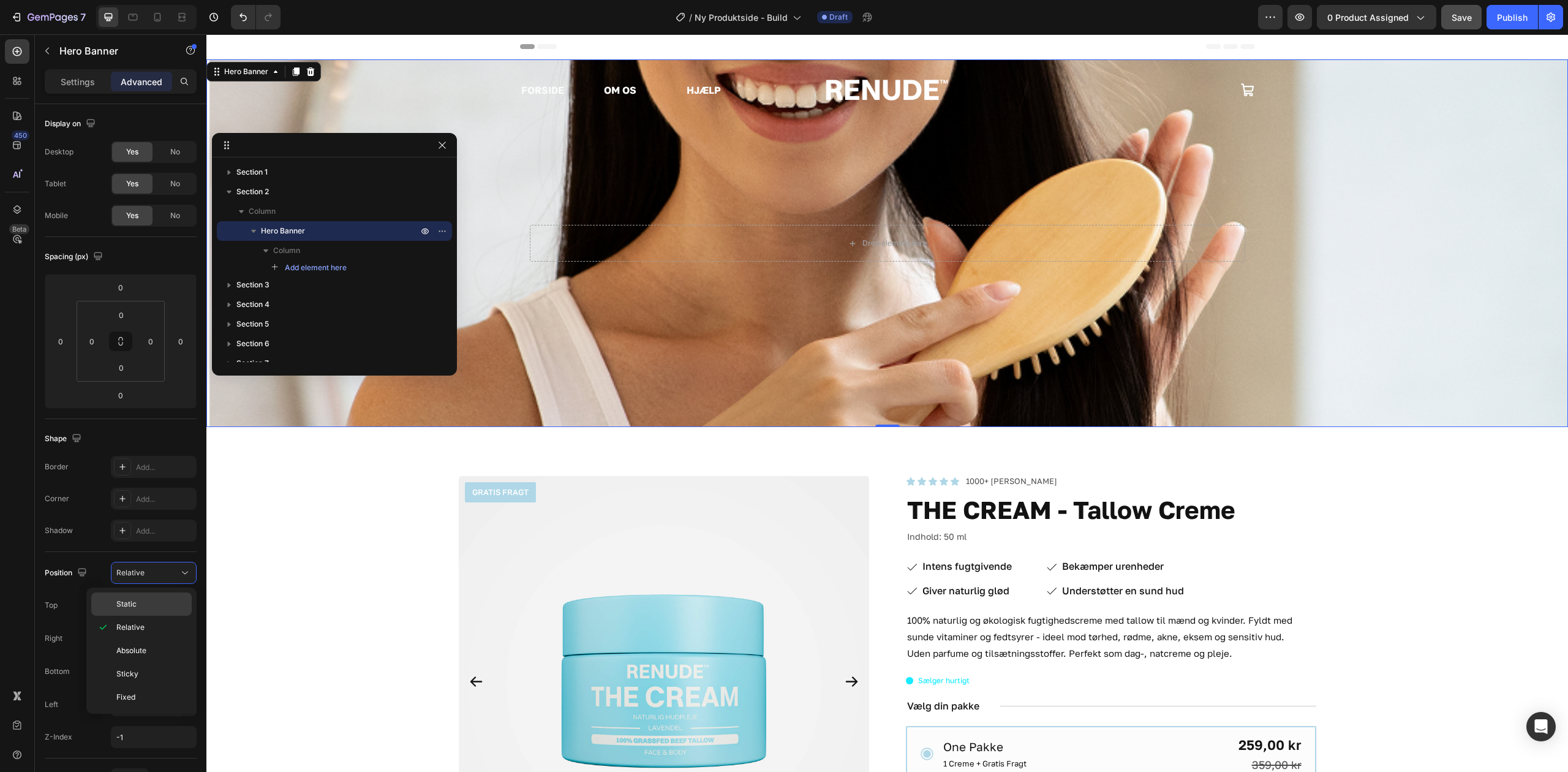
click at [146, 593] on div "Static" at bounding box center [141, 603] width 100 height 23
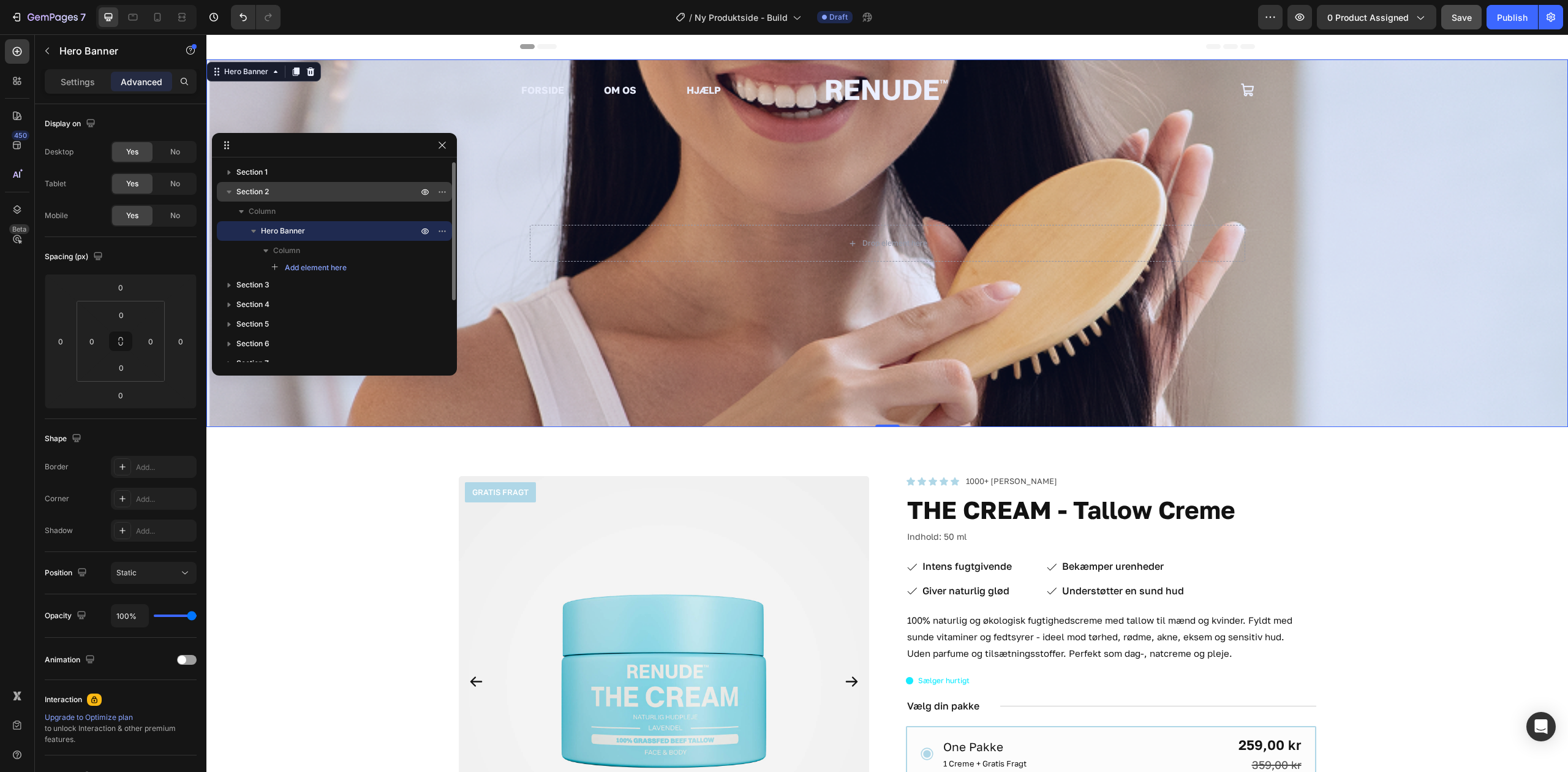
click at [304, 192] on p "Section 2" at bounding box center [329, 192] width 184 height 12
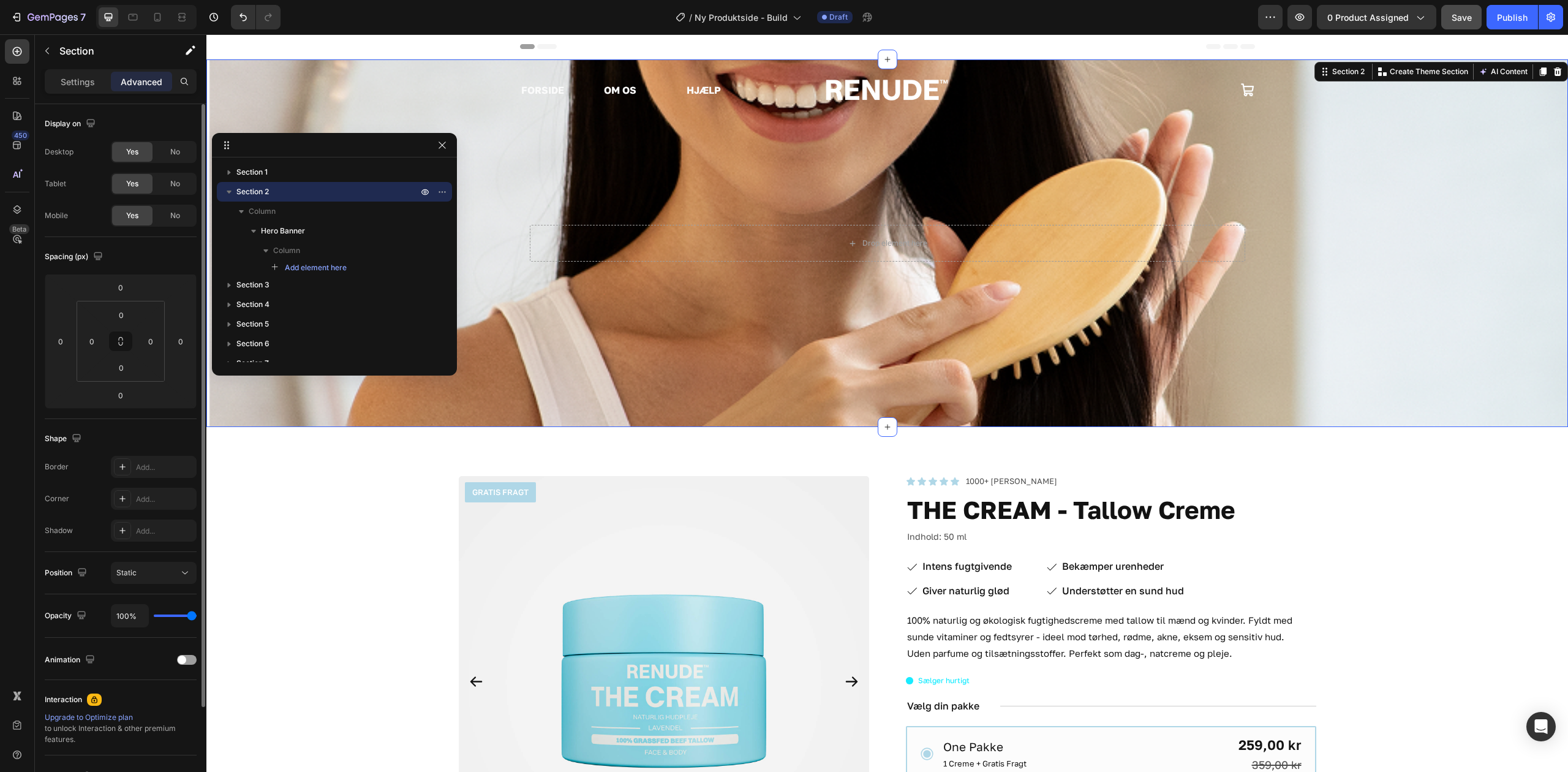
click at [167, 585] on div "Position Static" at bounding box center [121, 573] width 152 height 43
click at [167, 578] on div "Static" at bounding box center [147, 572] width 62 height 11
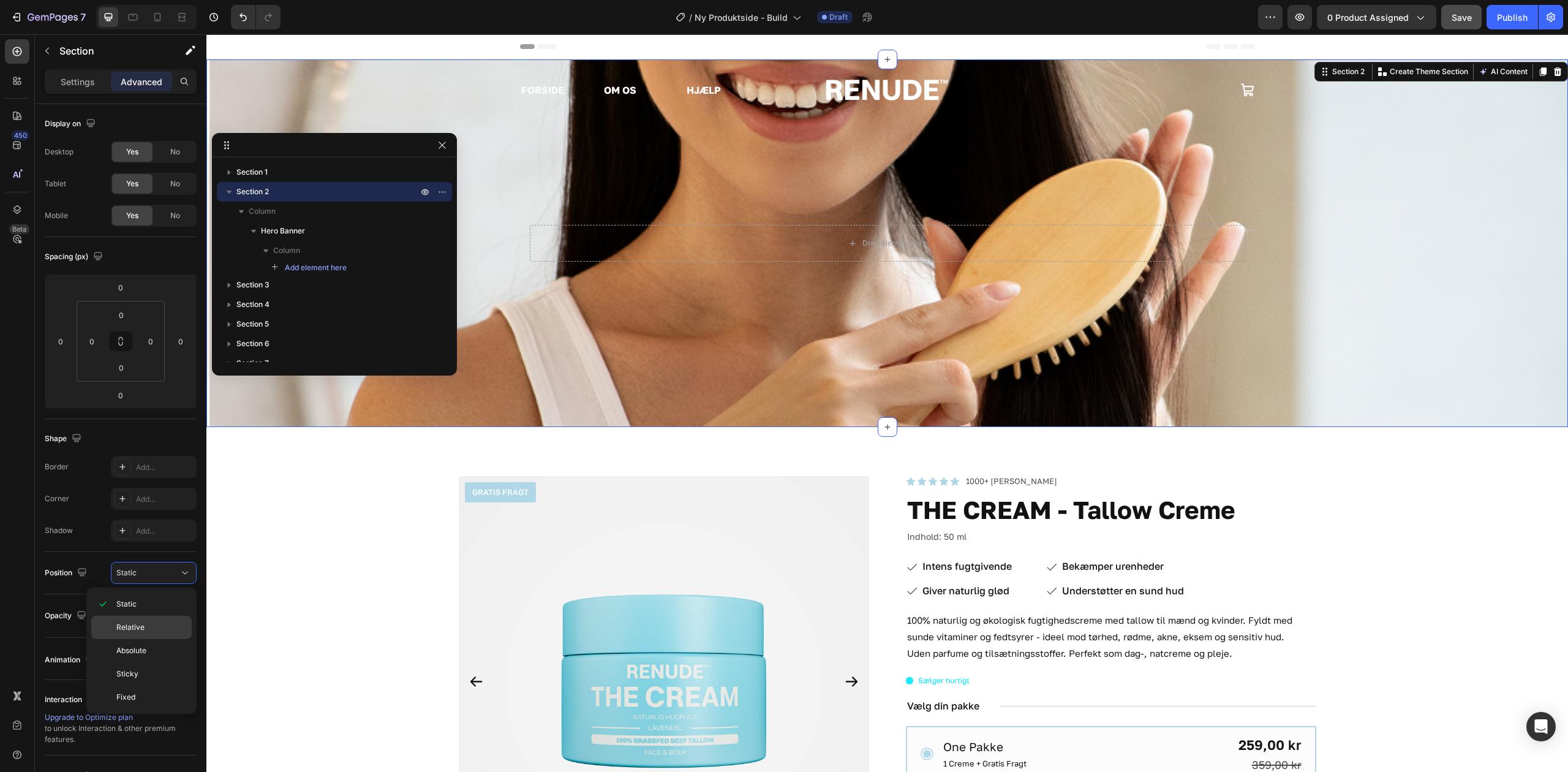
click at [159, 619] on div "Relative" at bounding box center [141, 626] width 100 height 23
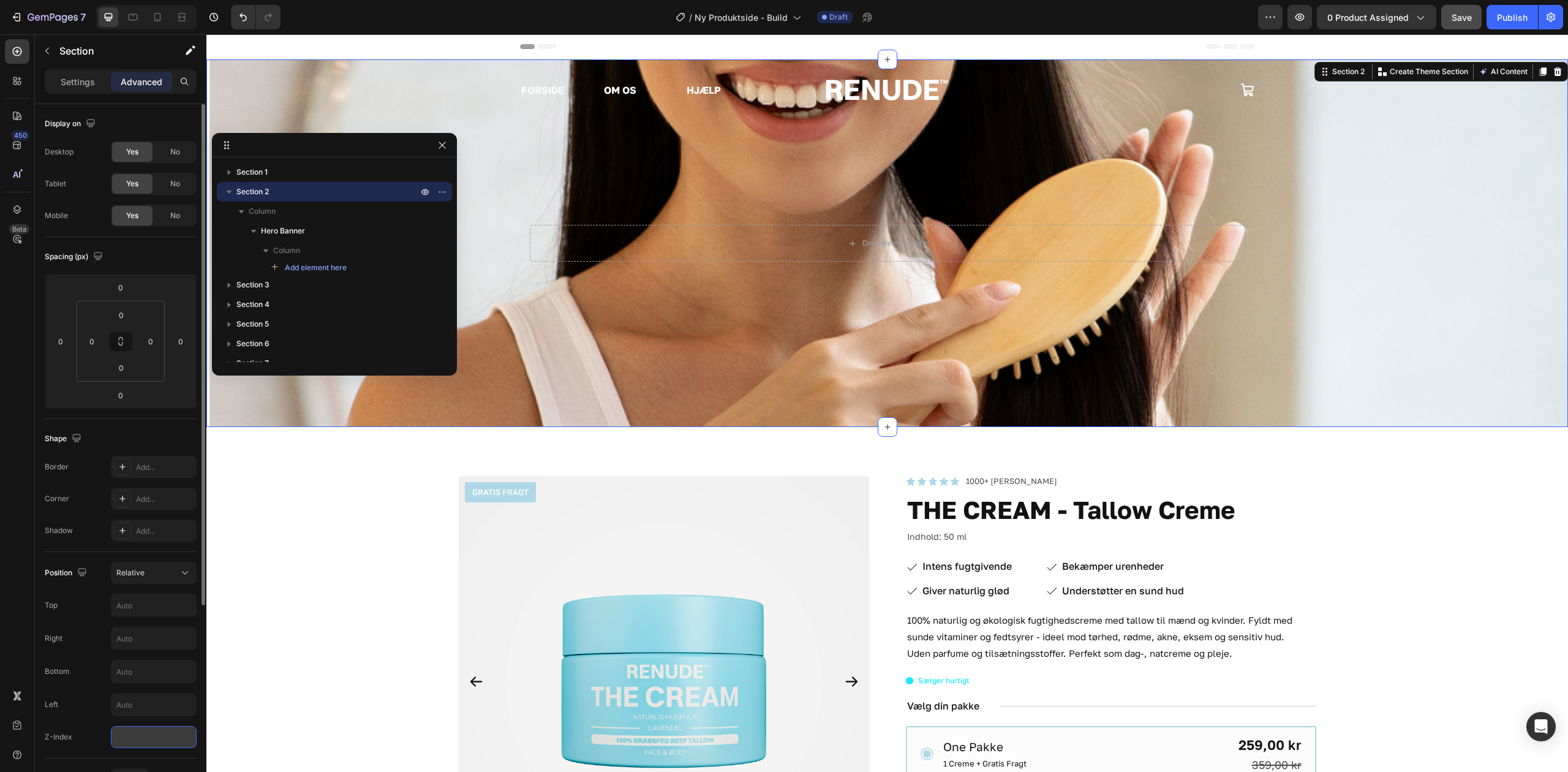
click at [152, 729] on input "number" at bounding box center [153, 737] width 86 height 22
type input "-1"
click at [511, 86] on div "FORSIDE Text Block OM OS Text Block HJÆLP Text Block Row Image Icon Row" at bounding box center [888, 90] width 1362 height 22
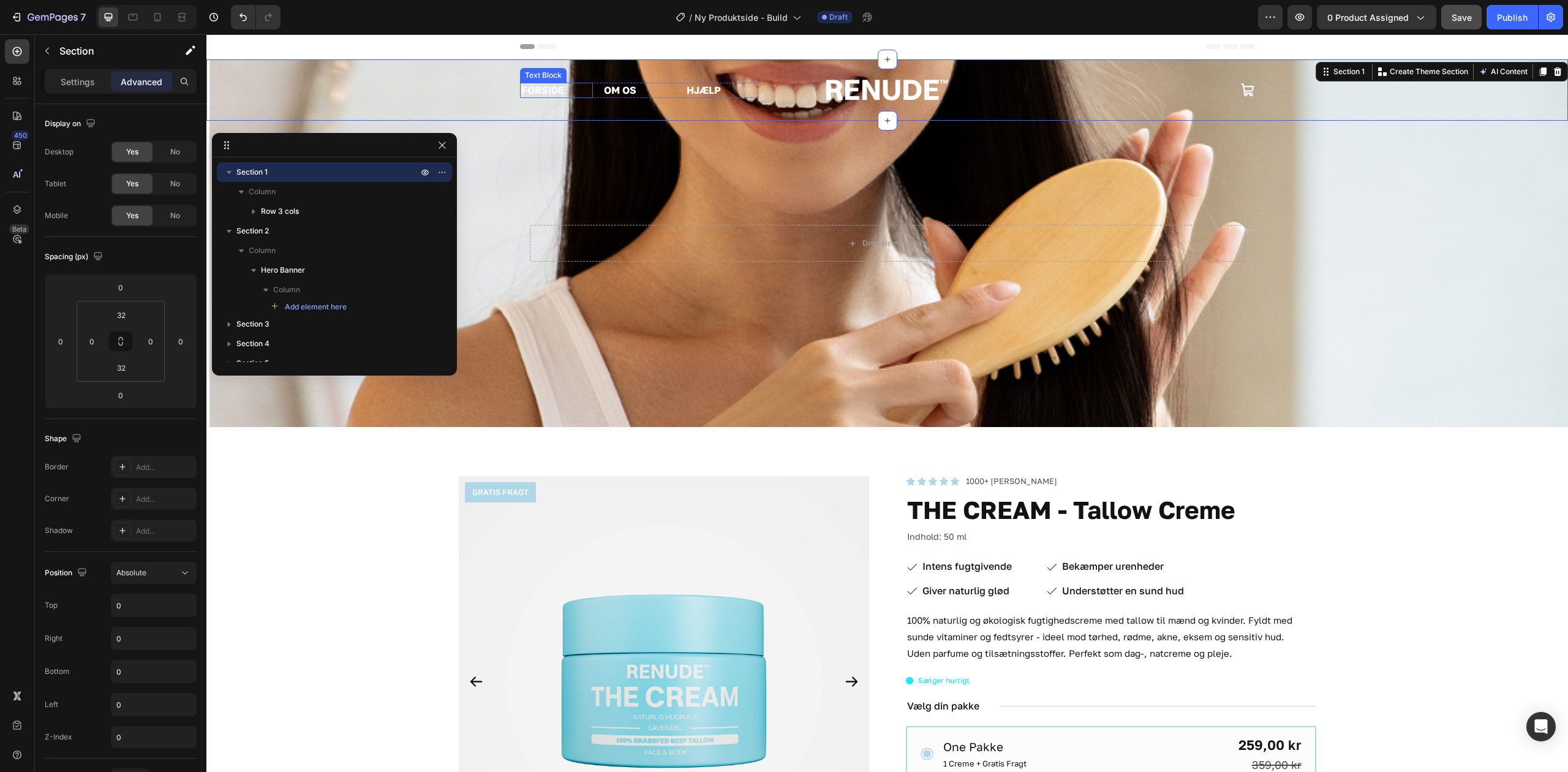
click at [543, 87] on p "FORSIDE" at bounding box center [556, 90] width 71 height 13
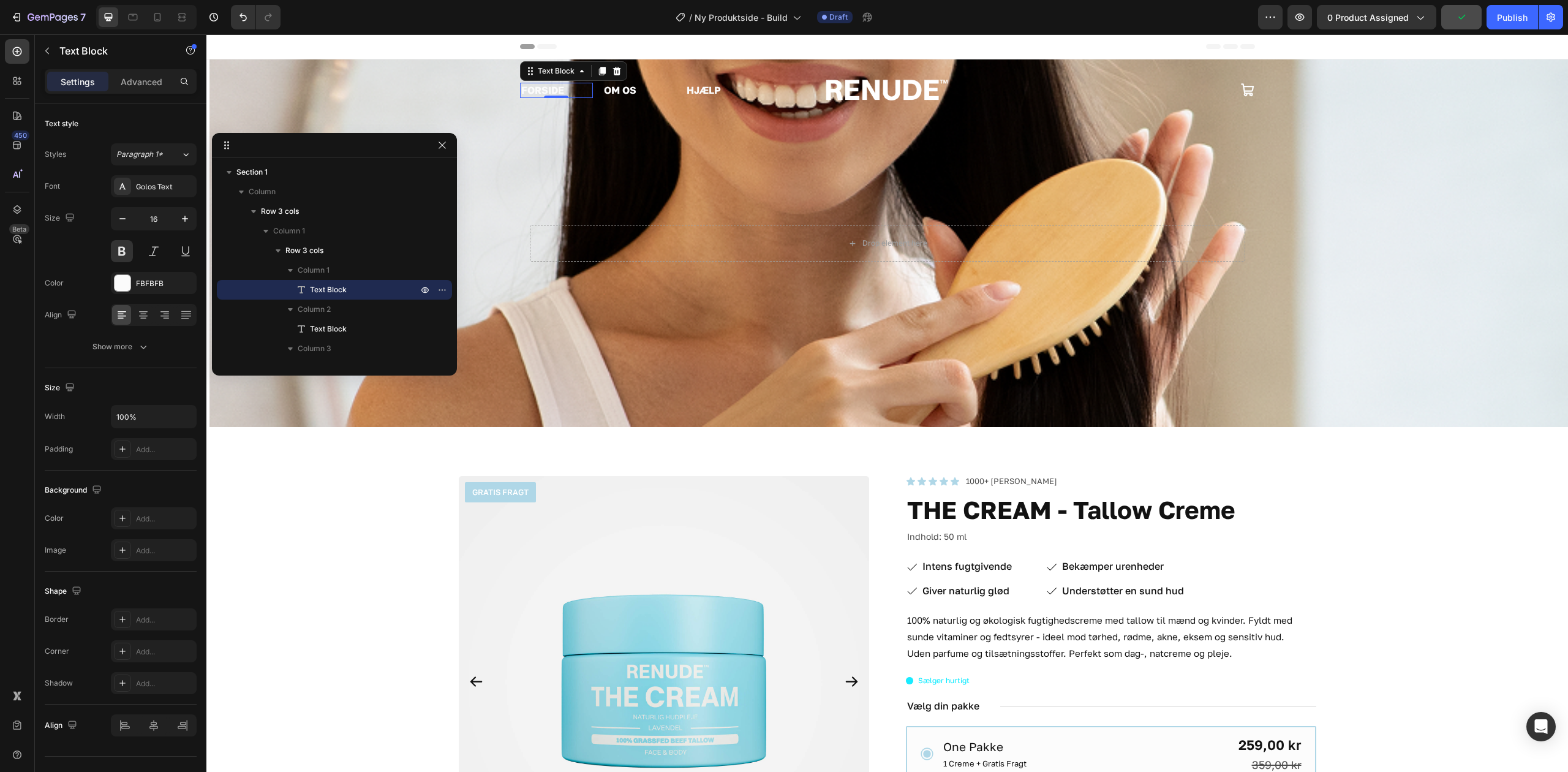
click at [571, 89] on p "FORSIDE" at bounding box center [556, 90] width 71 height 13
click at [572, 87] on p "FORSIDE" at bounding box center [556, 90] width 71 height 13
click at [441, 72] on div "FORSIDE Text Block 0 OM OS Text Block HJÆLP Text Block Row Image Icon Row Secti…" at bounding box center [888, 90] width 1362 height 61
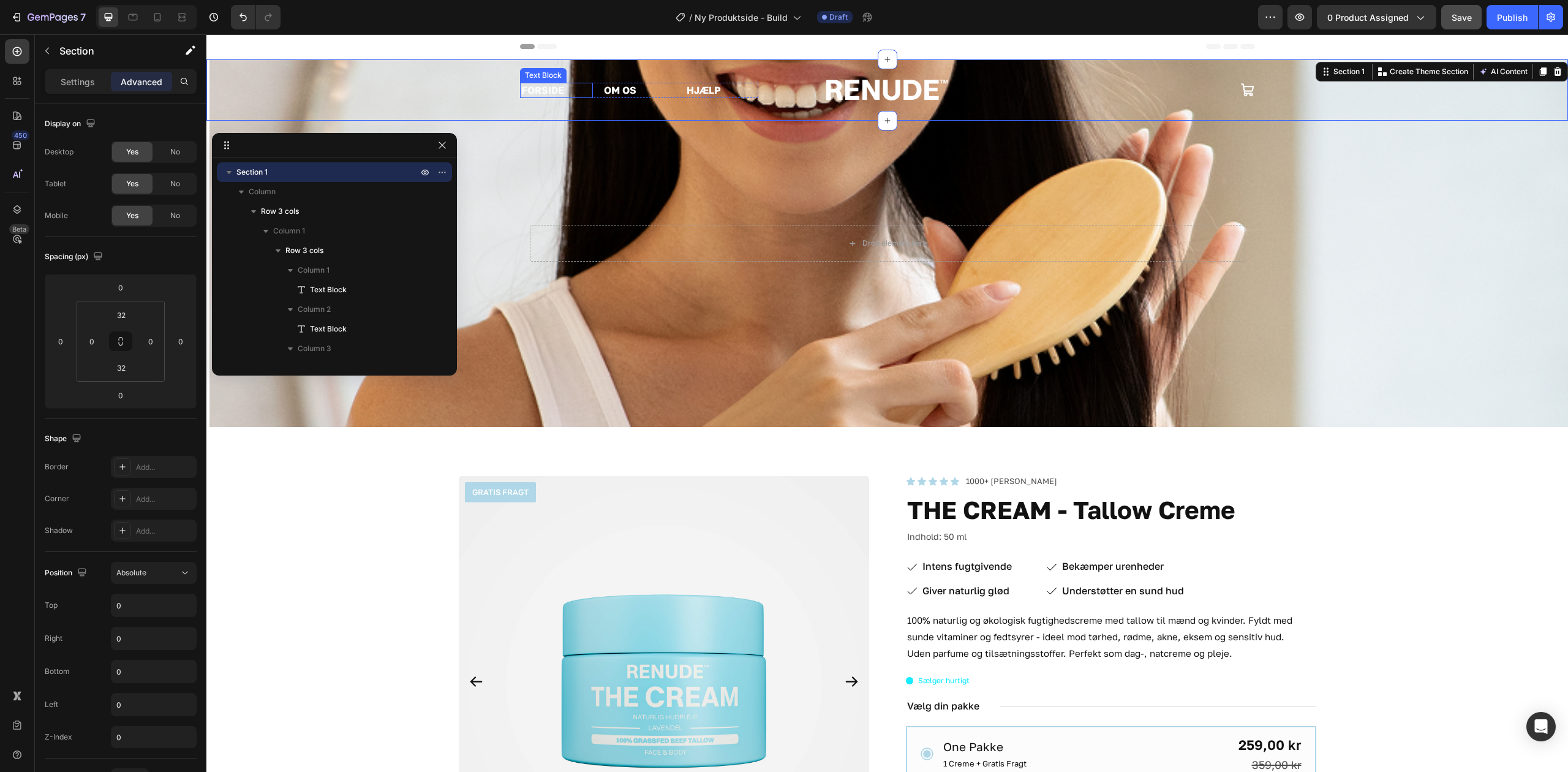
click at [532, 87] on p "FORSIDE" at bounding box center [556, 90] width 71 height 13
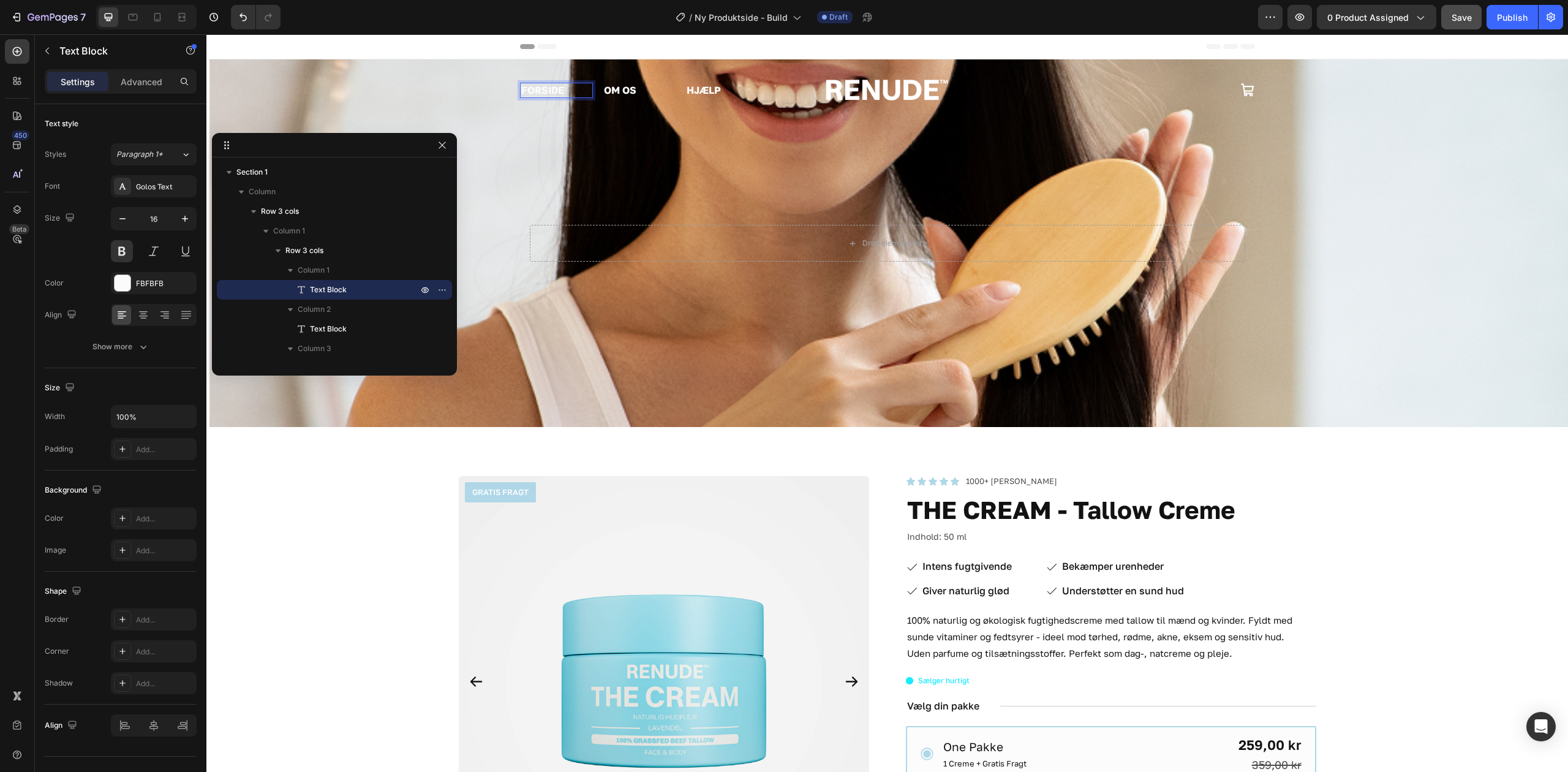
click at [545, 86] on p "FORSIDE" at bounding box center [556, 90] width 71 height 13
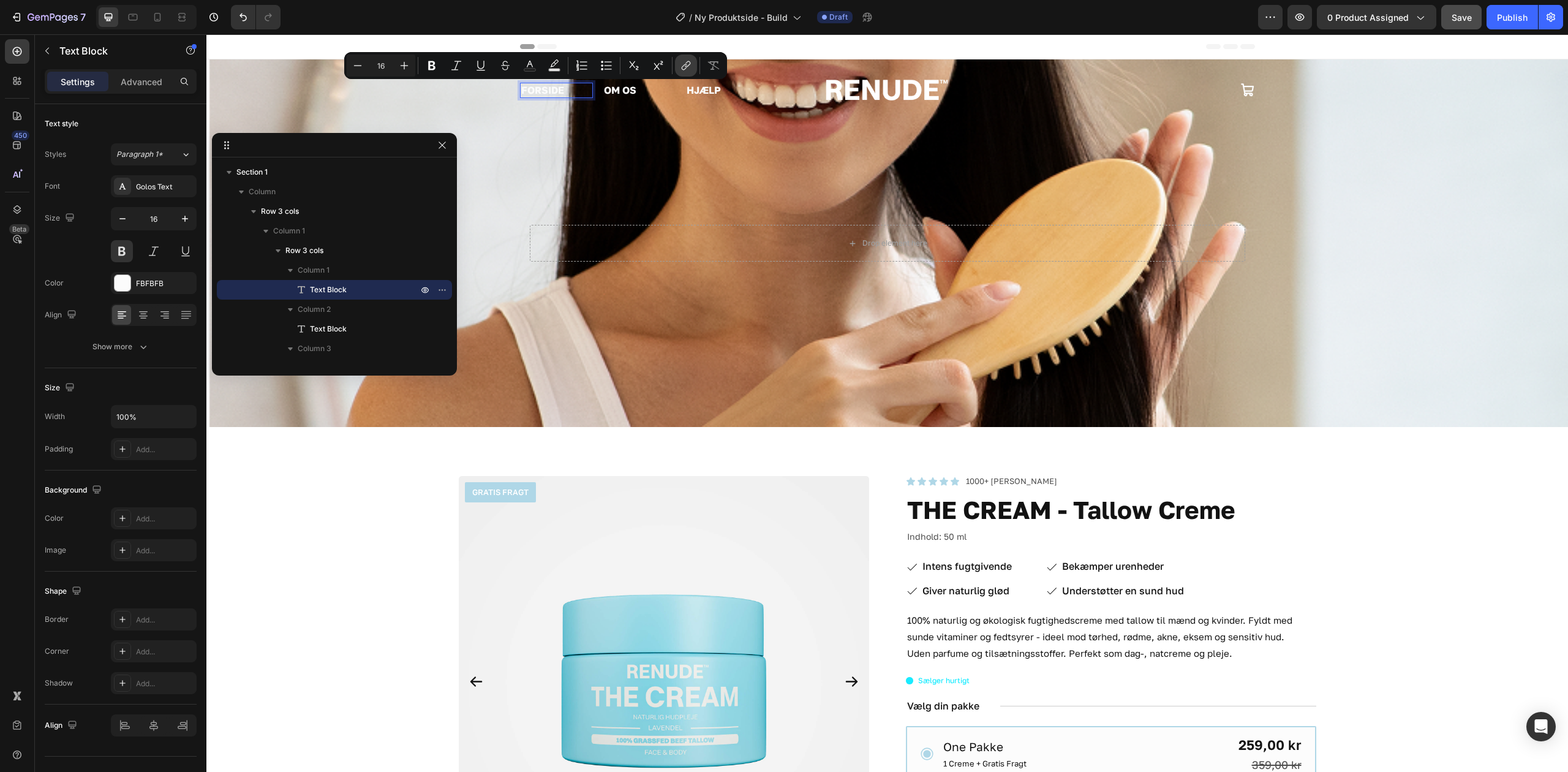
click at [684, 69] on icon "Editor contextual toolbar" at bounding box center [686, 66] width 12 height 12
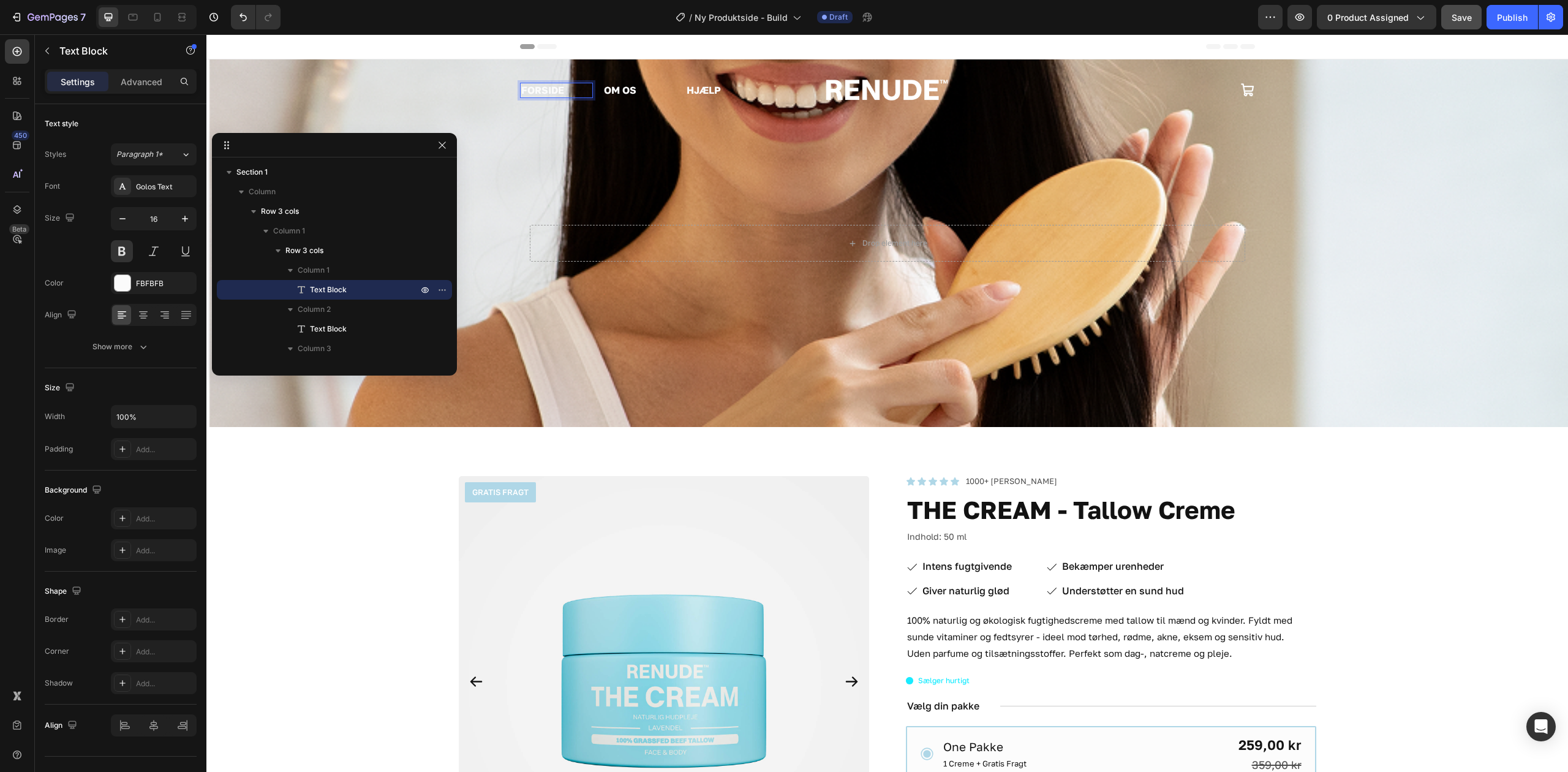
click at [547, 86] on p "FORSIDE" at bounding box center [556, 90] width 71 height 13
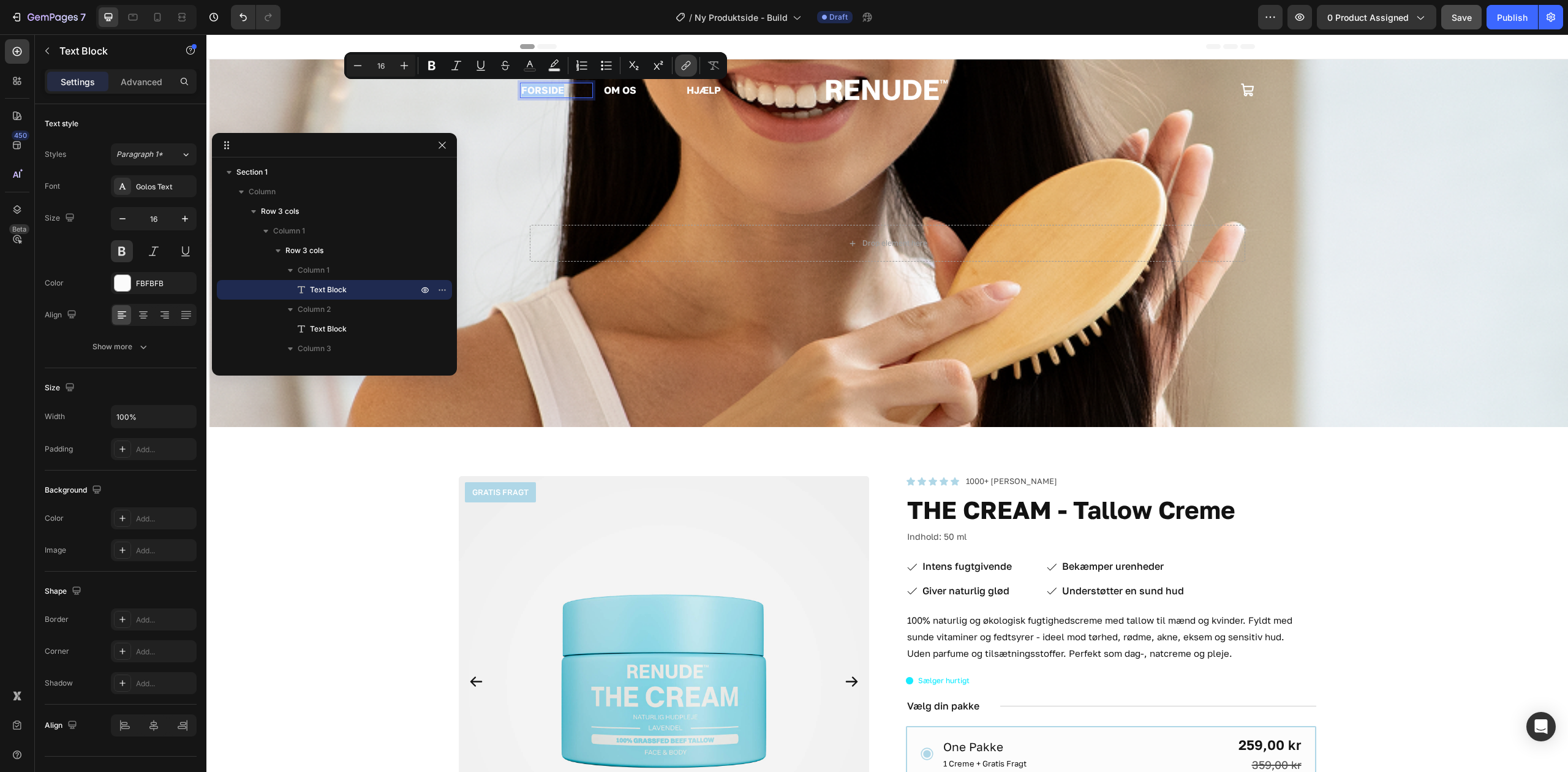
click at [684, 70] on icon "Editor contextual toolbar" at bounding box center [684, 67] width 5 height 6
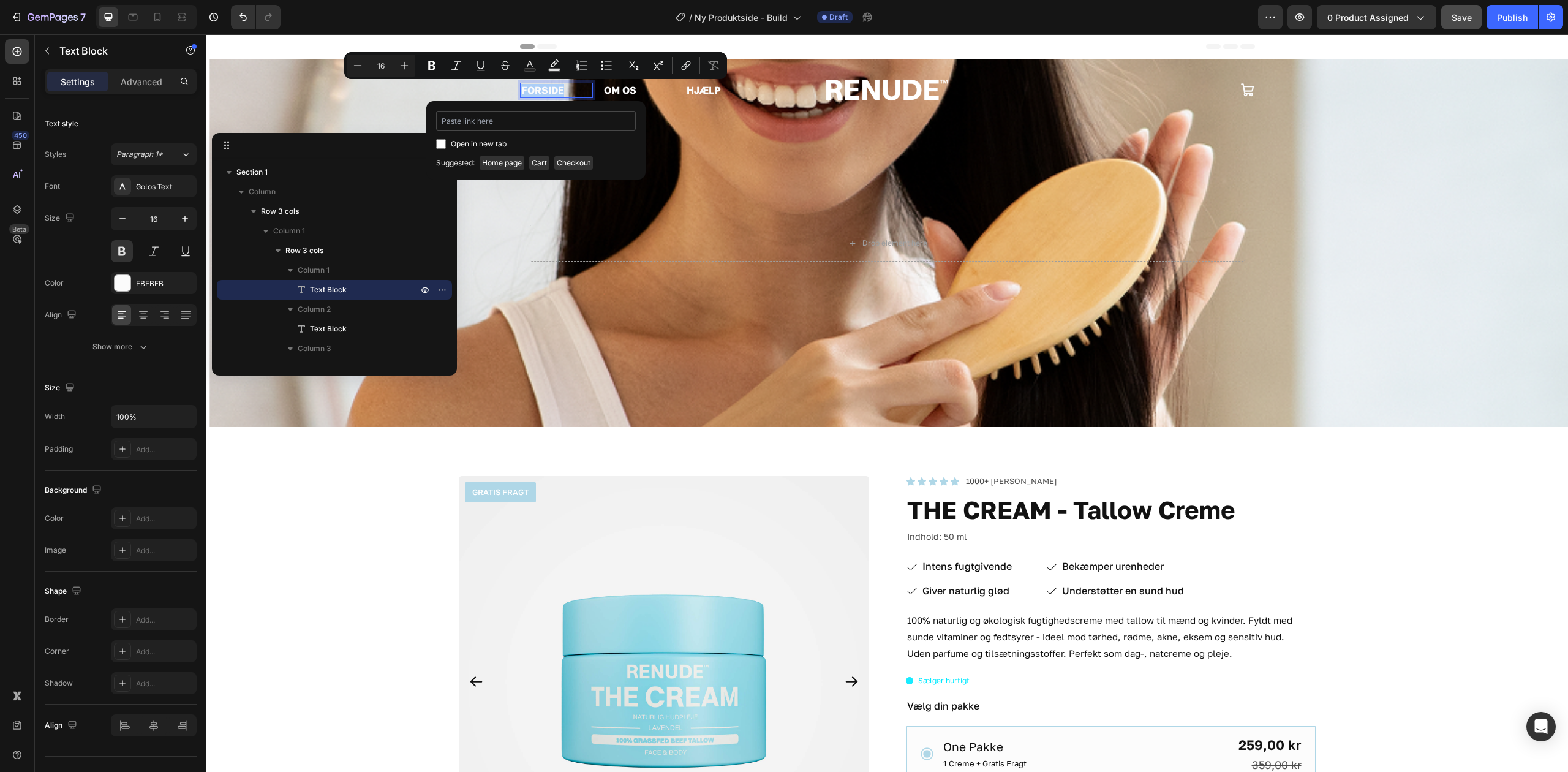
type input "[URL][DOMAIN_NAME]"
click at [545, 119] on input "[URL][DOMAIN_NAME]" at bounding box center [535, 120] width 200 height 20
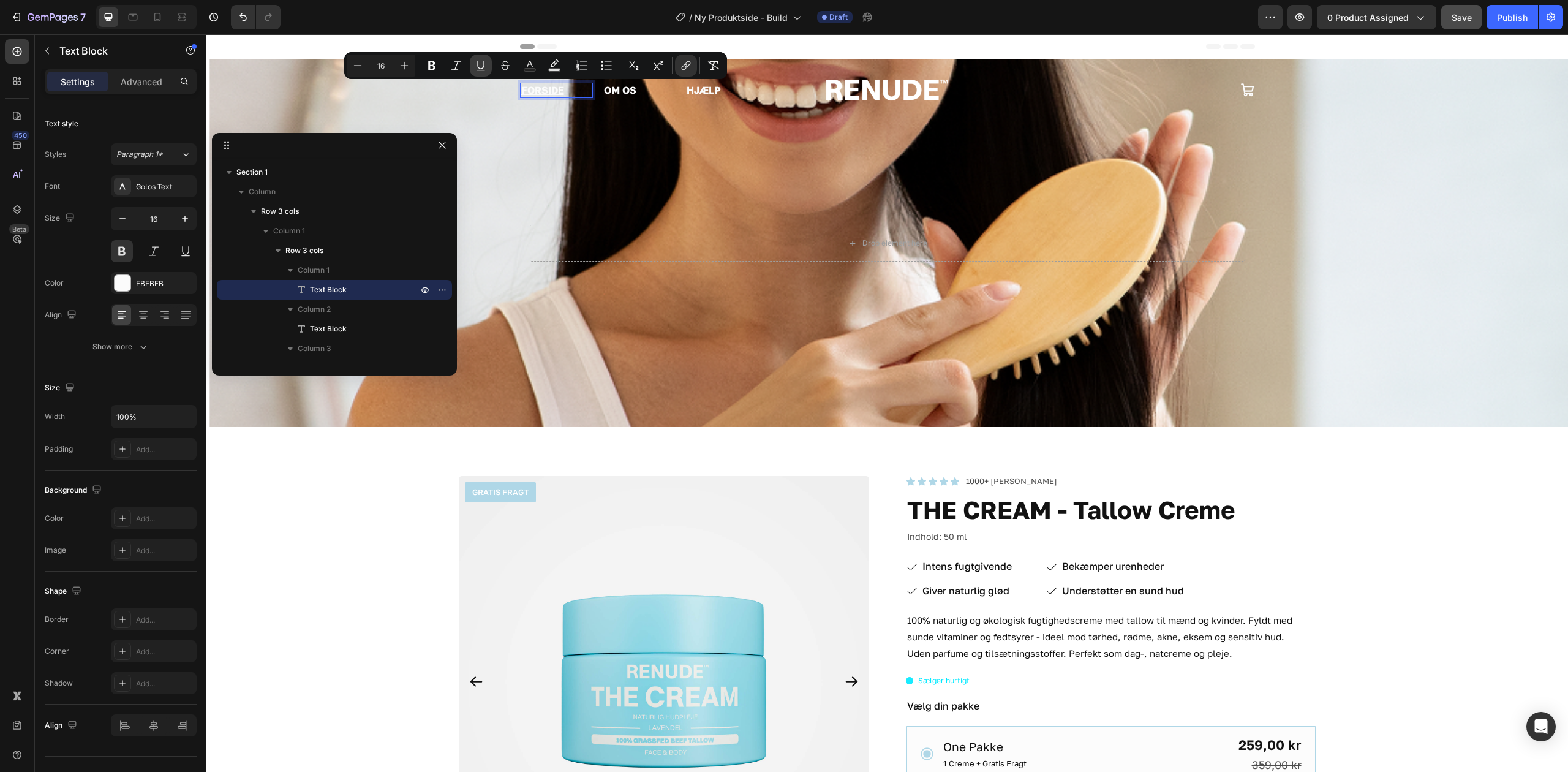
click at [486, 70] on icon "Editor contextual toolbar" at bounding box center [481, 66] width 12 height 12
click at [621, 92] on p "OM OS" at bounding box center [639, 90] width 71 height 13
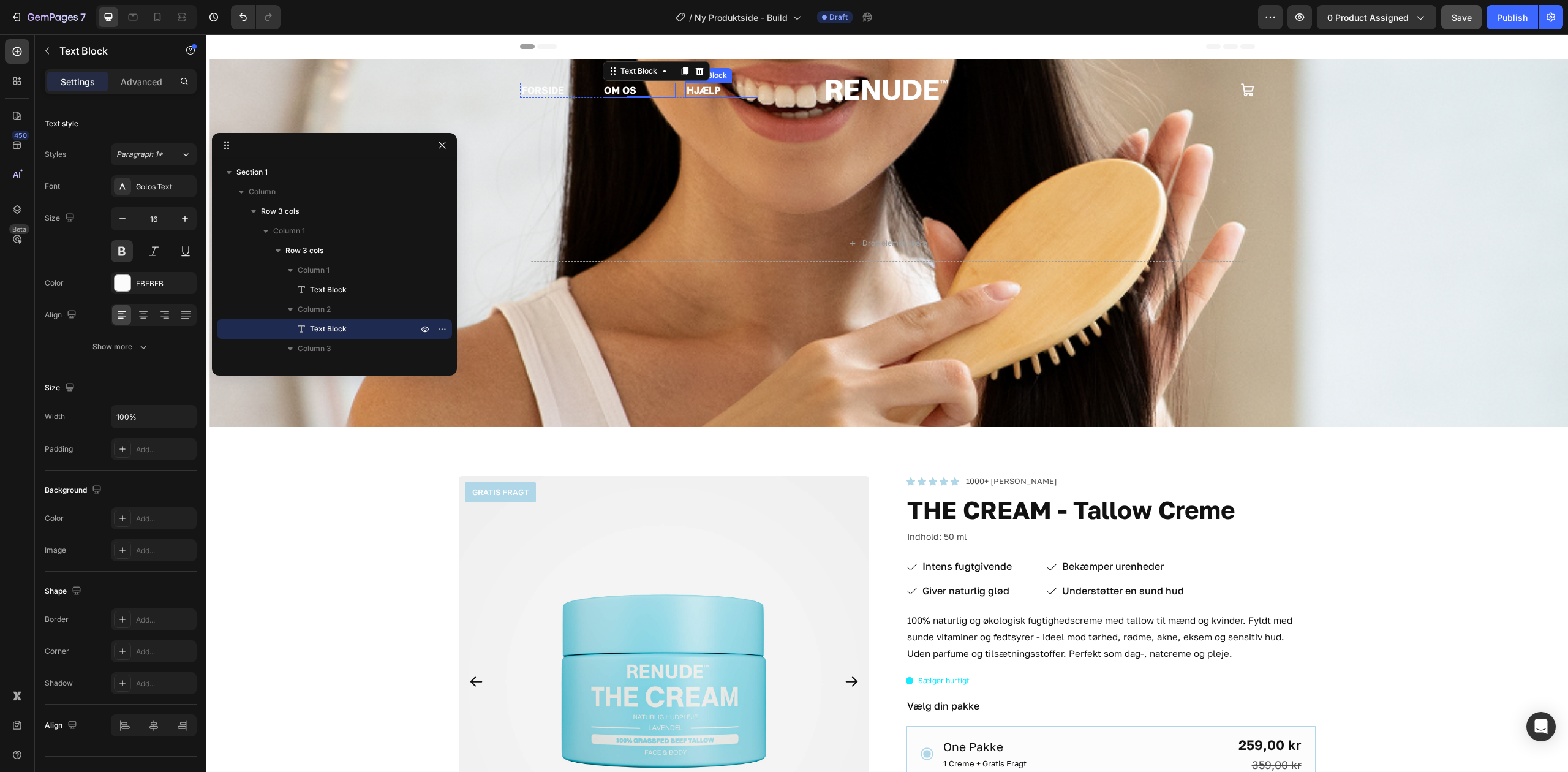
click at [706, 89] on p "HJÆLP" at bounding box center [722, 90] width 71 height 13
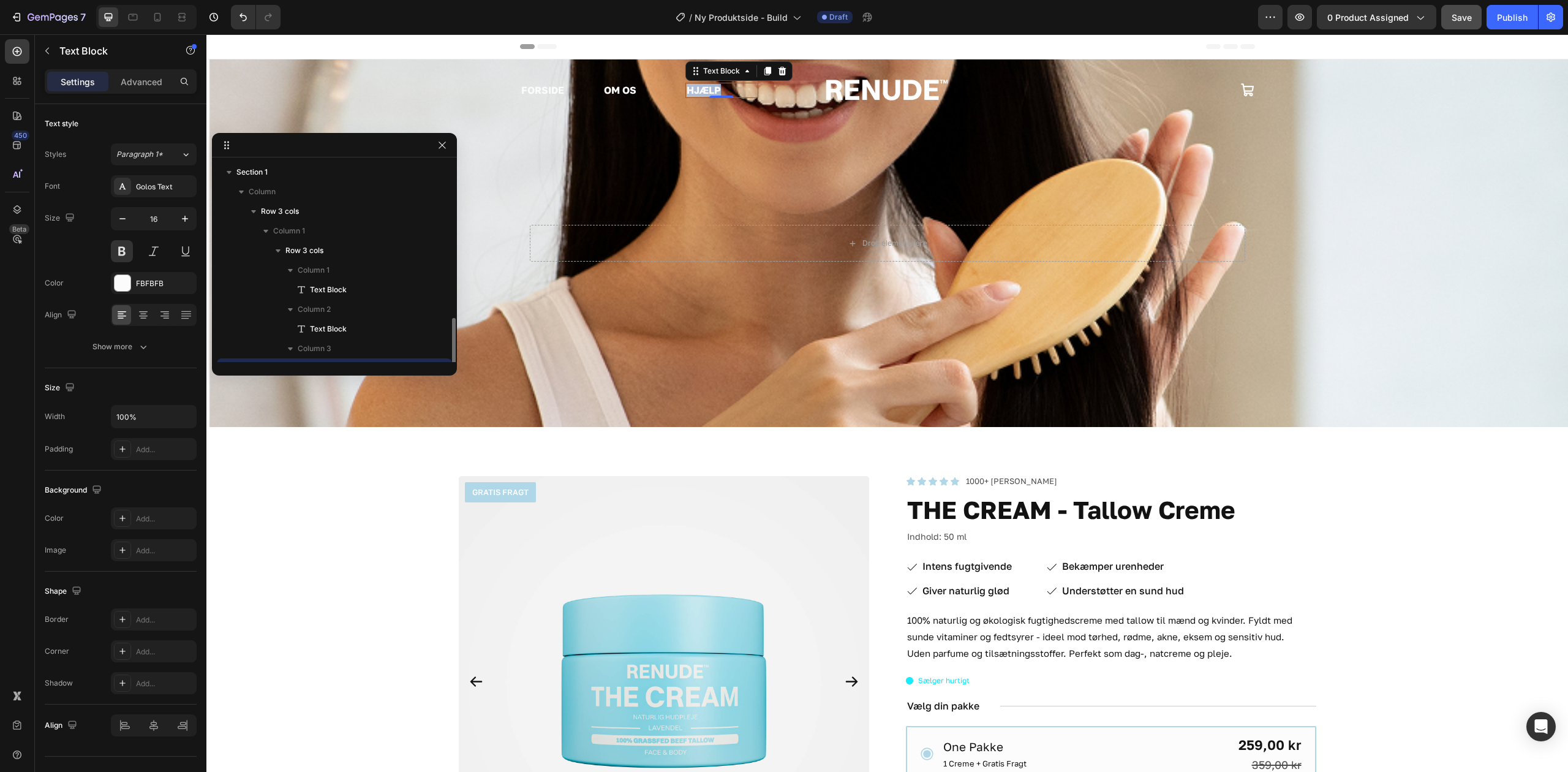
scroll to position [115, 0]
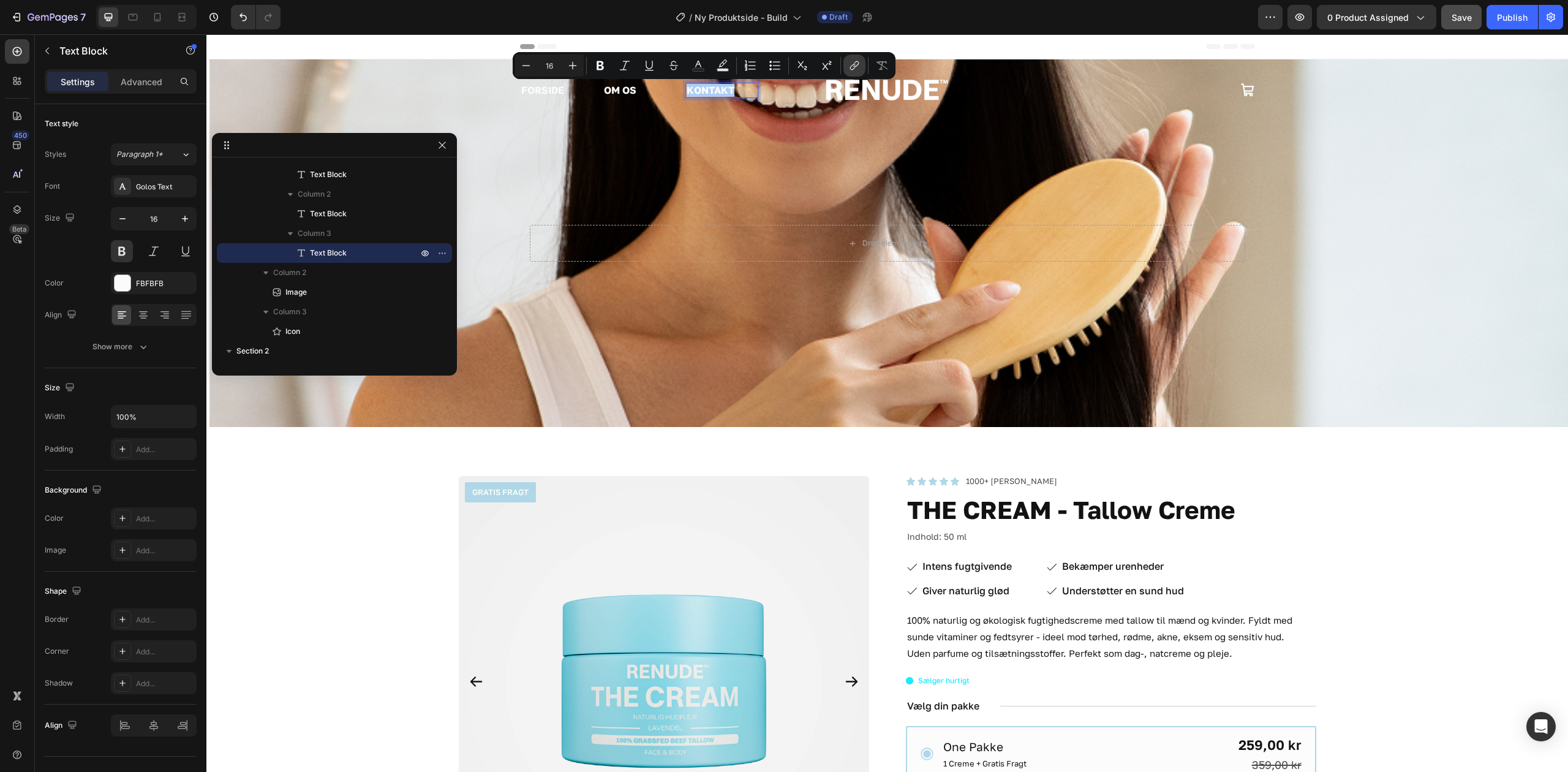
click at [849, 59] on button "link" at bounding box center [855, 66] width 22 height 22
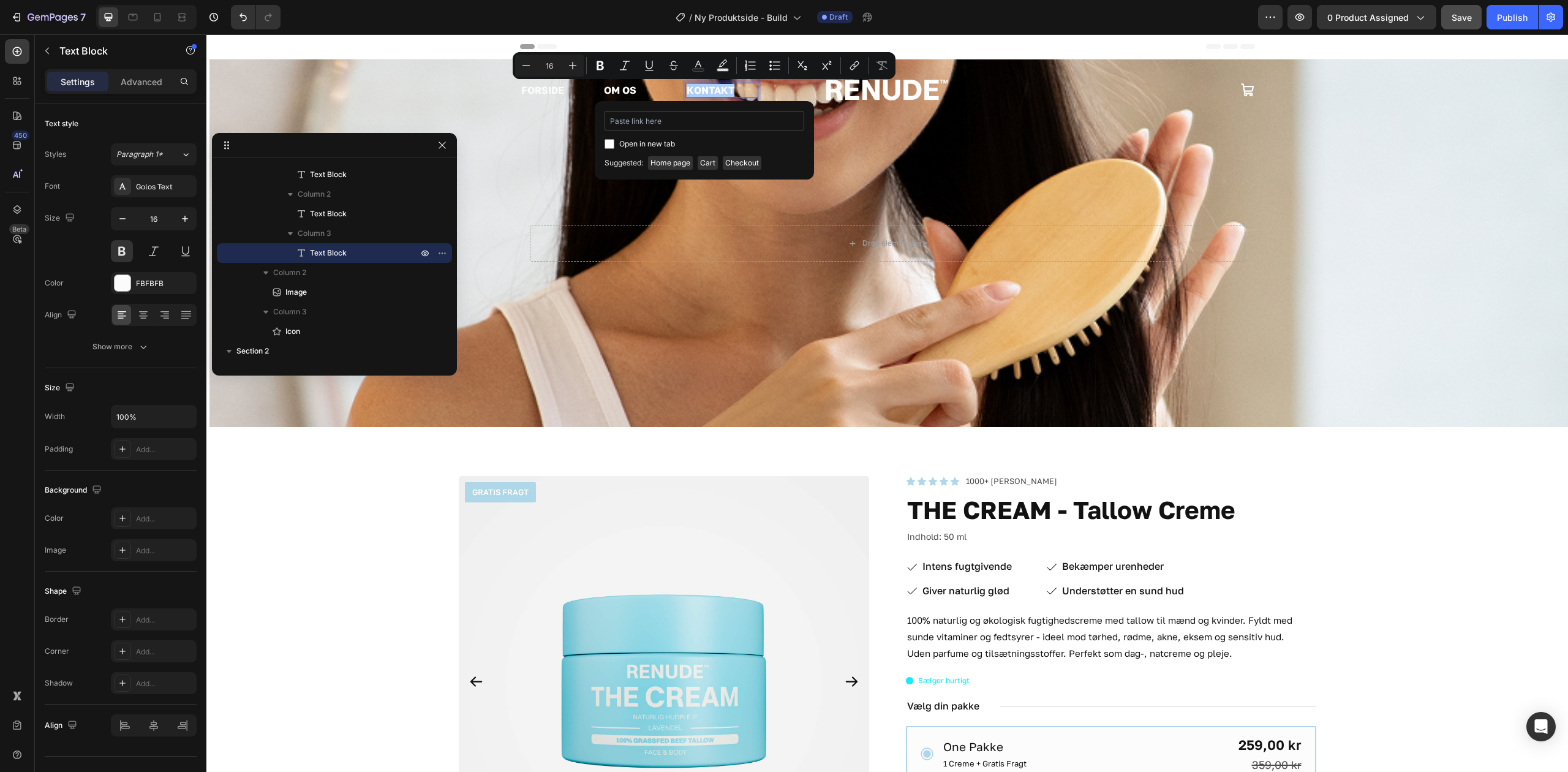
click at [730, 122] on input "Editor contextual toolbar" at bounding box center [704, 120] width 200 height 20
type input "https://renude.dk/pages/kontakt-os-returnering"
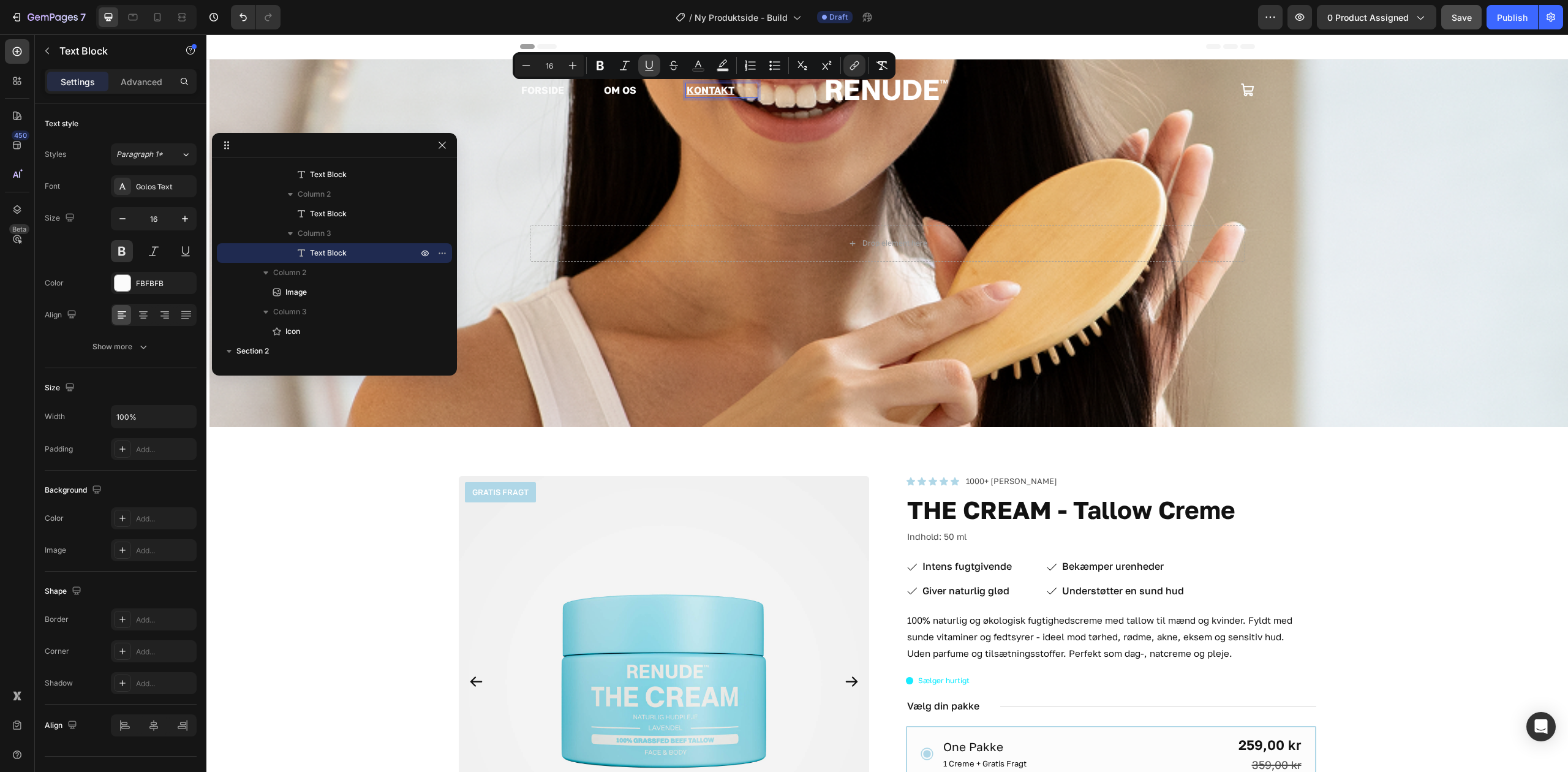
click at [650, 61] on icon "Editor contextual toolbar" at bounding box center [650, 66] width 12 height 12
click at [628, 89] on p "OM OS" at bounding box center [639, 90] width 71 height 13
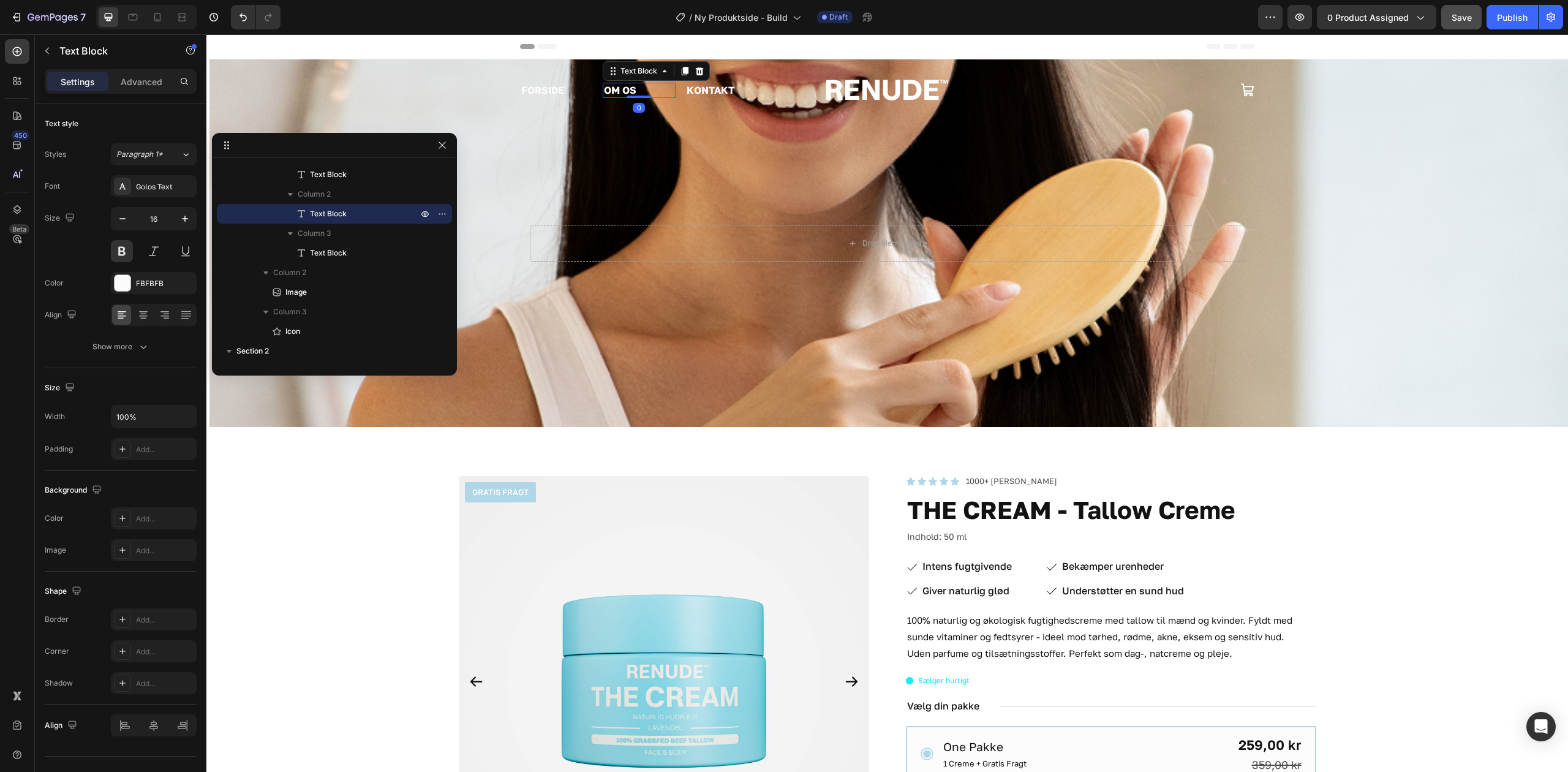
click at [628, 89] on p "OM OS" at bounding box center [639, 90] width 71 height 13
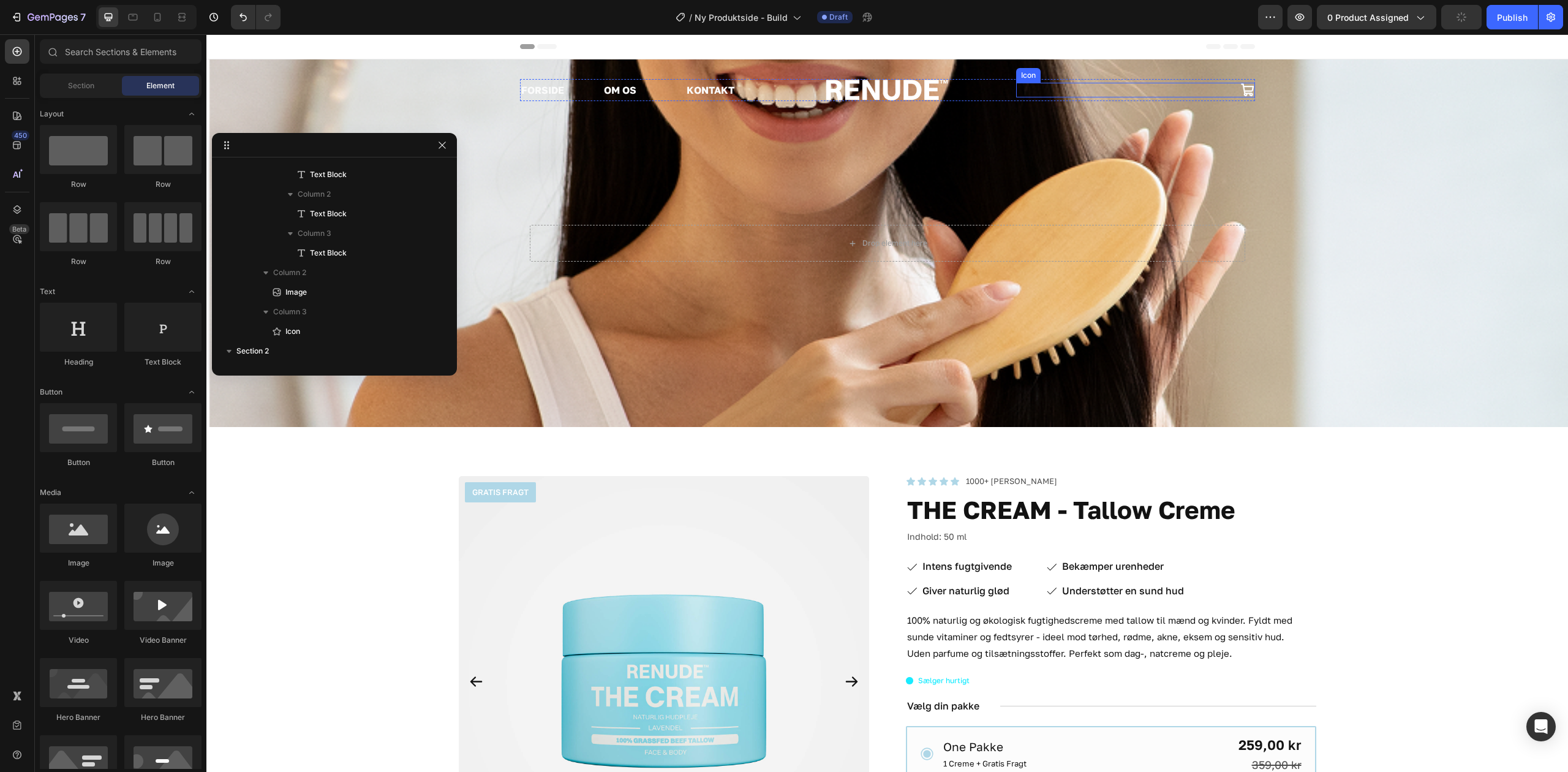
click at [1243, 87] on icon at bounding box center [1247, 89] width 14 height 14
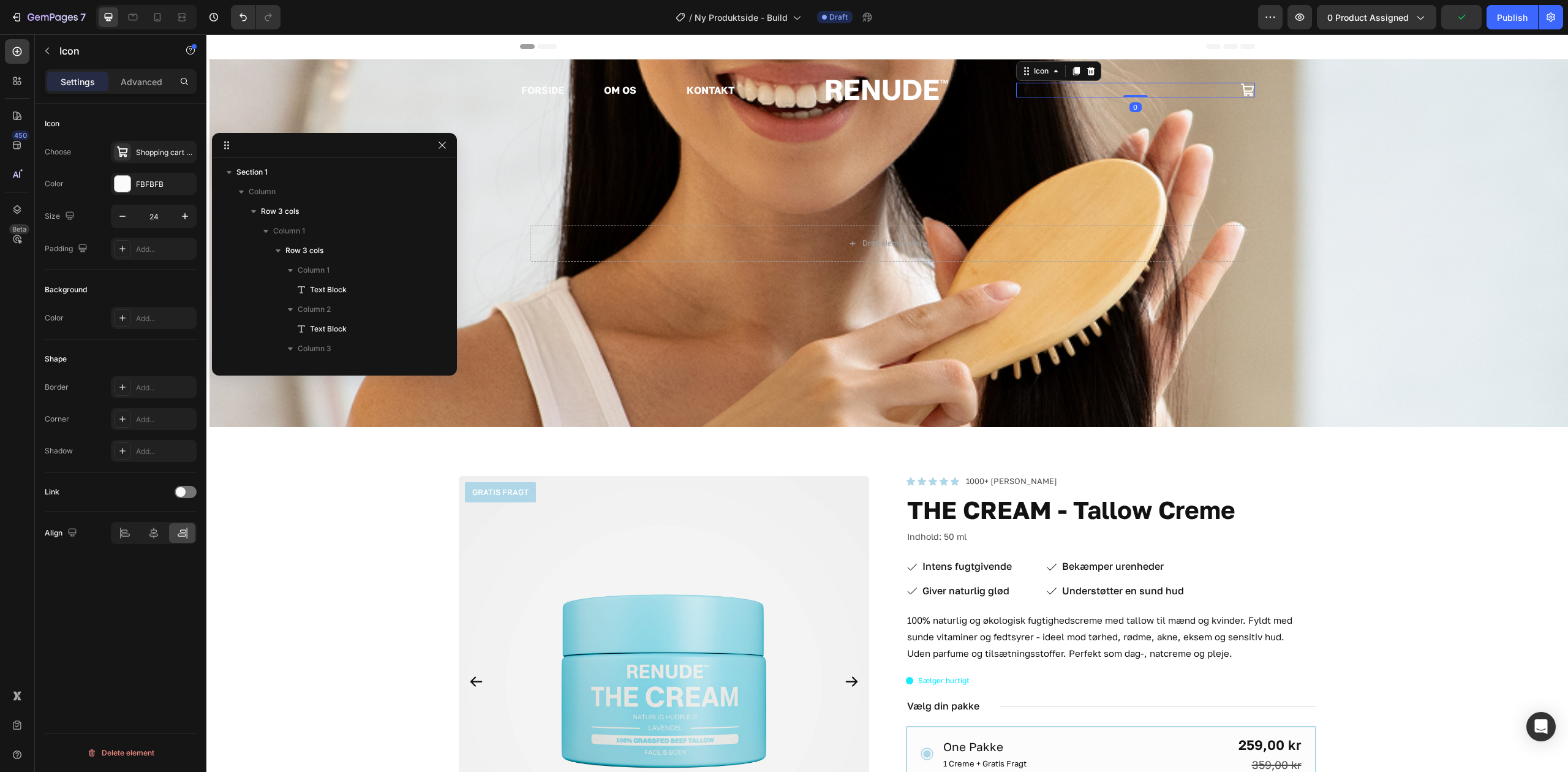
scroll to position [115, 0]
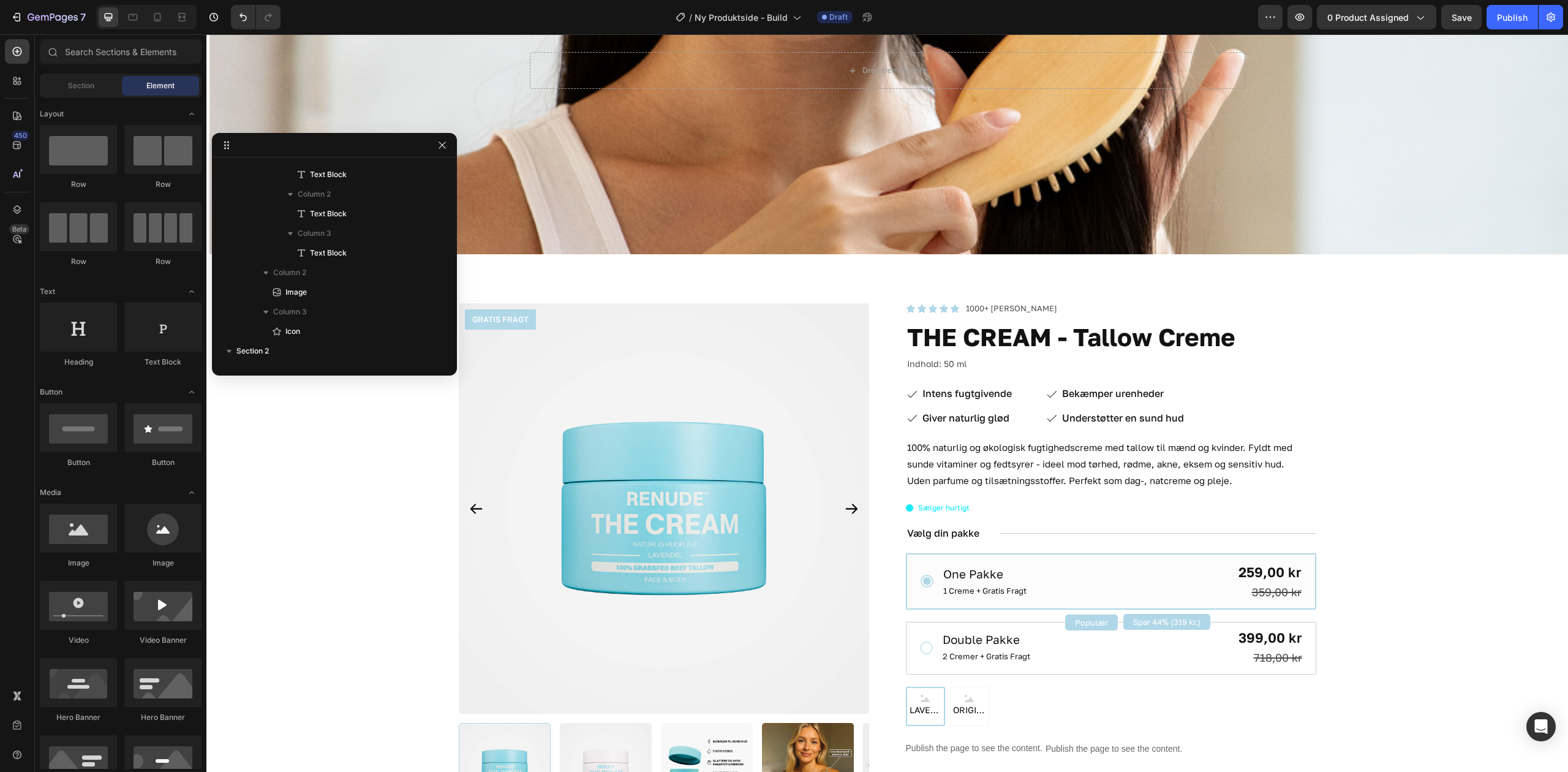
scroll to position [0, 0]
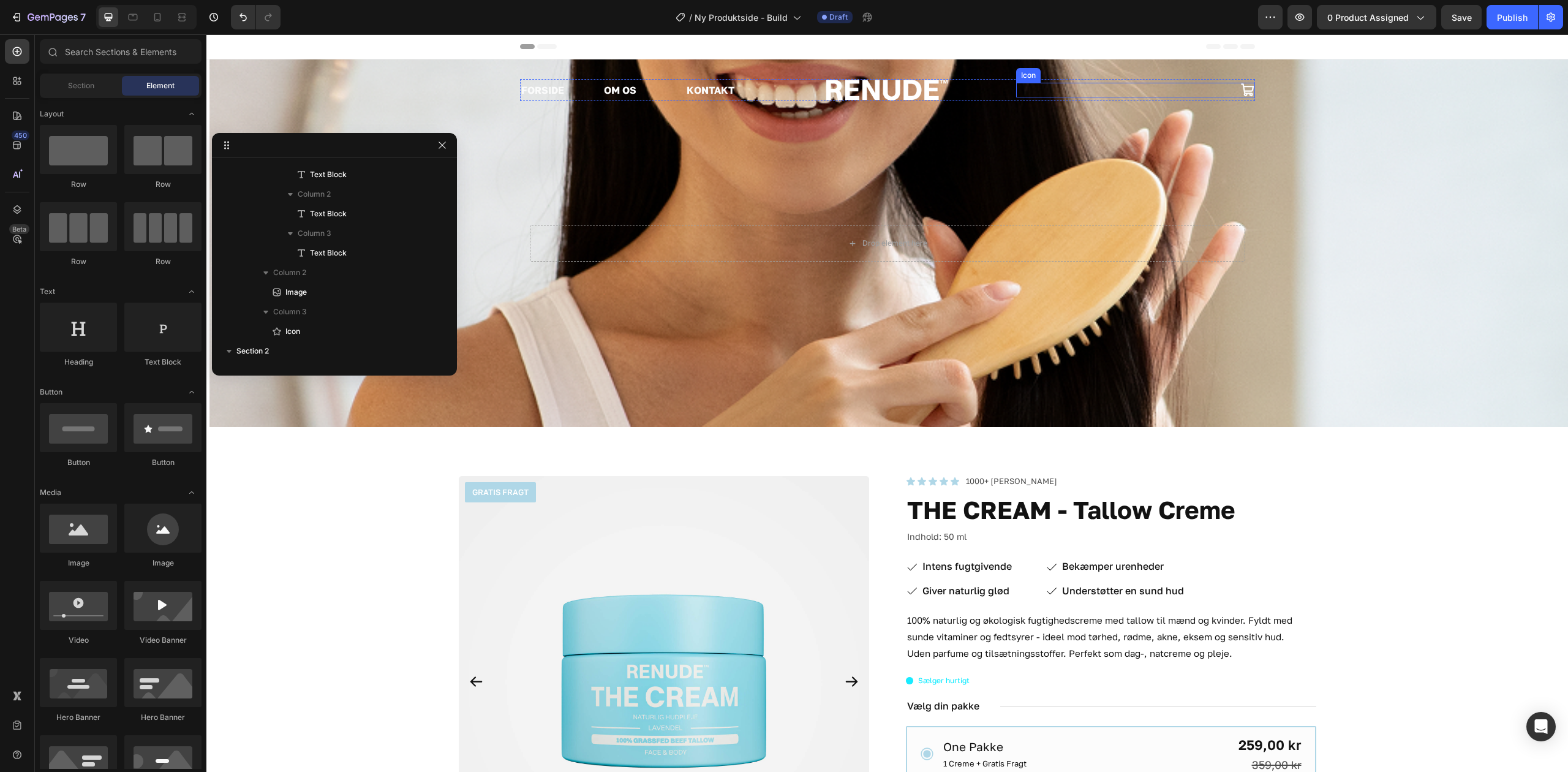
click at [1240, 91] on icon at bounding box center [1247, 89] width 14 height 14
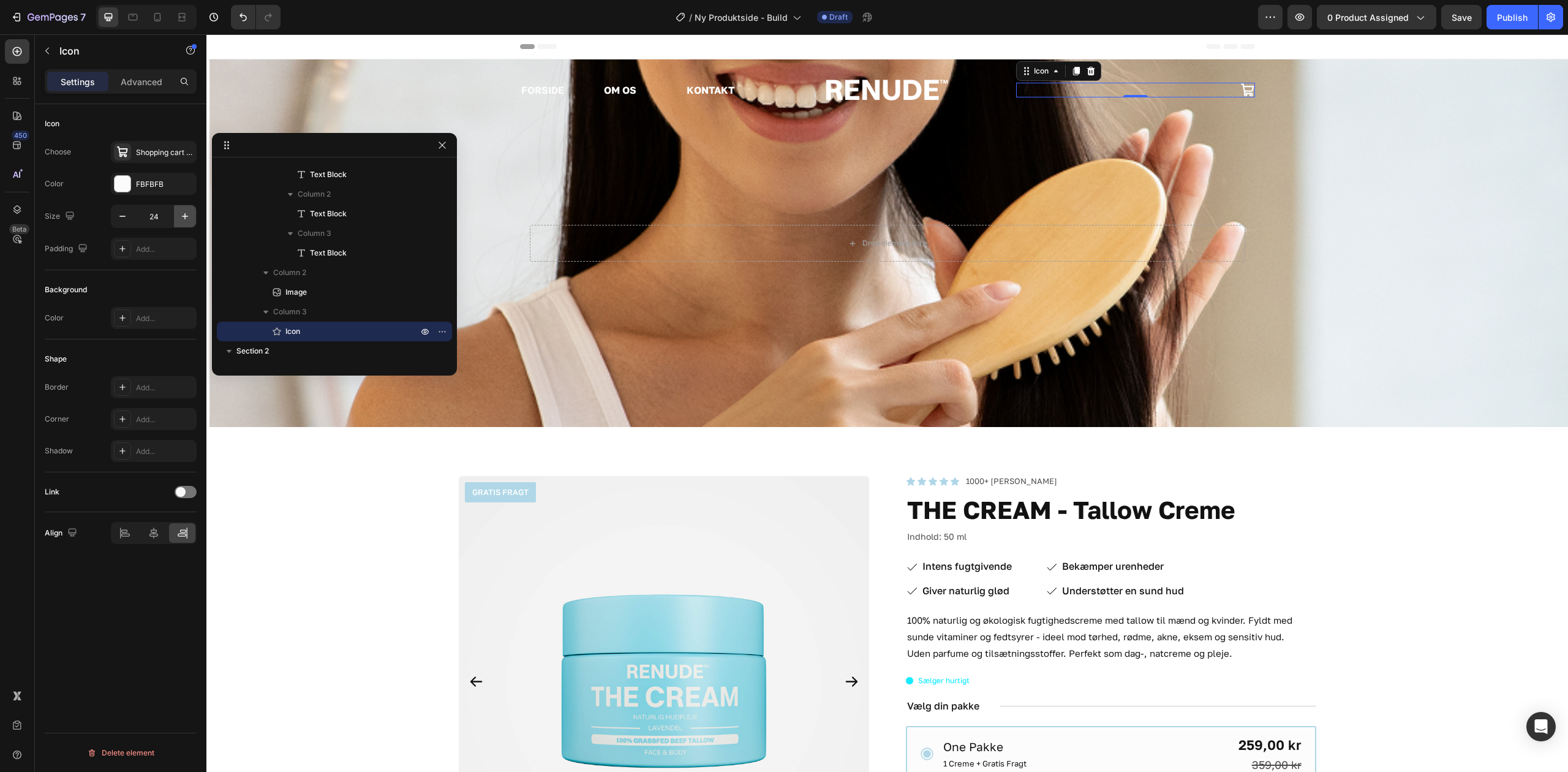
click at [181, 214] on icon "button" at bounding box center [185, 216] width 12 height 12
drag, startPoint x: 182, startPoint y: 213, endPoint x: 193, endPoint y: 213, distance: 11.0
click at [184, 213] on icon "button" at bounding box center [185, 216] width 12 height 12
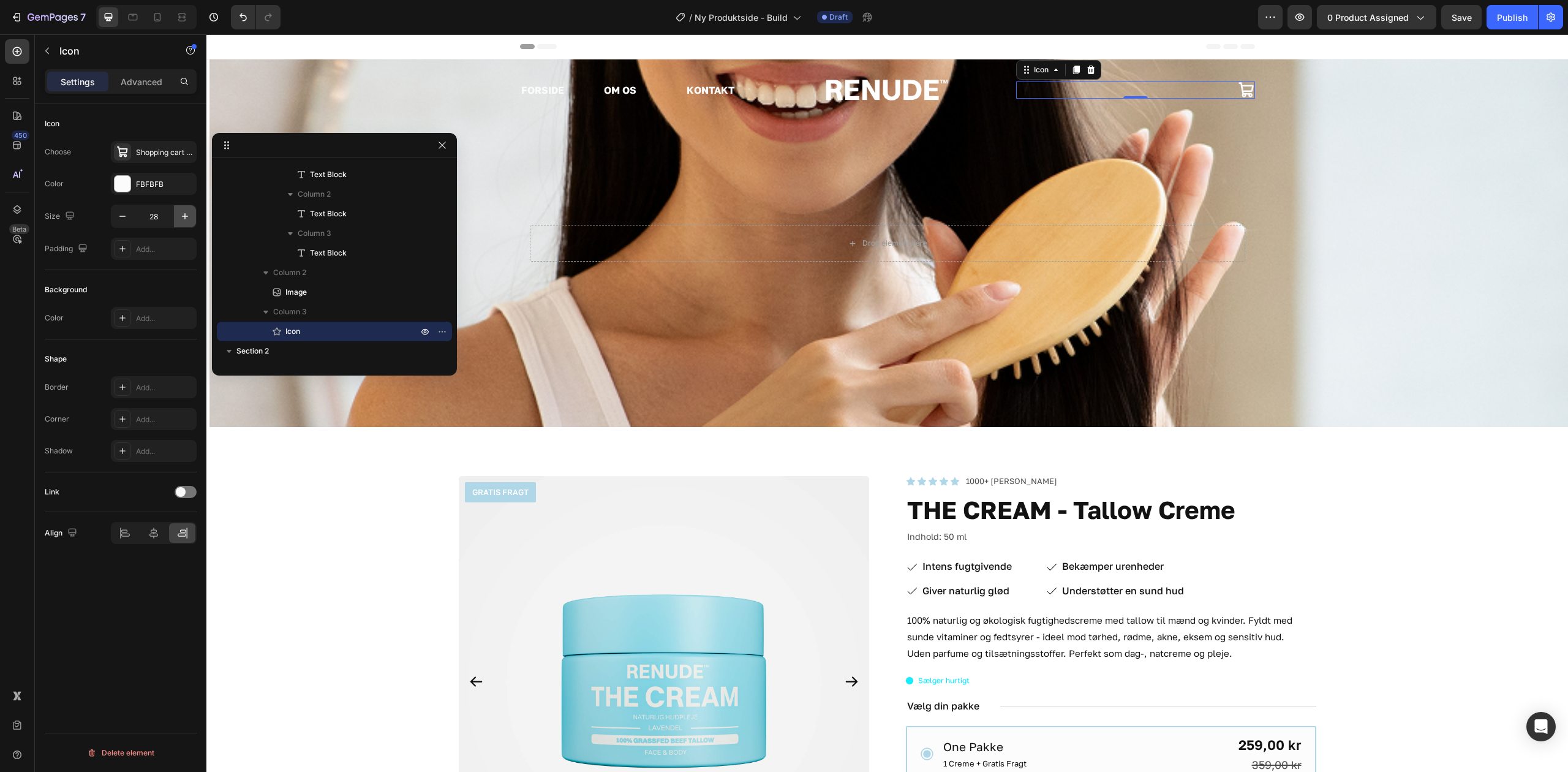
click at [182, 213] on icon "button" at bounding box center [185, 216] width 12 height 12
type input "30"
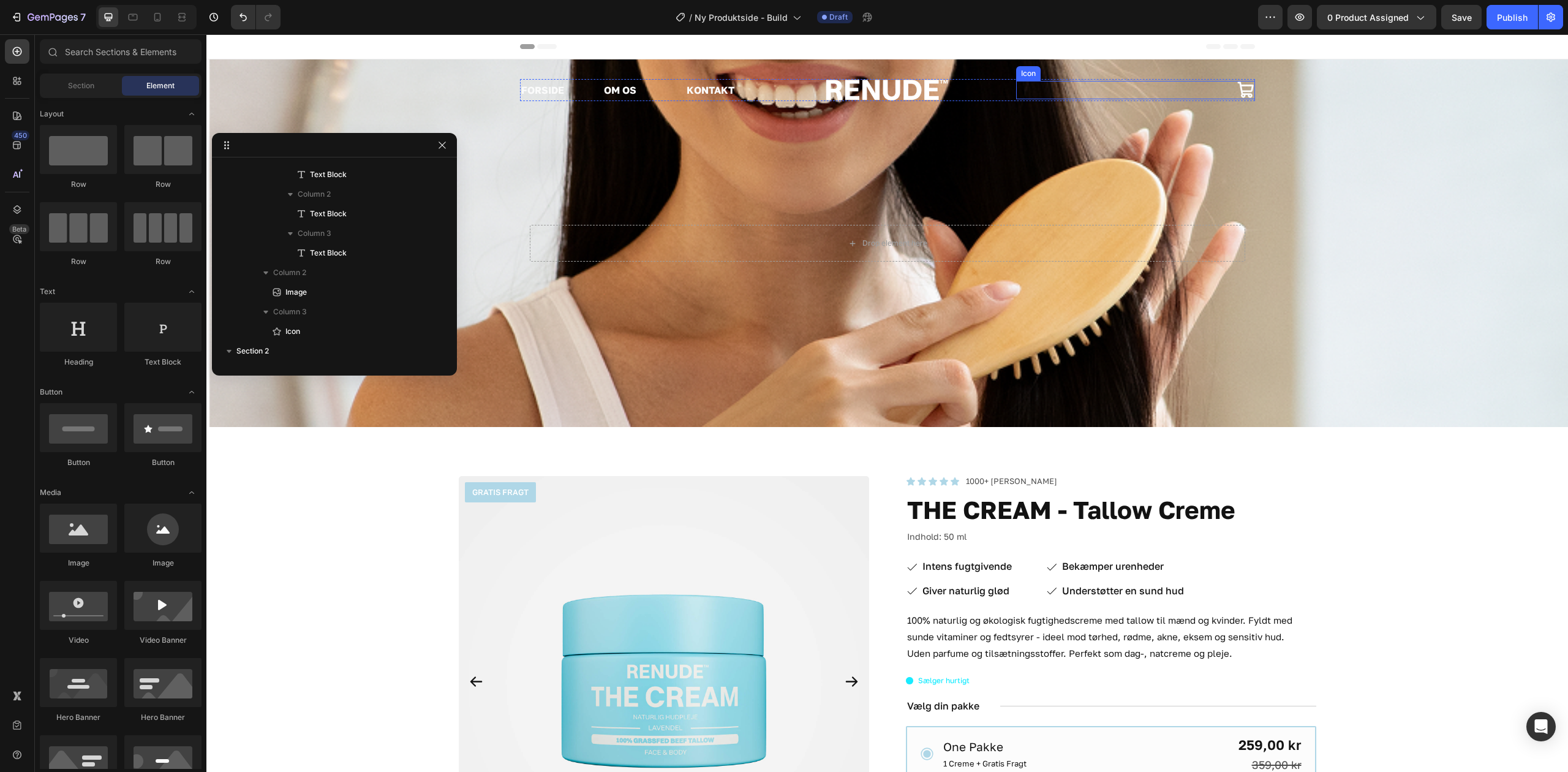
click at [1238, 91] on icon at bounding box center [1245, 89] width 16 height 16
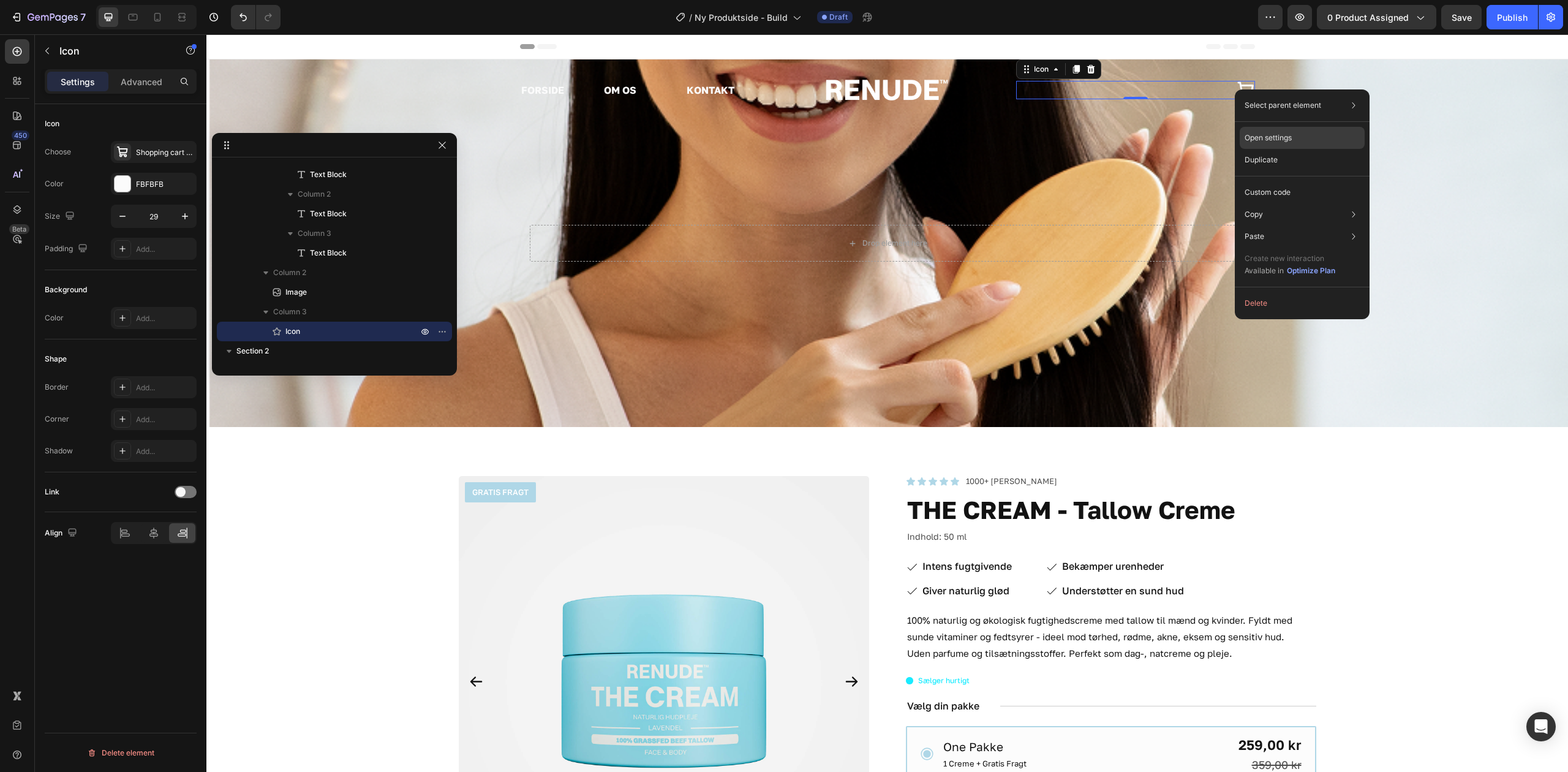
click at [1290, 143] on p "Open settings" at bounding box center [1268, 137] width 47 height 11
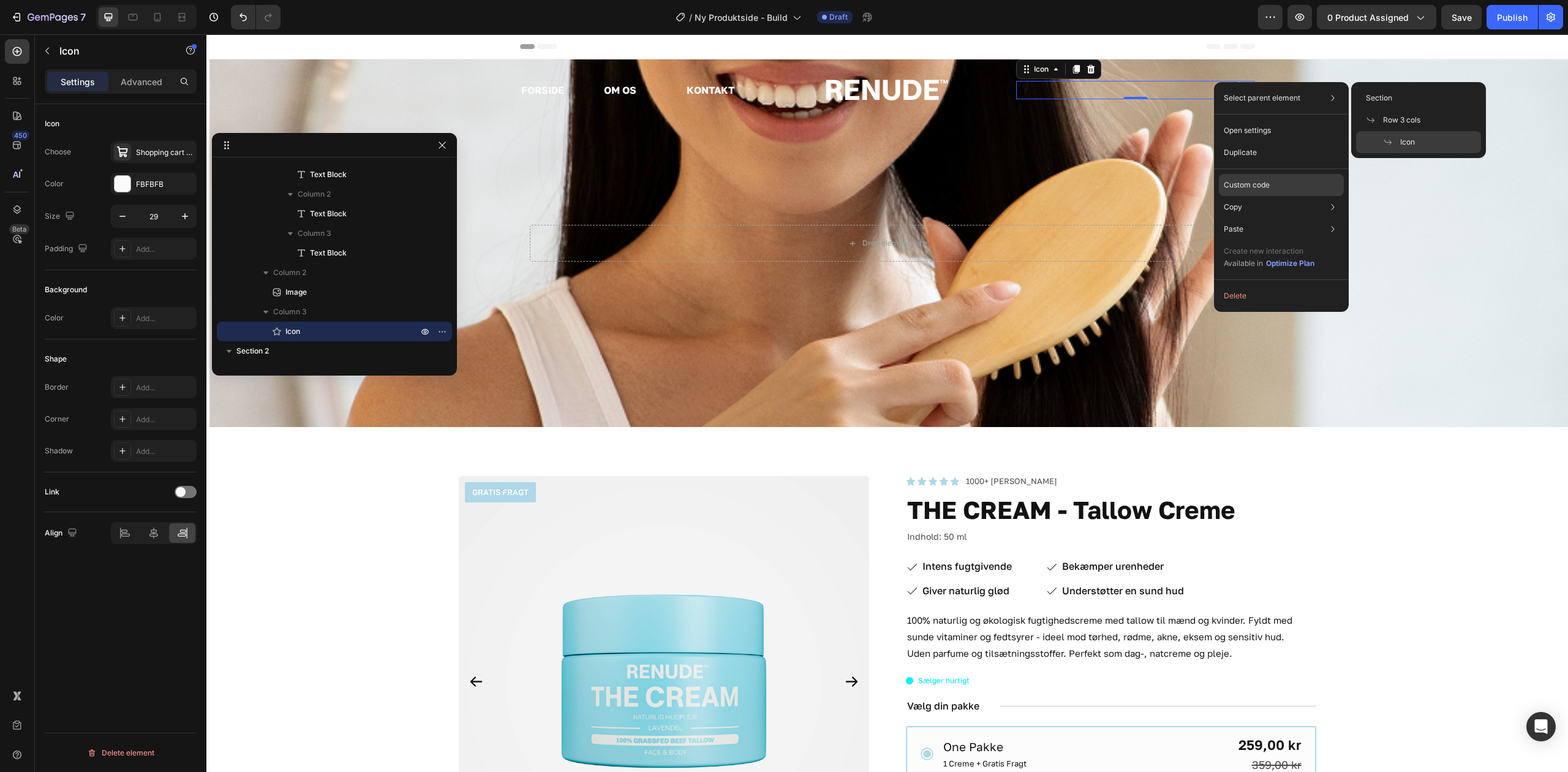
click at [1263, 174] on div "Select parent element Section Row 3 cols Icon Open settings Duplicate Custom co…" at bounding box center [1281, 197] width 134 height 230
click at [1268, 180] on p "Custom code" at bounding box center [1247, 185] width 46 height 11
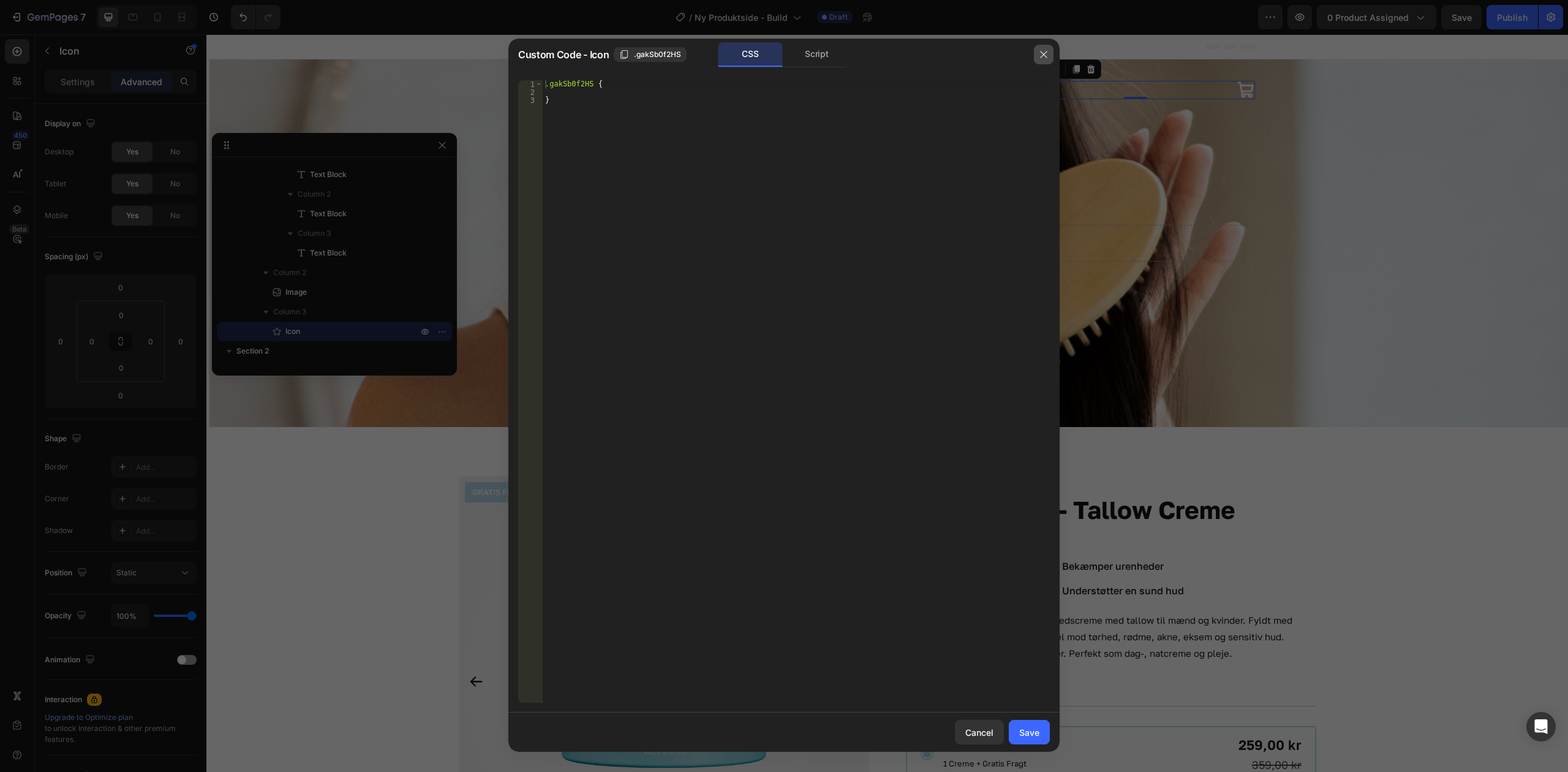
drag, startPoint x: 1147, startPoint y: 47, endPoint x: 1039, endPoint y: 51, distance: 108.1
click at [1039, 51] on icon "button" at bounding box center [1044, 54] width 10 height 10
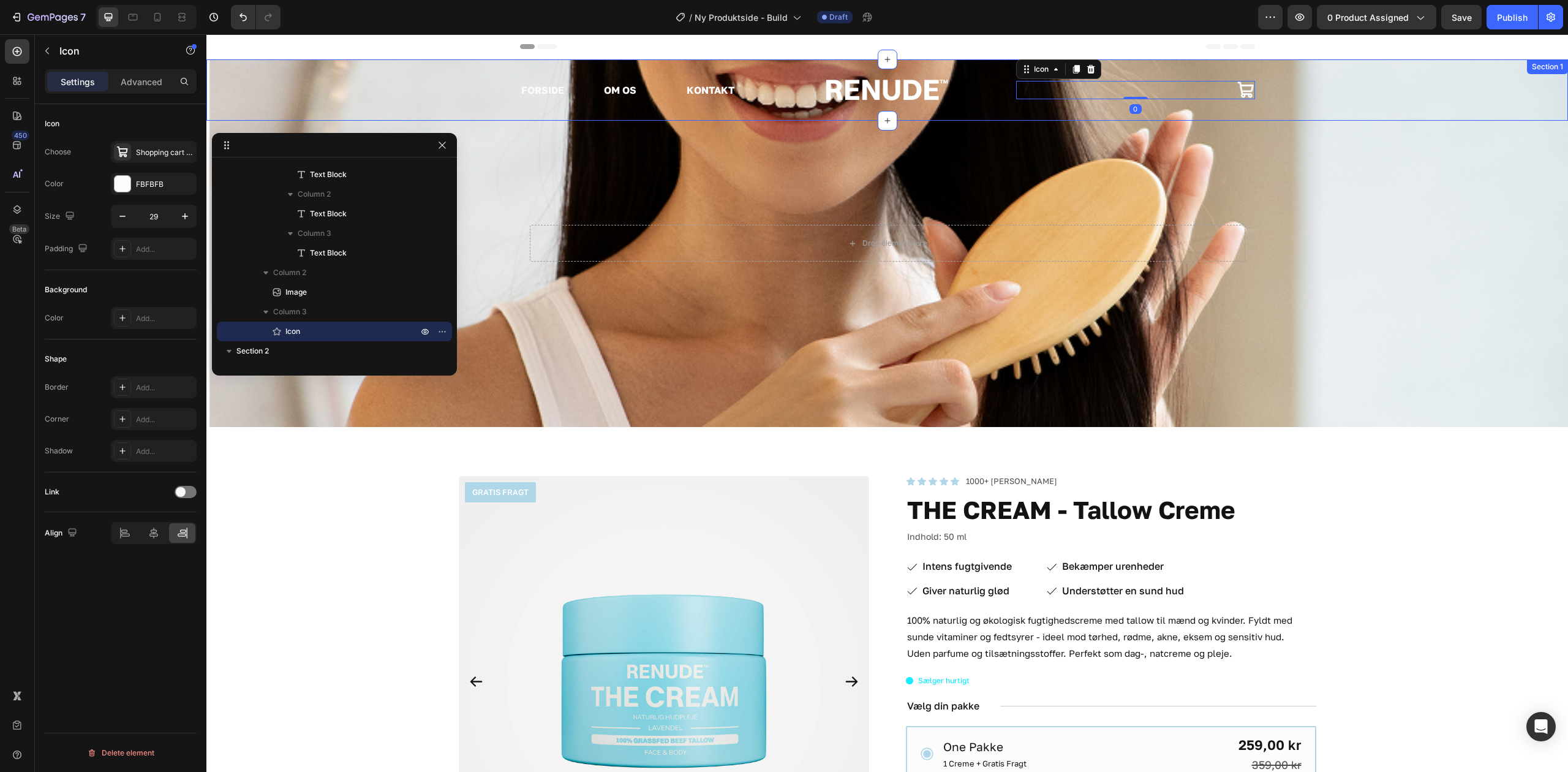
click at [1336, 82] on div "FORSIDE Text Block OM OS Text Block KONTAKT Text Block Row Image Icon 0 Row" at bounding box center [888, 90] width 1362 height 22
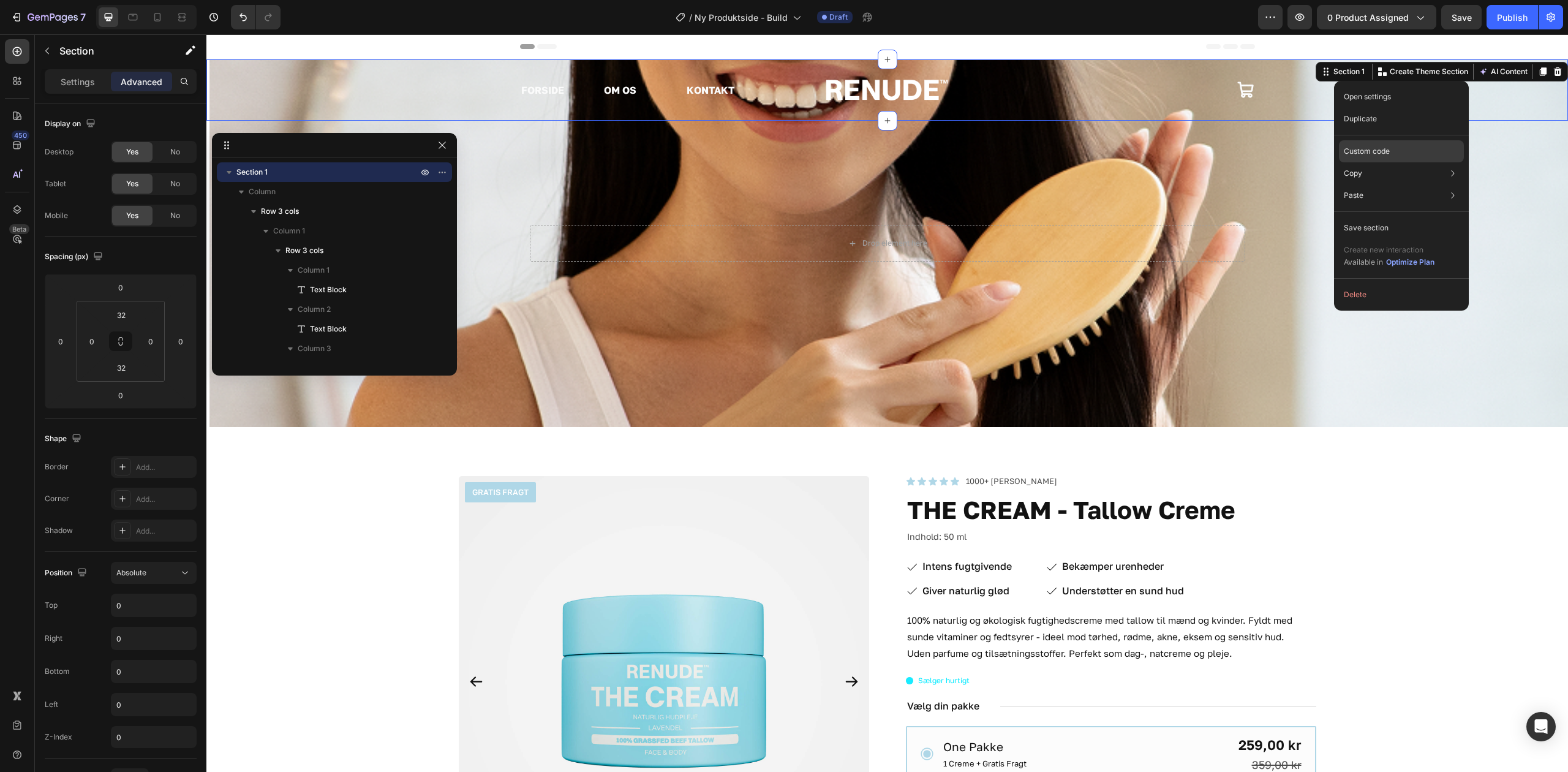
click at [1361, 153] on p "Custom code" at bounding box center [1367, 151] width 46 height 11
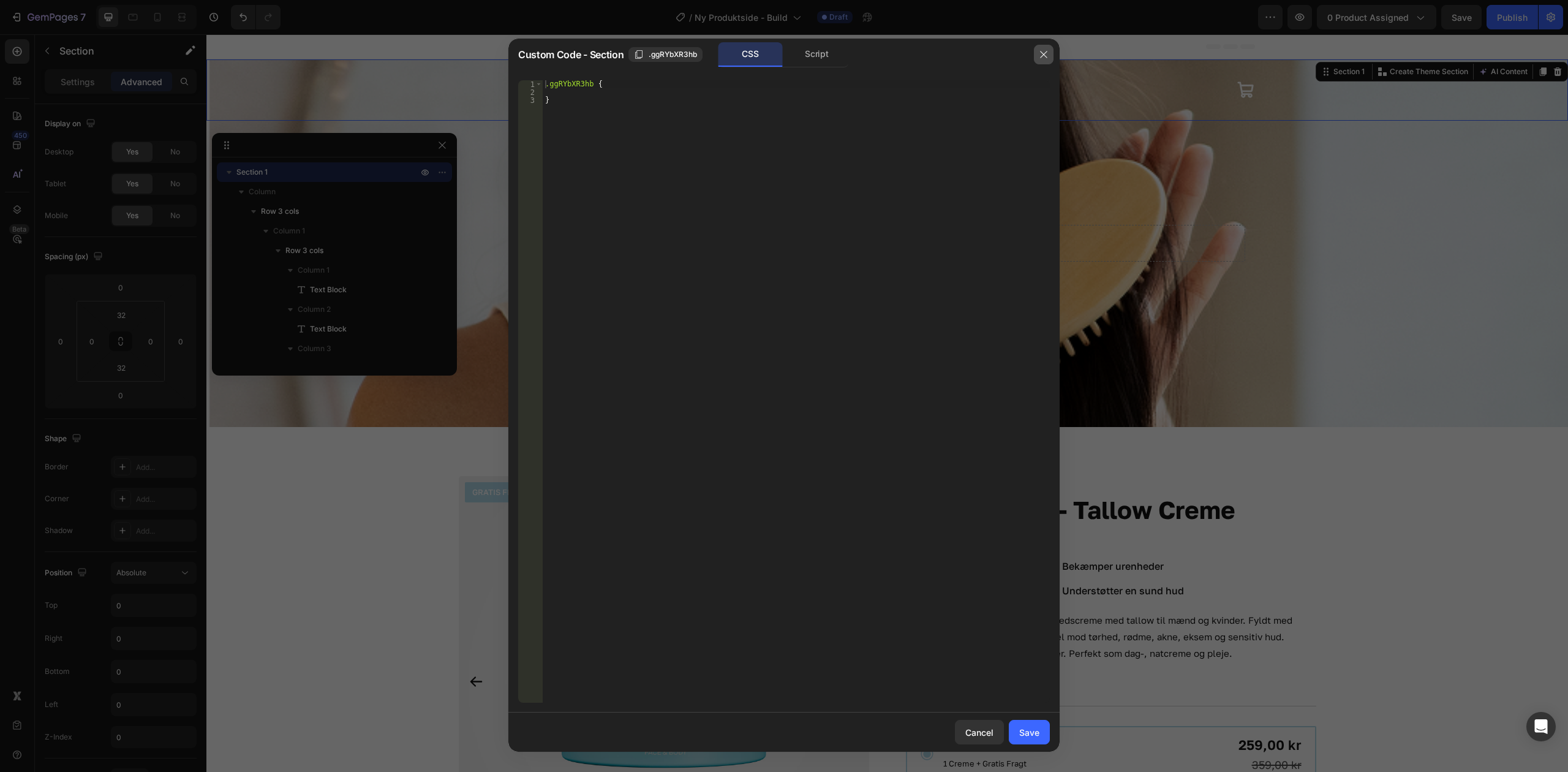
click at [1051, 49] on button "button" at bounding box center [1044, 54] width 20 height 20
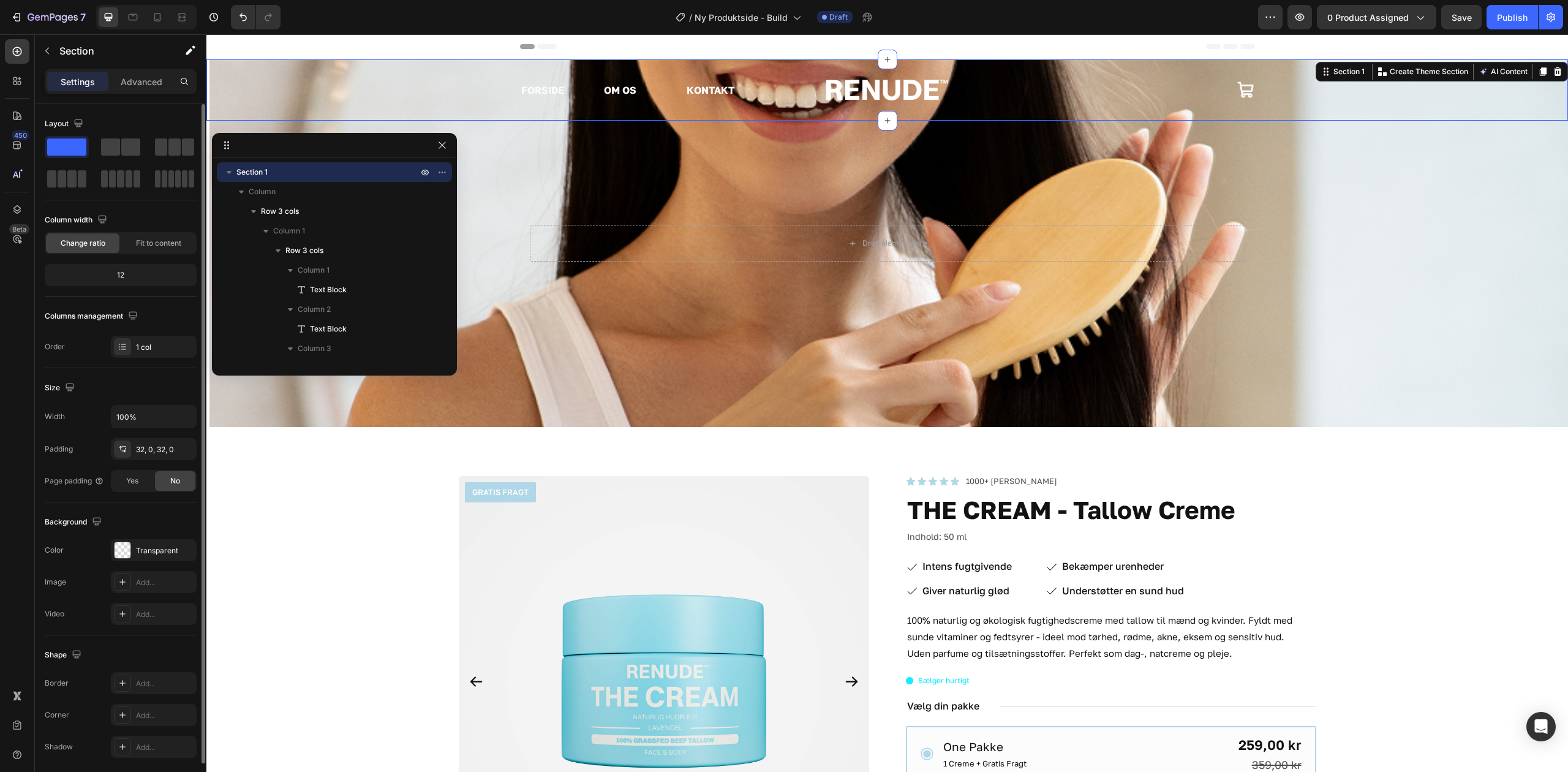
scroll to position [47, 0]
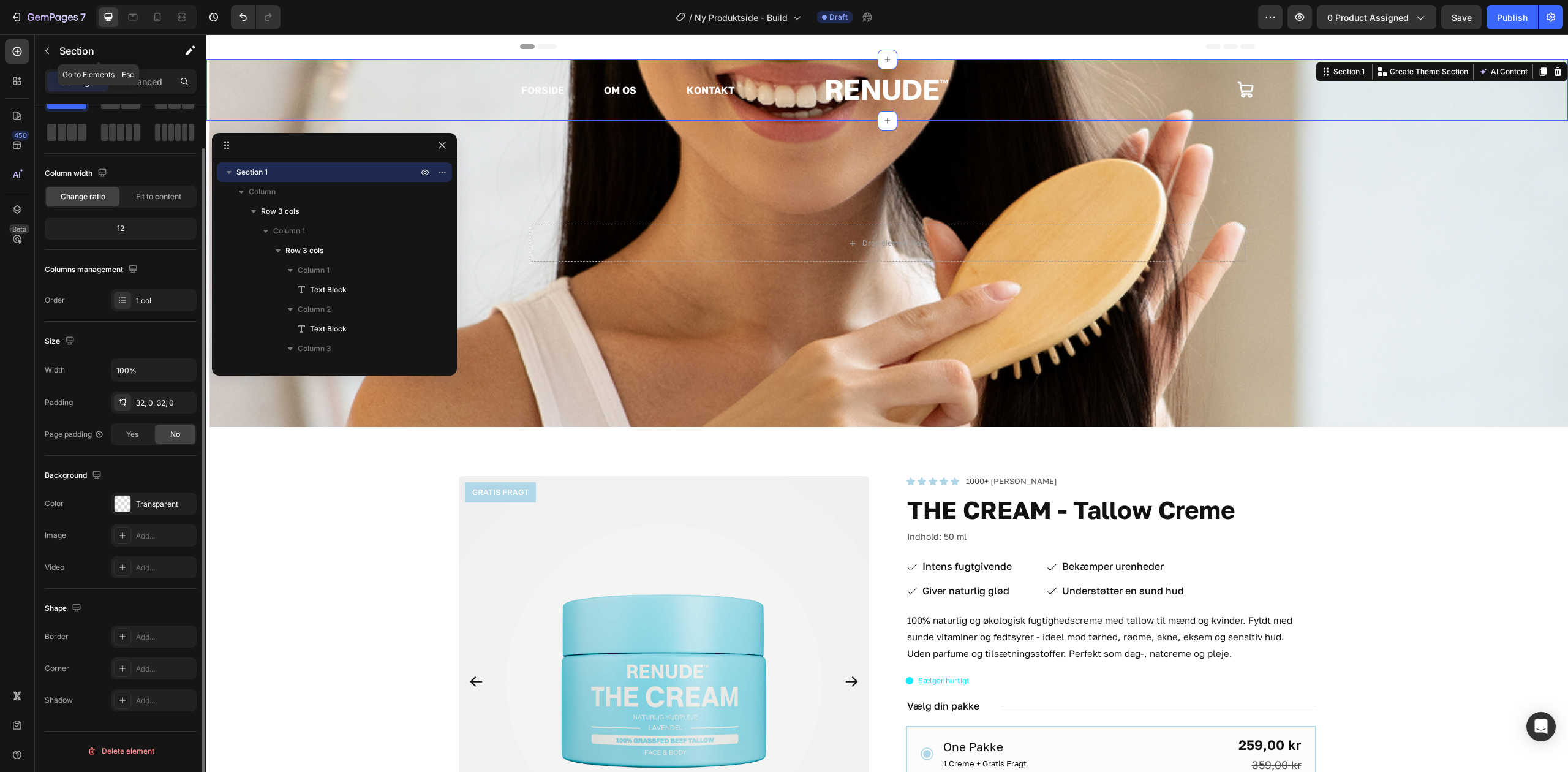
click at [50, 45] on button "button" at bounding box center [47, 50] width 20 height 20
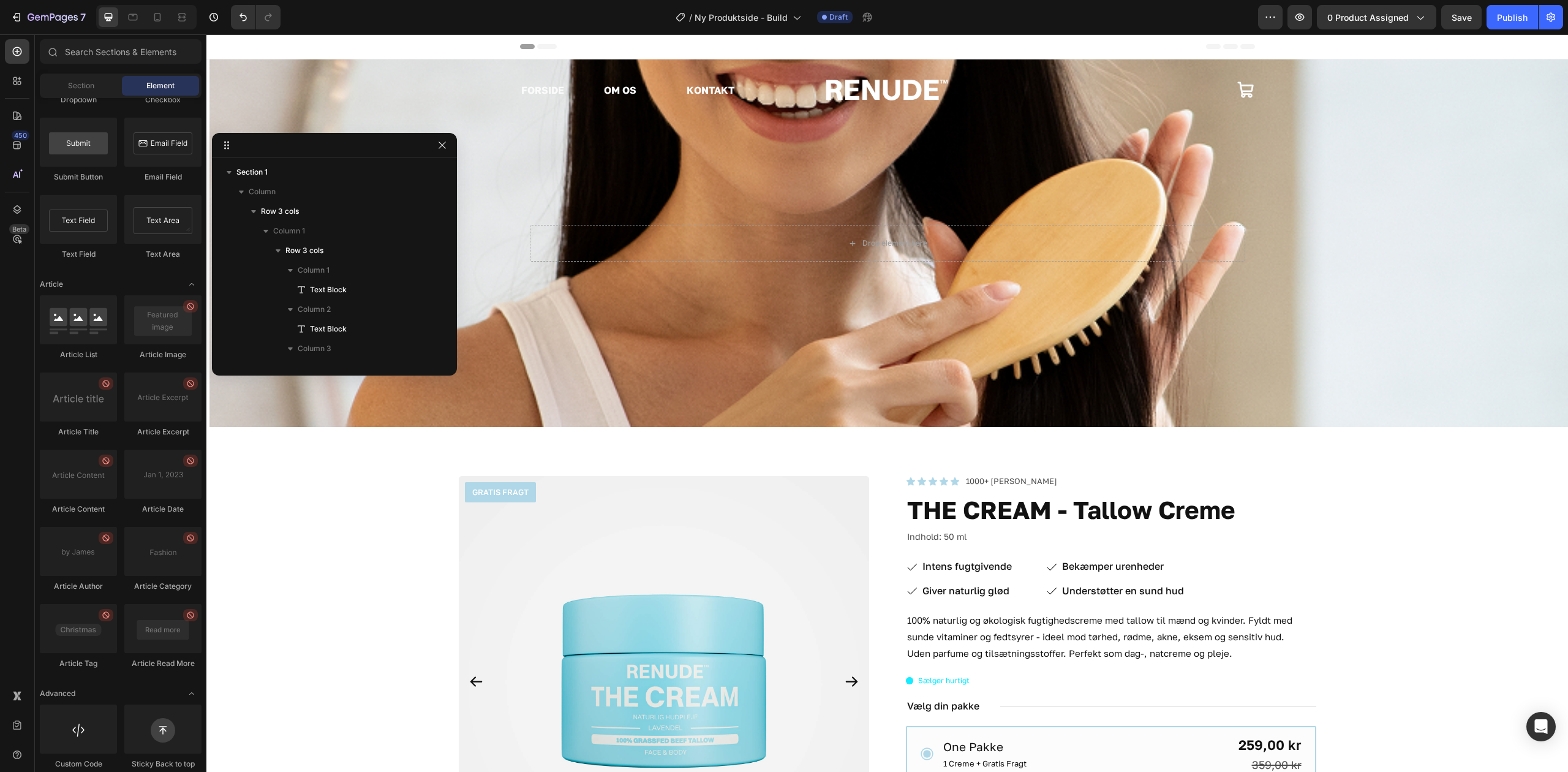
scroll to position [3041, 0]
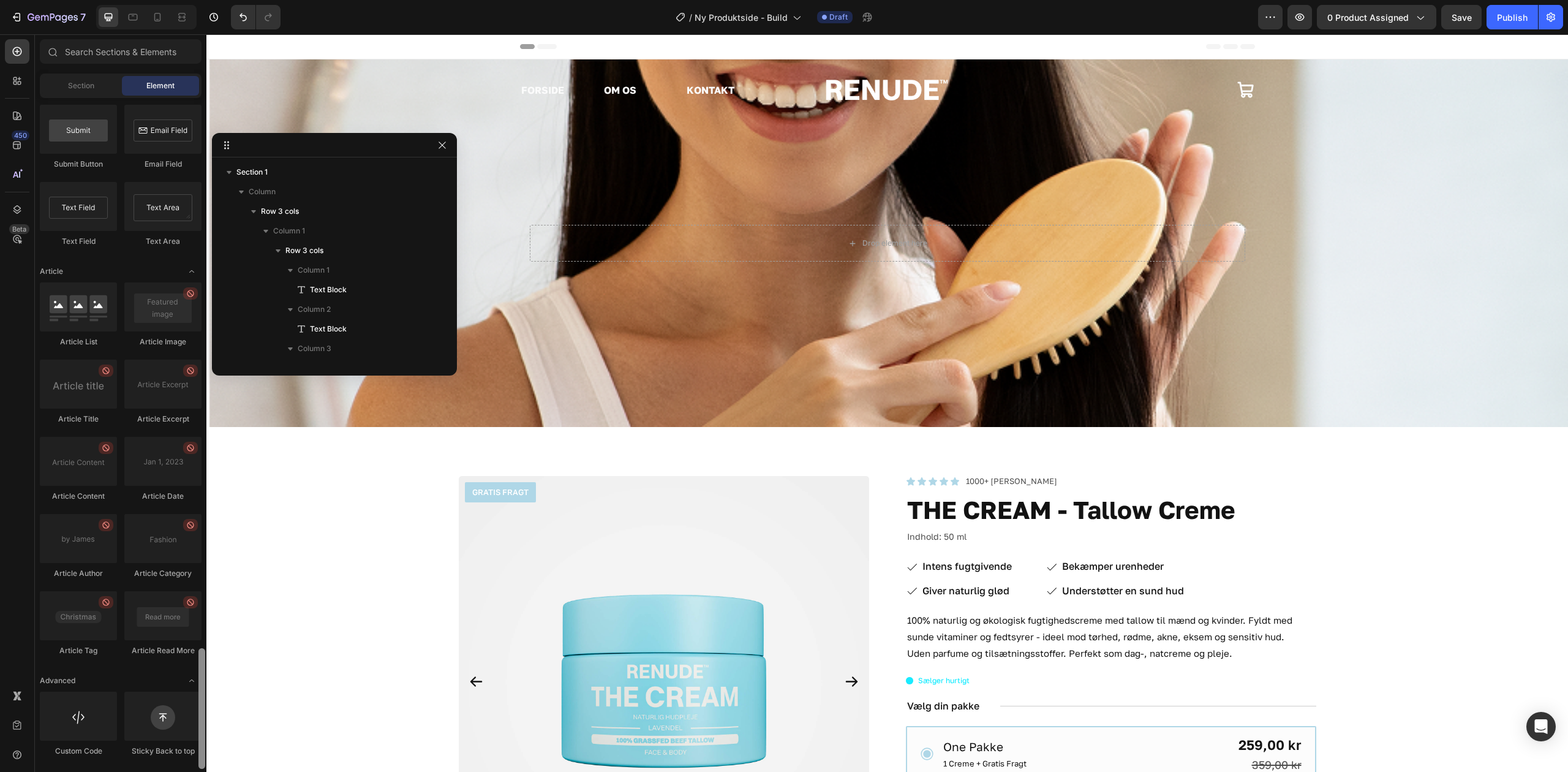
drag, startPoint x: 202, startPoint y: 329, endPoint x: 153, endPoint y: 792, distance: 465.6
click at [153, 0] on html "7 Version history / Ny Produktside - Build Draft Preview 0 product assigned Sav…" at bounding box center [784, 0] width 1568 height 0
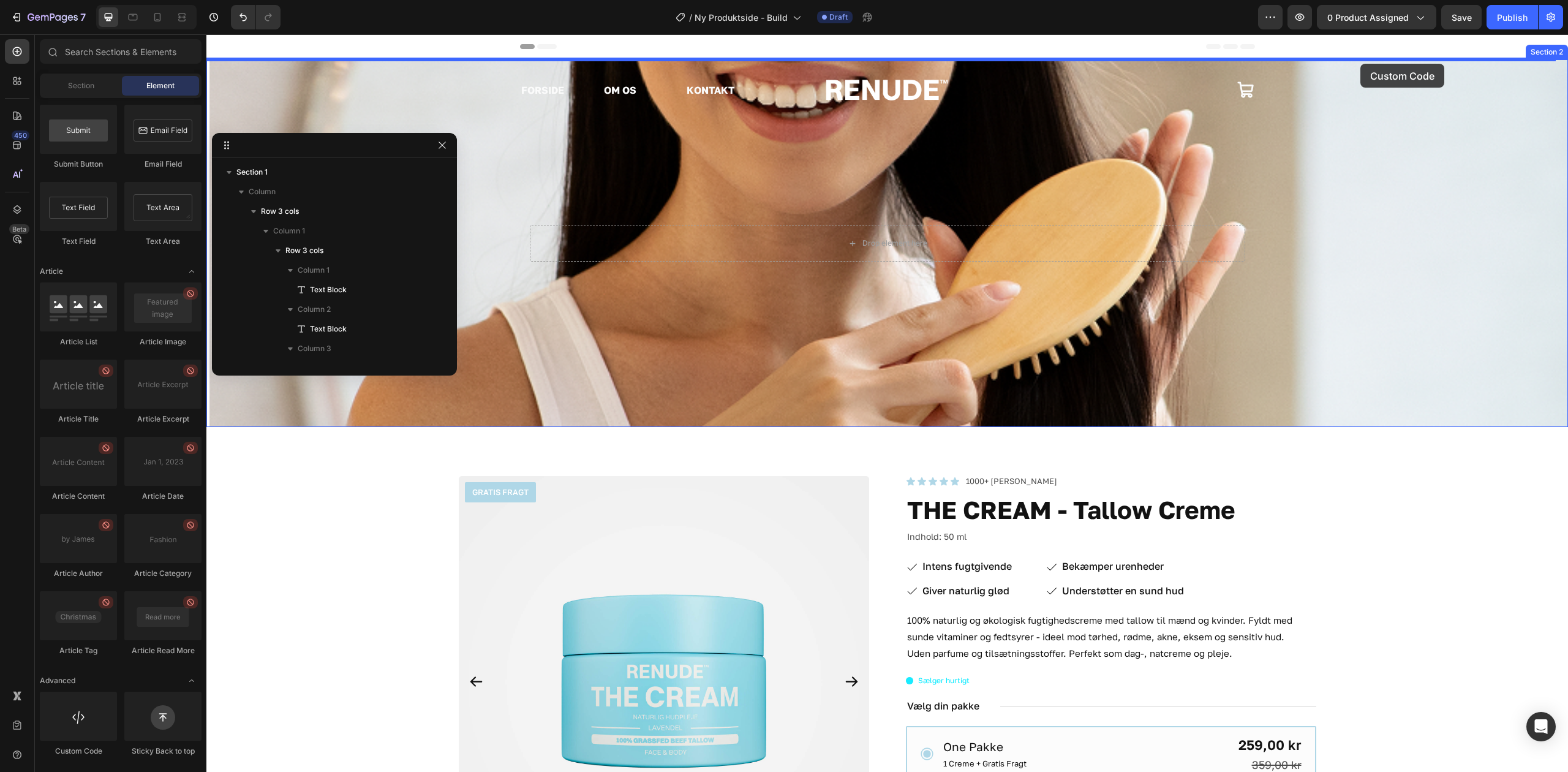
drag, startPoint x: 292, startPoint y: 769, endPoint x: 1361, endPoint y: 64, distance: 1280.5
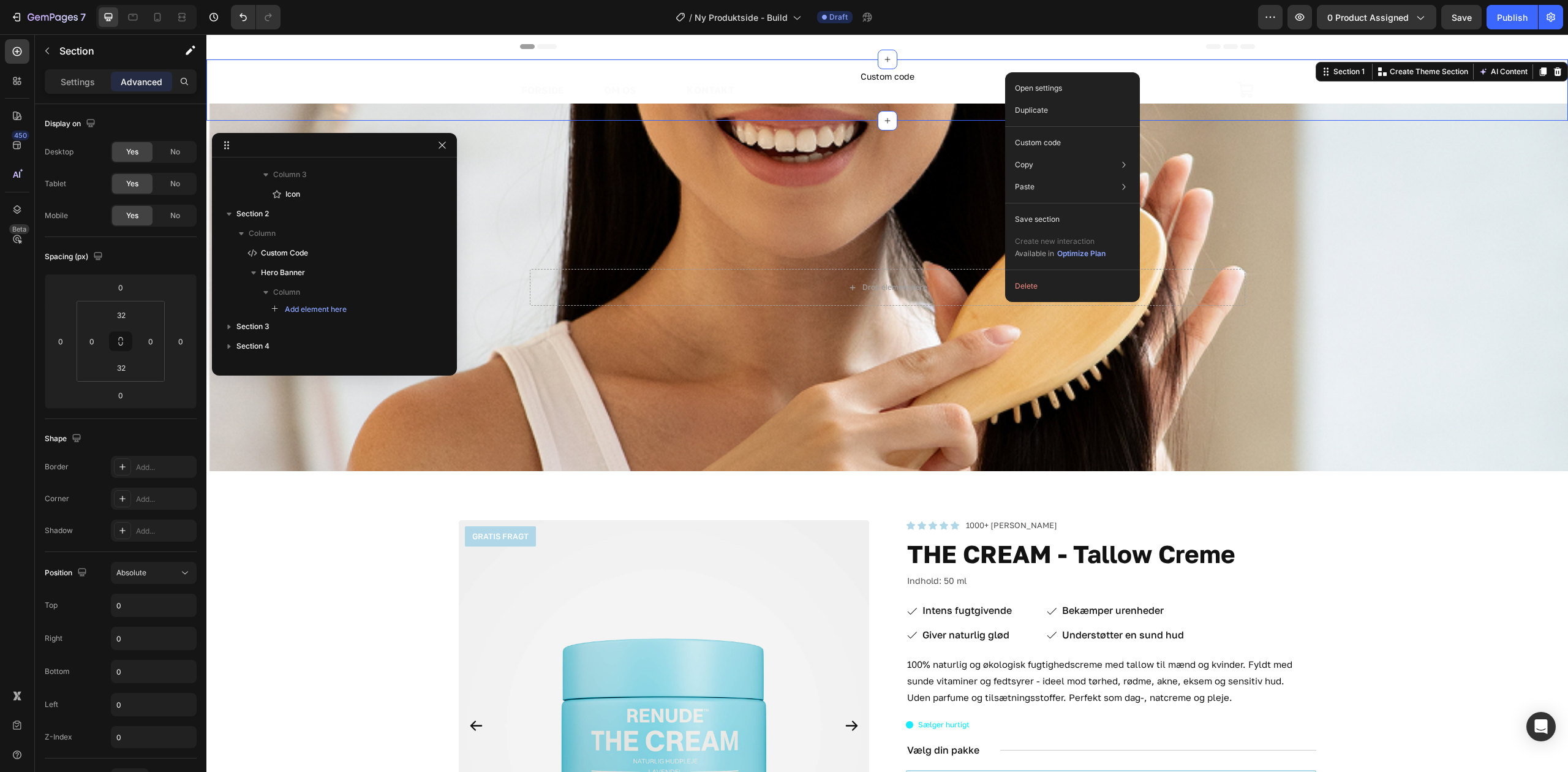
scroll to position [0, 0]
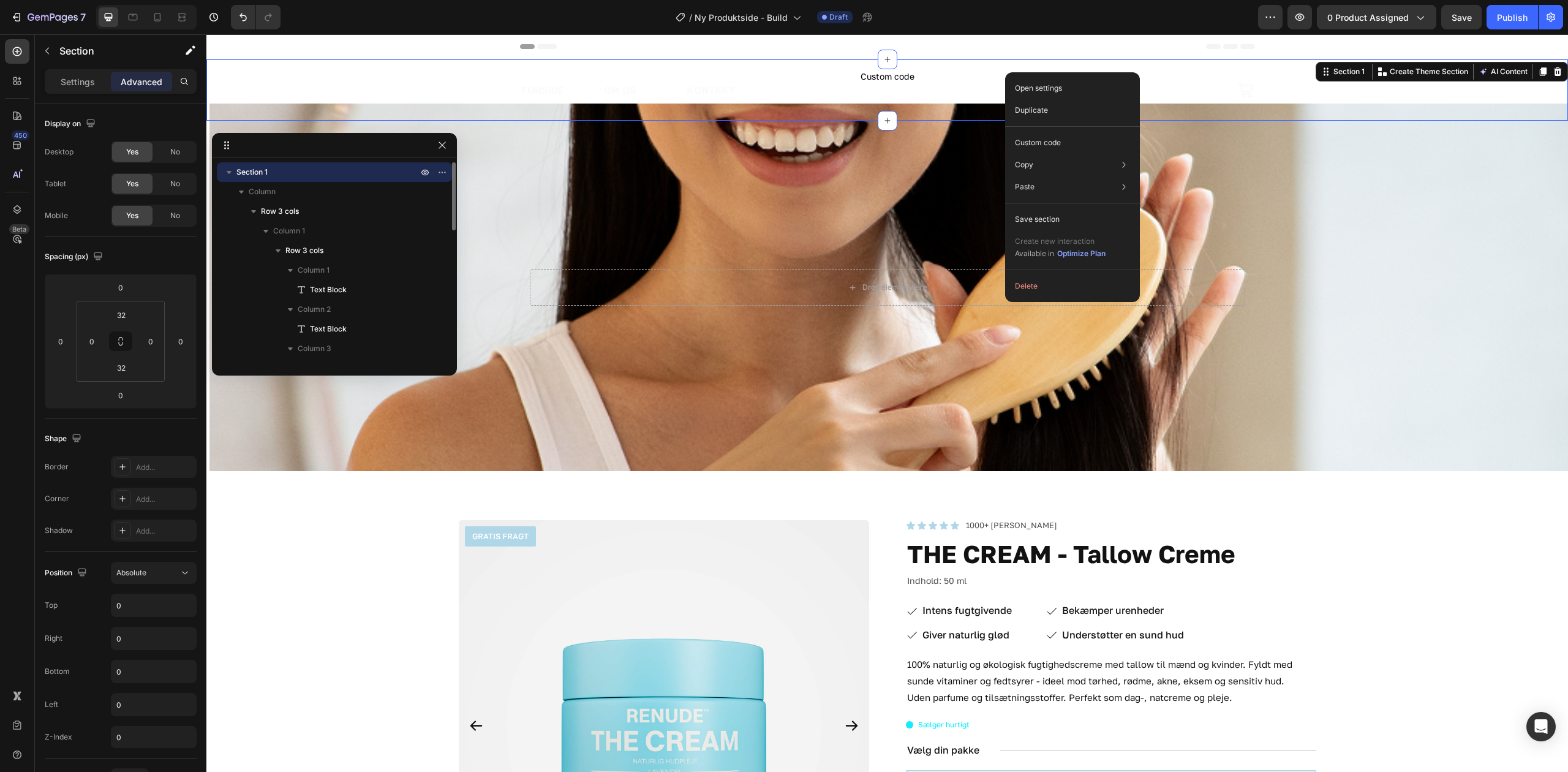
click at [931, 70] on div "FORSIDE Text Block OM OS Text Block KONTAKT Text Block Row Image Icon Row Secti…" at bounding box center [888, 90] width 1362 height 61
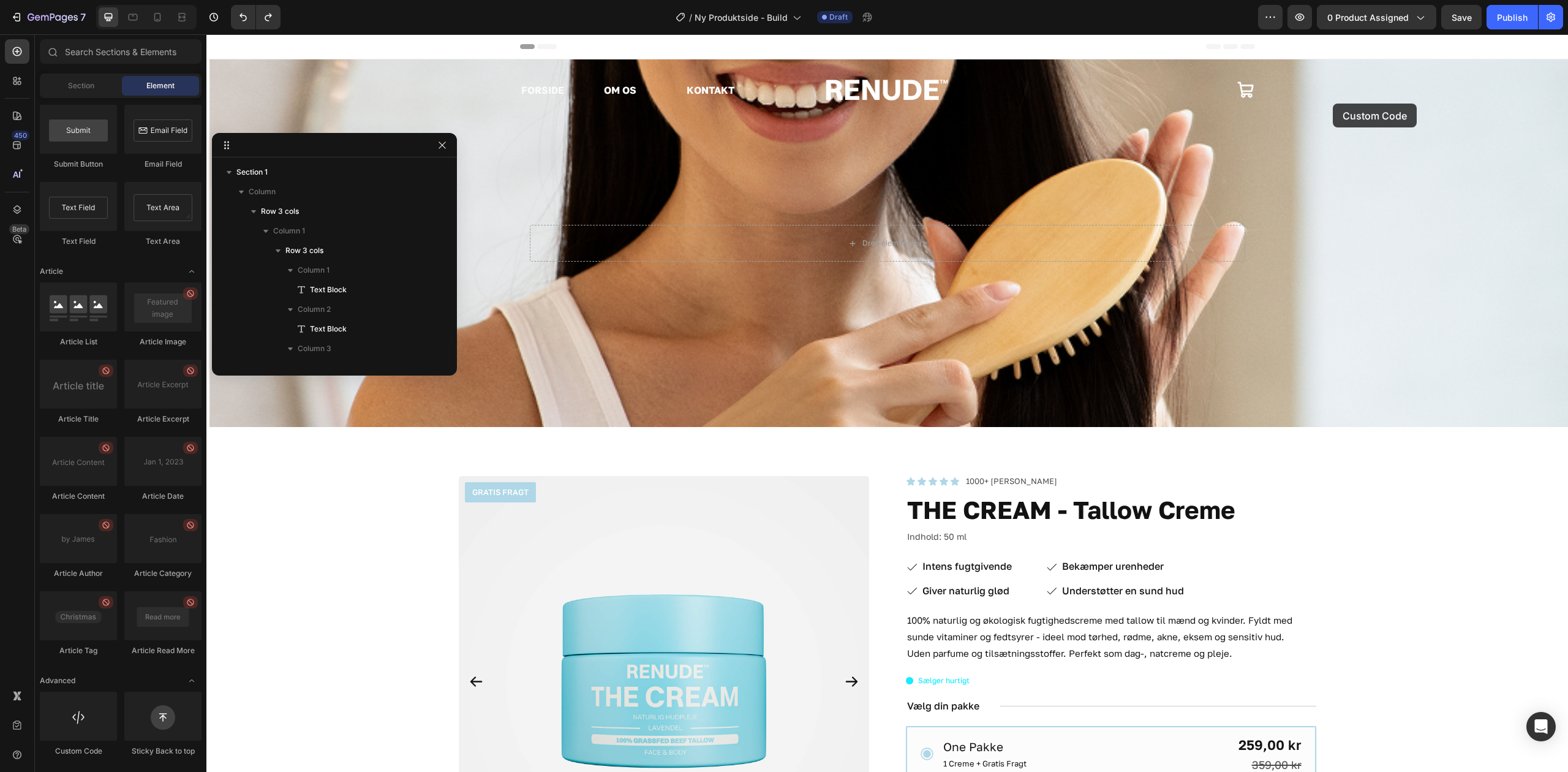
scroll to position [26, 0]
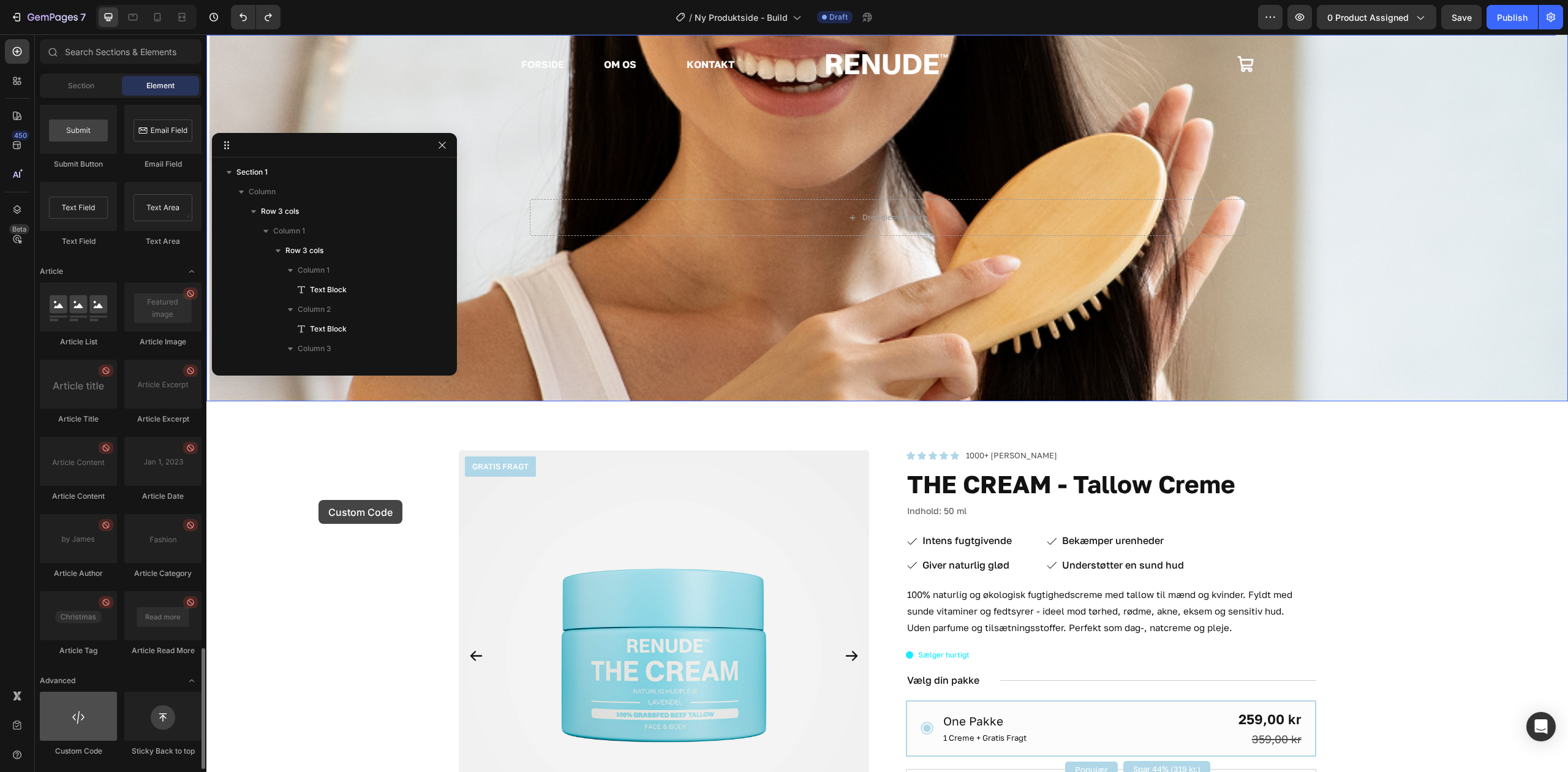
drag, startPoint x: 112, startPoint y: 706, endPoint x: 78, endPoint y: 709, distance: 34.1
click at [78, 709] on div at bounding box center [78, 717] width 77 height 49
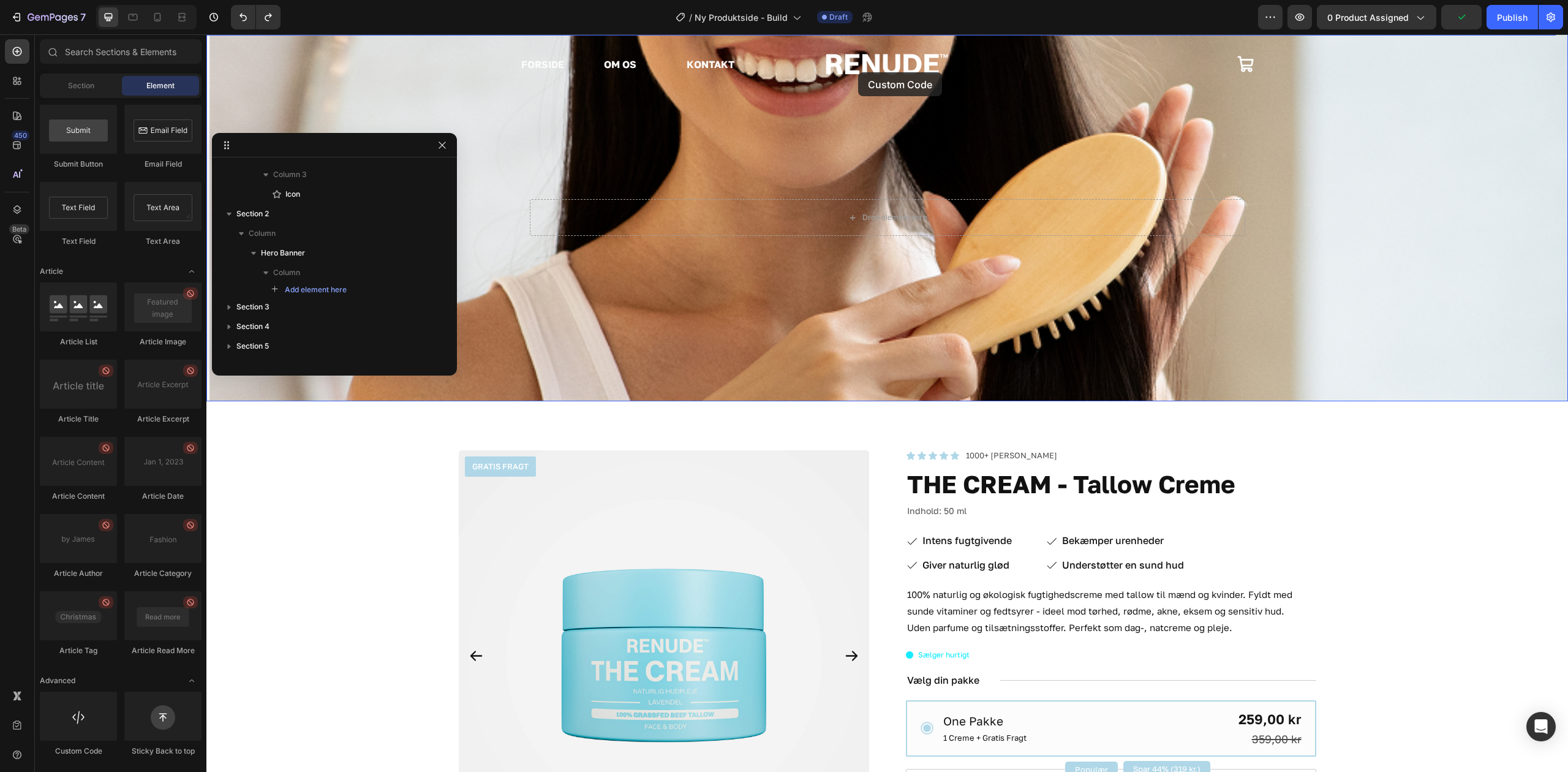
scroll to position [0, 0]
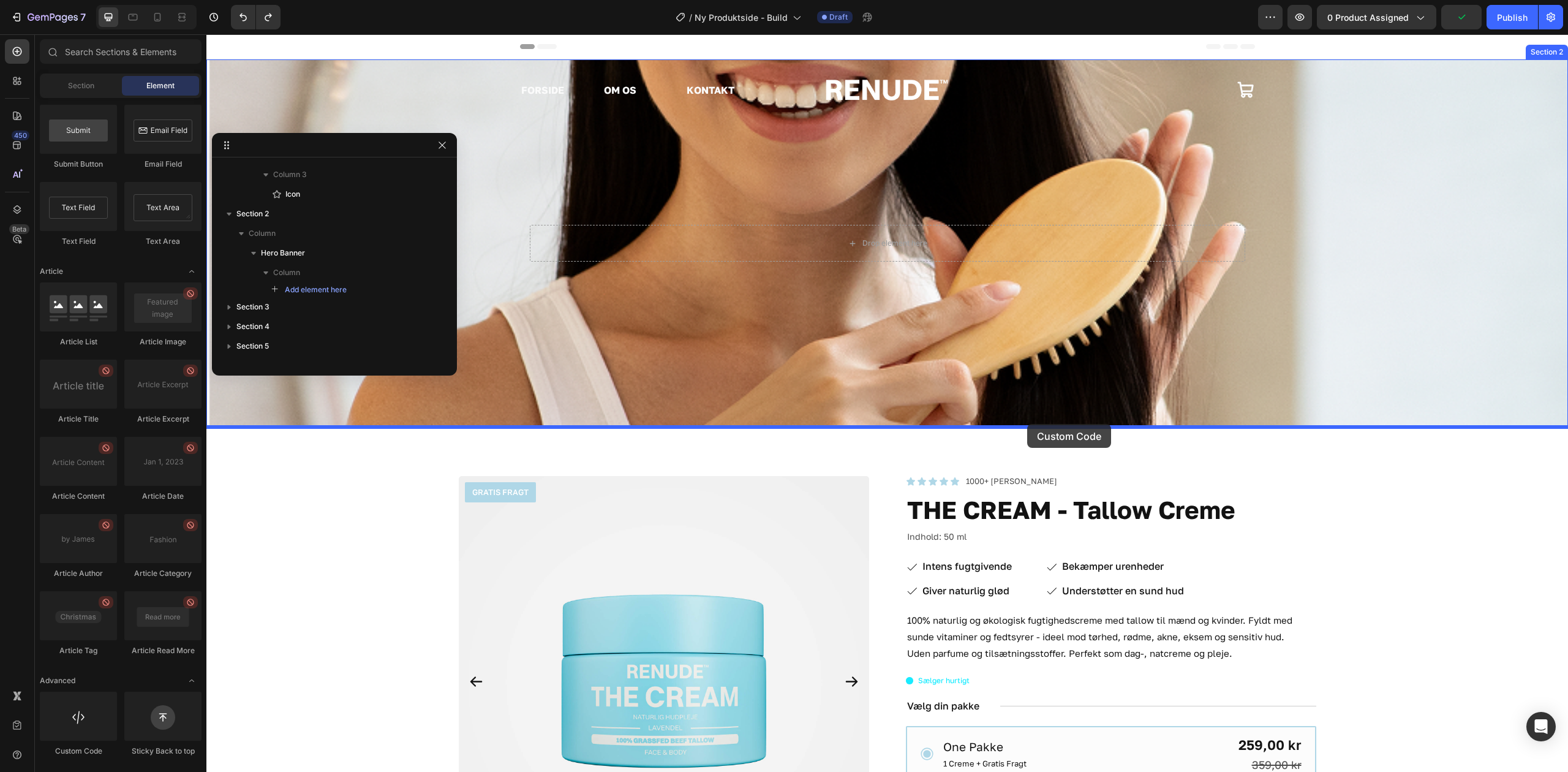
drag, startPoint x: 403, startPoint y: 720, endPoint x: 1027, endPoint y: 424, distance: 690.6
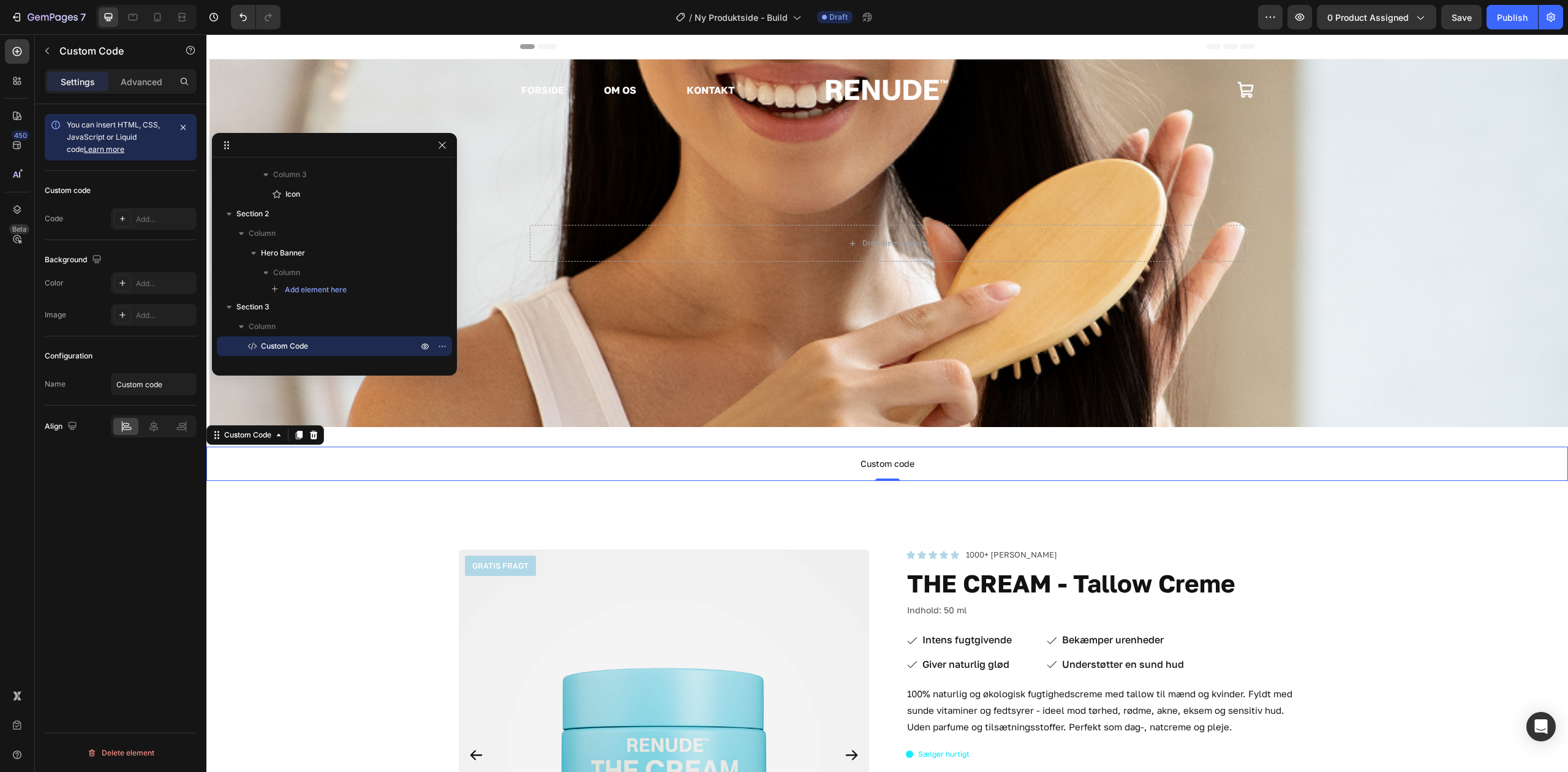
click at [136, 69] on div "Settings Advanced" at bounding box center [121, 81] width 152 height 25
click at [145, 84] on p "Advanced" at bounding box center [141, 82] width 42 height 13
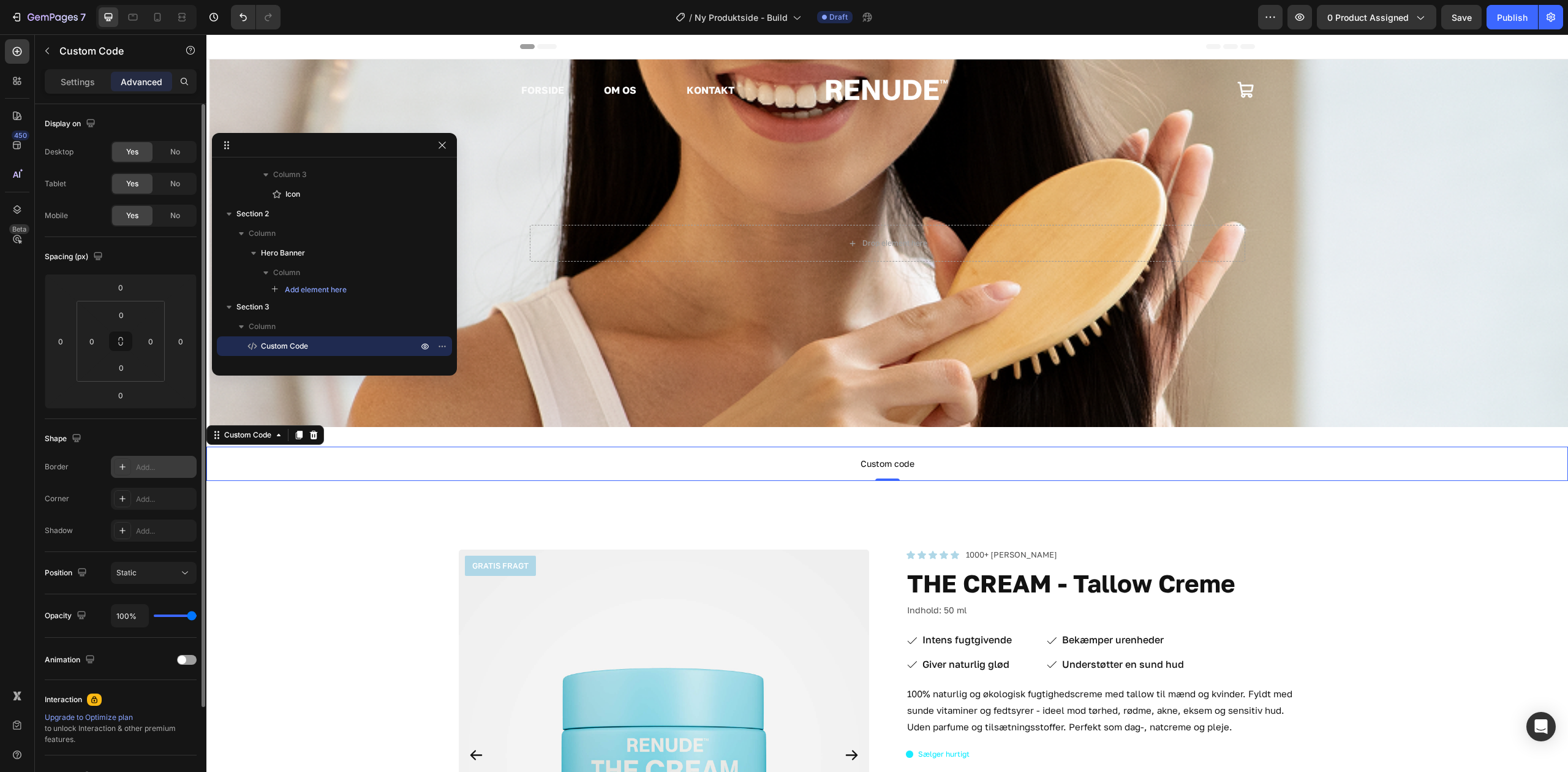
click at [139, 472] on div "Add..." at bounding box center [165, 467] width 58 height 11
click at [157, 455] on div "Shape Border Line Corner Add... Shadow Add..." at bounding box center [121, 485] width 152 height 133
click at [185, 466] on icon "button" at bounding box center [184, 466] width 5 height 5
click at [160, 582] on button "Static" at bounding box center [153, 573] width 86 height 22
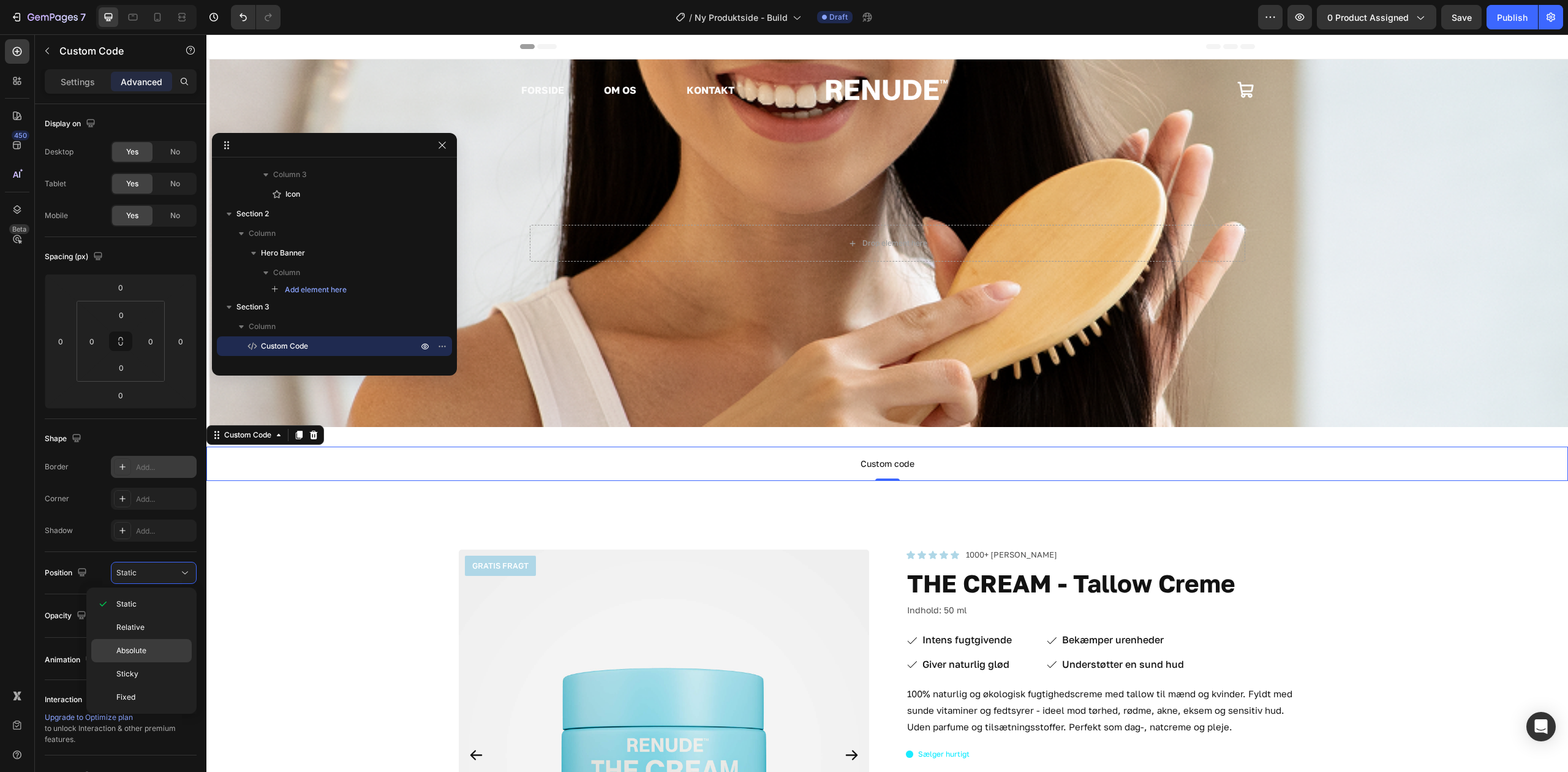
click at [163, 643] on div "Absolute" at bounding box center [141, 650] width 100 height 23
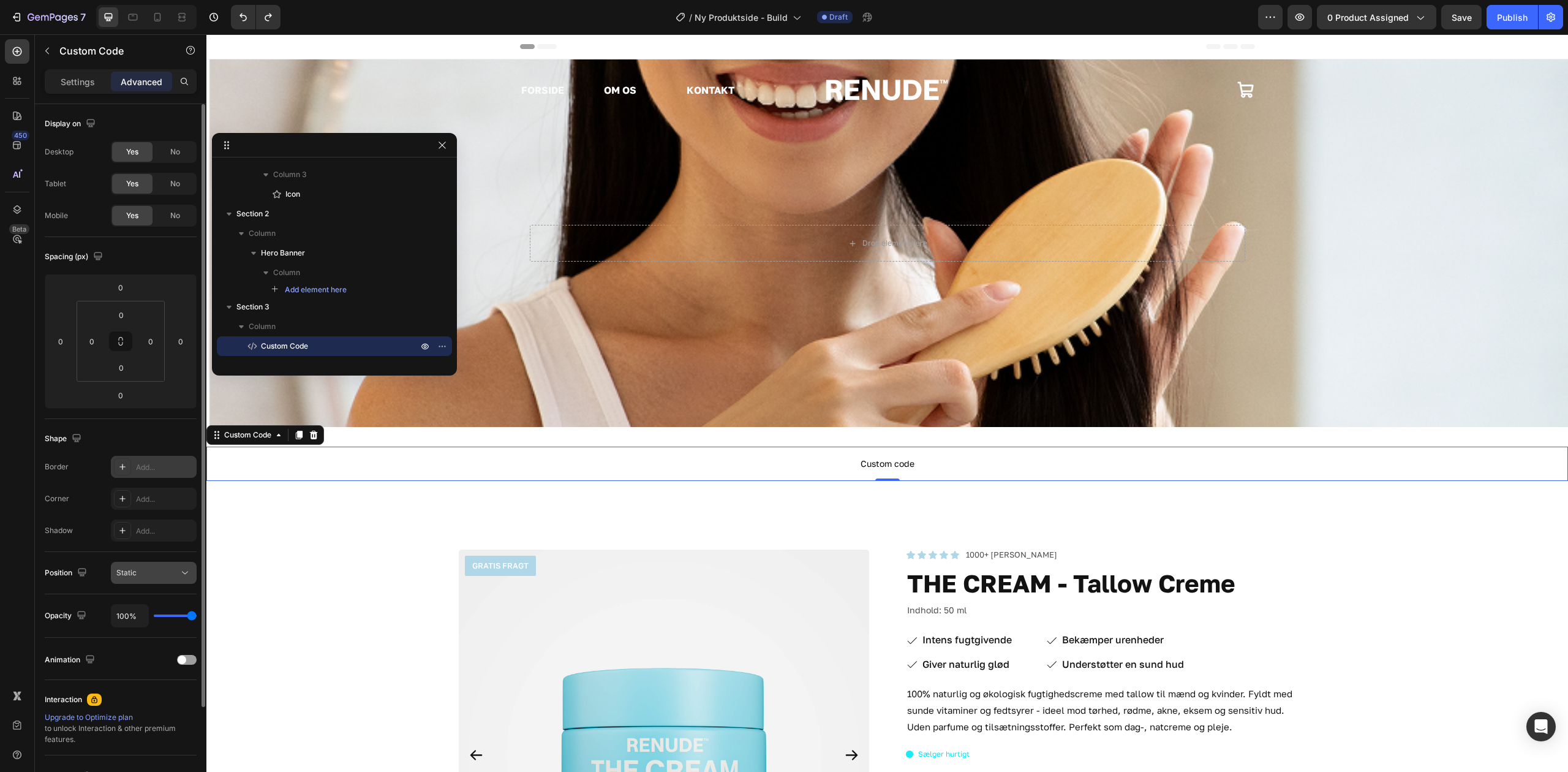
click at [169, 571] on div "Static" at bounding box center [147, 572] width 62 height 11
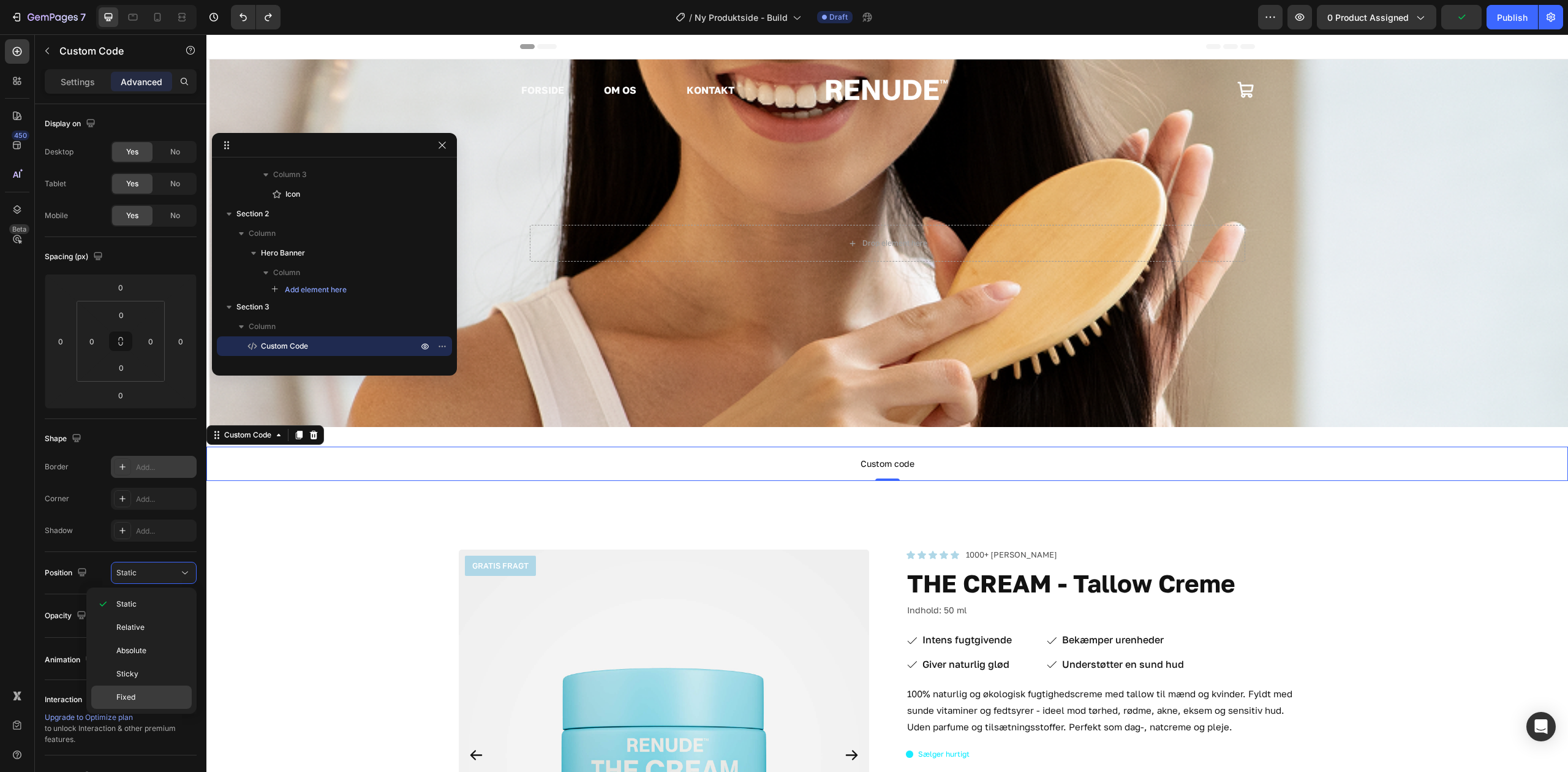
click at [169, 691] on div "Fixed" at bounding box center [141, 696] width 100 height 23
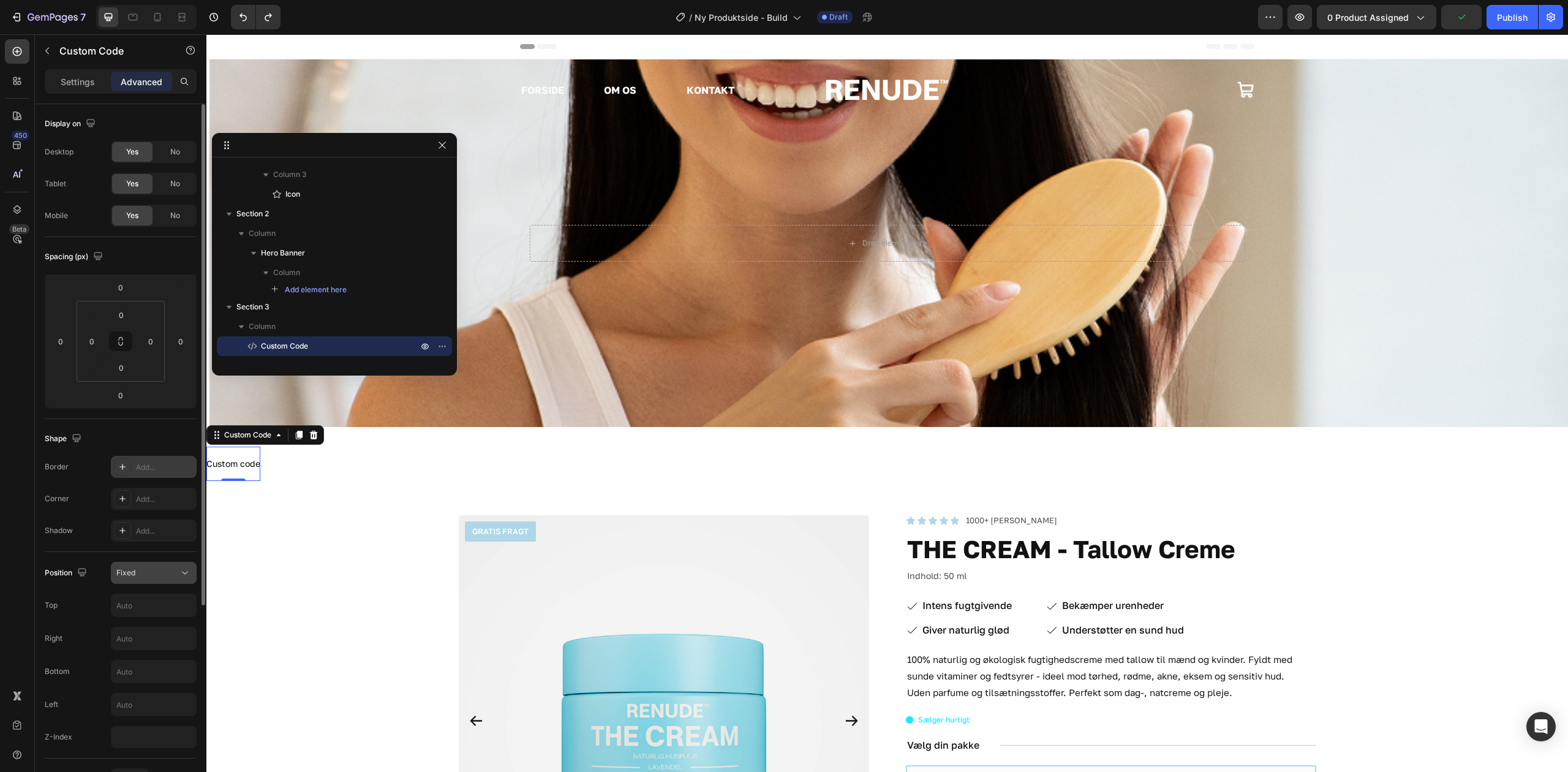
click at [172, 569] on div "Fixed" at bounding box center [147, 572] width 62 height 11
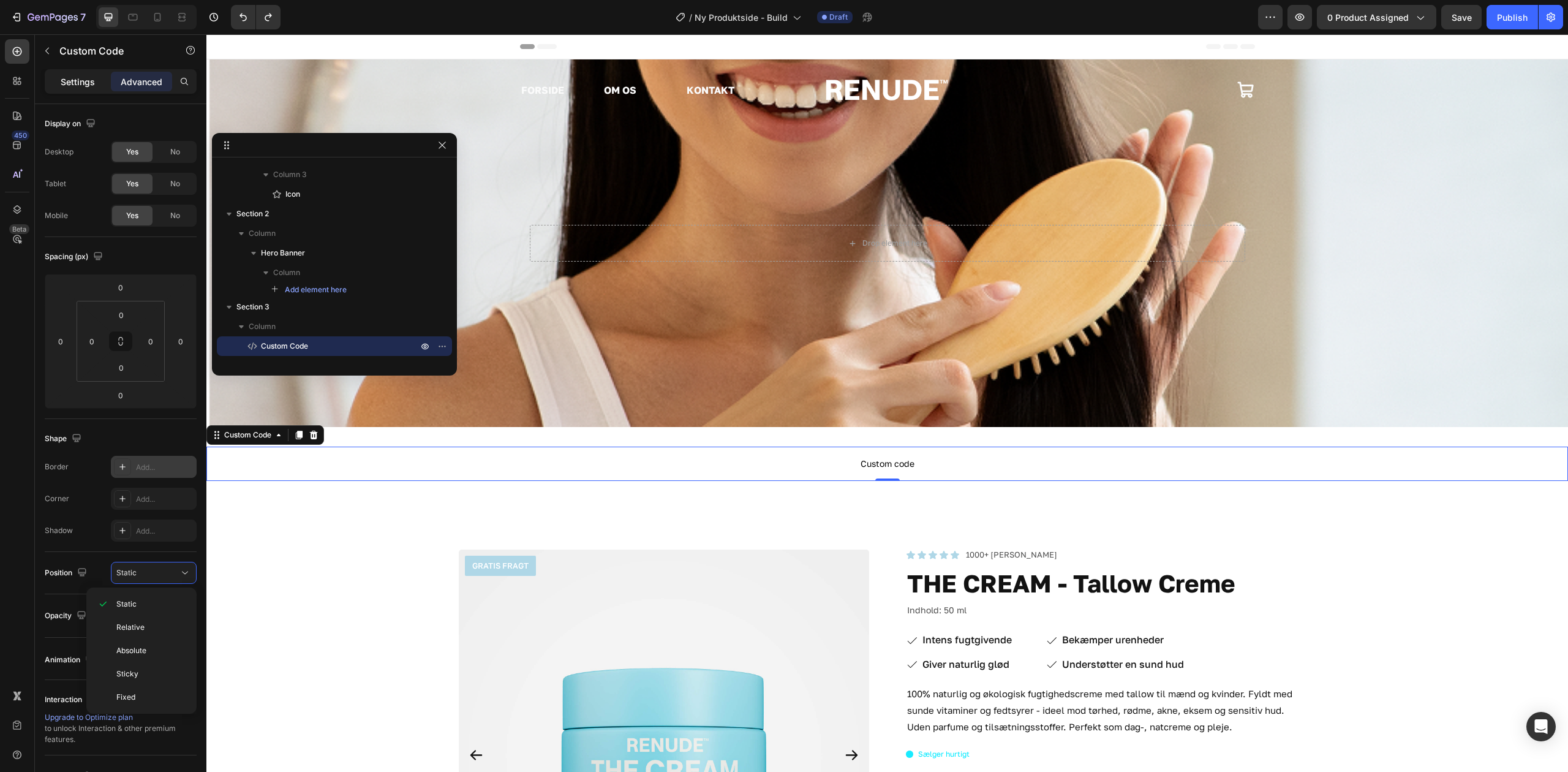
click at [82, 83] on p "Settings" at bounding box center [77, 82] width 34 height 13
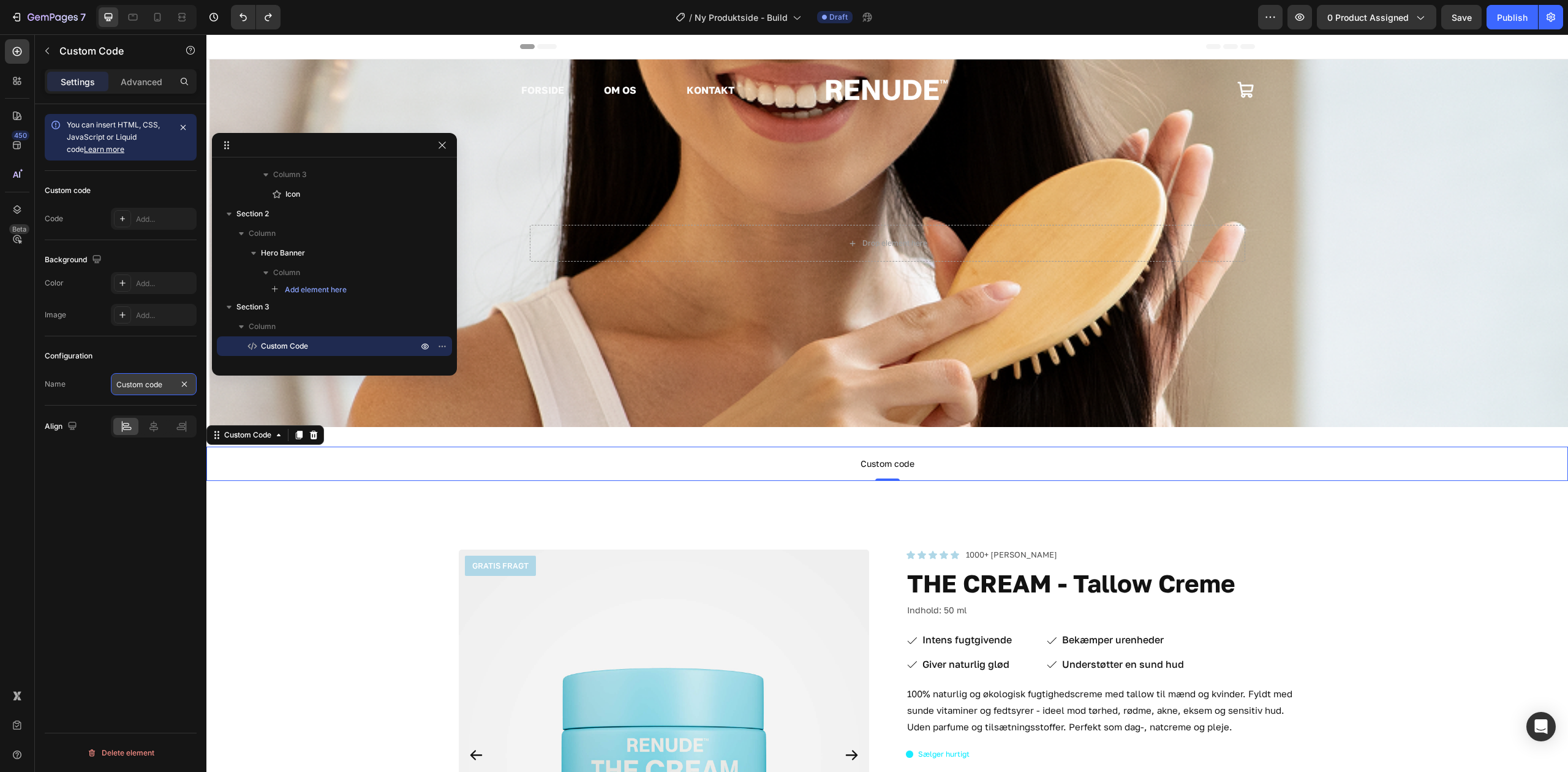
click at [162, 385] on input "Custom code" at bounding box center [153, 384] width 86 height 22
type input "0"
click at [504, 455] on p "Custom Code" at bounding box center [888, 464] width 1362 height 34
drag, startPoint x: 691, startPoint y: 474, endPoint x: 1247, endPoint y: 91, distance: 675.1
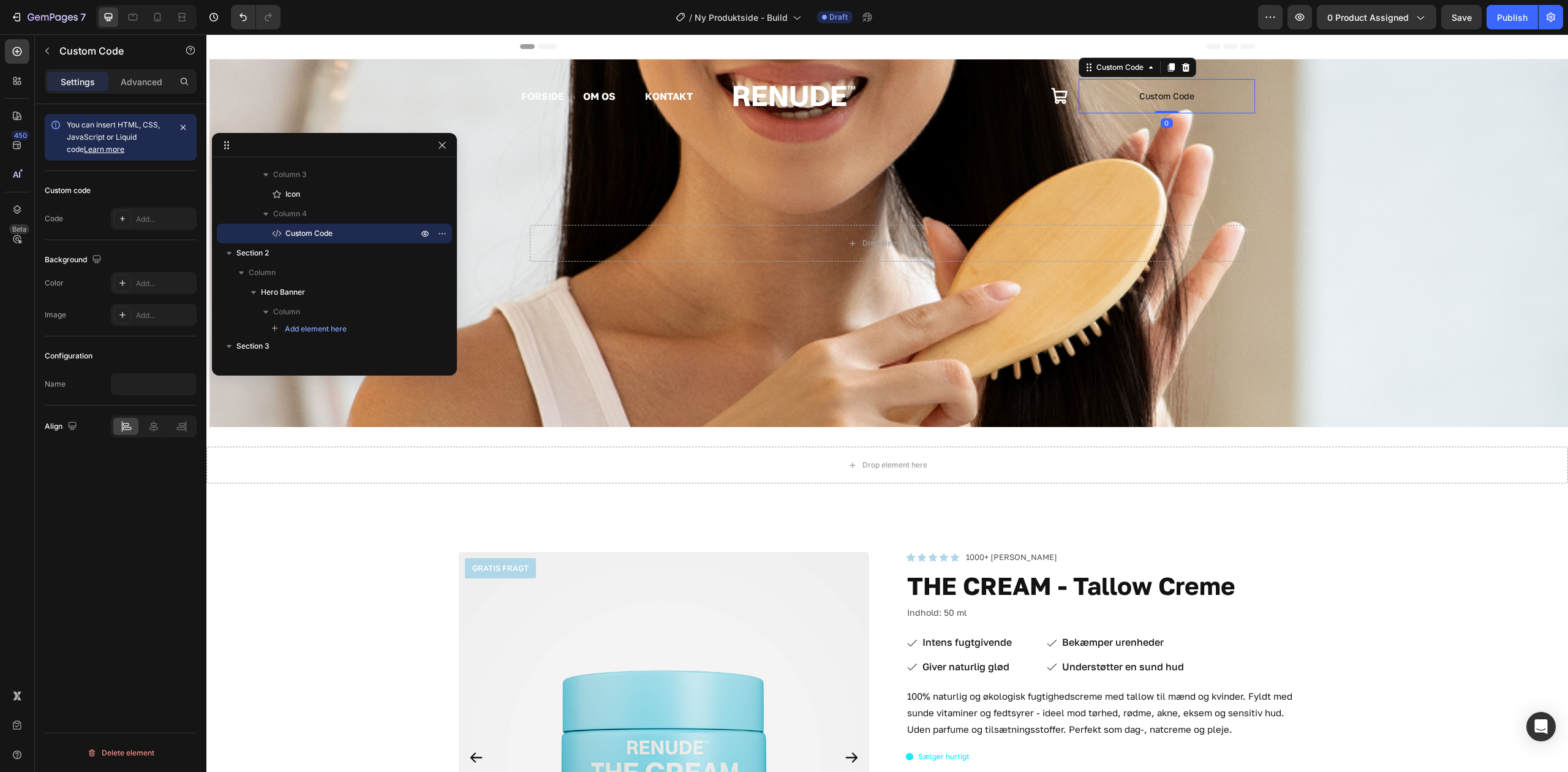
click at [1165, 94] on span "Custom Code" at bounding box center [1166, 95] width 176 height 14
click at [1140, 103] on span "Custom Code" at bounding box center [1166, 95] width 176 height 14
click at [147, 215] on div "Add..." at bounding box center [165, 219] width 58 height 11
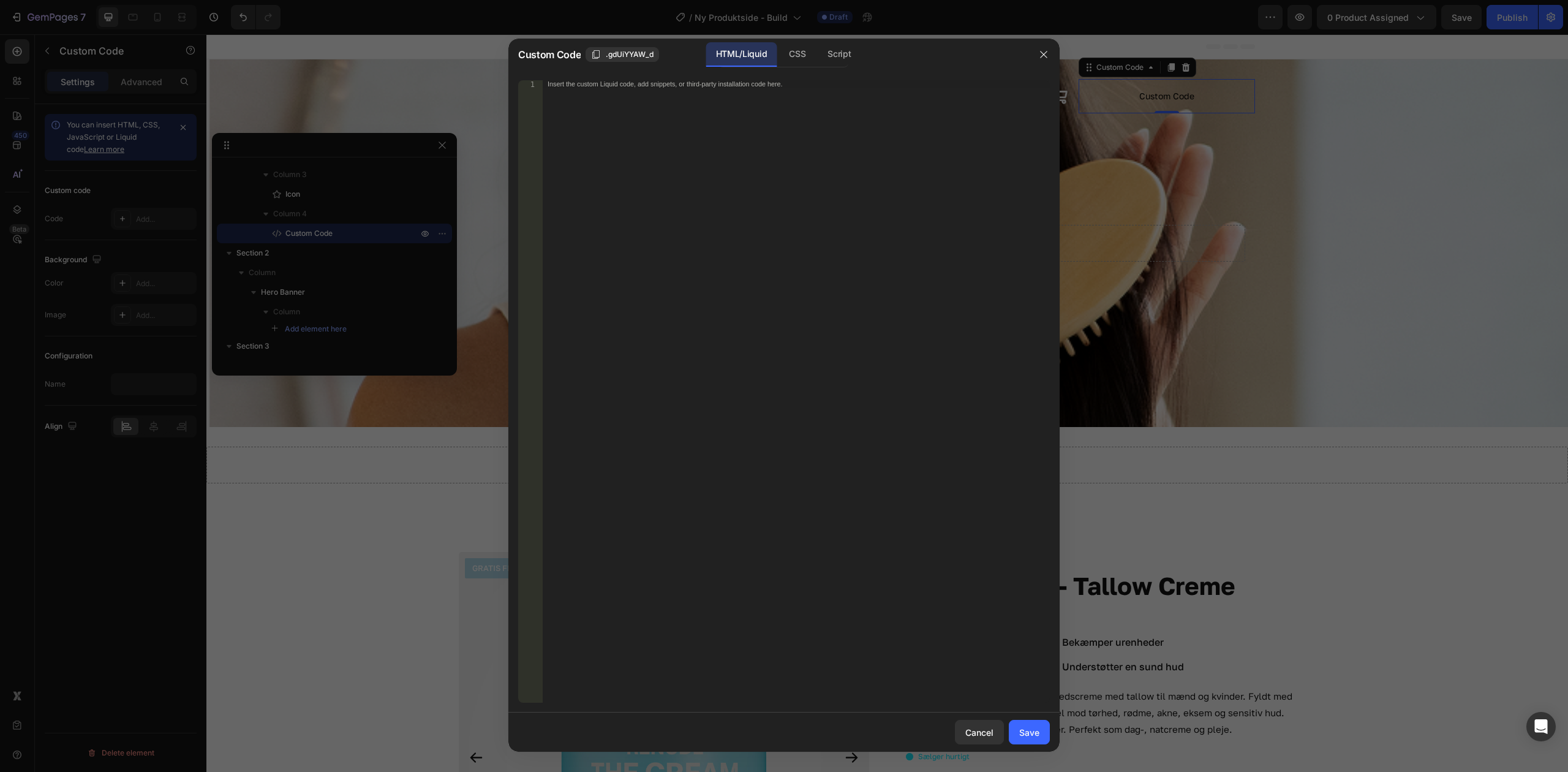
drag, startPoint x: 759, startPoint y: 126, endPoint x: 667, endPoint y: 66, distance: 109.8
click at [755, 123] on div "Insert the custom Liquid code, add snippets, or third-party installation code h…" at bounding box center [797, 399] width 507 height 638
click at [812, 62] on div "CSS" at bounding box center [797, 54] width 36 height 25
drag, startPoint x: 856, startPoint y: 51, endPoint x: 766, endPoint y: 49, distance: 90.0
click at [854, 51] on div "Script" at bounding box center [839, 54] width 43 height 25
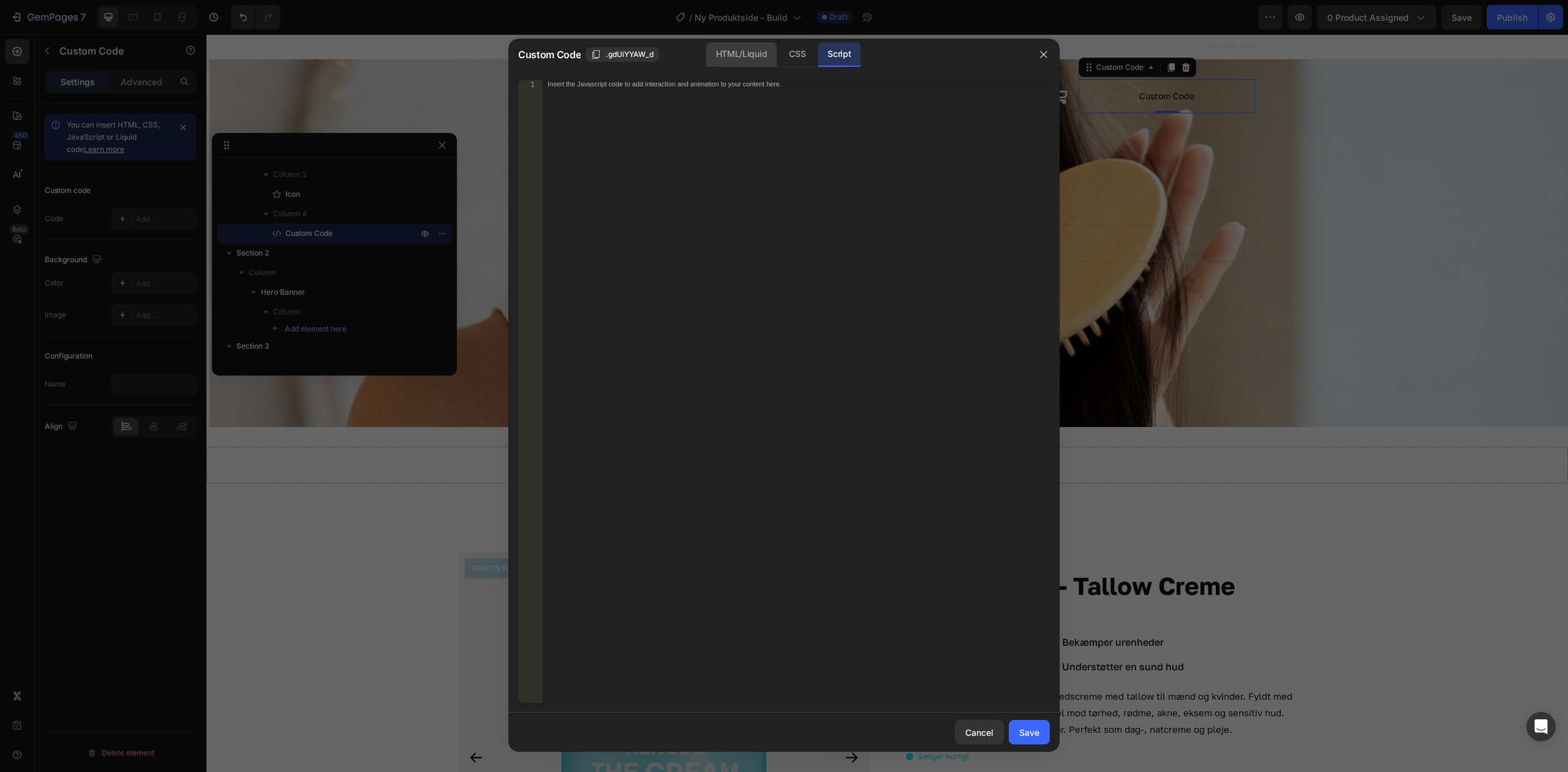
click at [755, 51] on div "HTML/Liquid" at bounding box center [741, 54] width 71 height 25
click at [761, 186] on div "Insert the custom Liquid code, add snippets, or third-party installation code h…" at bounding box center [797, 399] width 507 height 638
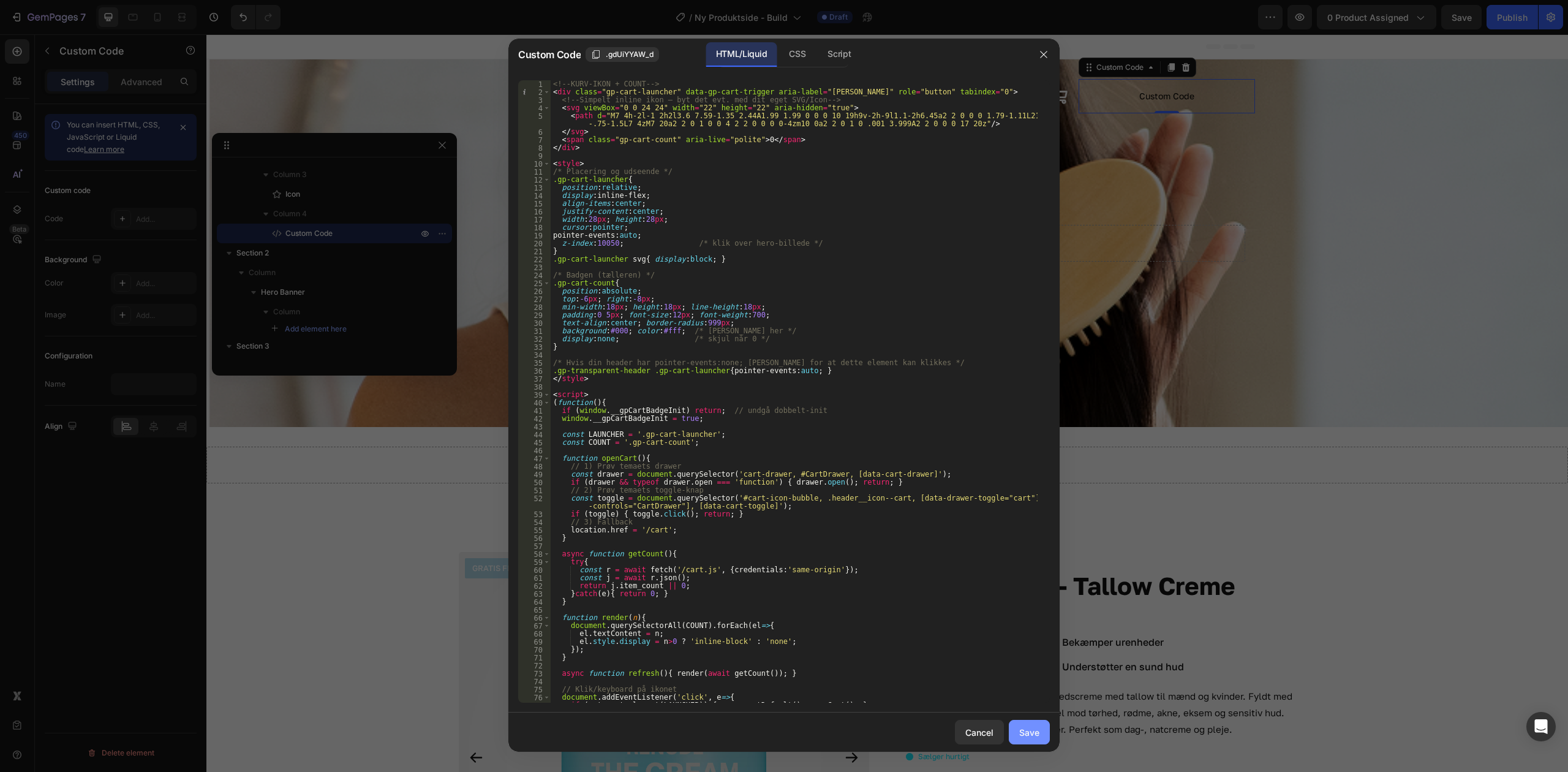
click at [1024, 741] on button "Save" at bounding box center [1029, 732] width 41 height 25
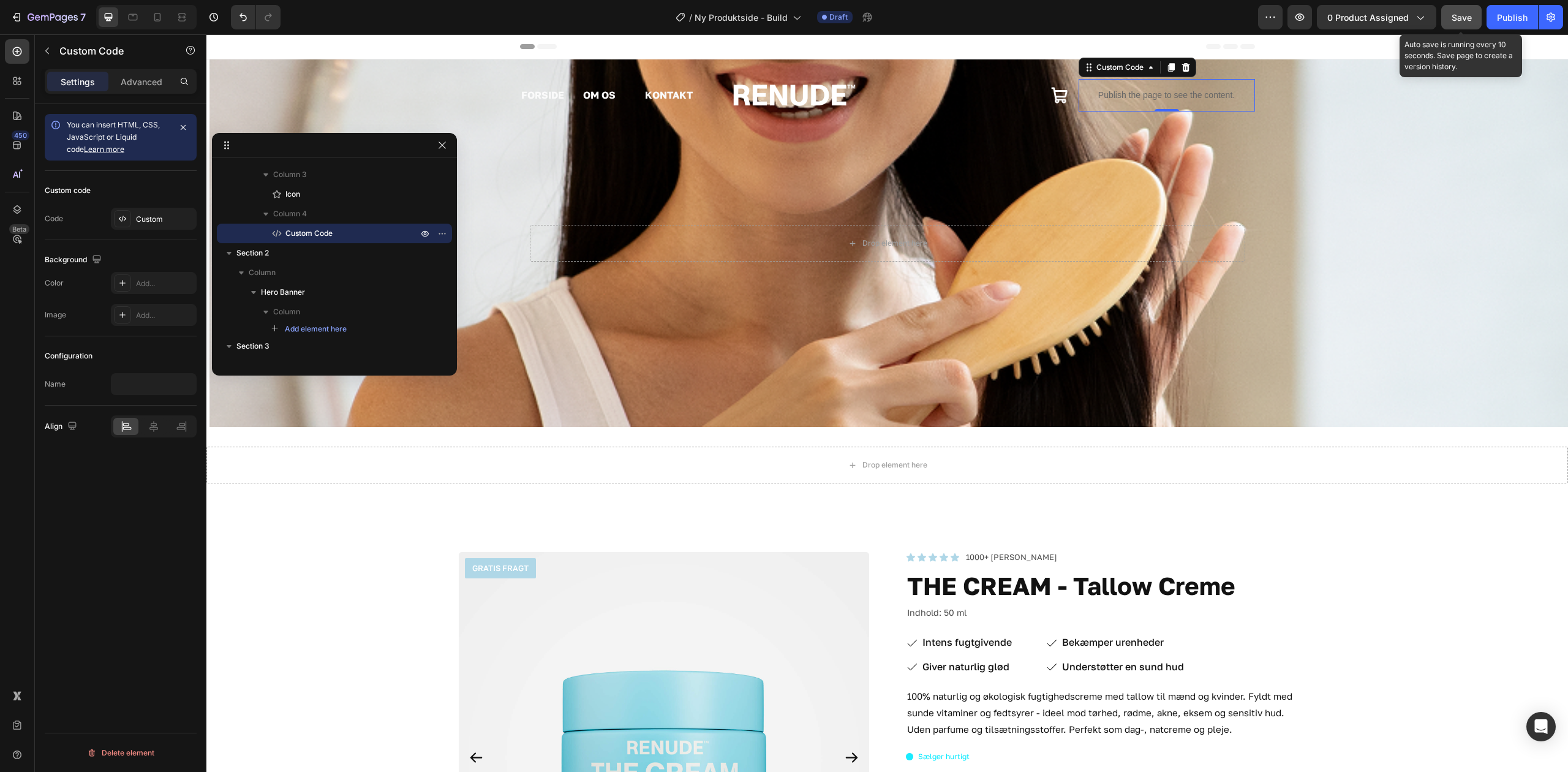
click at [1462, 12] on span "Save" at bounding box center [1462, 17] width 20 height 10
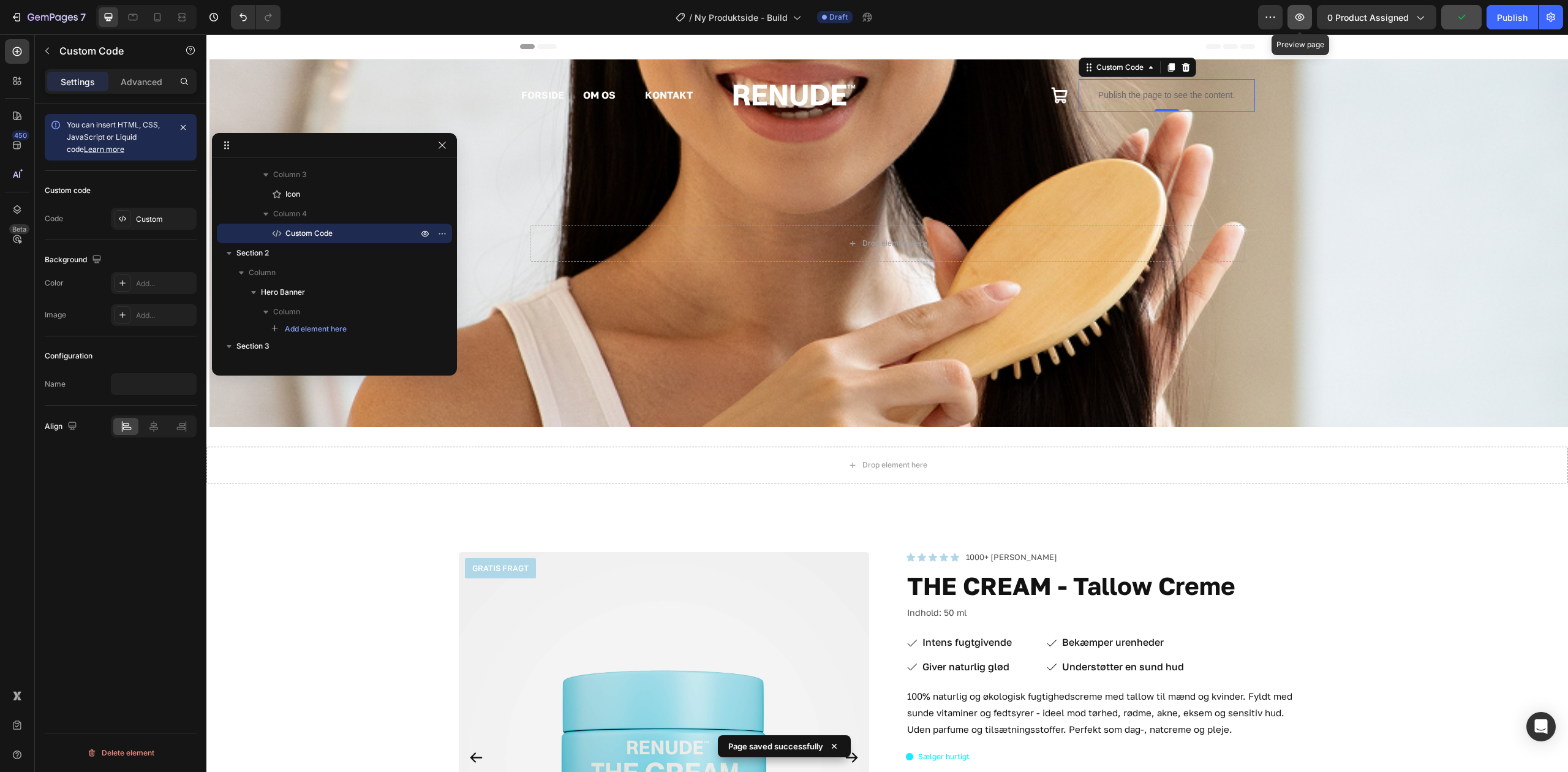
click at [1308, 8] on button "button" at bounding box center [1300, 17] width 25 height 25
click at [1182, 65] on icon at bounding box center [1187, 67] width 10 height 10
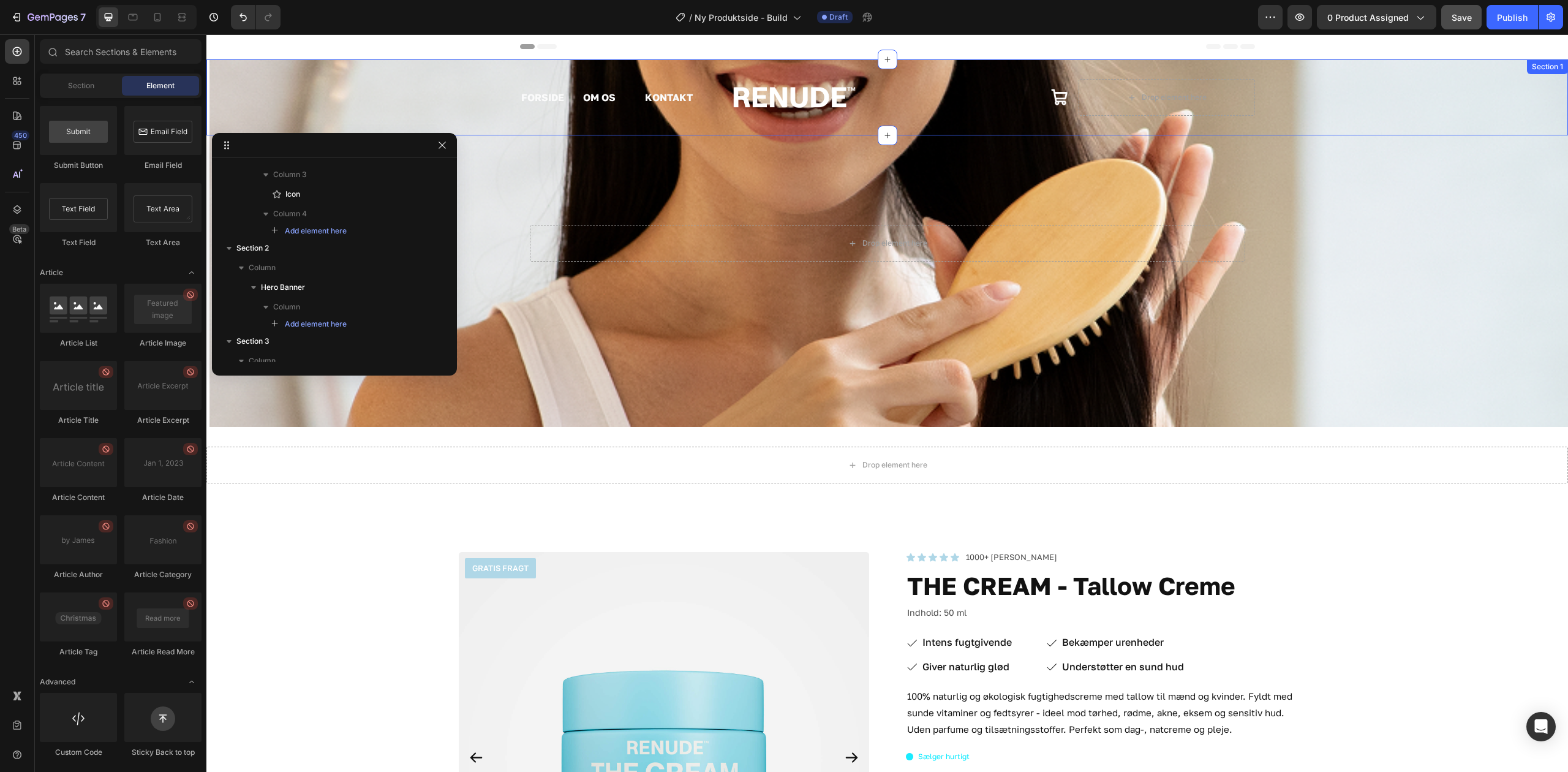
click at [412, 92] on div "FORSIDE Text Block OM OS Text Block KONTAKT Text Block Row Image Icon Drop elem…" at bounding box center [888, 97] width 1362 height 37
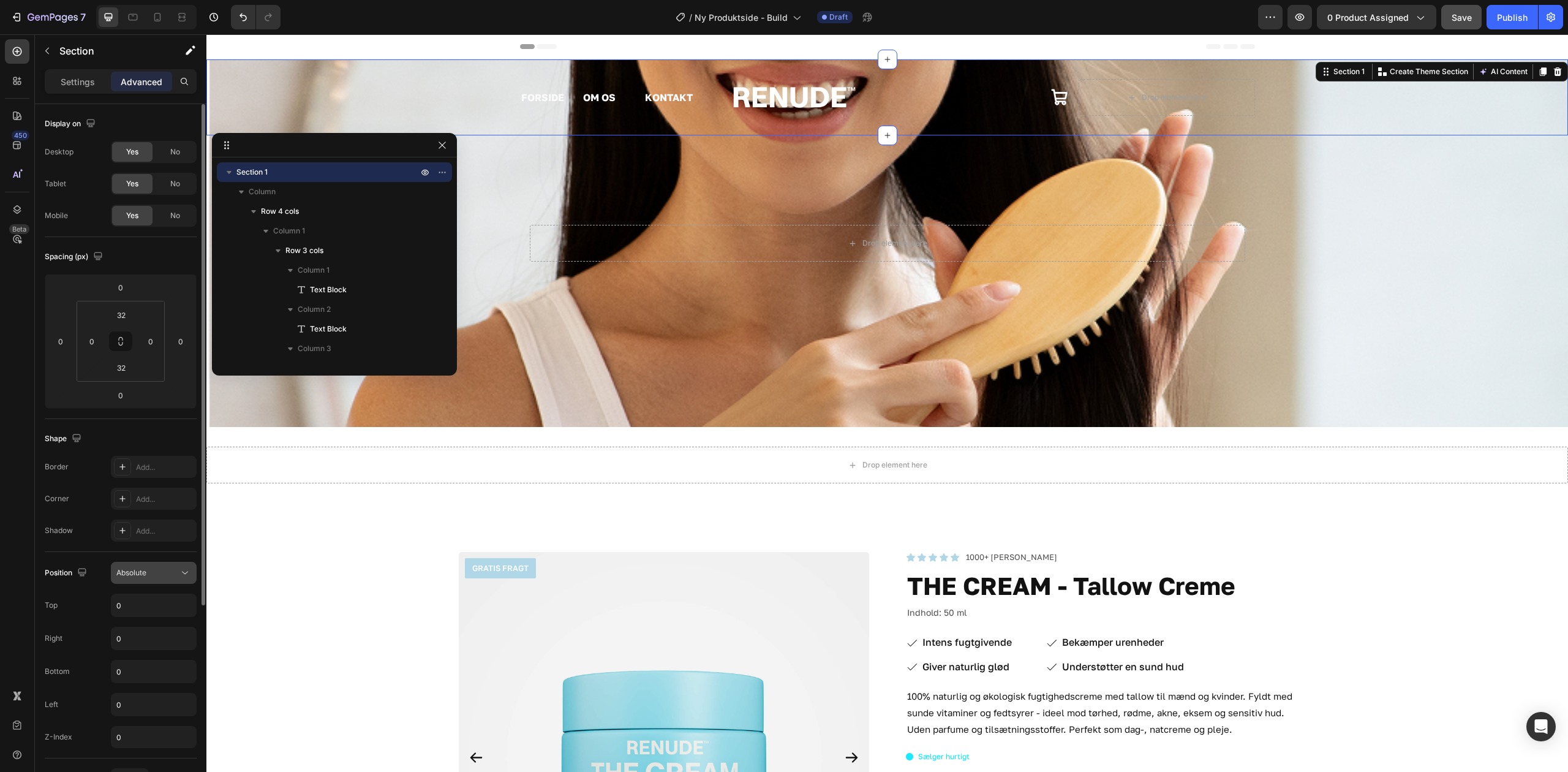
click at [146, 578] on span "Absolute" at bounding box center [131, 572] width 30 height 11
click at [329, 65] on div "FORSIDE Text Block OM OS Text Block KONTAKT Text Block Row Image Icon Drop elem…" at bounding box center [888, 97] width 1362 height 76
click at [69, 78] on p "Settings" at bounding box center [77, 82] width 34 height 13
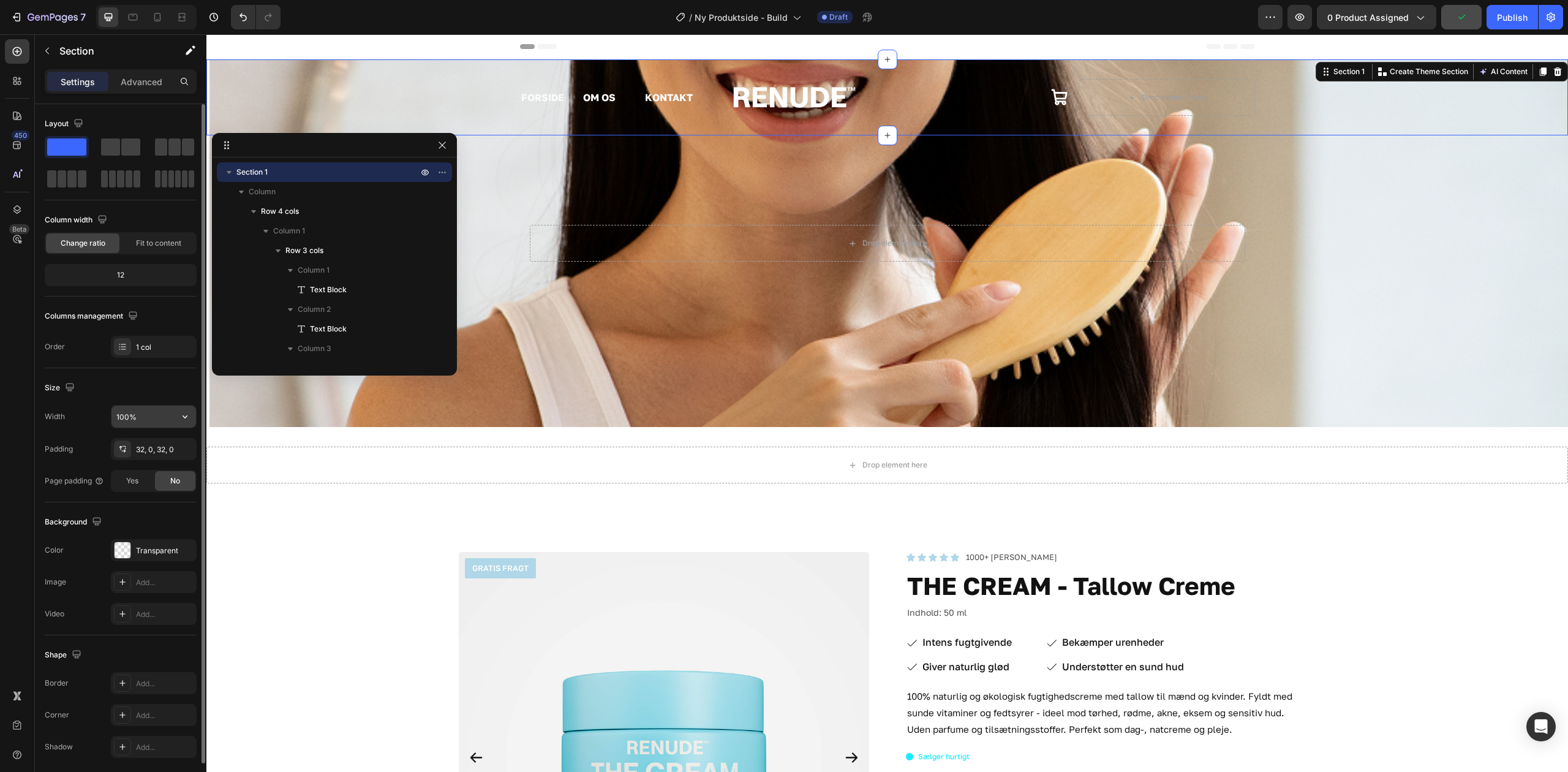
click at [150, 427] on input "100%" at bounding box center [153, 416] width 84 height 22
click at [558, 111] on div "FORSIDE Text Block OM OS Text Block KONTAKT Text Block Row" at bounding box center [608, 97] width 176 height 37
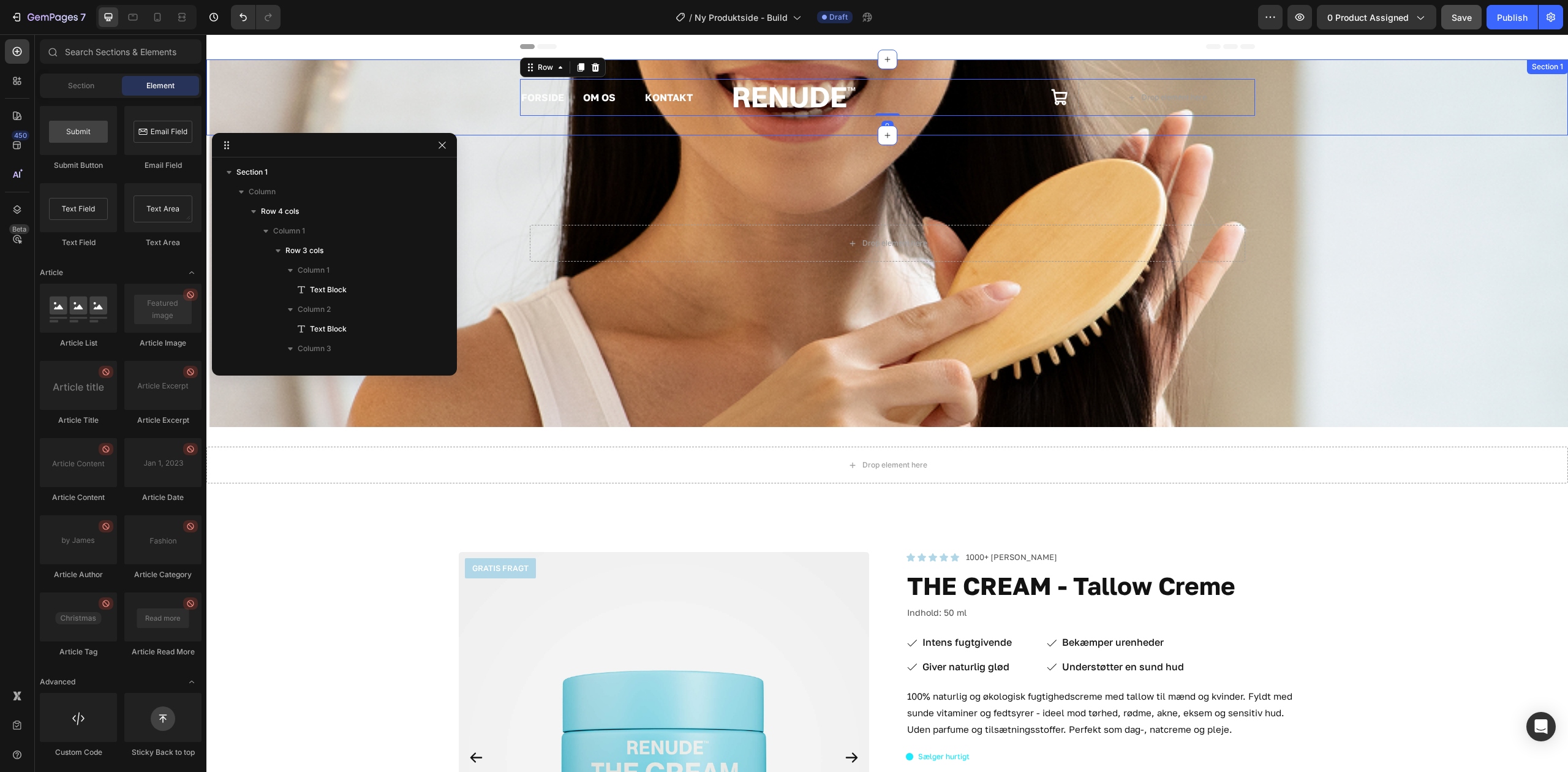
click at [1164, 99] on div "Drop element here" at bounding box center [1175, 98] width 65 height 10
click at [957, 101] on div "Icon" at bounding box center [981, 98] width 176 height 19
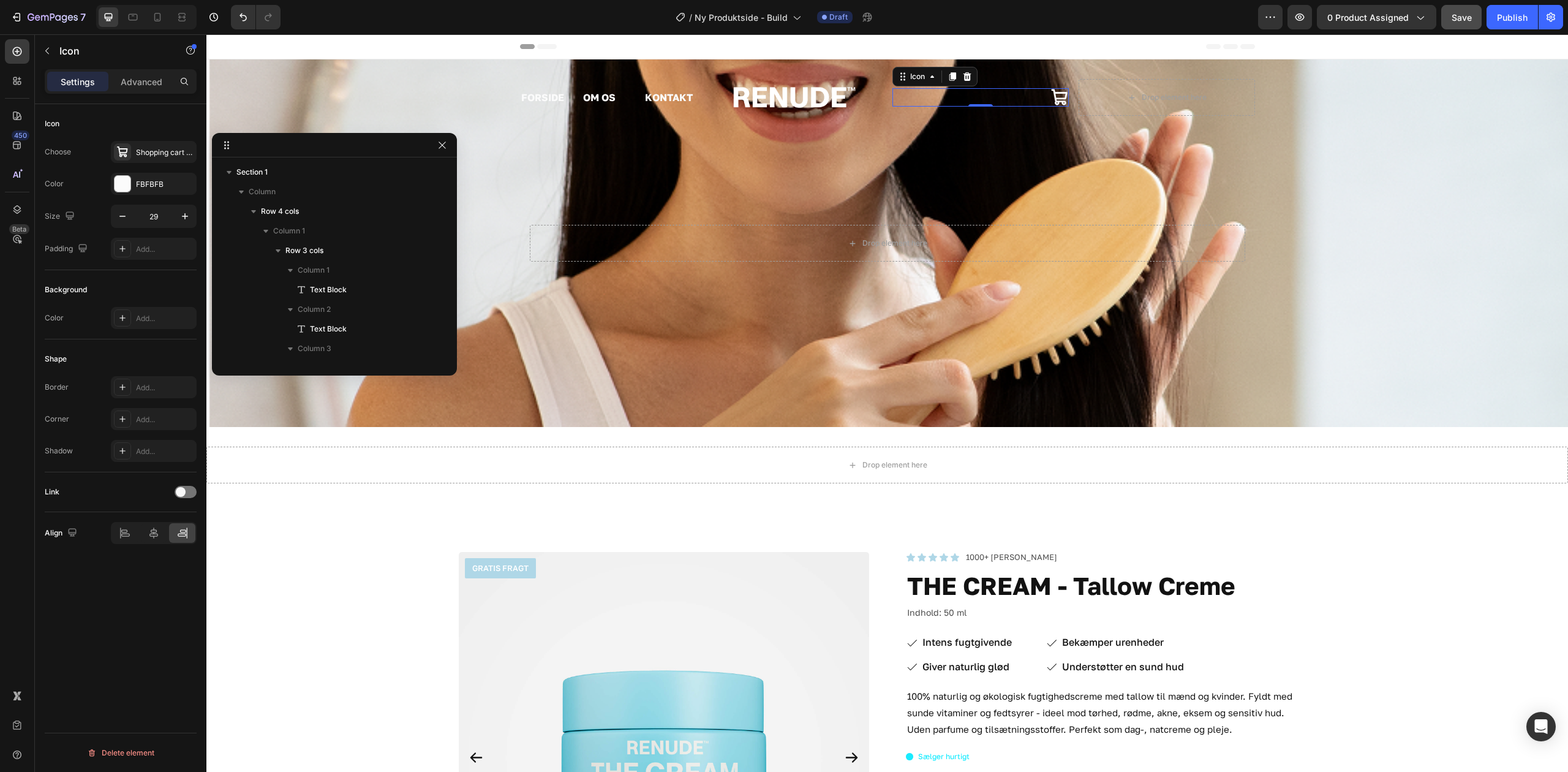
scroll to position [193, 0]
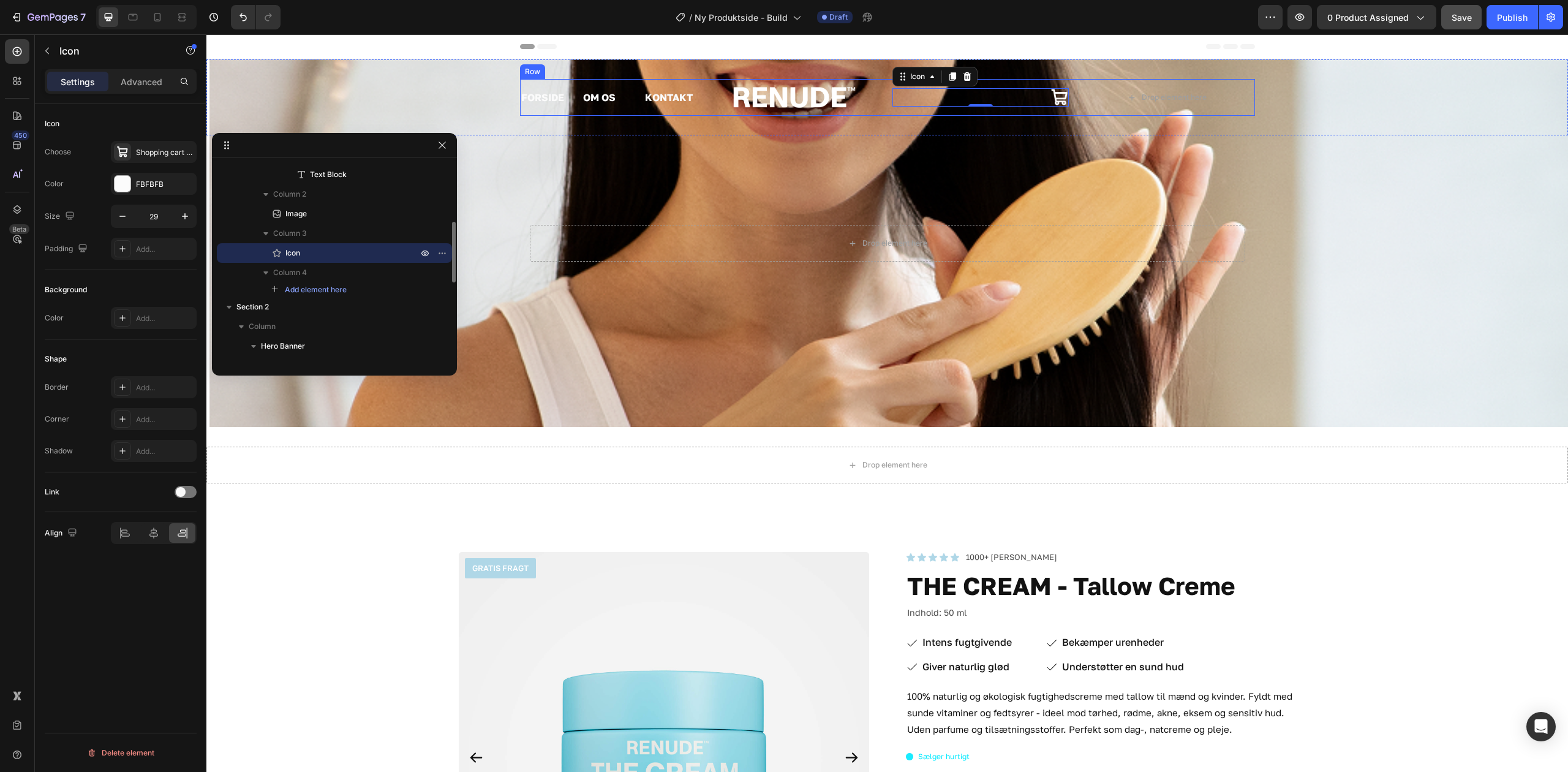
click at [853, 112] on div "Image" at bounding box center [794, 97] width 176 height 37
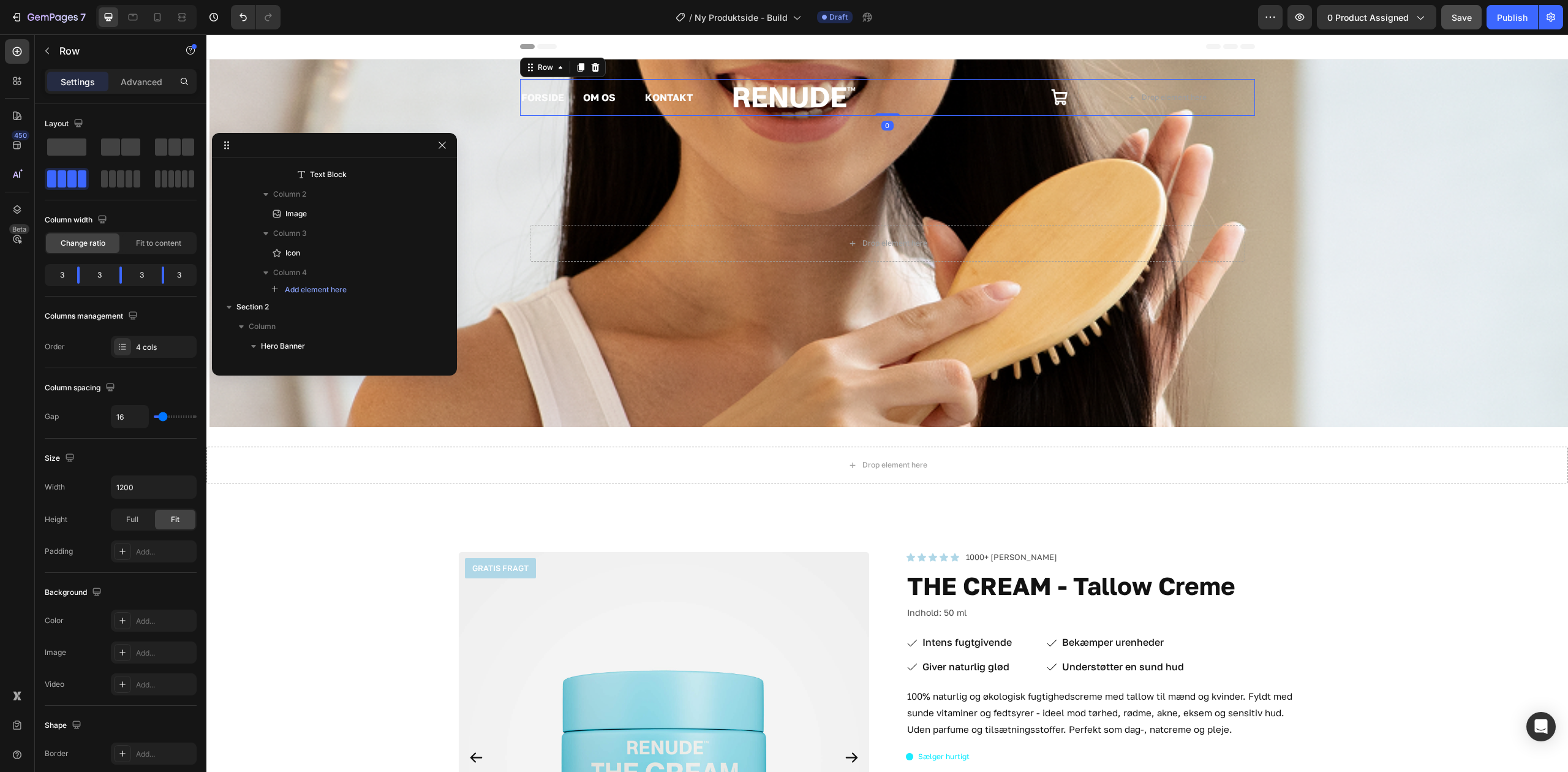
scroll to position [0, 0]
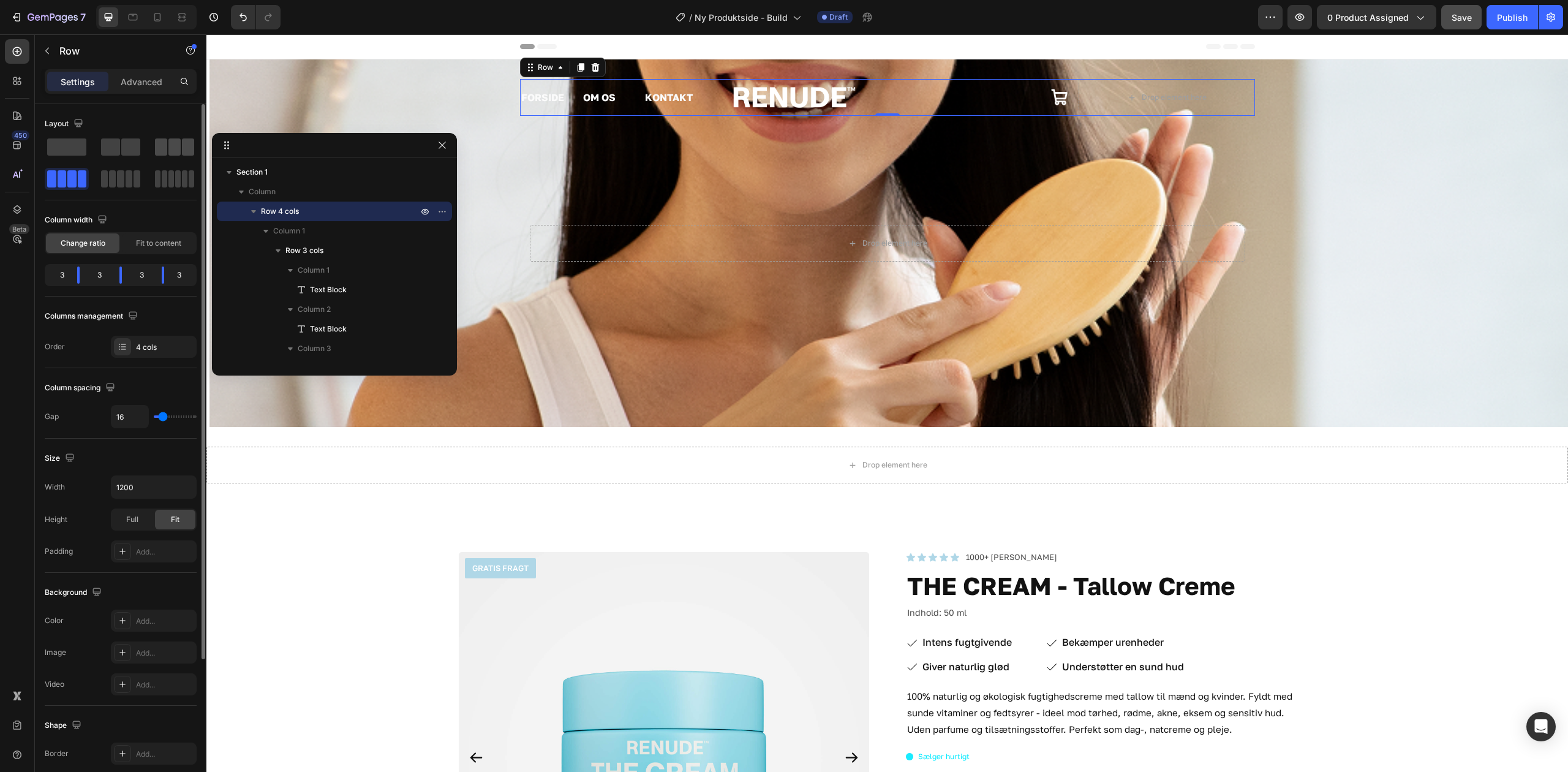
click at [174, 150] on span at bounding box center [175, 147] width 12 height 17
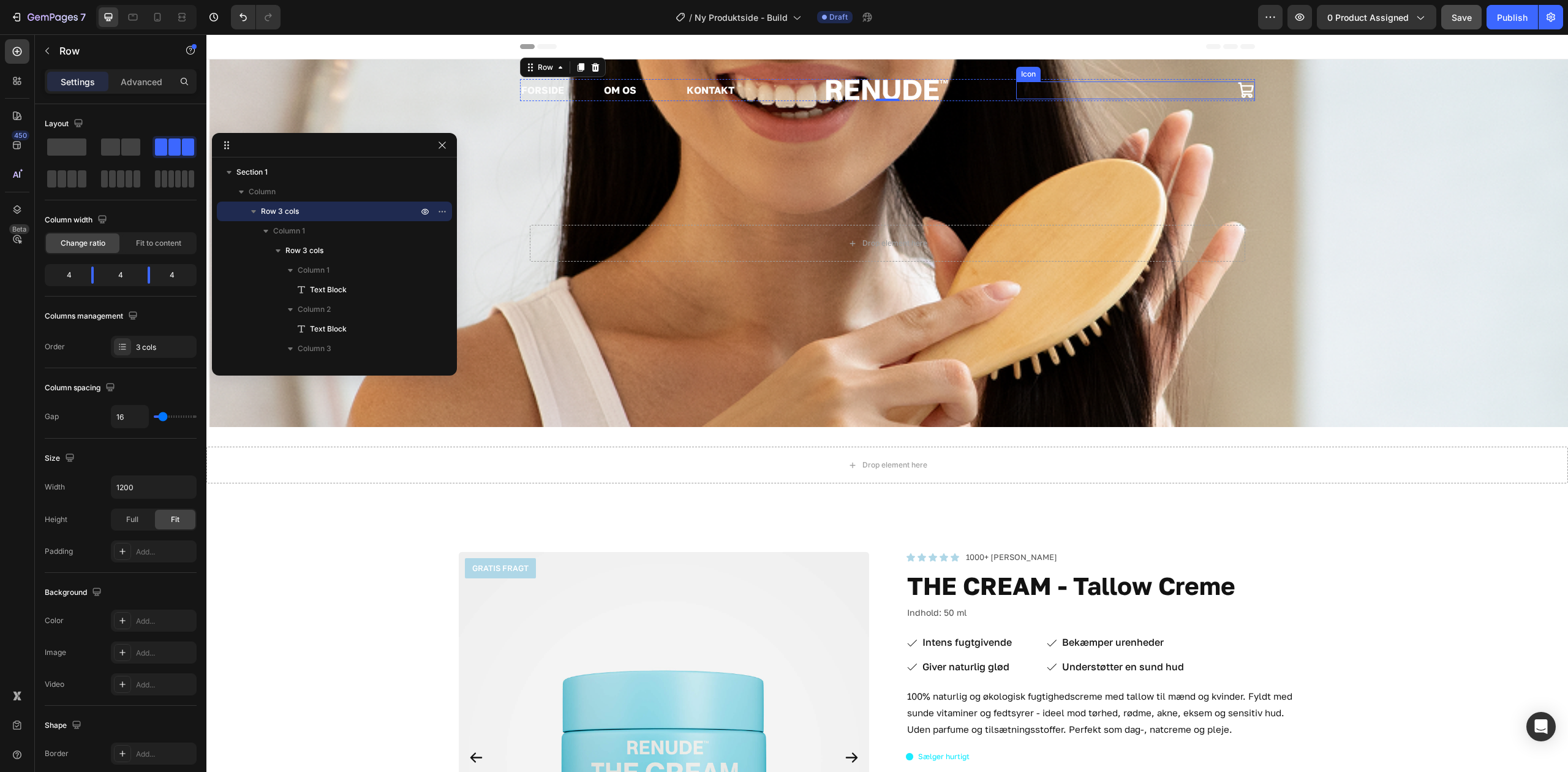
click at [1238, 89] on icon at bounding box center [1246, 90] width 18 height 18
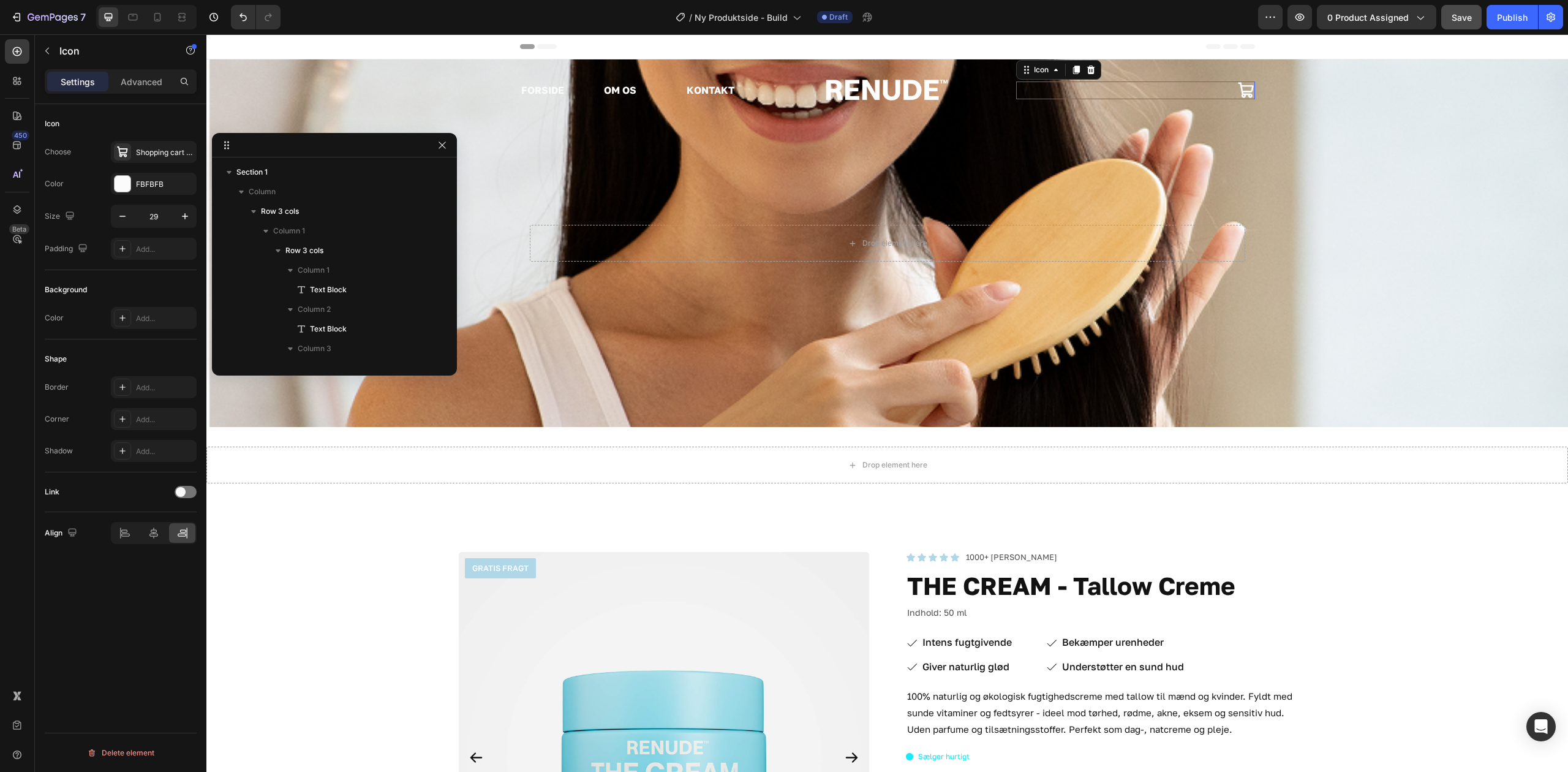
scroll to position [193, 0]
click at [40, 60] on button "button" at bounding box center [47, 50] width 20 height 20
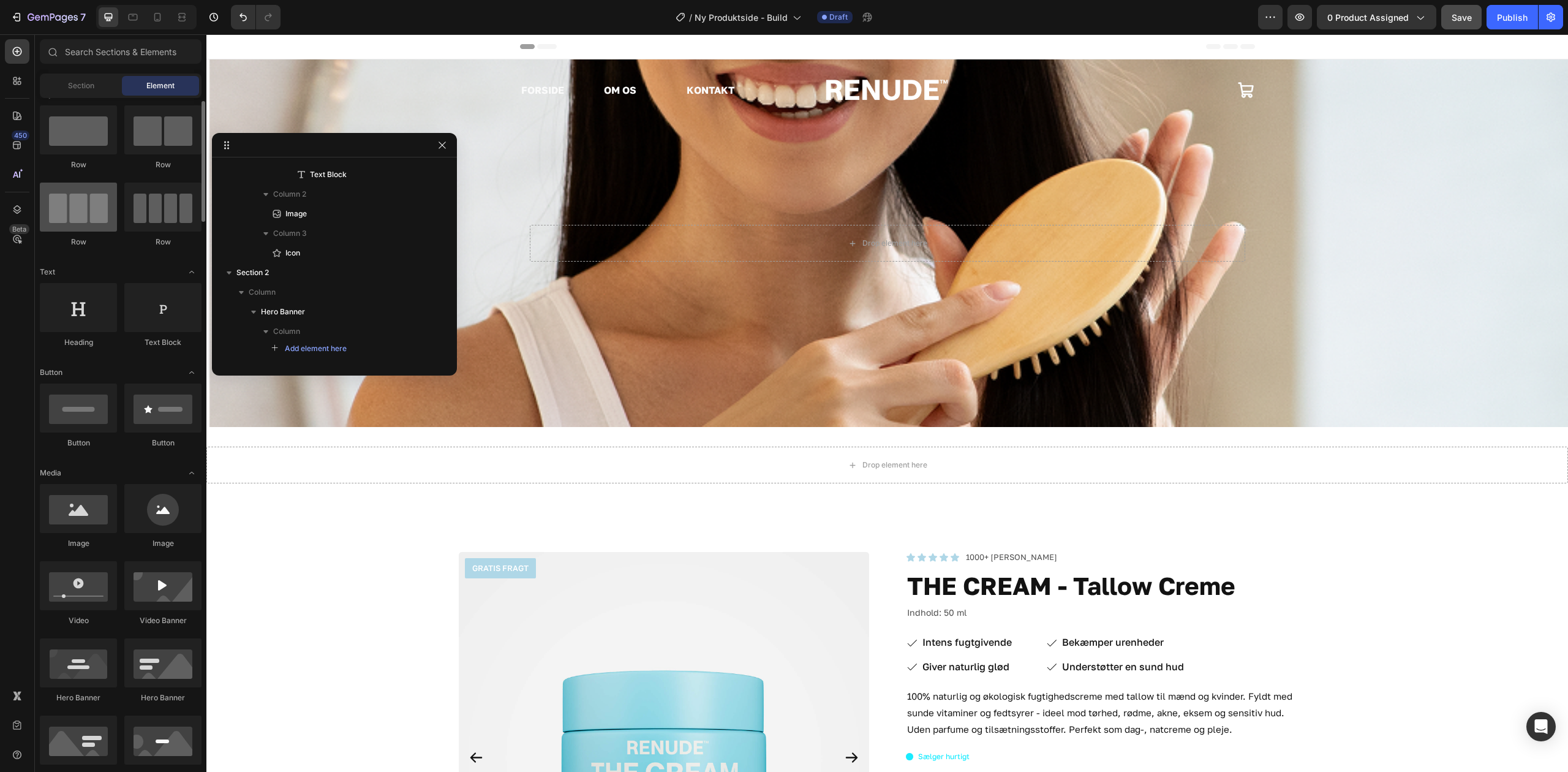
scroll to position [0, 0]
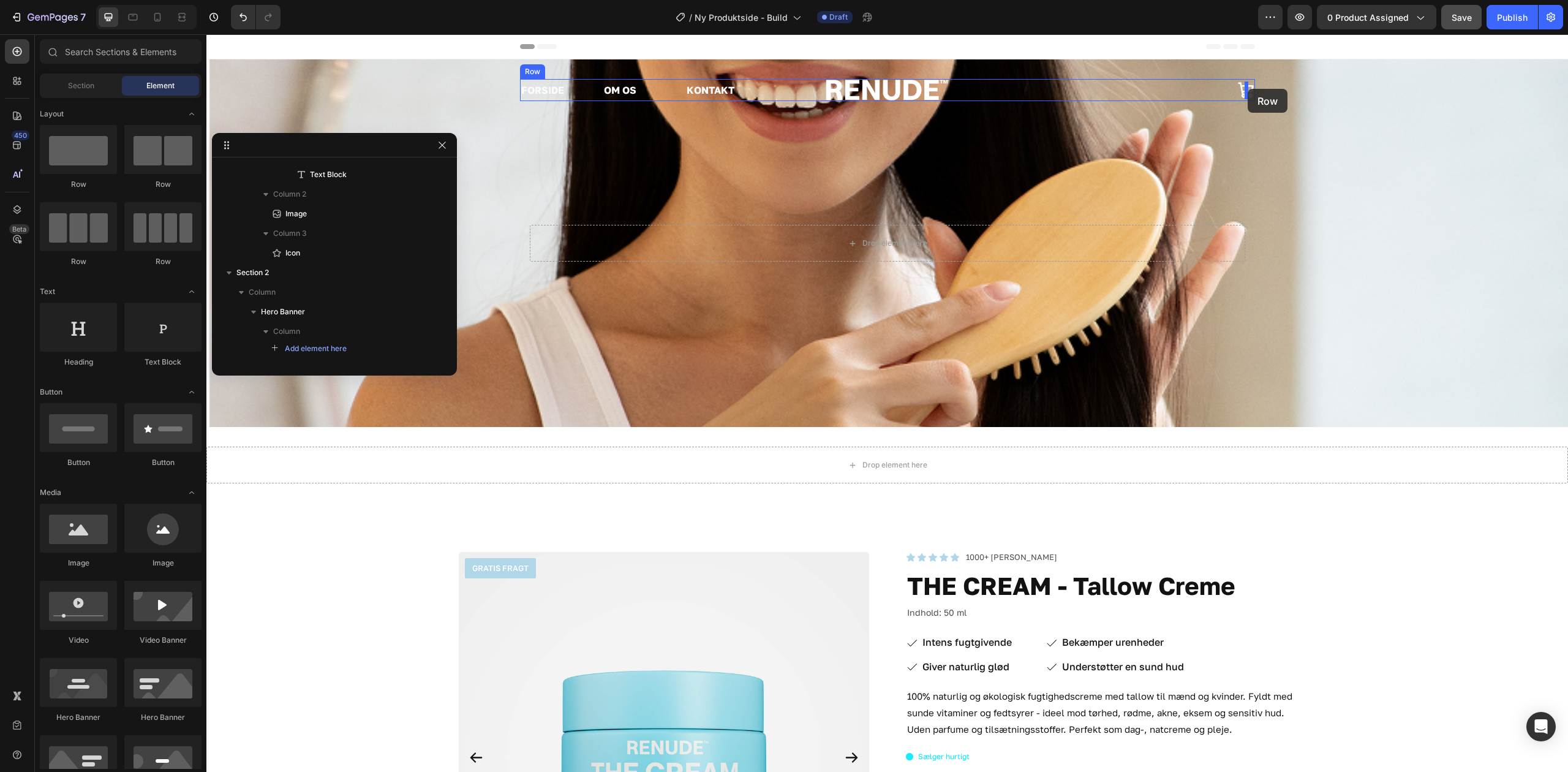
drag, startPoint x: 366, startPoint y: 197, endPoint x: 1248, endPoint y: 89, distance: 888.6
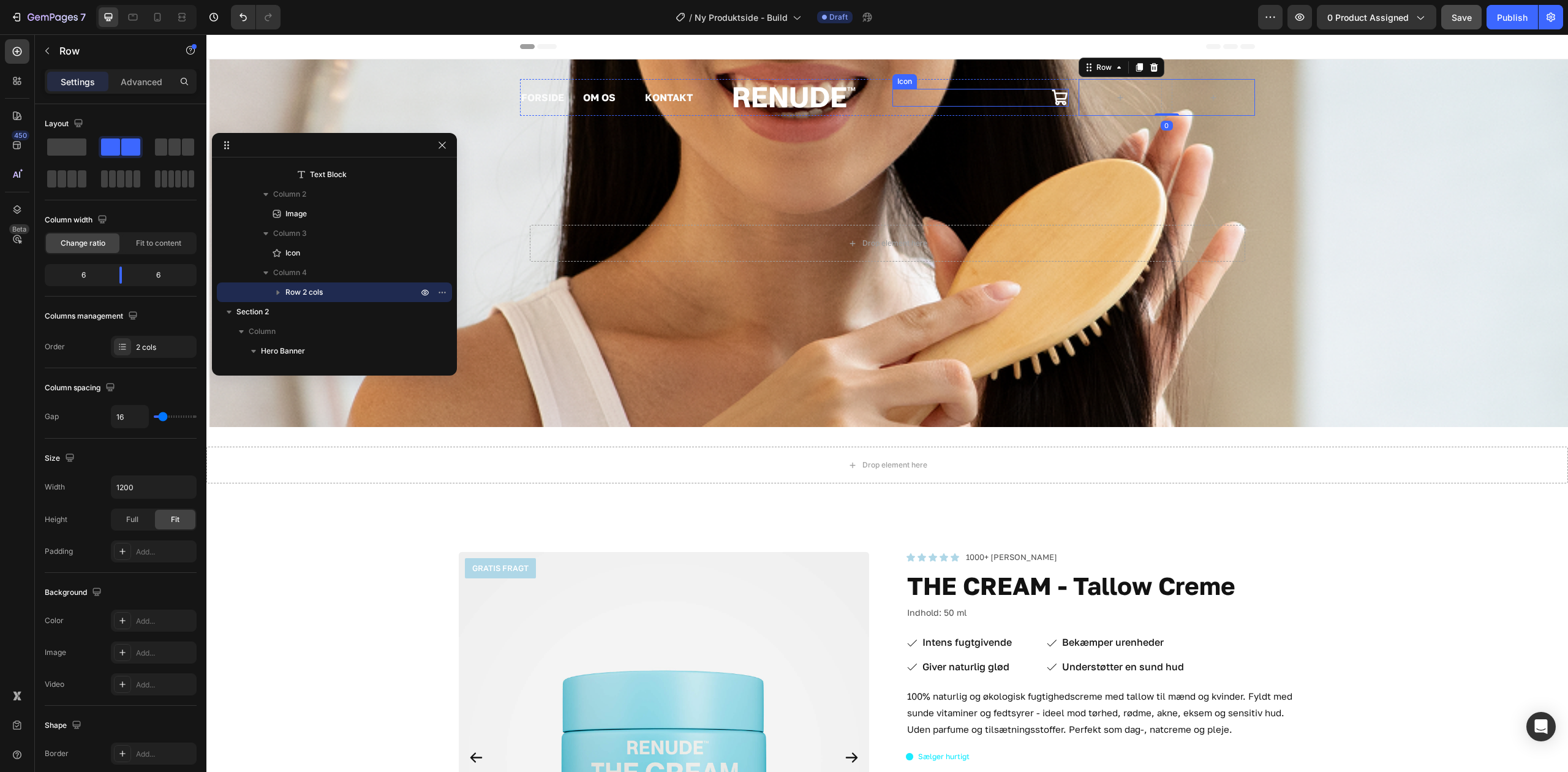
click at [1052, 98] on icon at bounding box center [1060, 97] width 15 height 15
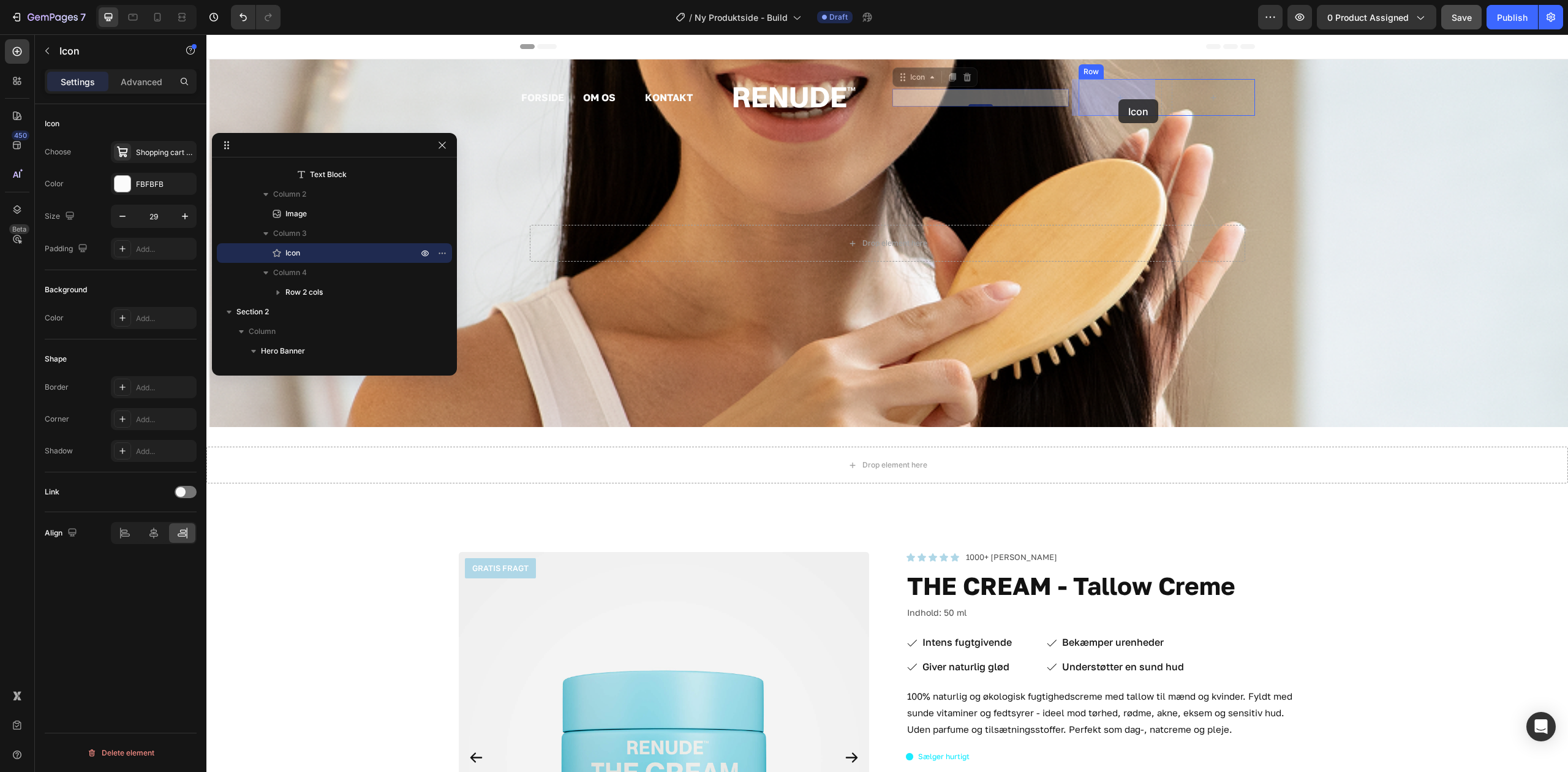
drag, startPoint x: 1103, startPoint y: 96, endPoint x: 1119, endPoint y: 100, distance: 16.5
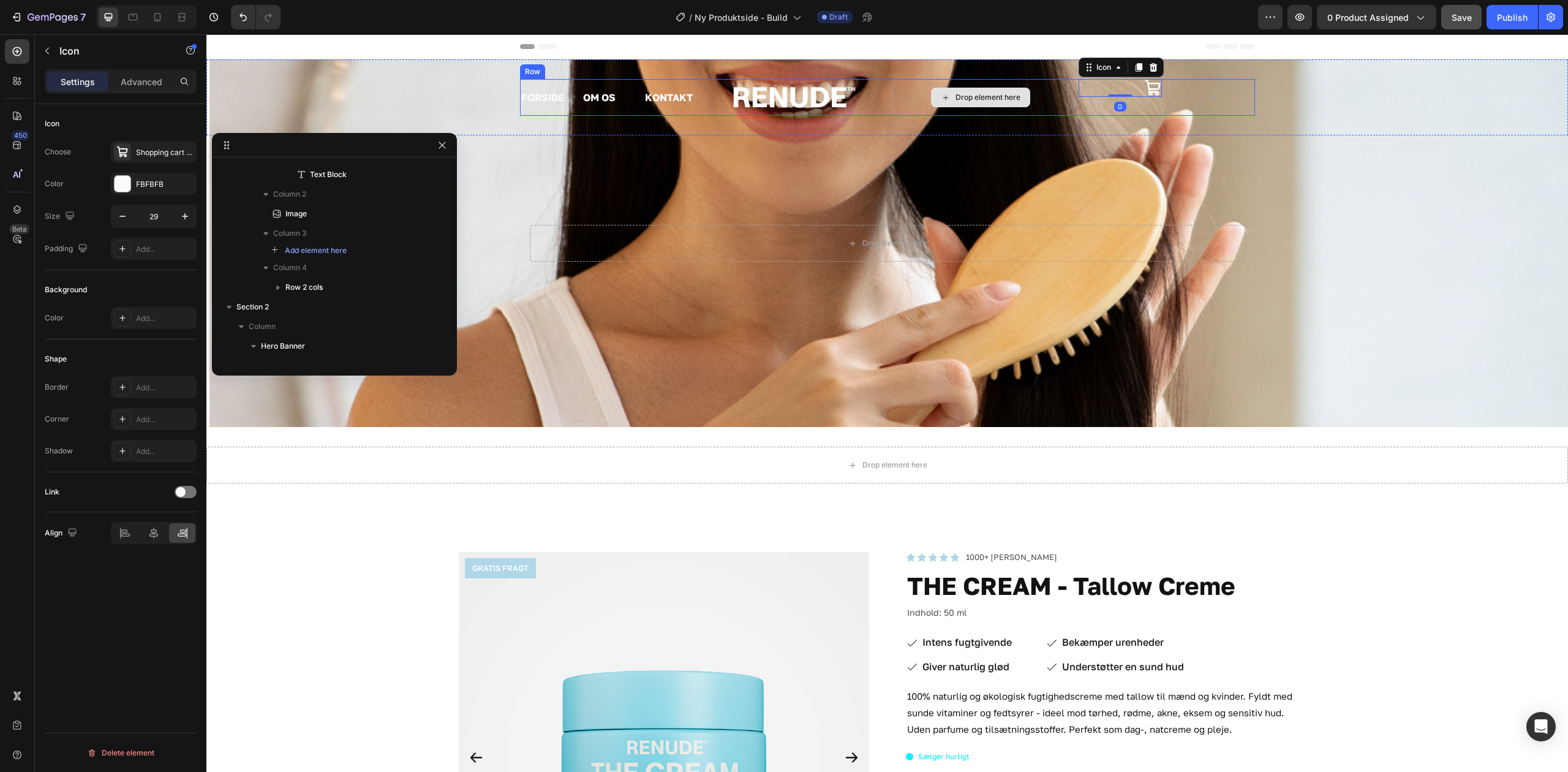
click at [1024, 104] on div "Drop element here" at bounding box center [981, 97] width 176 height 37
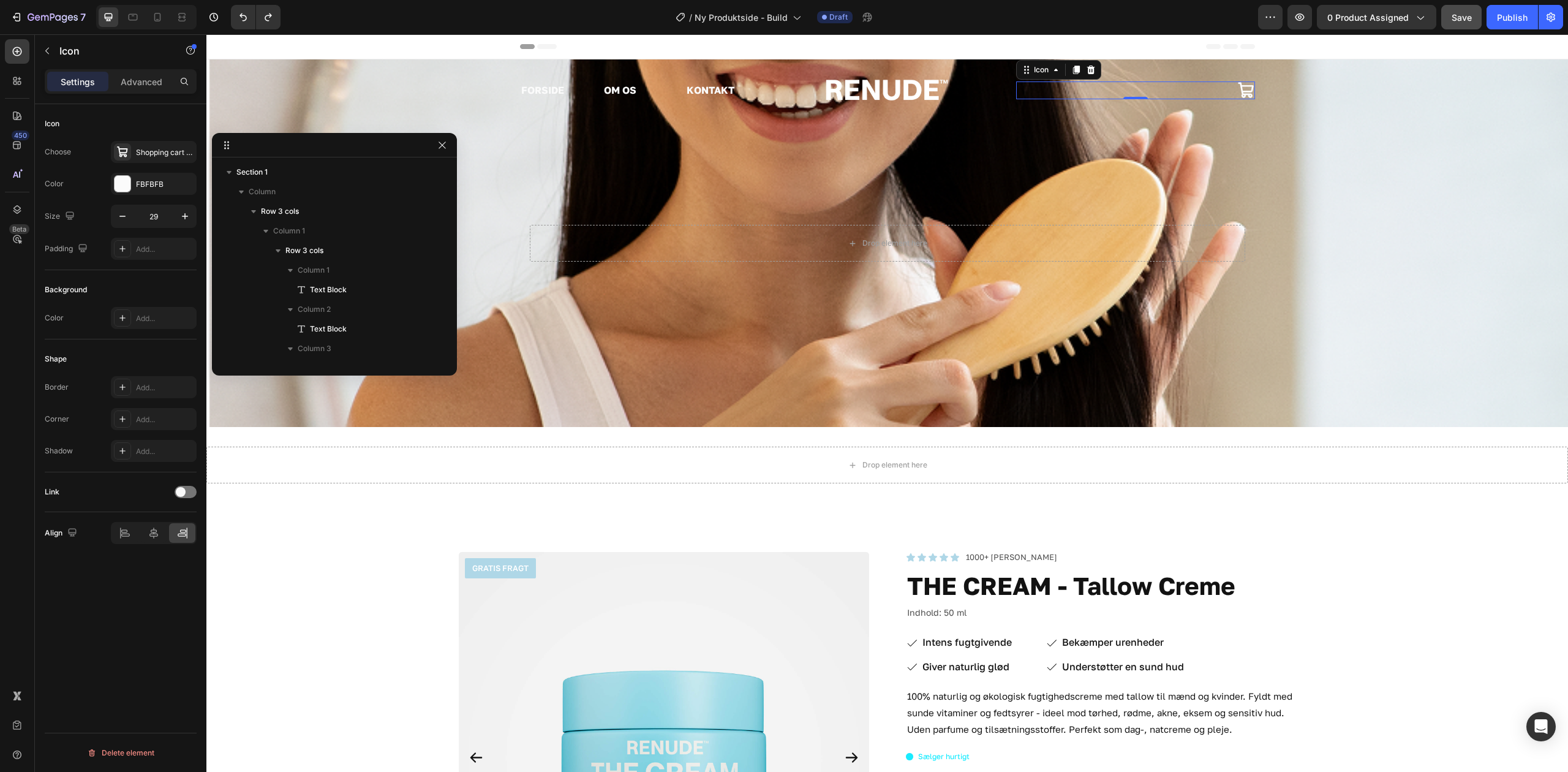
scroll to position [193, 0]
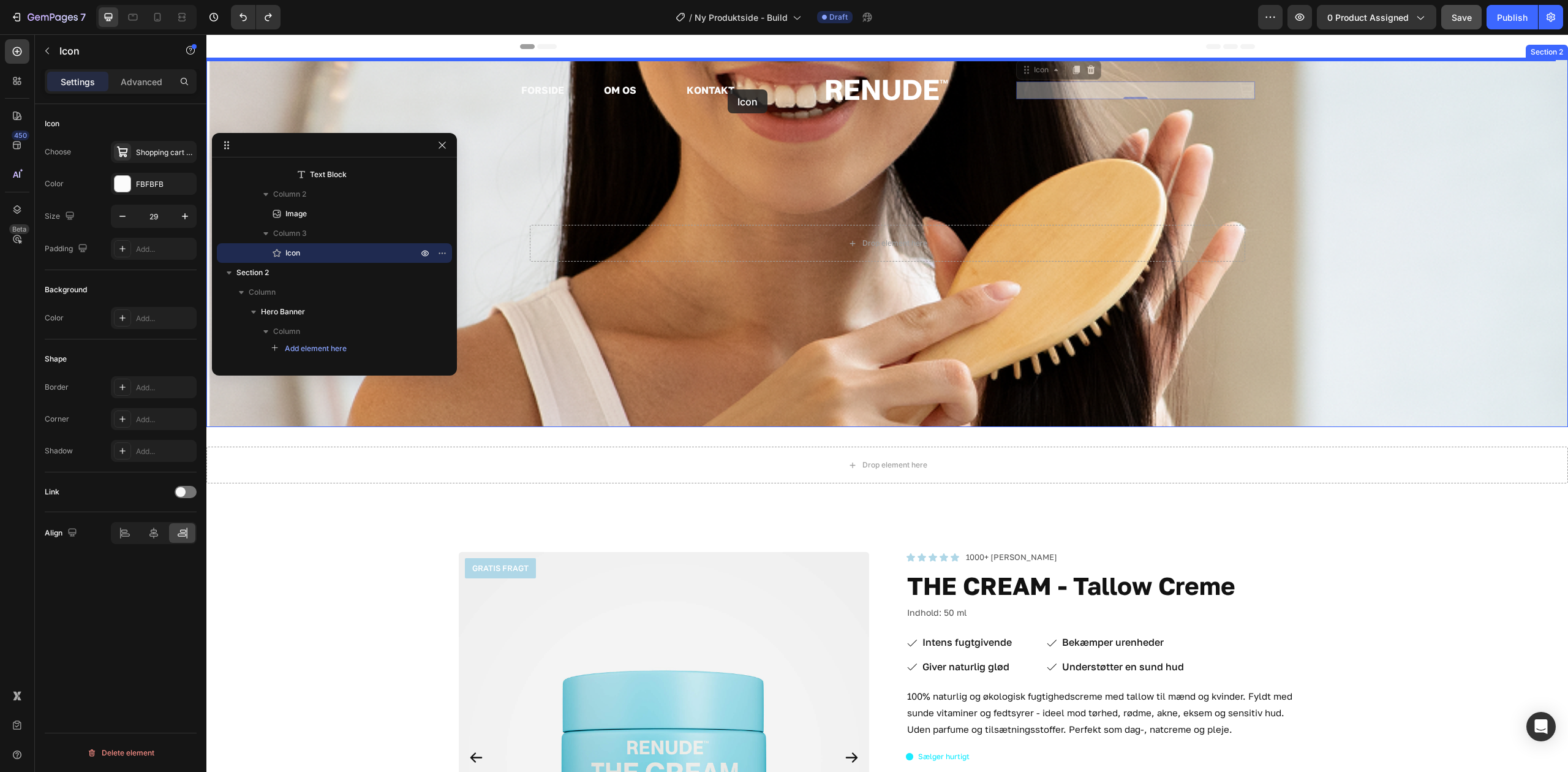
drag, startPoint x: 1236, startPoint y: 91, endPoint x: 729, endPoint y: 89, distance: 507.0
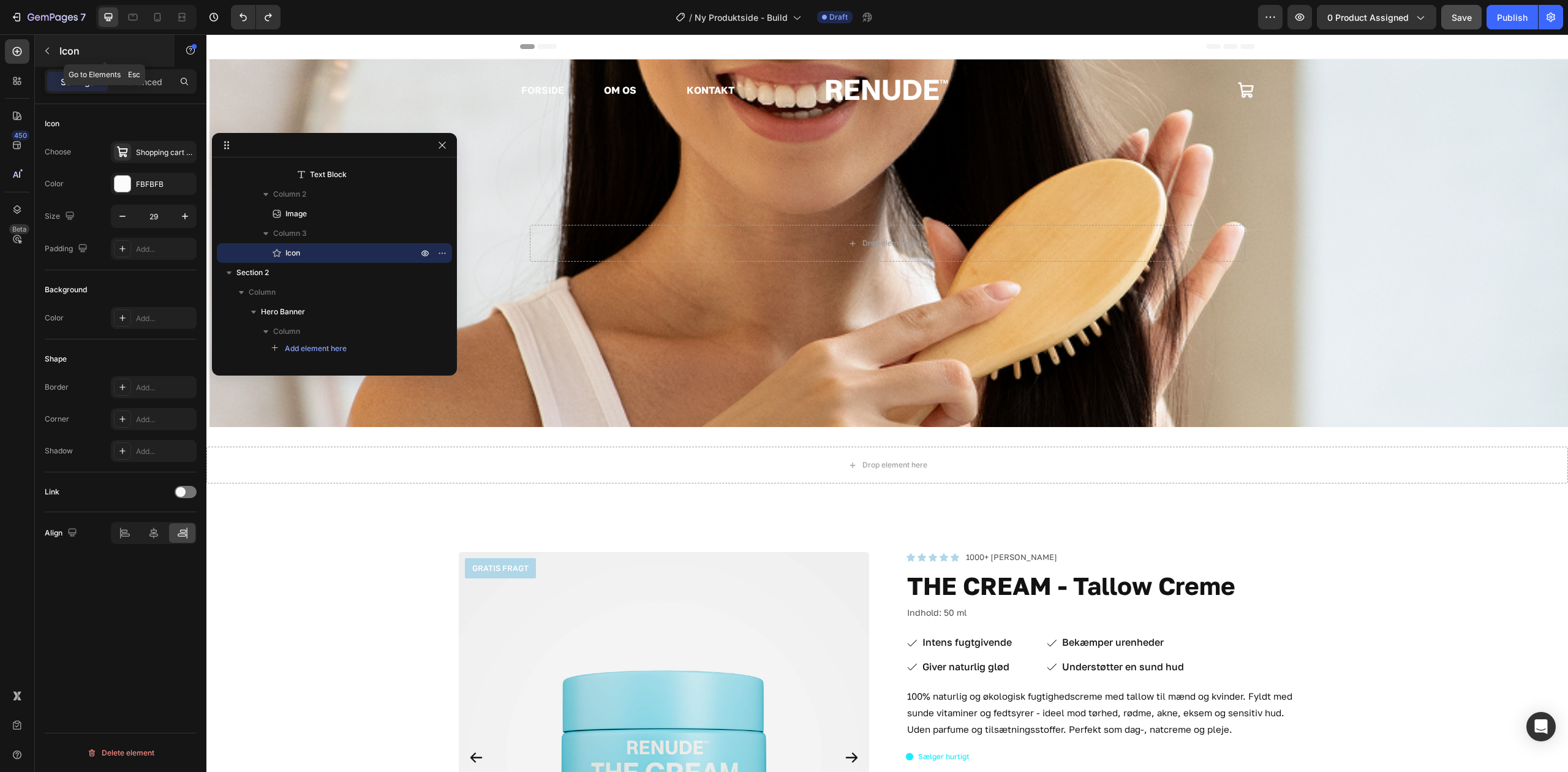
click at [43, 57] on button "button" at bounding box center [47, 50] width 20 height 20
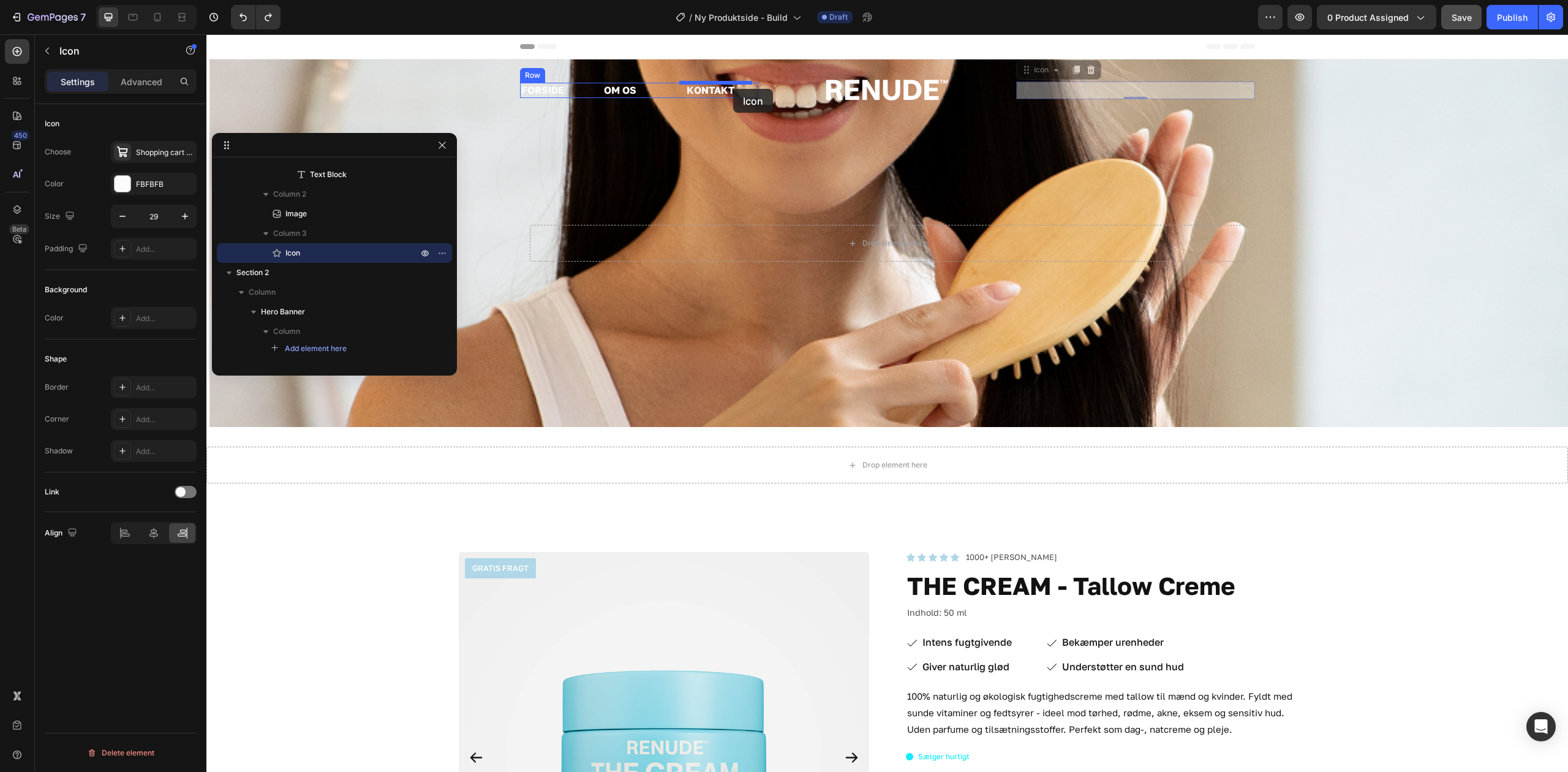
drag, startPoint x: 1235, startPoint y: 86, endPoint x: 734, endPoint y: 89, distance: 501.0
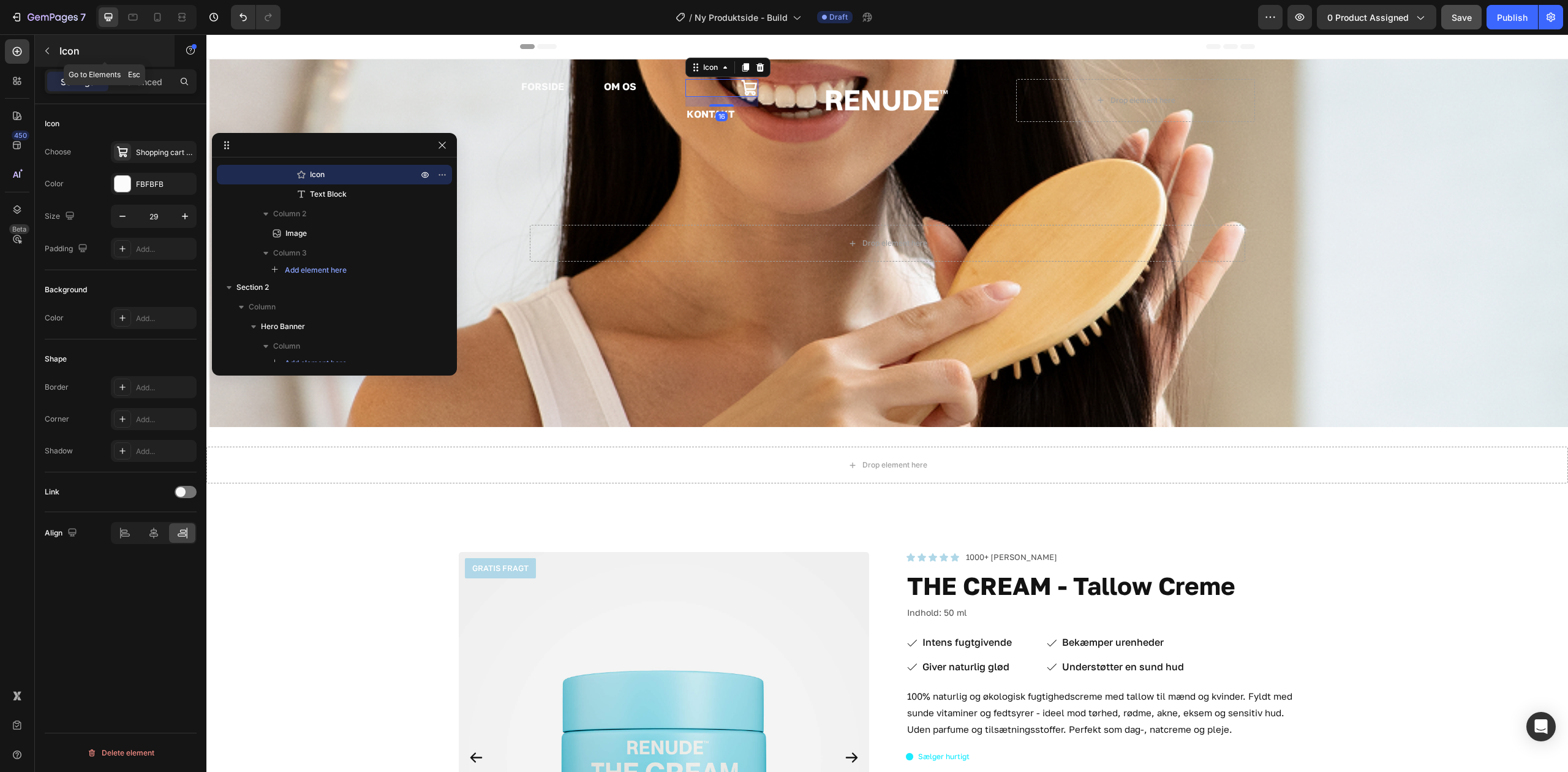
click at [49, 49] on button "button" at bounding box center [47, 50] width 20 height 20
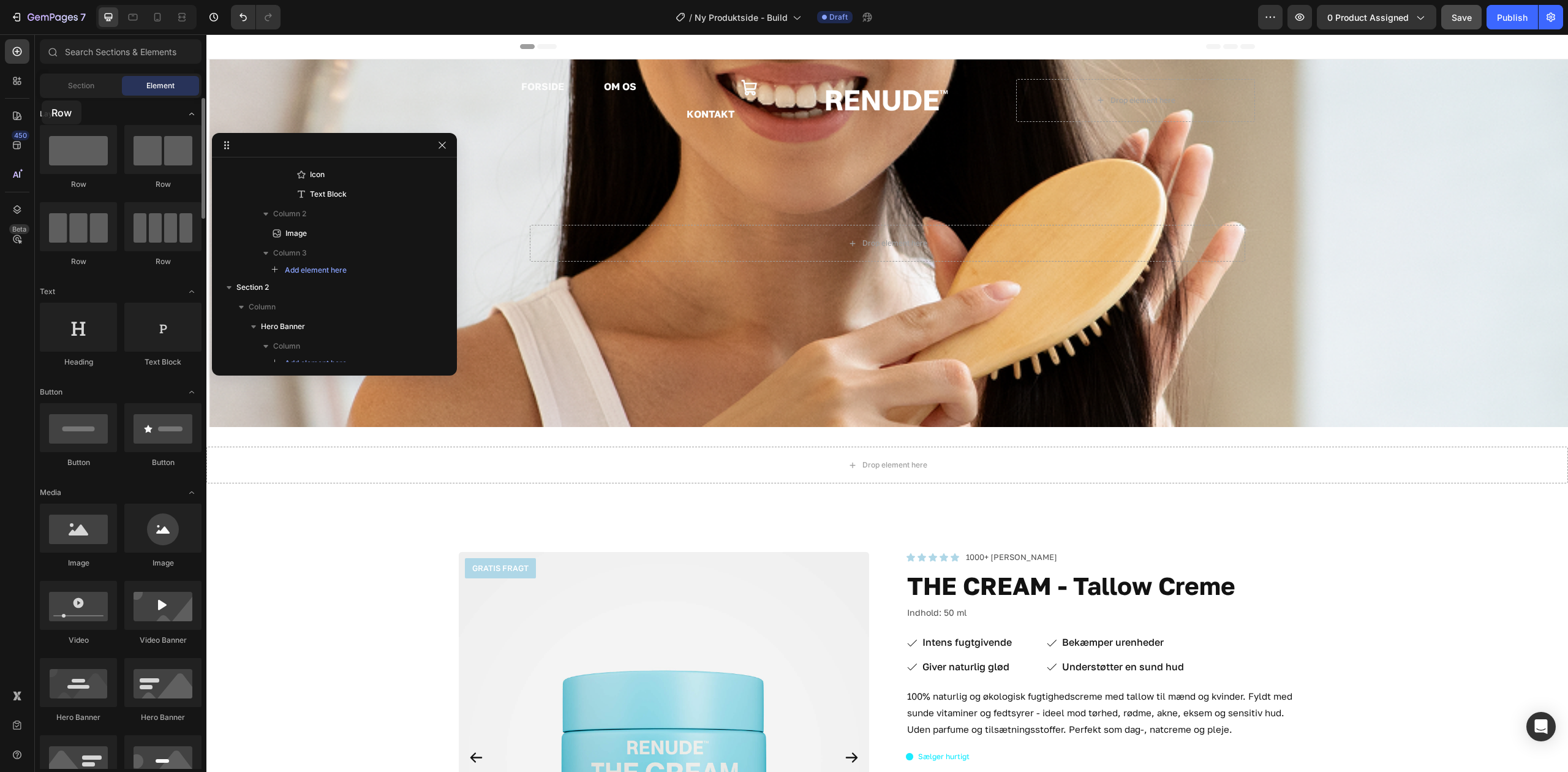
drag, startPoint x: 185, startPoint y: 168, endPoint x: 77, endPoint y: 118, distance: 119.0
click at [1043, 103] on div "Drop element here" at bounding box center [1136, 100] width 238 height 43
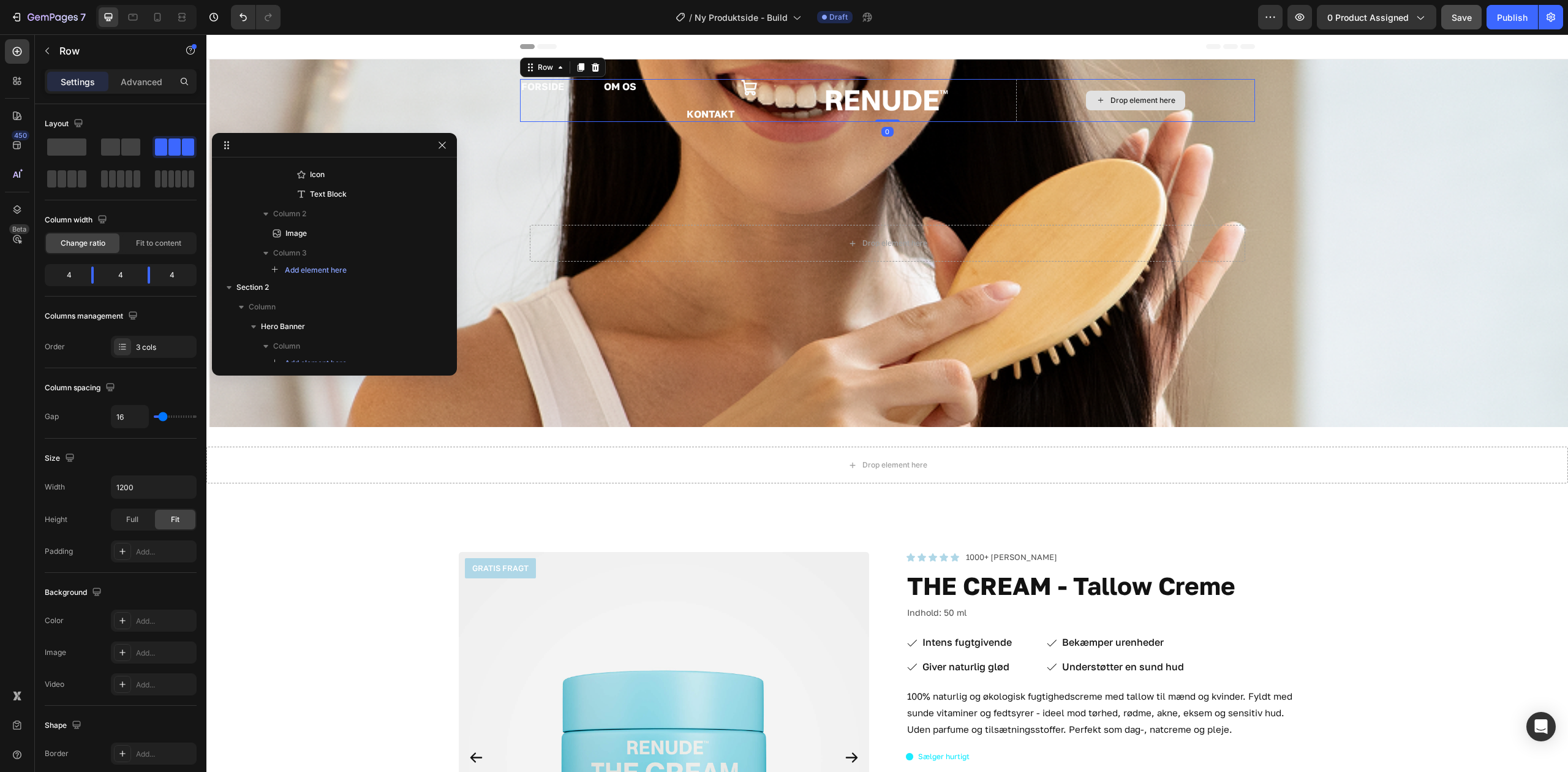
scroll to position [0, 0]
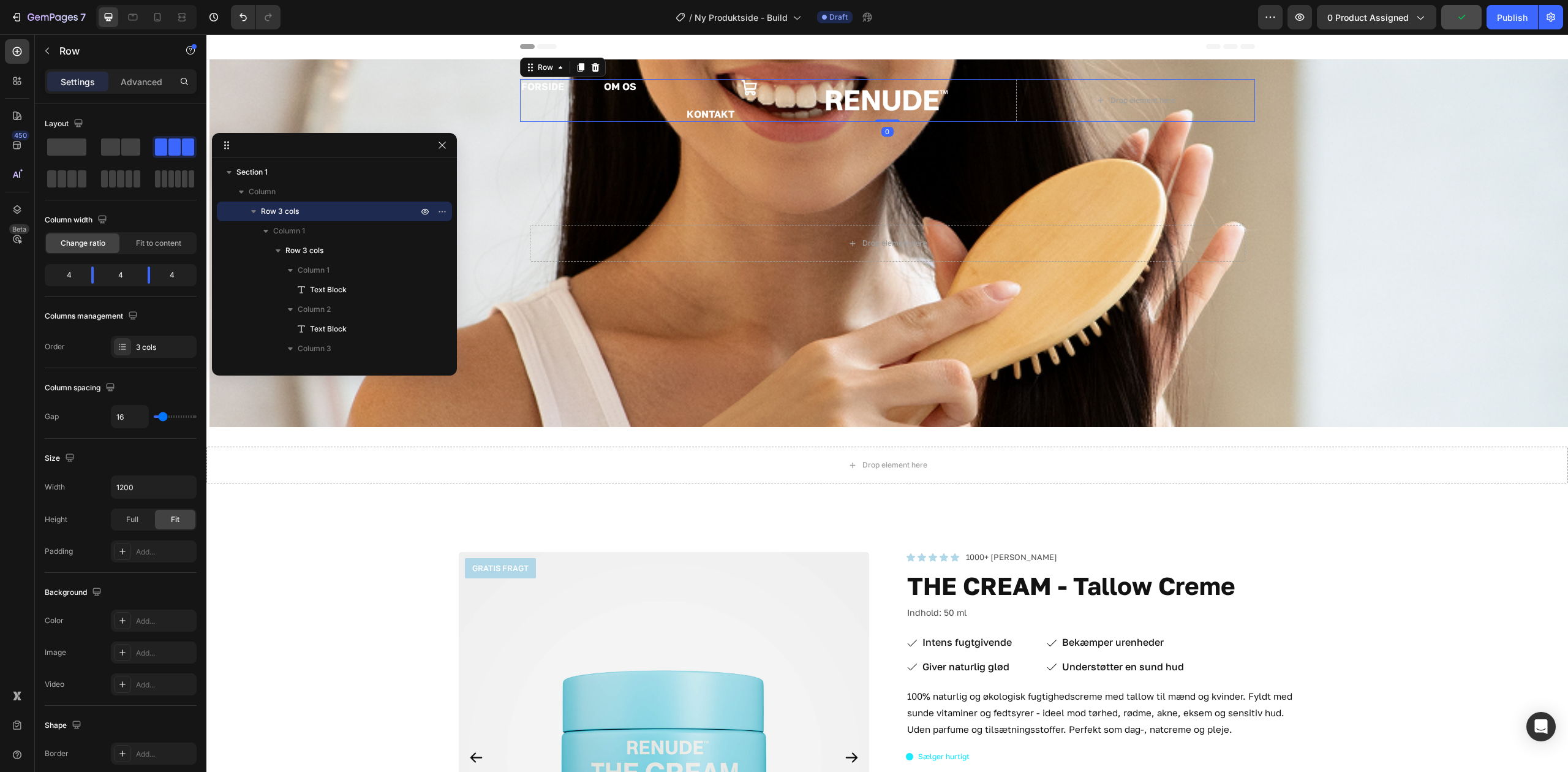
click at [50, 56] on button "button" at bounding box center [47, 50] width 20 height 20
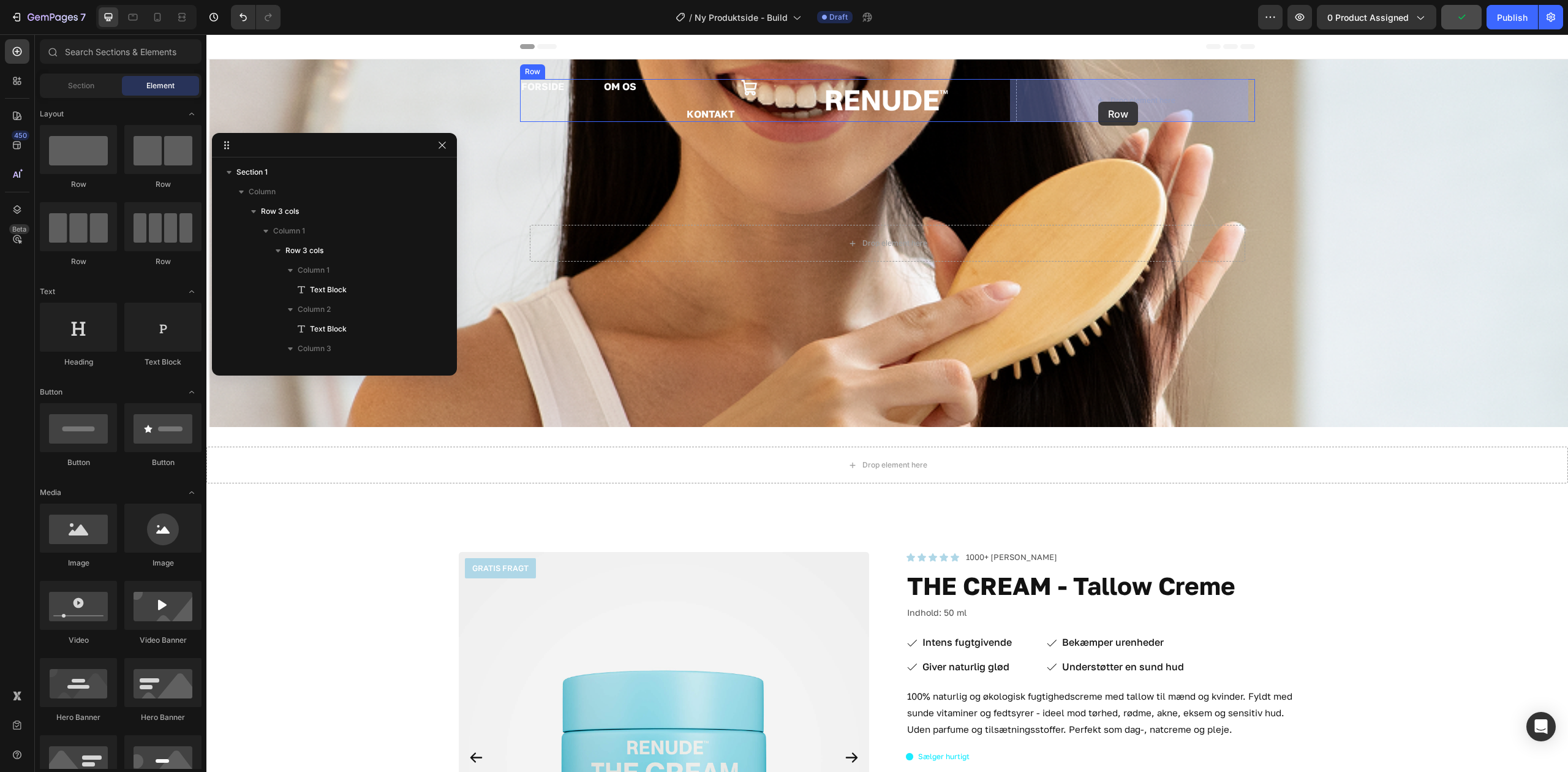
drag, startPoint x: 654, startPoint y: 196, endPoint x: 1101, endPoint y: 101, distance: 457.0
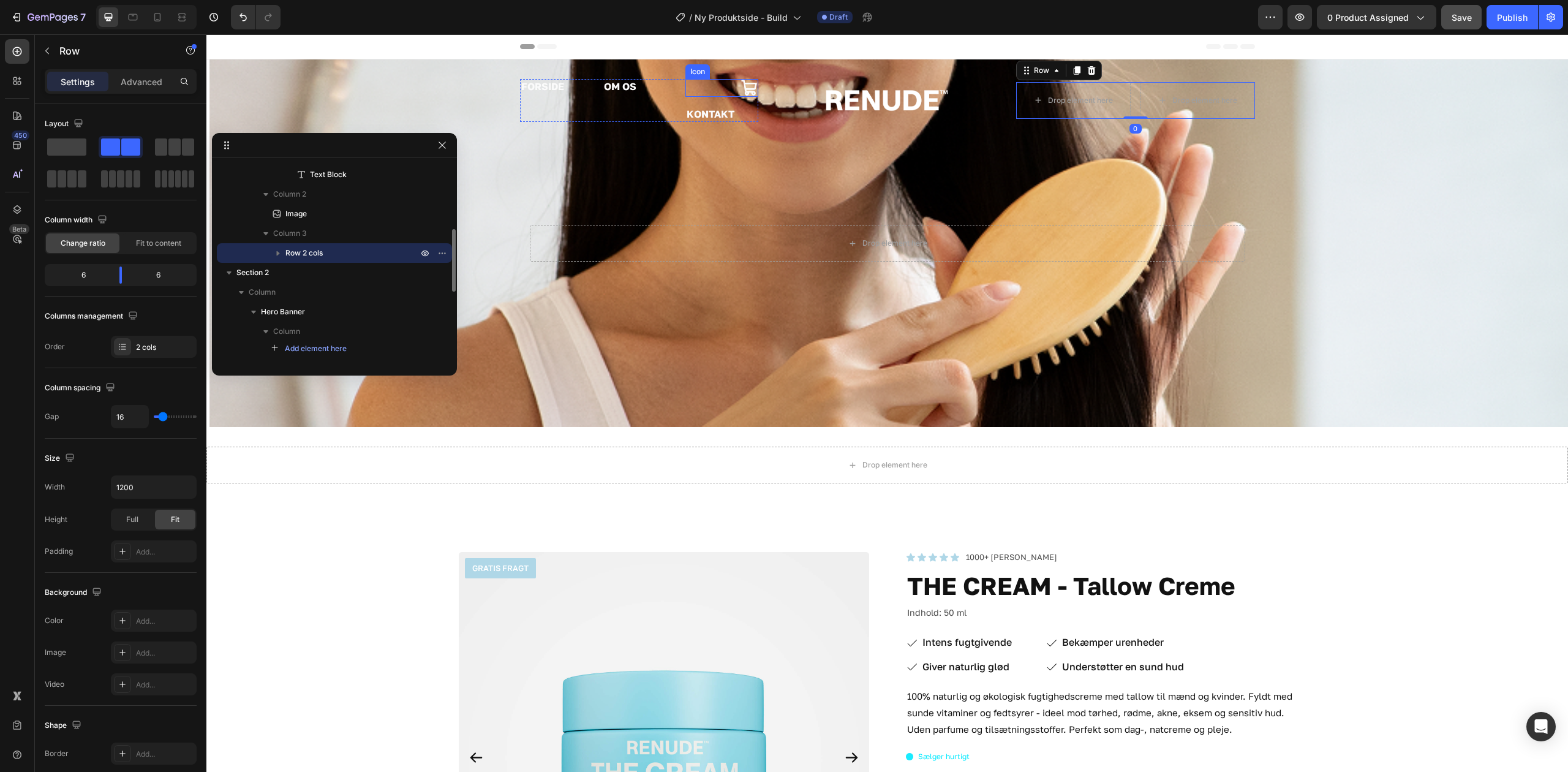
click at [747, 89] on icon at bounding box center [749, 88] width 18 height 18
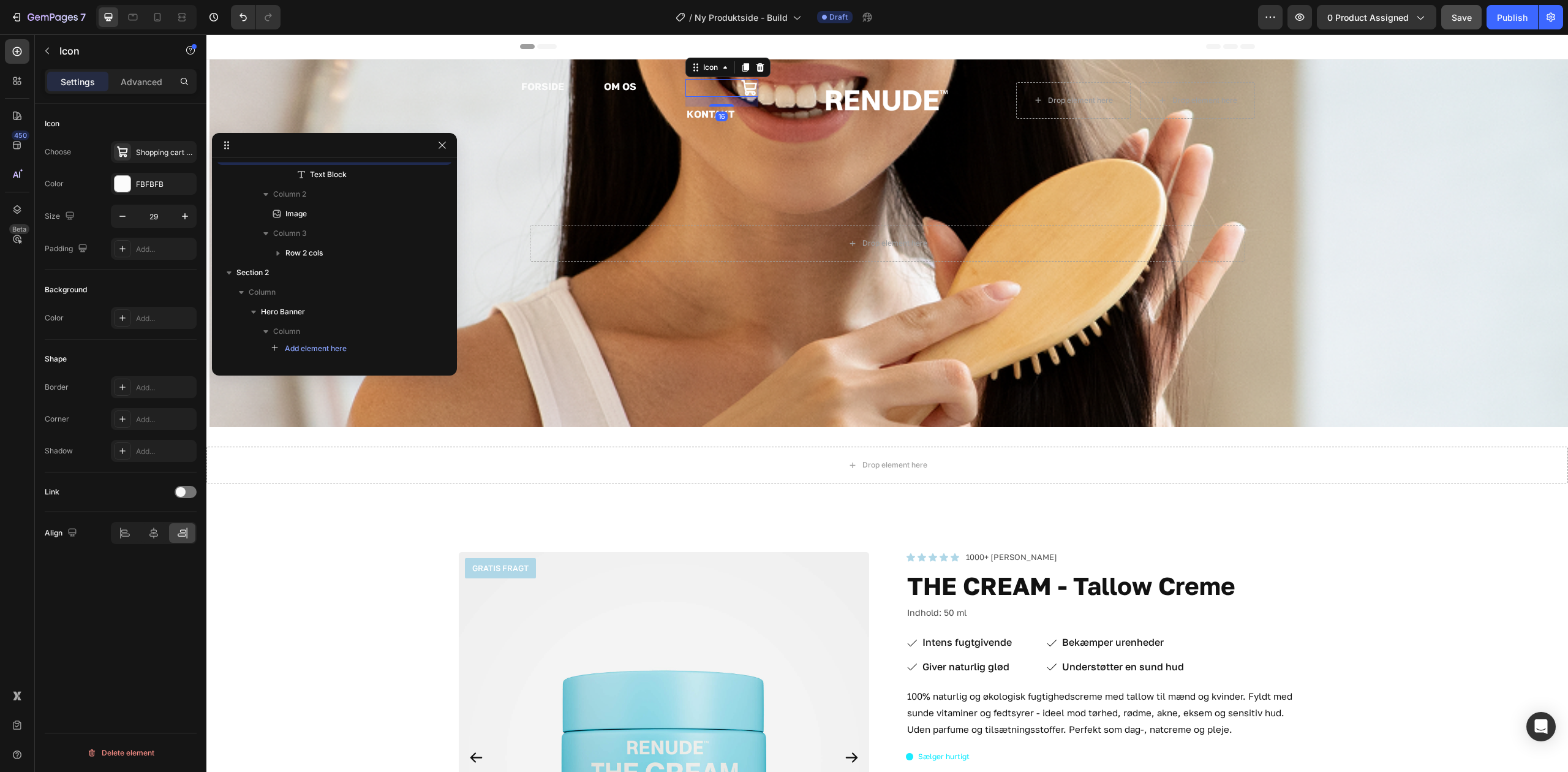
scroll to position [115, 0]
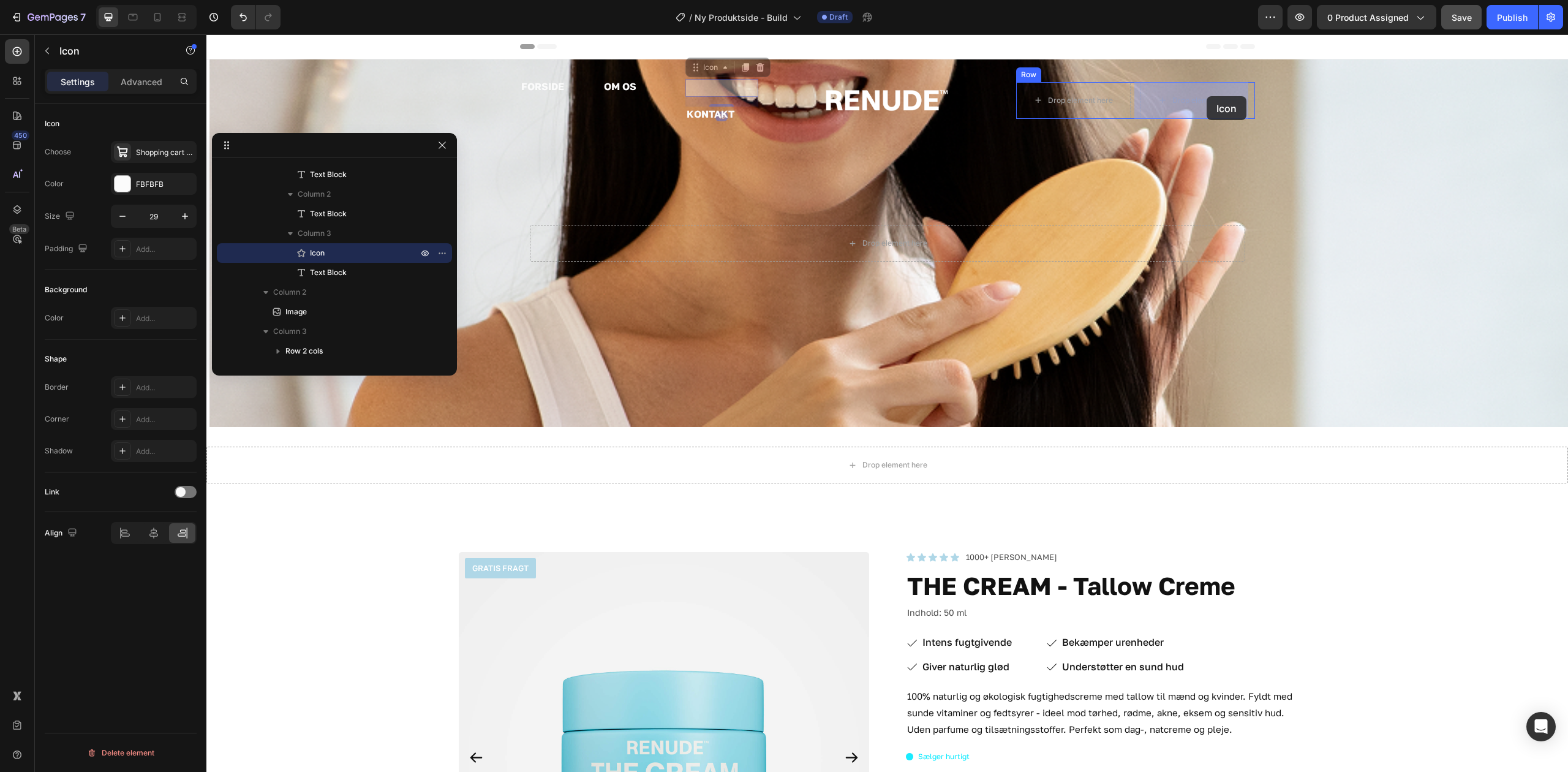
drag, startPoint x: 744, startPoint y: 87, endPoint x: 1207, endPoint y: 96, distance: 463.1
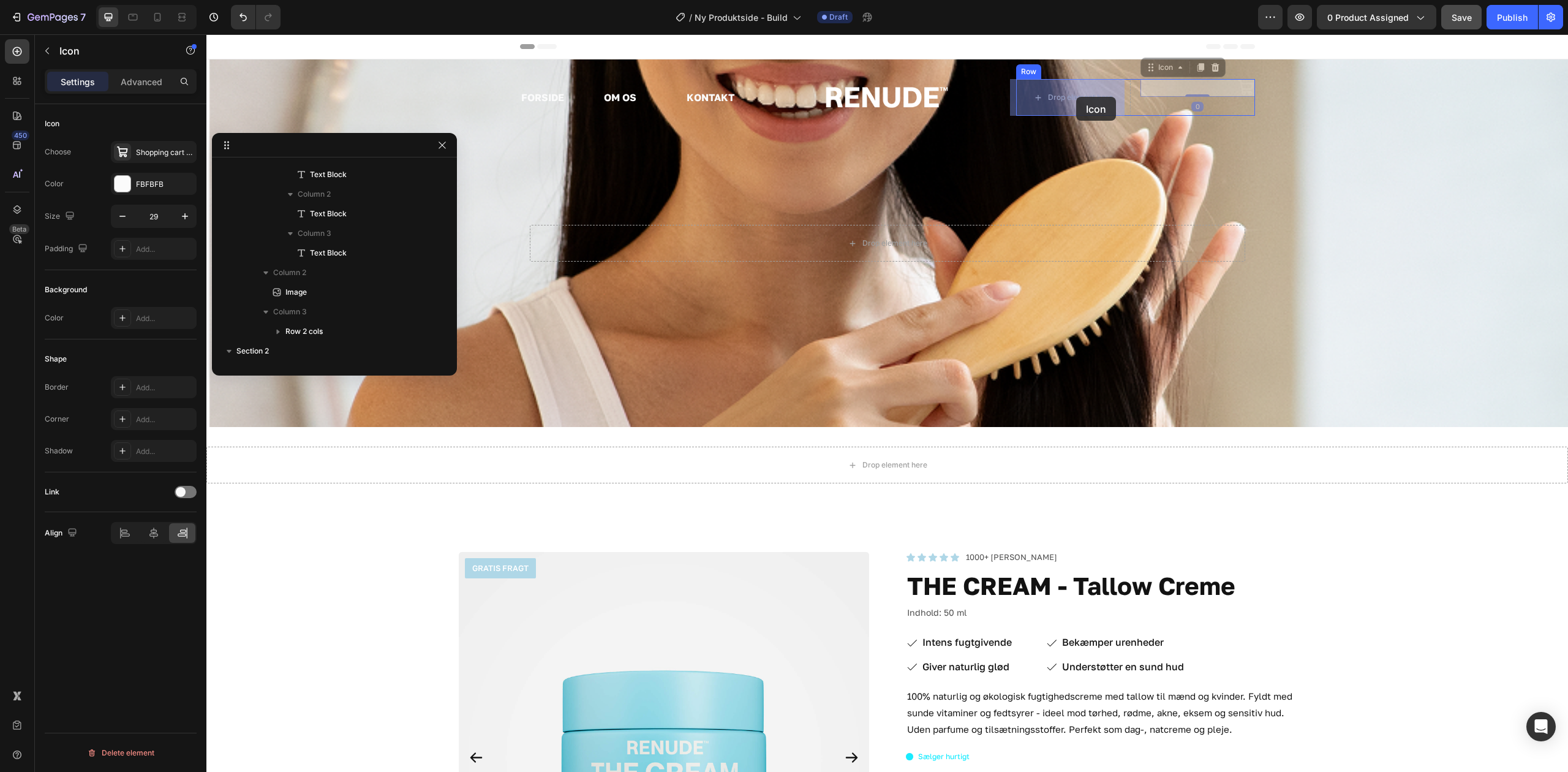
drag, startPoint x: 1239, startPoint y: 87, endPoint x: 1074, endPoint y: 99, distance: 165.4
click at [1133, 106] on div "Icon 0 Drop element here Row" at bounding box center [1136, 97] width 238 height 37
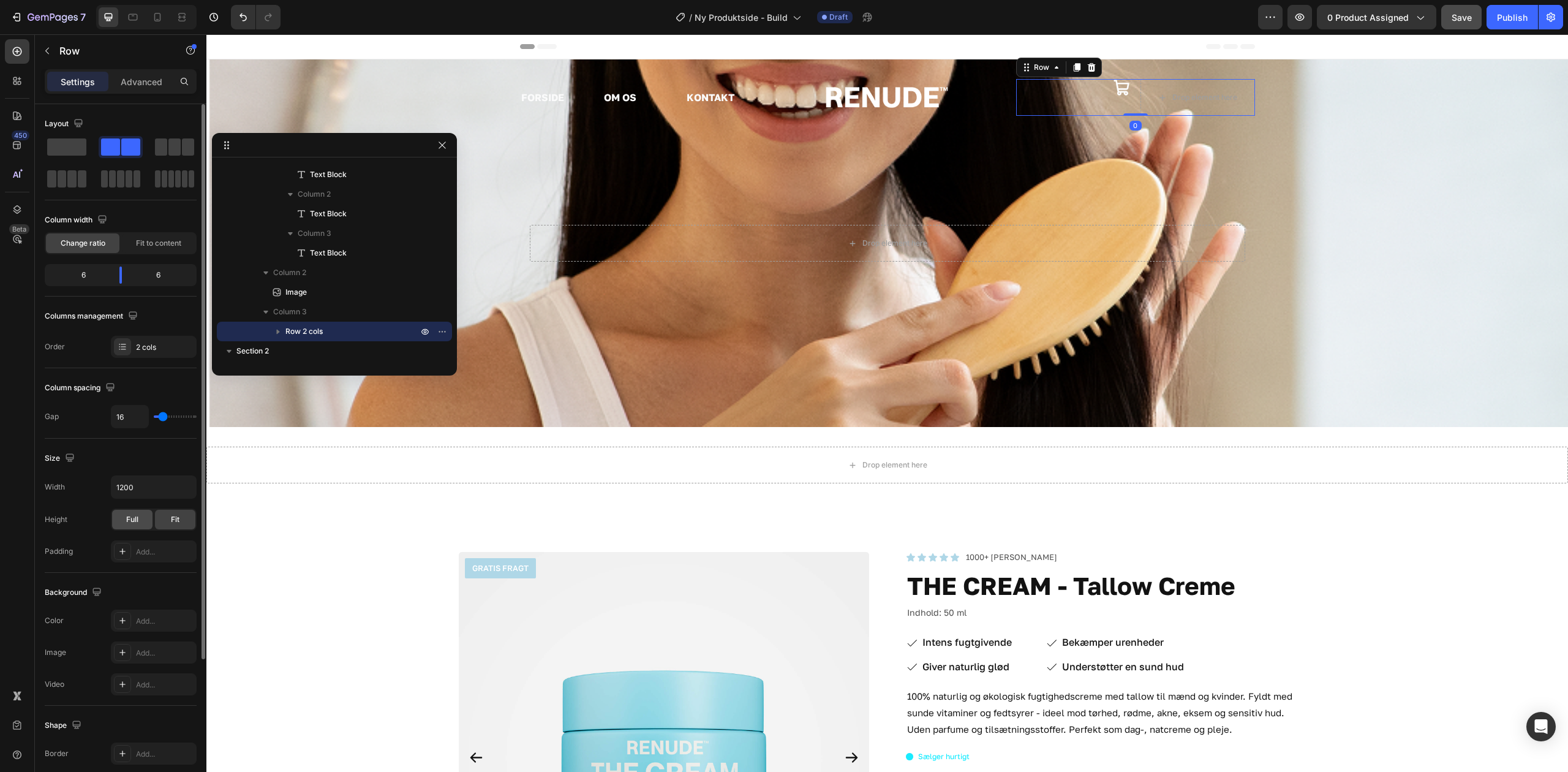
scroll to position [187, 0]
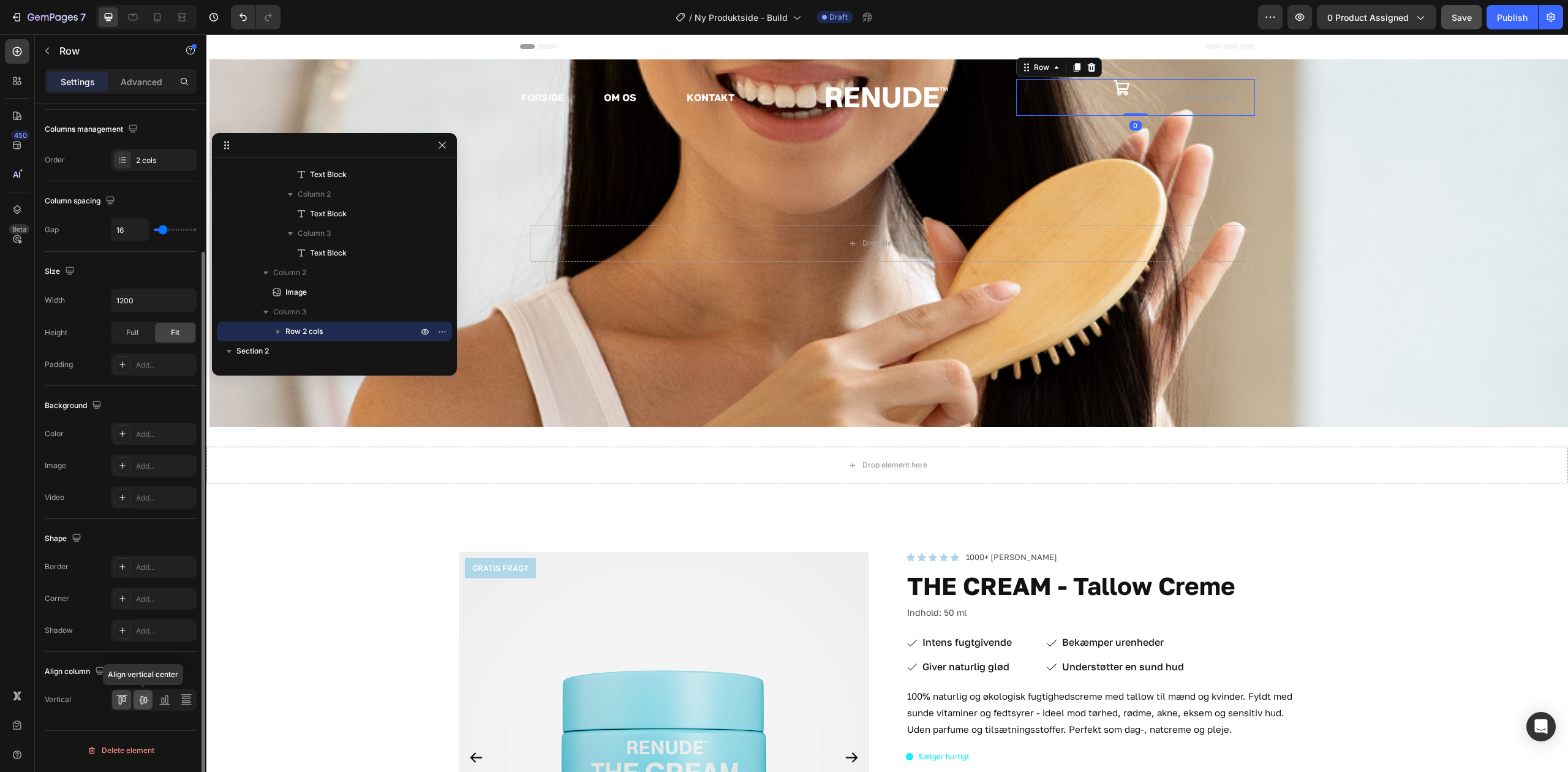
click at [146, 704] on icon at bounding box center [143, 700] width 12 height 12
click at [55, 50] on button "button" at bounding box center [47, 50] width 20 height 20
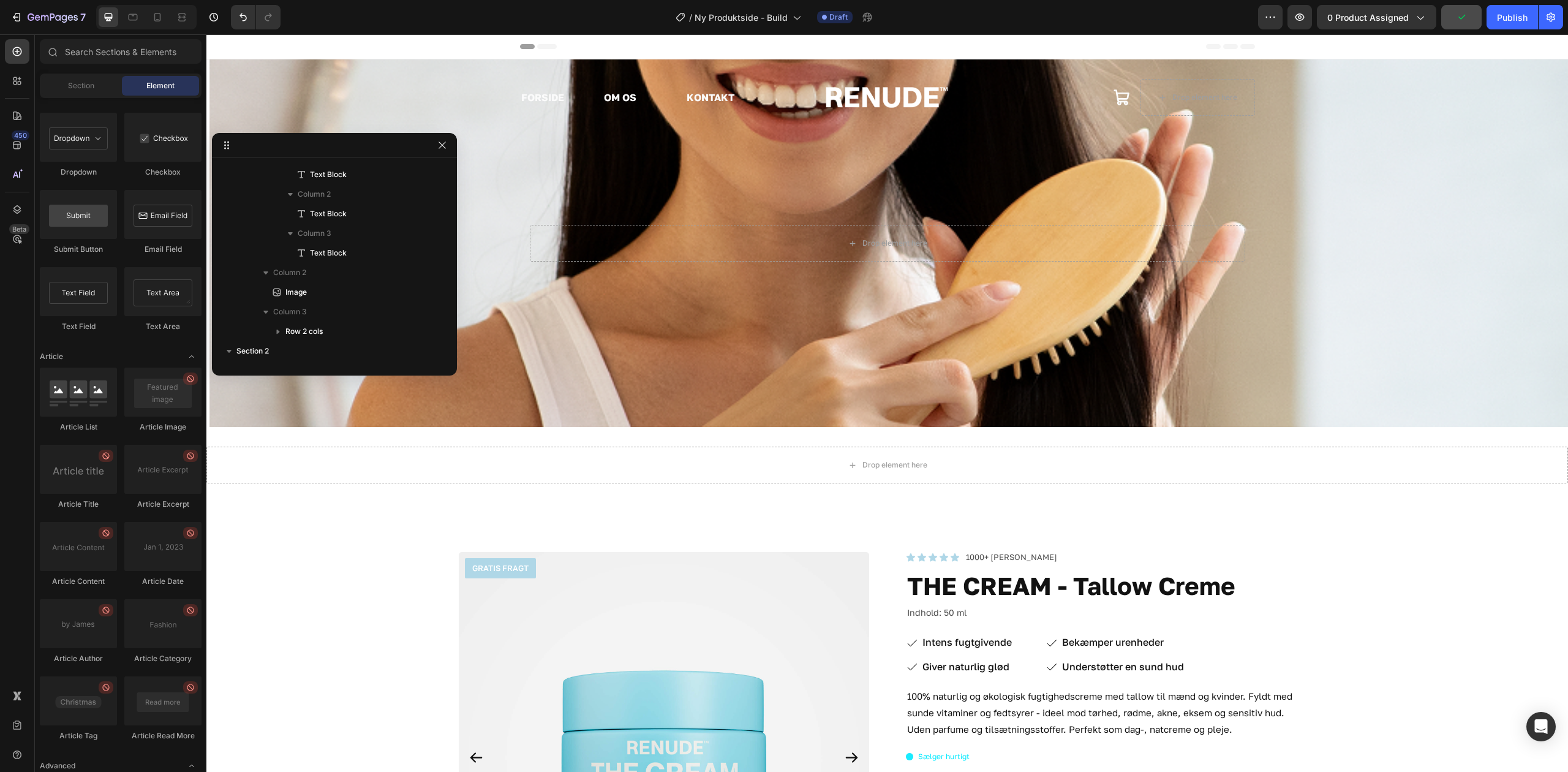
scroll to position [3041, 0]
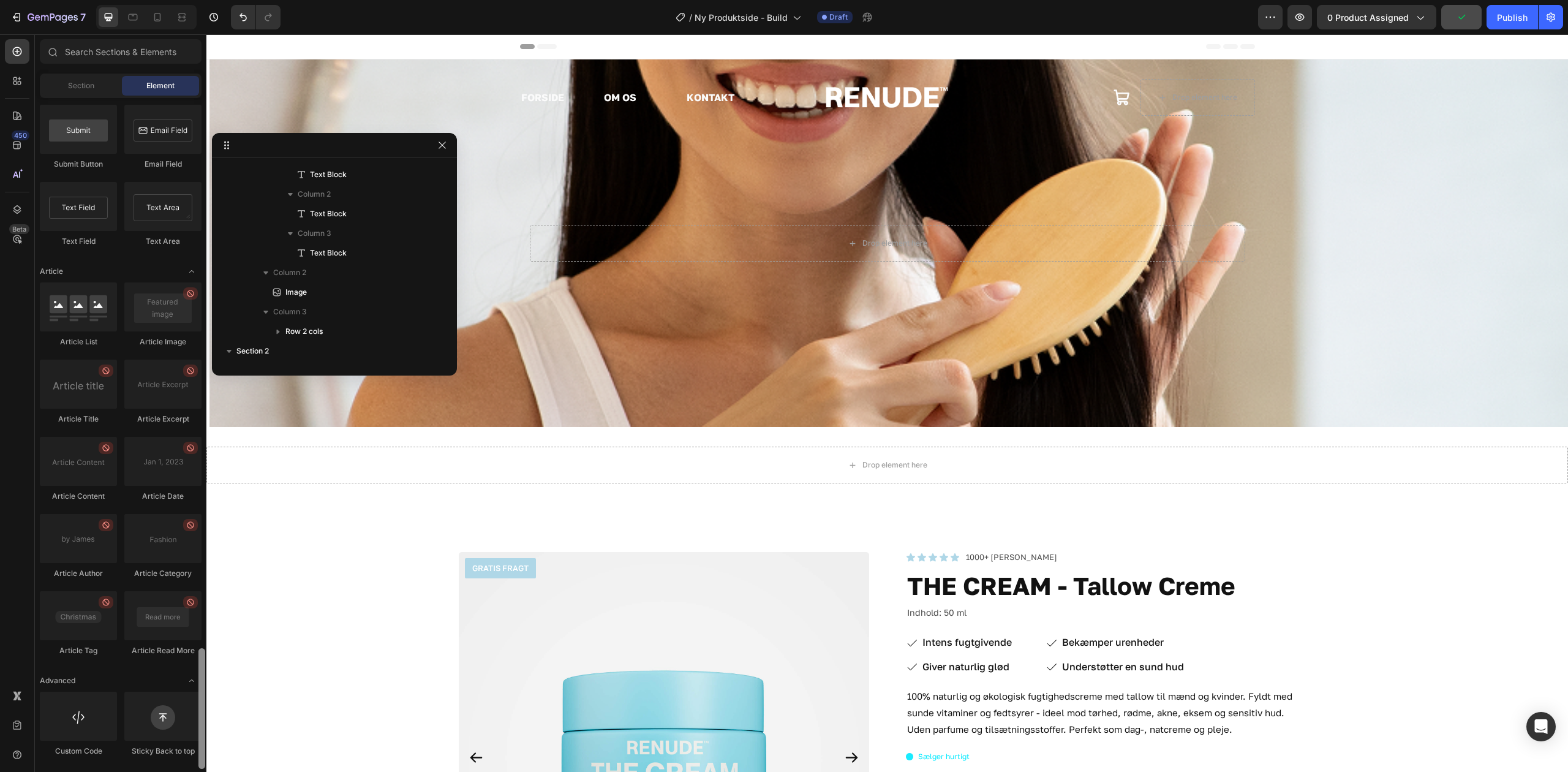
drag, startPoint x: 201, startPoint y: 362, endPoint x: 135, endPoint y: 743, distance: 386.7
click at [182, 746] on div "Layout Row Row Row Row Text Heading Text Block Button Button Button Media Image…" at bounding box center [121, 433] width 172 height 671
drag, startPoint x: 280, startPoint y: 765, endPoint x: 1190, endPoint y: 100, distance: 1127.1
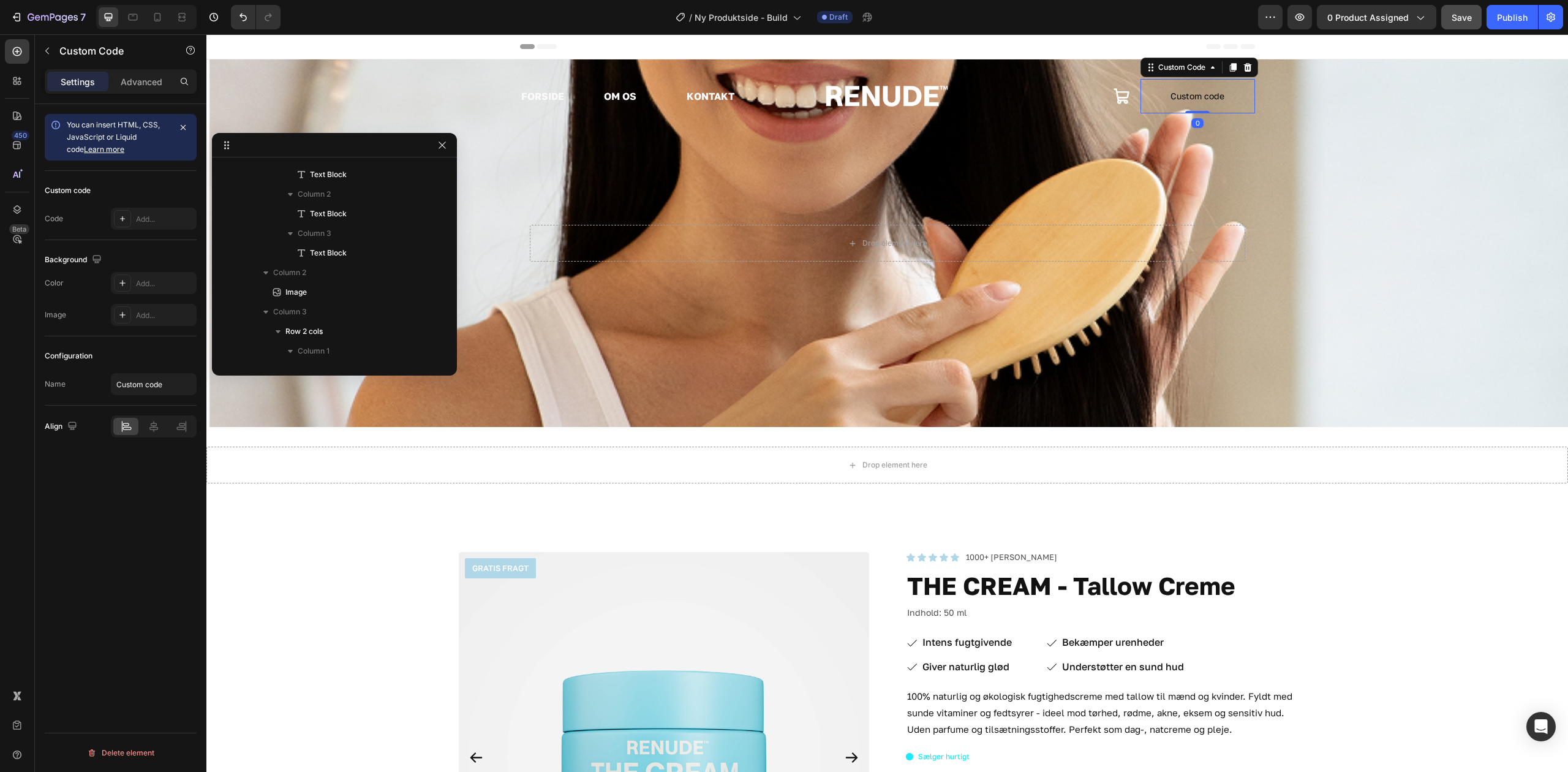
scroll to position [272, 0]
click at [1143, 103] on span "Custom code" at bounding box center [1198, 95] width 115 height 14
click at [152, 395] on input "Custom code" at bounding box center [153, 384] width 86 height 22
click at [1171, 93] on span "Custom code" at bounding box center [1198, 95] width 115 height 14
click at [155, 222] on div "Add..." at bounding box center [165, 219] width 58 height 11
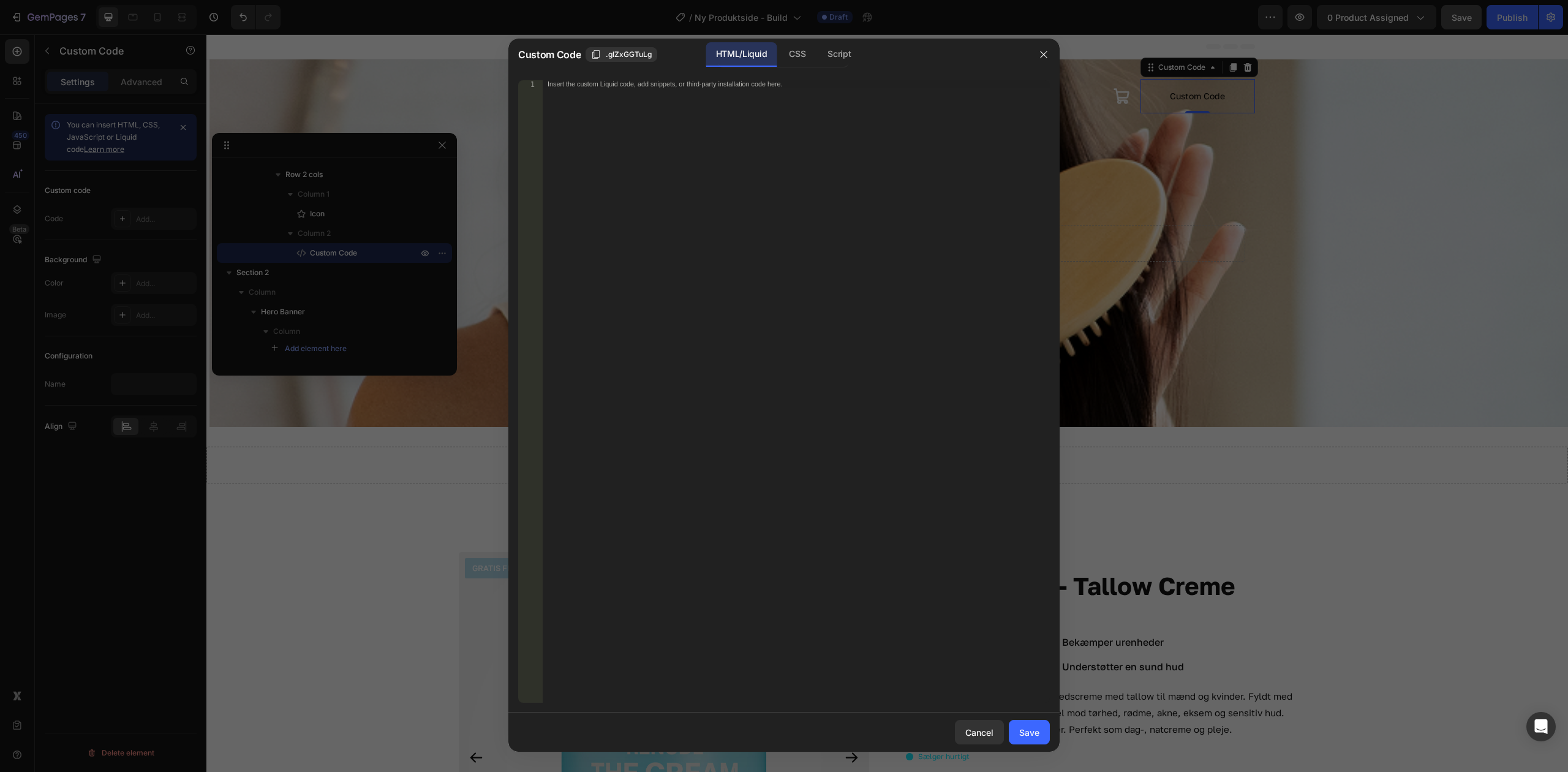
click at [827, 146] on div "Insert the custom Liquid code, add snippets, or third-party installation code h…" at bounding box center [797, 399] width 507 height 638
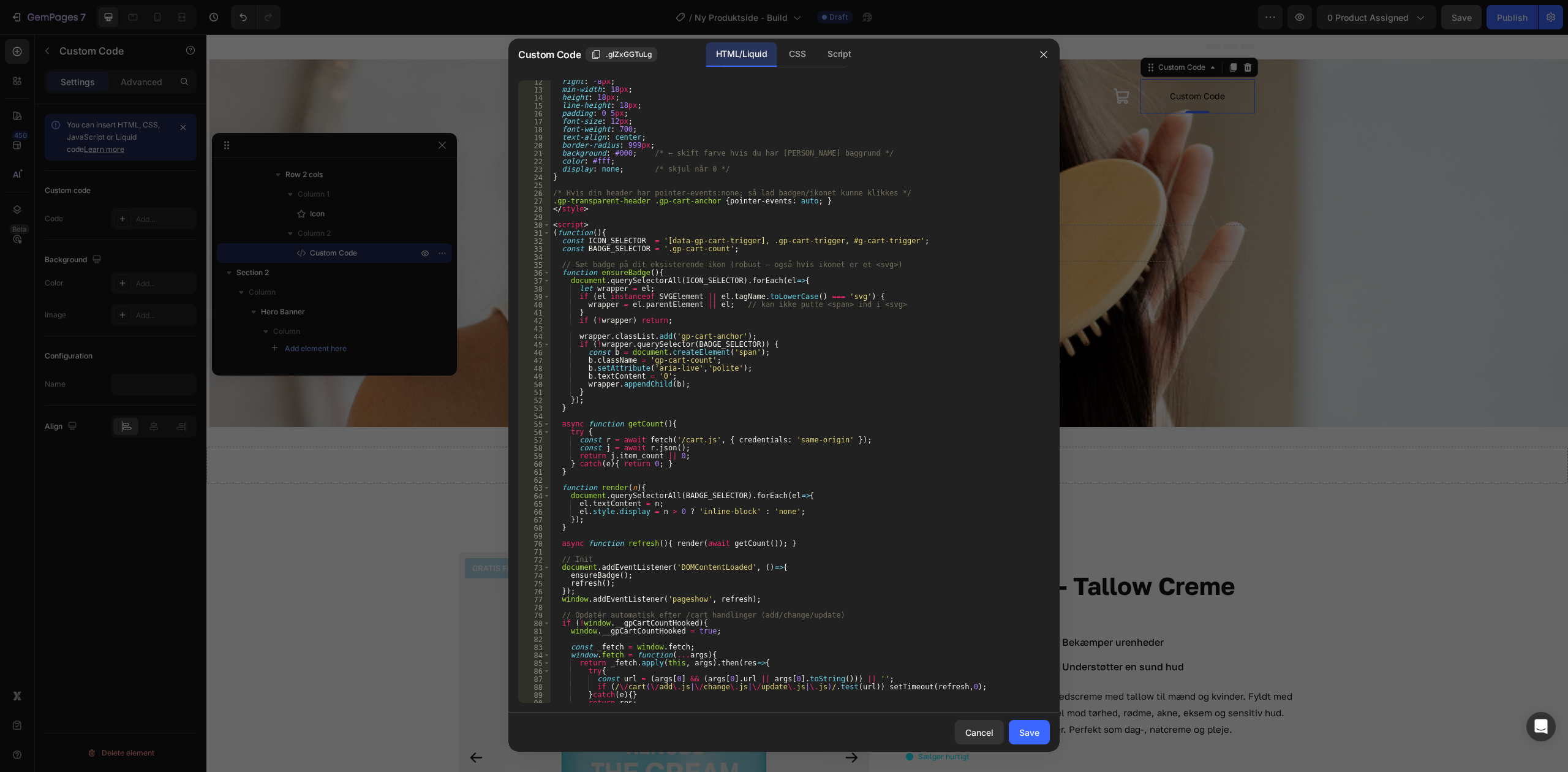
scroll to position [0, 0]
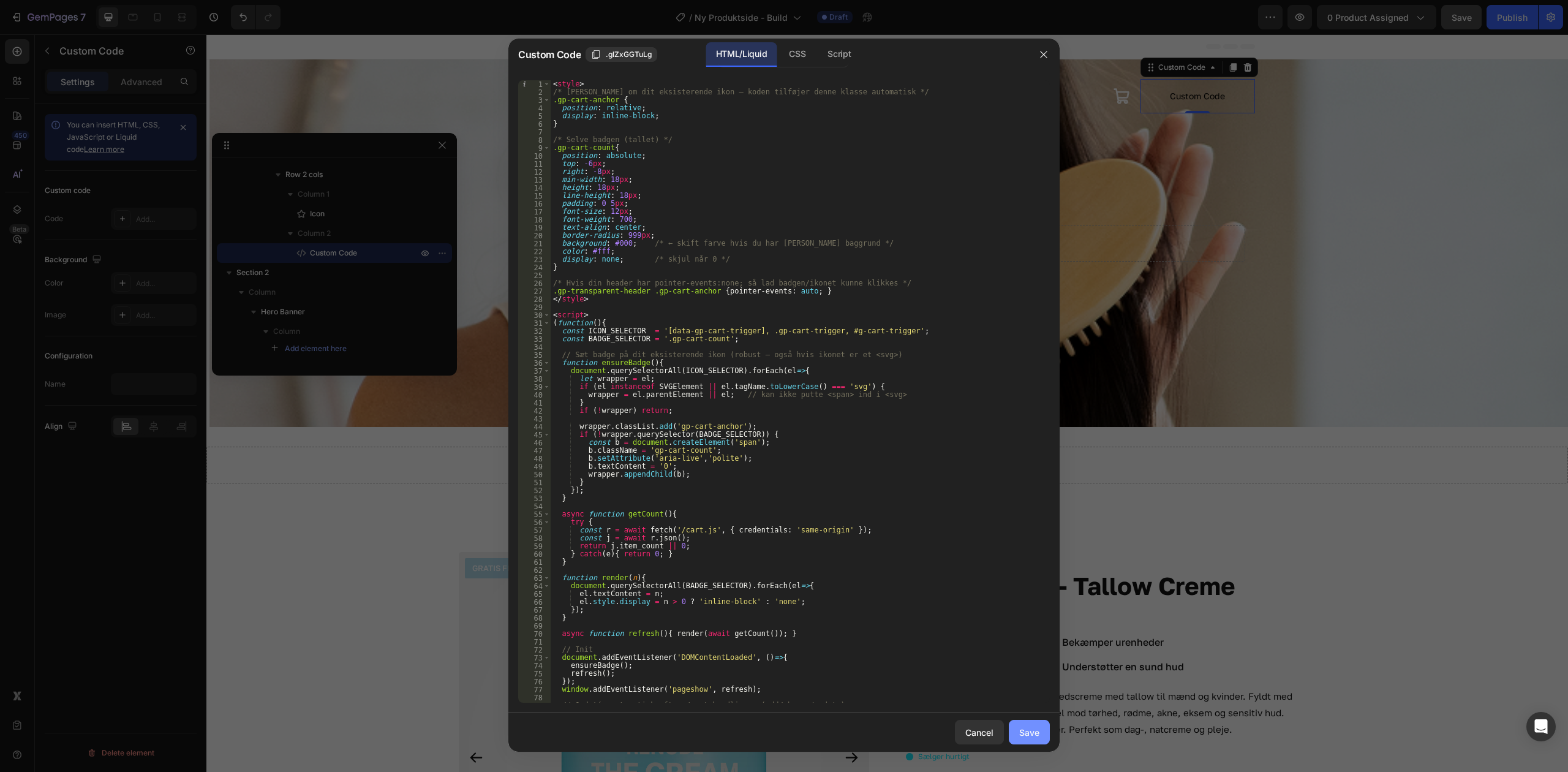
click at [1027, 735] on div "Save" at bounding box center [1030, 732] width 20 height 13
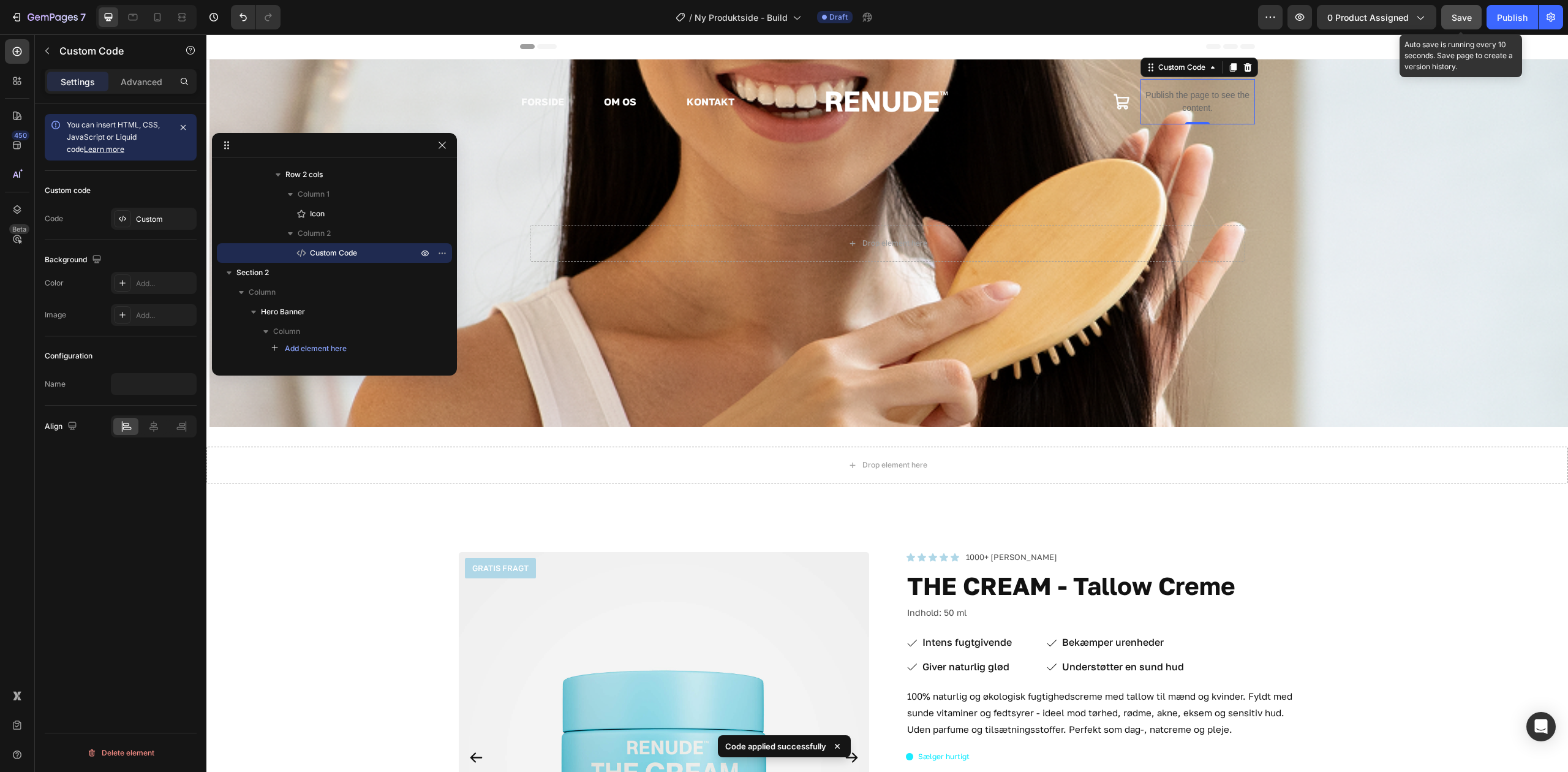
click at [1468, 20] on div "Save" at bounding box center [1462, 17] width 20 height 13
click at [1294, 13] on icon "button" at bounding box center [1300, 17] width 12 height 12
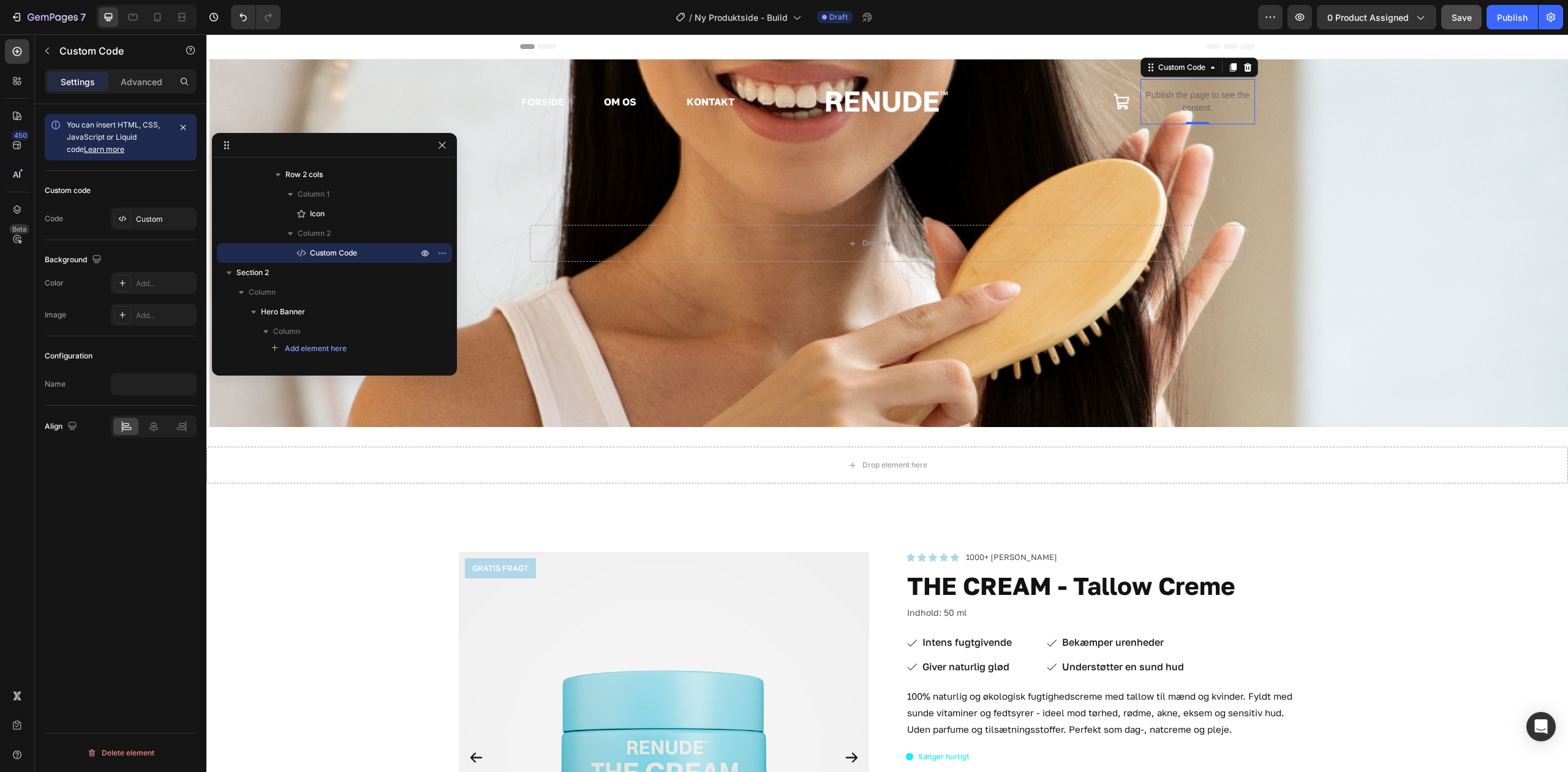
click at [1194, 84] on div "Publish the page to see the content." at bounding box center [1198, 101] width 115 height 45
click at [1118, 94] on icon at bounding box center [1122, 101] width 18 height 18
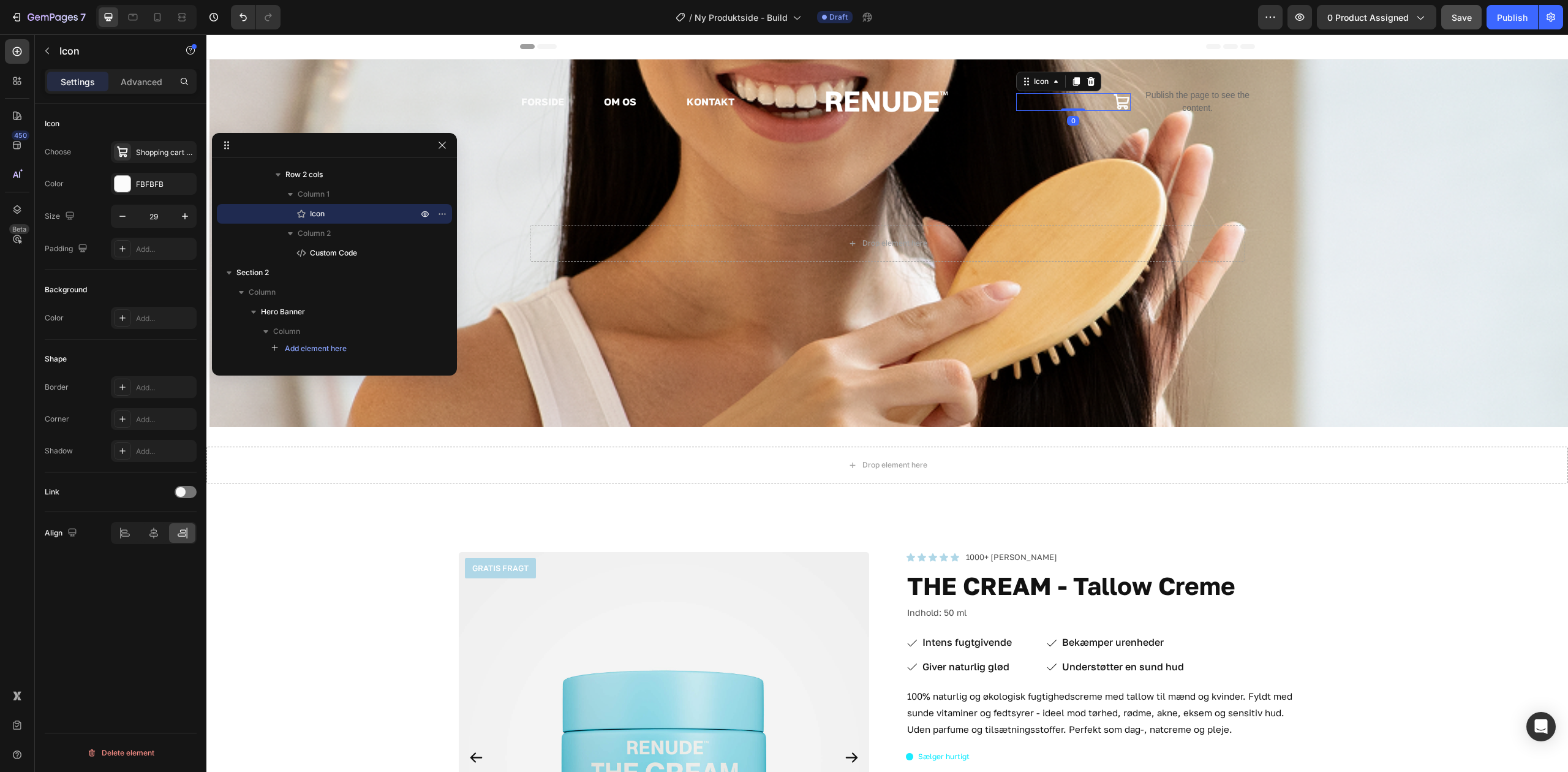
click at [1168, 108] on p "Publish the page to see the content." at bounding box center [1198, 101] width 115 height 26
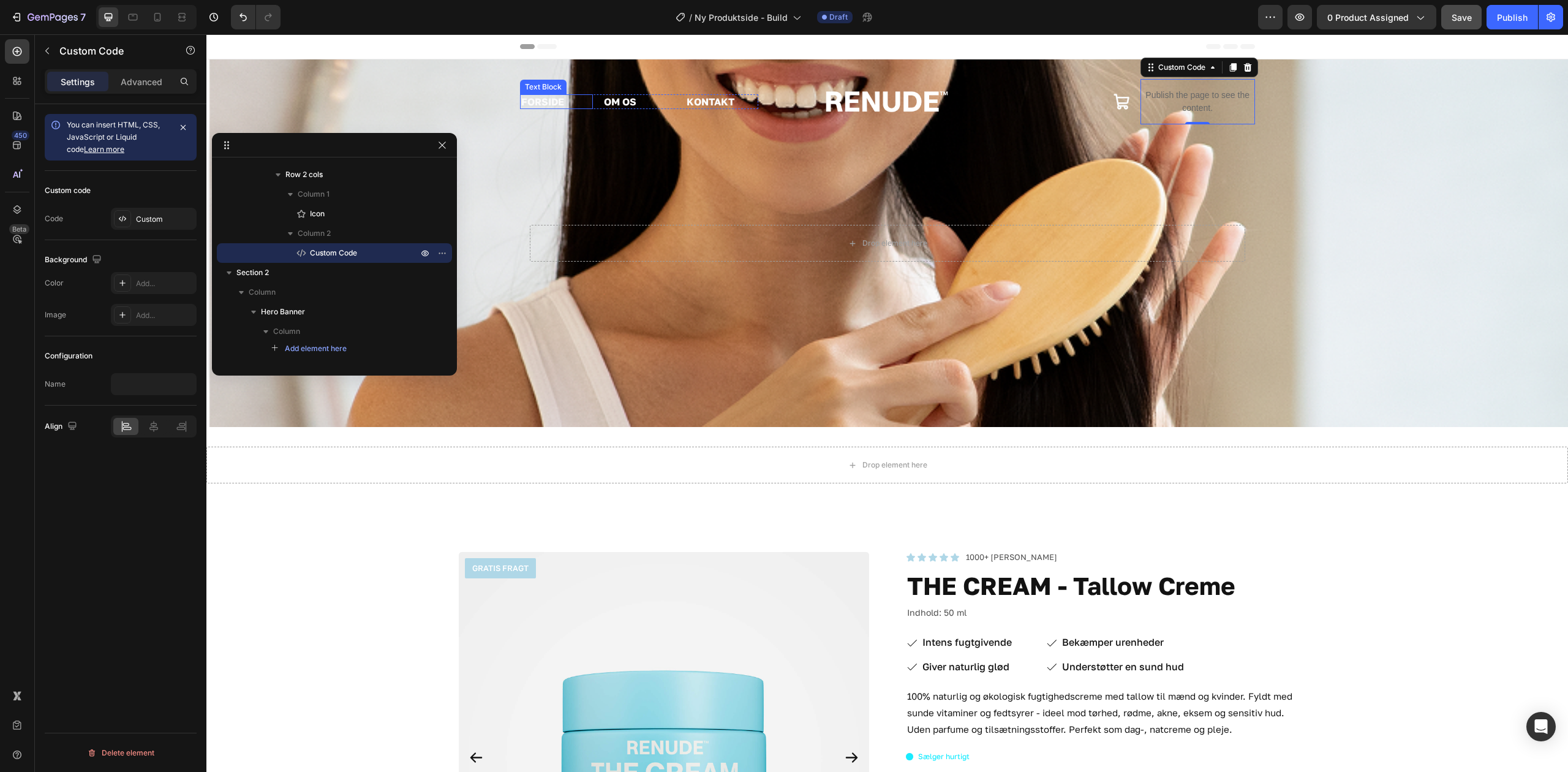
click at [529, 101] on link "FORSIDE" at bounding box center [542, 101] width 43 height 12
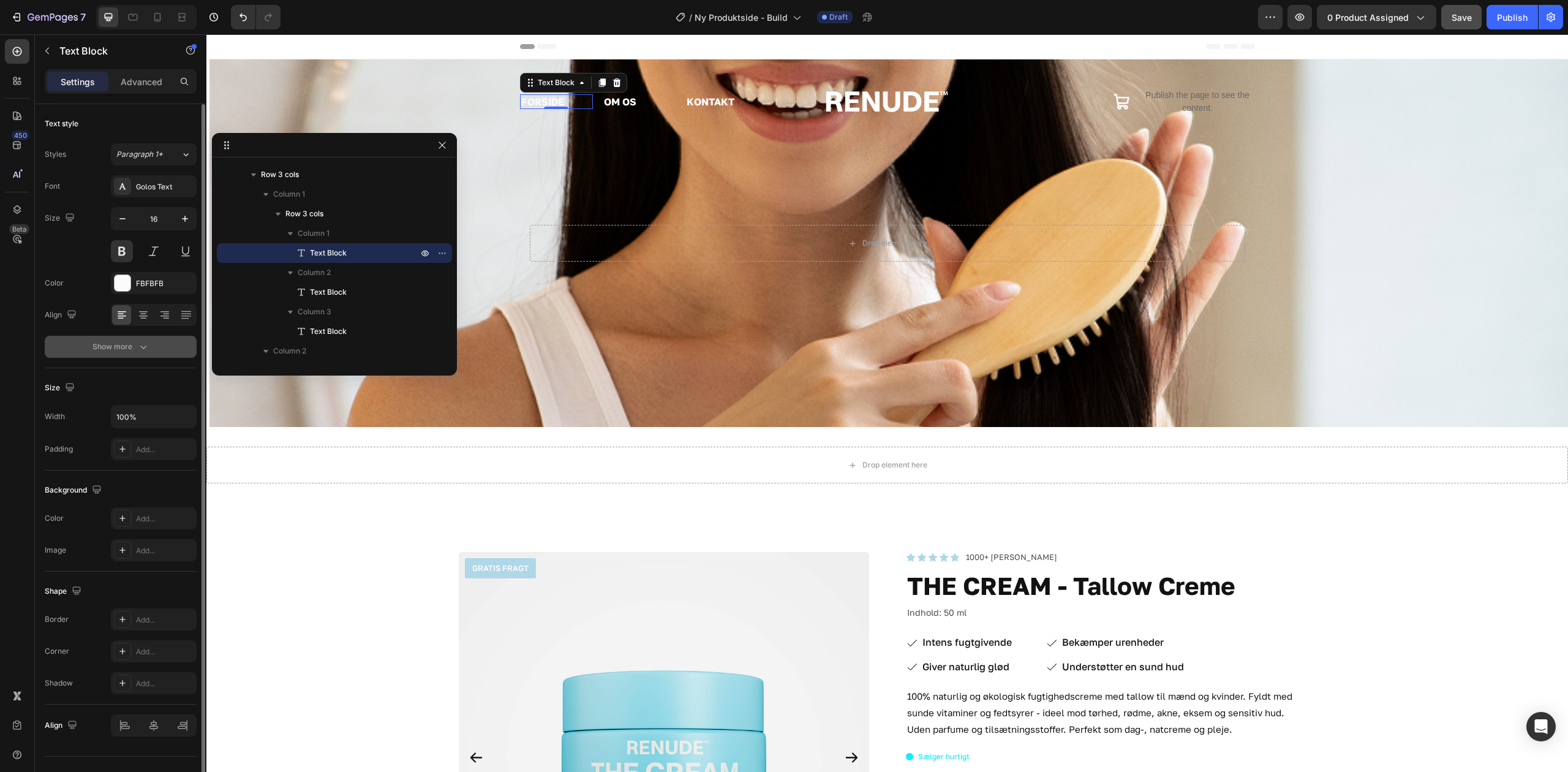
click at [118, 349] on div "Show more" at bounding box center [121, 346] width 57 height 12
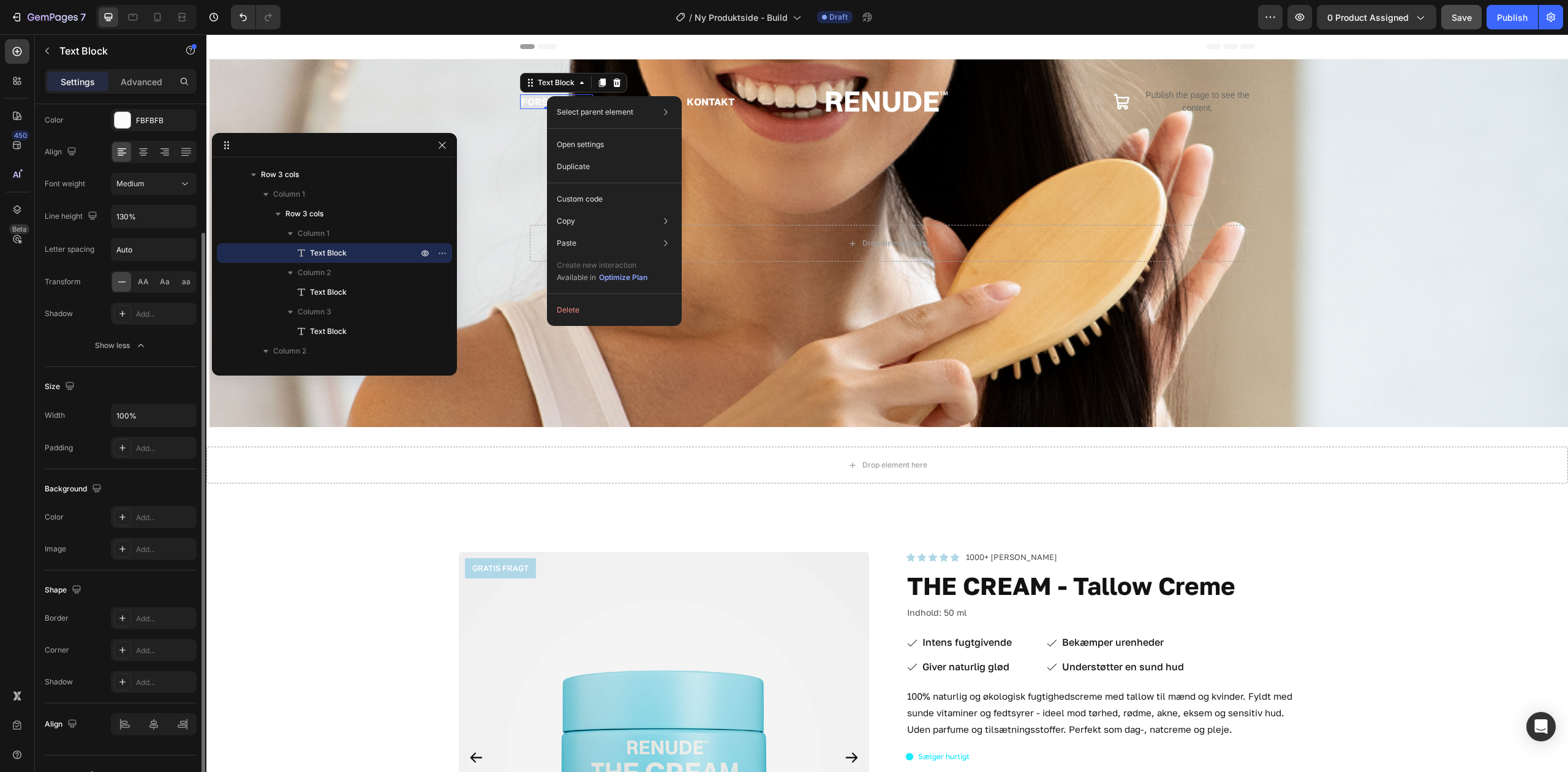
click at [98, 354] on button "Show less" at bounding box center [121, 346] width 152 height 22
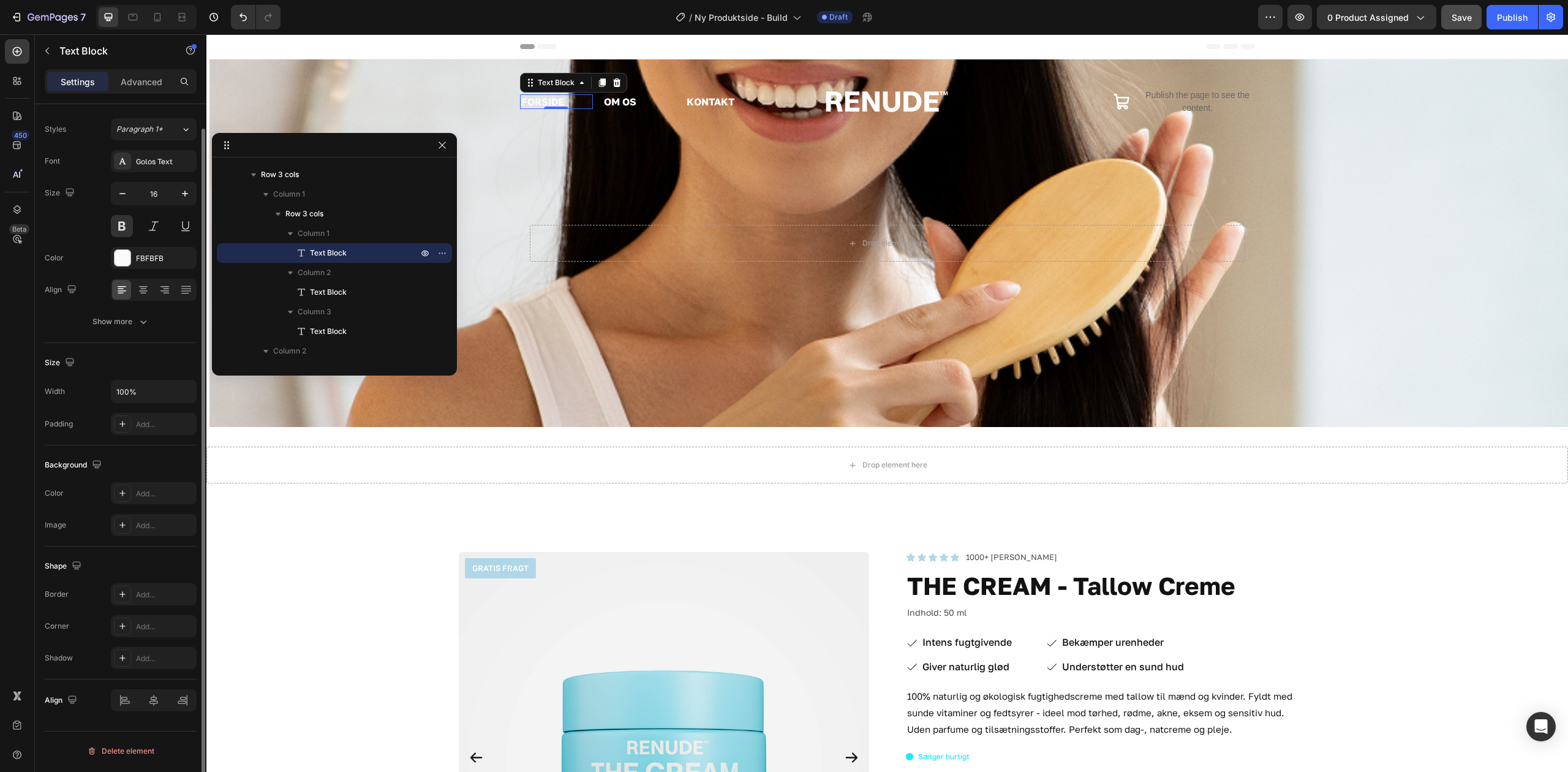
scroll to position [26, 0]
click at [120, 322] on div "Show more" at bounding box center [121, 322] width 57 height 12
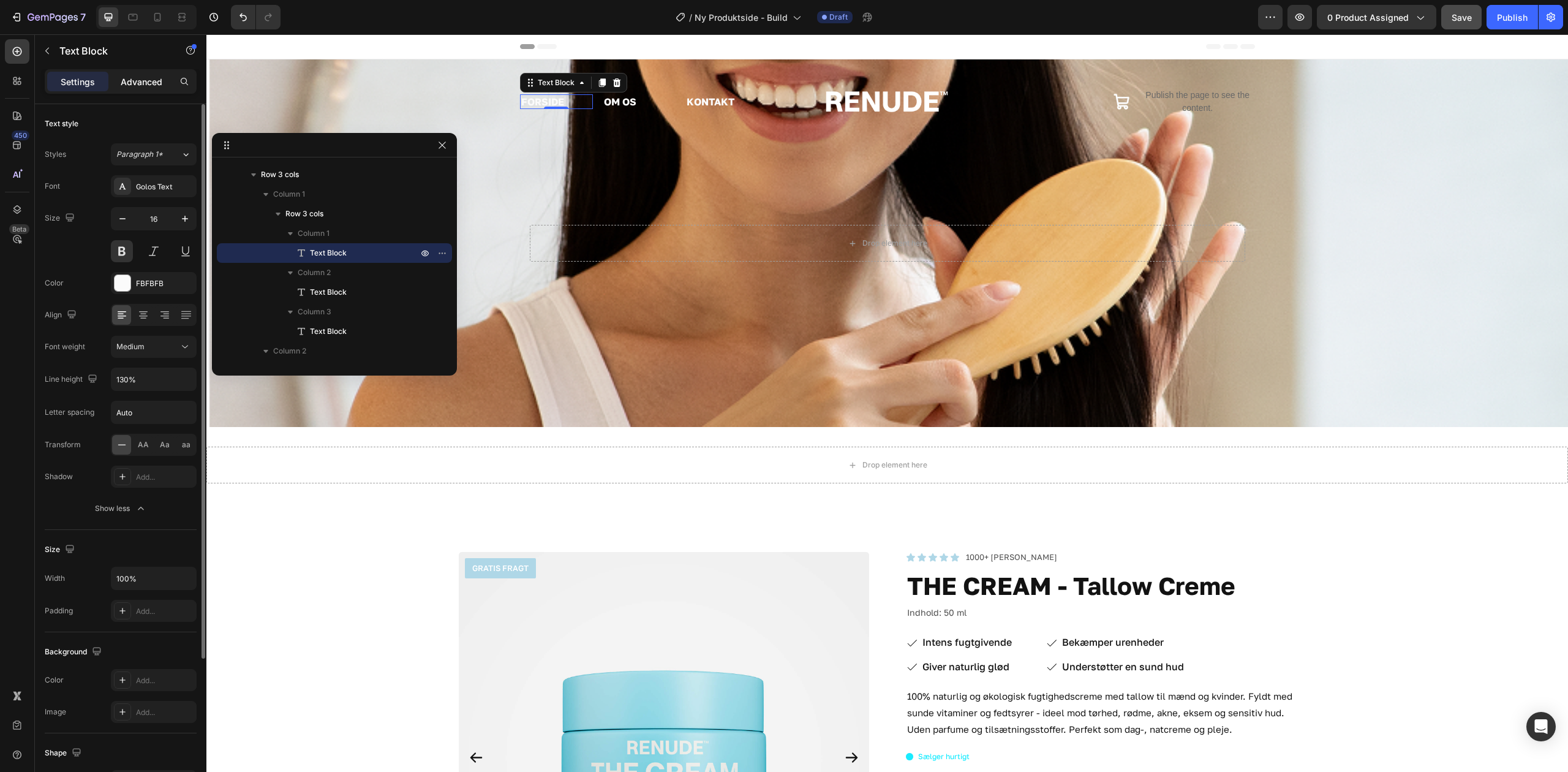
click at [145, 84] on p "Advanced" at bounding box center [141, 82] width 42 height 13
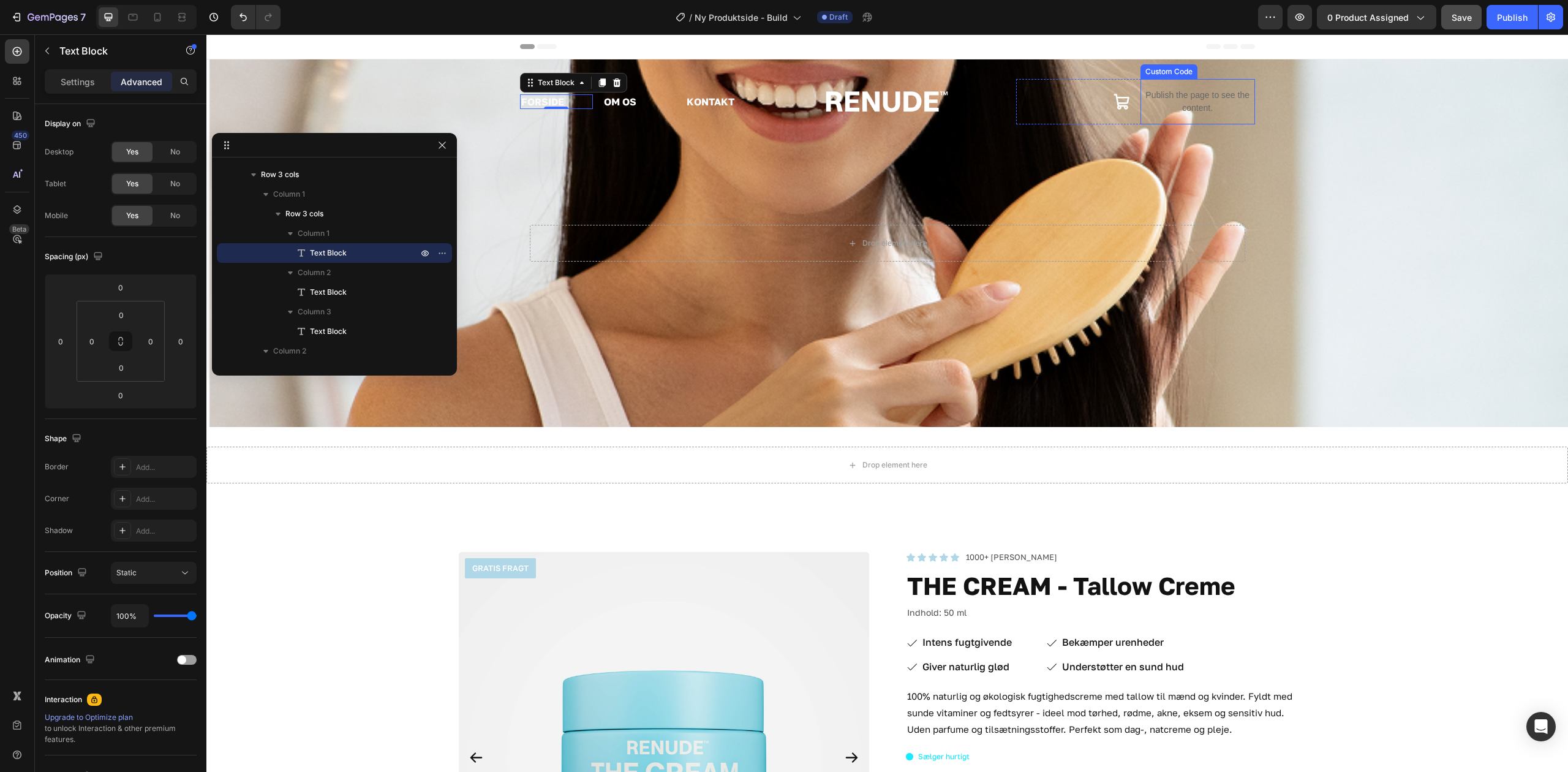
click at [1175, 100] on p "Publish the page to see the content." at bounding box center [1198, 101] width 115 height 26
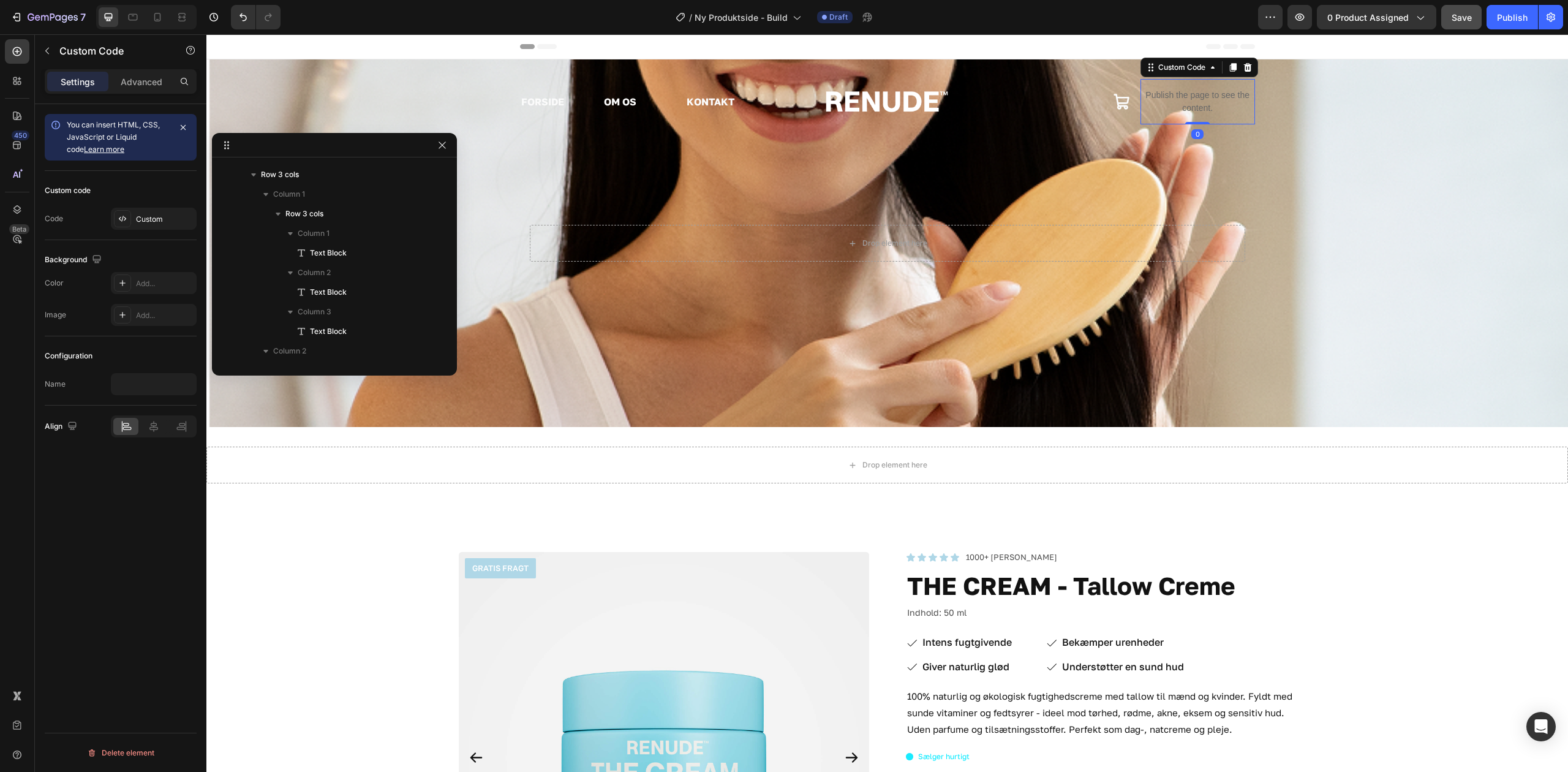
scroll to position [272, 0]
click at [1118, 101] on icon at bounding box center [1122, 101] width 18 height 18
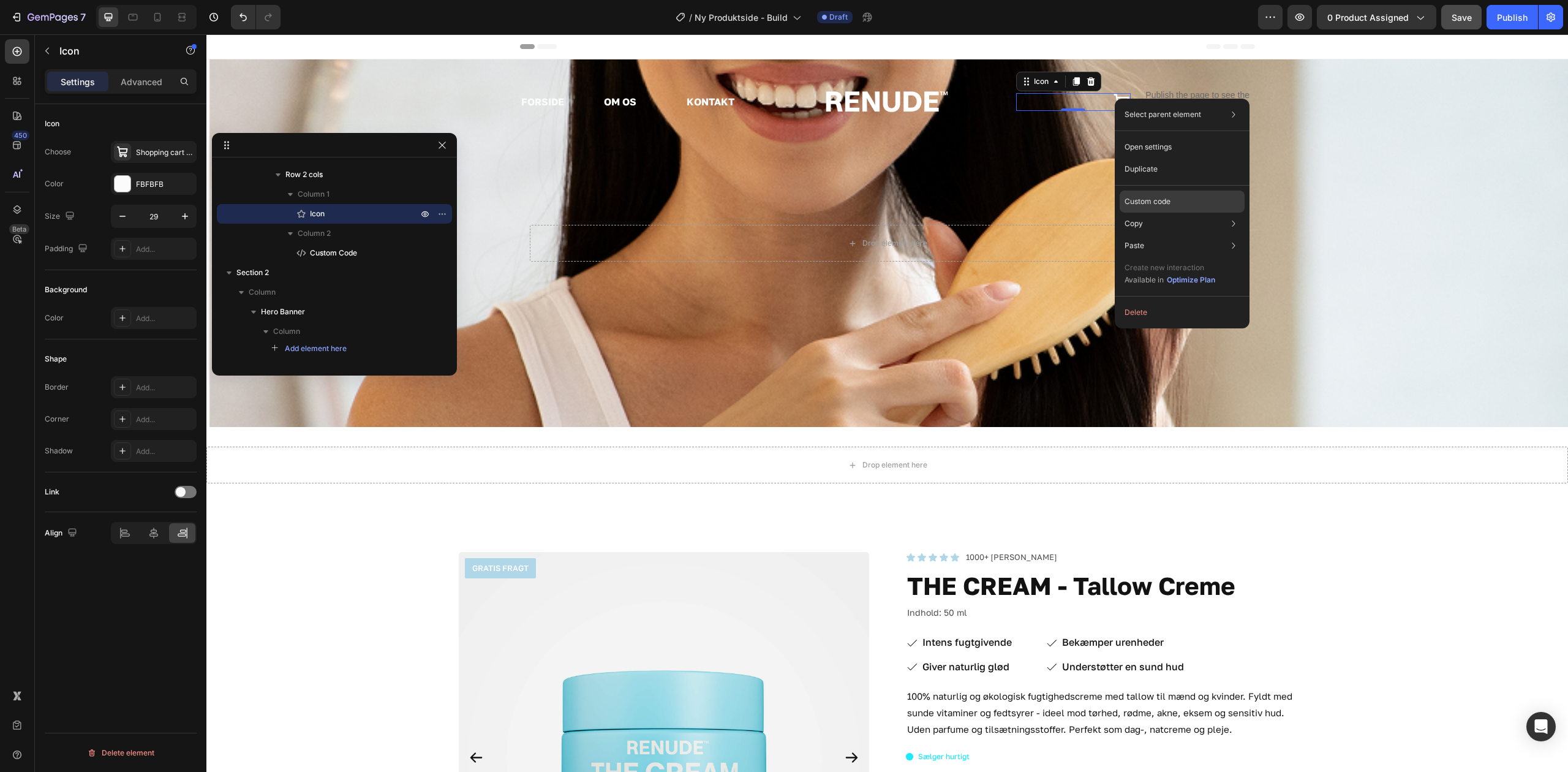
click at [1171, 194] on div "Custom code" at bounding box center [1182, 202] width 125 height 22
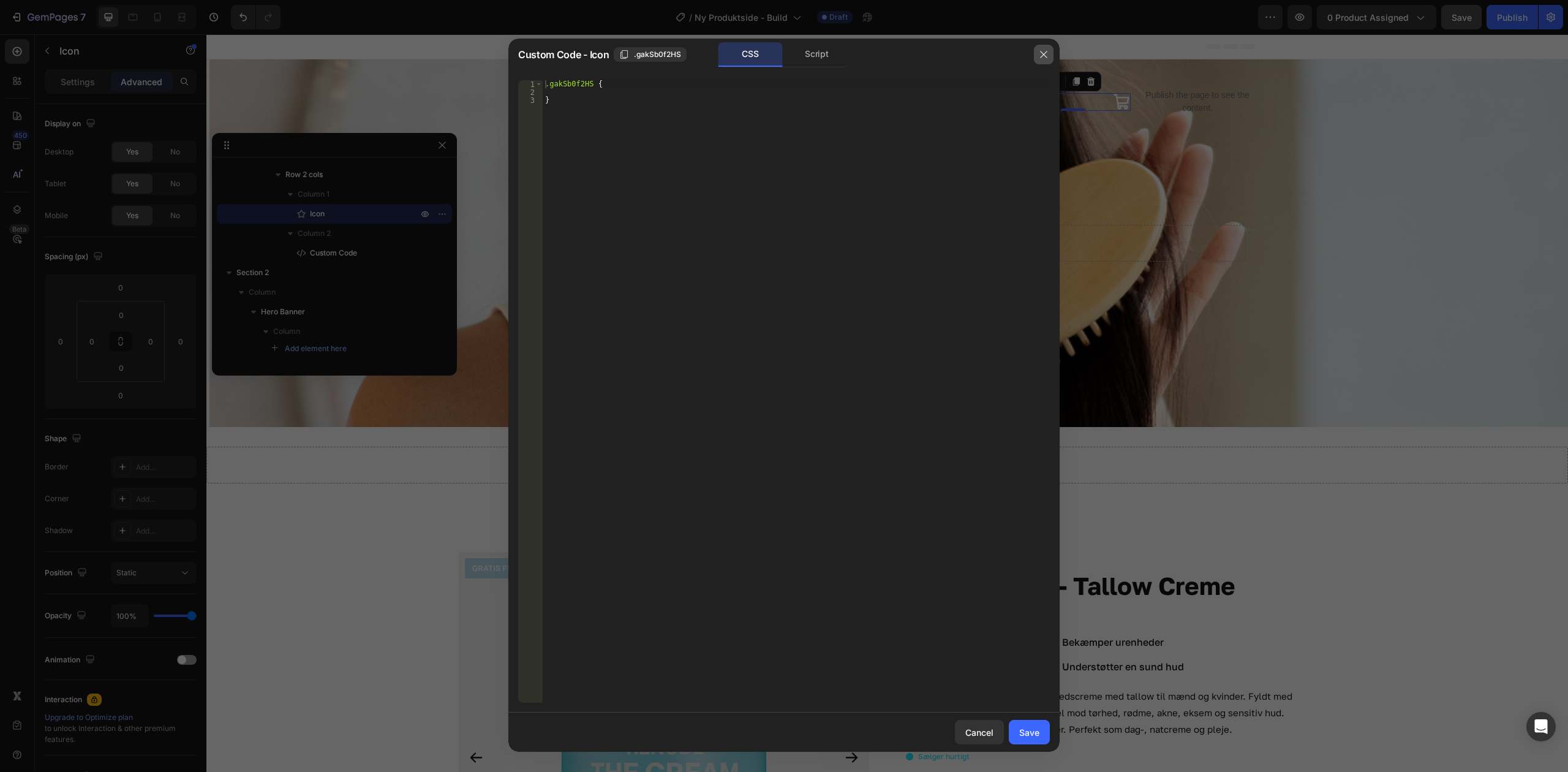
click at [1043, 54] on icon "button" at bounding box center [1044, 54] width 10 height 10
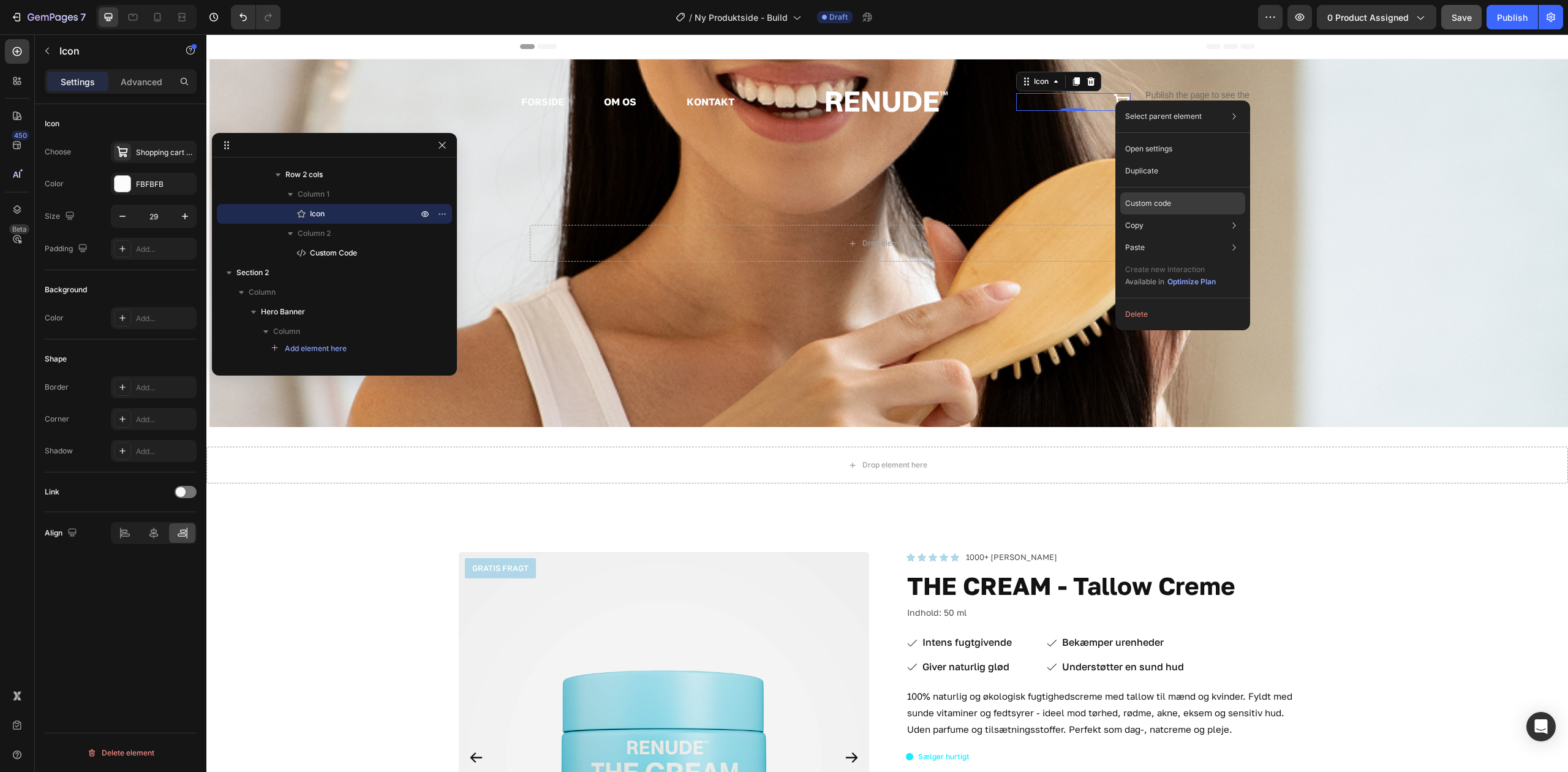
click at [1171, 204] on p "Custom code" at bounding box center [1148, 203] width 46 height 11
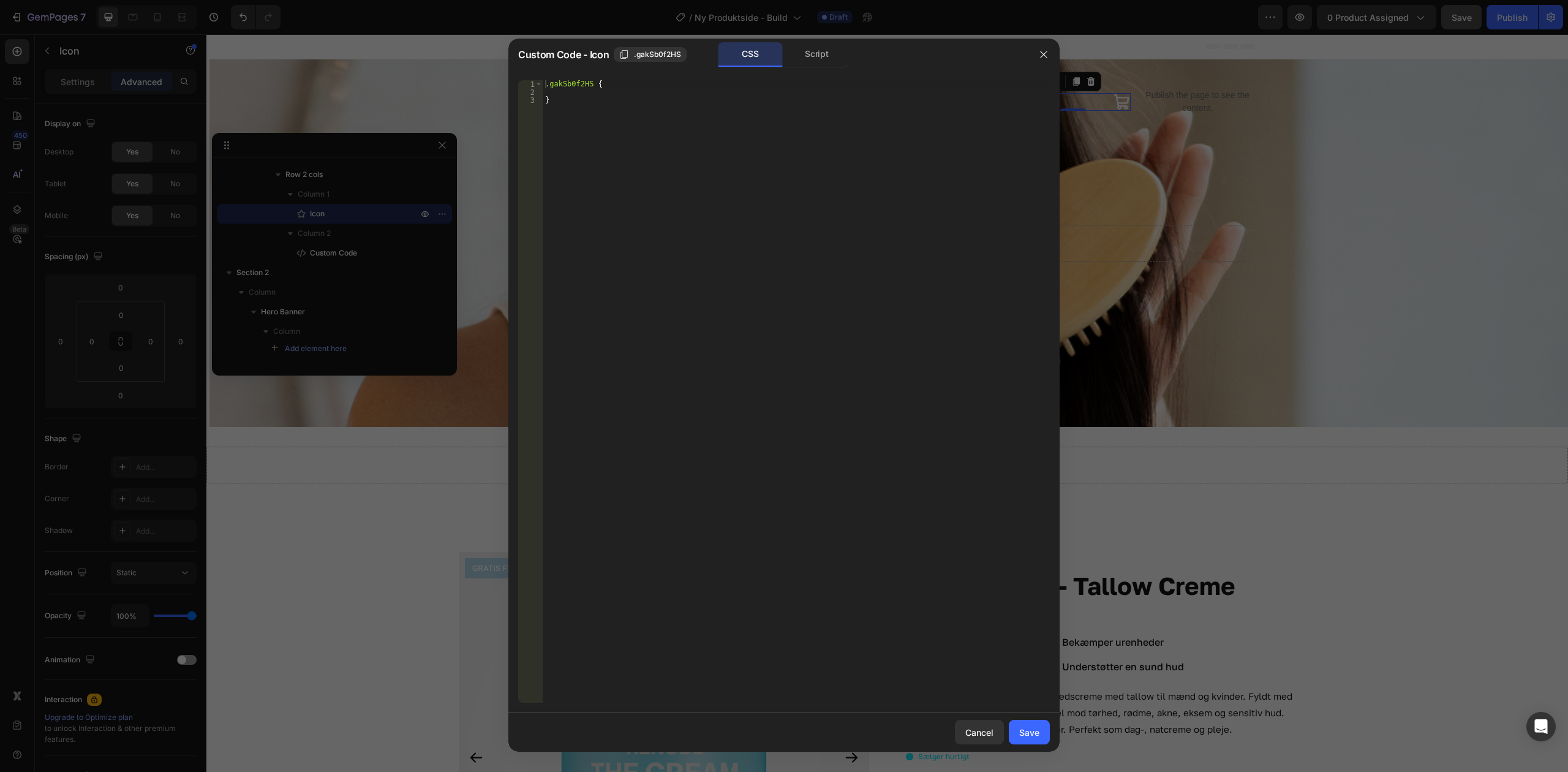
click at [787, 169] on div ".gakSb0f2HS { }" at bounding box center [797, 399] width 507 height 638
type textarea "}"
paste textarea
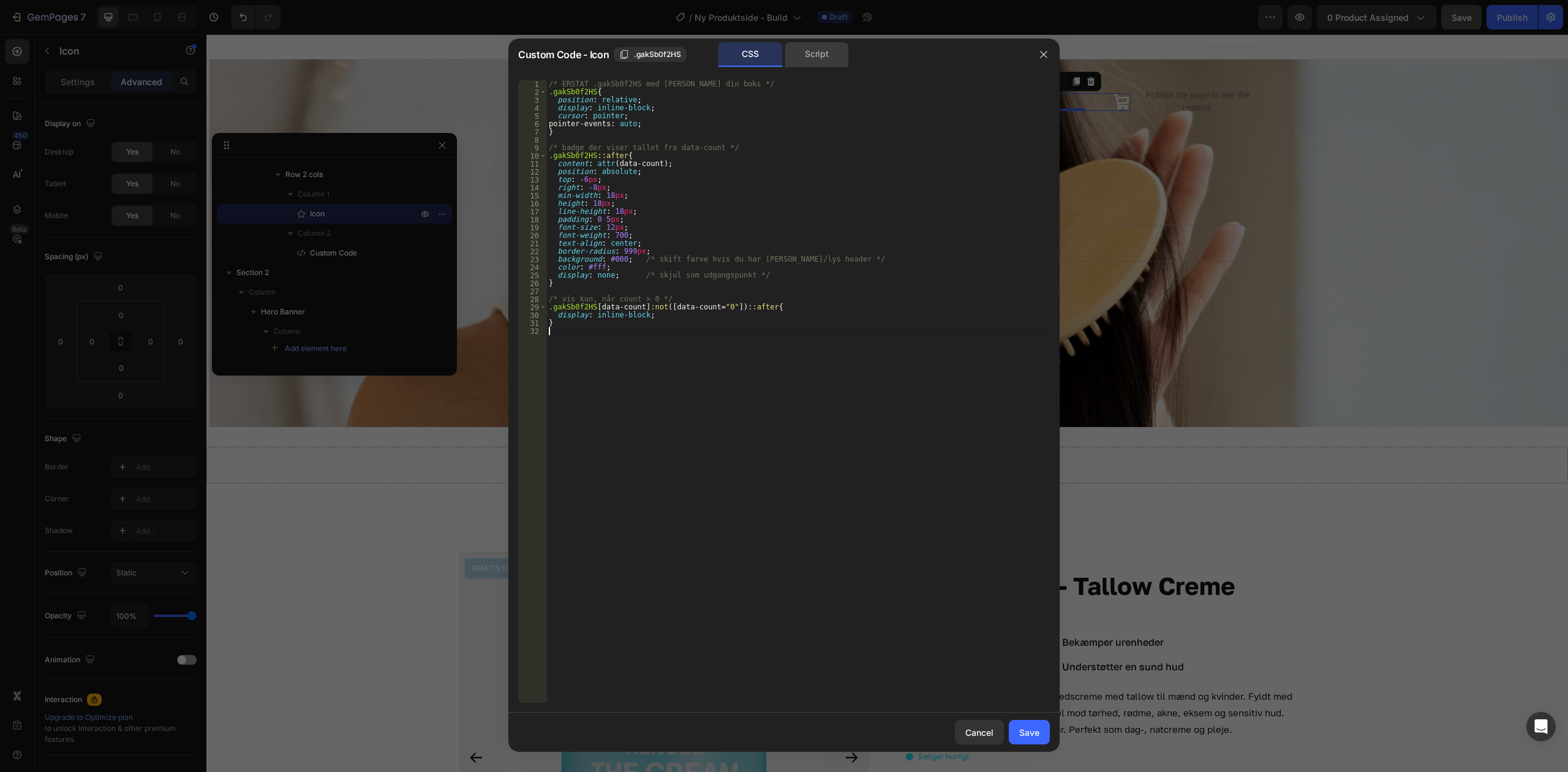
click at [815, 54] on div "Script" at bounding box center [817, 54] width 65 height 25
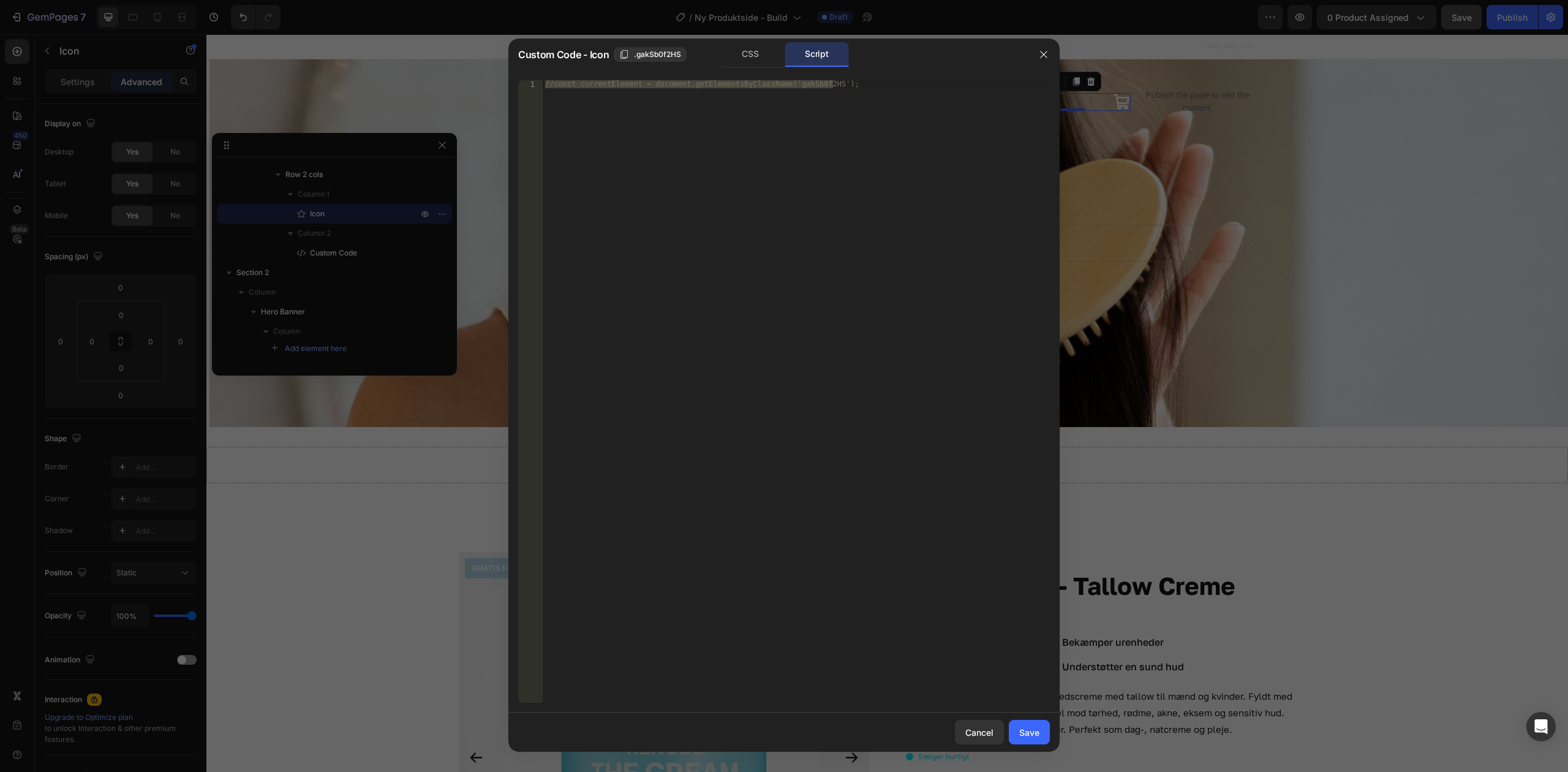
type textarea "//const currentElement = document.getElementsByClassName('gakSb0f2HS');"
click at [821, 140] on div "//const currentElement = document.getElementsByClassName('gakSb0f2HS');" at bounding box center [797, 391] width 507 height 622
paste textarea
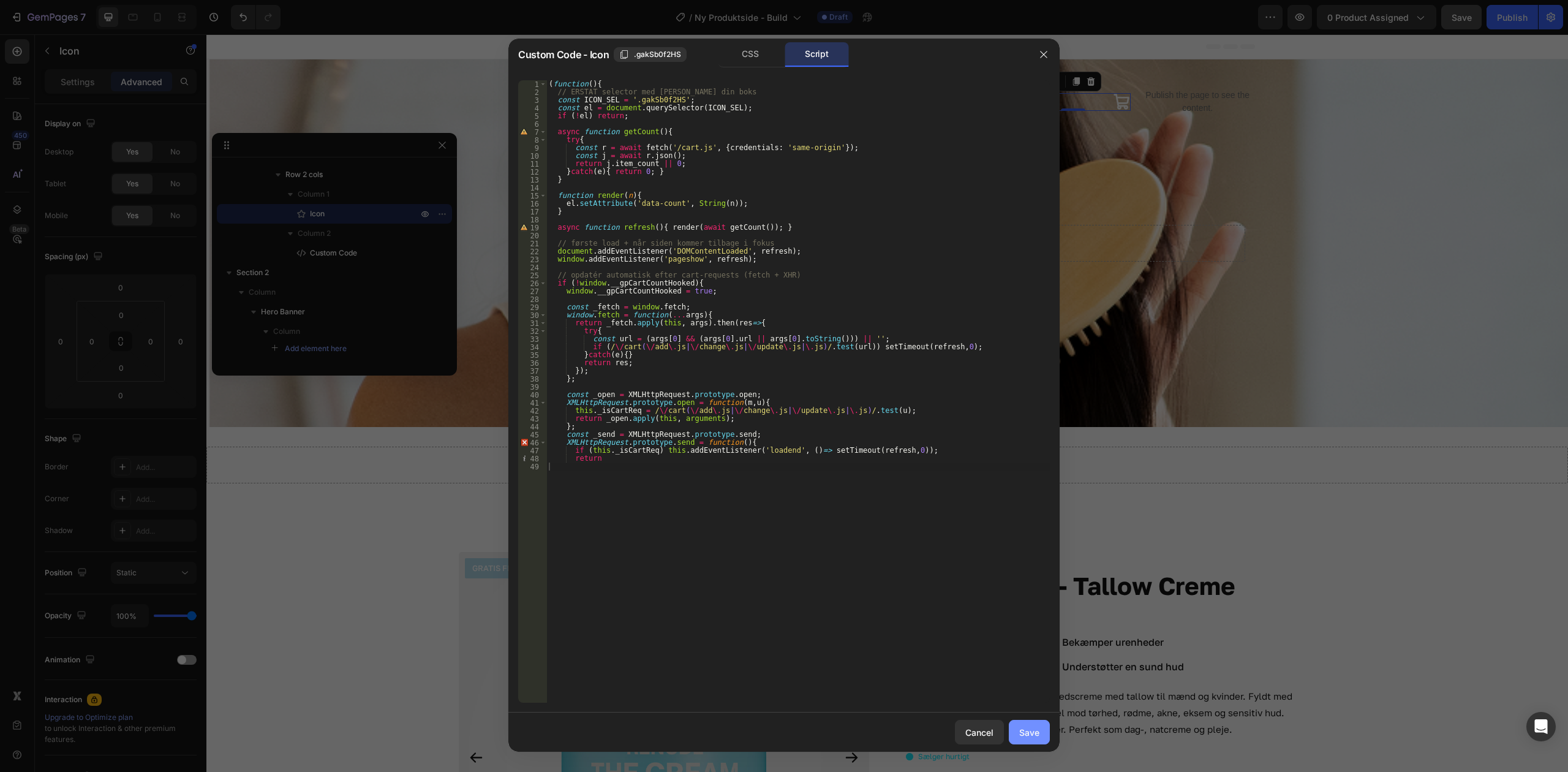
click at [1034, 720] on button "Save" at bounding box center [1029, 732] width 41 height 25
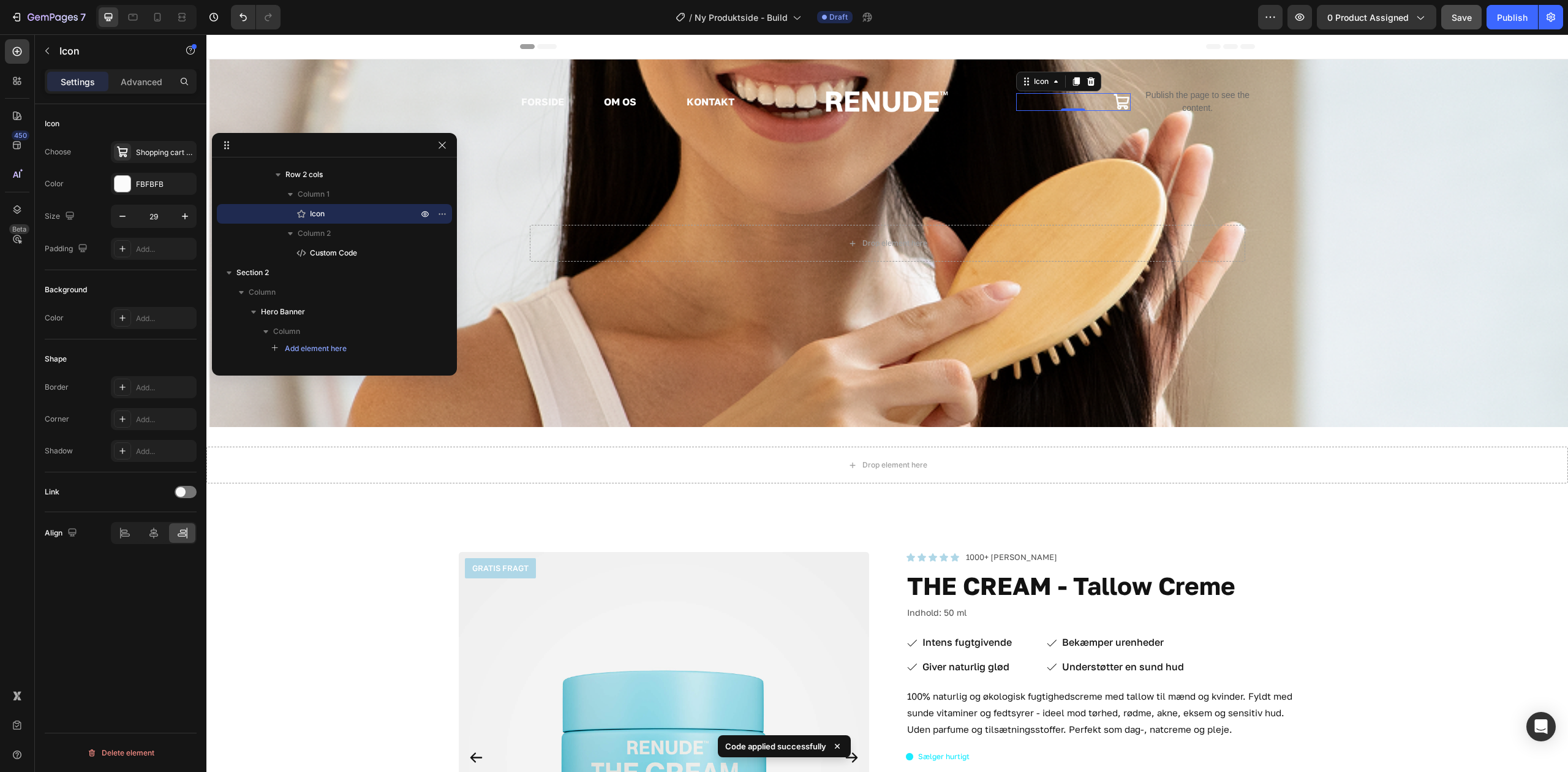
click at [1467, 10] on button "Save" at bounding box center [1462, 17] width 41 height 25
click at [1302, 20] on icon "button" at bounding box center [1300, 17] width 12 height 12
click at [1187, 101] on p "Publish the page to see the content." at bounding box center [1198, 101] width 115 height 26
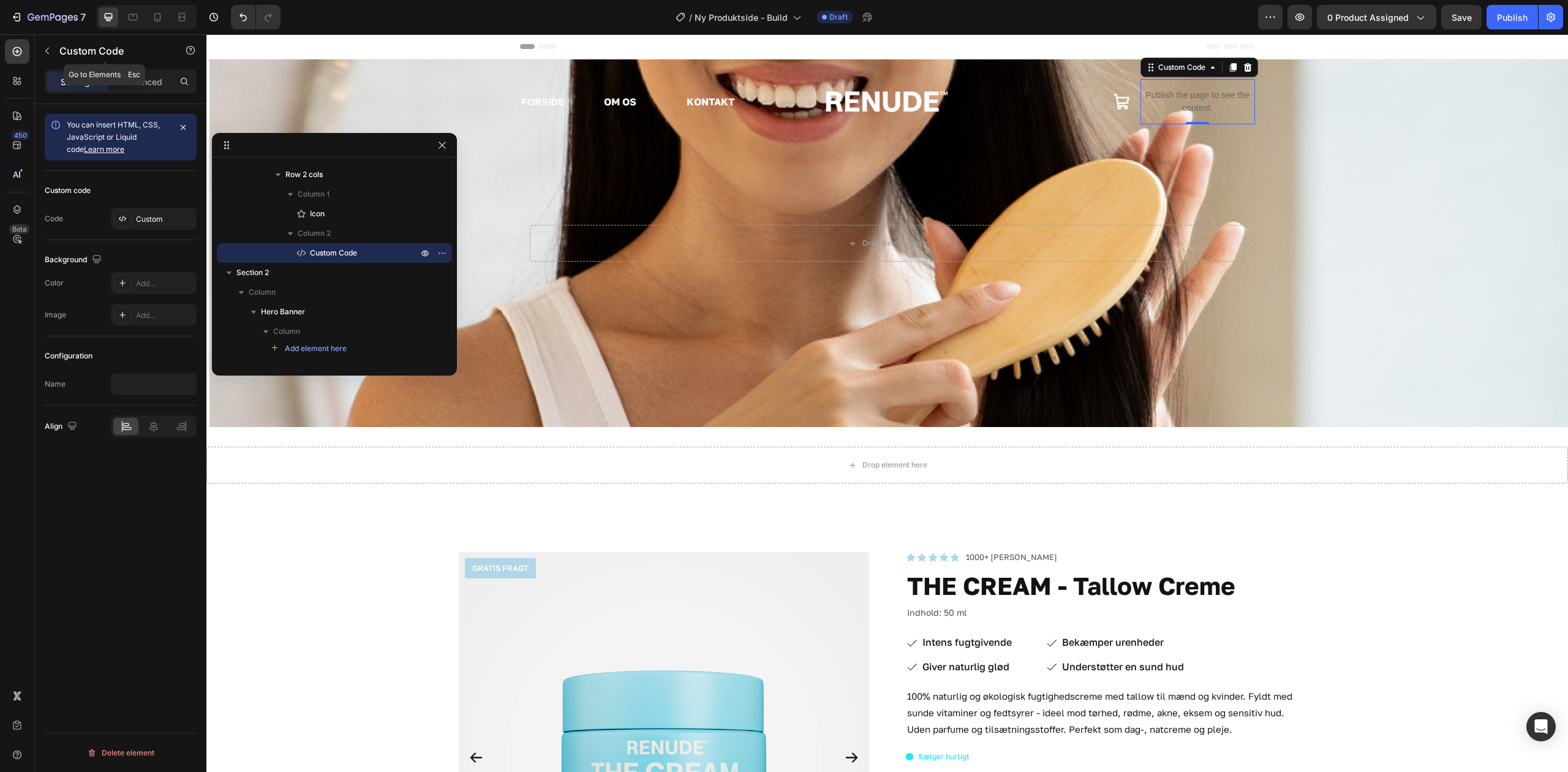
click at [52, 43] on button "button" at bounding box center [47, 50] width 20 height 20
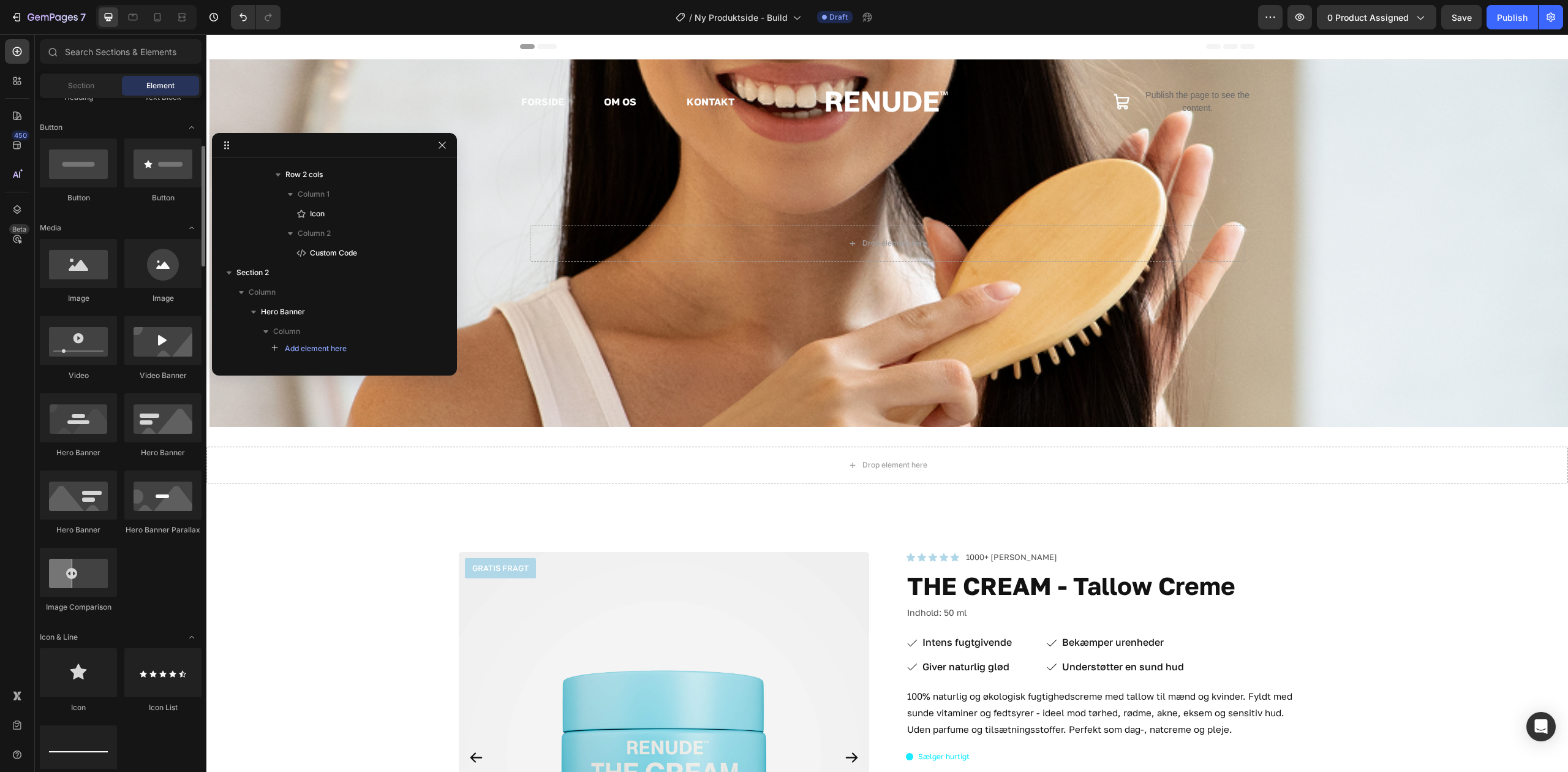
scroll to position [0, 0]
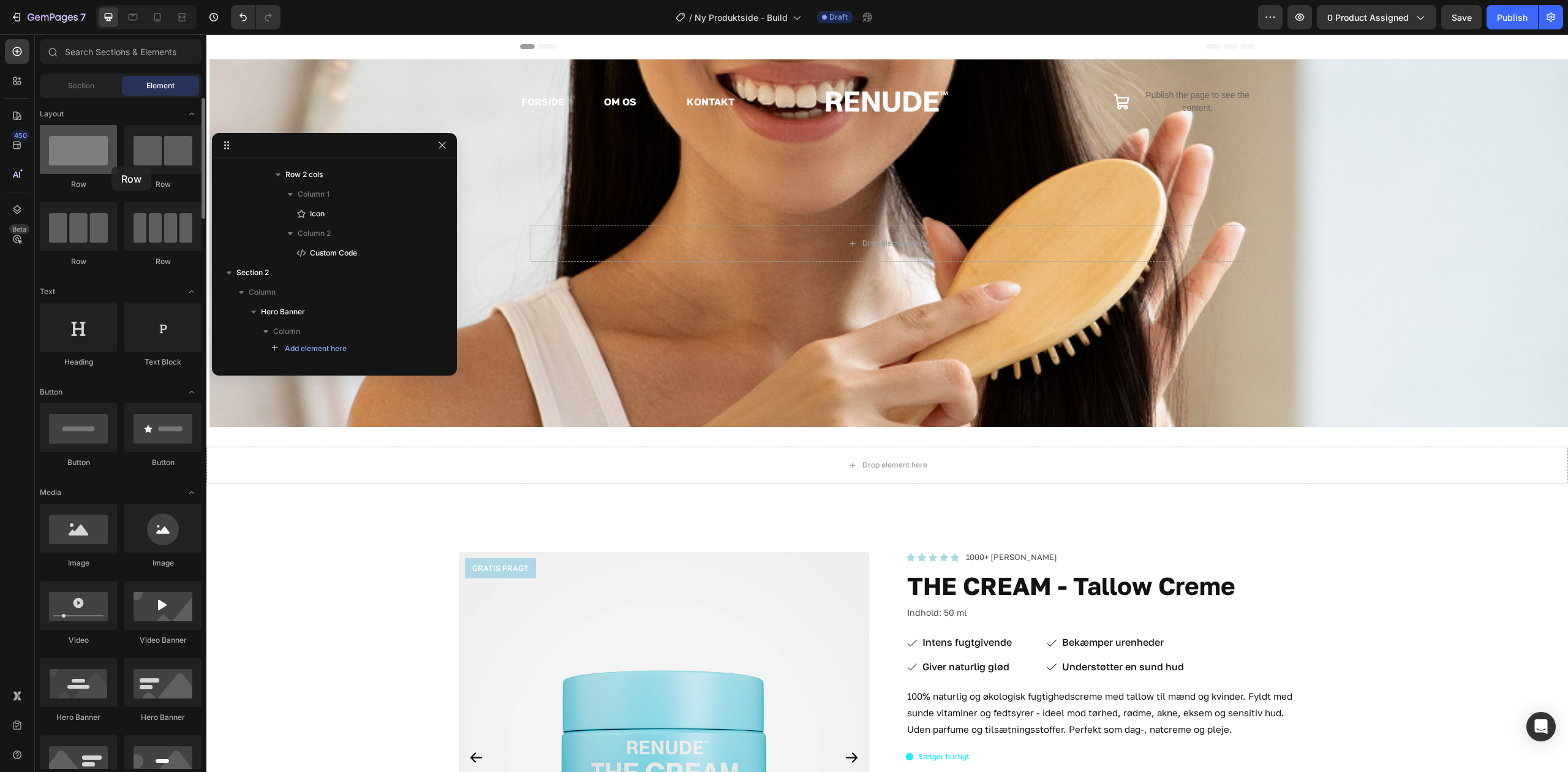
drag, startPoint x: 80, startPoint y: 163, endPoint x: 69, endPoint y: 155, distance: 13.6
click at [72, 158] on div at bounding box center [78, 150] width 77 height 49
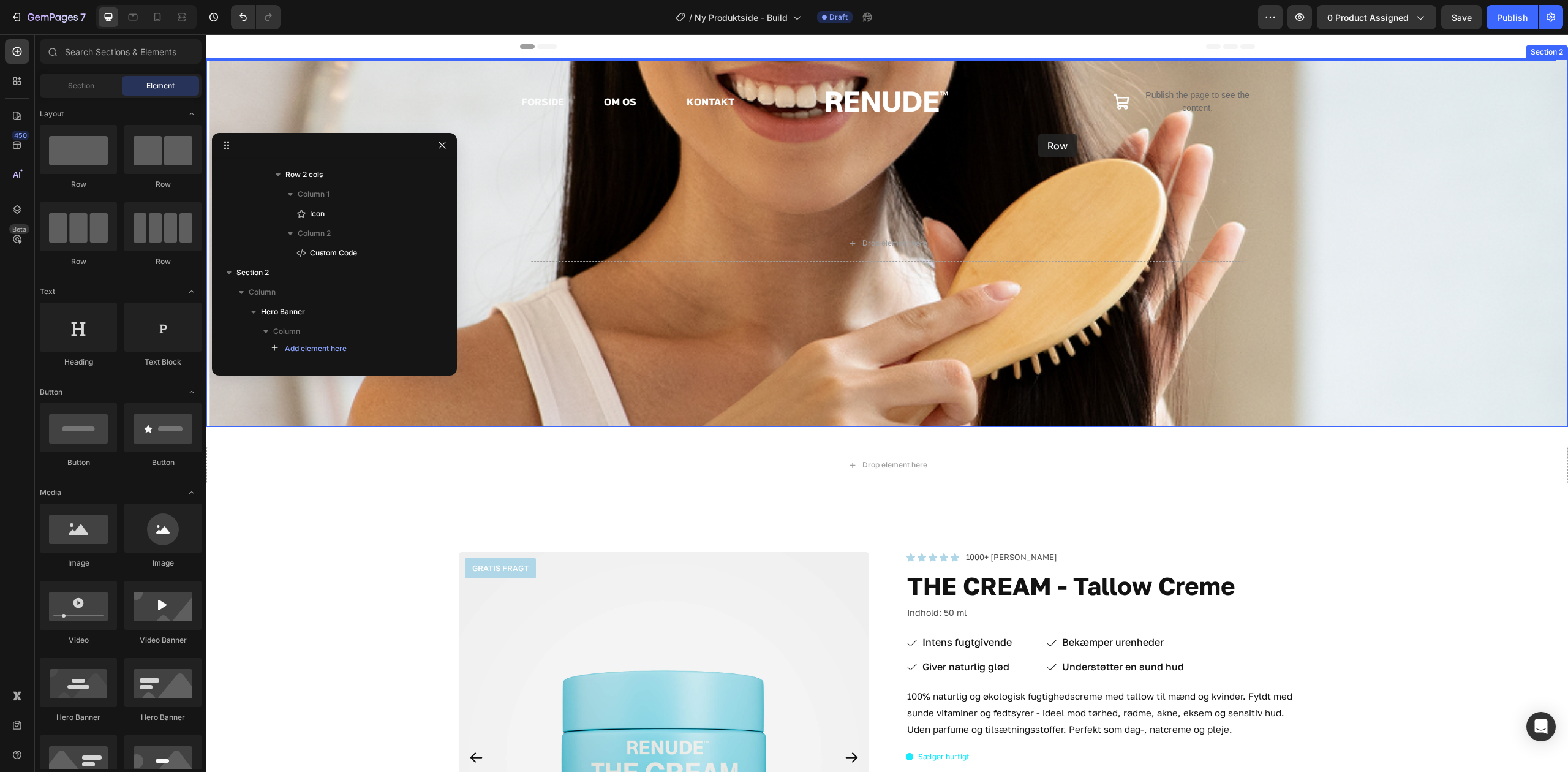
drag, startPoint x: 649, startPoint y: 174, endPoint x: 1038, endPoint y: 134, distance: 391.1
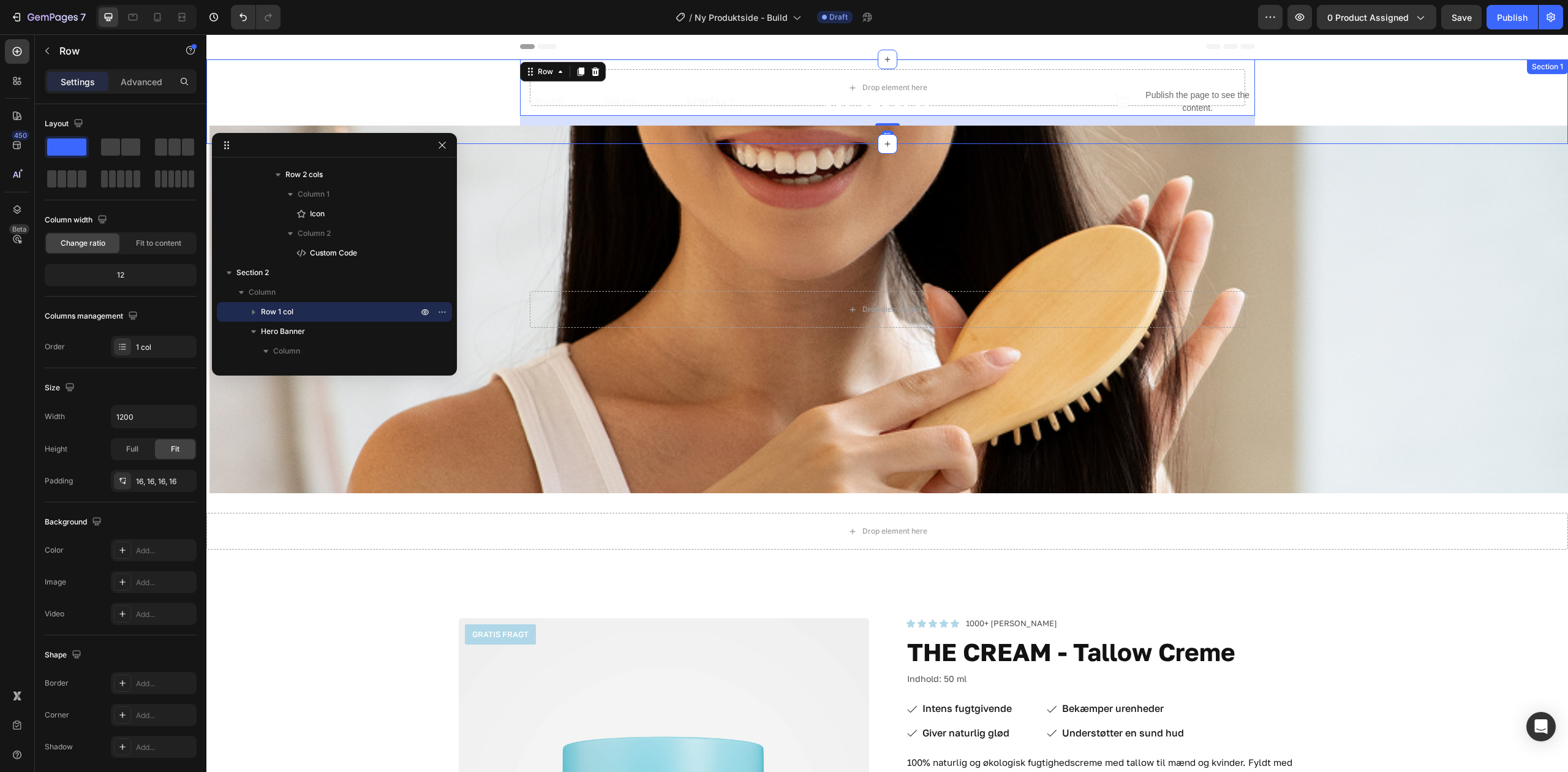
click at [444, 73] on div "FORSIDE Text Block OM OS Text Block KONTAKT Text Block Row Image Icon Publish t…" at bounding box center [888, 101] width 1362 height 84
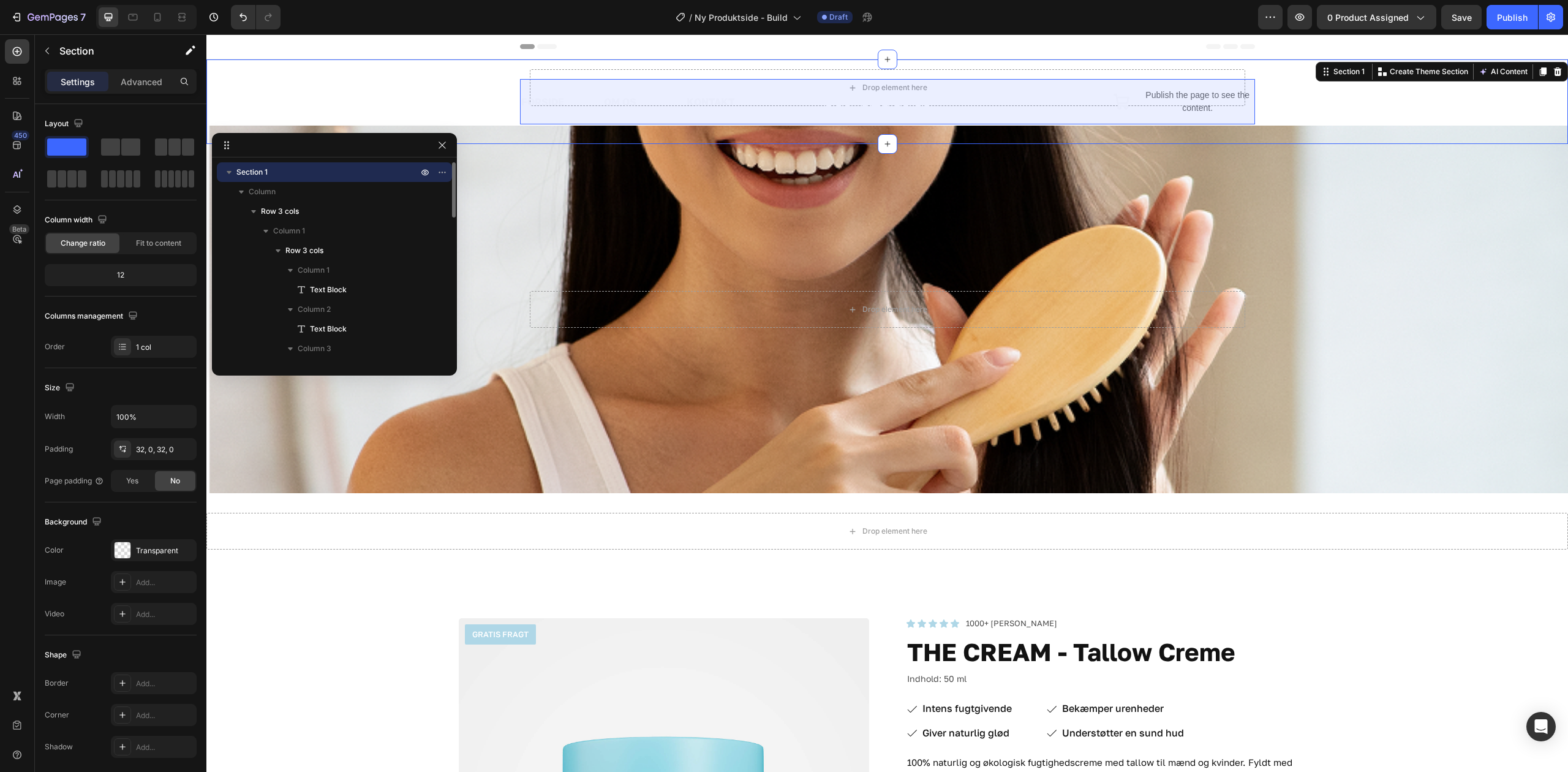
drag, startPoint x: 293, startPoint y: 169, endPoint x: 255, endPoint y: 180, distance: 39.6
click at [253, 186] on div "Section 1 Column Row 3 cols Column 1 Row 3 cols Column 1 Text Block Column 2 Te…" at bounding box center [335, 349] width 235 height 373
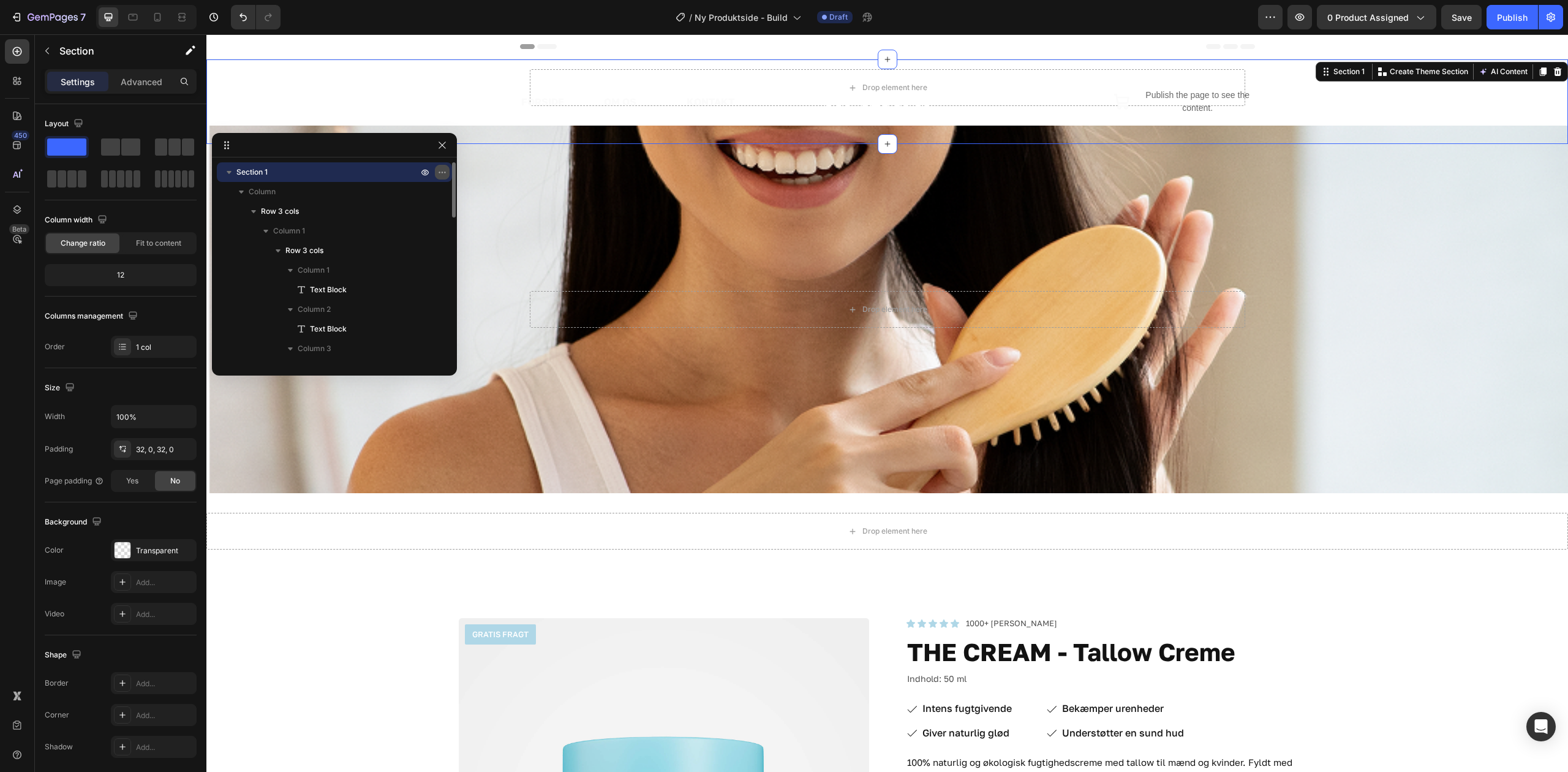
click at [447, 172] on button "button" at bounding box center [442, 172] width 14 height 14
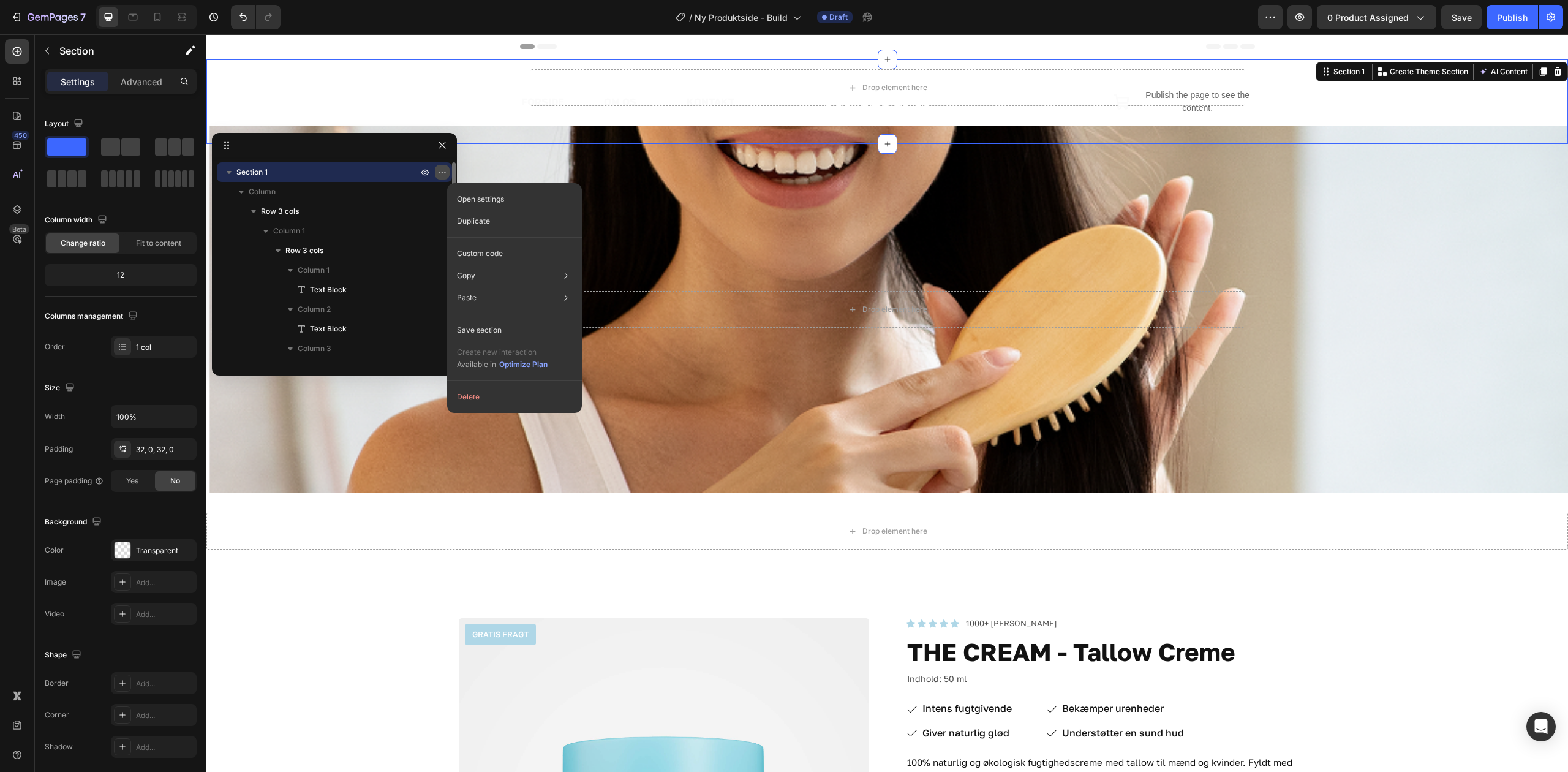
click at [447, 172] on button "button" at bounding box center [442, 172] width 14 height 14
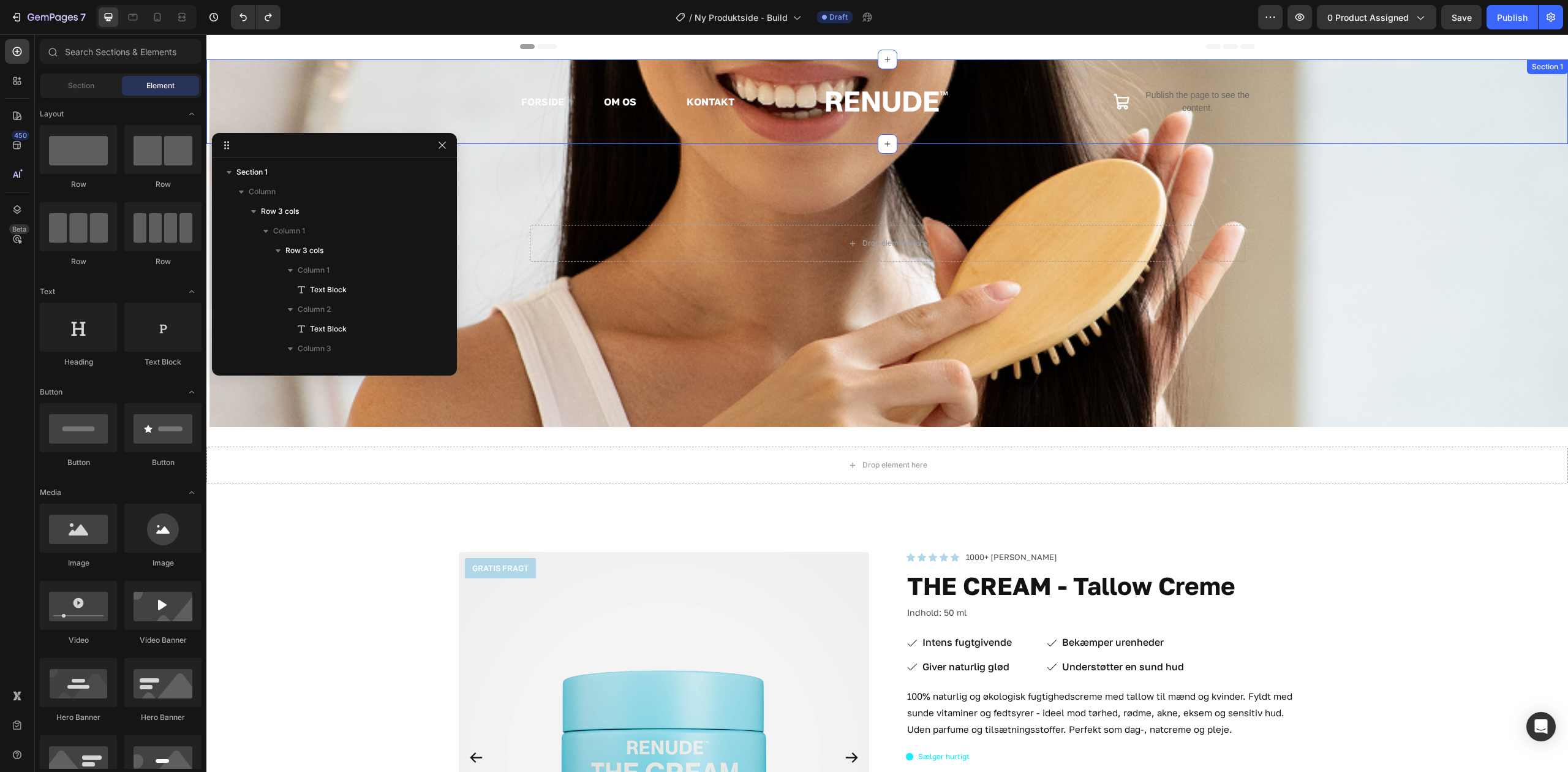
click at [455, 116] on div "FORSIDE Text Block OM OS Text Block KONTAKT Text Block Row Image Icon Publish t…" at bounding box center [888, 101] width 1362 height 45
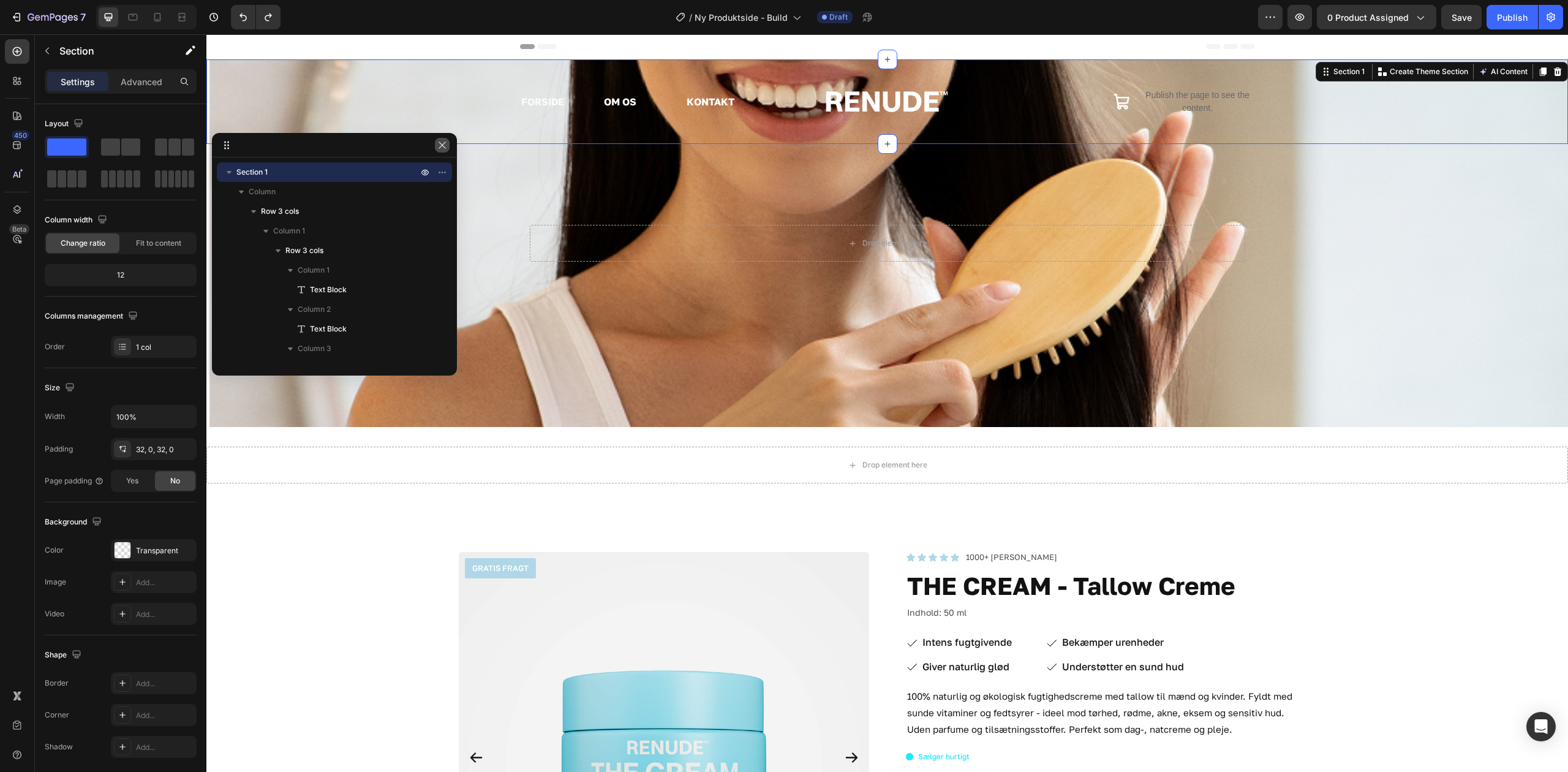
click at [436, 143] on button "button" at bounding box center [442, 145] width 14 height 14
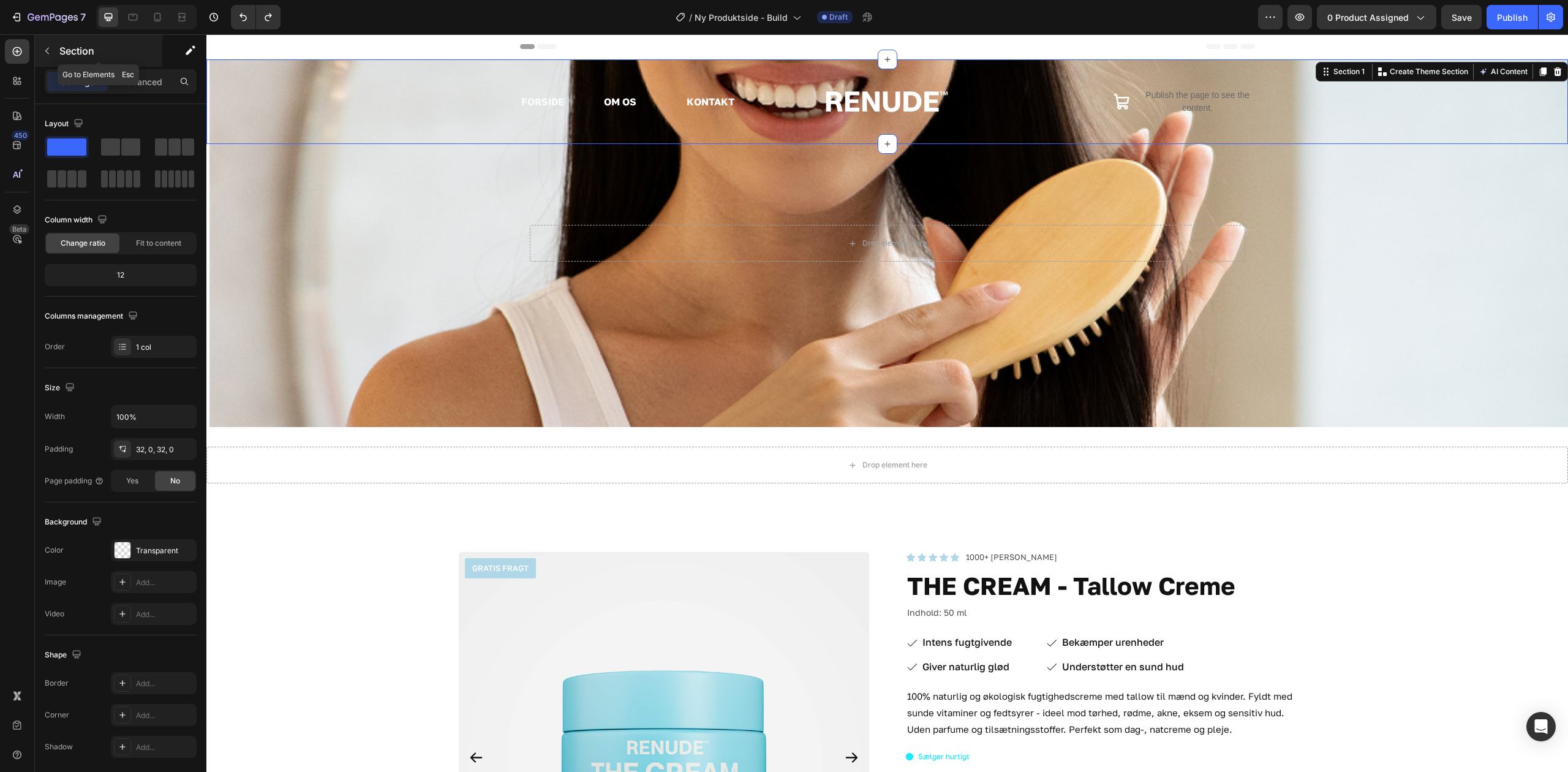
click at [43, 50] on icon "button" at bounding box center [48, 51] width 10 height 10
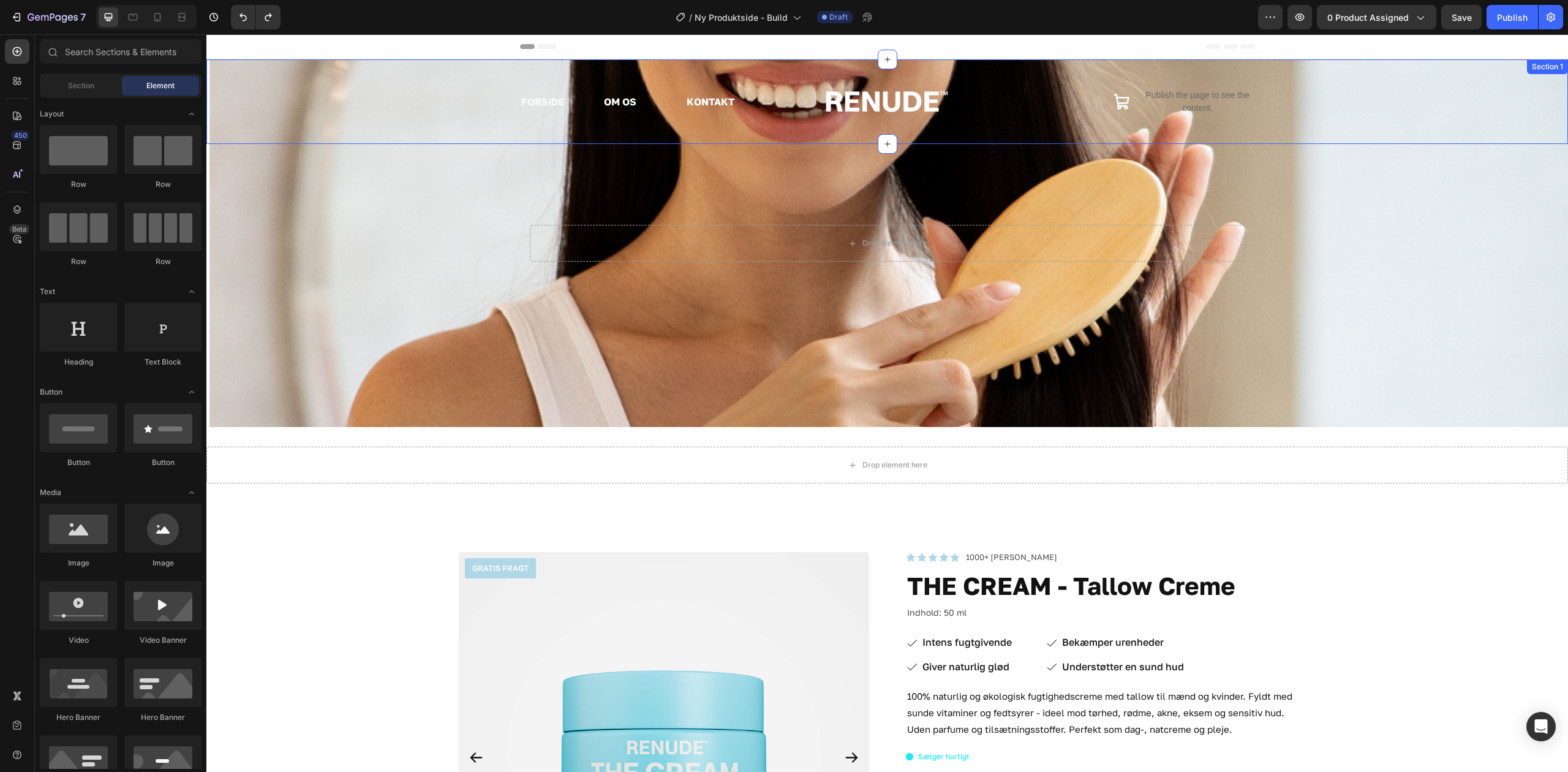
click at [307, 89] on div "FORSIDE Text Block OM OS Text Block KONTAKT Text Block Row Image Icon Publish t…" at bounding box center [888, 101] width 1362 height 45
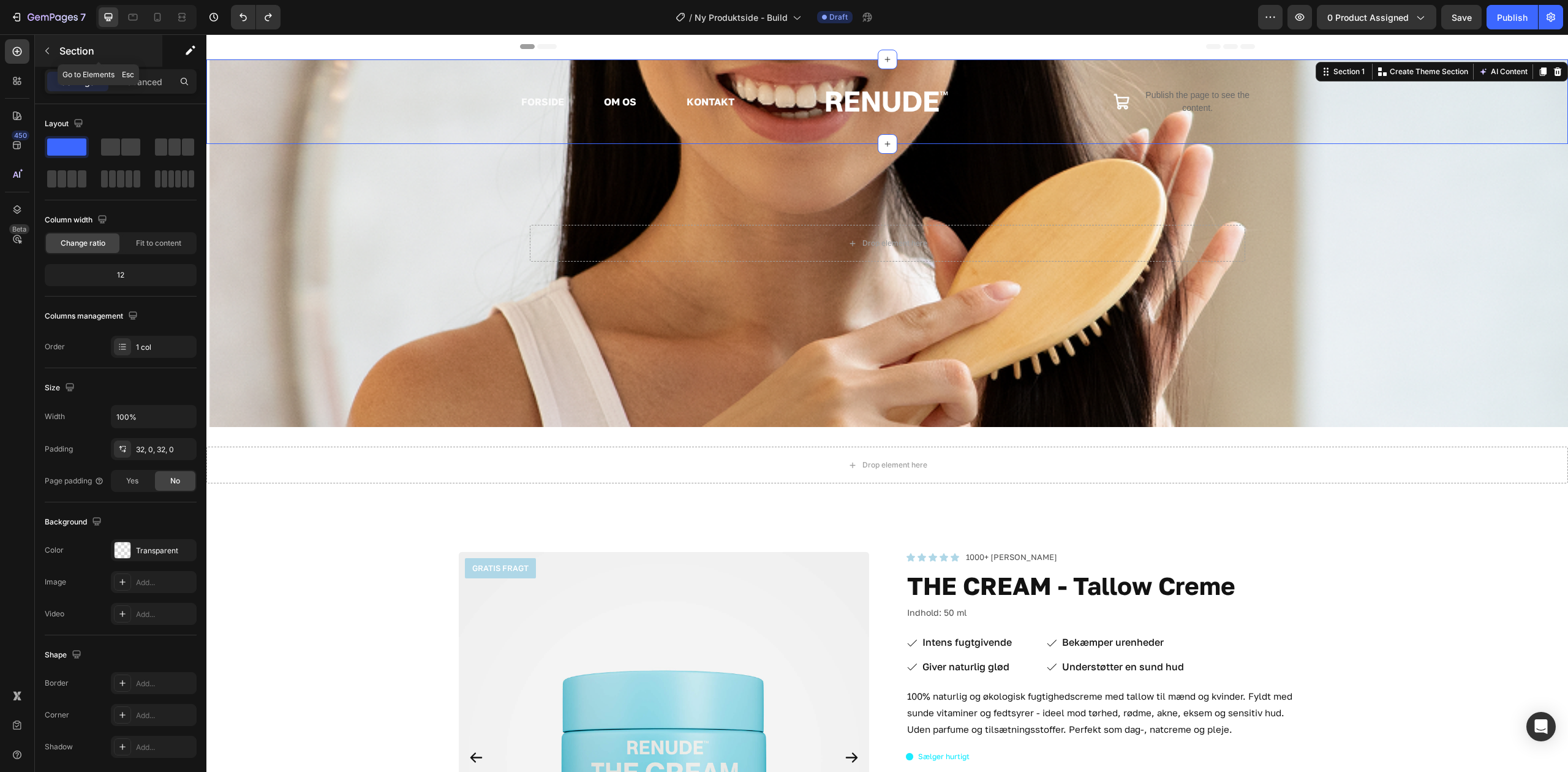
click at [54, 45] on button "button" at bounding box center [47, 50] width 20 height 20
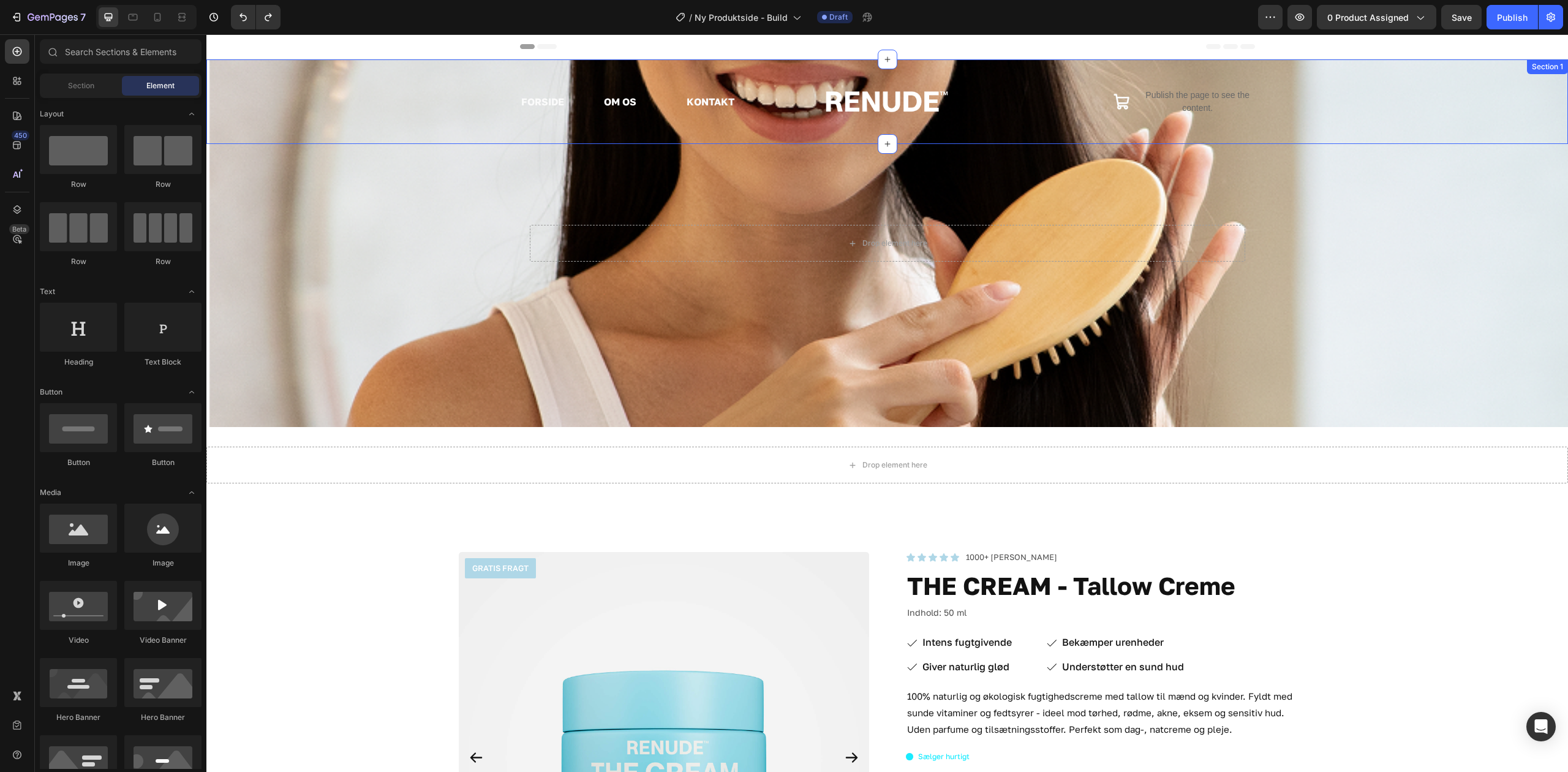
click at [461, 91] on div "FORSIDE Text Block OM OS Text Block KONTAKT Text Block Row Image Icon Publish t…" at bounding box center [888, 101] width 1362 height 45
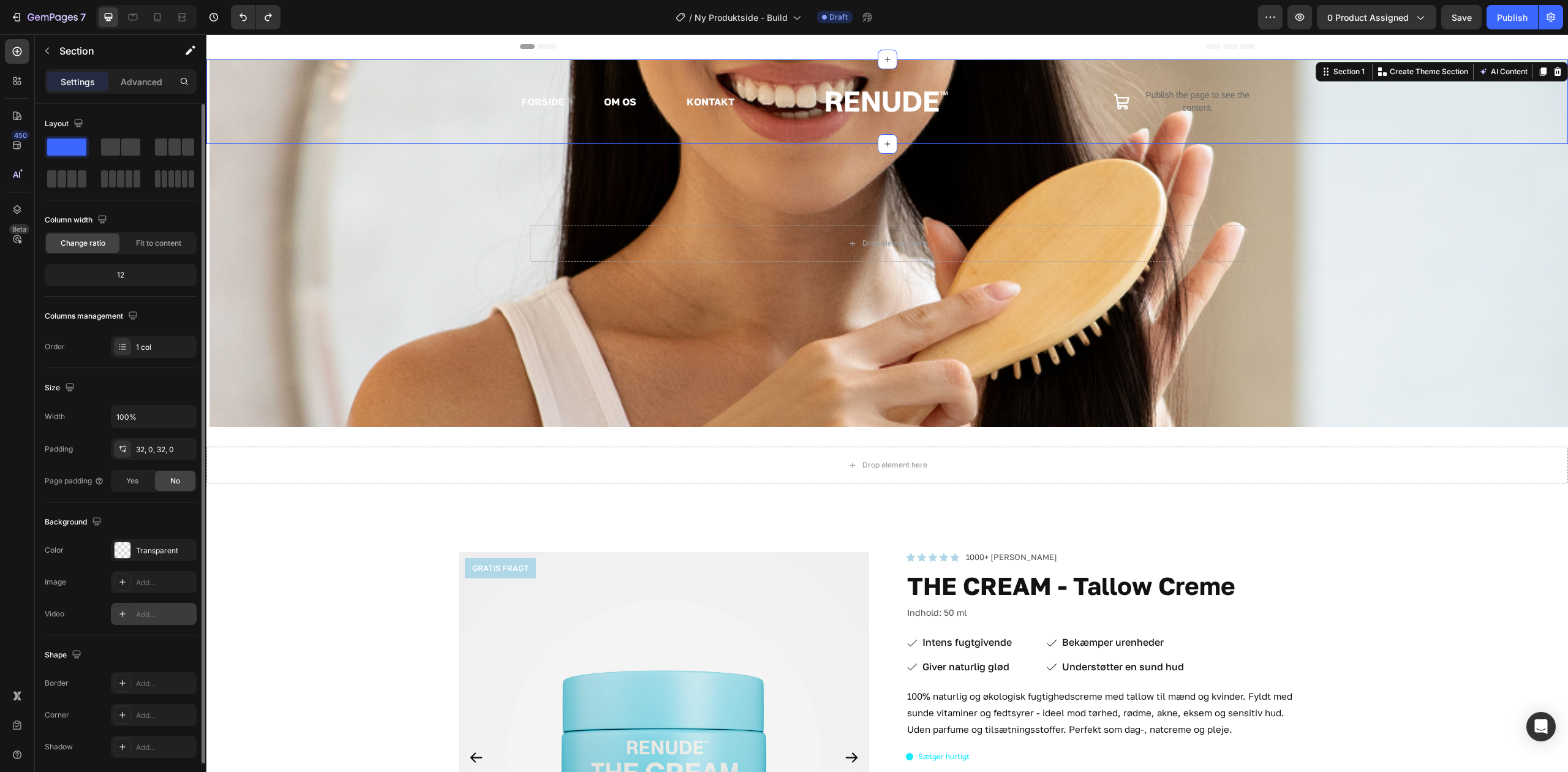
scroll to position [47, 0]
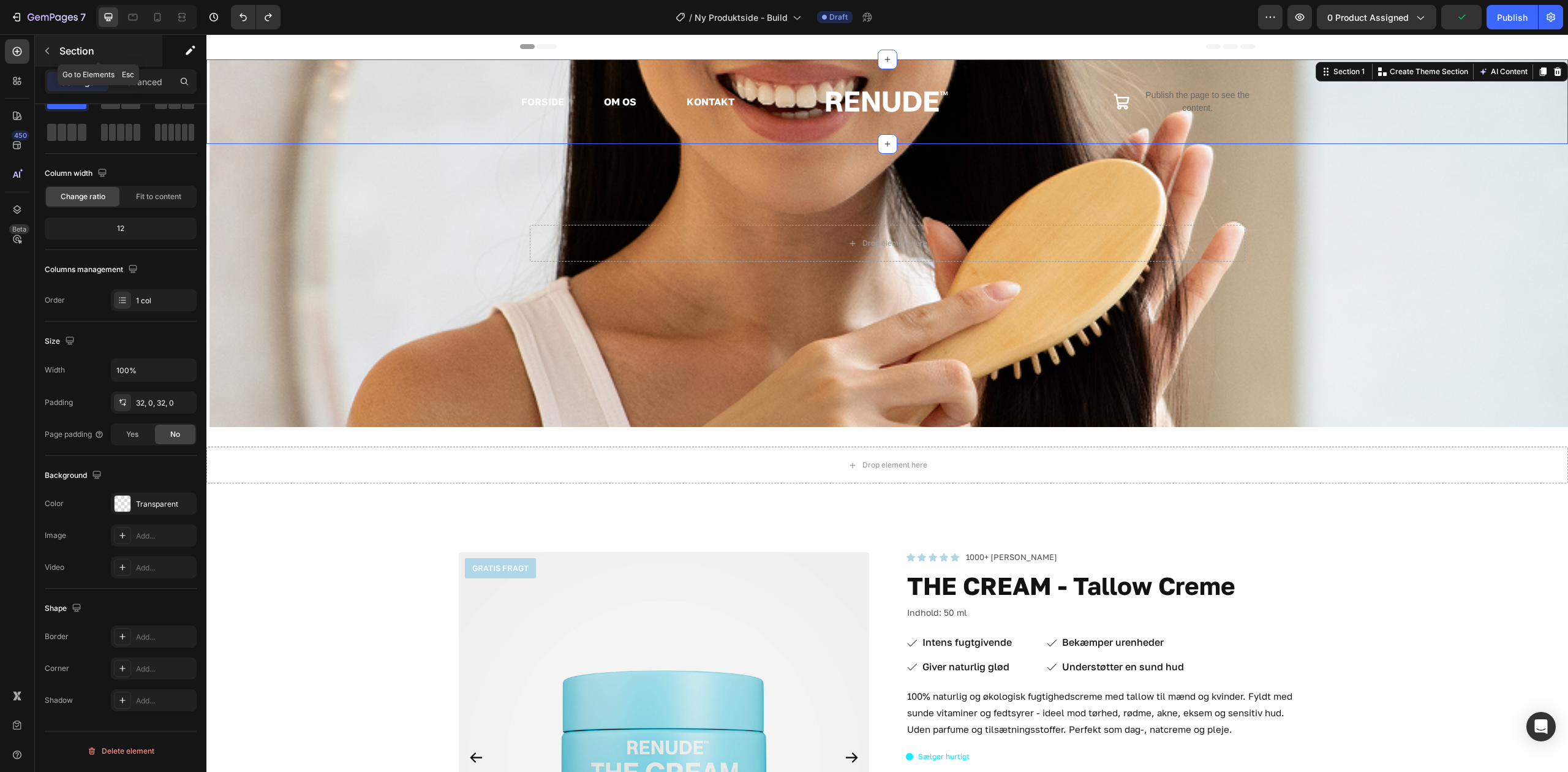
click at [45, 48] on icon "button" at bounding box center [48, 51] width 10 height 10
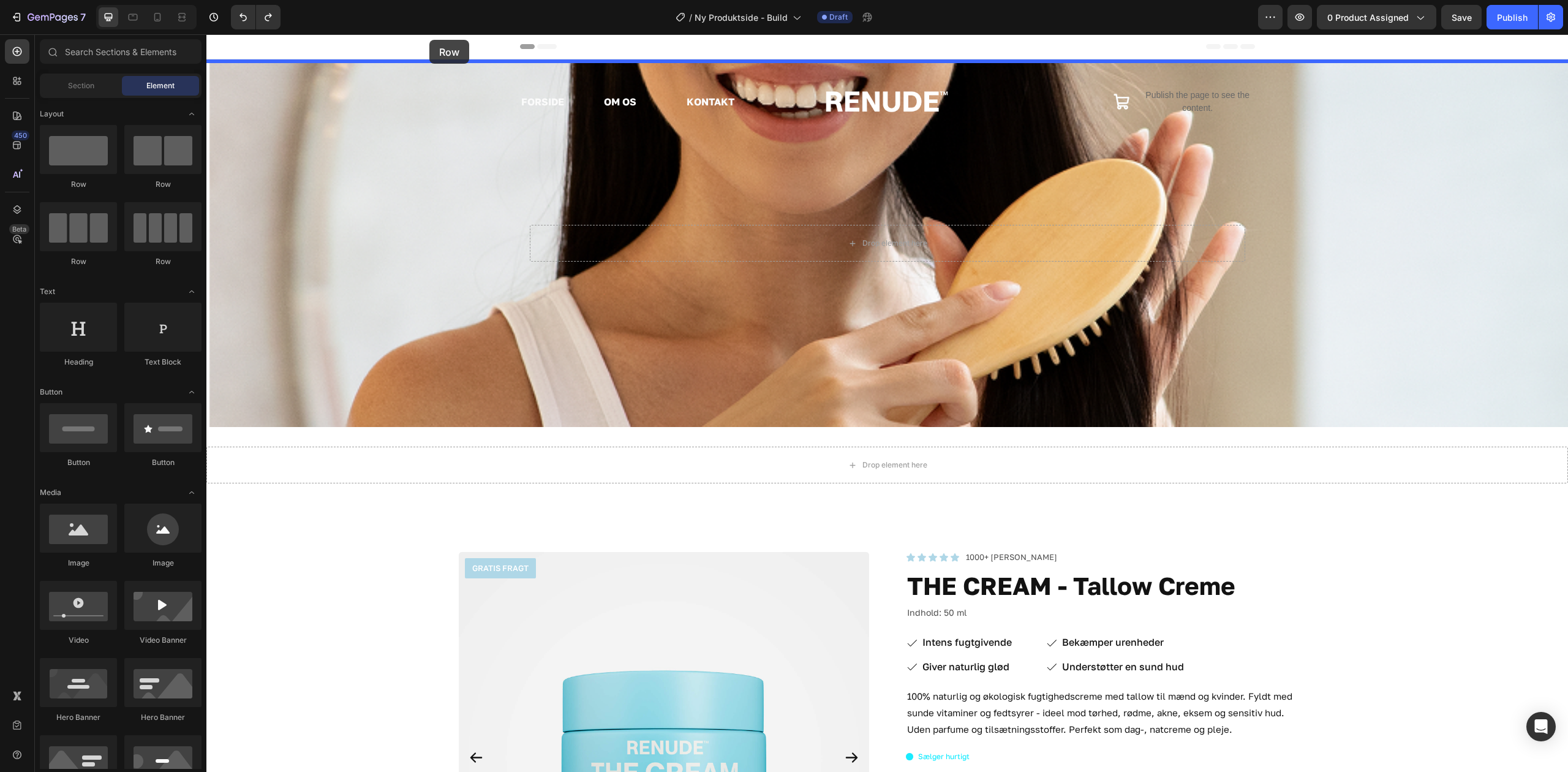
drag, startPoint x: 297, startPoint y: 200, endPoint x: 430, endPoint y: 40, distance: 208.1
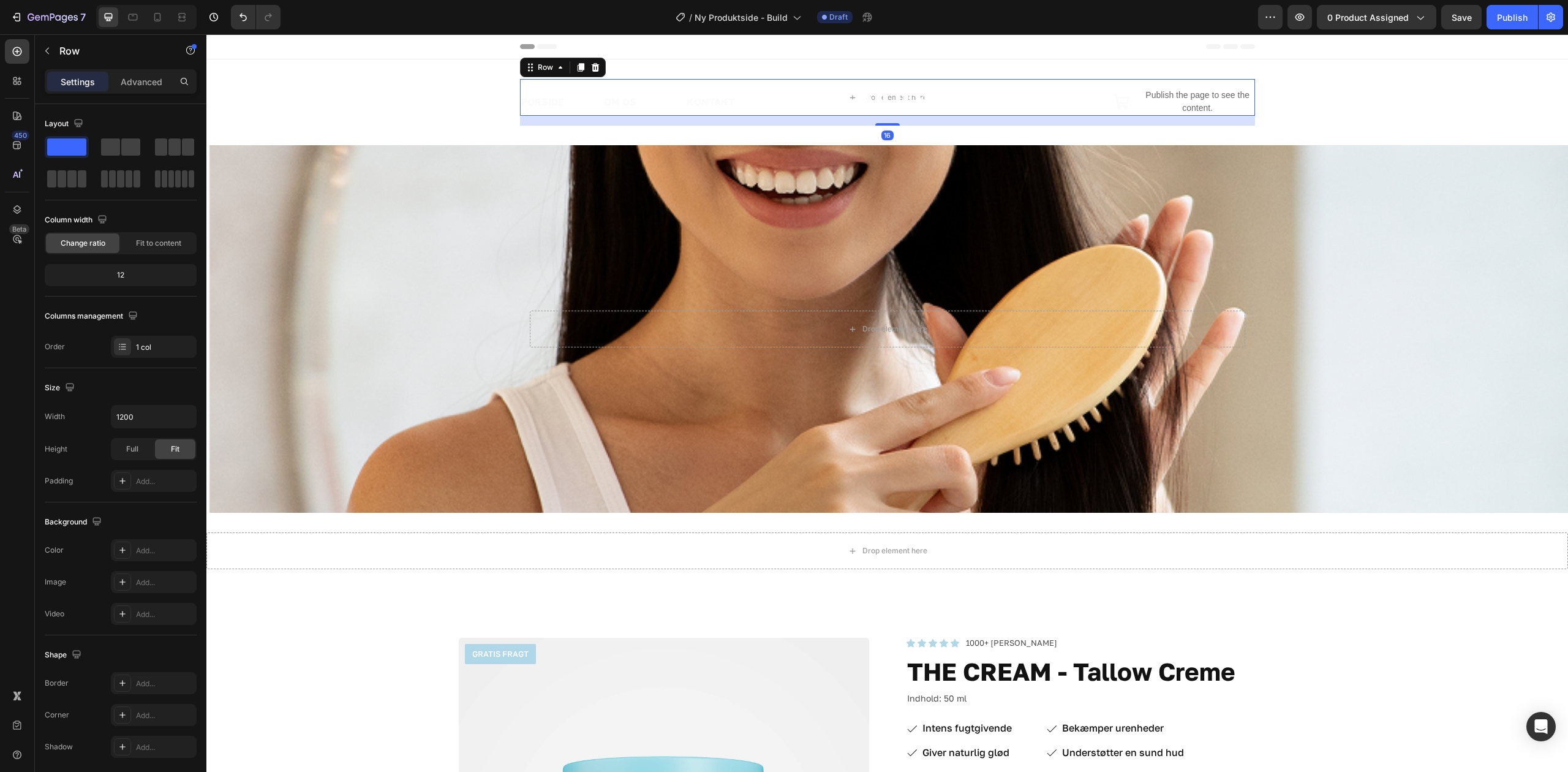
click at [363, 95] on div "FORSIDE Text Block OM OS Text Block KONTAKT Text Block Row Image Icon Publish t…" at bounding box center [888, 101] width 1362 height 45
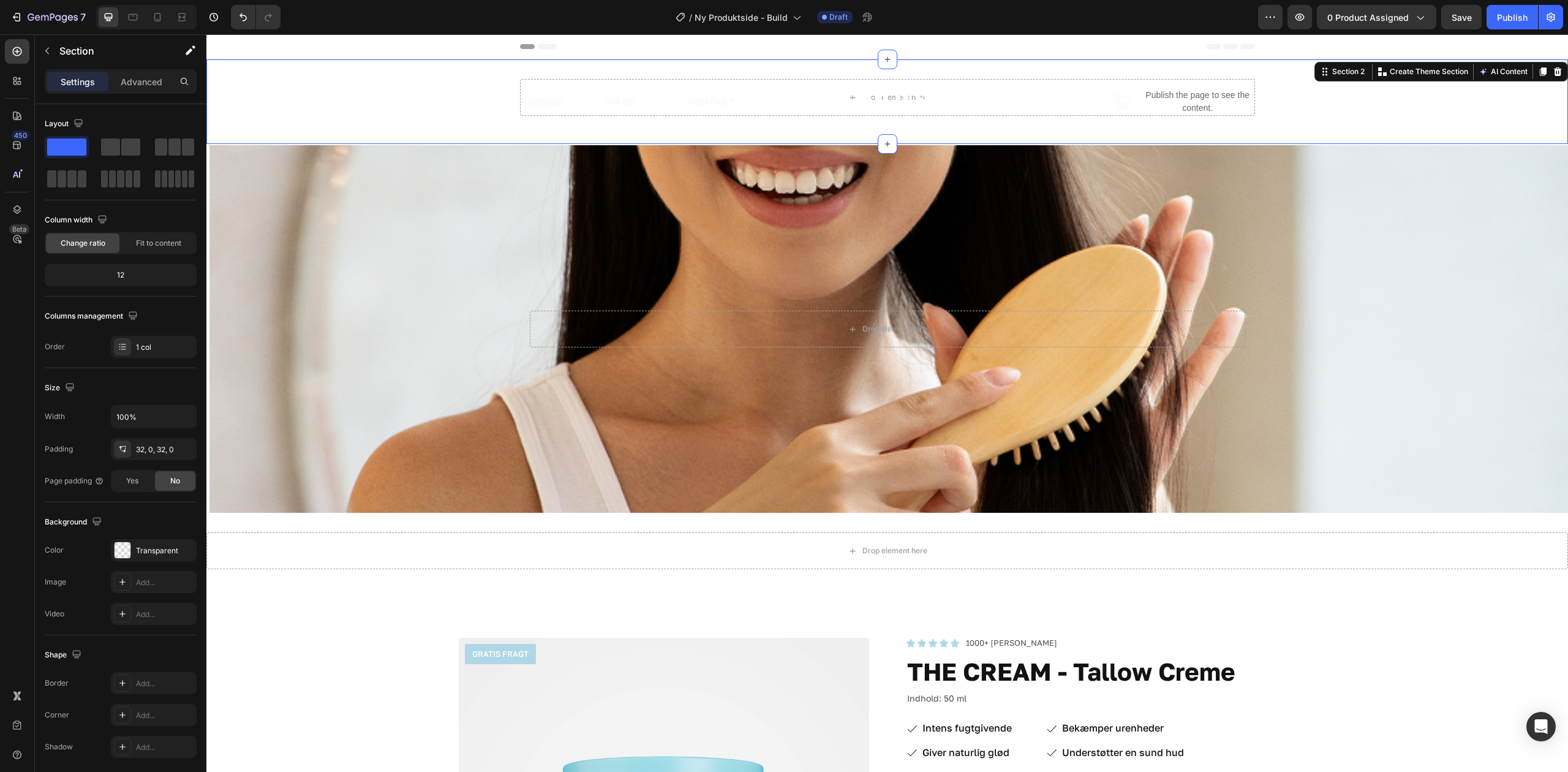
click at [376, 89] on div "FORSIDE Text Block OM OS Text Block KONTAKT Text Block Row Image Icon Publish t…" at bounding box center [888, 101] width 1362 height 45
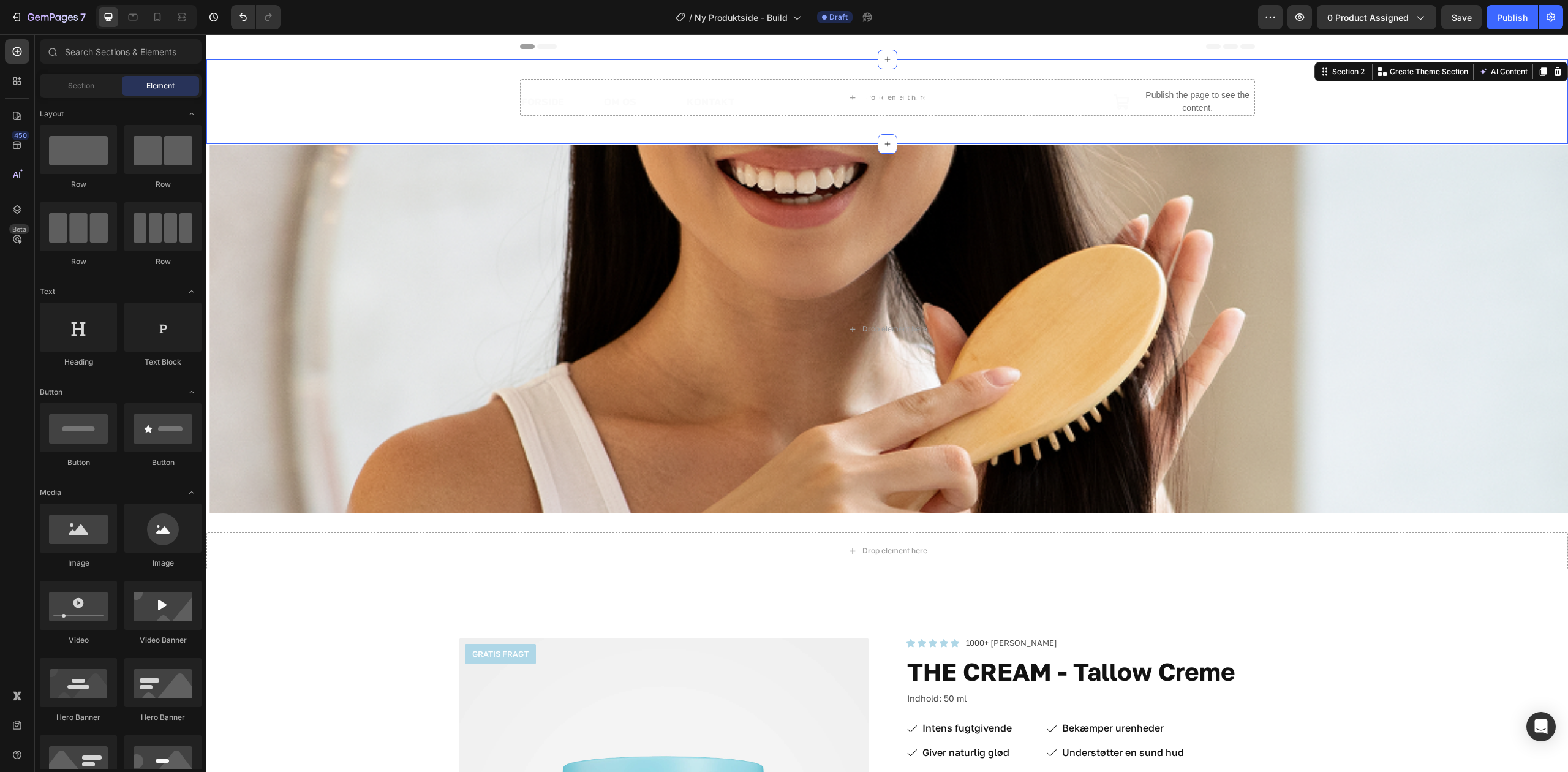
click at [10, 204] on div at bounding box center [17, 209] width 25 height 25
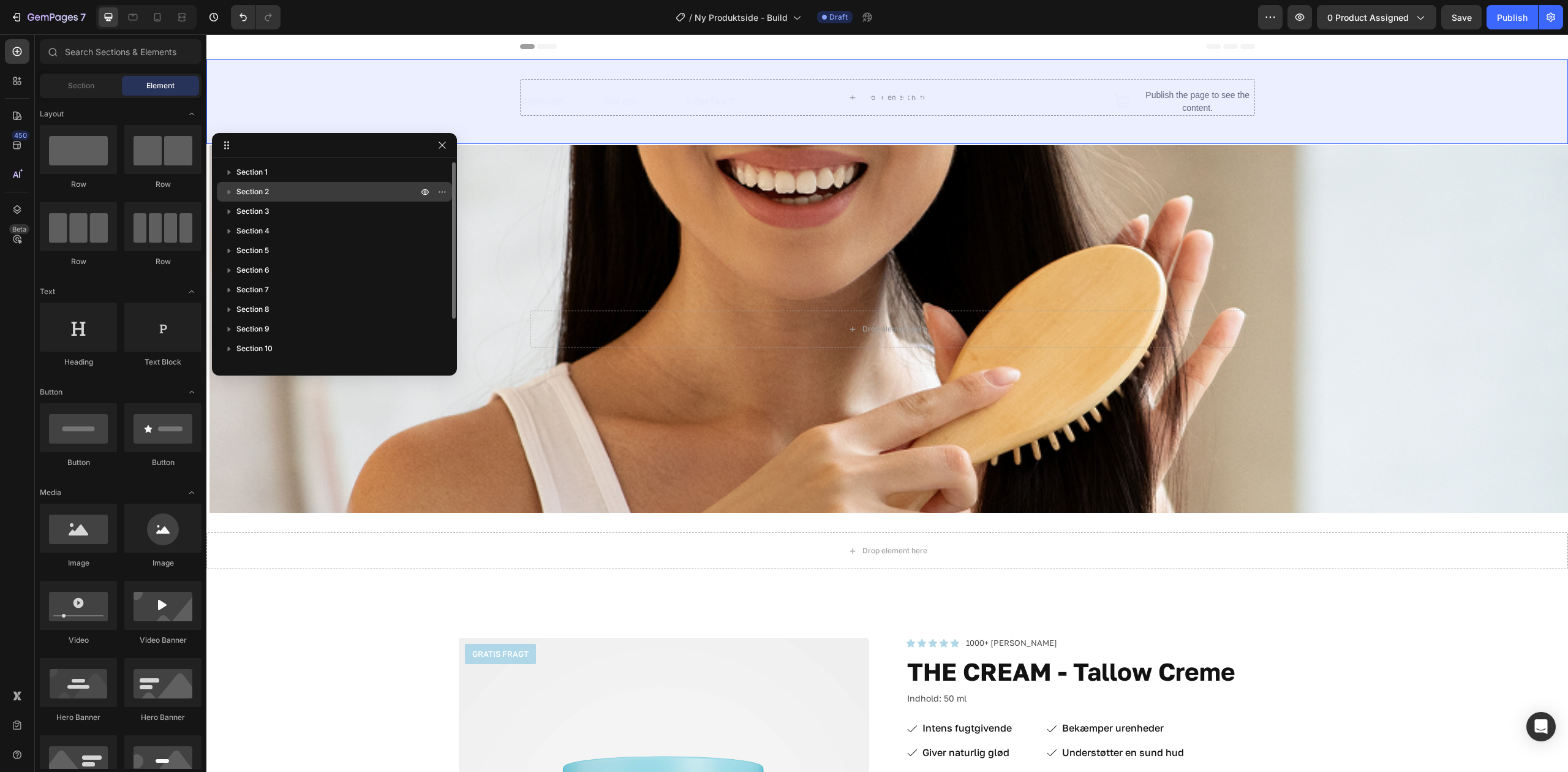
click at [294, 192] on p "Section 2" at bounding box center [329, 192] width 184 height 12
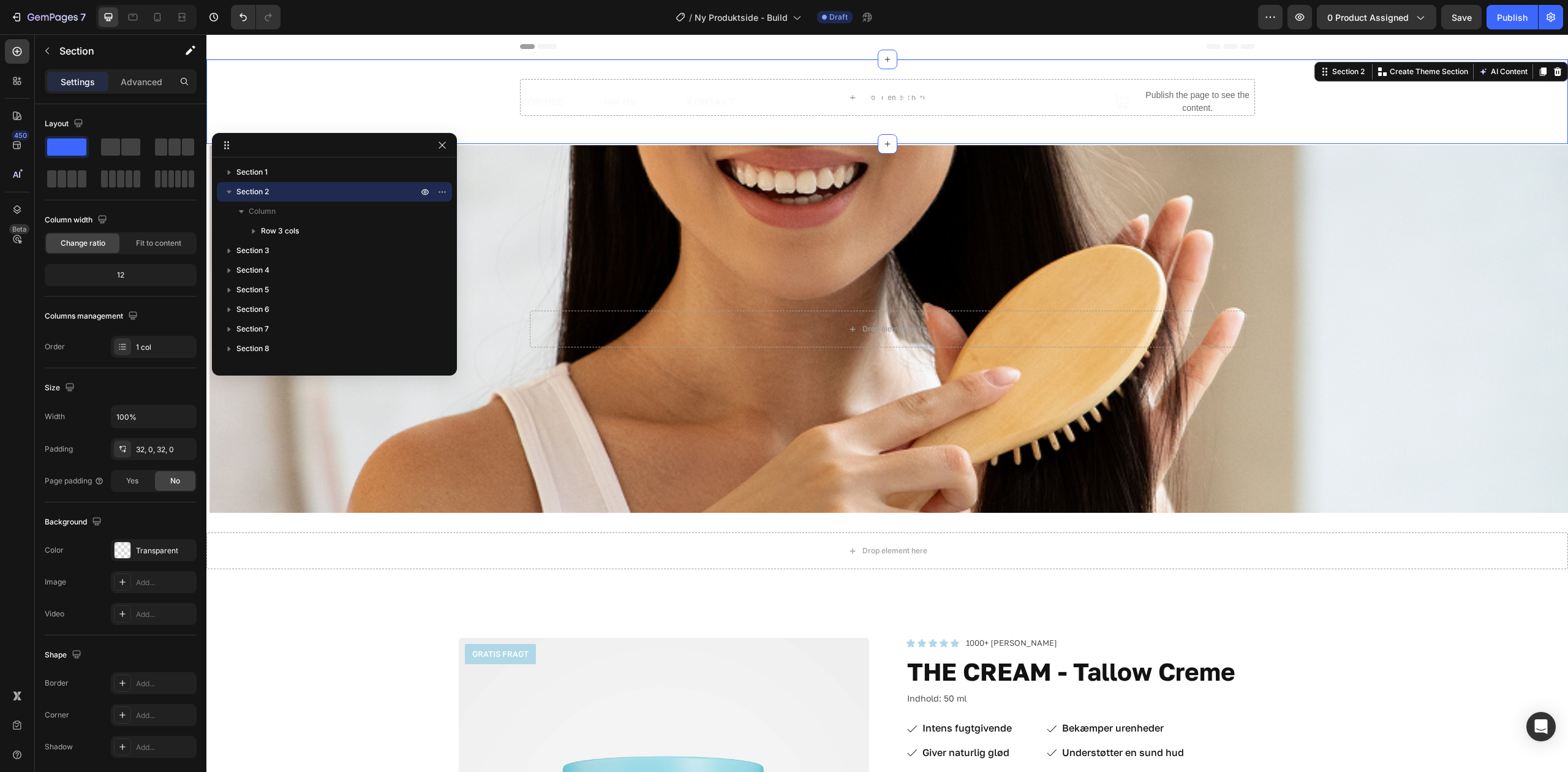
click at [332, 109] on div "FORSIDE Text Block OM OS Text Block KONTAKT Text Block Row Image Icon Publish t…" at bounding box center [888, 101] width 1362 height 45
drag, startPoint x: 443, startPoint y: 104, endPoint x: 385, endPoint y: 82, distance: 62.0
click at [385, 82] on div "FORSIDE Text Block OM OS Text Block KONTAKT Text Block Row Image Icon Publish t…" at bounding box center [888, 101] width 1362 height 45
click at [447, 147] on icon "button" at bounding box center [443, 146] width 10 height 10
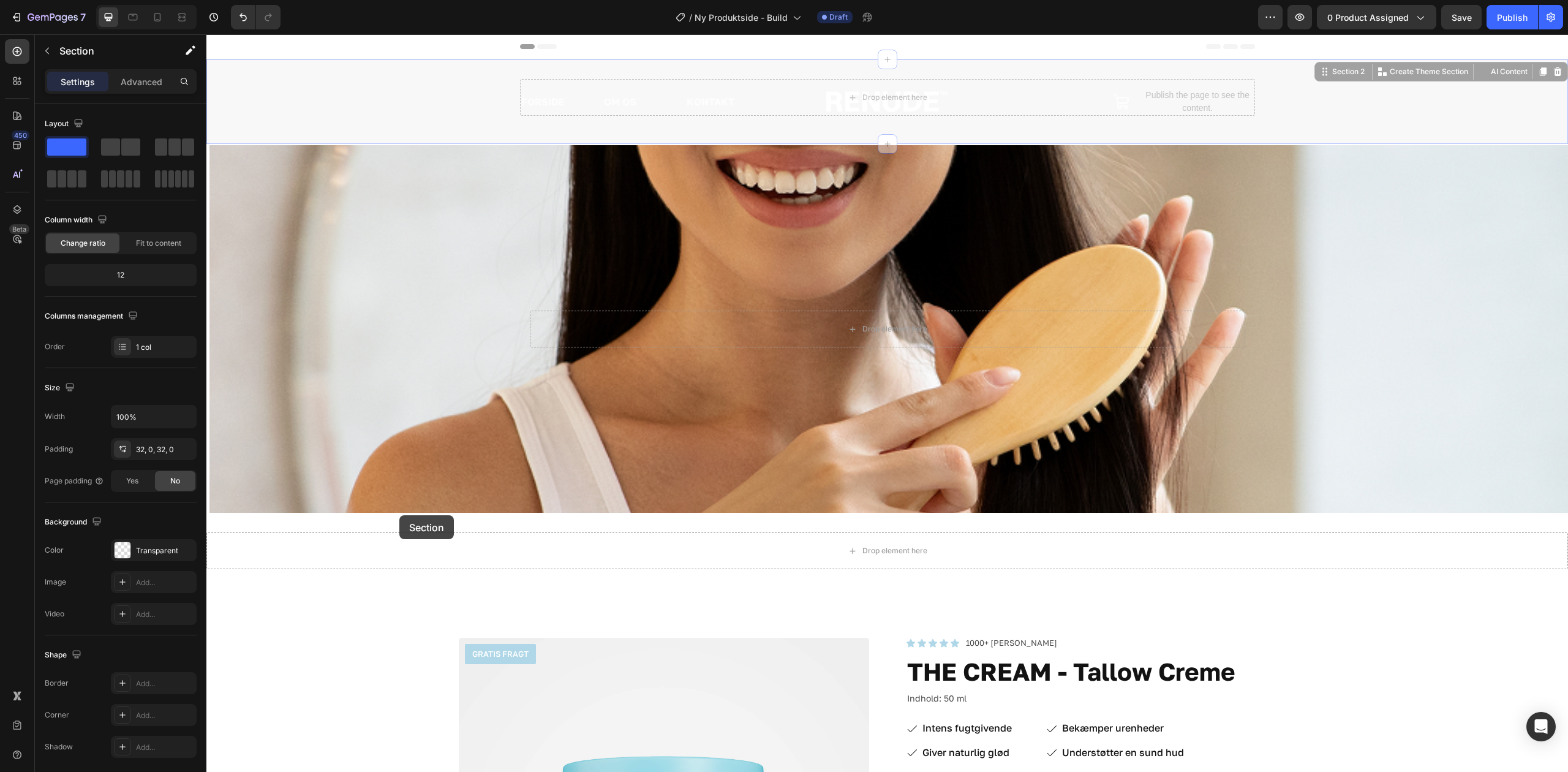
drag, startPoint x: 388, startPoint y: 109, endPoint x: 338, endPoint y: 549, distance: 442.8
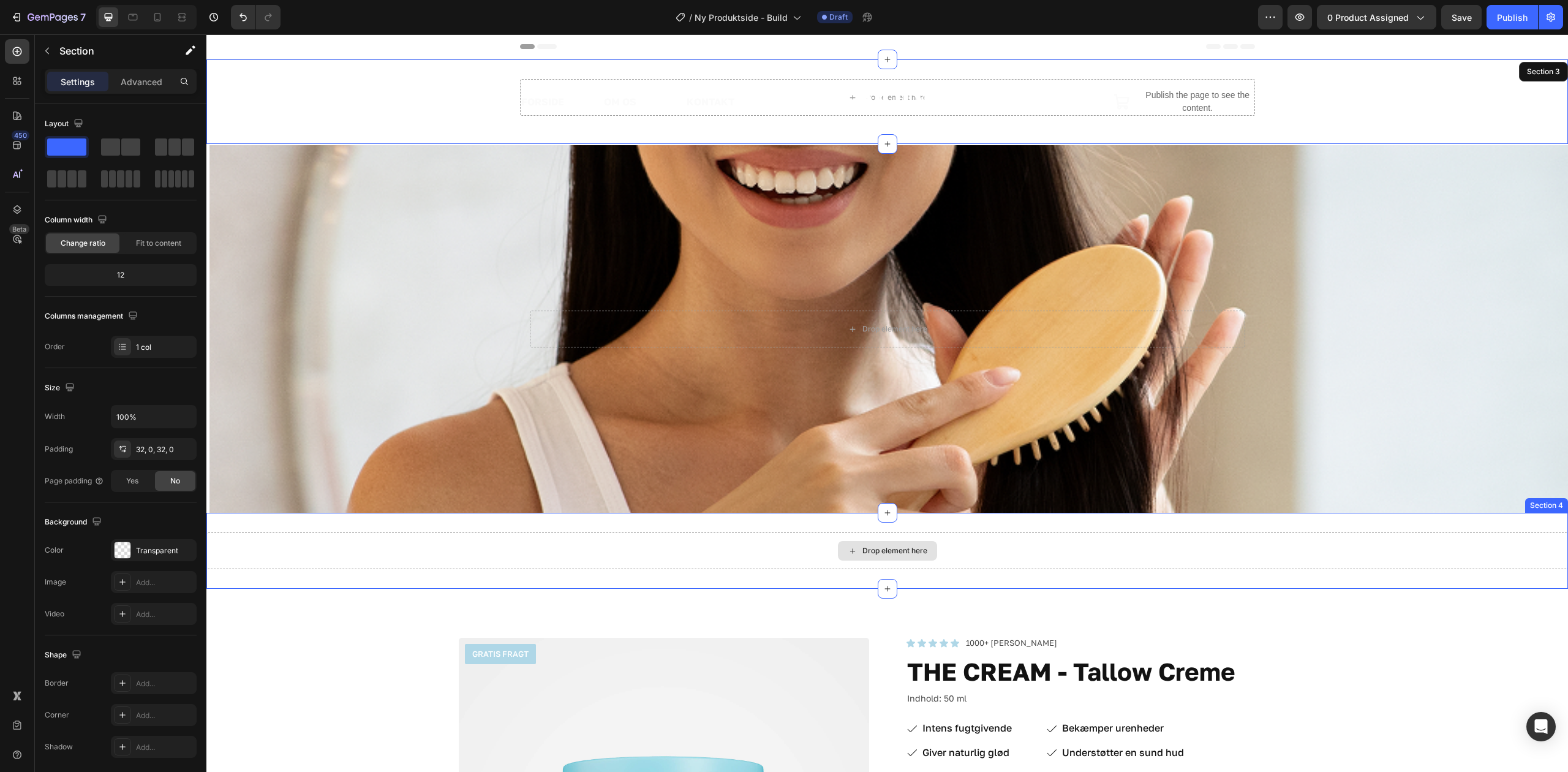
click at [386, 552] on div "Drop element here" at bounding box center [888, 550] width 1362 height 37
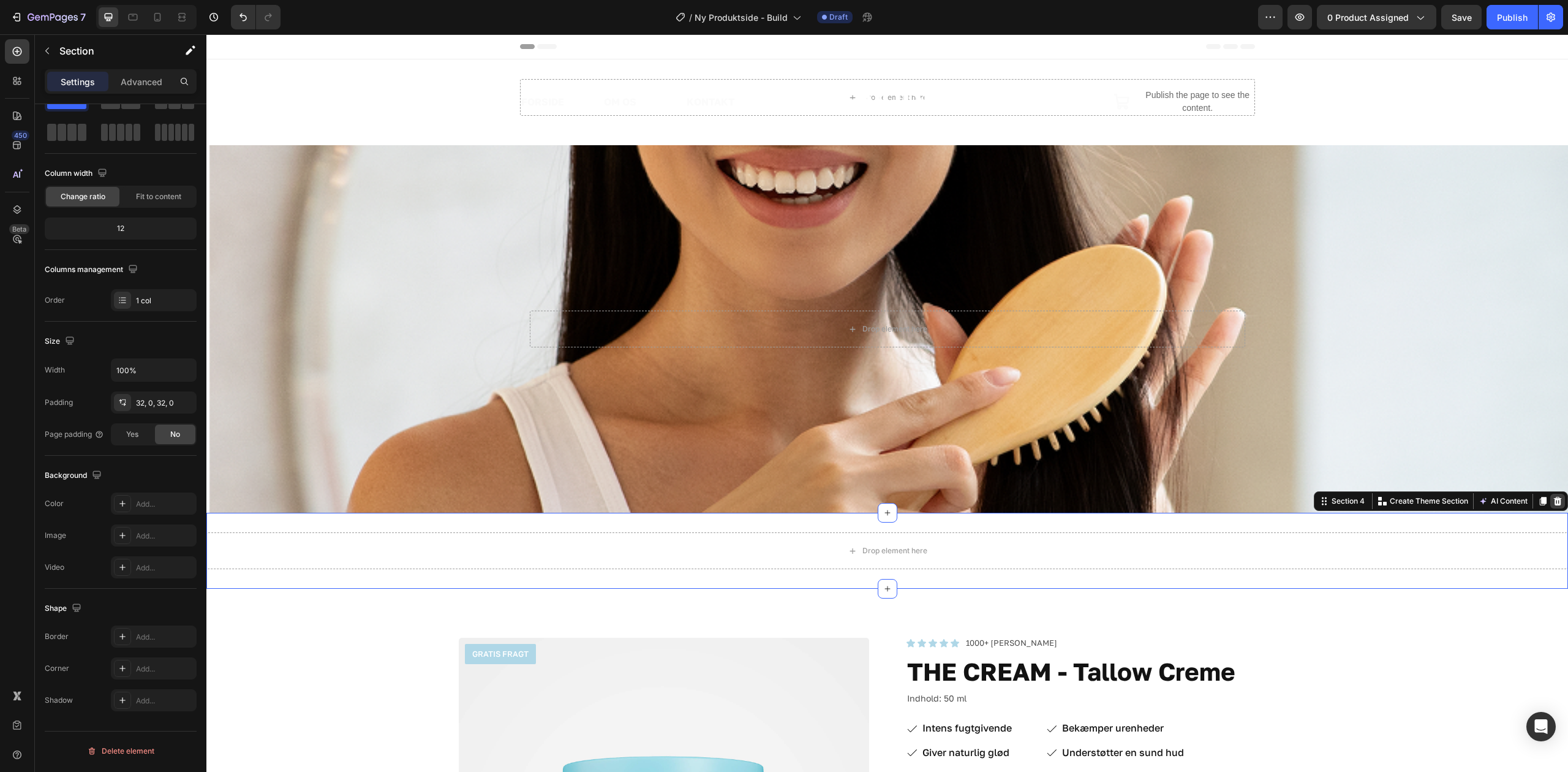
click at [1554, 503] on icon at bounding box center [1558, 501] width 8 height 9
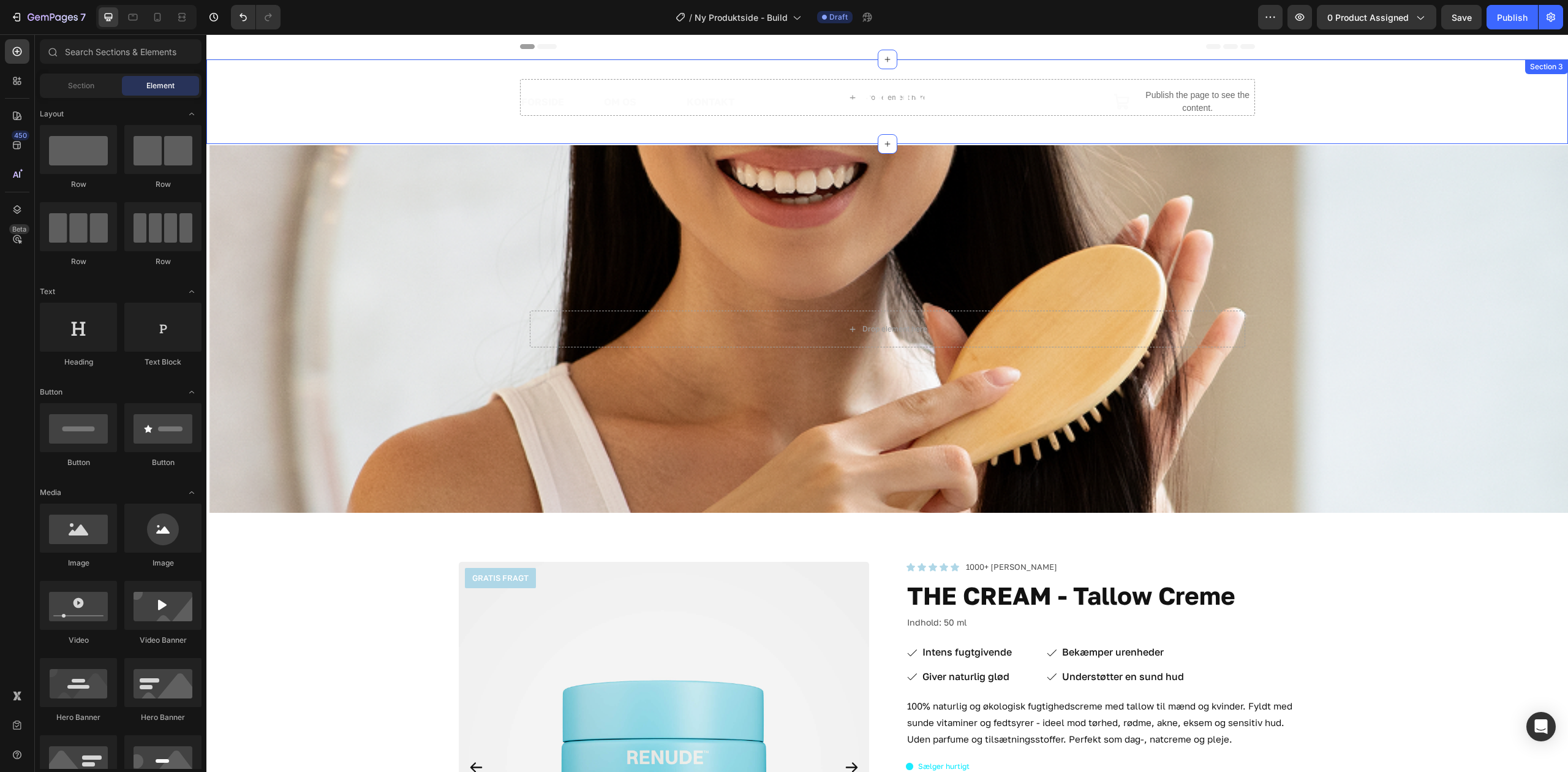
click at [295, 96] on div "FORSIDE Text Block OM OS Text Block KONTAKT Text Block Row Image Icon Publish t…" at bounding box center [888, 101] width 1362 height 45
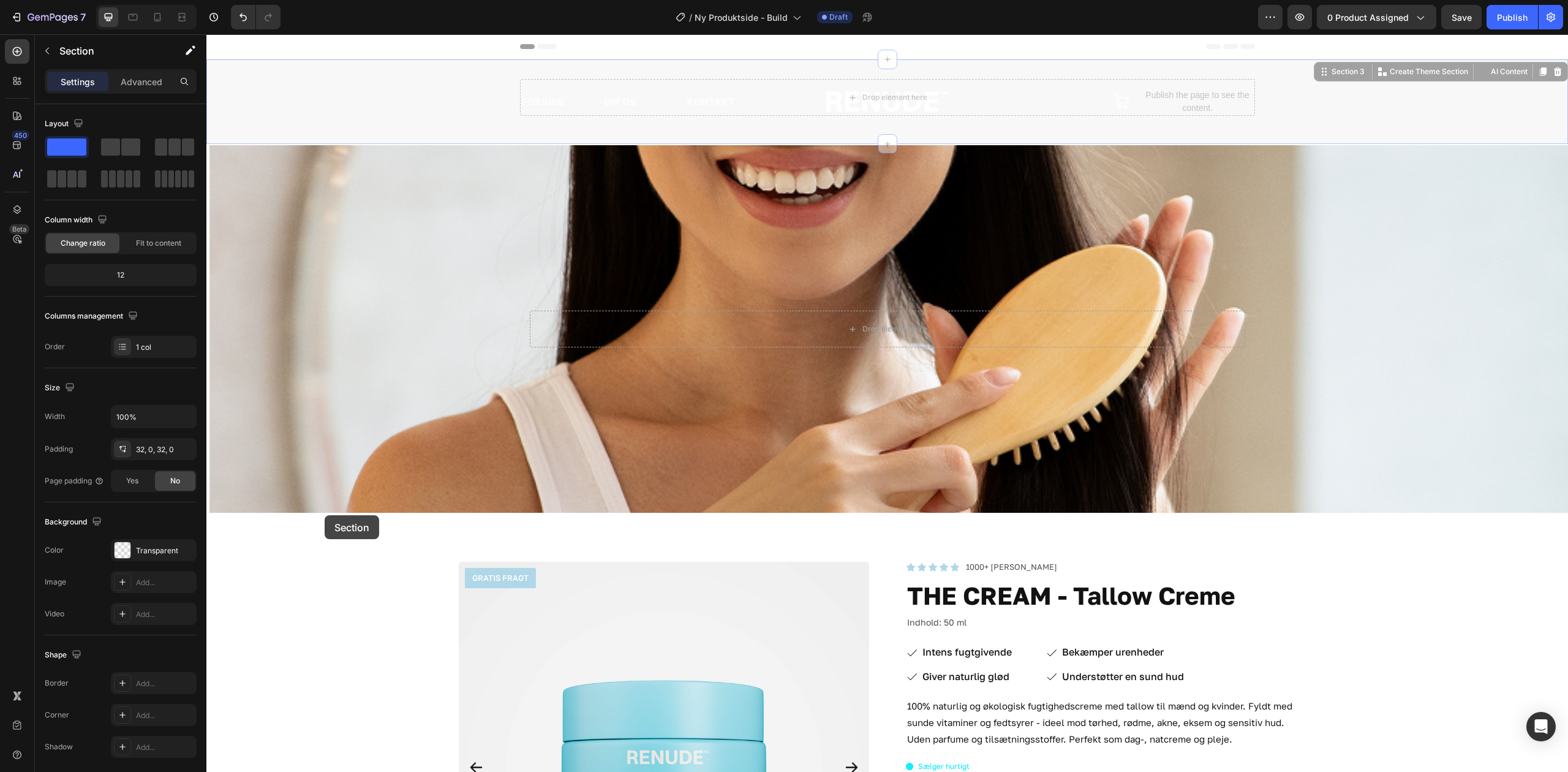
drag, startPoint x: 253, startPoint y: 97, endPoint x: 324, endPoint y: 515, distance: 424.0
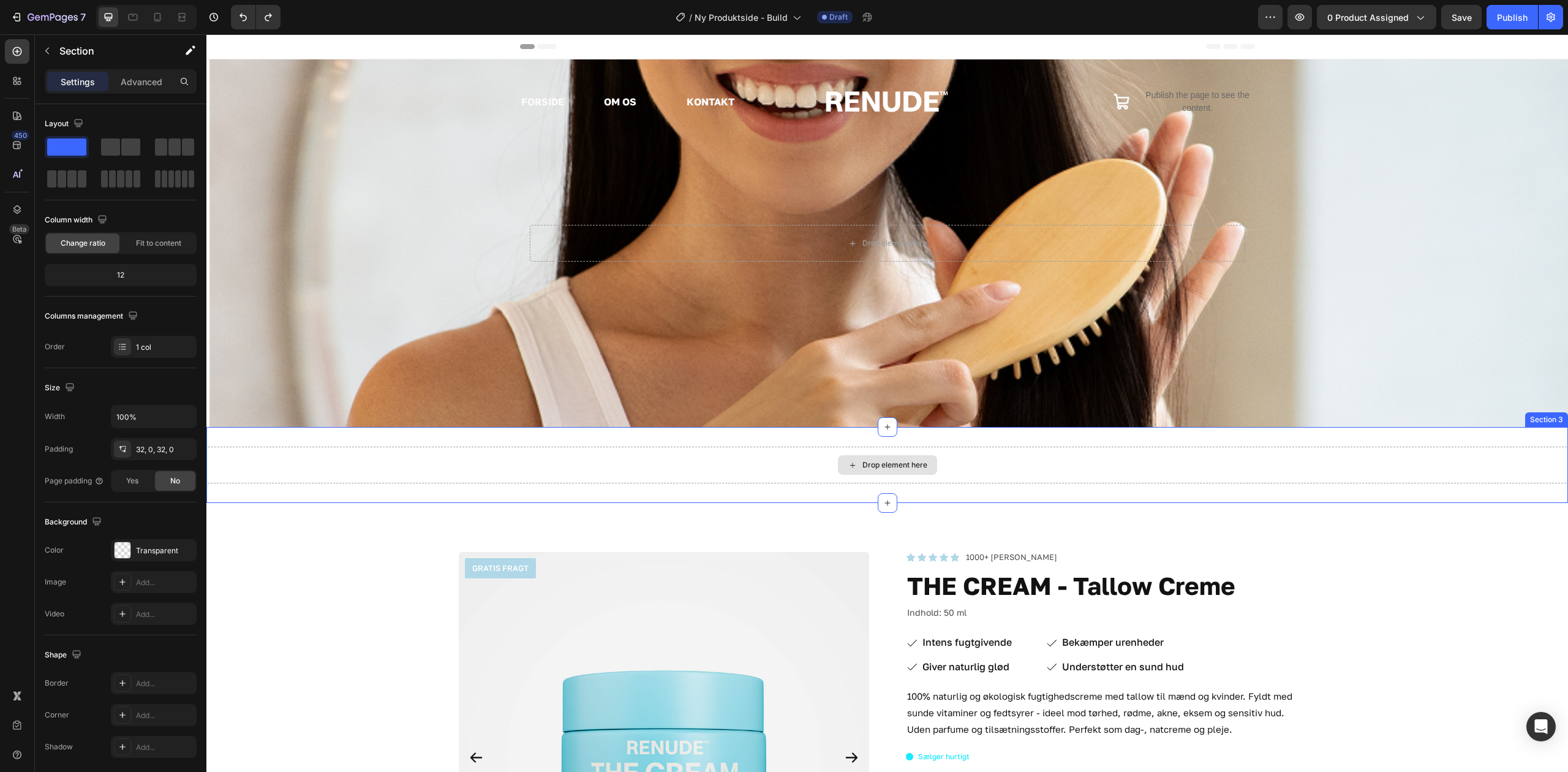
click at [376, 455] on div "Drop element here" at bounding box center [888, 465] width 1362 height 37
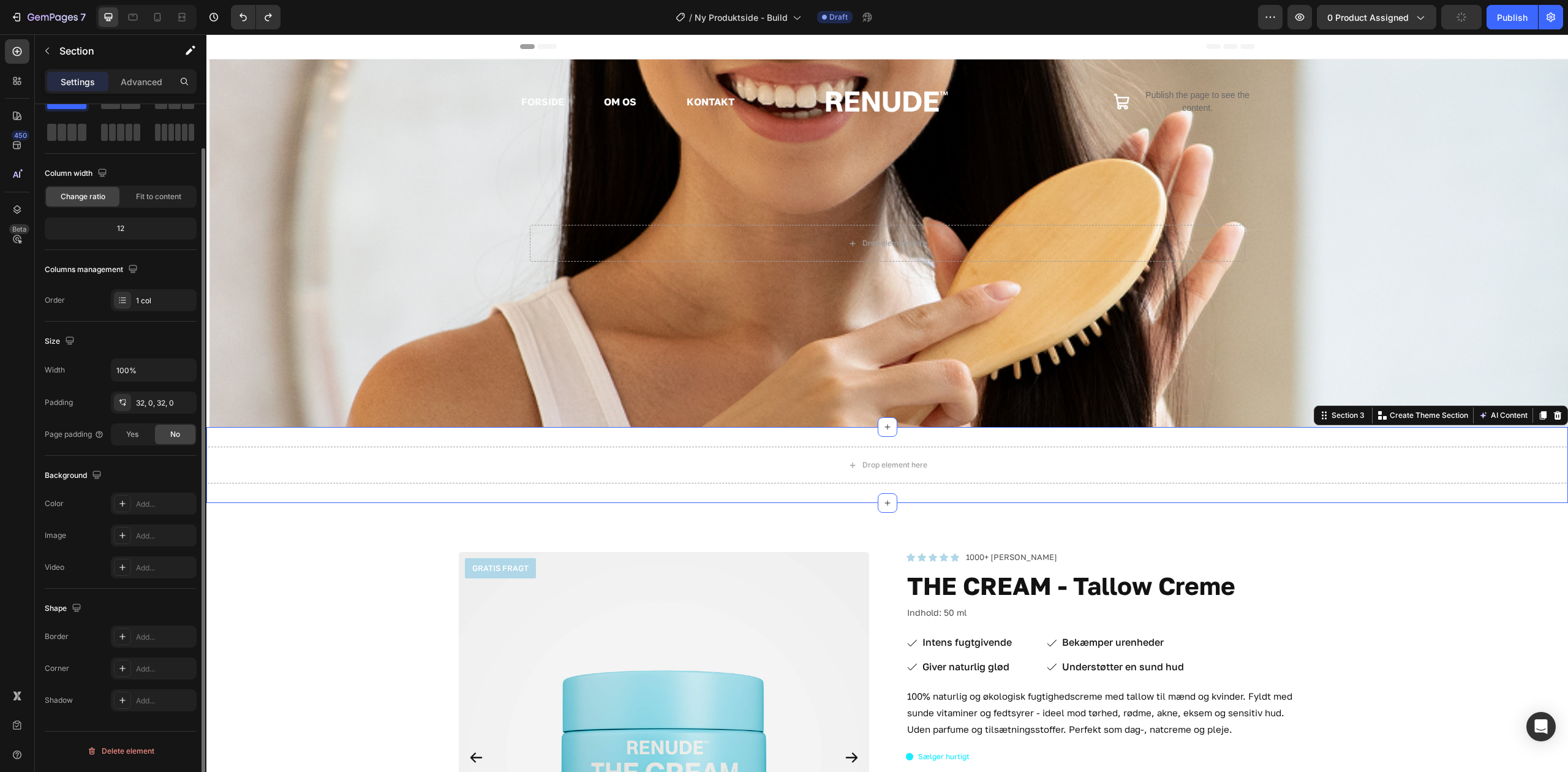
drag, startPoint x: 1549, startPoint y: 420, endPoint x: 1420, endPoint y: 379, distance: 135.4
click at [1553, 419] on icon at bounding box center [1558, 415] width 10 height 10
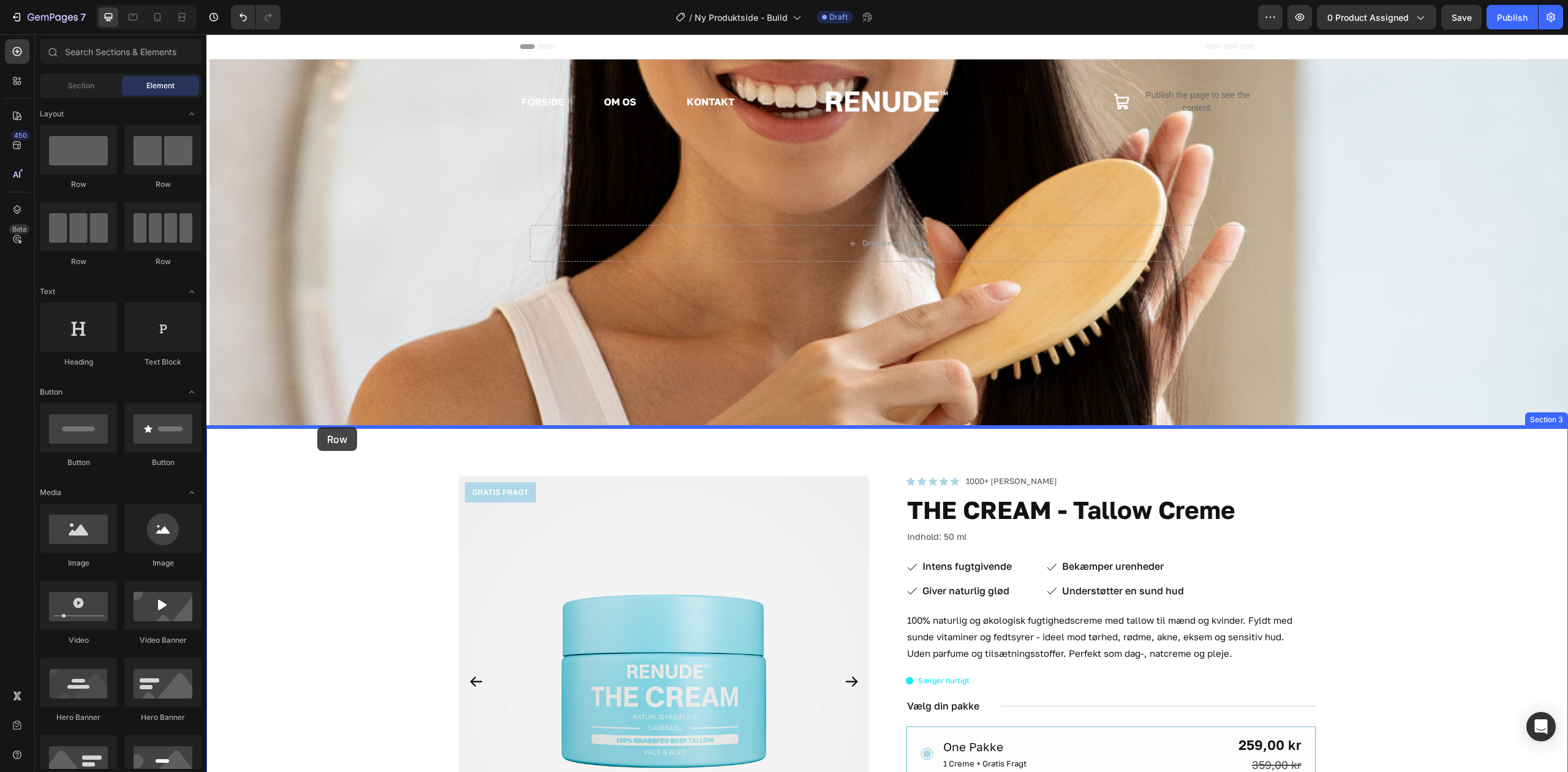
drag, startPoint x: 289, startPoint y: 199, endPoint x: 318, endPoint y: 427, distance: 229.8
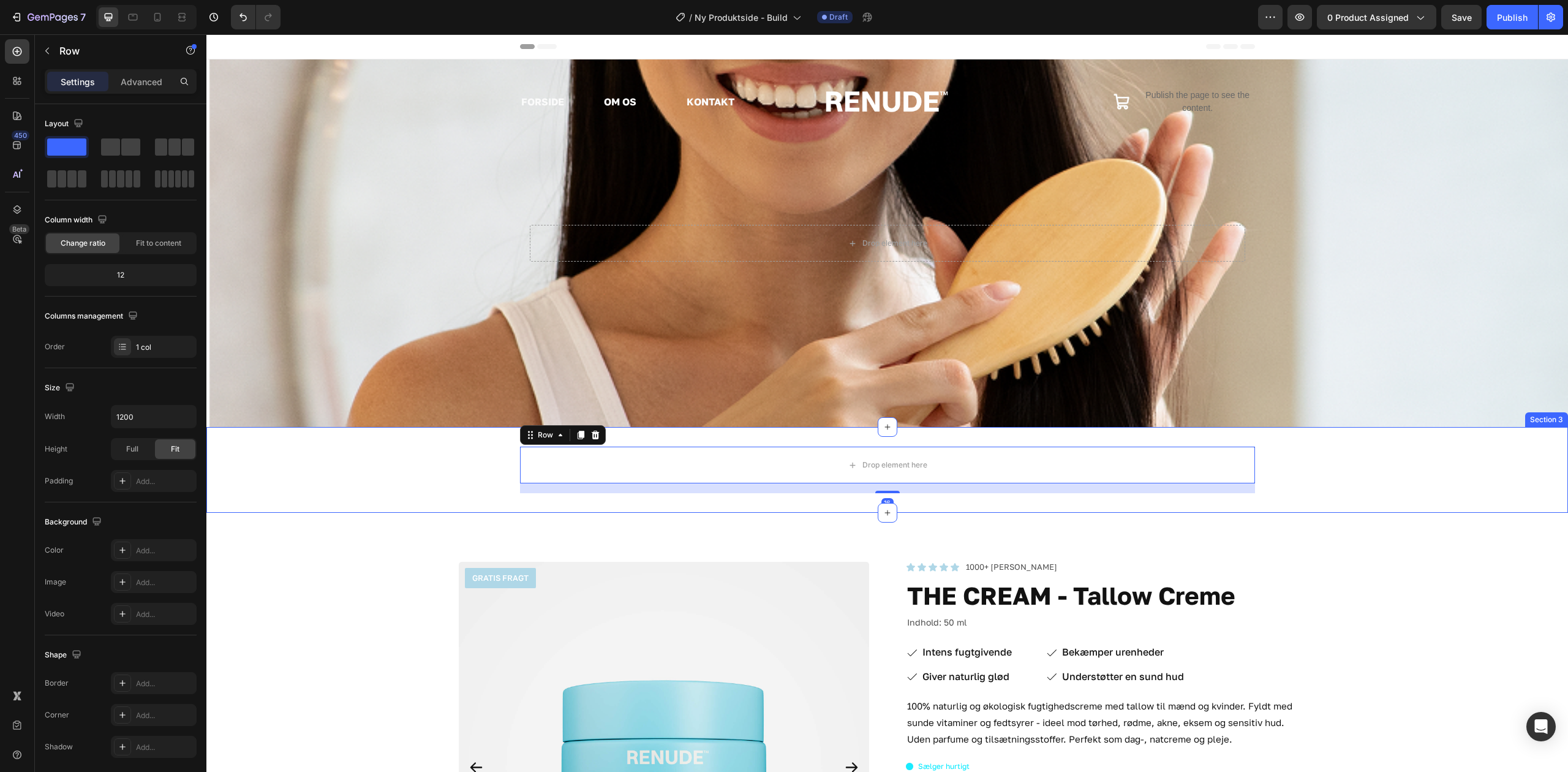
click at [349, 455] on div "Drop element here Row 16" at bounding box center [888, 470] width 1362 height 47
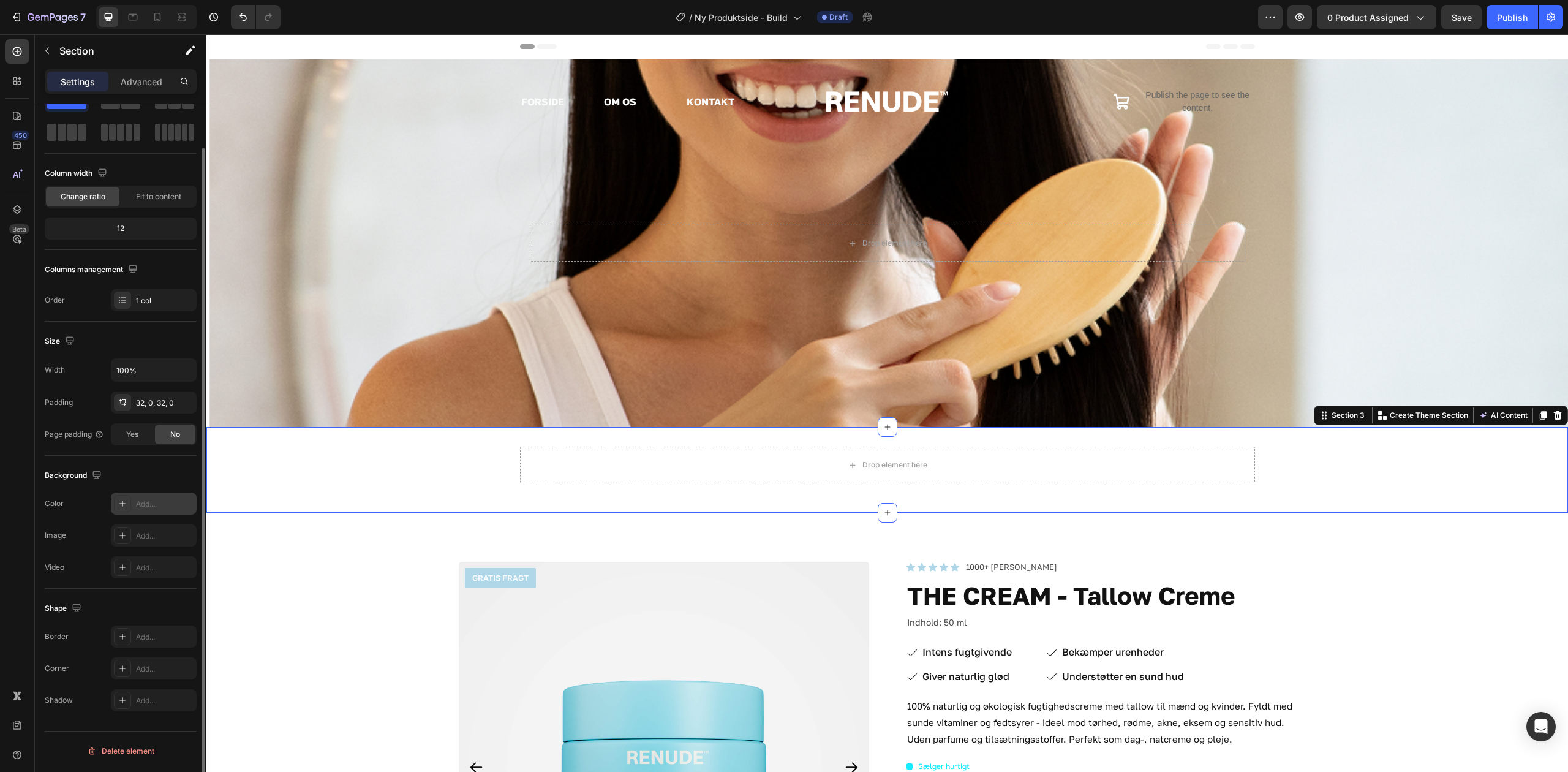
click at [140, 505] on div "Add..." at bounding box center [165, 504] width 58 height 11
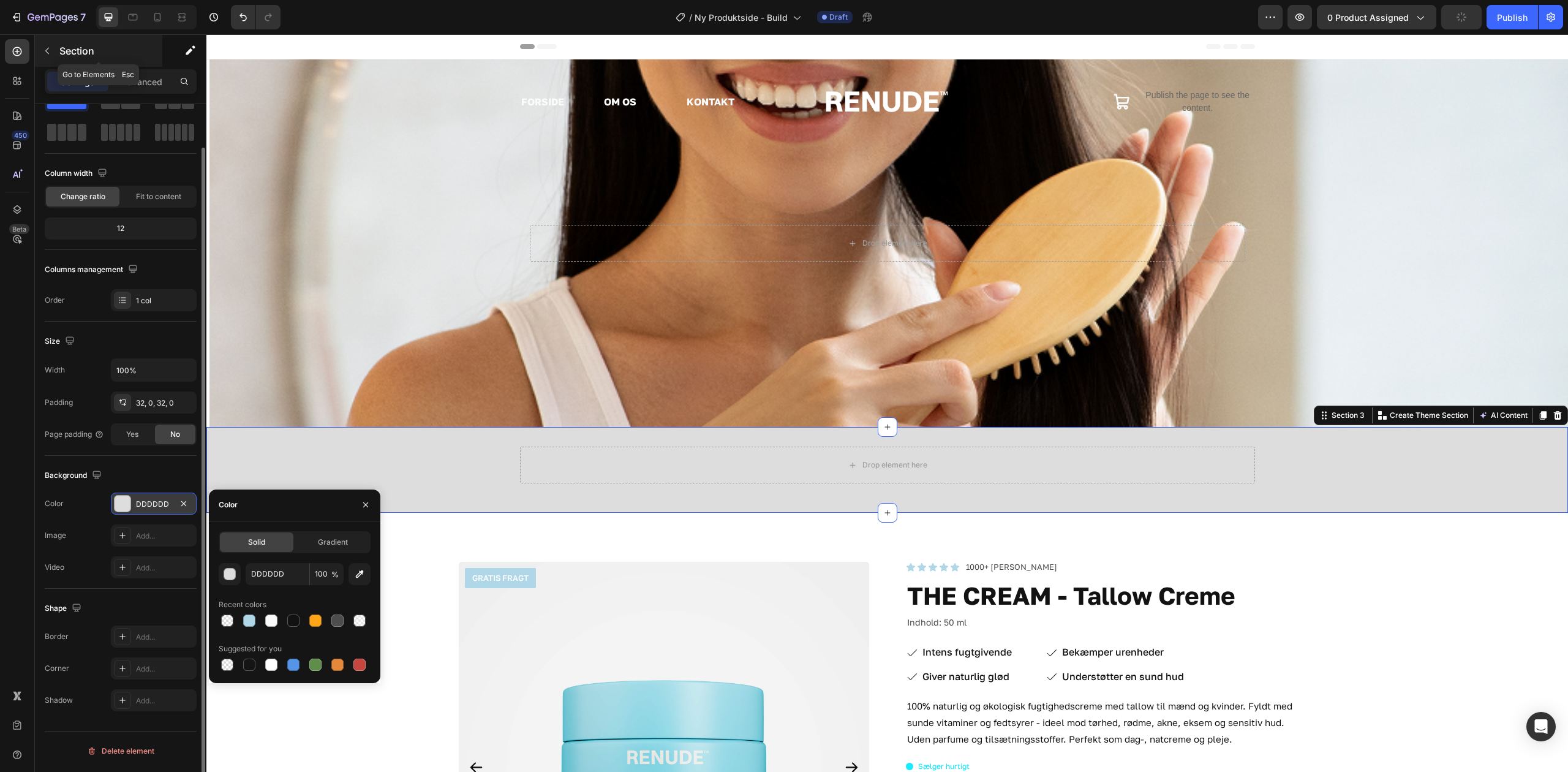
click at [37, 49] on button "button" at bounding box center [47, 50] width 20 height 20
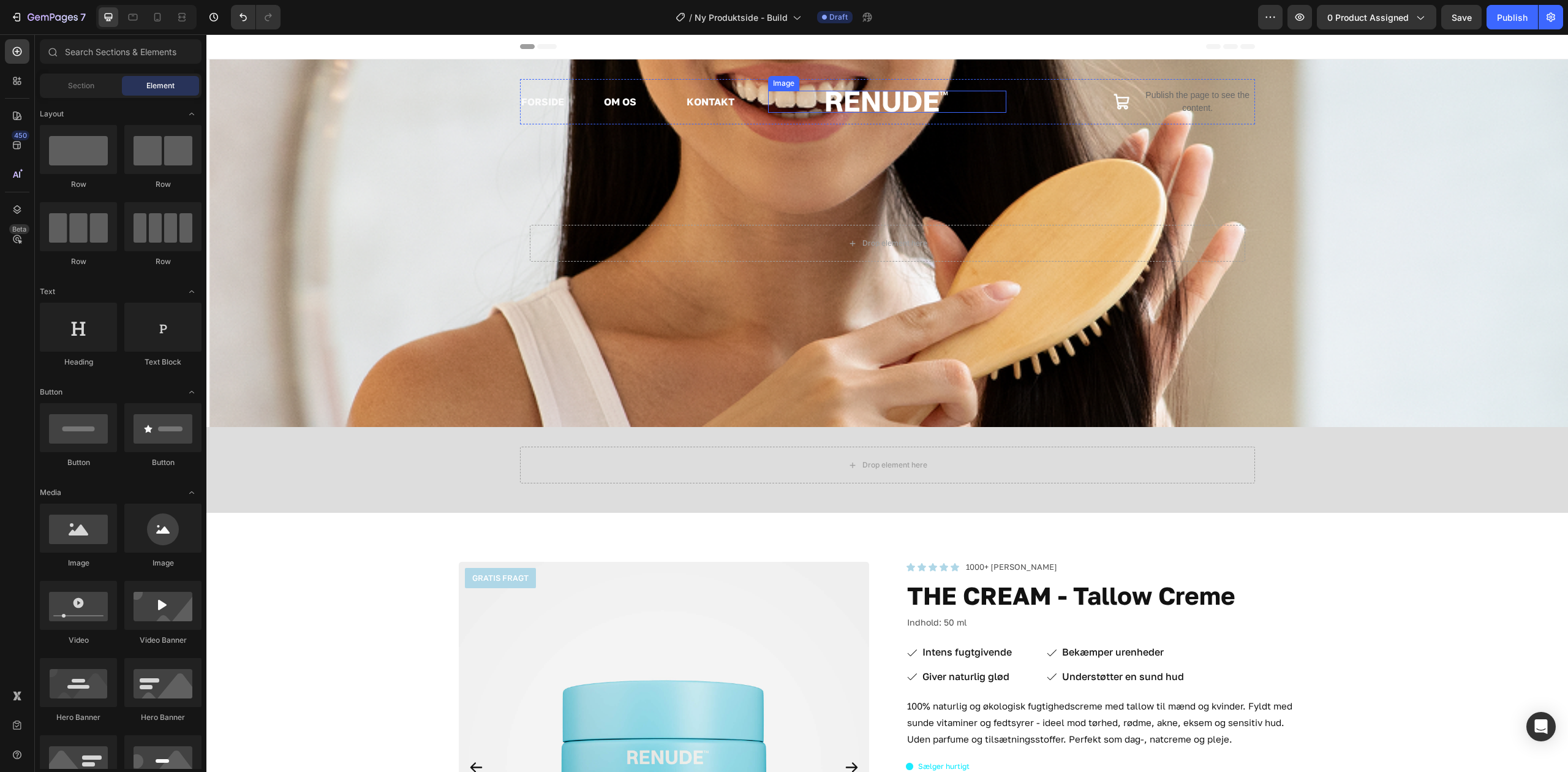
click at [866, 101] on img at bounding box center [887, 102] width 123 height 22
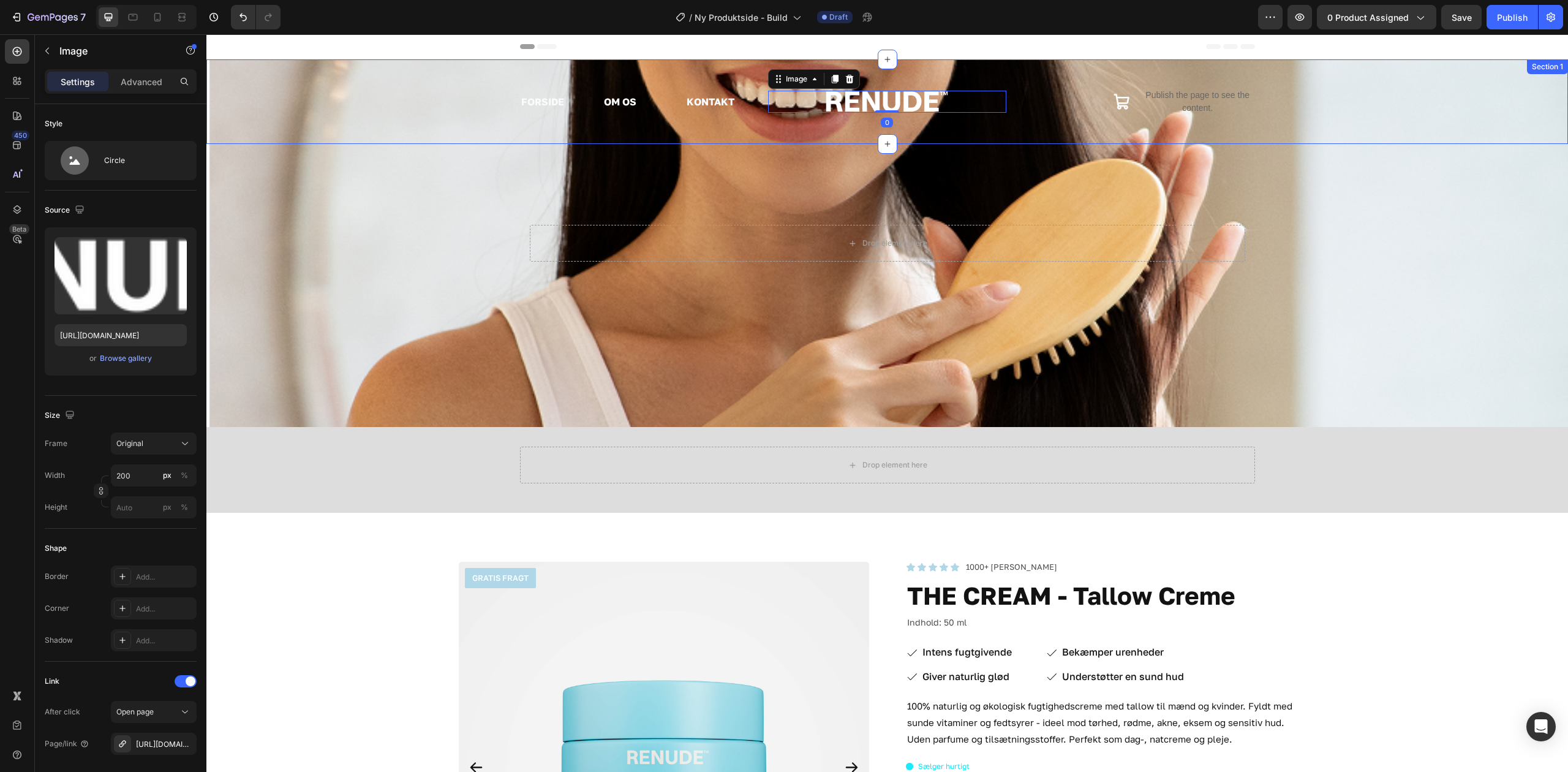
click at [661, 126] on div "FORSIDE Text Block OM OS Text Block KONTAKT Text Block Row Image 0 Icon Publish…" at bounding box center [888, 101] width 1362 height 84
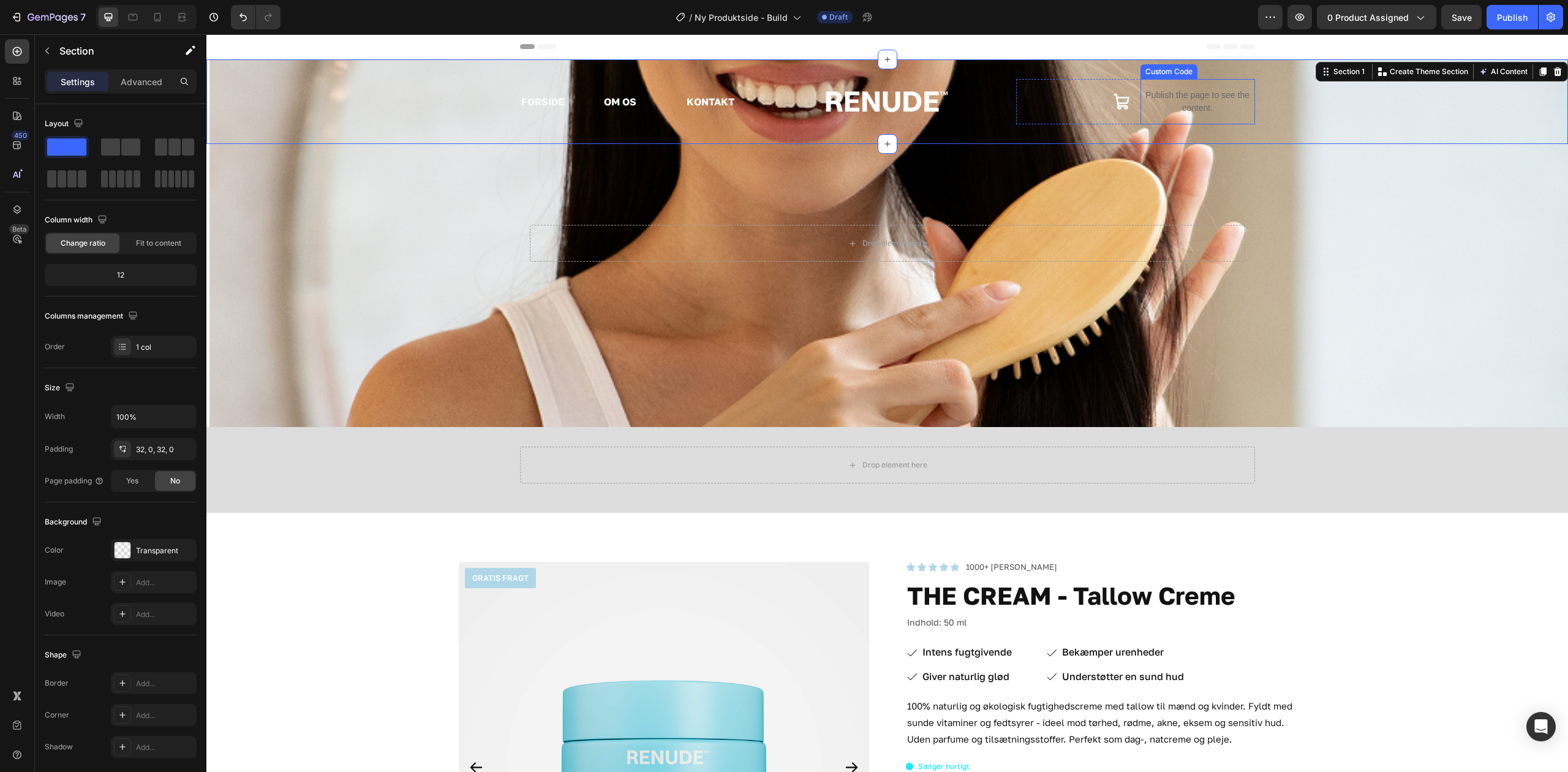
click at [1189, 123] on div "Publish the page to see the content. Custom Code" at bounding box center [1198, 101] width 115 height 45
click at [981, 112] on link at bounding box center [888, 102] width 238 height 22
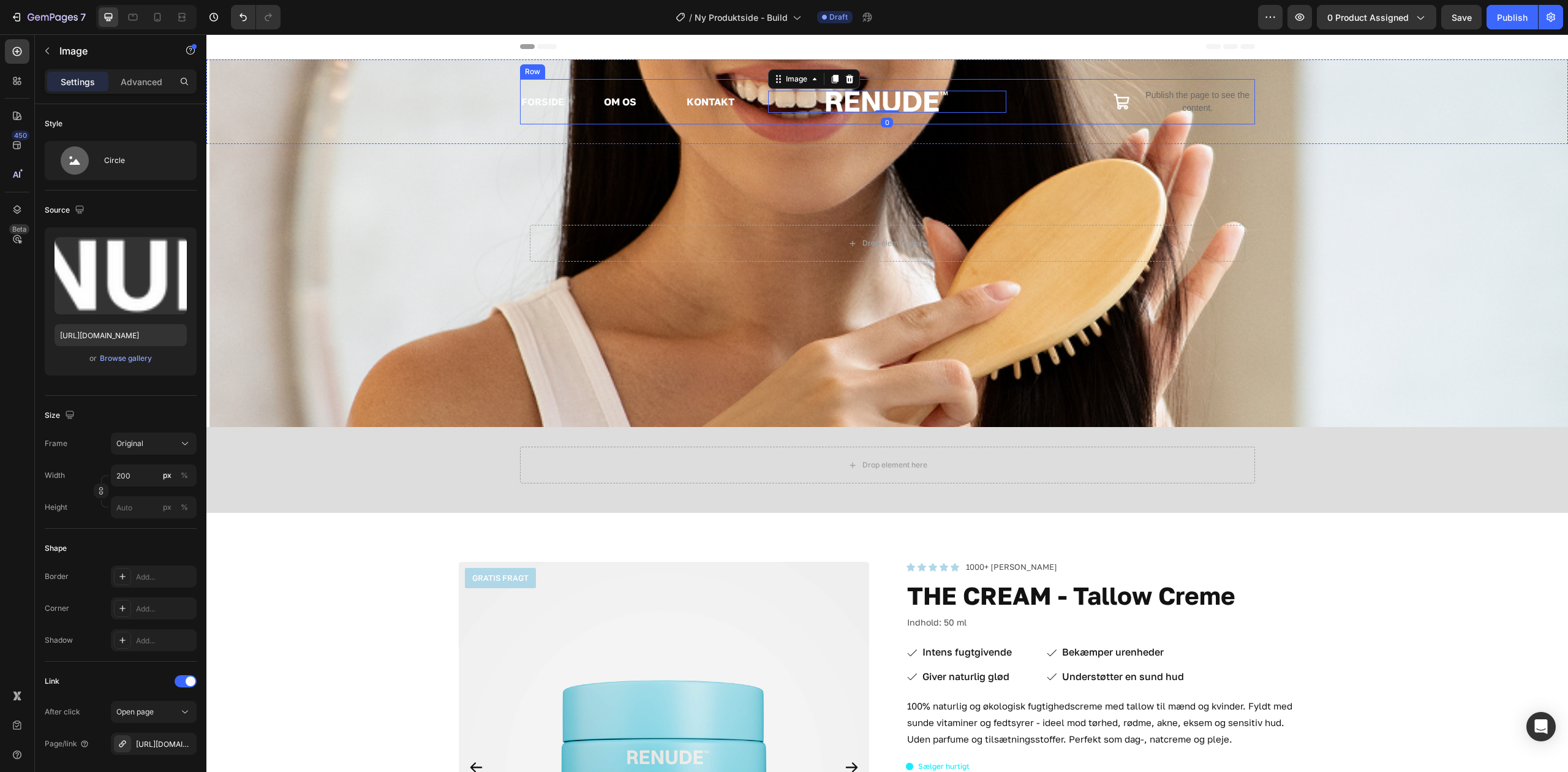
click at [1008, 116] on div "FORSIDE Text Block OM OS Text Block KONTAKT Text Block Row Image 0 Icon Publish…" at bounding box center [888, 101] width 735 height 45
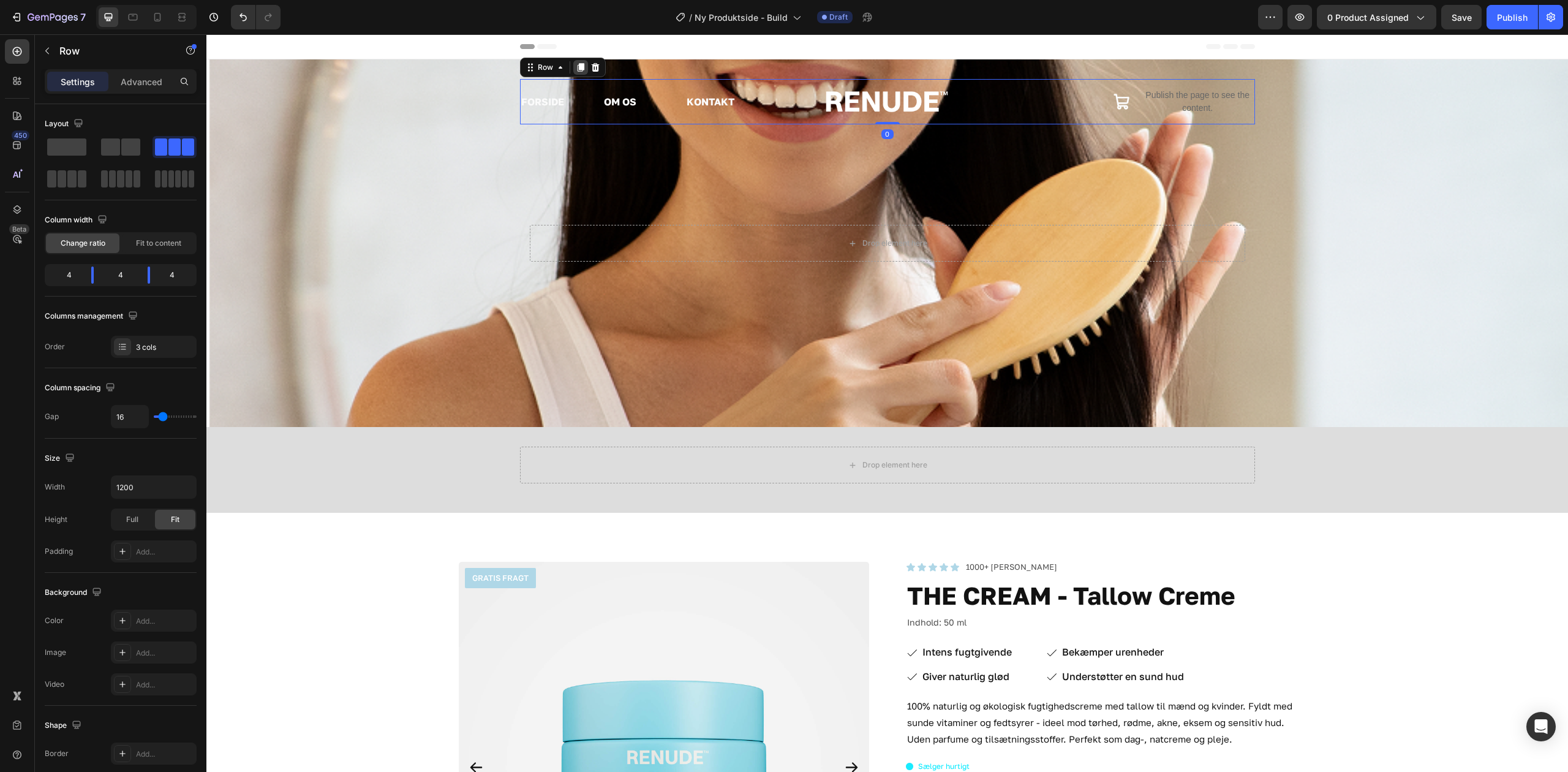
click at [577, 67] on icon at bounding box center [581, 67] width 7 height 9
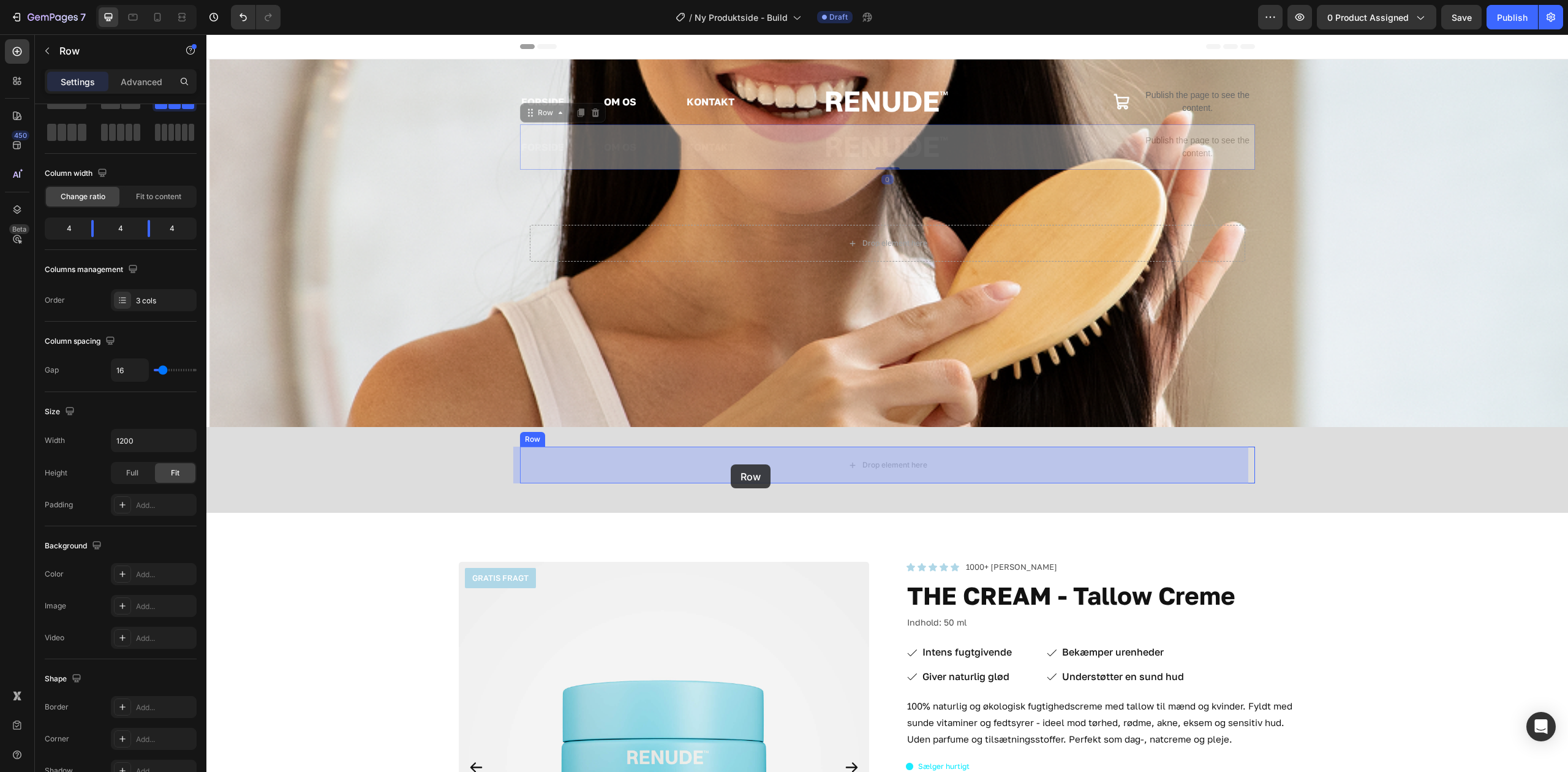
drag, startPoint x: 526, startPoint y: 116, endPoint x: 731, endPoint y: 465, distance: 404.8
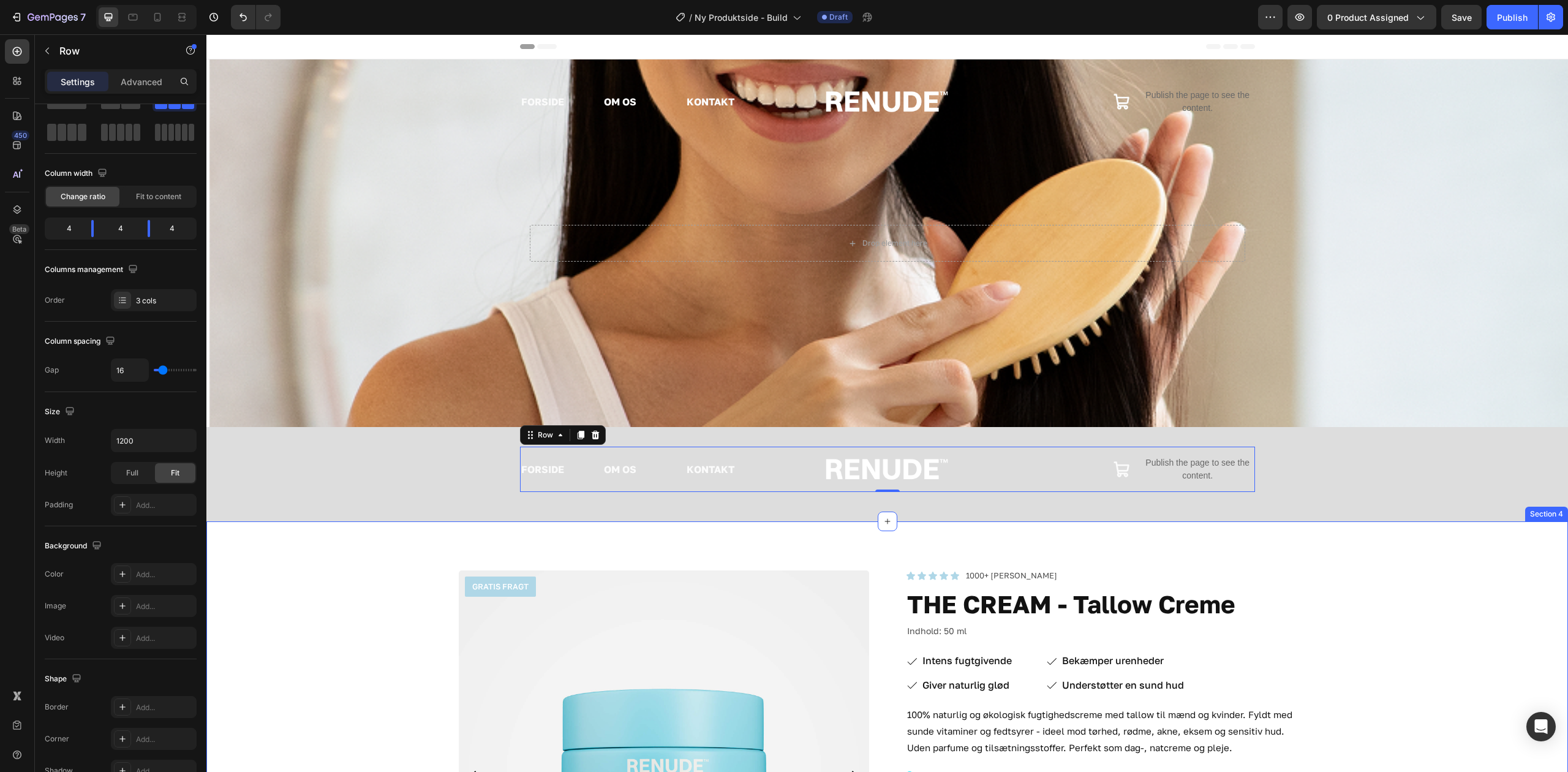
click at [868, 472] on img at bounding box center [887, 469] width 123 height 22
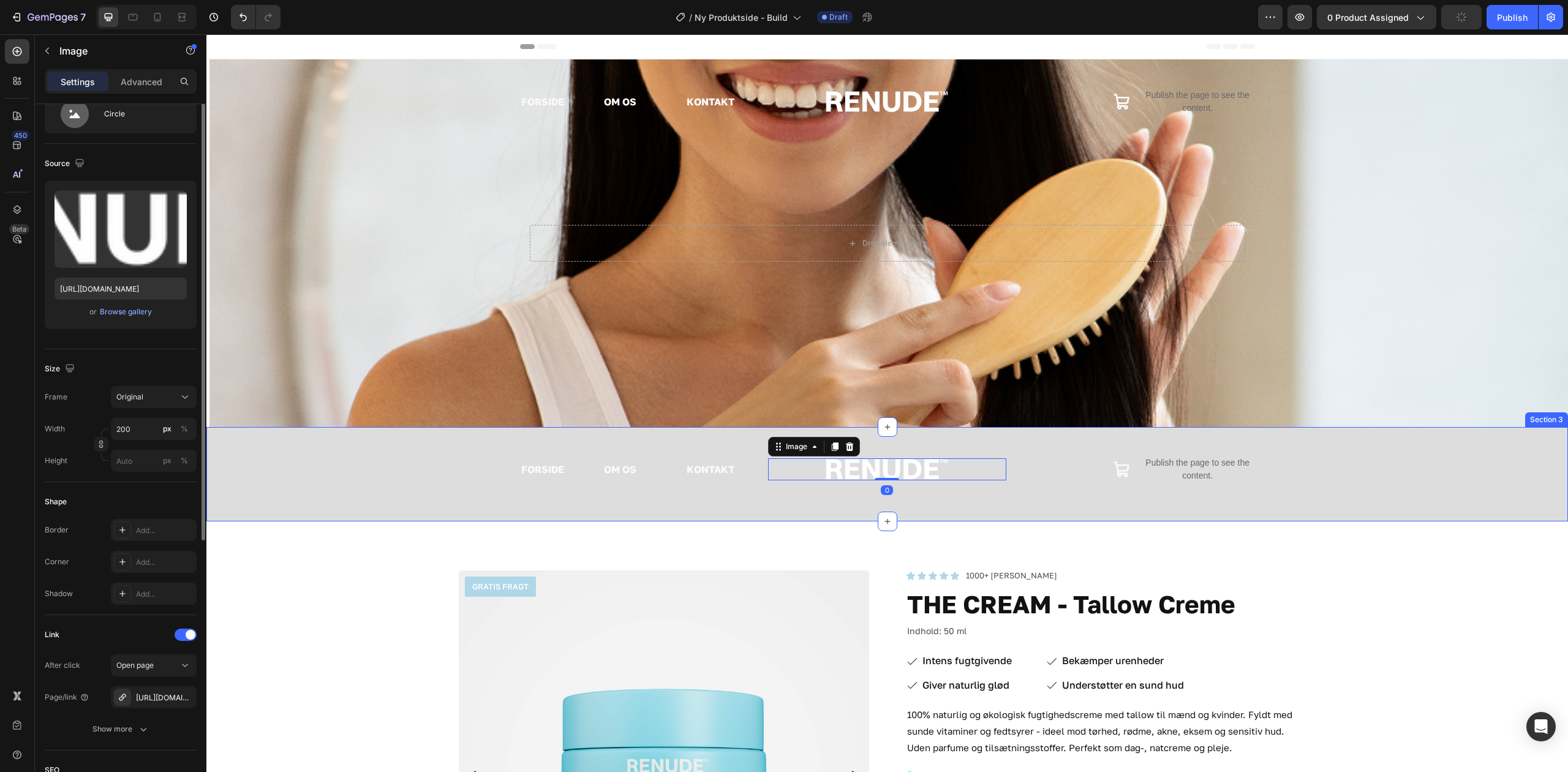
scroll to position [0, 0]
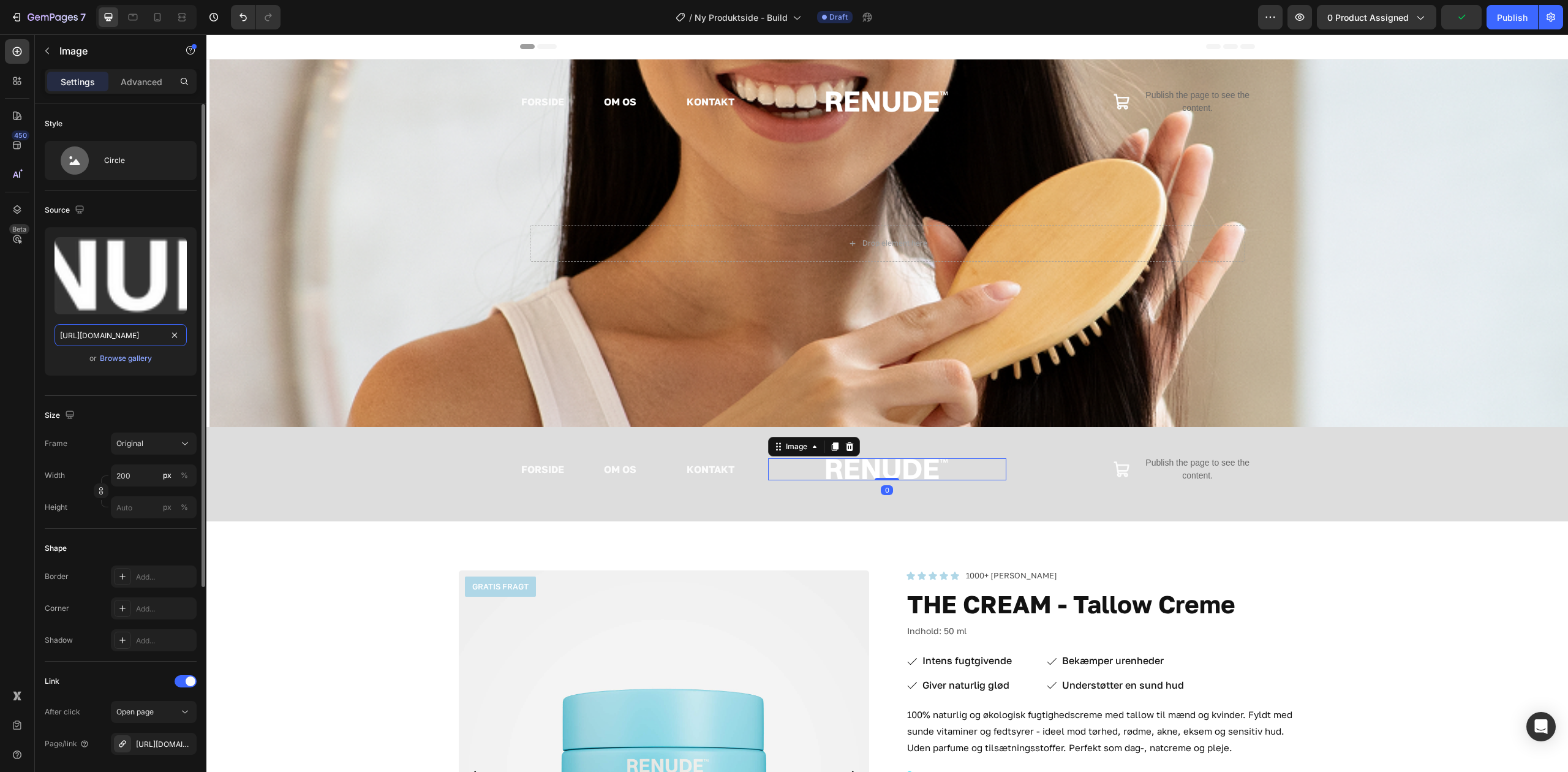
click at [123, 327] on input "[URL][DOMAIN_NAME]" at bounding box center [120, 335] width 132 height 22
type input "[URL][DOMAIN_NAME]"
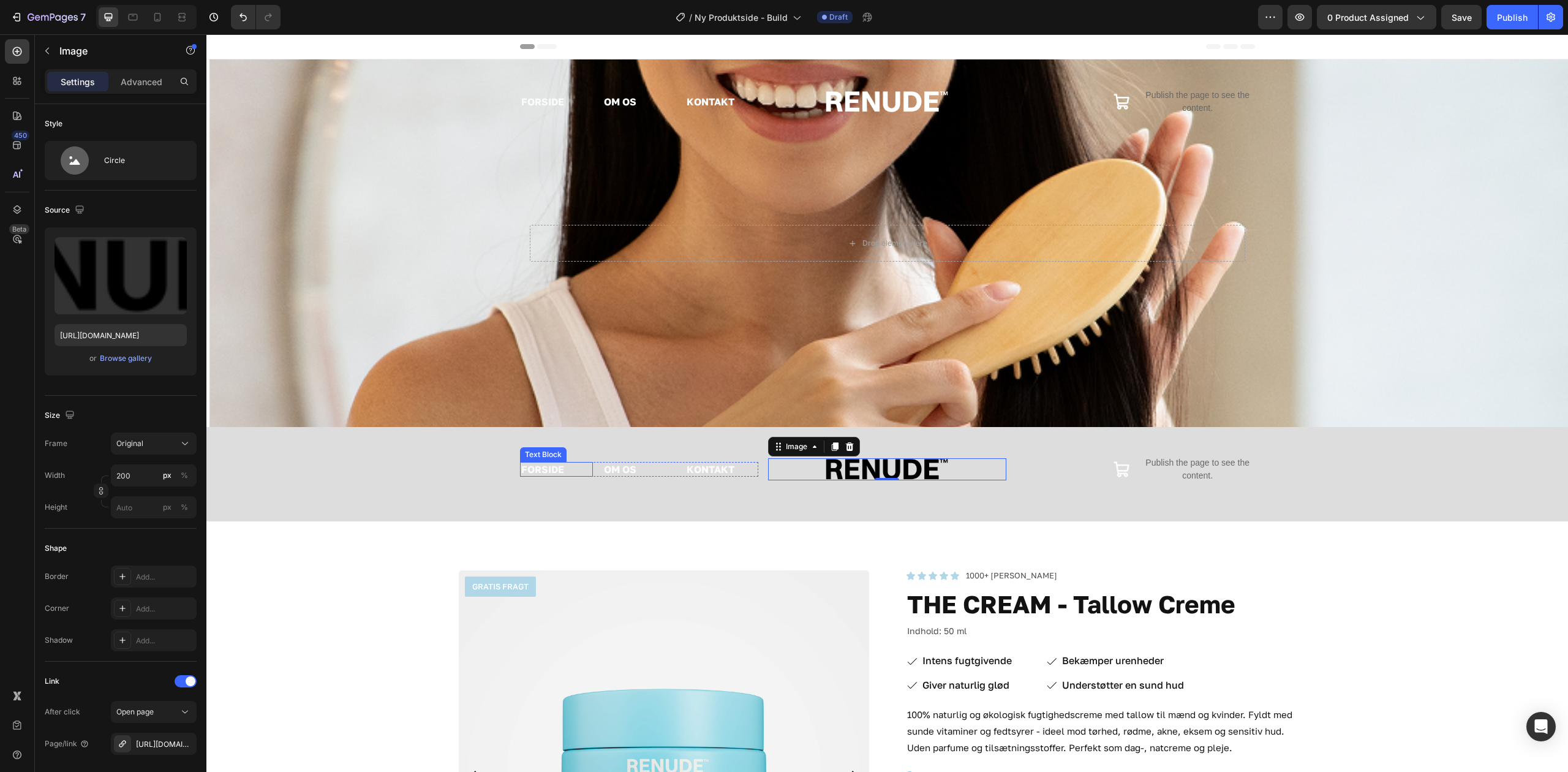
click at [524, 469] on link "FORSIDE" at bounding box center [542, 469] width 43 height 12
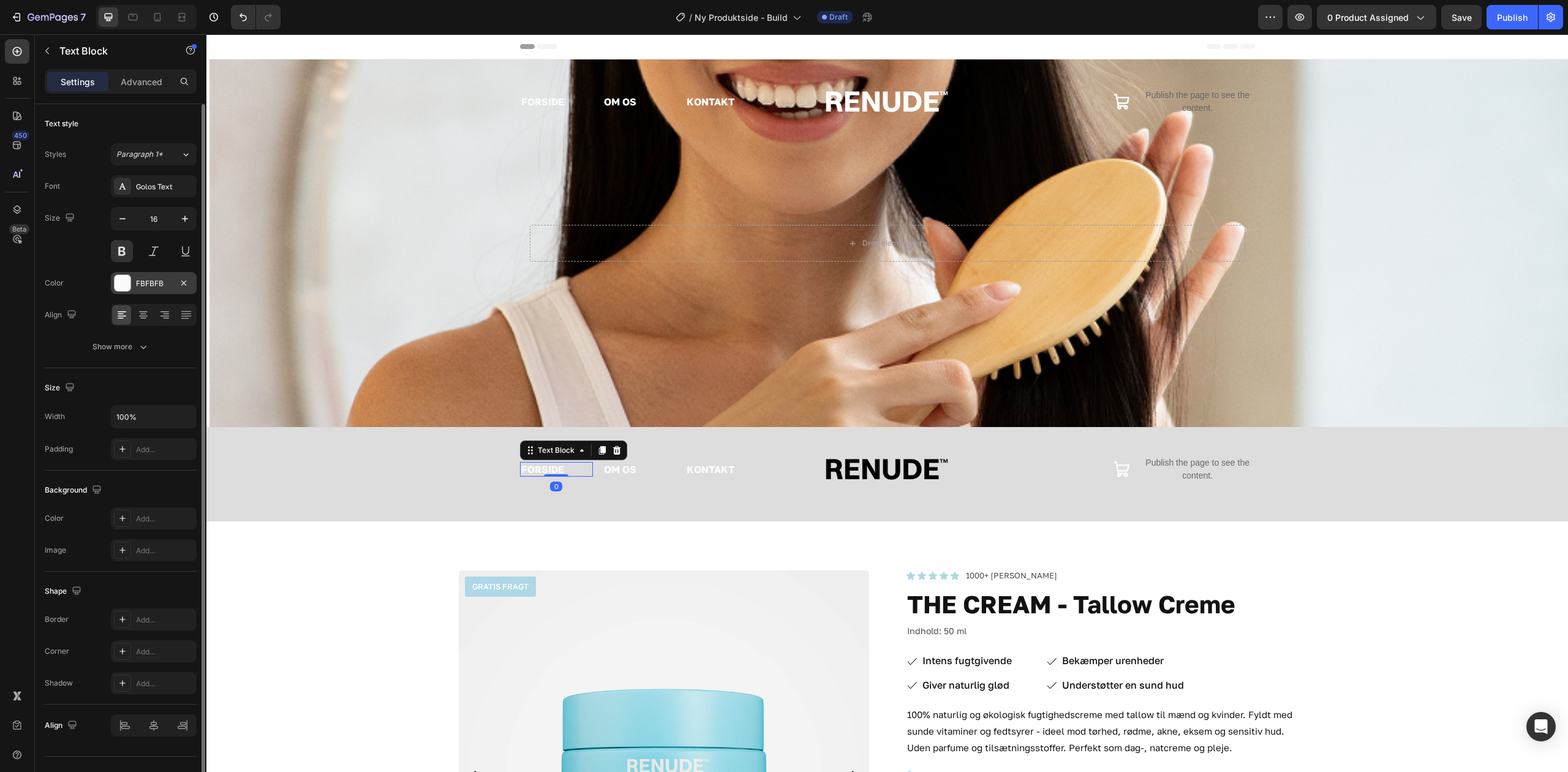
click at [126, 287] on div at bounding box center [123, 283] width 16 height 16
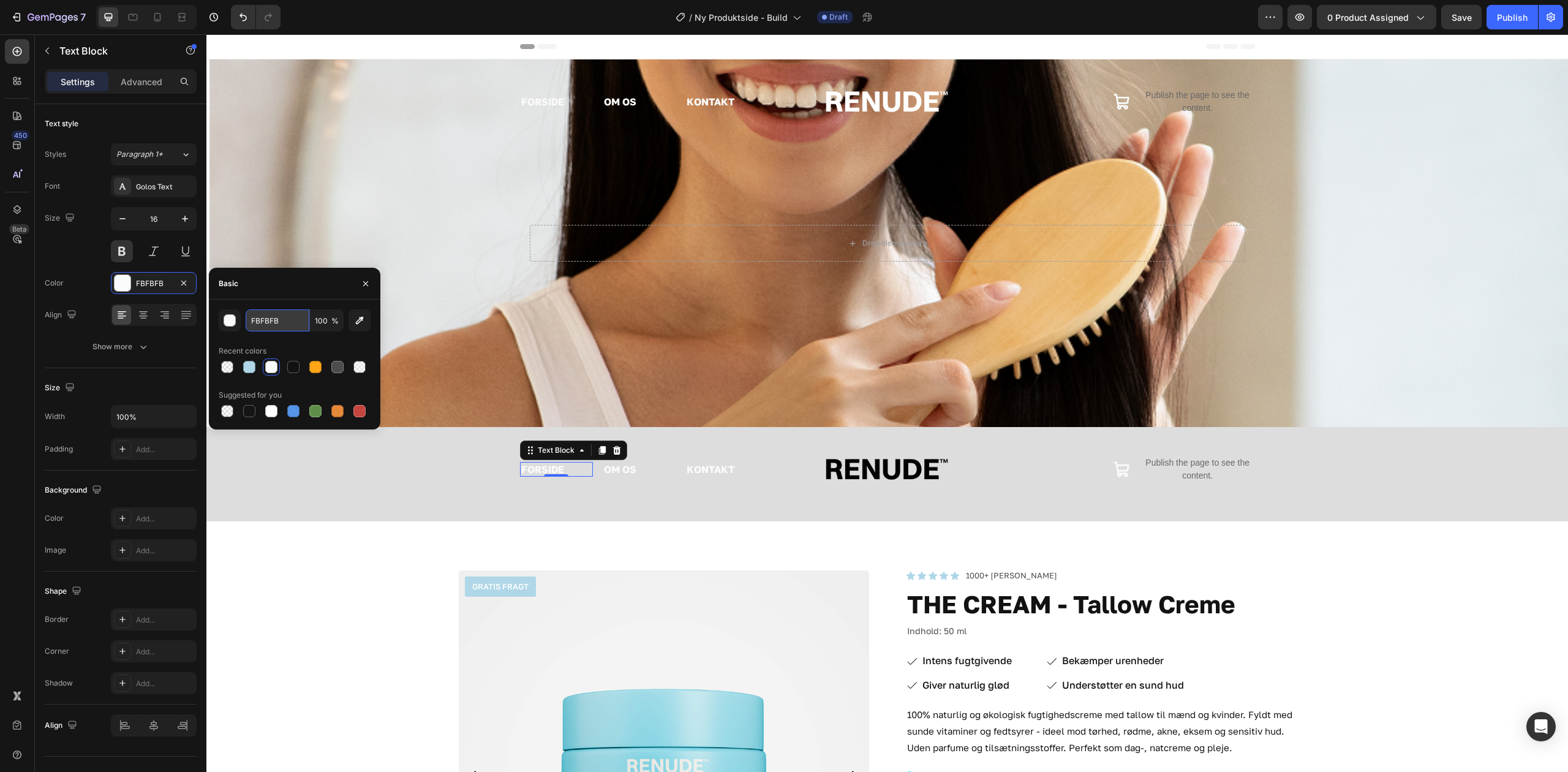
click at [284, 319] on input "FBFBFB" at bounding box center [278, 320] width 64 height 22
type input "121212"
click at [611, 471] on p "OM OS" at bounding box center [639, 469] width 71 height 13
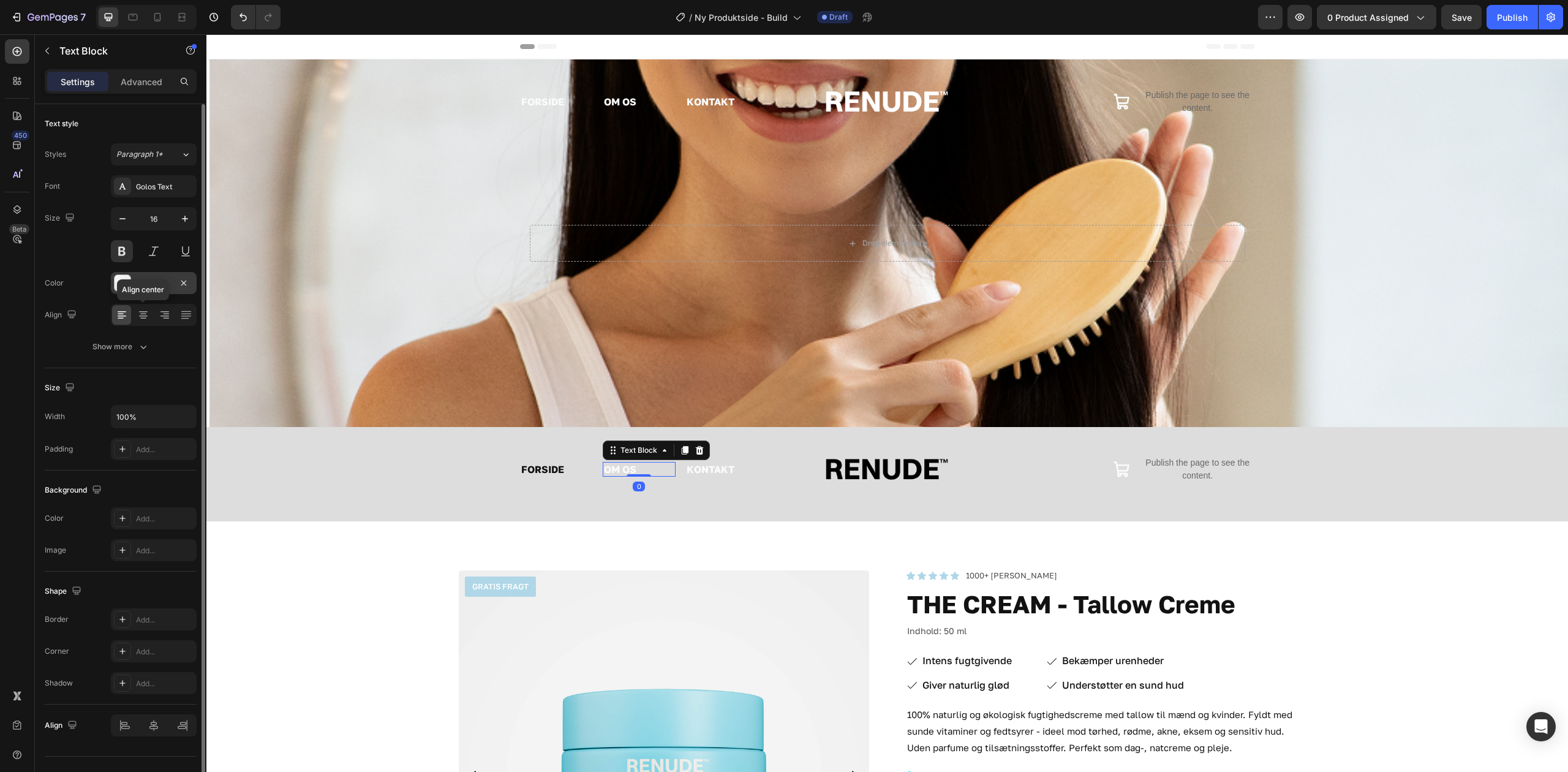
click at [146, 292] on div "FBFBFB" at bounding box center [153, 283] width 86 height 22
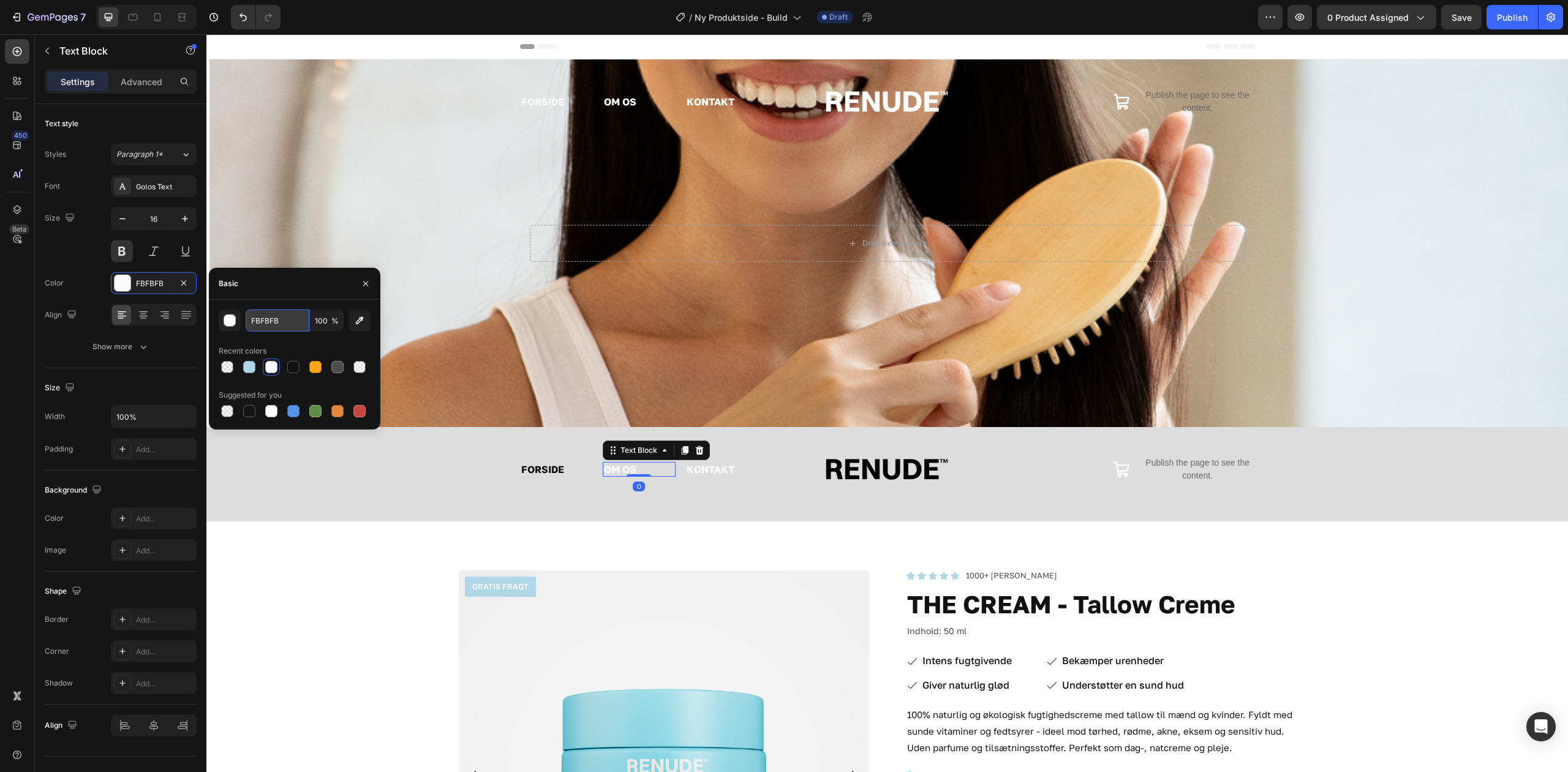
click at [285, 310] on input "FBFBFB" at bounding box center [278, 320] width 64 height 22
type input "121212"
click at [690, 466] on link "KONTAKT" at bounding box center [711, 469] width 48 height 12
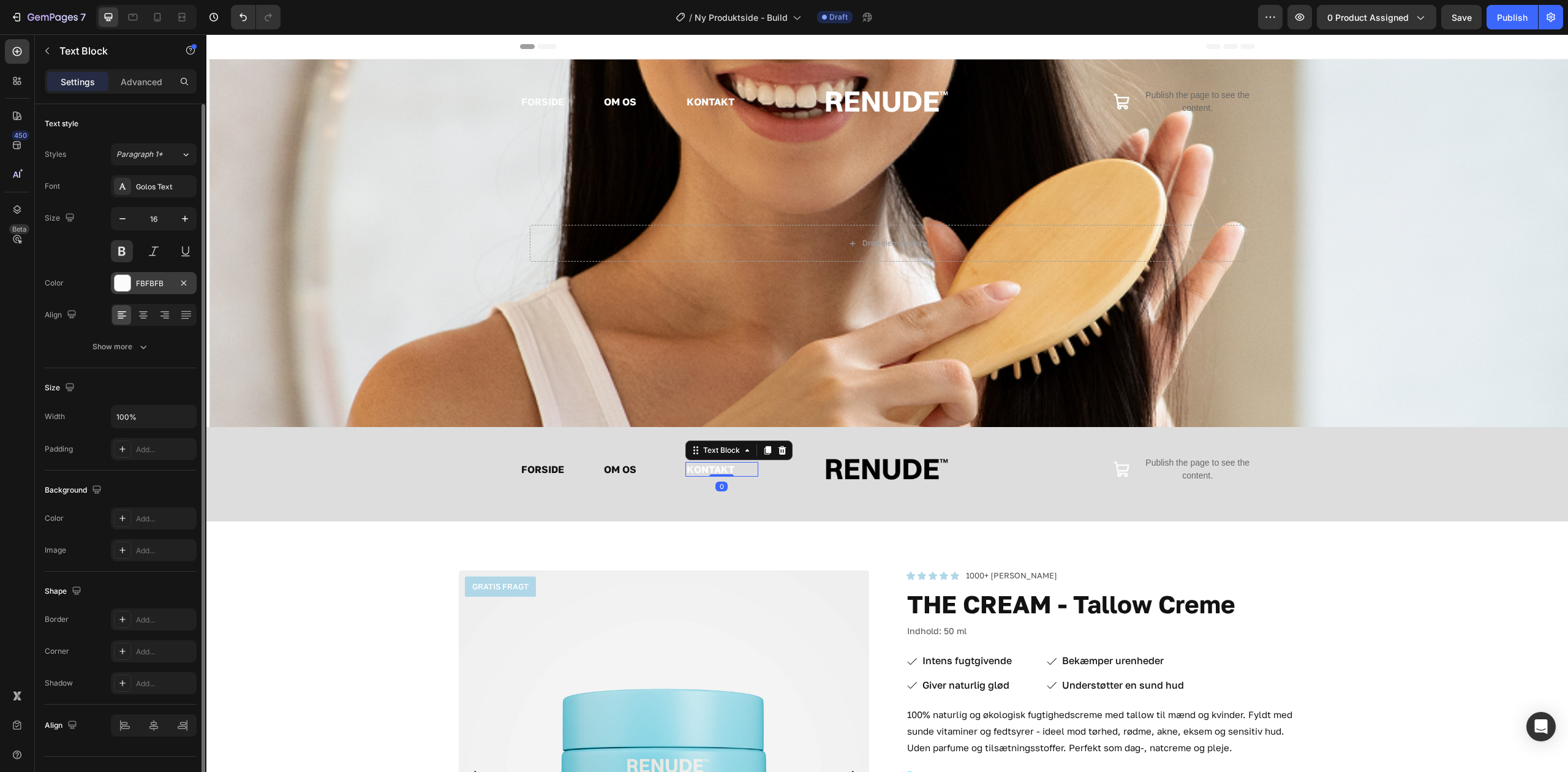
click at [129, 279] on div at bounding box center [123, 283] width 16 height 16
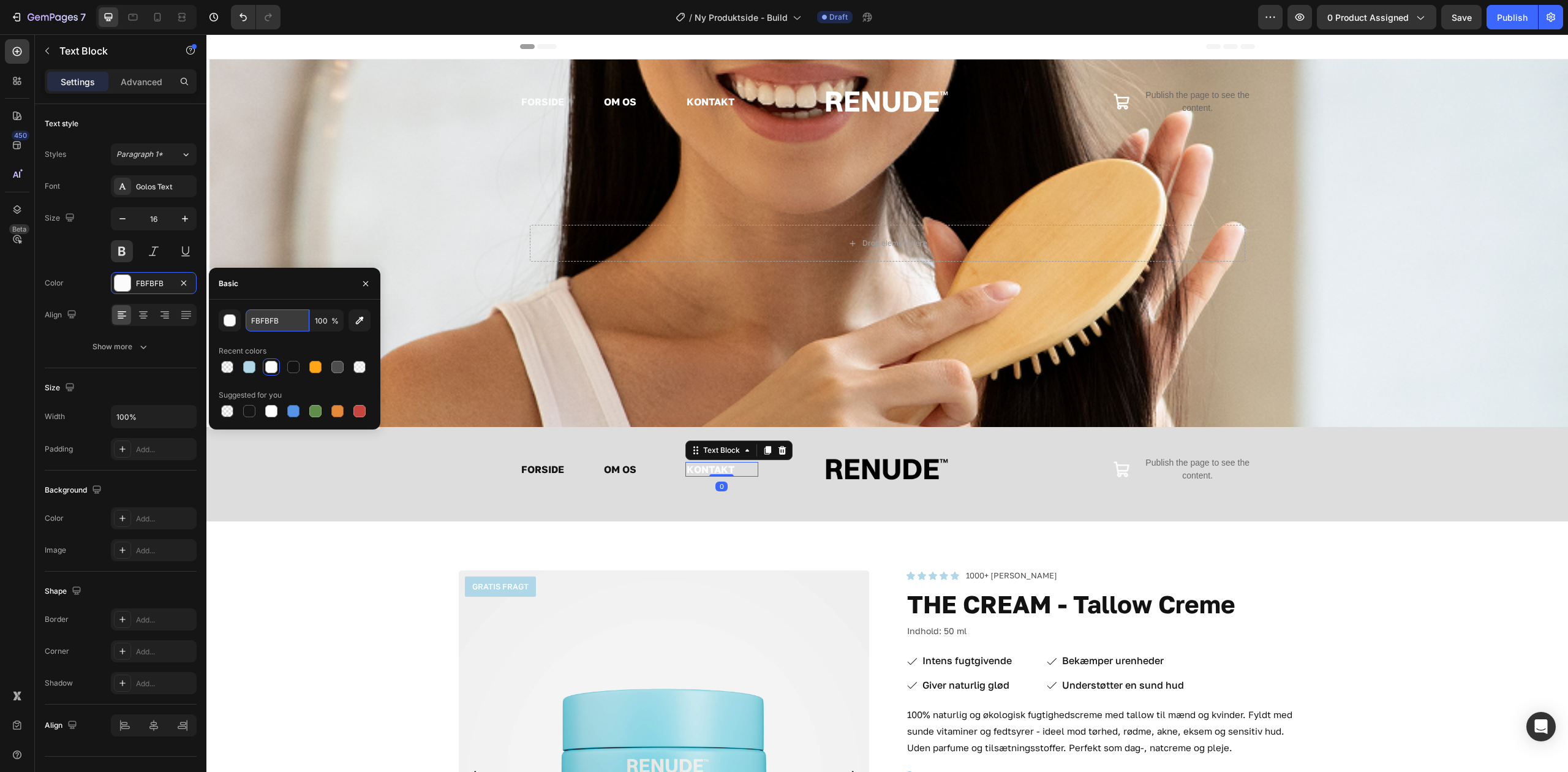
click at [270, 319] on input "FBFBFB" at bounding box center [278, 320] width 64 height 22
type input "121212"
click at [1196, 455] on div "Publish the page to see the content." at bounding box center [1198, 469] width 115 height 45
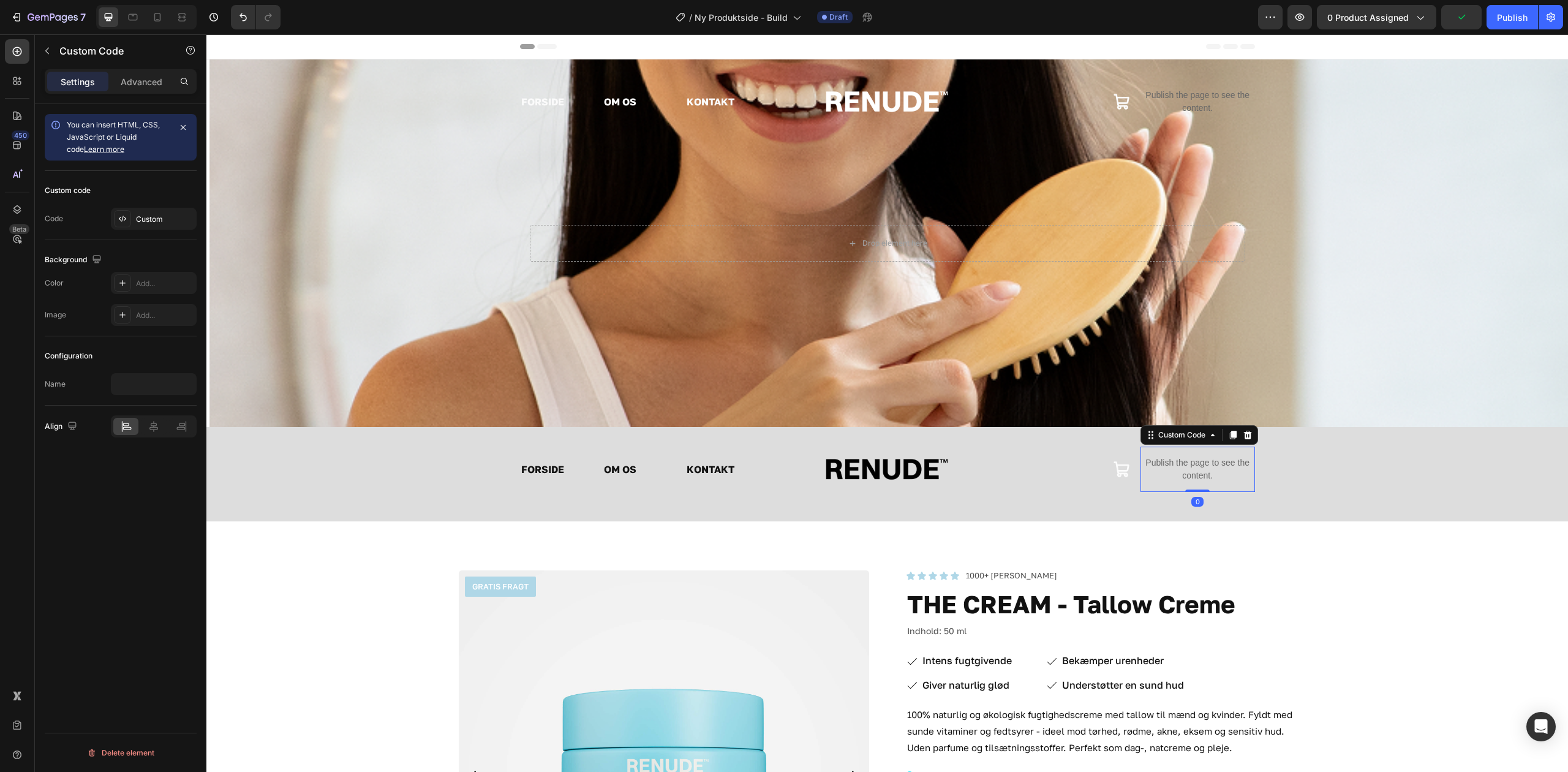
click at [1243, 434] on icon at bounding box center [1248, 435] width 10 height 10
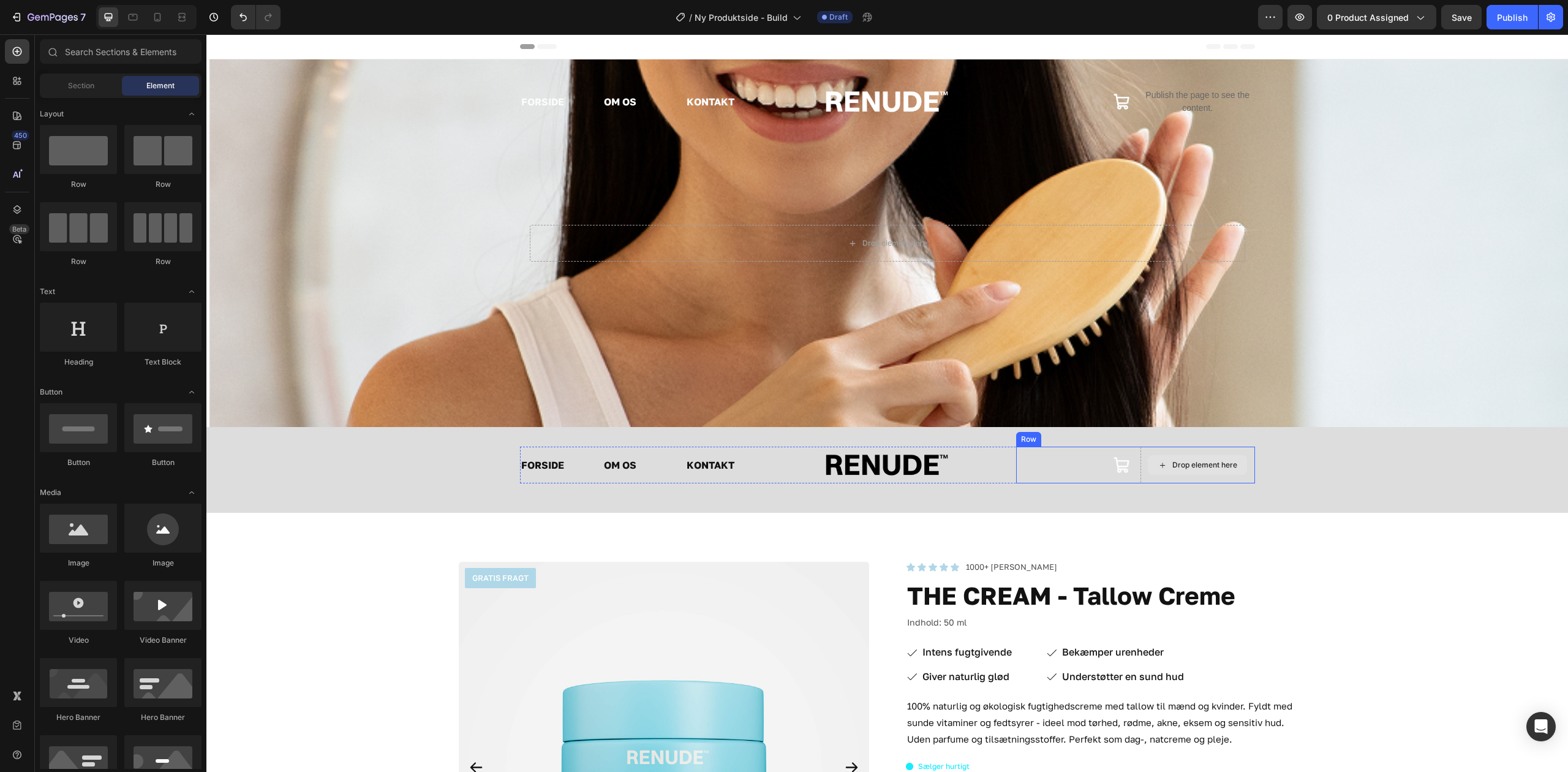
click at [1157, 471] on div "Drop element here" at bounding box center [1198, 465] width 100 height 20
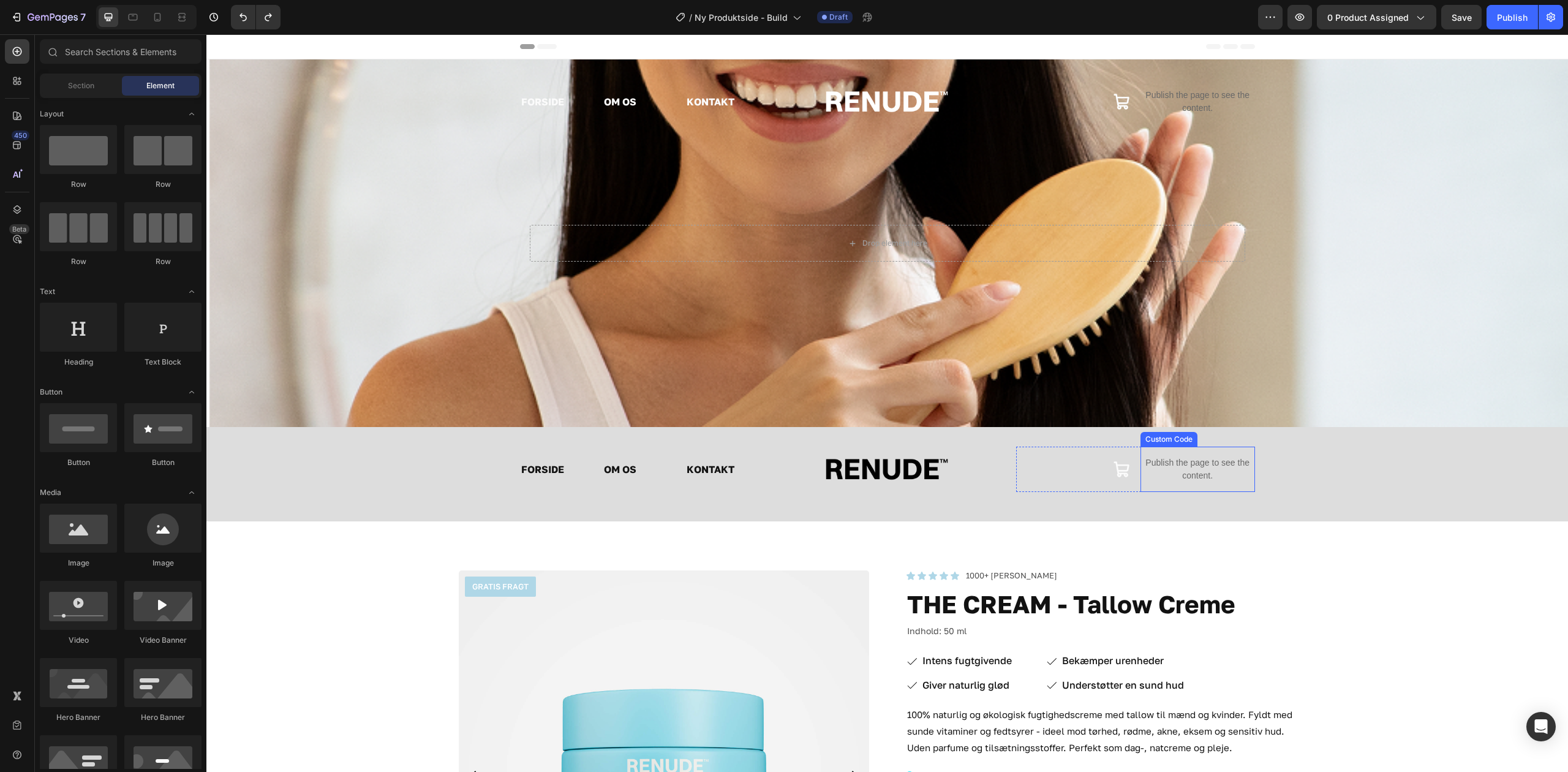
click at [1392, 489] on div "FORSIDE Text Block OM OS Text Block KONTAKT Text Block Row Image Icon Publish t…" at bounding box center [888, 474] width 1362 height 55
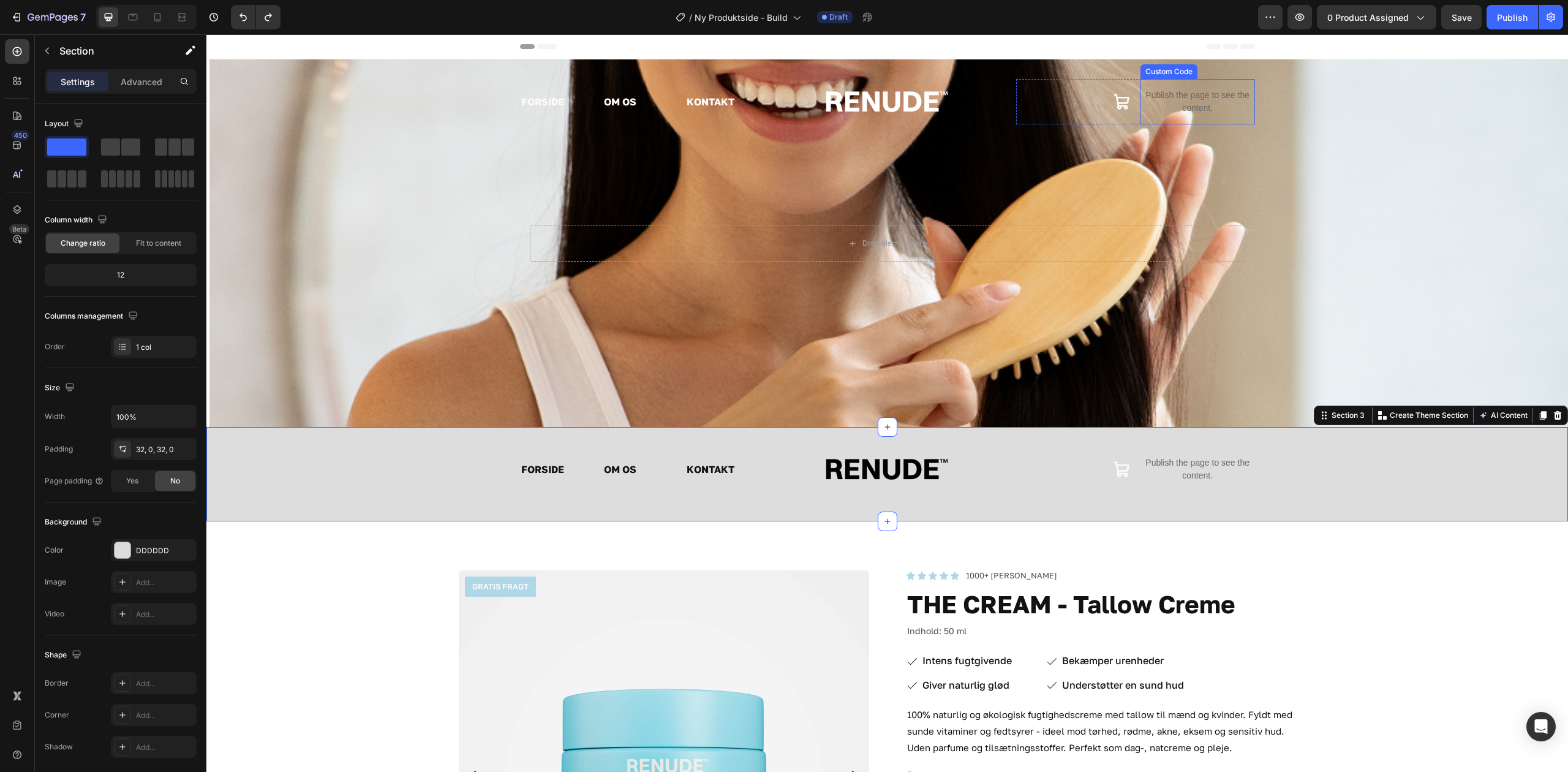
drag, startPoint x: 1116, startPoint y: 97, endPoint x: 1129, endPoint y: 97, distance: 13.0
click at [1116, 97] on icon at bounding box center [1121, 101] width 15 height 15
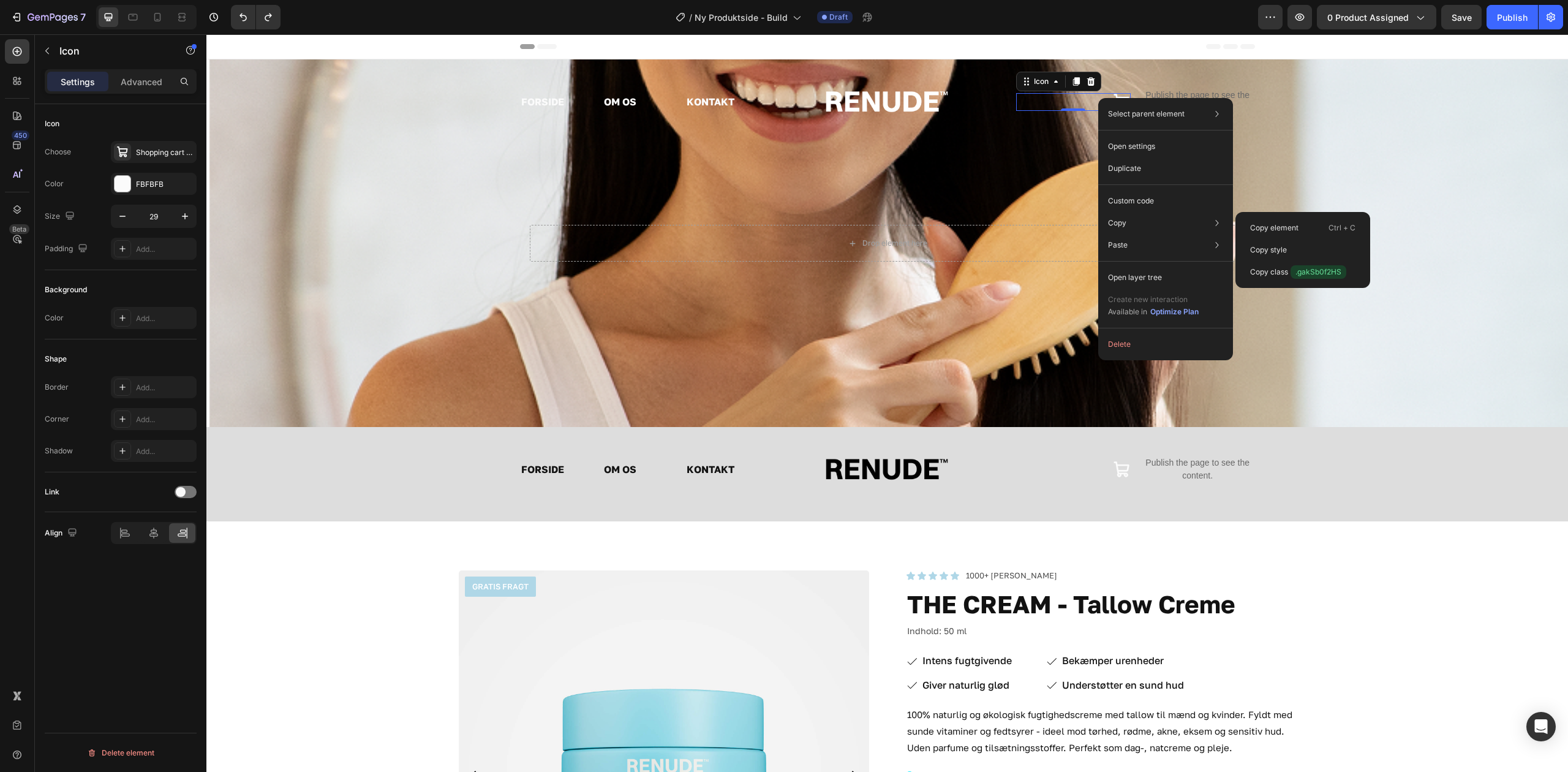
click at [1159, 189] on div "Select parent element Section Row 3 cols Row 2 cols Icon Open settings Duplicat…" at bounding box center [1165, 229] width 134 height 262
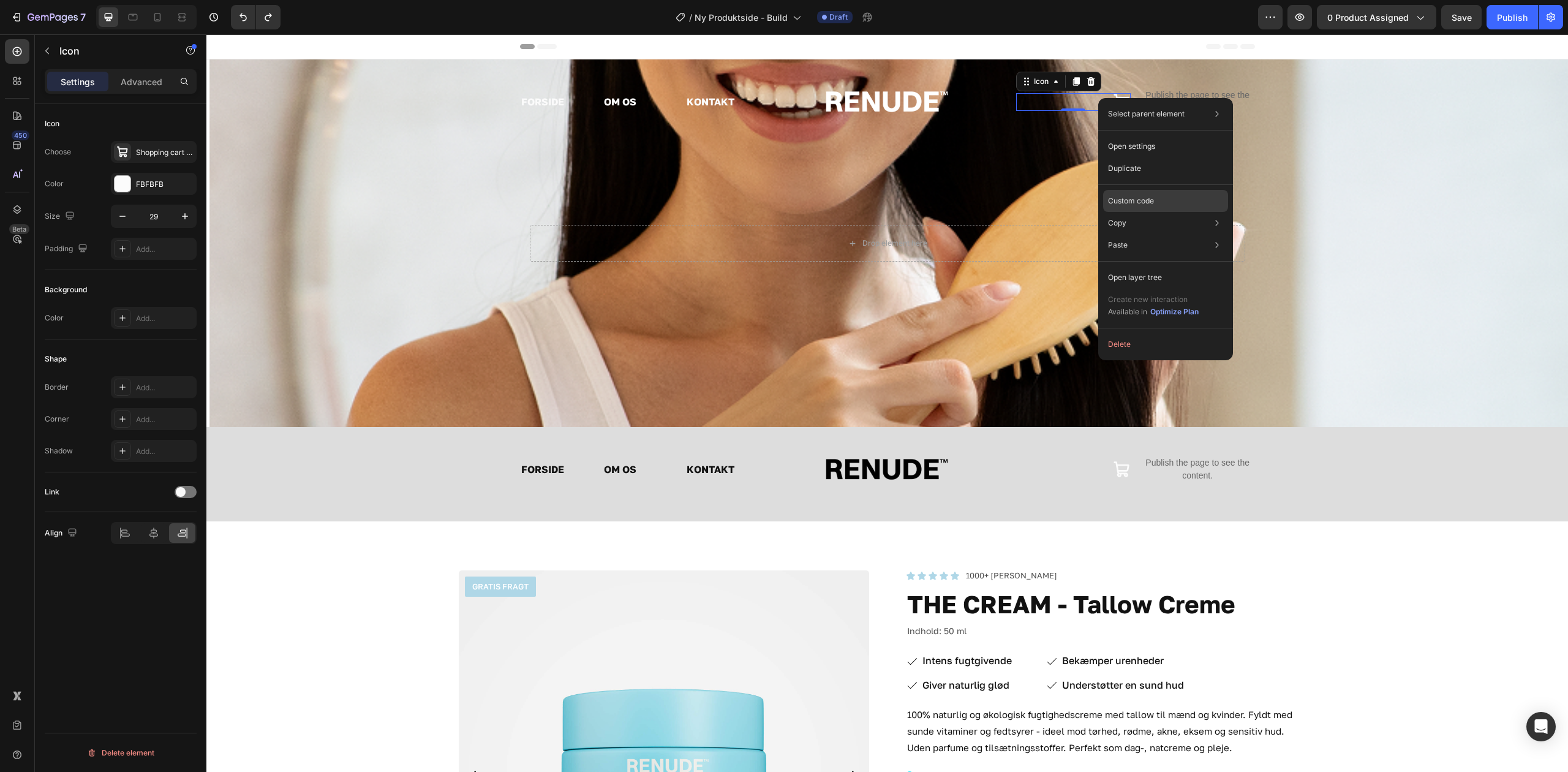
click at [1162, 197] on div "Custom code" at bounding box center [1165, 201] width 125 height 22
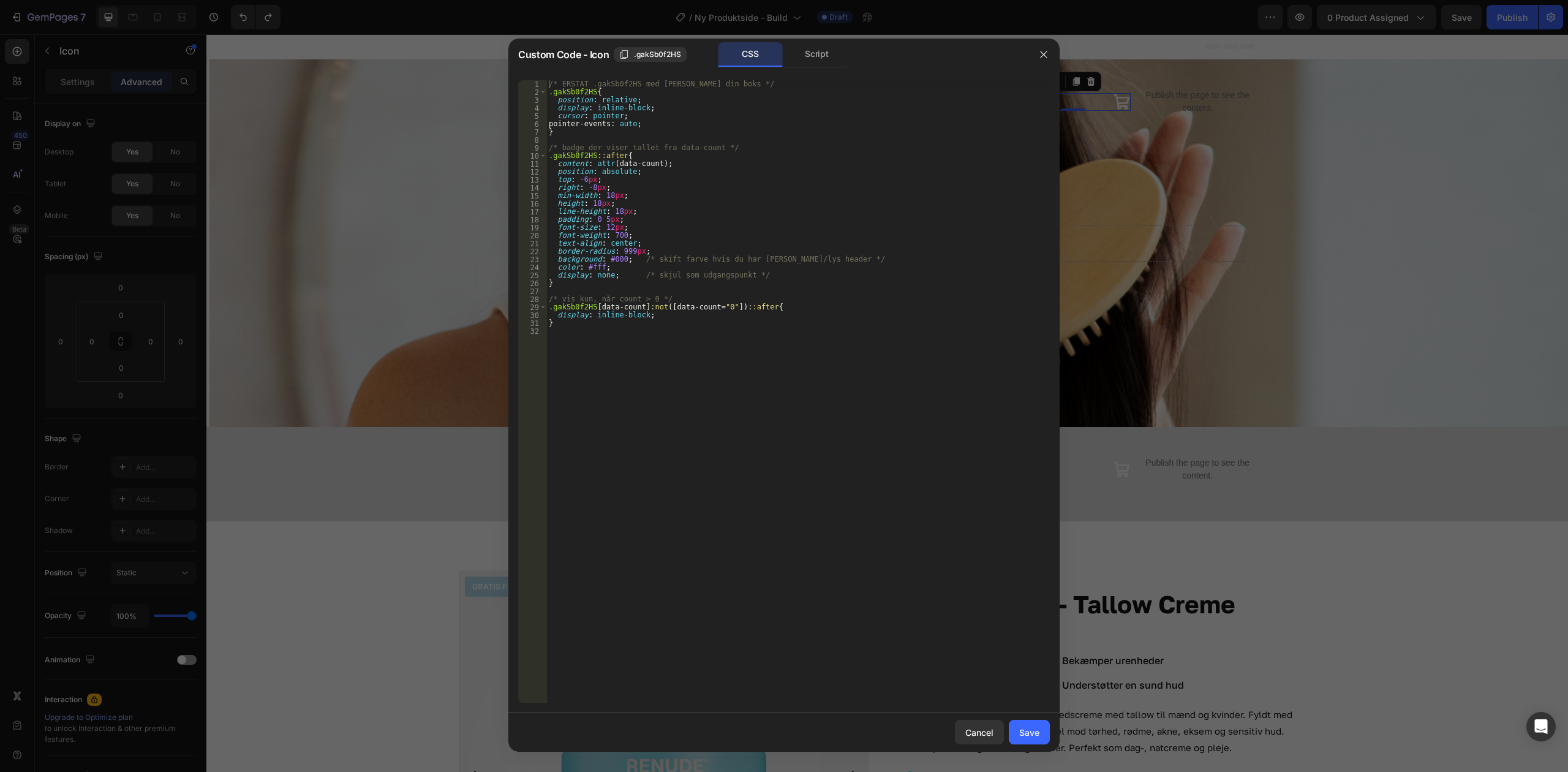
click at [753, 71] on div "1 2 3 4 5 6 7 8 9 10 11 12 13 14 15 16 17 18 19 20 21 22 23 24 25 26 27 28 29 3…" at bounding box center [784, 392] width 552 height 642
click at [785, 181] on div "/* ERSTAT .gakSb0f2HS med [PERSON_NAME] din boks */ .gakSb0f2HS { position : re…" at bounding box center [798, 399] width 504 height 638
type textarea "}"
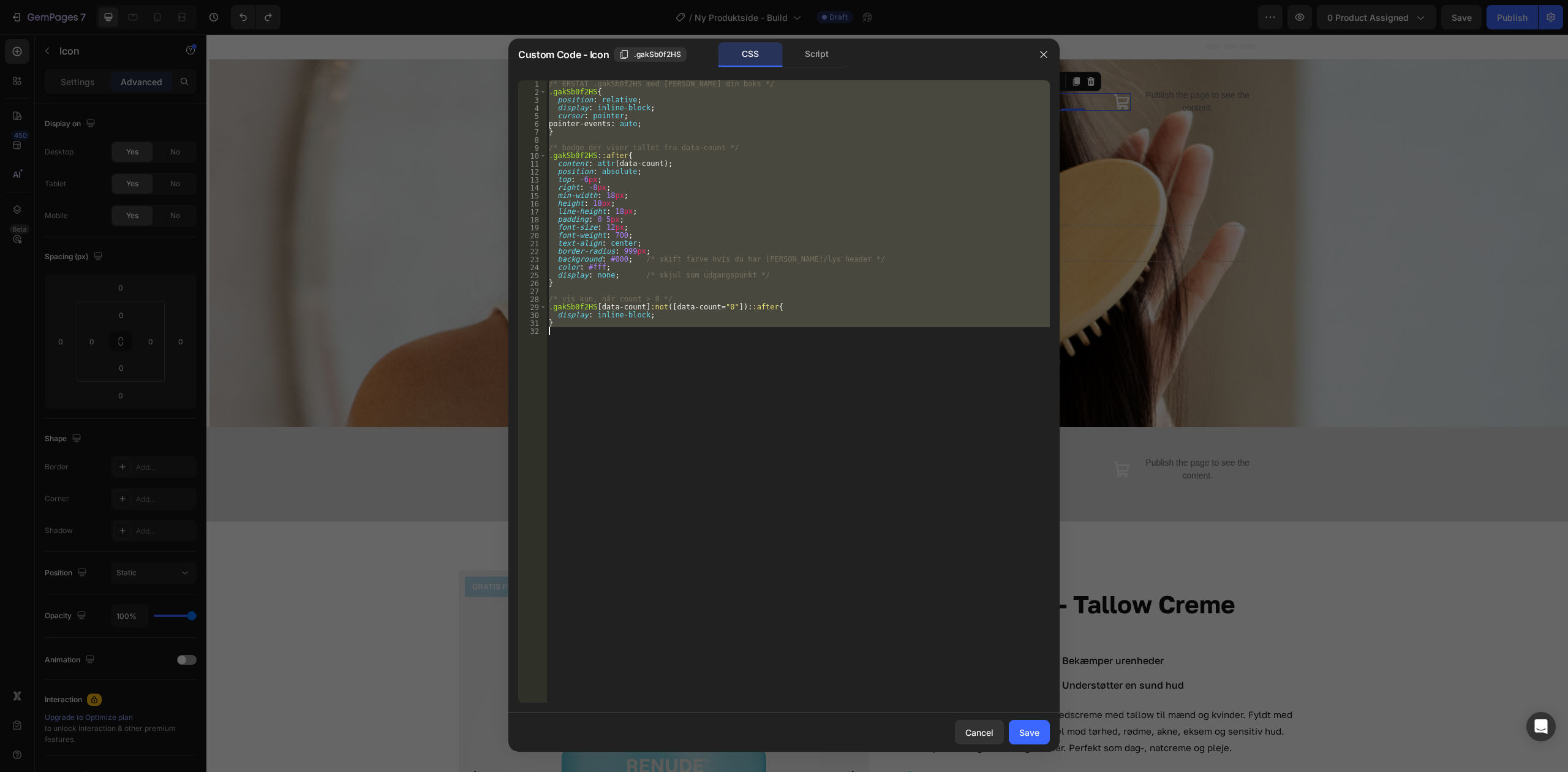
paste textarea
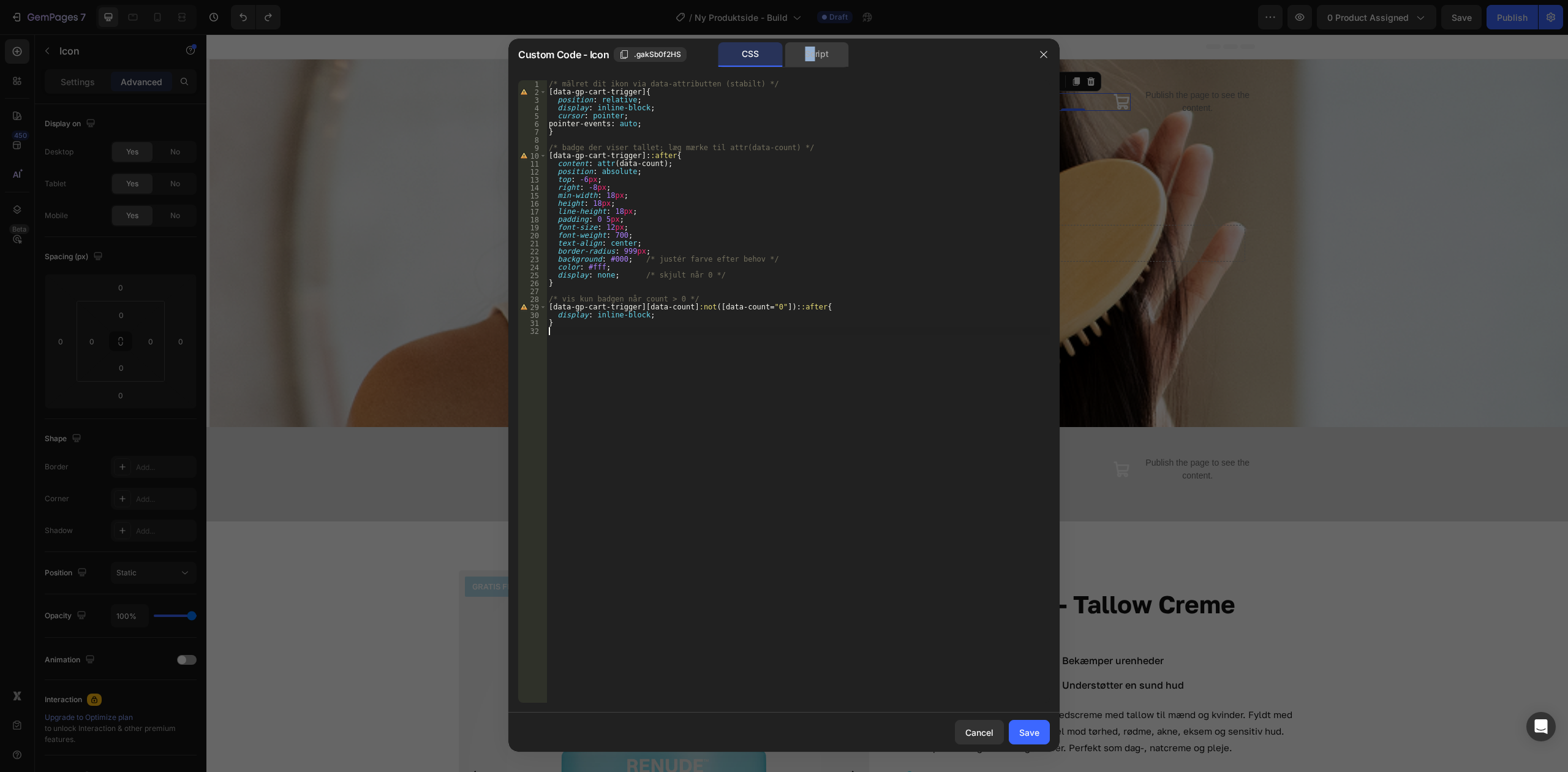
click at [814, 42] on div "Custom Code - Icon .gakSb0f2HS CSS Script" at bounding box center [768, 54] width 519 height 31
click at [851, 152] on div "/* målret dit ikon via data-attributten (stabilt) */ [ data-gp-cart-trigger ] {…" at bounding box center [798, 399] width 504 height 638
click at [831, 60] on div "Script" at bounding box center [817, 54] width 65 height 25
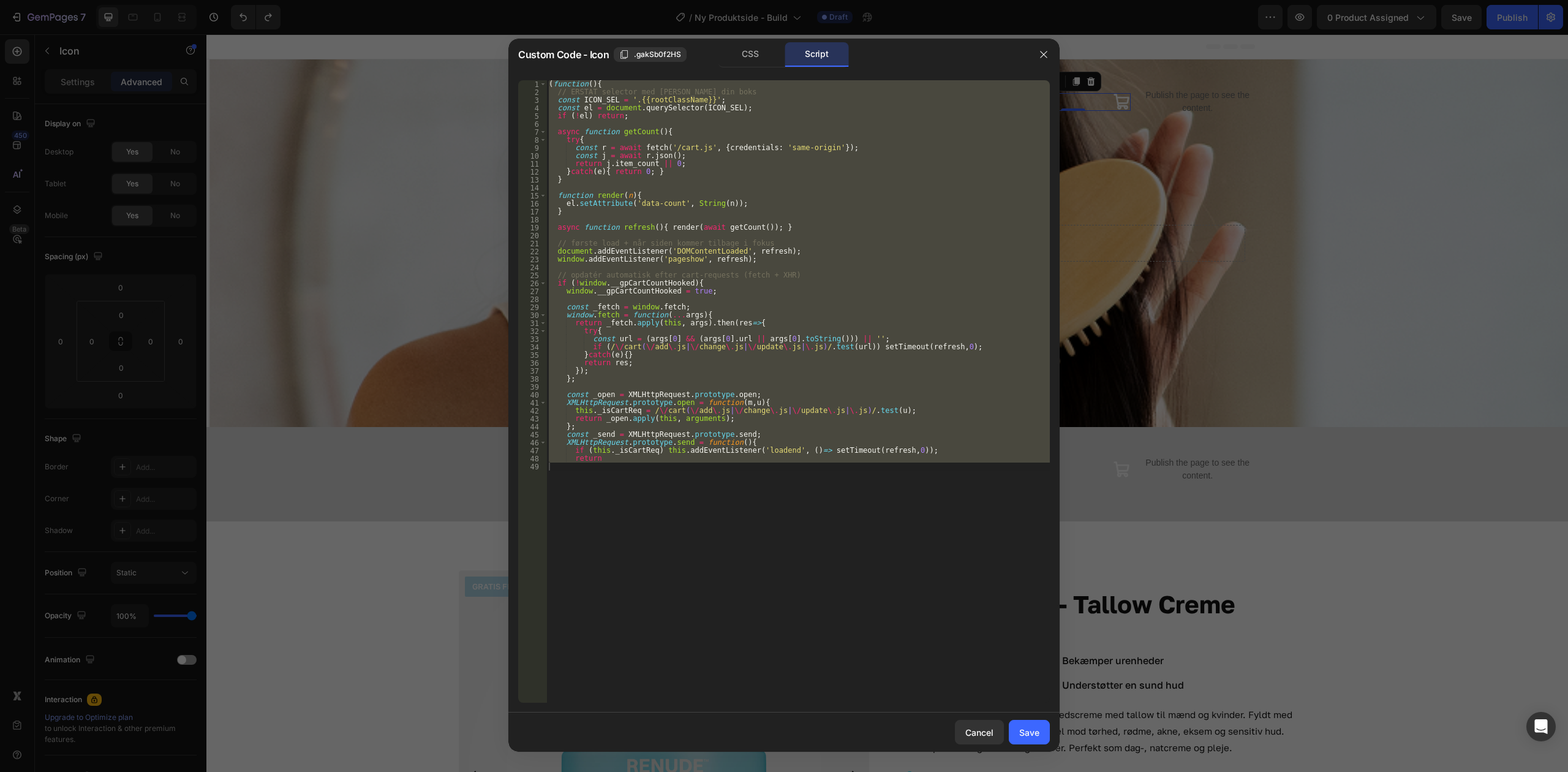
click at [832, 116] on div "( function ( ) { // ERSTAT selector med [PERSON_NAME] din boks const ICON_SEL =…" at bounding box center [798, 391] width 504 height 622
type textarea "return"
paste textarea
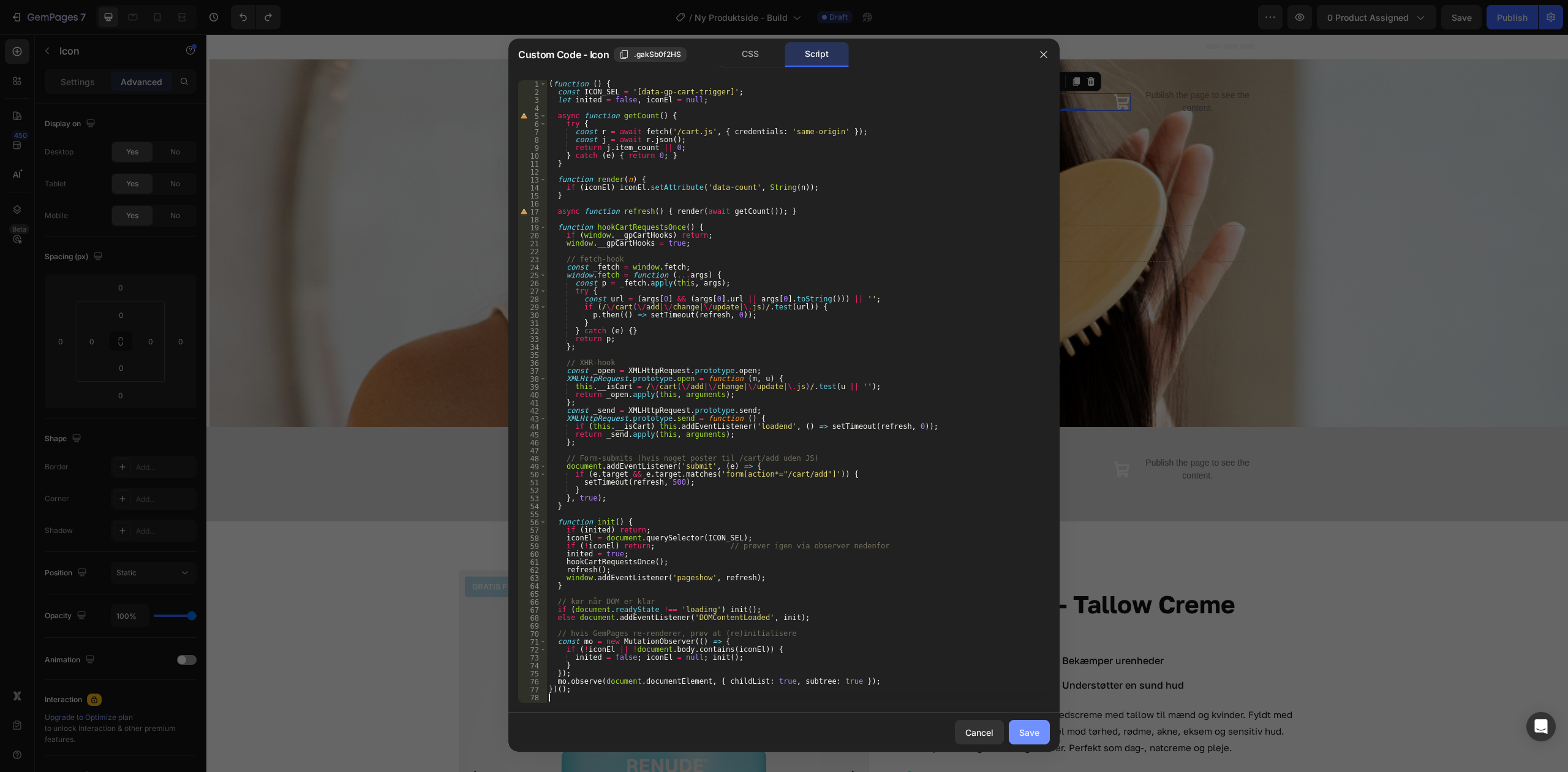
click at [1023, 735] on div "Save" at bounding box center [1030, 732] width 20 height 13
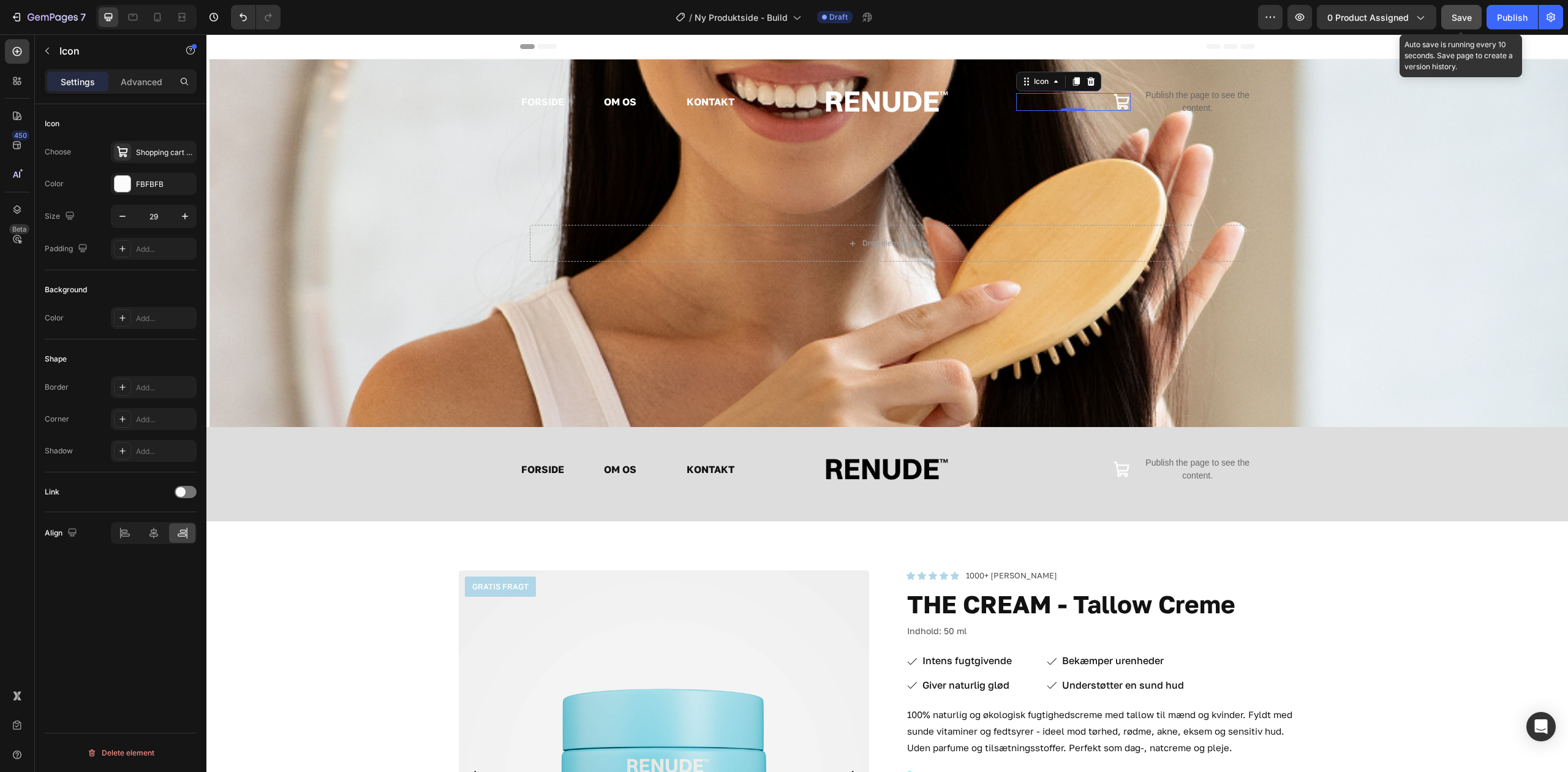
click at [1448, 11] on button "Save" at bounding box center [1462, 17] width 41 height 25
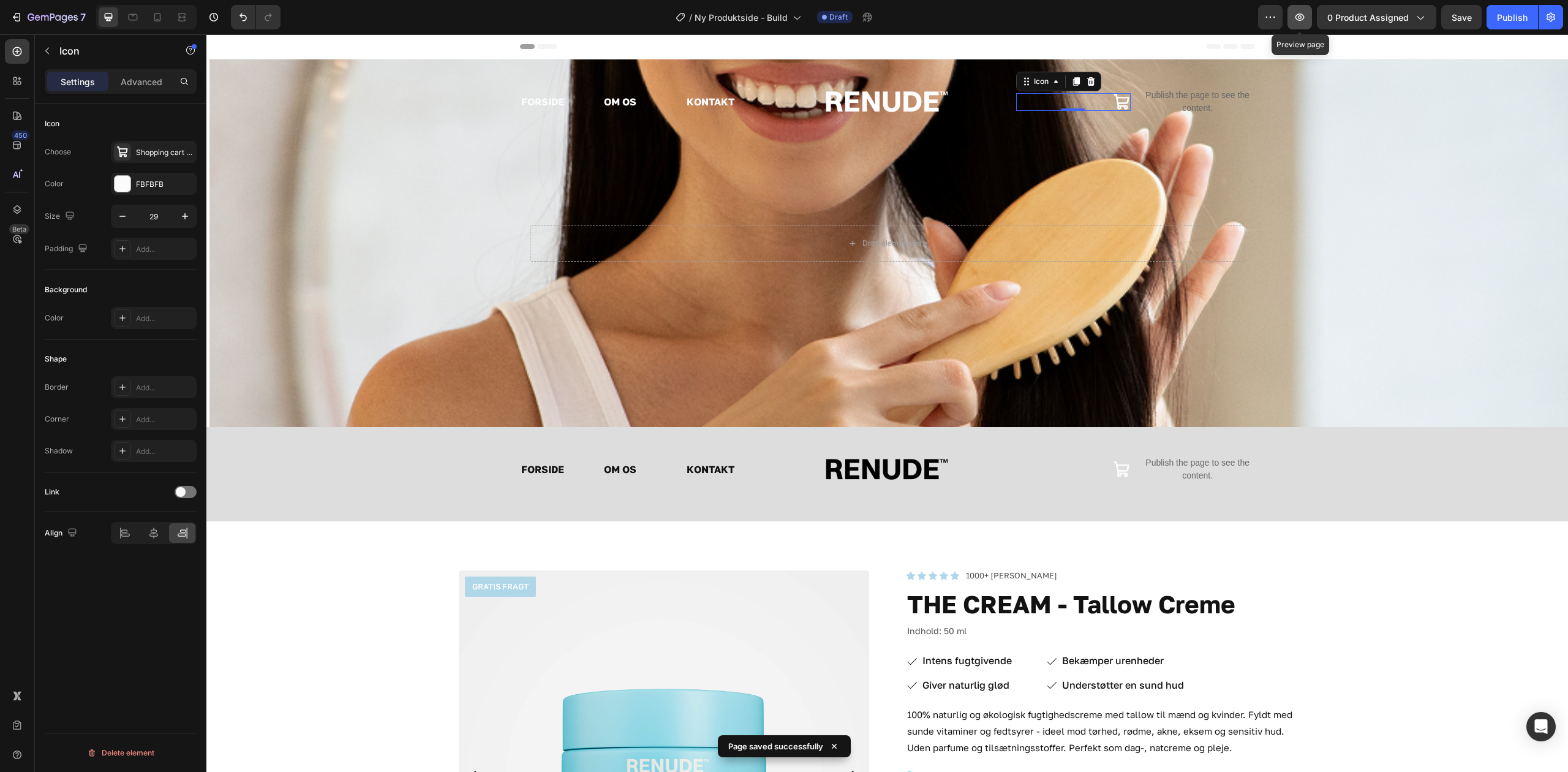
click at [1302, 20] on icon "button" at bounding box center [1300, 17] width 9 height 8
click at [1199, 95] on p "Publish the page to see the content." at bounding box center [1198, 101] width 115 height 26
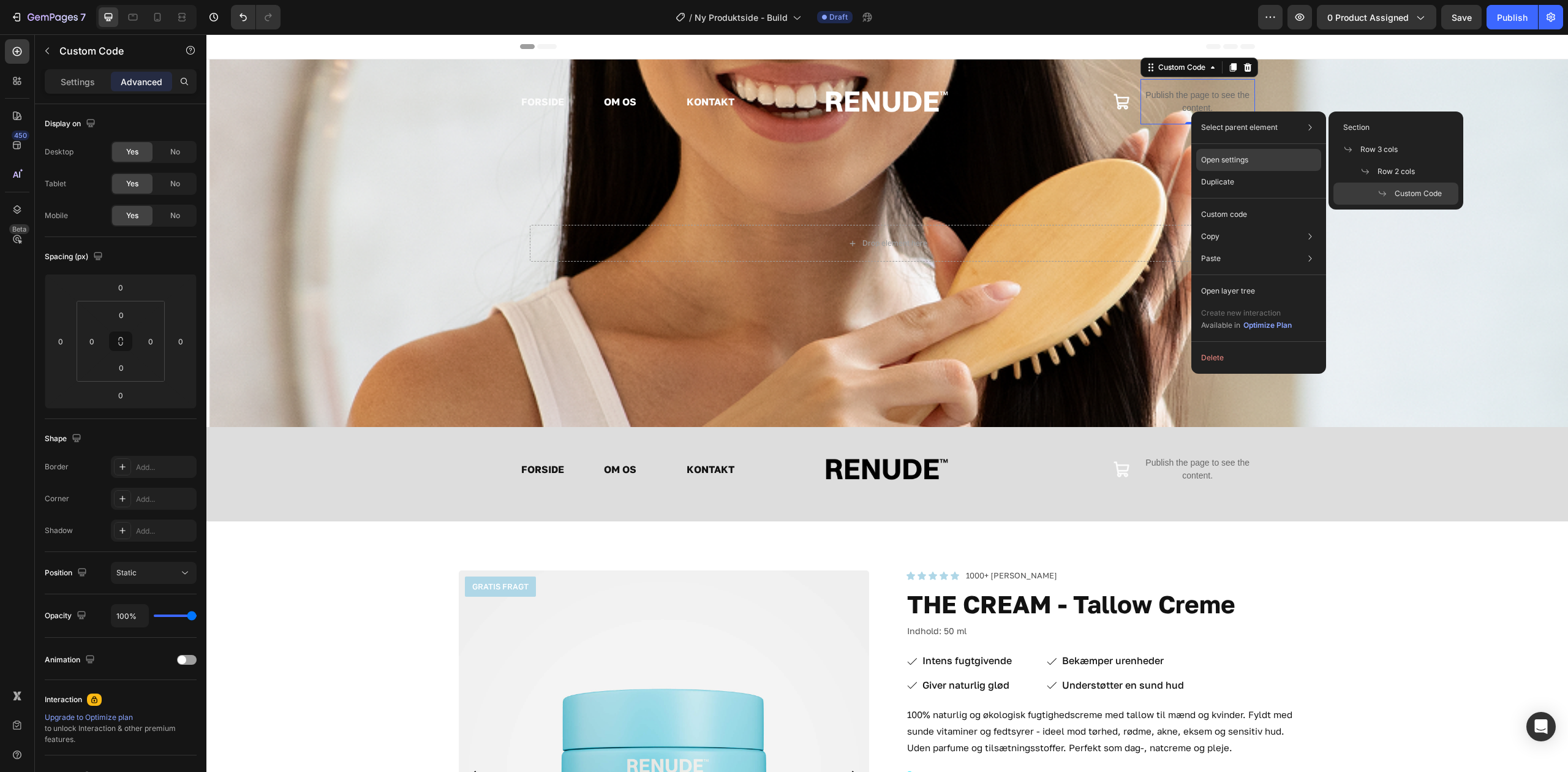
click at [1239, 158] on p "Open settings" at bounding box center [1224, 159] width 47 height 11
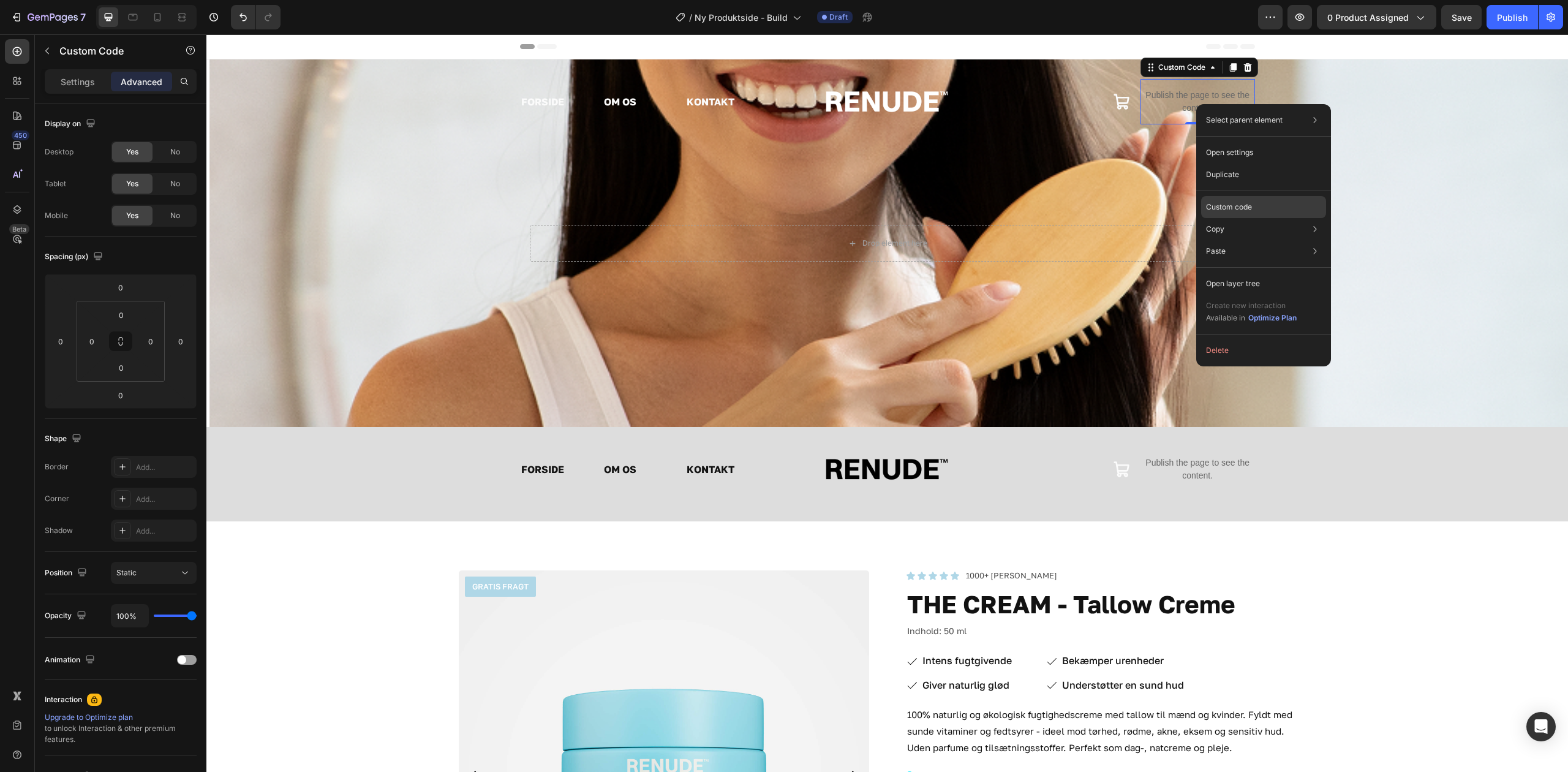
click at [1267, 214] on div "Custom code" at bounding box center [1263, 207] width 125 height 22
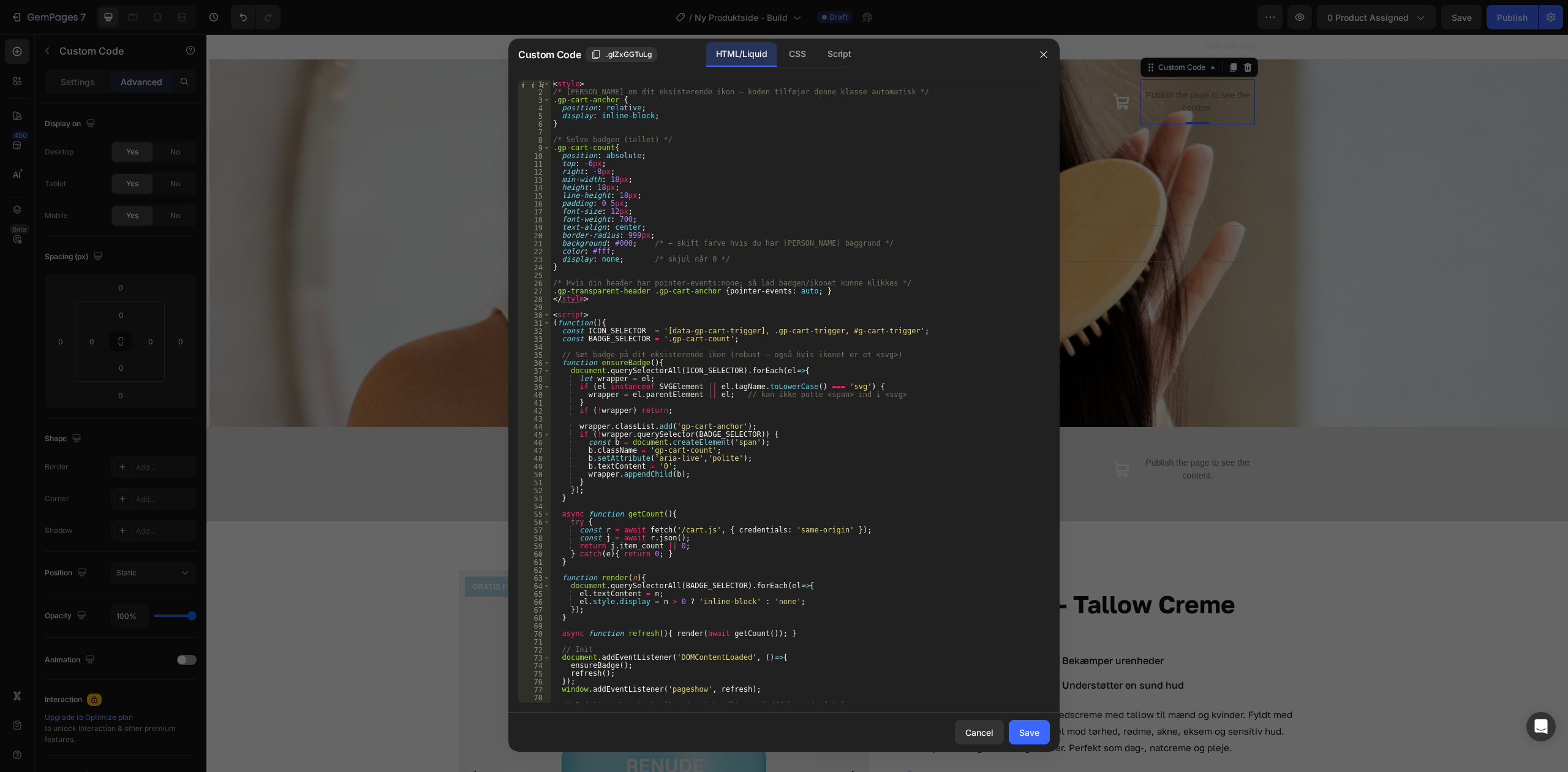
click at [781, 128] on div "< style > /* [PERSON_NAME] om dit eksisterende ikon – koden tilføjer denne klas…" at bounding box center [794, 399] width 487 height 638
type textarea "</script>"
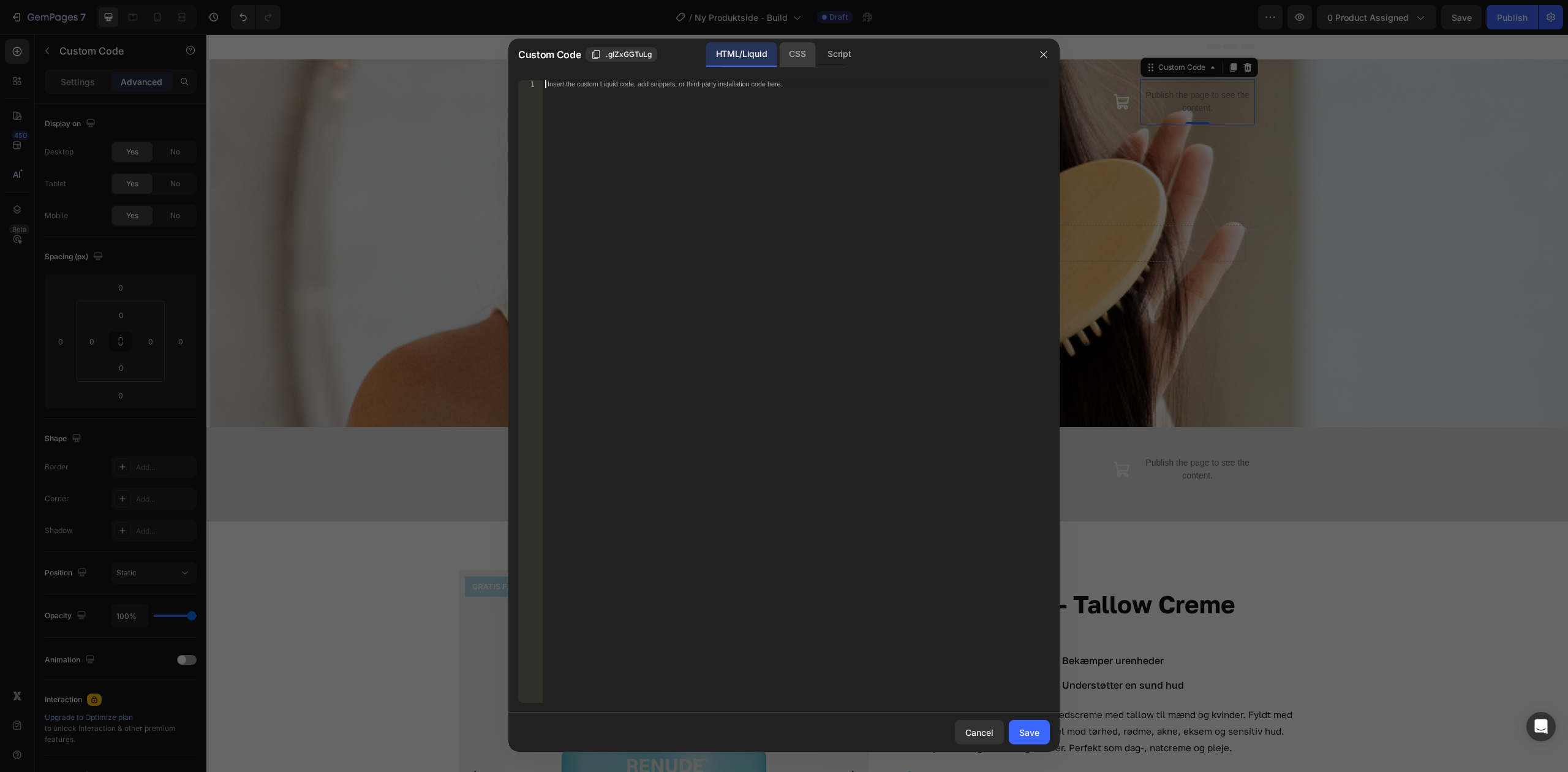
click at [806, 56] on div "CSS" at bounding box center [797, 54] width 36 height 25
click at [789, 167] on div "Insert the CSS code to style your content here." at bounding box center [797, 399] width 507 height 638
click at [851, 54] on div "Script" at bounding box center [839, 54] width 43 height 25
click at [751, 43] on div "HTML/Liquid" at bounding box center [741, 54] width 71 height 25
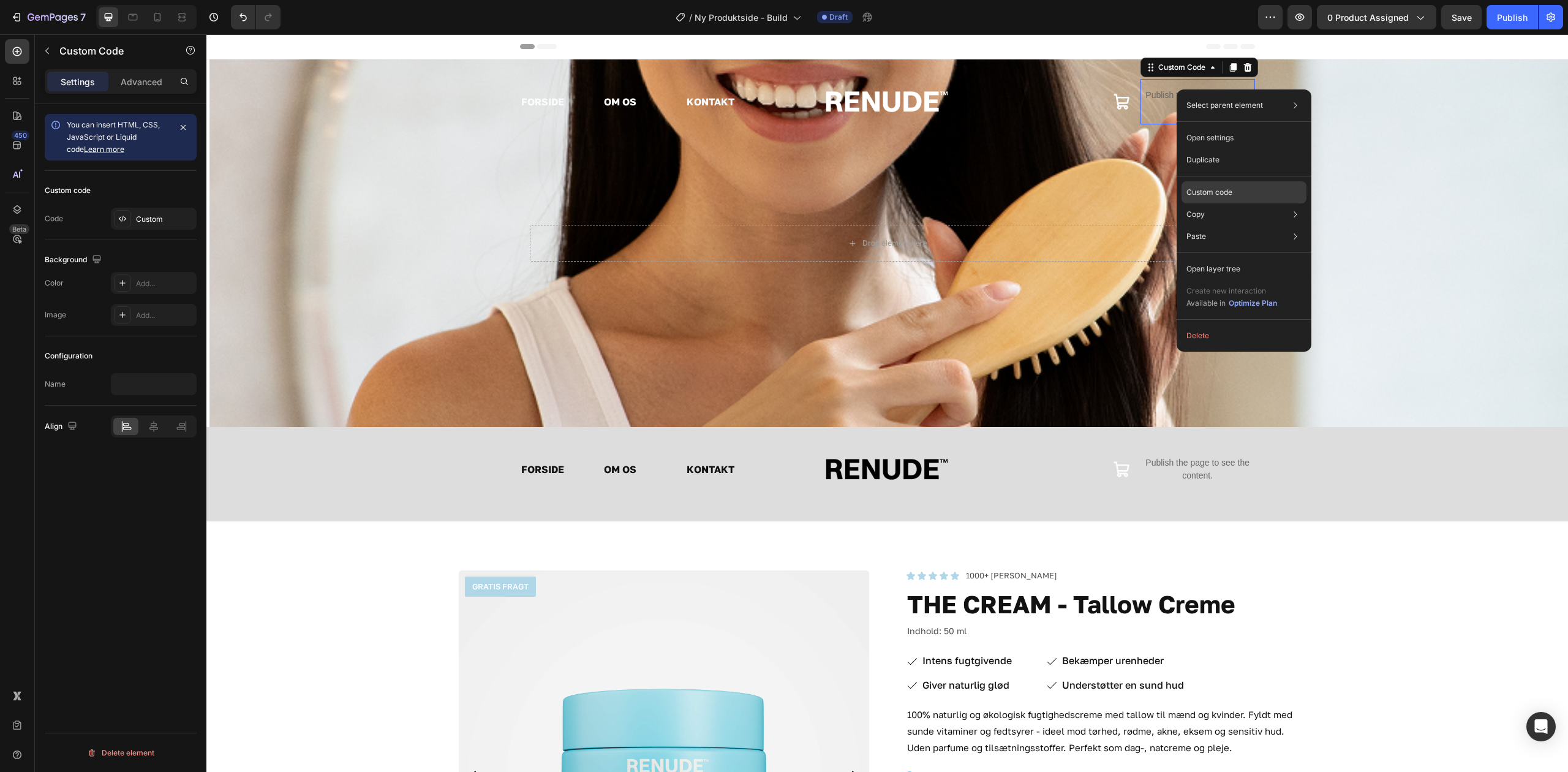
click at [1236, 193] on div "Custom code" at bounding box center [1244, 192] width 125 height 22
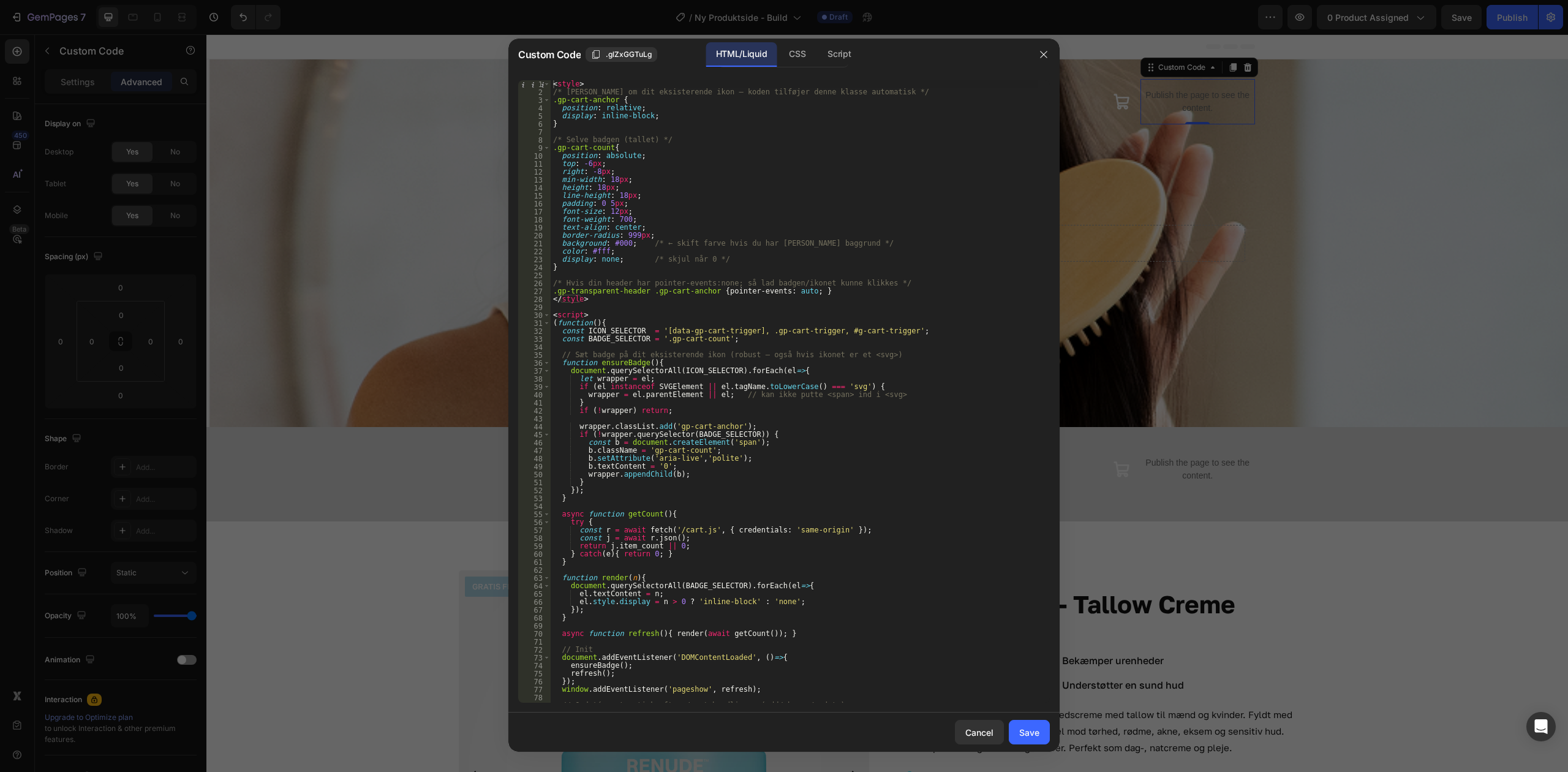
click at [782, 120] on div "< style > /* [PERSON_NAME] om dit eksisterende ikon – koden tilføjer denne klas…" at bounding box center [794, 399] width 487 height 638
type textarea "</script>"
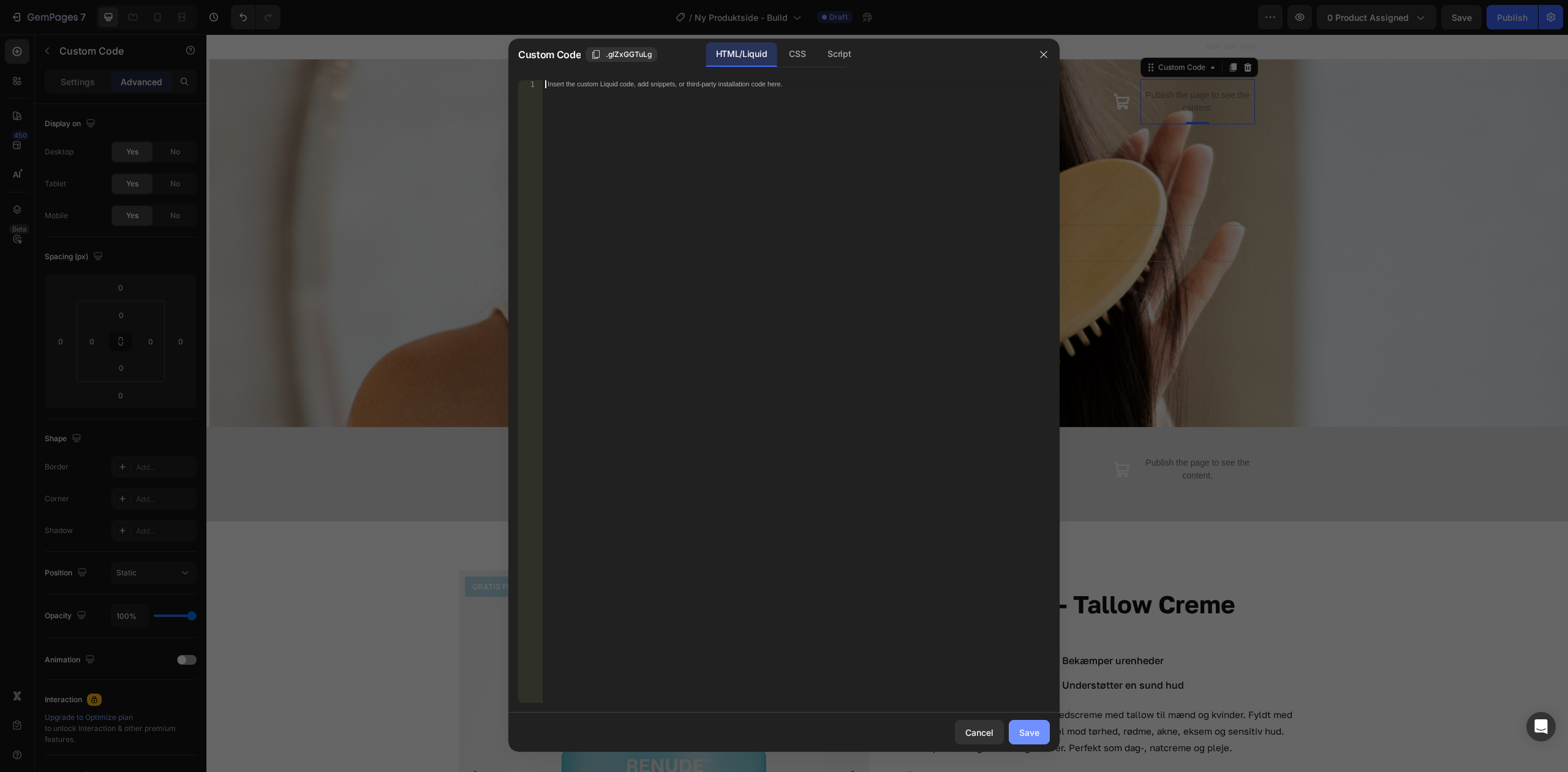
click at [1025, 720] on button "Save" at bounding box center [1029, 732] width 41 height 25
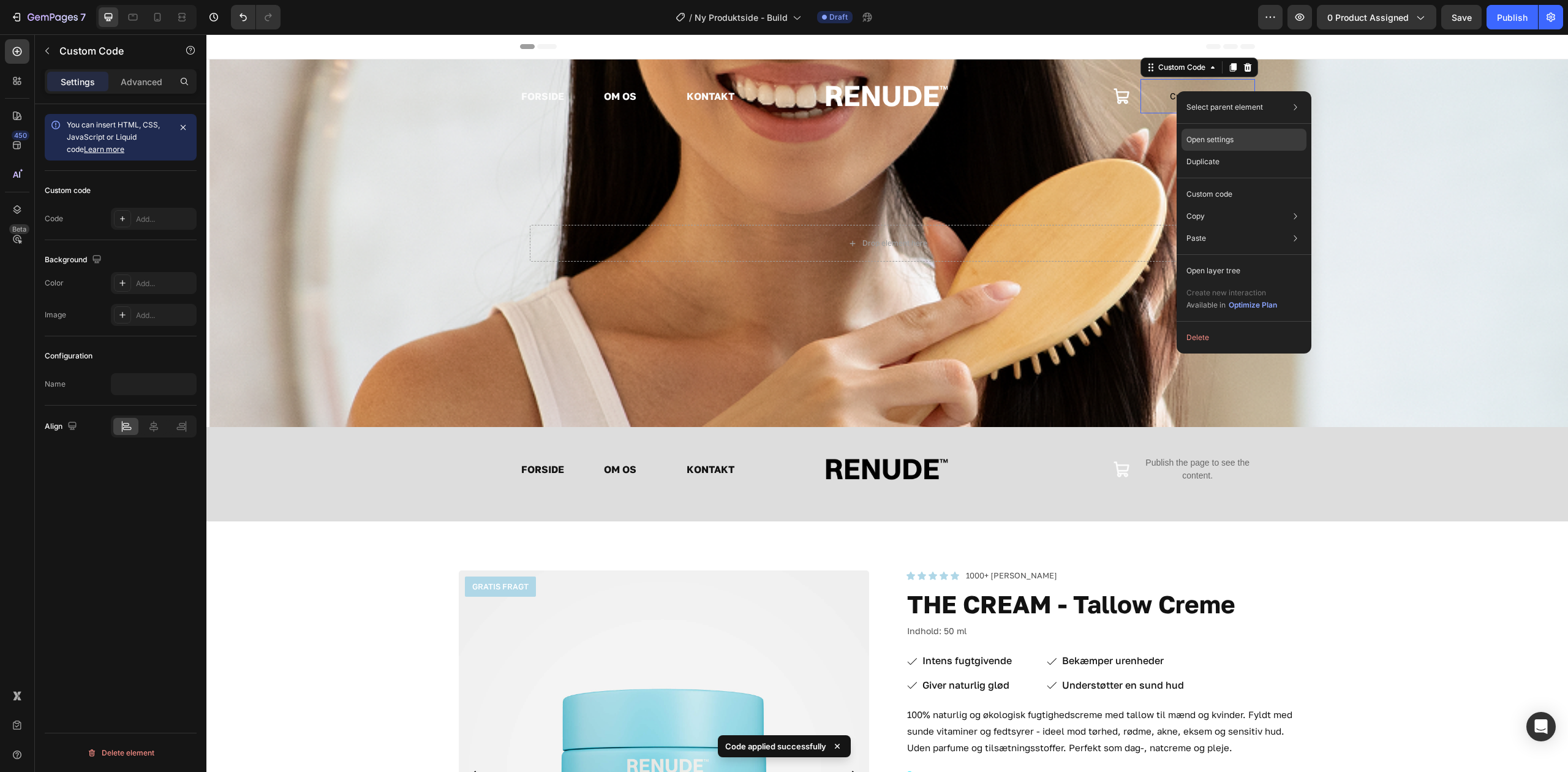
click at [1235, 136] on div "Open settings" at bounding box center [1244, 140] width 125 height 22
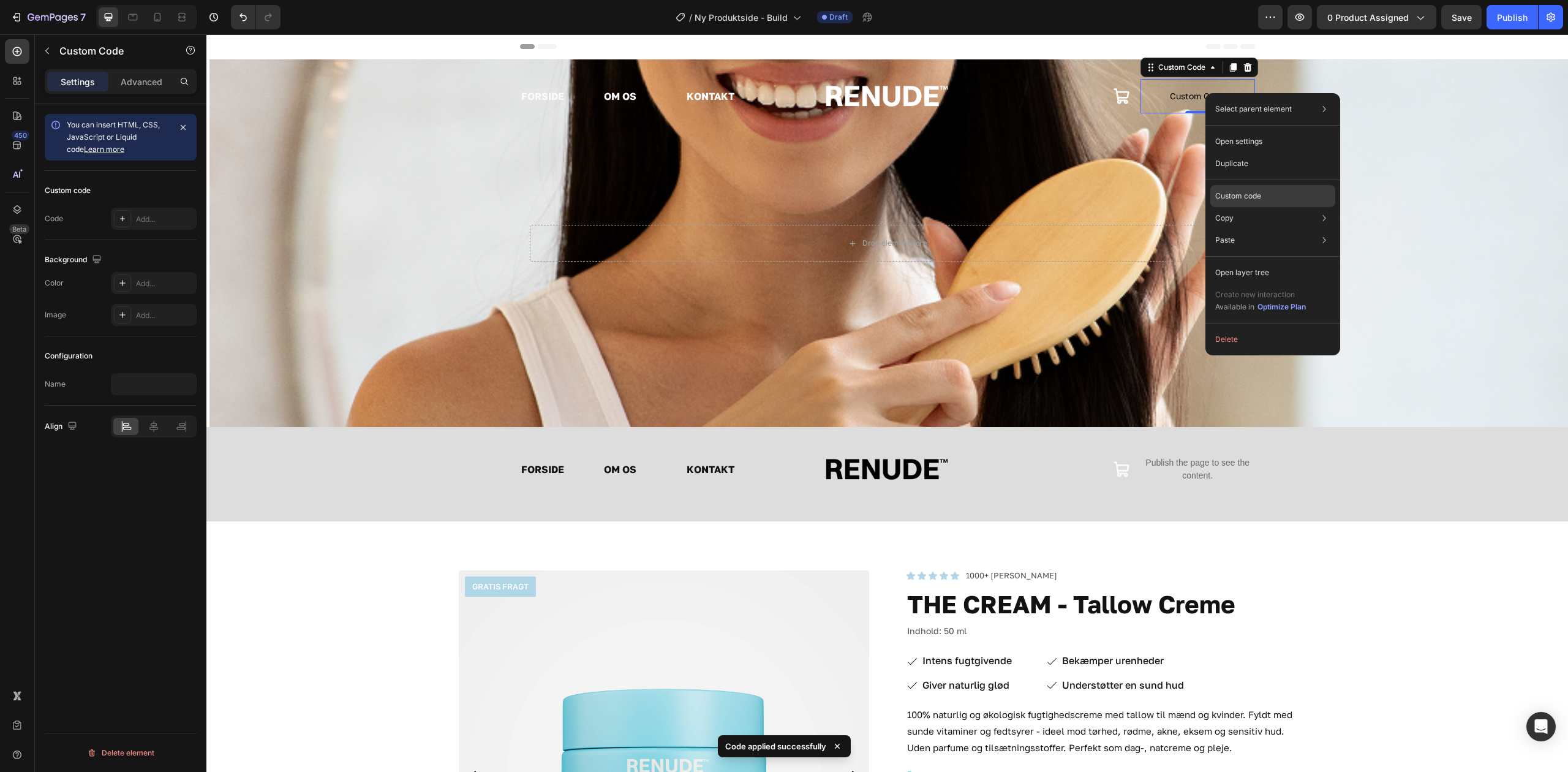
click at [1273, 189] on div "Custom code" at bounding box center [1273, 196] width 125 height 22
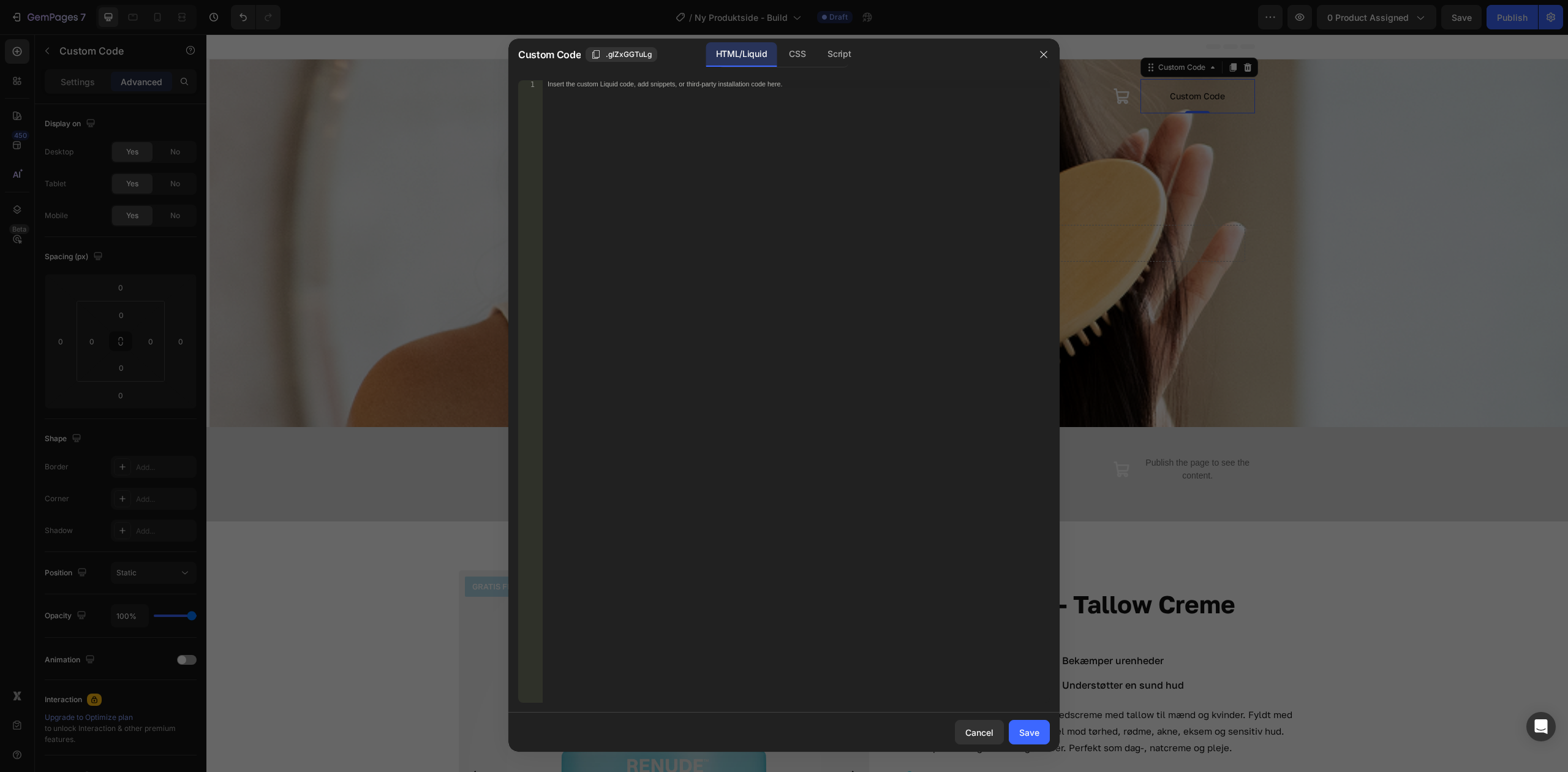
click at [922, 136] on div "Insert the custom Liquid code, add snippets, or third-party installation code h…" at bounding box center [797, 399] width 507 height 638
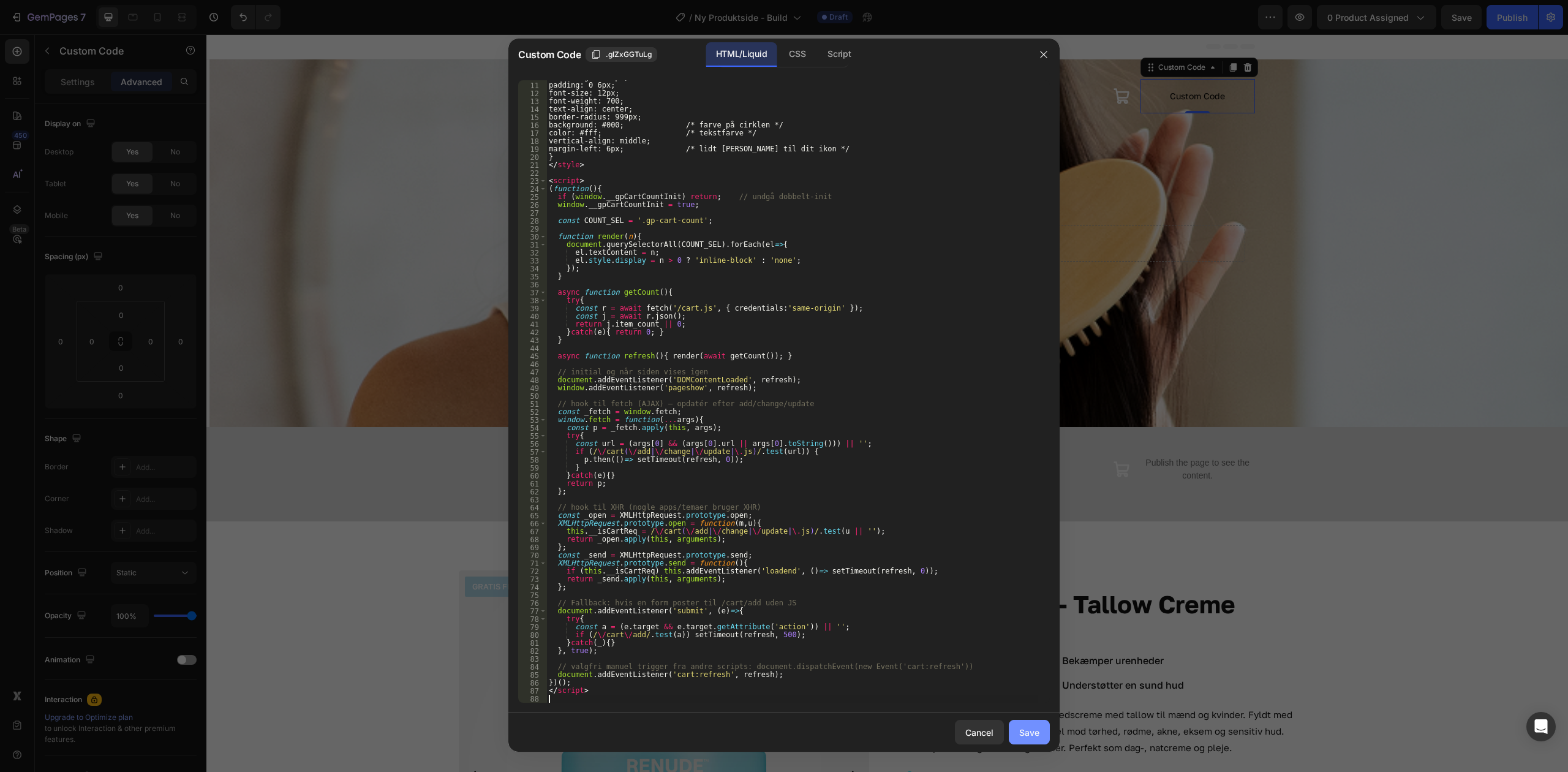
click at [1026, 726] on div "Save" at bounding box center [1030, 732] width 20 height 13
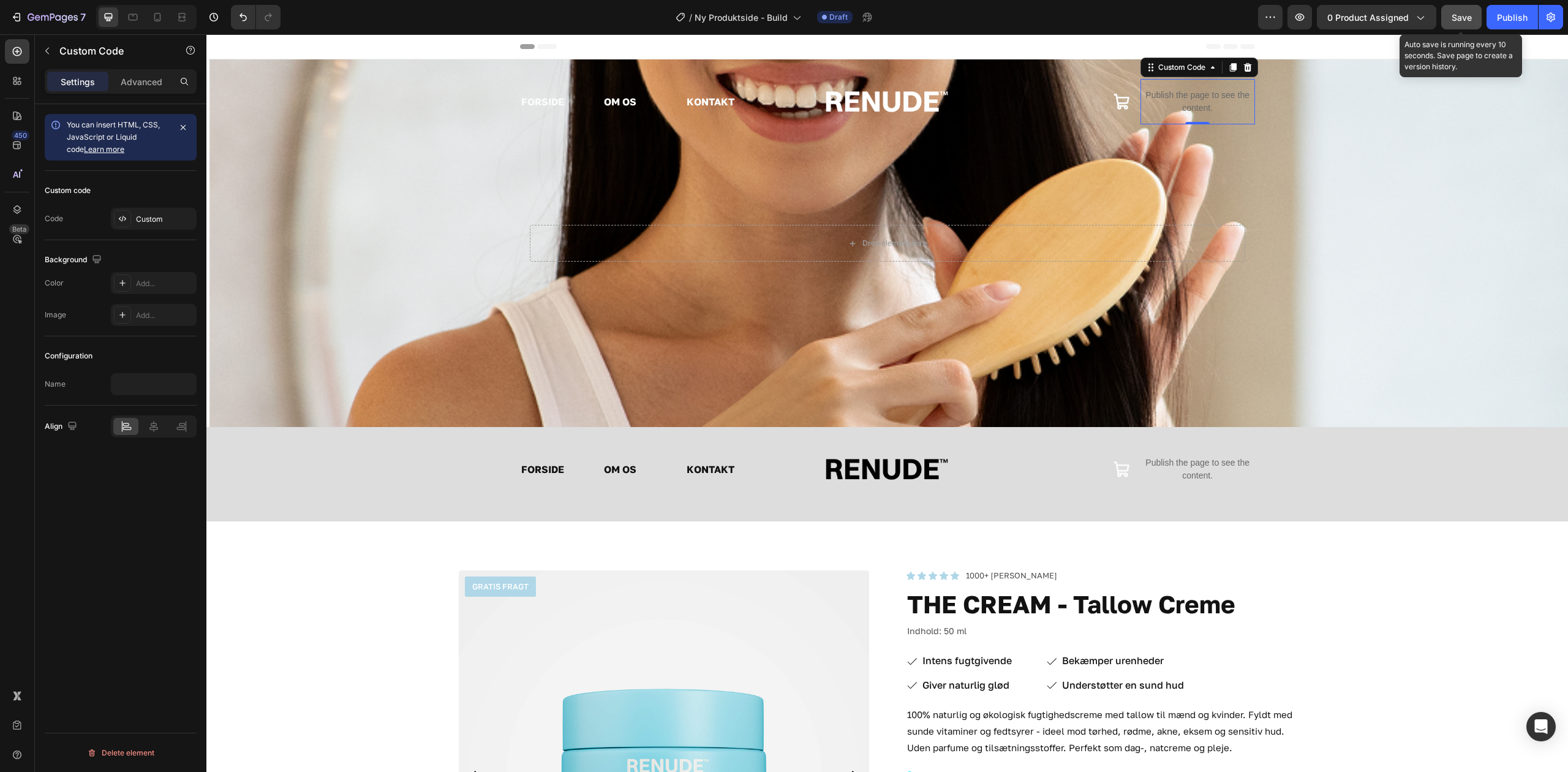
click at [1477, 20] on button "Save" at bounding box center [1462, 17] width 41 height 25
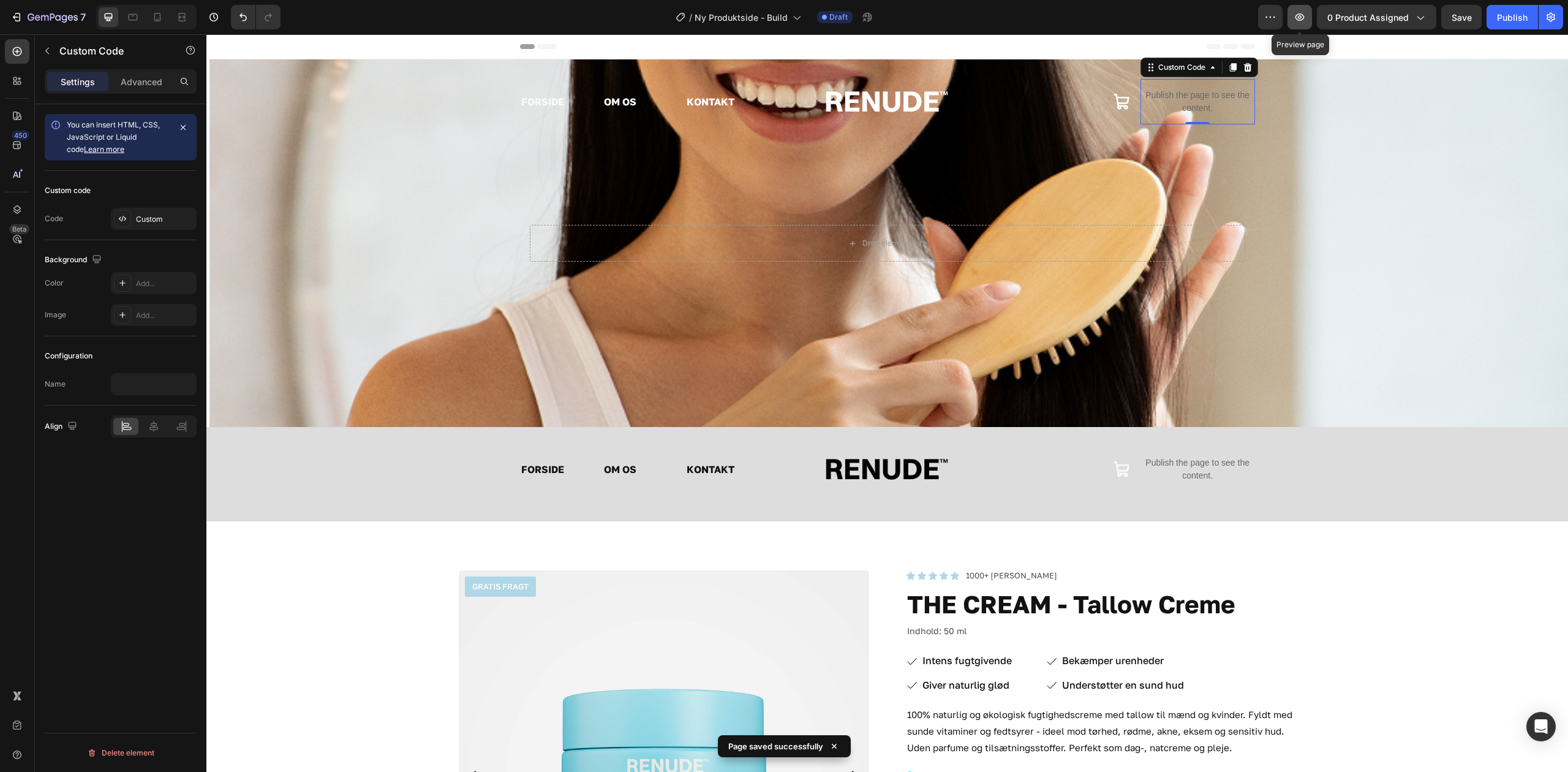
click at [1302, 17] on icon "button" at bounding box center [1300, 17] width 12 height 12
click at [1297, 14] on icon "button" at bounding box center [1300, 17] width 12 height 12
click at [1199, 92] on p "Publish the page to see the content." at bounding box center [1198, 101] width 115 height 26
click at [146, 222] on div "Custom" at bounding box center [165, 219] width 58 height 11
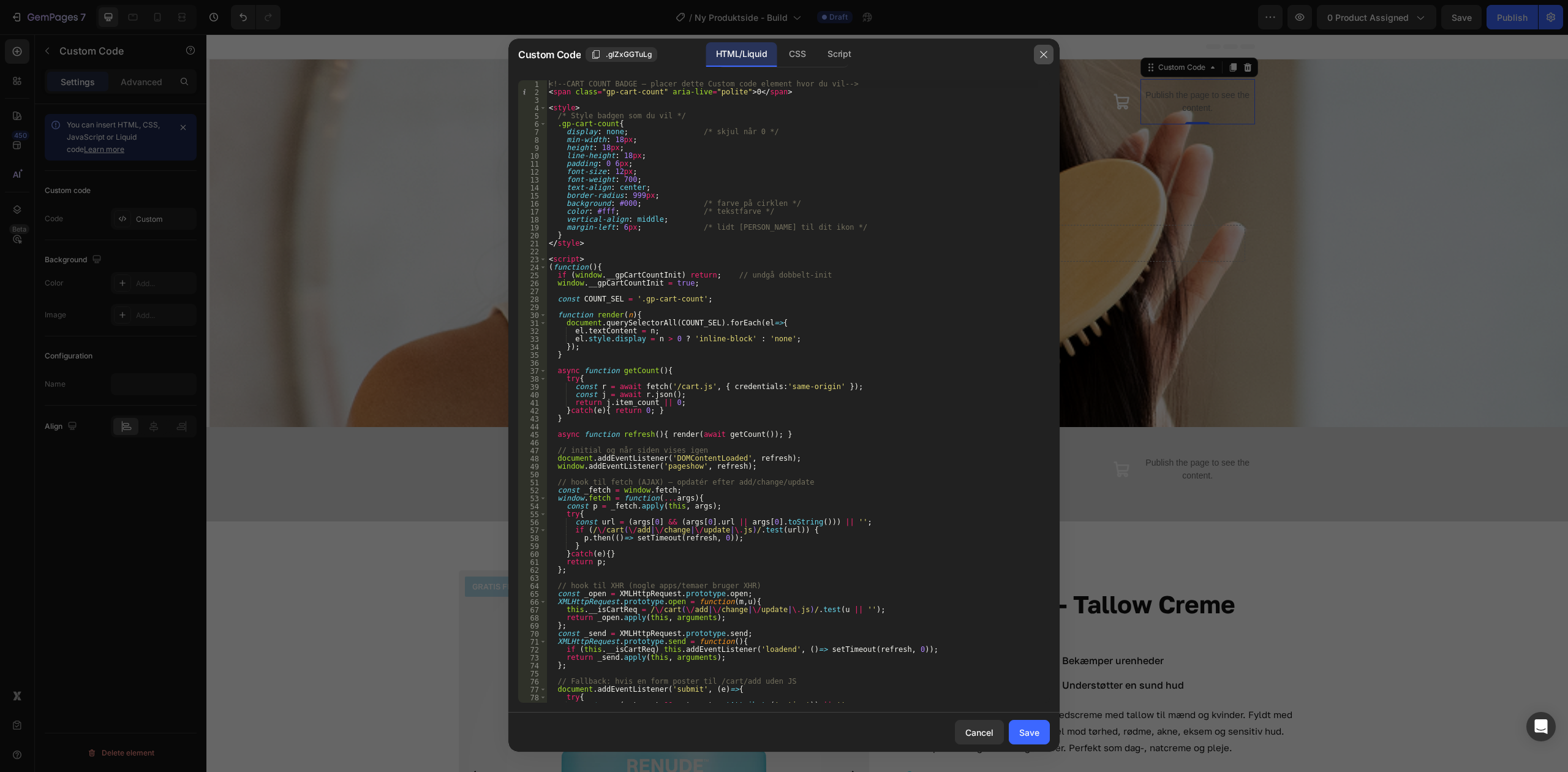
click at [1052, 55] on button "button" at bounding box center [1044, 54] width 20 height 20
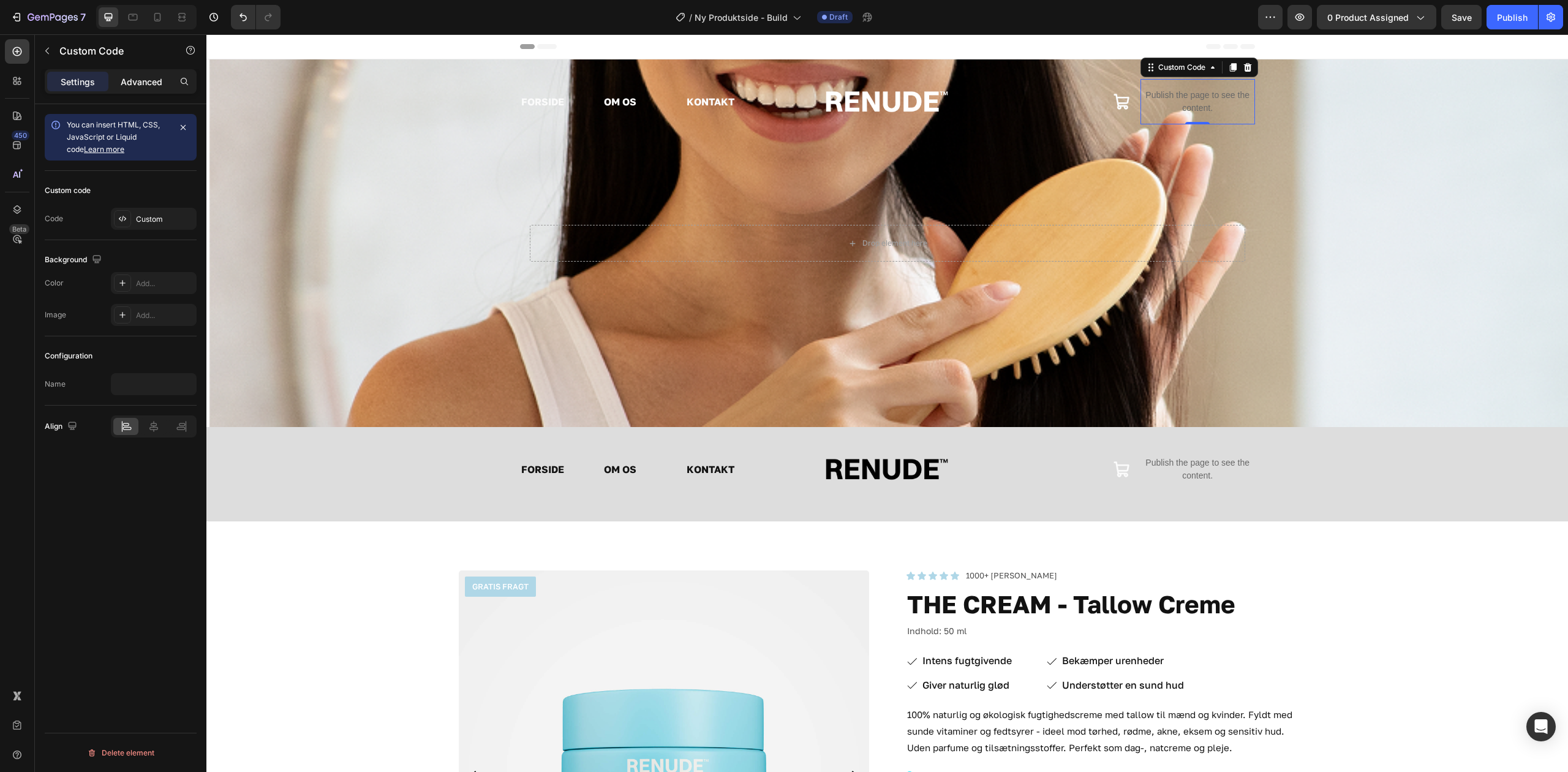
click at [140, 86] on p "Advanced" at bounding box center [141, 82] width 42 height 13
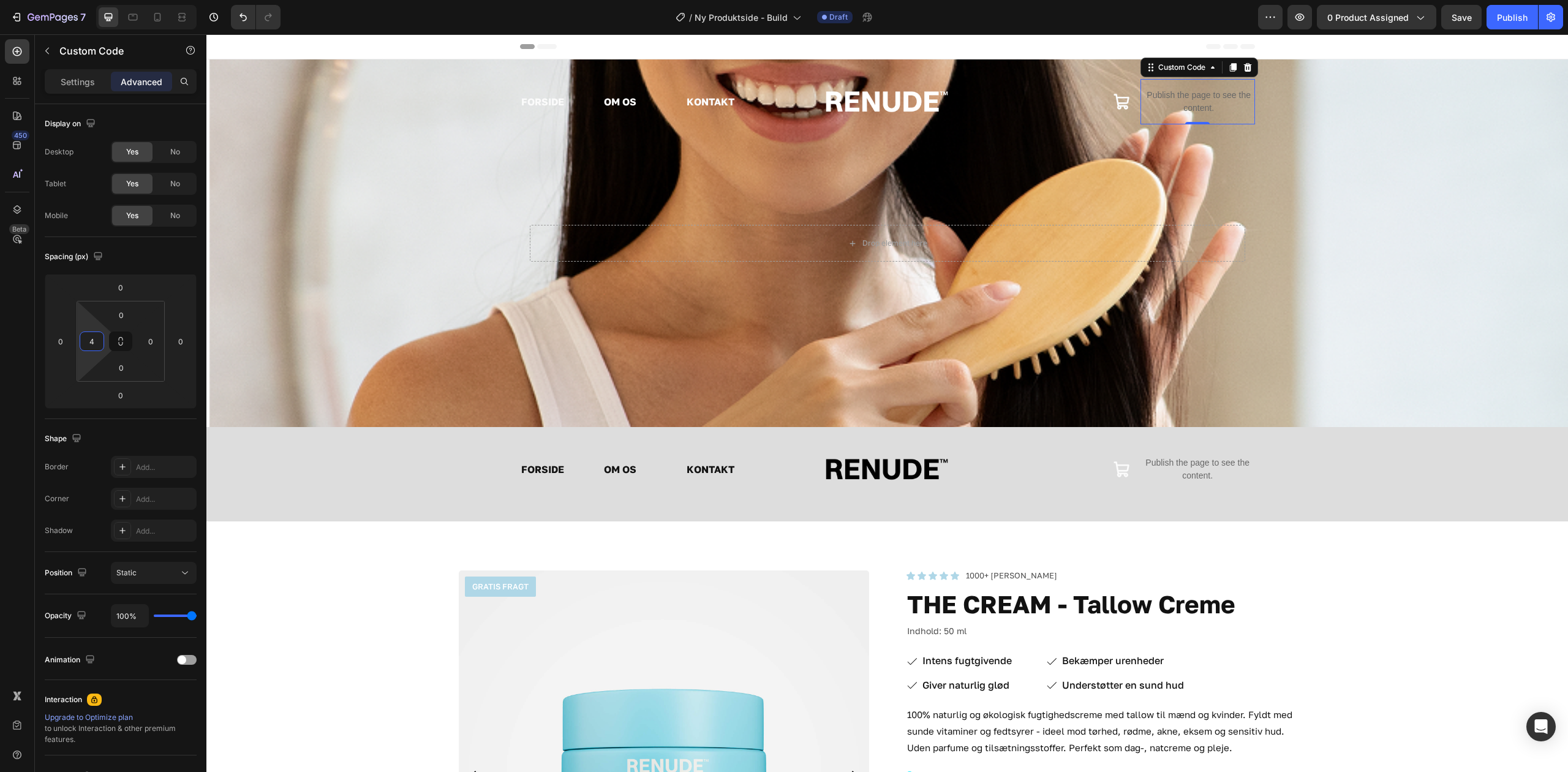
type input "0"
drag, startPoint x: 94, startPoint y: 305, endPoint x: 89, endPoint y: 364, distance: 59.2
click at [89, 0] on html "7 Version history / Ny Produktside - Build Draft Preview 0 product assigned Sav…" at bounding box center [784, 0] width 1568 height 0
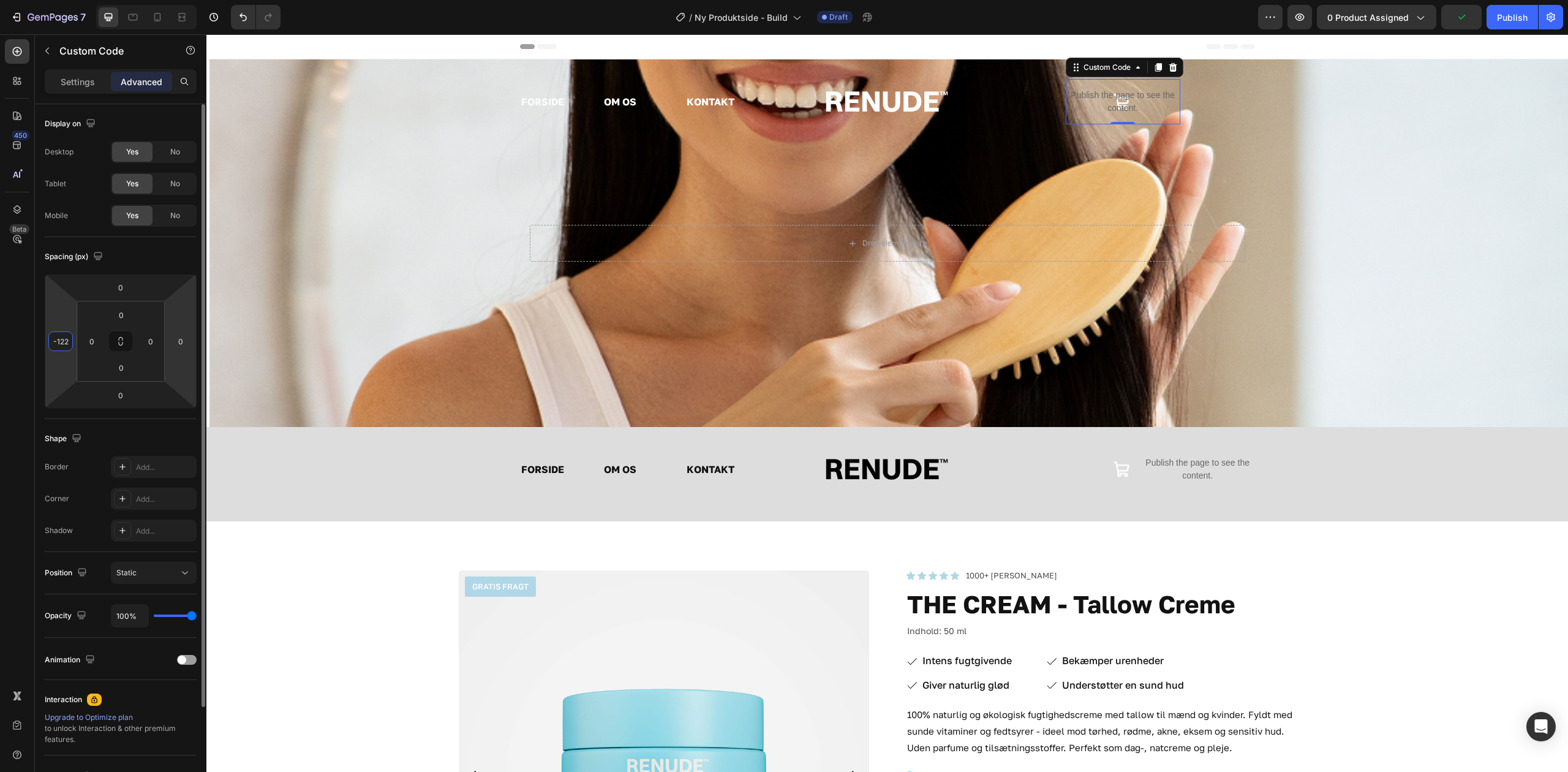
drag, startPoint x: 65, startPoint y: 317, endPoint x: 165, endPoint y: 346, distance: 104.1
click at [77, 0] on html "7 Version history / Ny Produktside - Build Draft Preview 0 product assigned Pub…" at bounding box center [784, 0] width 1568 height 0
type input "0"
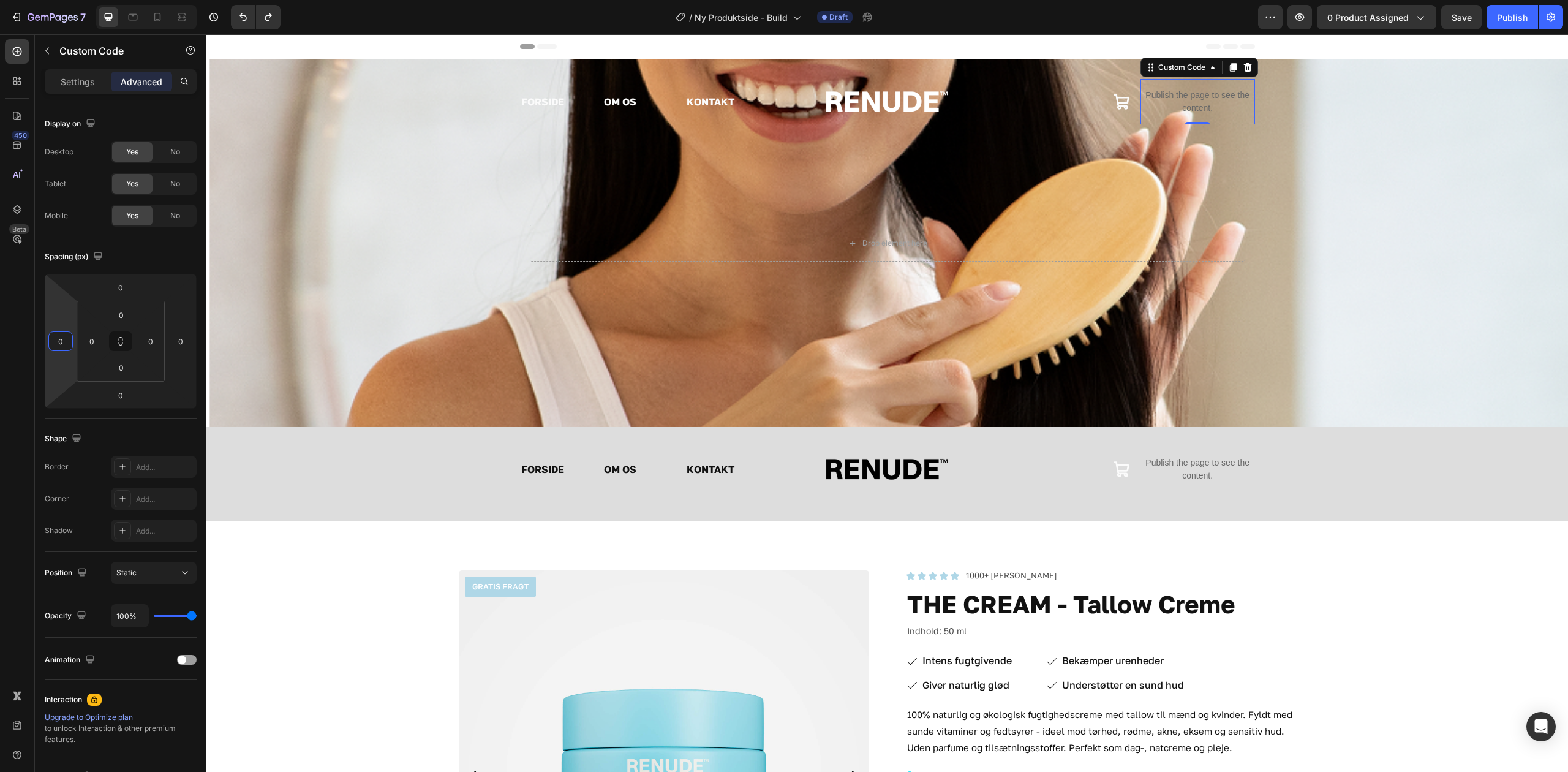
click at [1216, 117] on div "Publish the page to see the content." at bounding box center [1198, 101] width 115 height 45
click at [73, 69] on div "Settings Advanced" at bounding box center [121, 81] width 152 height 25
click at [79, 81] on p "Settings" at bounding box center [77, 82] width 34 height 13
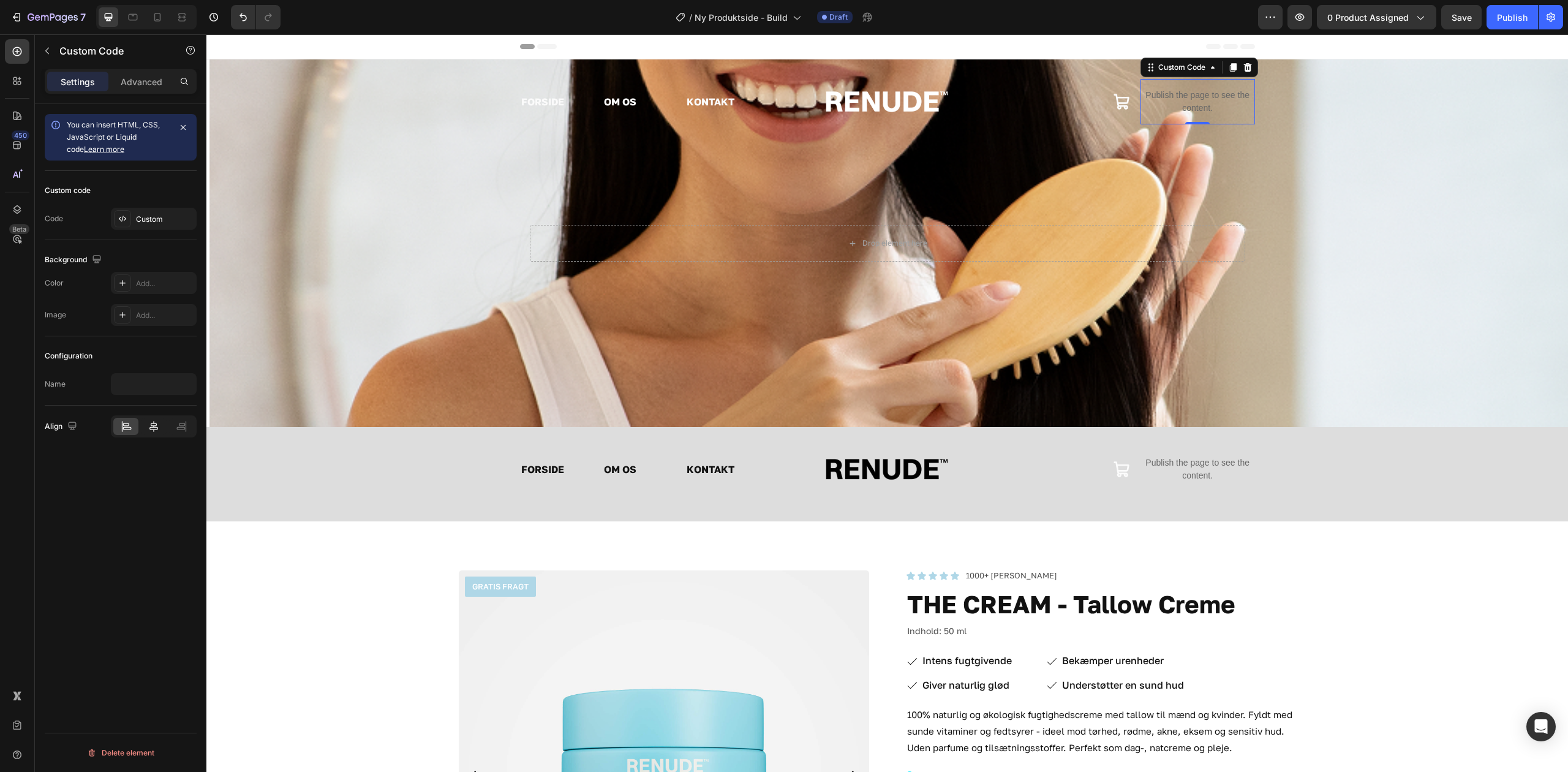
click at [152, 432] on icon at bounding box center [153, 426] width 12 height 12
click at [47, 51] on icon "button" at bounding box center [48, 51] width 10 height 10
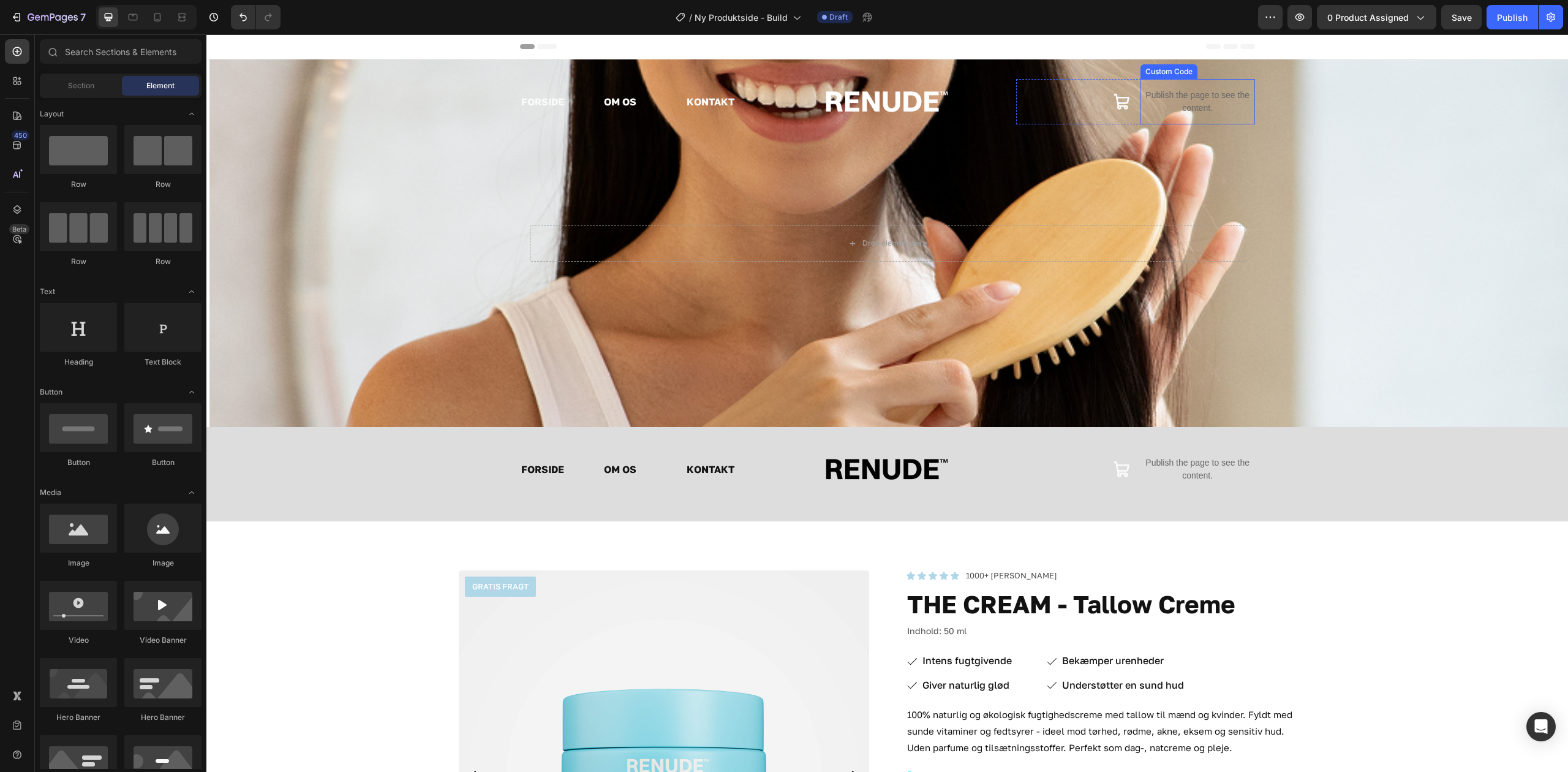
click at [1171, 106] on p "Publish the page to see the content." at bounding box center [1198, 101] width 115 height 26
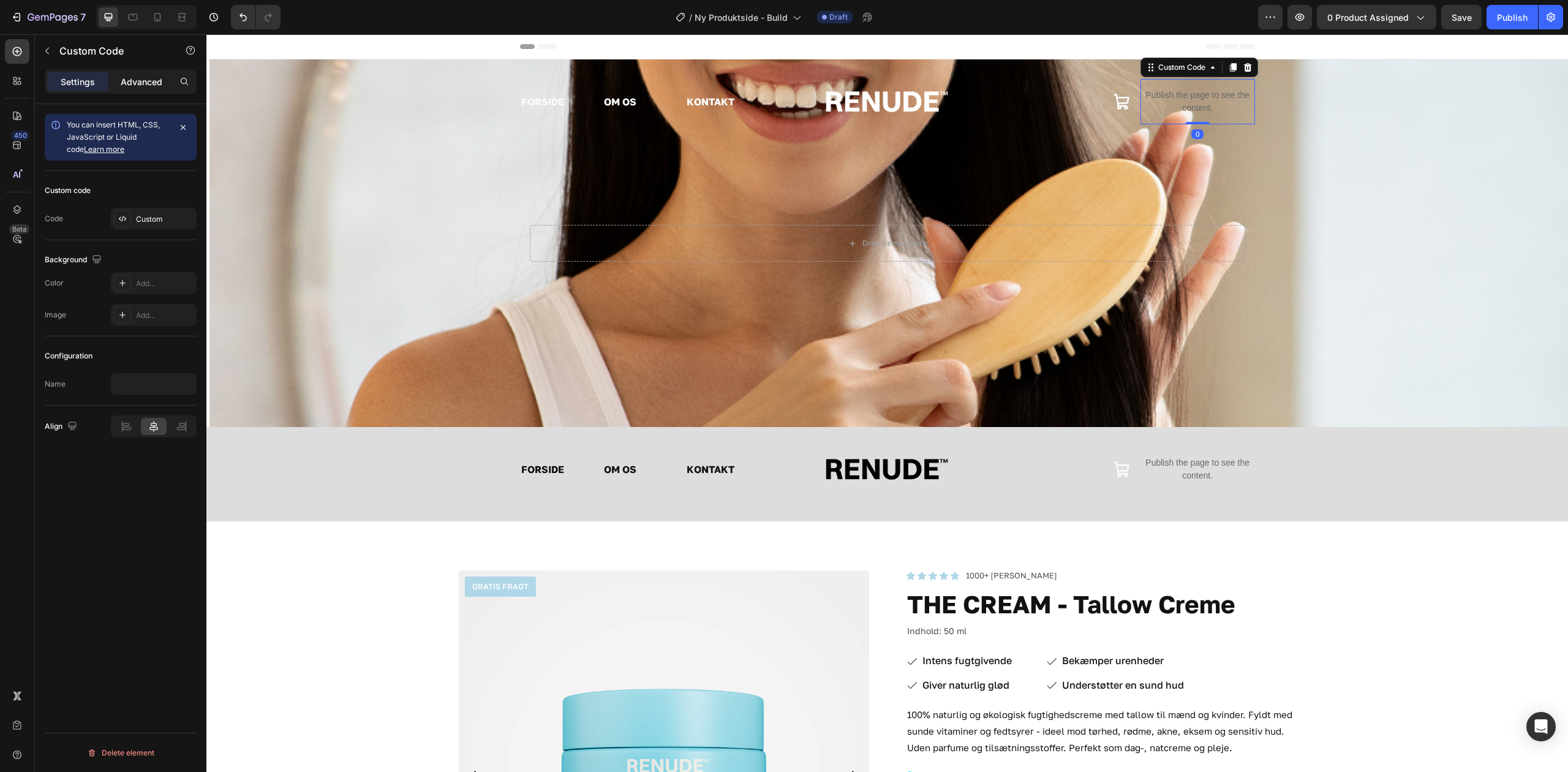
click at [126, 74] on div "Advanced" at bounding box center [141, 81] width 61 height 20
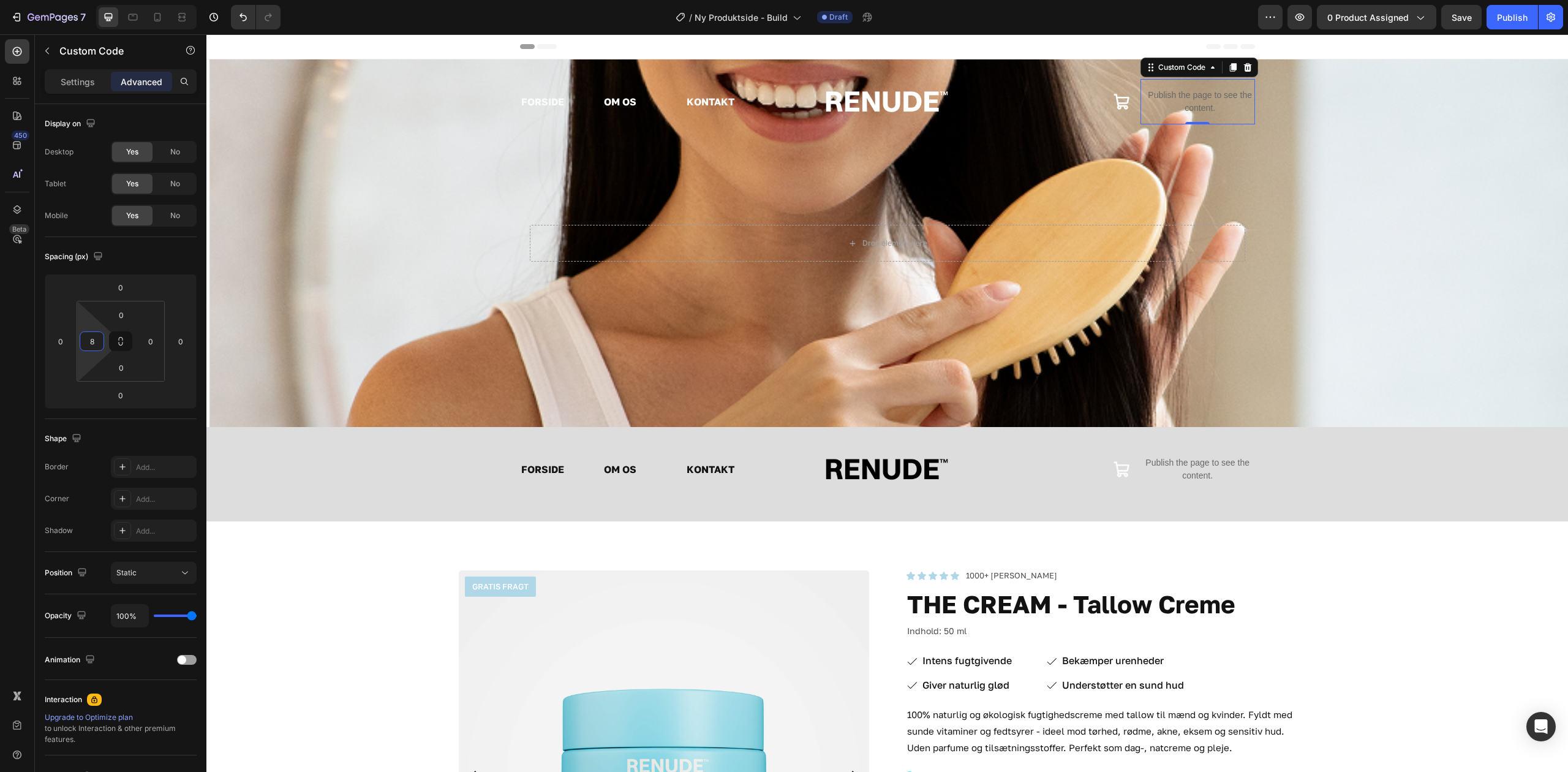
type input "0"
drag, startPoint x: 96, startPoint y: 307, endPoint x: 100, endPoint y: 334, distance: 27.3
click at [100, 0] on html "7 Version history / Ny Produktside - Build Draft Preview 0 product assigned Sav…" at bounding box center [784, 0] width 1568 height 0
drag, startPoint x: 65, startPoint y: 323, endPoint x: 66, endPoint y: 335, distance: 12.0
click at [66, 0] on html "7 Version history / Ny Produktside - Build Draft Preview 0 product assigned Sav…" at bounding box center [784, 0] width 1568 height 0
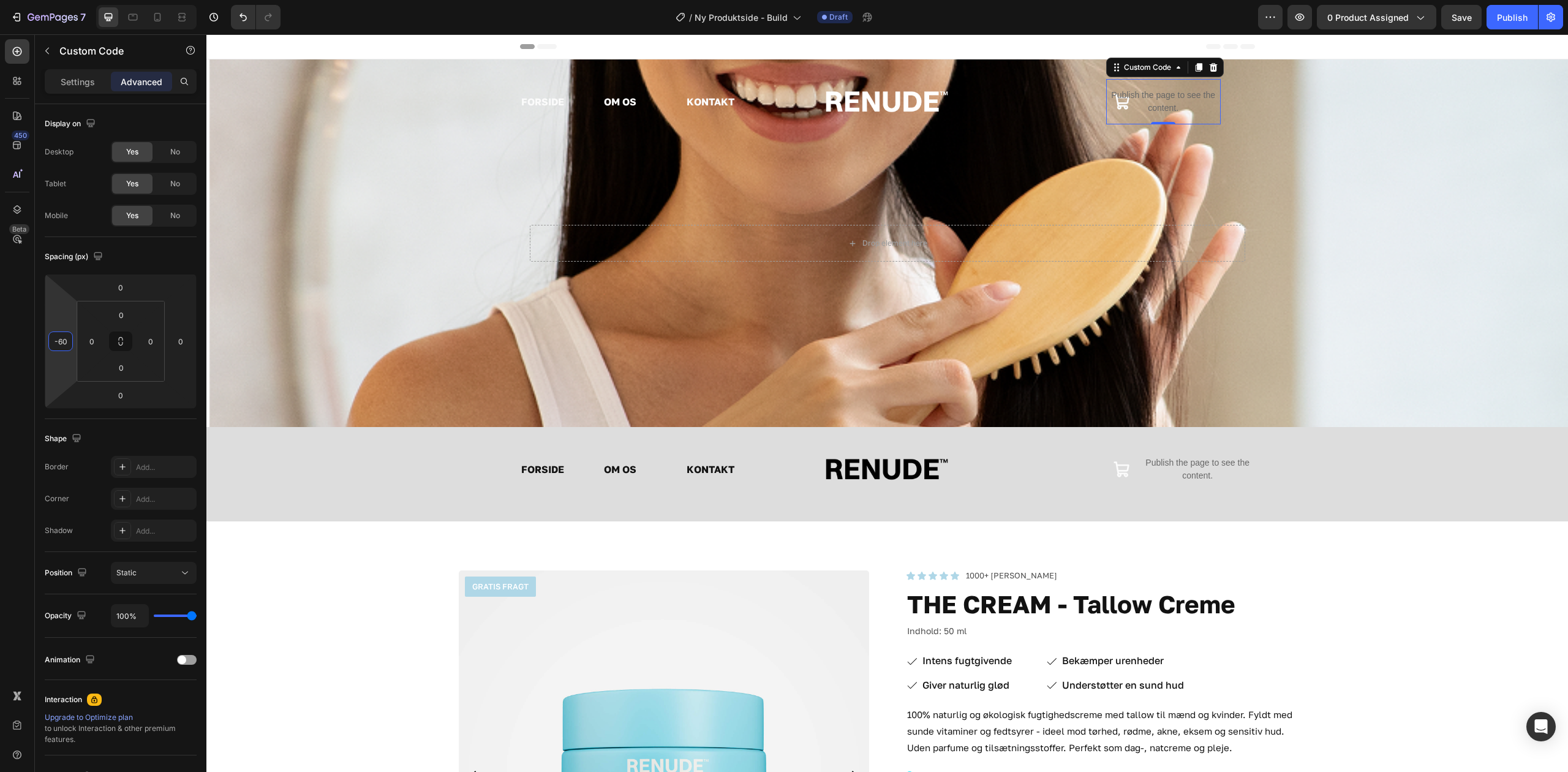
type input "-60"
click at [1454, 20] on span "Save" at bounding box center [1462, 17] width 20 height 10
click at [1300, 12] on icon "button" at bounding box center [1300, 17] width 12 height 12
click at [1309, 14] on button "button" at bounding box center [1300, 17] width 25 height 25
click at [1105, 108] on p "Publish the page to see the content." at bounding box center [1161, 101] width 115 height 26
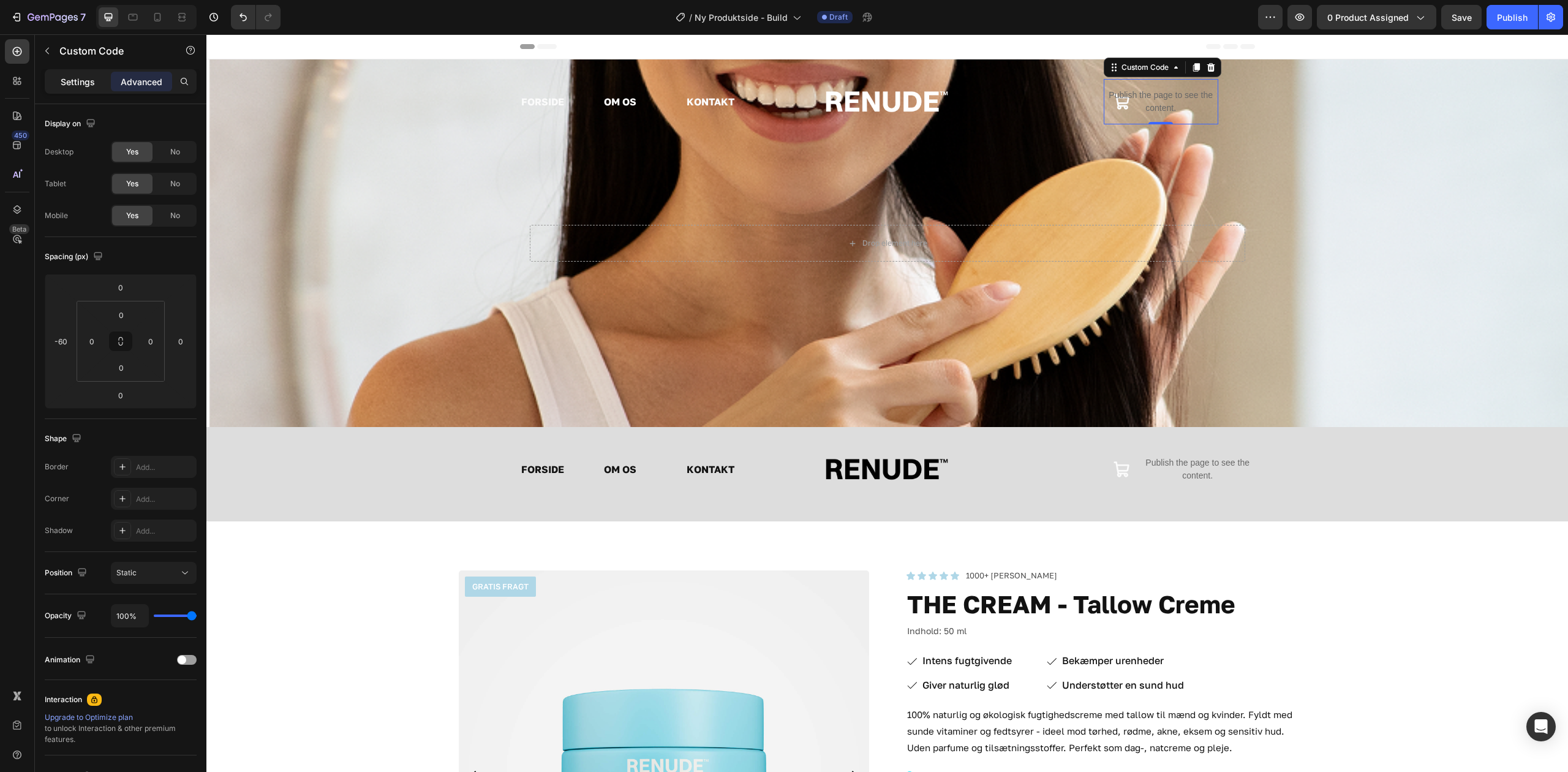
click at [71, 78] on p "Settings" at bounding box center [77, 82] width 34 height 13
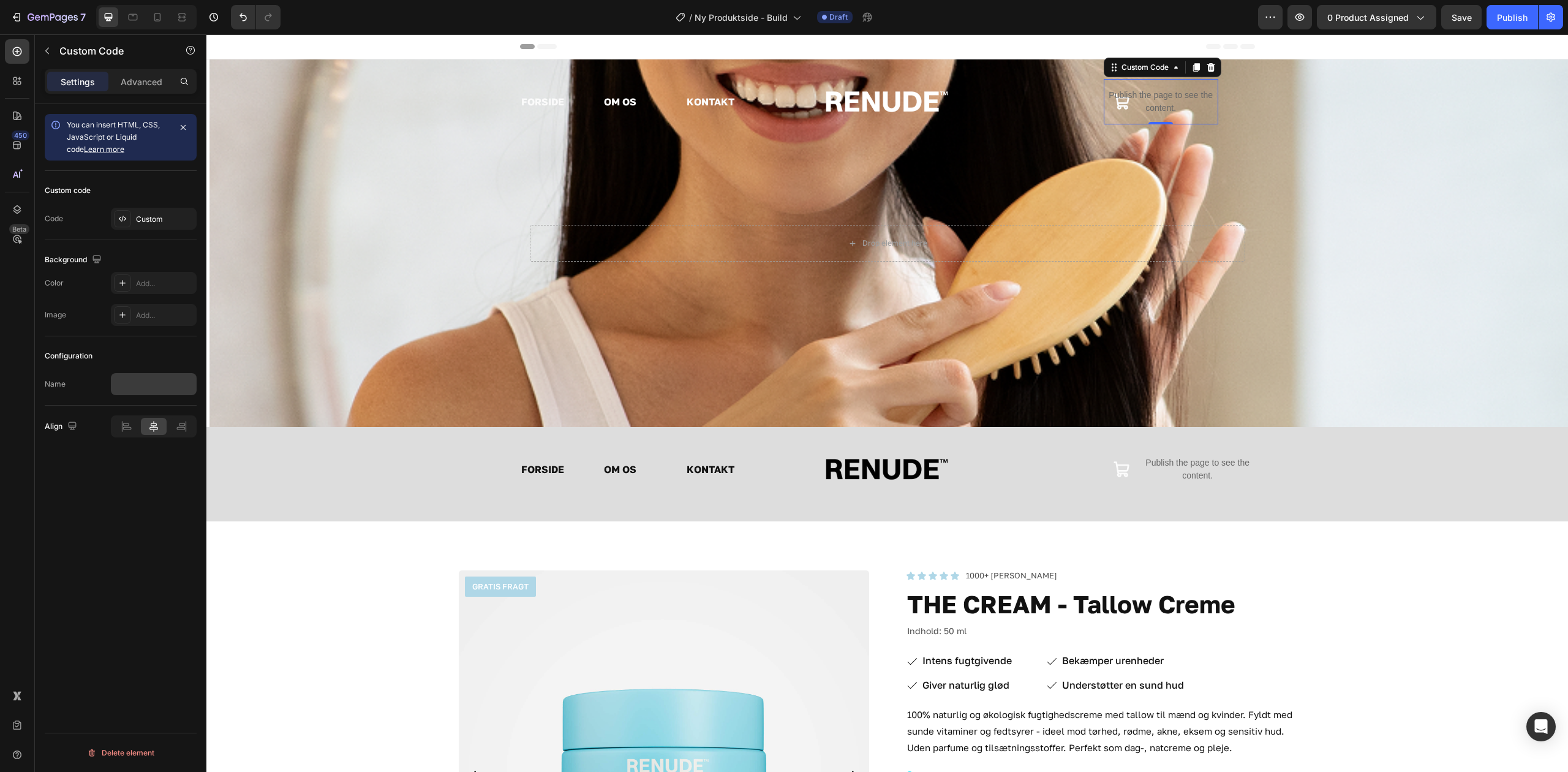
click at [152, 375] on div "Configuration Name" at bounding box center [121, 370] width 152 height 69
click at [160, 395] on input "text" at bounding box center [153, 384] width 86 height 22
click at [126, 77] on p "Advanced" at bounding box center [141, 82] width 42 height 13
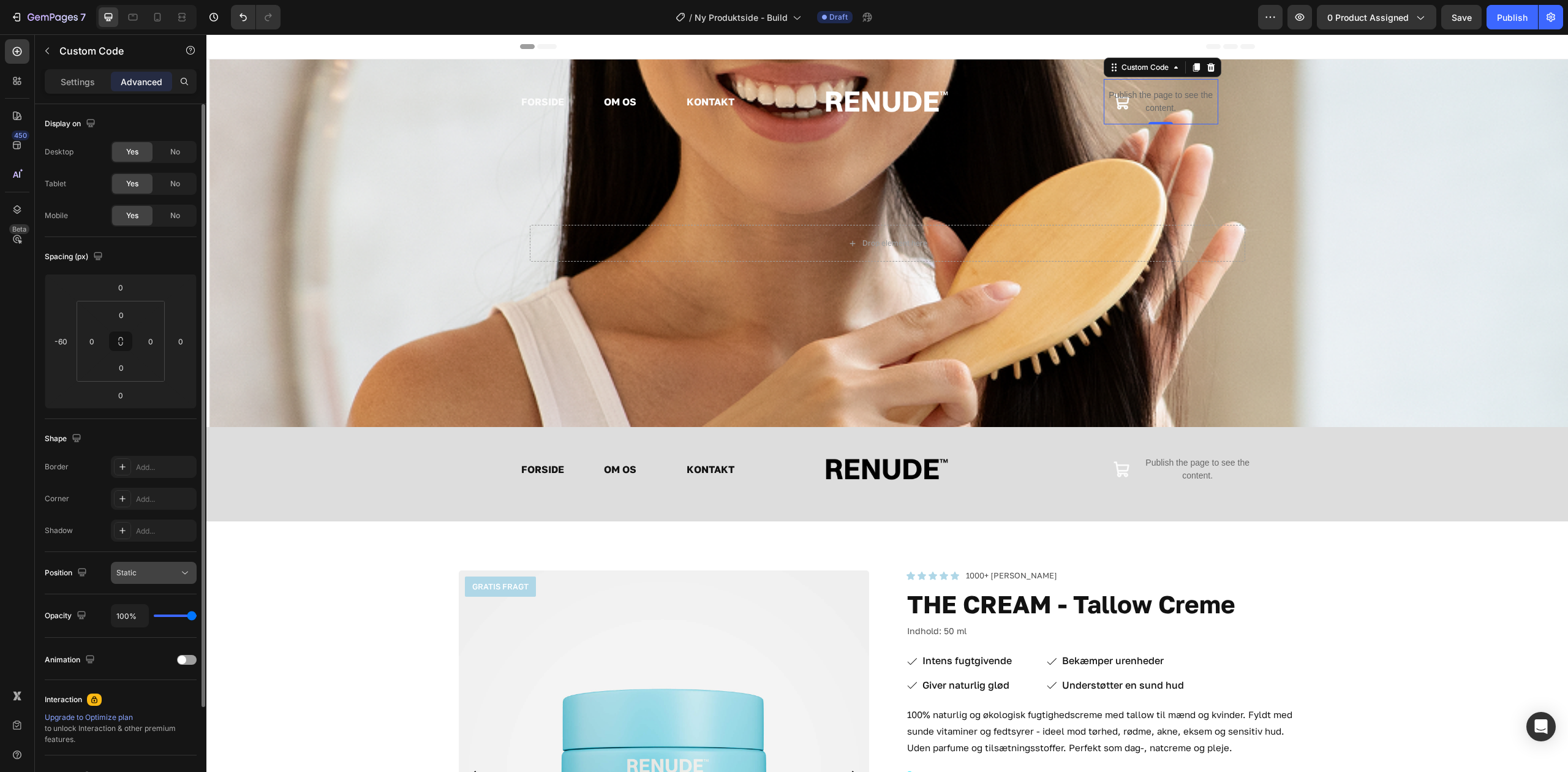
click at [161, 572] on div "Static" at bounding box center [147, 572] width 62 height 11
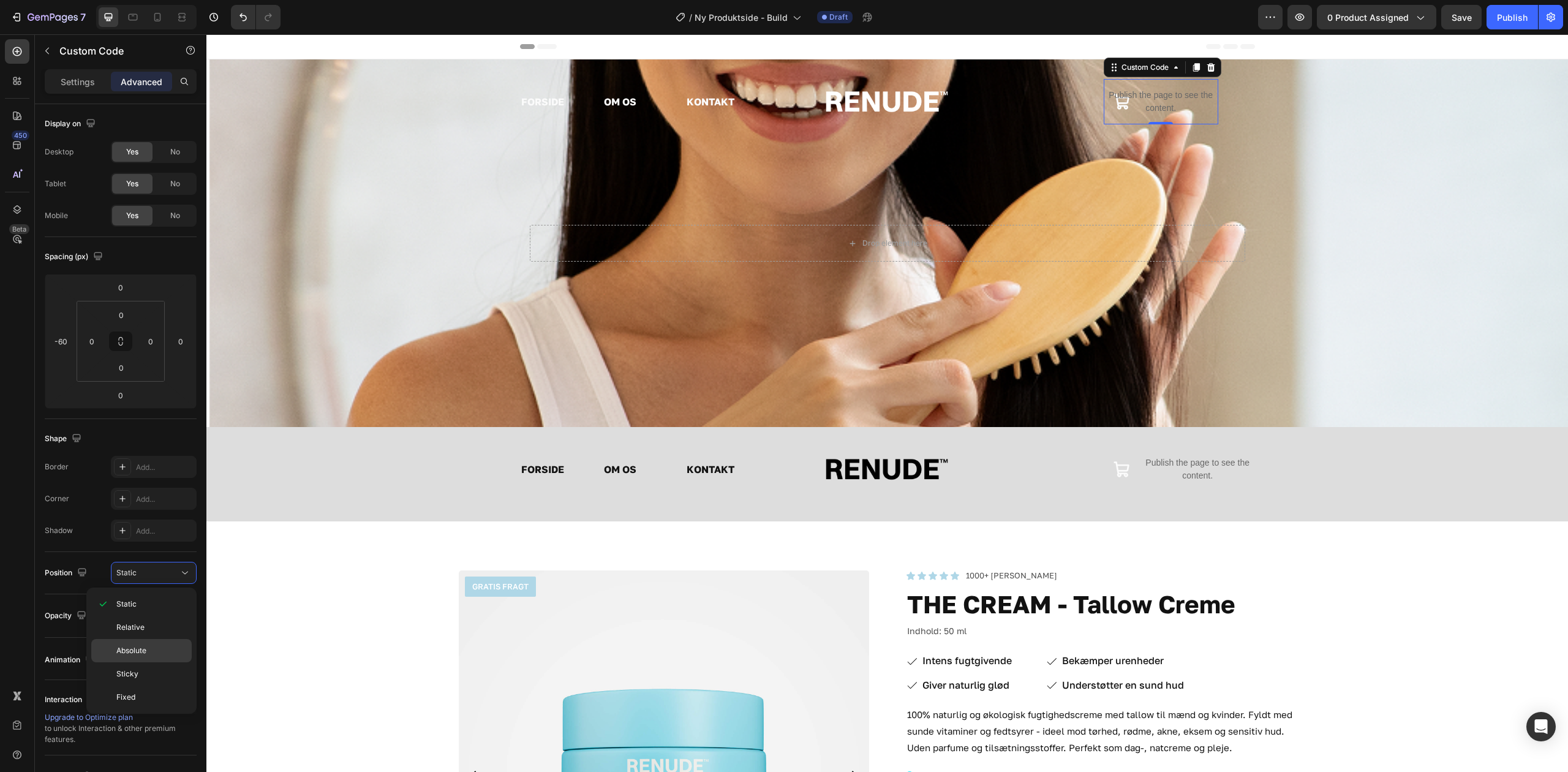
click at [167, 645] on p "Absolute" at bounding box center [152, 650] width 70 height 11
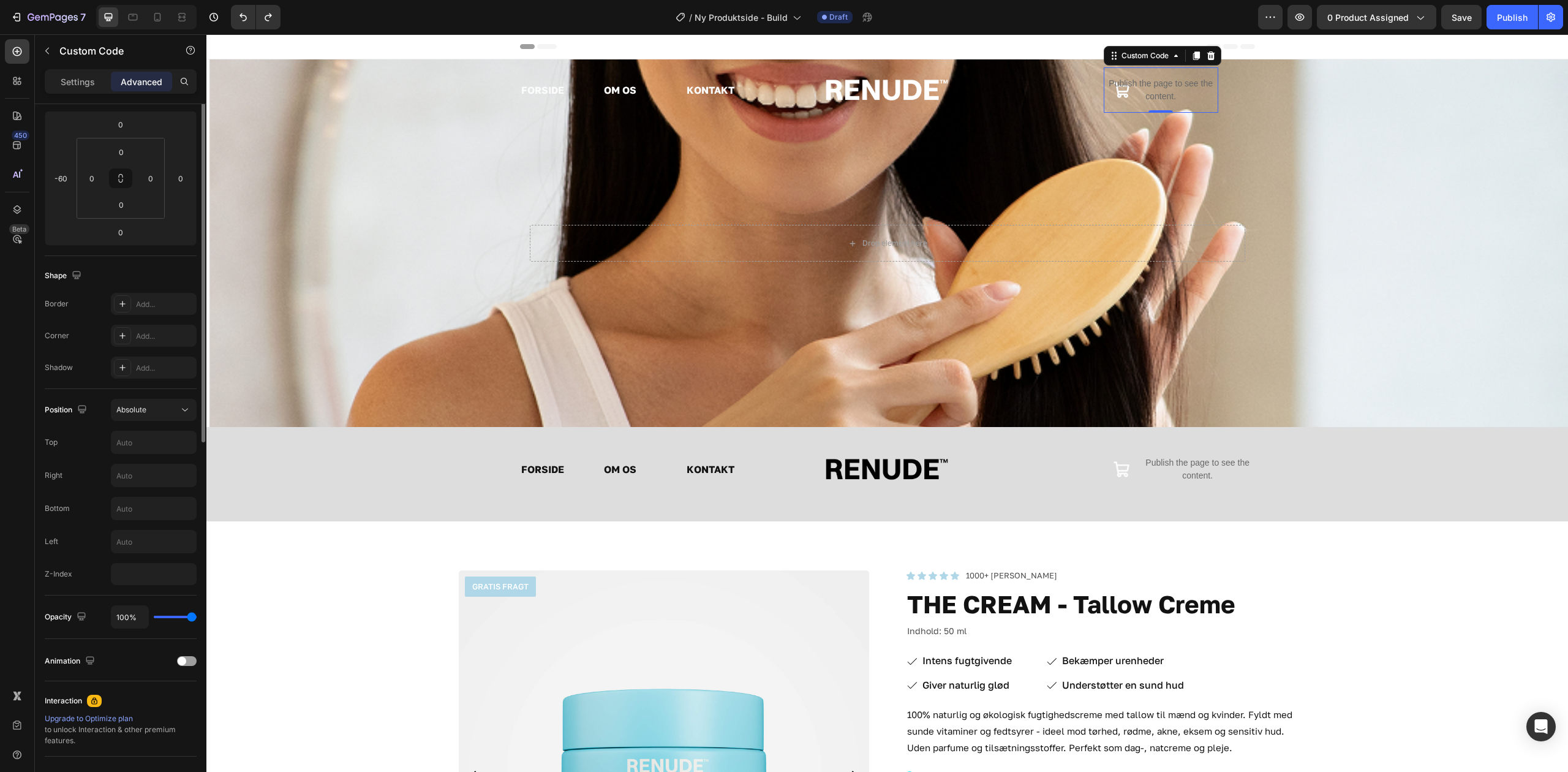
scroll to position [0, 0]
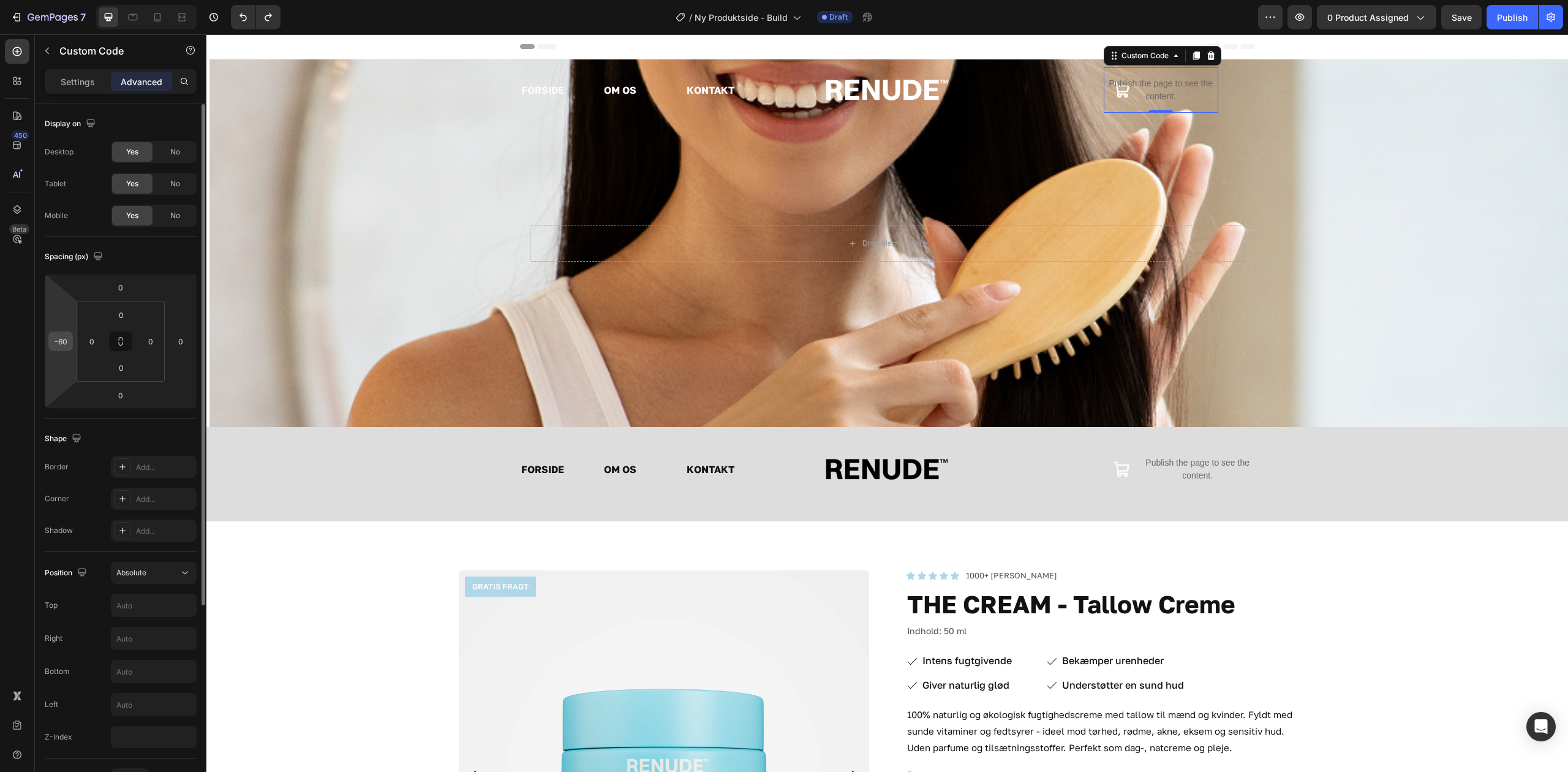
drag, startPoint x: 66, startPoint y: 334, endPoint x: 62, endPoint y: 341, distance: 8.1
click at [66, 334] on div "-60" at bounding box center [60, 340] width 25 height 20
type input "0"
click at [1457, 8] on button "button" at bounding box center [1462, 17] width 41 height 25
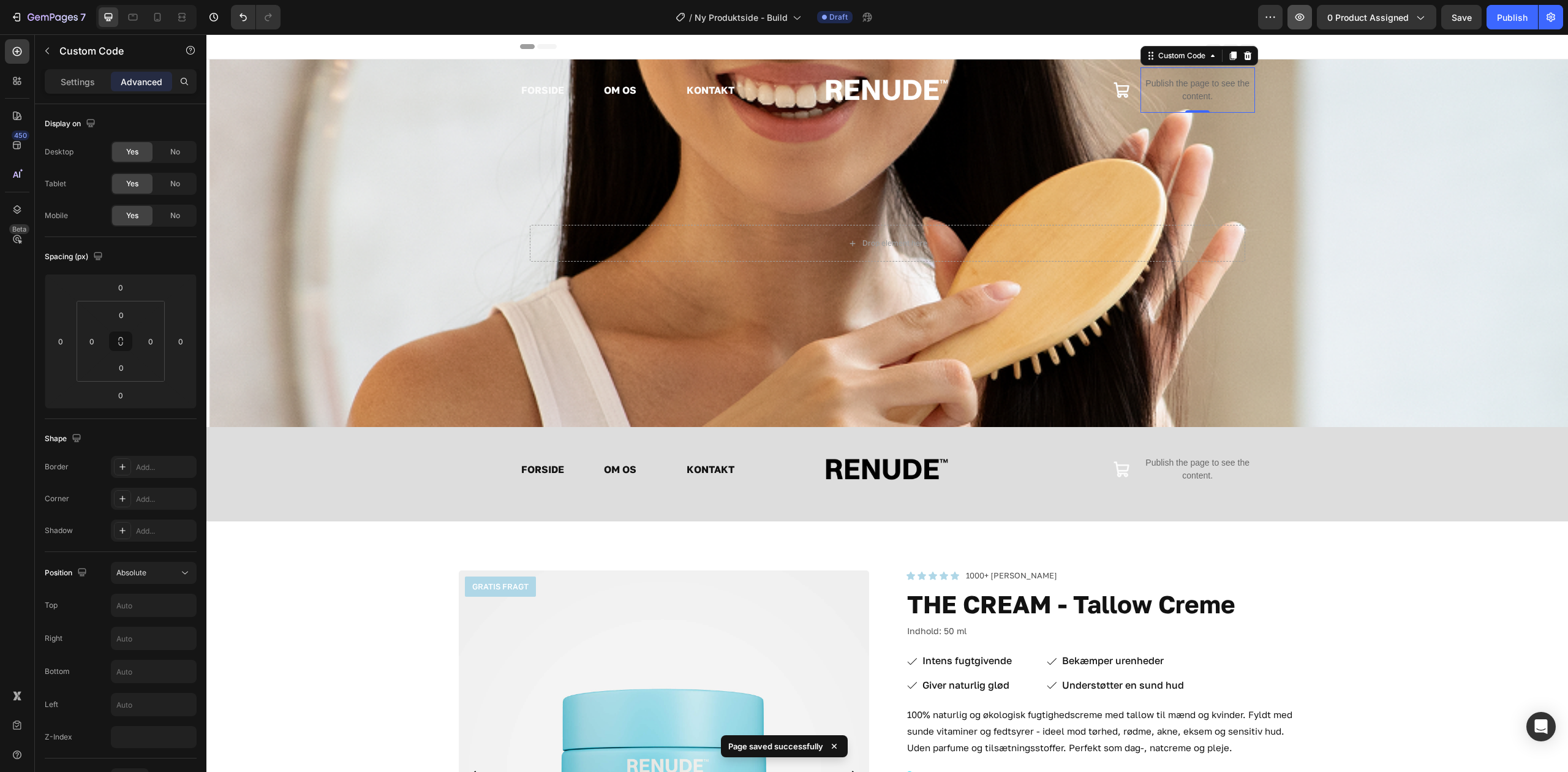
click at [1302, 11] on icon "button" at bounding box center [1300, 17] width 12 height 12
click at [1163, 96] on p "Publish the page to see the content." at bounding box center [1198, 90] width 115 height 26
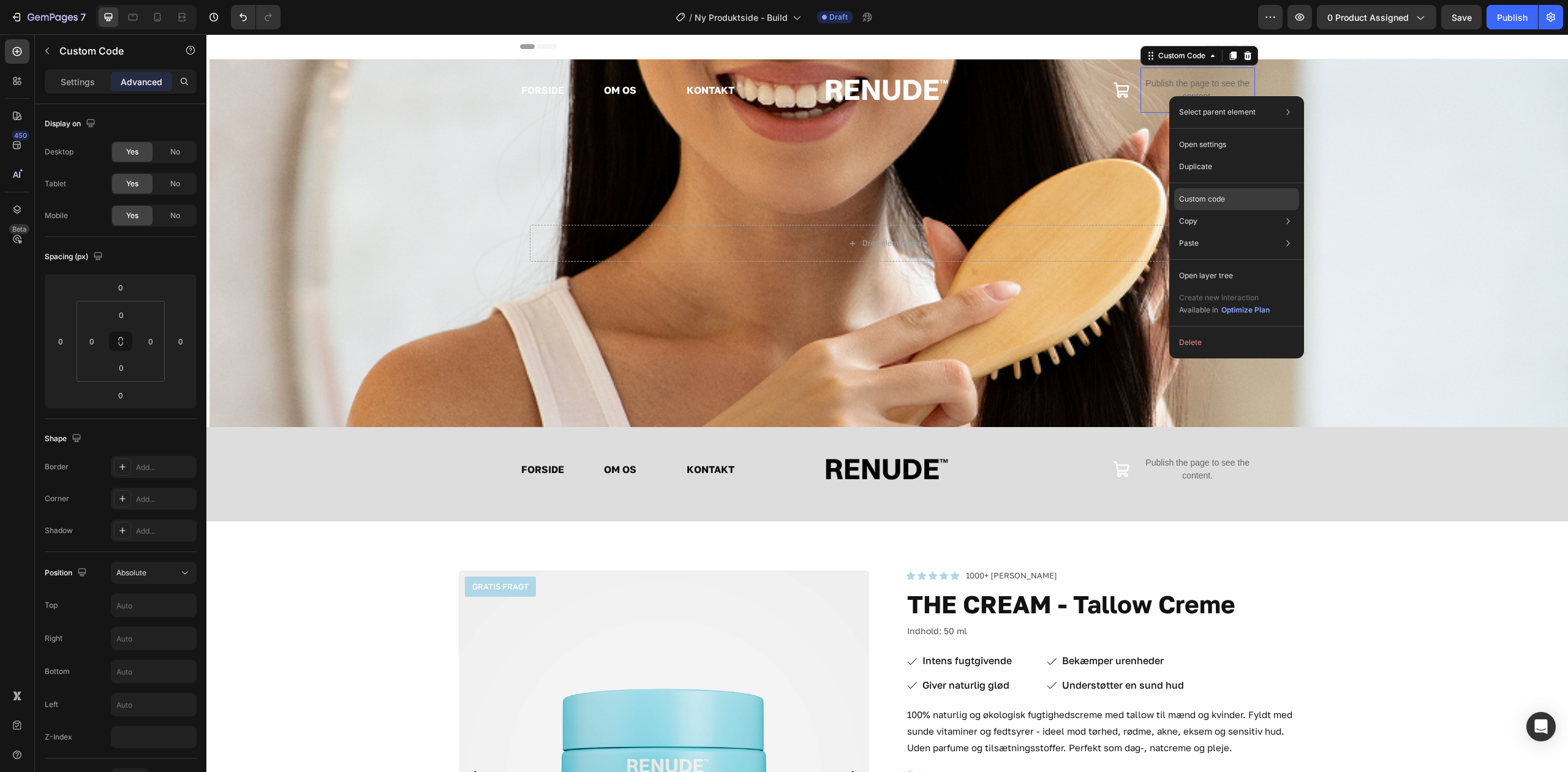
click at [1209, 196] on p "Custom code" at bounding box center [1202, 198] width 46 height 11
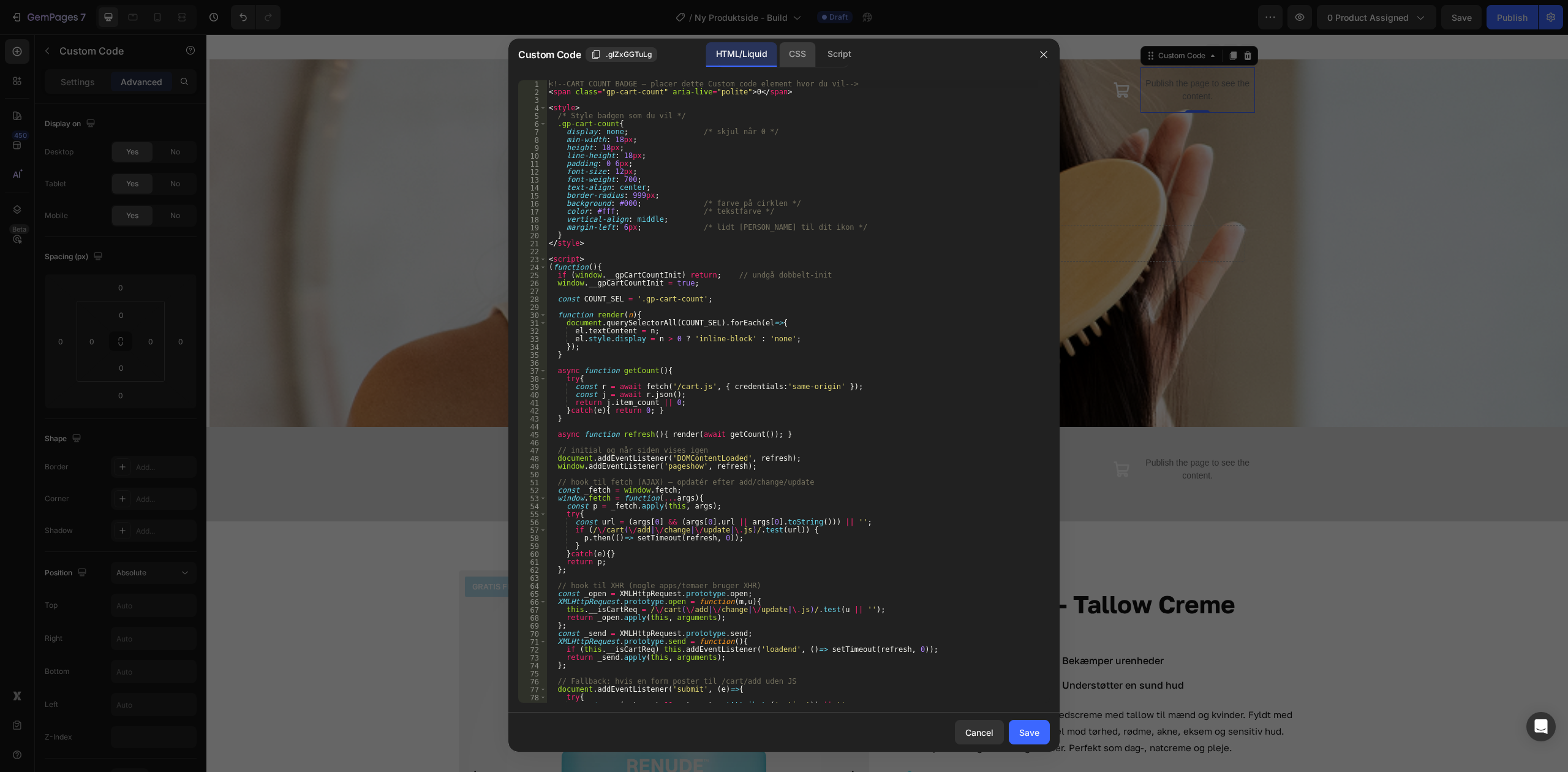
click at [782, 62] on div "CSS" at bounding box center [797, 54] width 36 height 25
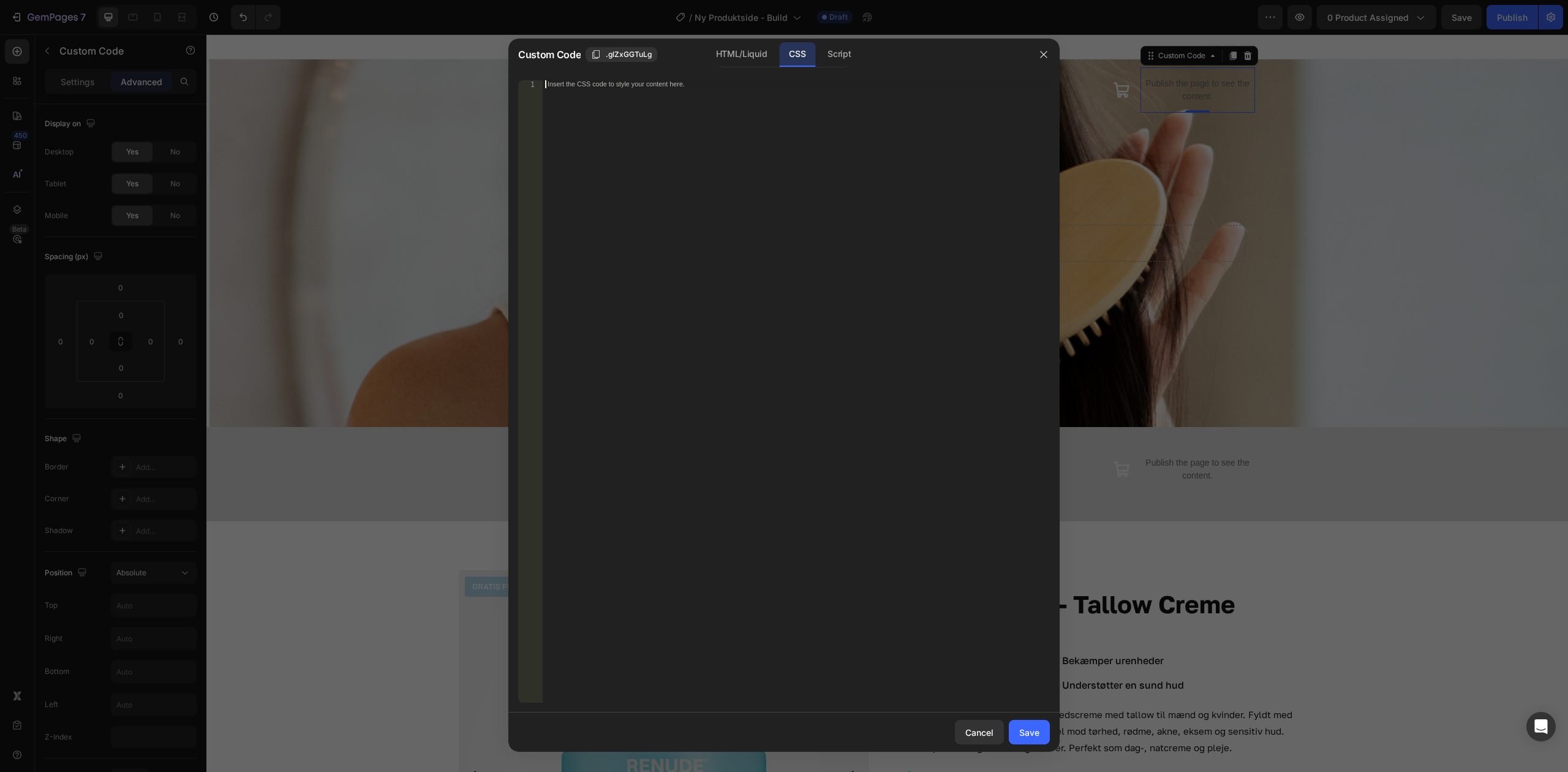
click at [800, 129] on div "Insert the CSS code to style your content here." at bounding box center [797, 399] width 507 height 638
click at [846, 52] on div "Script" at bounding box center [839, 54] width 43 height 25
click at [838, 121] on div "Insert the Javascript code to add interaction and animation to your content her…" at bounding box center [797, 399] width 507 height 638
click at [743, 48] on div "HTML/Liquid" at bounding box center [741, 54] width 71 height 25
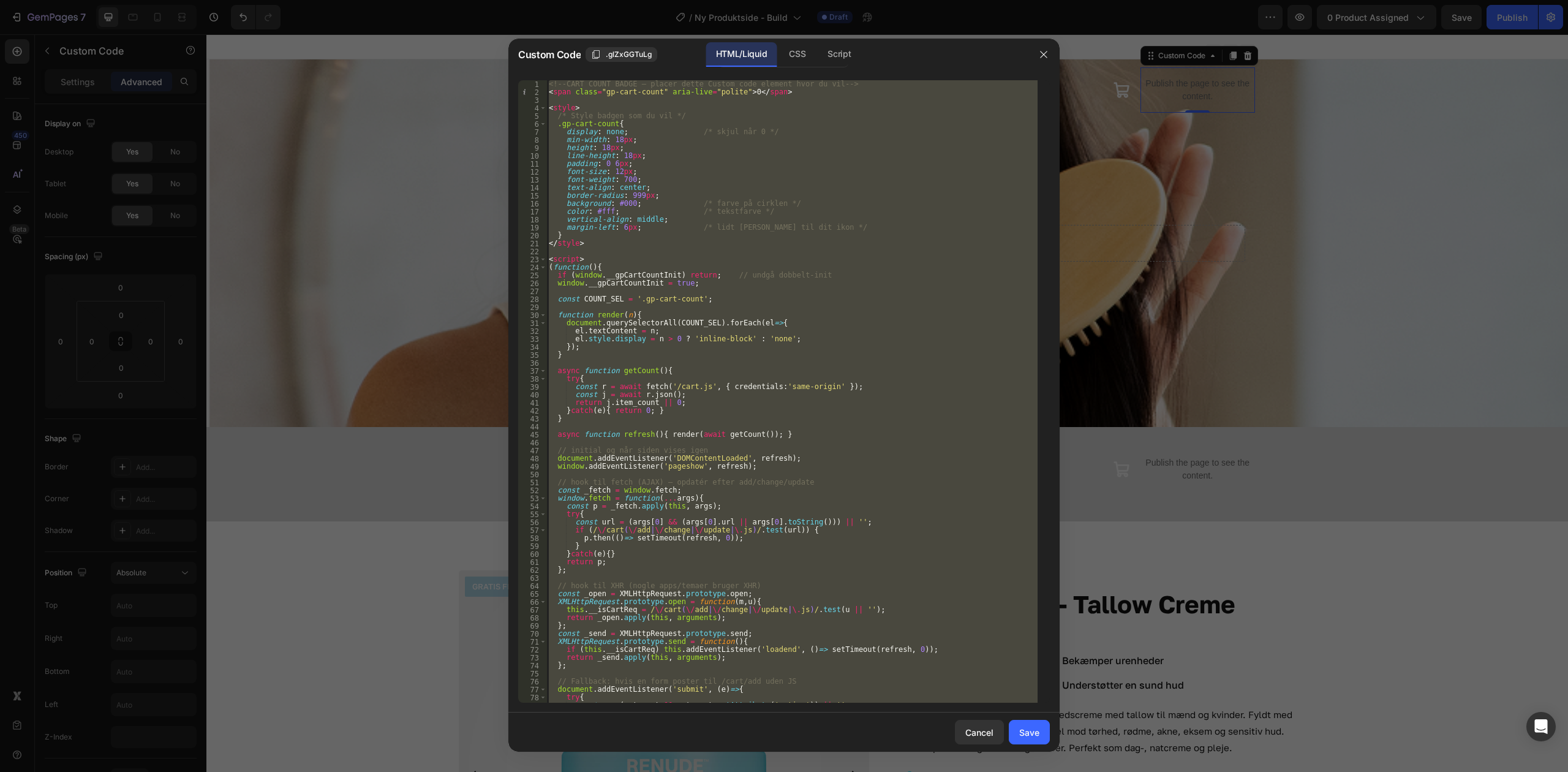
click at [638, 179] on div "<!-- CART COUNT BADGE — placer dette Custom code element hvor du vil --> < span…" at bounding box center [792, 391] width 491 height 622
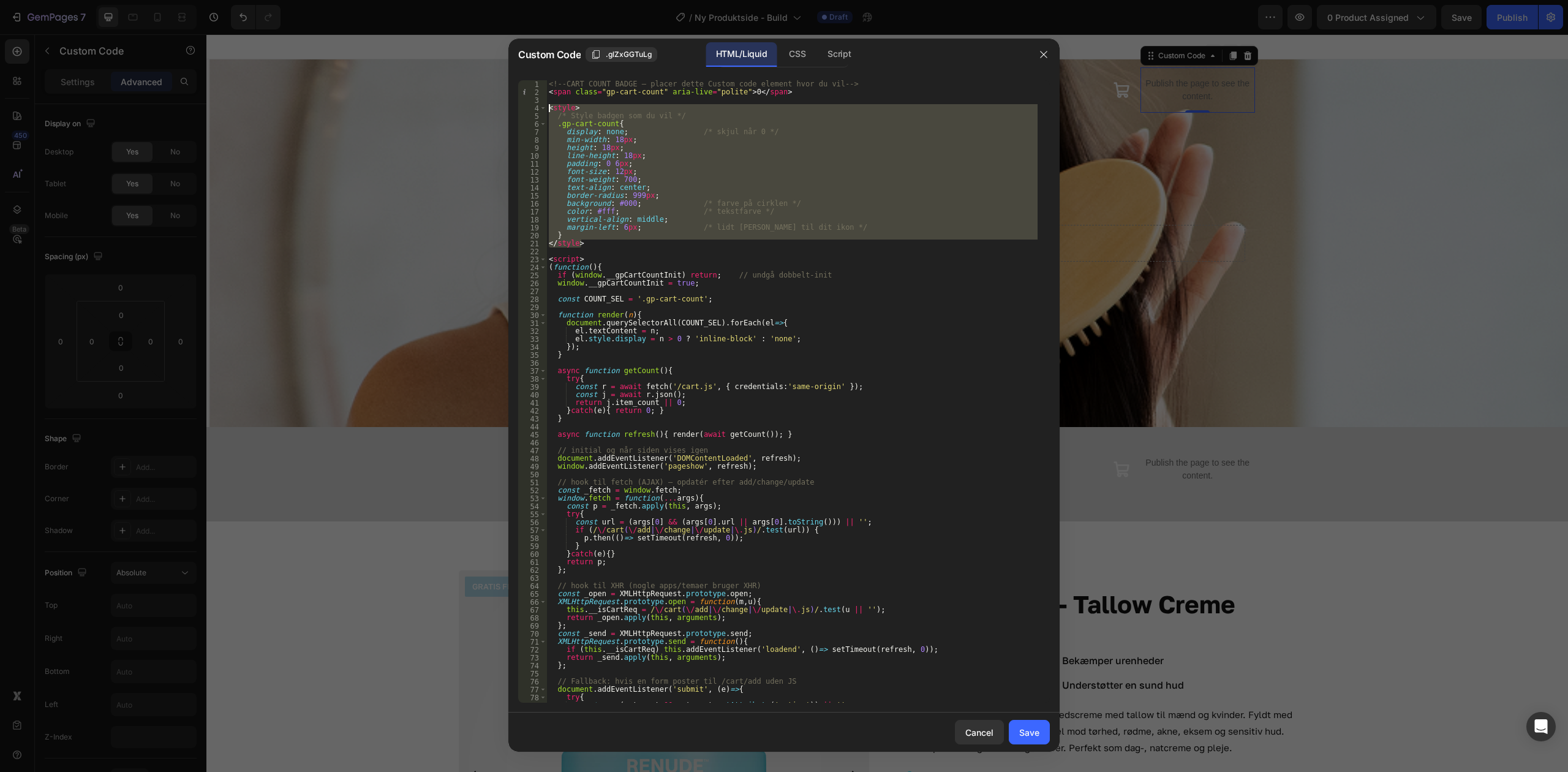
drag, startPoint x: 554, startPoint y: 242, endPoint x: 523, endPoint y: 106, distance: 139.5
click at [523, 106] on div "font-weight: 700; 1 2 3 4 5 6 7 8 9 10 11 12 13 14 15 16 17 18 19 20 21 22 23 2…" at bounding box center [784, 391] width 532 height 622
type textarea "<style> /* Style badgen som du vil */"
paste textarea
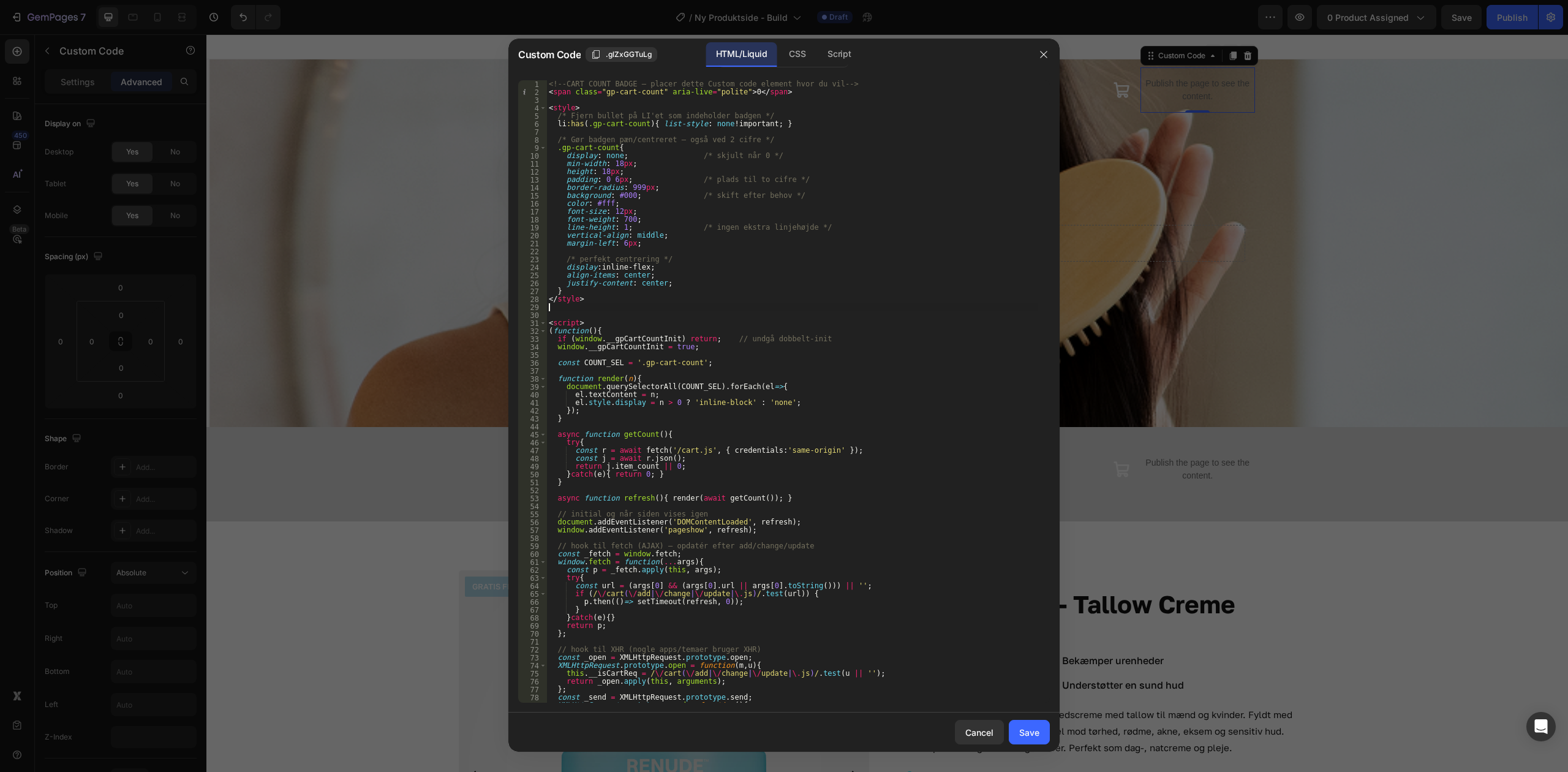
type textarea "} </style>"
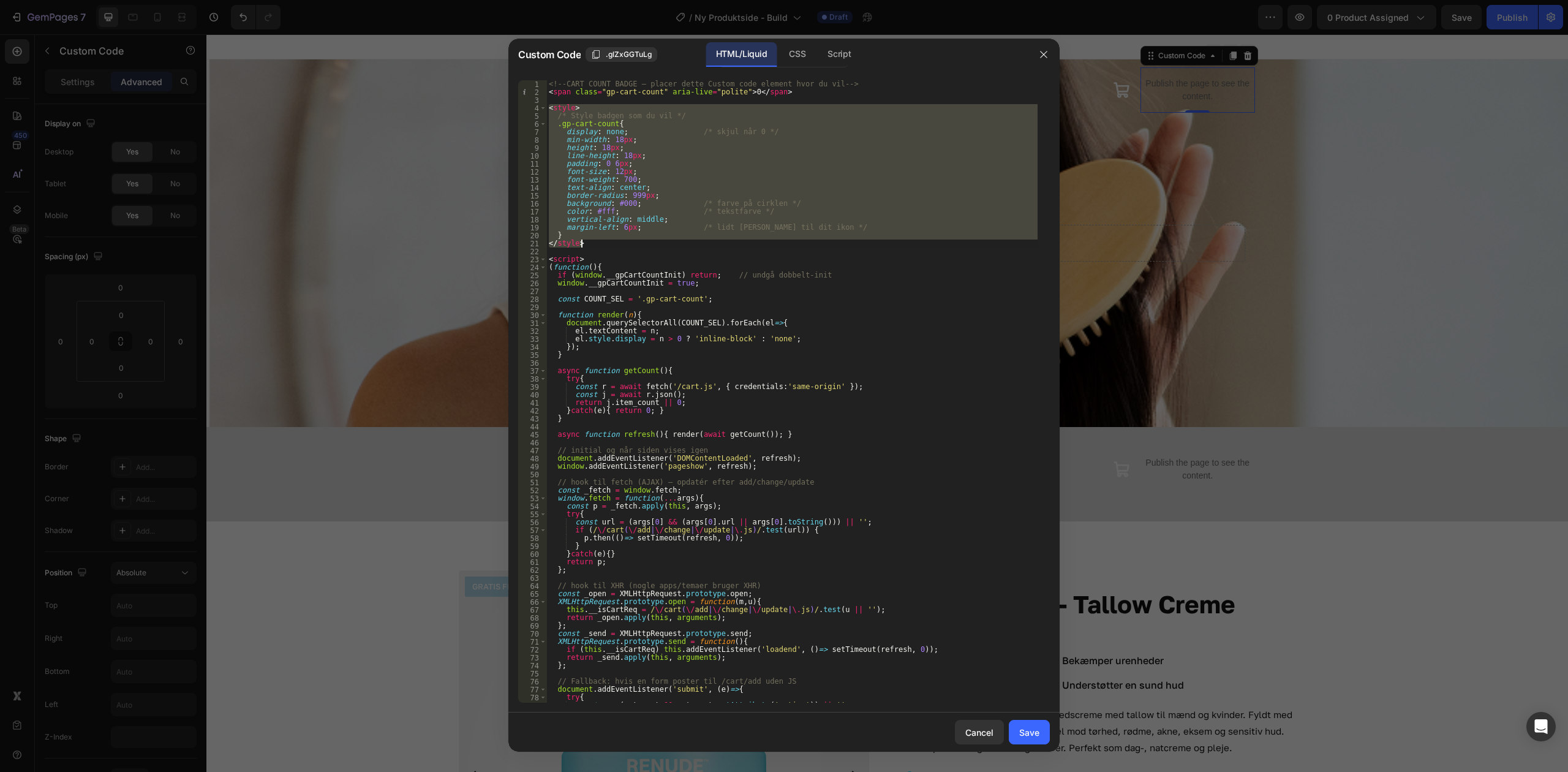
paste textarea
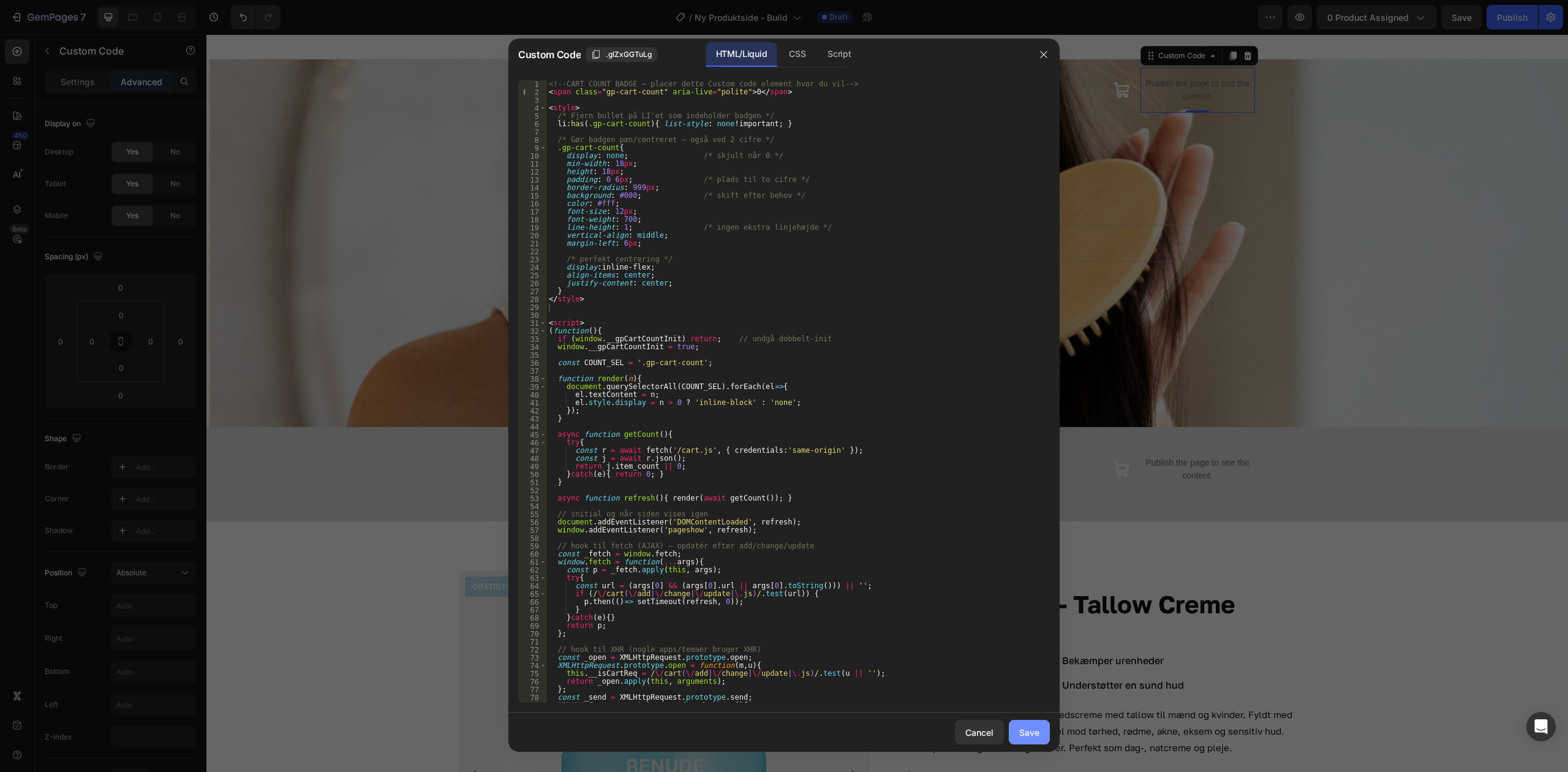
click at [1038, 733] on div "Save" at bounding box center [1030, 732] width 20 height 13
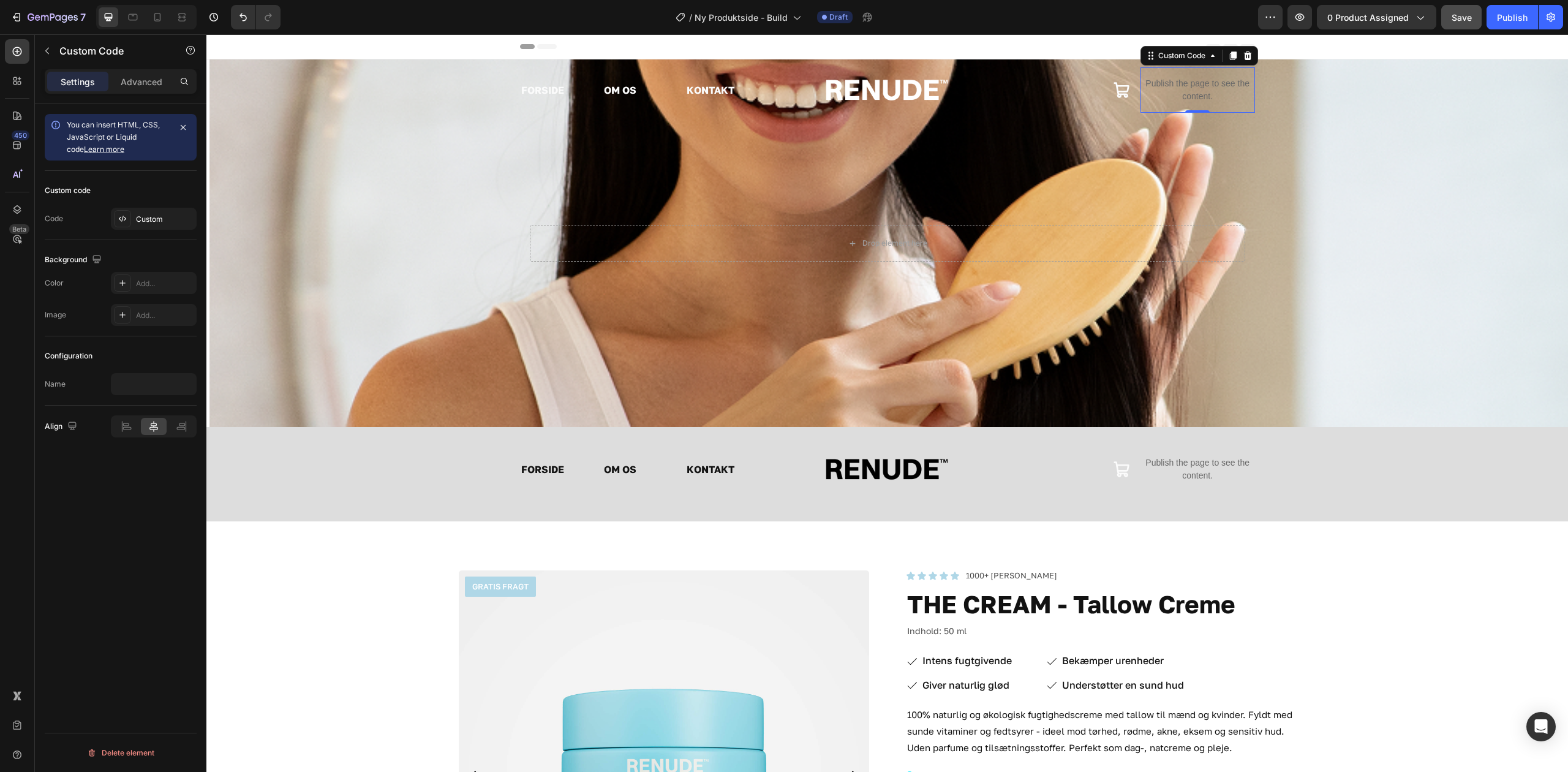
click at [1449, 6] on button "Save" at bounding box center [1462, 17] width 41 height 25
click at [1297, 16] on icon "button" at bounding box center [1300, 17] width 12 height 12
click at [14, 203] on icon at bounding box center [17, 209] width 12 height 12
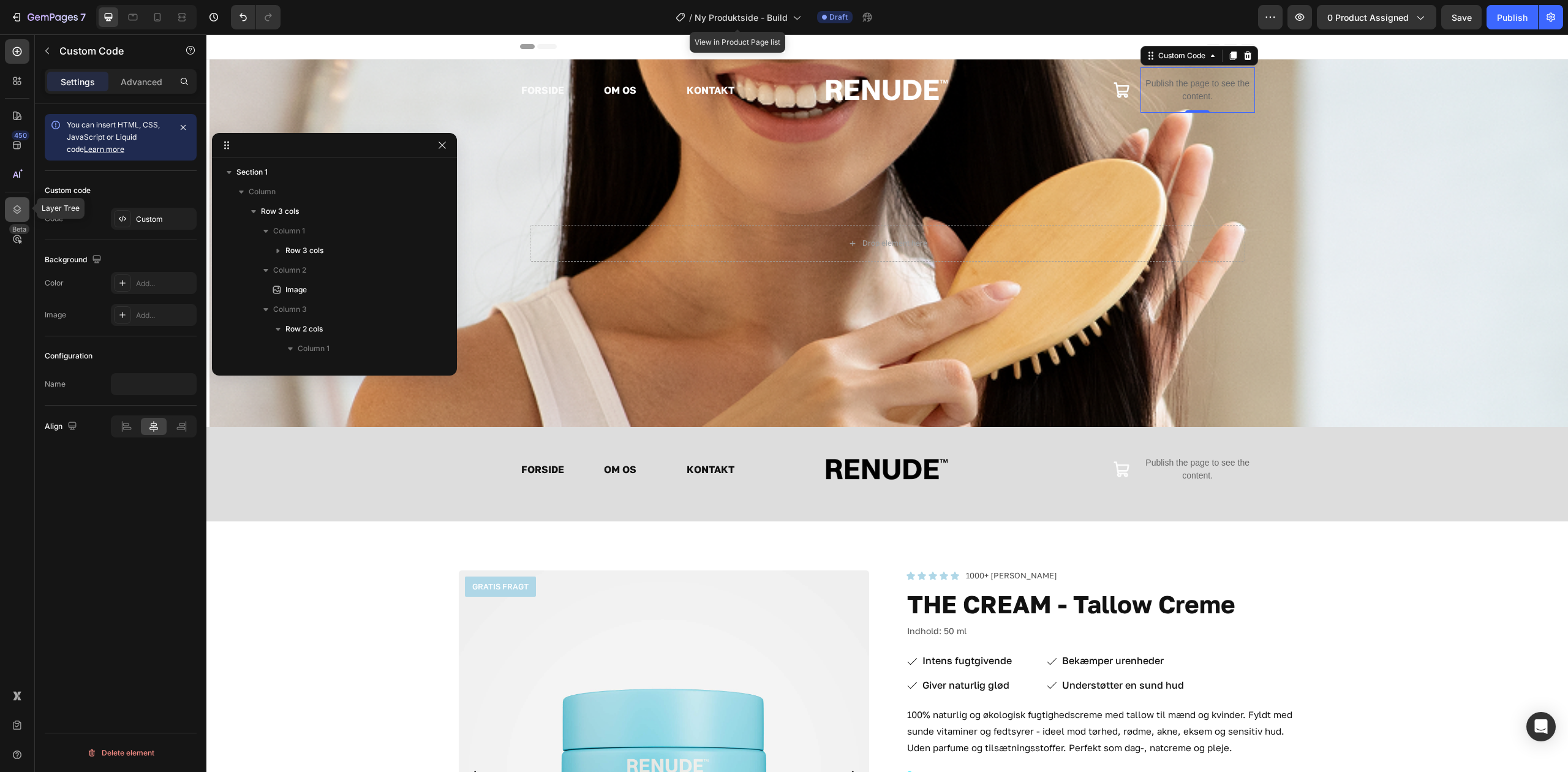
scroll to position [154, 0]
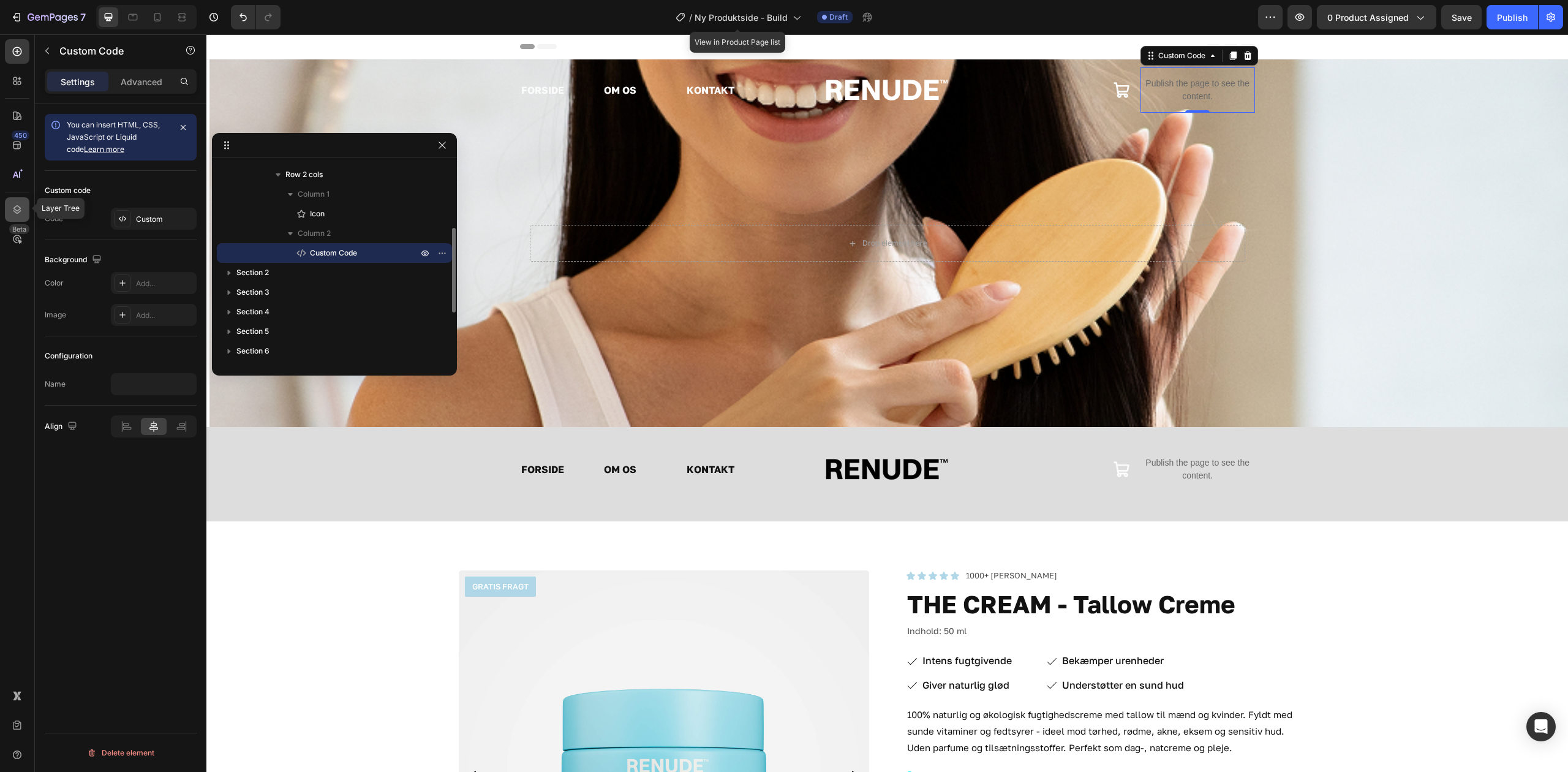
click at [14, 203] on icon at bounding box center [17, 209] width 12 height 12
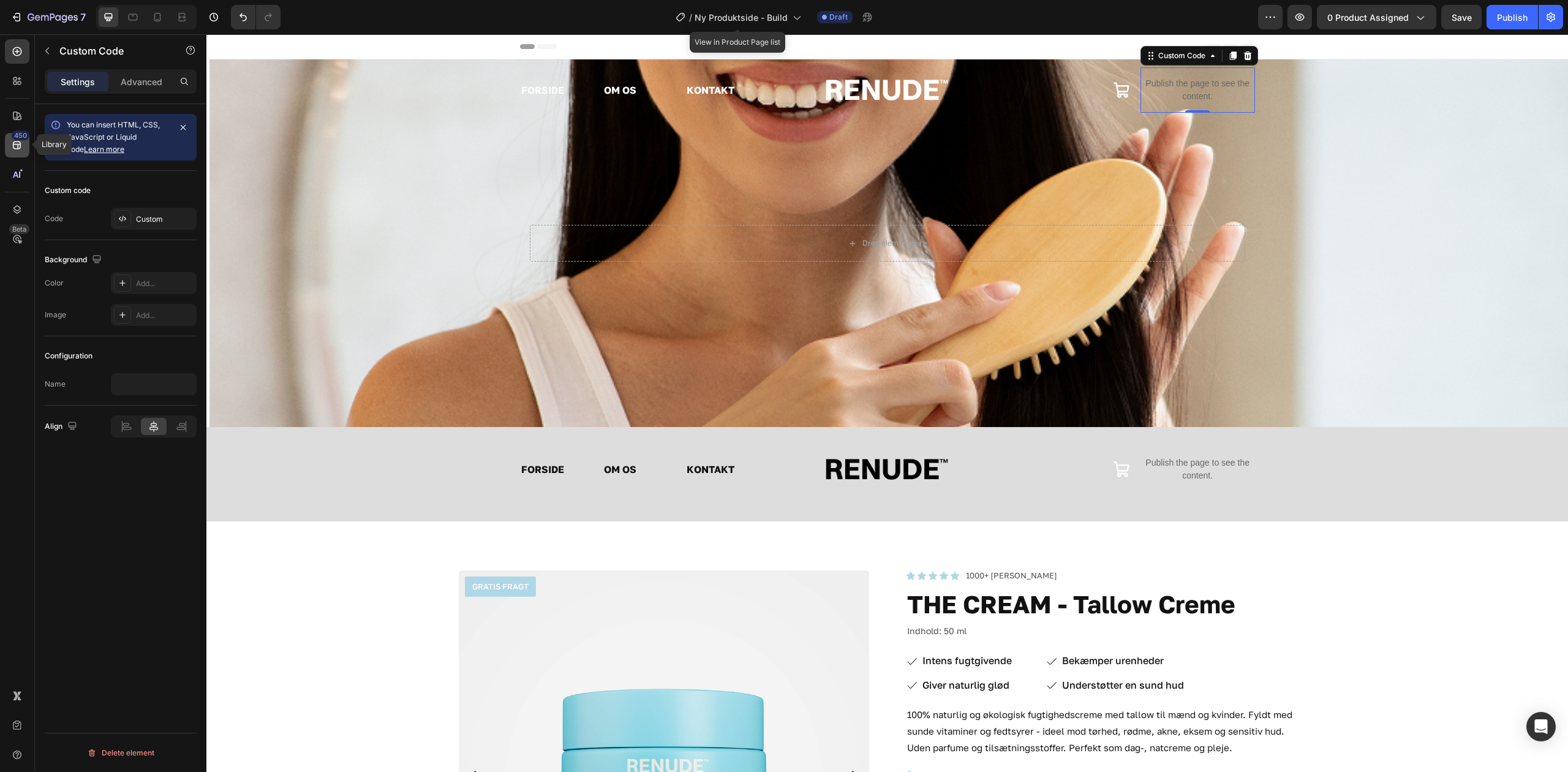
click at [16, 142] on icon at bounding box center [17, 145] width 12 height 12
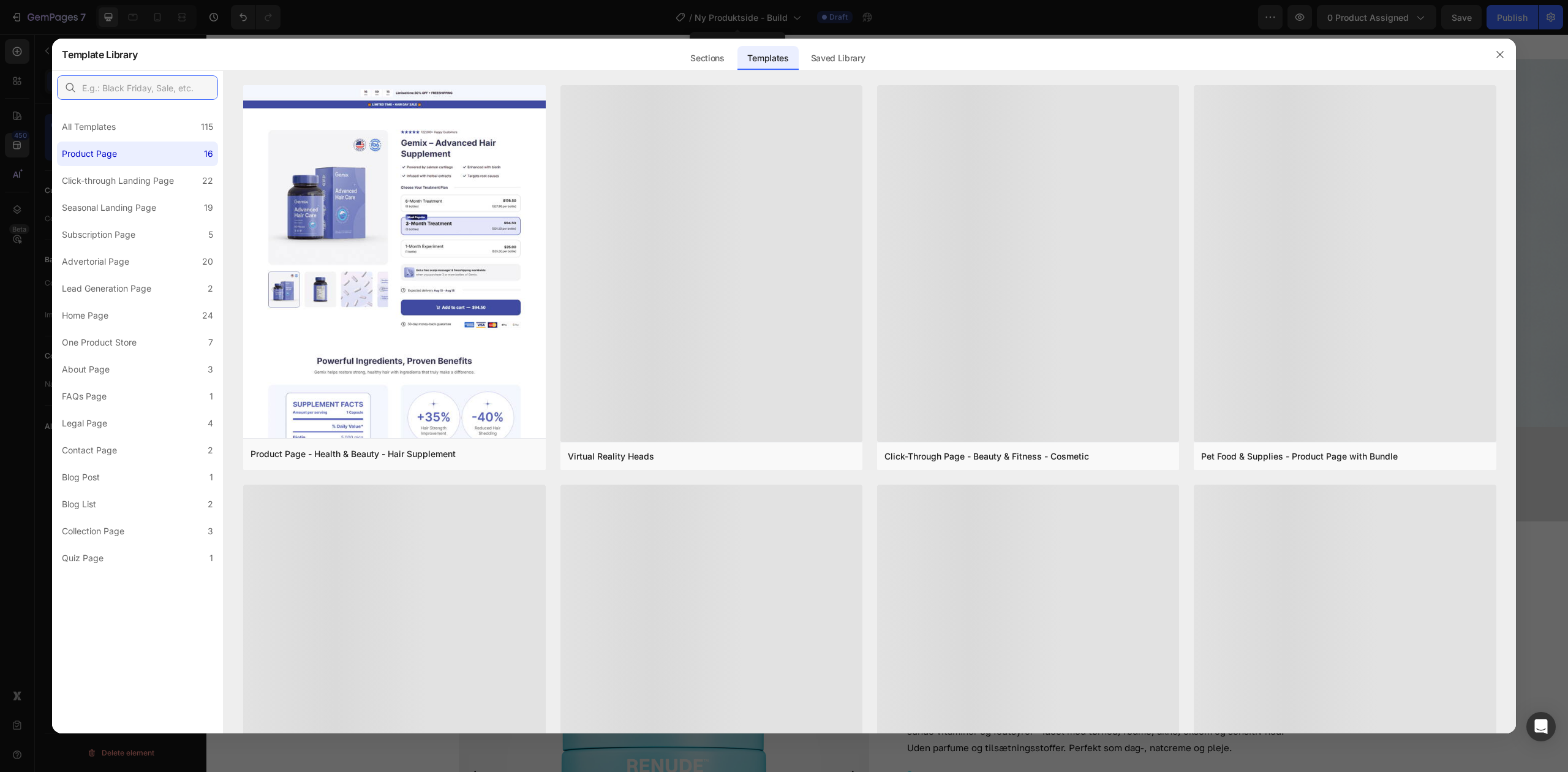
click at [150, 94] on input "text" at bounding box center [137, 88] width 161 height 25
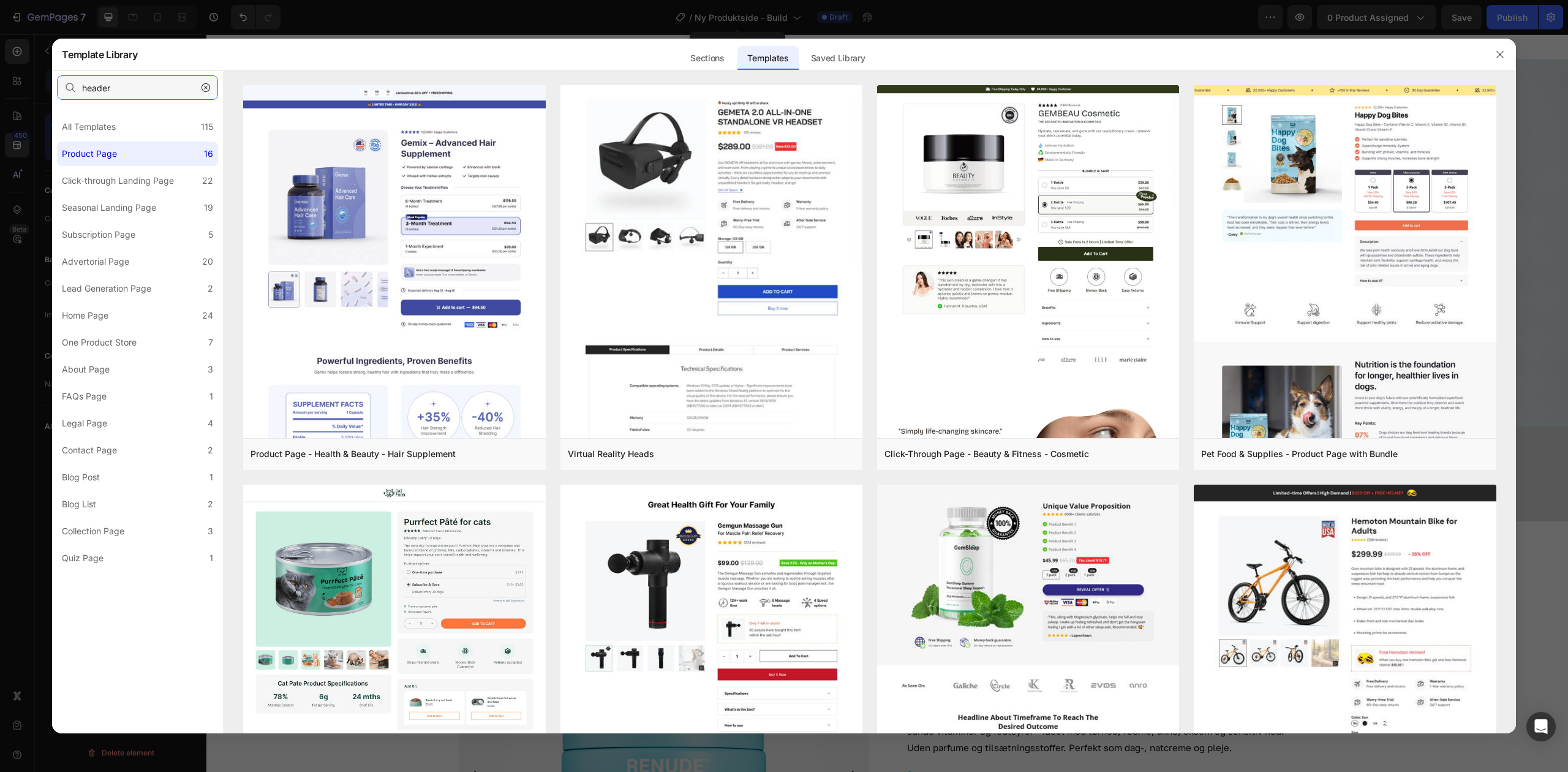
type input "header"
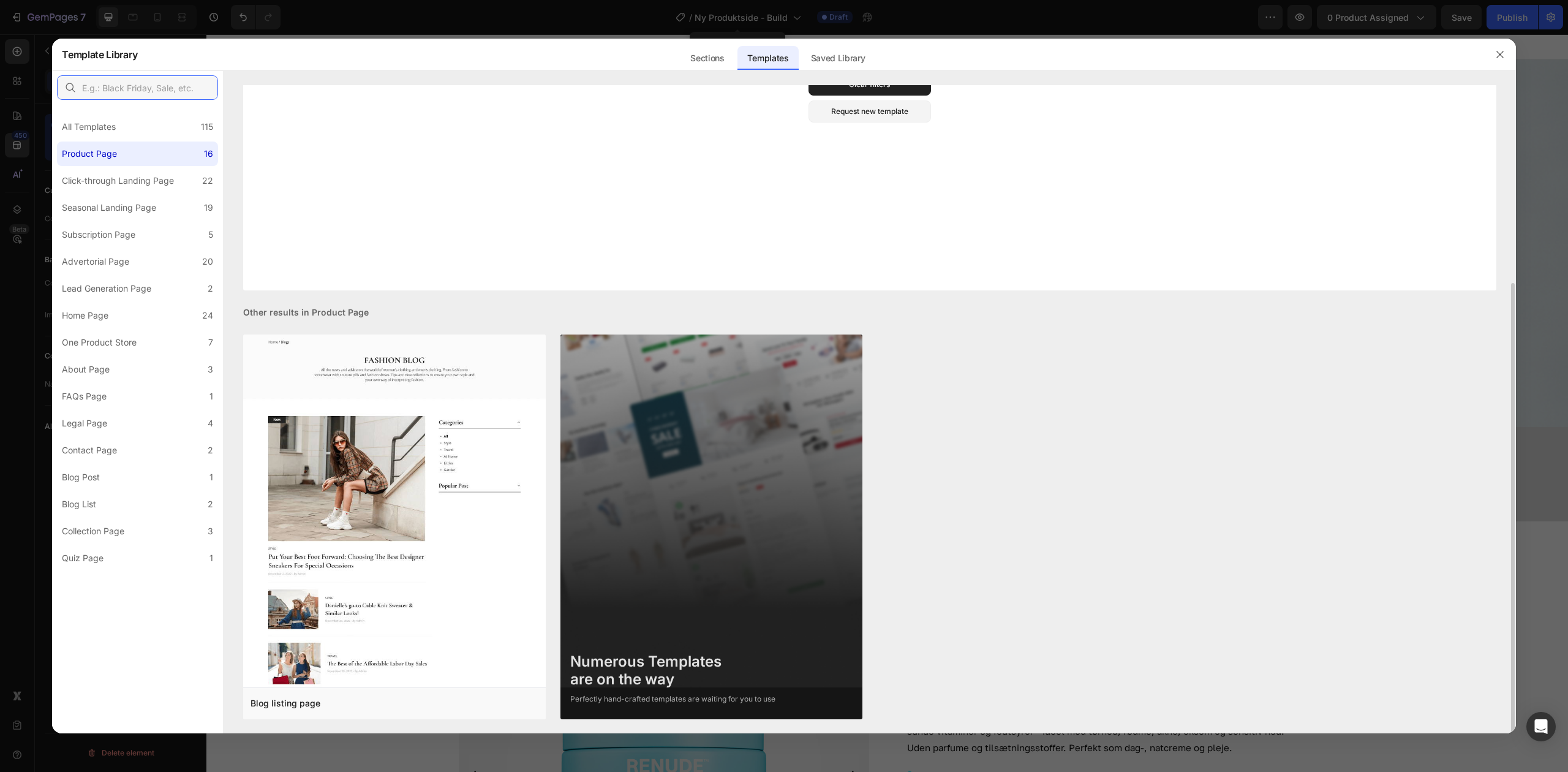
scroll to position [0, 0]
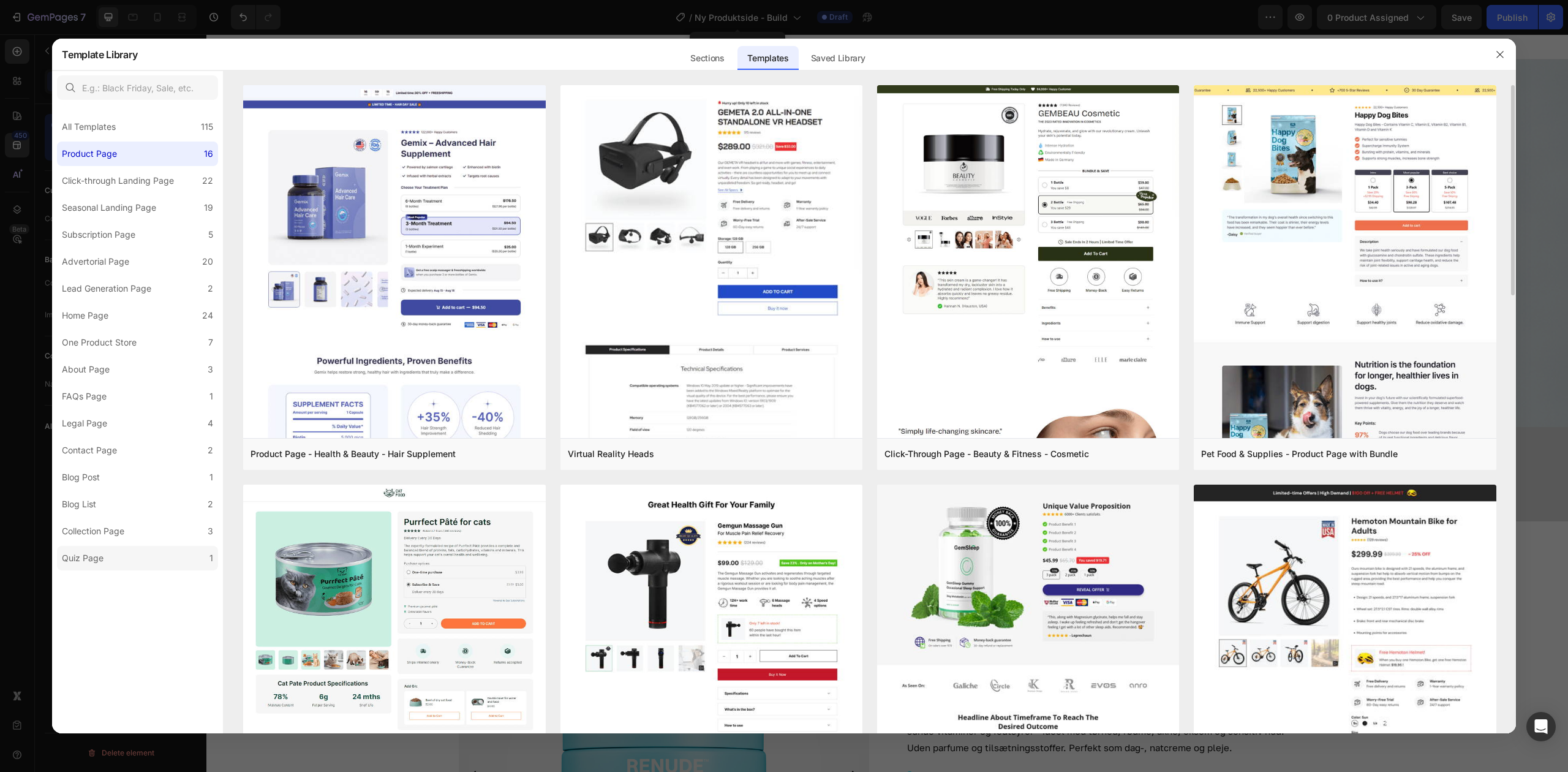
click at [143, 555] on label "Quiz Page 1" at bounding box center [137, 558] width 161 height 25
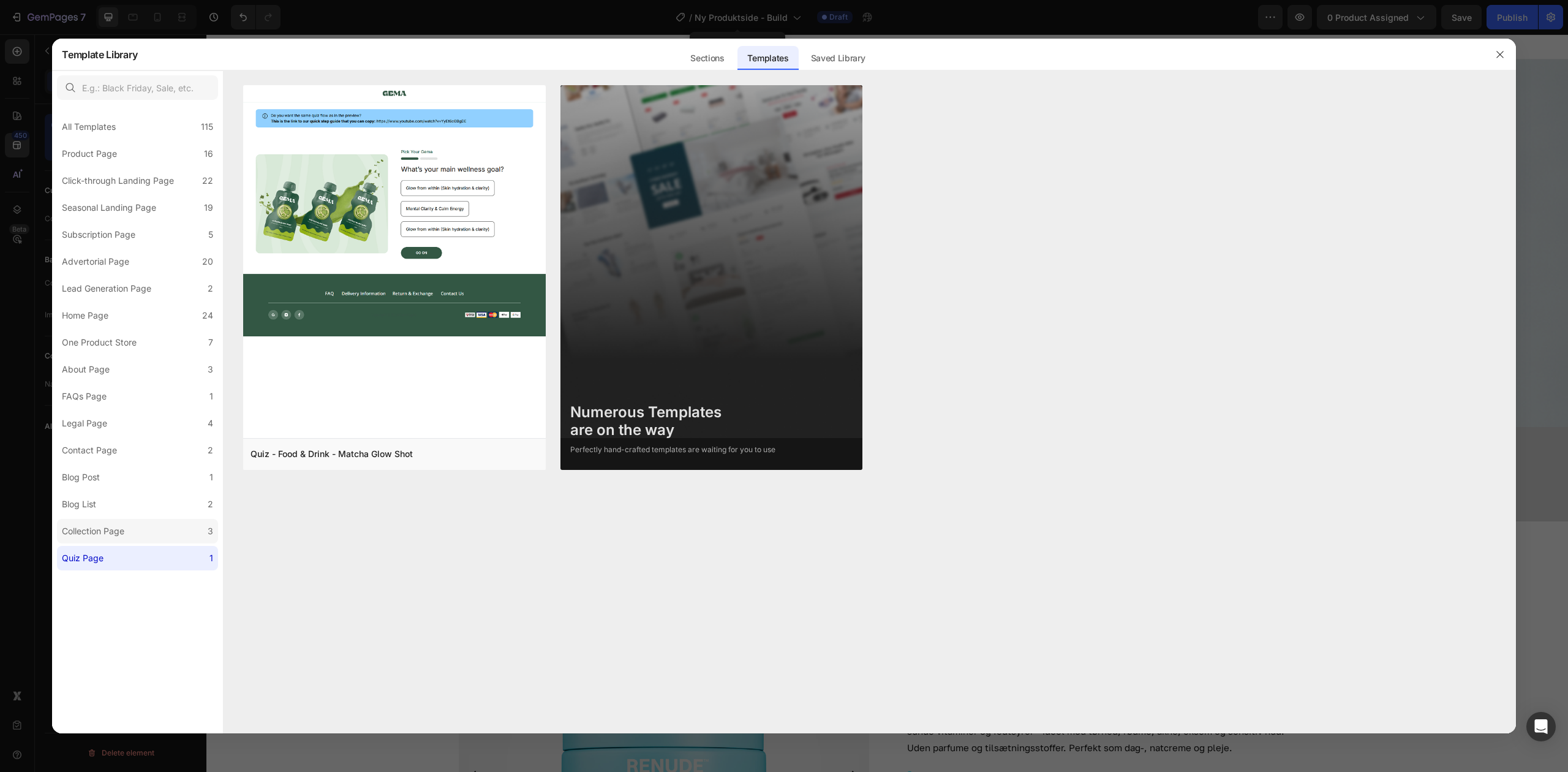
click at [116, 533] on div "Collection Page" at bounding box center [93, 530] width 62 height 14
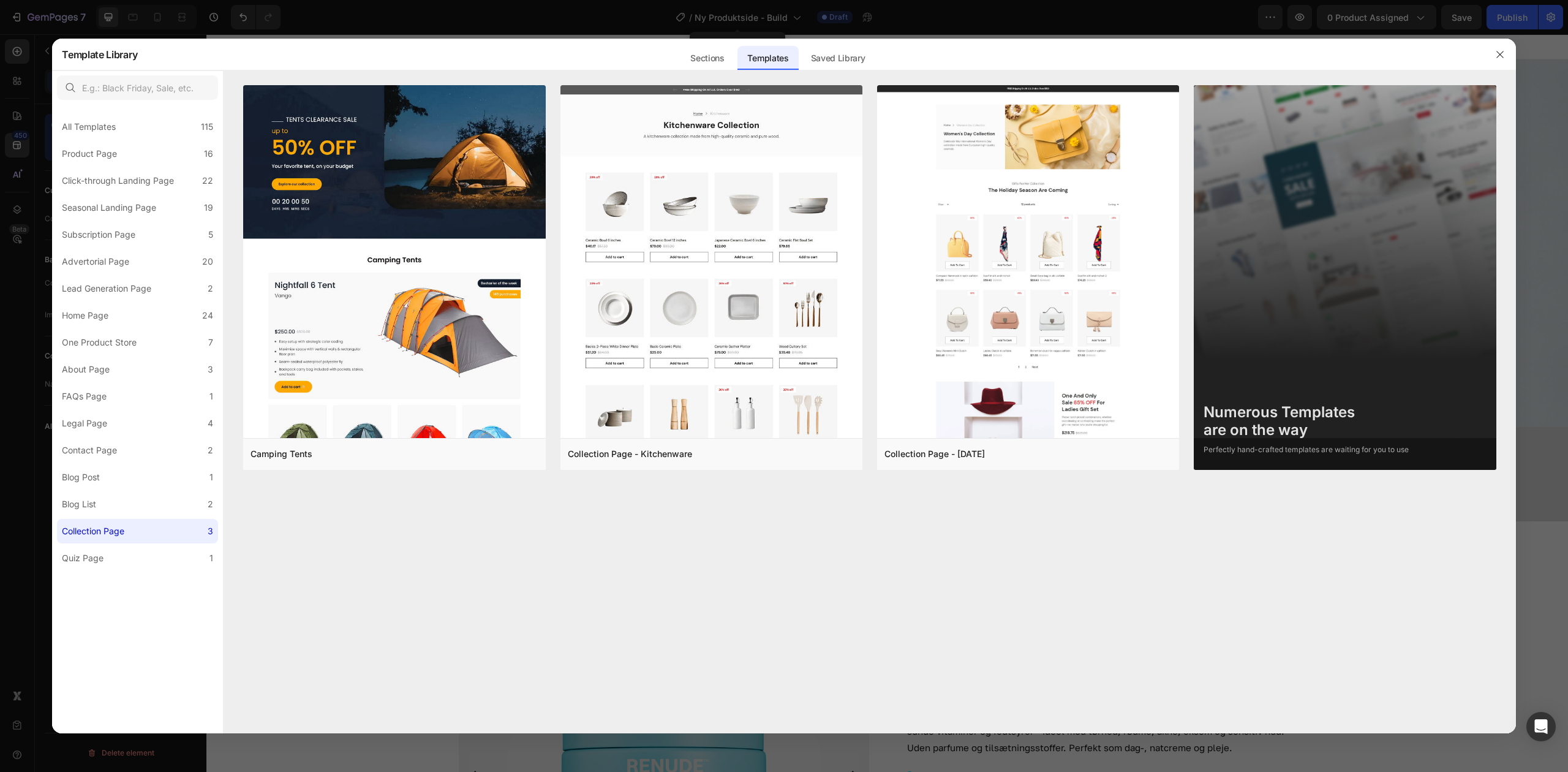
click at [123, 576] on div "All Templates 115 Product Page 16 Click-through Landing Page 22 Seasonal Landin…" at bounding box center [137, 419] width 171 height 628
click at [113, 572] on div "All Templates 115 Product Page 16 Click-through Landing Page 22 Seasonal Landin…" at bounding box center [137, 419] width 171 height 628
click at [97, 560] on div "Quiz Page" at bounding box center [83, 558] width 42 height 14
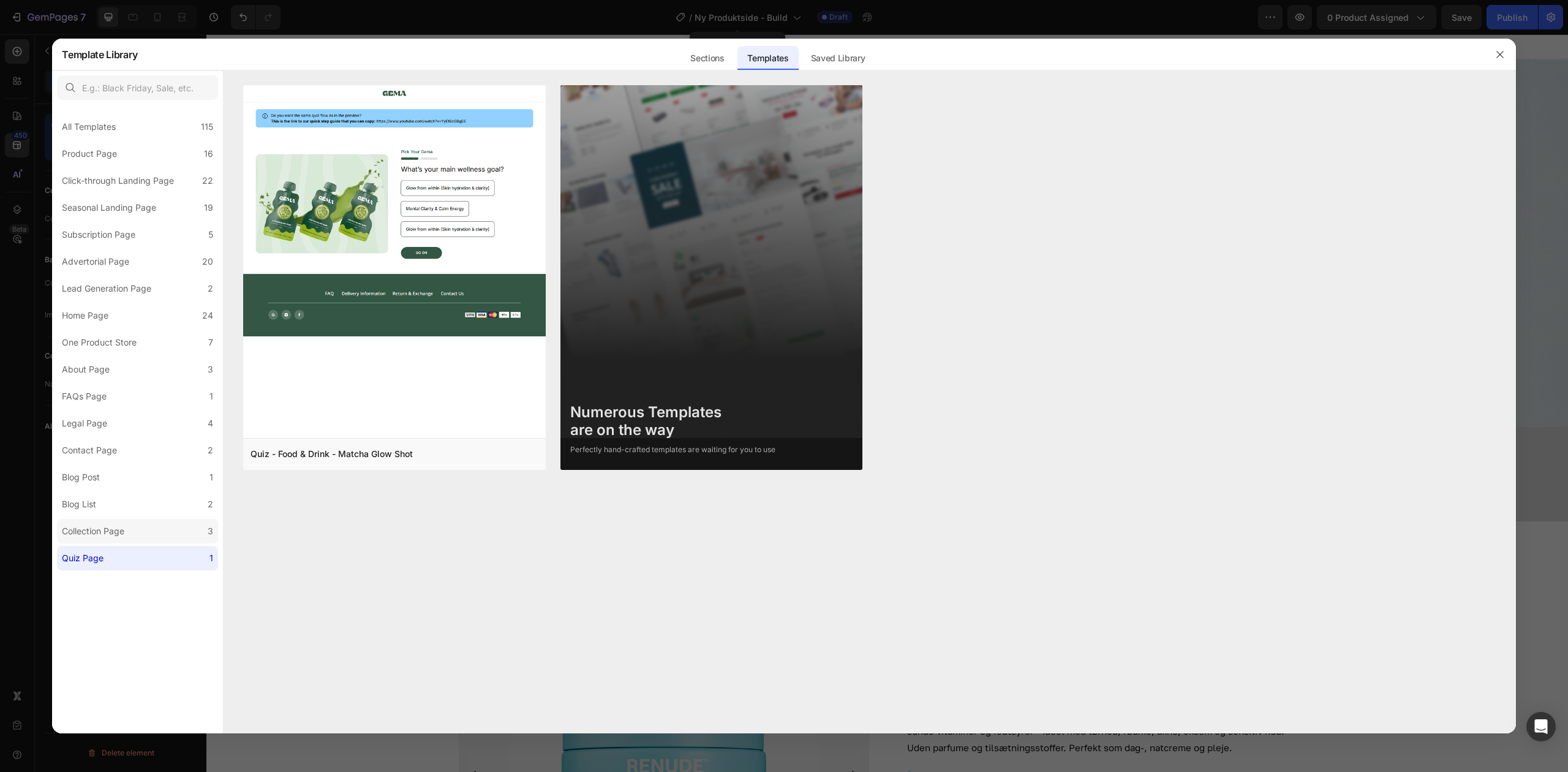
click at [111, 530] on div "Collection Page" at bounding box center [93, 530] width 62 height 14
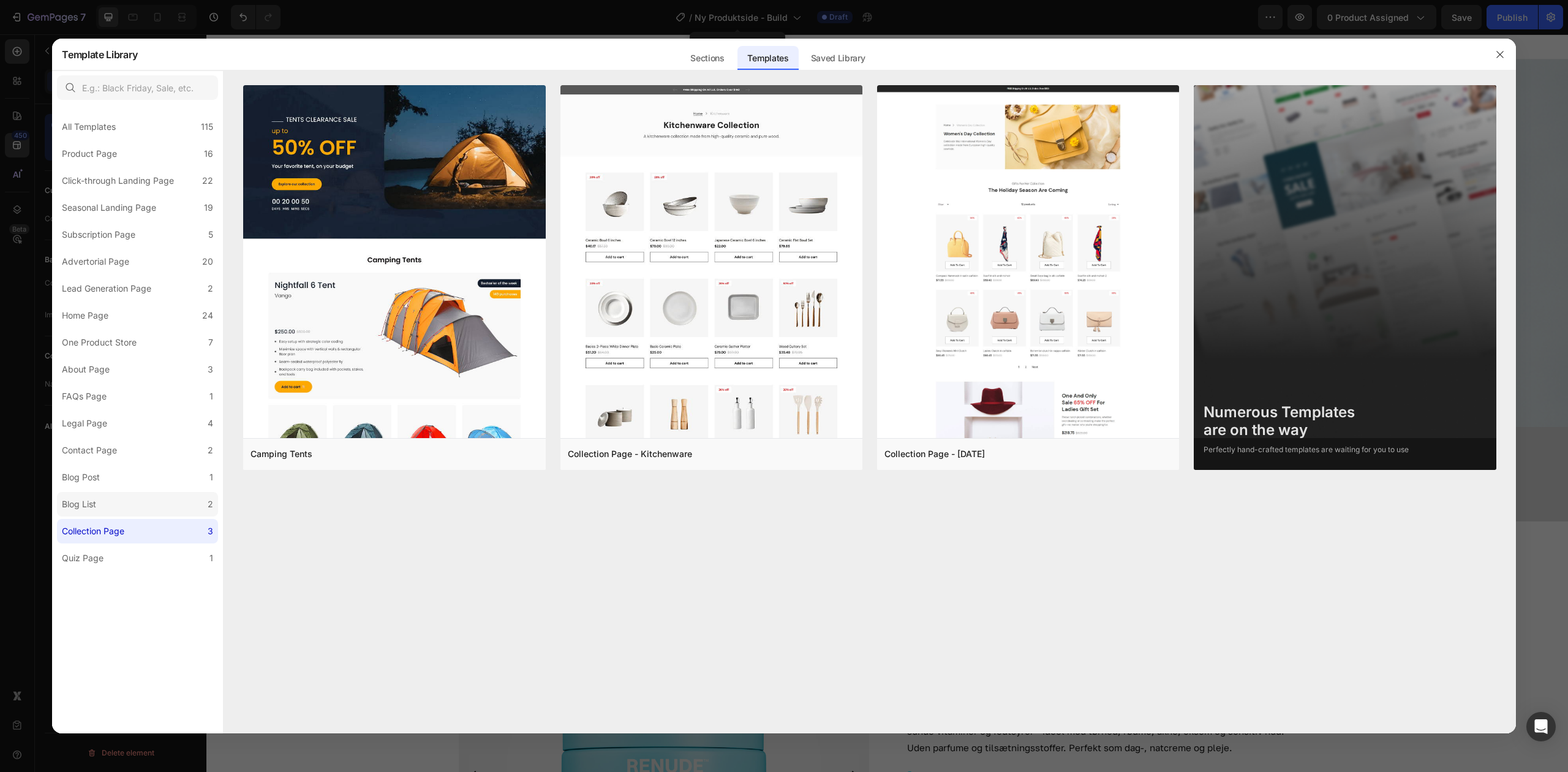
click at [130, 511] on label "Blog List 2" at bounding box center [137, 504] width 161 height 25
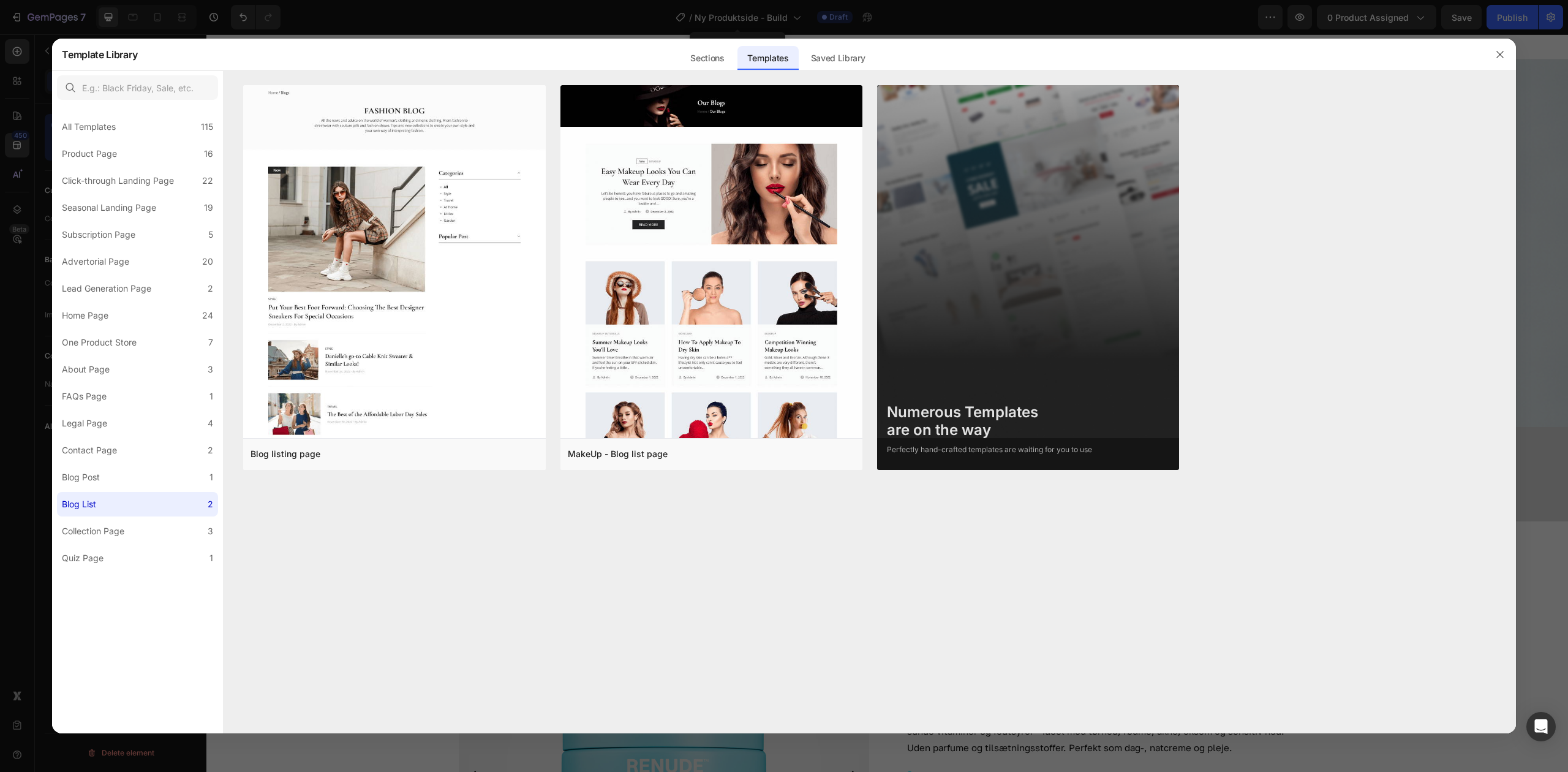
click at [130, 511] on label "Blog List 2" at bounding box center [137, 504] width 161 height 25
click at [134, 482] on label "Blog Post 1" at bounding box center [137, 477] width 161 height 25
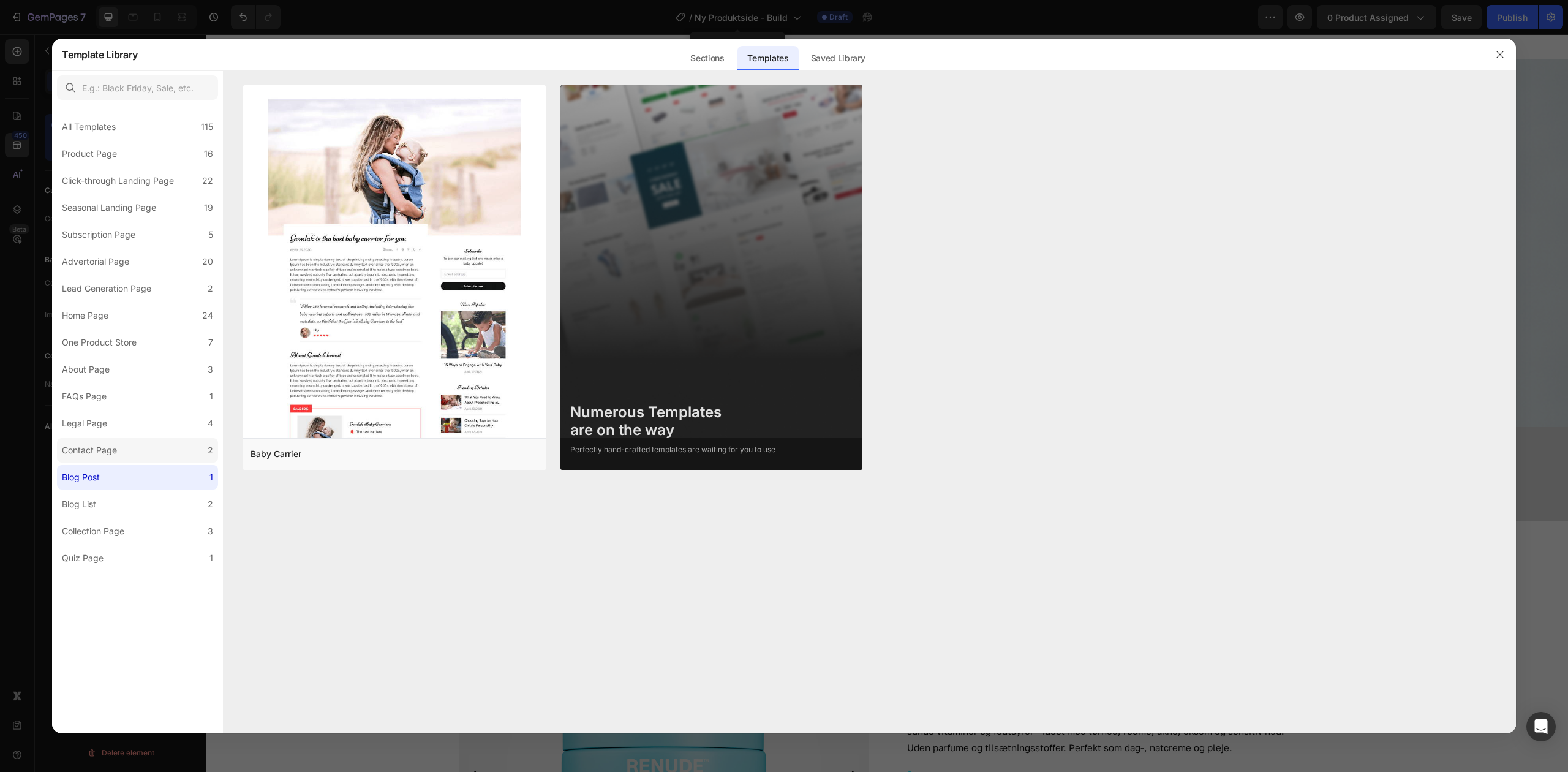
click at [134, 449] on label "Contact Page 2" at bounding box center [137, 450] width 161 height 25
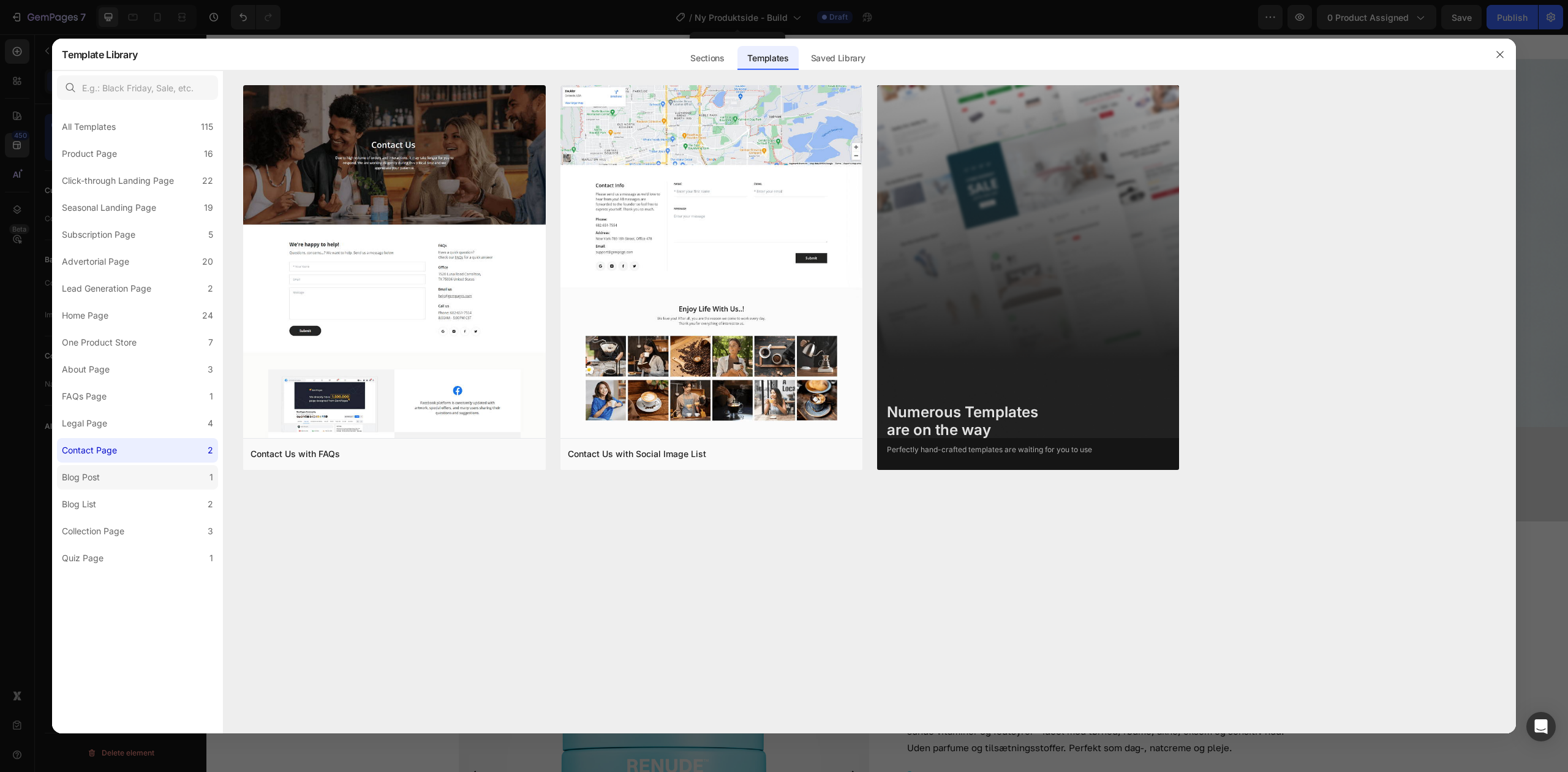
click at [140, 483] on label "Blog Post 1" at bounding box center [137, 477] width 161 height 25
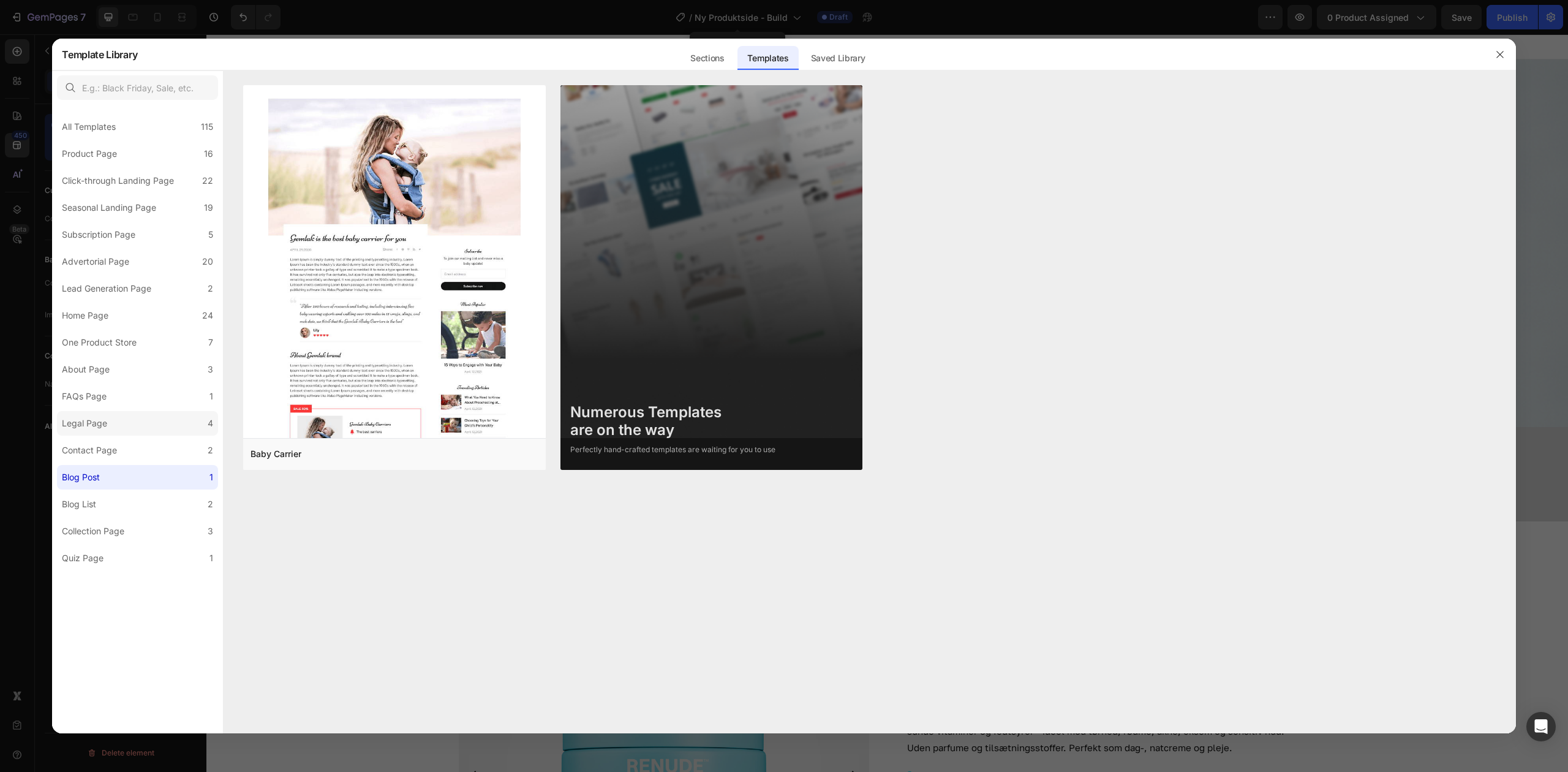
click at [143, 420] on label "Legal Page 4" at bounding box center [137, 423] width 161 height 25
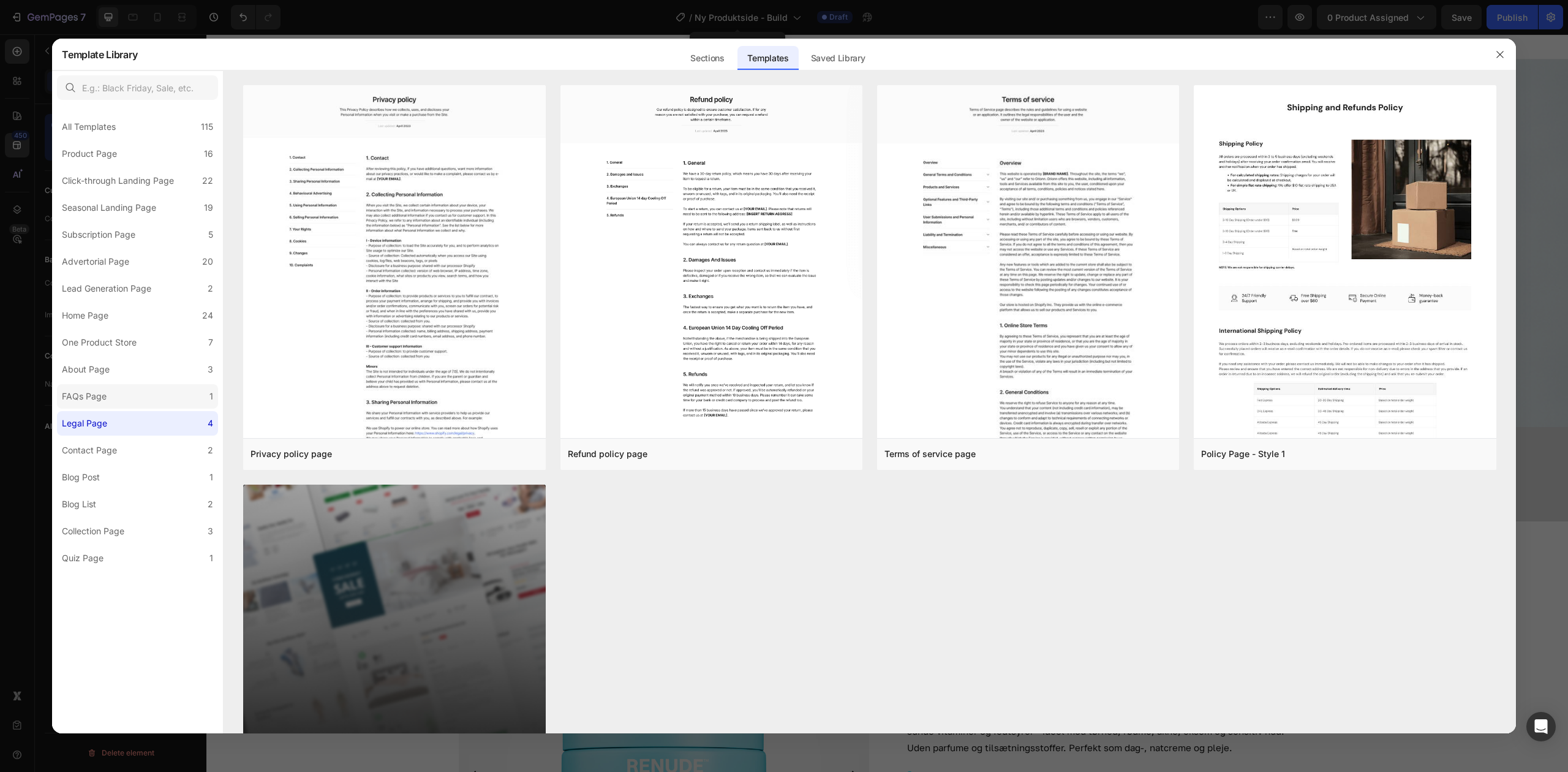
click at [142, 395] on label "FAQs Page 1" at bounding box center [137, 396] width 161 height 25
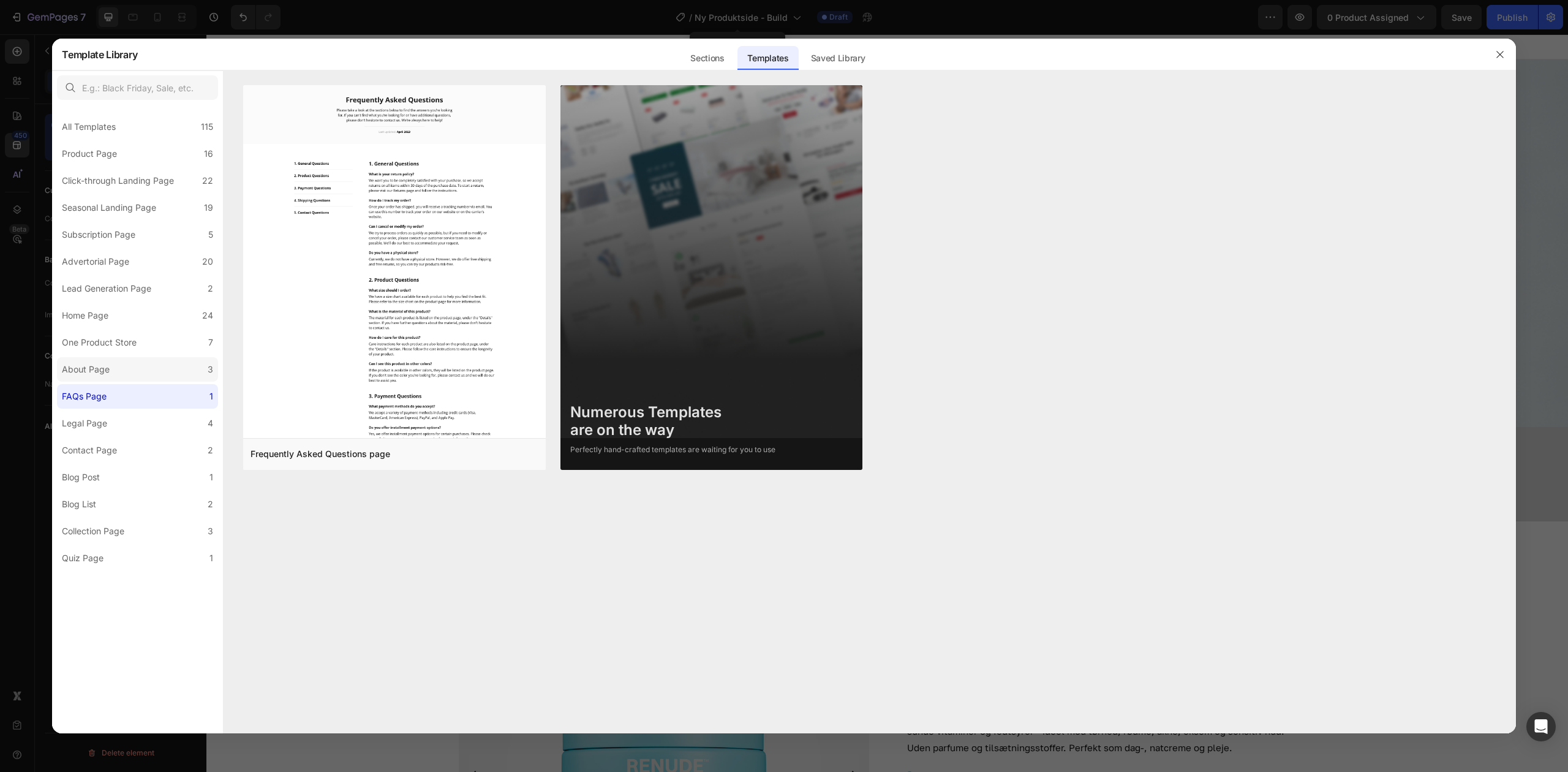
click at [147, 373] on label "About Page 3" at bounding box center [137, 369] width 161 height 25
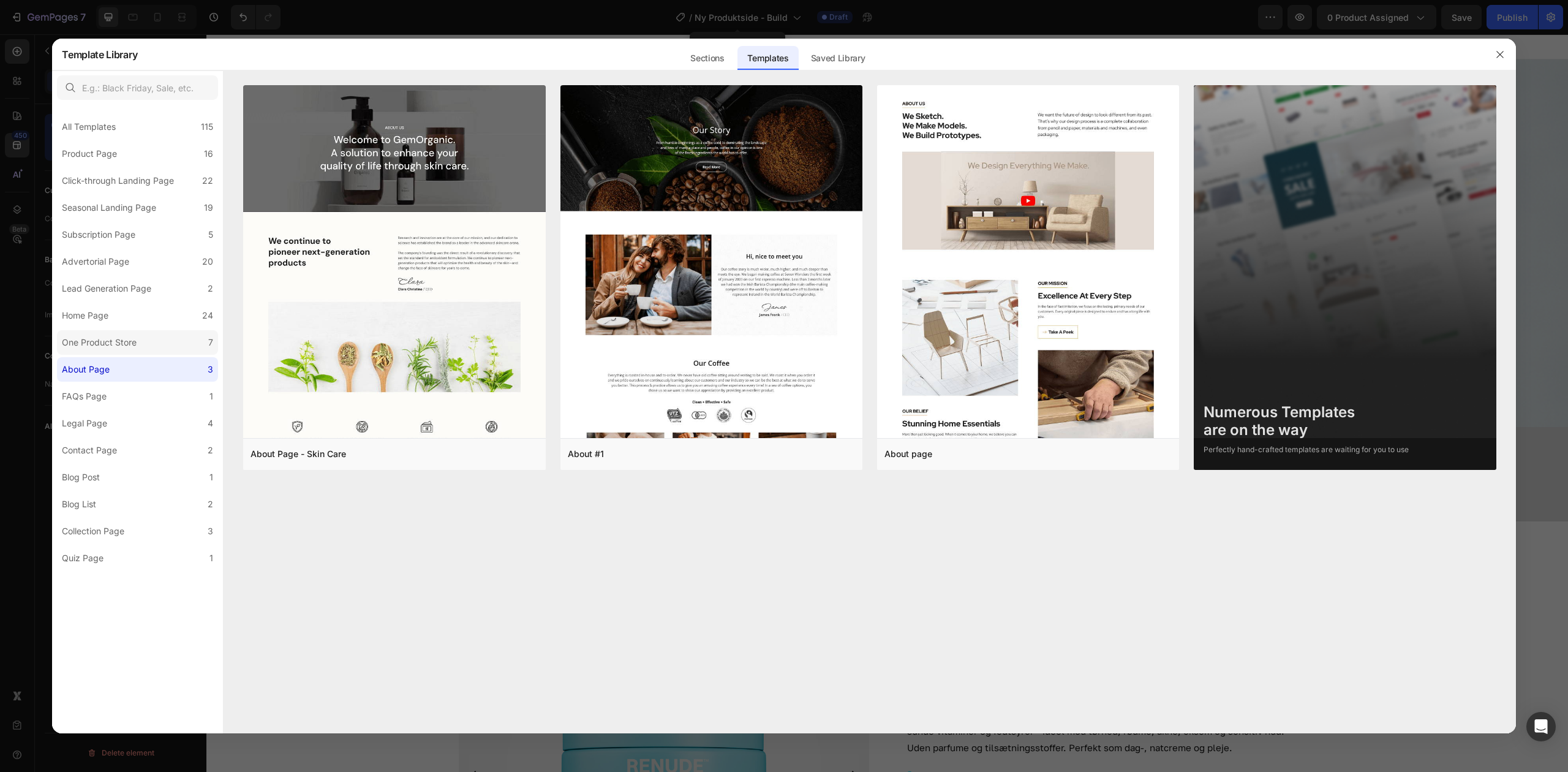
click at [151, 344] on label "One Product Store 7" at bounding box center [137, 342] width 161 height 25
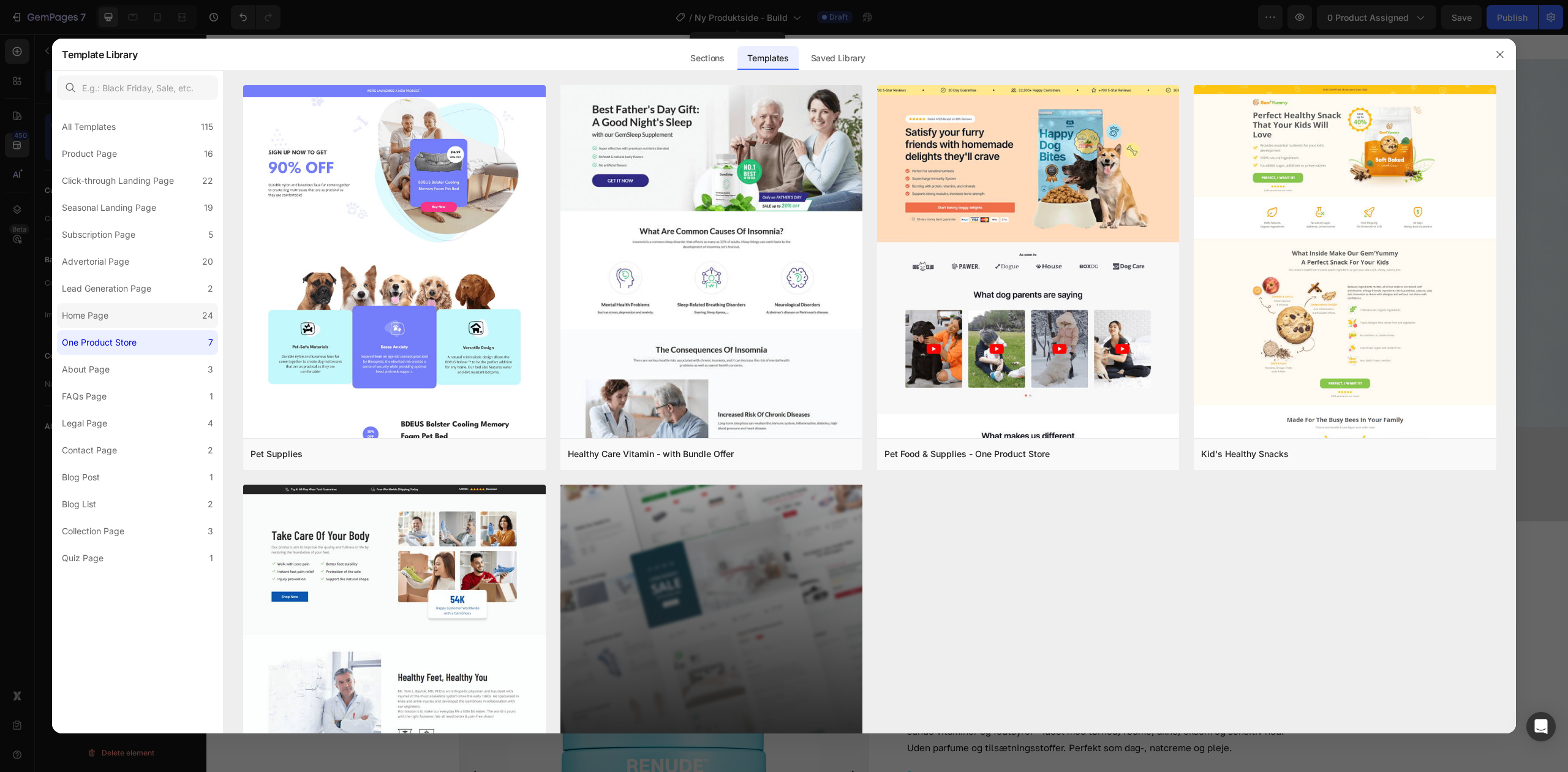
click at [153, 321] on label "Home Page 24" at bounding box center [137, 315] width 161 height 25
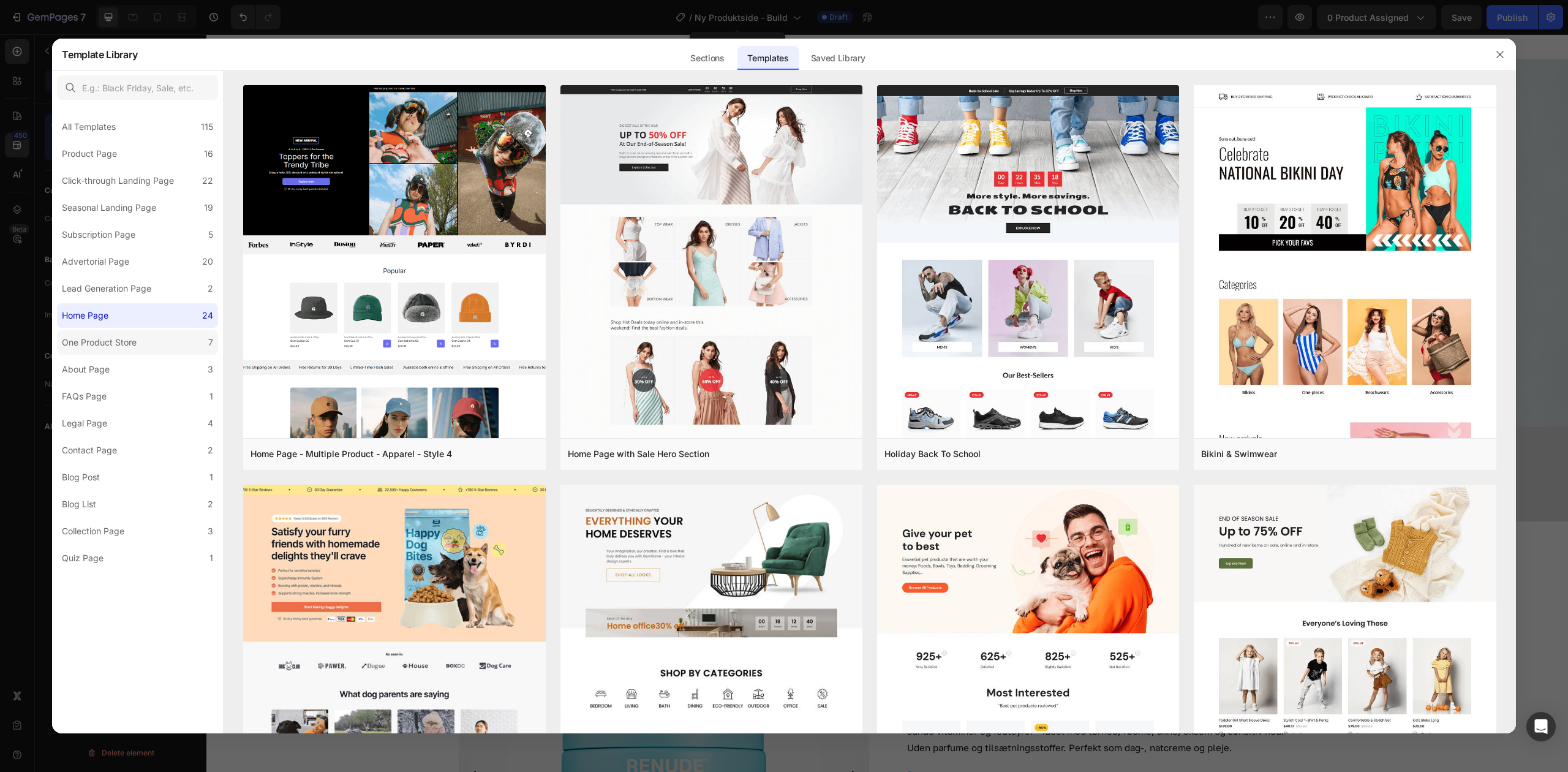
click at [152, 340] on label "One Product Store 7" at bounding box center [137, 342] width 161 height 25
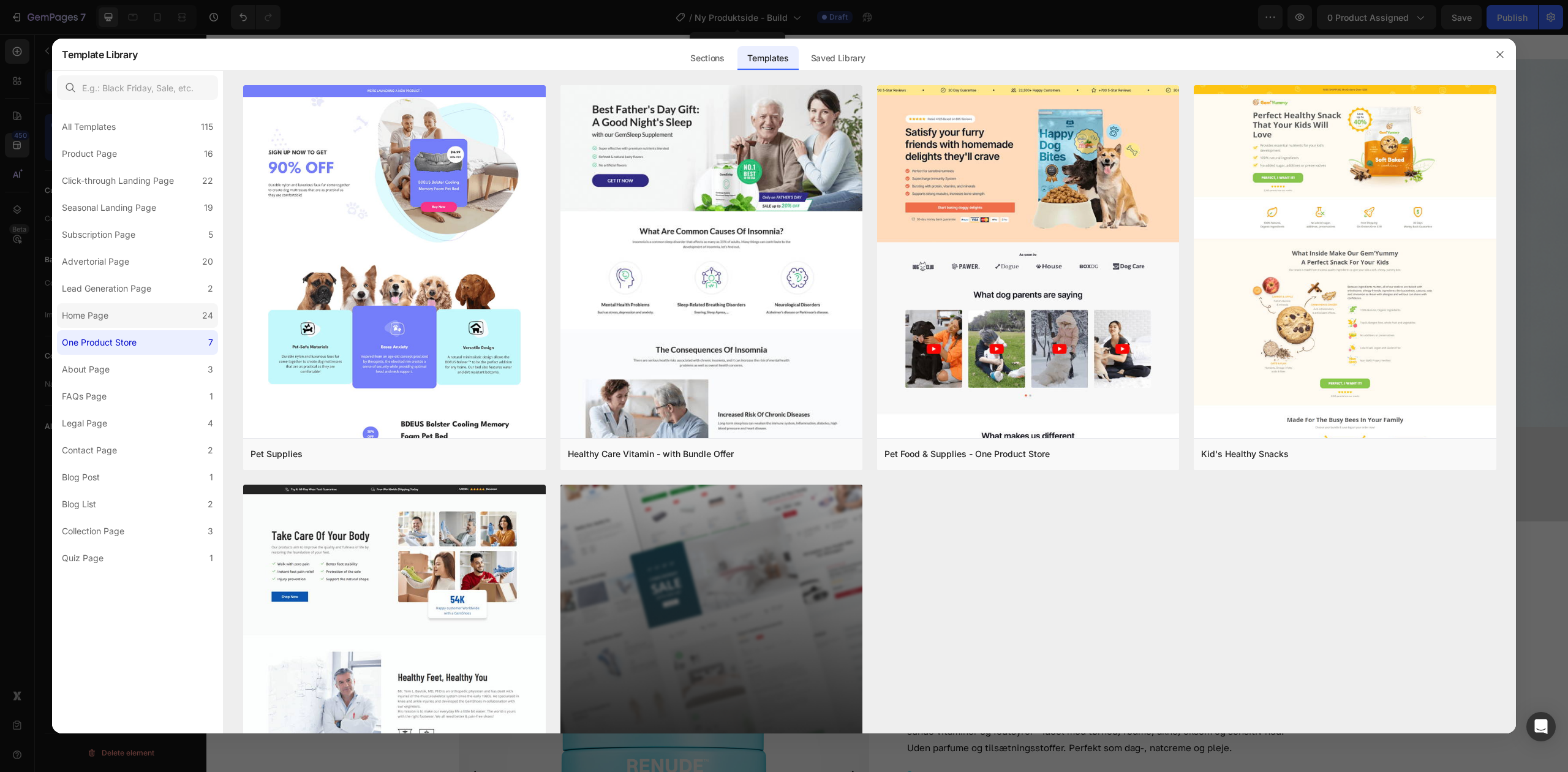
drag, startPoint x: 145, startPoint y: 288, endPoint x: 148, endPoint y: 313, distance: 25.2
click at [147, 292] on div "Lead Generation Page" at bounding box center [106, 288] width 89 height 14
click at [148, 313] on label "Home Page 24" at bounding box center [137, 315] width 161 height 25
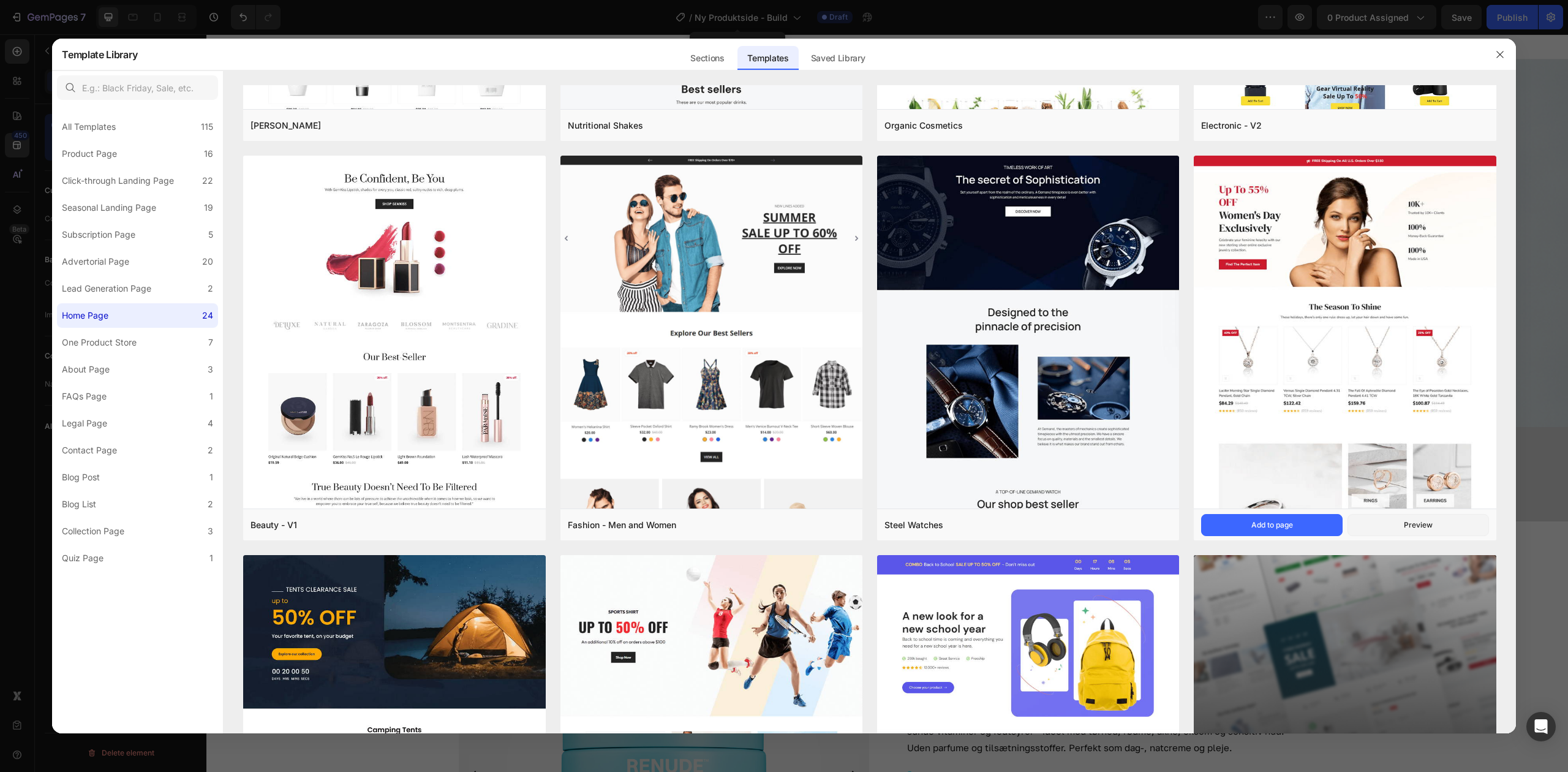
scroll to position [1347, 0]
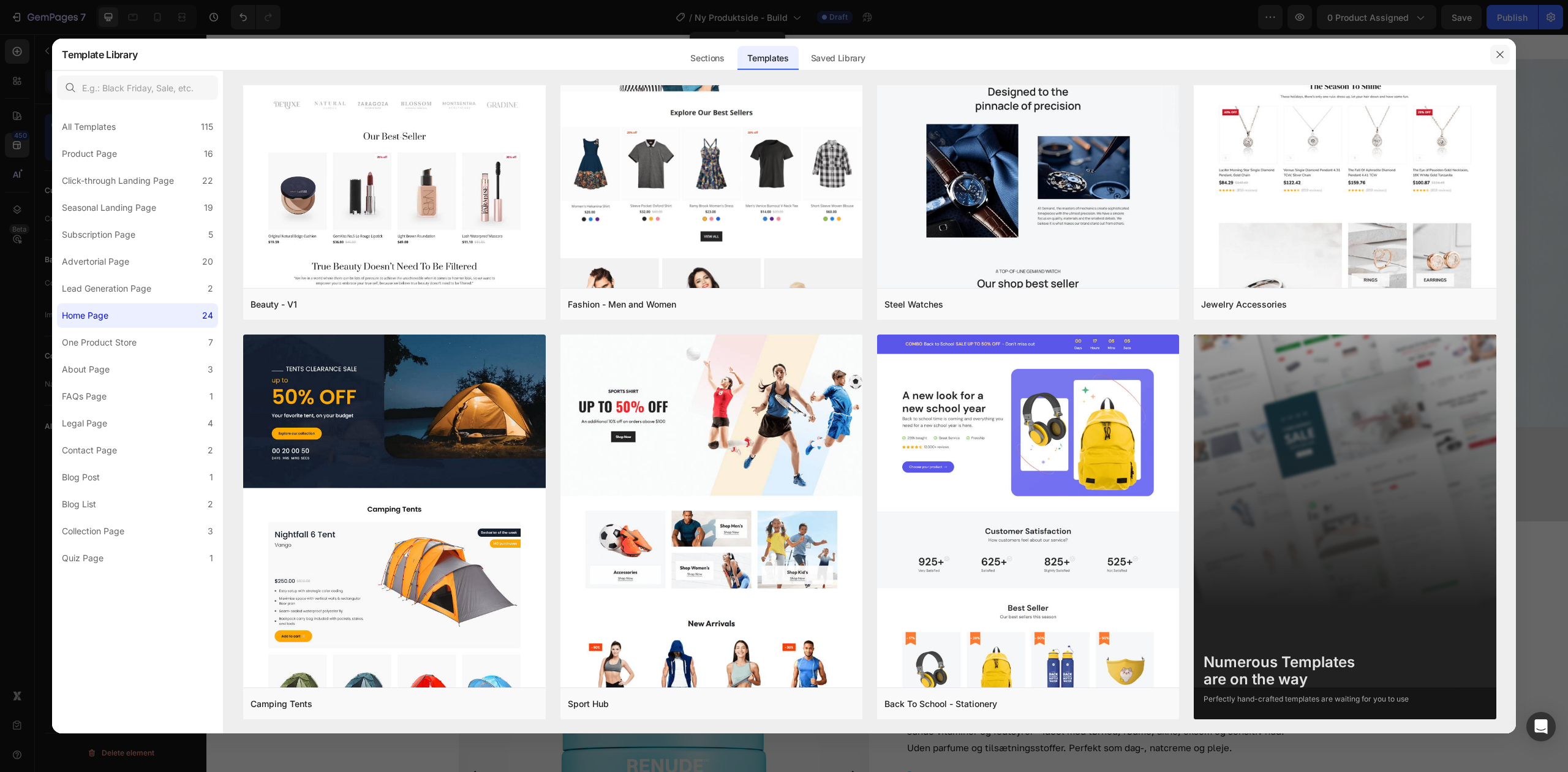
click at [1500, 56] on icon "button" at bounding box center [1501, 54] width 10 height 10
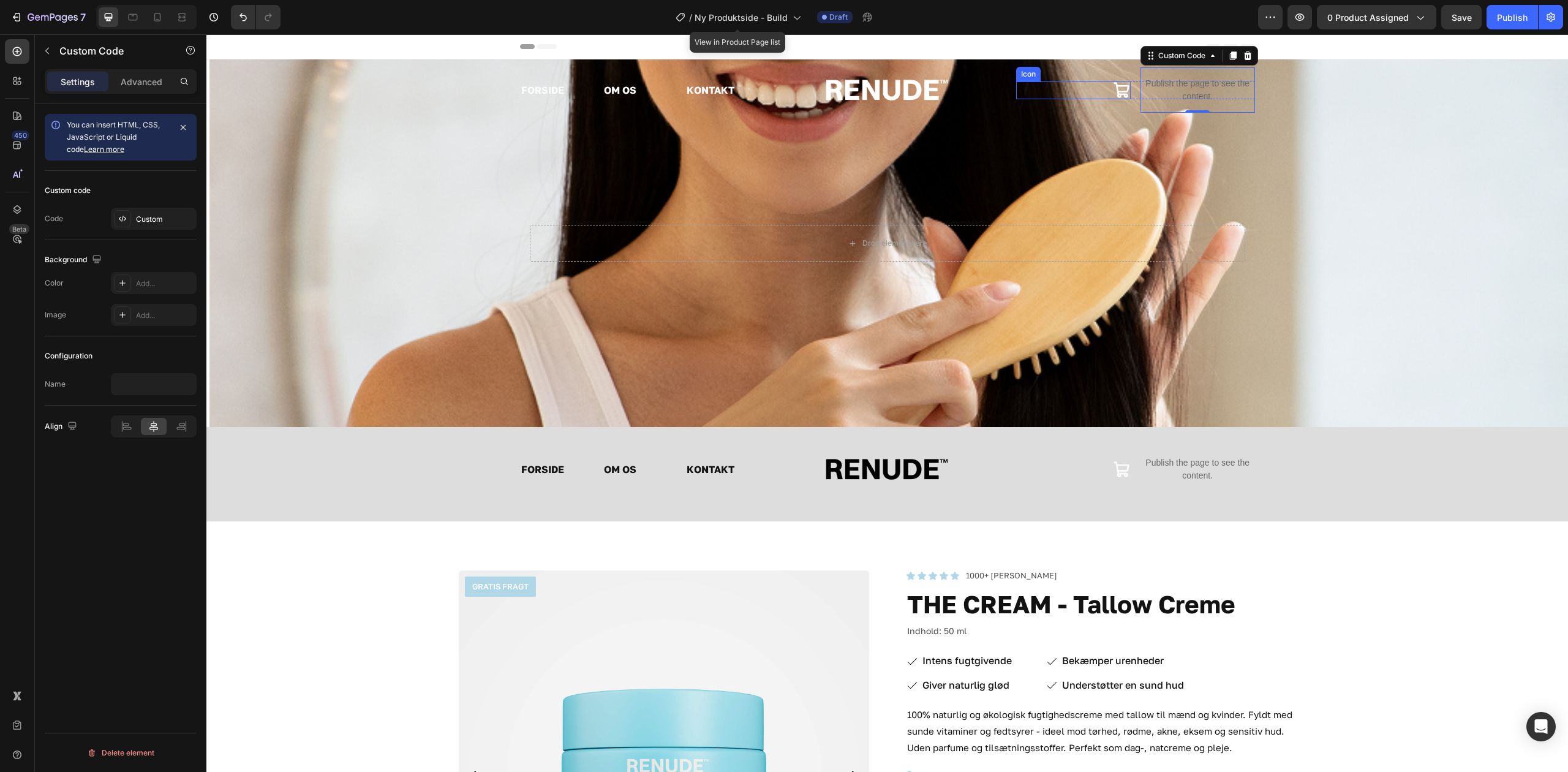
click at [1115, 91] on icon at bounding box center [1121, 89] width 15 height 15
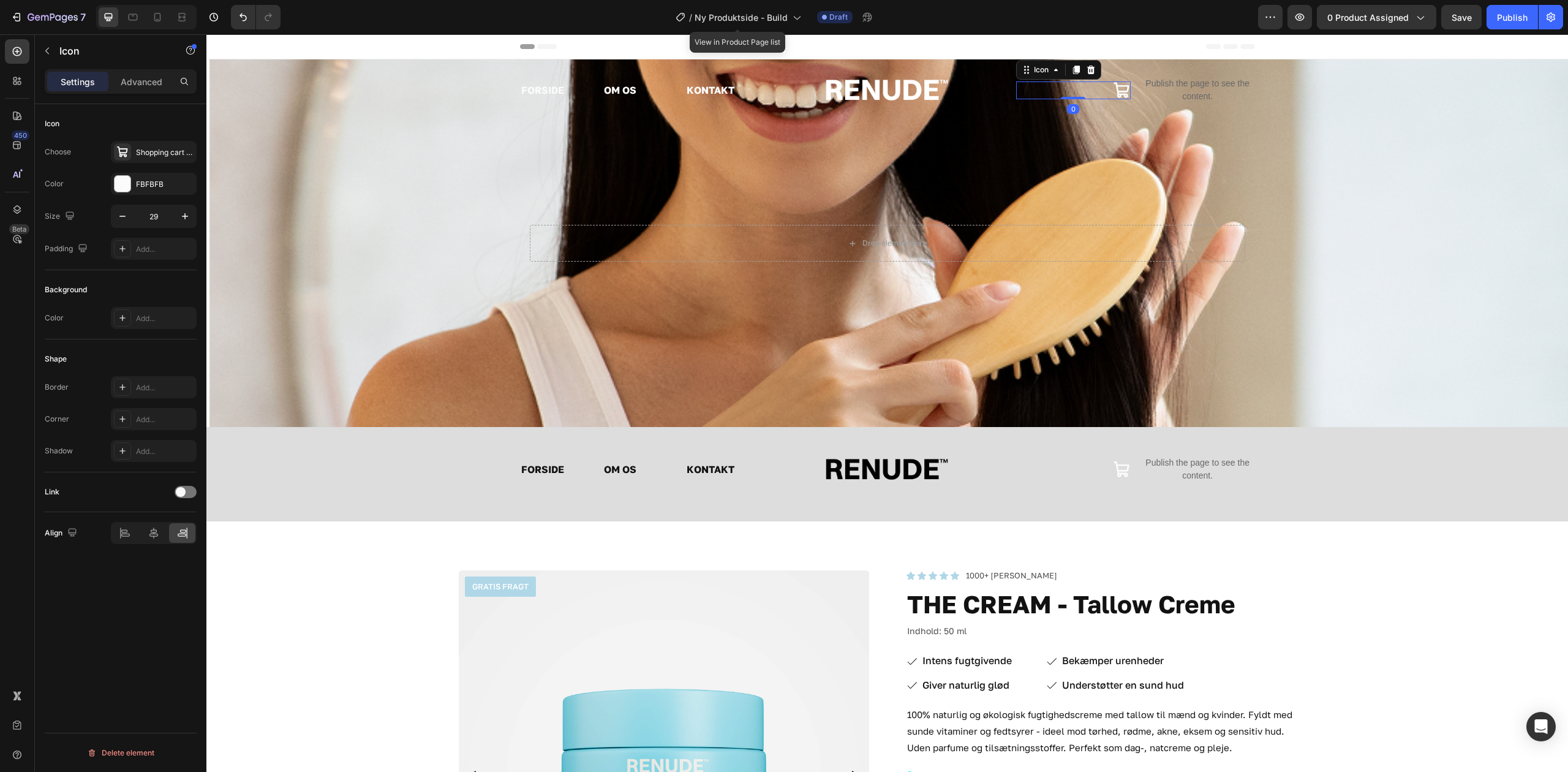
click at [1169, 89] on p "Publish the page to see the content." at bounding box center [1198, 90] width 115 height 26
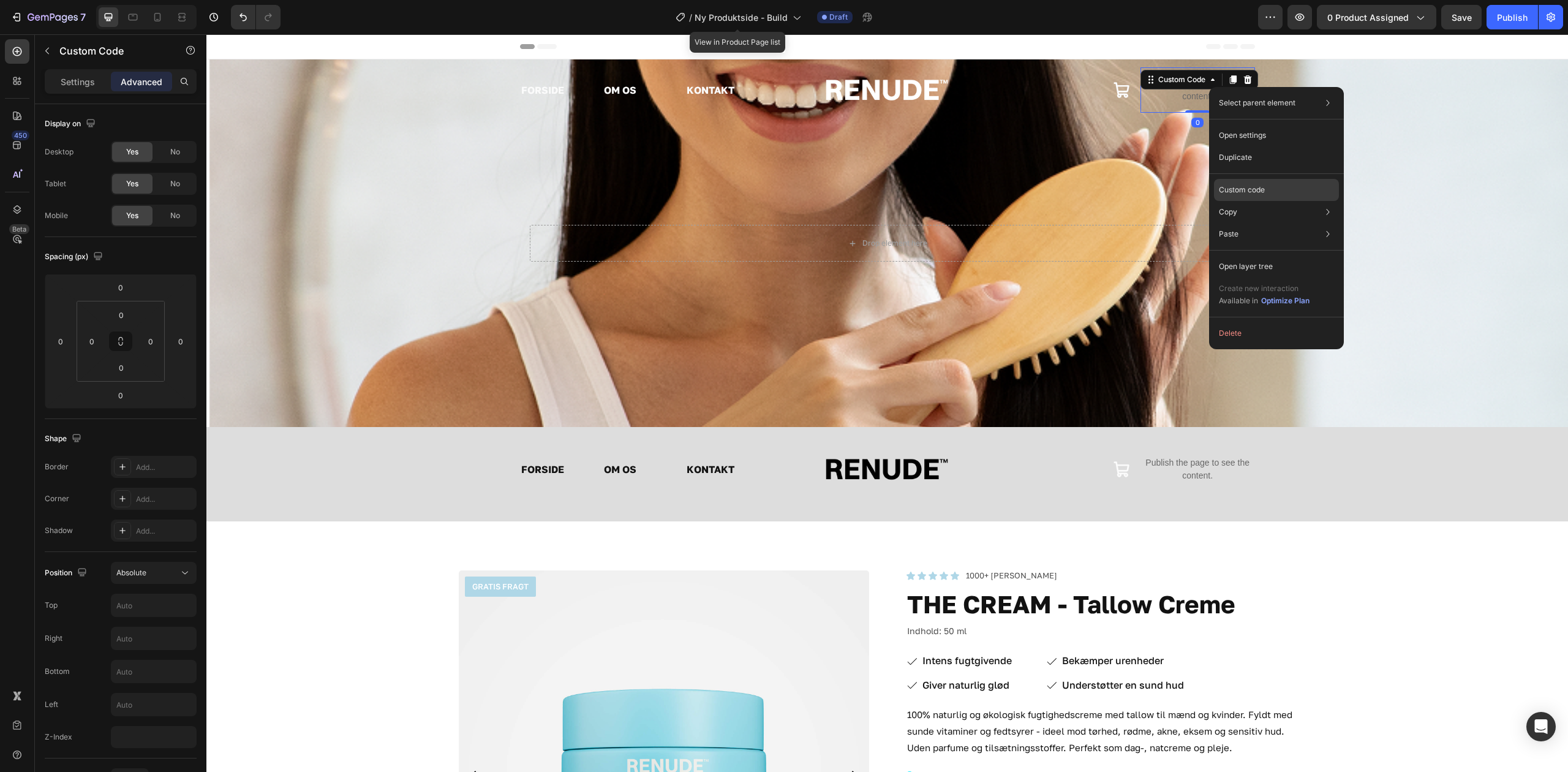
click at [1260, 192] on p "Custom code" at bounding box center [1242, 190] width 46 height 11
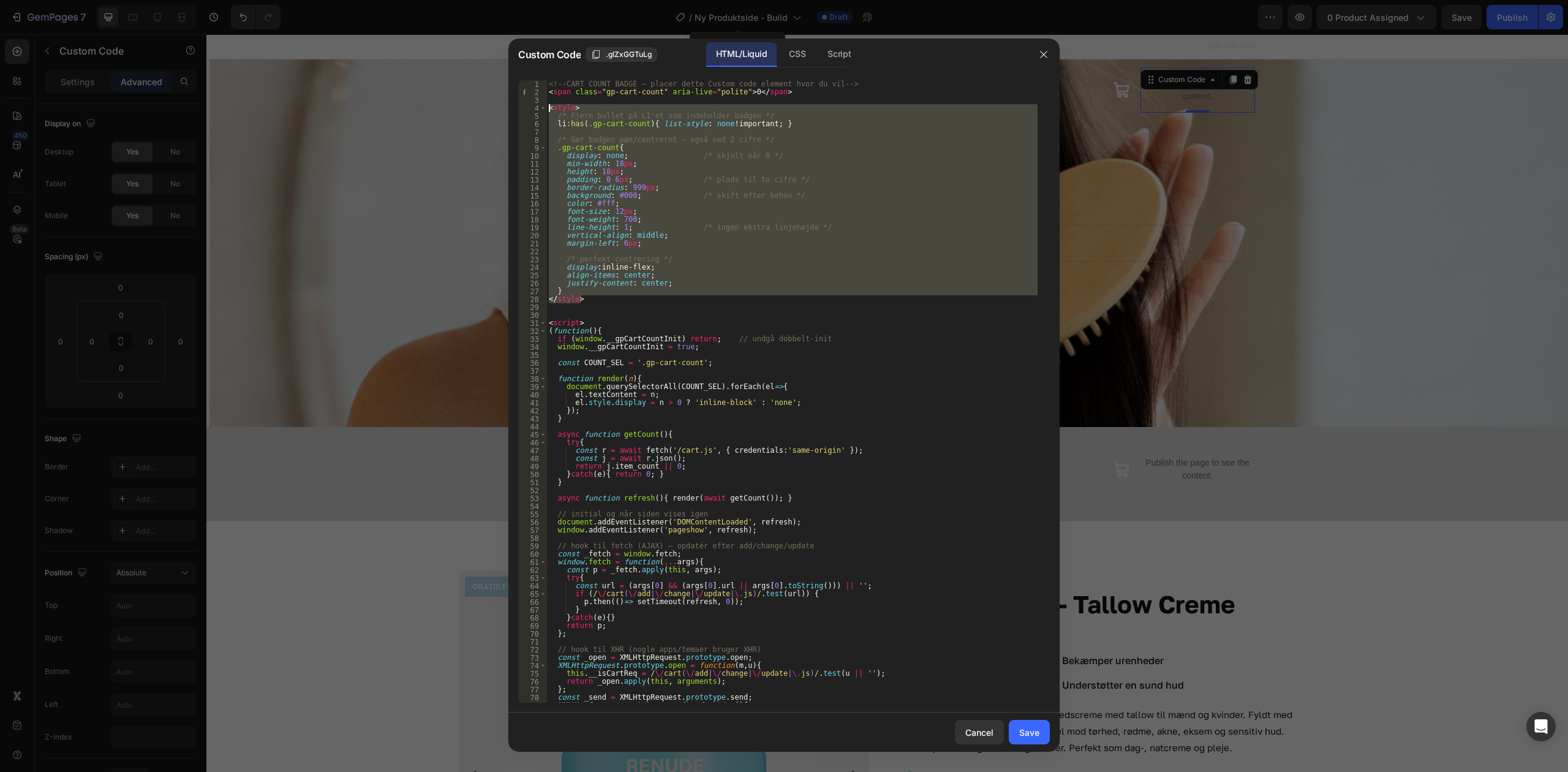
drag, startPoint x: 627, startPoint y: 298, endPoint x: 535, endPoint y: 106, distance: 212.9
click at [535, 106] on div "</style> 1 2 3 4 5 6 7 8 9 10 11 12 13 14 15 16 17 18 19 20 21 22 23 24 25 26 2…" at bounding box center [784, 391] width 532 height 622
type textarea "<style> /* Fjern bullet på LI'et som indeholder badgen */"
paste textarea
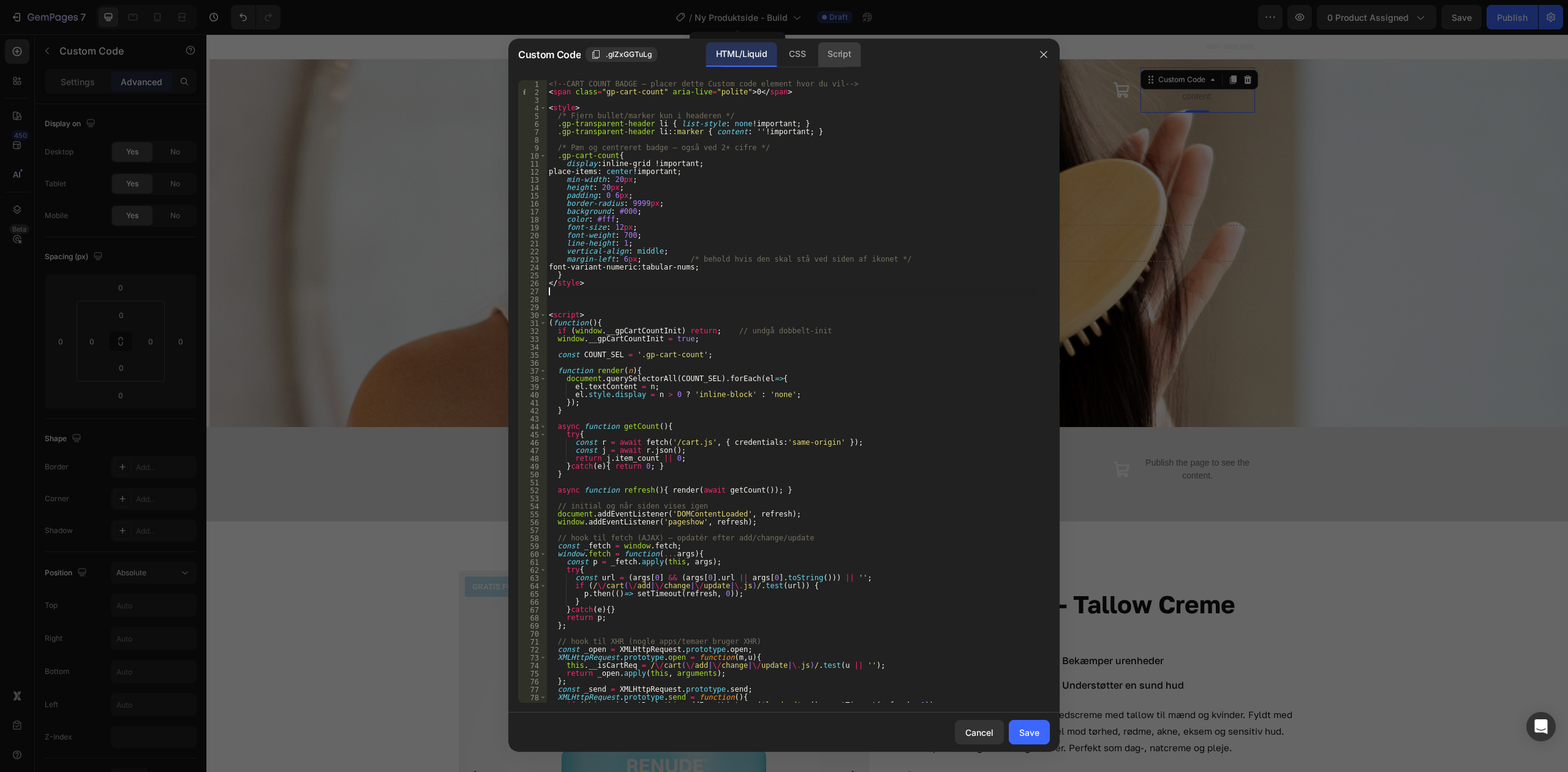
click at [832, 49] on div "Script" at bounding box center [839, 54] width 43 height 25
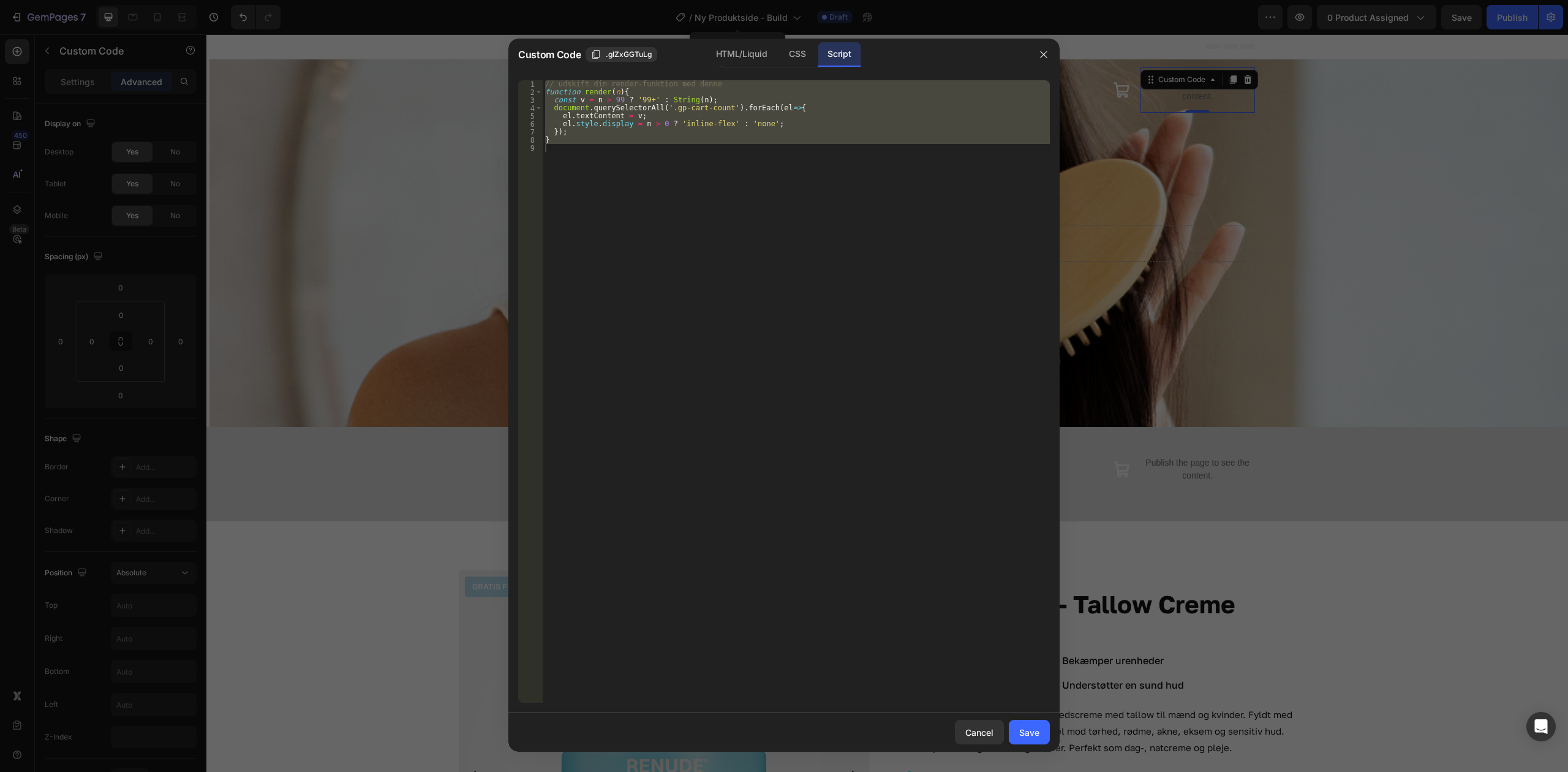
click at [753, 143] on div "// udskift din render-funktion med denne function render ( n ) { const v = n > …" at bounding box center [797, 391] width 507 height 622
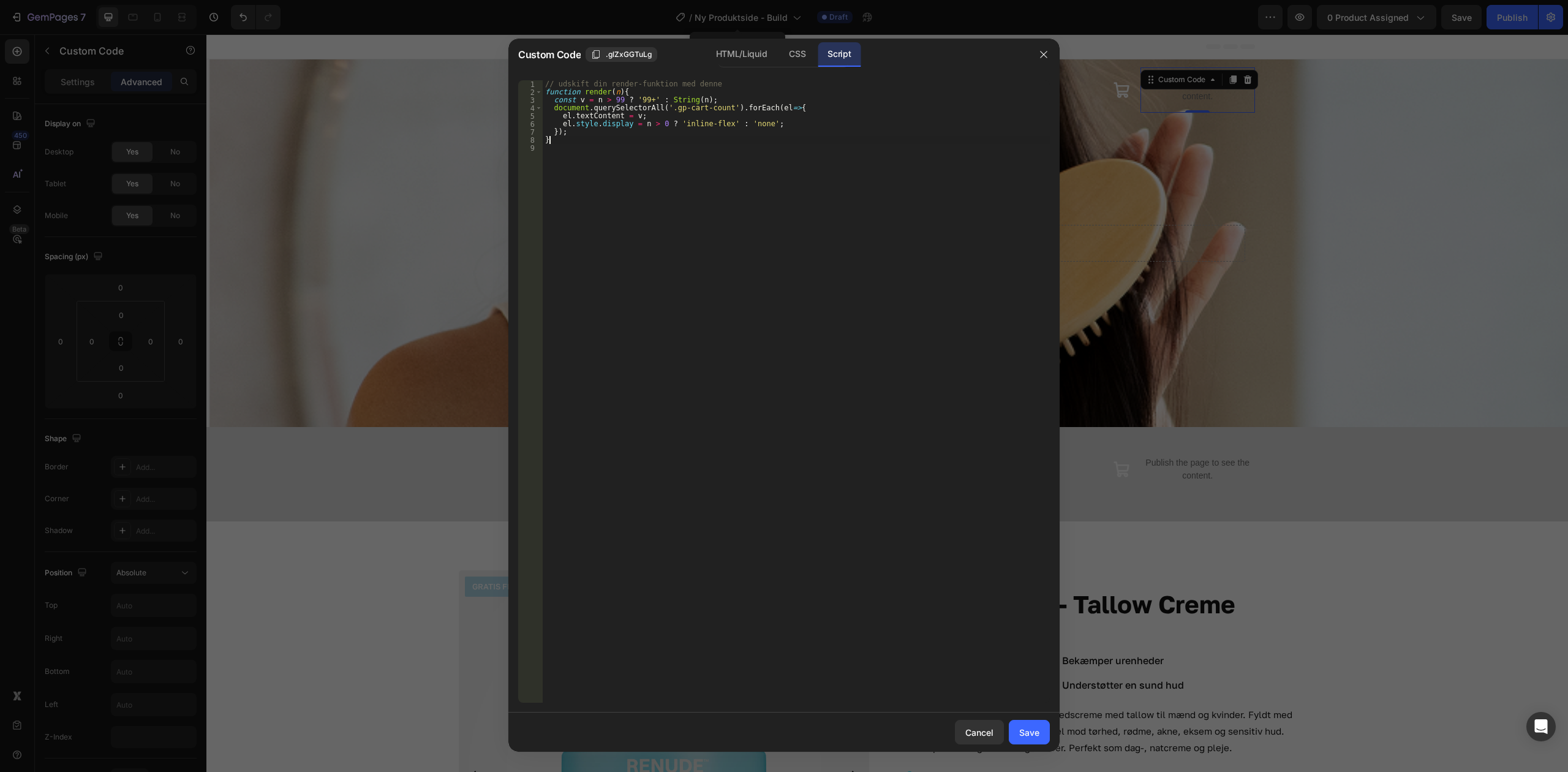
type textarea "}"
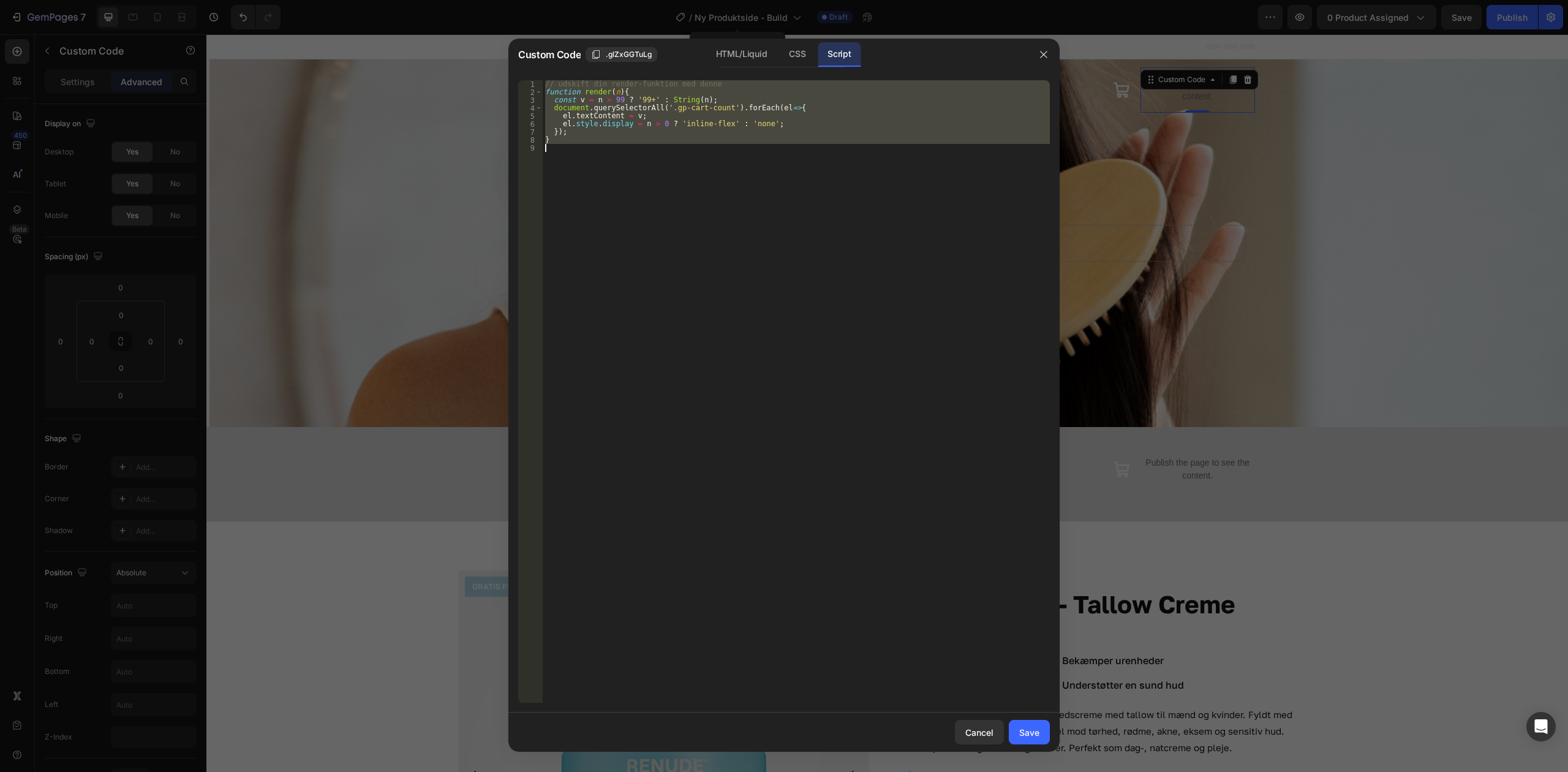
paste textarea
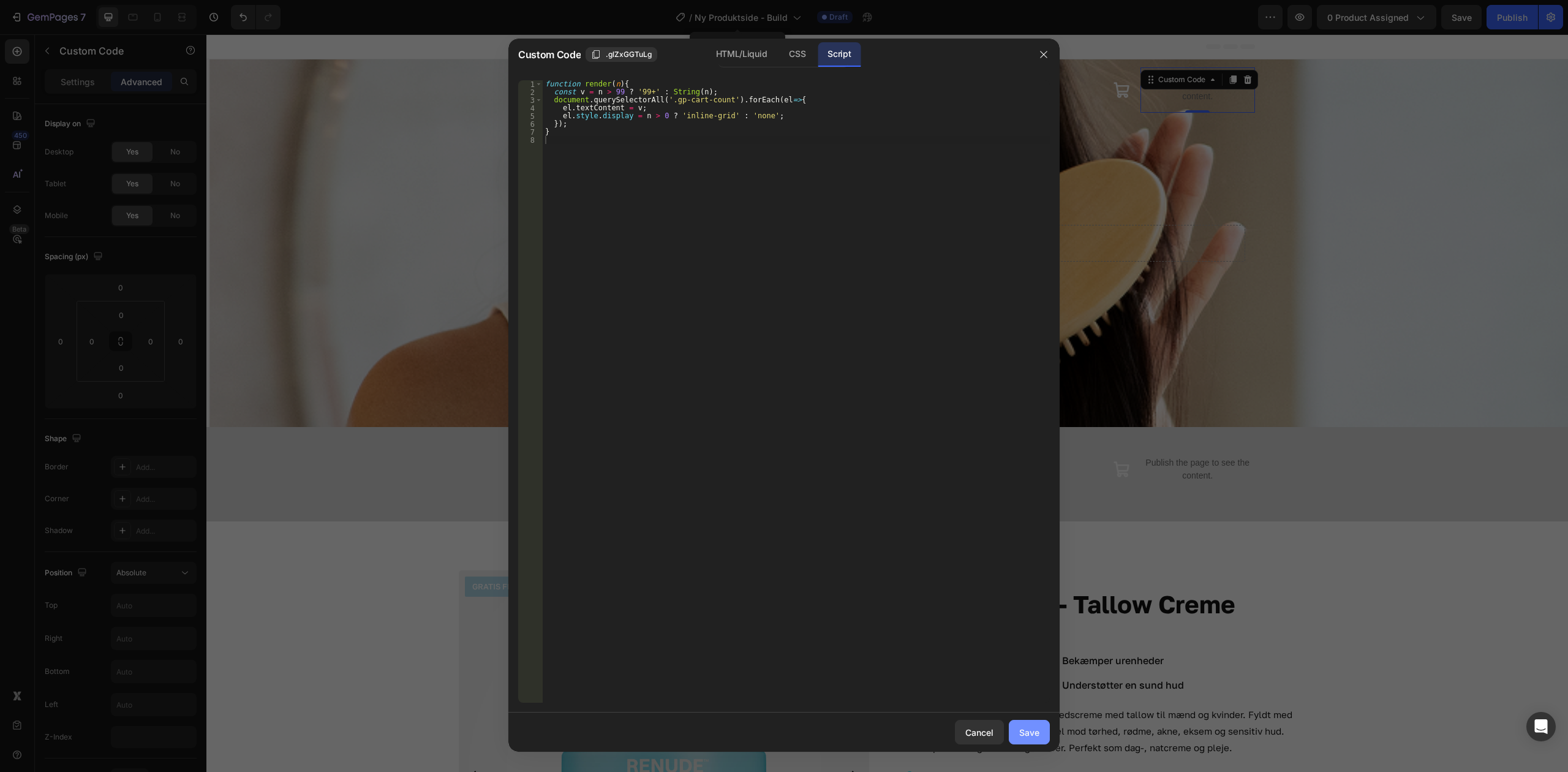
drag, startPoint x: 1030, startPoint y: 734, endPoint x: 726, endPoint y: 692, distance: 306.9
click at [1030, 734] on div "Save" at bounding box center [1030, 732] width 20 height 13
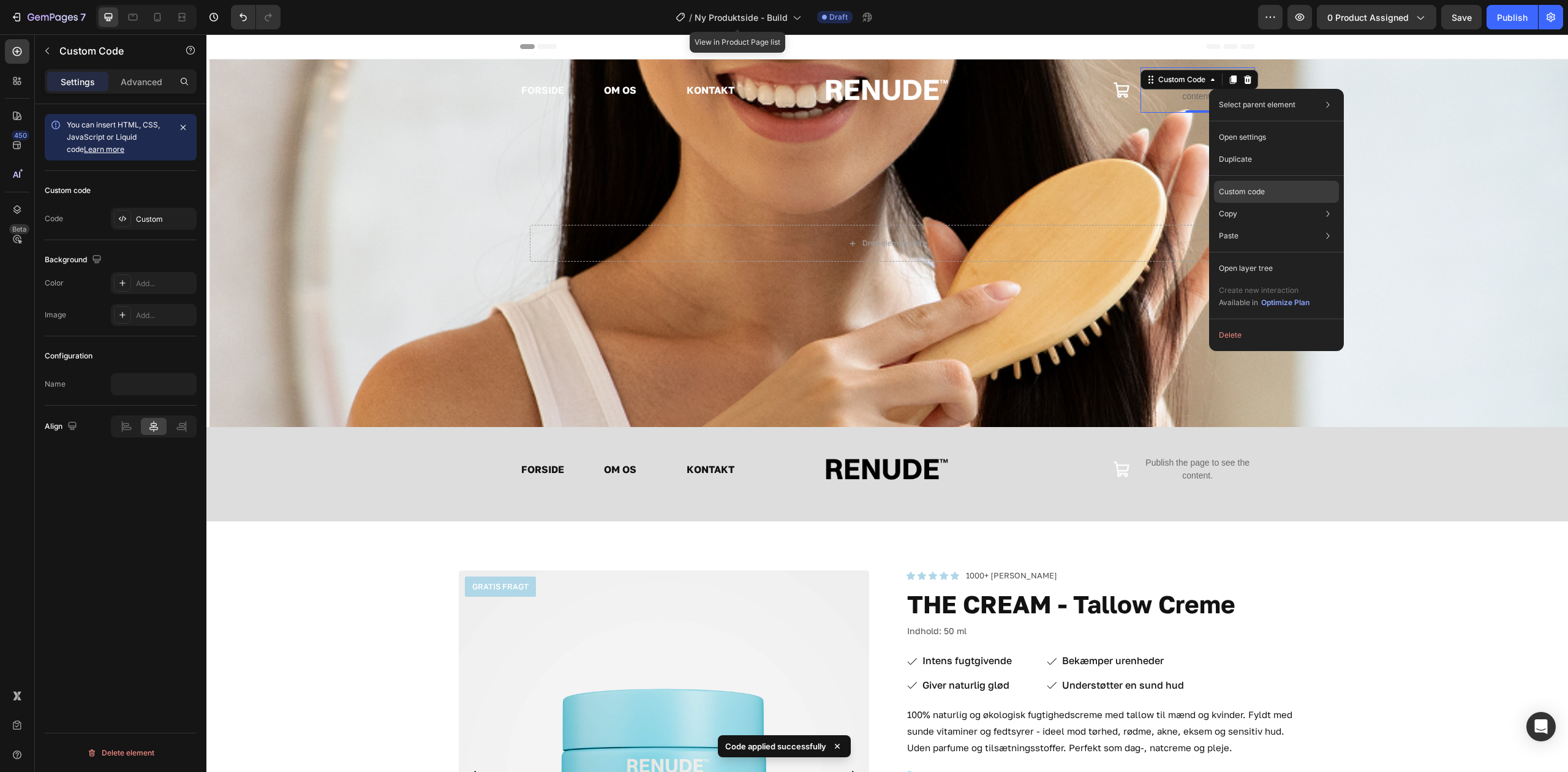
click at [1271, 182] on div "Custom code" at bounding box center [1276, 192] width 125 height 22
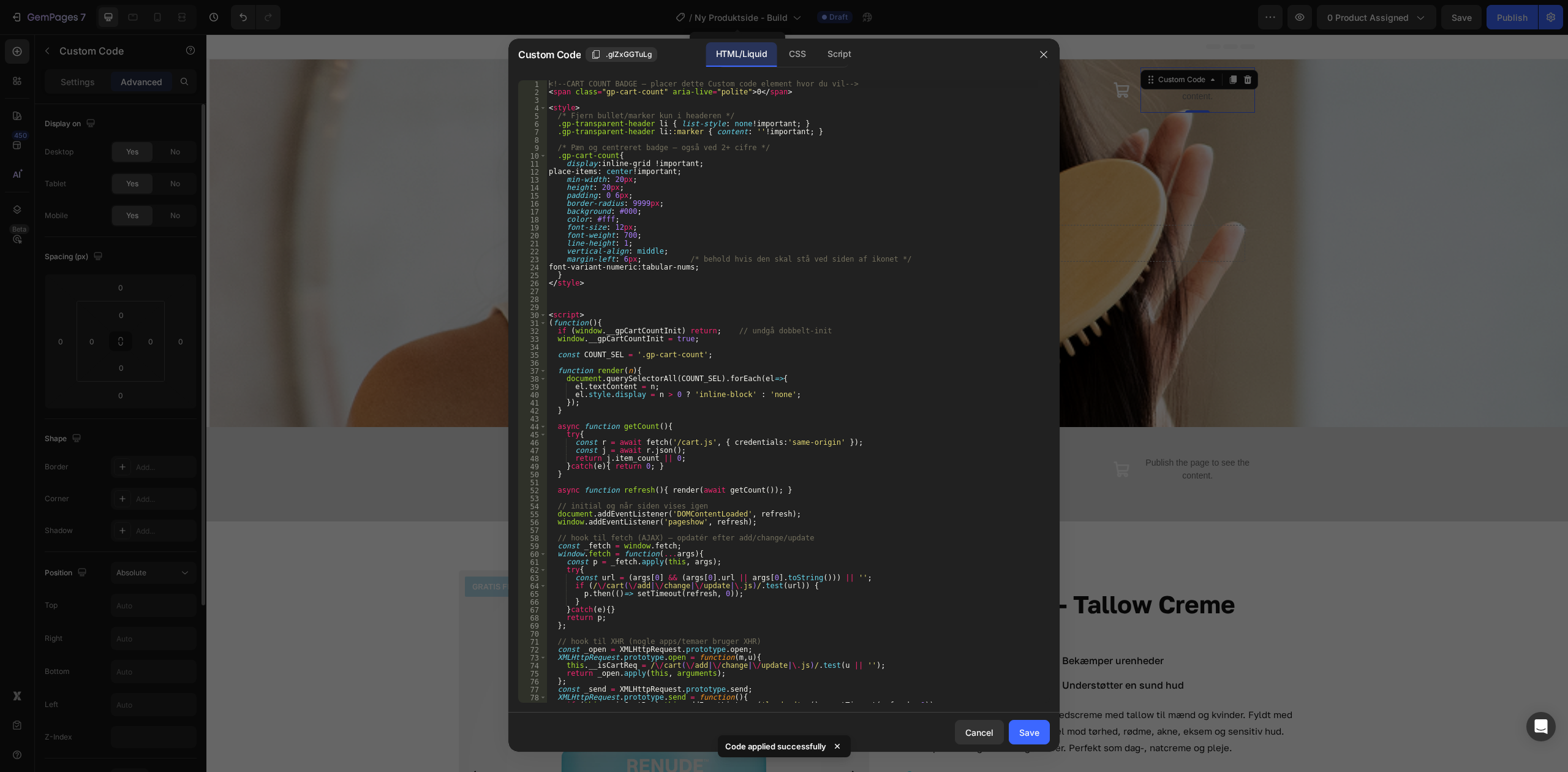
drag, startPoint x: 156, startPoint y: 593, endPoint x: 206, endPoint y: 589, distance: 50.2
click at [156, 593] on div at bounding box center [784, 386] width 1568 height 772
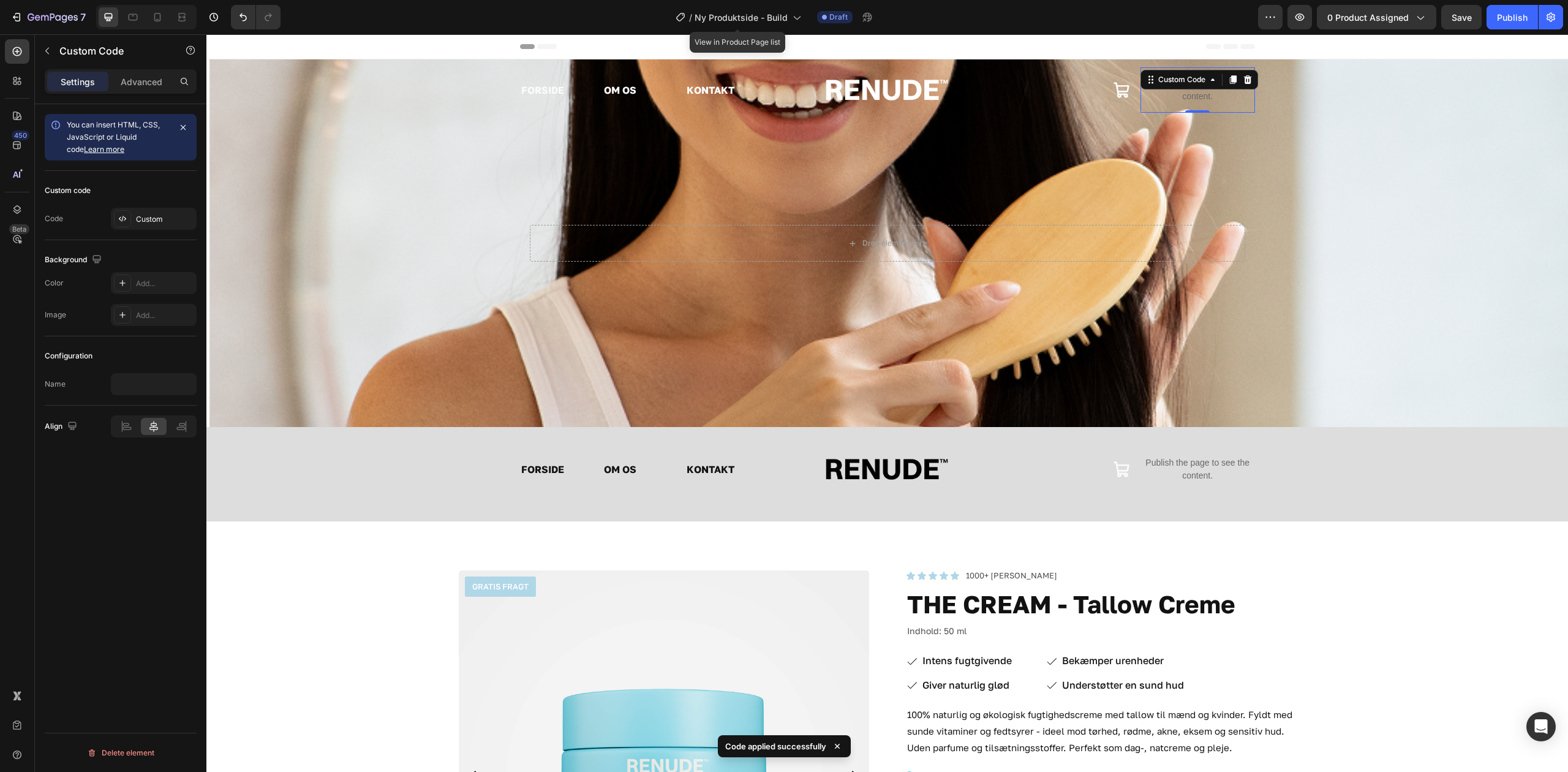
click at [1182, 91] on p "Publish the page to see the content." at bounding box center [1198, 90] width 115 height 26
click at [146, 83] on p "Advanced" at bounding box center [141, 82] width 42 height 13
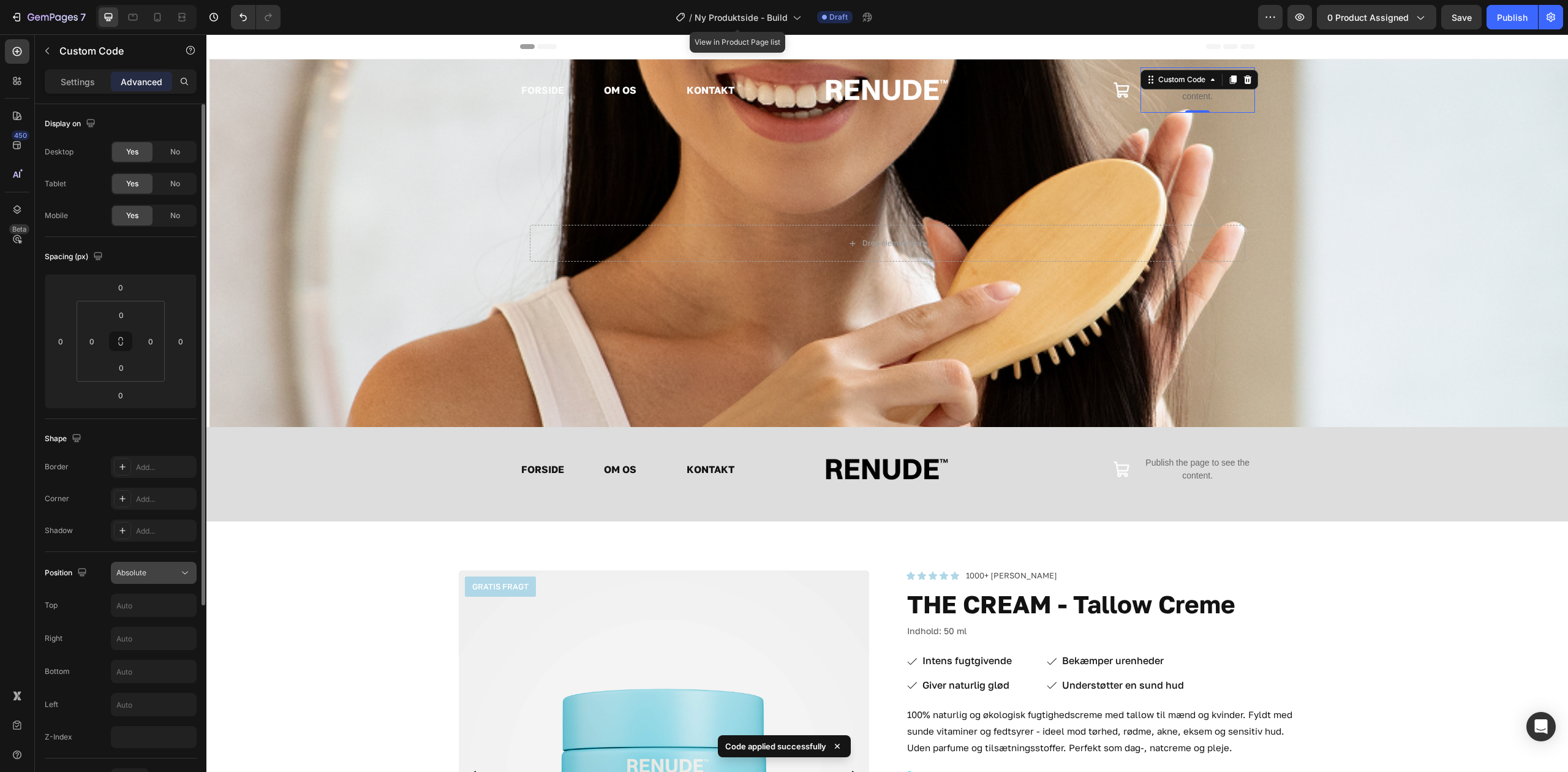
click at [131, 575] on span "Absolute" at bounding box center [131, 572] width 30 height 9
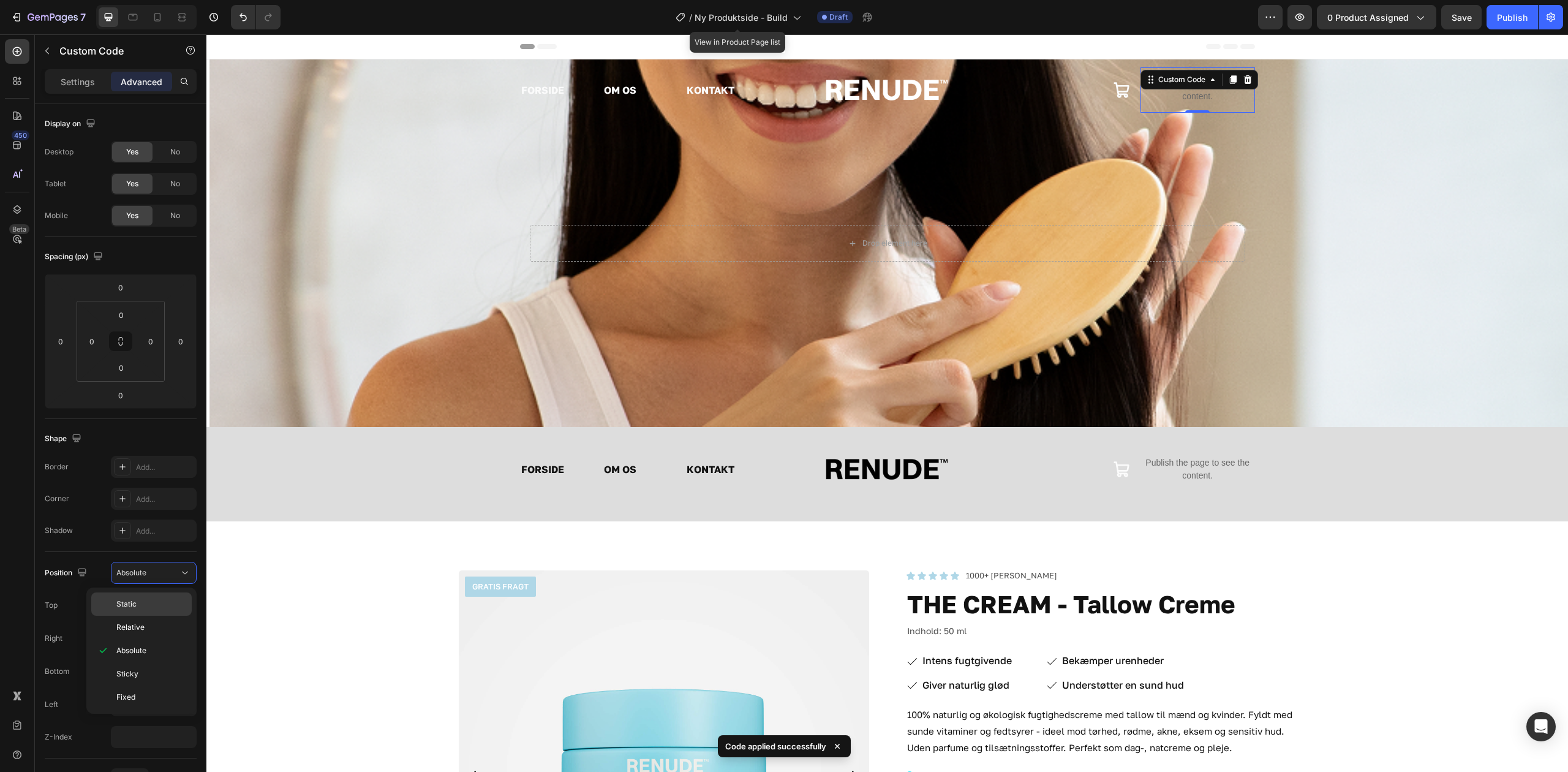
click at [162, 603] on p "Static" at bounding box center [152, 603] width 70 height 11
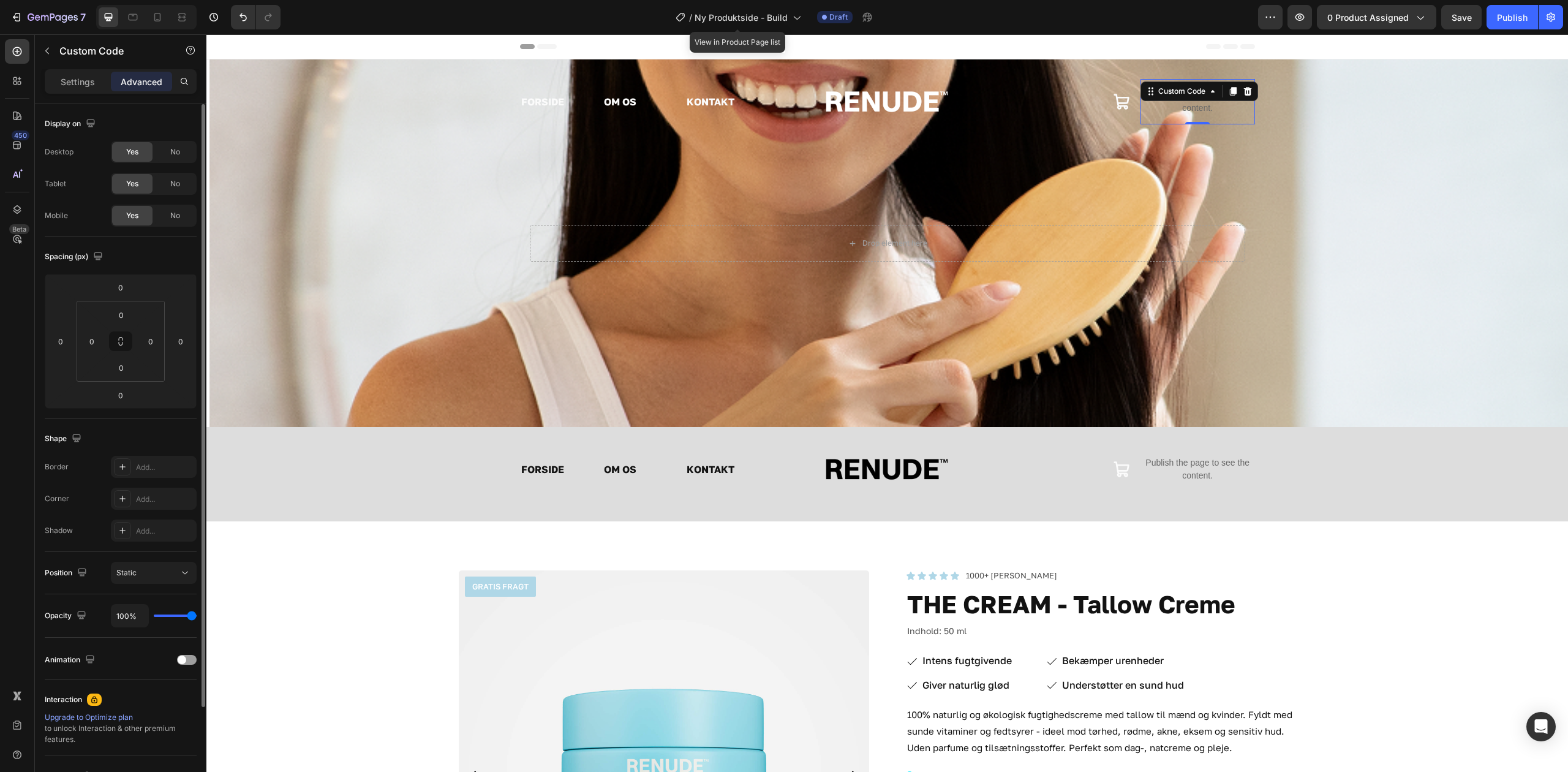
scroll to position [82, 0]
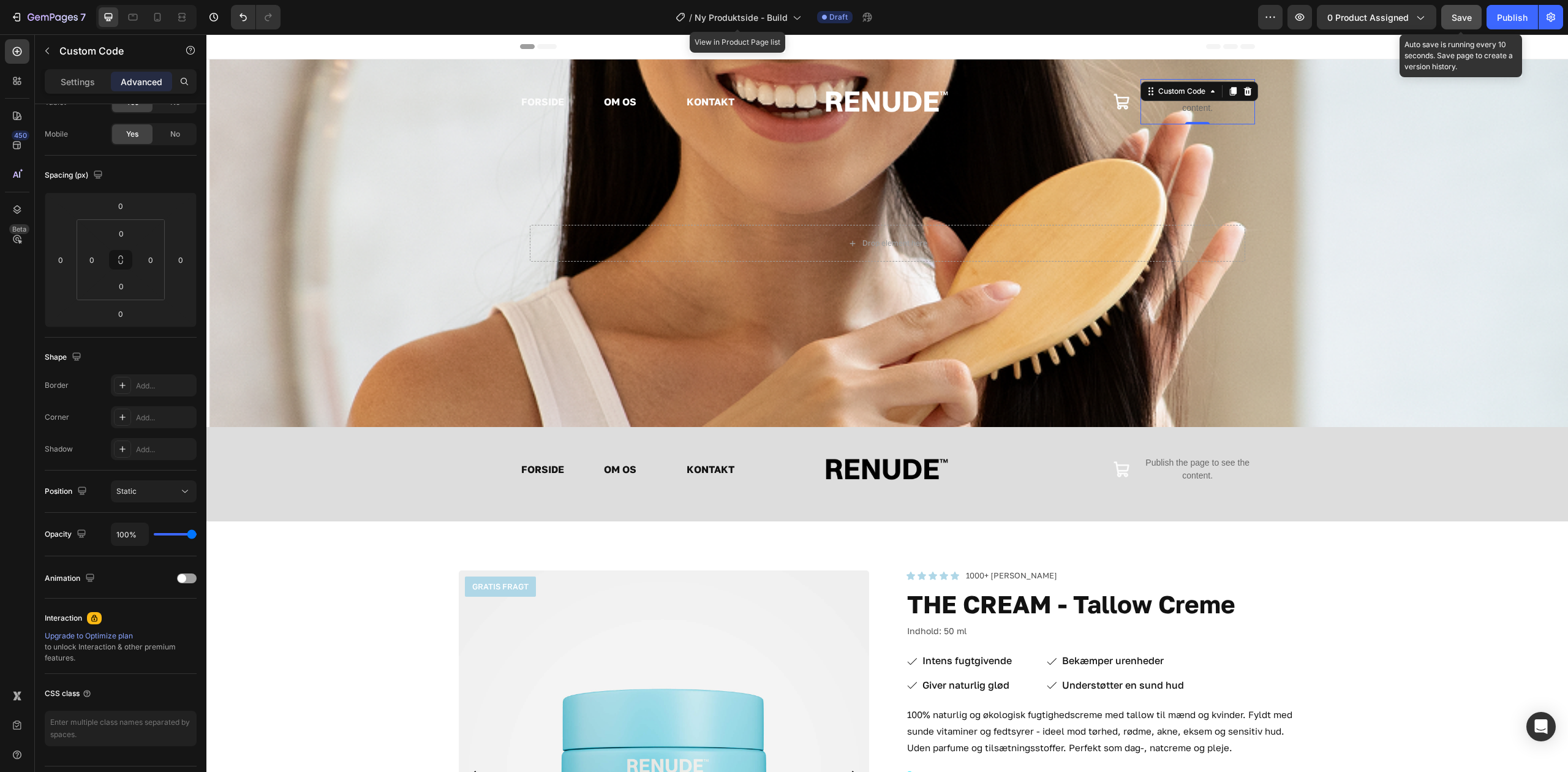
click at [1461, 17] on span "Save" at bounding box center [1462, 17] width 20 height 10
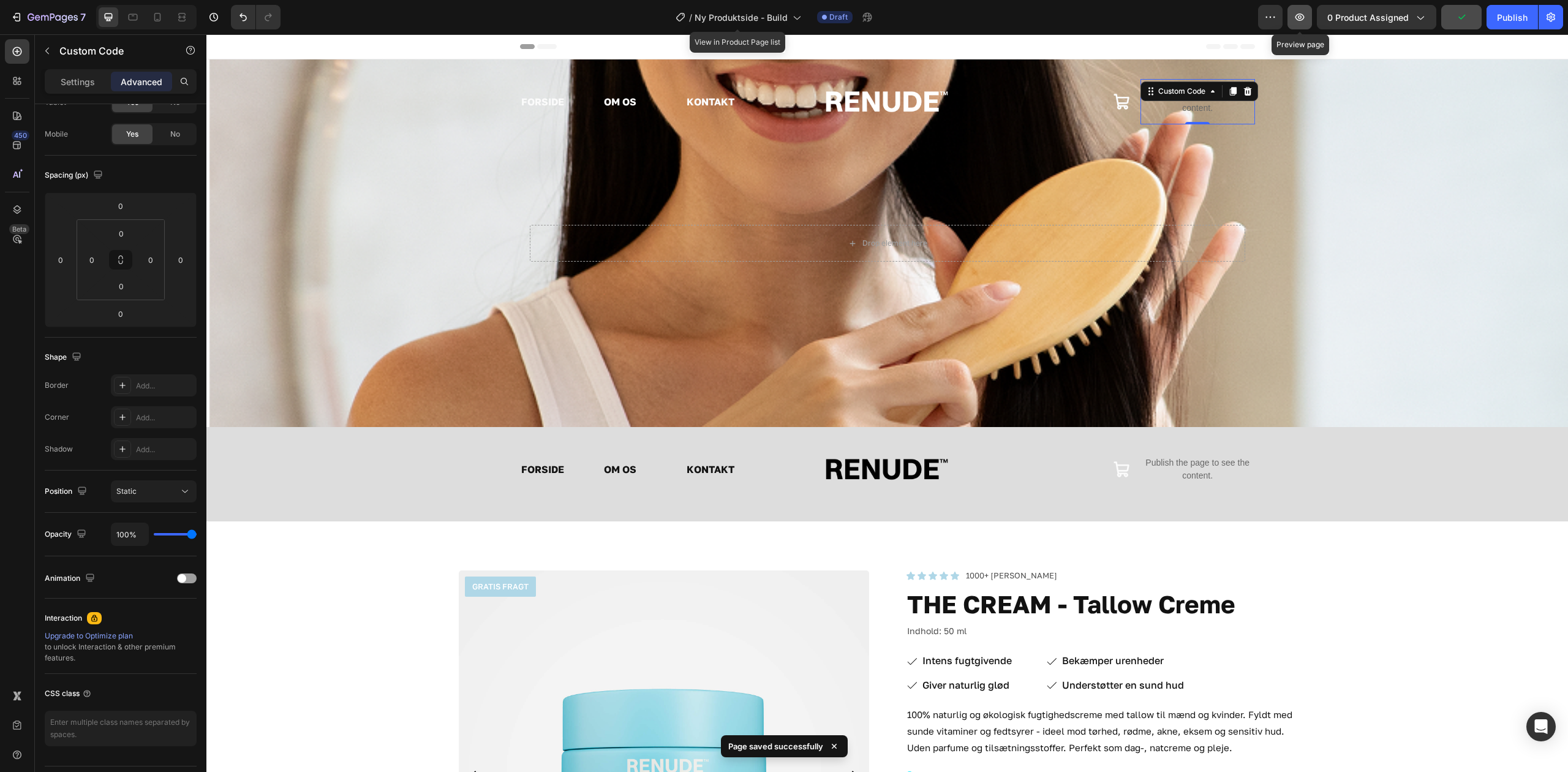
click at [1296, 5] on button "button" at bounding box center [1300, 17] width 25 height 25
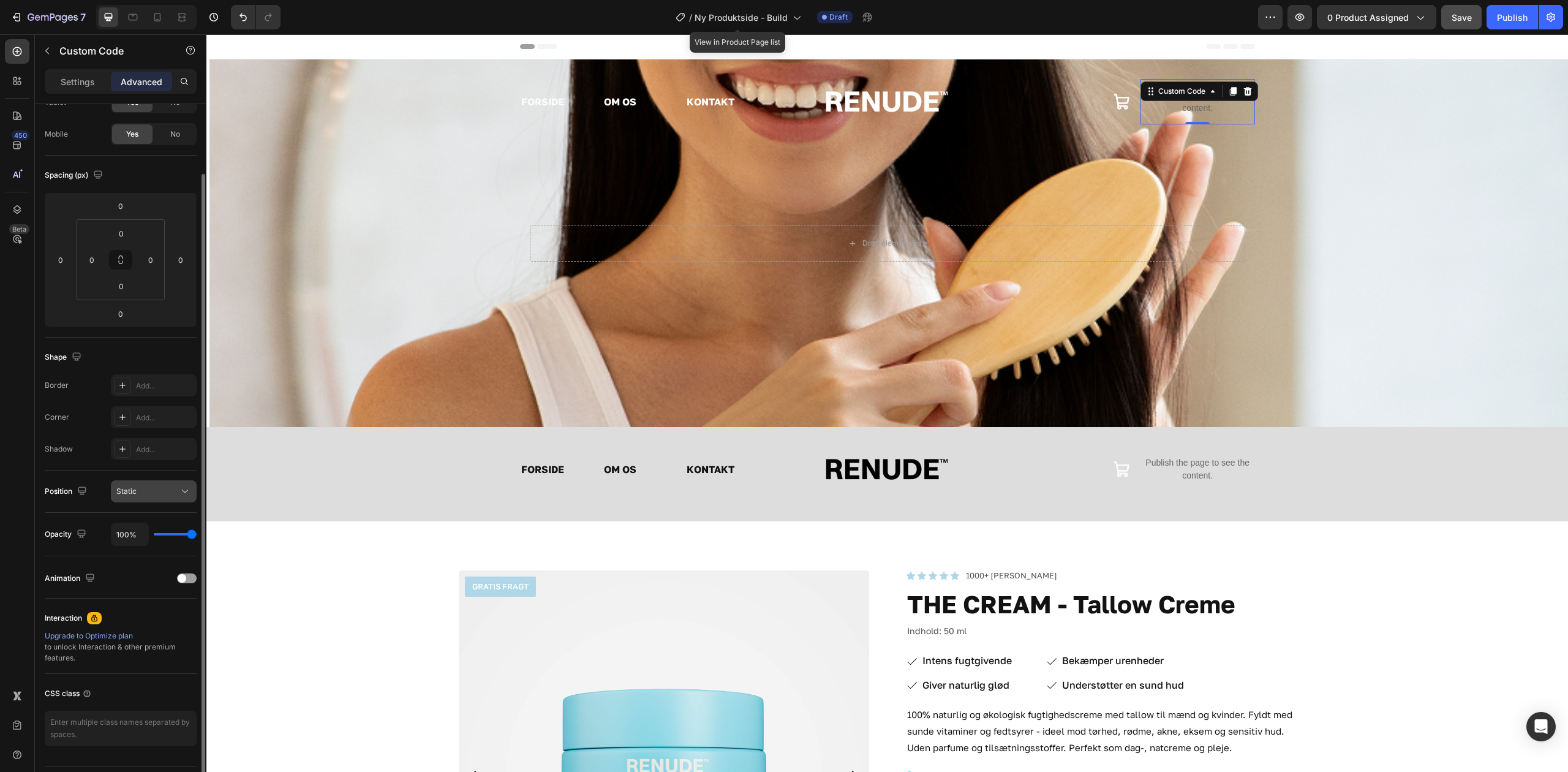
click at [142, 495] on div "Static" at bounding box center [147, 491] width 62 height 11
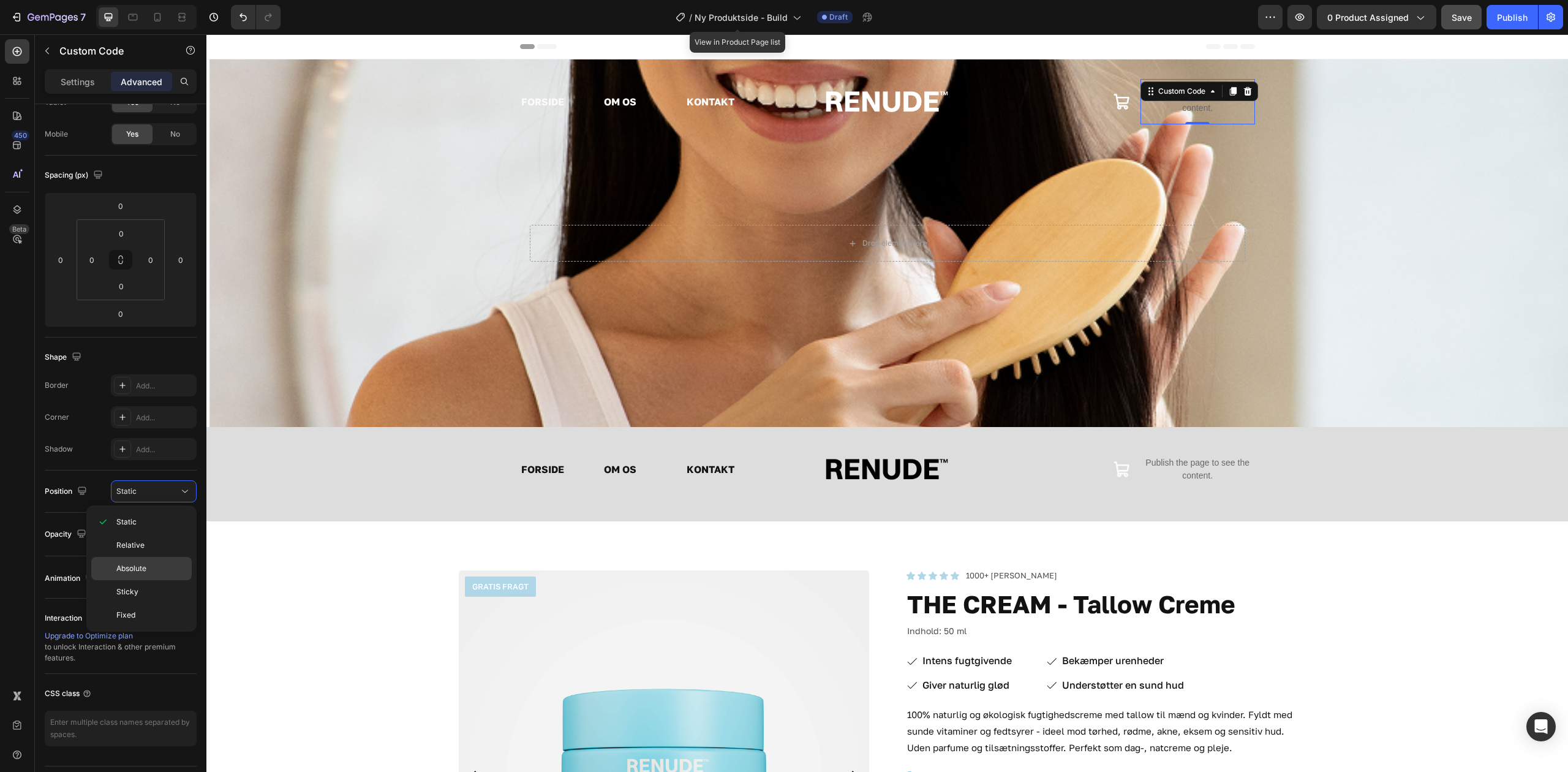
click at [155, 567] on p "Absolute" at bounding box center [152, 568] width 70 height 11
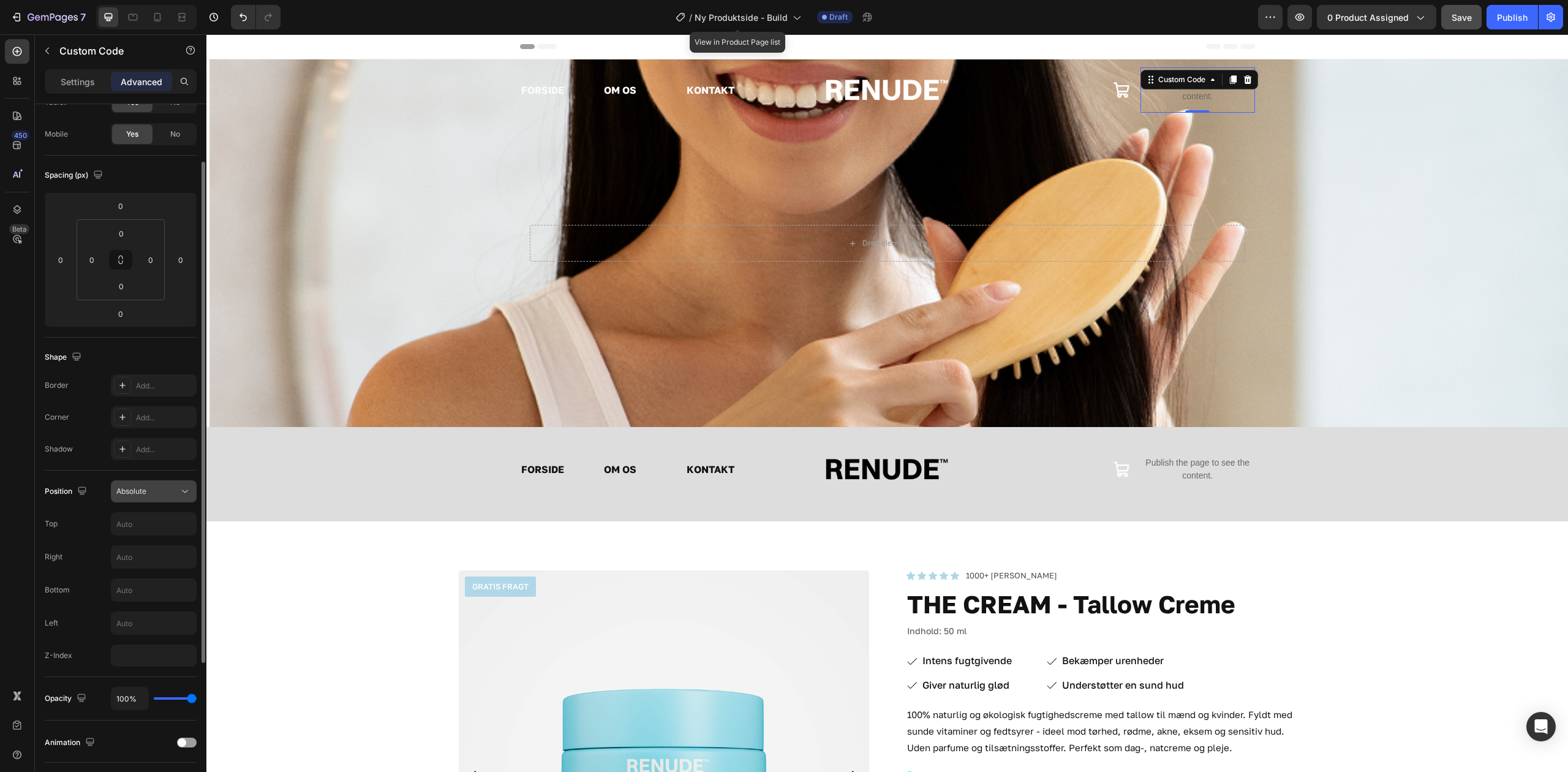
click at [160, 497] on div "Absolute" at bounding box center [147, 491] width 62 height 11
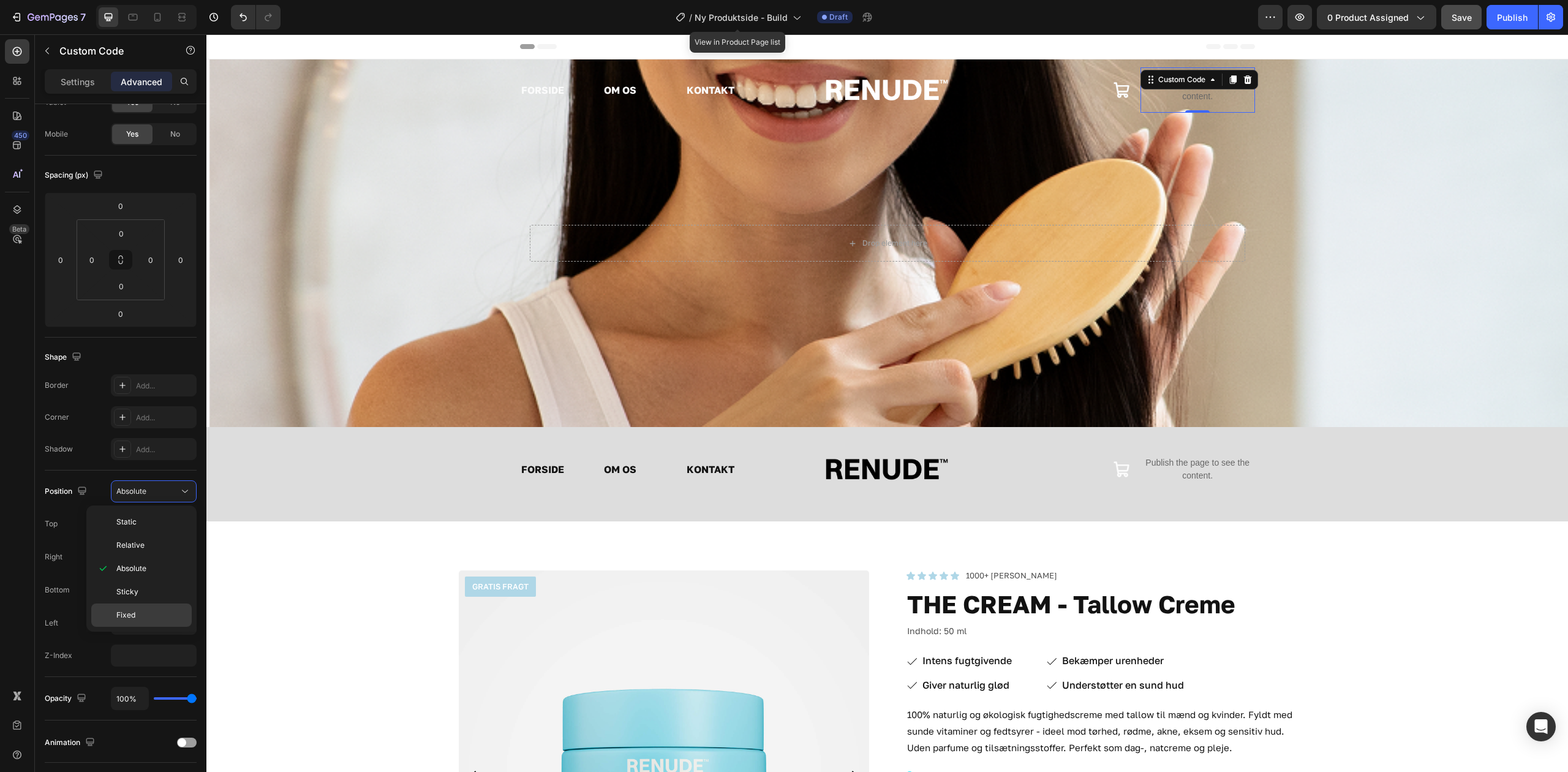
click at [136, 613] on p "Fixed" at bounding box center [152, 615] width 70 height 11
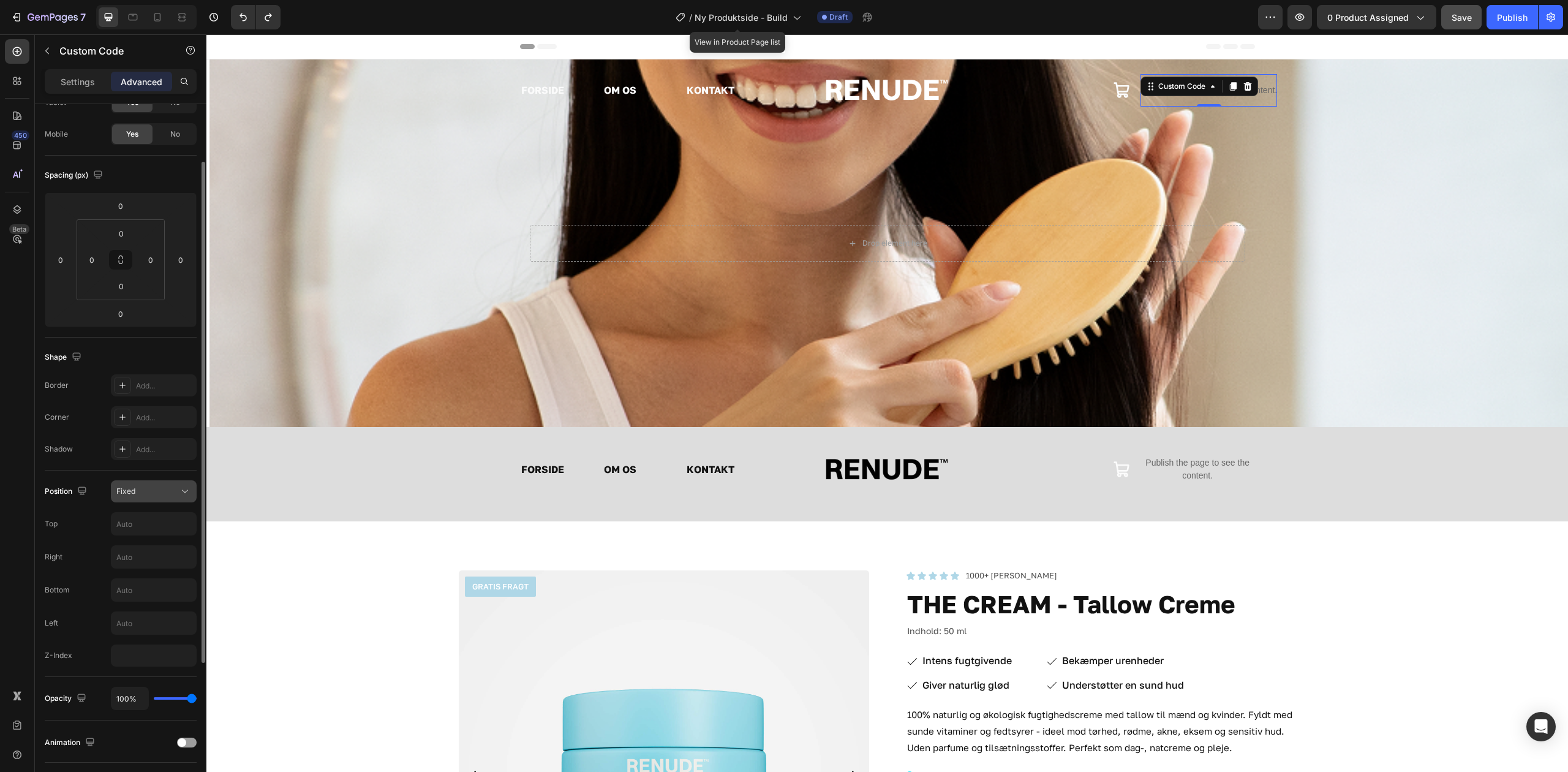
click at [163, 496] on div "Fixed" at bounding box center [147, 491] width 62 height 11
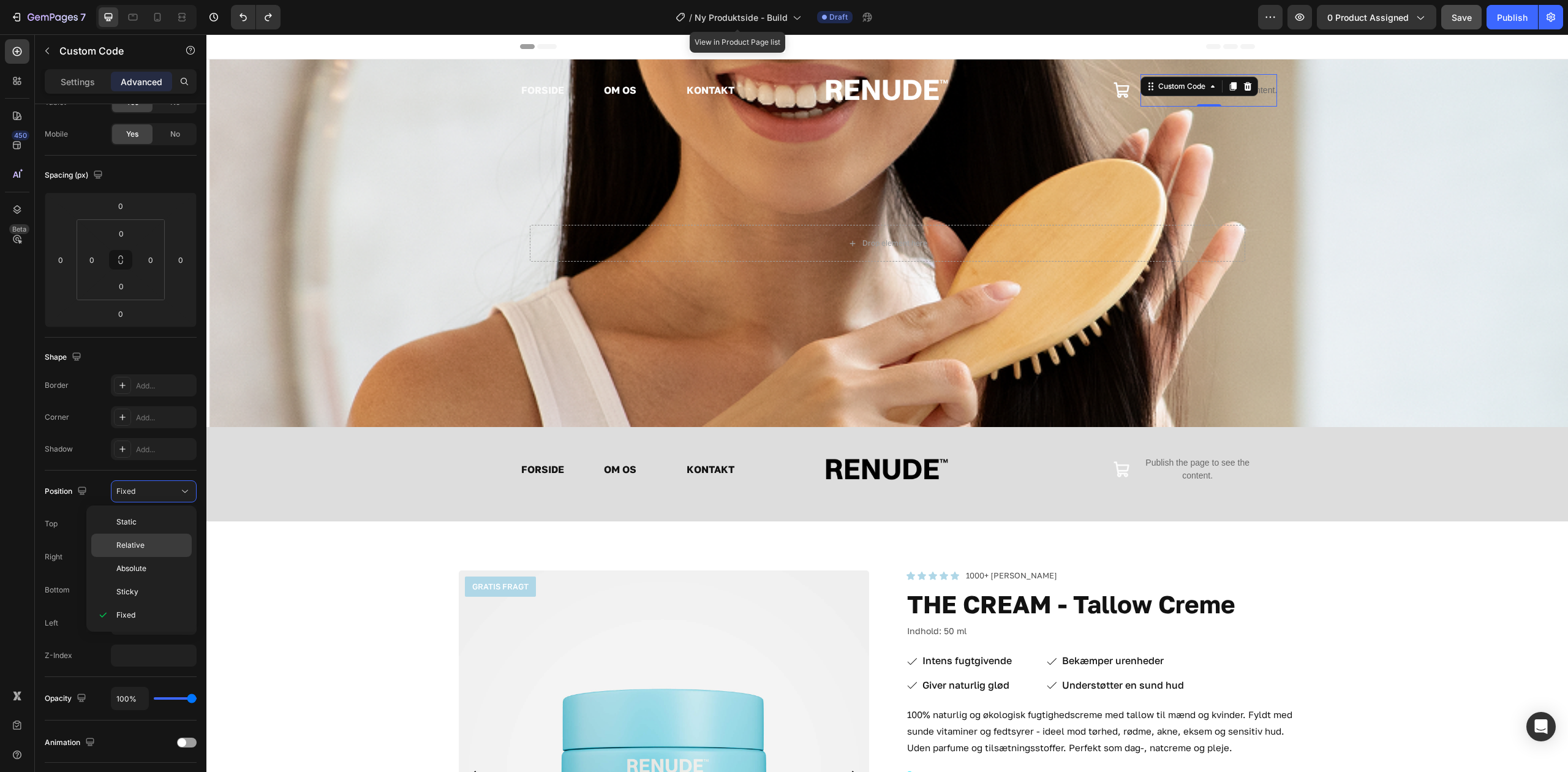
click at [157, 546] on p "Relative" at bounding box center [152, 545] width 70 height 11
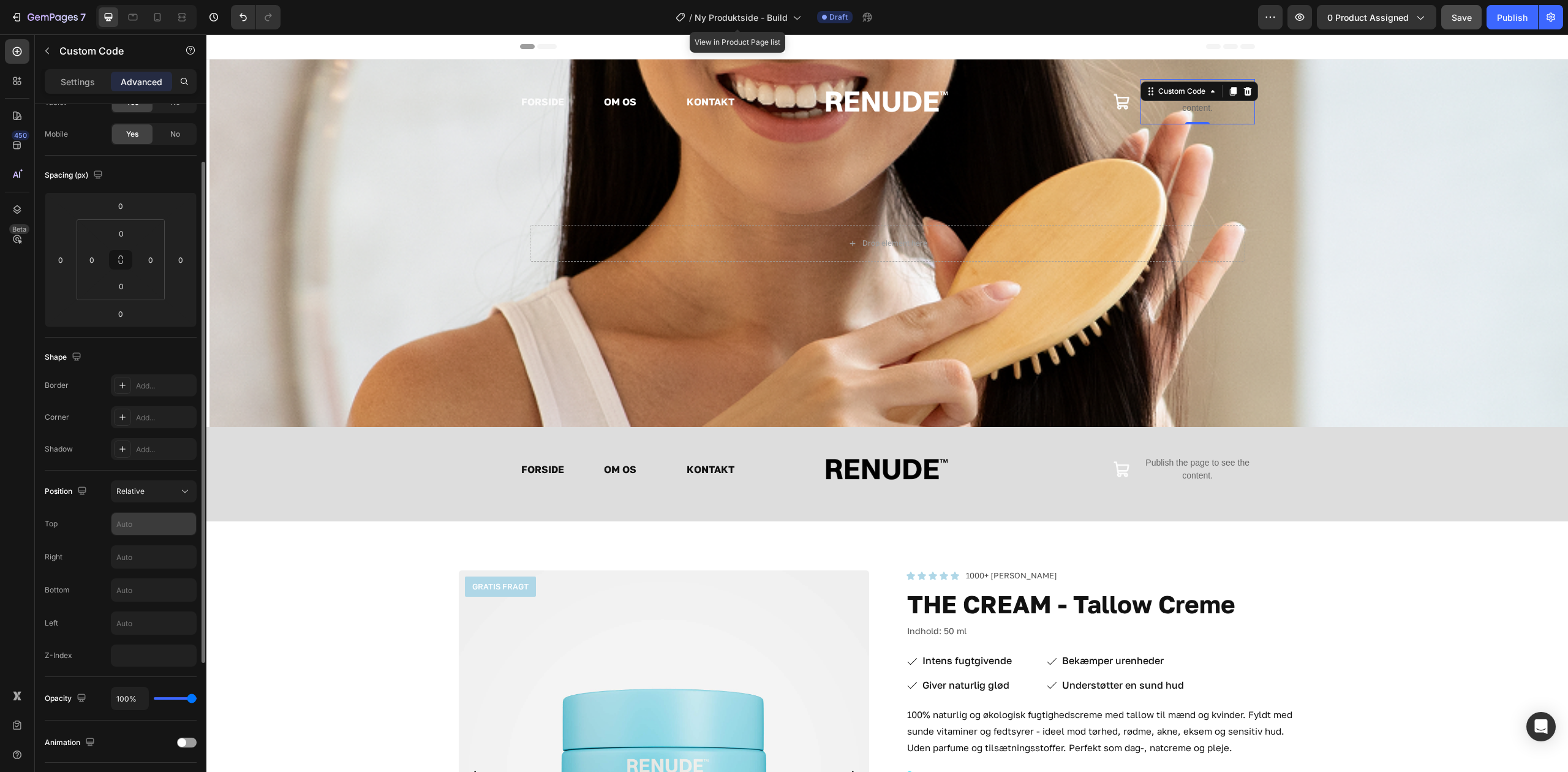
click at [168, 516] on input "text" at bounding box center [153, 523] width 84 height 22
click at [167, 501] on button "Relative" at bounding box center [153, 491] width 86 height 22
click at [164, 491] on div "Relative" at bounding box center [147, 491] width 62 height 11
click at [153, 528] on div "Static" at bounding box center [141, 522] width 100 height 23
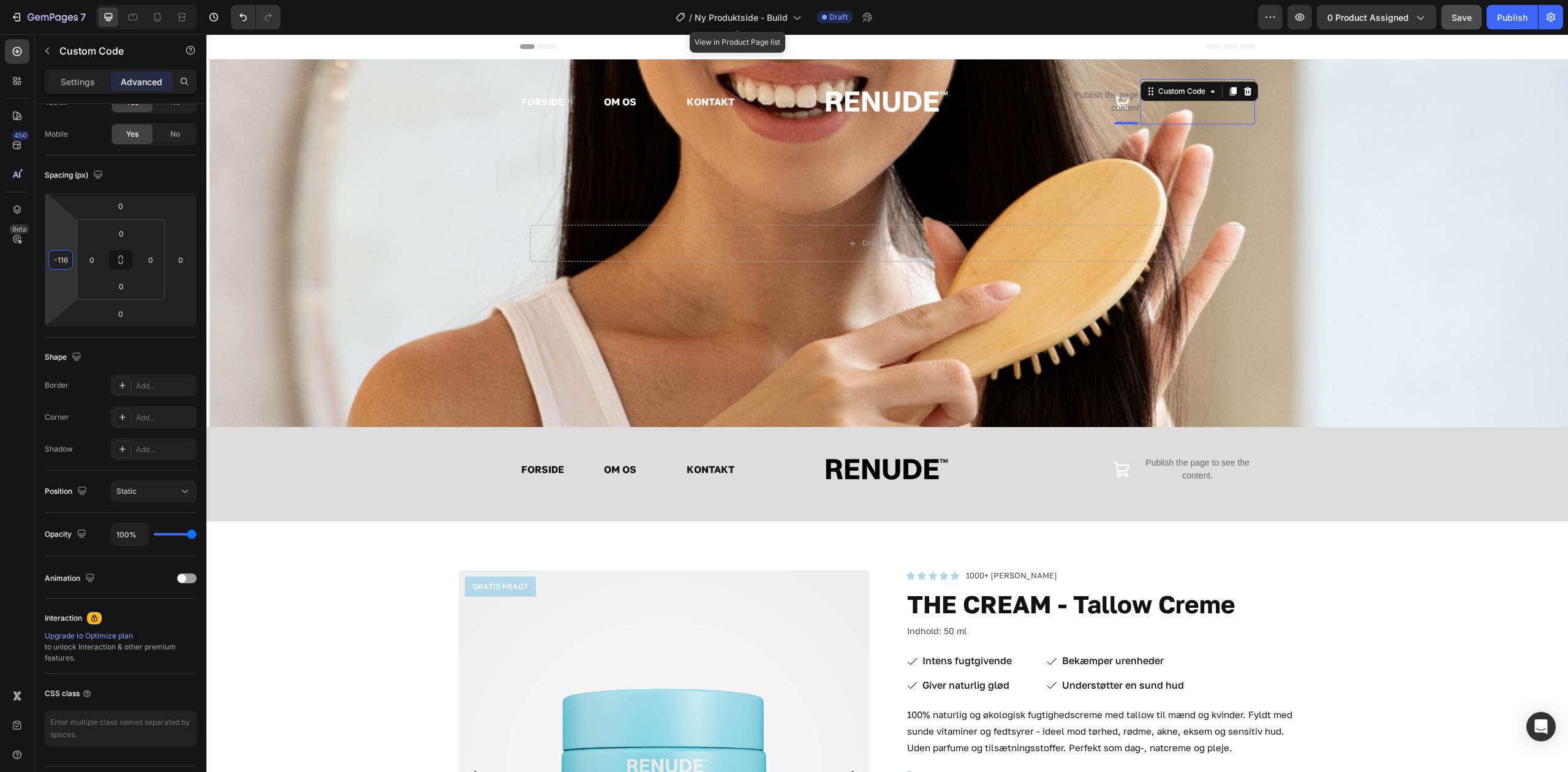
drag, startPoint x: 58, startPoint y: 241, endPoint x: 47, endPoint y: 288, distance: 48.3
click at [47, 0] on html "7 Version history / Ny Produktside - Build View in Product Page list Draft Prev…" at bounding box center [784, 0] width 1568 height 0
click at [1466, 12] on span "Save" at bounding box center [1462, 17] width 20 height 10
click at [1293, 10] on button "button" at bounding box center [1300, 17] width 25 height 25
type input "-196"
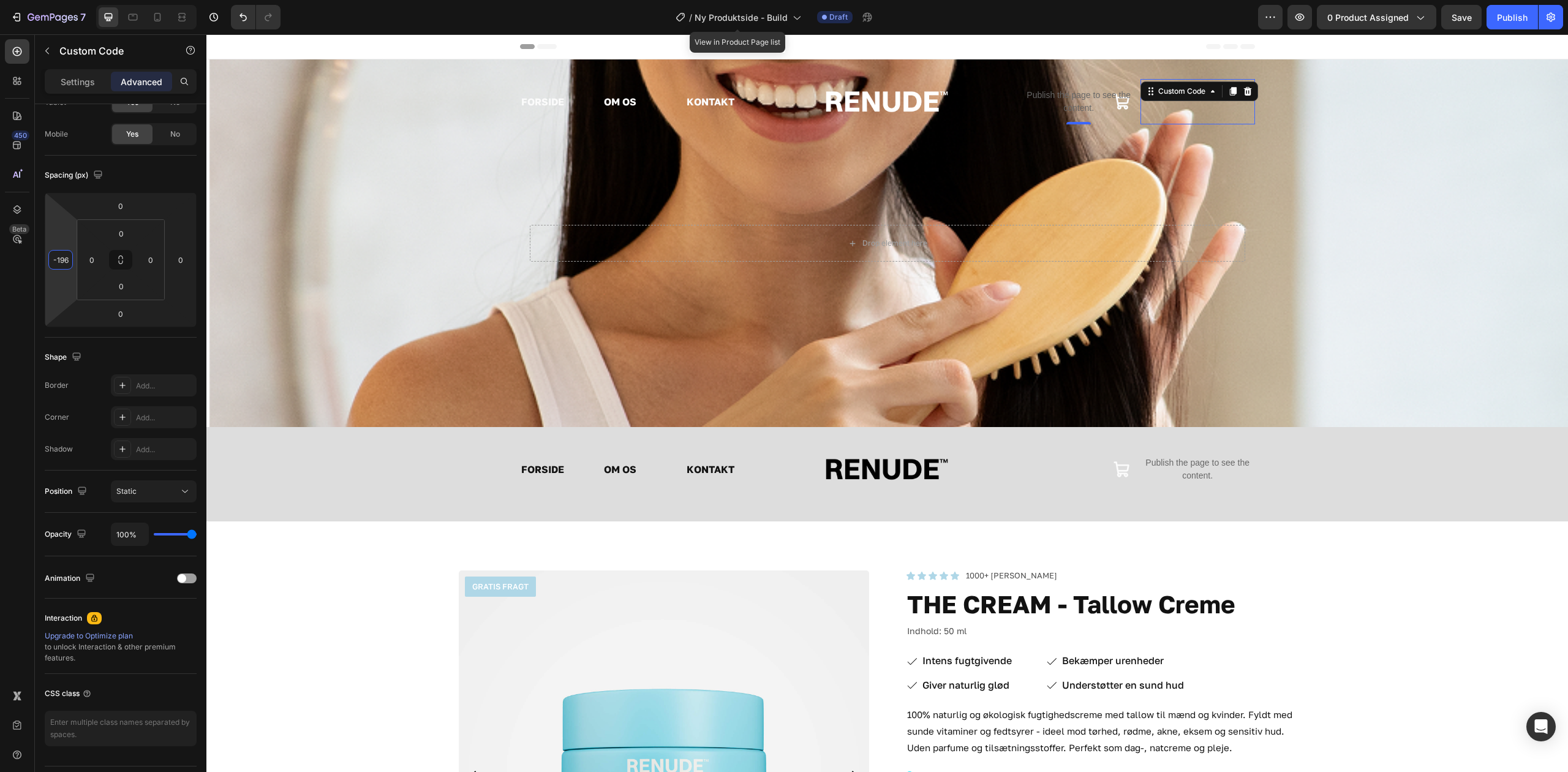
drag, startPoint x: 60, startPoint y: 233, endPoint x: 60, endPoint y: 266, distance: 33.0
click at [60, 0] on html "7 Version history / Ny Produktside - Build View in Product Page list Draft Prev…" at bounding box center [784, 0] width 1568 height 0
click at [1455, 23] on button "Save" at bounding box center [1462, 17] width 41 height 25
click at [1202, 113] on div "Publish the page to see the content. Custom Code 0" at bounding box center [1198, 101] width 115 height 45
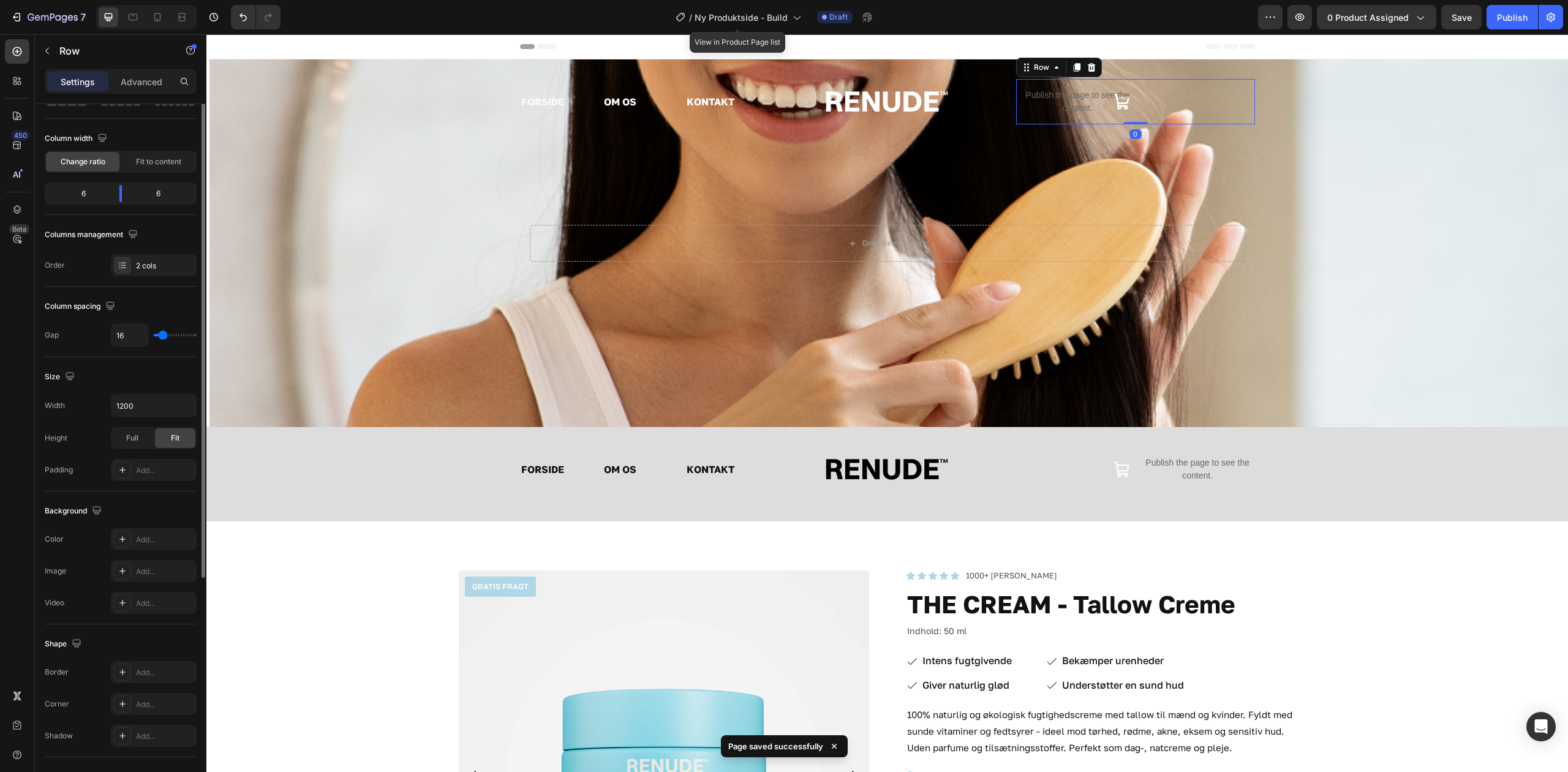
scroll to position [0, 0]
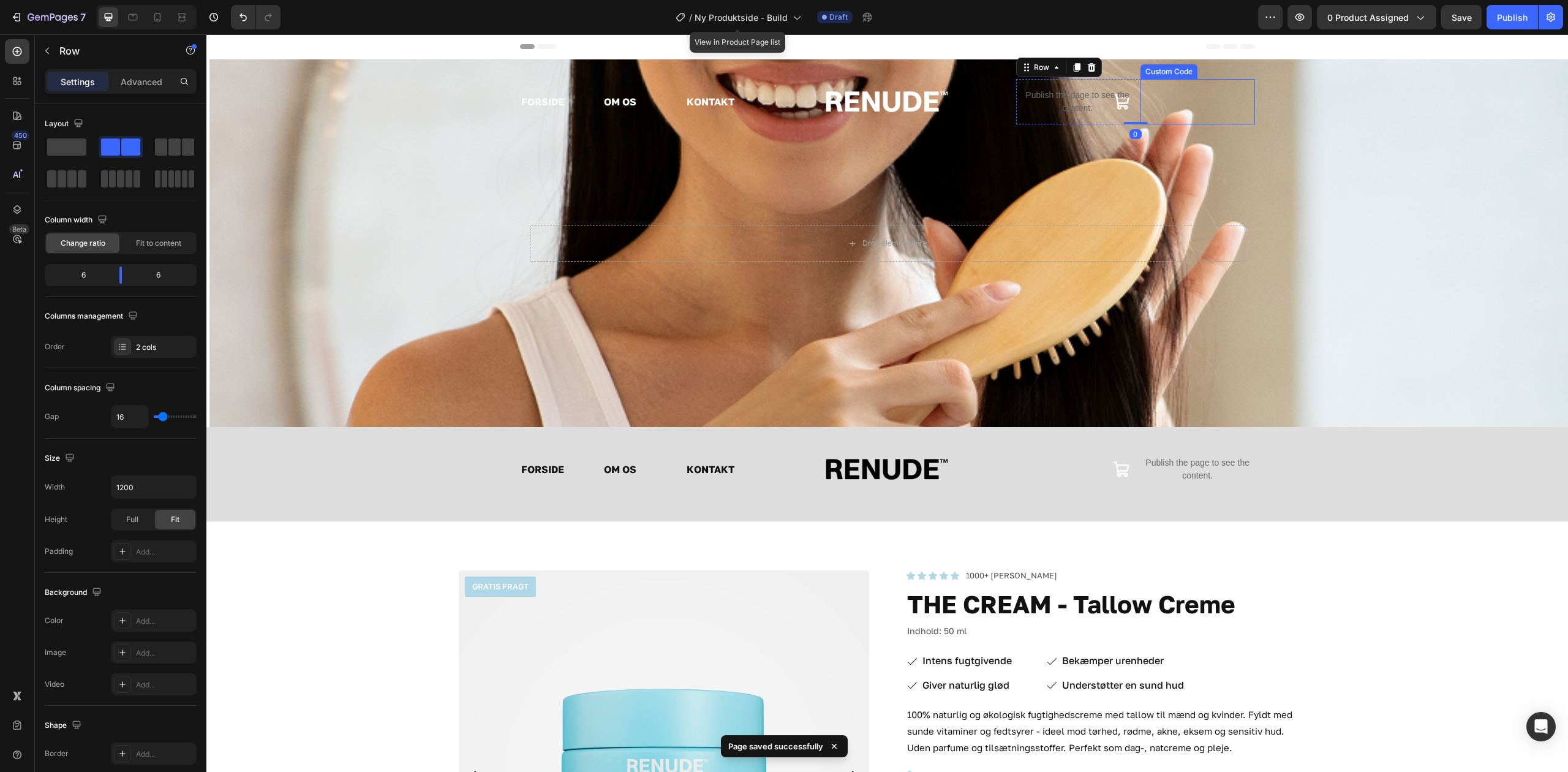
click at [1057, 112] on p "Publish the page to see the content." at bounding box center [1078, 101] width 115 height 26
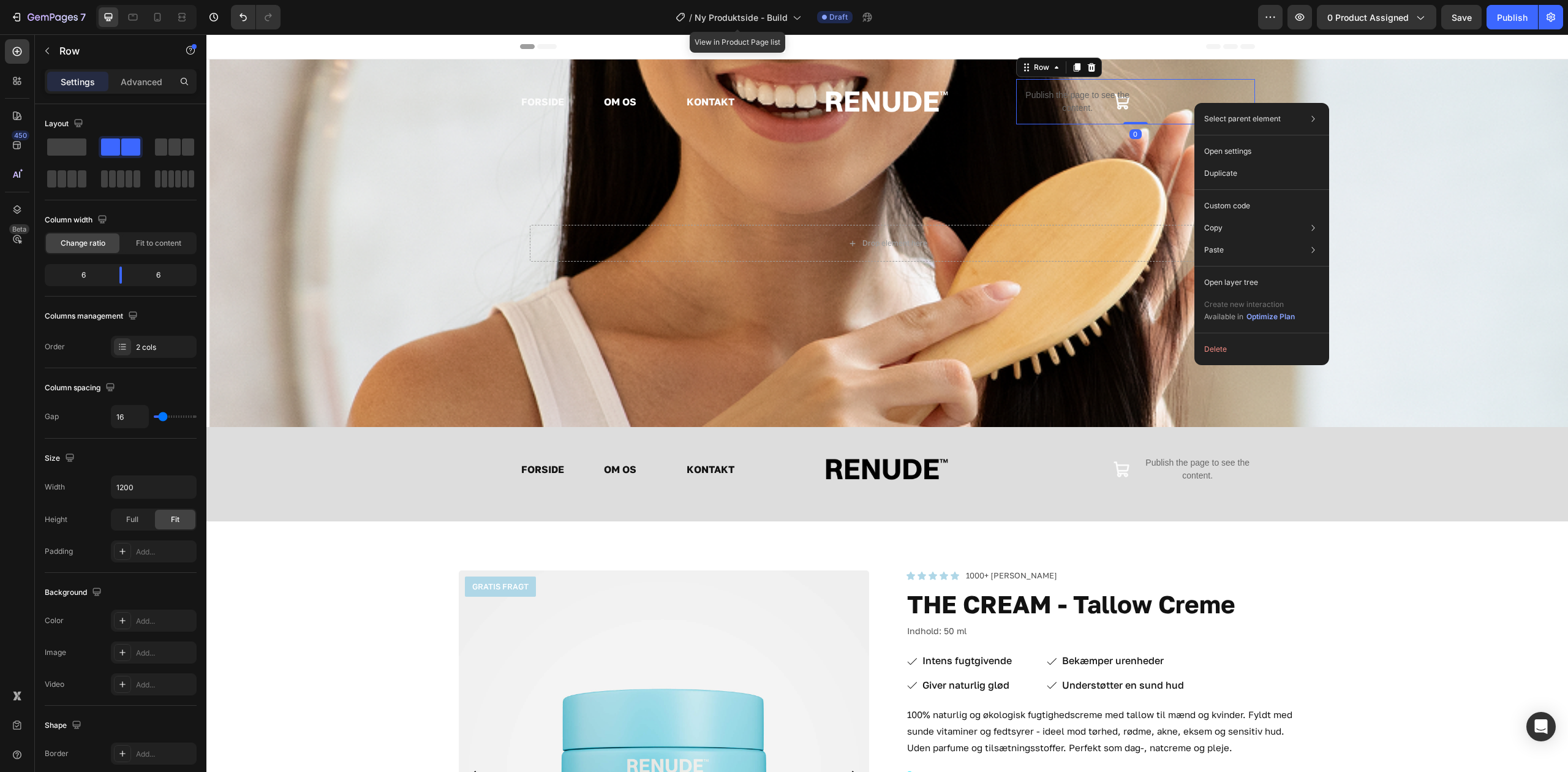
click at [1199, 93] on div "Publish the page to see the content. Custom Code" at bounding box center [1198, 101] width 115 height 45
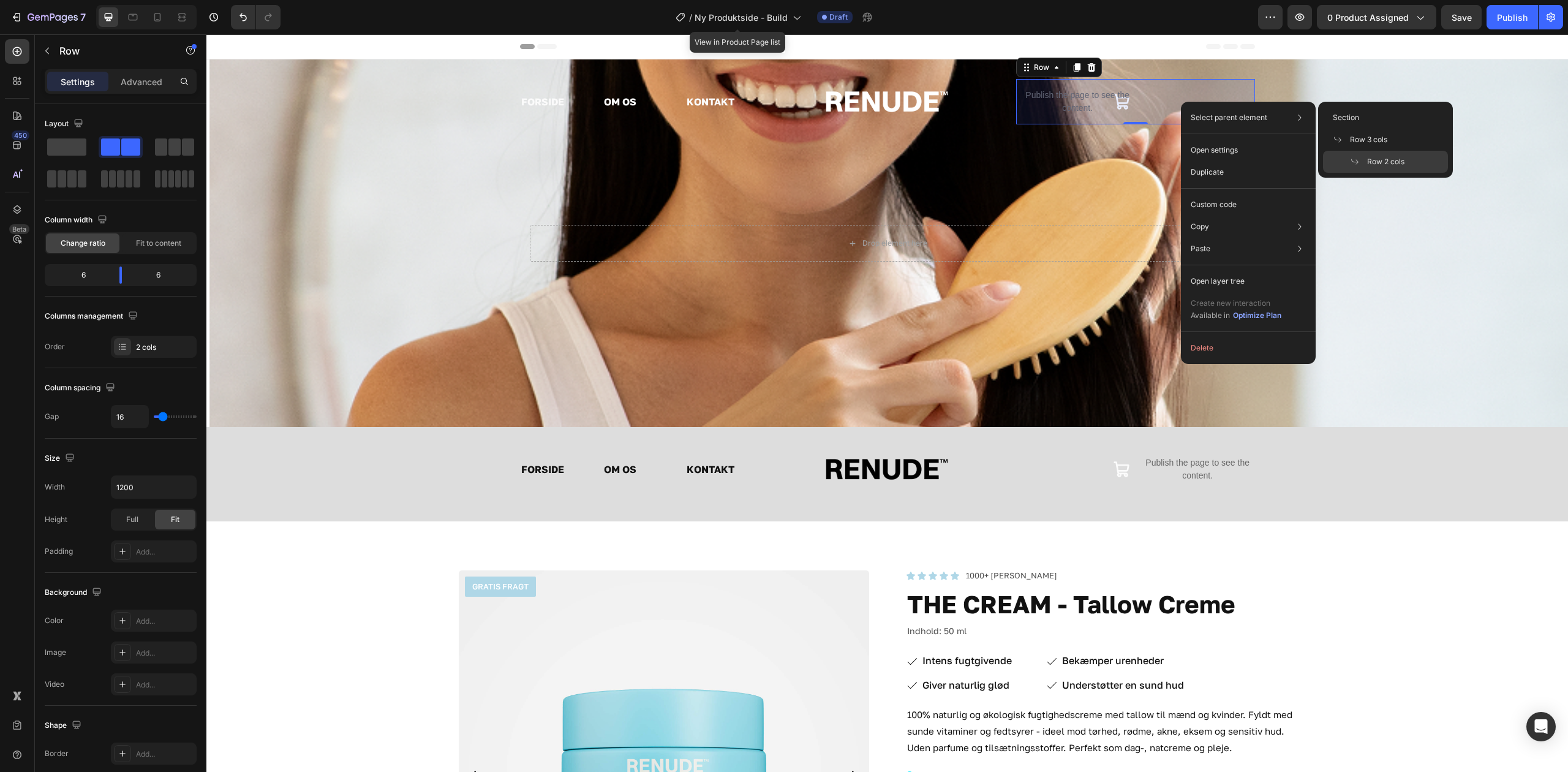
drag, startPoint x: 1393, startPoint y: 164, endPoint x: 1186, endPoint y: 129, distance: 209.9
click at [1393, 164] on span "Row 2 cols" at bounding box center [1386, 162] width 37 height 11
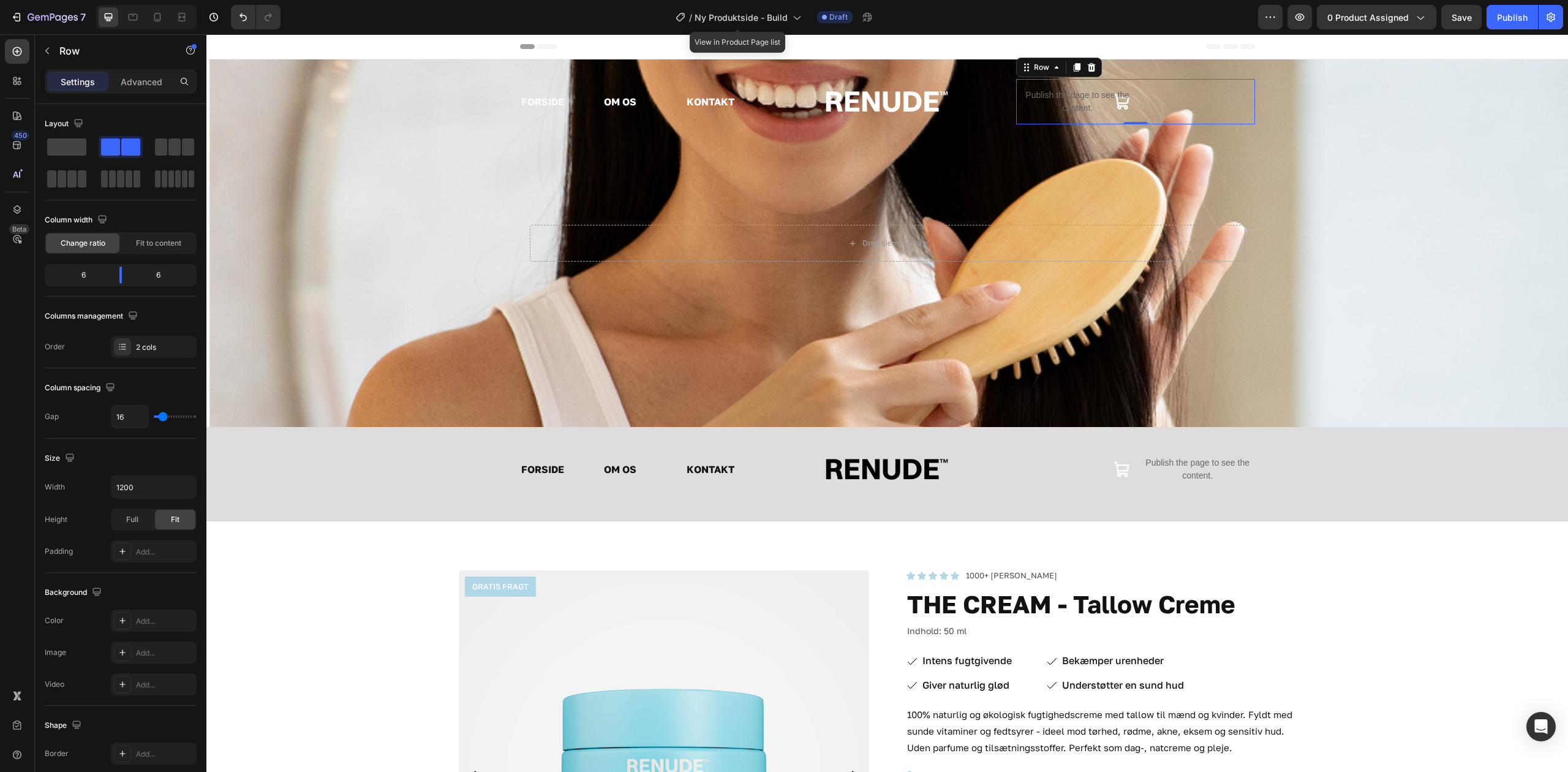
click at [1090, 95] on p "Publish the page to see the content." at bounding box center [1078, 101] width 115 height 26
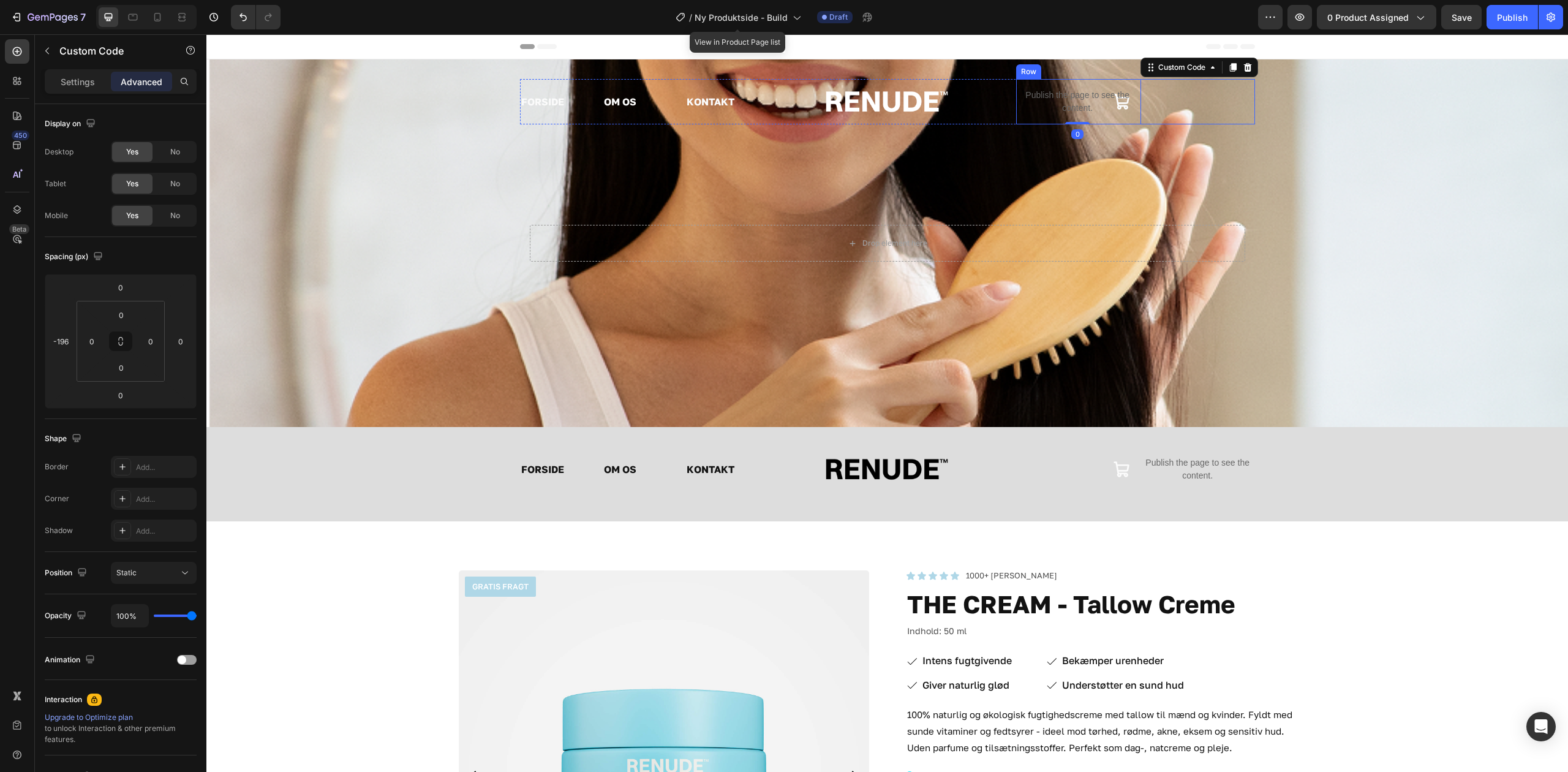
click at [1226, 108] on div "Publish the page to see the content. Custom Code 0" at bounding box center [1198, 101] width 115 height 45
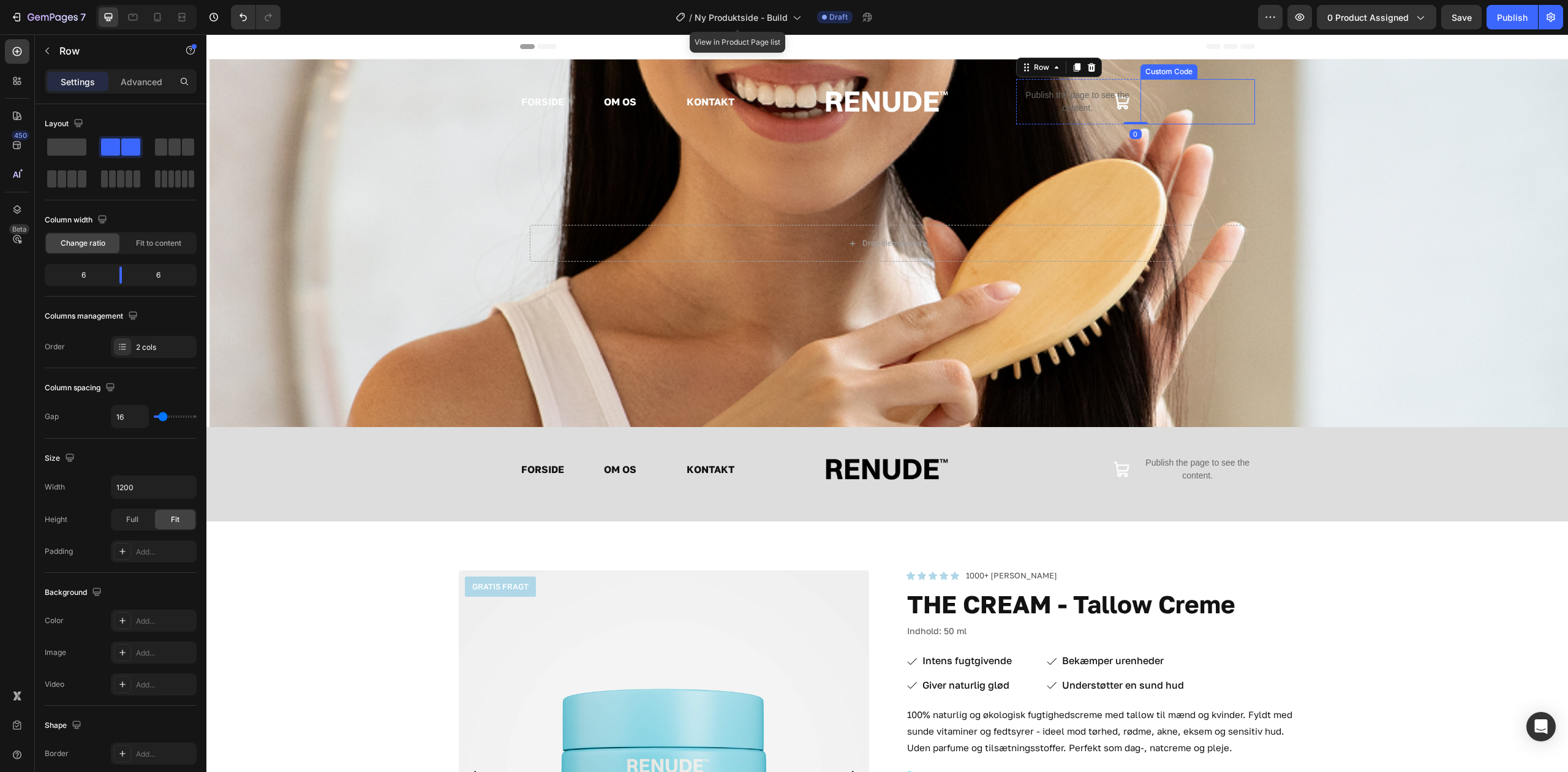
click at [1091, 104] on p "Publish the page to see the content." at bounding box center [1078, 101] width 115 height 26
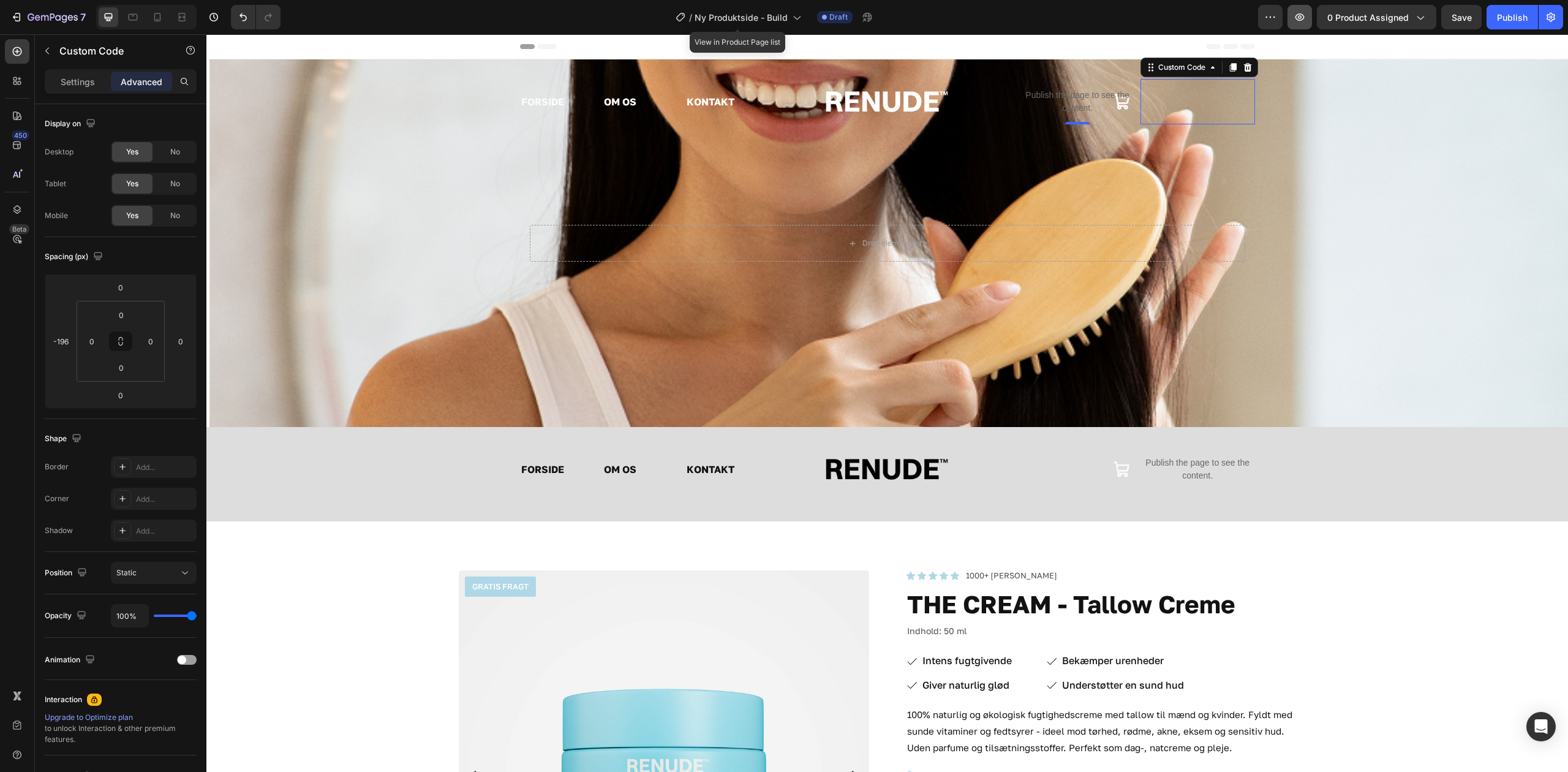
click at [1300, 20] on icon "button" at bounding box center [1300, 17] width 9 height 8
click at [161, 560] on div "Position Static" at bounding box center [121, 573] width 152 height 43
click at [157, 572] on div "Static" at bounding box center [147, 572] width 62 height 11
click at [152, 626] on p "Relative" at bounding box center [152, 627] width 70 height 11
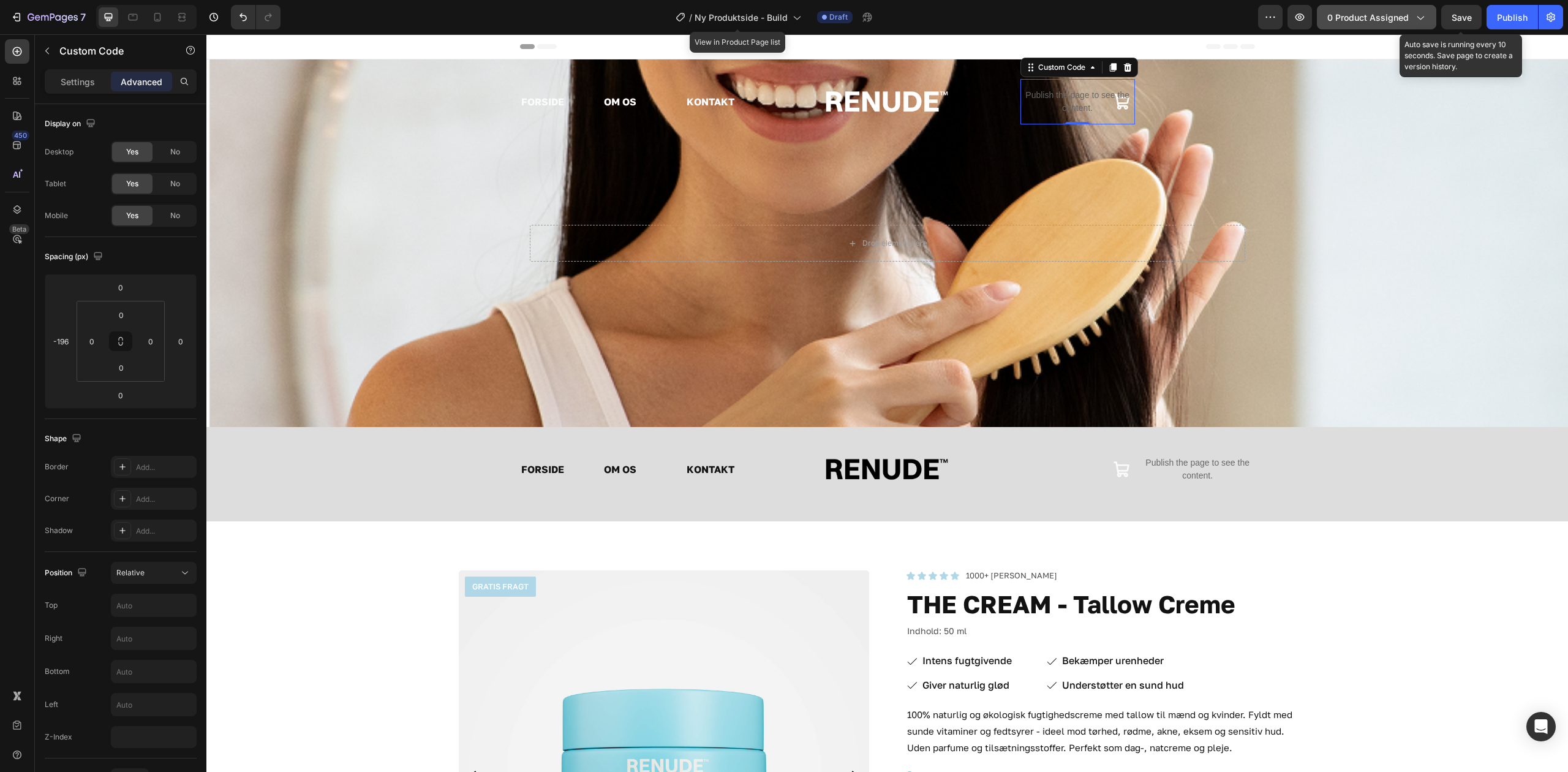
drag, startPoint x: 1289, startPoint y: 3, endPoint x: 1428, endPoint y: 20, distance: 140.0
click at [1452, 14] on span "Save" at bounding box center [1462, 17] width 20 height 10
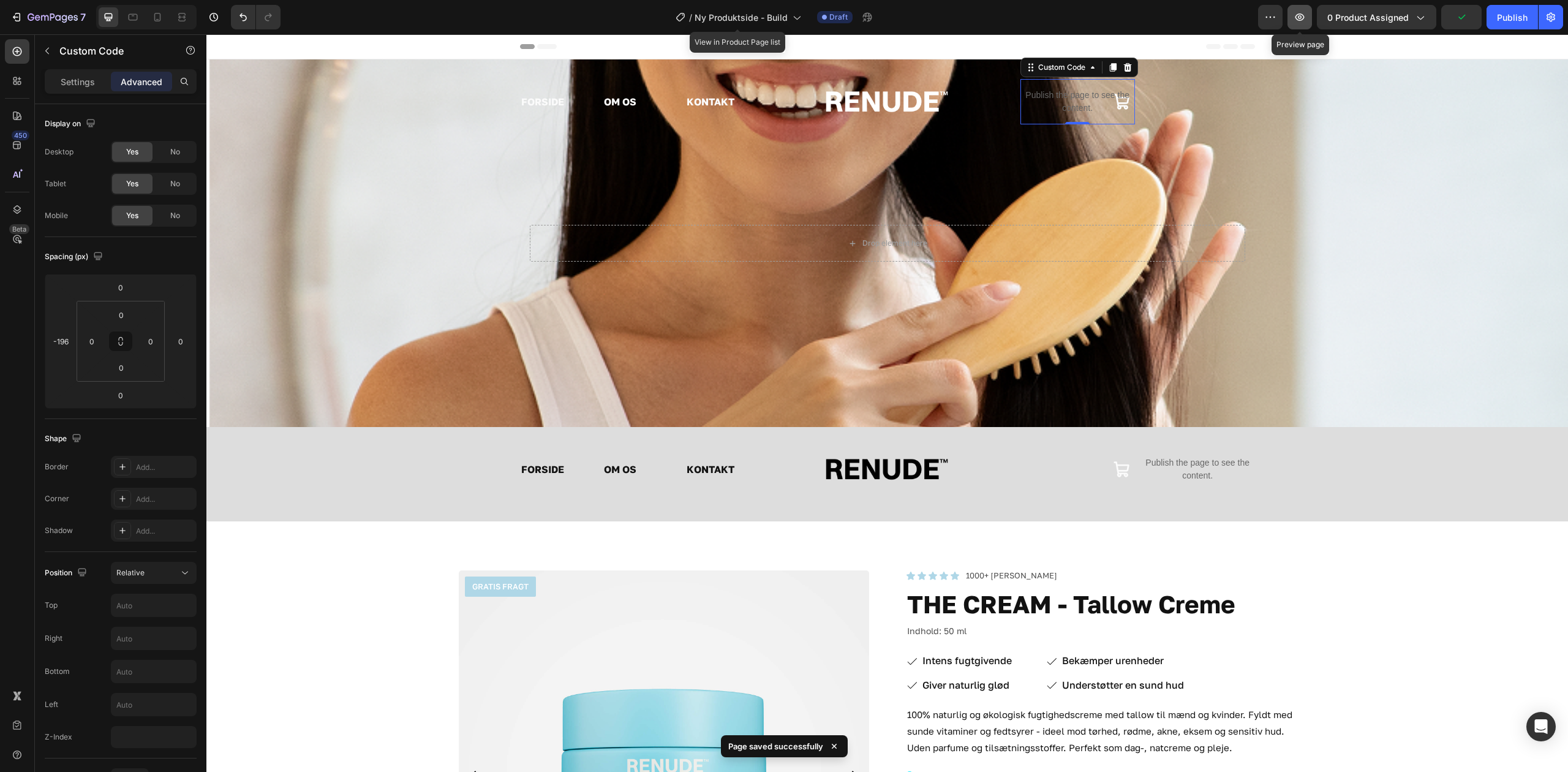
click at [1308, 18] on button "button" at bounding box center [1300, 17] width 25 height 25
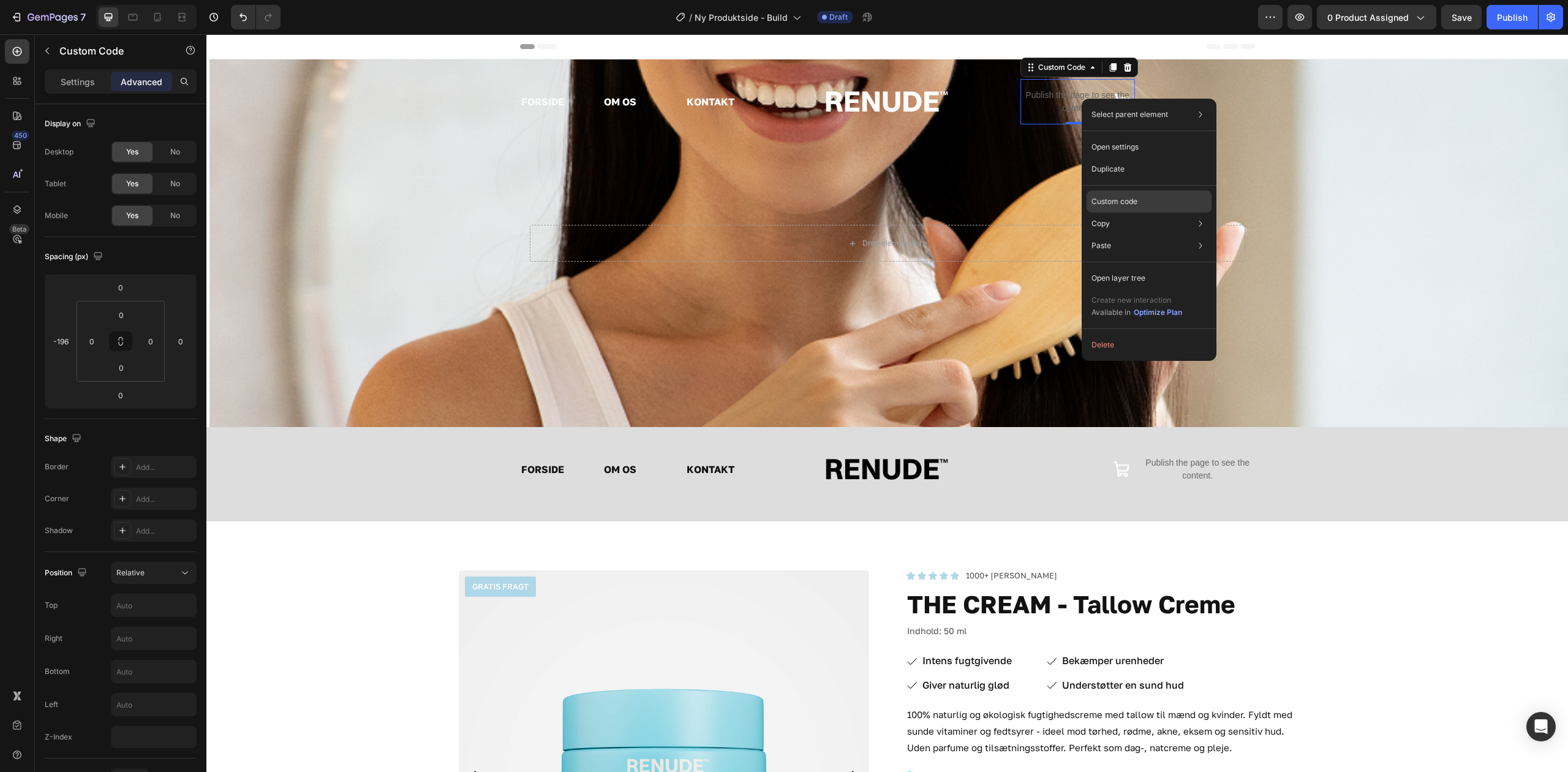
click at [1159, 196] on div "Custom code" at bounding box center [1149, 202] width 125 height 22
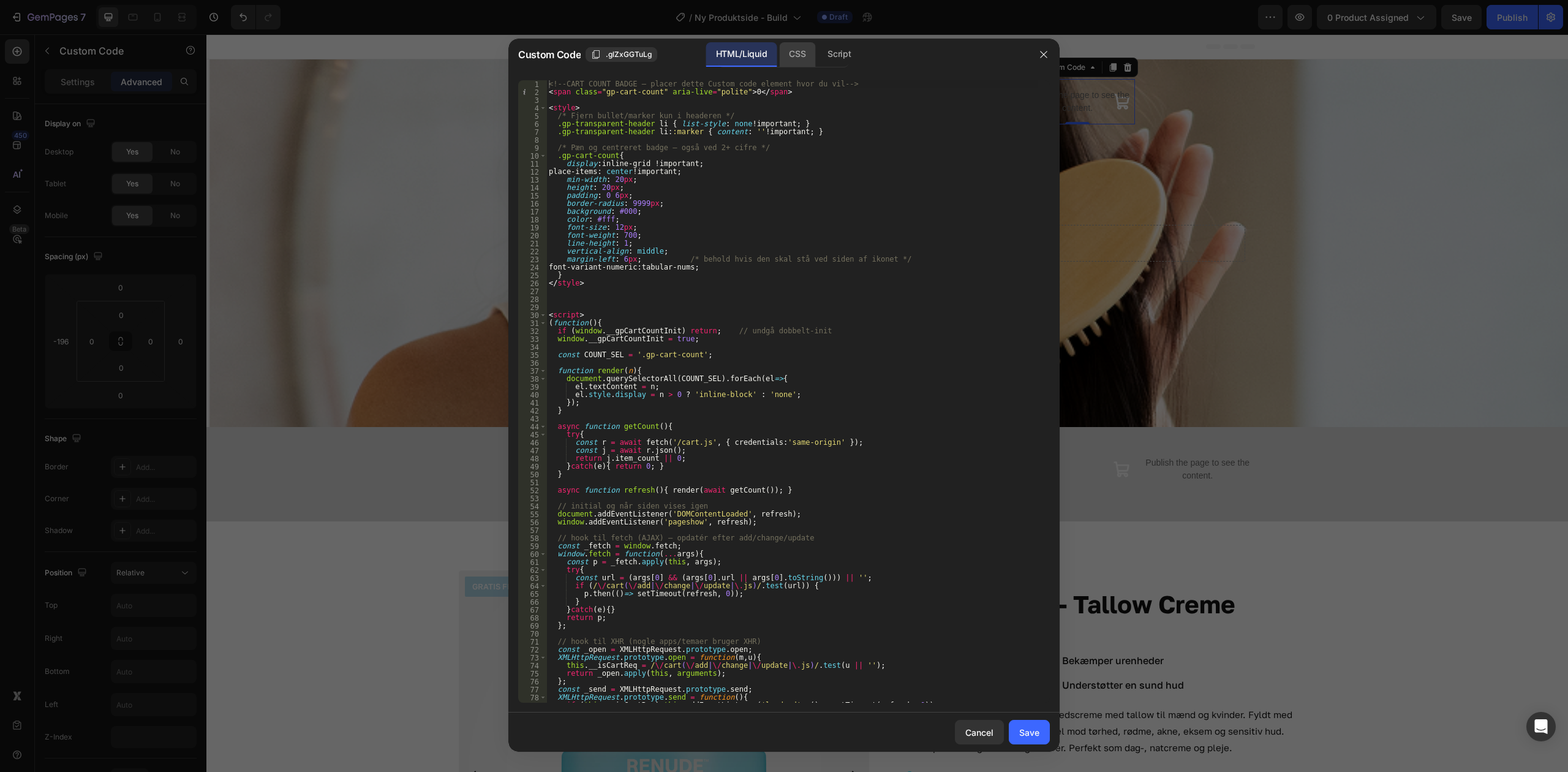
click at [807, 53] on div "CSS" at bounding box center [797, 54] width 36 height 25
type textarea ".gp-cart-count { position: absolute; top: -6px; right: -8px; margin-left: 0; }"
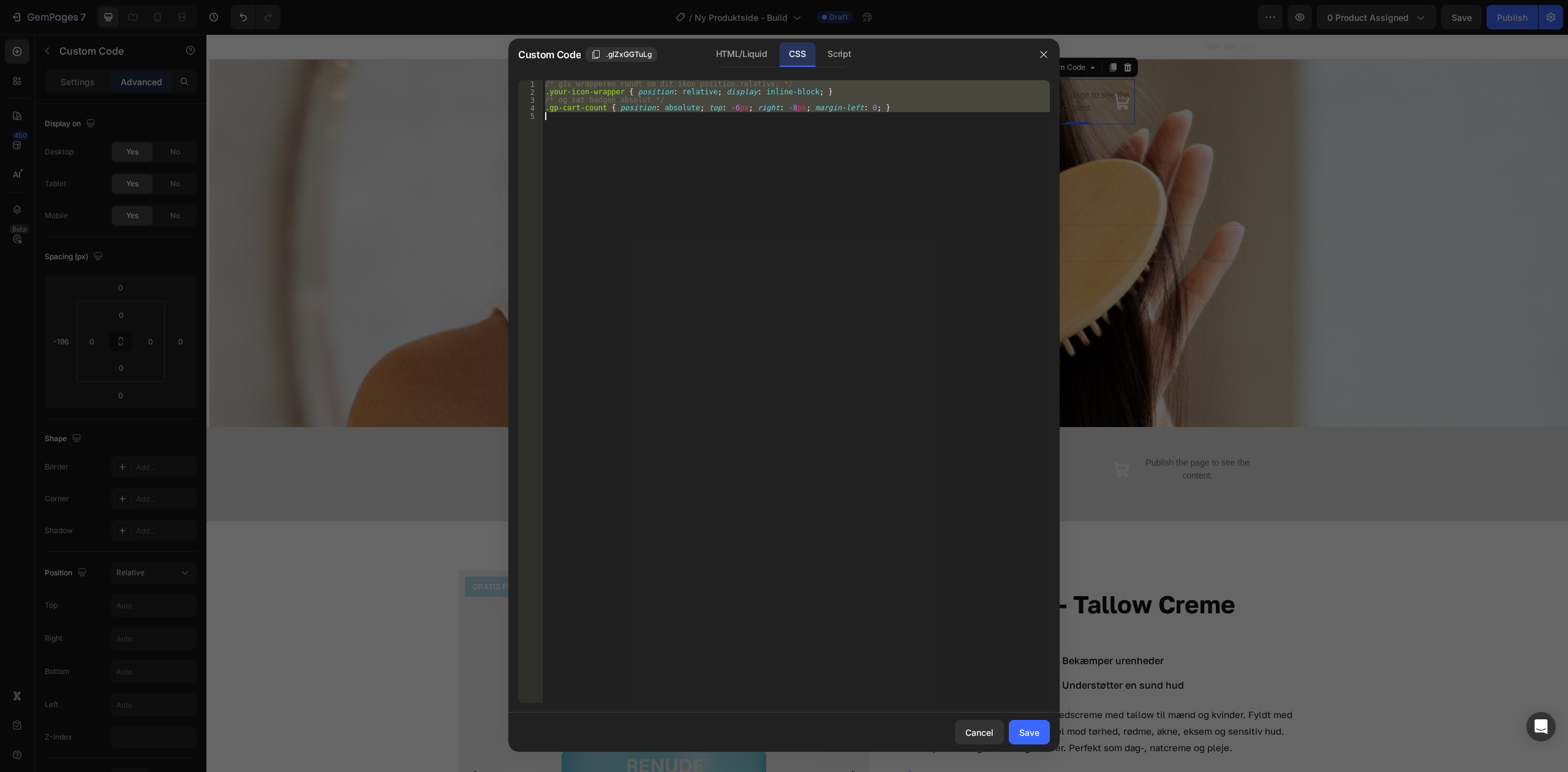
click at [814, 142] on div "/* giv wrapperen rundt om dit ikon position:relative; */ .your-icon-wrapper { p…" at bounding box center [797, 391] width 507 height 622
type textarea ".gp-cart-count { position: absolute; top: -6px; right: -8px; margin-left: 0; }"
paste textarea
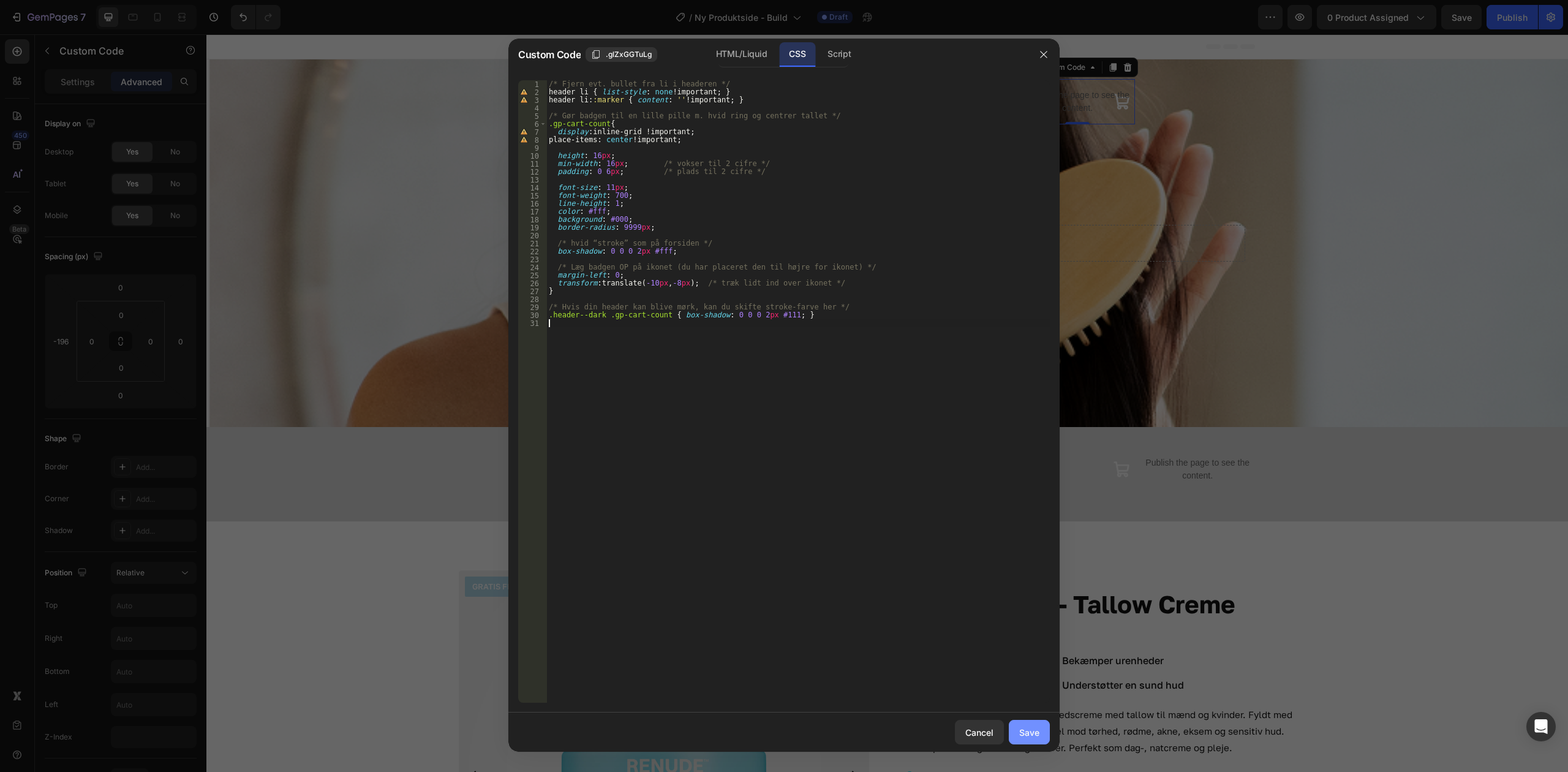
click at [1044, 726] on button "Save" at bounding box center [1029, 732] width 41 height 25
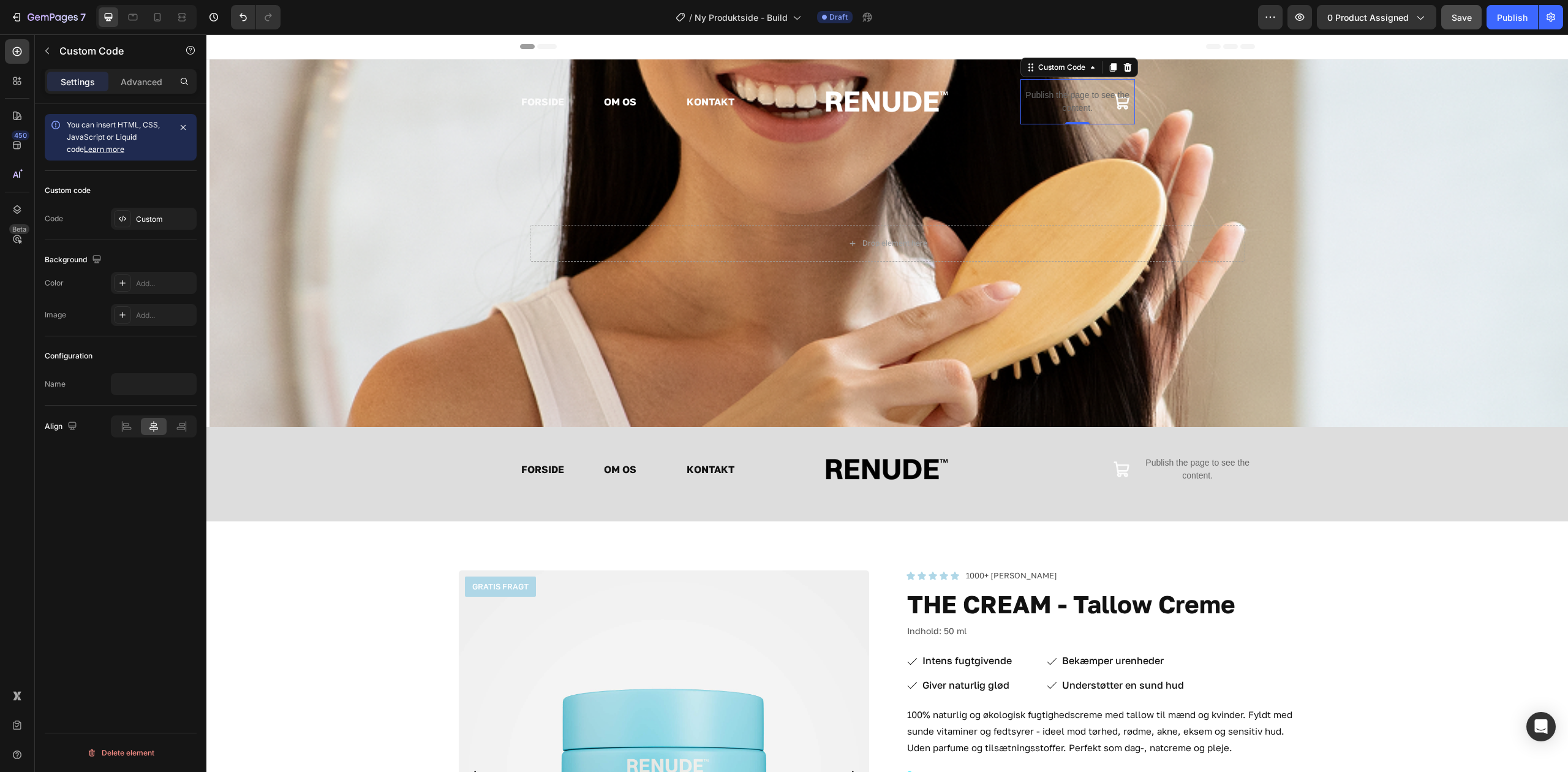
click at [1475, 10] on button "Save" at bounding box center [1462, 17] width 41 height 25
click at [1304, 12] on icon "button" at bounding box center [1300, 17] width 12 height 12
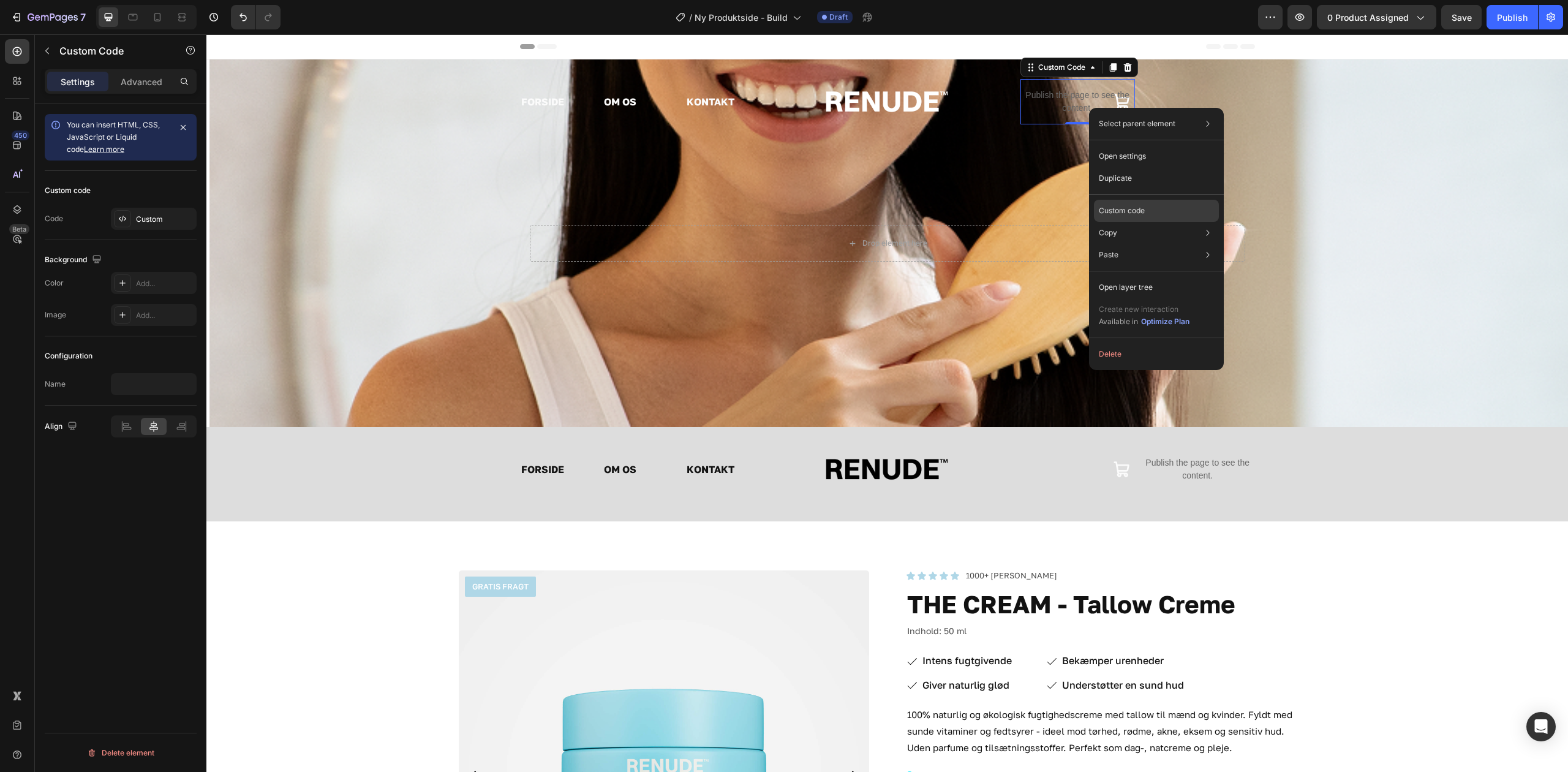
click at [1159, 213] on div "Custom code" at bounding box center [1156, 211] width 125 height 22
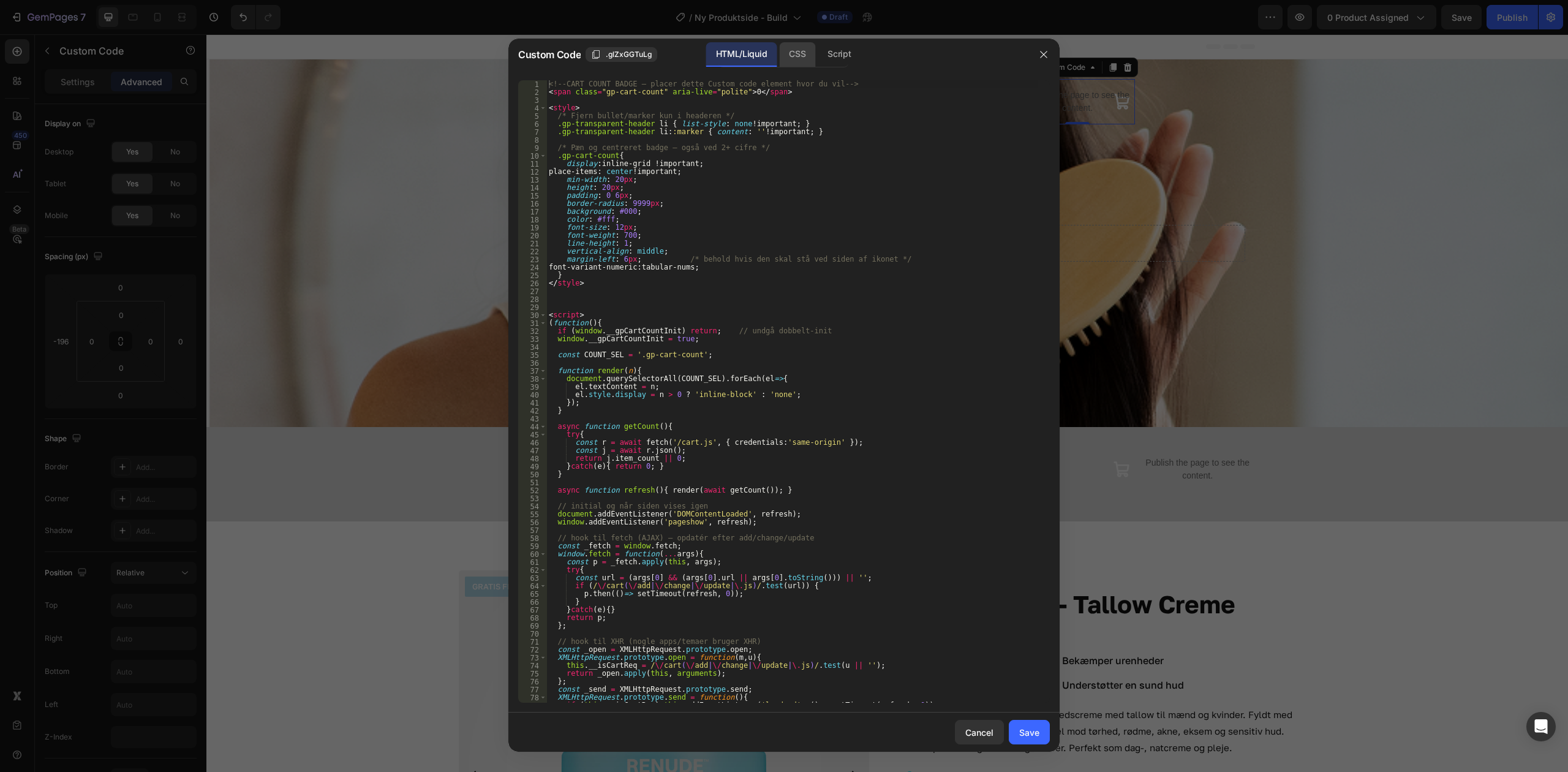
click at [793, 56] on div "CSS" at bounding box center [797, 54] width 36 height 25
type textarea ".header--dark .gp-cart-count { box-shadow: 0 0 0 2px #111; }"
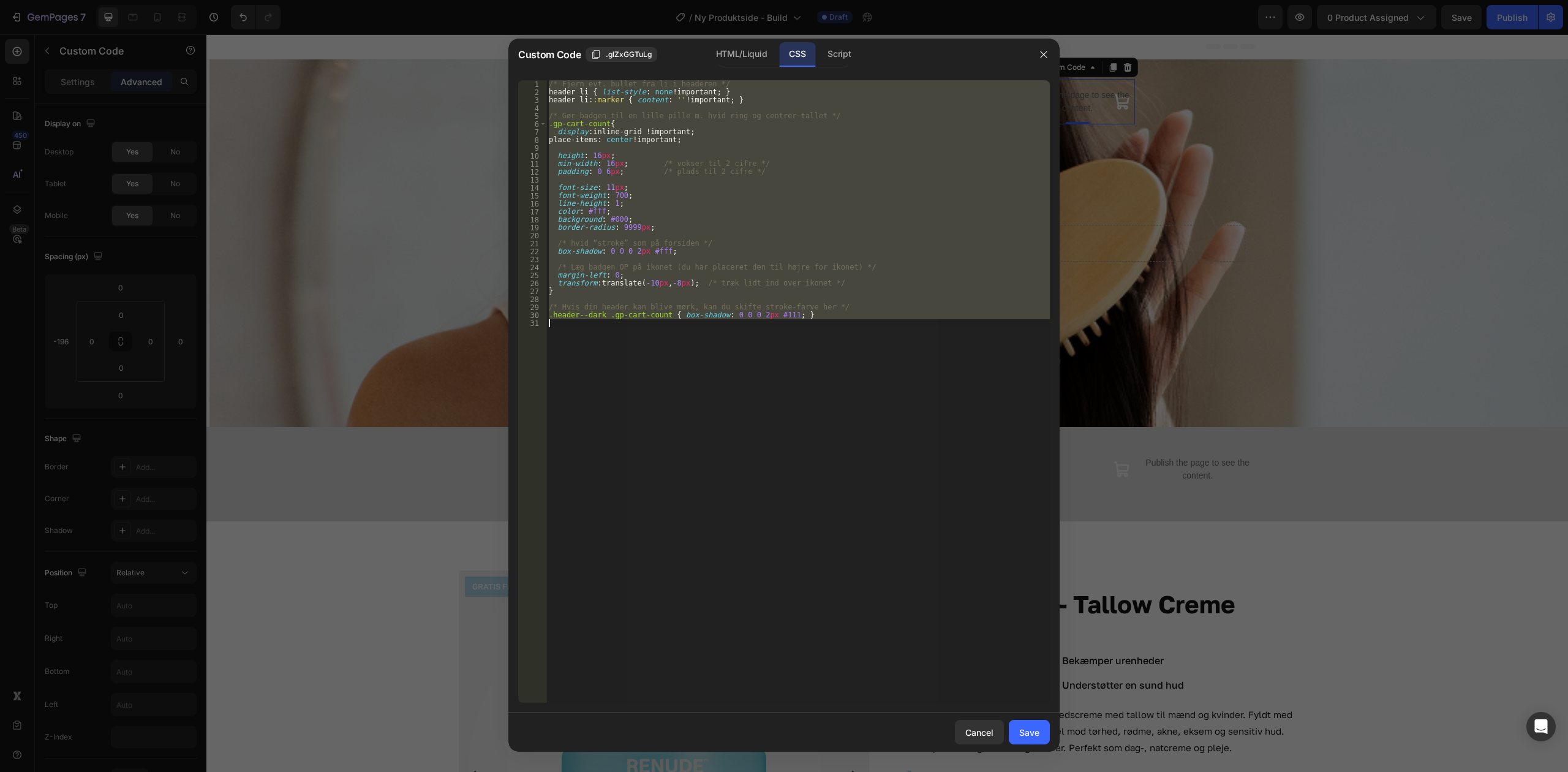
click at [814, 147] on div "/* Fjern evt. bullet fra li i headeren */ header li { list-style : none !import…" at bounding box center [798, 391] width 504 height 622
type textarea ".header--dark .gp-cart-count { box-shadow: 0 0 0 2px #111; }"
paste textarea
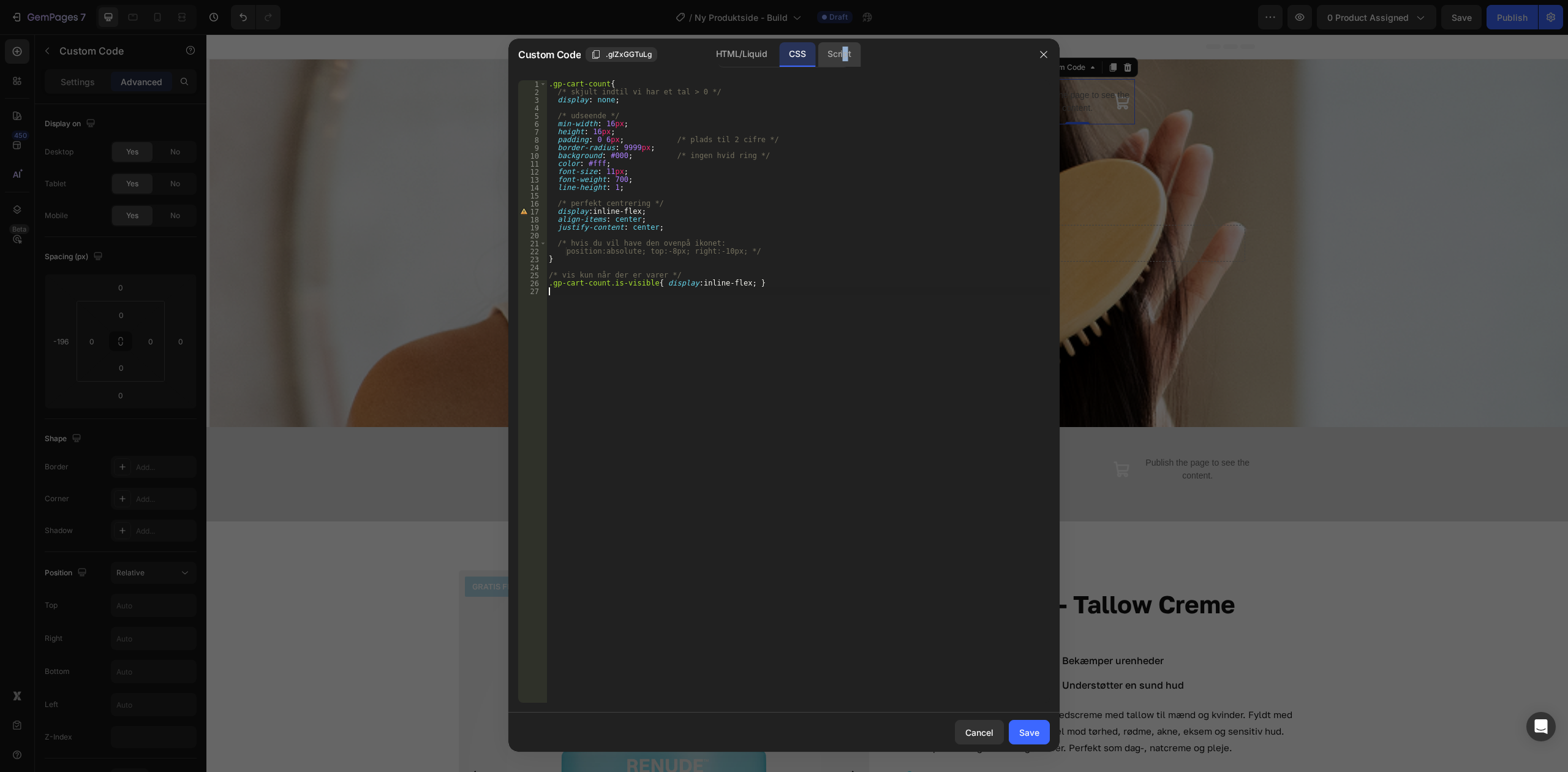
click at [844, 48] on div "Script" at bounding box center [839, 54] width 43 height 25
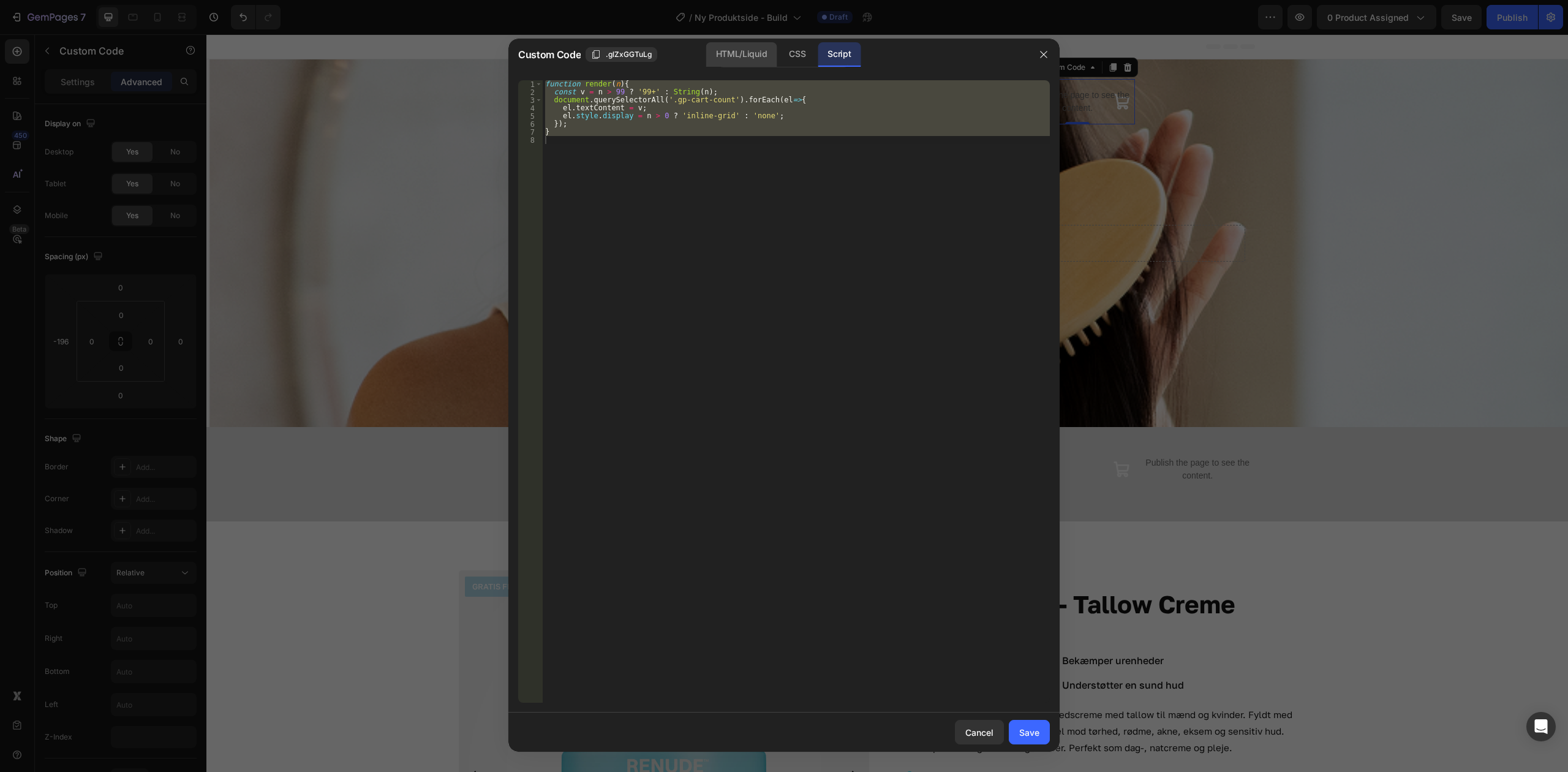
click at [753, 47] on div "HTML/Liquid" at bounding box center [741, 54] width 71 height 25
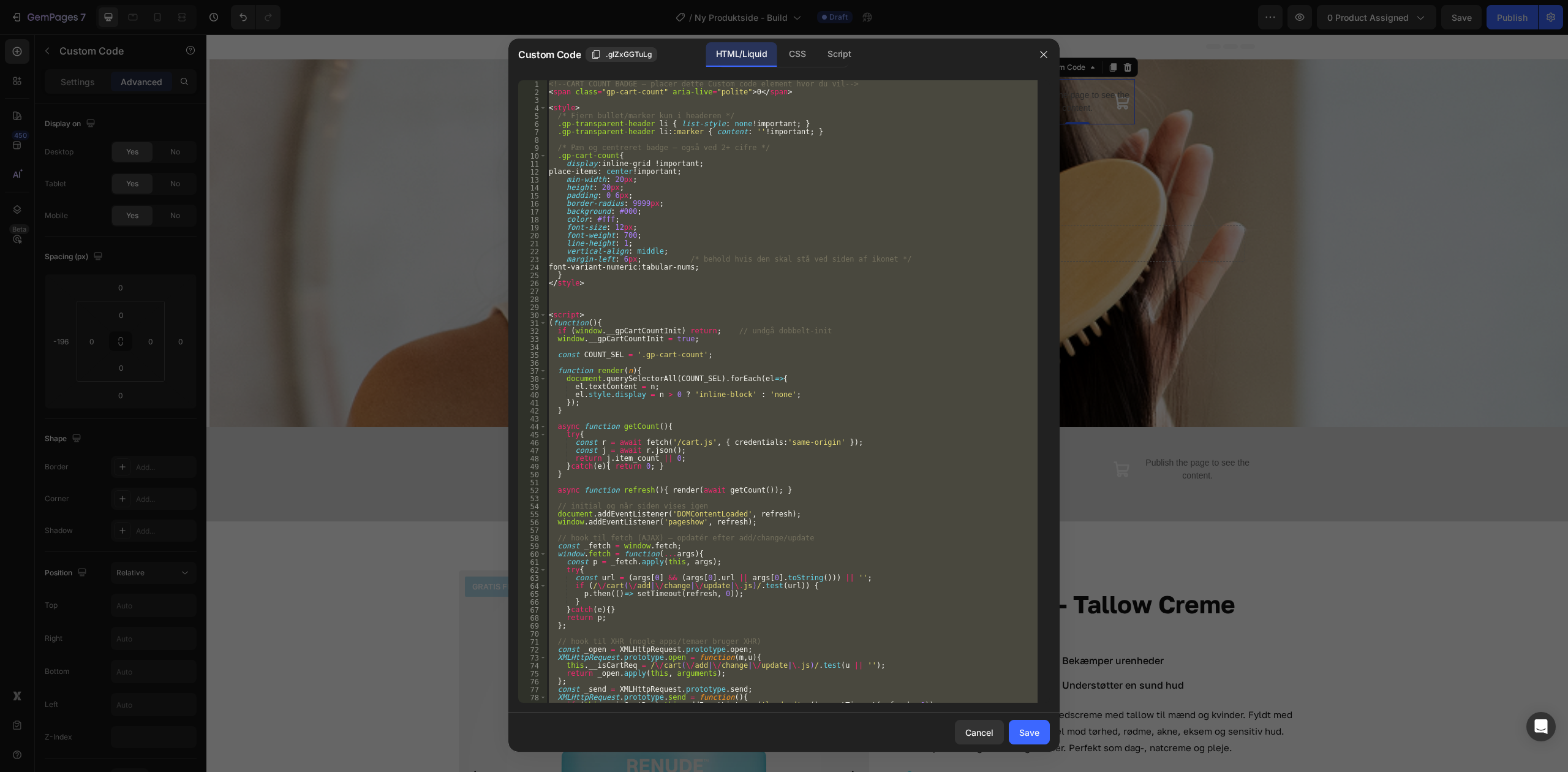
click at [738, 152] on div "<!-- CART COUNT BADGE — placer dette Custom code element hvor du vil --> < span…" at bounding box center [792, 391] width 491 height 622
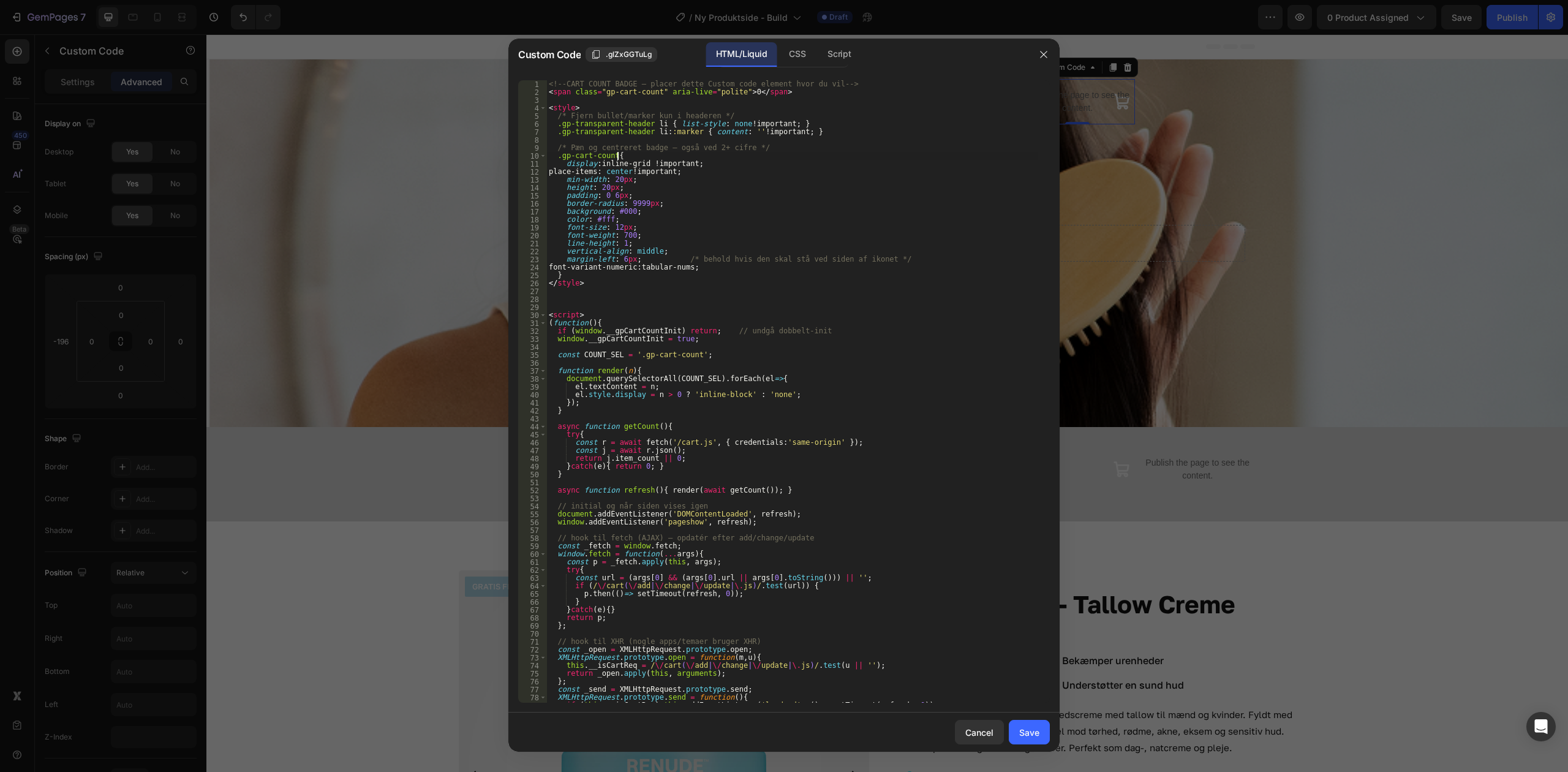
paste textarea "})();"
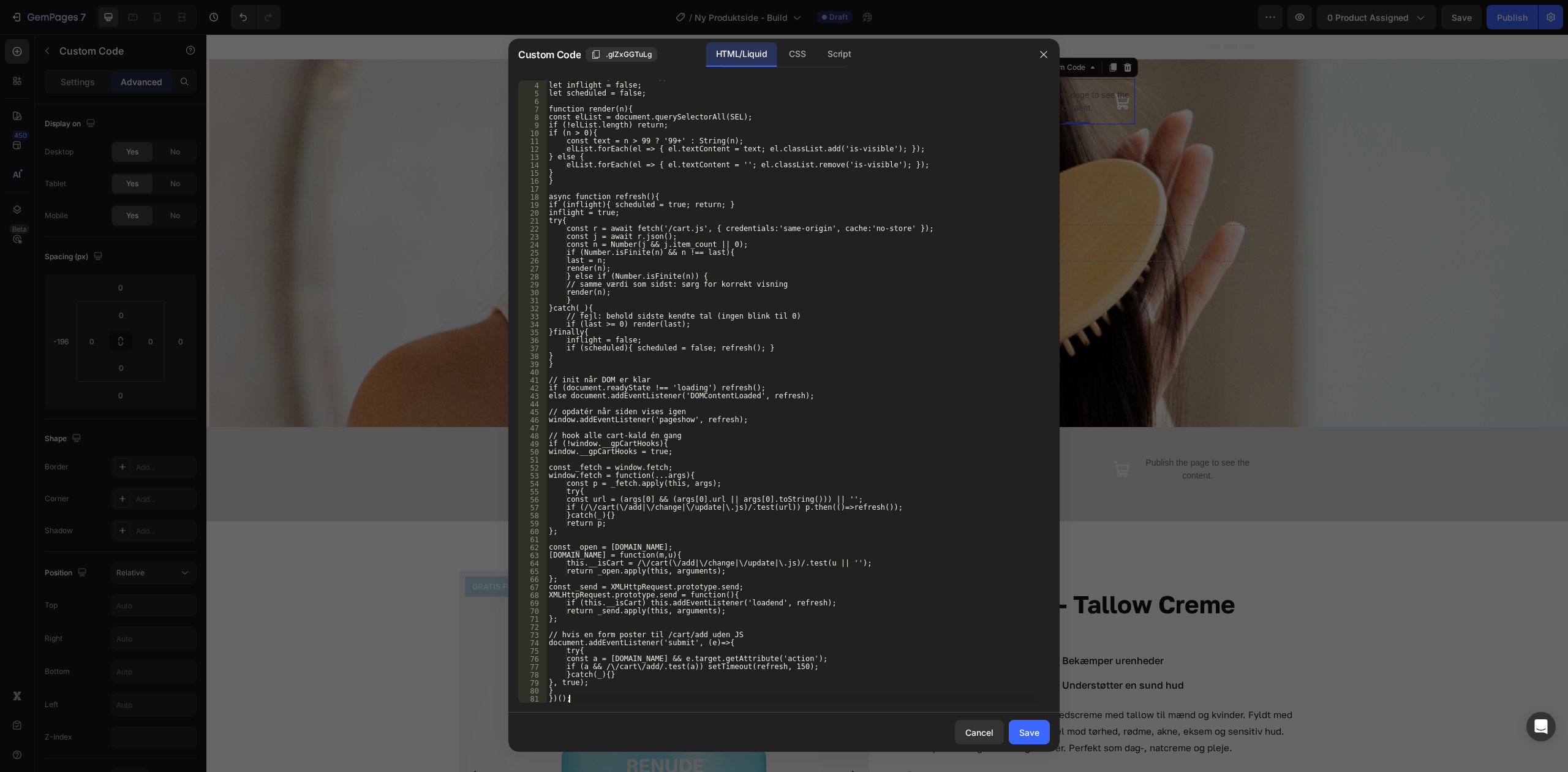
scroll to position [23, 0]
click at [942, 672] on div "let last = -1; // sidste kendte antal let inflight = false; let scheduled = fal…" at bounding box center [792, 392] width 491 height 638
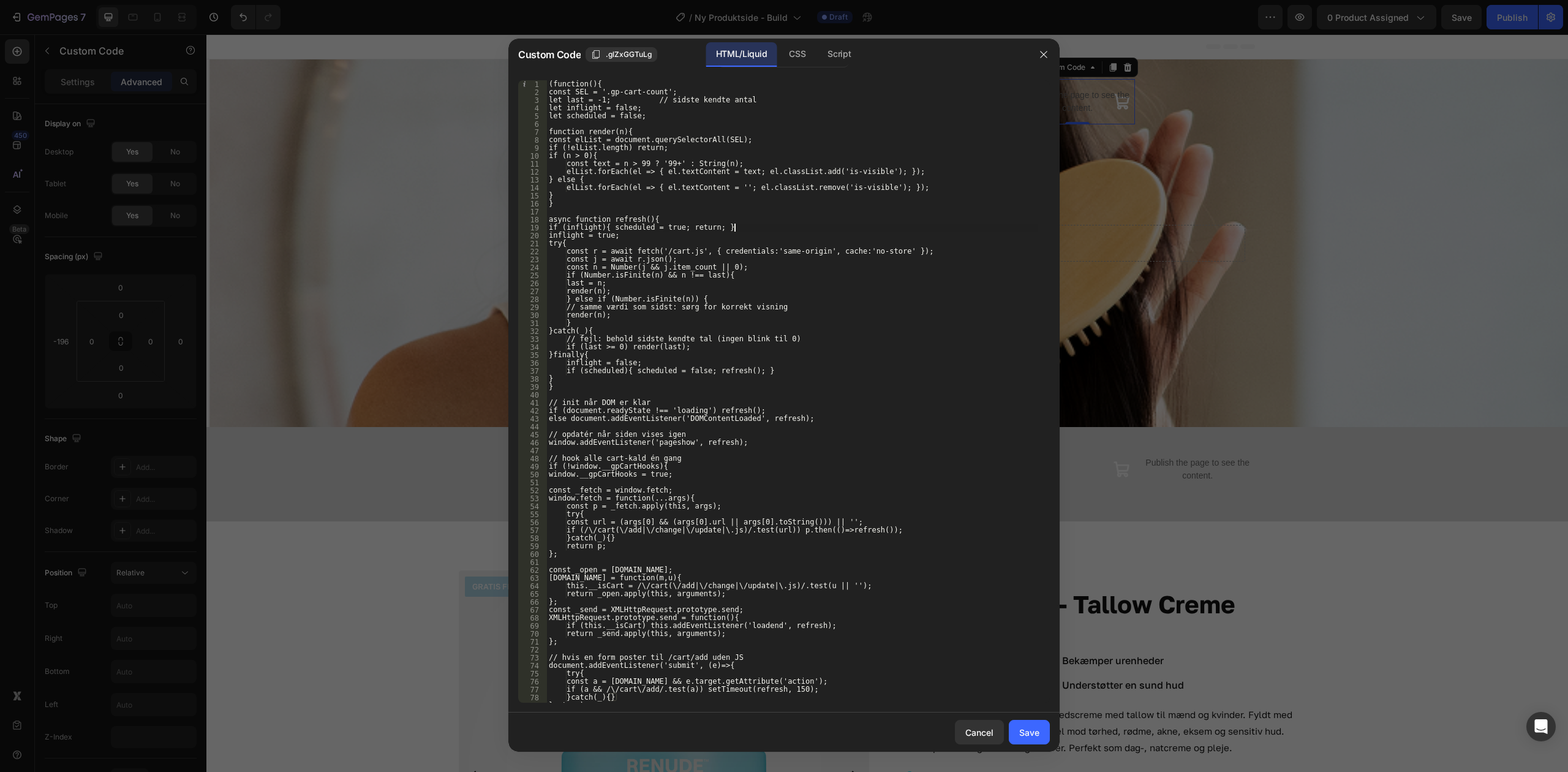
click at [941, 228] on div "(function(){ const SEL = '.gp-cart-count'; let last = -1; // sidste kendte anta…" at bounding box center [792, 399] width 491 height 638
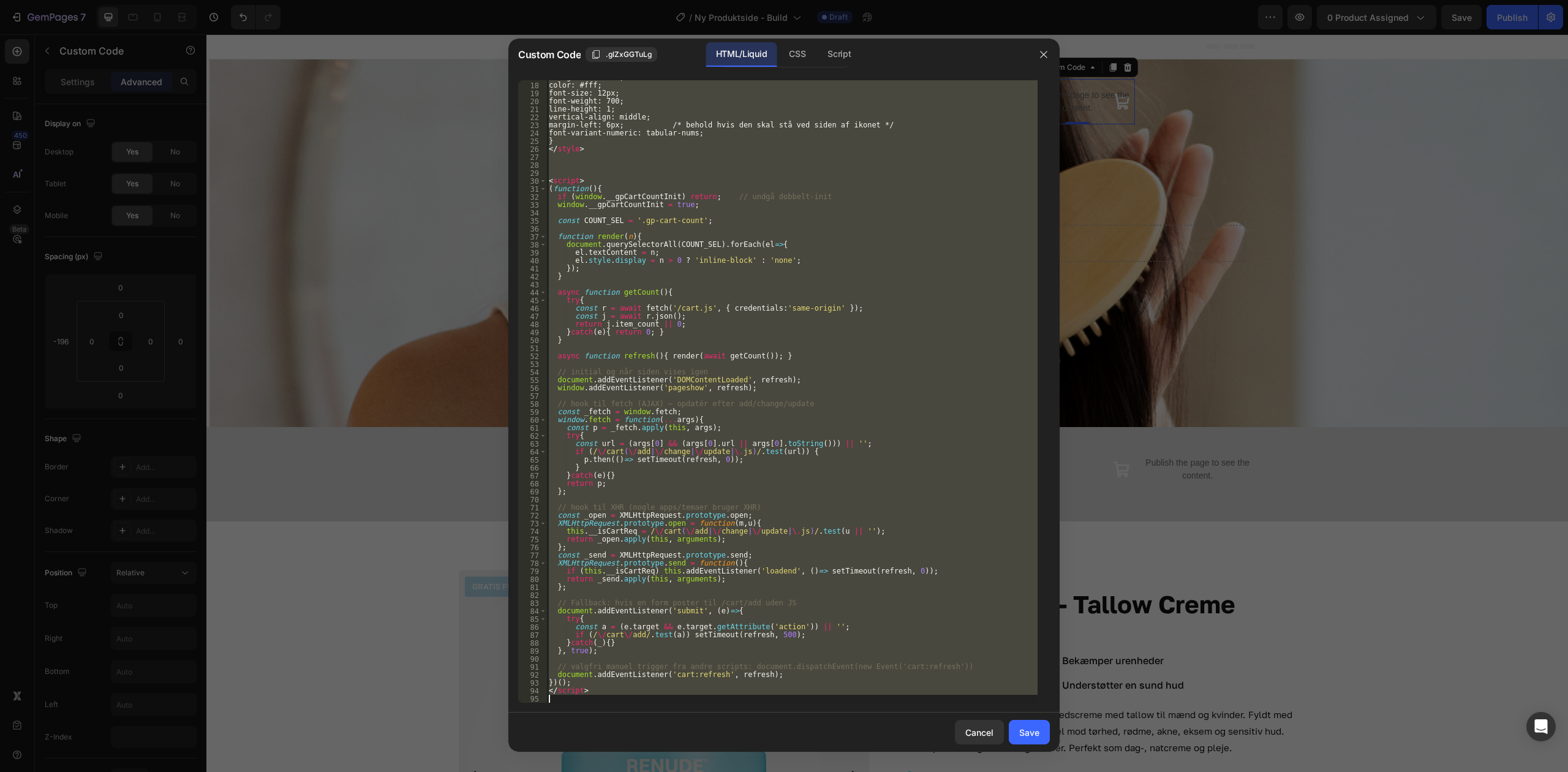
paste textarea "})();"
type textarea "})();"
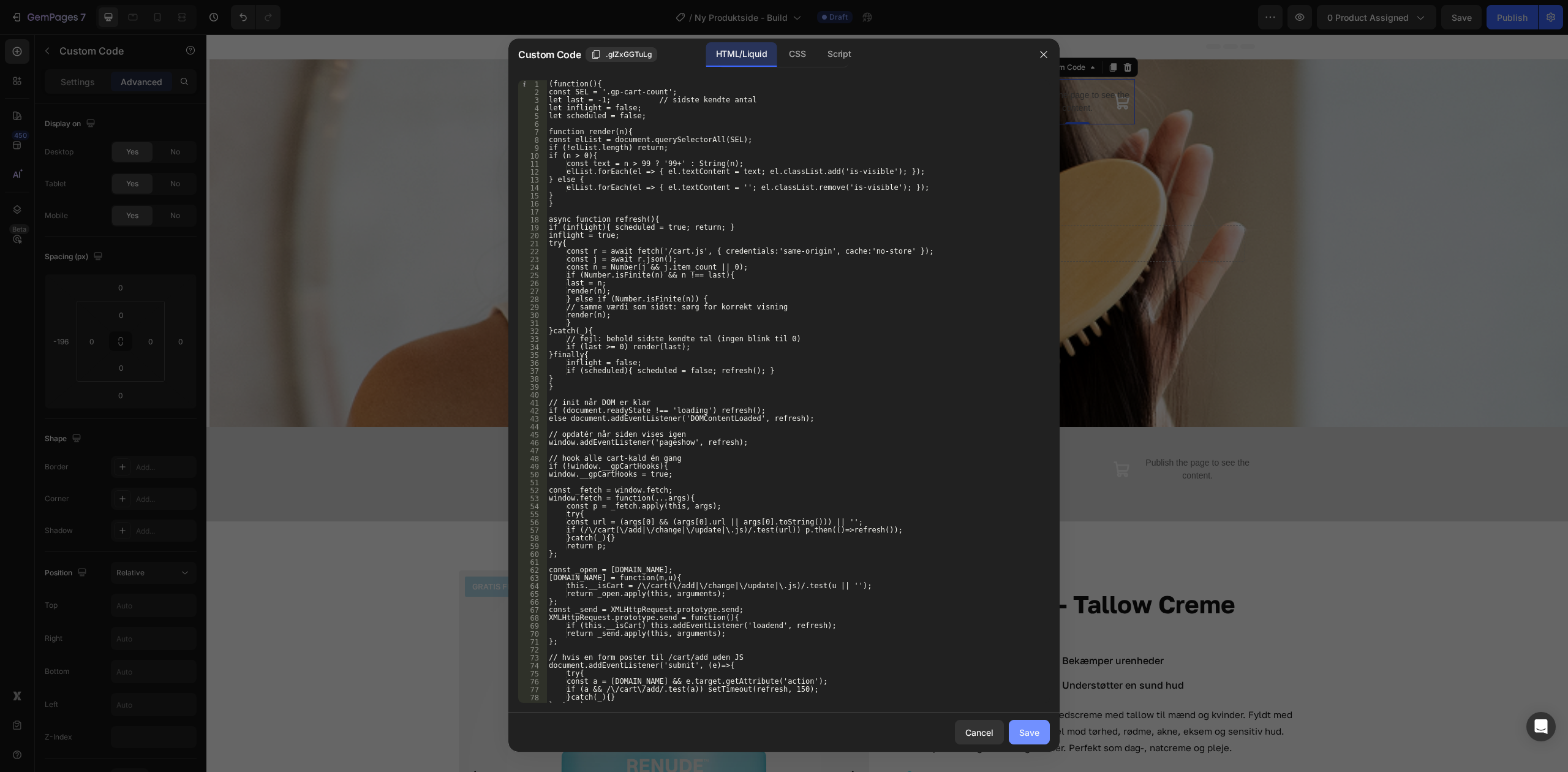
click at [1027, 727] on div "Save" at bounding box center [1030, 732] width 20 height 13
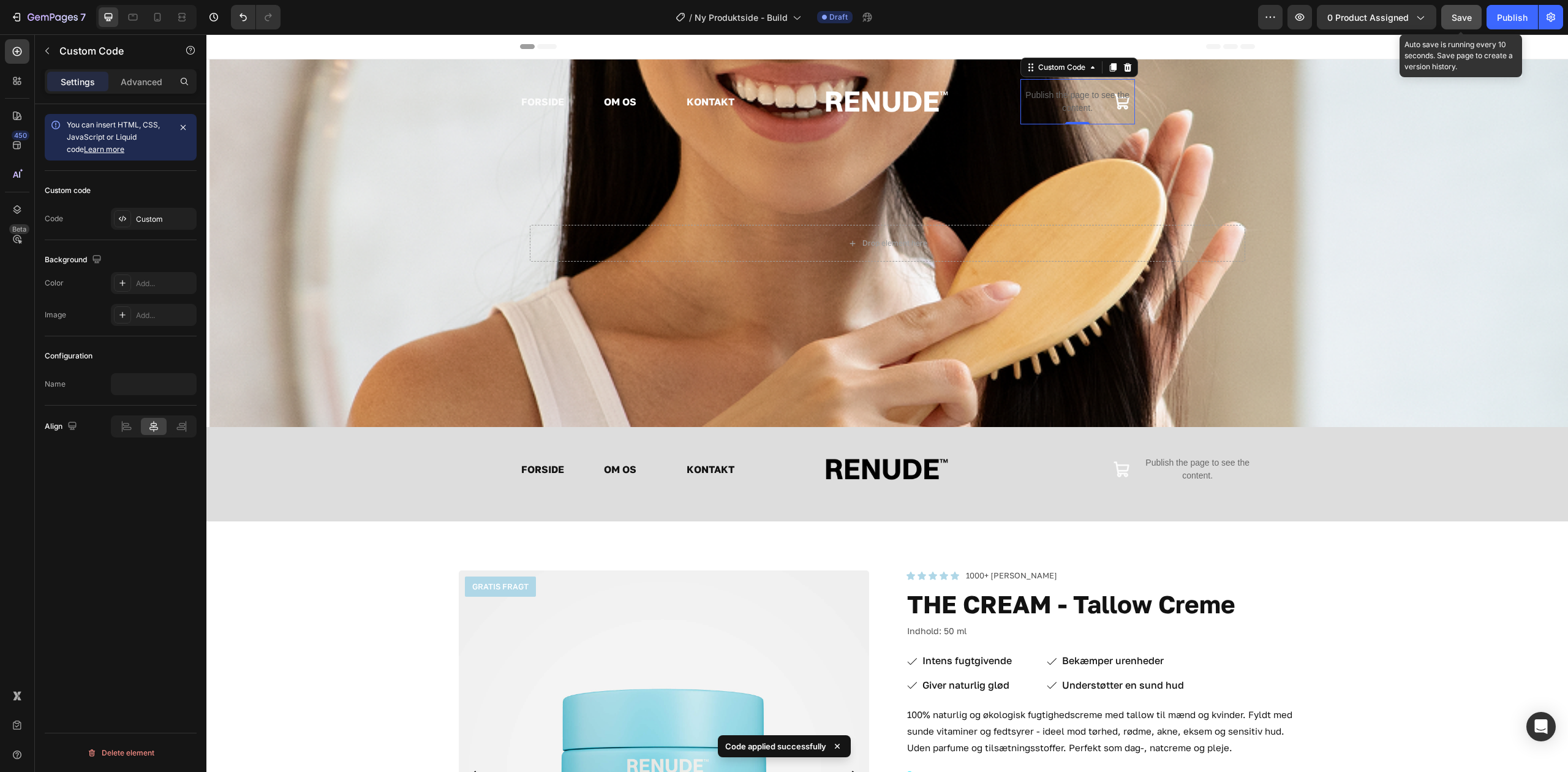
click at [1462, 20] on span "Save" at bounding box center [1462, 17] width 20 height 10
click at [1302, 10] on button "button" at bounding box center [1300, 17] width 25 height 25
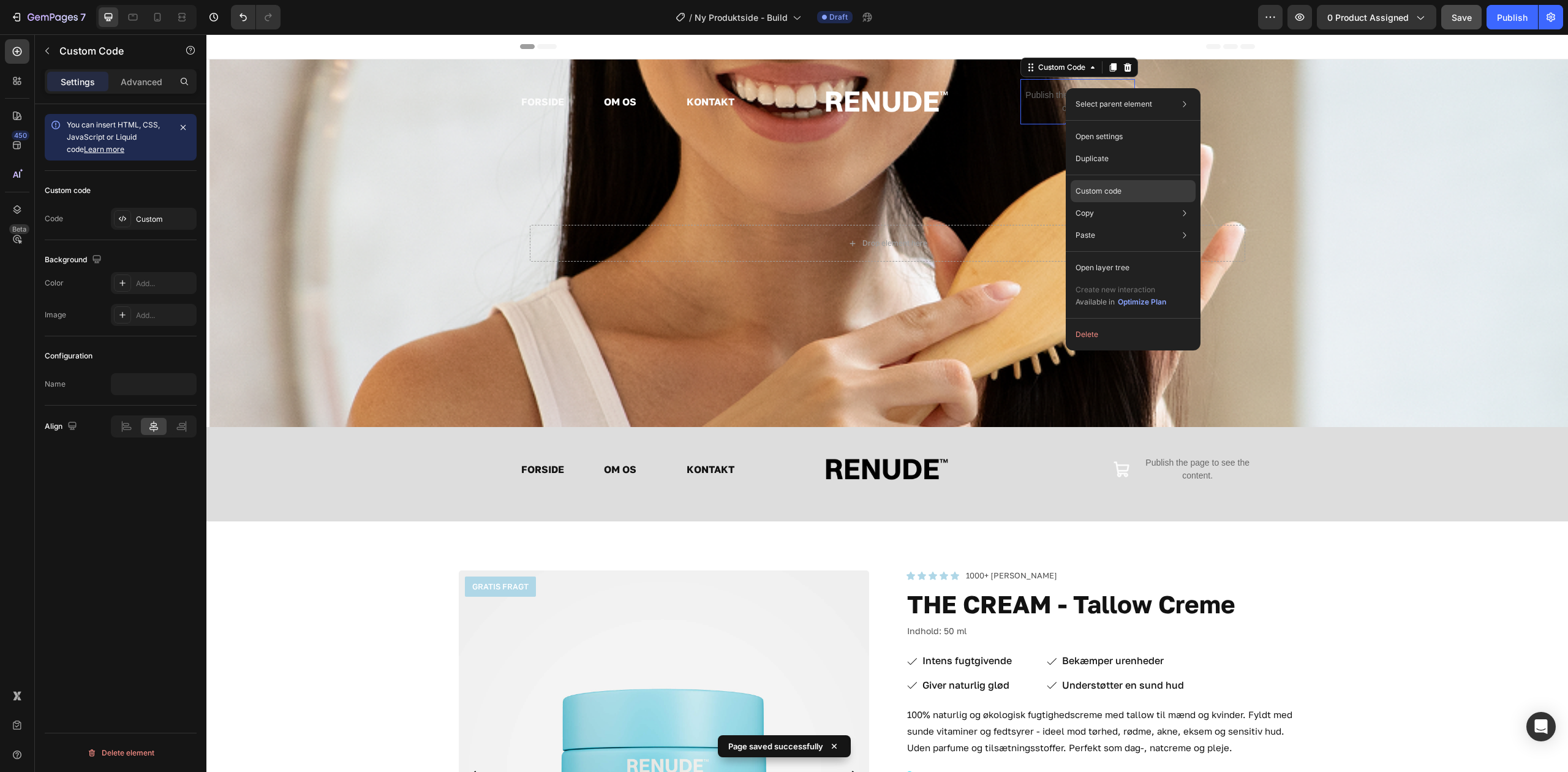
click at [1137, 186] on div "Custom code" at bounding box center [1133, 192] width 125 height 22
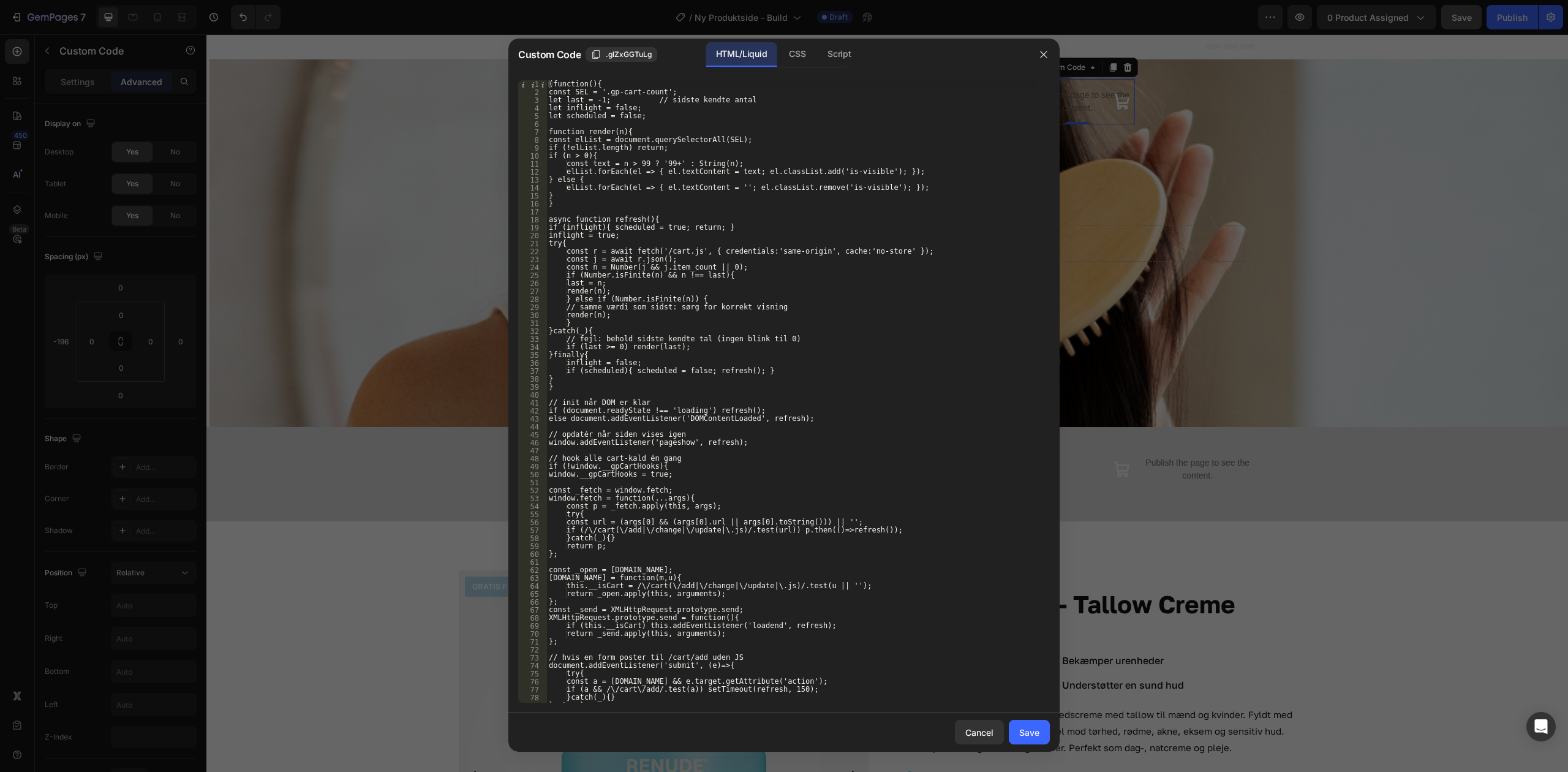
click at [836, 89] on div "(function(){ const SEL = '.gp-cart-count'; let last = -1; // sidste kendte anta…" at bounding box center [792, 399] width 491 height 638
type textarea "} })();"
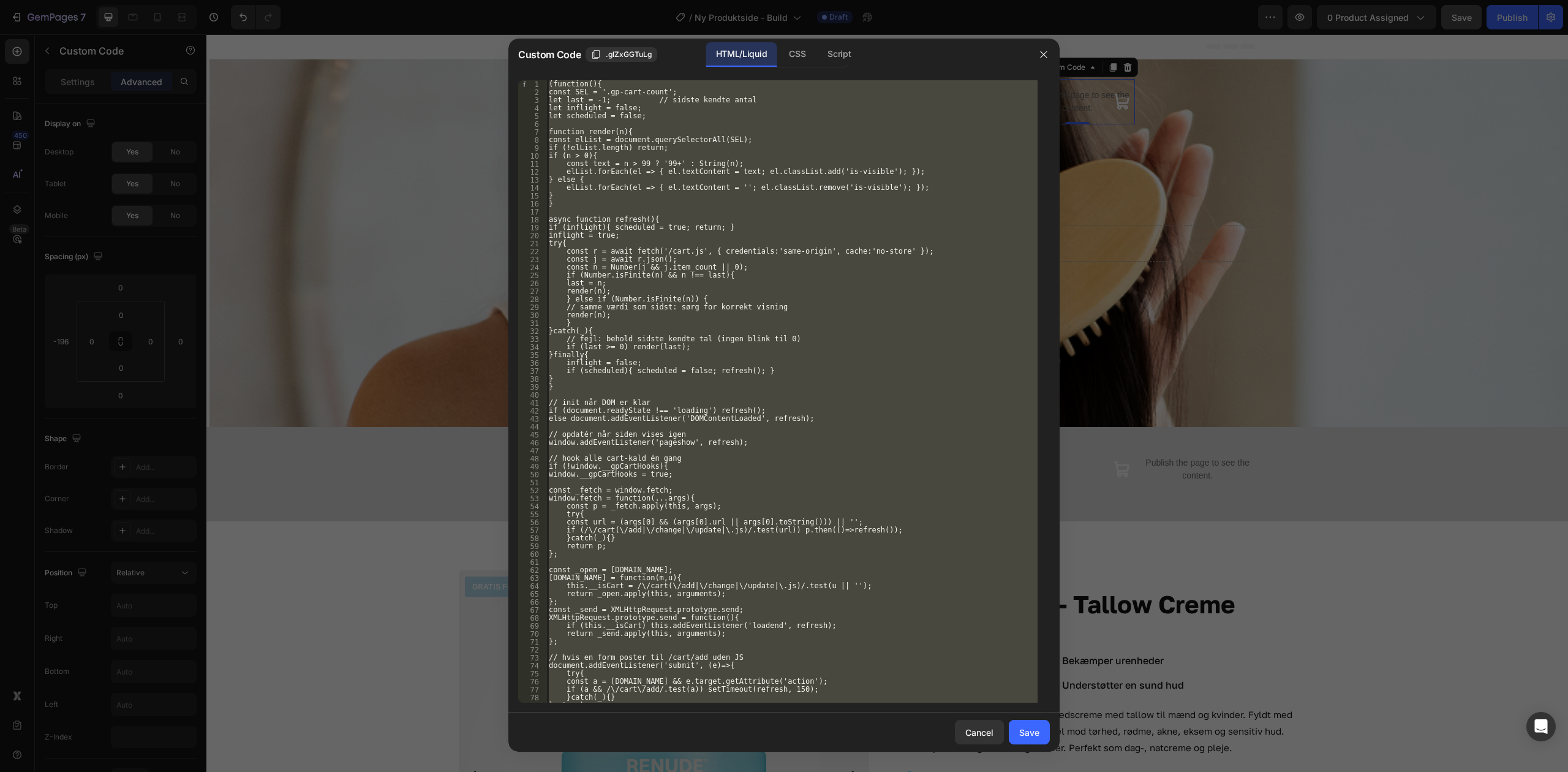
paste textarea
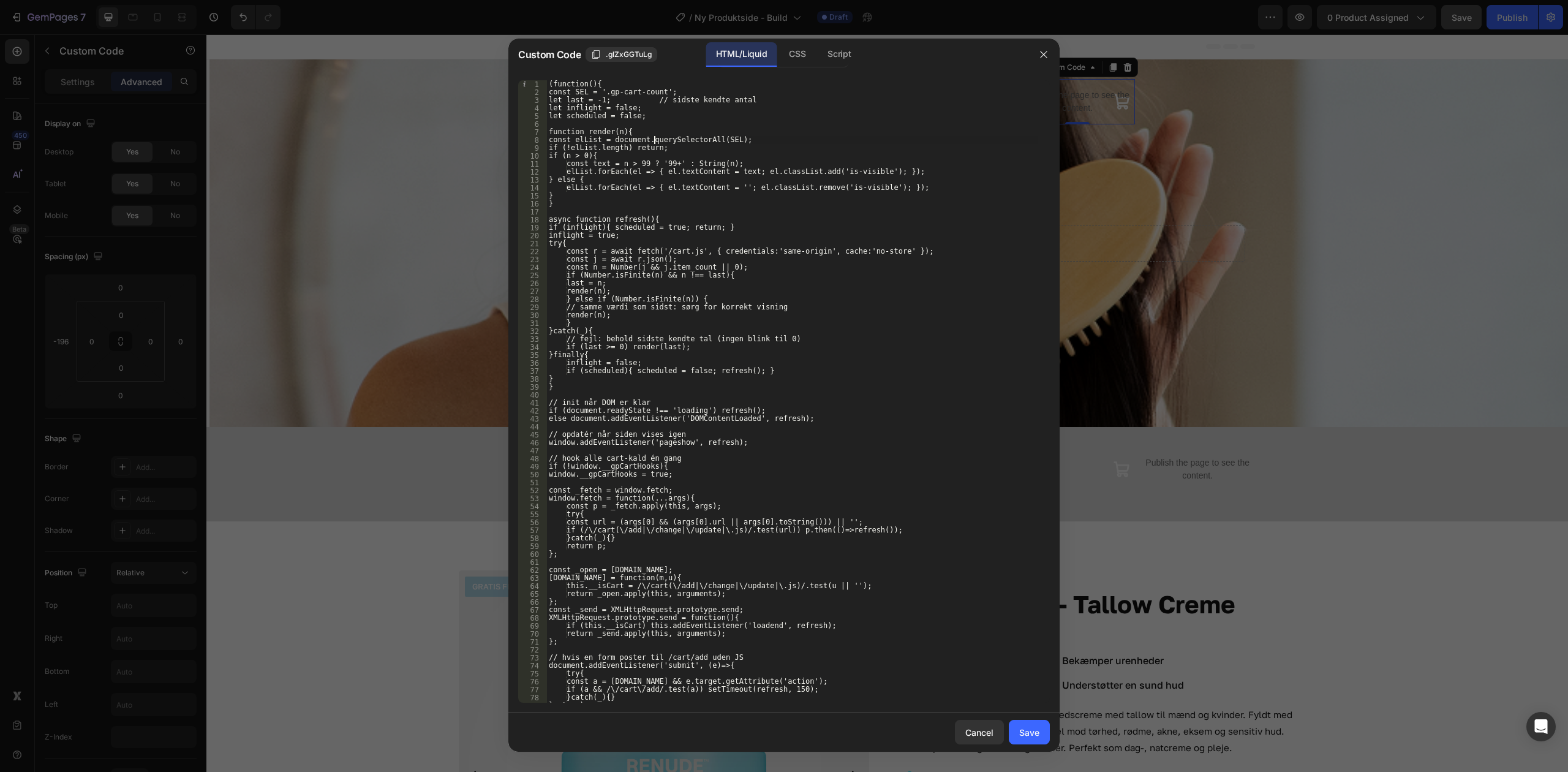
click at [655, 137] on div "(function(){ const SEL = '.gp-cart-count'; let last = -1; // sidste kendte anta…" at bounding box center [792, 399] width 491 height 638
click at [783, 64] on div "CSS" at bounding box center [797, 54] width 36 height 25
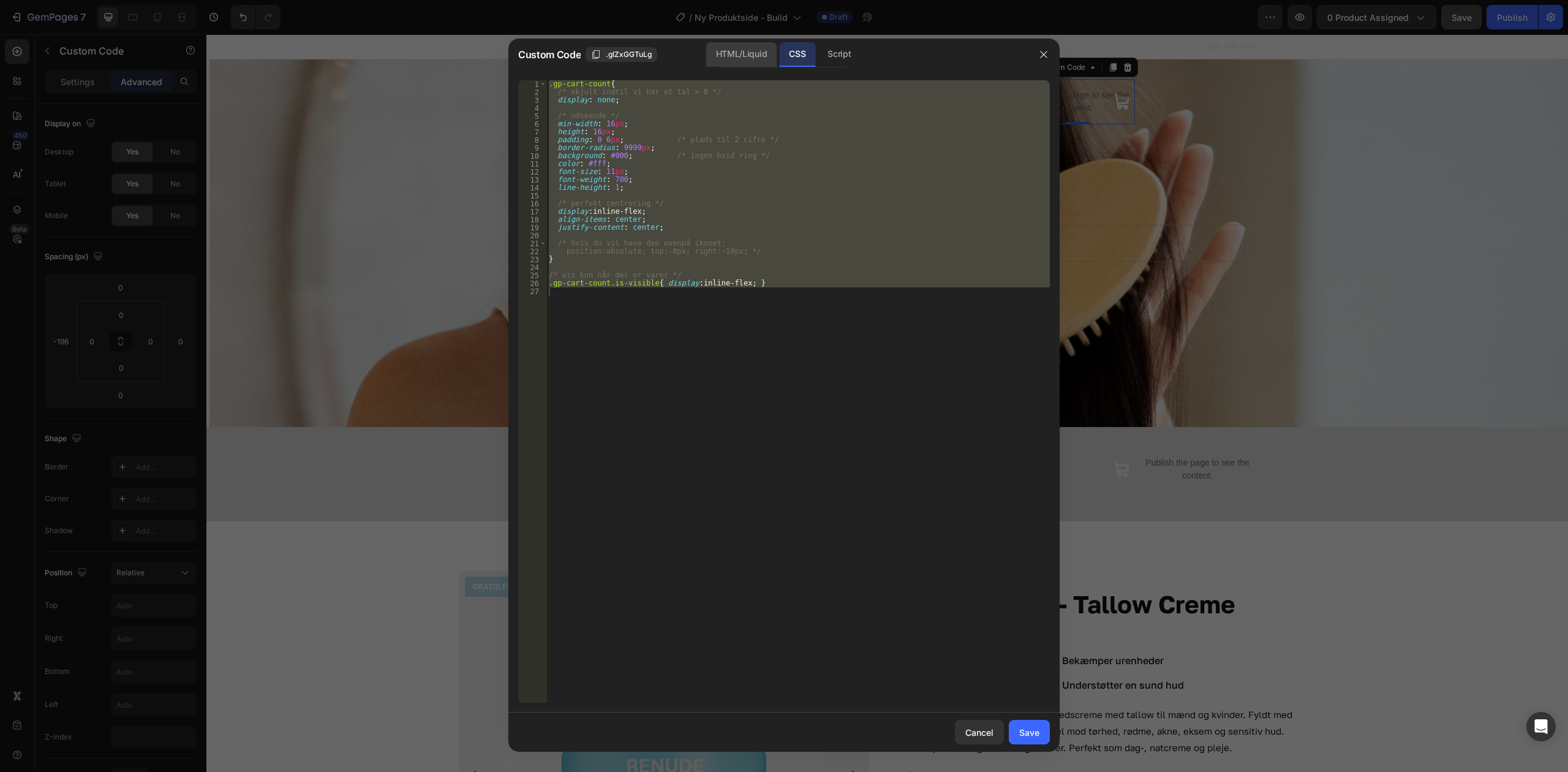
click at [755, 55] on div "HTML/Liquid" at bounding box center [741, 54] width 71 height 25
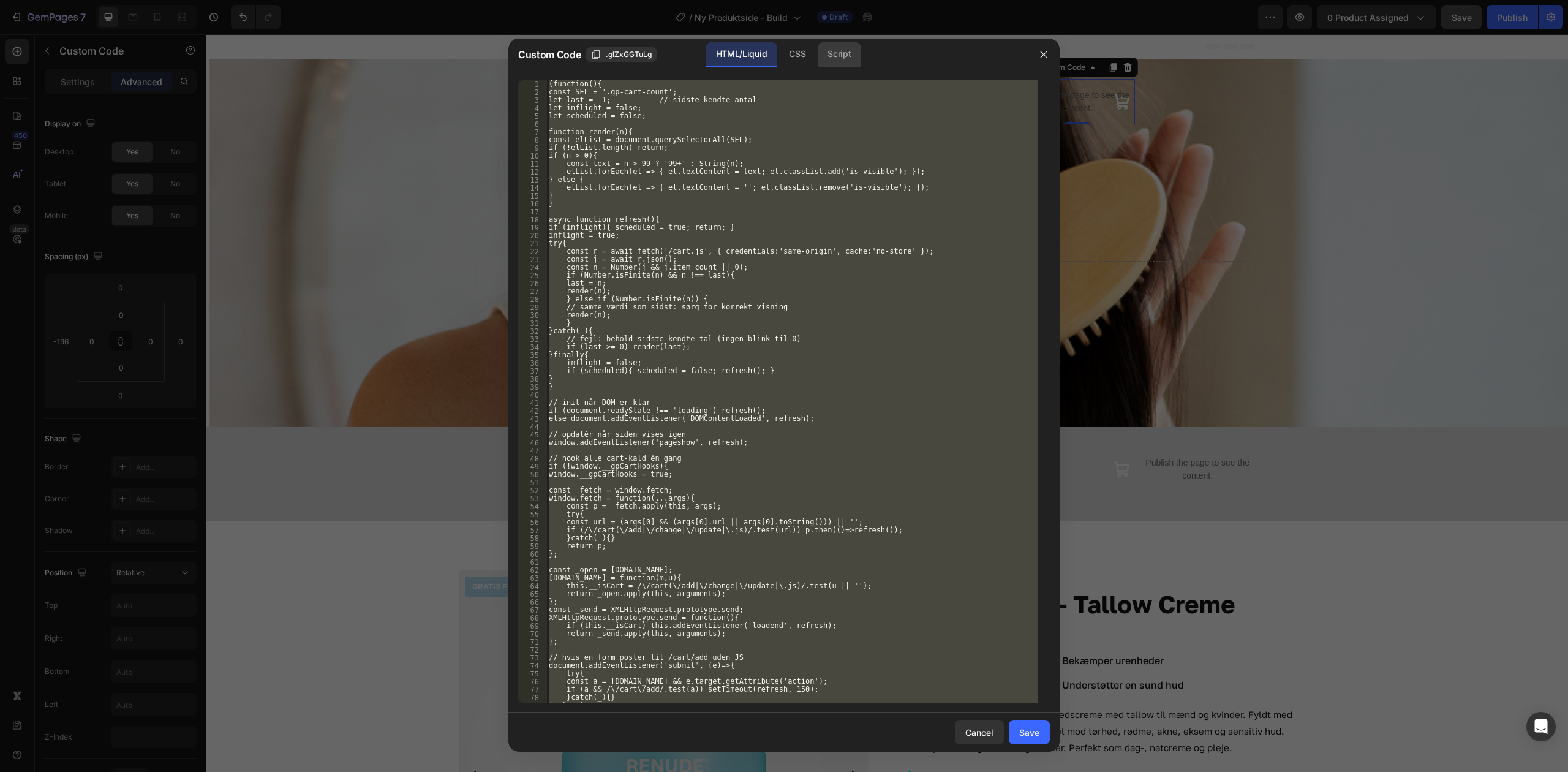
click at [838, 57] on div "Script" at bounding box center [839, 54] width 43 height 25
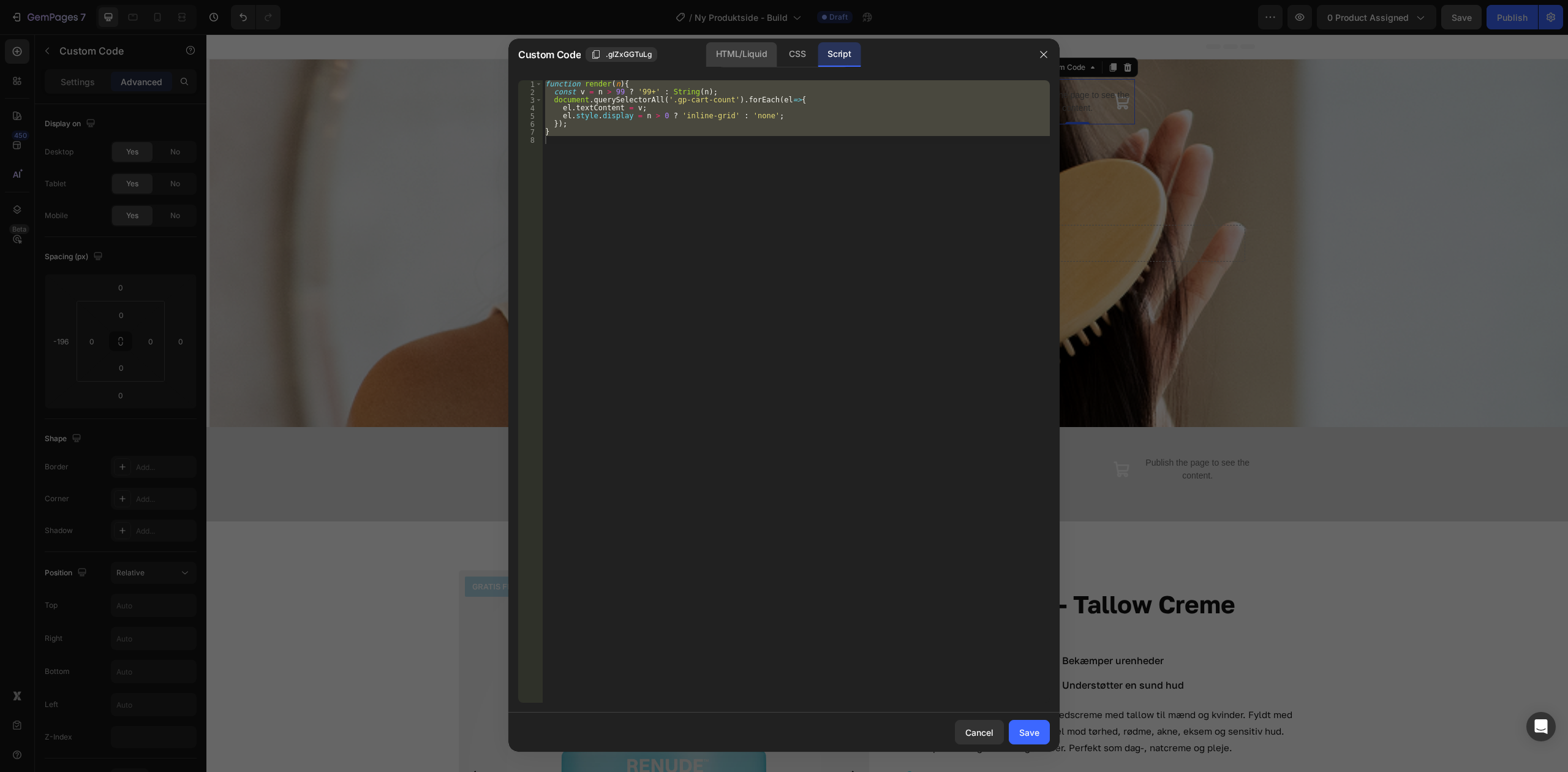
click at [749, 53] on div "HTML/Liquid" at bounding box center [741, 54] width 71 height 25
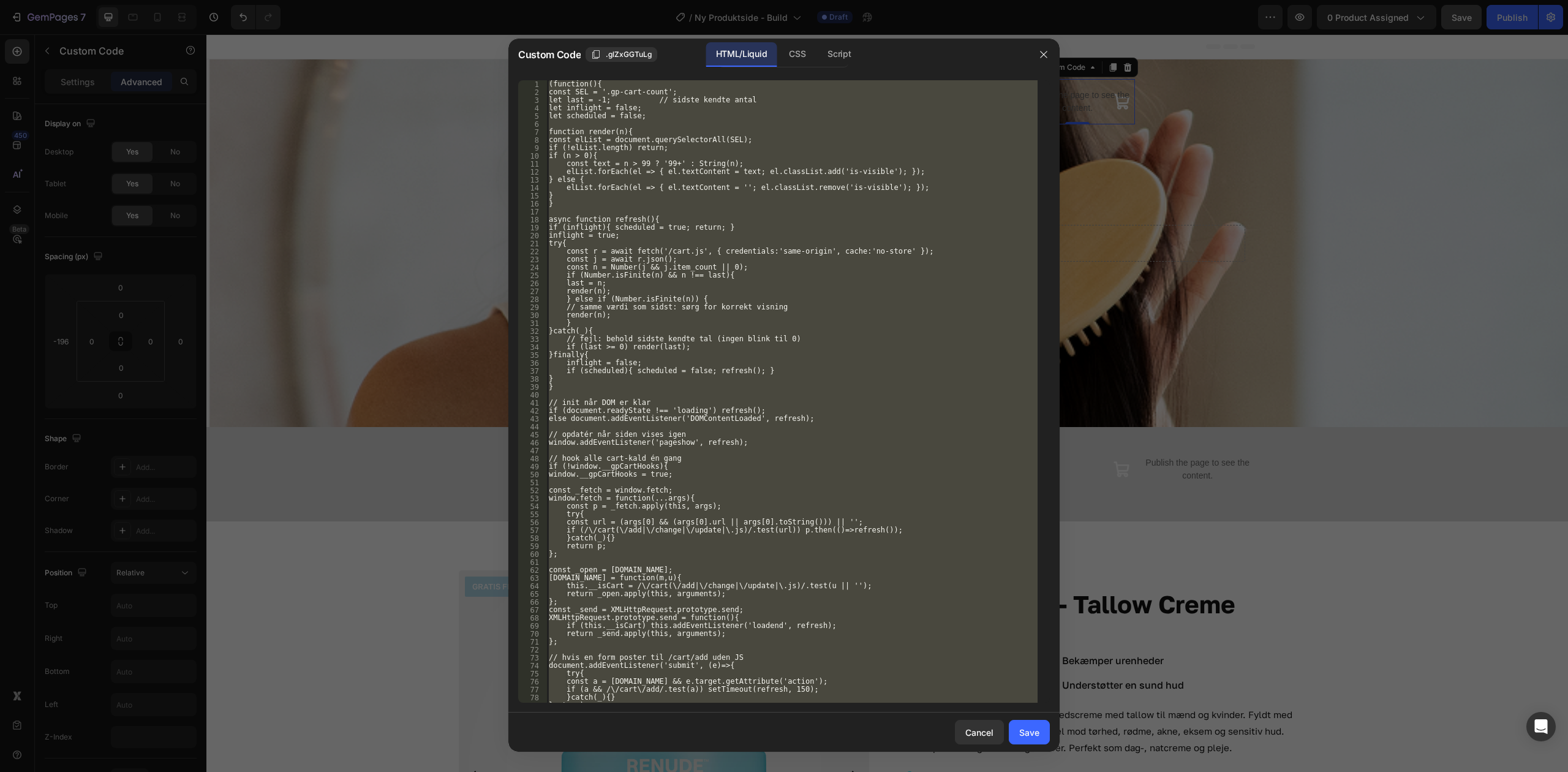
click at [747, 131] on div "(function(){ const SEL = '.gp-cart-count'; let last = -1; // sidste kendte anta…" at bounding box center [792, 391] width 491 height 622
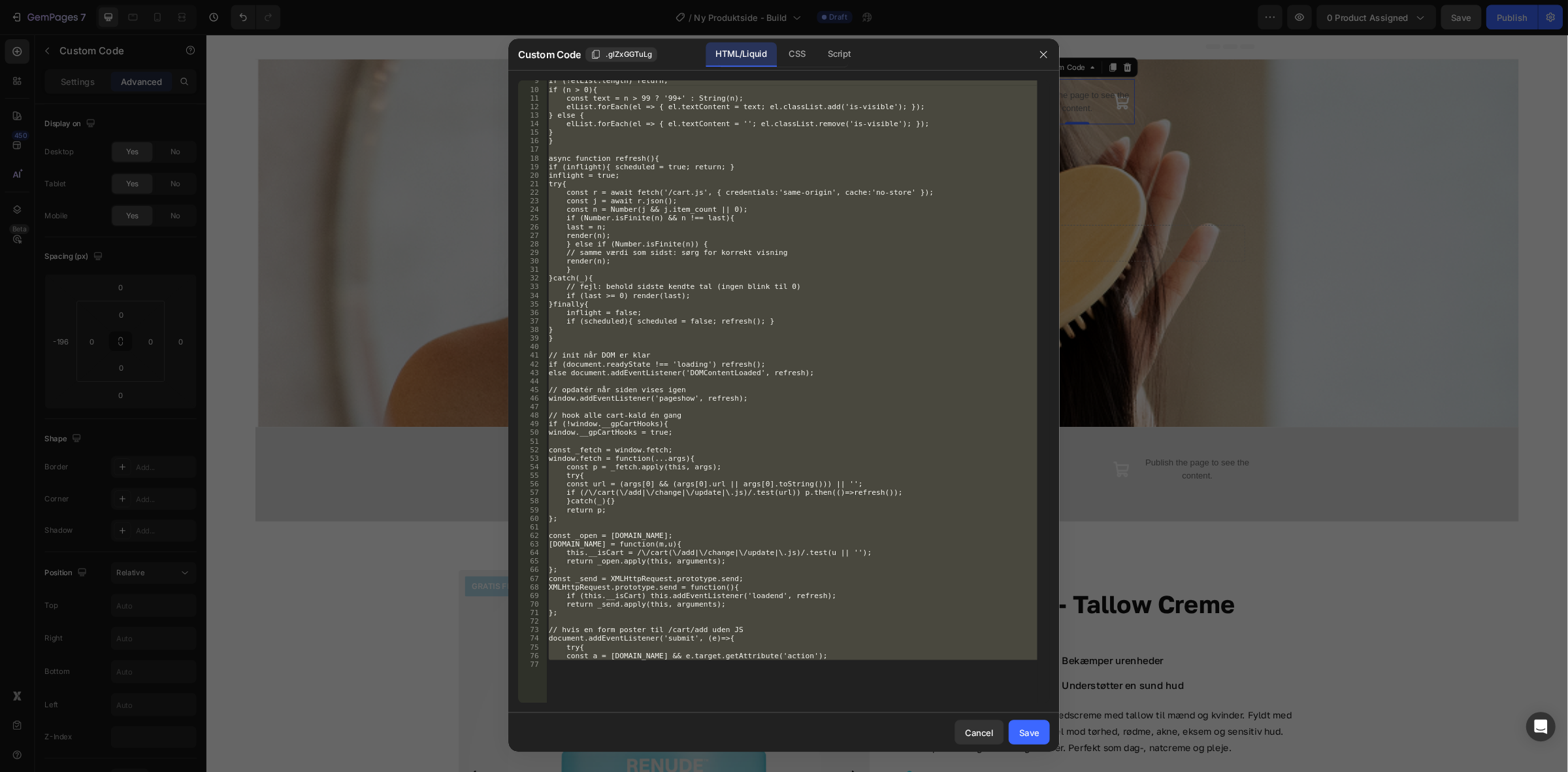
scroll to position [76, 0]
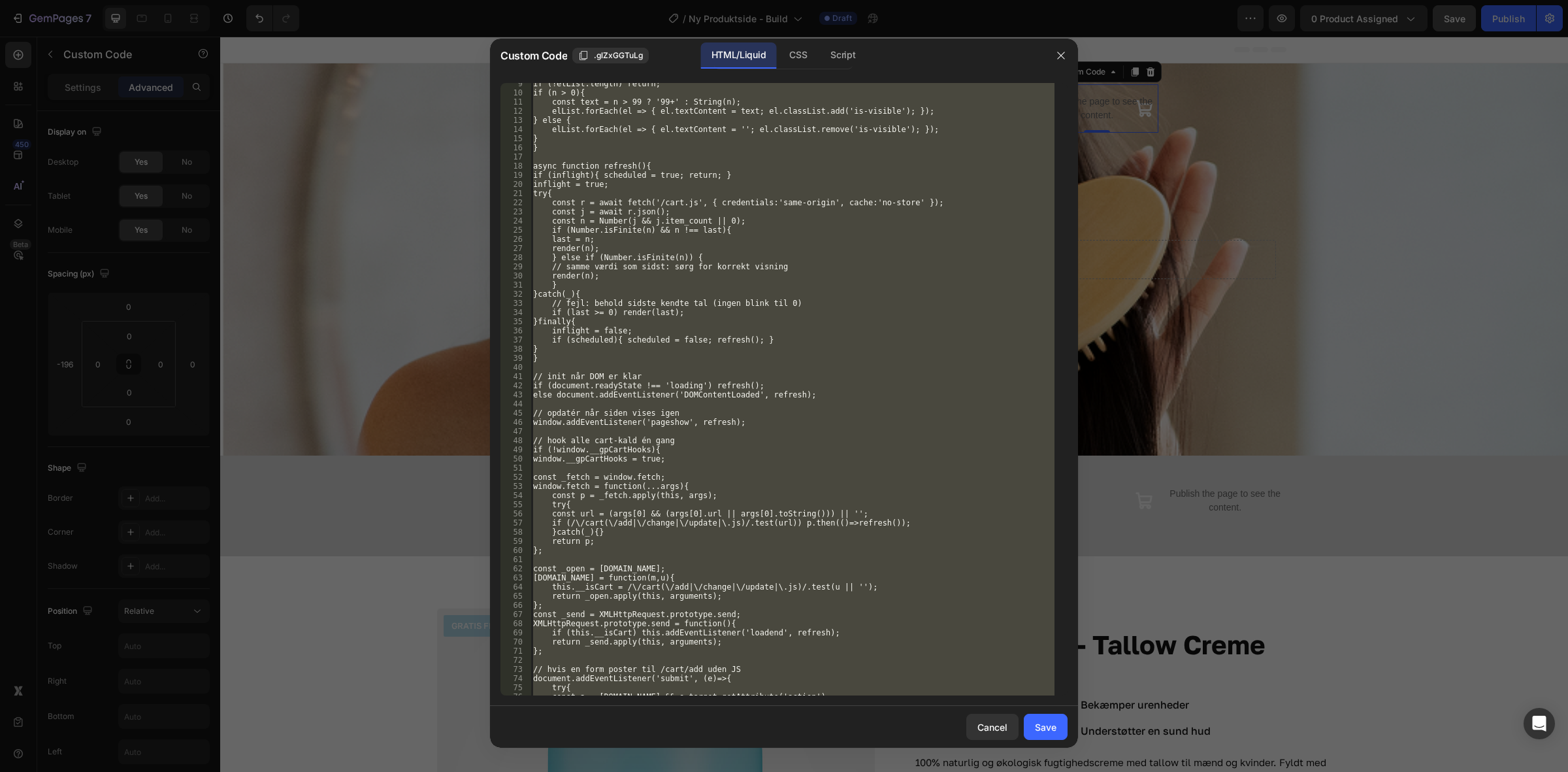
click at [923, 54] on div "HTML/Liquid CSS Script" at bounding box center [908, 56] width 271 height 27
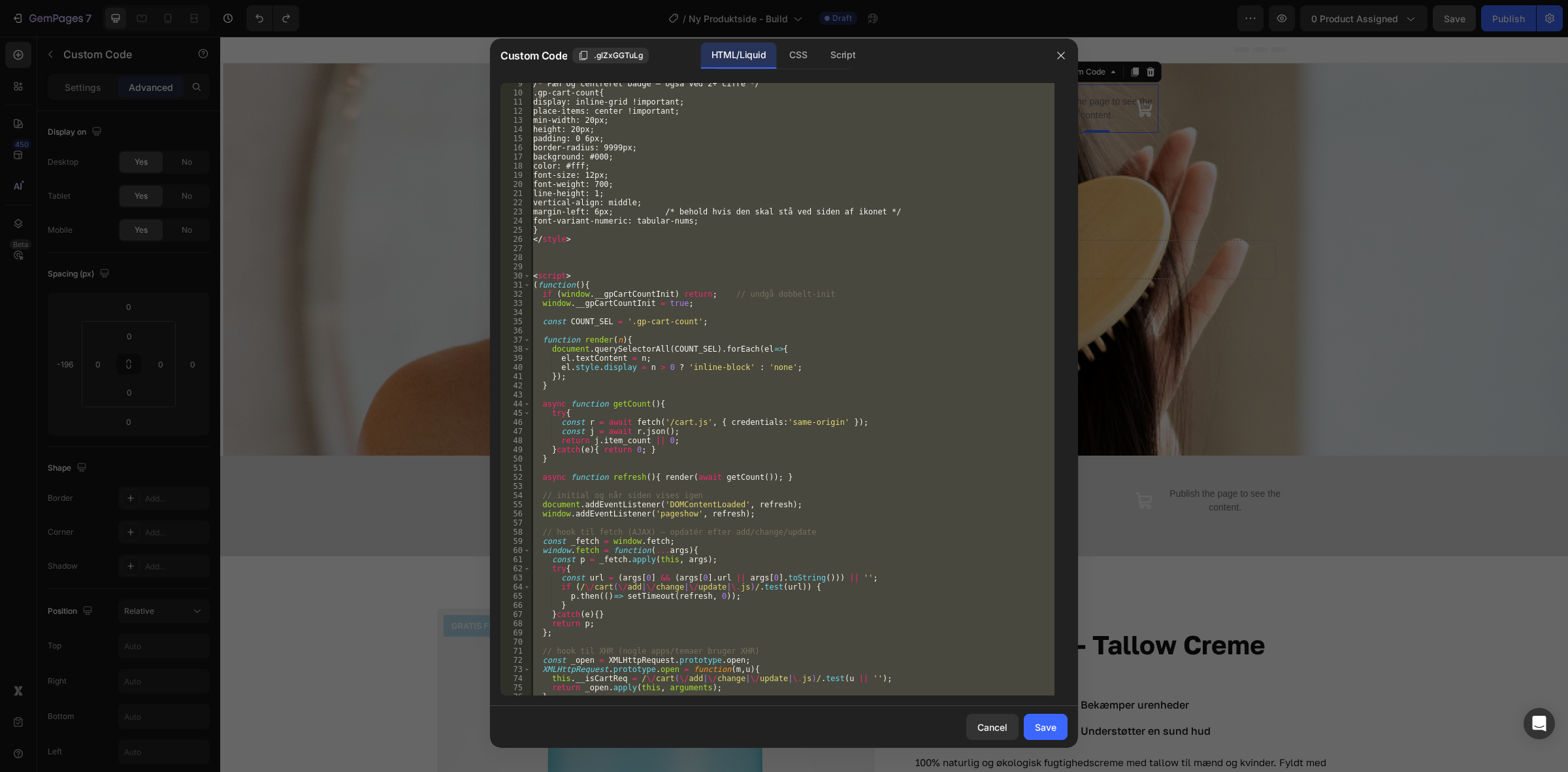
scroll to position [0, 0]
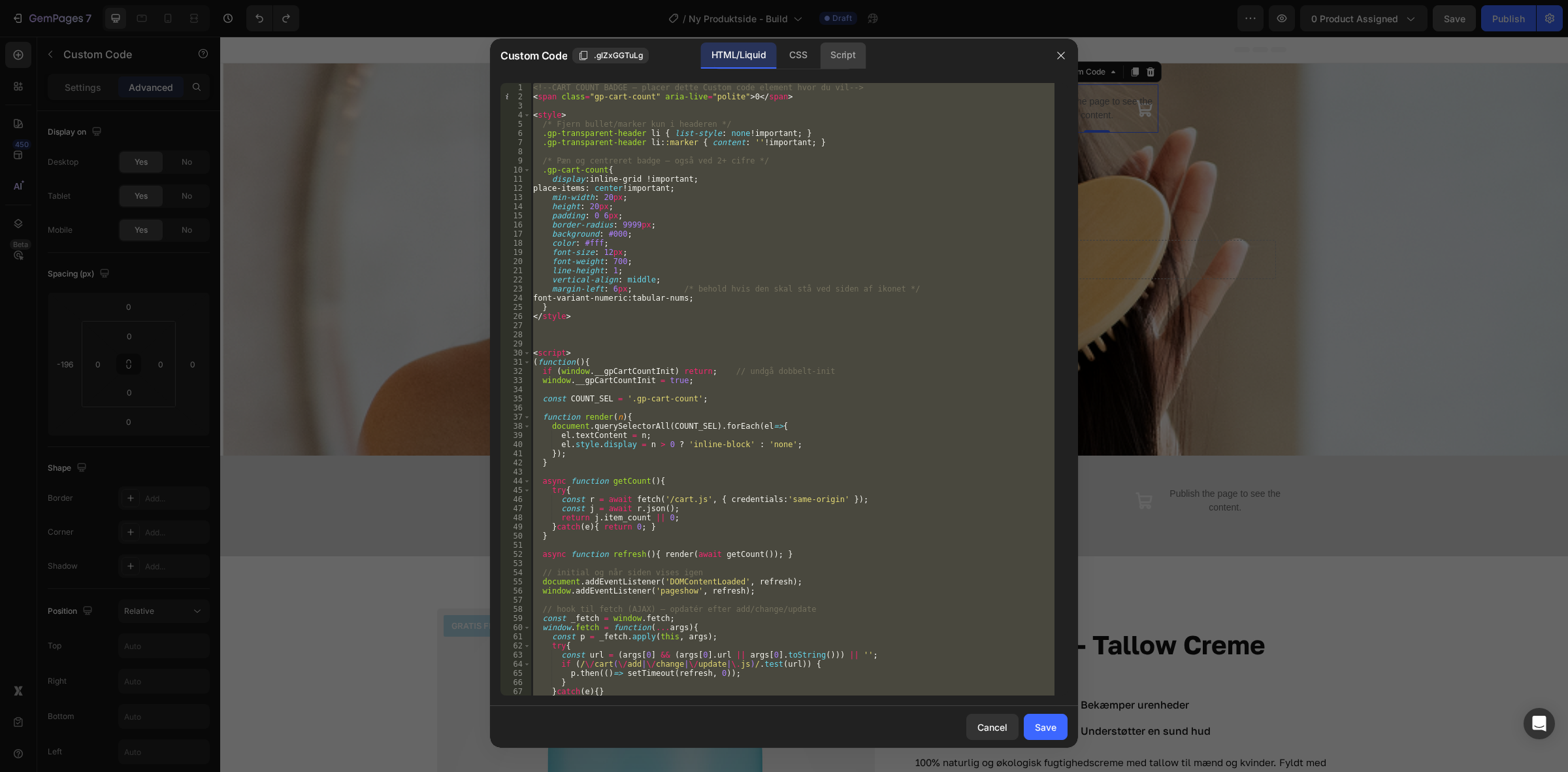
click at [858, 61] on div "Script" at bounding box center [843, 55] width 45 height 26
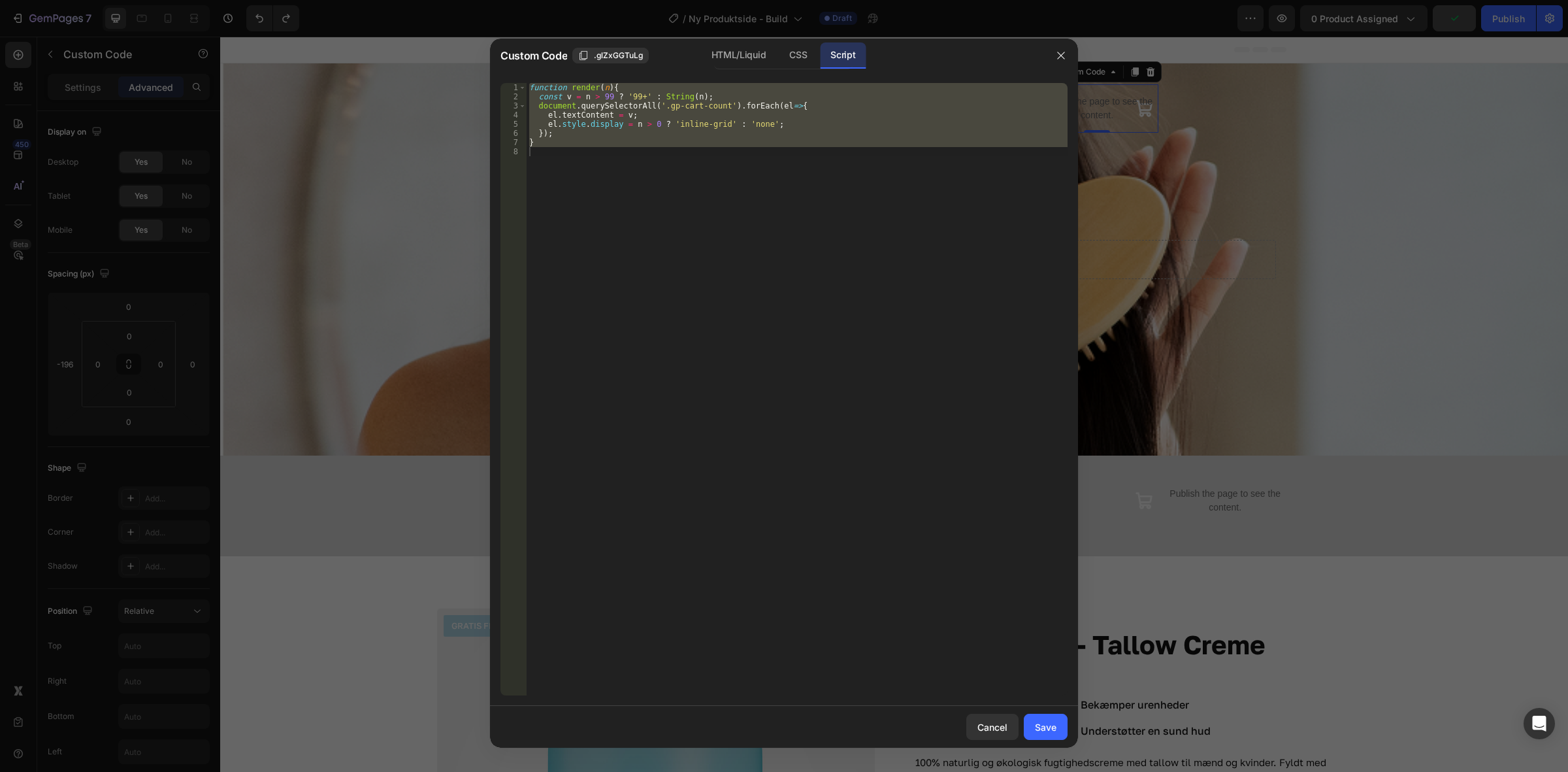
type textarea "}"
click at [830, 190] on div "function render ( n ) { const v = n > 99 ? '99+' : String ( n ) ; document . qu…" at bounding box center [797, 389] width 541 height 612
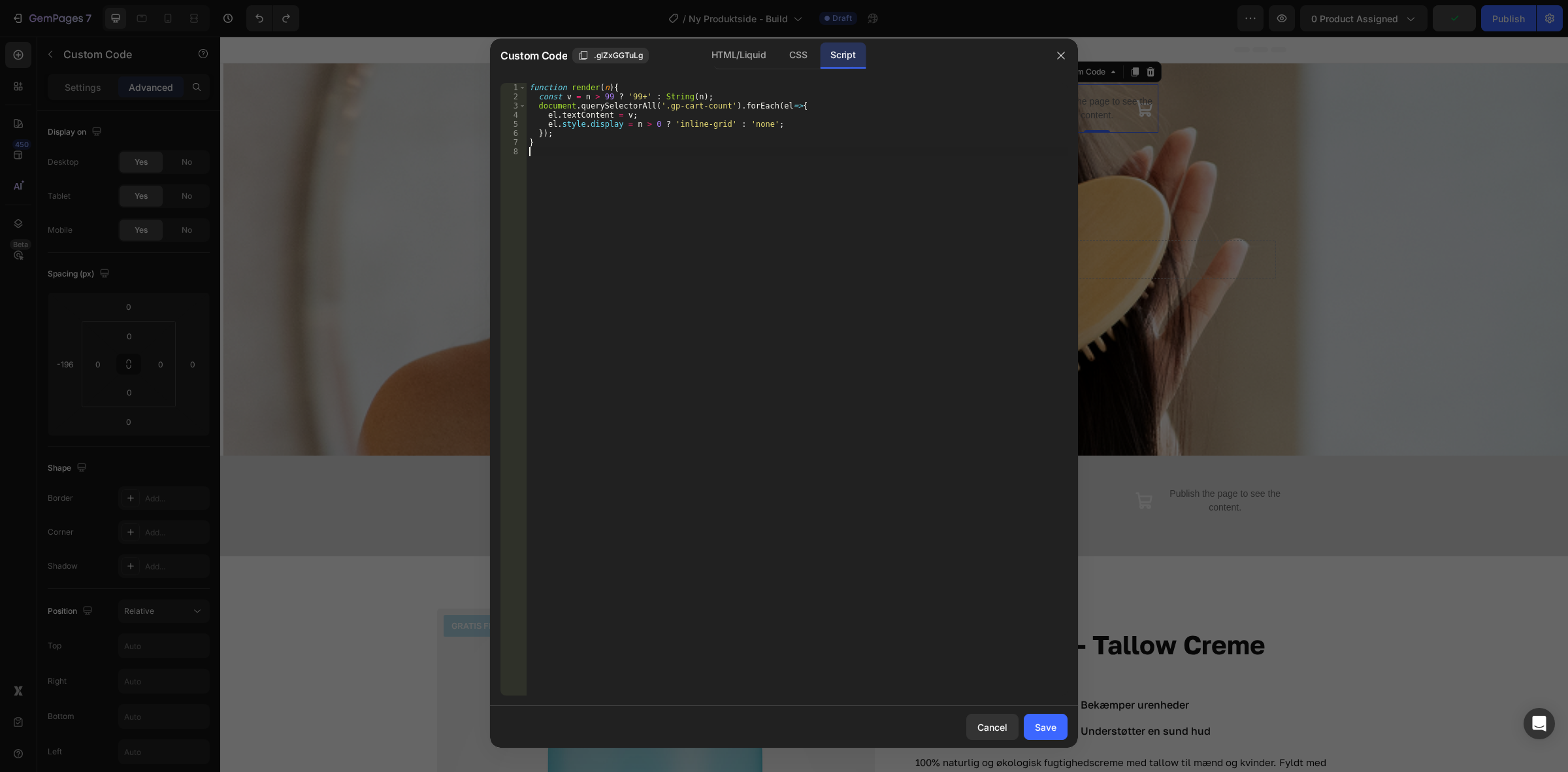
type textarea "}"
paste textarea
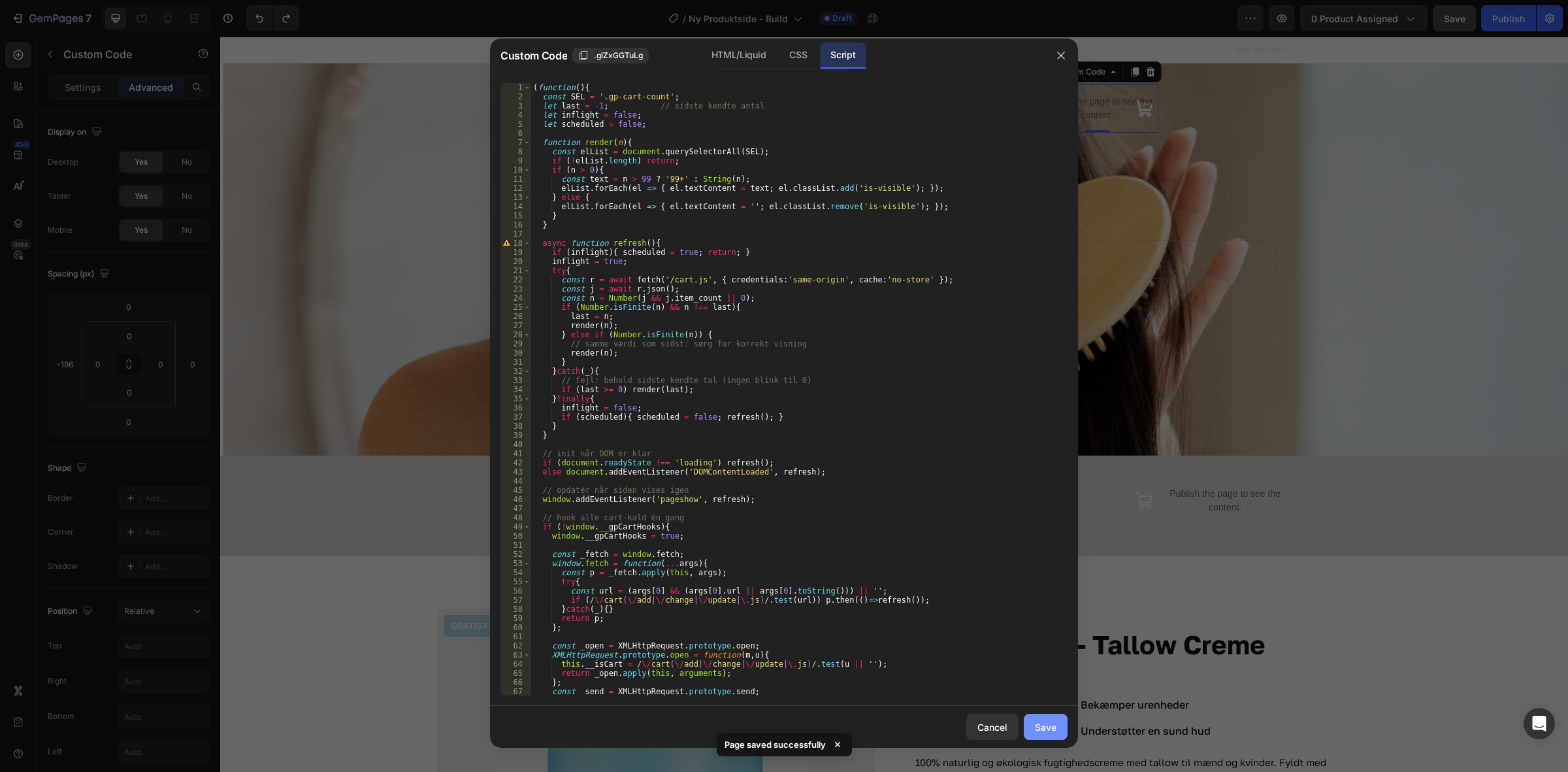
click at [1049, 734] on div "Save" at bounding box center [1046, 727] width 22 height 14
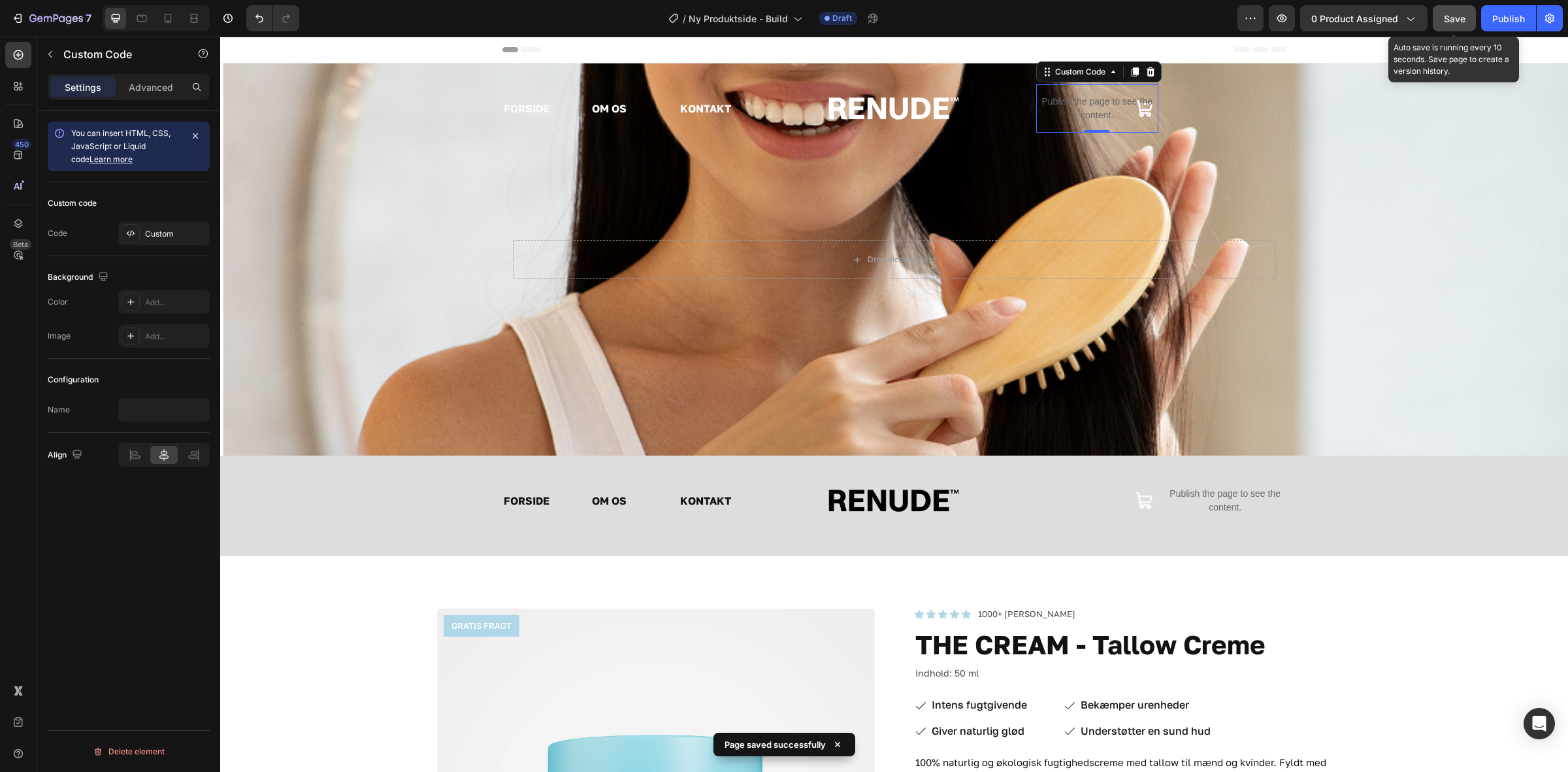
click at [1454, 15] on span "Save" at bounding box center [1455, 18] width 22 height 11
click at [1288, 21] on icon "button" at bounding box center [1282, 18] width 13 height 13
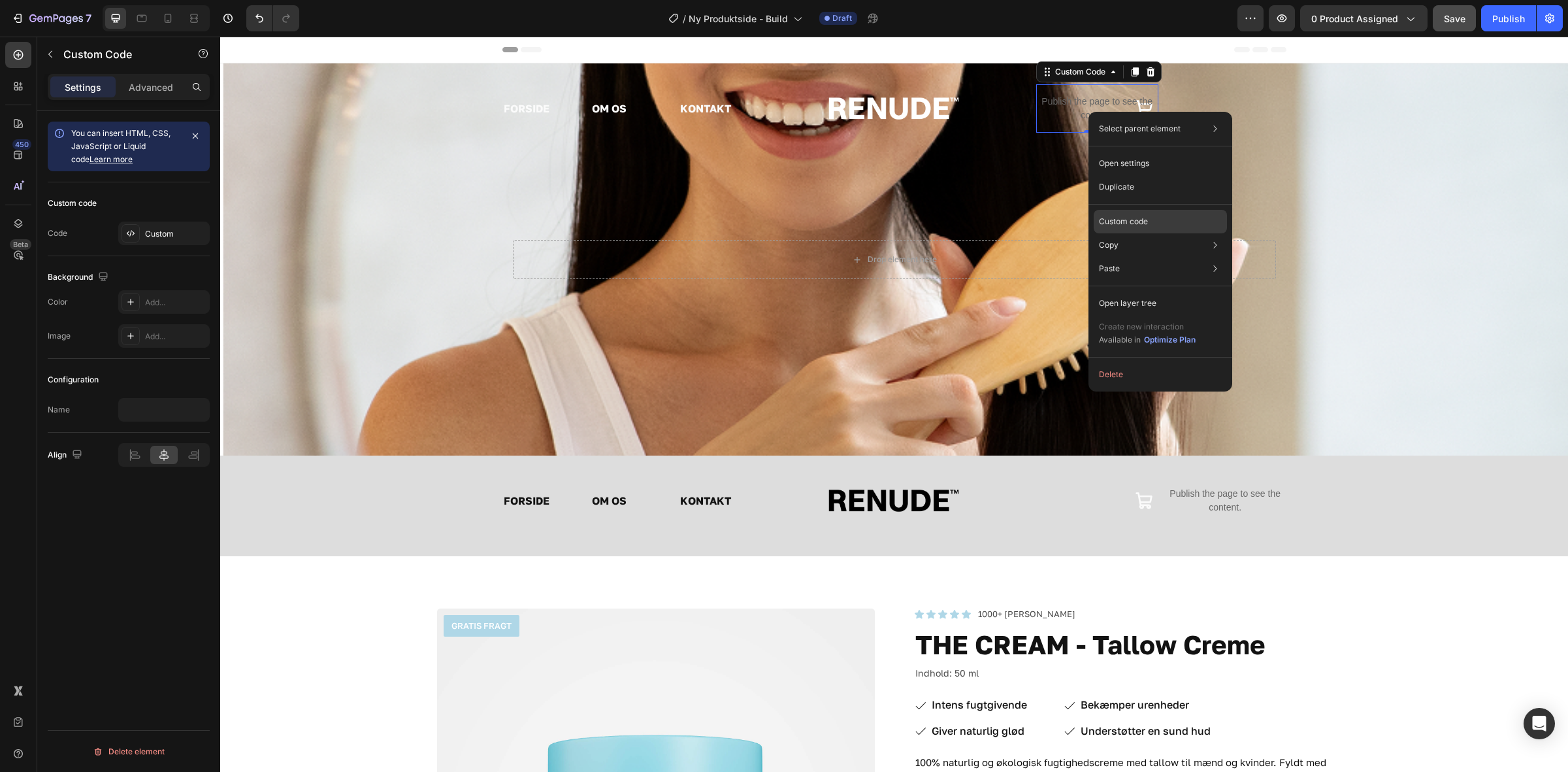
click at [1171, 221] on div "Custom code" at bounding box center [1160, 222] width 133 height 24
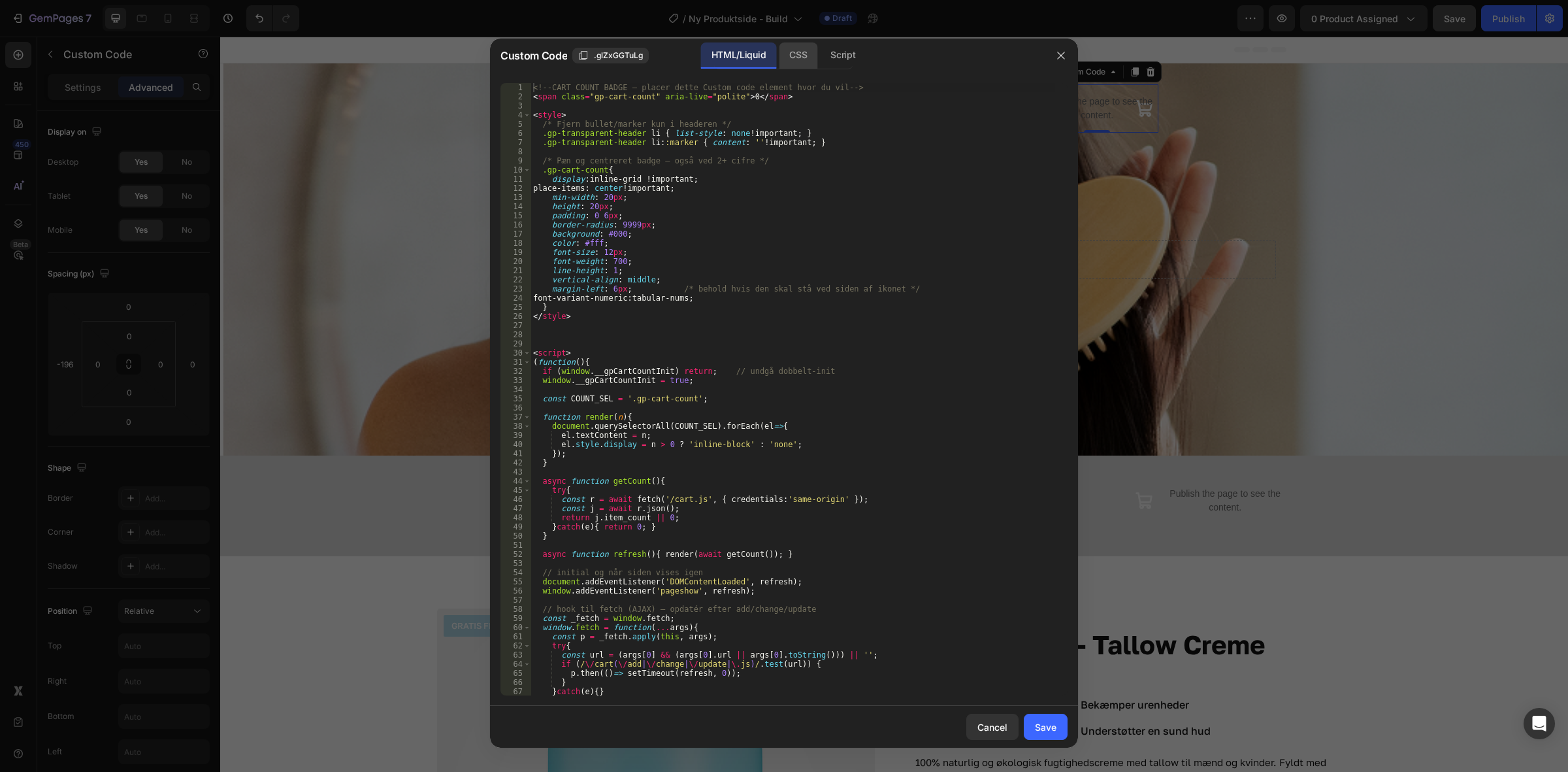
click at [803, 59] on div "CSS" at bounding box center [798, 55] width 38 height 26
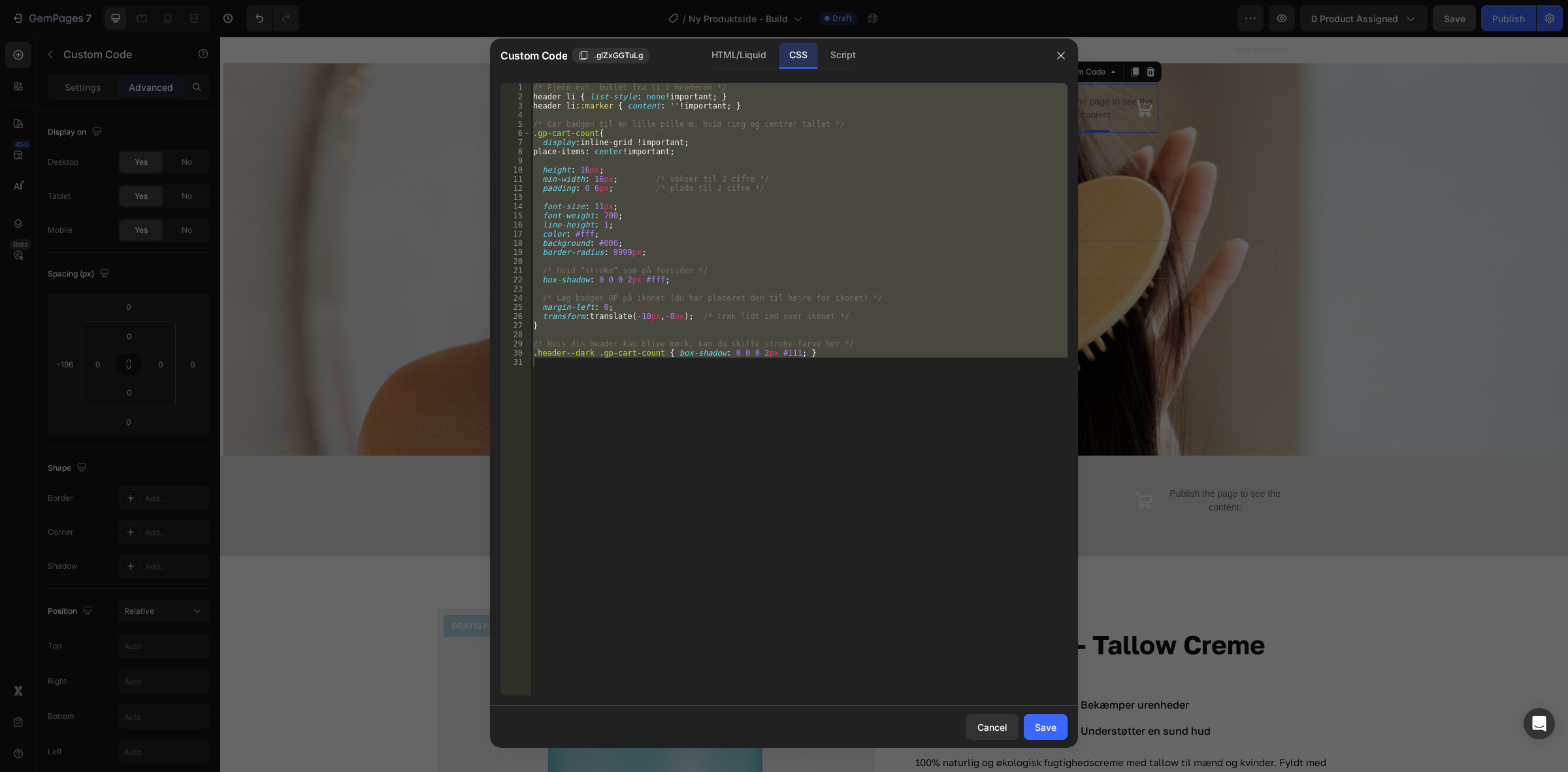
type textarea ".header--dark .gp-cart-count { box-shadow: 0 0 0 2px #111; }"
click at [743, 162] on div "/* Fjern evt. bullet fra li i headeren */ header li { list-style : none !import…" at bounding box center [799, 389] width 537 height 612
type textarea ".header--dark .gp-cart-count { box-shadow: 0 0 0 2px #111; }"
paste textarea
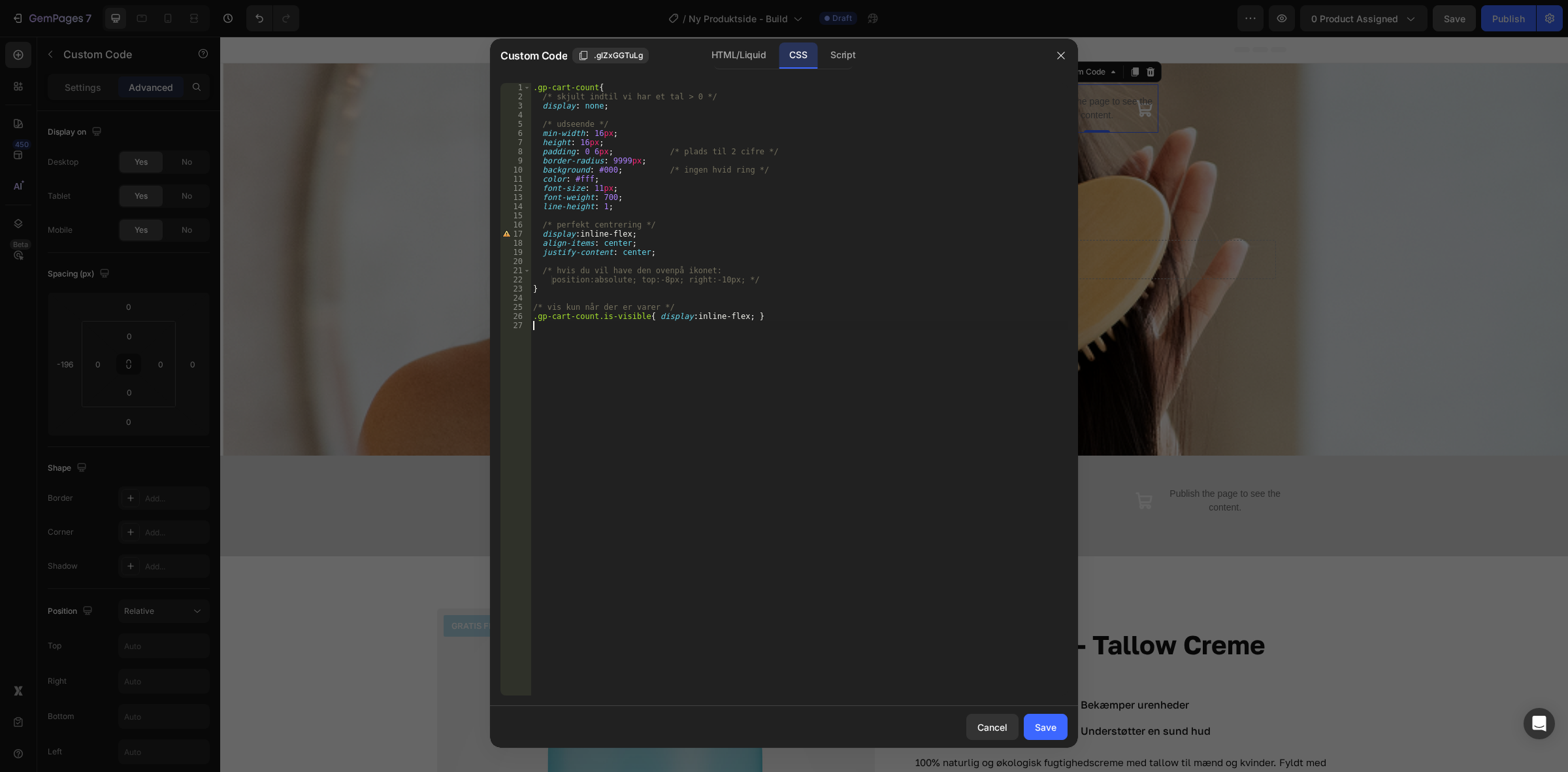
type textarea ".header--dark .gp-cart-count { box-shadow: 0 0 0 2px #111; }"
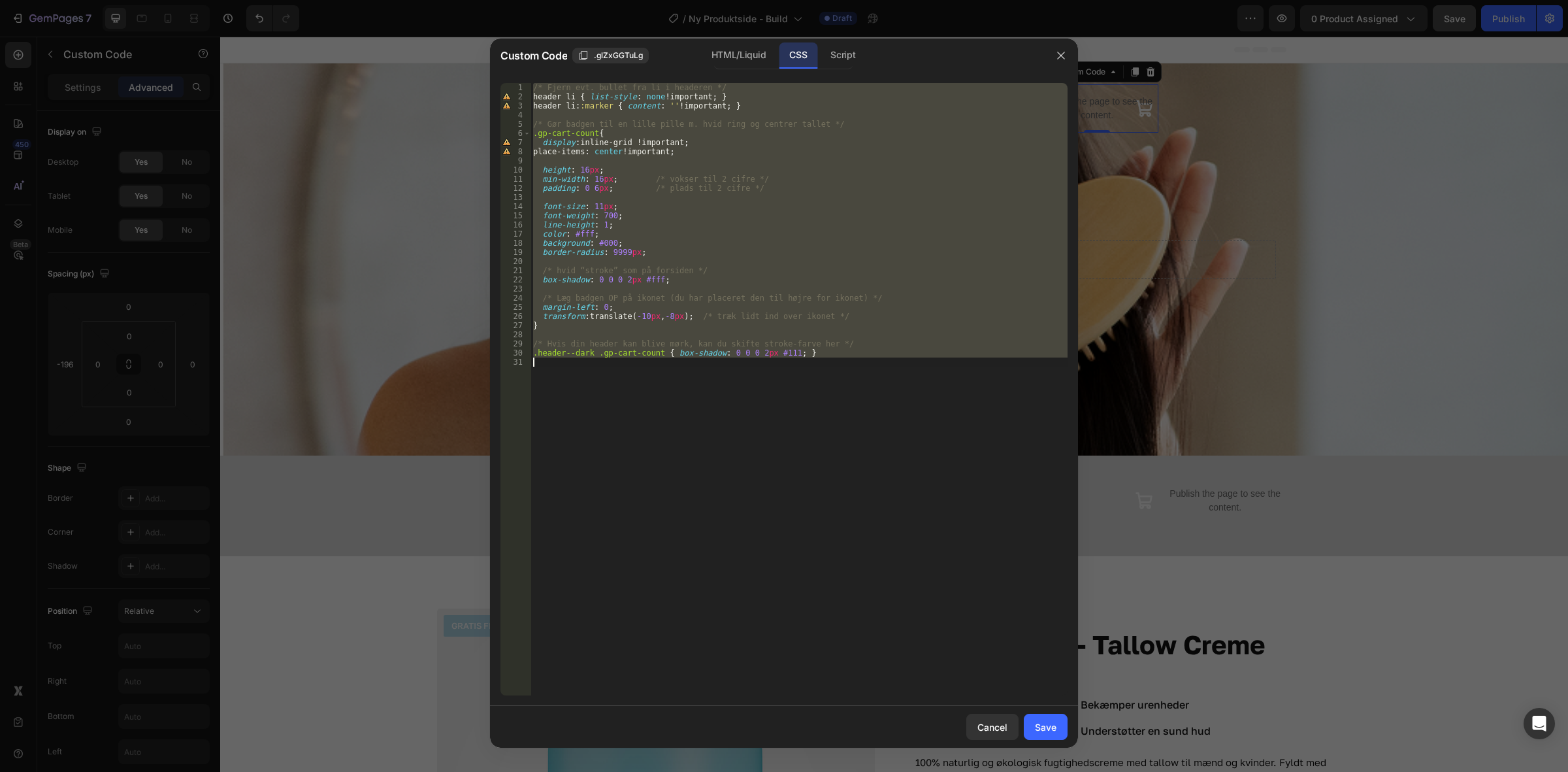
paste textarea
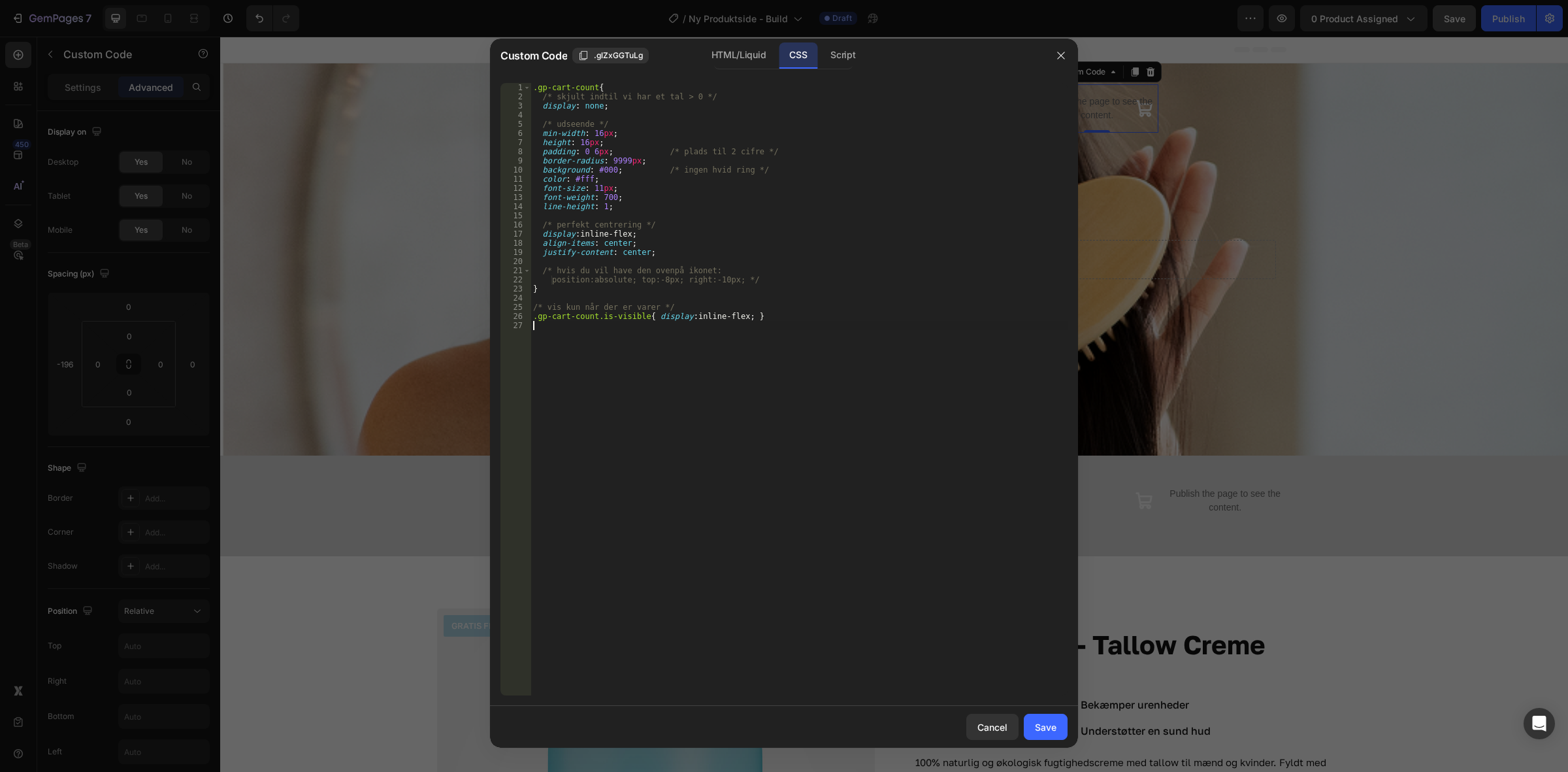
type textarea ".header--dark .gp-cart-count { box-shadow: 0 0 0 2px #111; }"
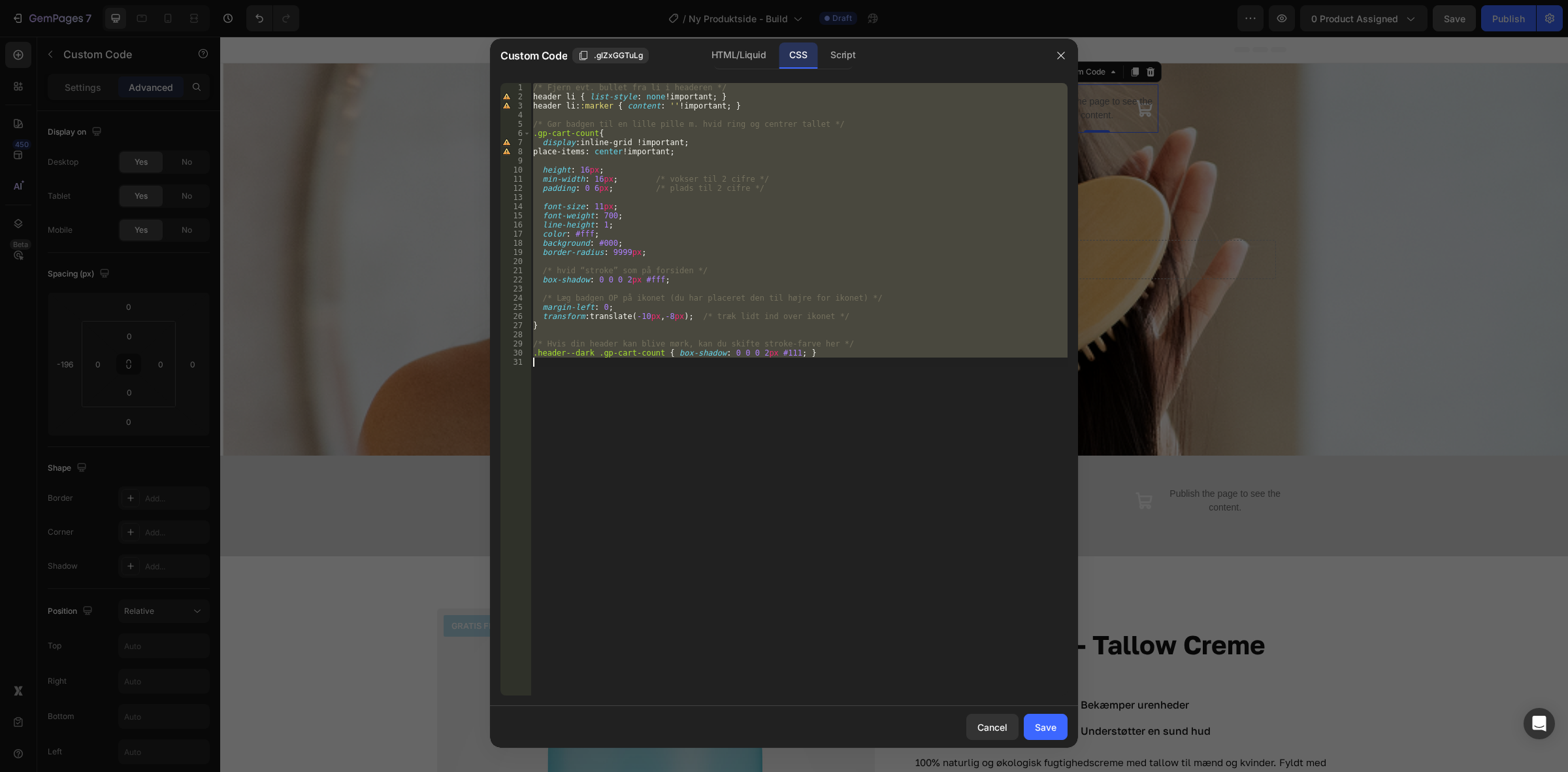
paste textarea
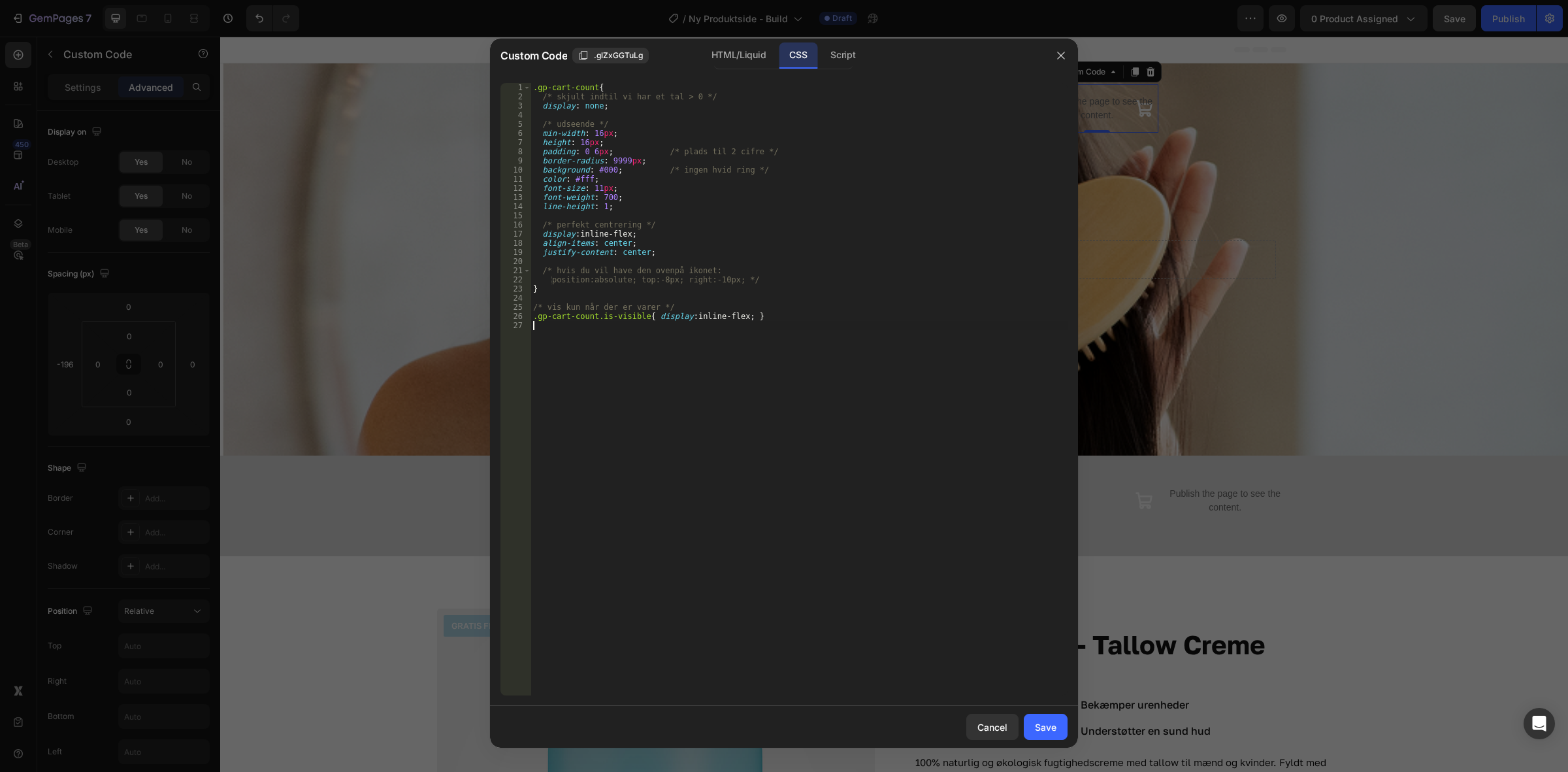
type textarea ".header--dark .gp-cart-count { box-shadow: 0 0 0 2px #111; }"
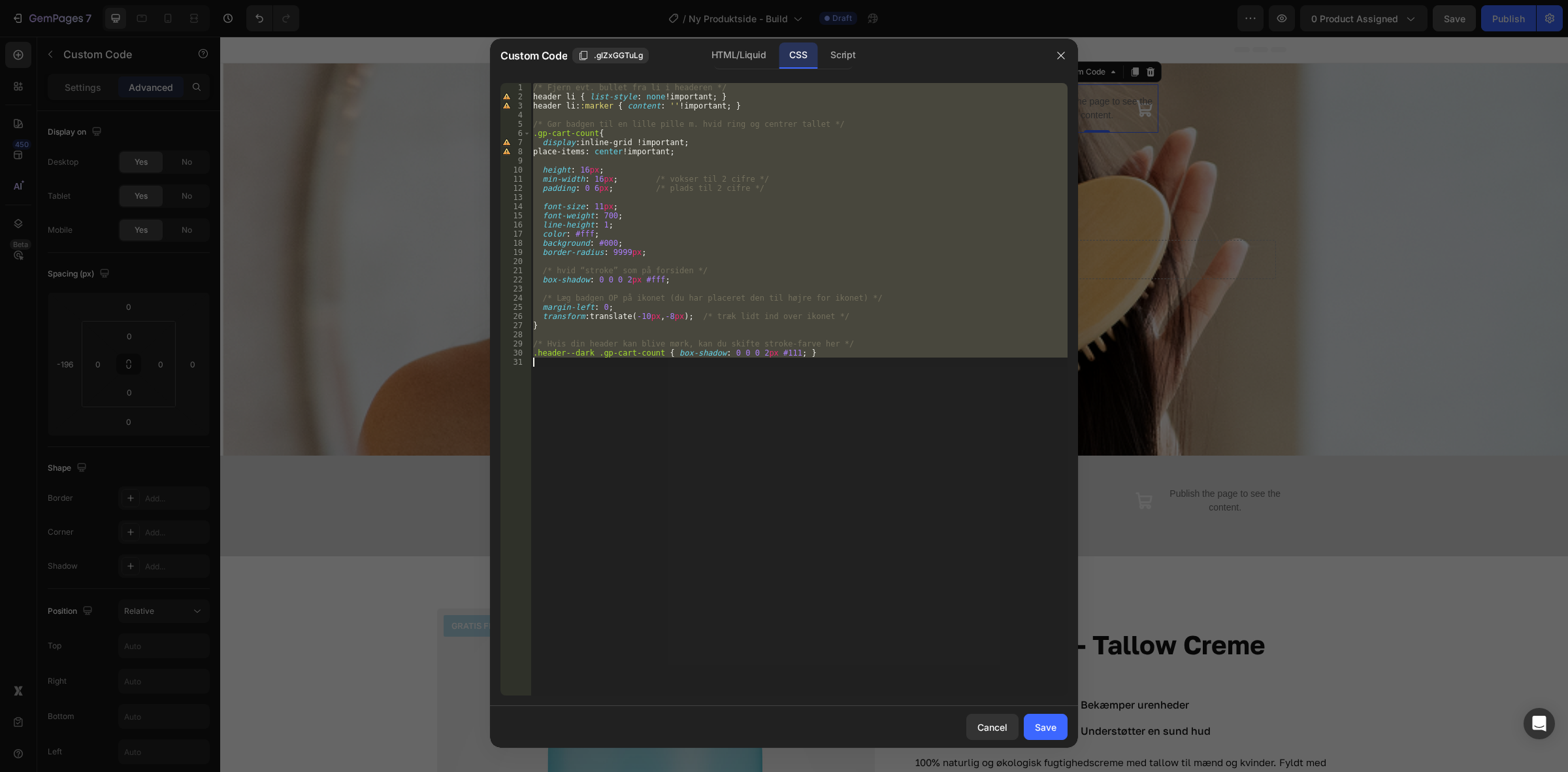
click at [868, 372] on div "/* Fjern evt. bullet fra li i headeren */ header li { list-style : none !import…" at bounding box center [799, 389] width 537 height 612
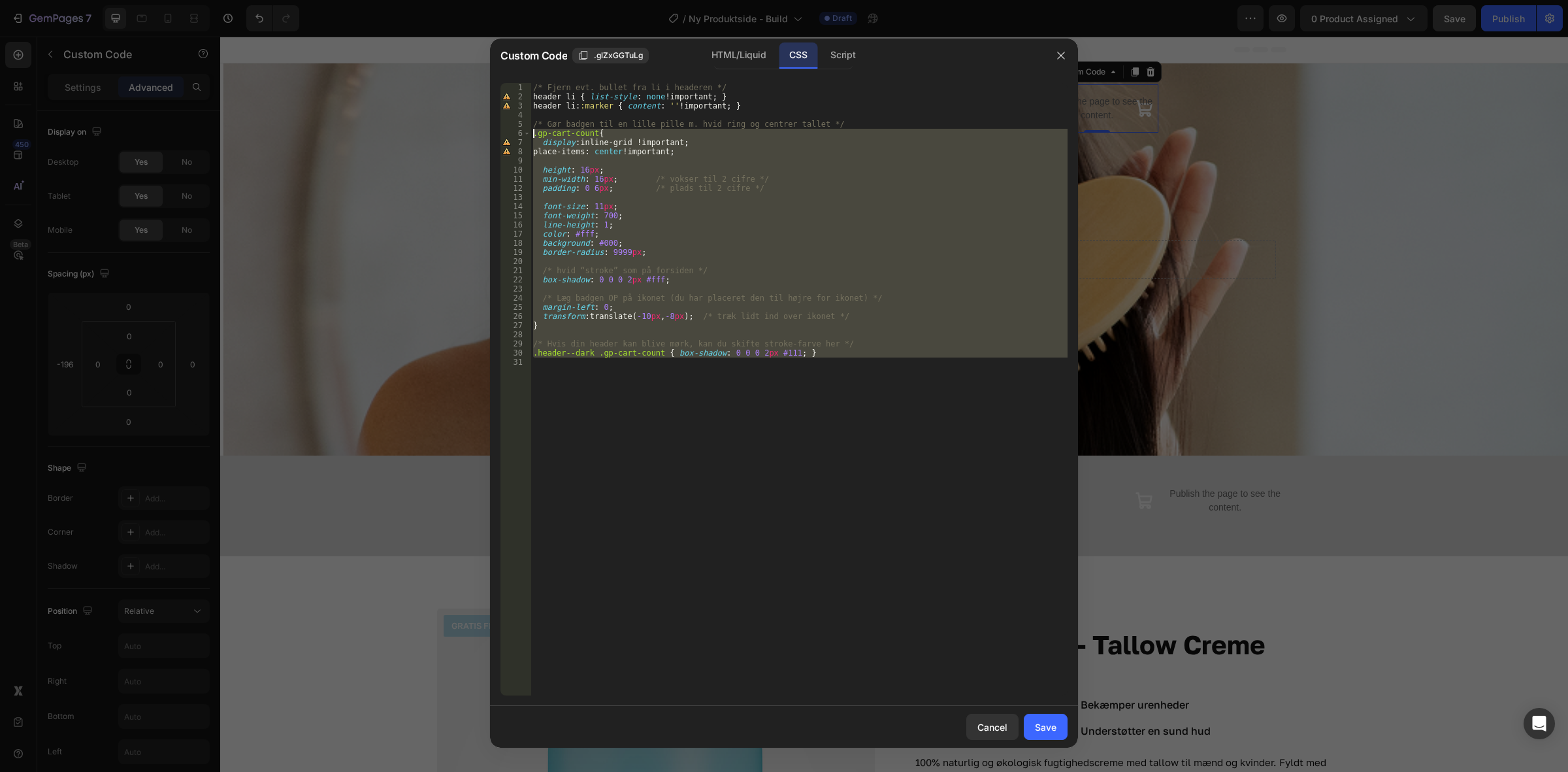
drag, startPoint x: 913, startPoint y: 367, endPoint x: 471, endPoint y: 134, distance: 499.7
click at [471, 134] on div "Custom Code .glZxGGTuLg HTML/Liquid CSS Script 1 2 3 4 5 6 7 8 9 10 11 12 13 14…" at bounding box center [784, 386] width 1568 height 772
type textarea ".gp-cart-count{ display: inline-grid !important;"
paste textarea
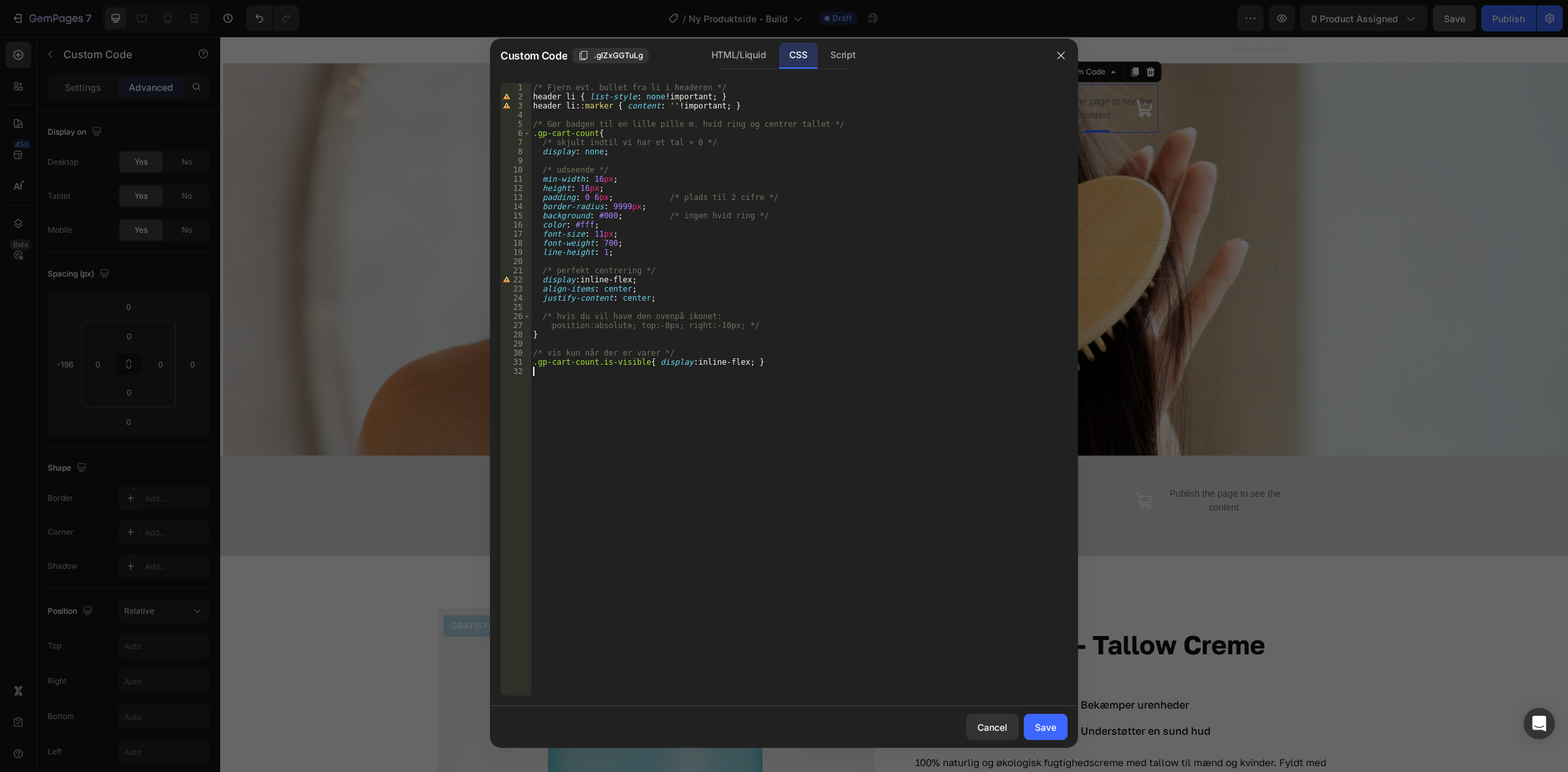
type textarea ".header--dark .gp-cart-count { box-shadow: 0 0 0 2px #111; }"
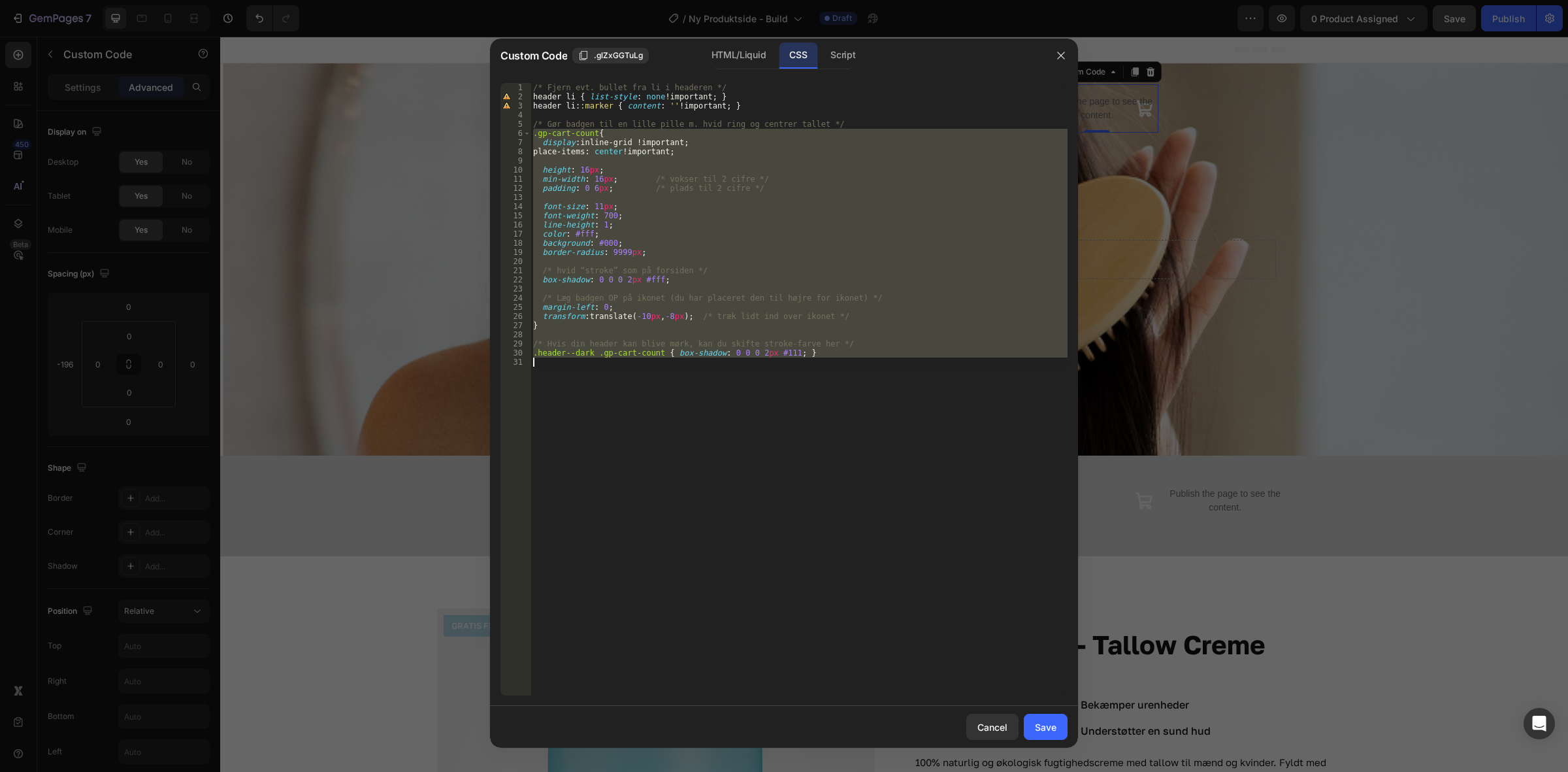
paste textarea
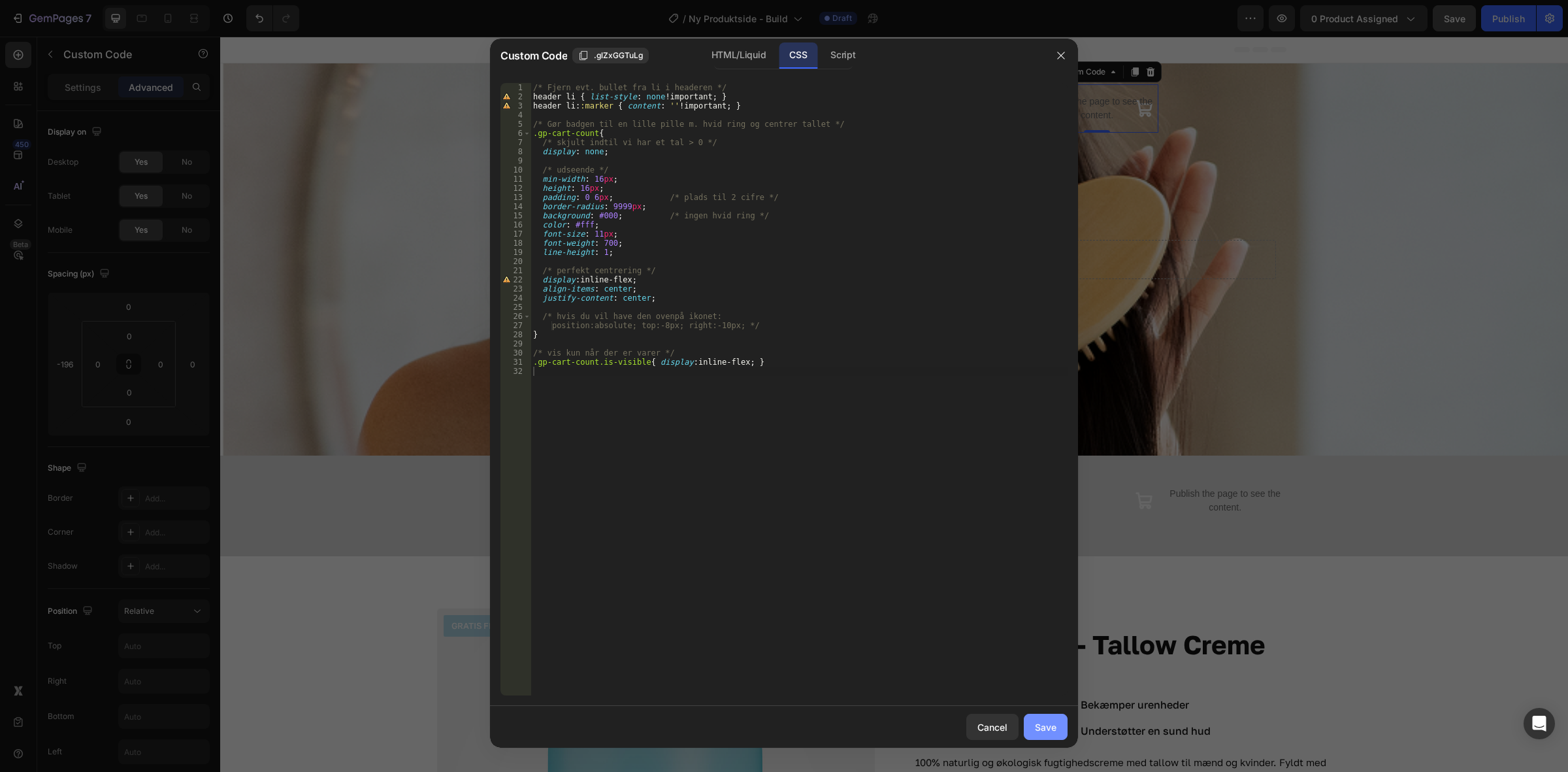
drag, startPoint x: 1056, startPoint y: 721, endPoint x: 1015, endPoint y: 421, distance: 302.8
click at [1056, 721] on div "Save" at bounding box center [1046, 727] width 22 height 14
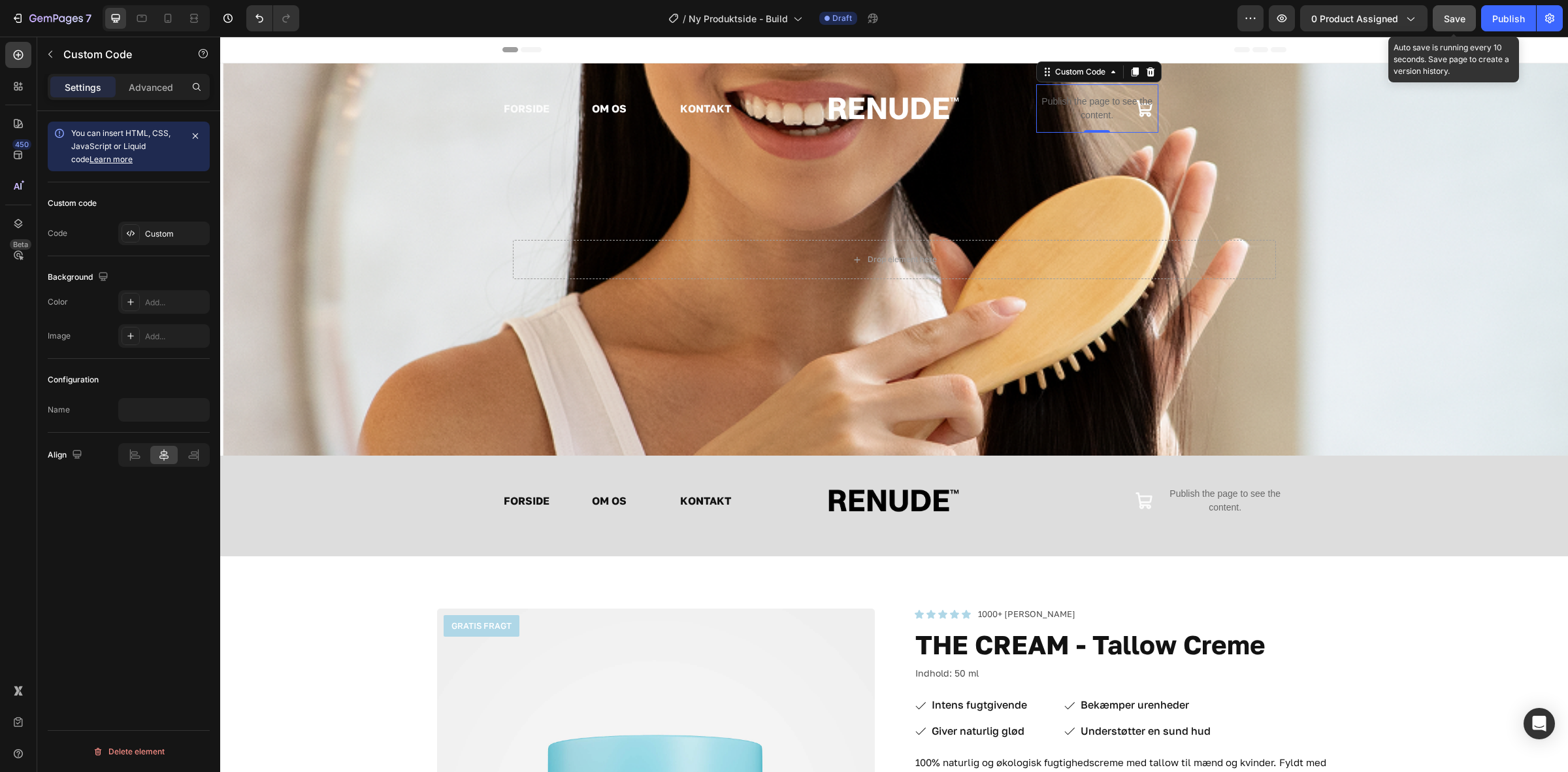
click at [1454, 13] on span "Save" at bounding box center [1455, 18] width 22 height 11
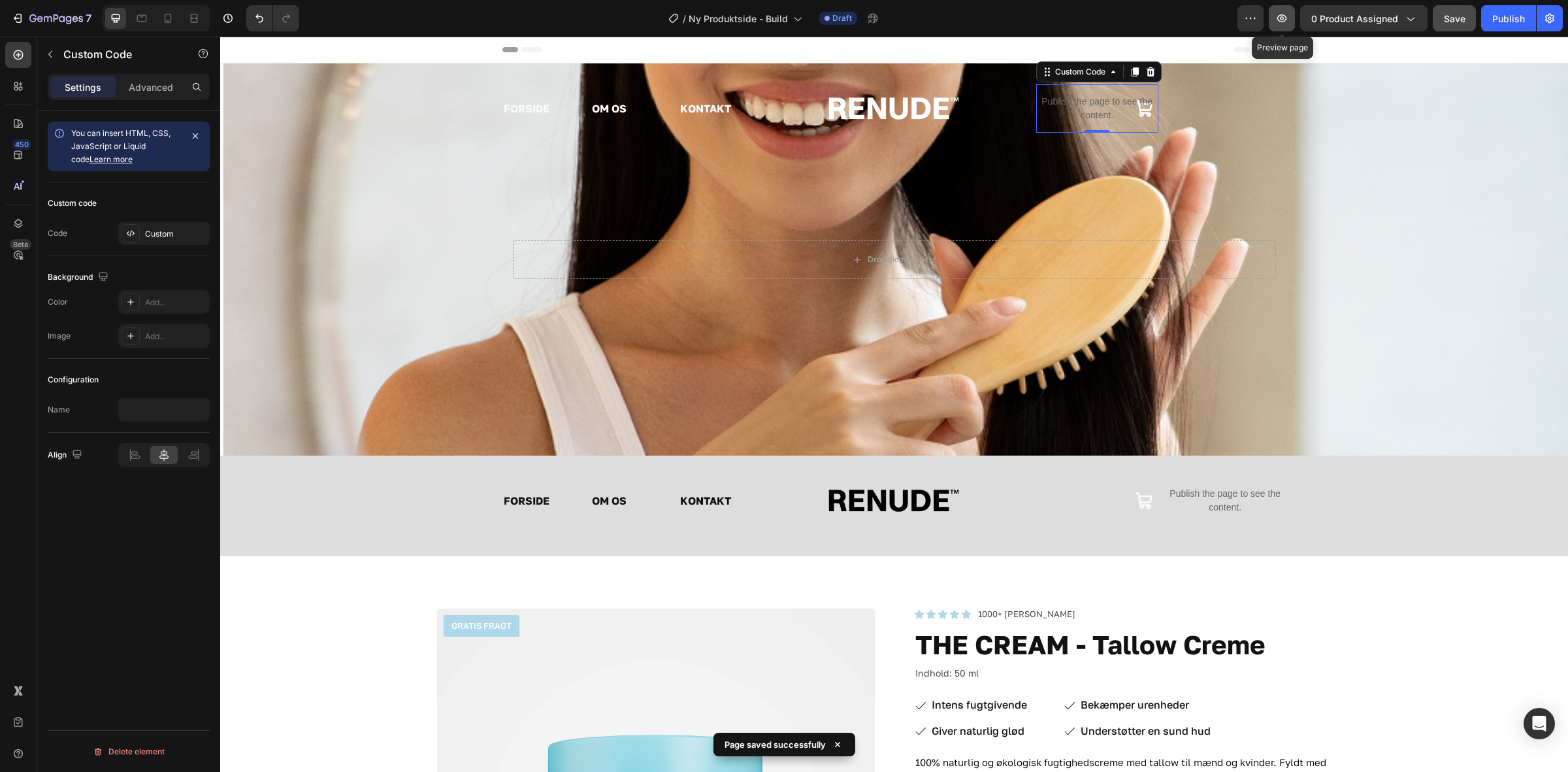
click at [1278, 8] on button "button" at bounding box center [1282, 18] width 26 height 26
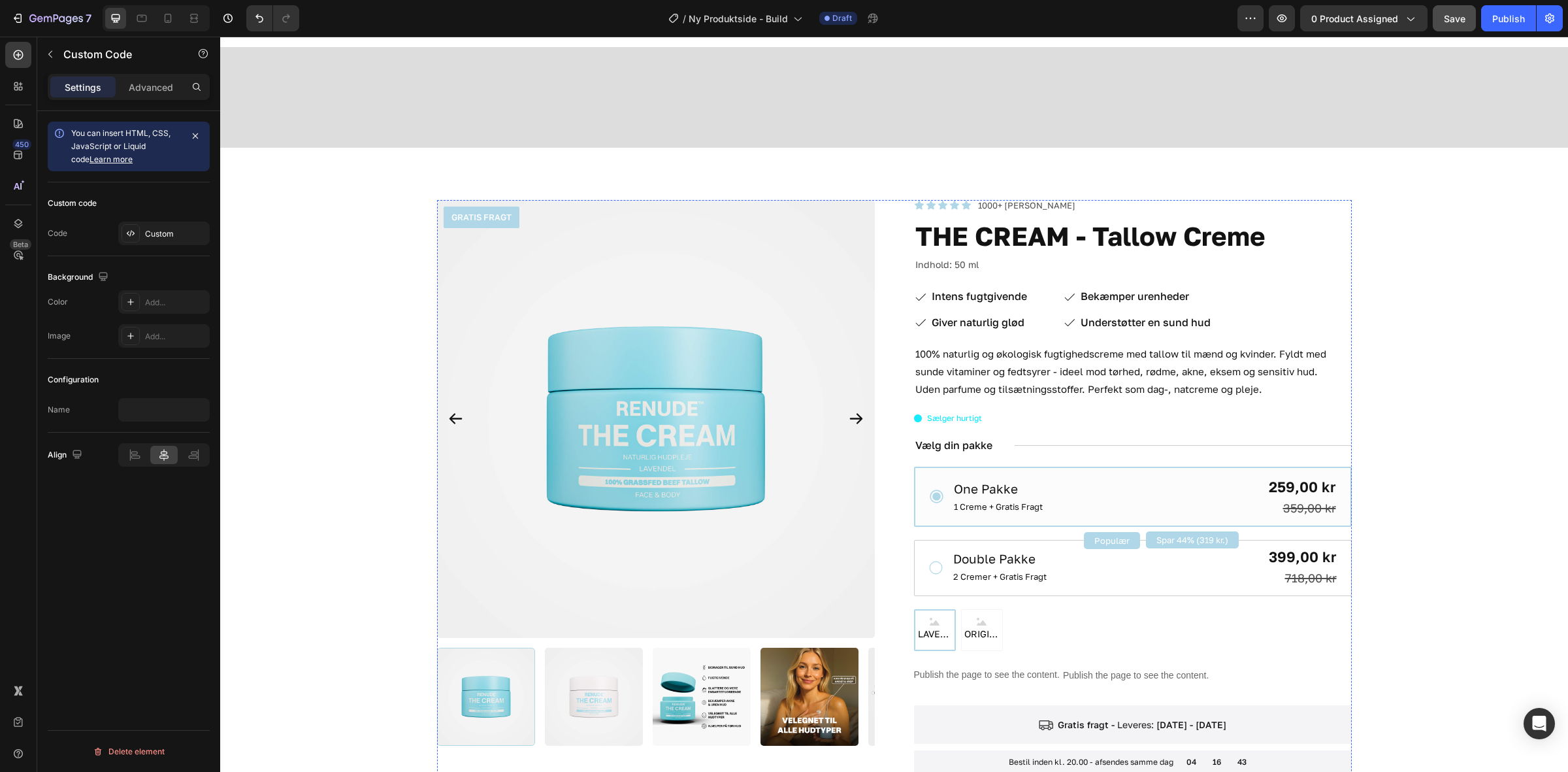
scroll to position [817, 0]
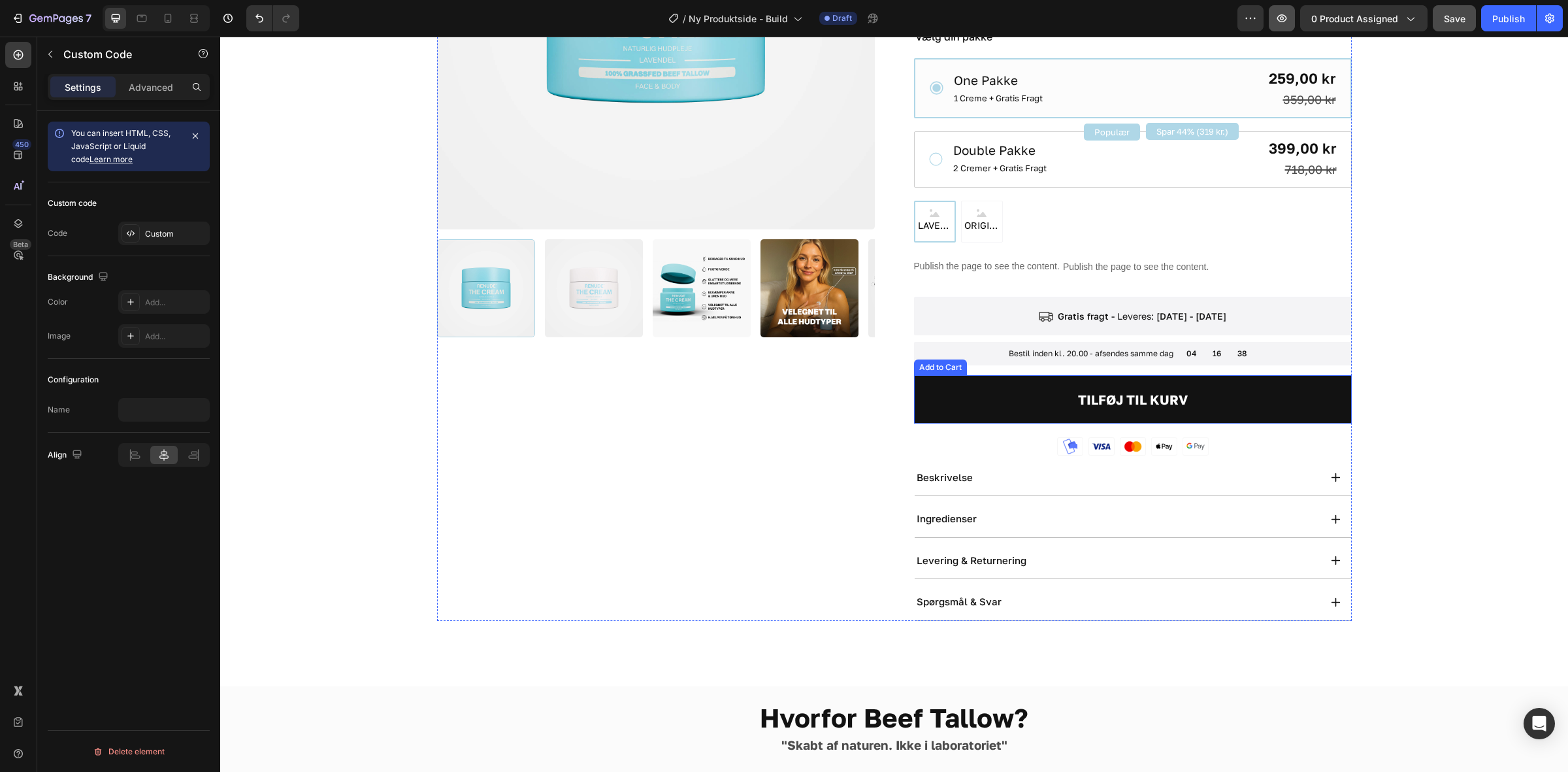
click at [1287, 15] on icon "button" at bounding box center [1282, 18] width 13 height 13
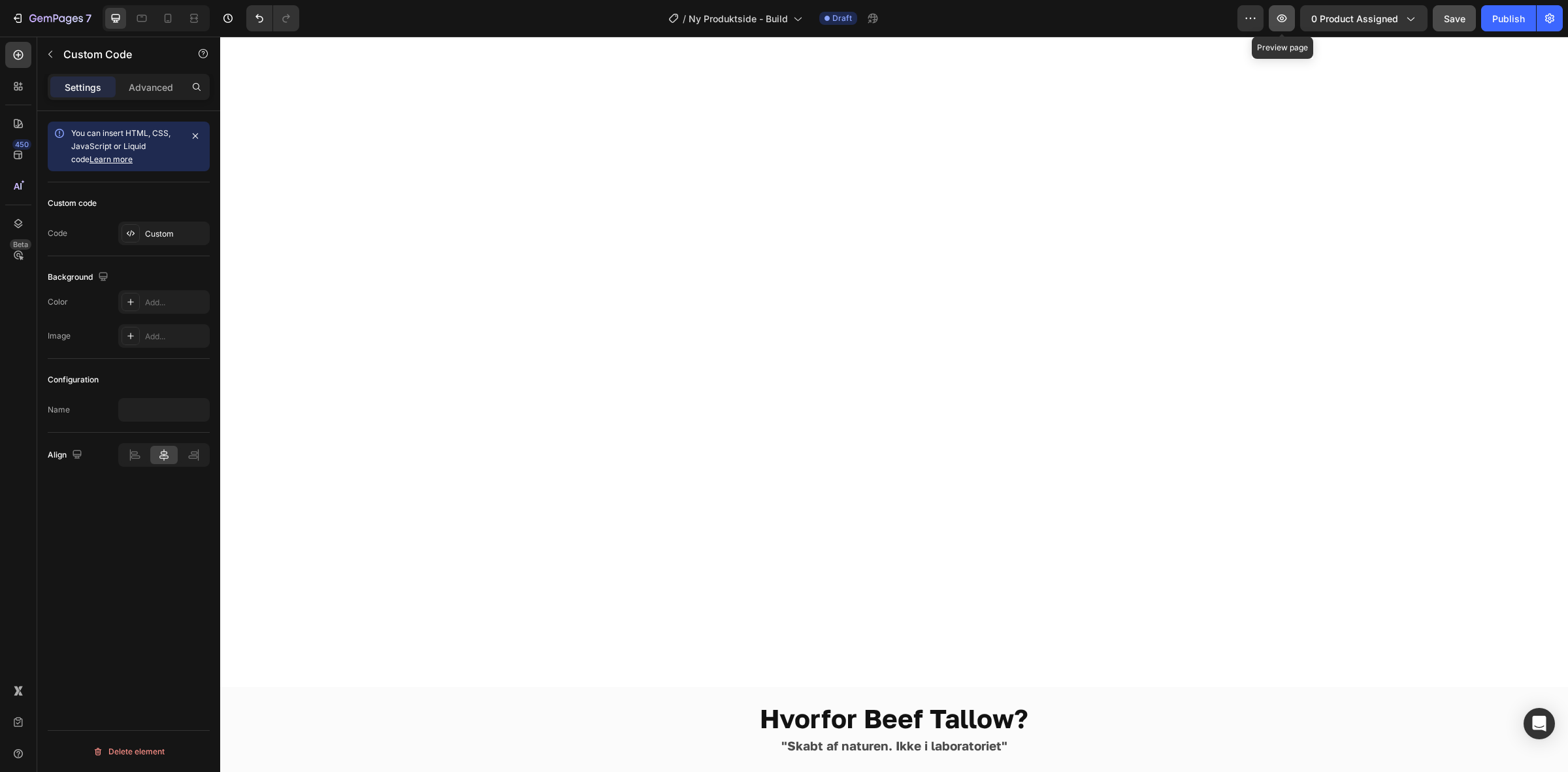
scroll to position [1716, 0]
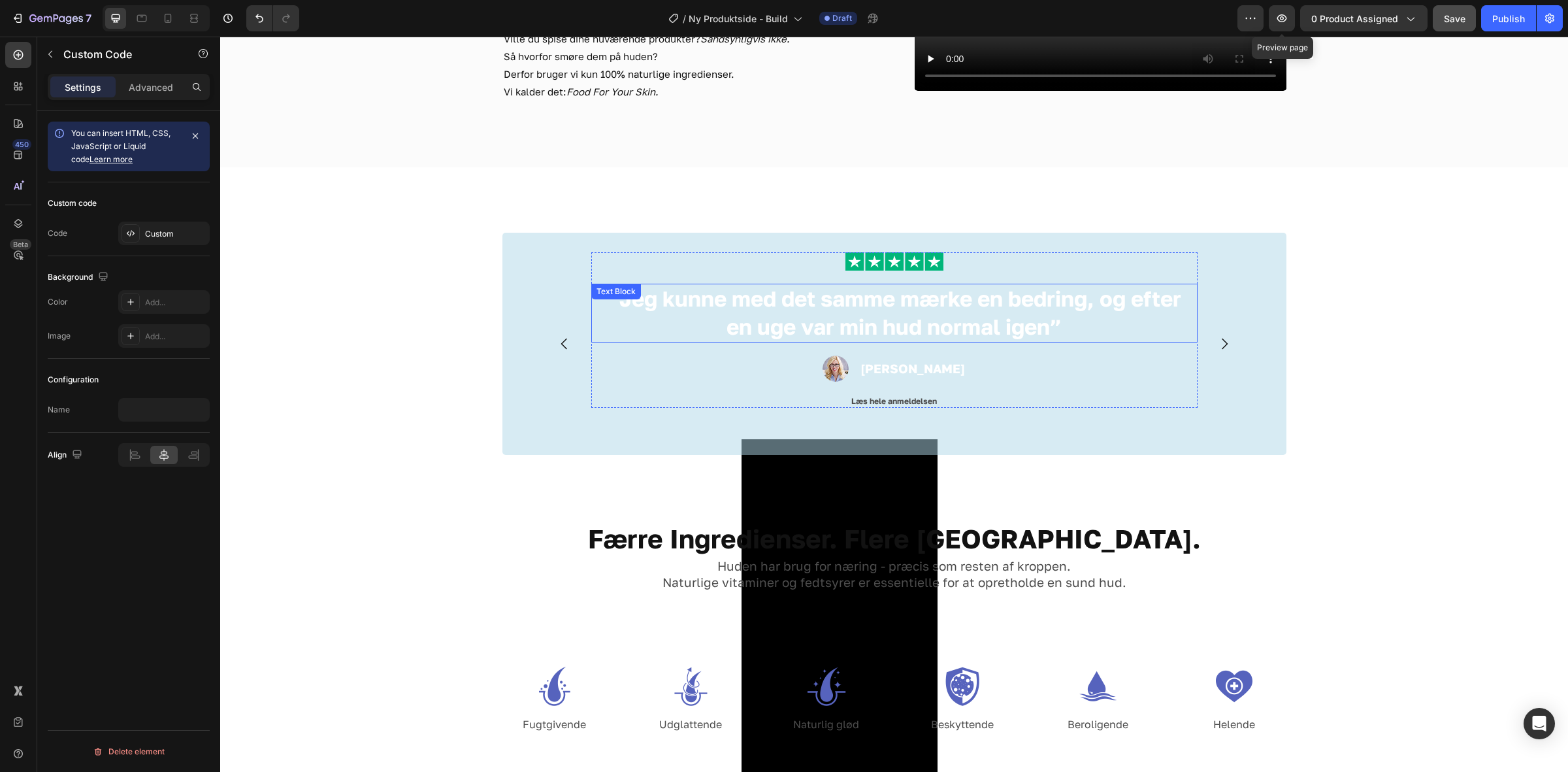
click at [1452, 20] on span "Save" at bounding box center [1455, 18] width 22 height 11
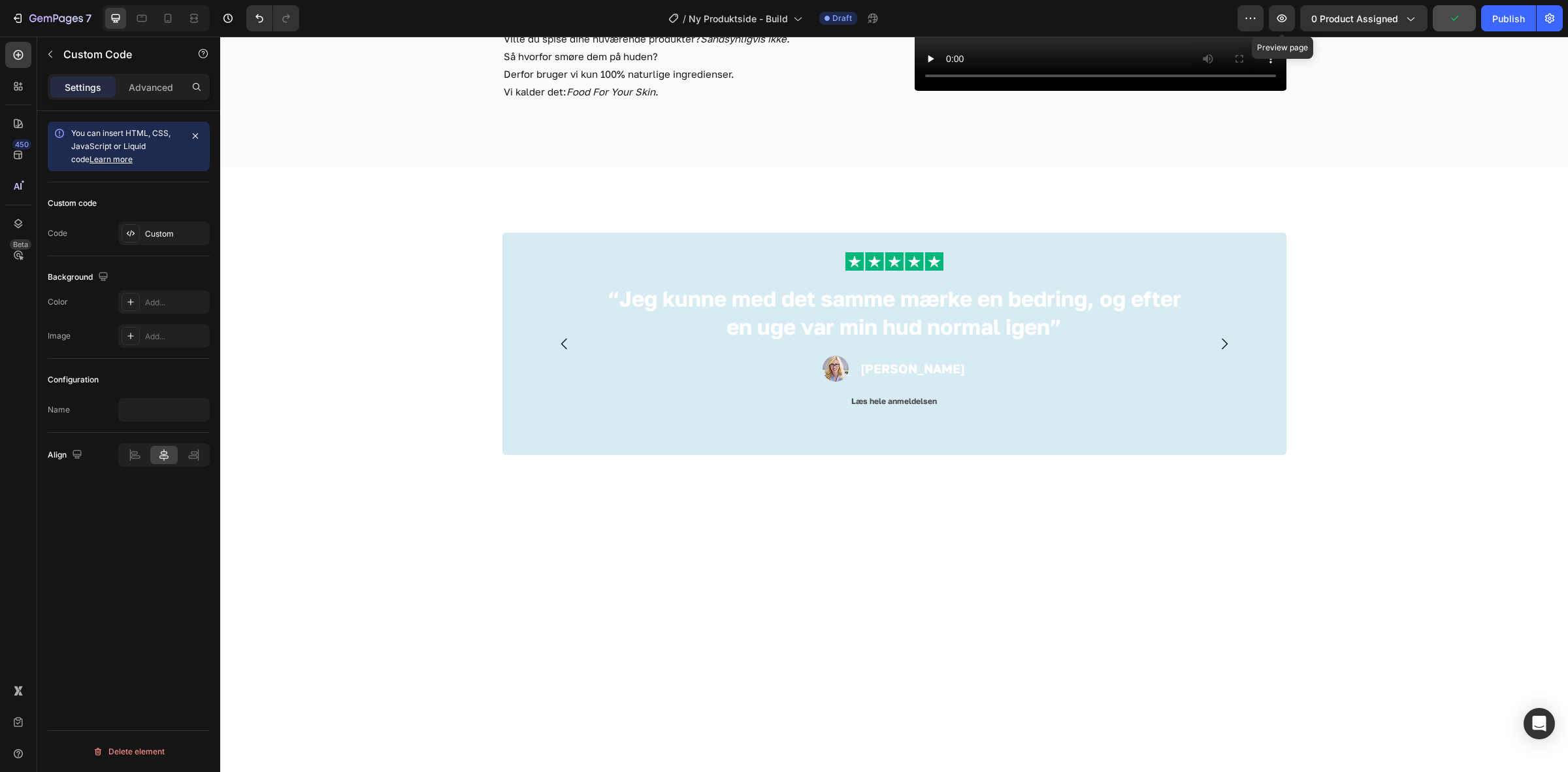
scroll to position [1307, 0]
